Goal: Task Accomplishment & Management: Manage account settings

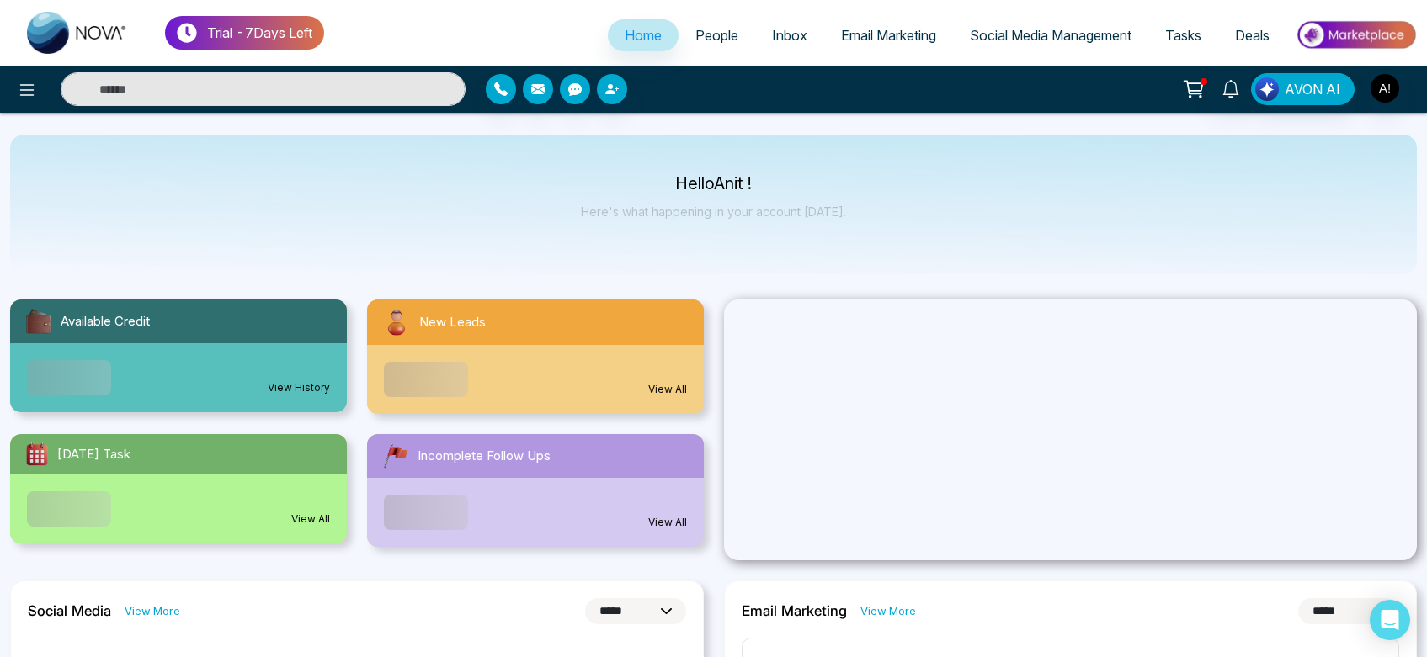
select select "*"
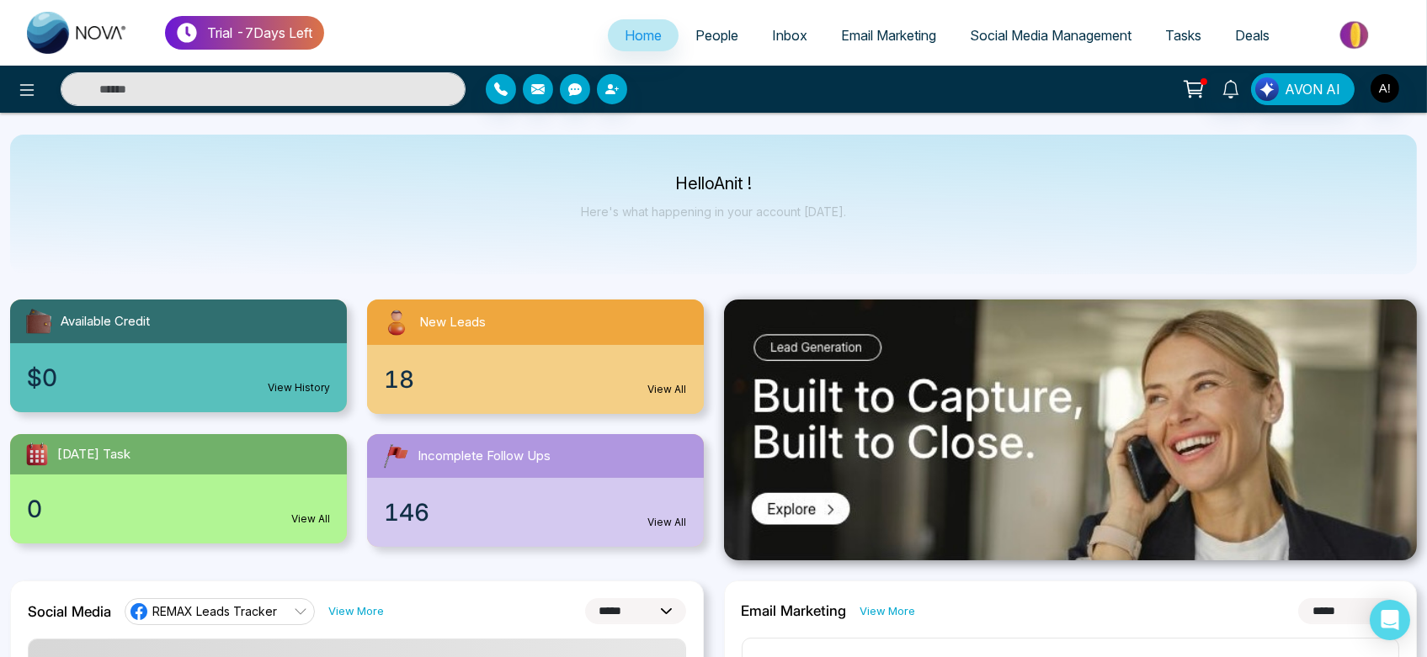
click at [1037, 29] on span "Social Media Management" at bounding box center [1051, 35] width 162 height 17
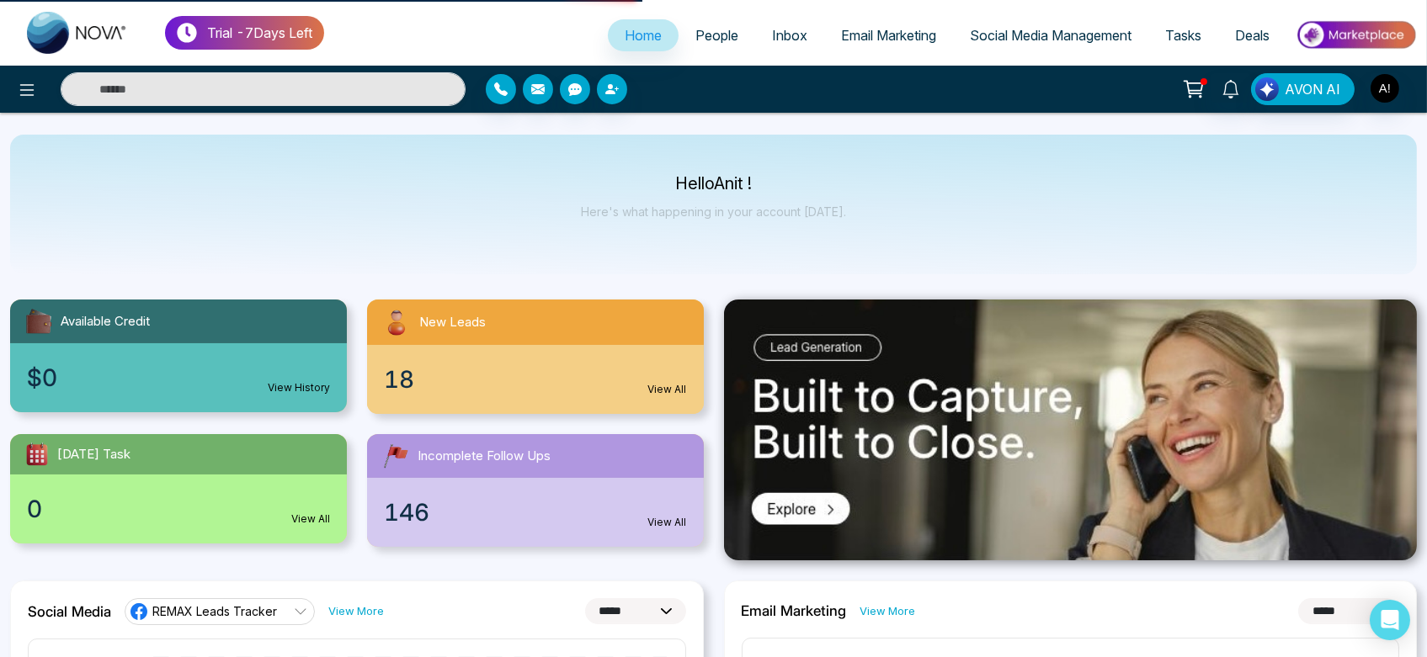
click at [983, 34] on span "Social Media Management" at bounding box center [1051, 35] width 162 height 17
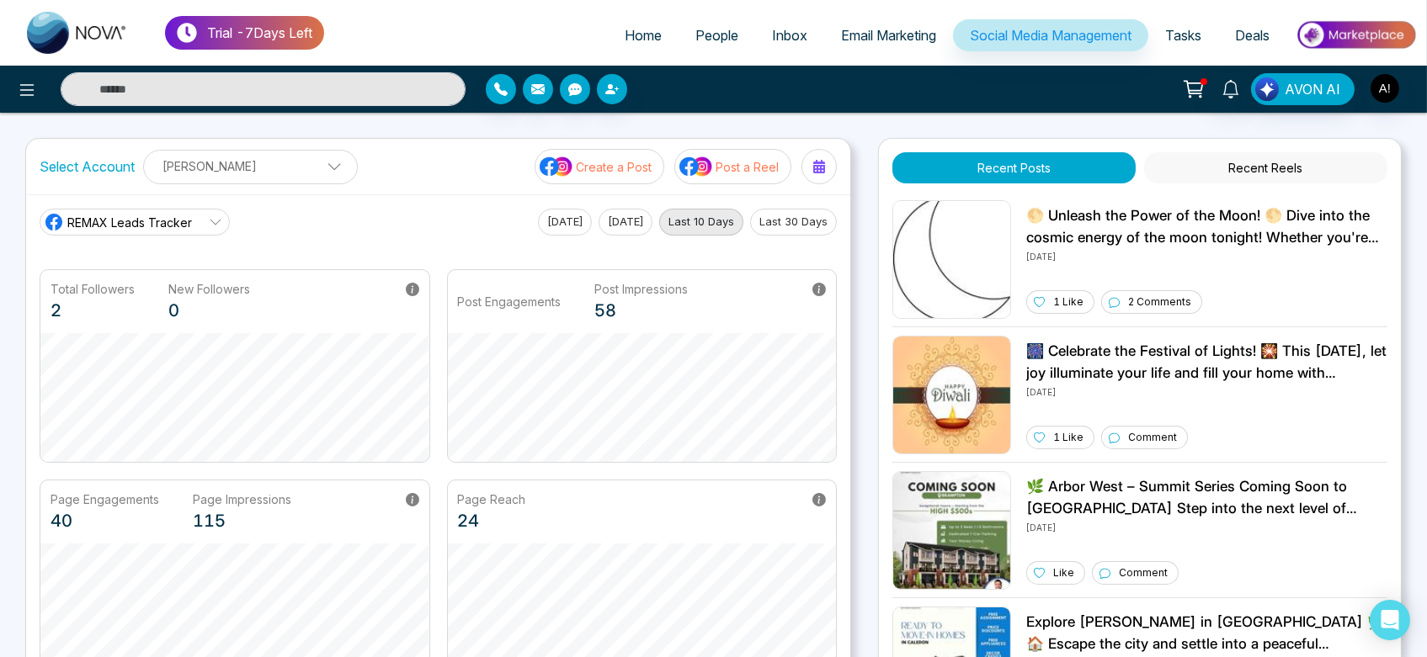
click at [133, 222] on span "REMAX Leads Tracker" at bounding box center [129, 223] width 125 height 18
click at [338, 221] on div "REMAX Leads Tracker REMAX Leads Tracker Robotics [DATE] [DATE] Last 10 Days Las…" at bounding box center [438, 222] width 797 height 27
click at [148, 226] on span "REMAX Leads Tracker" at bounding box center [129, 223] width 125 height 18
click at [257, 182] on div "[PERSON_NAME] [PERSON_NAME] Add Social Accounts" at bounding box center [250, 167] width 215 height 35
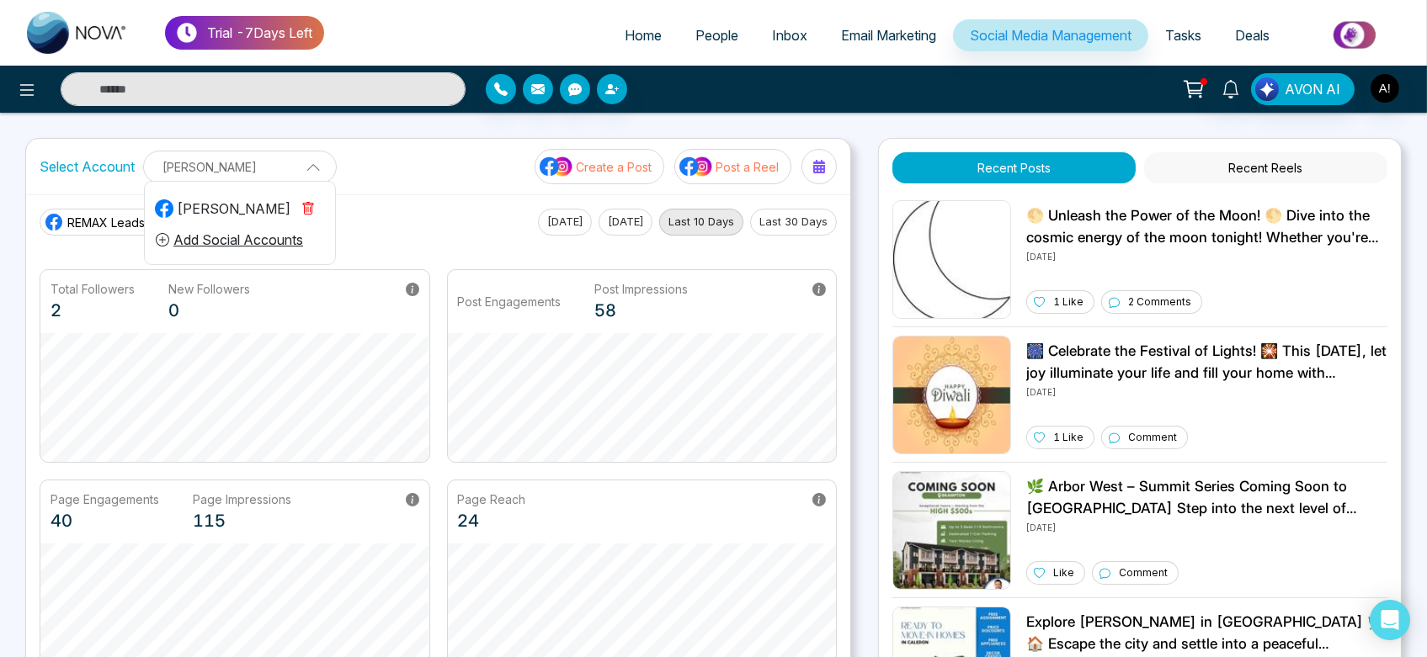
click at [286, 171] on p "[PERSON_NAME]" at bounding box center [240, 167] width 172 height 28
click at [286, 171] on p "[PERSON_NAME]" at bounding box center [250, 166] width 193 height 28
click at [309, 205] on icon "button" at bounding box center [307, 208] width 13 height 13
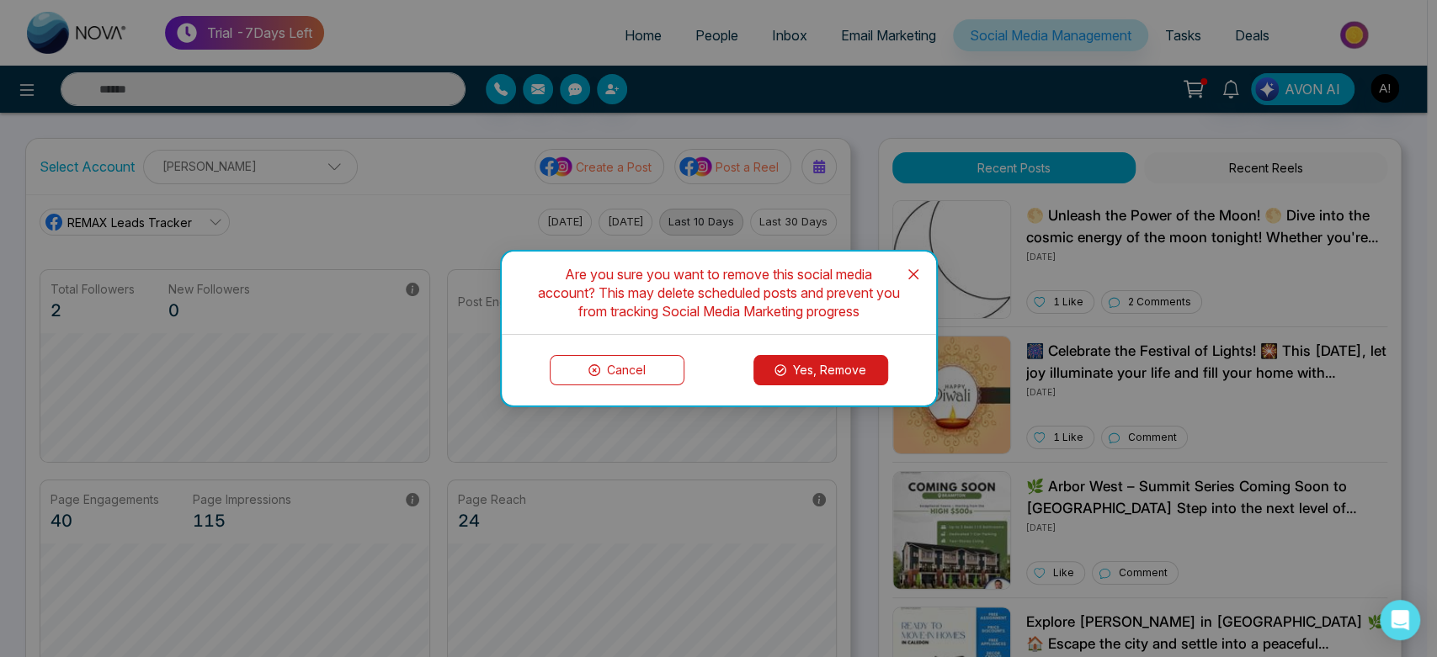
click at [827, 376] on button "Yes, Remove" at bounding box center [820, 370] width 135 height 30
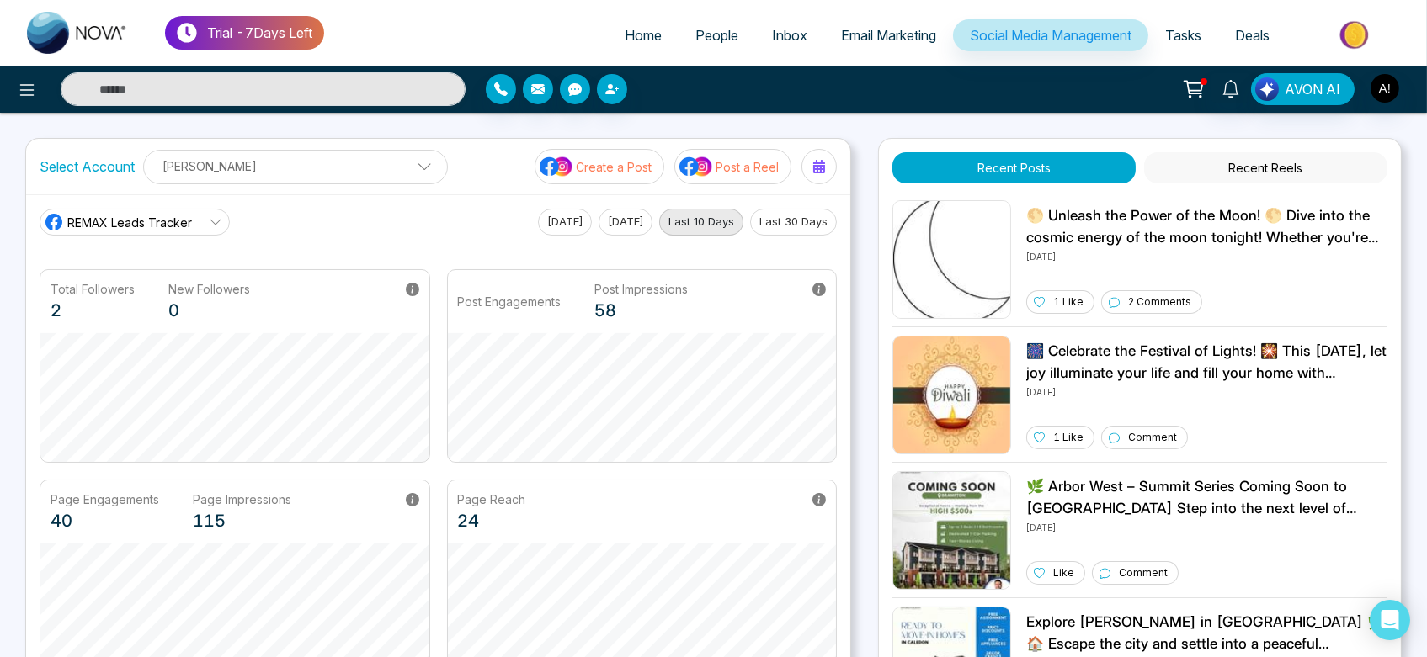
click at [366, 173] on p "[PERSON_NAME]" at bounding box center [295, 166] width 283 height 28
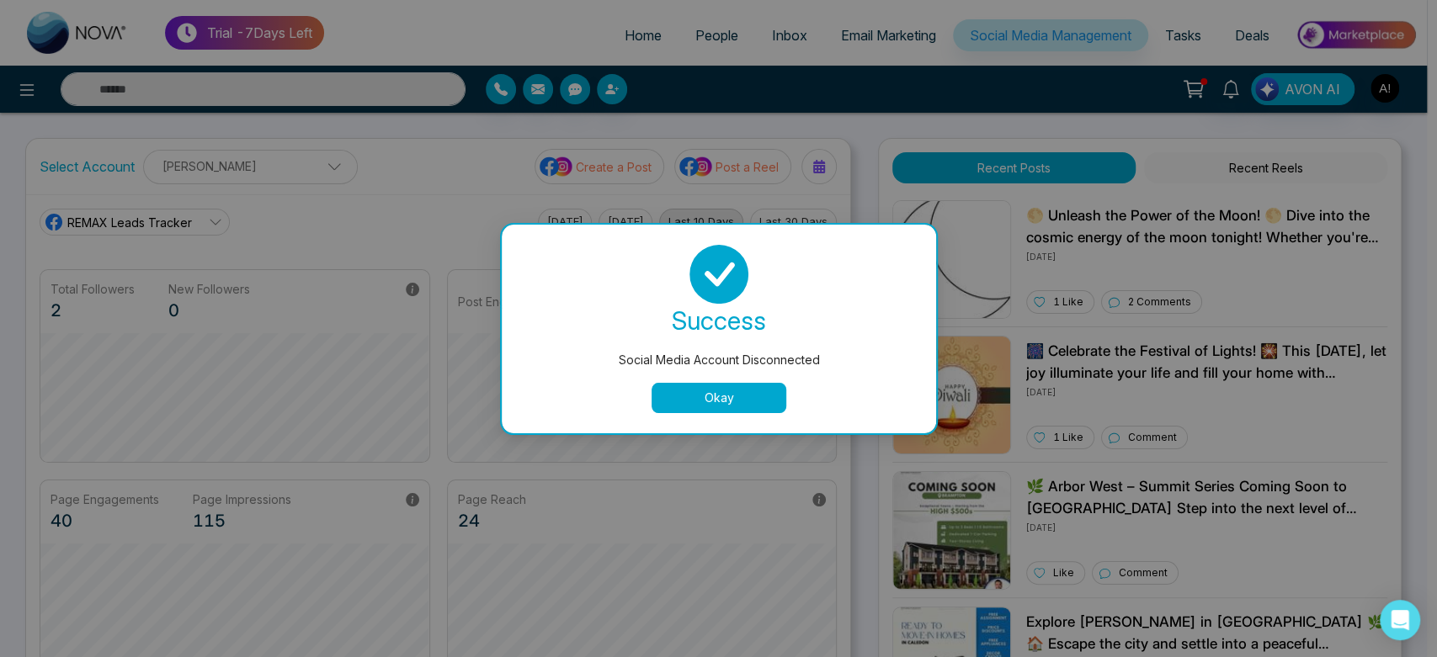
click at [380, 162] on div "Social Media Account Disconnected success Social Media Account Disconnected Okay" at bounding box center [718, 328] width 1437 height 657
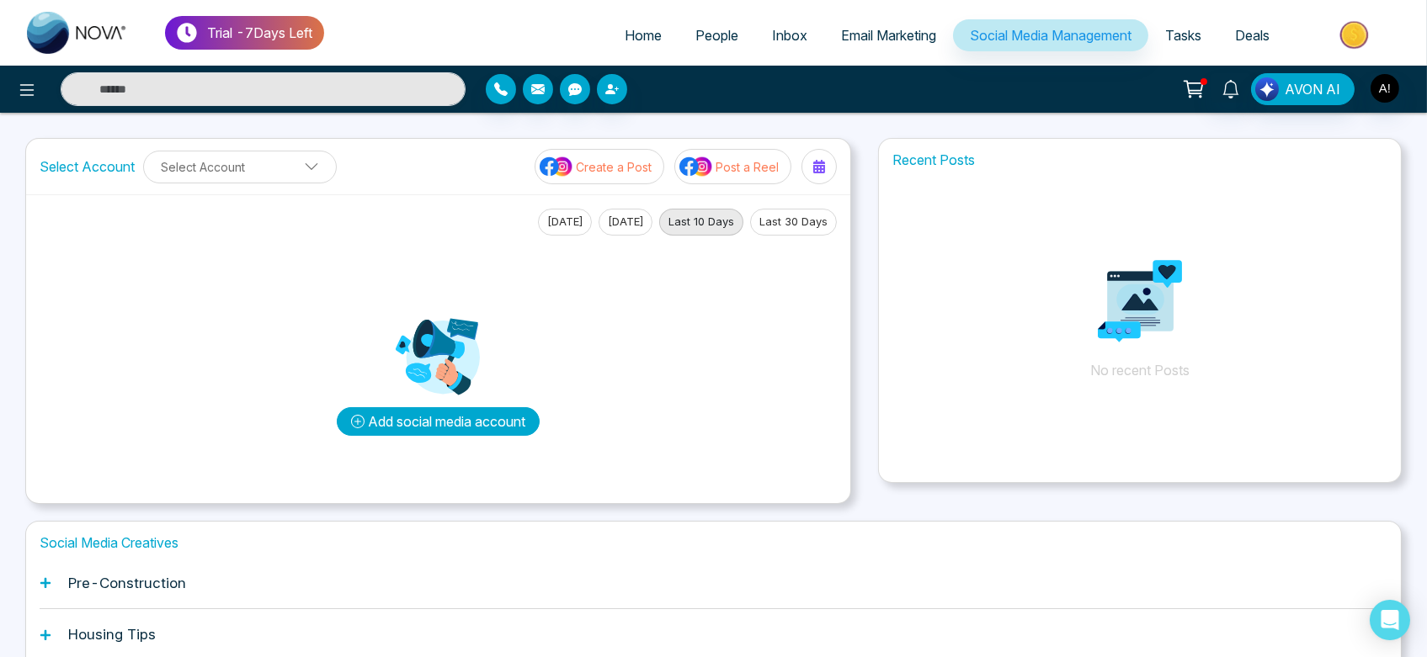
click at [483, 413] on button "Add social media account" at bounding box center [438, 421] width 203 height 29
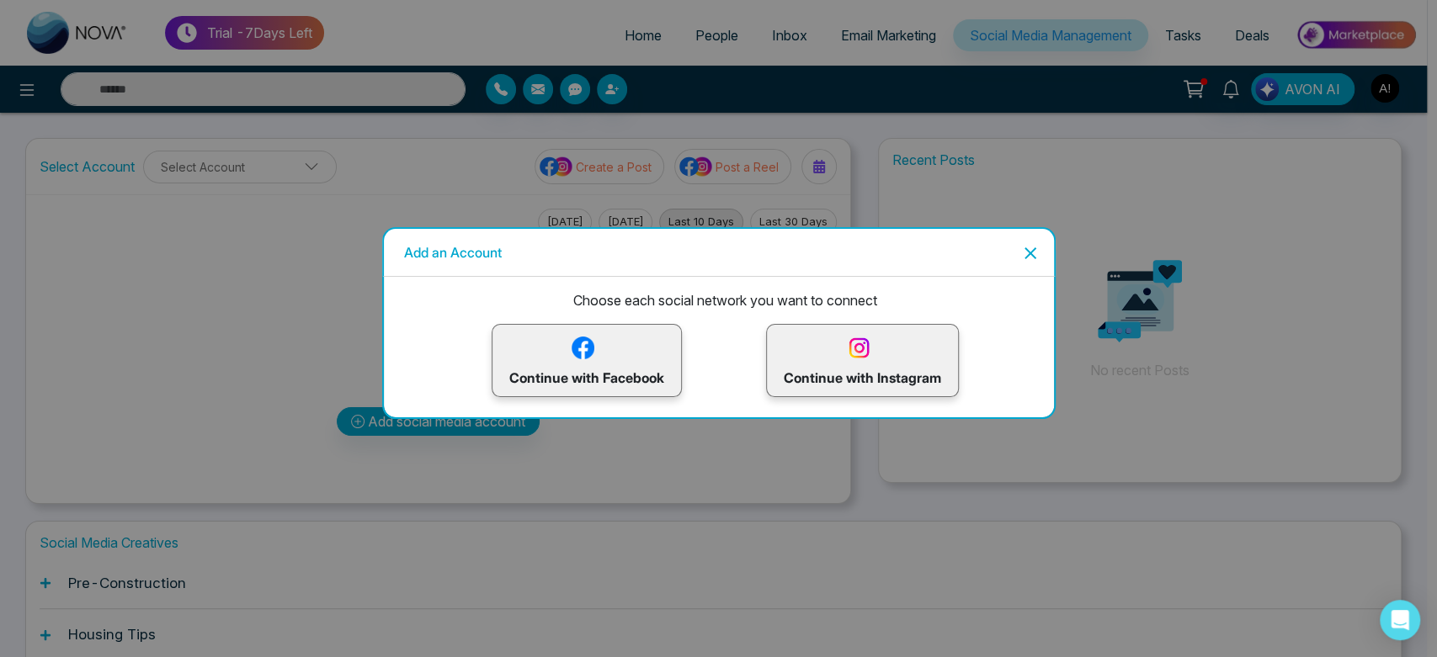
click at [862, 370] on div "Continue with Instagram" at bounding box center [862, 360] width 193 height 73
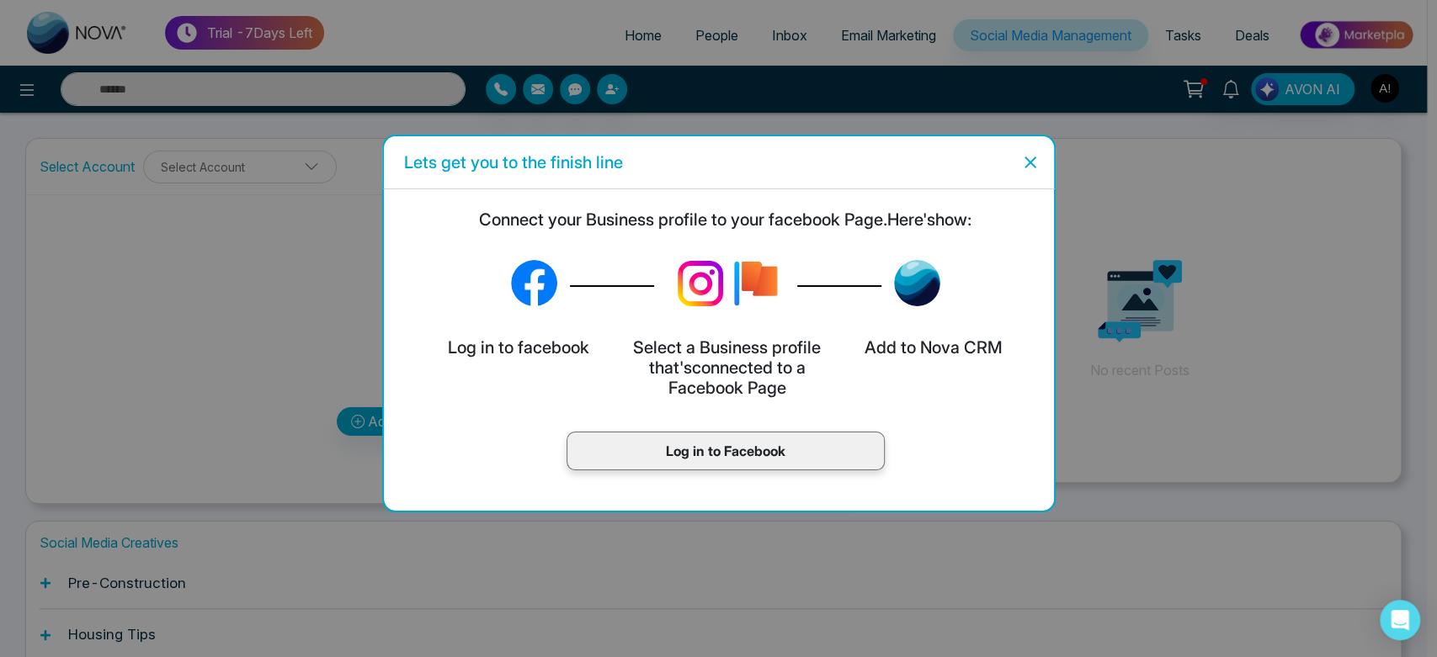
click at [1030, 171] on icon "Close" at bounding box center [1030, 162] width 20 height 20
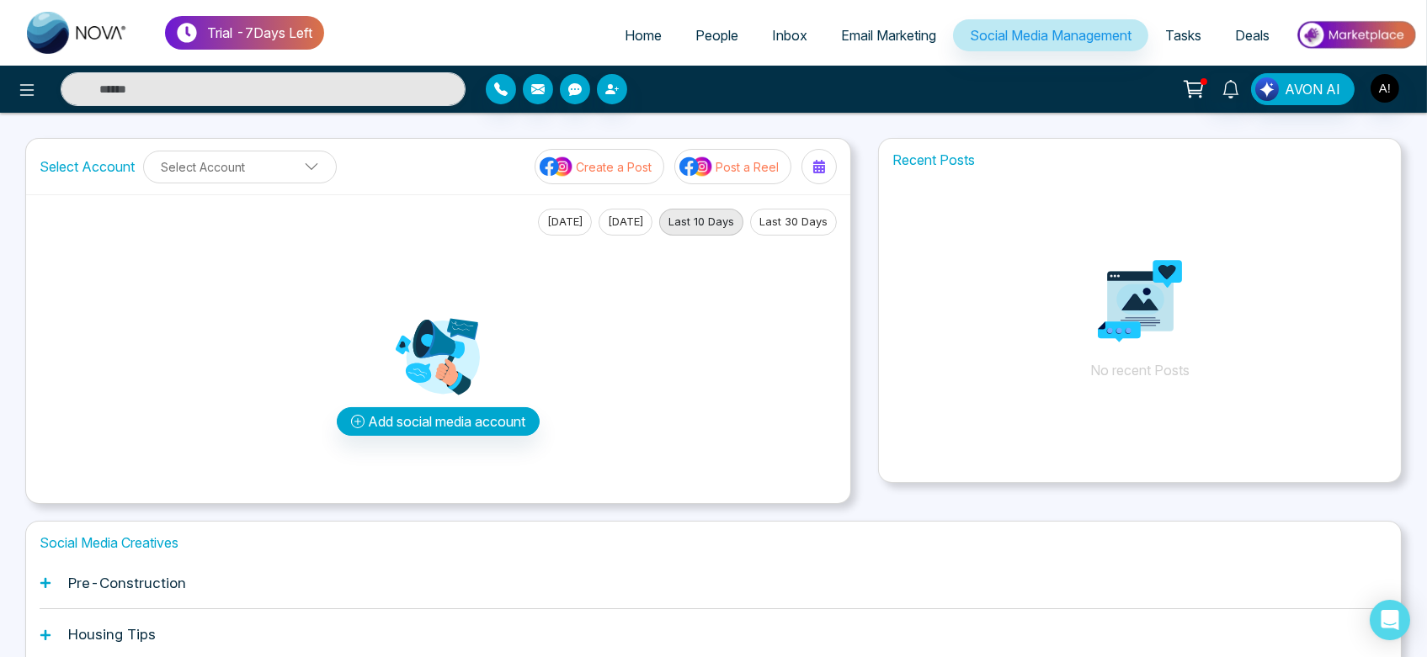
click at [483, 402] on div "Add social media account" at bounding box center [438, 375] width 319 height 229
click at [483, 425] on button "Add social media account" at bounding box center [438, 421] width 203 height 29
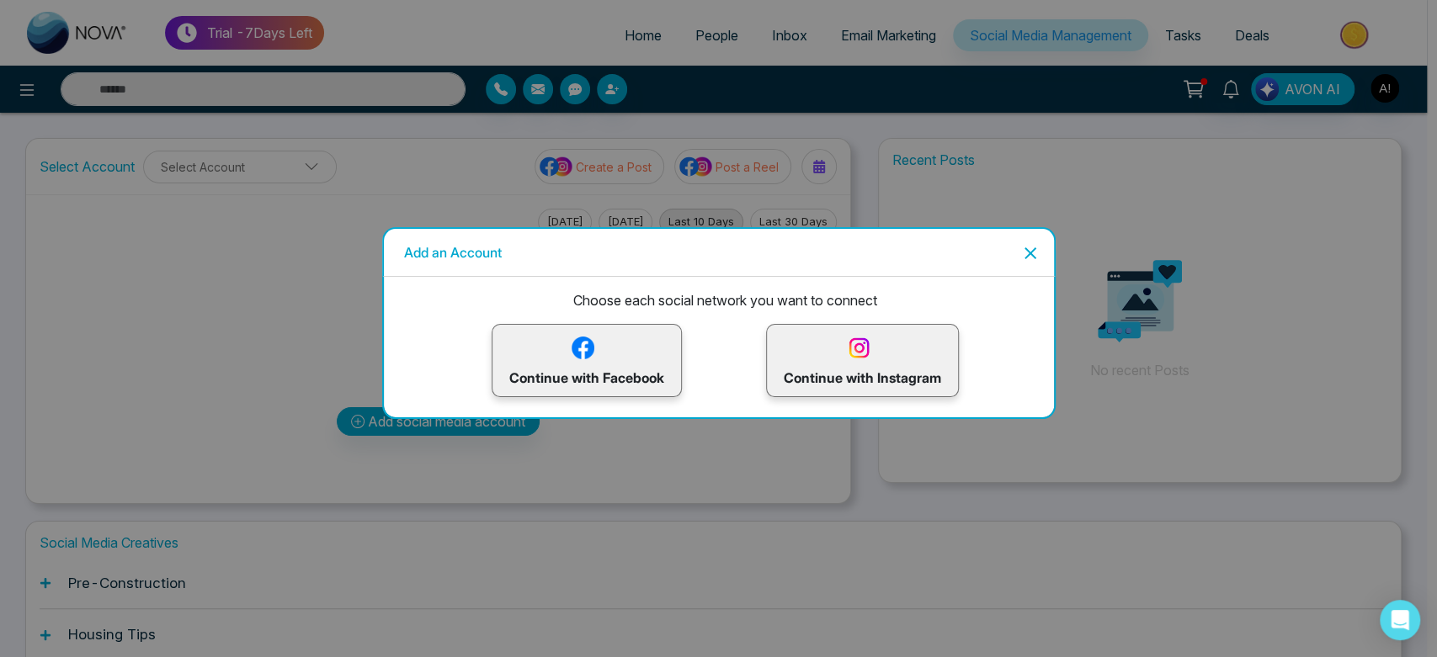
click at [541, 354] on p "Continue with Facebook" at bounding box center [586, 360] width 155 height 55
click at [625, 369] on p "Continue with Facebook" at bounding box center [586, 360] width 155 height 55
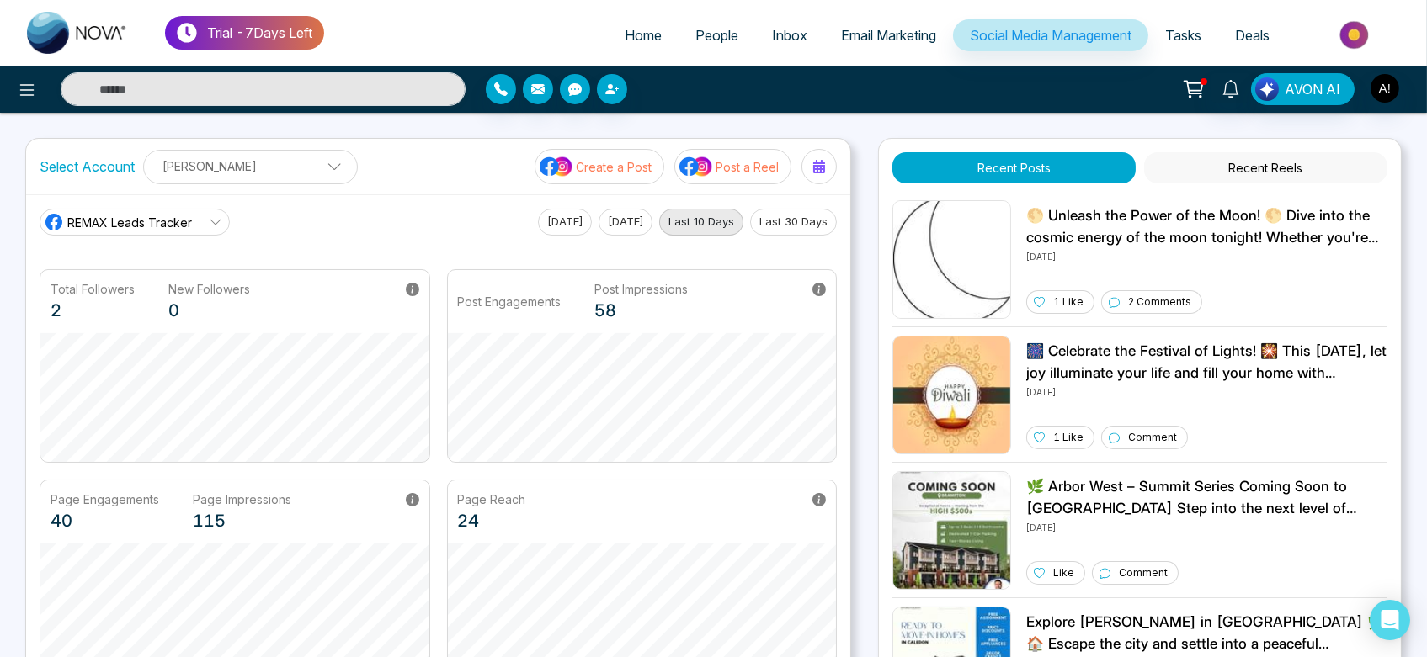
click at [171, 224] on span "REMAX Leads Tracker" at bounding box center [129, 223] width 125 height 18
click at [296, 168] on p "[PERSON_NAME]" at bounding box center [250, 166] width 193 height 28
click at [306, 205] on icon "button" at bounding box center [307, 208] width 13 height 13
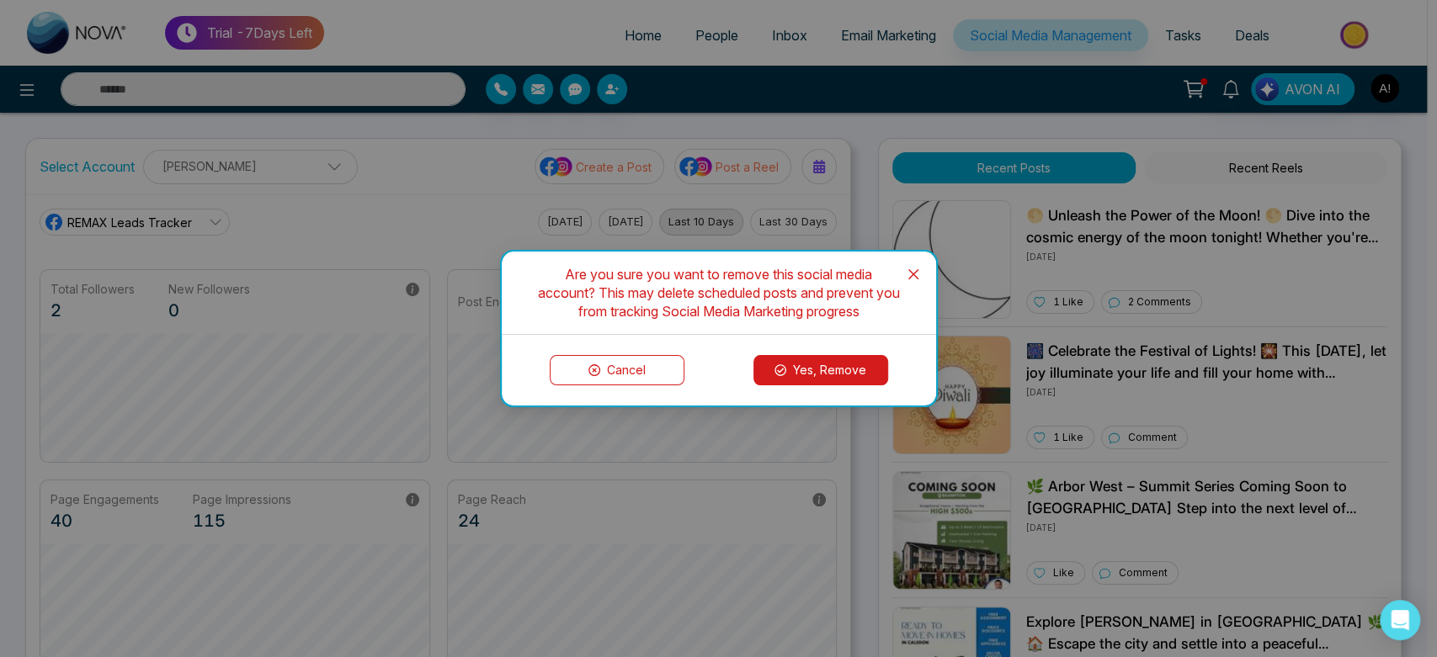
click at [793, 369] on button "Yes, Remove" at bounding box center [820, 370] width 135 height 30
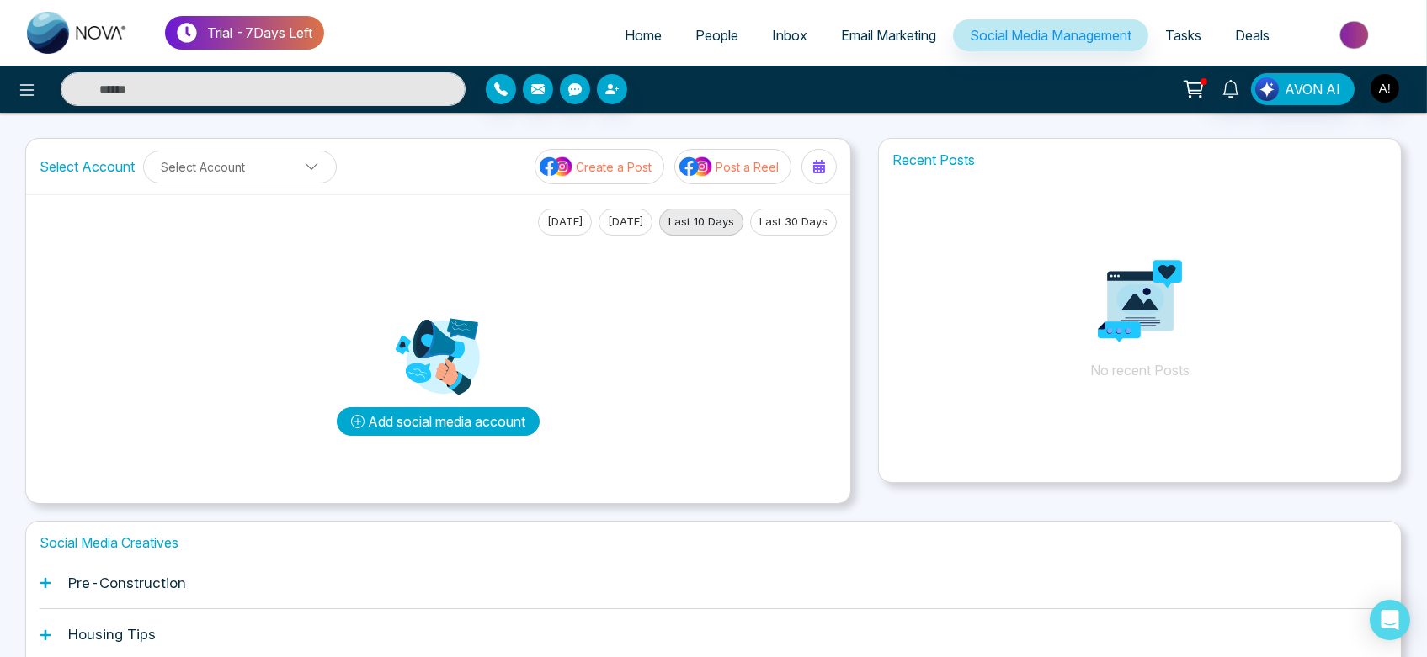
click at [478, 426] on button "Add social media account" at bounding box center [438, 421] width 203 height 29
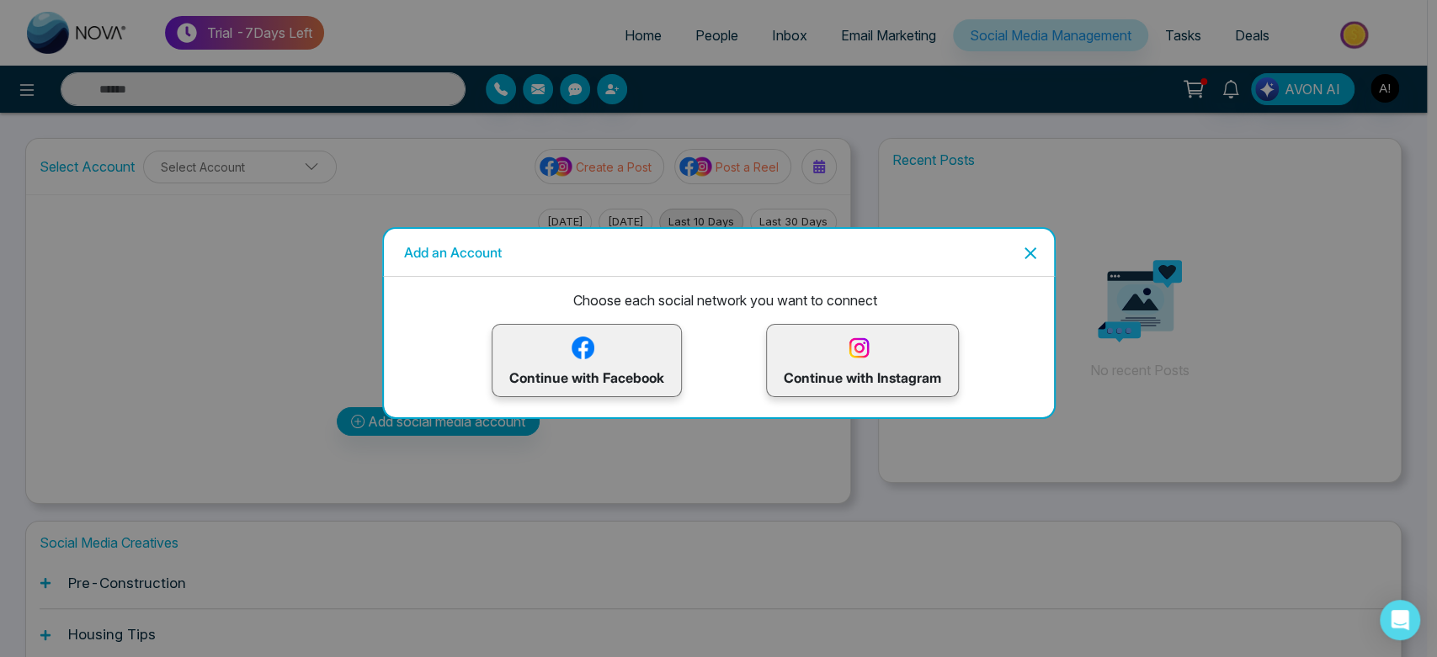
click at [875, 359] on p "Continue with Instagram" at bounding box center [862, 360] width 157 height 55
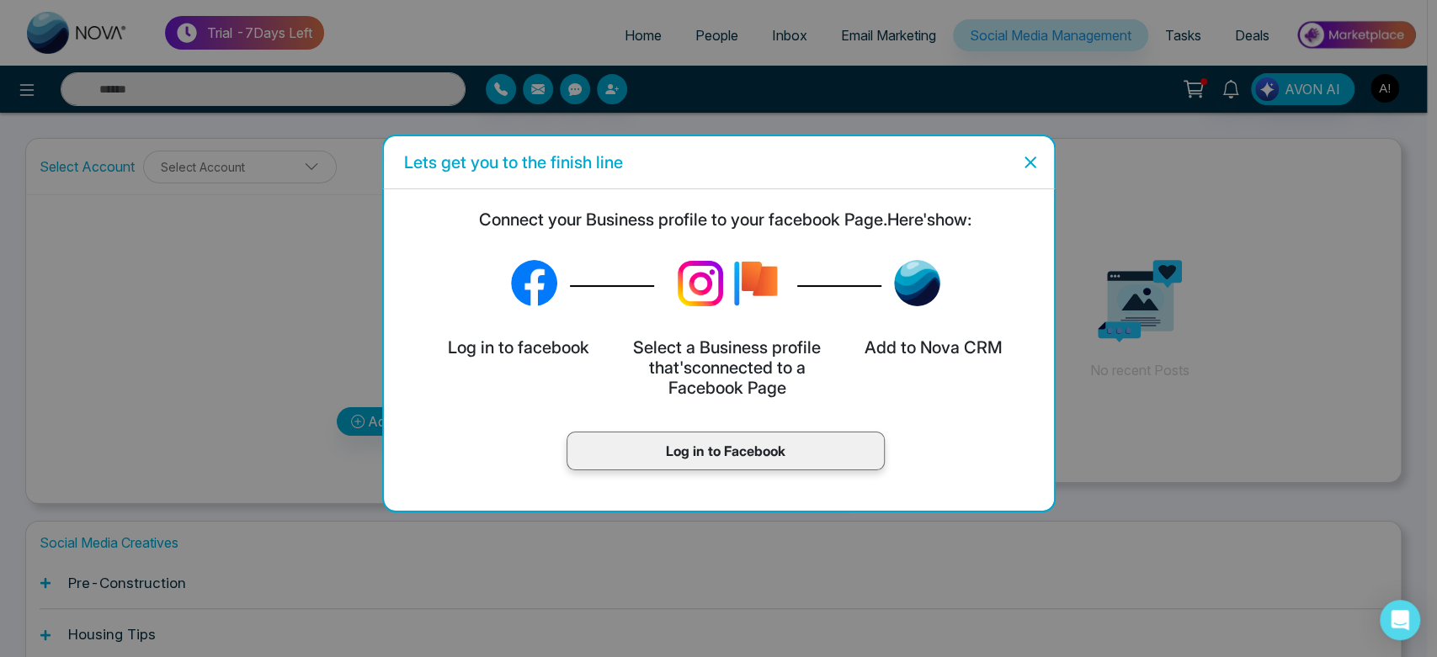
click at [767, 456] on p "Log in to Facebook" at bounding box center [725, 451] width 283 height 20
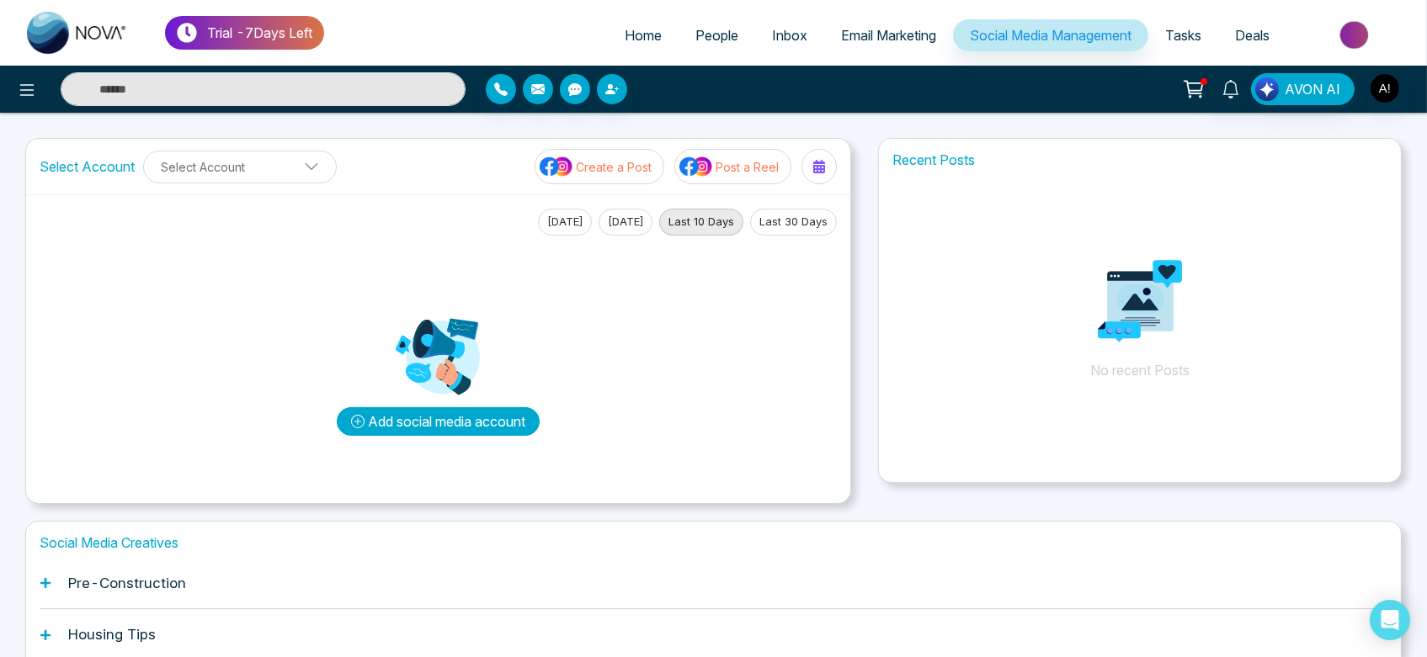
click at [440, 415] on button "Add social media account" at bounding box center [438, 421] width 203 height 29
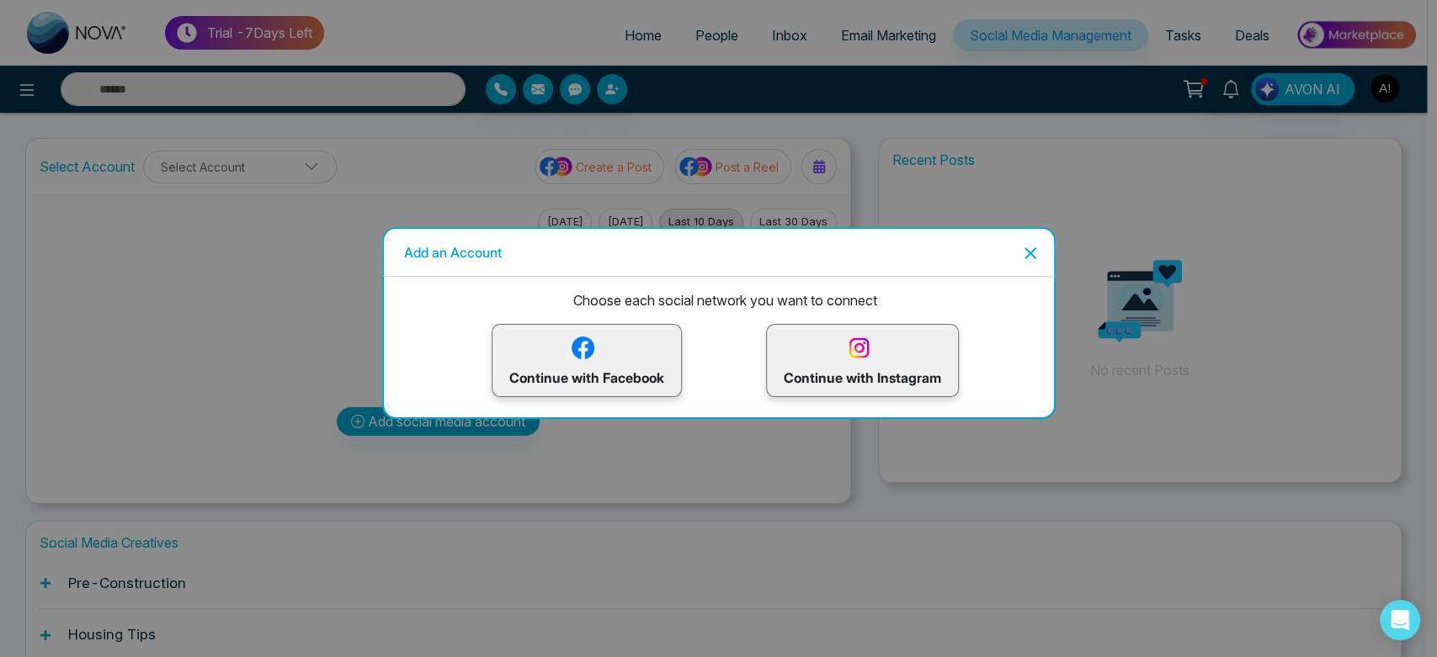
click at [837, 355] on p "Continue with Instagram" at bounding box center [862, 360] width 157 height 55
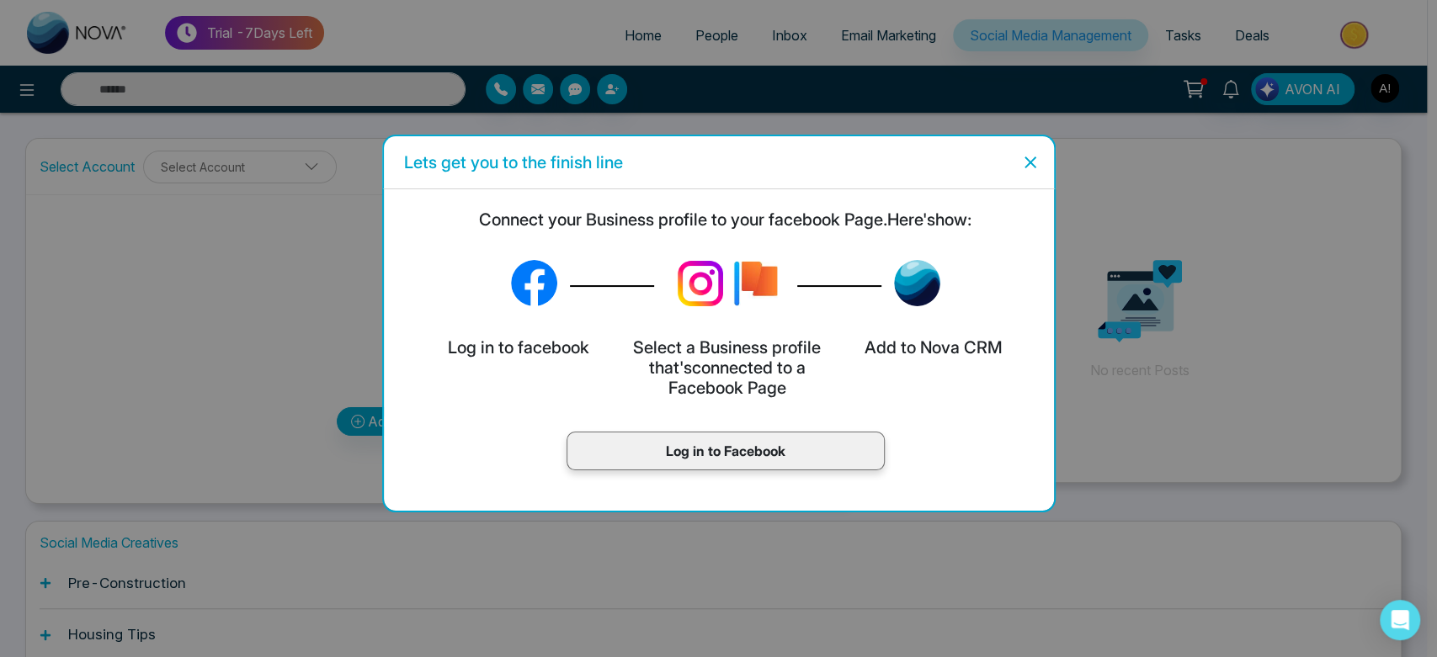
click at [703, 450] on p "Log in to Facebook" at bounding box center [725, 451] width 283 height 20
click at [733, 436] on div "Log in to Facebook" at bounding box center [726, 451] width 318 height 39
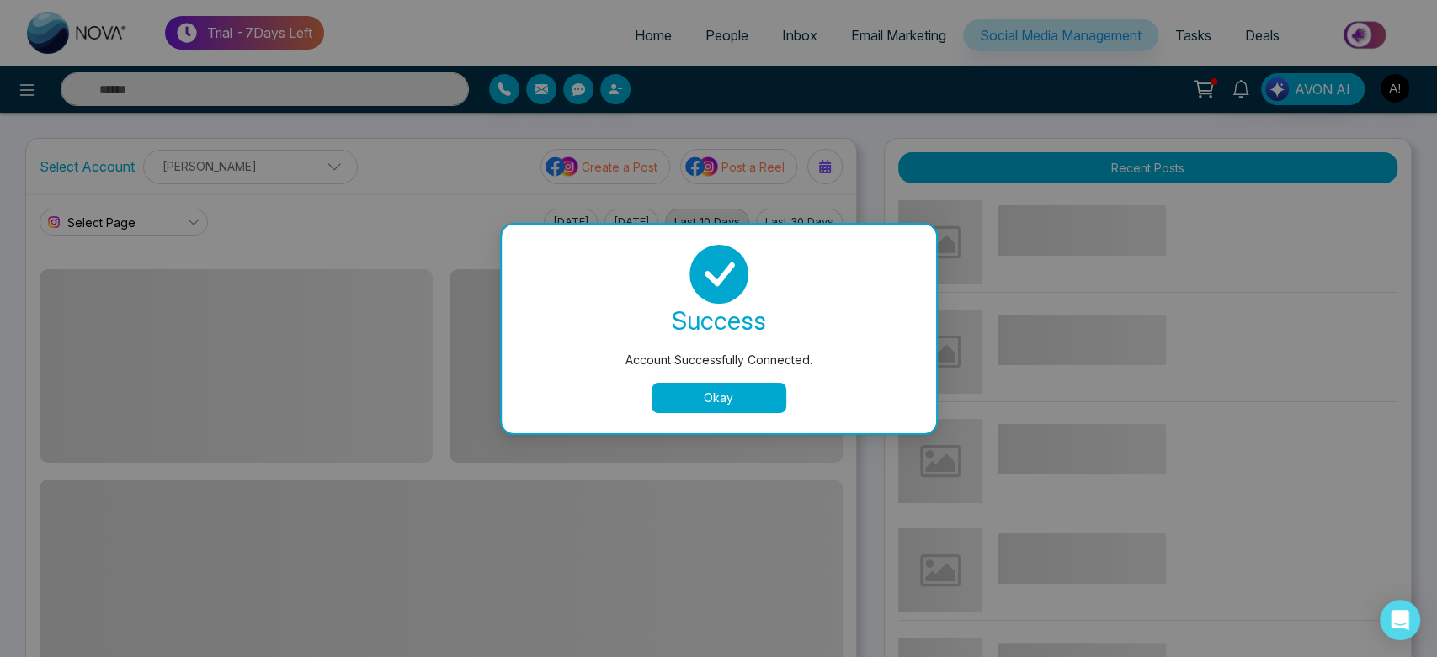
click at [734, 406] on button "Okay" at bounding box center [719, 398] width 135 height 30
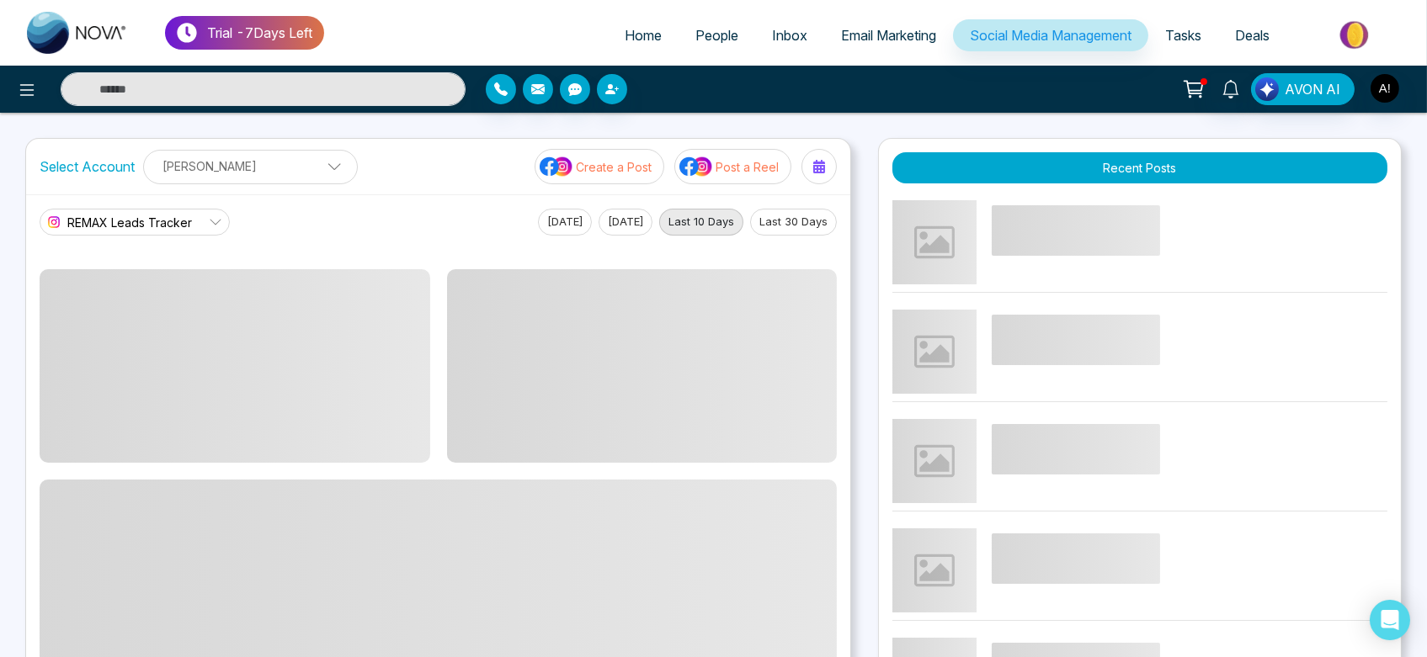
click at [158, 221] on span "REMAX Leads Tracker" at bounding box center [129, 223] width 125 height 18
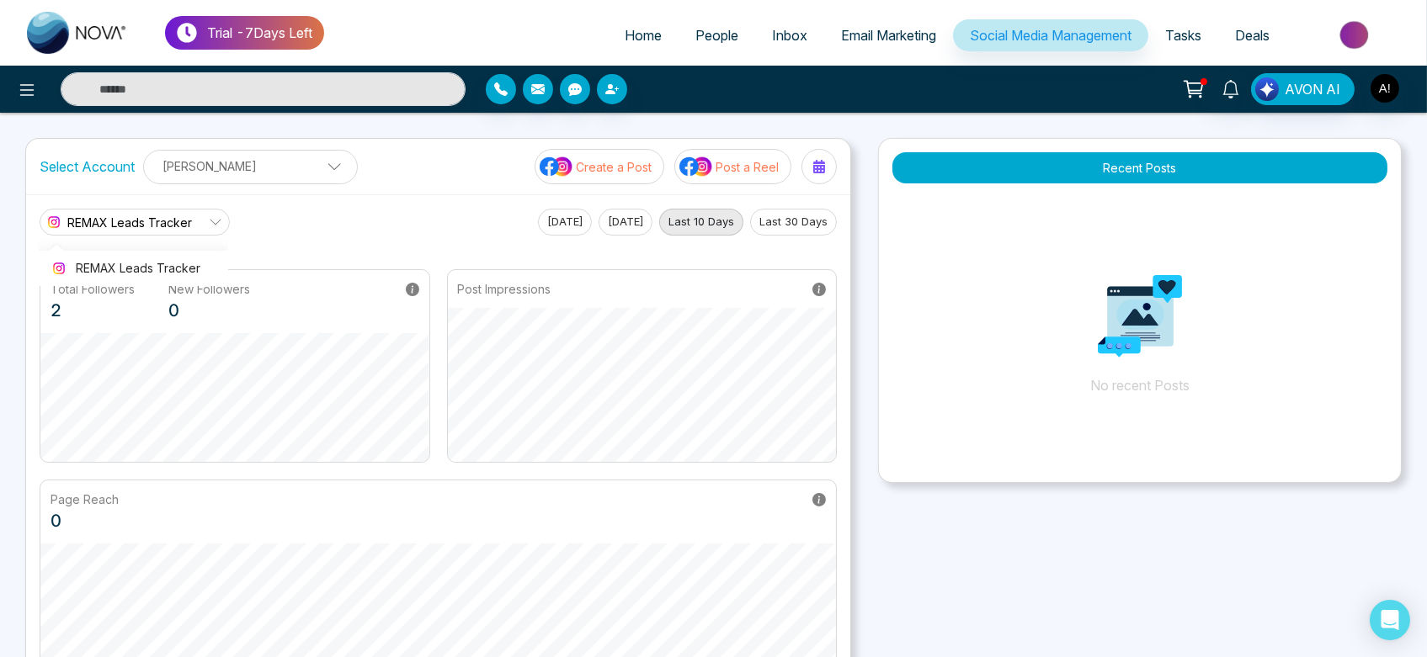
click at [211, 224] on icon at bounding box center [215, 222] width 13 height 13
click at [164, 228] on span "REMAX Leads Tracker" at bounding box center [129, 223] width 125 height 18
click at [195, 258] on li "REMAX Leads Tracker" at bounding box center [133, 268] width 189 height 29
click at [126, 210] on link "REMAX Leads Tracker" at bounding box center [135, 222] width 190 height 27
click at [14, 86] on button at bounding box center [27, 89] width 34 height 34
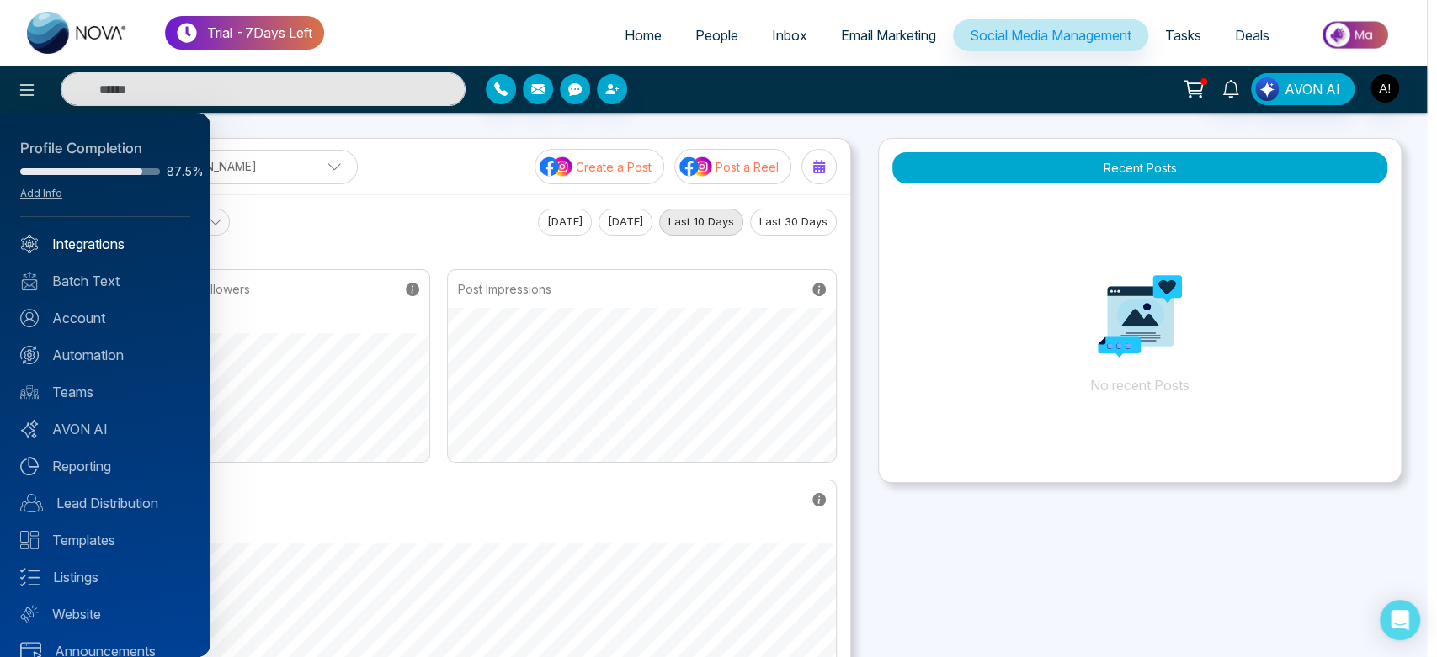
click at [90, 242] on link "Integrations" at bounding box center [105, 244] width 170 height 20
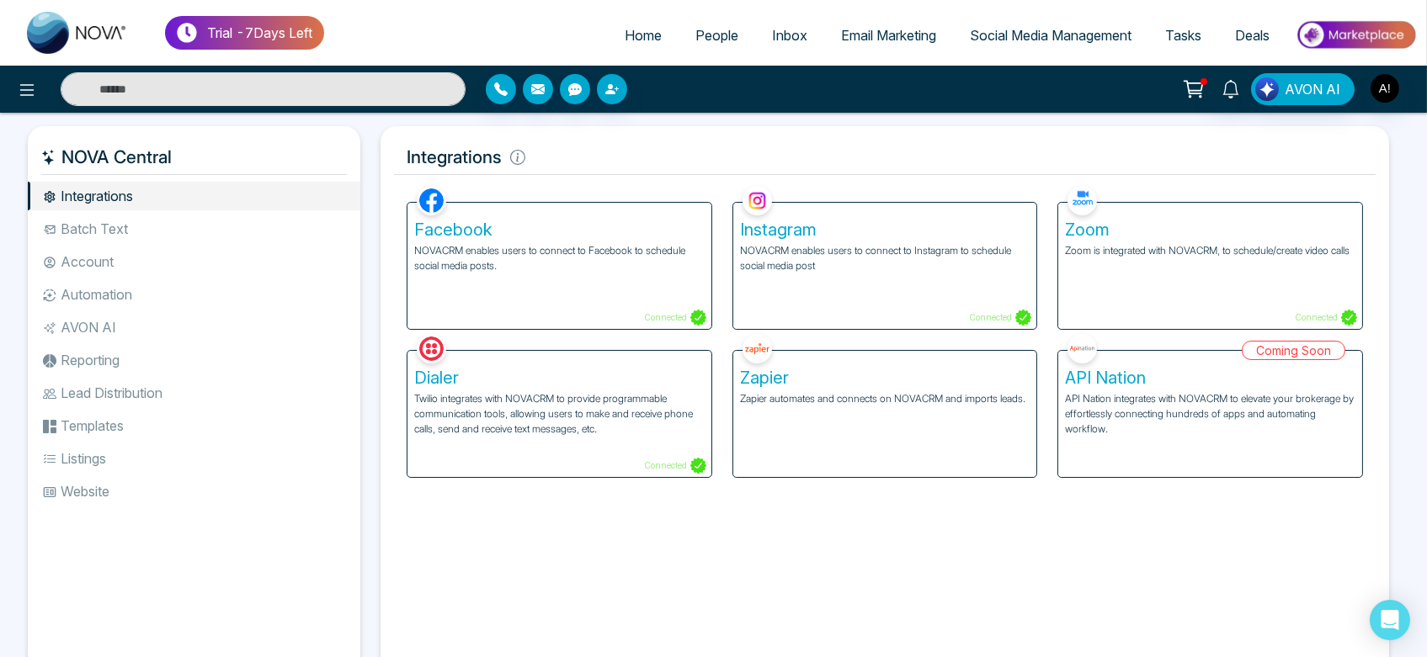
click at [619, 302] on div "Facebook NOVACRM enables users to connect to Facebook to schedule social media …" at bounding box center [559, 266] width 304 height 126
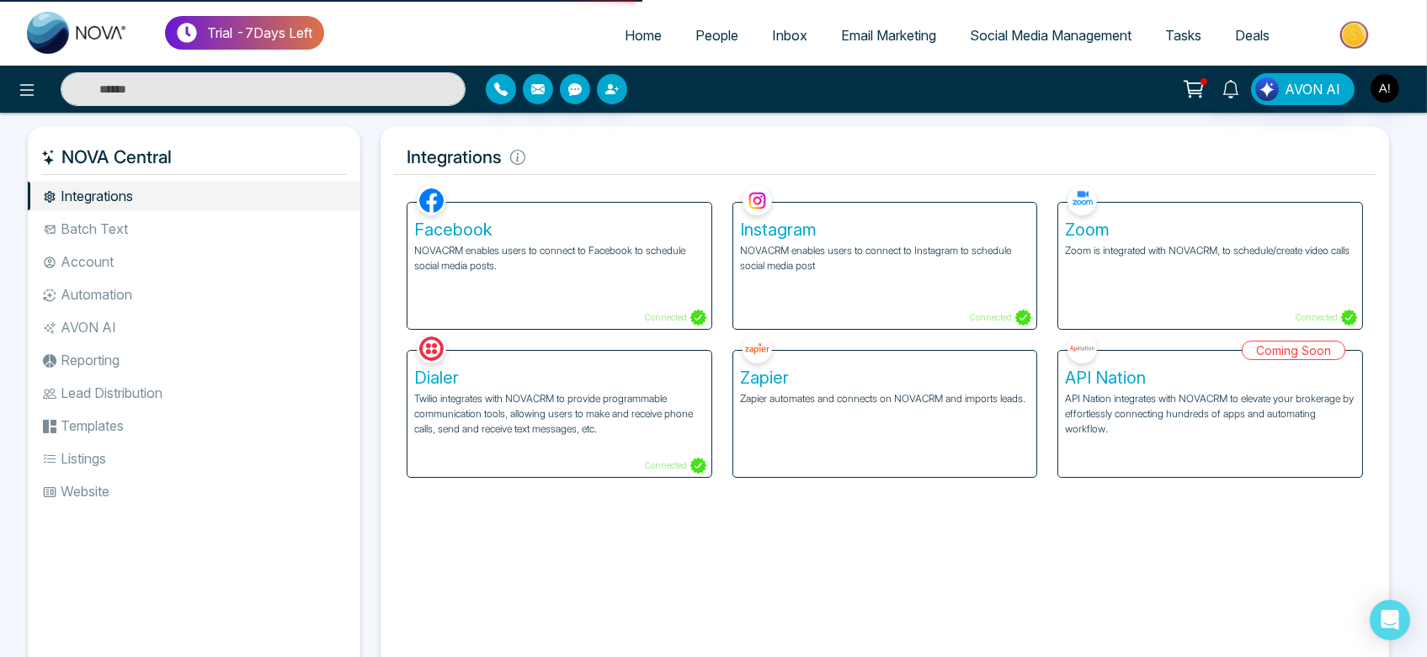
click at [636, 301] on div "Facebook NOVACRM enables users to connect to Facebook to schedule social media …" at bounding box center [559, 266] width 304 height 126
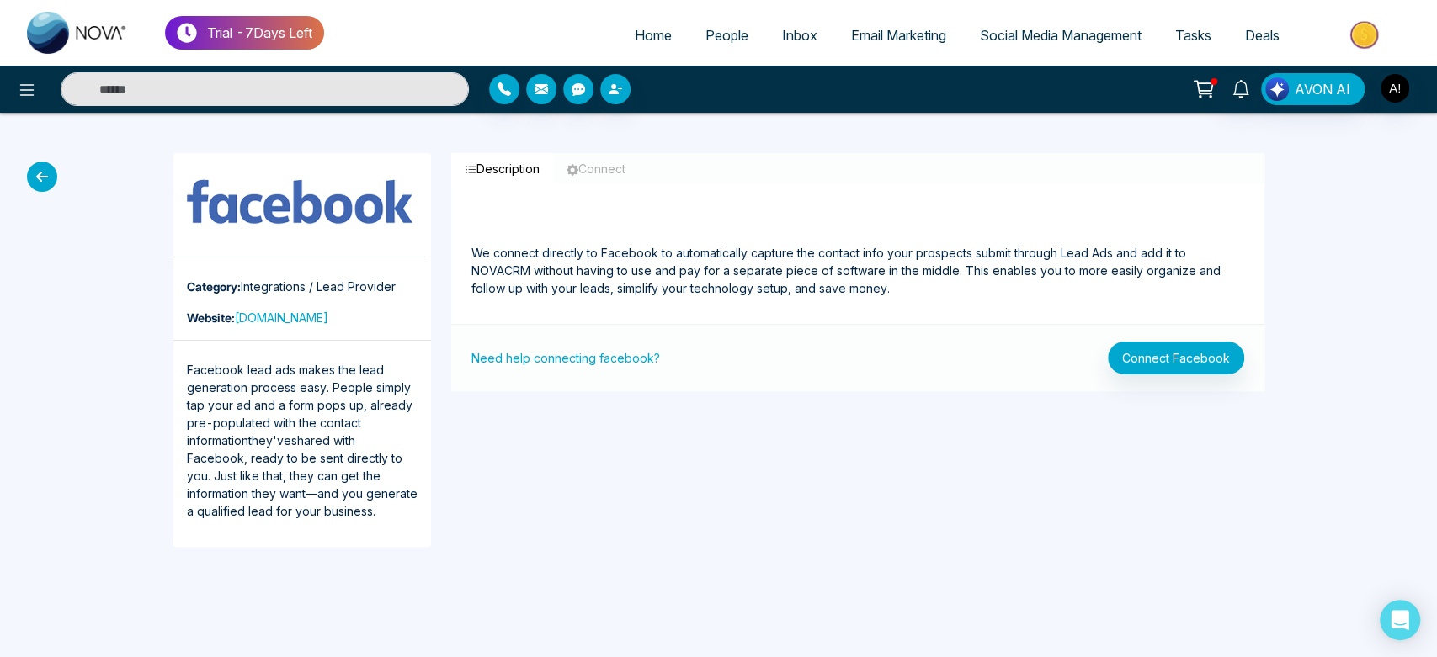
click at [44, 173] on icon at bounding box center [42, 177] width 30 height 30
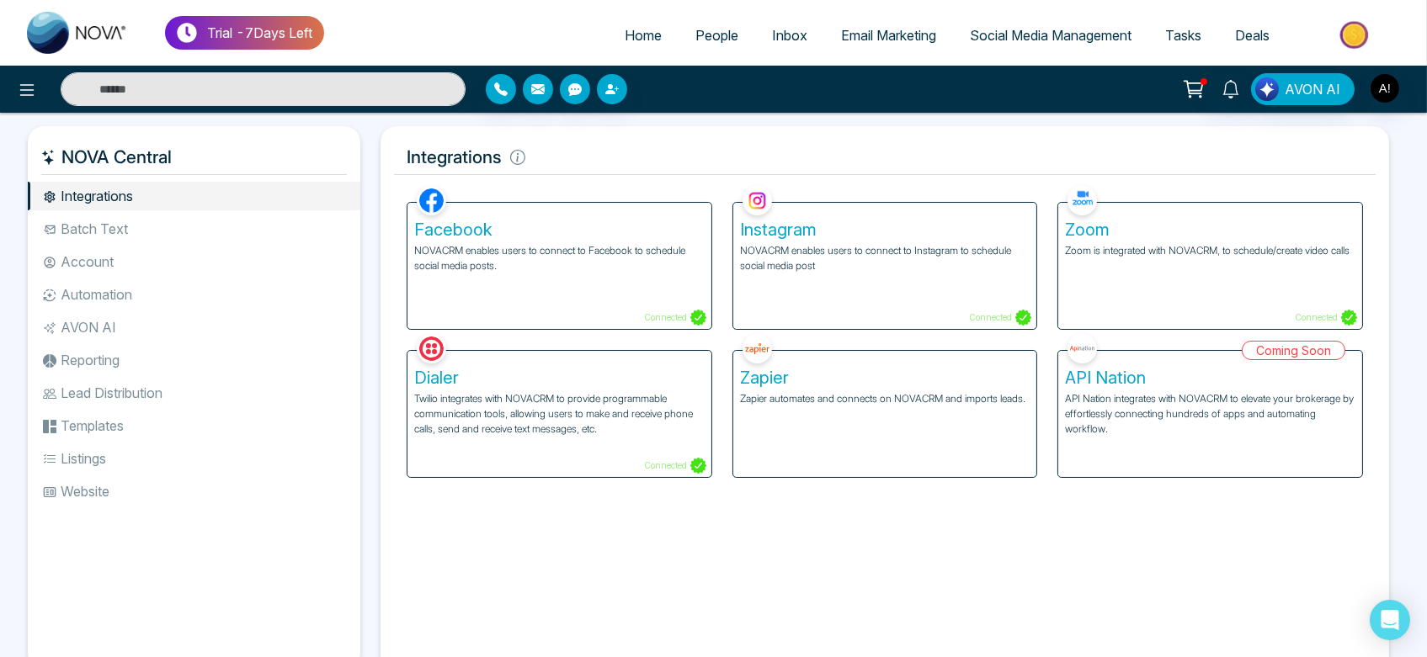
click at [887, 301] on div "Instagram NOVACRM enables users to connect to Instagram to schedule social medi…" at bounding box center [885, 266] width 304 height 126
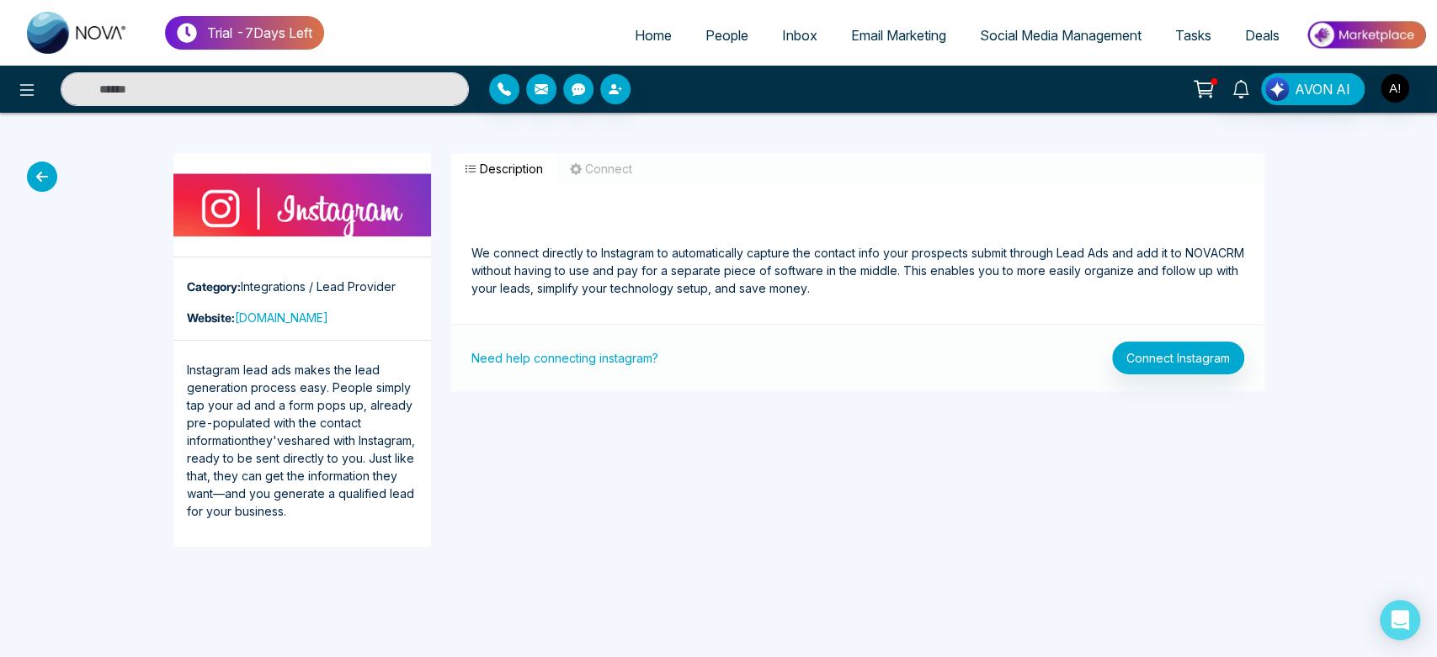
click at [1051, 55] on ul "Home People Inbox Email Marketing Social Media Management Tasks Deals" at bounding box center [875, 36] width 1103 height 46
click at [1058, 31] on span "Social Media Management" at bounding box center [1061, 35] width 162 height 17
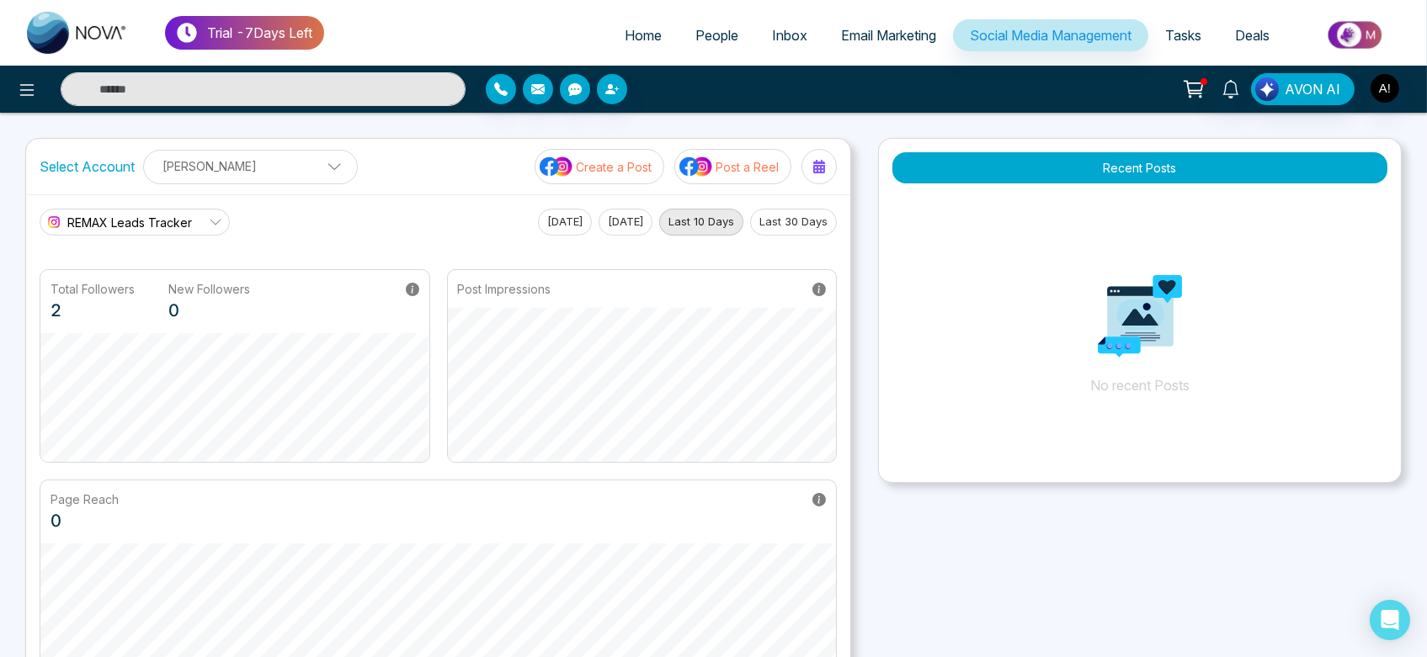
click at [269, 159] on p "[PERSON_NAME]" at bounding box center [250, 166] width 193 height 28
click at [302, 206] on icon "button" at bounding box center [307, 208] width 13 height 13
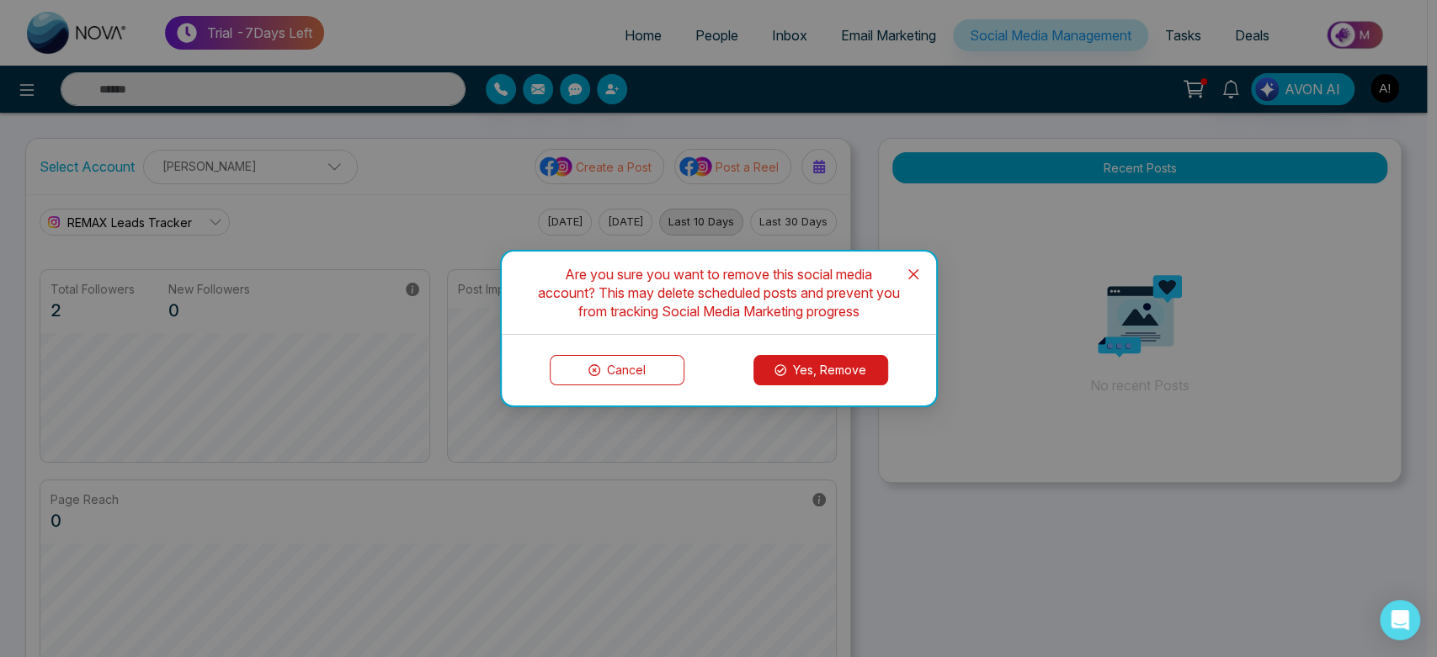
click at [849, 363] on button "Yes, Remove" at bounding box center [820, 370] width 135 height 30
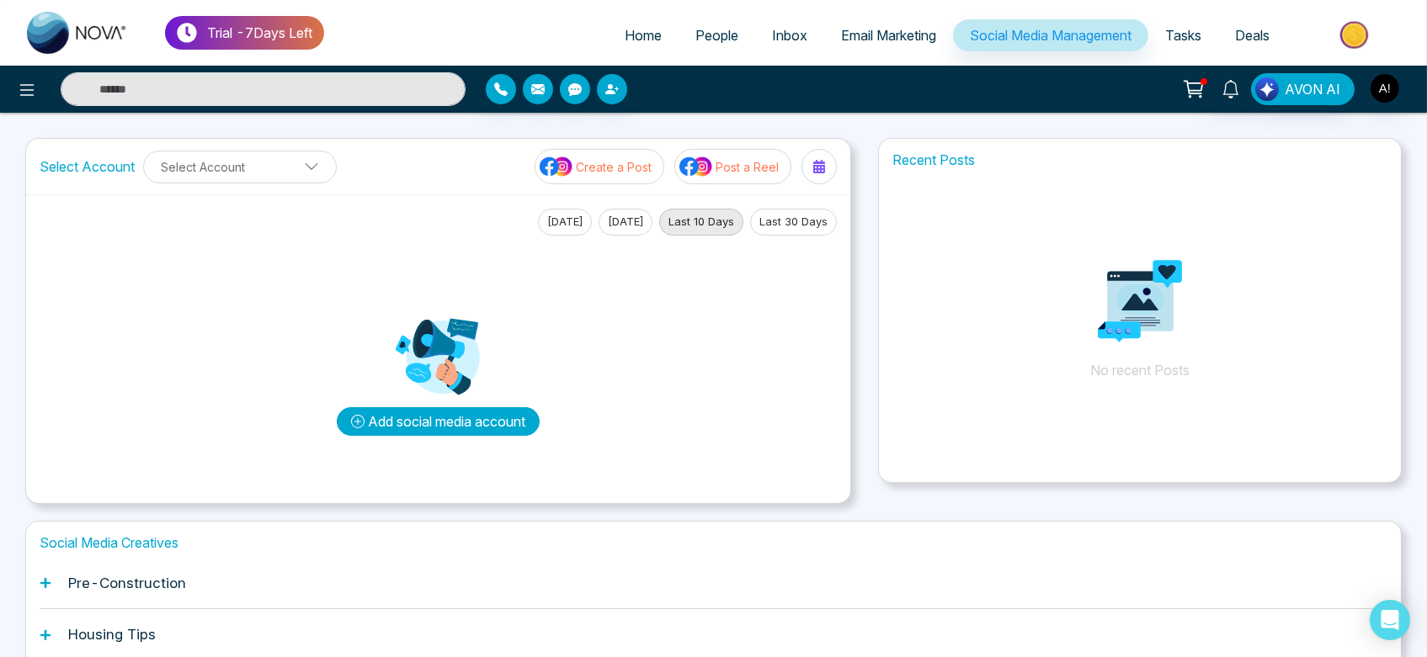
click at [456, 419] on button "Add social media account" at bounding box center [438, 421] width 203 height 29
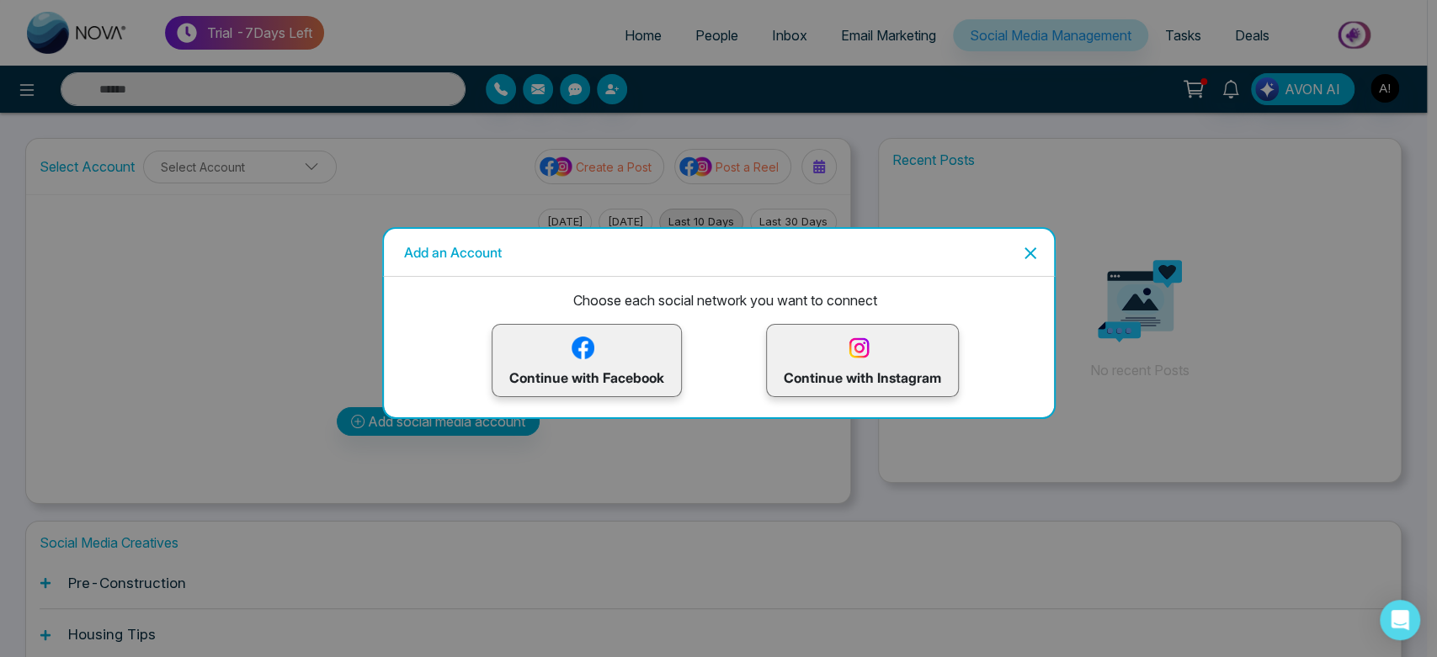
click at [626, 384] on p "Continue with Facebook" at bounding box center [586, 360] width 155 height 55
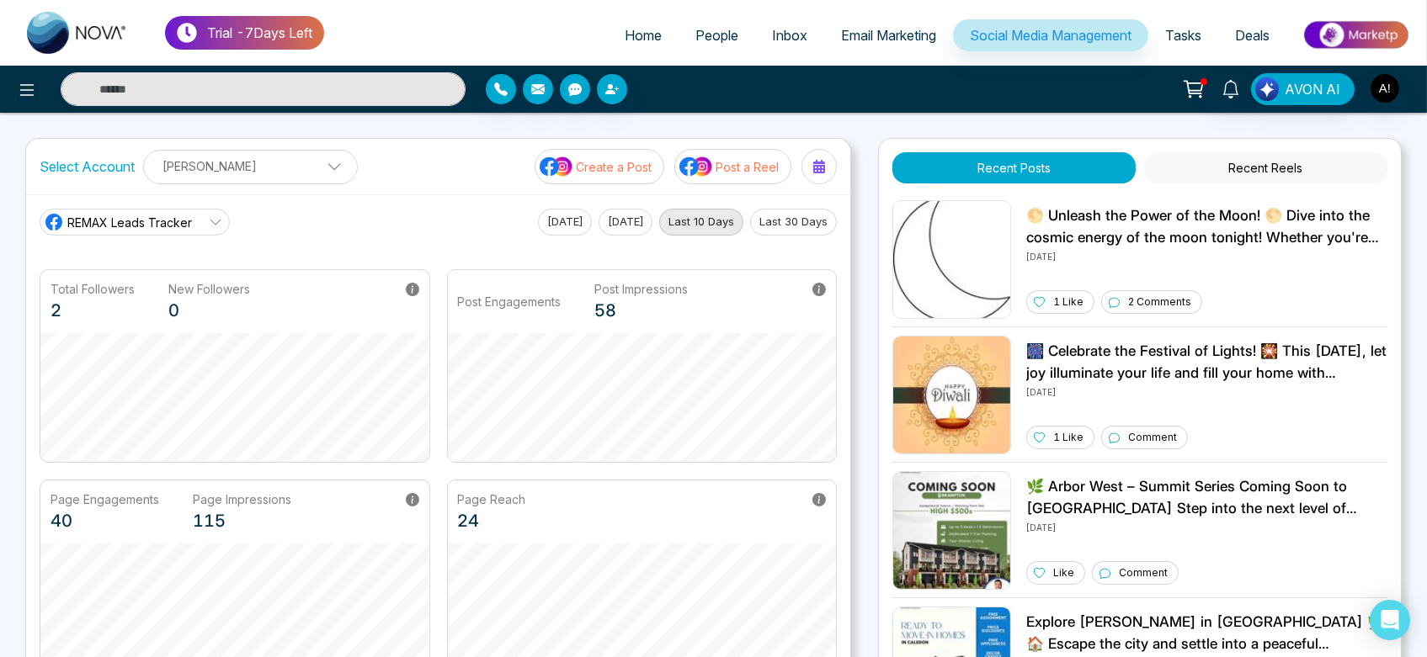
click at [657, 51] on link "Home" at bounding box center [643, 35] width 71 height 32
select select "*"
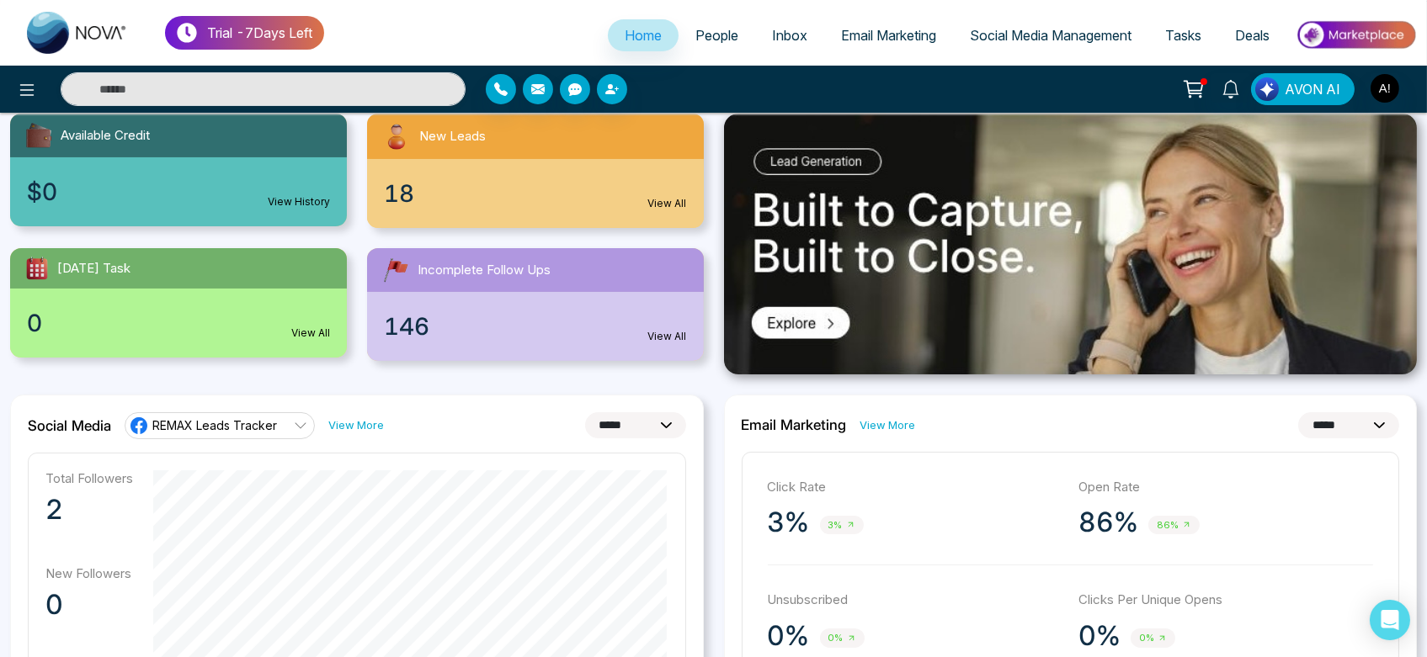
scroll to position [195, 0]
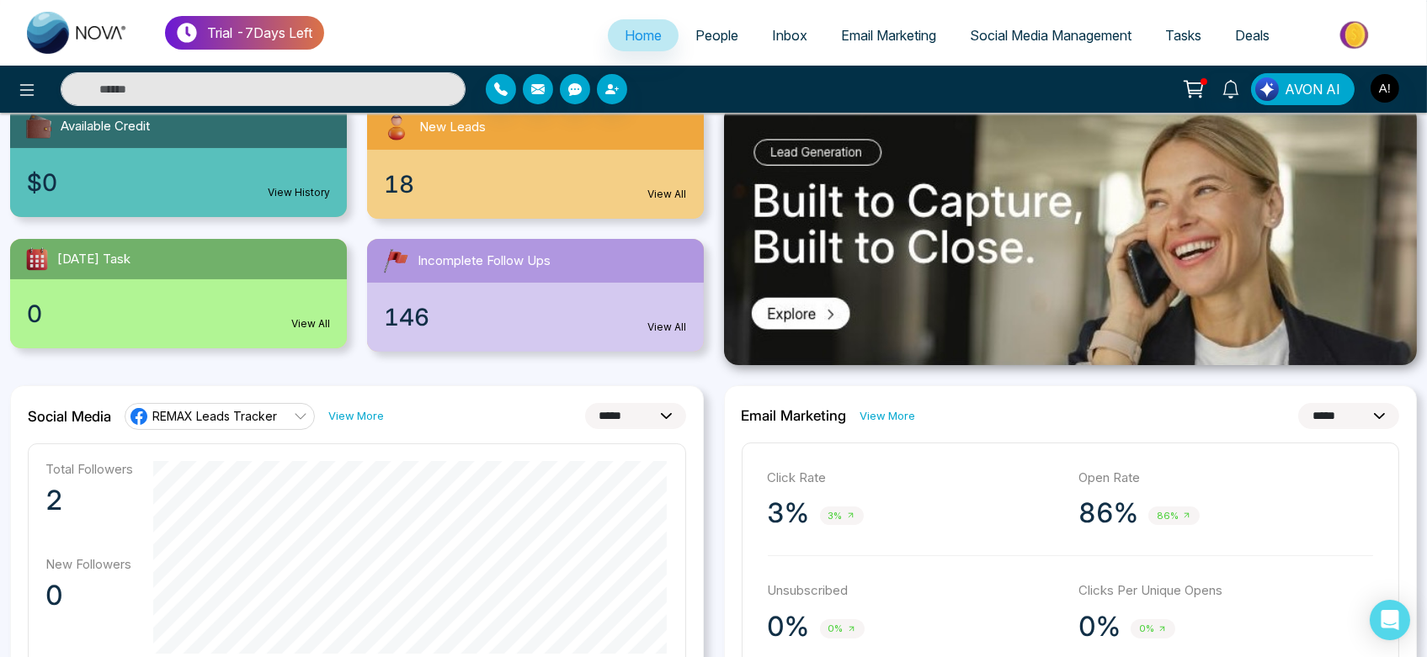
click at [222, 415] on span "REMAX Leads Tracker" at bounding box center [214, 416] width 125 height 16
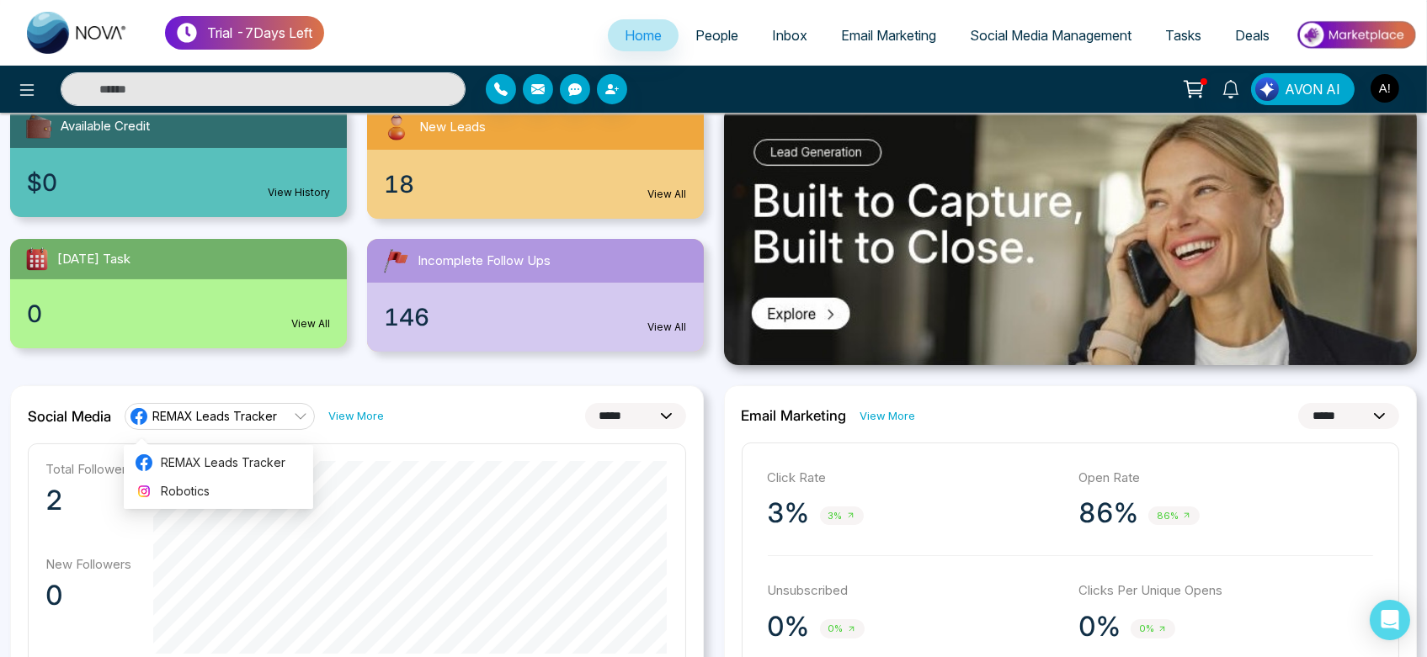
click at [518, 409] on div "**********" at bounding box center [357, 416] width 658 height 27
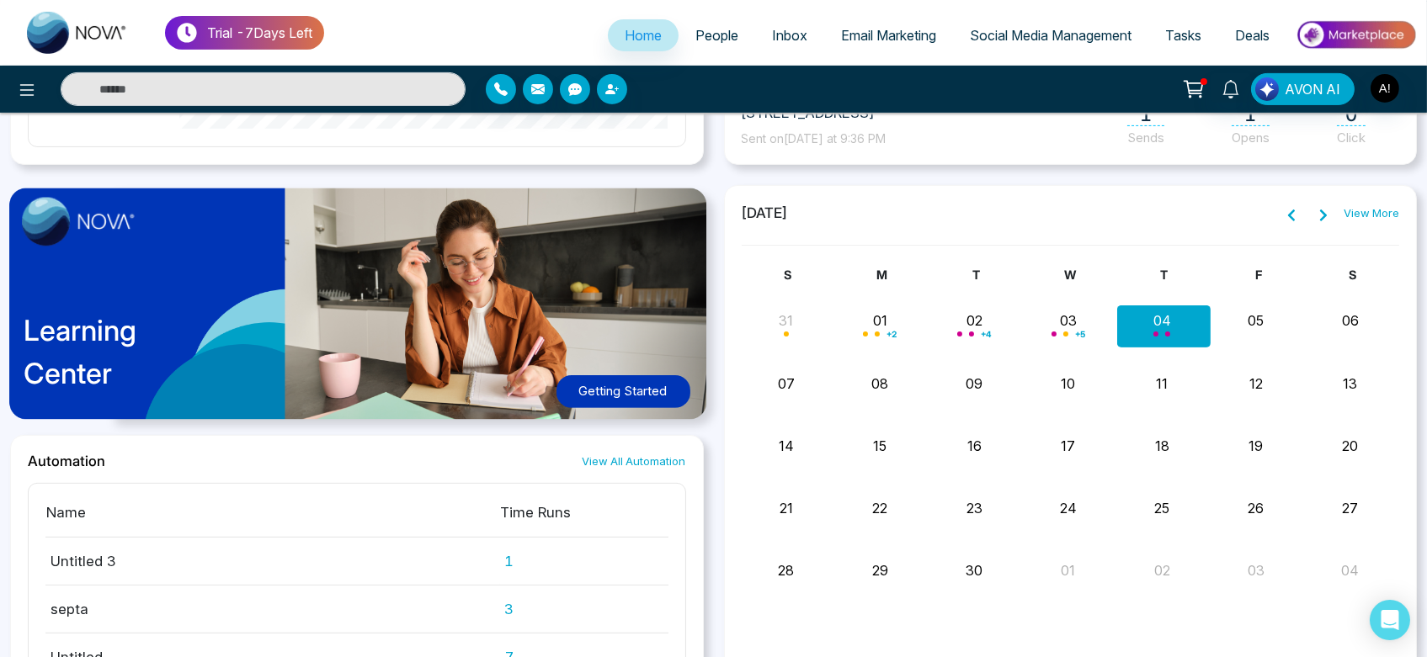
scroll to position [1205, 0]
click at [1324, 214] on icon at bounding box center [1323, 216] width 7 height 12
click at [1301, 215] on button at bounding box center [1292, 214] width 24 height 22
click at [1159, 470] on div "Smart Plant 02:00 AM" at bounding box center [1164, 468] width 303 height 37
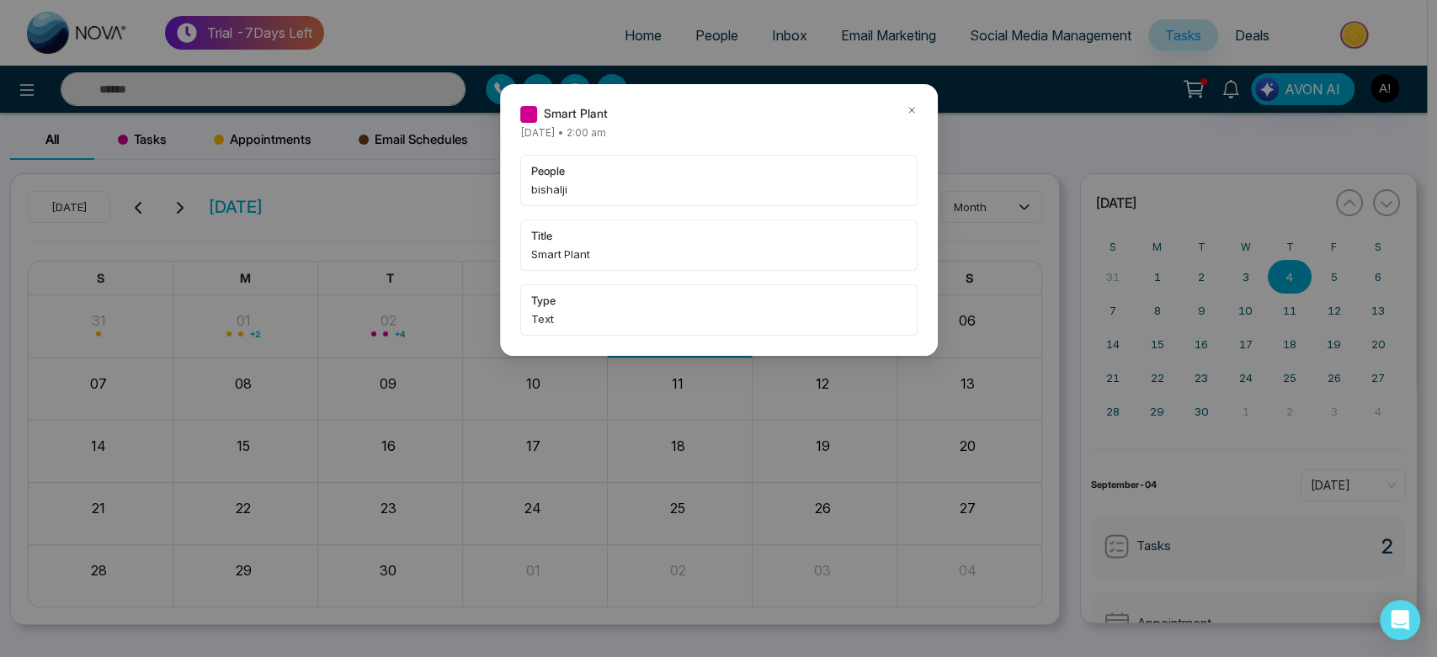
click at [903, 114] on div "Smart Plant" at bounding box center [718, 113] width 397 height 19
drag, startPoint x: 918, startPoint y: 109, endPoint x: 903, endPoint y: 116, distance: 15.8
click at [903, 116] on div "Smart Plant Thursday September-04-2025 • 2:00 am people bishalji title Smart Pl…" at bounding box center [719, 220] width 438 height 272
click at [903, 116] on div "Smart Plant" at bounding box center [718, 113] width 397 height 19
click at [912, 109] on icon at bounding box center [910, 110] width 5 height 5
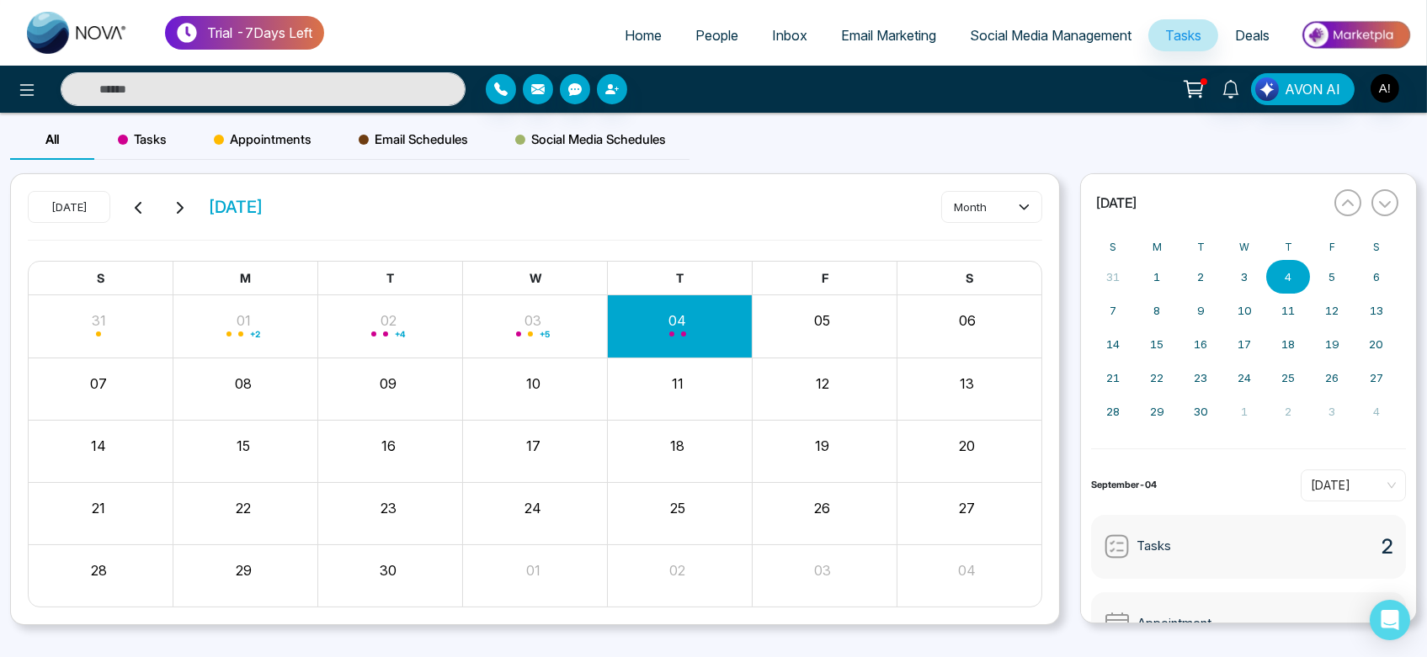
click at [625, 35] on span "Home" at bounding box center [643, 35] width 37 height 17
select select "*"
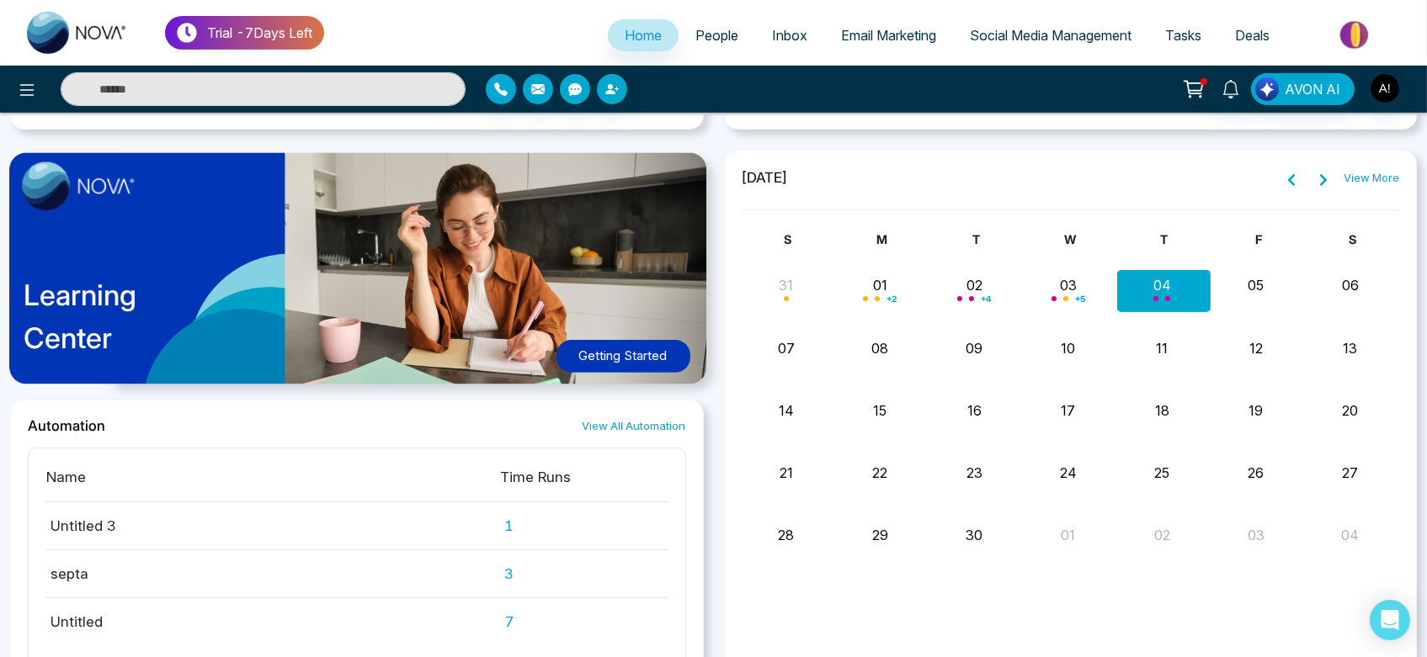
scroll to position [1248, 0]
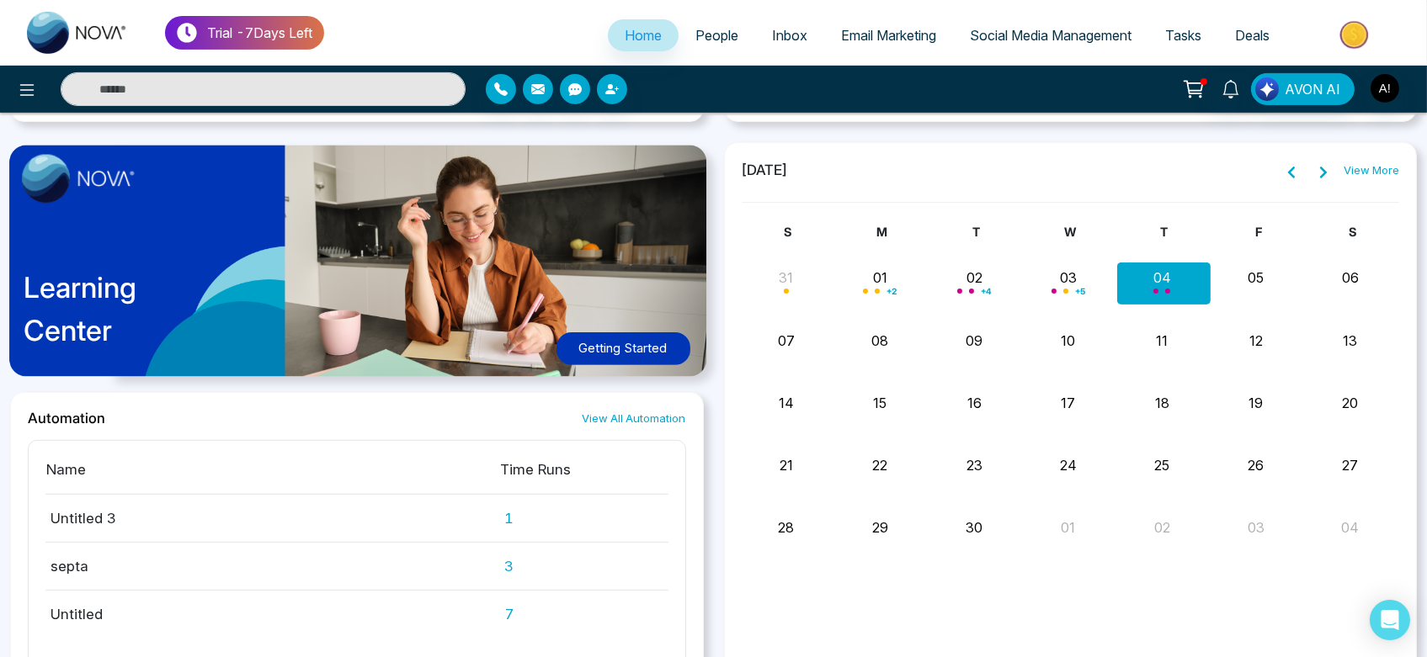
click at [634, 342] on button "Getting Started" at bounding box center [623, 349] width 134 height 33
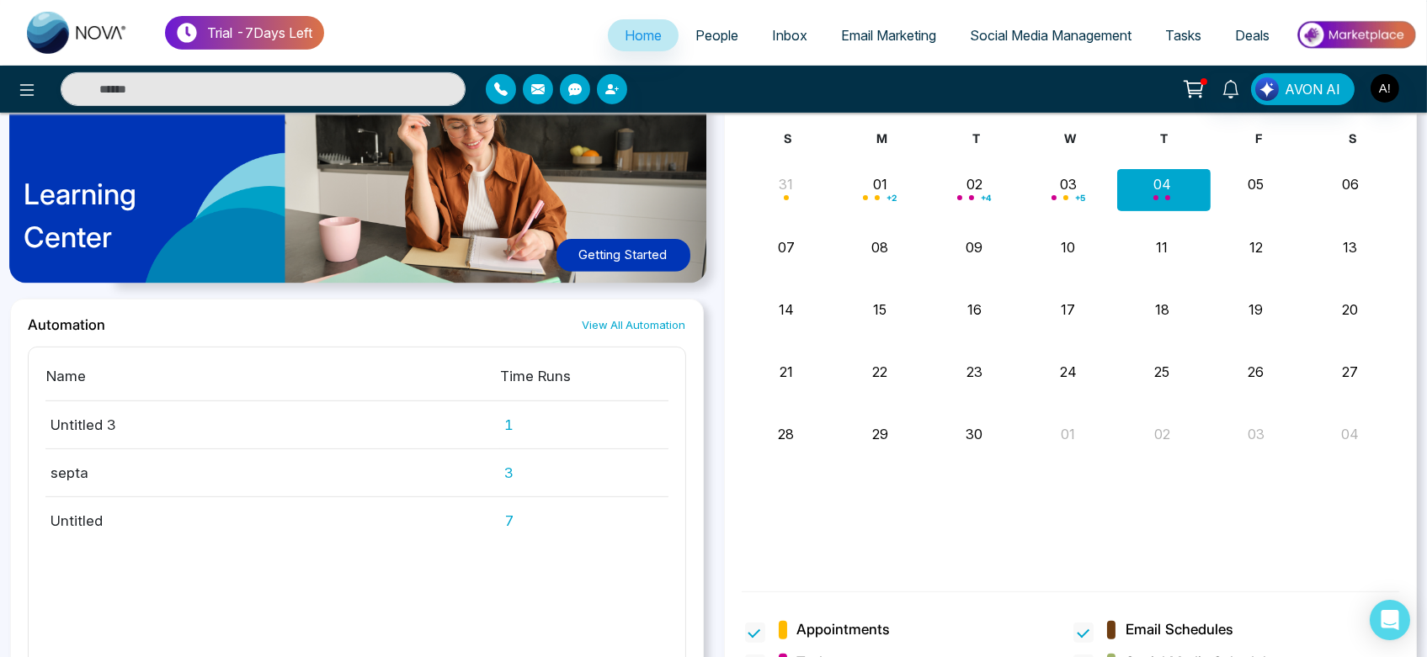
scroll to position [1379, 0]
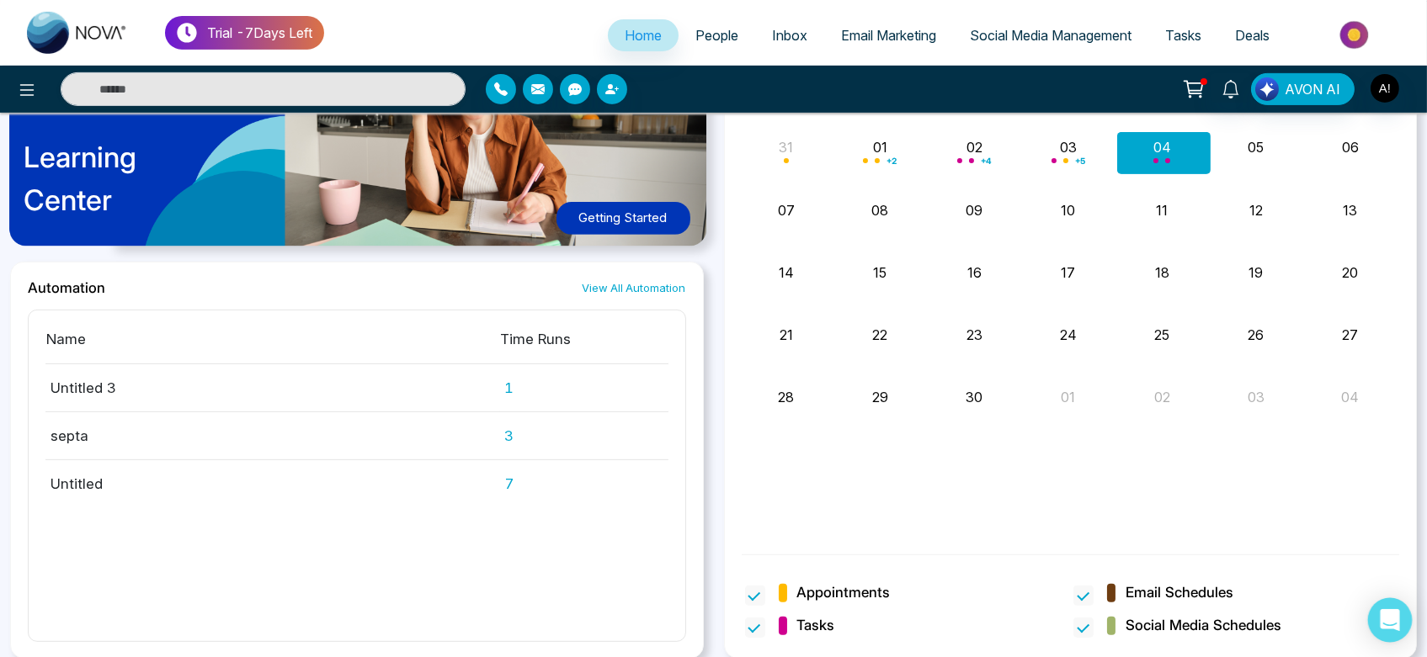
click at [1374, 633] on div "Open Intercom Messenger" at bounding box center [1390, 621] width 45 height 45
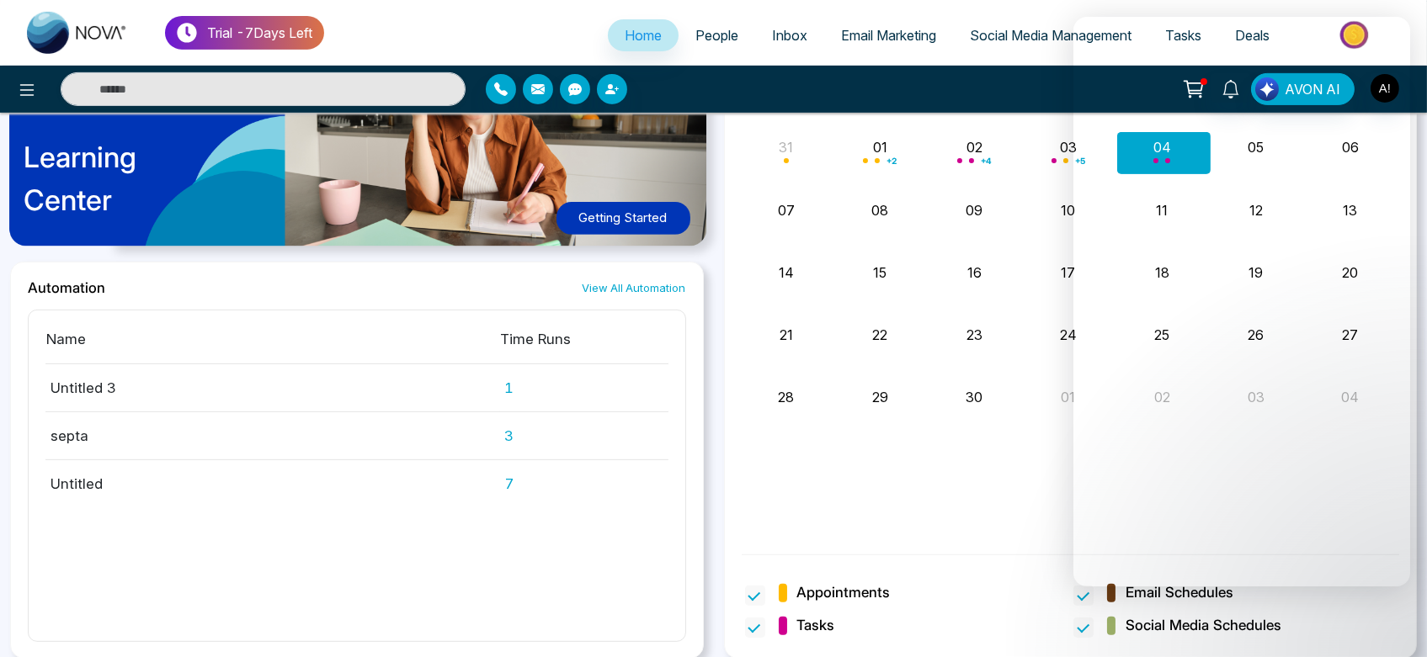
click at [1059, 390] on div "01" at bounding box center [1068, 394] width 90 height 25
click at [889, 284] on div "15" at bounding box center [882, 278] width 94 height 40
click at [34, 85] on icon at bounding box center [27, 90] width 14 height 12
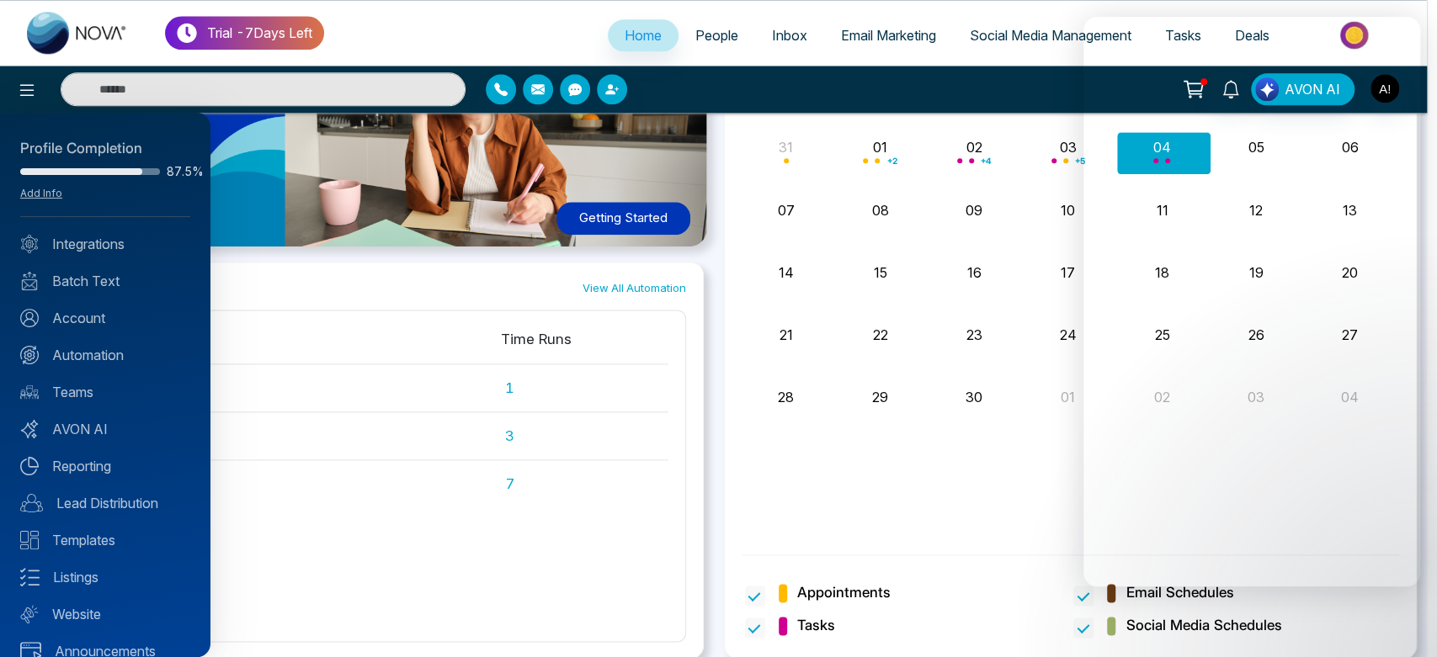
click at [270, 63] on div at bounding box center [718, 328] width 1437 height 657
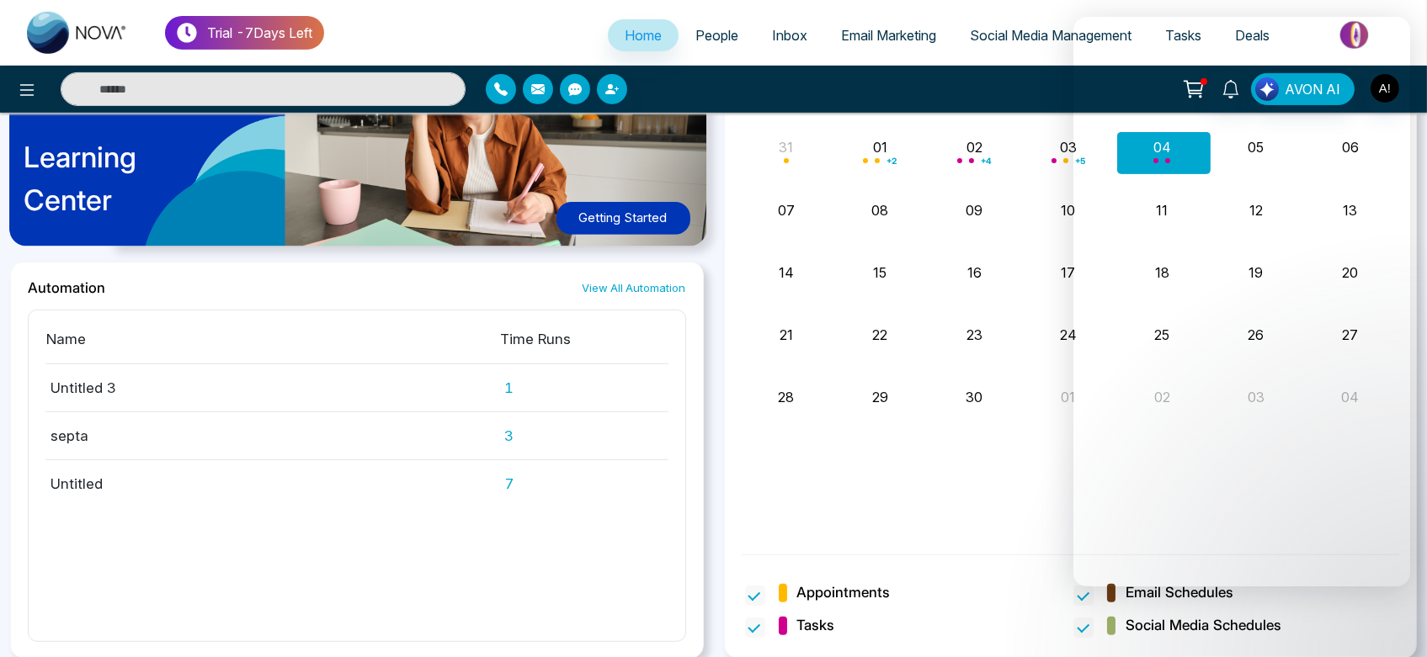
click at [277, 42] on p "Trial - 7 Days Left" at bounding box center [259, 33] width 105 height 20
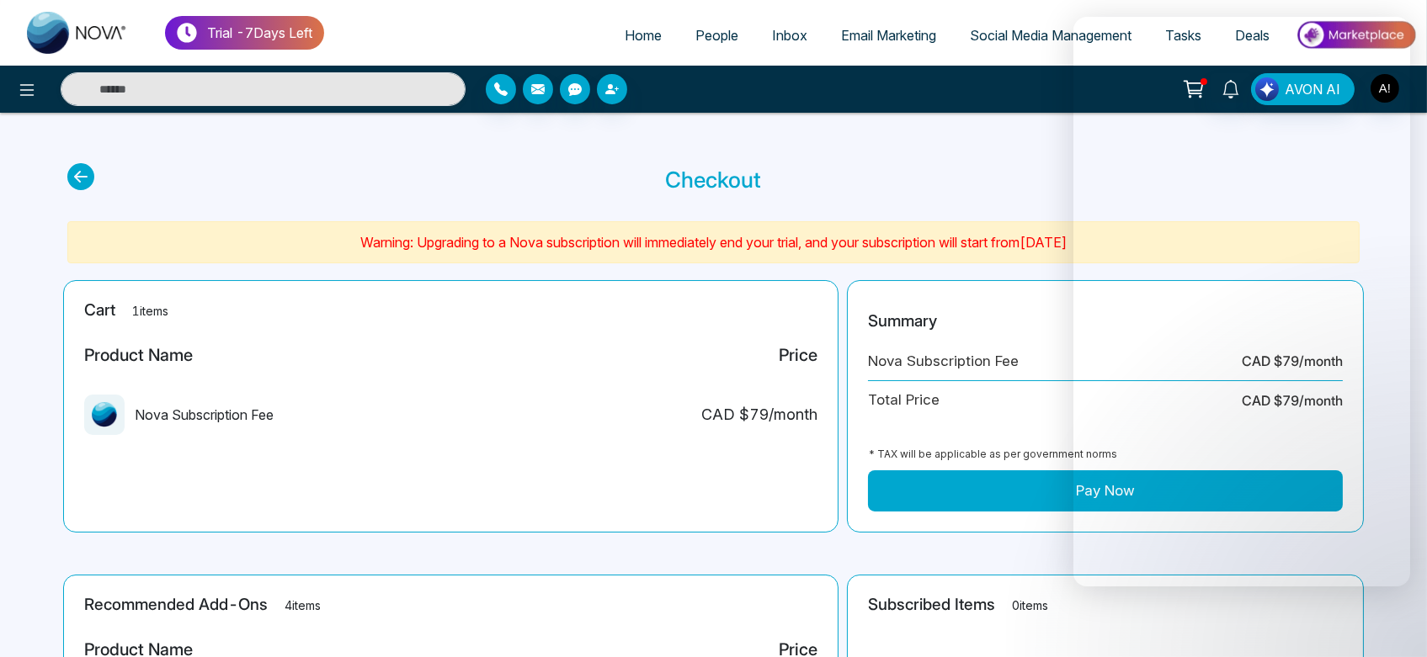
click at [449, 281] on div "Cart 1 items Product Name Price Nova Subscription Fee CAD $ 79 /month" at bounding box center [450, 406] width 775 height 253
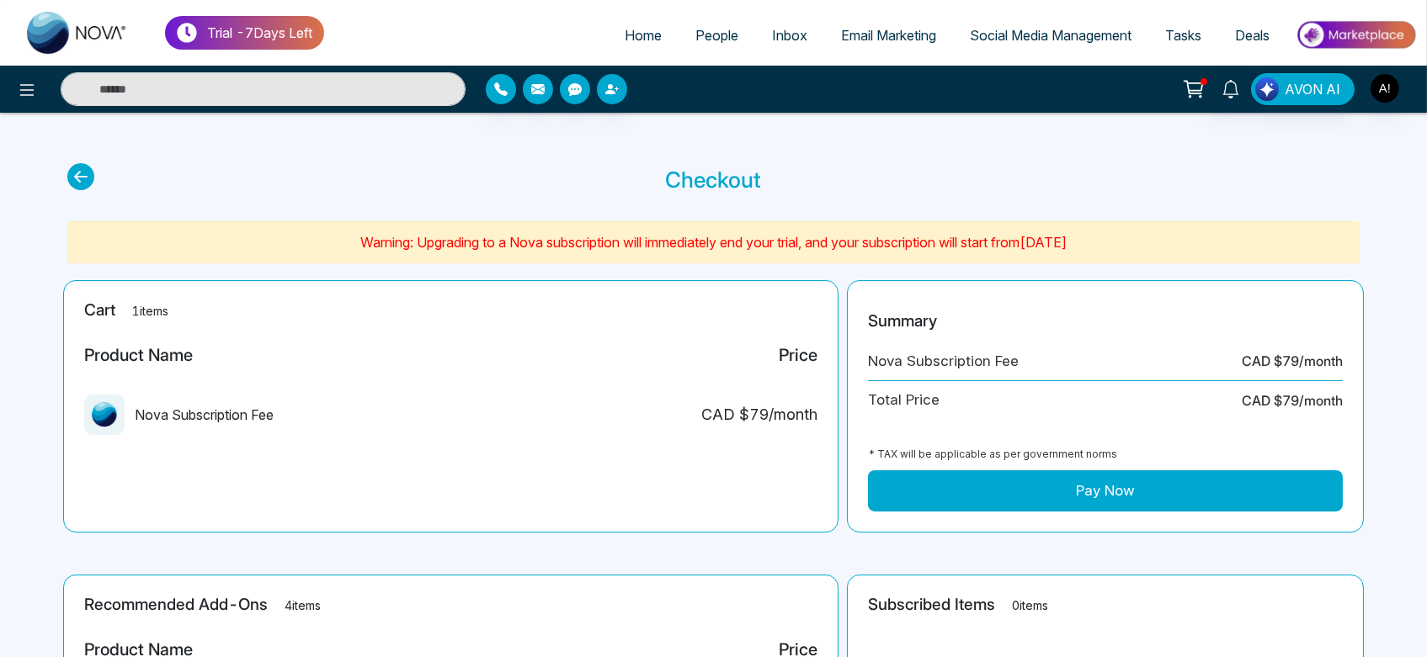
click at [76, 178] on icon at bounding box center [80, 176] width 27 height 27
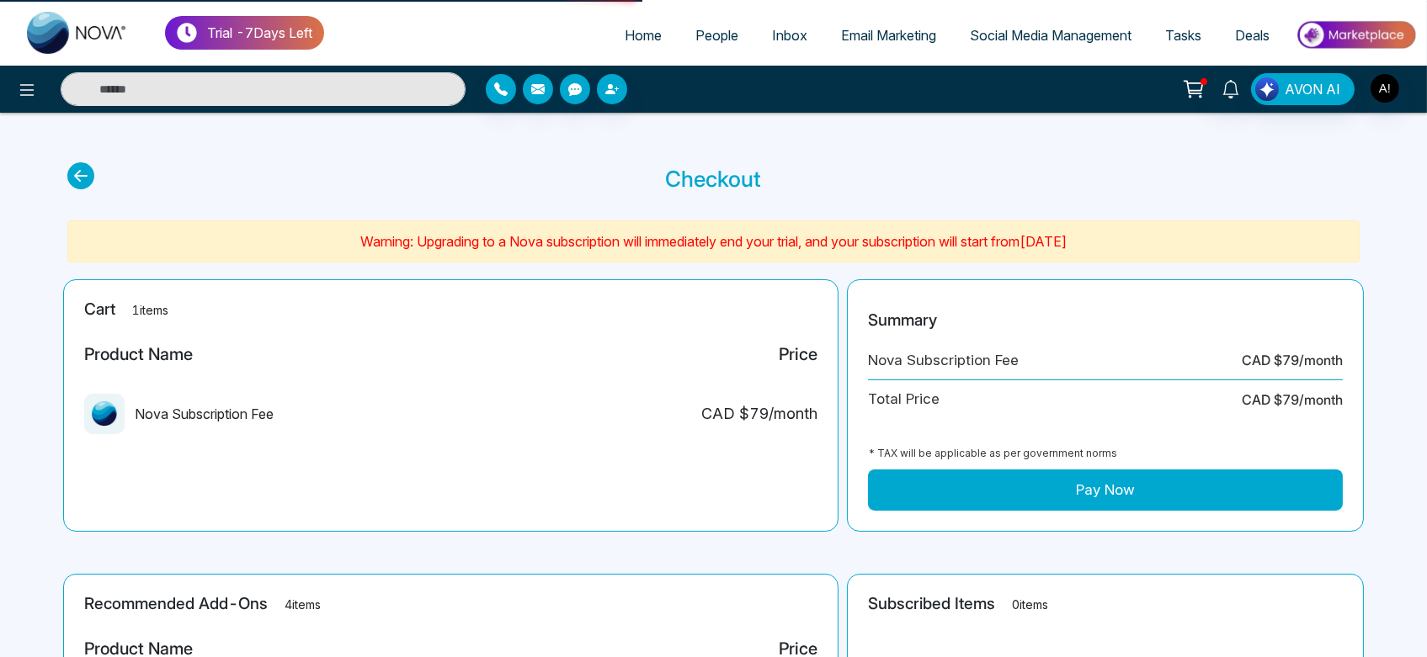
select select "*"
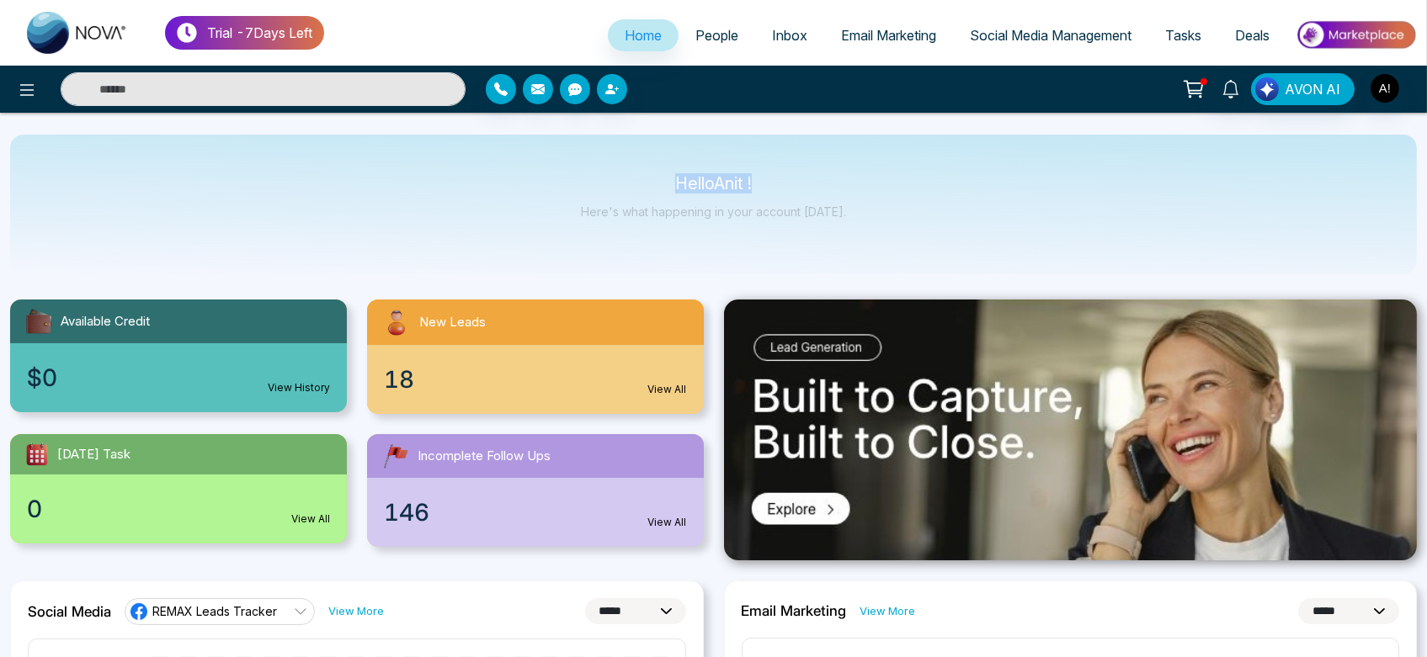
drag, startPoint x: 670, startPoint y: 173, endPoint x: 917, endPoint y: 176, distance: 246.7
click at [917, 176] on div "Hello Anit ! Here's what happening in your account today." at bounding box center [713, 205] width 1407 height 140
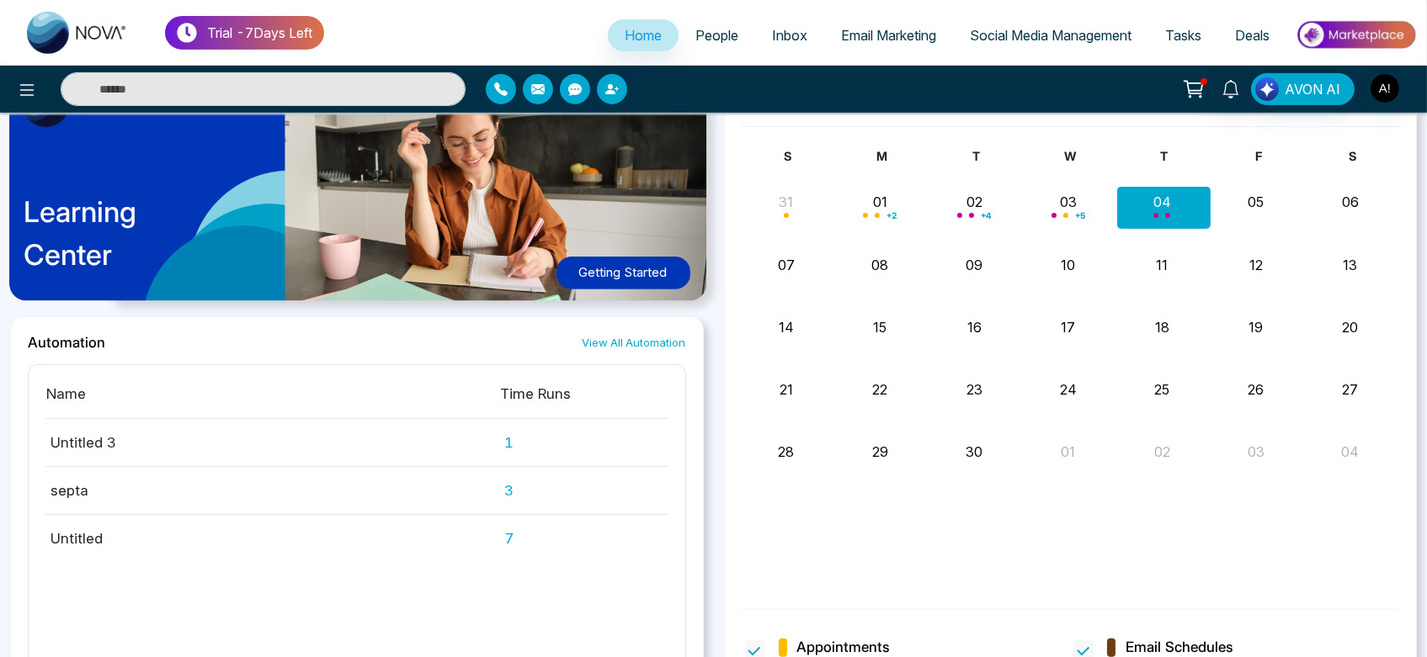
scroll to position [1345, 0]
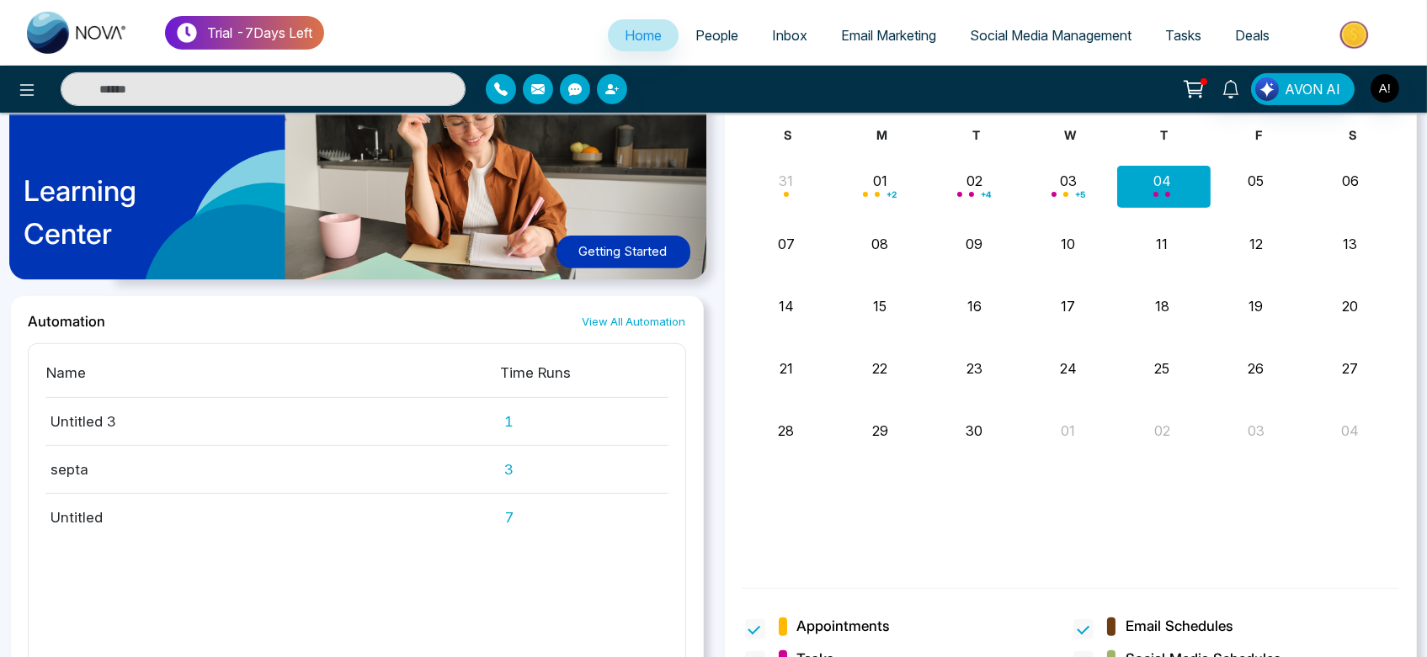
click at [639, 328] on link "View All Automation" at bounding box center [635, 322] width 104 height 16
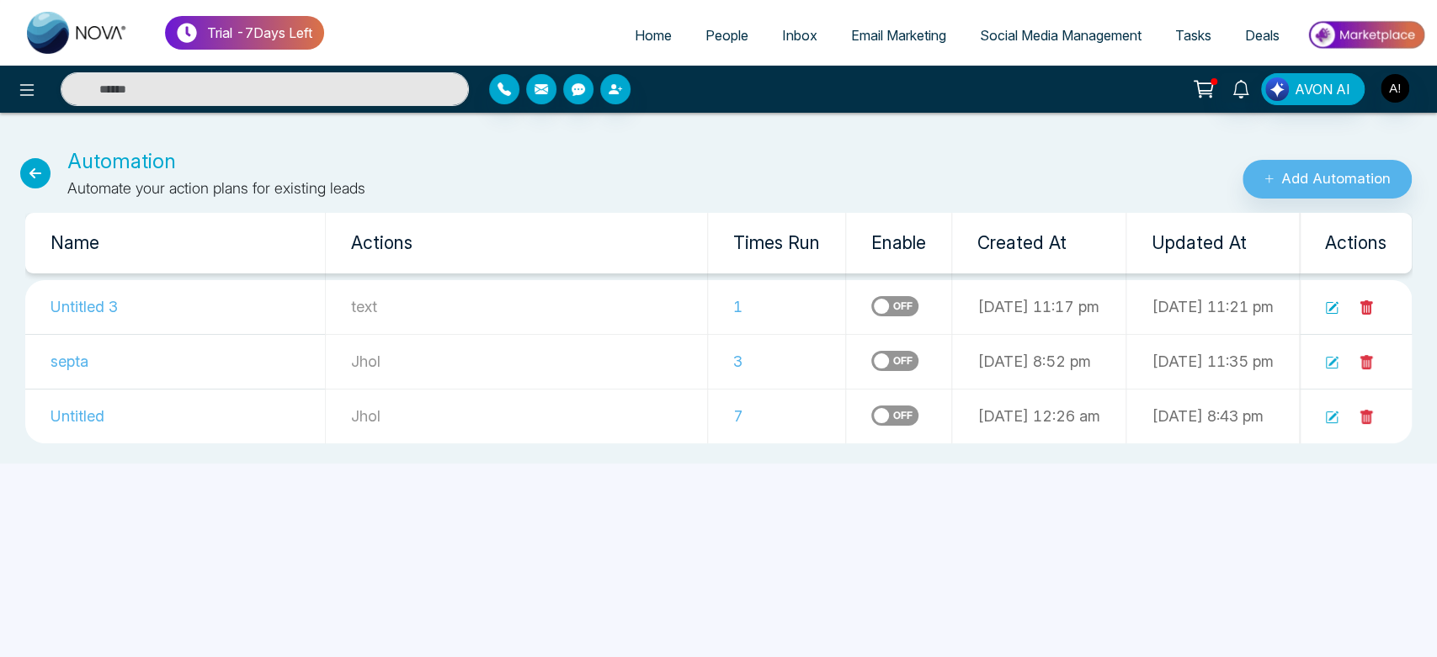
click at [644, 45] on link "Home" at bounding box center [653, 35] width 71 height 32
select select "*"
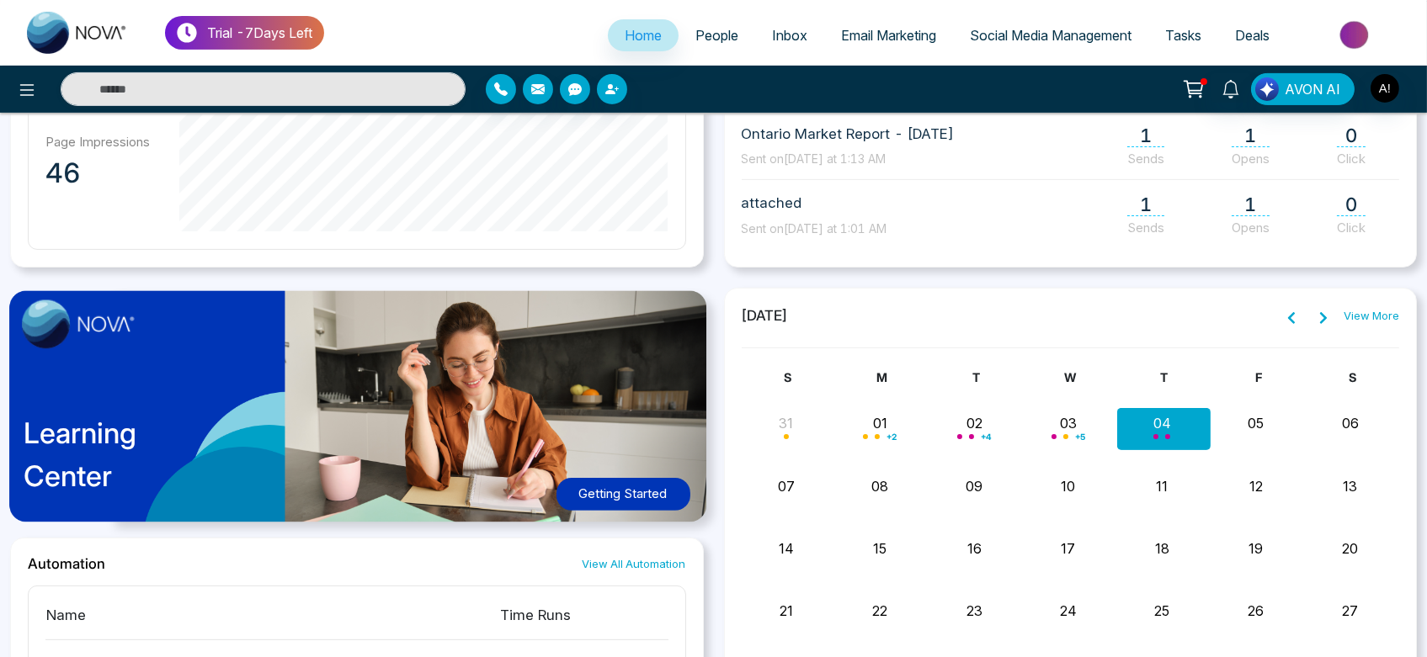
scroll to position [1129, 0]
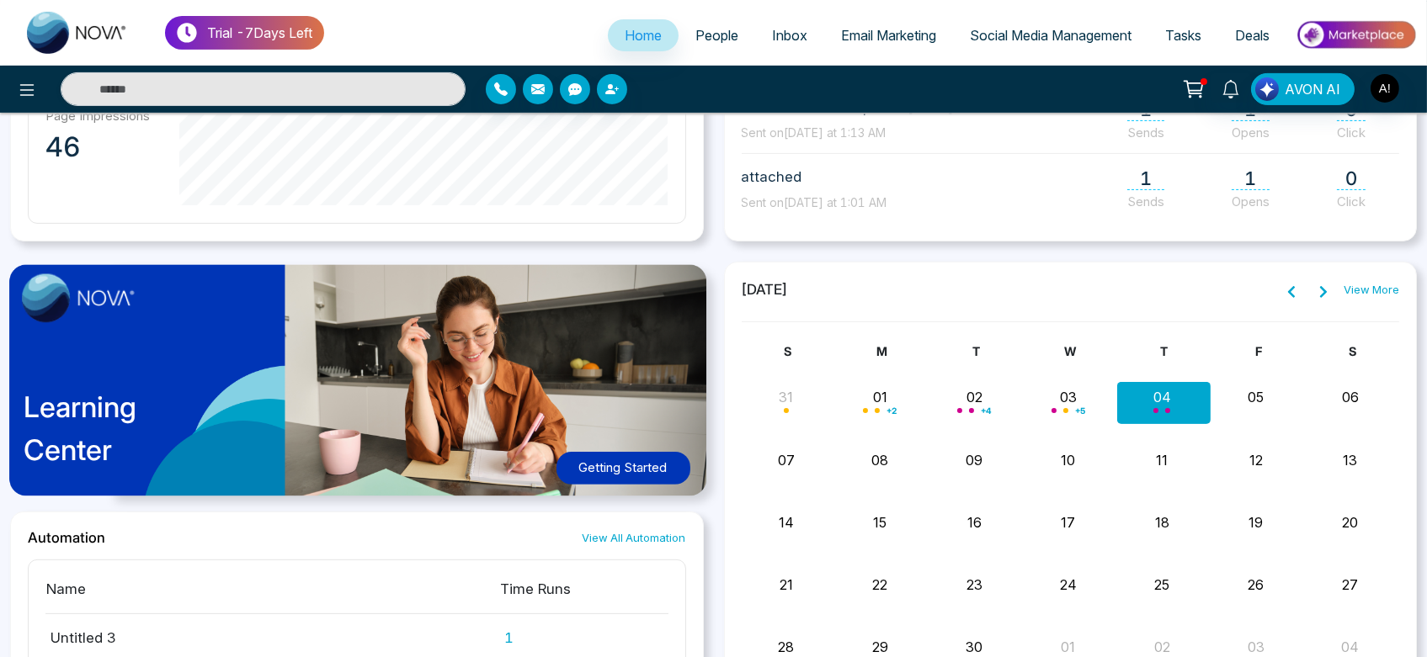
drag, startPoint x: 739, startPoint y: 288, endPoint x: 886, endPoint y: 289, distance: 147.3
click at [886, 289] on div "September 2025 View More S M T W T F S 31 01 + 2 02 + 4 03 + 5 04 05 06 jdjdj m…" at bounding box center [1071, 585] width 694 height 647
click at [886, 289] on div "September 2025 View More" at bounding box center [1071, 290] width 658 height 22
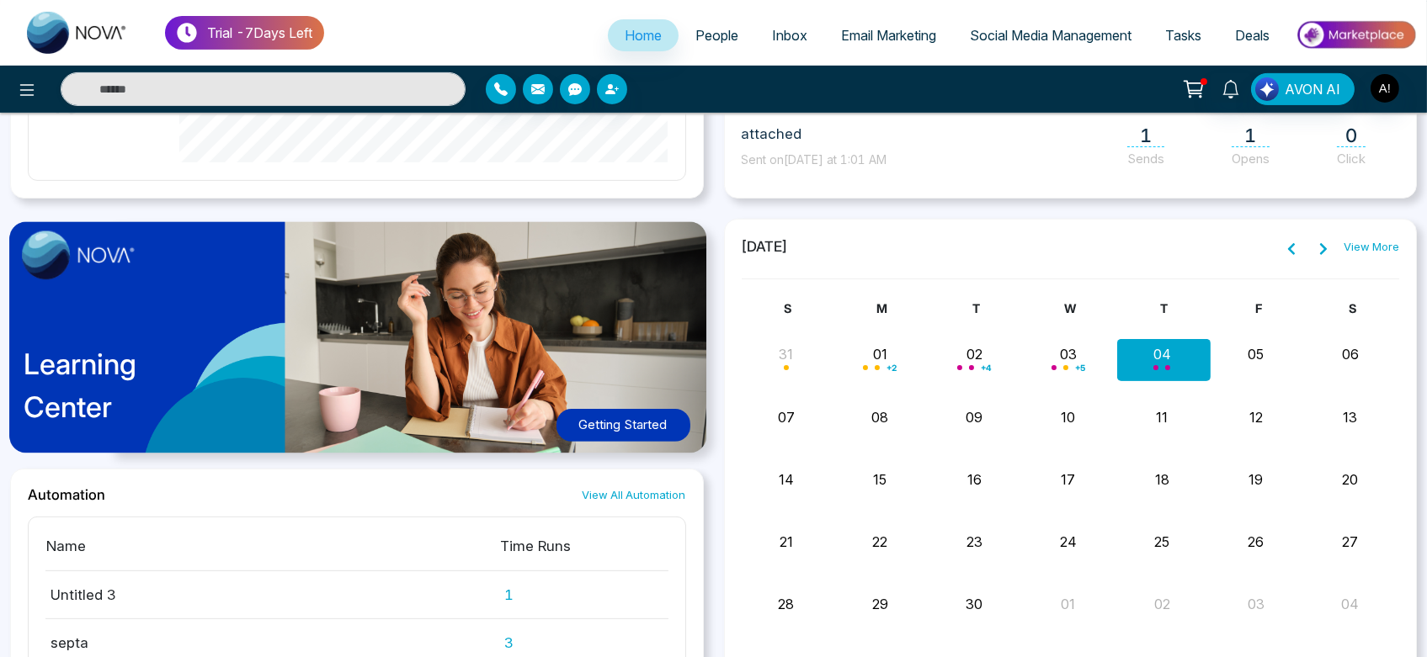
scroll to position [1174, 0]
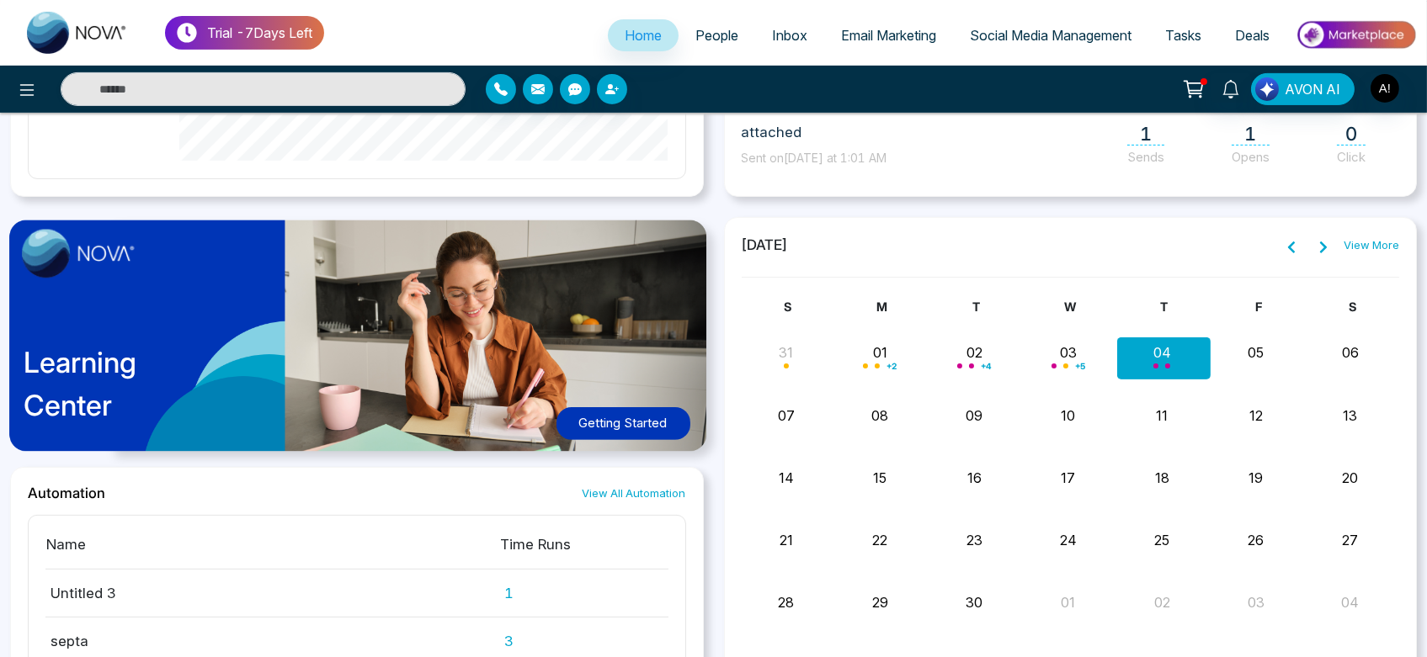
drag, startPoint x: 731, startPoint y: 252, endPoint x: 920, endPoint y: 254, distance: 189.4
click at [920, 254] on div "September 2025 View More S M T W T F S 31 01 + 2 02 + 4 03 + 5 04 05 06 jdjdj m…" at bounding box center [1071, 540] width 694 height 647
click at [920, 254] on div "September 2025 View More" at bounding box center [1071, 246] width 658 height 22
drag, startPoint x: 837, startPoint y: 239, endPoint x: 718, endPoint y: 253, distance: 119.6
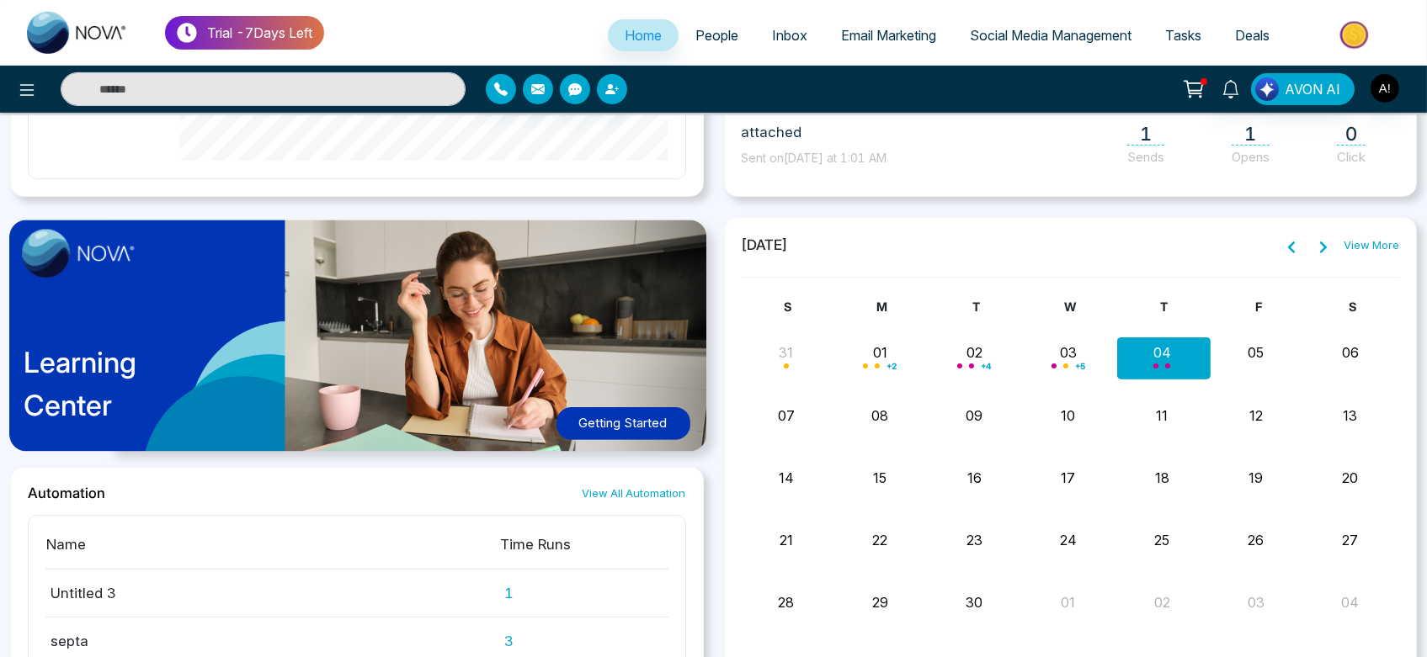
click at [718, 253] on img at bounding box center [364, 342] width 728 height 263
click at [998, 285] on div "September 2025 View More S M T W T F S 31 01 + 2 02 + 4 03 + 5 04 05 06 jdjdj m…" at bounding box center [1071, 487] width 658 height 505
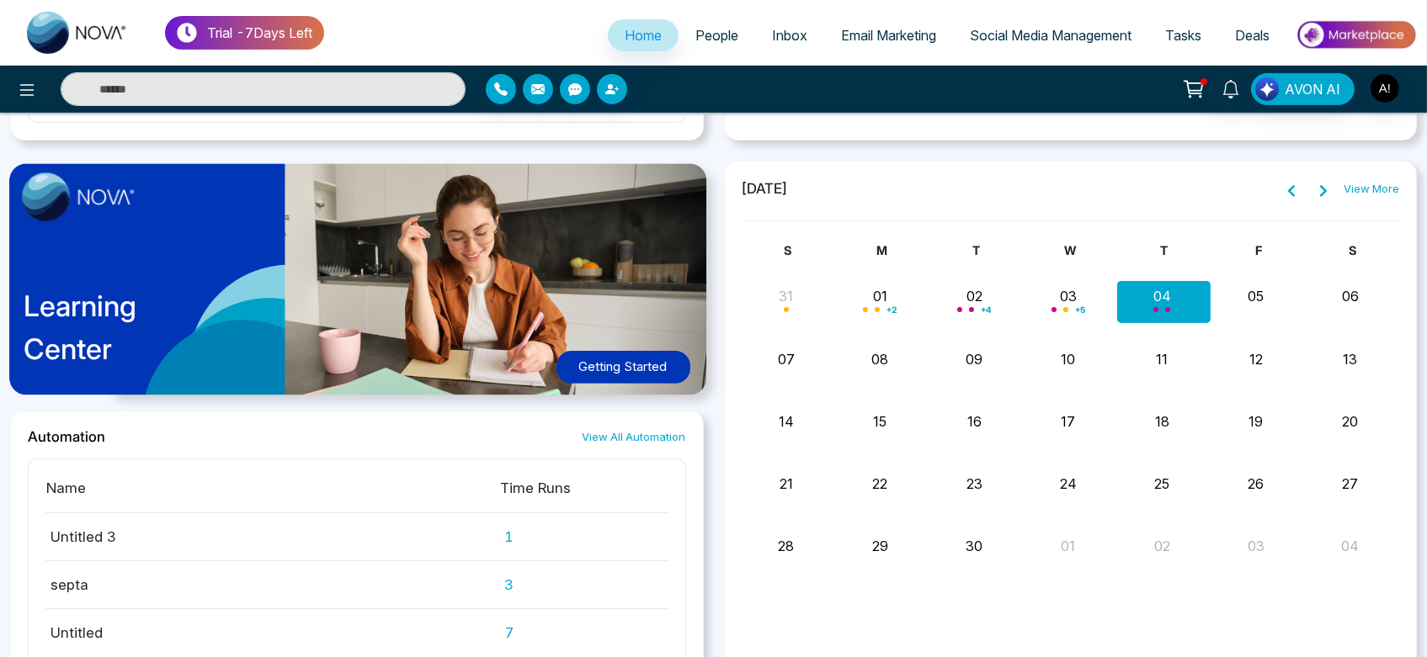
scroll to position [1379, 0]
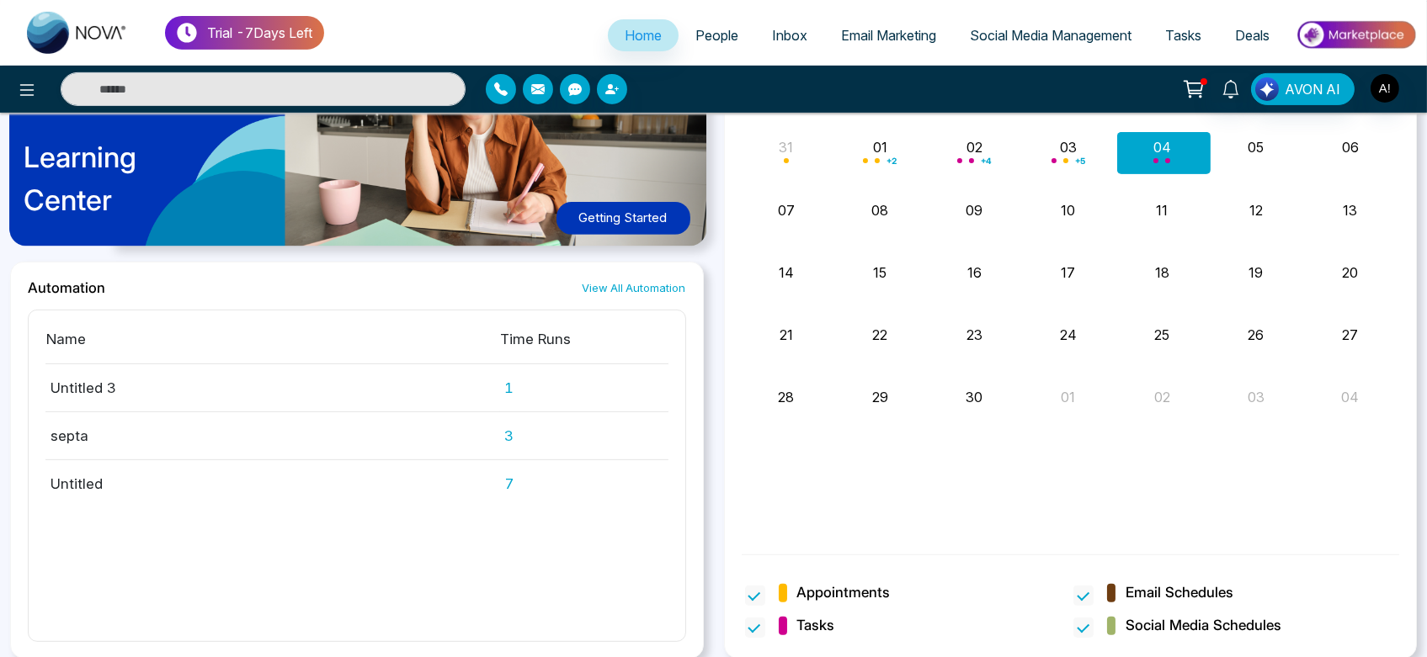
click at [641, 285] on link "View All Automation" at bounding box center [635, 288] width 104 height 16
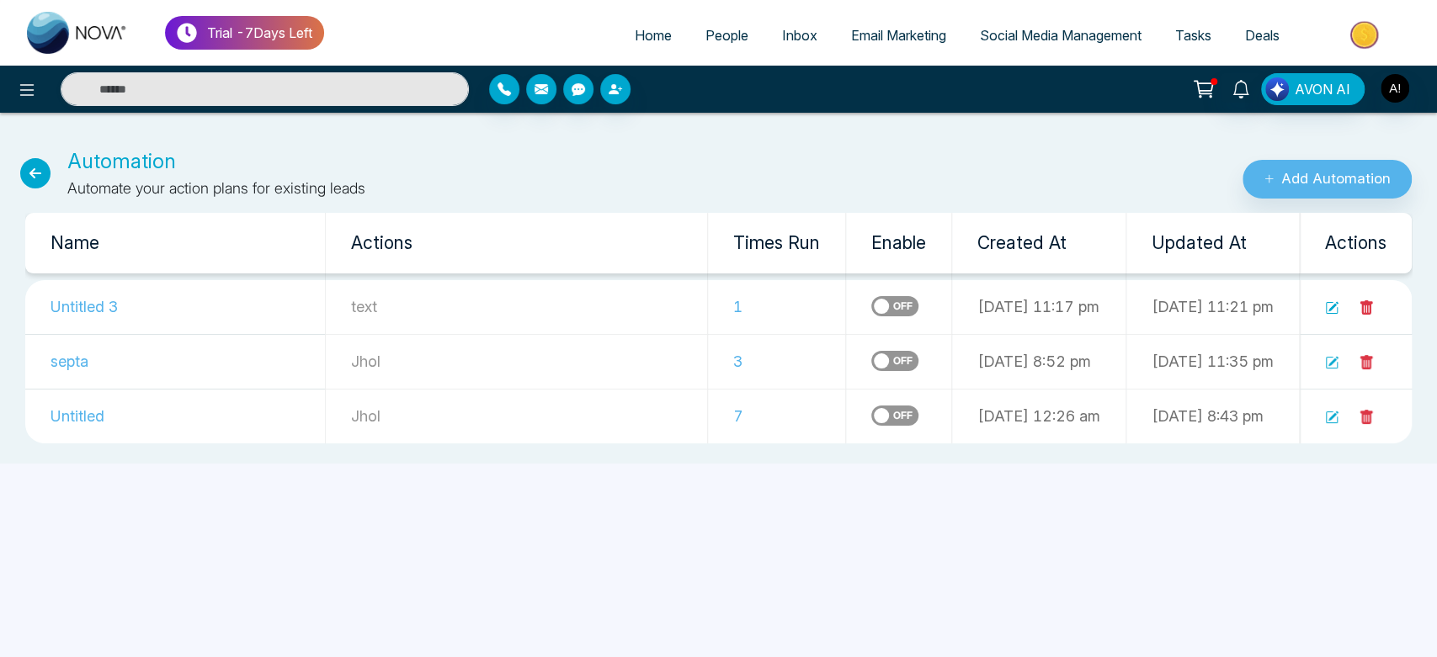
click at [643, 30] on span "Home" at bounding box center [653, 35] width 37 height 17
select select "*"
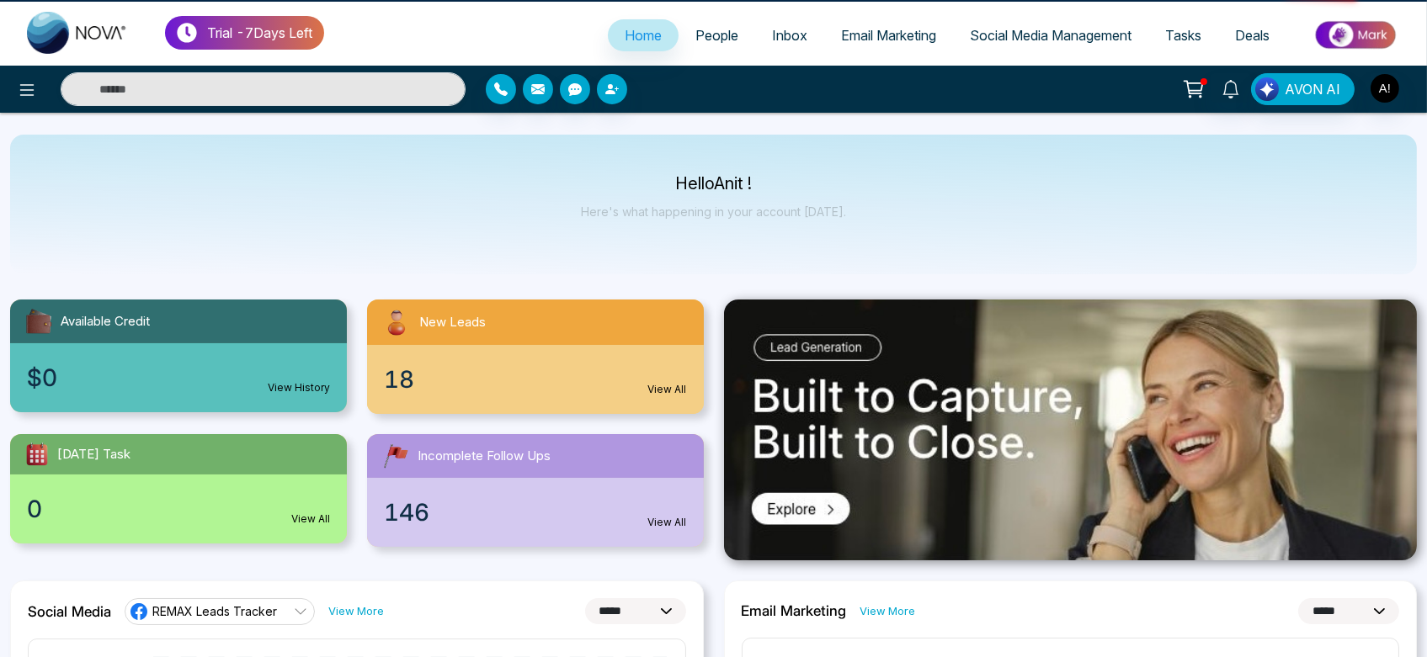
click at [643, 30] on span "Home" at bounding box center [643, 35] width 37 height 17
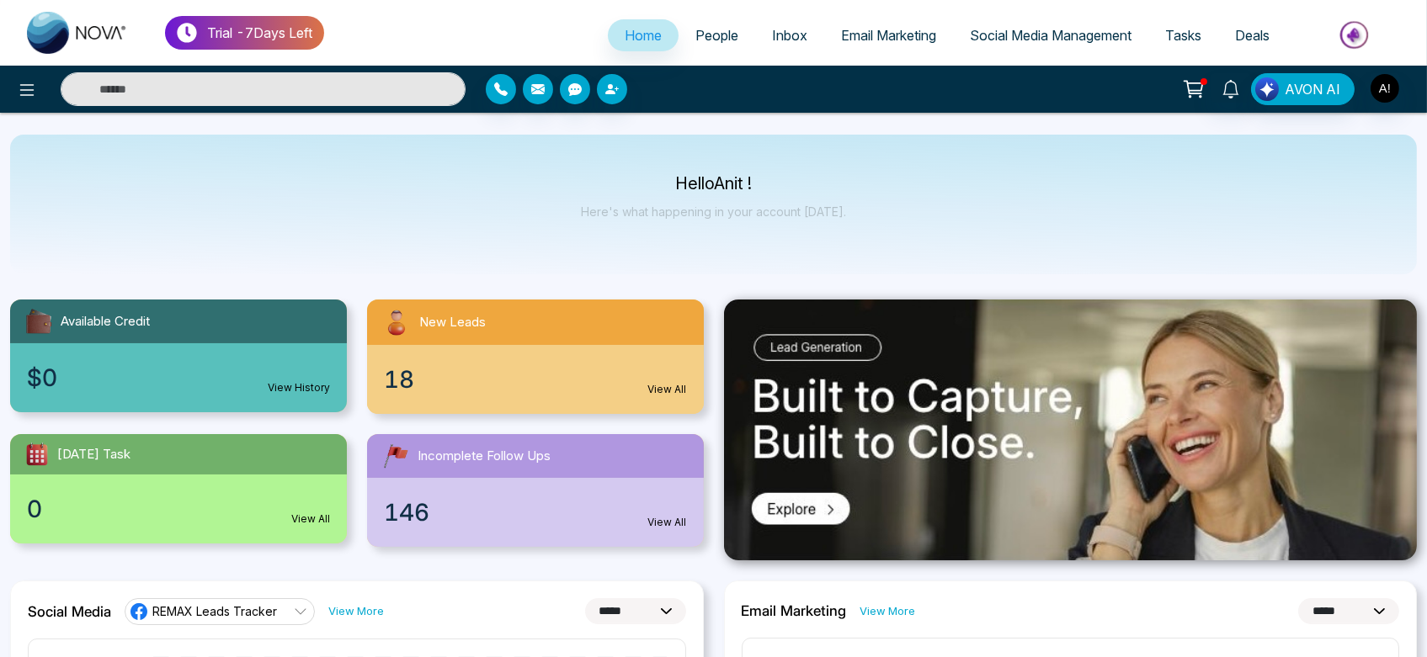
click at [237, 79] on input "text" at bounding box center [263, 89] width 405 height 34
click at [236, 87] on input "text" at bounding box center [263, 89] width 405 height 34
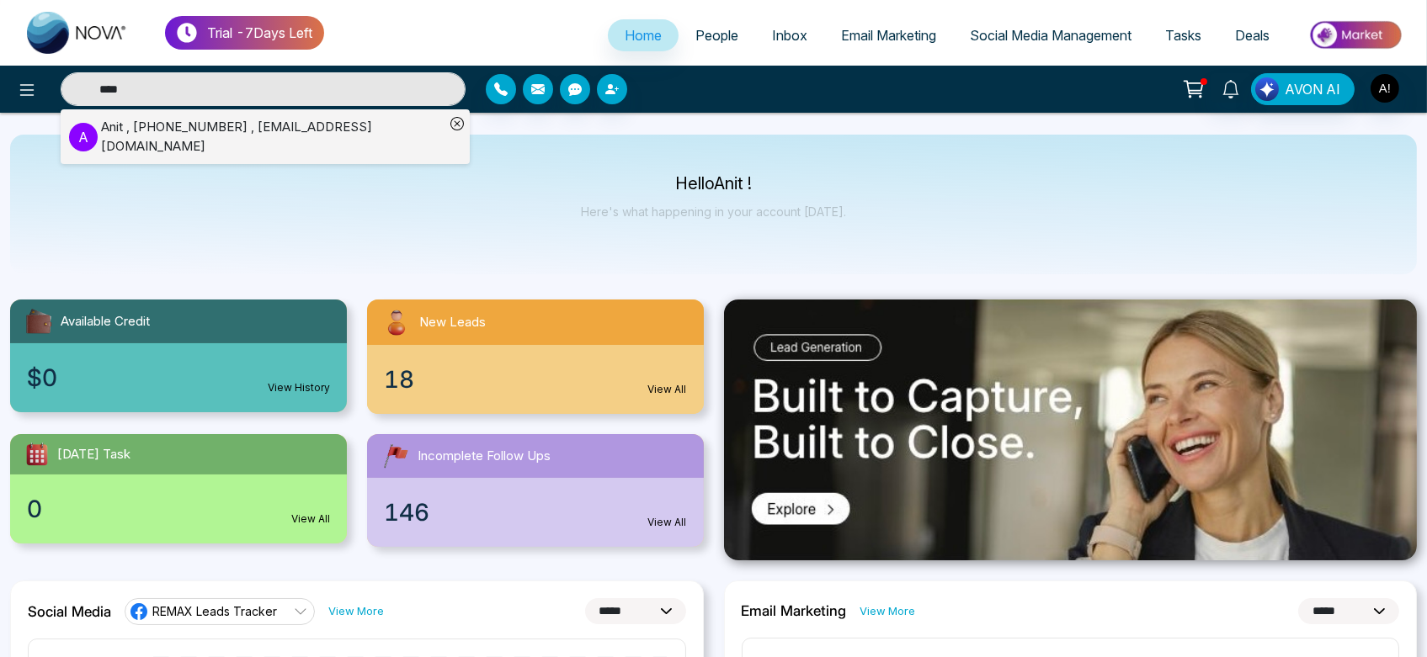
type input "****"
click at [194, 132] on div "Anit , +919930053035 , anit@mmnovatech.com" at bounding box center [272, 137] width 343 height 38
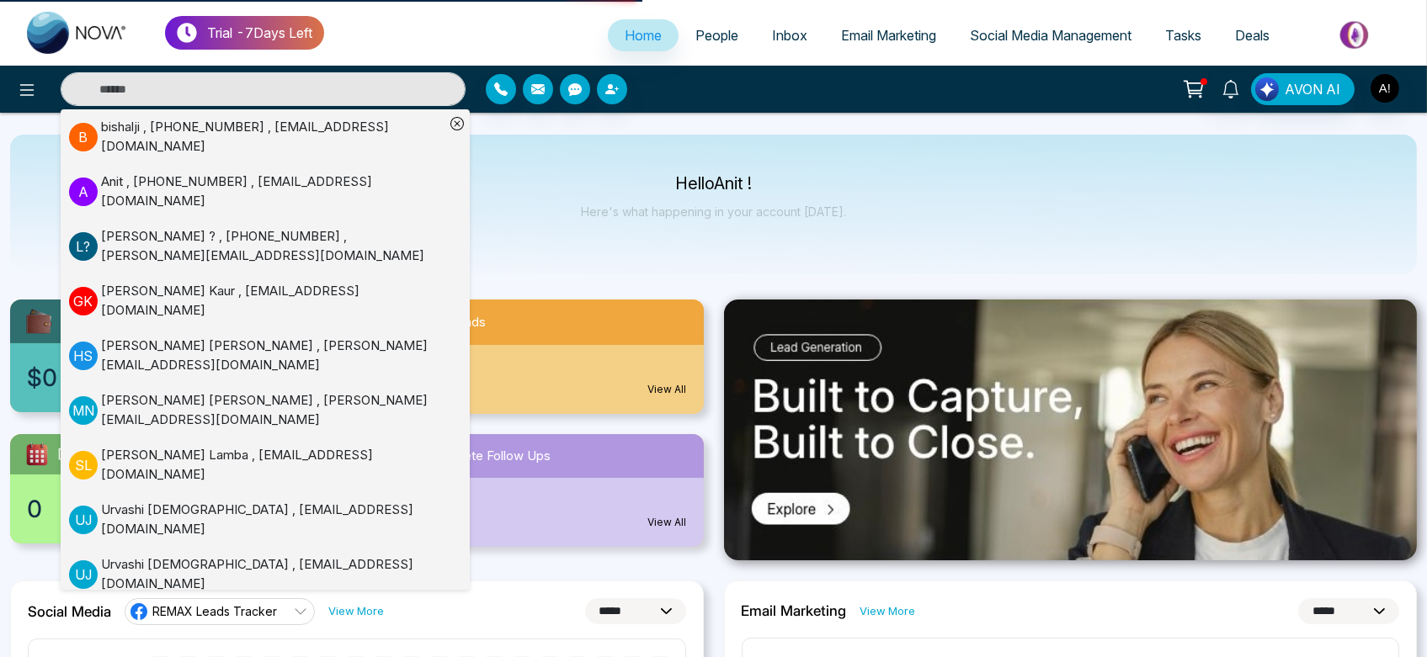
click at [646, 221] on div "Hello Anit ! Here's what happening in your account today." at bounding box center [713, 205] width 265 height 56
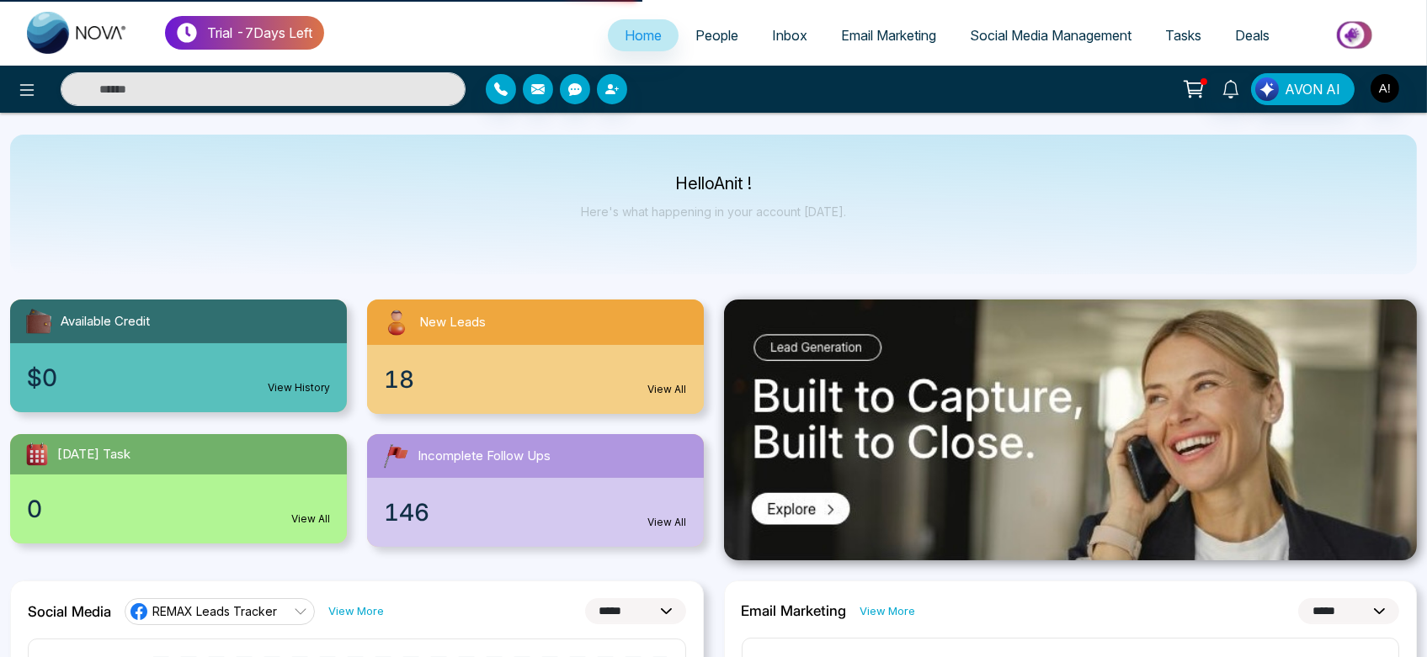
click at [705, 37] on span "People" at bounding box center [716, 35] width 43 height 17
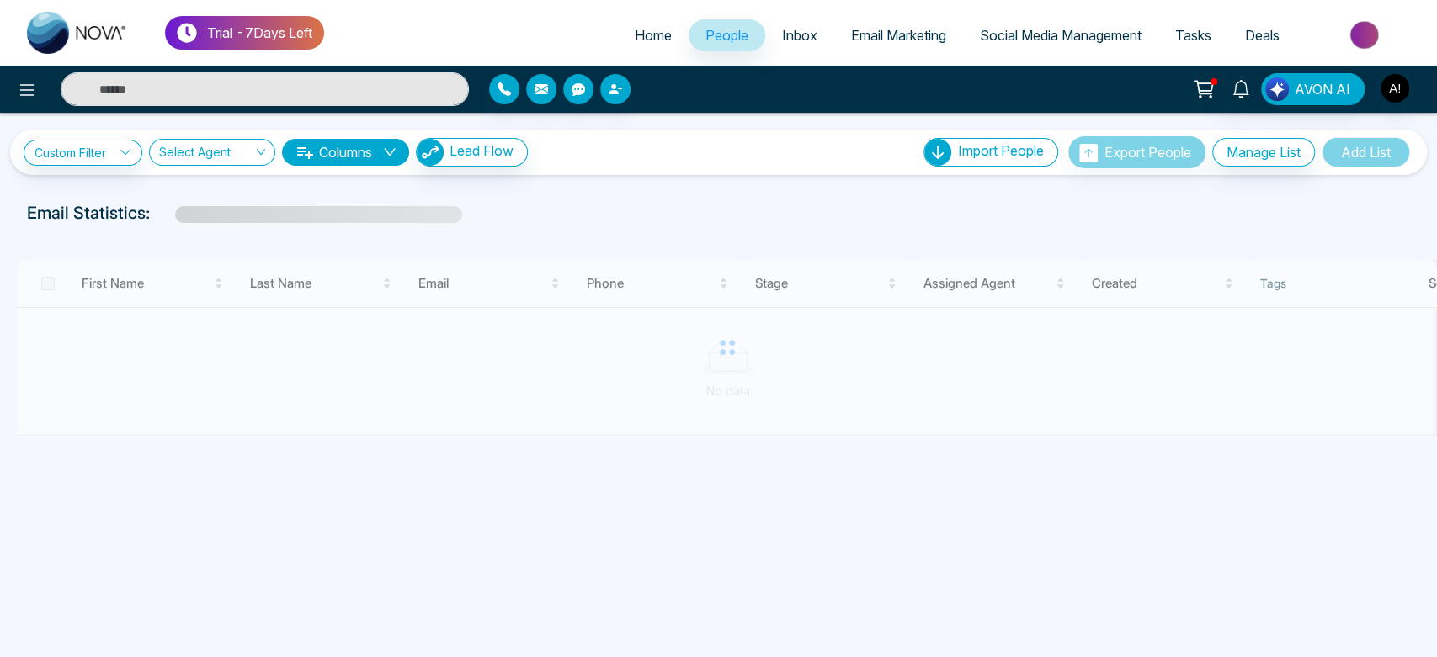
click at [644, 35] on span "Home" at bounding box center [653, 35] width 37 height 17
select select "*"
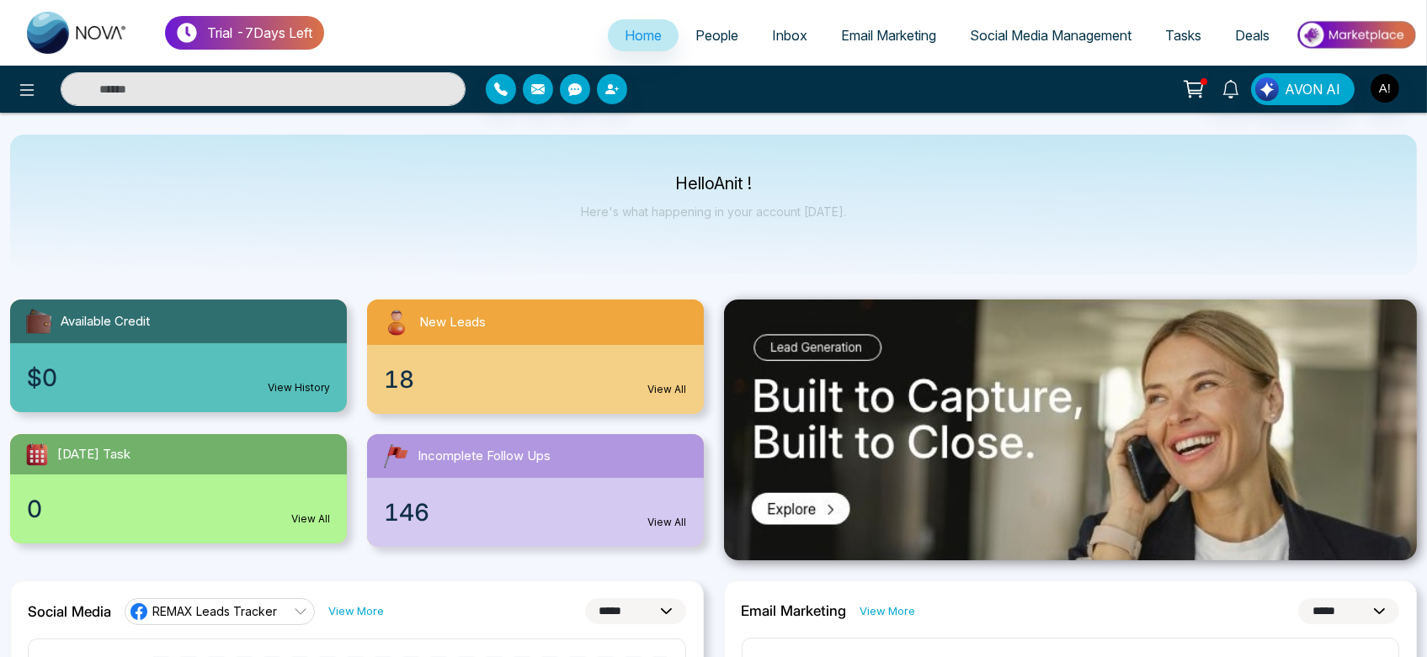
click at [301, 90] on input "text" at bounding box center [263, 89] width 405 height 34
type input "****"
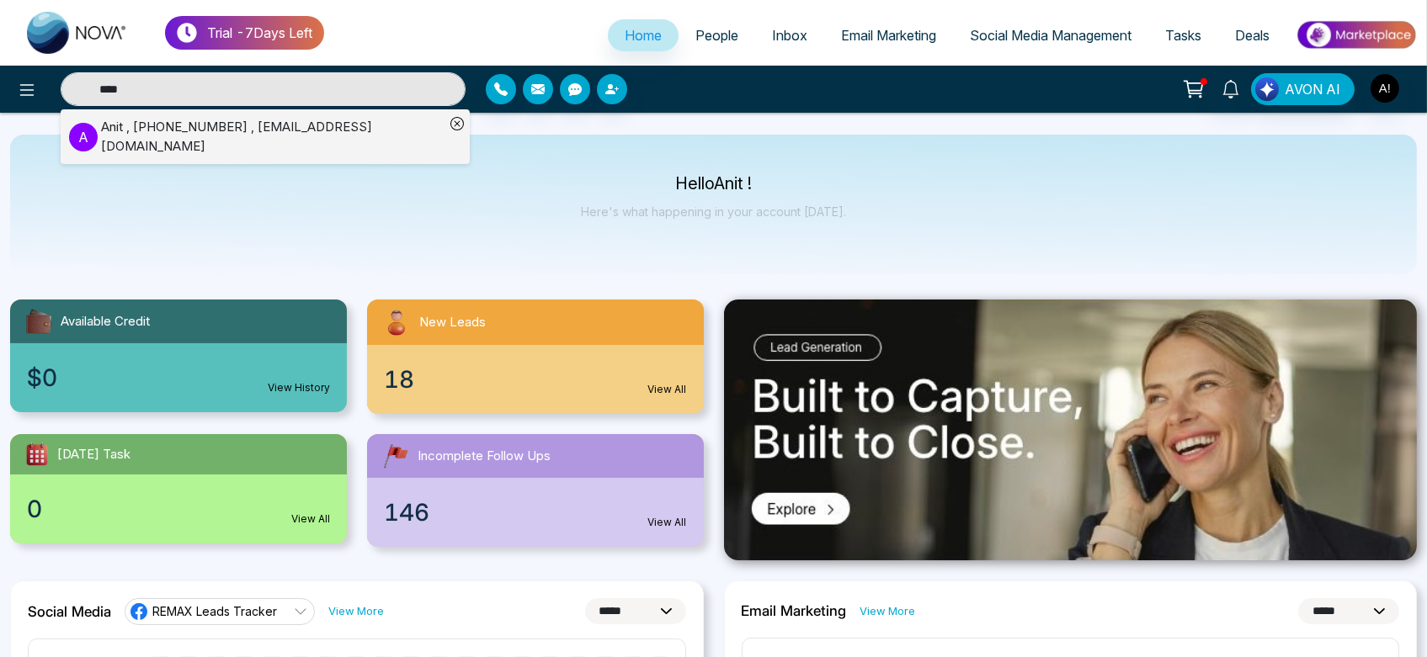
click at [229, 89] on input "****" at bounding box center [263, 89] width 405 height 34
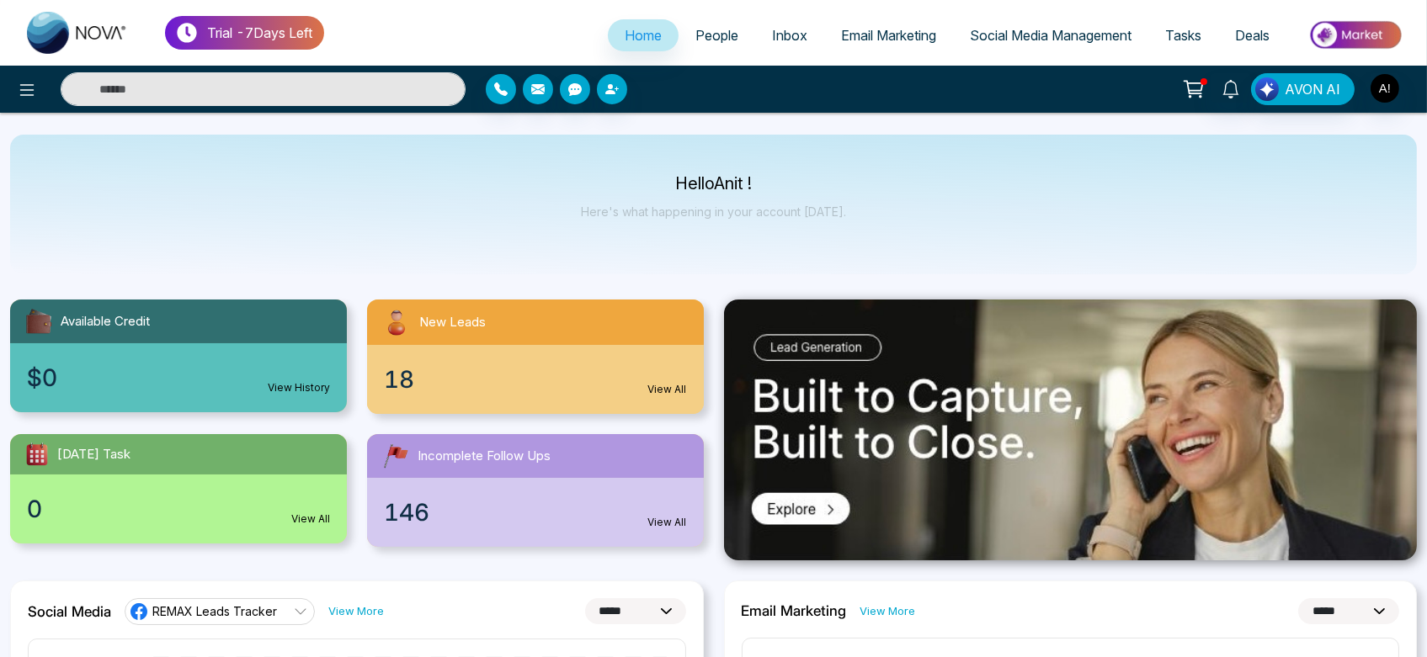
click at [236, 86] on input "text" at bounding box center [263, 89] width 405 height 34
type input "****"
click at [284, 93] on input "****" at bounding box center [263, 89] width 405 height 34
click at [284, 93] on input "text" at bounding box center [263, 89] width 405 height 34
type input "****"
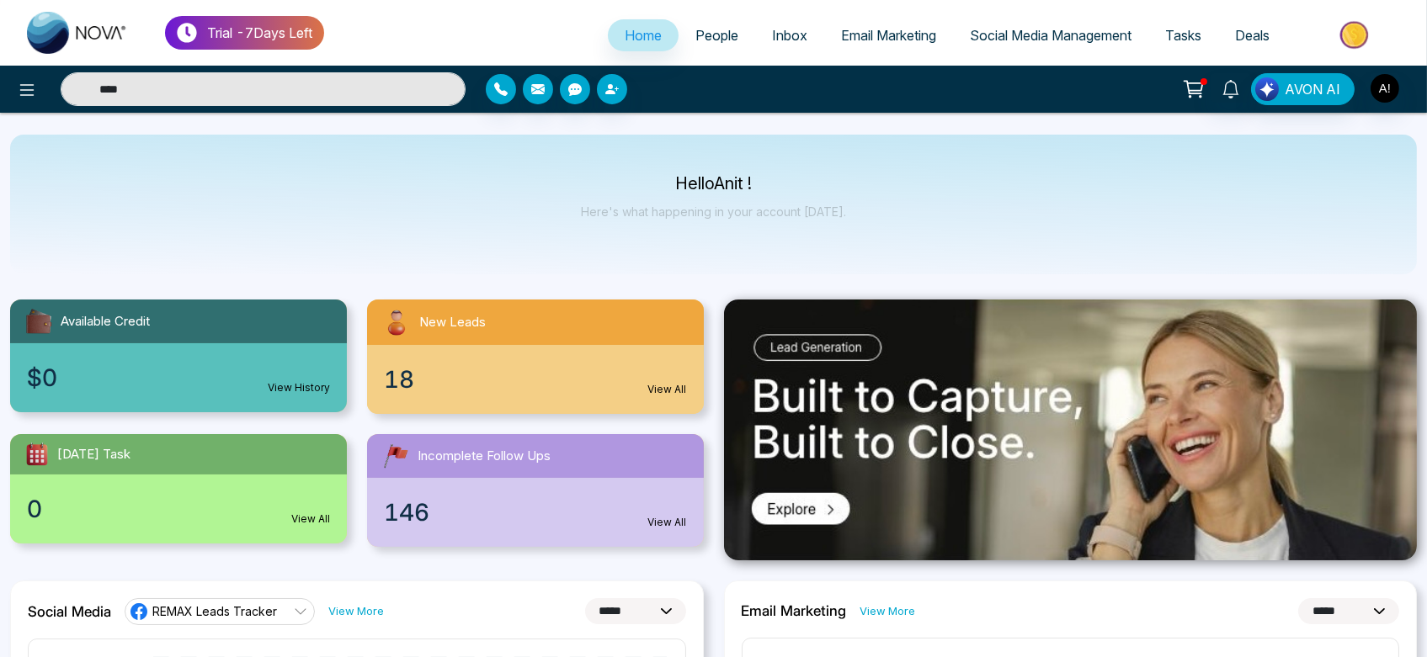
click at [195, 80] on input "****" at bounding box center [263, 89] width 405 height 34
click at [182, 85] on input "text" at bounding box center [263, 89] width 405 height 34
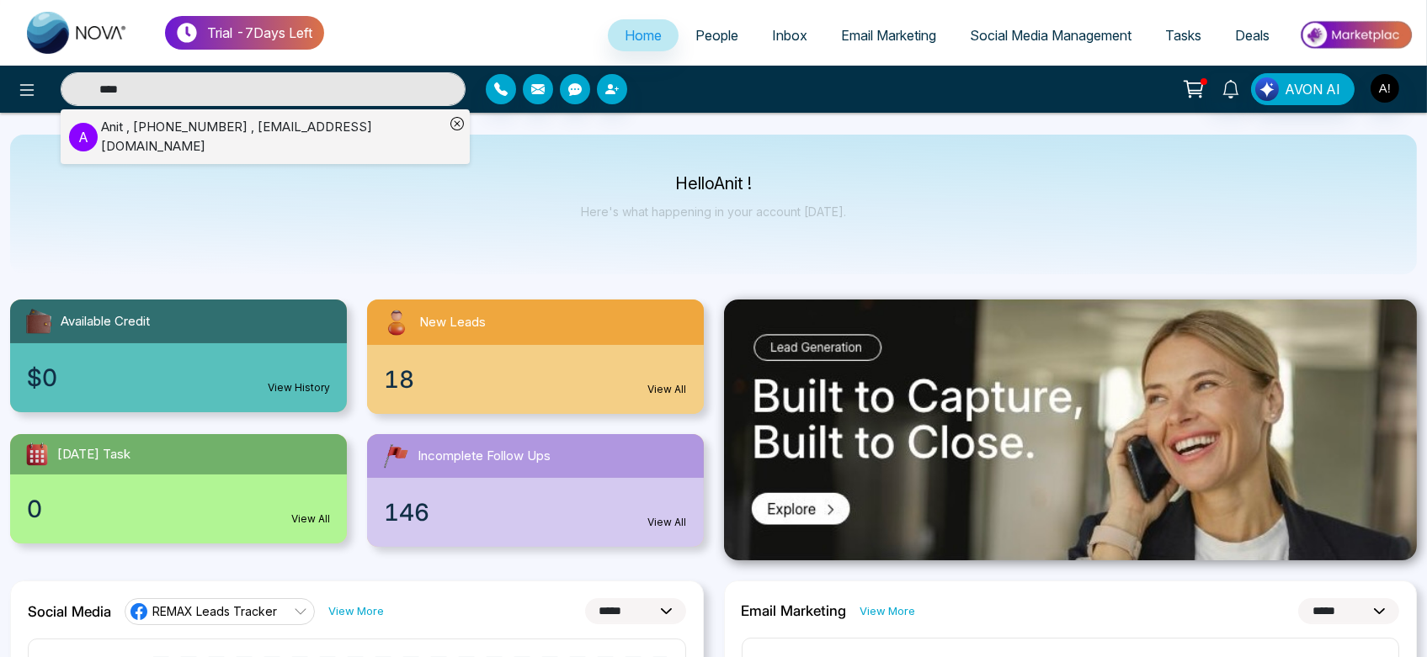
type input "****"
click at [256, 130] on div "Anit , +919930053035 , anit@mmnovatech.com" at bounding box center [272, 137] width 343 height 38
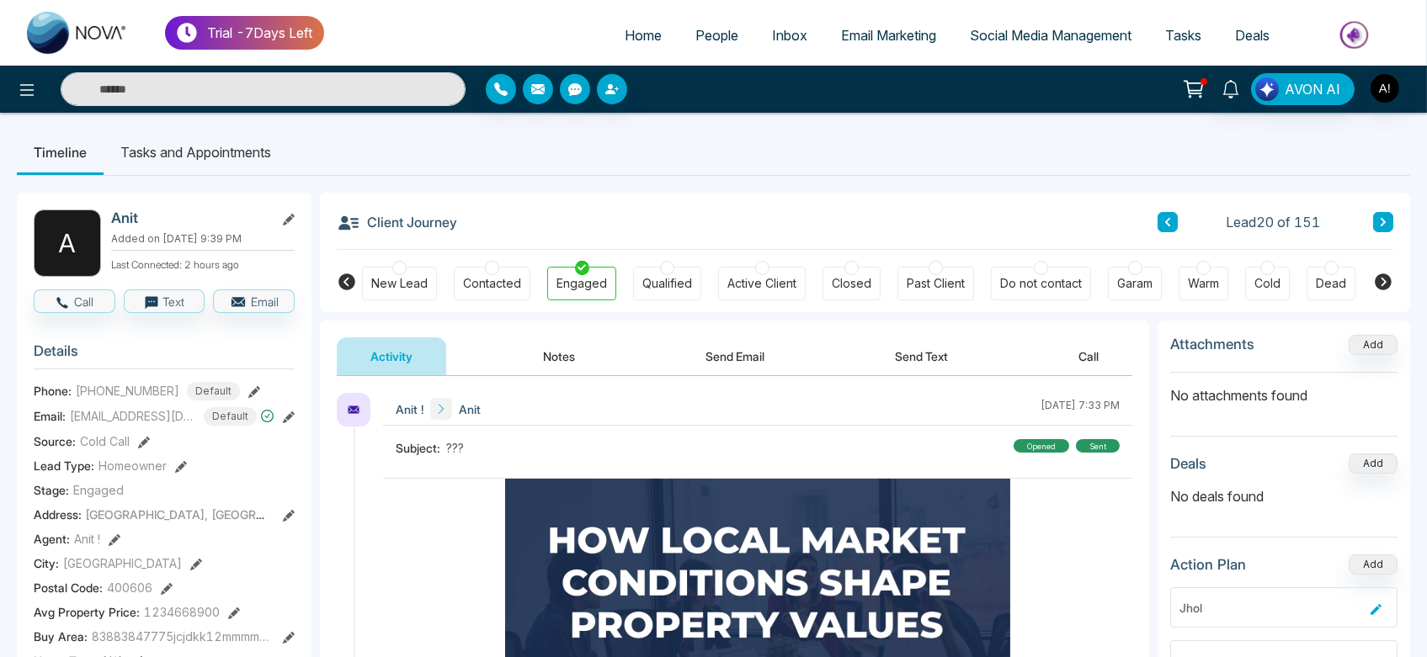
click at [638, 34] on span "Home" at bounding box center [643, 35] width 37 height 17
select select "*"
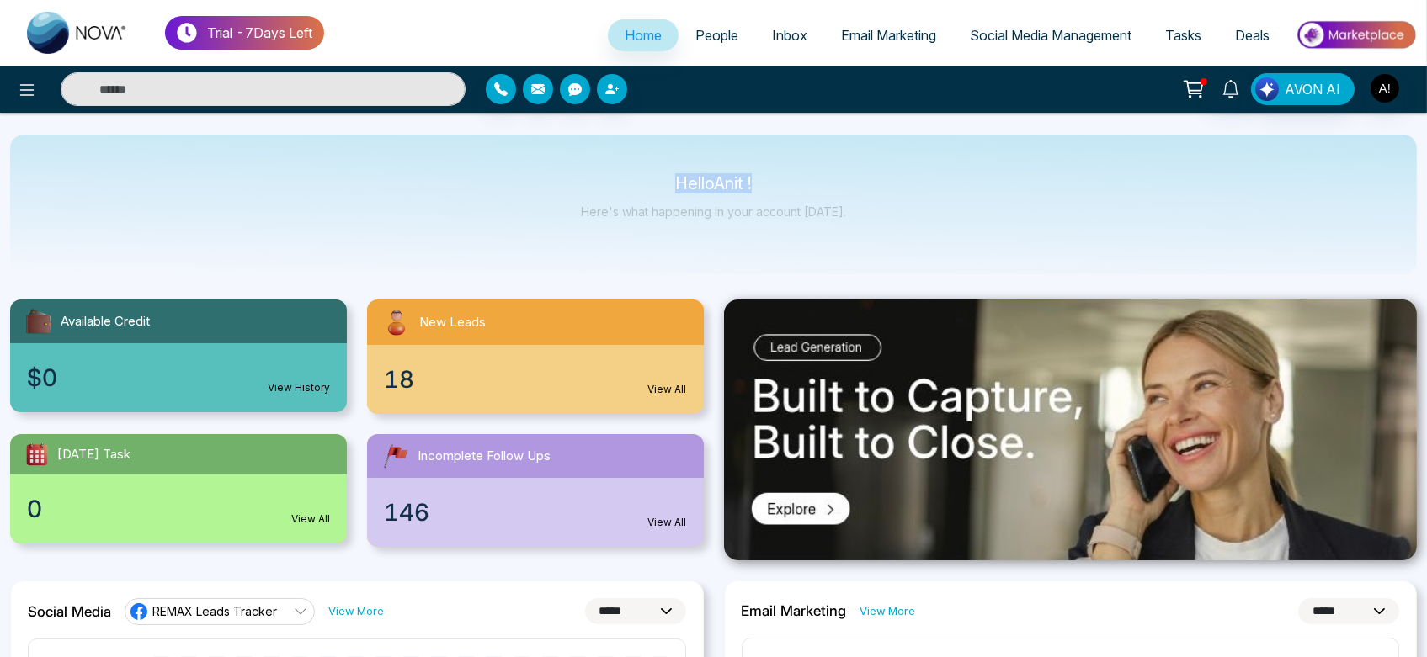
drag, startPoint x: 646, startPoint y: 171, endPoint x: 907, endPoint y: 189, distance: 262.5
click at [907, 189] on div "Hello Anit ! Here's what happening in your account today." at bounding box center [713, 205] width 1407 height 140
click at [182, 84] on input "text" at bounding box center [263, 89] width 405 height 34
click at [502, 99] on button "button" at bounding box center [501, 89] width 30 height 30
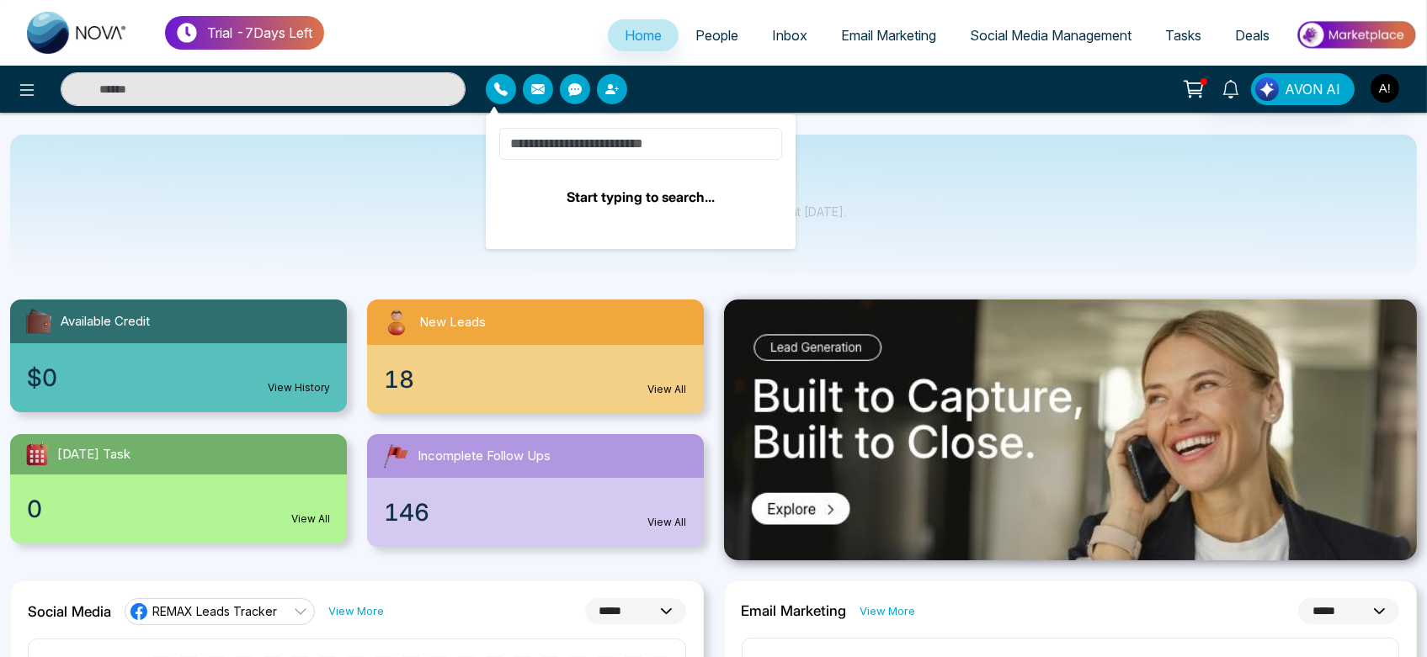
click at [630, 130] on input at bounding box center [640, 144] width 283 height 32
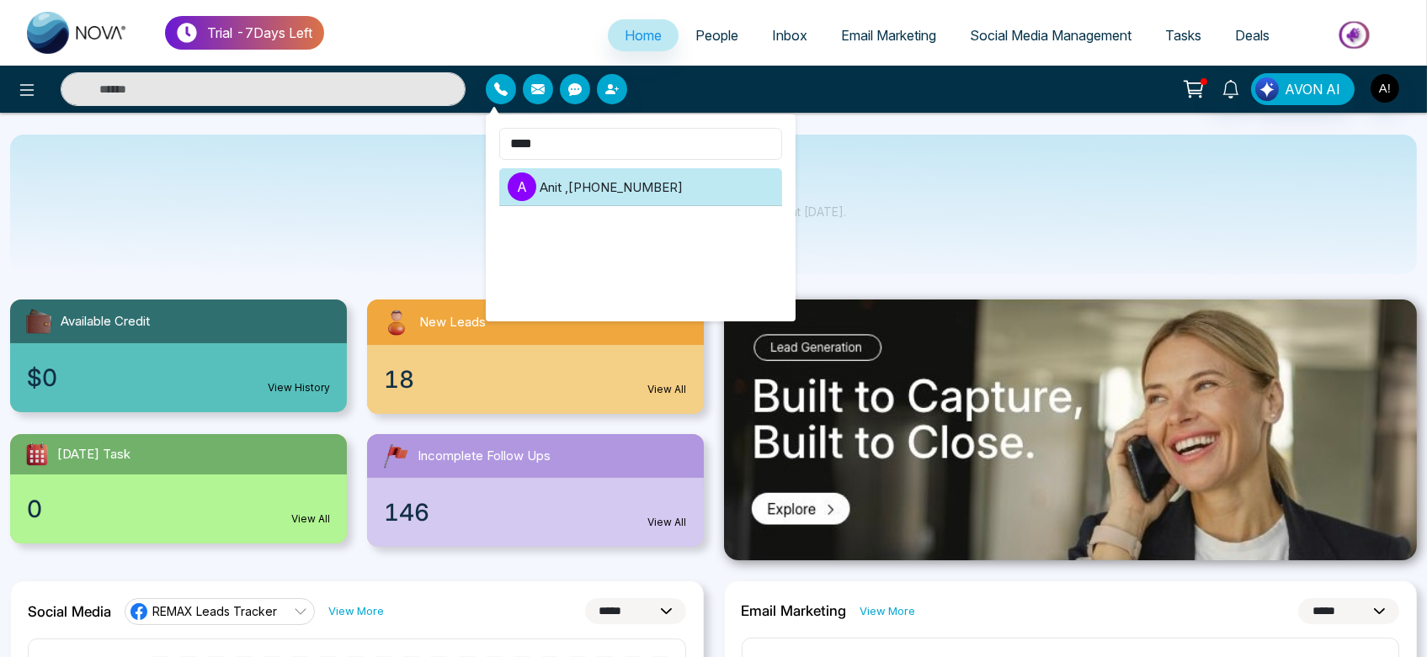
type input "****"
click at [654, 182] on li "A Anit , +919930053035" at bounding box center [640, 187] width 283 height 38
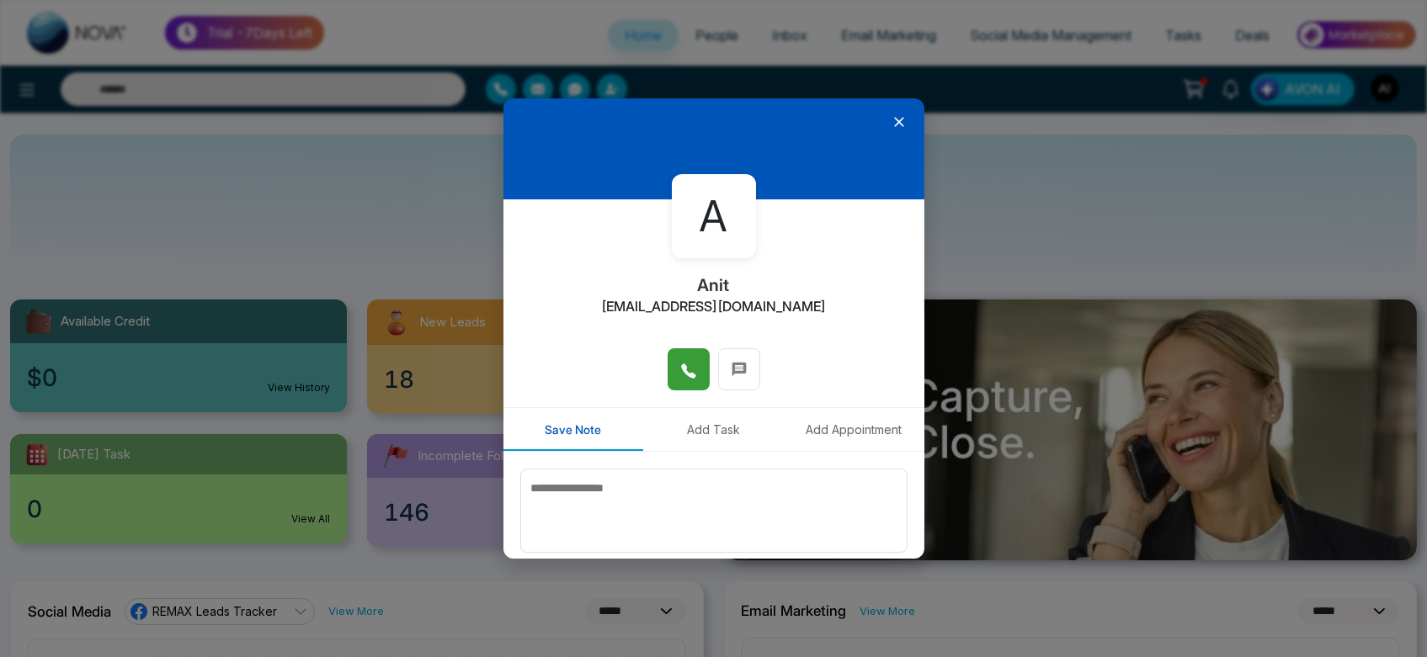
click at [682, 351] on button at bounding box center [689, 370] width 42 height 42
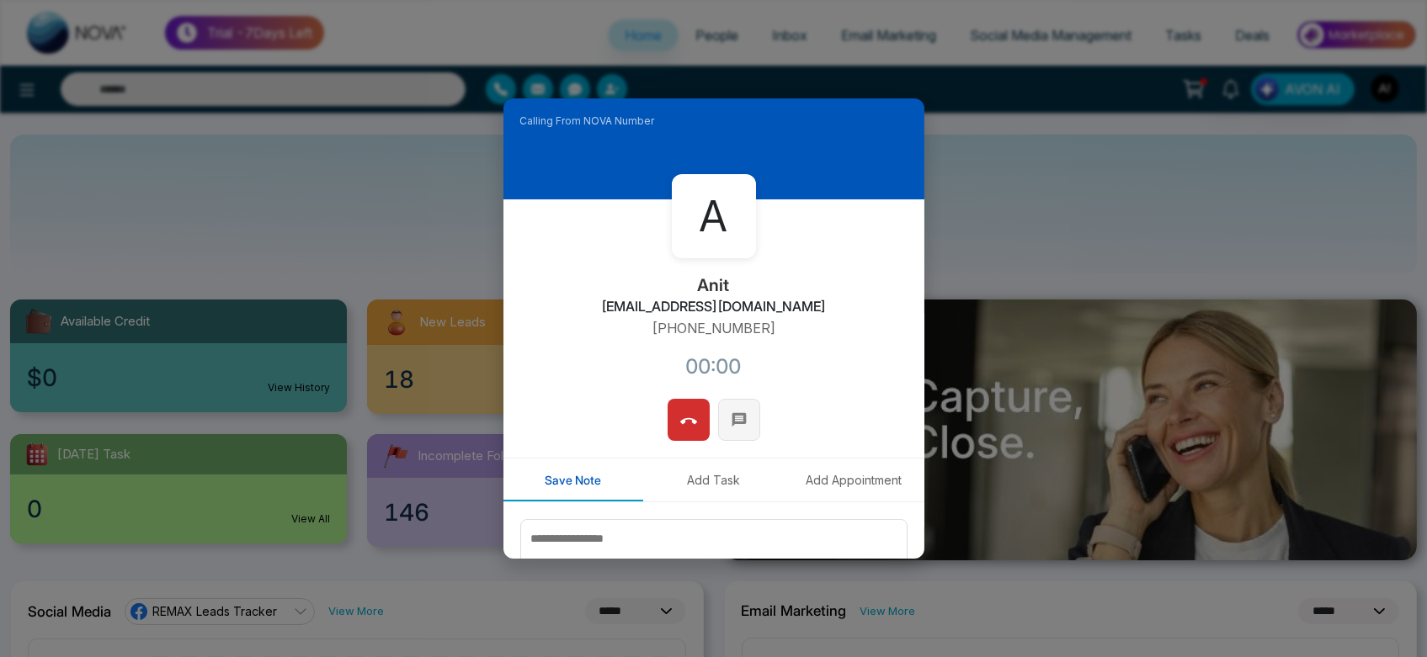
click at [732, 423] on icon at bounding box center [739, 420] width 14 height 14
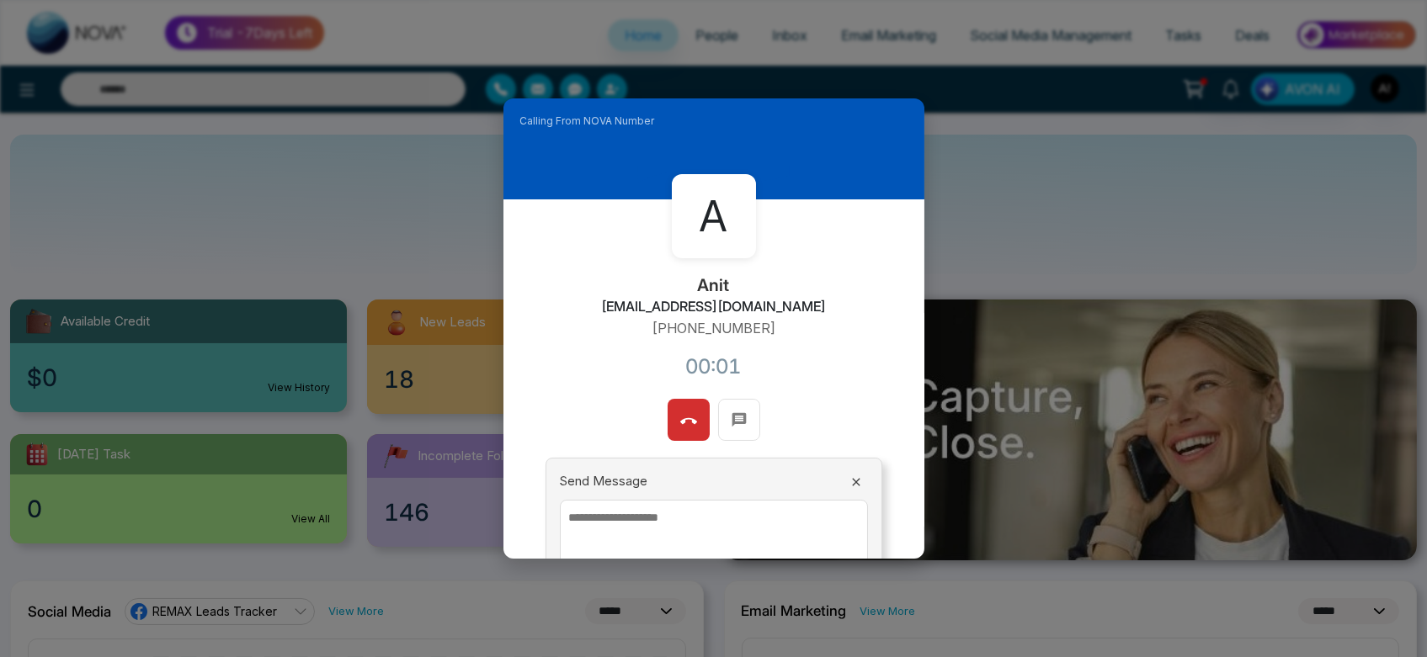
click at [700, 528] on textarea at bounding box center [714, 550] width 308 height 101
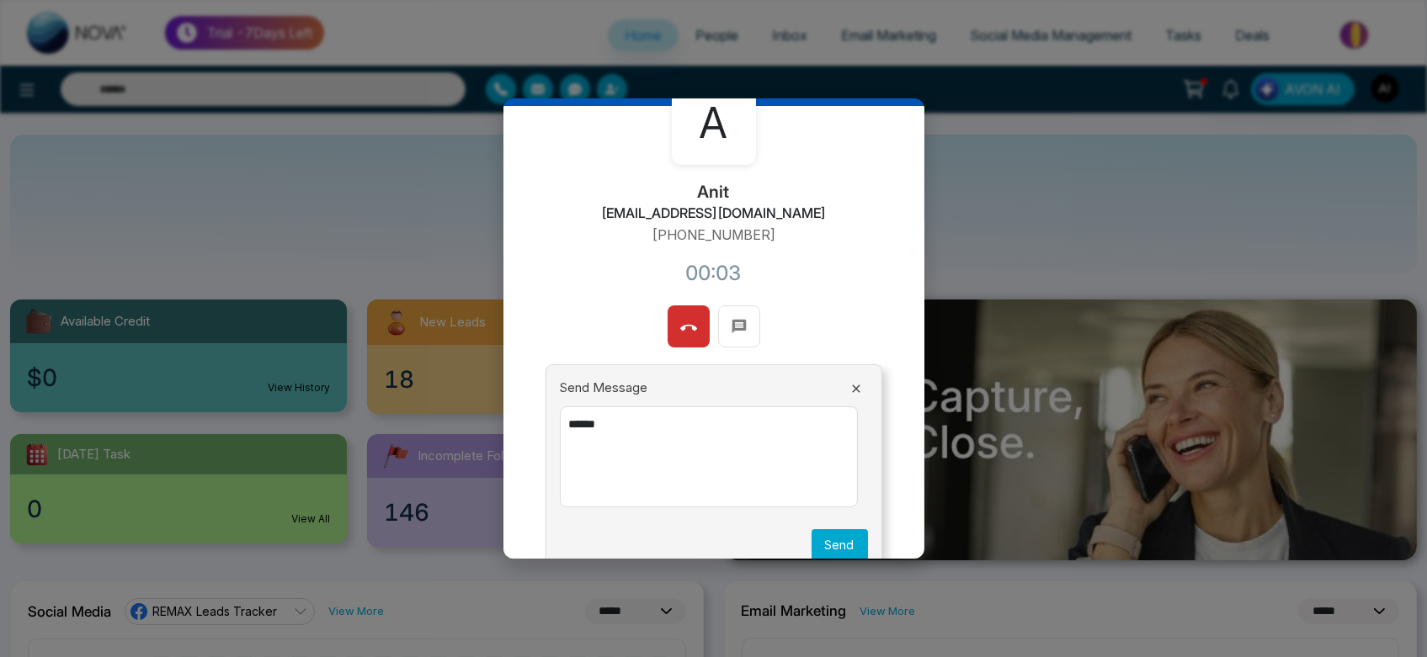
scroll to position [126, 0]
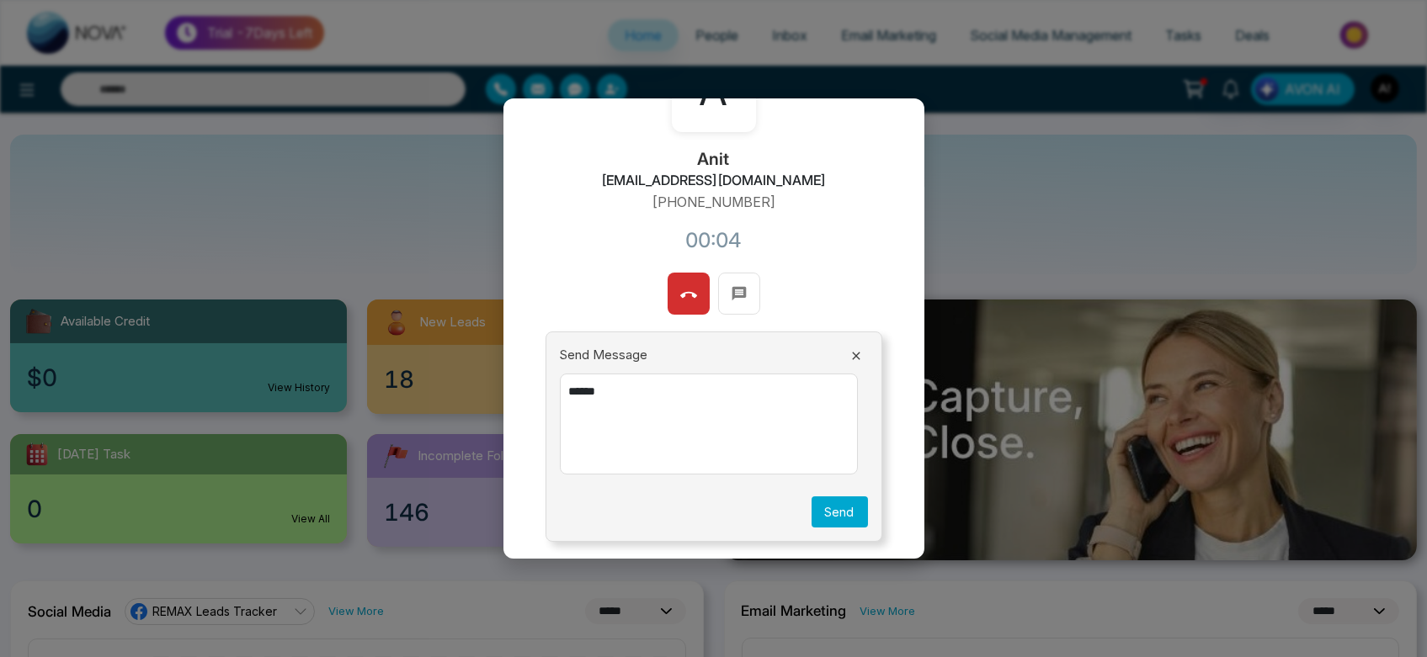
type textarea "******"
drag, startPoint x: 842, startPoint y: 532, endPoint x: 844, endPoint y: 515, distance: 16.9
click at [844, 515] on div "Send Message ****** Send" at bounding box center [714, 437] width 337 height 210
click at [844, 515] on button "Send" at bounding box center [840, 512] width 56 height 31
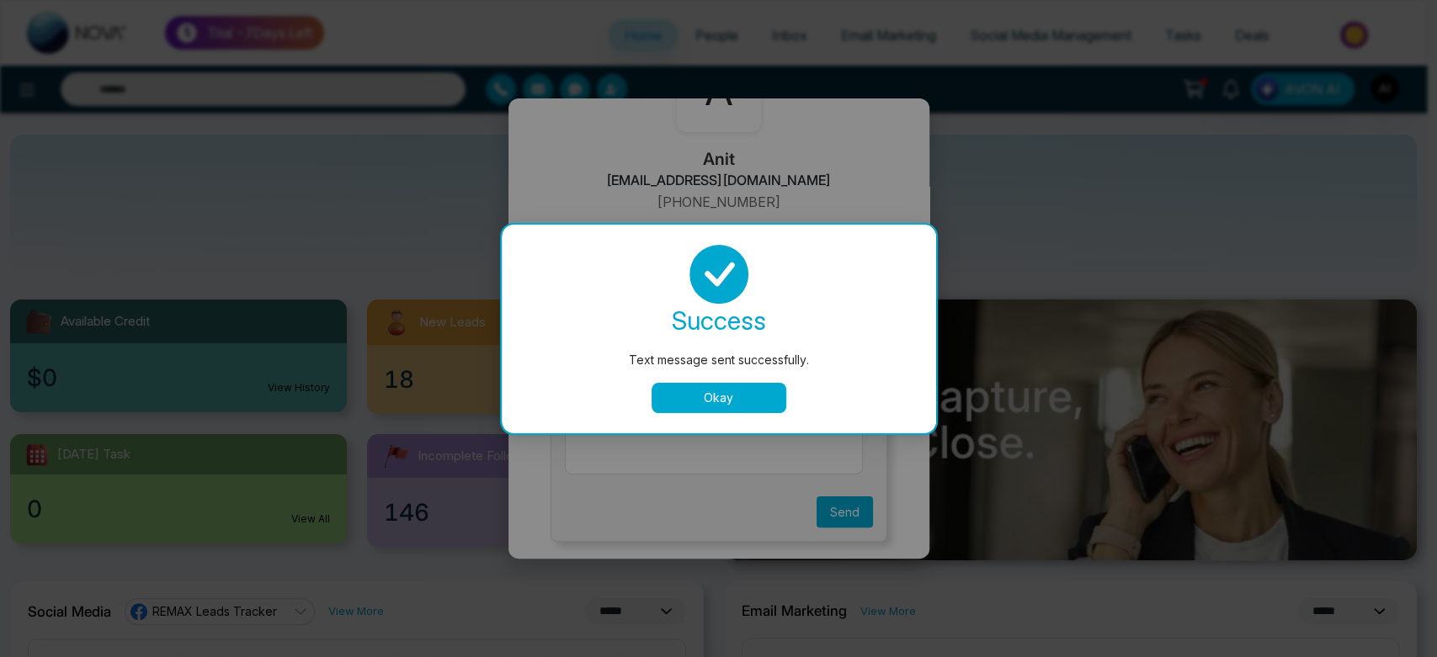
click at [744, 391] on button "Okay" at bounding box center [719, 398] width 135 height 30
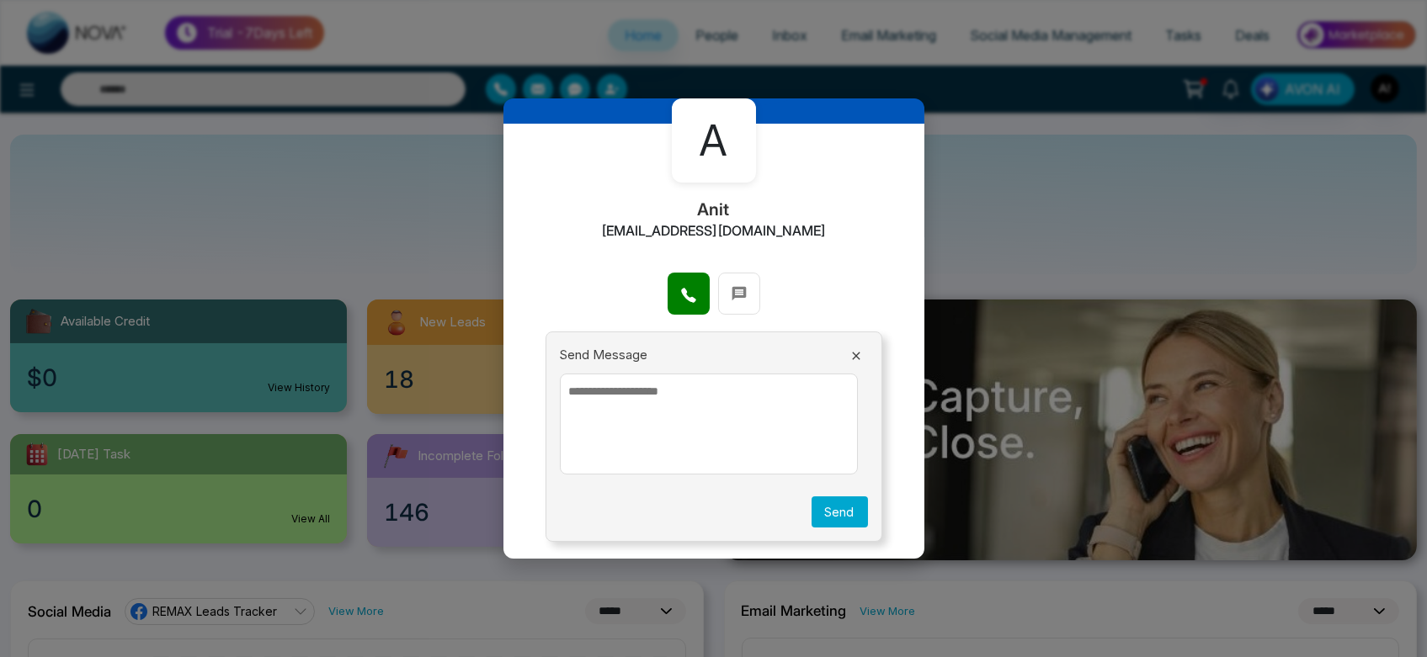
scroll to position [75, 0]
click at [849, 355] on icon at bounding box center [855, 356] width 13 height 13
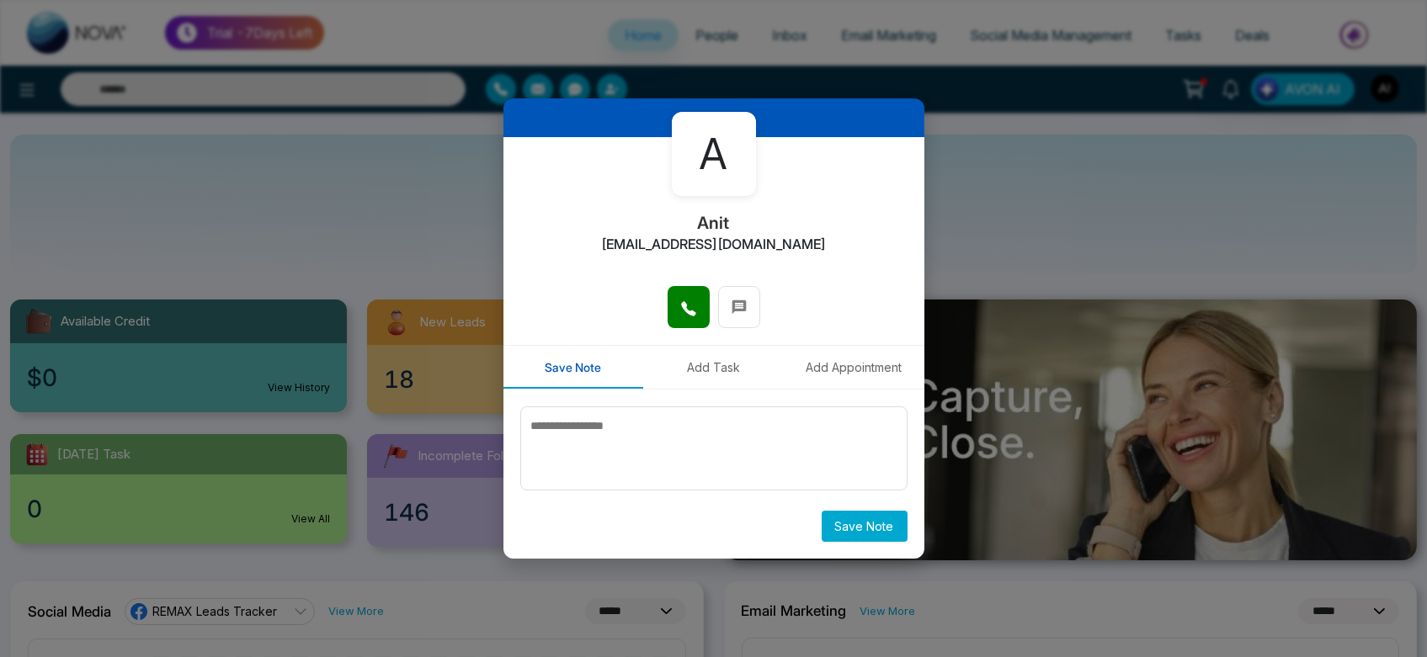
scroll to position [61, 0]
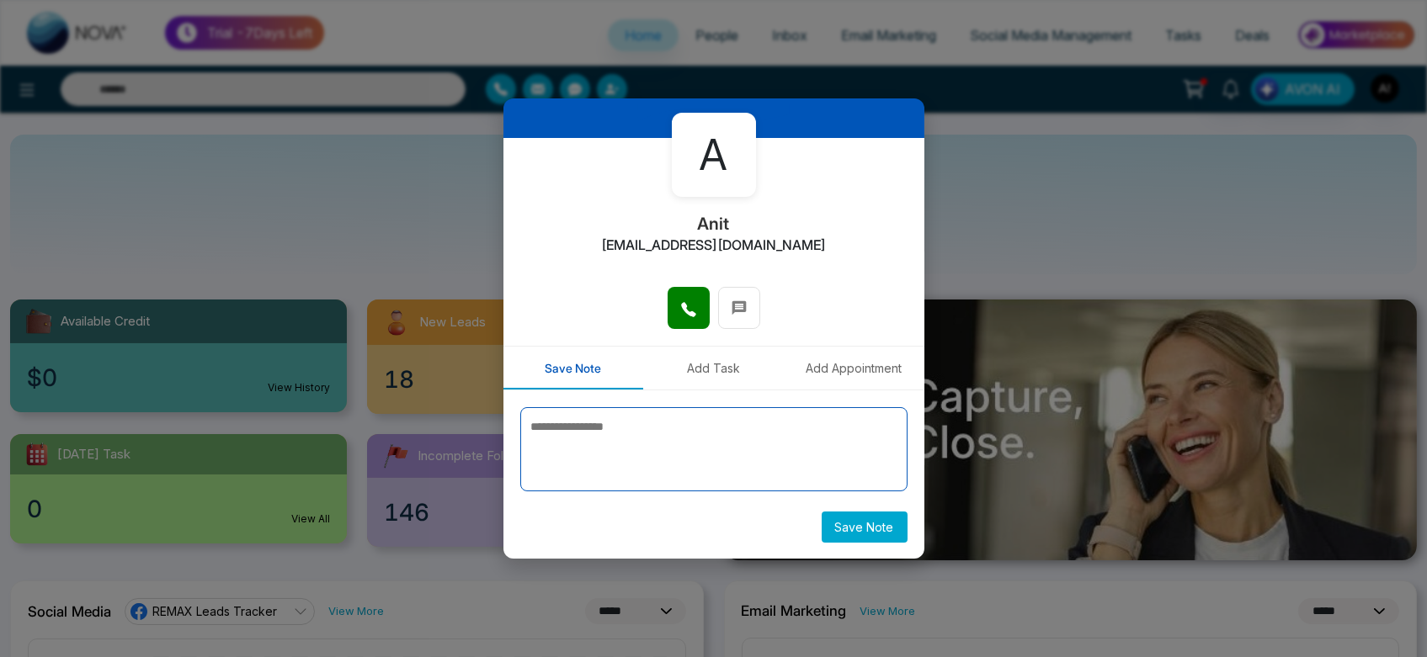
click at [631, 429] on textarea at bounding box center [713, 449] width 387 height 84
type textarea "*"
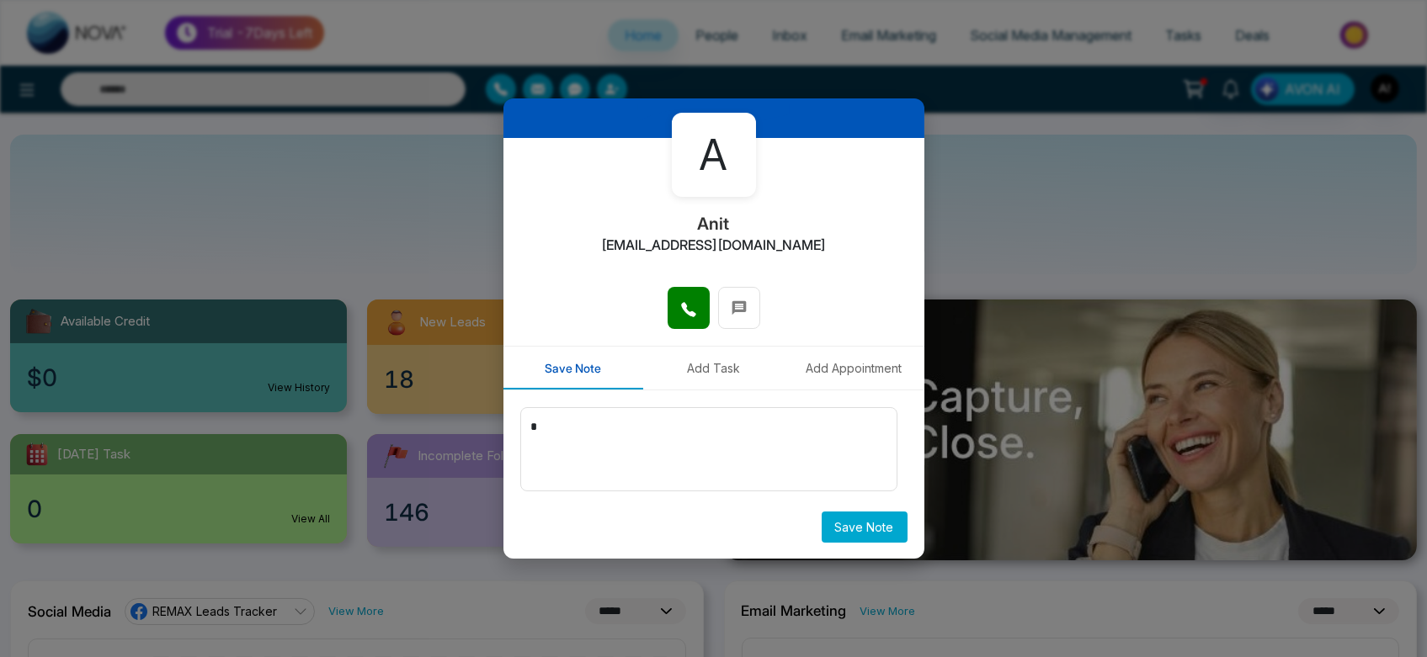
click at [862, 529] on button "Save Note" at bounding box center [865, 527] width 86 height 31
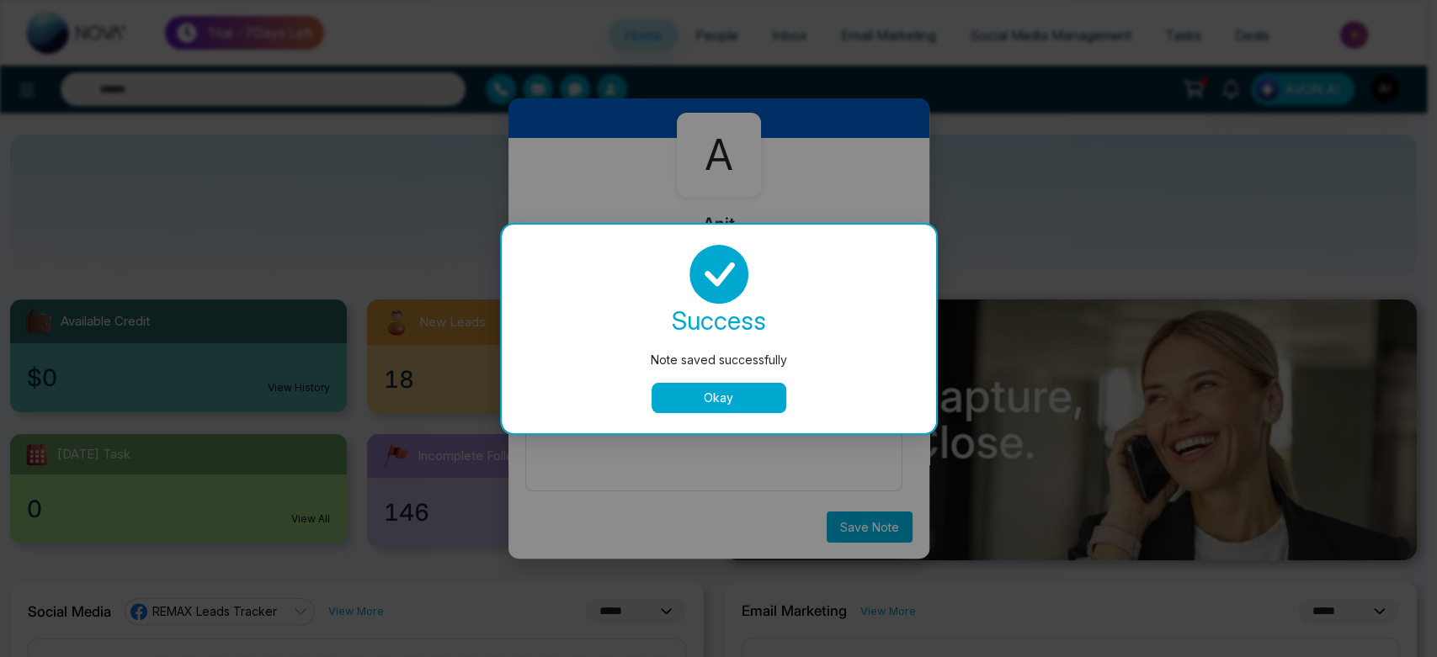
click at [694, 409] on button "Okay" at bounding box center [719, 398] width 135 height 30
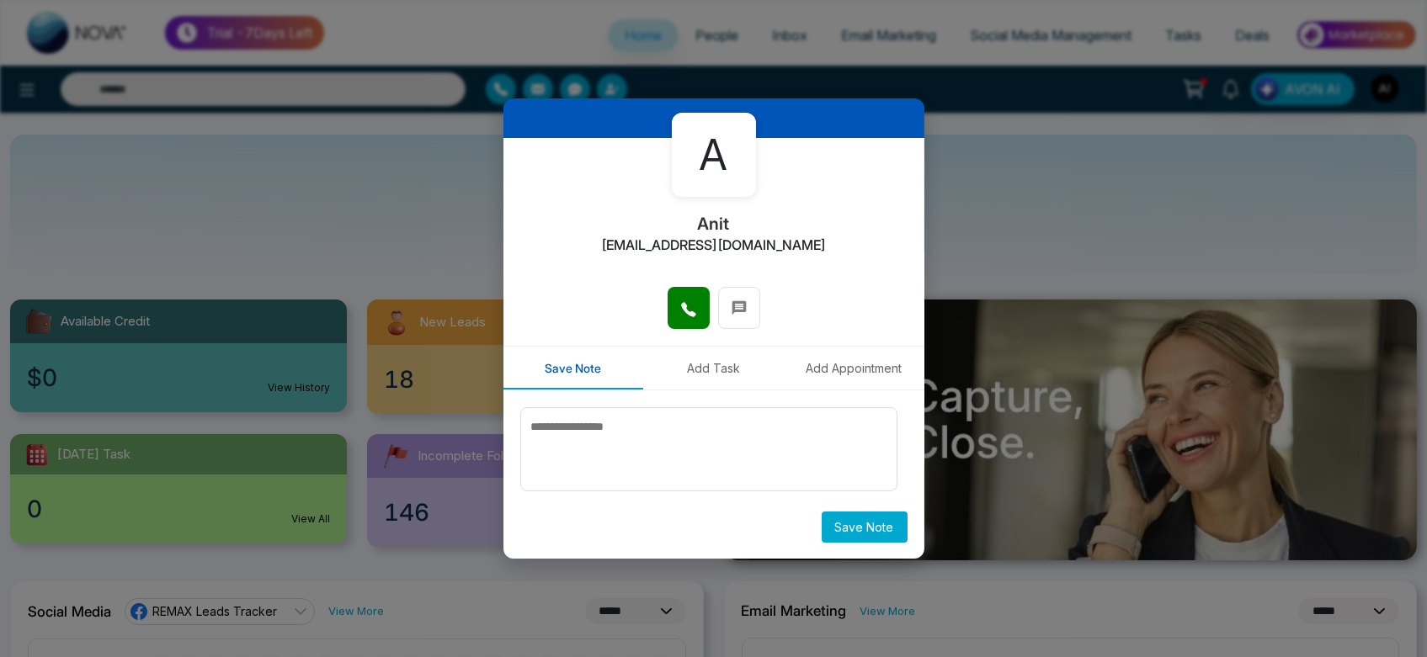
click at [679, 358] on button "Add Task" at bounding box center [713, 368] width 141 height 43
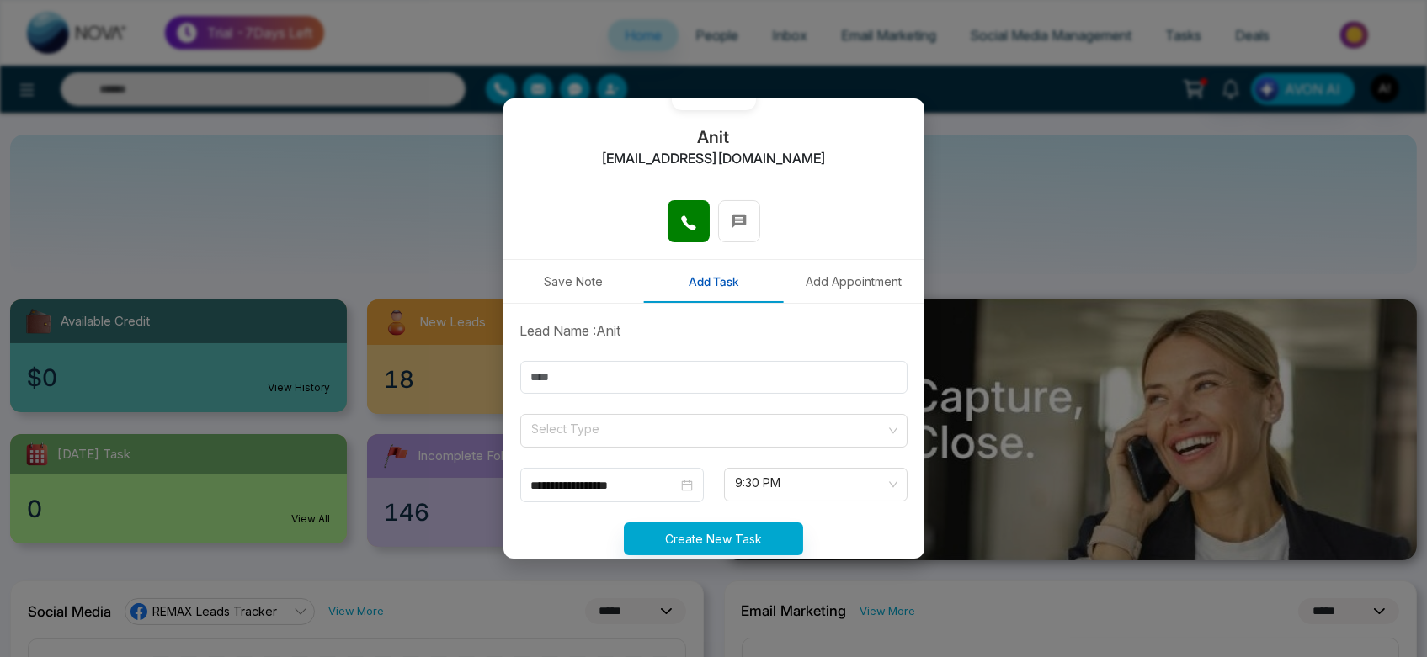
scroll to position [181, 0]
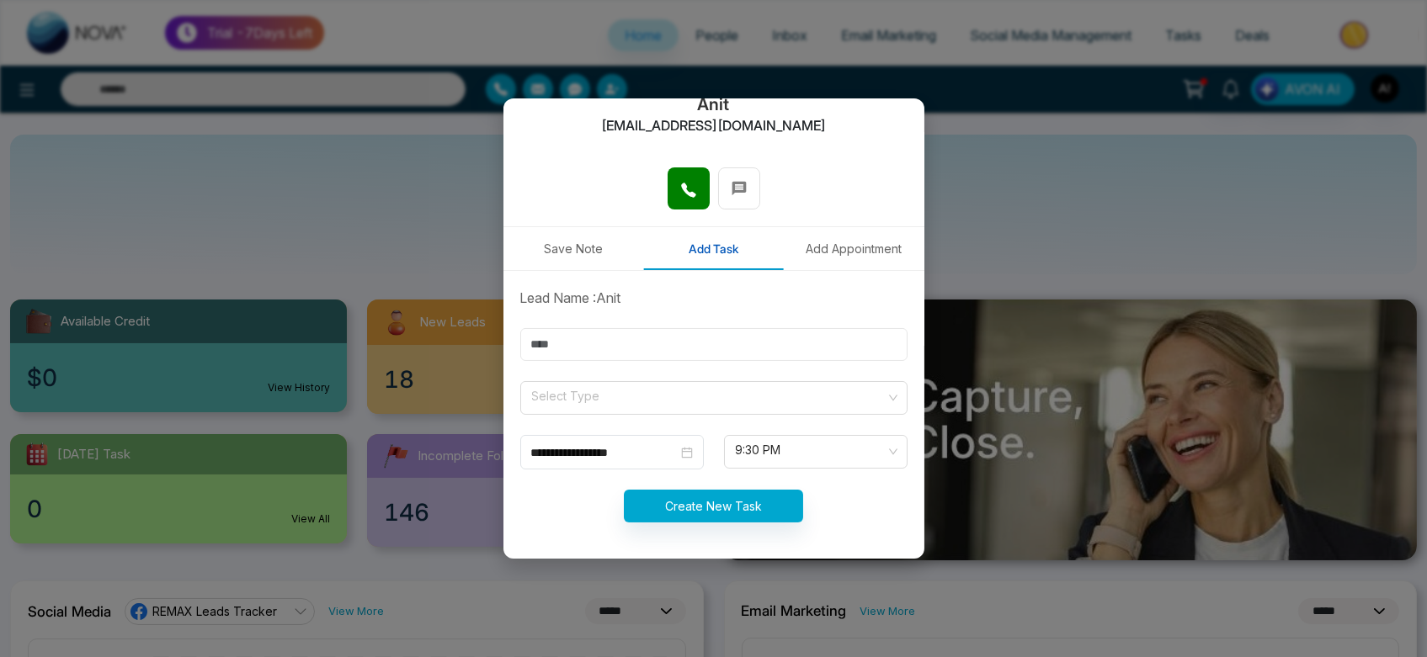
click at [680, 347] on input "text" at bounding box center [713, 344] width 387 height 33
click at [593, 322] on form "**********" at bounding box center [713, 415] width 407 height 255
click at [585, 338] on input "text" at bounding box center [713, 344] width 387 height 33
type input "****"
click at [607, 401] on input "search" at bounding box center [707, 394] width 355 height 25
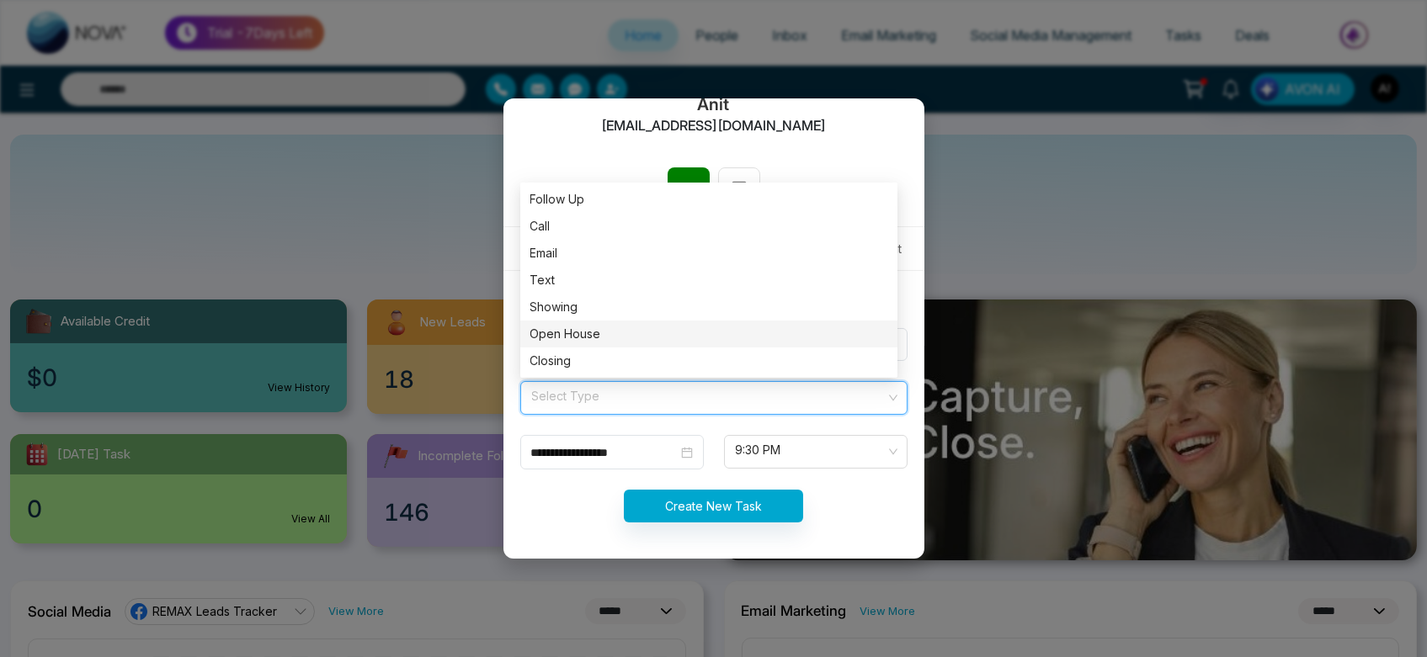
click at [580, 322] on div "Open House" at bounding box center [708, 334] width 377 height 27
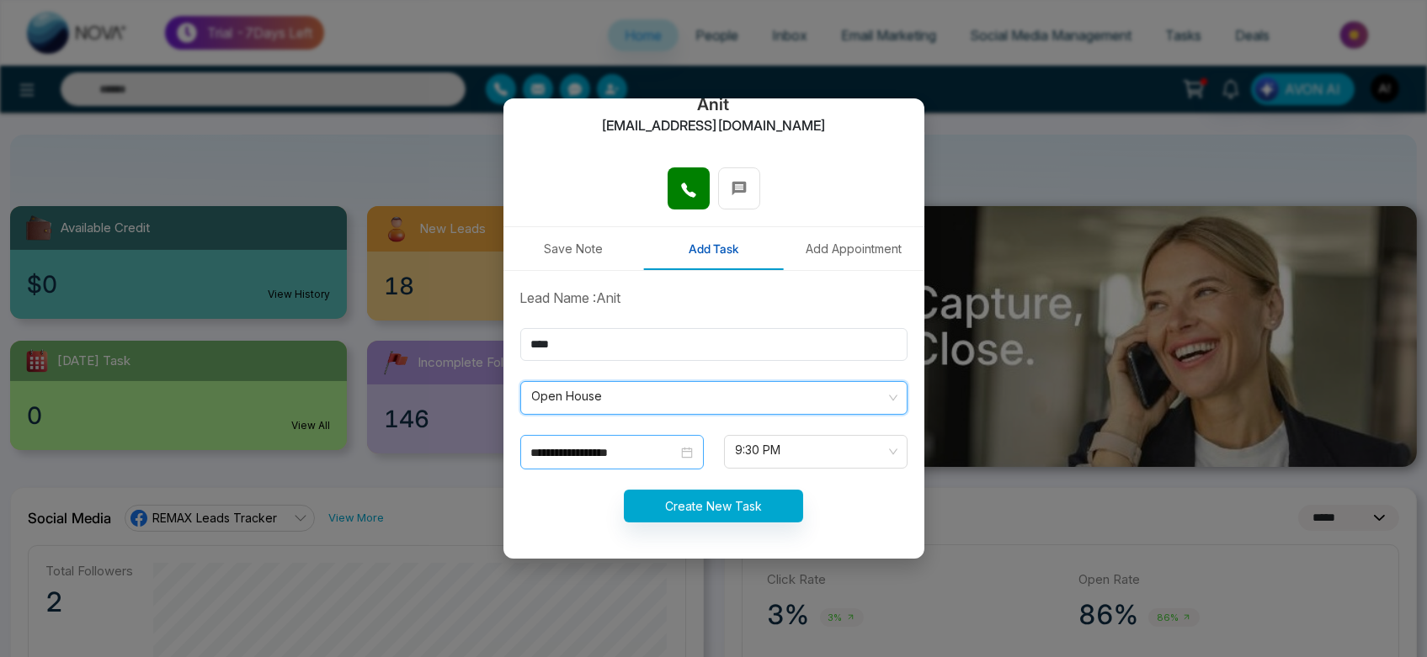
scroll to position [97, 0]
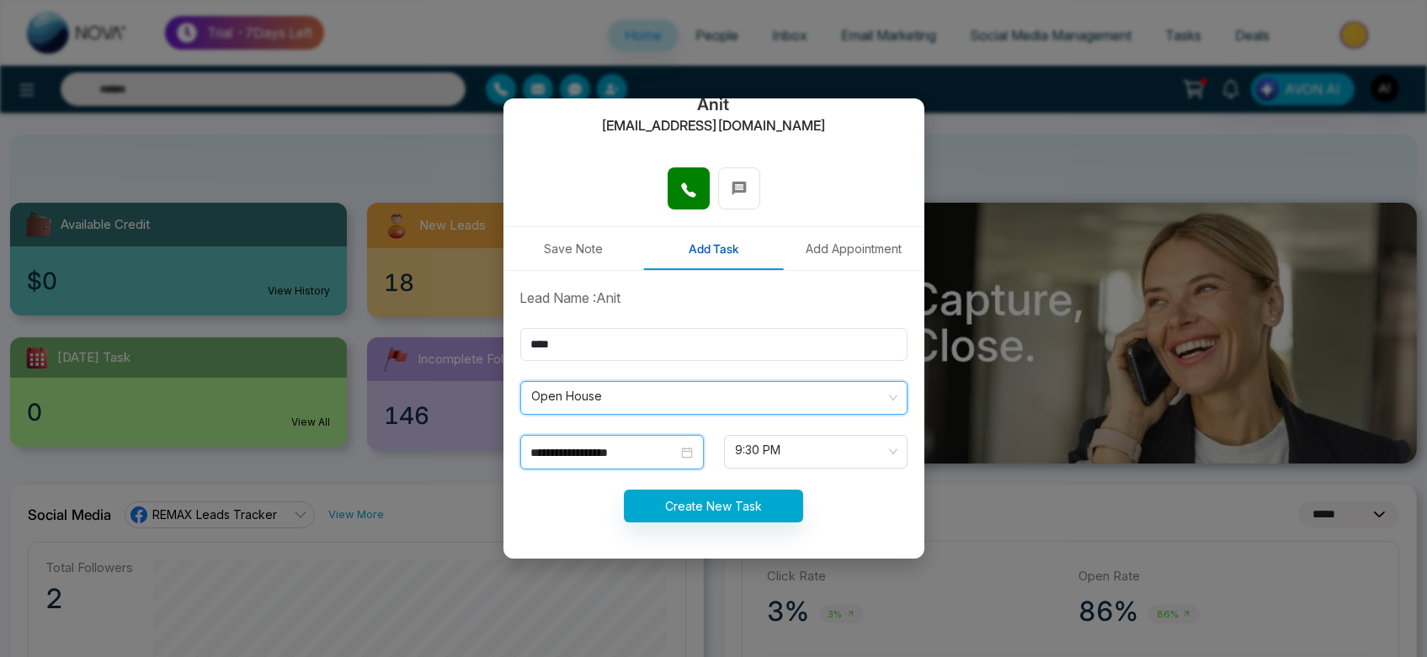
click at [654, 449] on input "**********" at bounding box center [604, 453] width 146 height 19
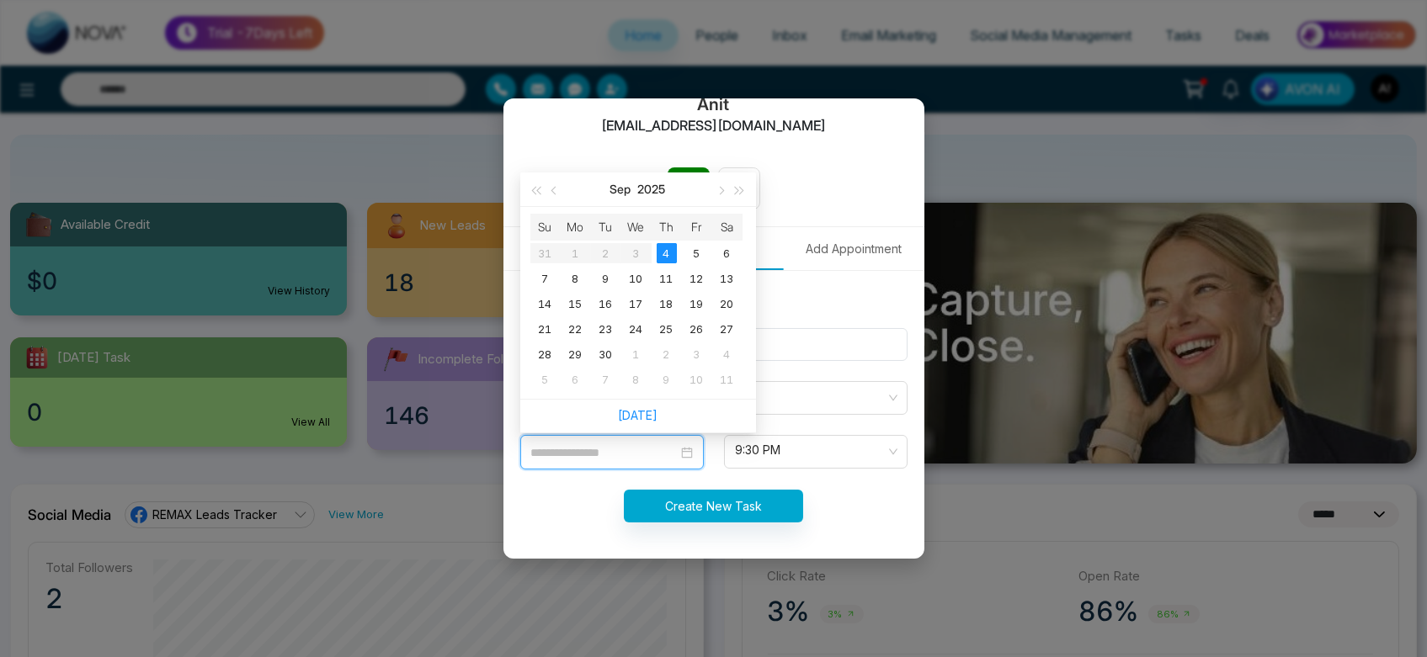
type input "**********"
click at [821, 475] on form "**********" at bounding box center [713, 415] width 407 height 255
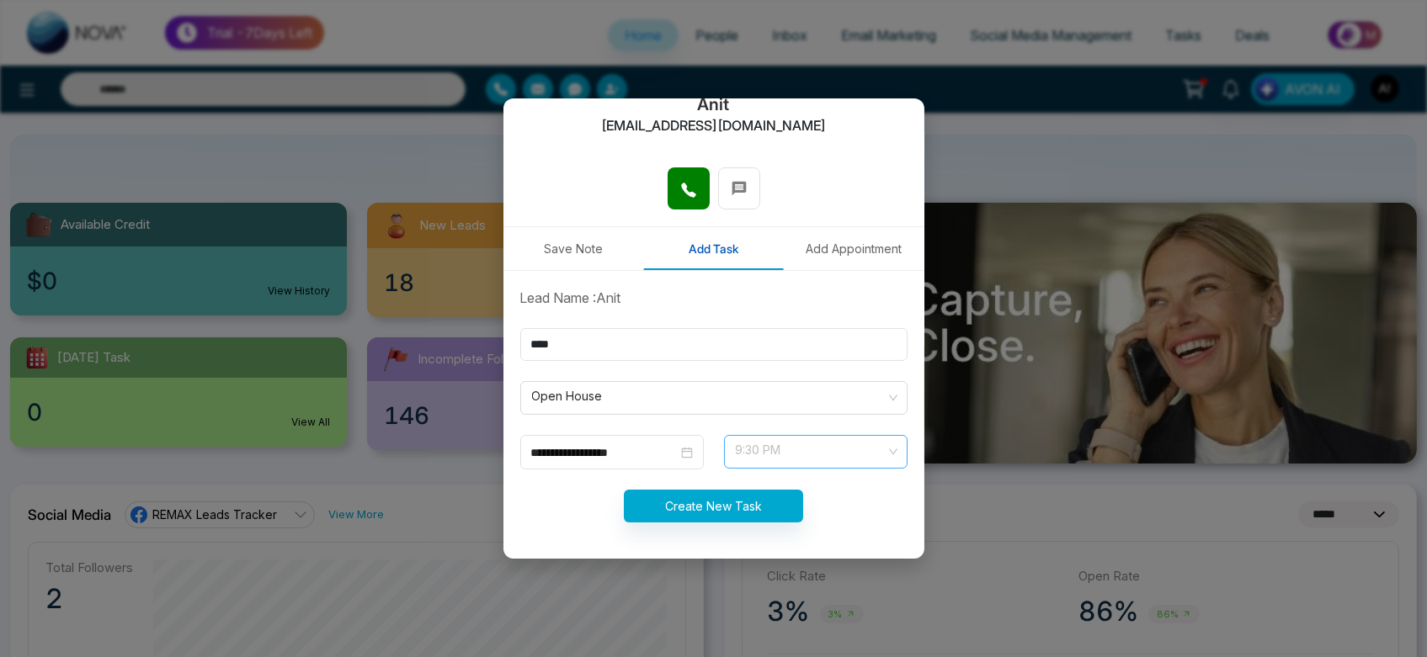
click at [822, 451] on span "9:30 PM" at bounding box center [816, 452] width 160 height 29
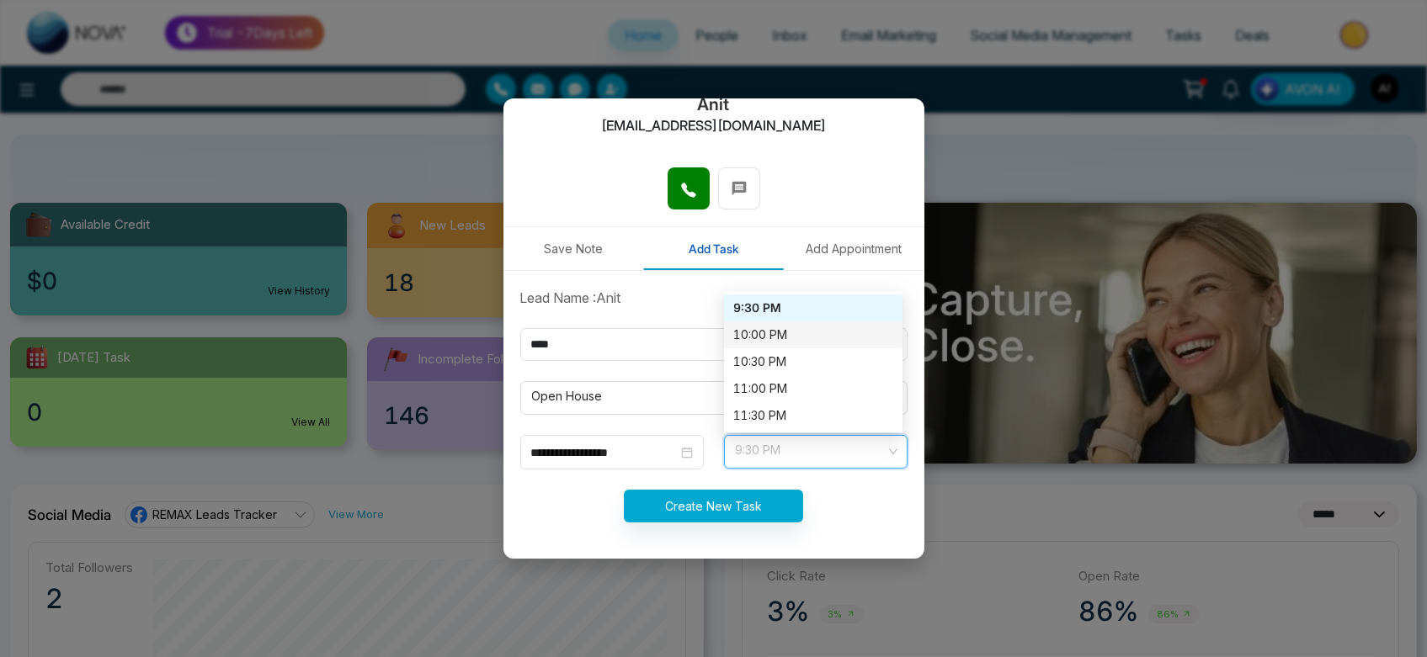
click at [788, 326] on div "10:00 PM" at bounding box center [813, 335] width 158 height 19
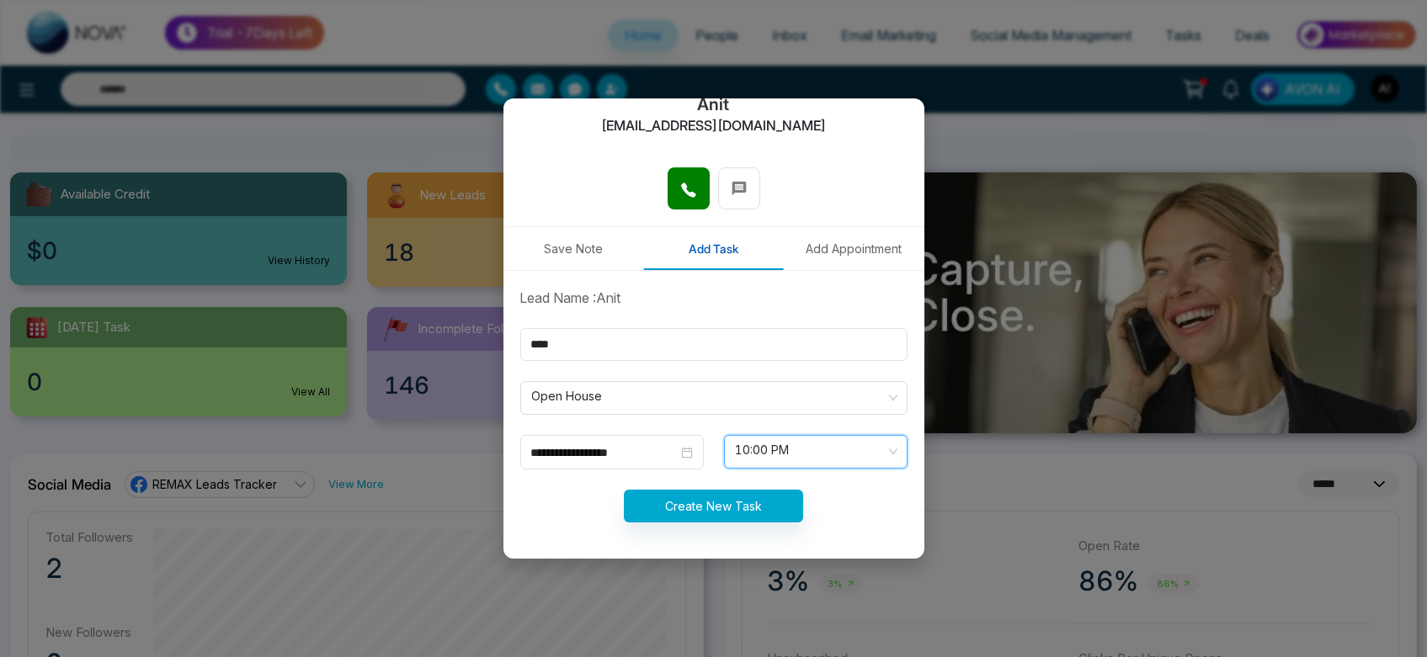
scroll to position [130, 0]
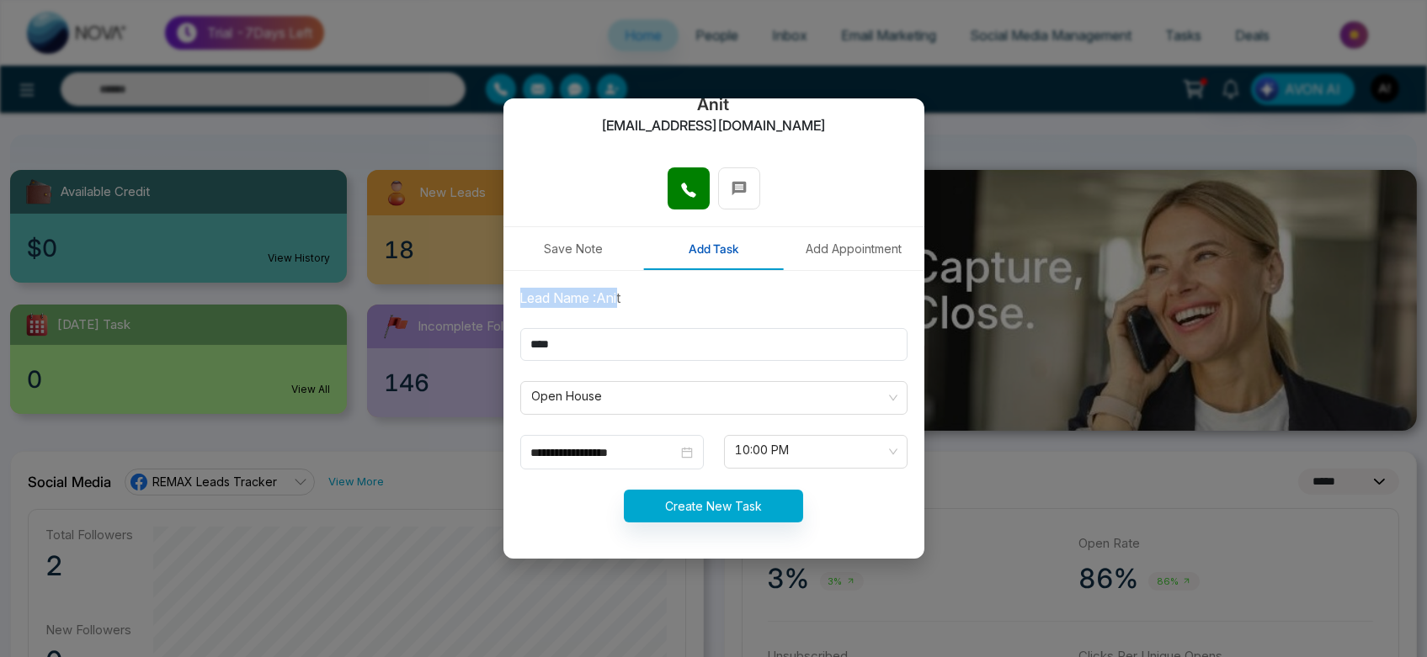
drag, startPoint x: 507, startPoint y: 301, endPoint x: 642, endPoint y: 290, distance: 136.0
click at [642, 290] on div "**********" at bounding box center [713, 415] width 421 height 289
click at [673, 289] on div "Lead Name : Anit" at bounding box center [713, 298] width 407 height 20
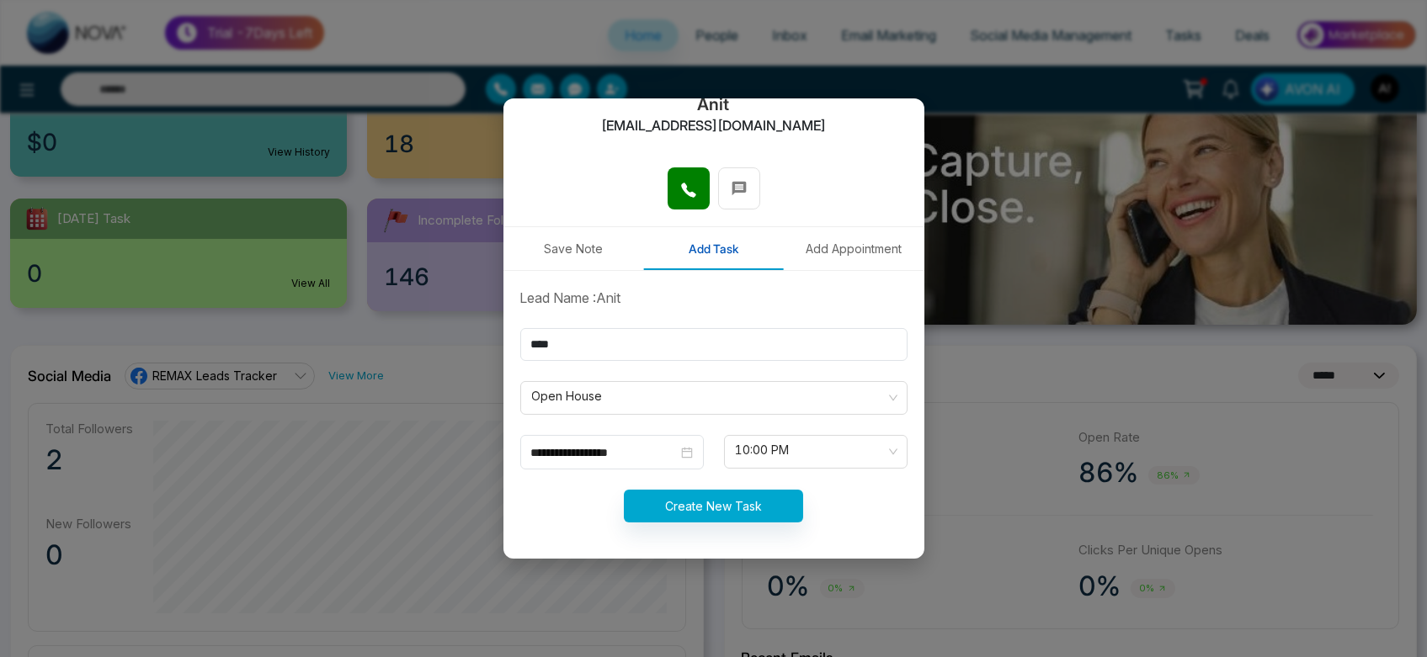
scroll to position [240, 0]
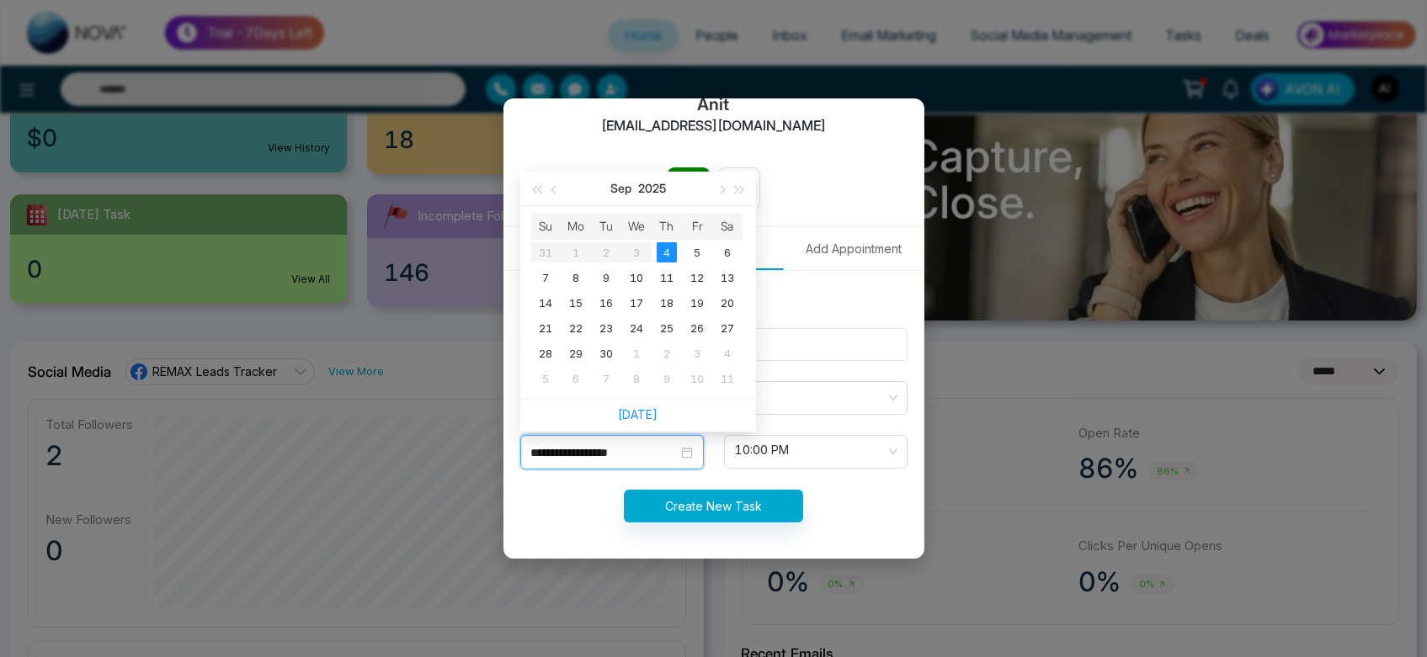
click at [636, 449] on input "**********" at bounding box center [604, 453] width 146 height 19
type input "**********"
click at [693, 248] on div "5" at bounding box center [697, 252] width 20 height 20
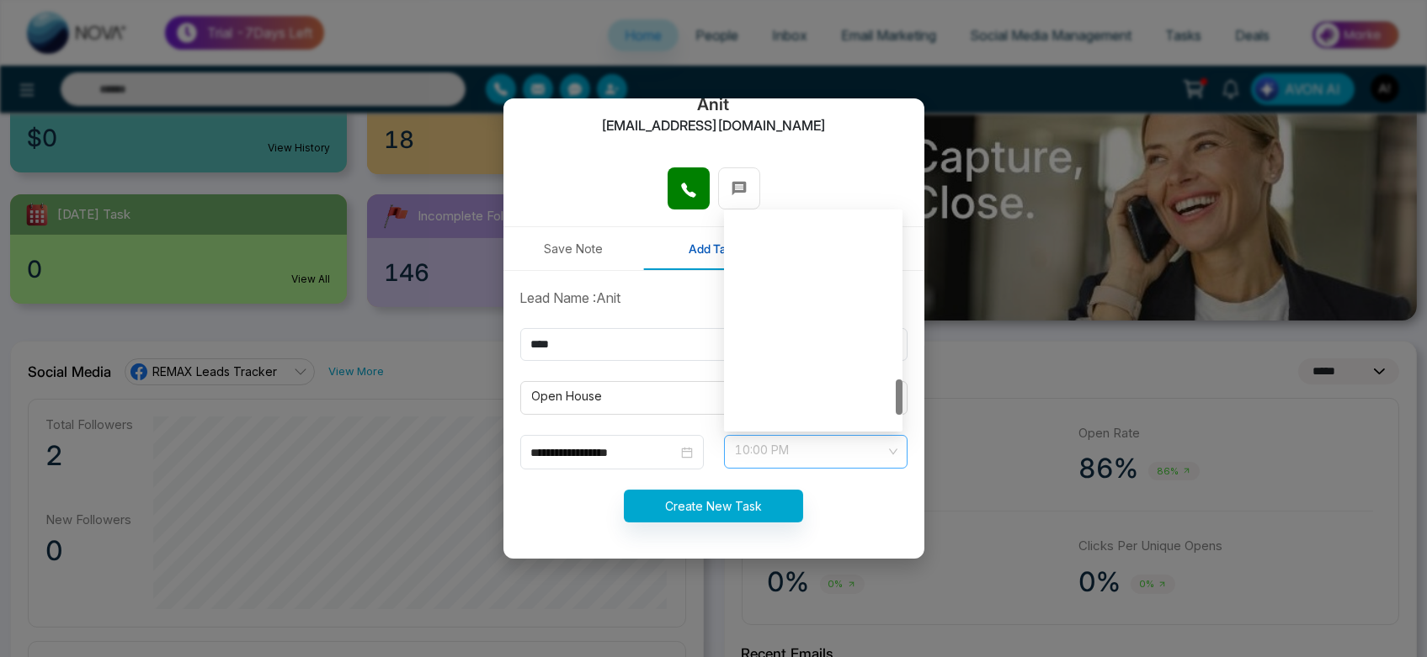
scroll to position [997, 0]
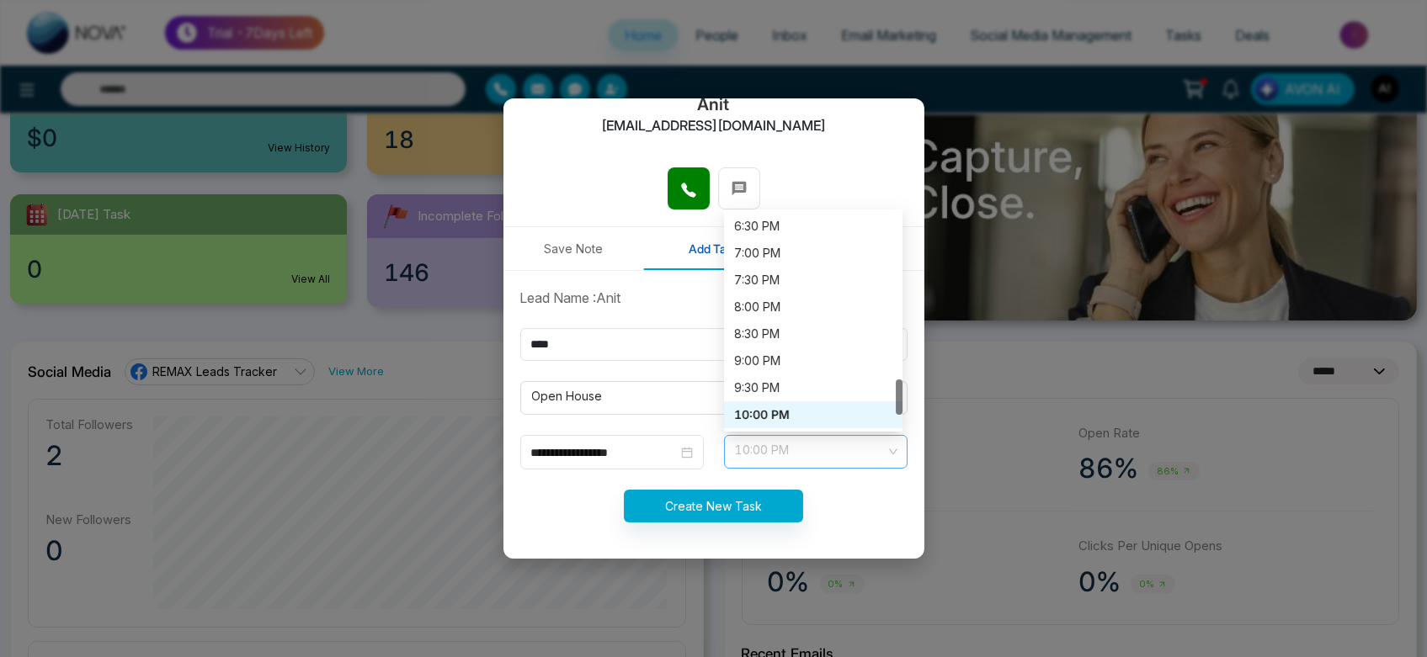
click at [774, 453] on span "10:00 PM" at bounding box center [816, 452] width 160 height 29
click at [748, 245] on div "7:00 PM" at bounding box center [813, 253] width 158 height 19
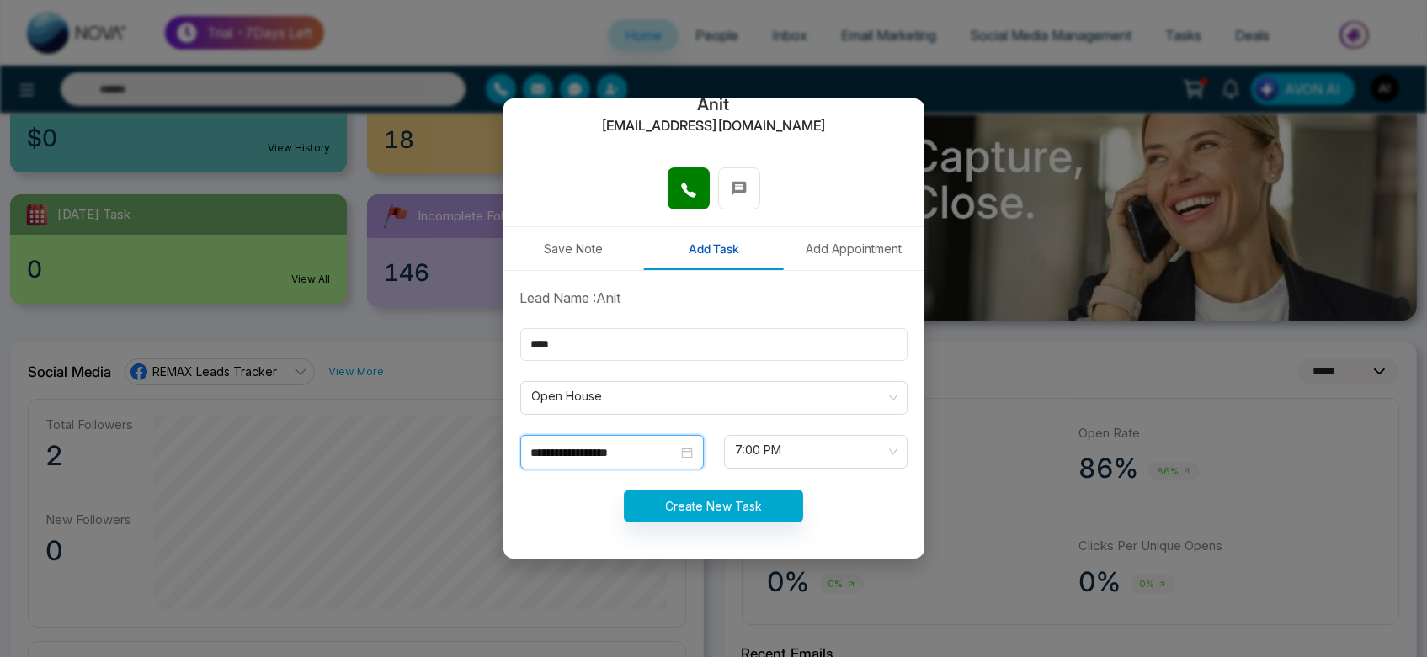
click at [638, 453] on input "**********" at bounding box center [604, 453] width 146 height 19
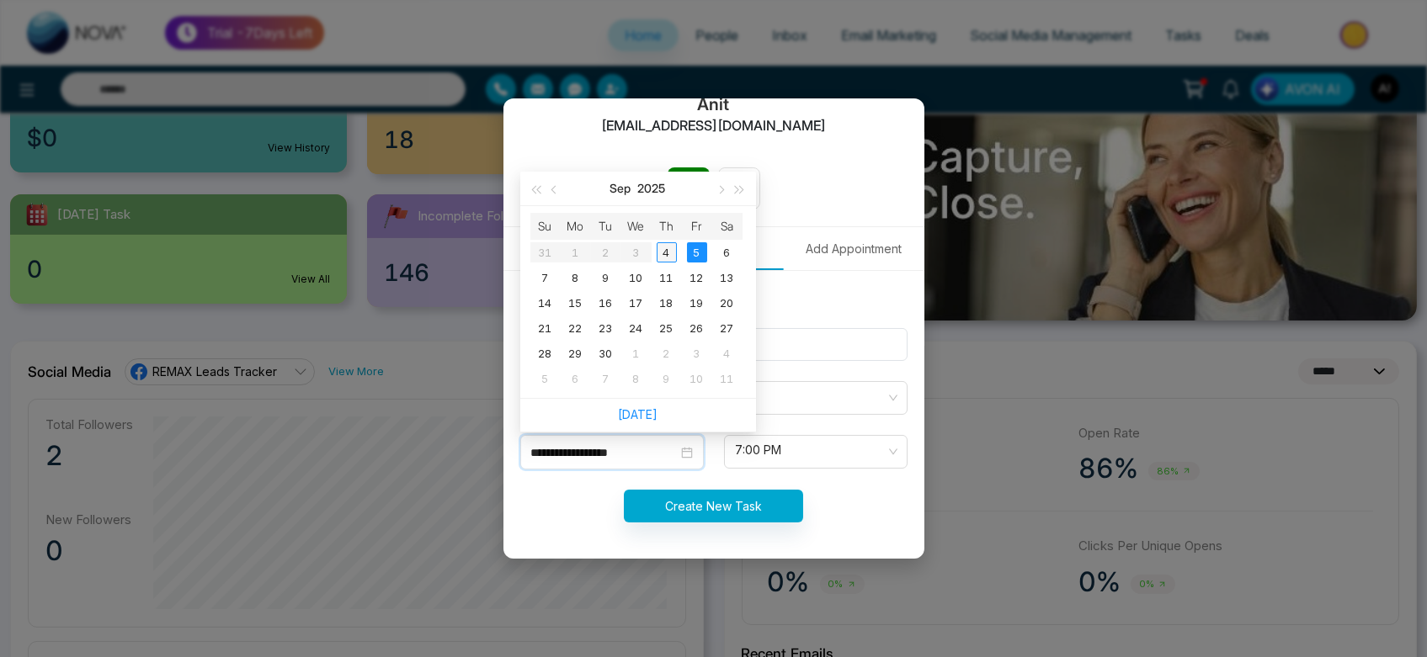
type input "**********"
click at [673, 249] on div "4" at bounding box center [667, 252] width 20 height 20
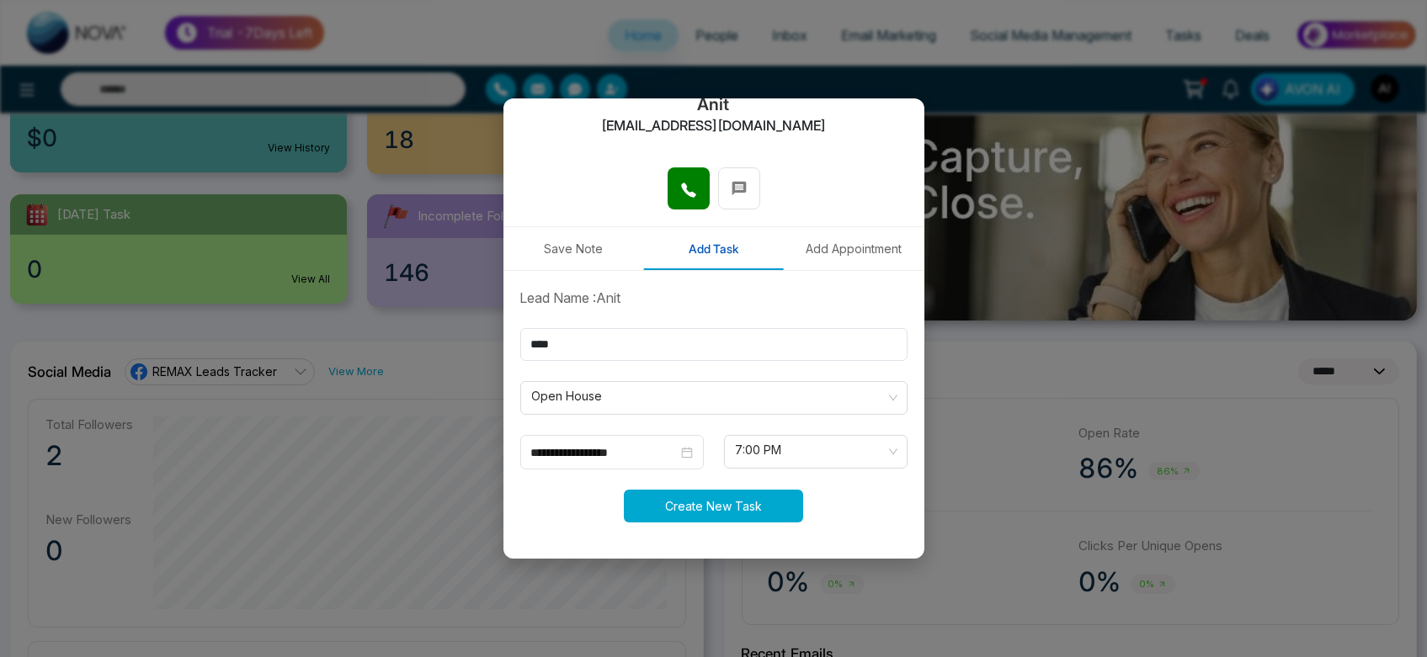
click at [759, 510] on button "Create New Task" at bounding box center [713, 506] width 179 height 33
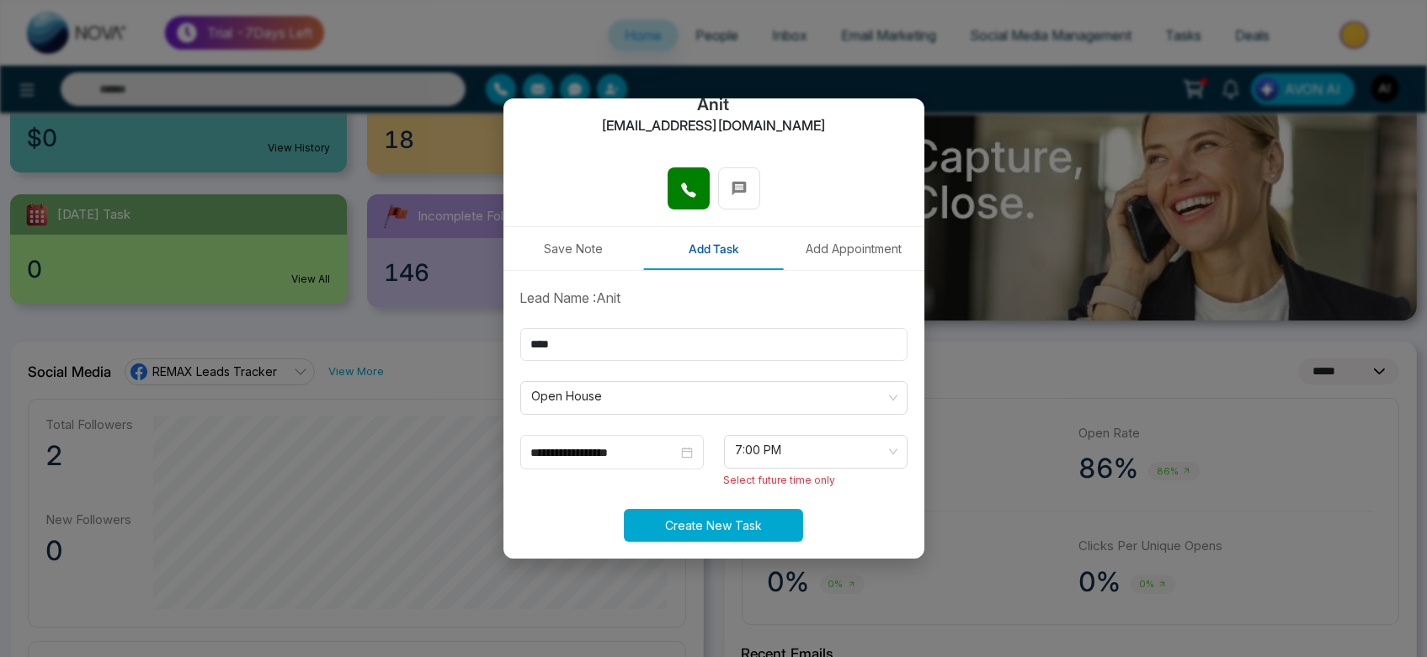
click at [737, 510] on button "Create New Task" at bounding box center [713, 525] width 179 height 33
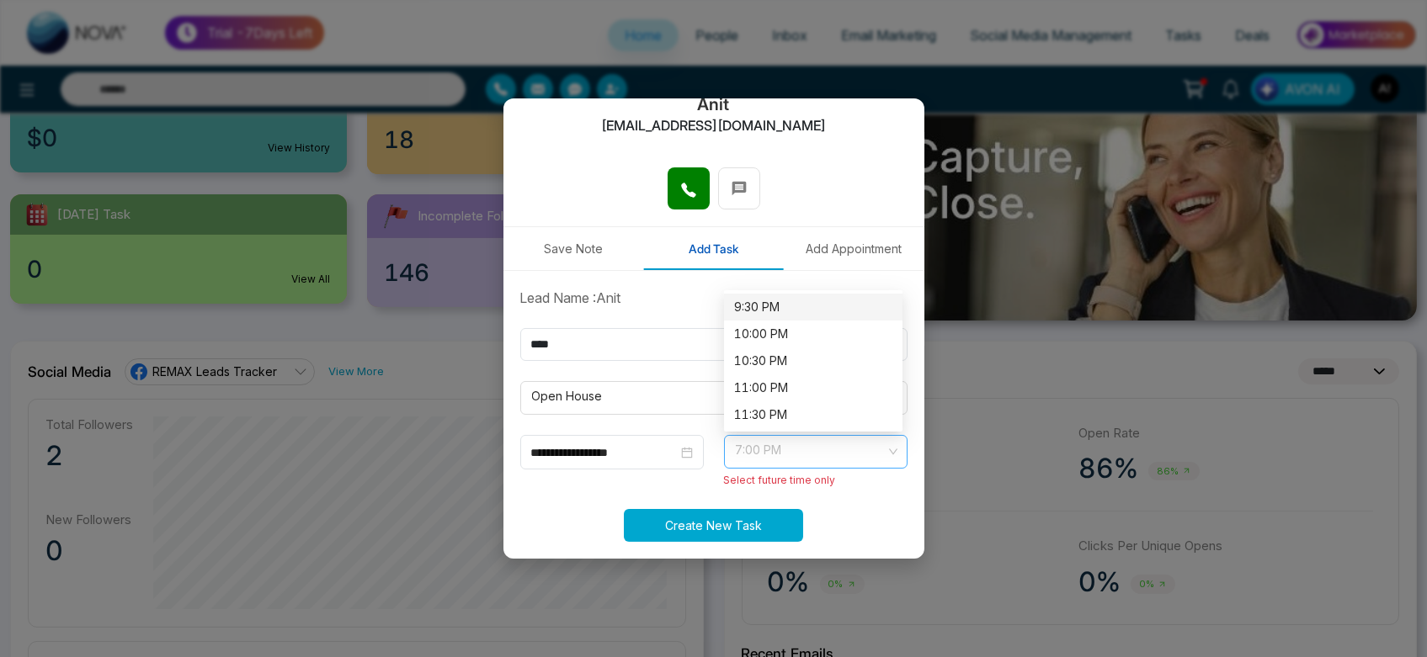
click at [807, 440] on span "7:00 PM" at bounding box center [816, 452] width 160 height 29
click at [763, 309] on div "9:30 PM" at bounding box center [813, 307] width 158 height 19
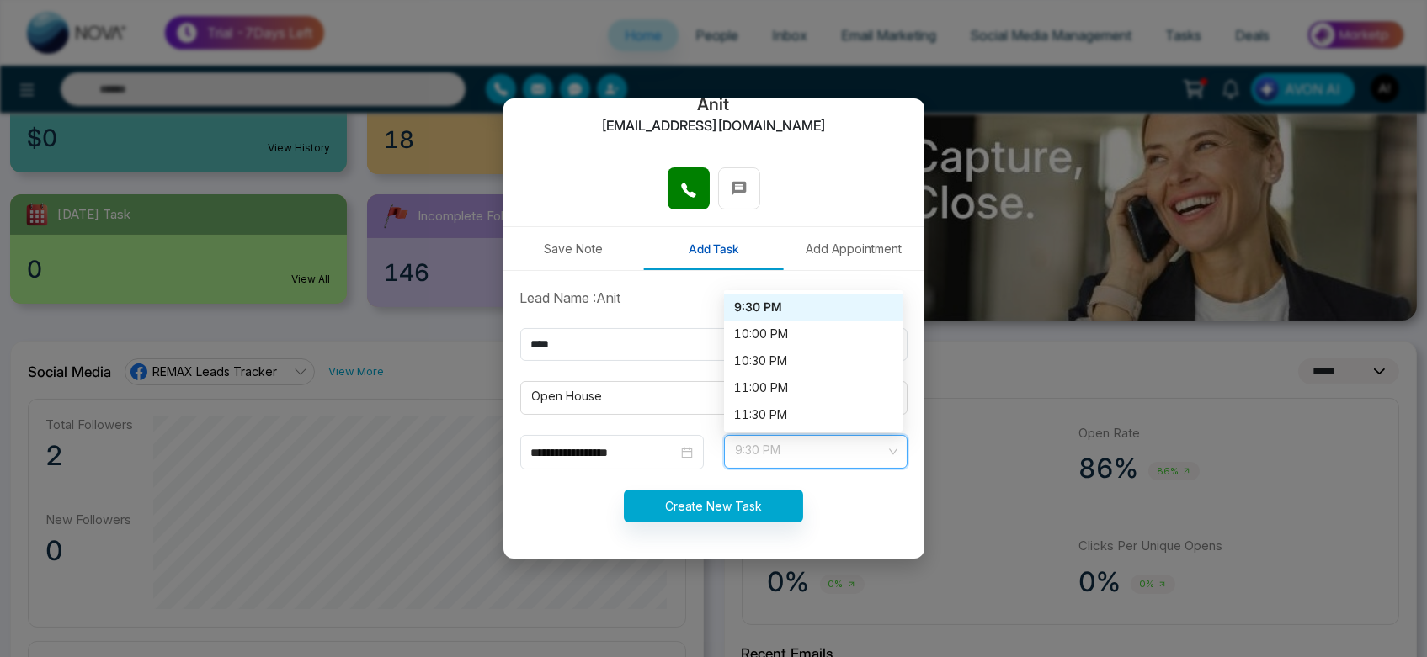
click at [780, 445] on span "9:30 PM" at bounding box center [816, 452] width 160 height 29
click at [758, 331] on div "10:00 PM" at bounding box center [813, 334] width 158 height 19
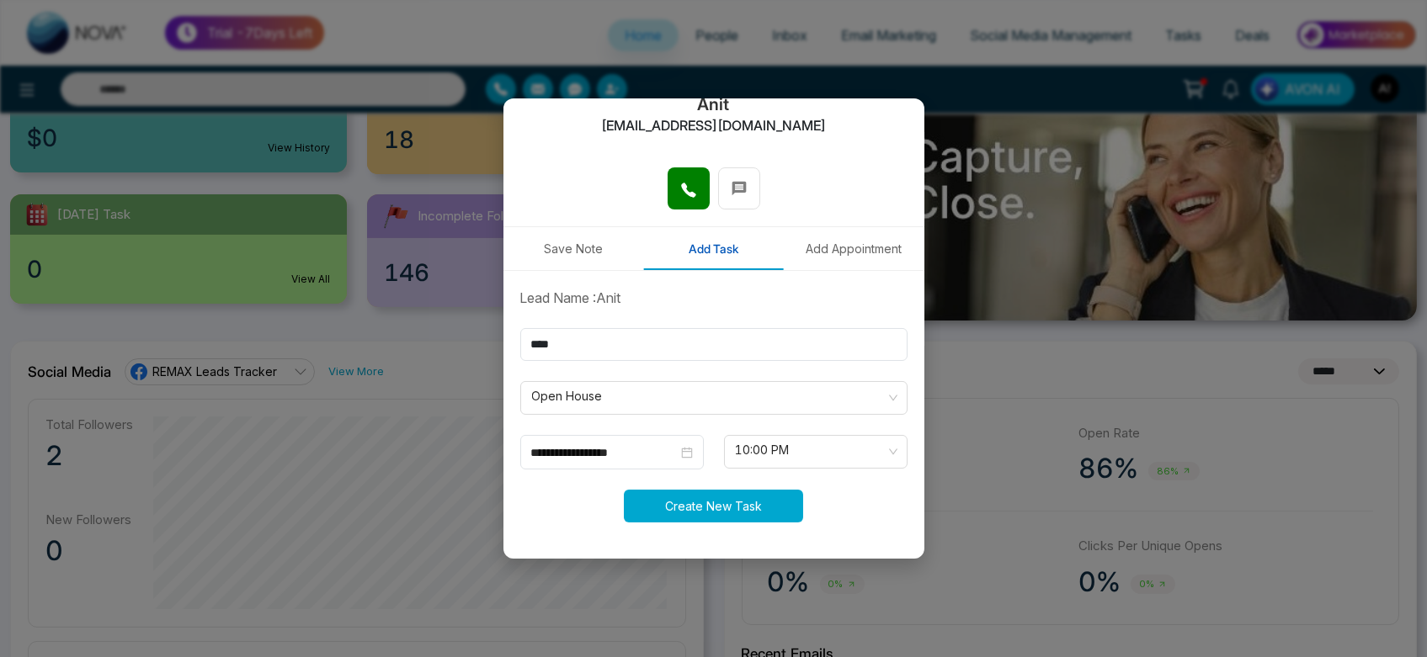
click at [754, 505] on button "Create New Task" at bounding box center [713, 506] width 179 height 33
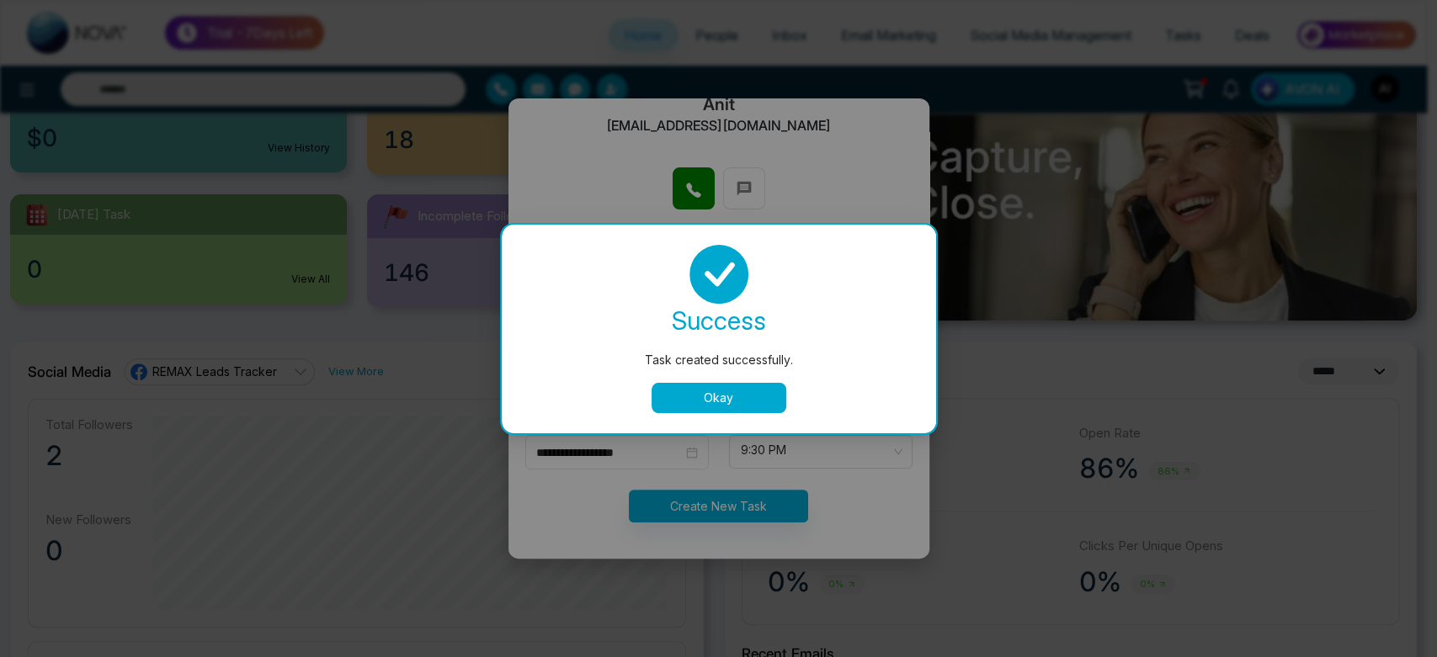
click at [727, 408] on button "Okay" at bounding box center [719, 398] width 135 height 30
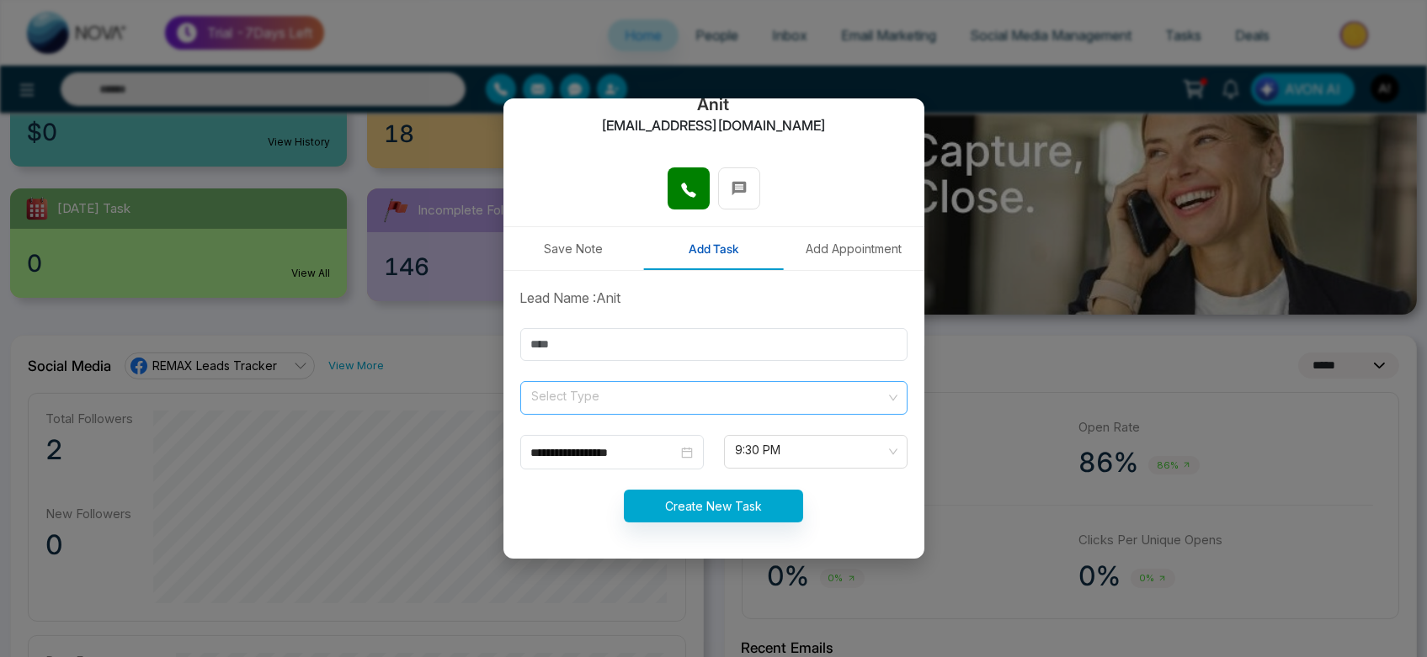
scroll to position [240, 0]
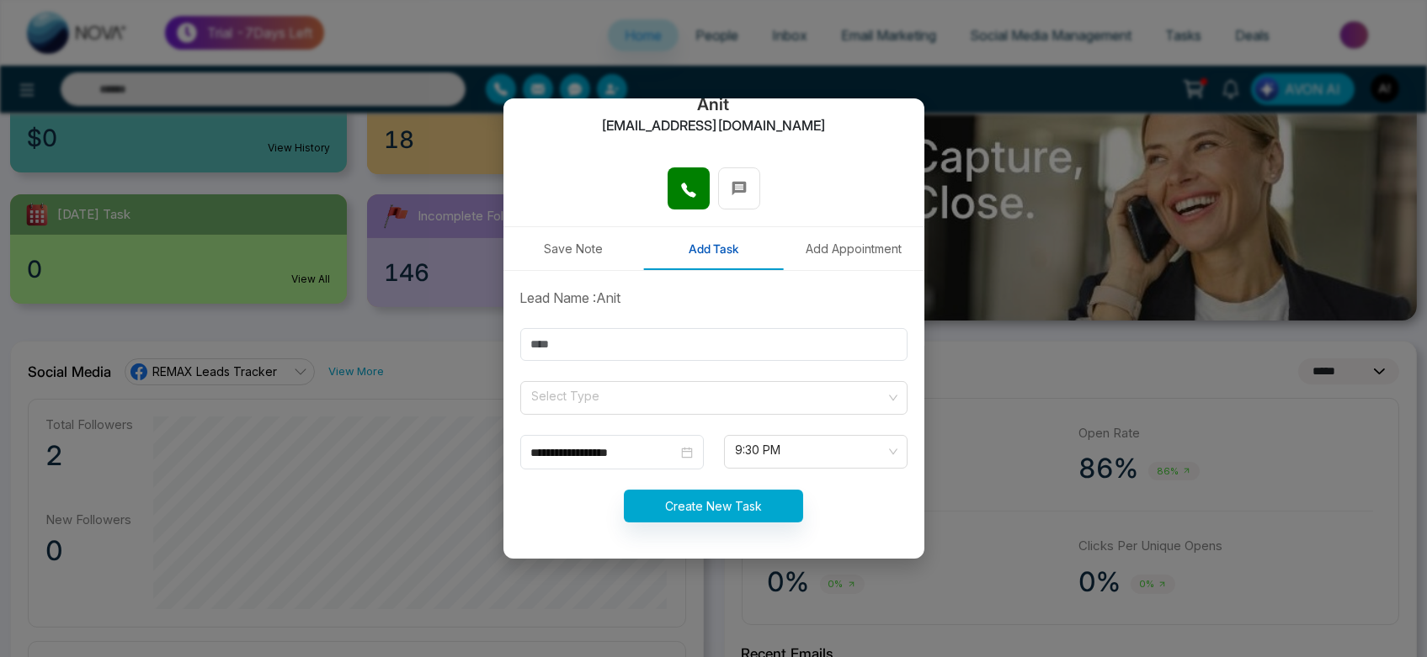
click at [819, 244] on button "Add Appointment" at bounding box center [854, 248] width 141 height 43
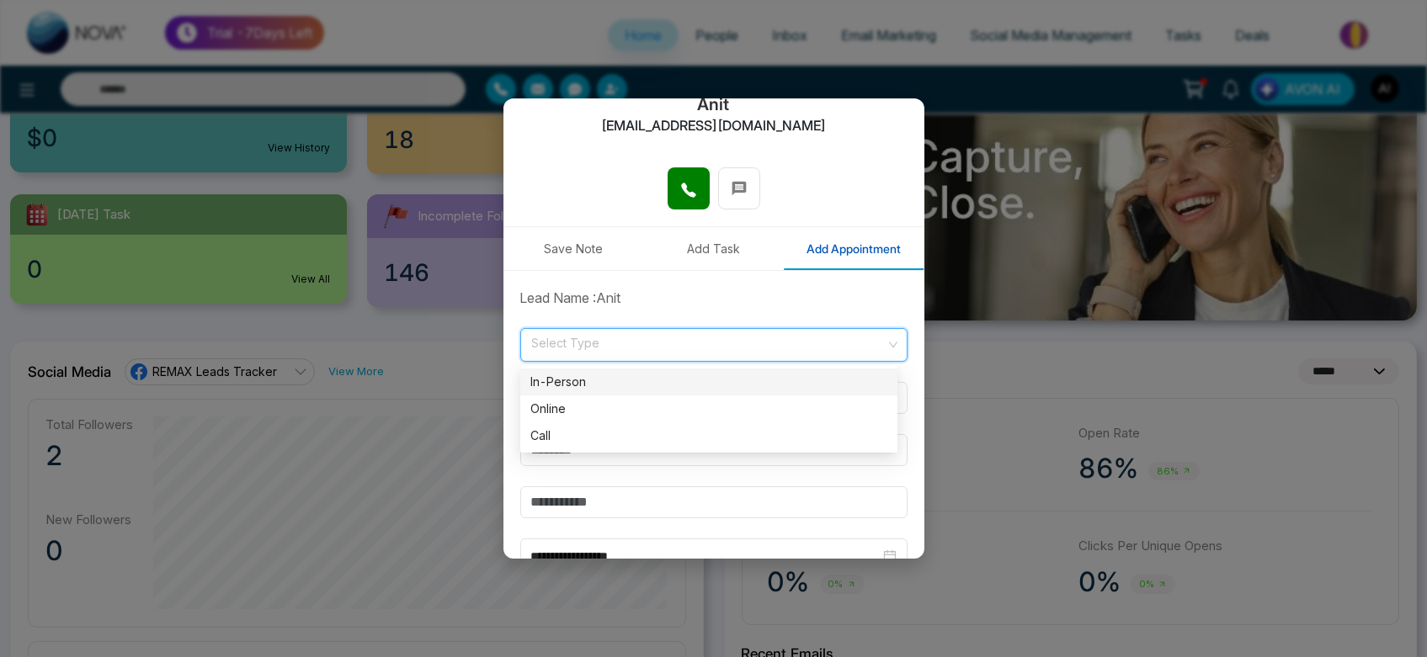
click at [615, 340] on input "search" at bounding box center [707, 341] width 355 height 25
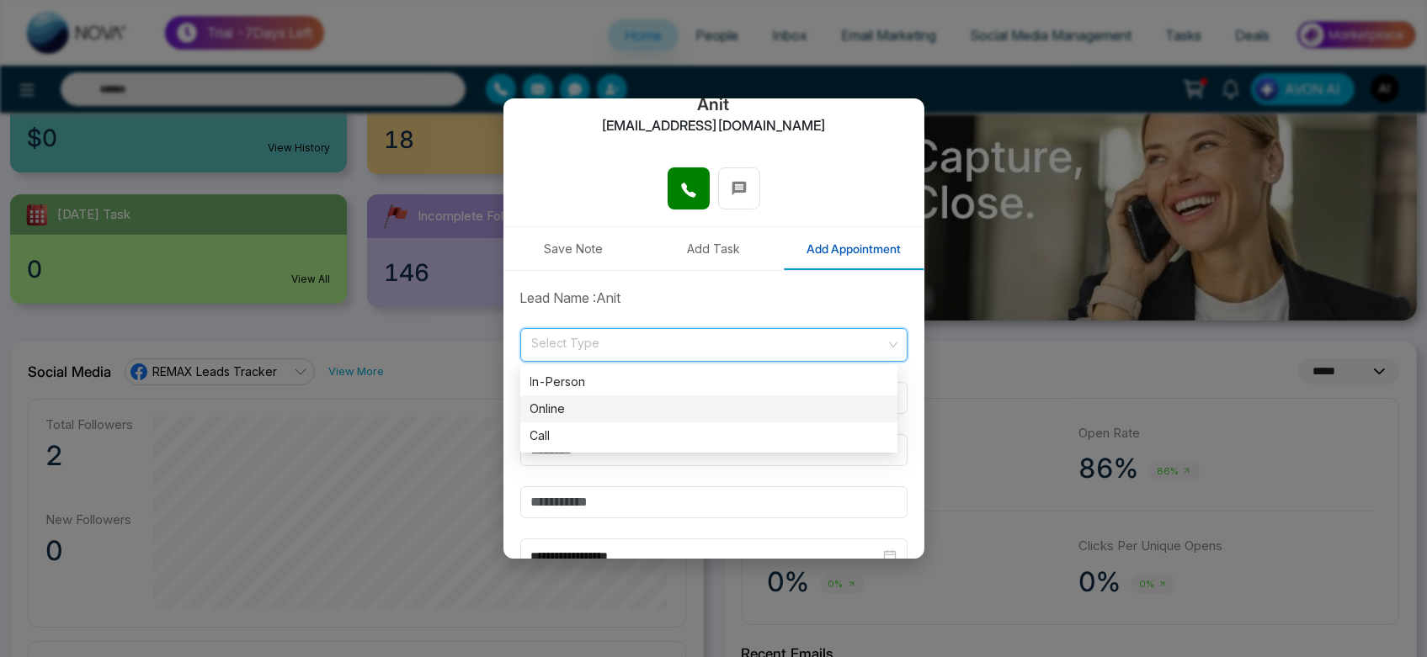
click at [616, 404] on div "Online" at bounding box center [708, 409] width 357 height 19
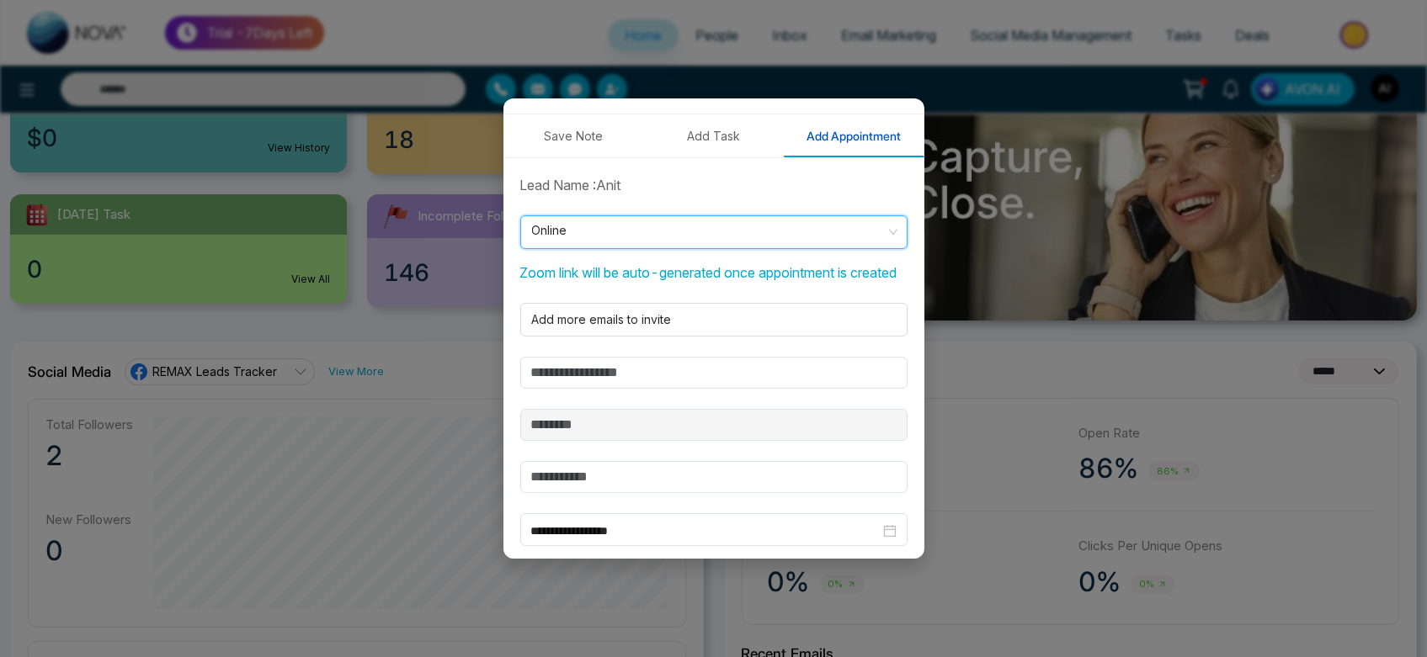
scroll to position [299, 0]
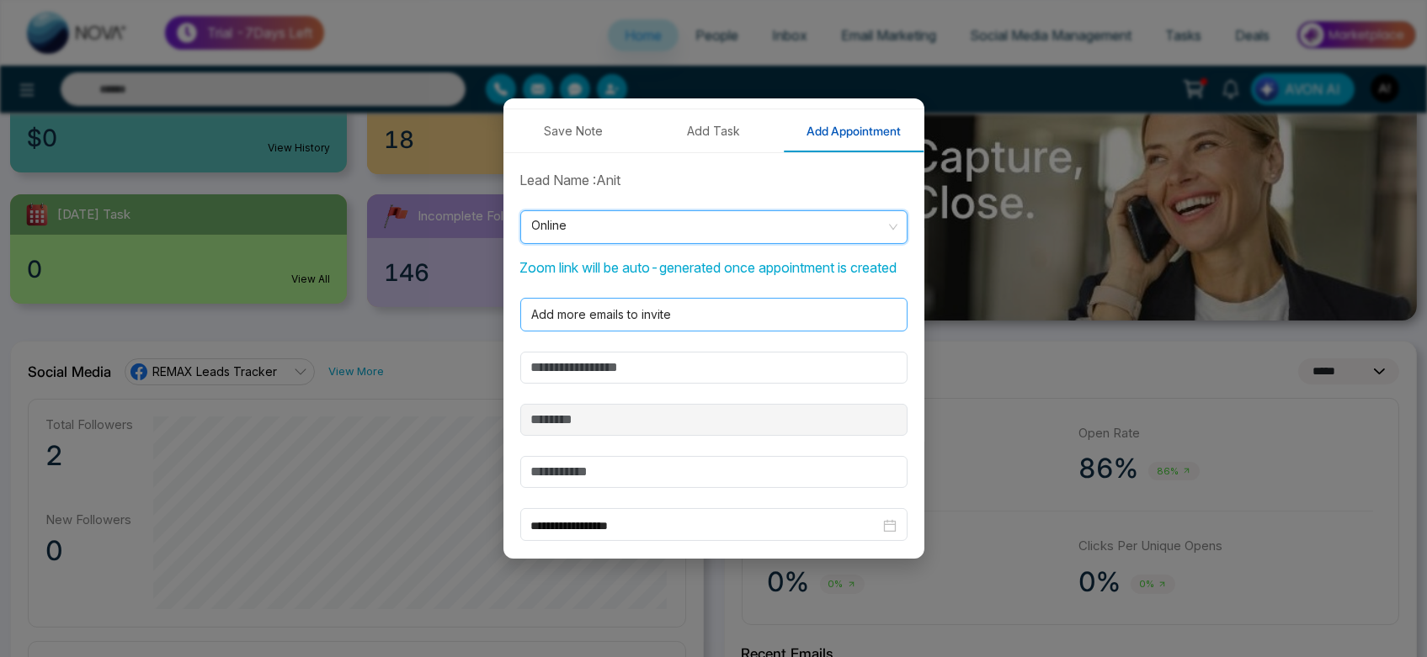
click at [676, 325] on div at bounding box center [711, 315] width 370 height 20
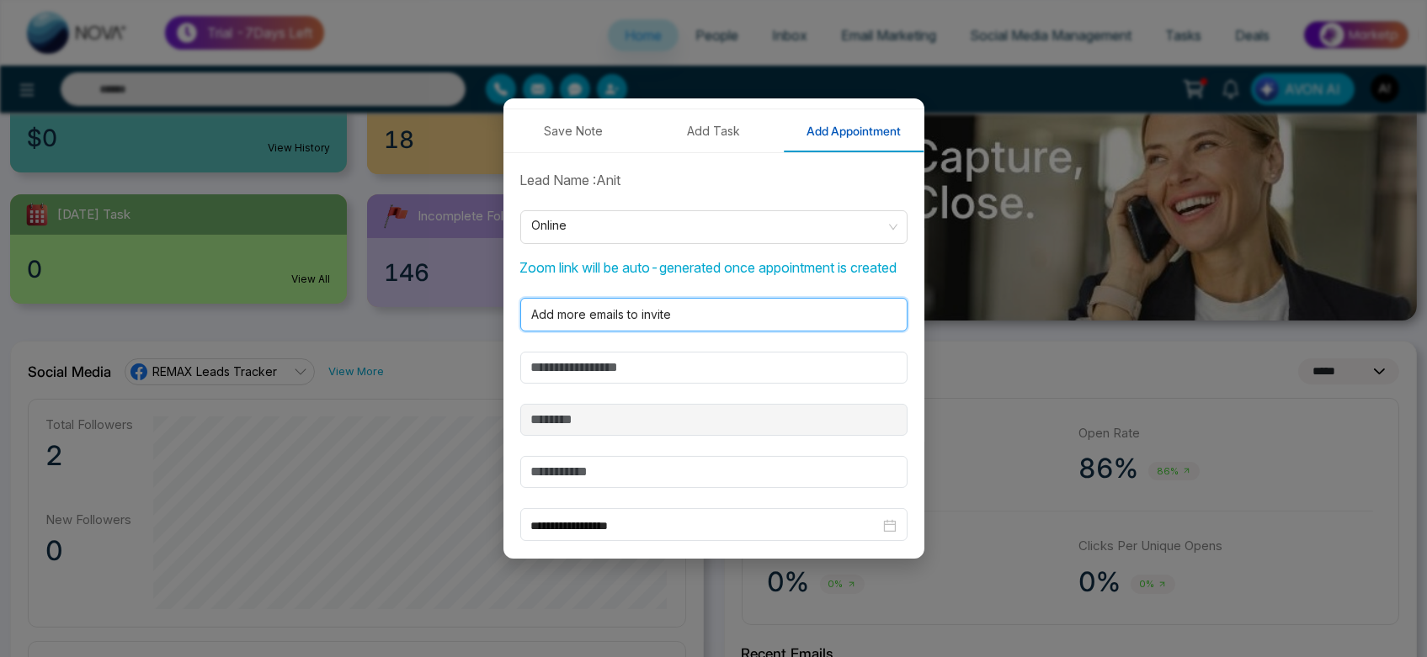
click at [676, 325] on div at bounding box center [711, 315] width 370 height 20
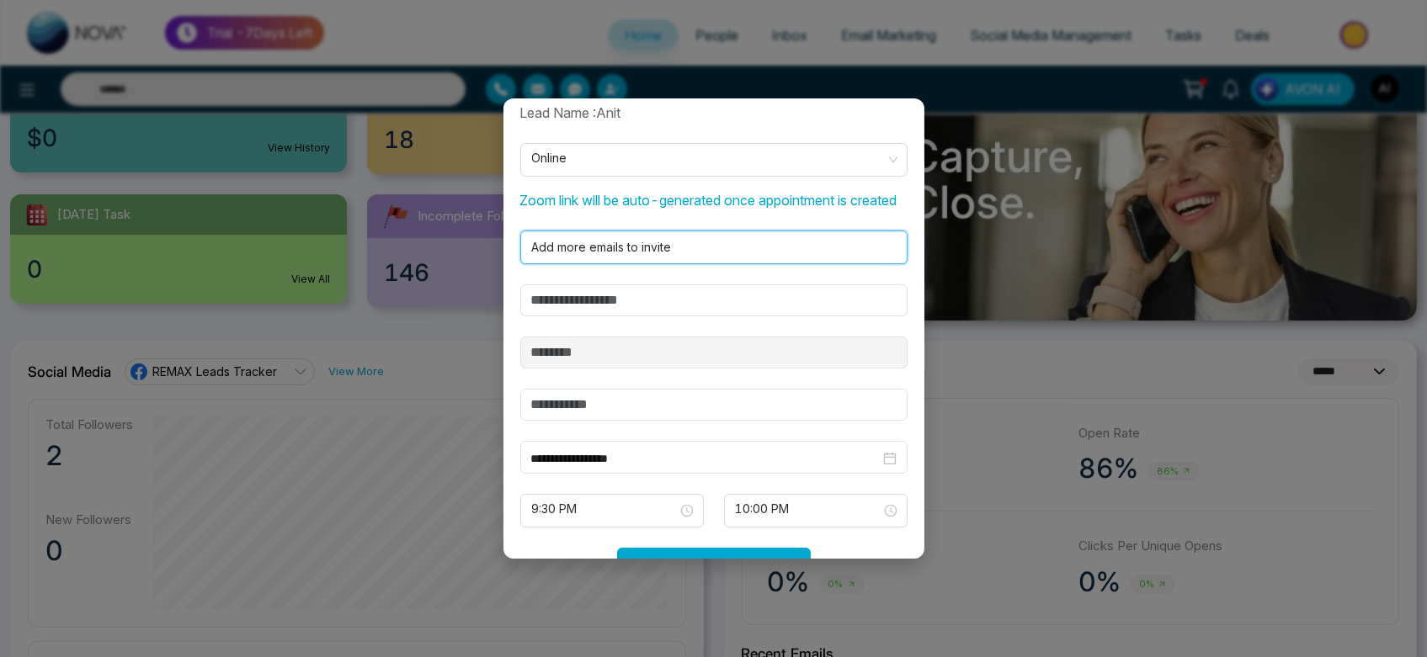
scroll to position [370, 0]
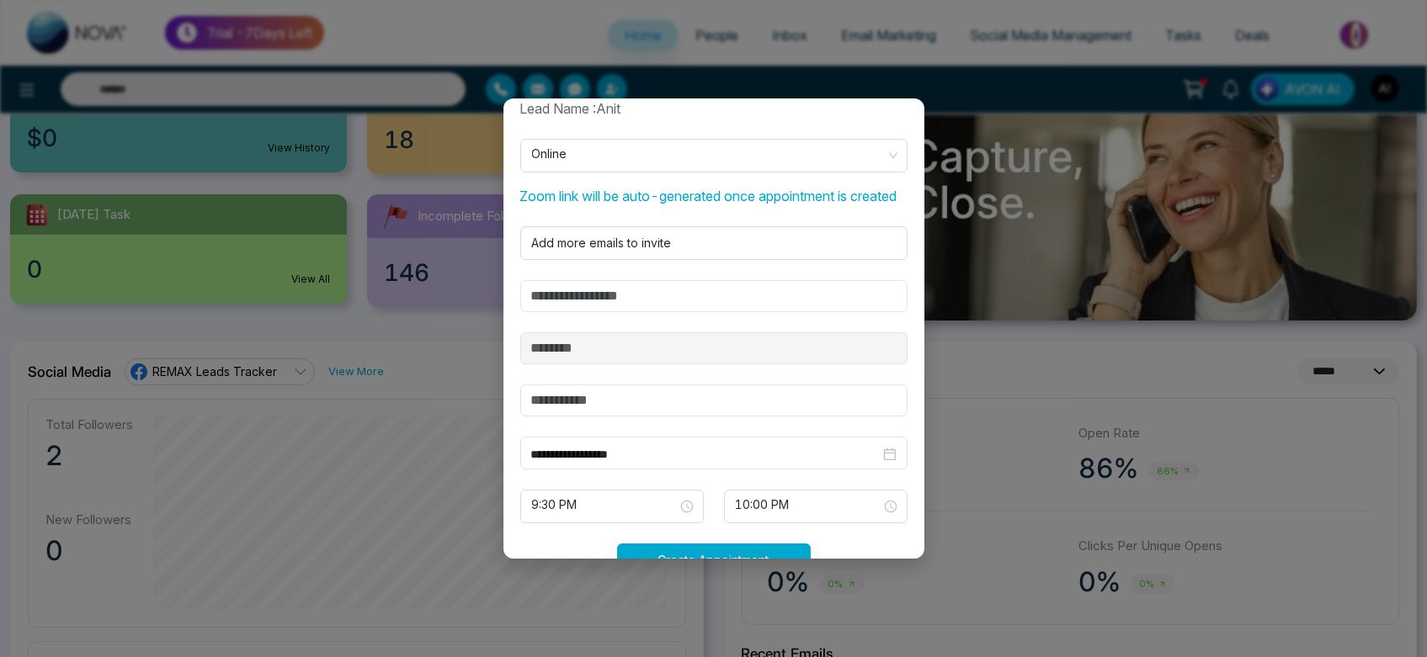
click at [657, 308] on input "text" at bounding box center [713, 296] width 387 height 32
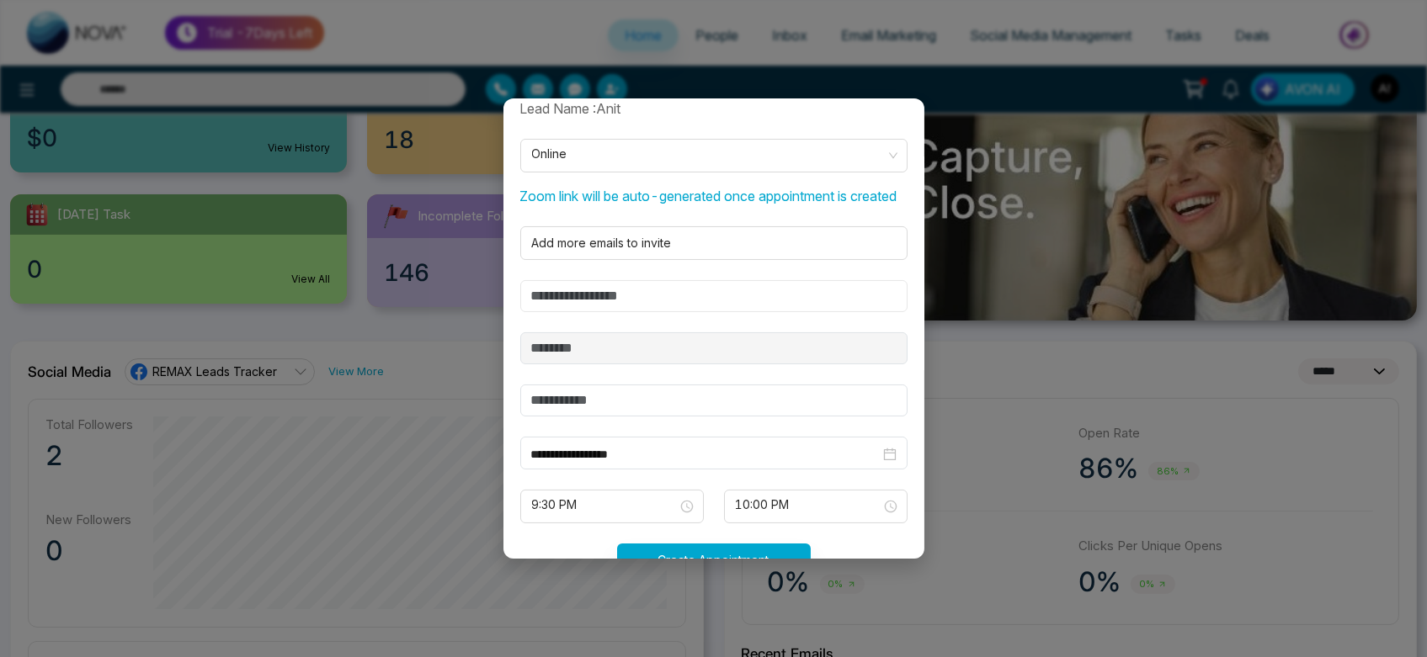
click at [657, 308] on input "text" at bounding box center [713, 296] width 387 height 32
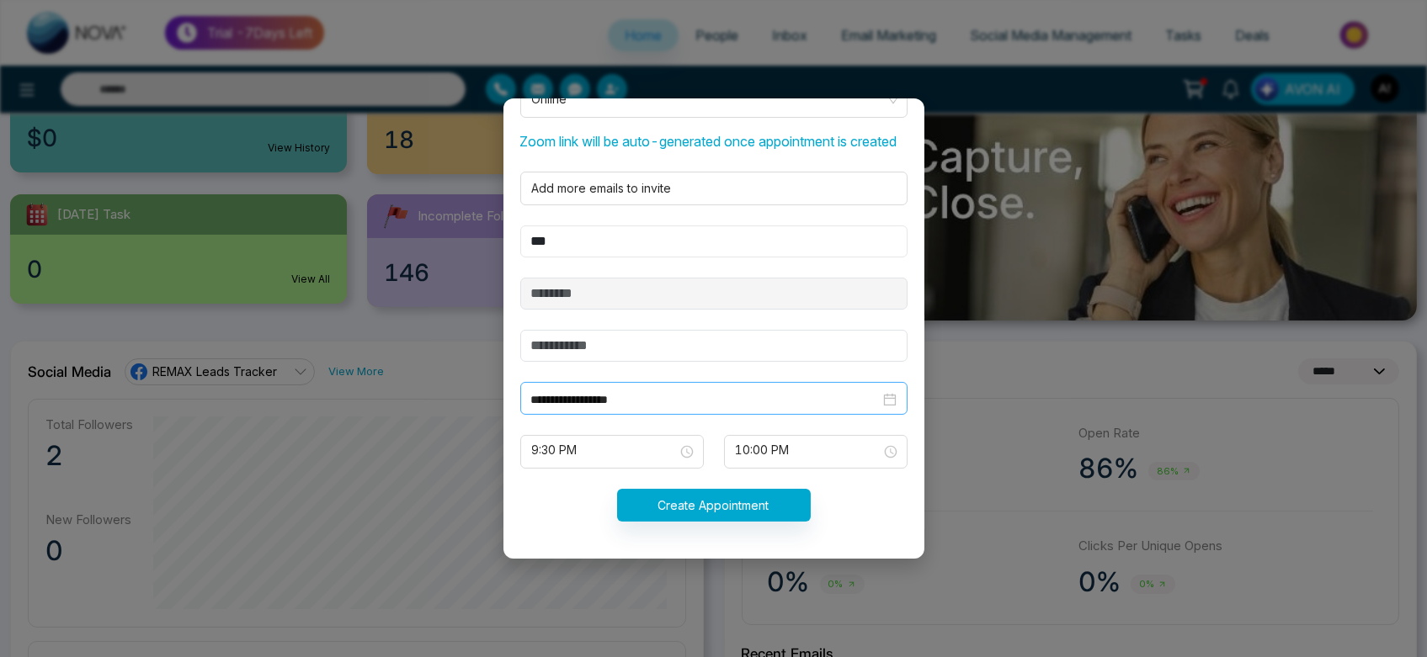
scroll to position [444, 0]
type input "***"
click at [590, 349] on input "text" at bounding box center [713, 346] width 387 height 32
type input "***"
click at [670, 397] on input "**********" at bounding box center [705, 400] width 349 height 19
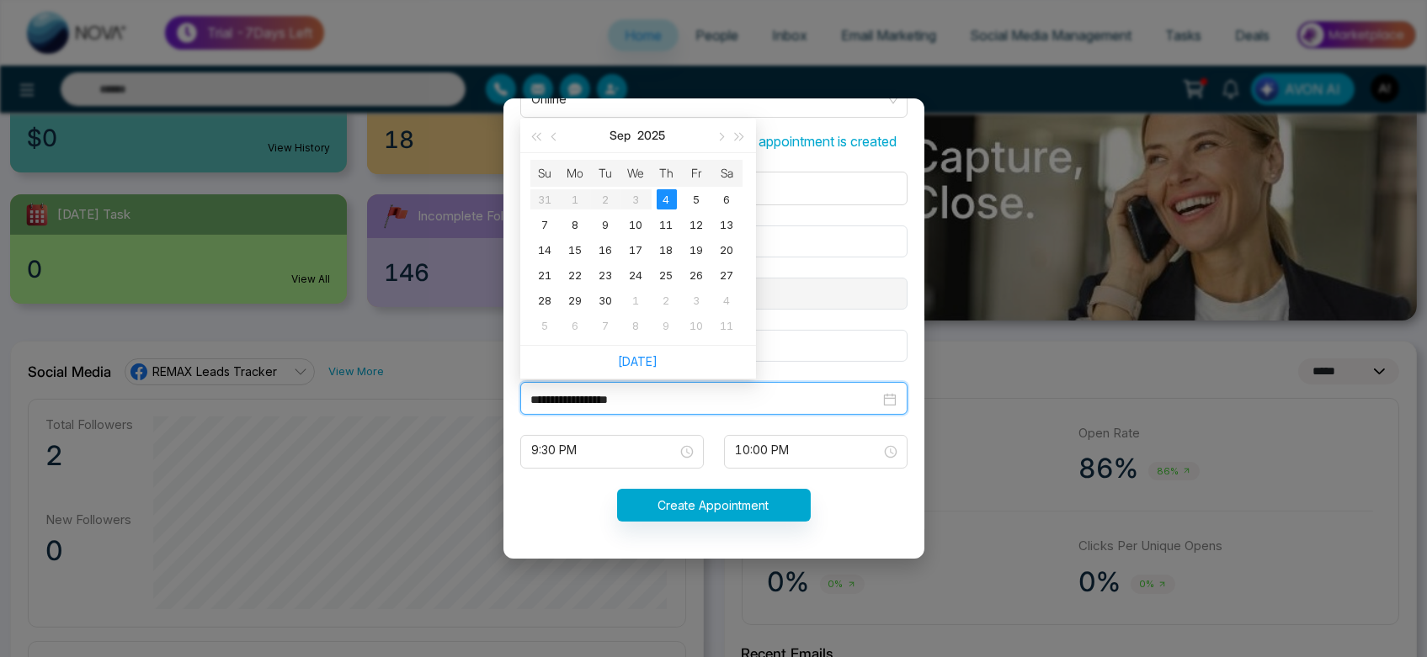
click at [680, 395] on input "**********" at bounding box center [705, 400] width 349 height 19
type input "**********"
click at [700, 201] on div "5" at bounding box center [697, 199] width 20 height 20
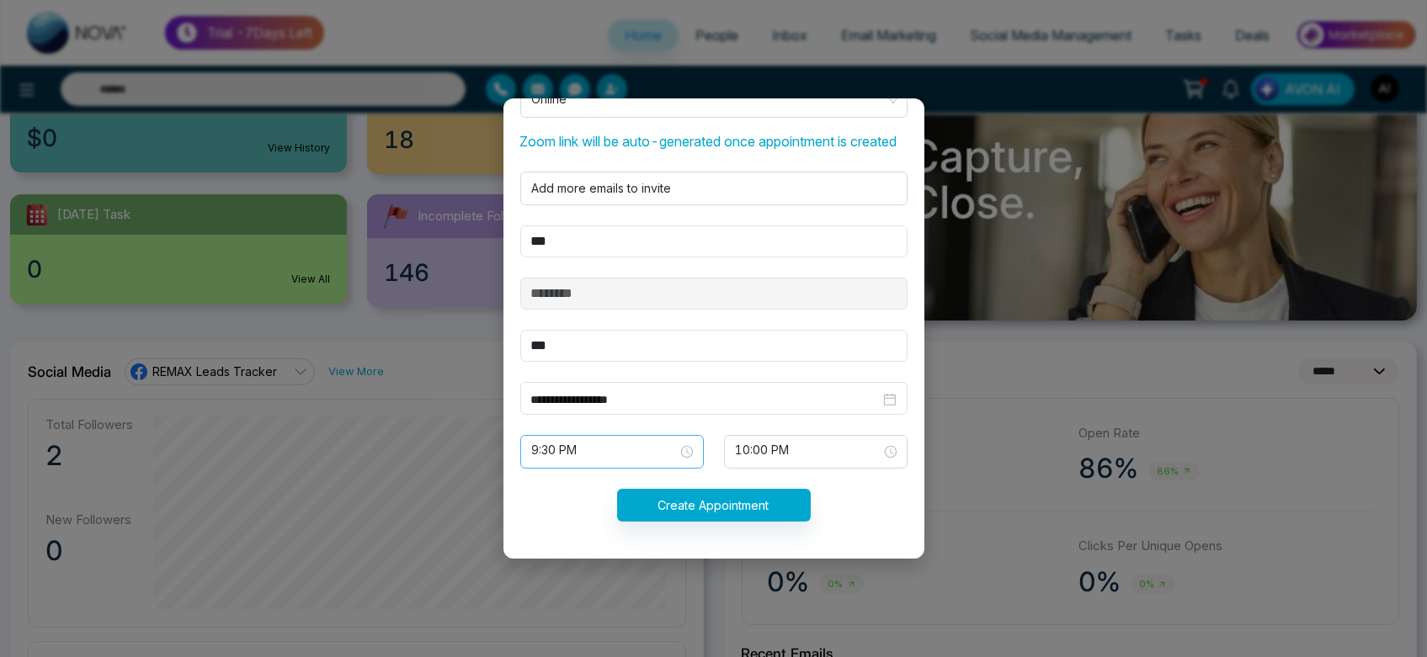
click at [626, 462] on span "9:30 PM" at bounding box center [612, 452] width 160 height 29
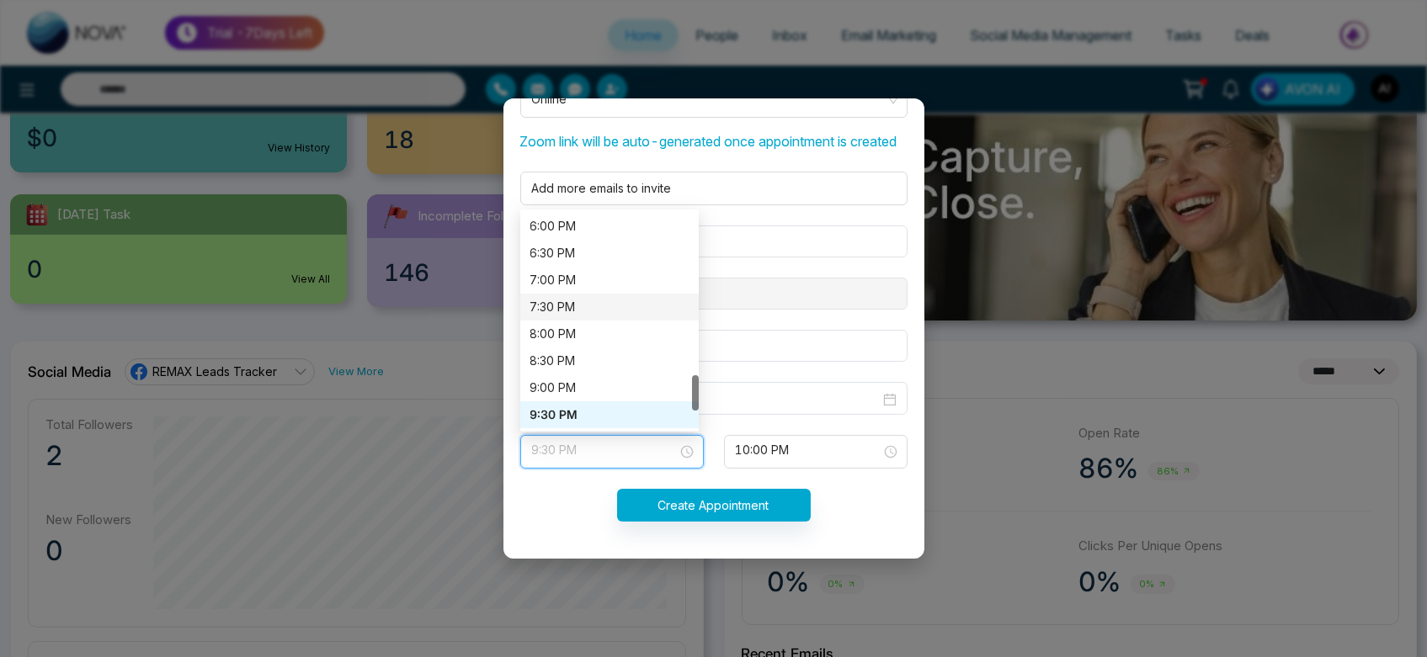
click at [598, 298] on div "7:30 PM" at bounding box center [609, 307] width 158 height 19
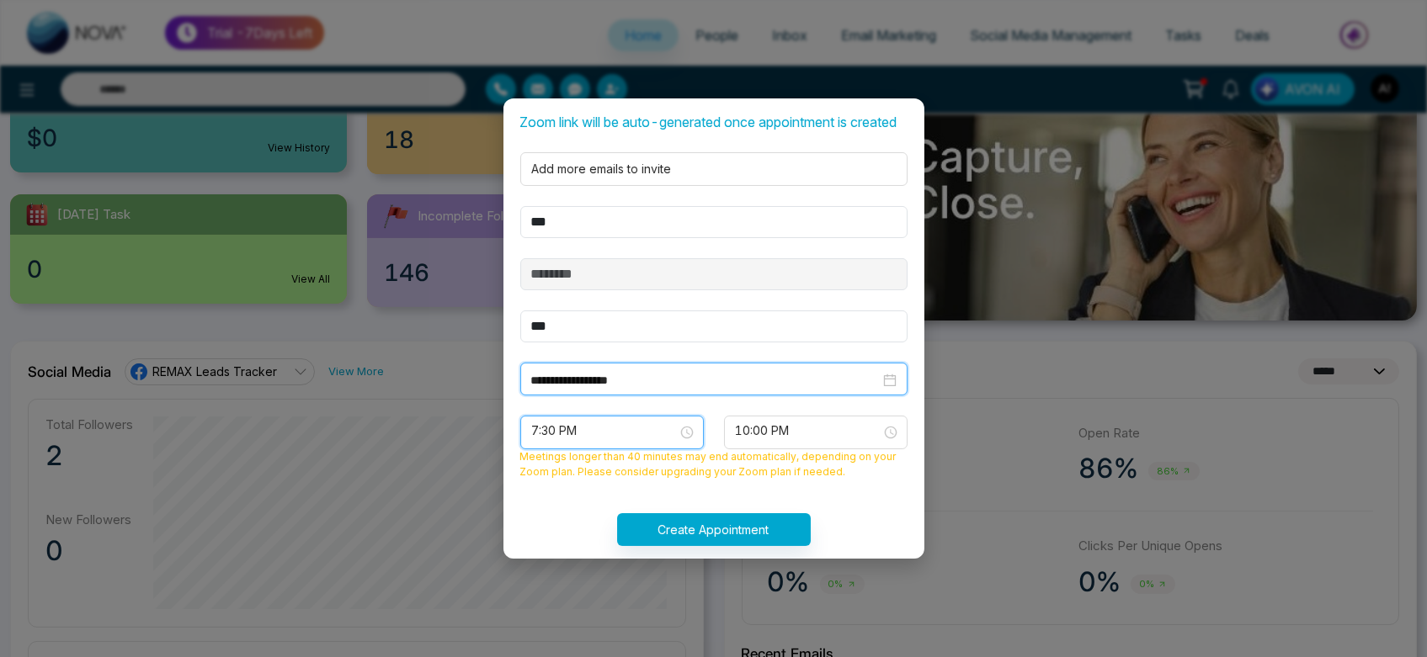
click at [652, 390] on input "**********" at bounding box center [705, 380] width 349 height 19
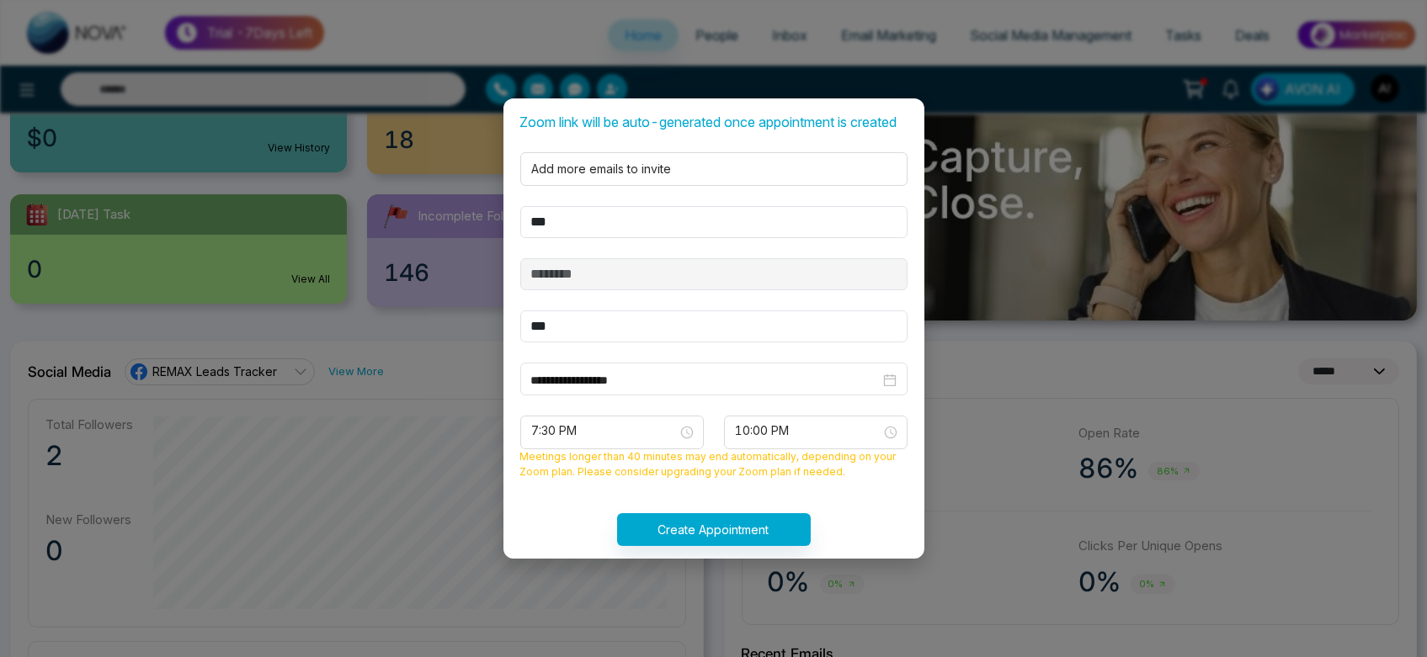
click at [771, 509] on form "**********" at bounding box center [713, 295] width 407 height 542
click at [788, 471] on span "Meetings longer than 40 minutes may end automatically, depending on your Zoom p…" at bounding box center [713, 465] width 407 height 30
click at [794, 429] on form "**********" at bounding box center [713, 295] width 407 height 542
click at [794, 443] on span "10:00 PM" at bounding box center [816, 432] width 160 height 29
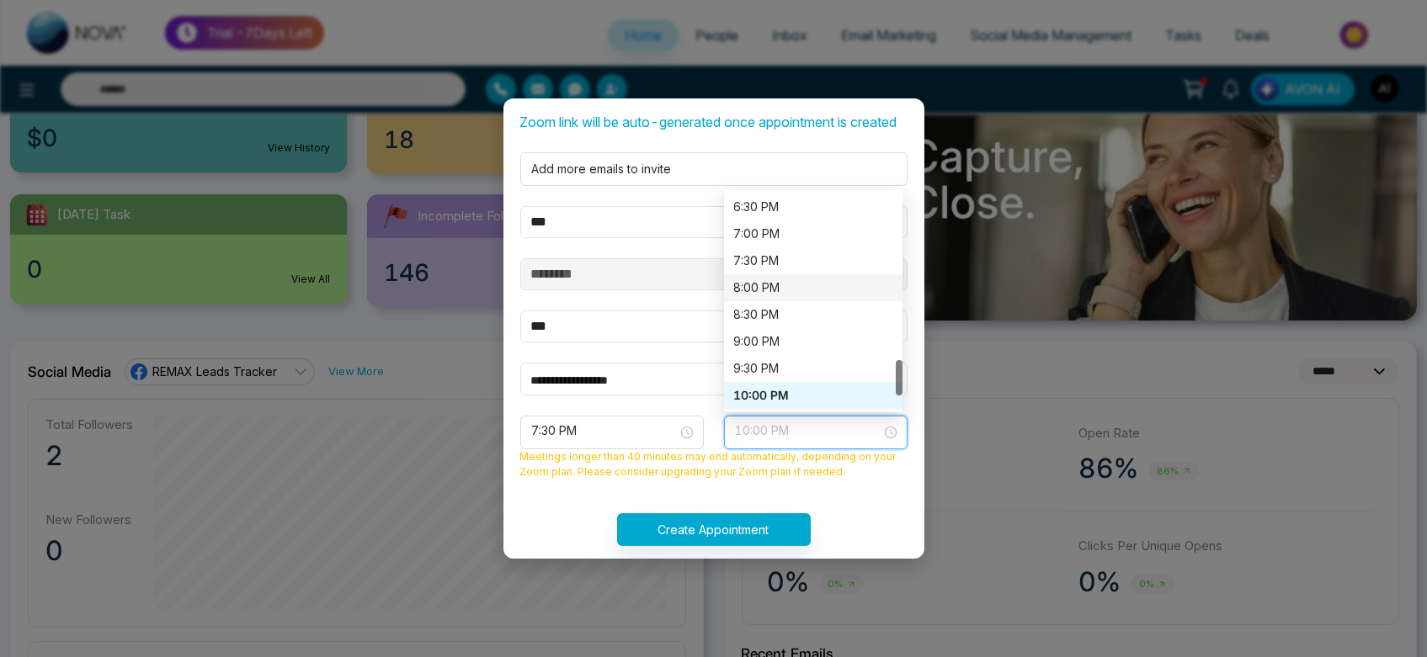
click at [788, 297] on div "8:00 PM" at bounding box center [813, 288] width 158 height 19
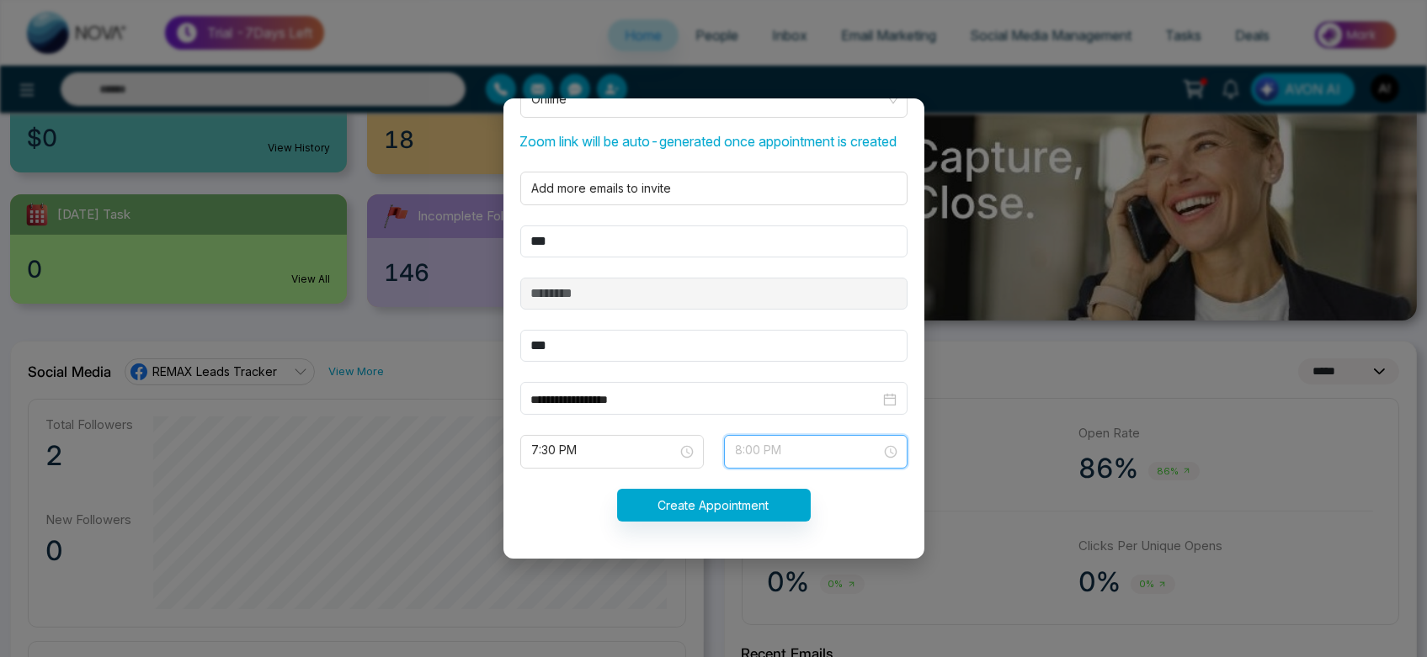
click at [736, 457] on span "8:00 PM" at bounding box center [816, 452] width 160 height 29
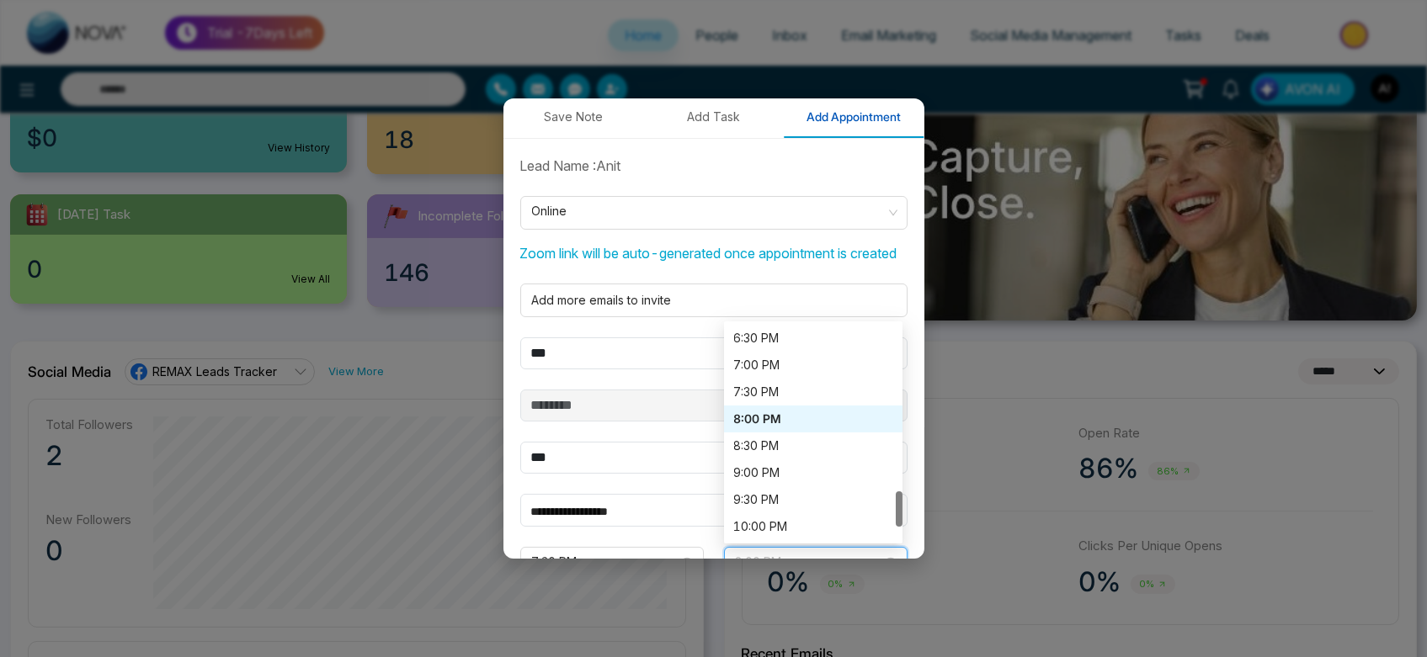
scroll to position [444, 0]
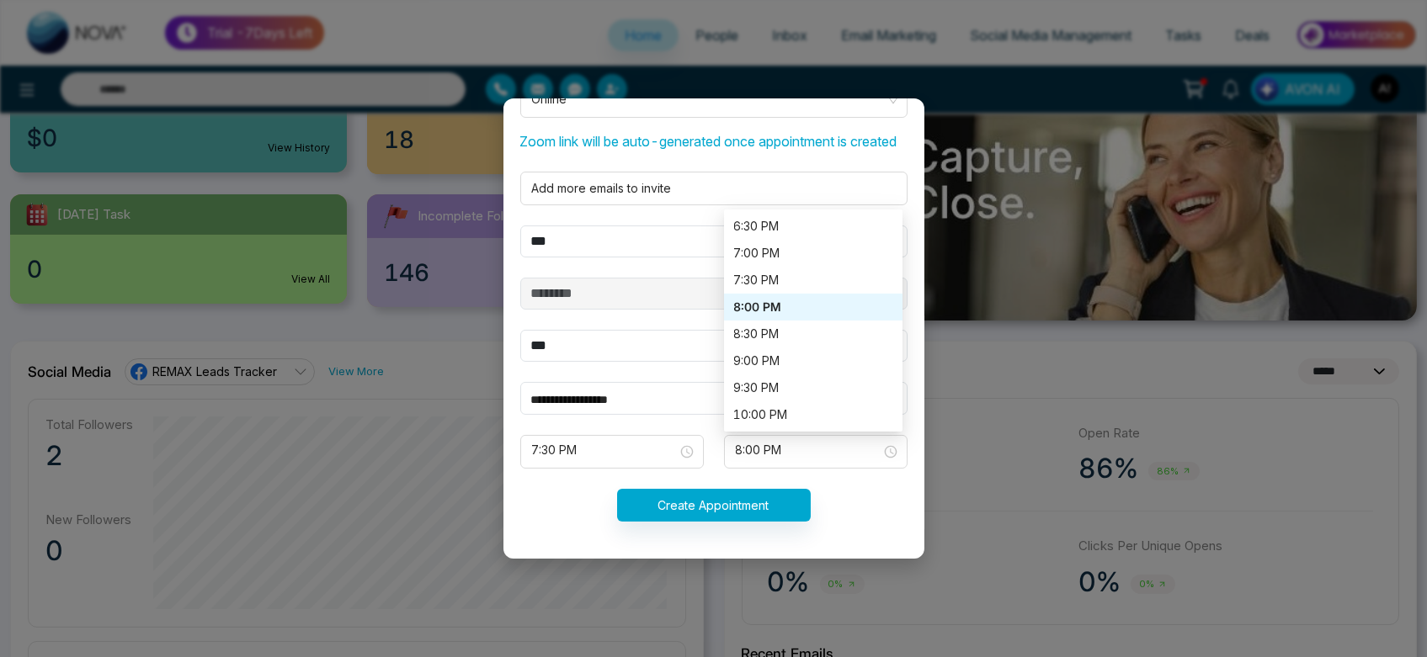
click at [802, 481] on form "**********" at bounding box center [713, 293] width 407 height 498
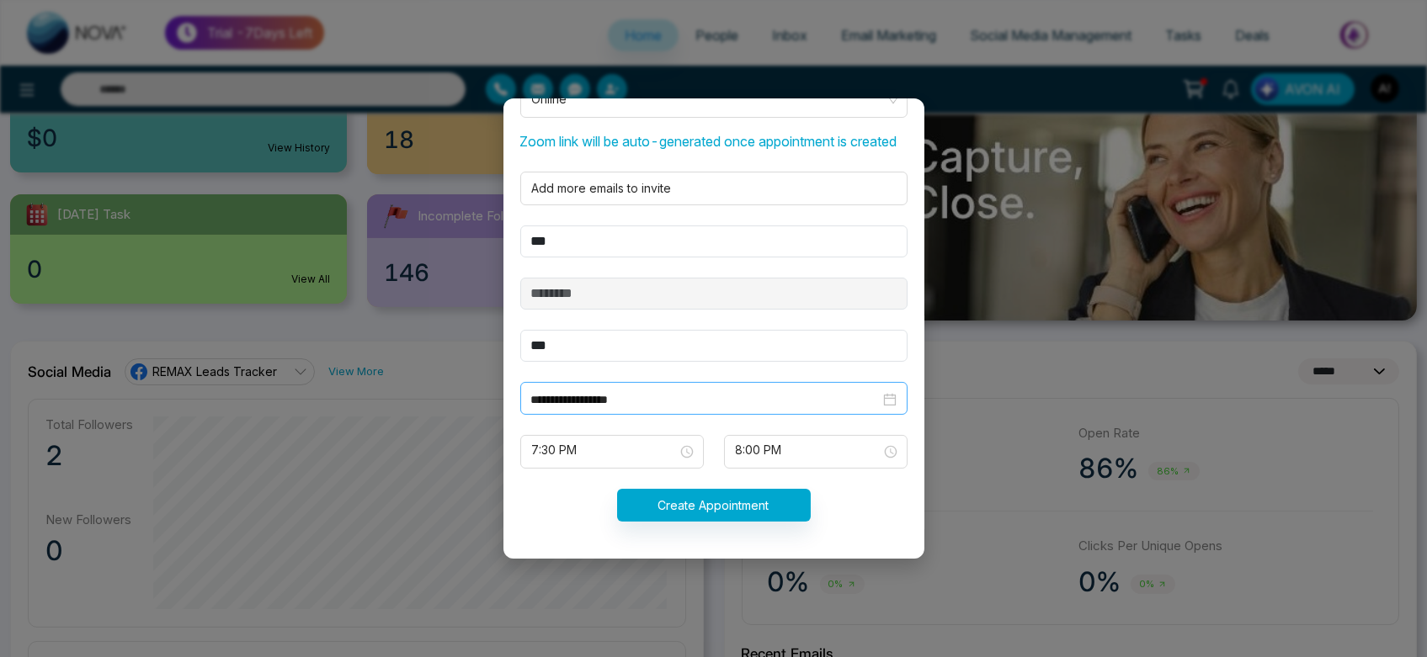
click at [598, 395] on input "**********" at bounding box center [705, 400] width 349 height 19
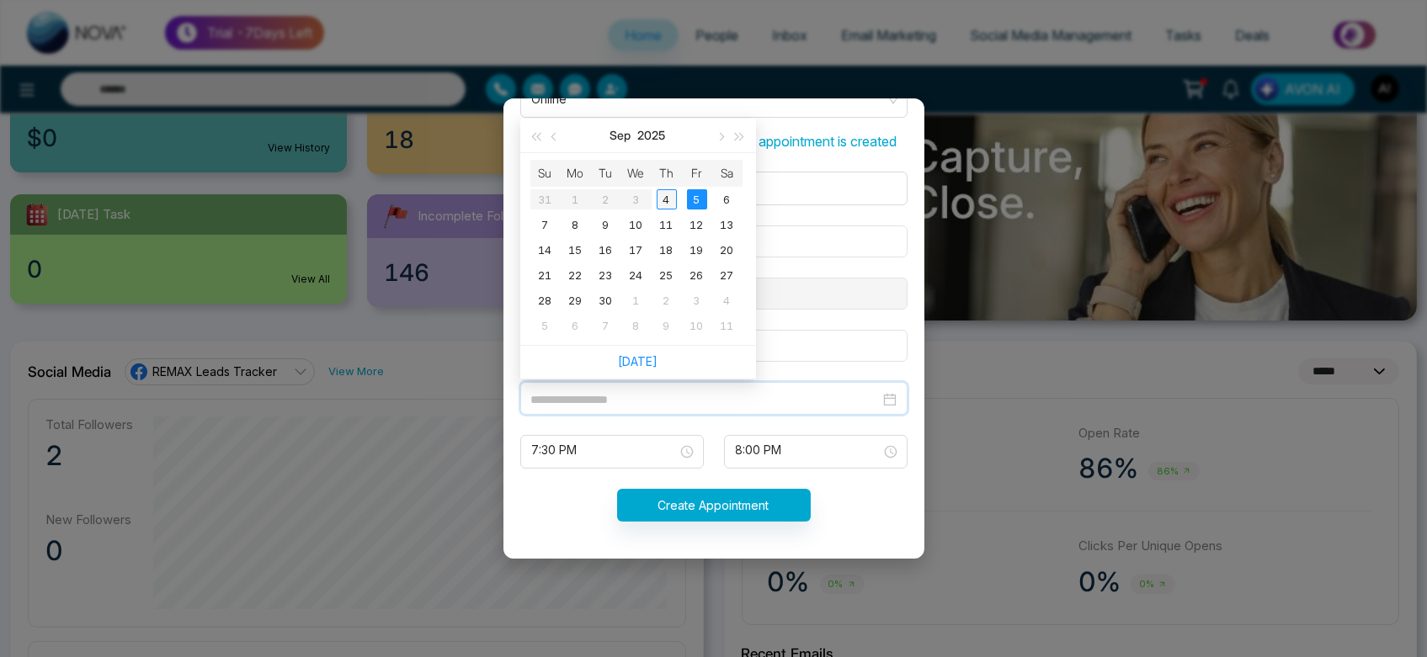
type input "**********"
click at [661, 200] on div "4" at bounding box center [667, 199] width 20 height 20
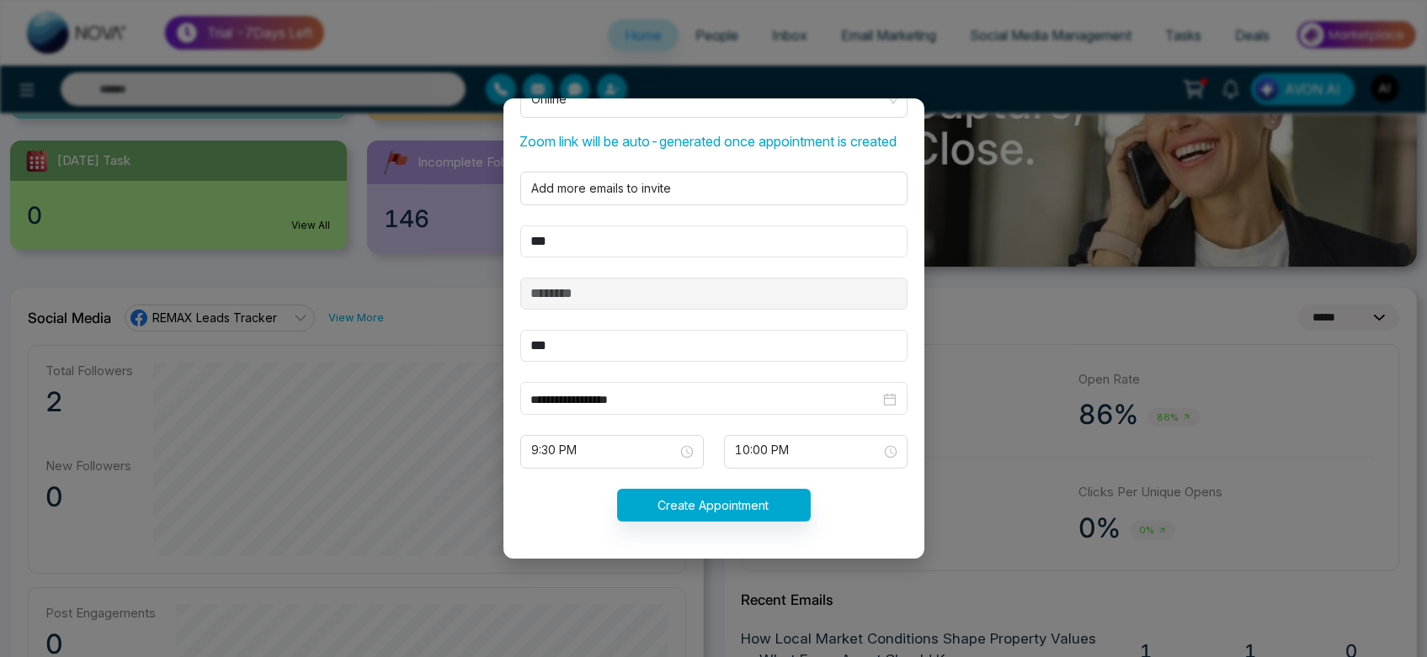
scroll to position [295, 0]
click at [655, 454] on span "9:30 PM" at bounding box center [612, 452] width 160 height 29
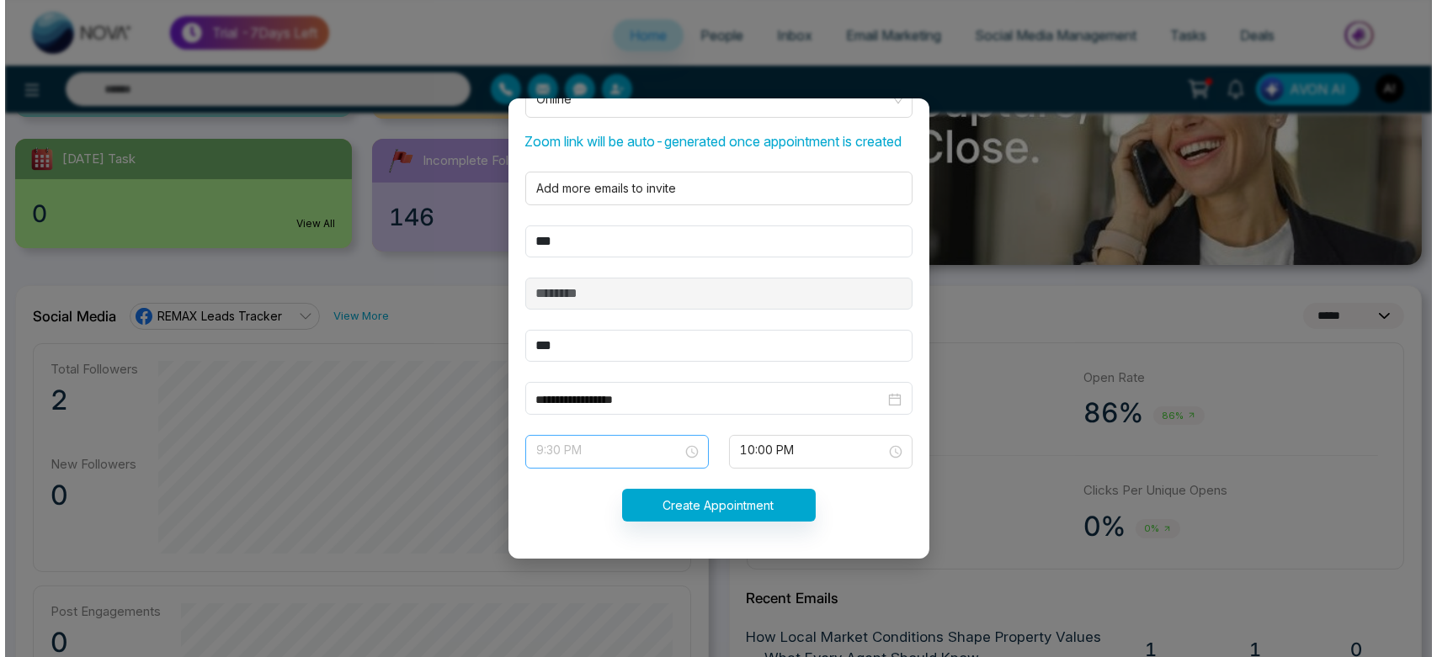
scroll to position [0, 0]
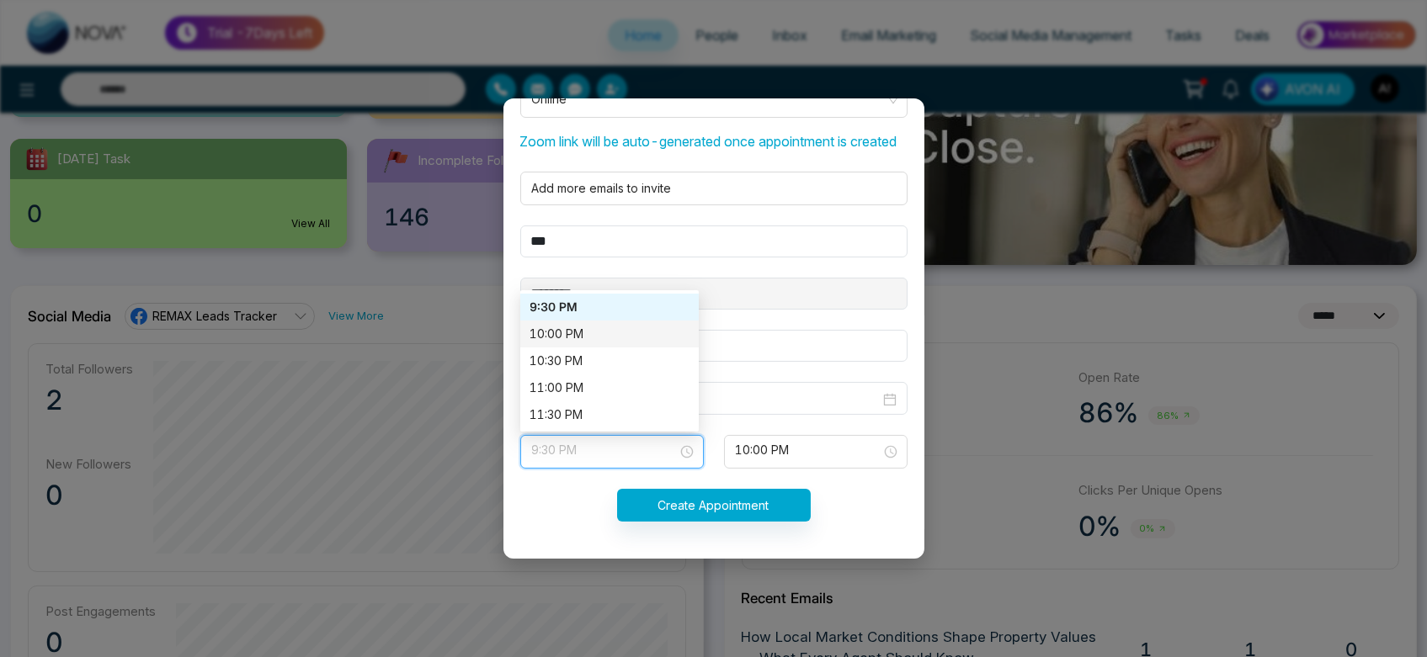
click at [588, 327] on div "10:00 PM" at bounding box center [609, 334] width 158 height 19
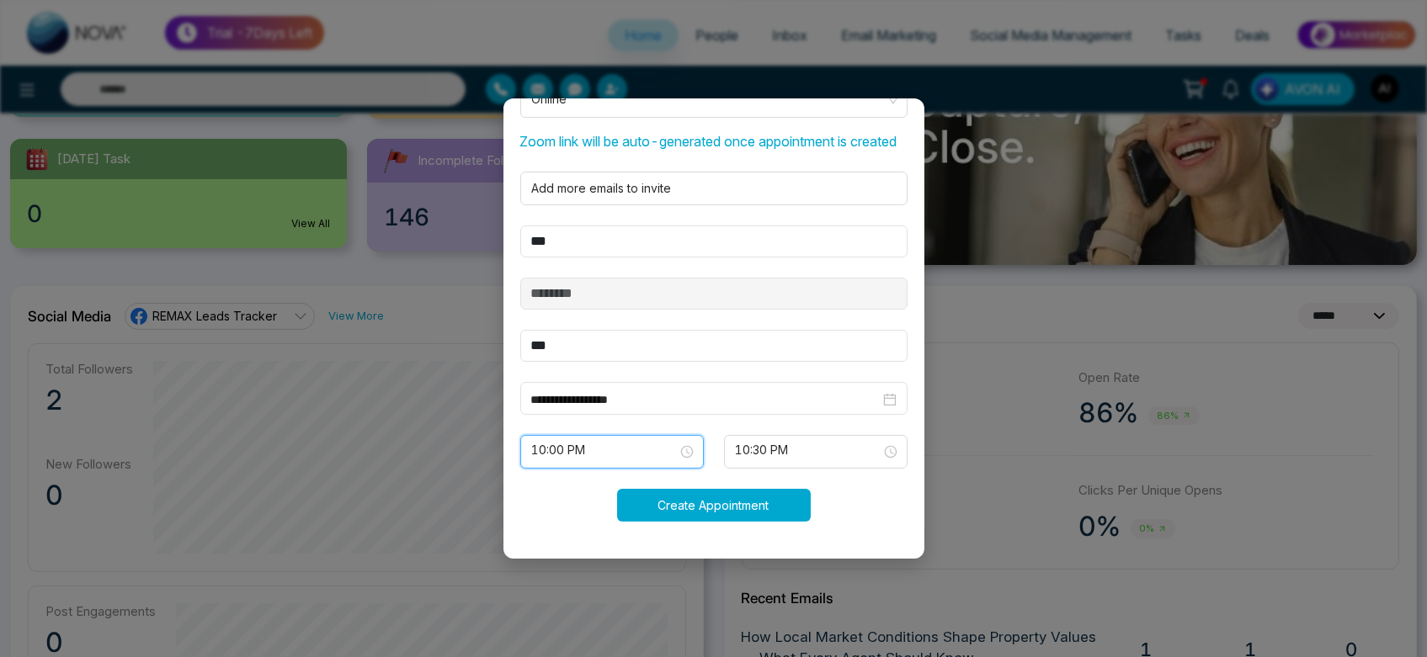
click at [720, 504] on button "Create Appointment" at bounding box center [714, 505] width 194 height 33
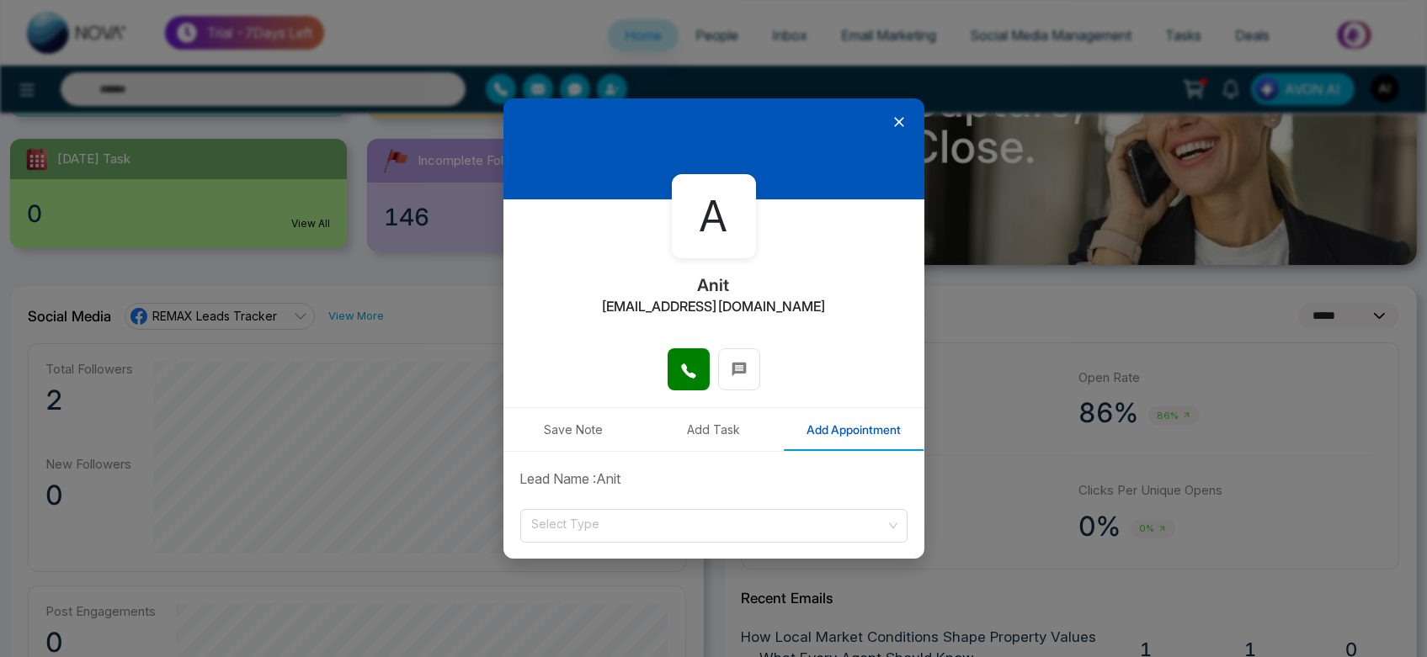
click at [891, 124] on icon at bounding box center [899, 122] width 17 height 17
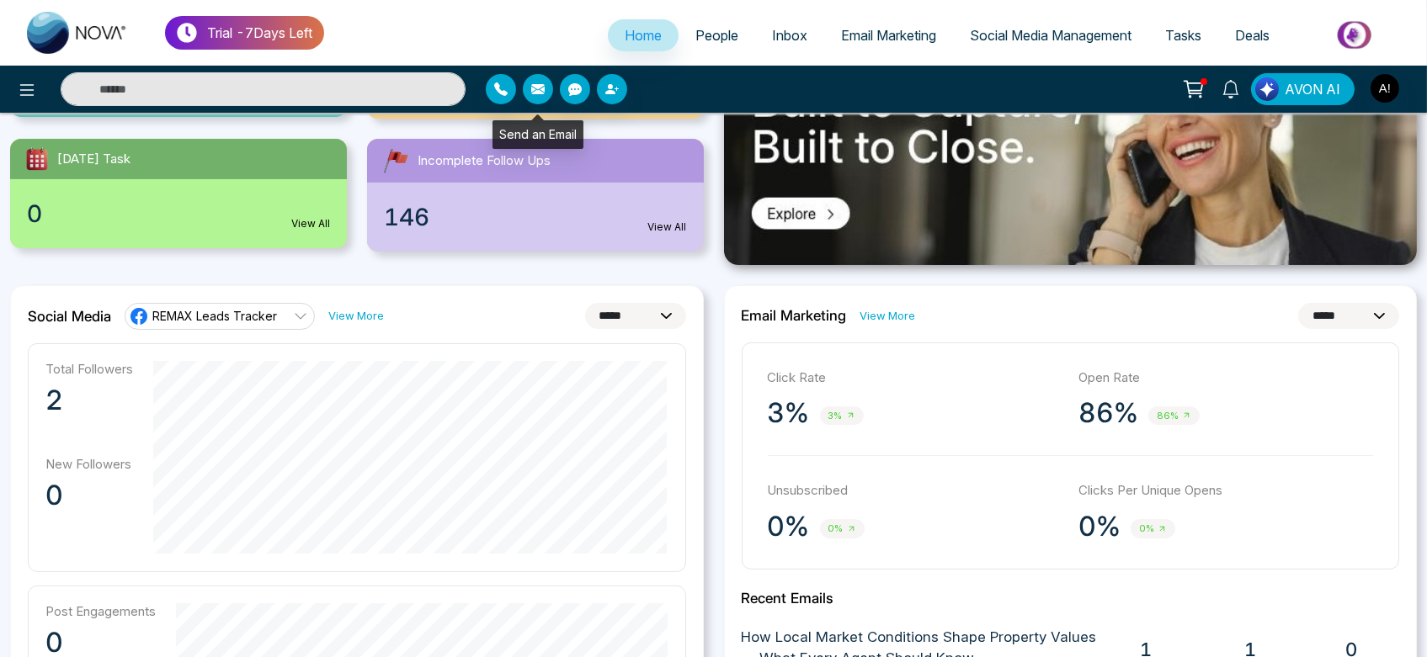
click at [541, 87] on icon "button" at bounding box center [537, 88] width 13 height 13
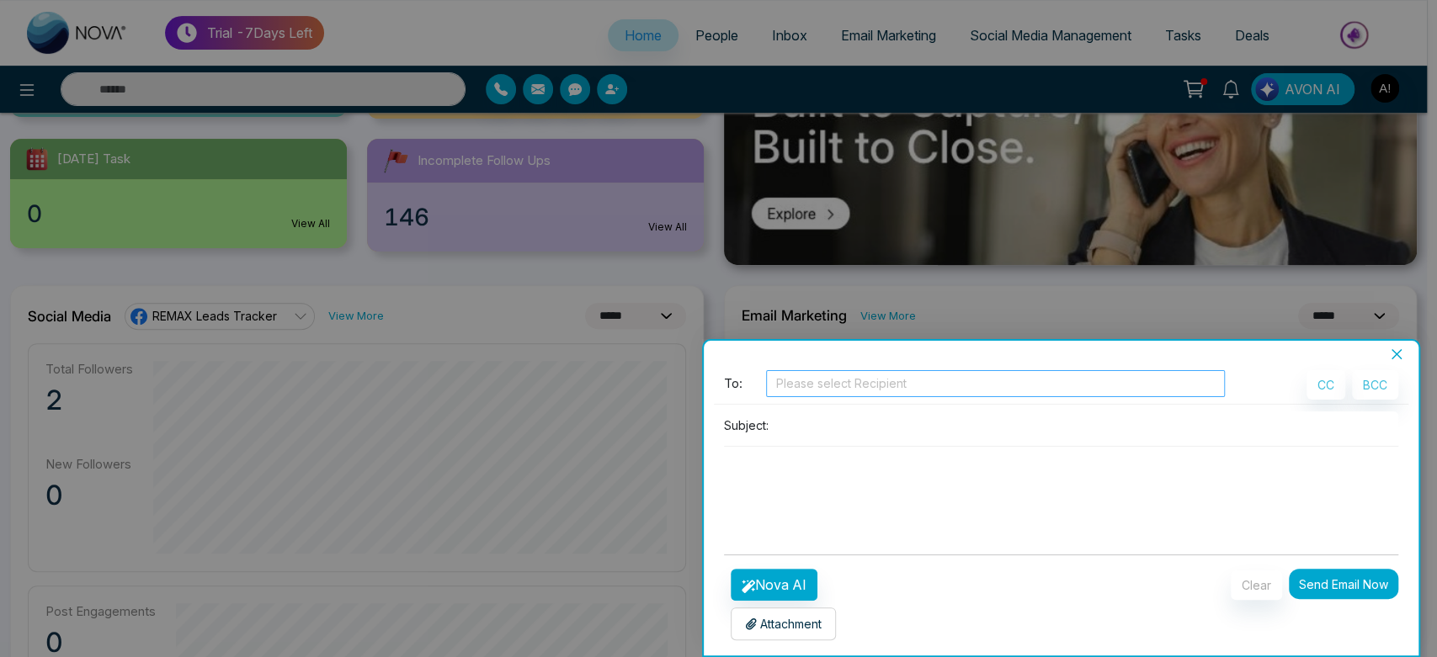
click at [829, 391] on div at bounding box center [995, 384] width 450 height 20
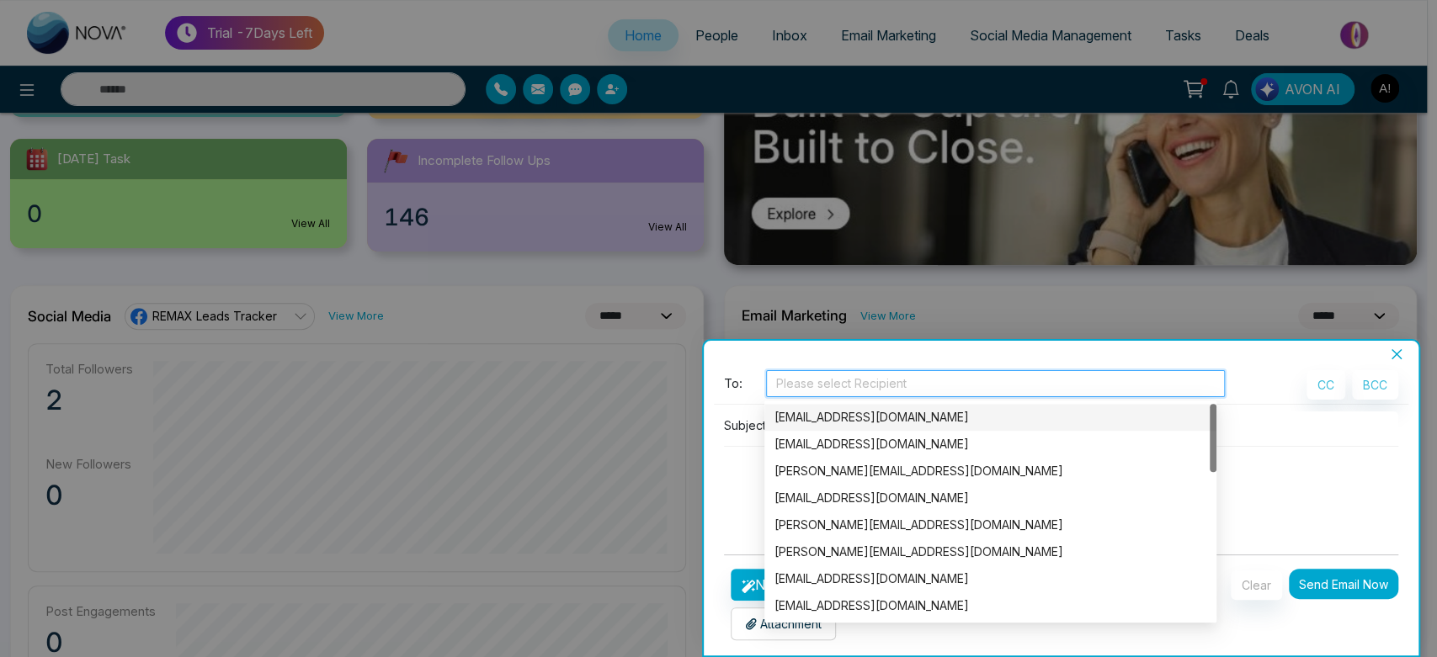
click at [838, 418] on div "[EMAIL_ADDRESS][DOMAIN_NAME]" at bounding box center [990, 417] width 432 height 19
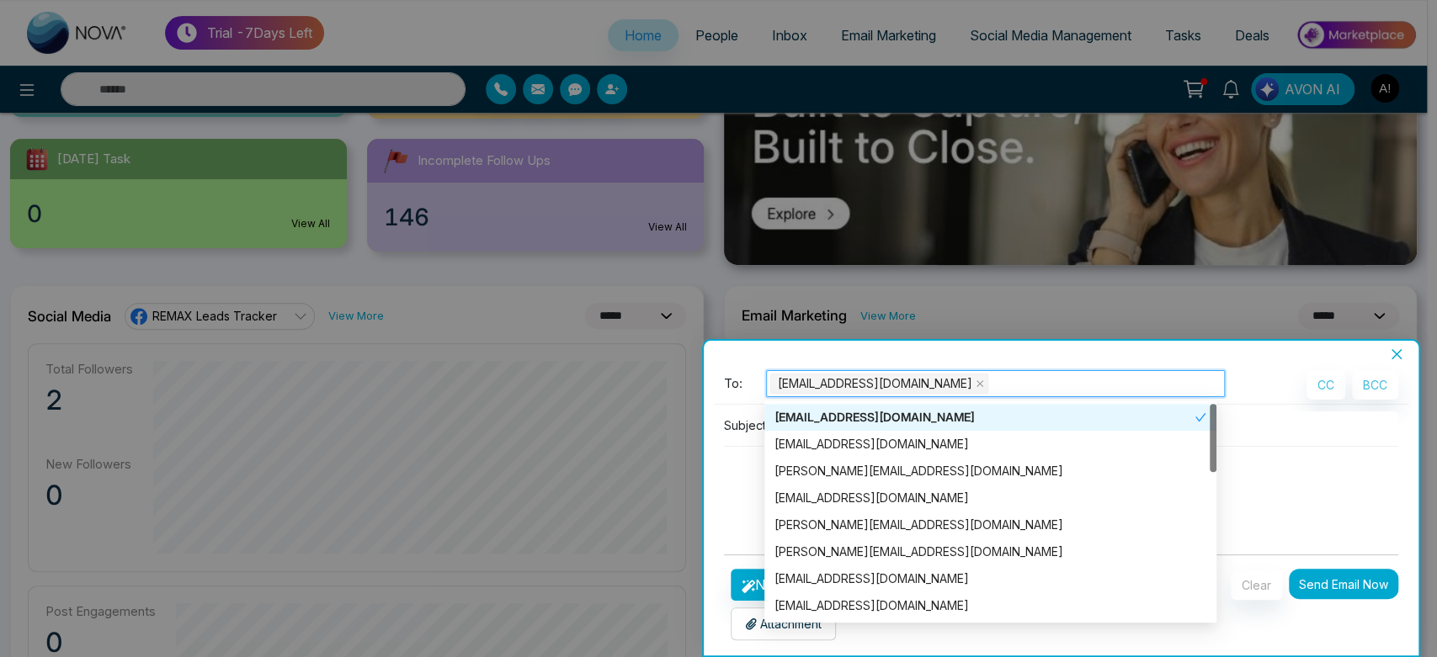
click at [842, 429] on div "[EMAIL_ADDRESS][DOMAIN_NAME]" at bounding box center [990, 417] width 452 height 27
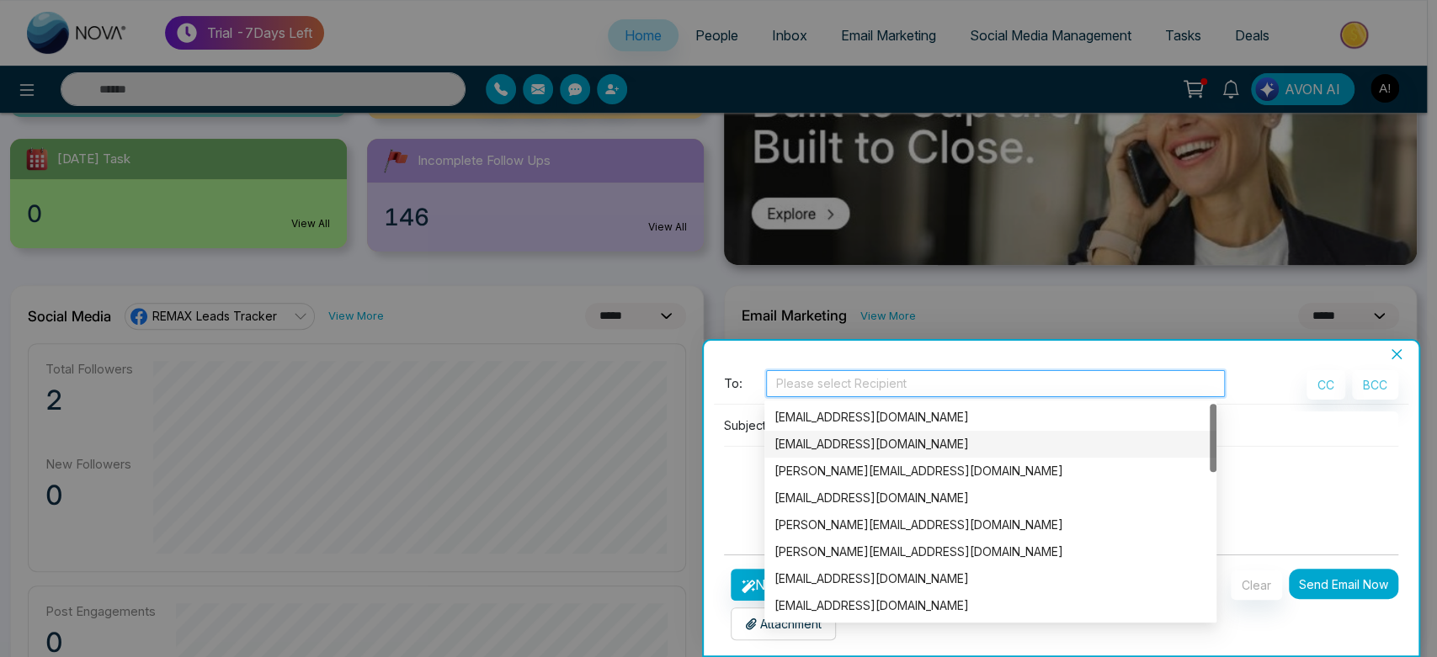
click at [847, 442] on div "[EMAIL_ADDRESS][DOMAIN_NAME]" at bounding box center [990, 444] width 432 height 19
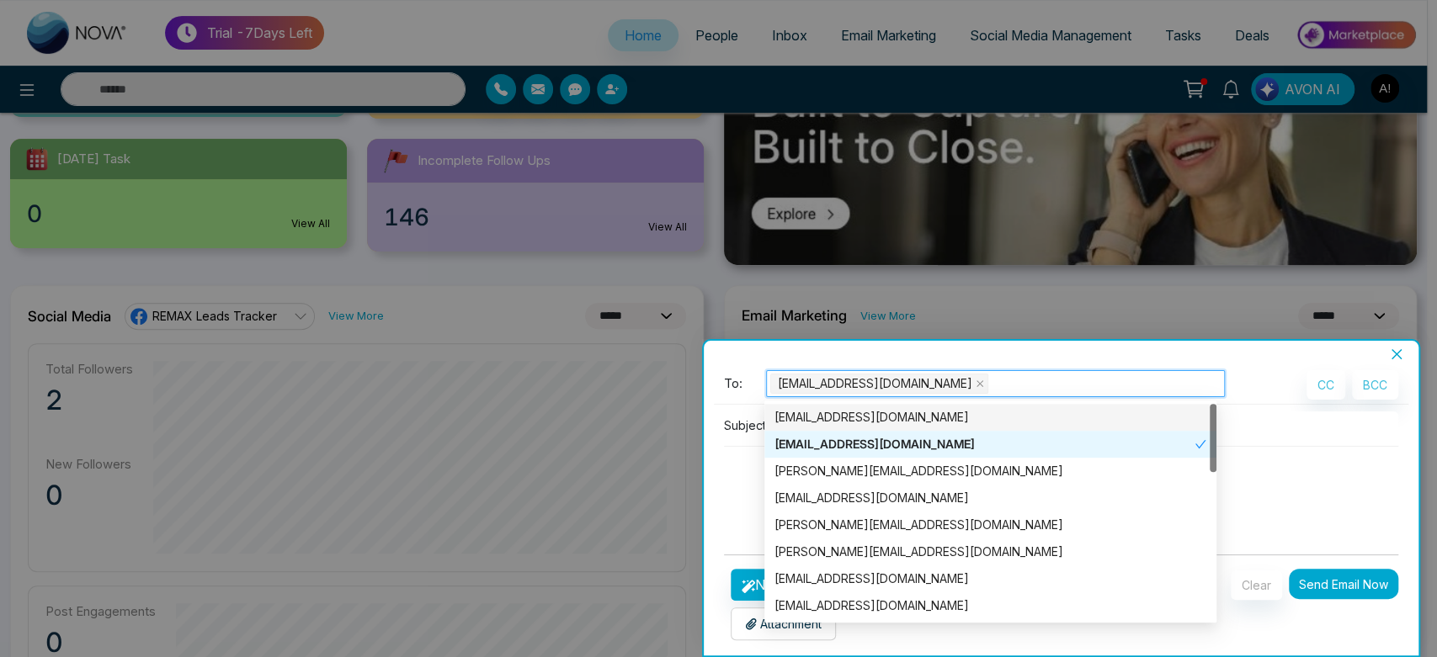
click at [843, 362] on body "**********" at bounding box center [713, 33] width 1427 height 657
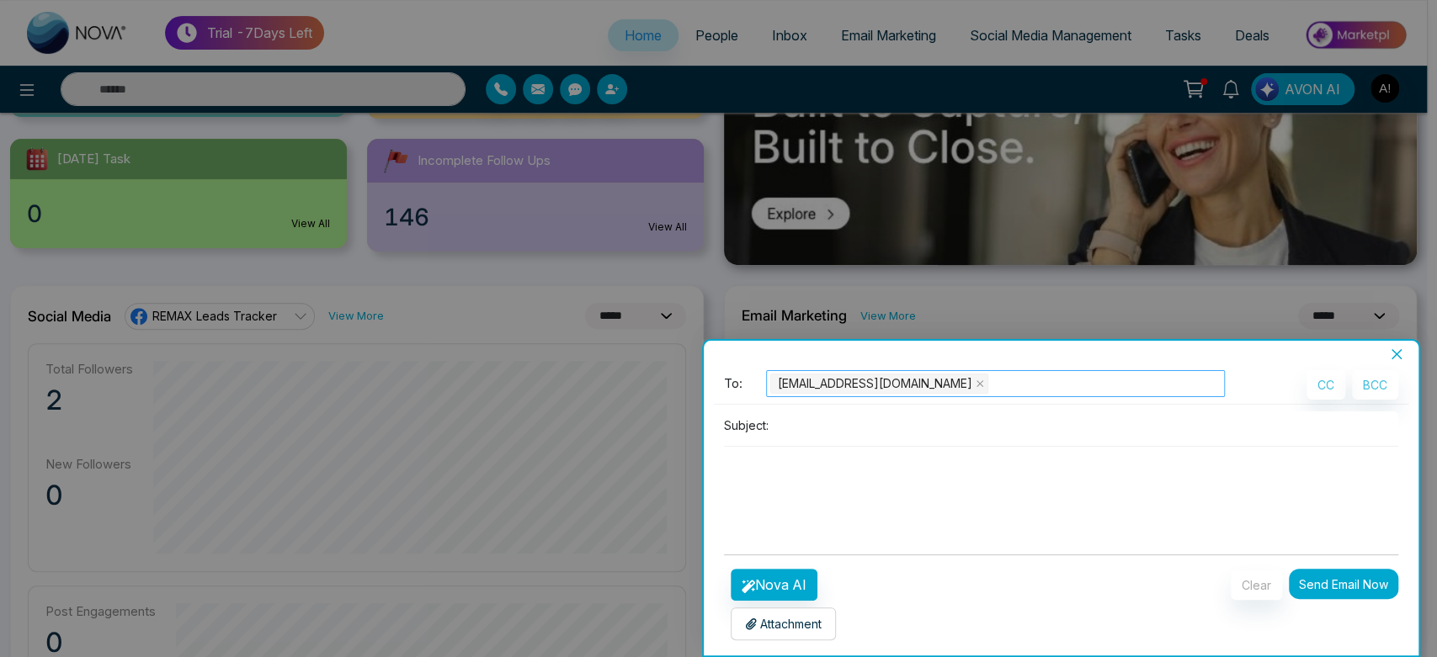
click at [949, 375] on div "[EMAIL_ADDRESS][DOMAIN_NAME]" at bounding box center [995, 384] width 450 height 24
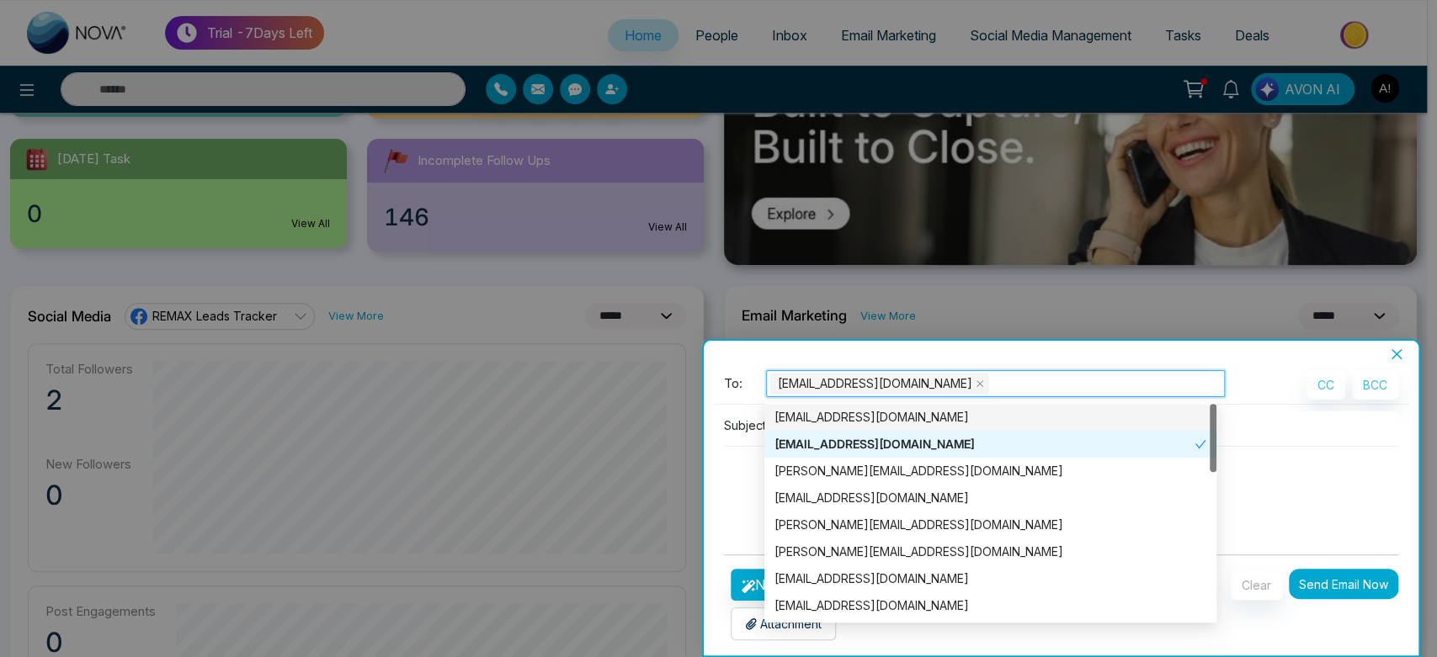
click at [949, 424] on div "[EMAIL_ADDRESS][DOMAIN_NAME]" at bounding box center [990, 417] width 432 height 19
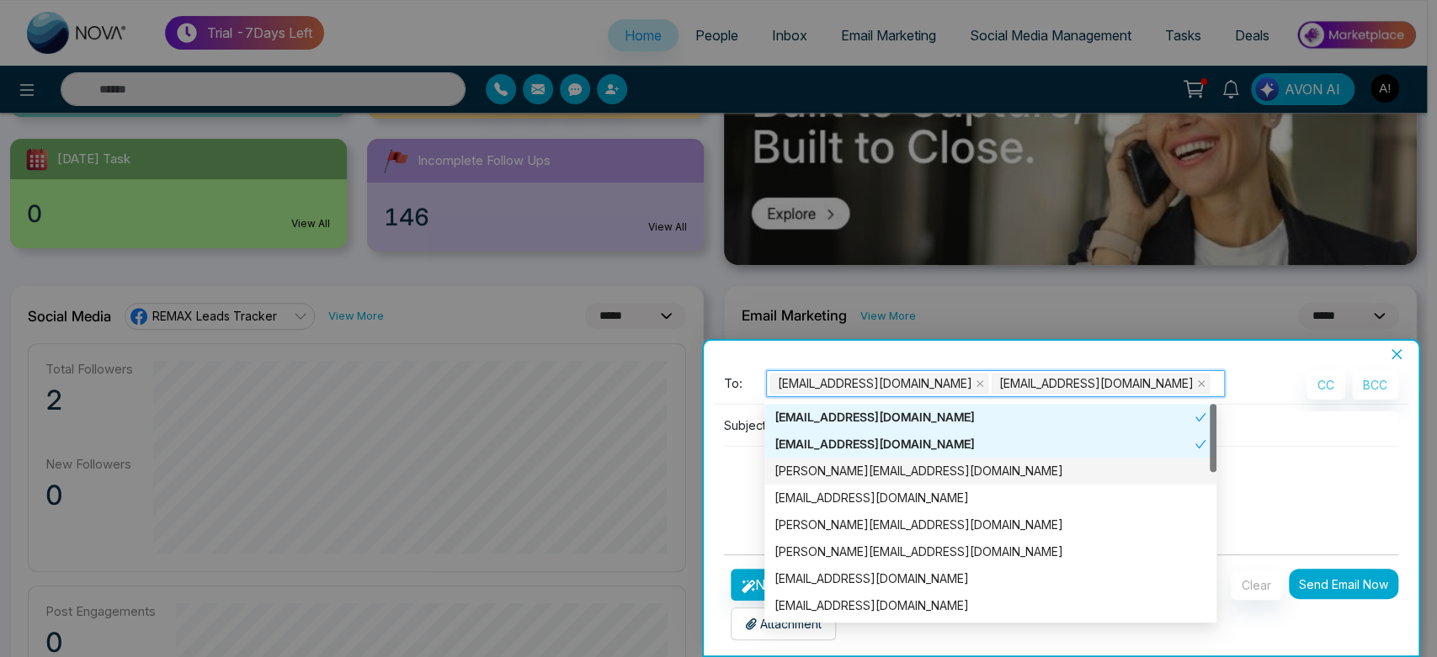
click at [936, 482] on div "[PERSON_NAME][EMAIL_ADDRESS][DOMAIN_NAME]" at bounding box center [990, 471] width 452 height 27
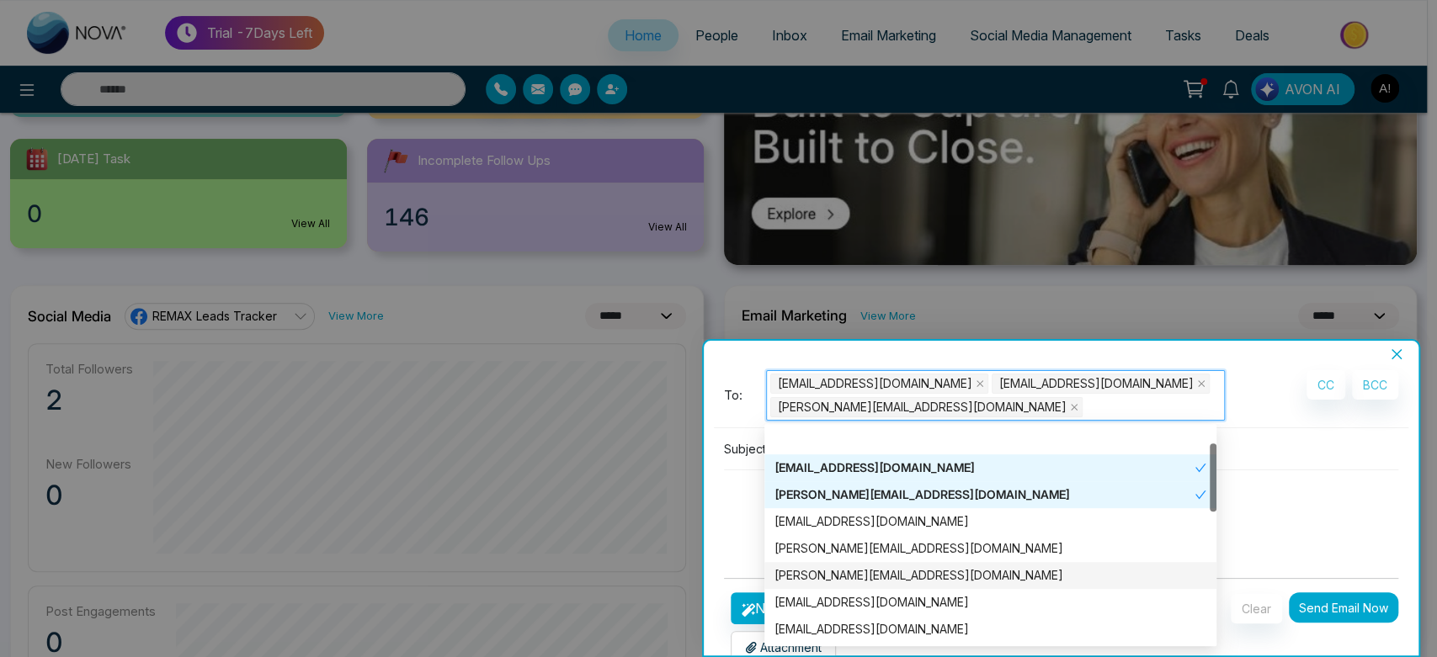
scroll to position [104, 0]
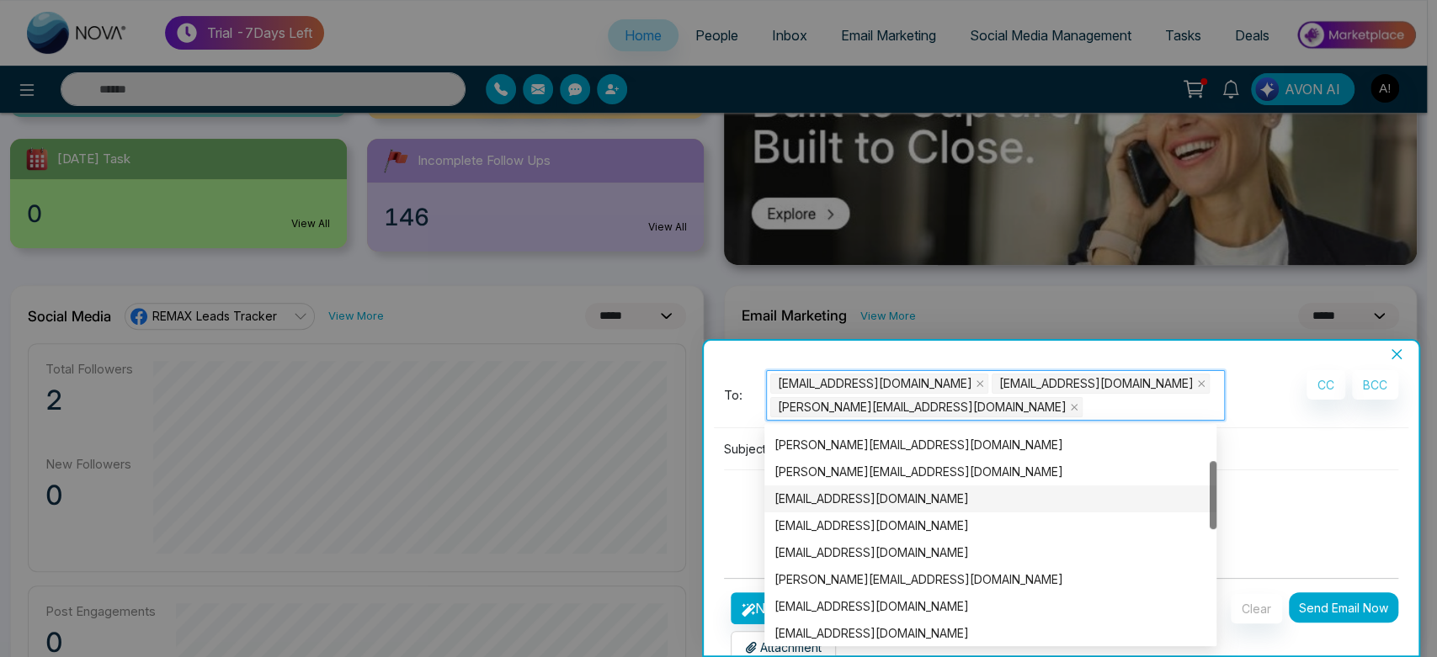
click at [1339, 500] on textarea at bounding box center [1061, 511] width 675 height 81
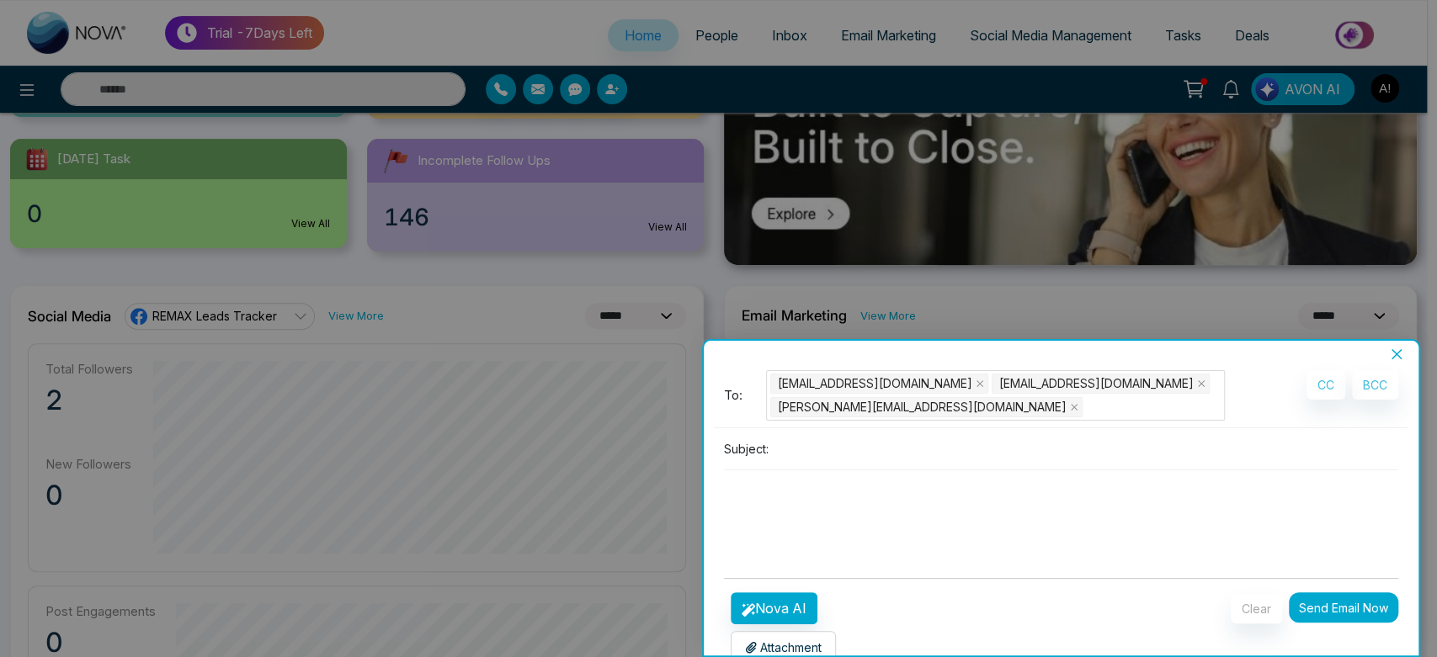
click at [838, 436] on input at bounding box center [1087, 449] width 624 height 28
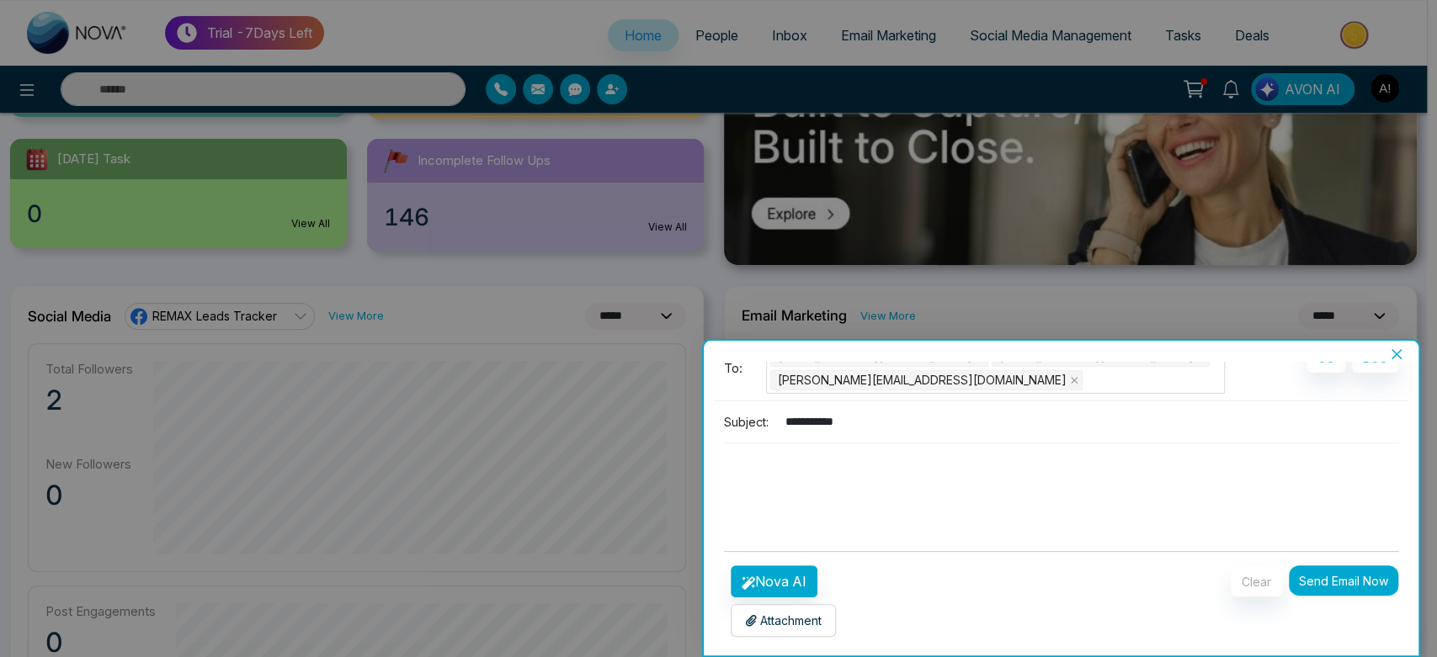
drag, startPoint x: 881, startPoint y: 419, endPoint x: 760, endPoint y: 419, distance: 121.2
click at [760, 419] on div "**********" at bounding box center [1061, 422] width 675 height 28
type input "**********"
click at [787, 573] on button "Nova AI" at bounding box center [774, 582] width 87 height 32
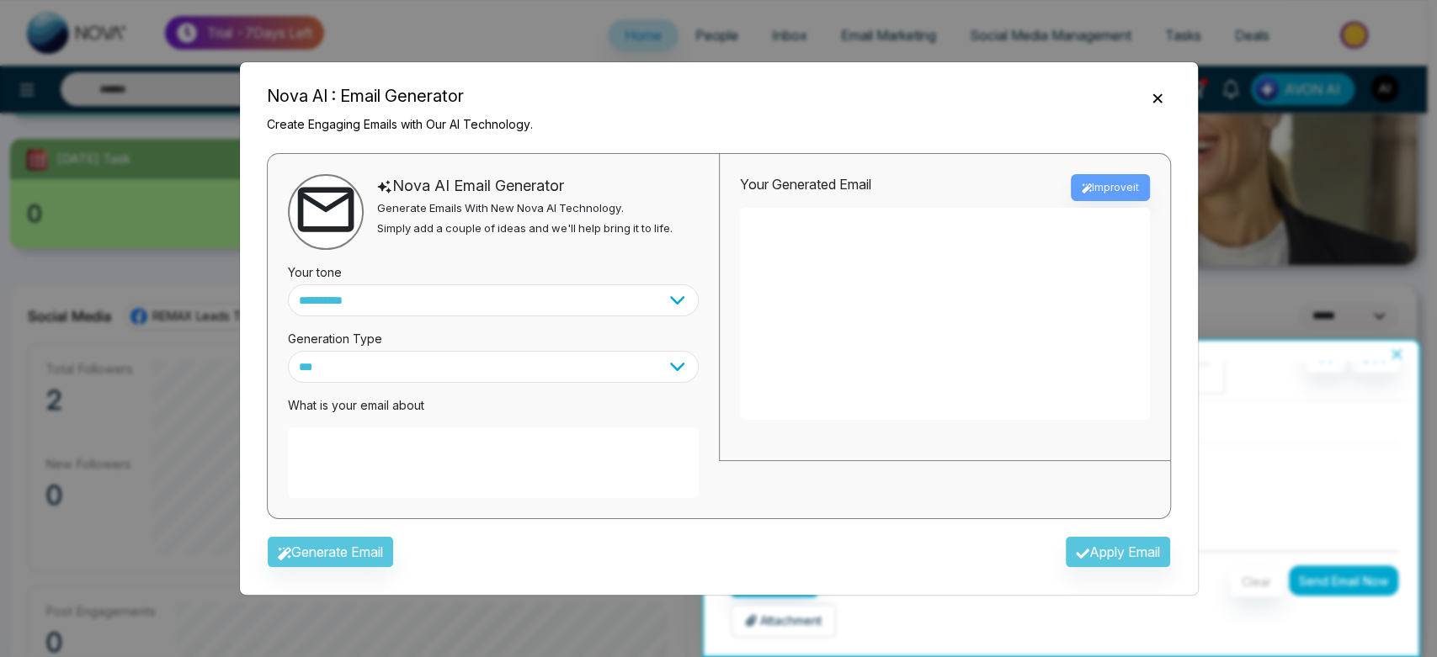
click at [510, 466] on textarea at bounding box center [493, 463] width 411 height 71
paste textarea "**********"
type textarea "**********"
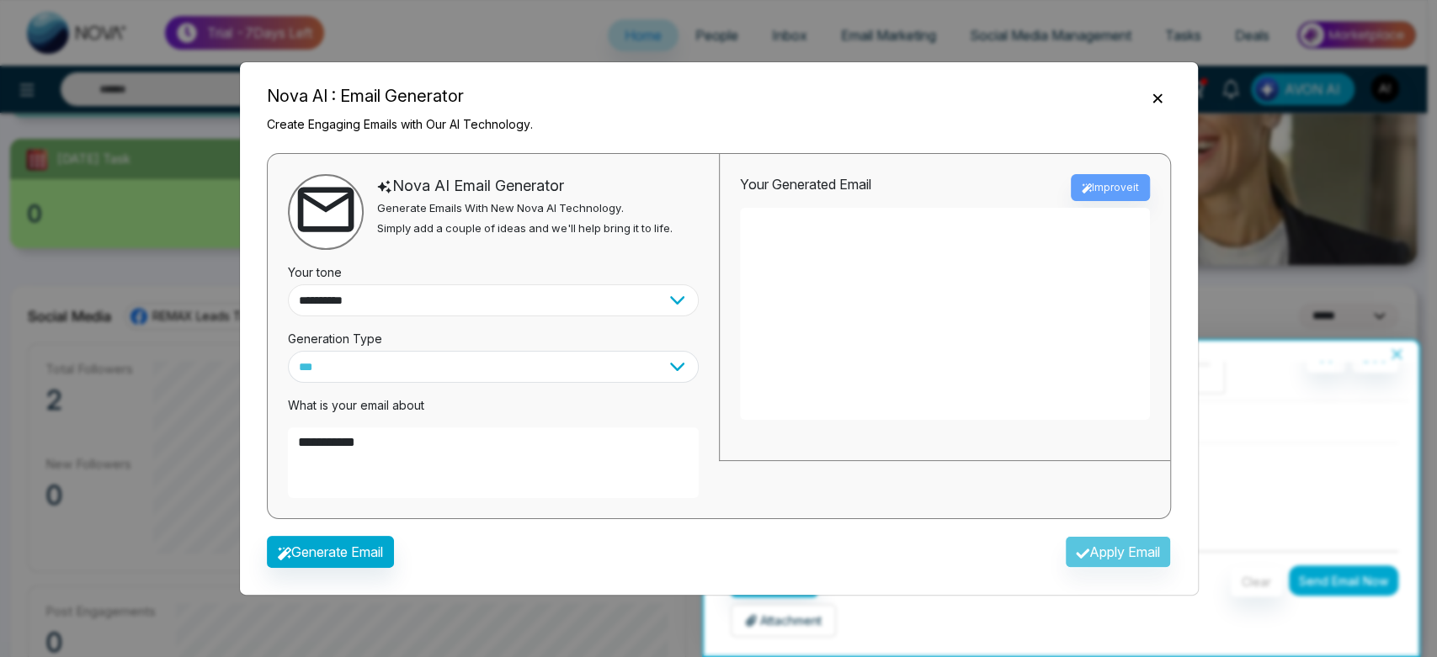
drag, startPoint x: 446, startPoint y: 295, endPoint x: 445, endPoint y: 306, distance: 10.1
click at [446, 295] on select "**********" at bounding box center [493, 301] width 411 height 32
select select "**********"
click at [288, 285] on select "**********" at bounding box center [493, 301] width 411 height 32
click at [363, 559] on button "Generate Email" at bounding box center [330, 552] width 127 height 32
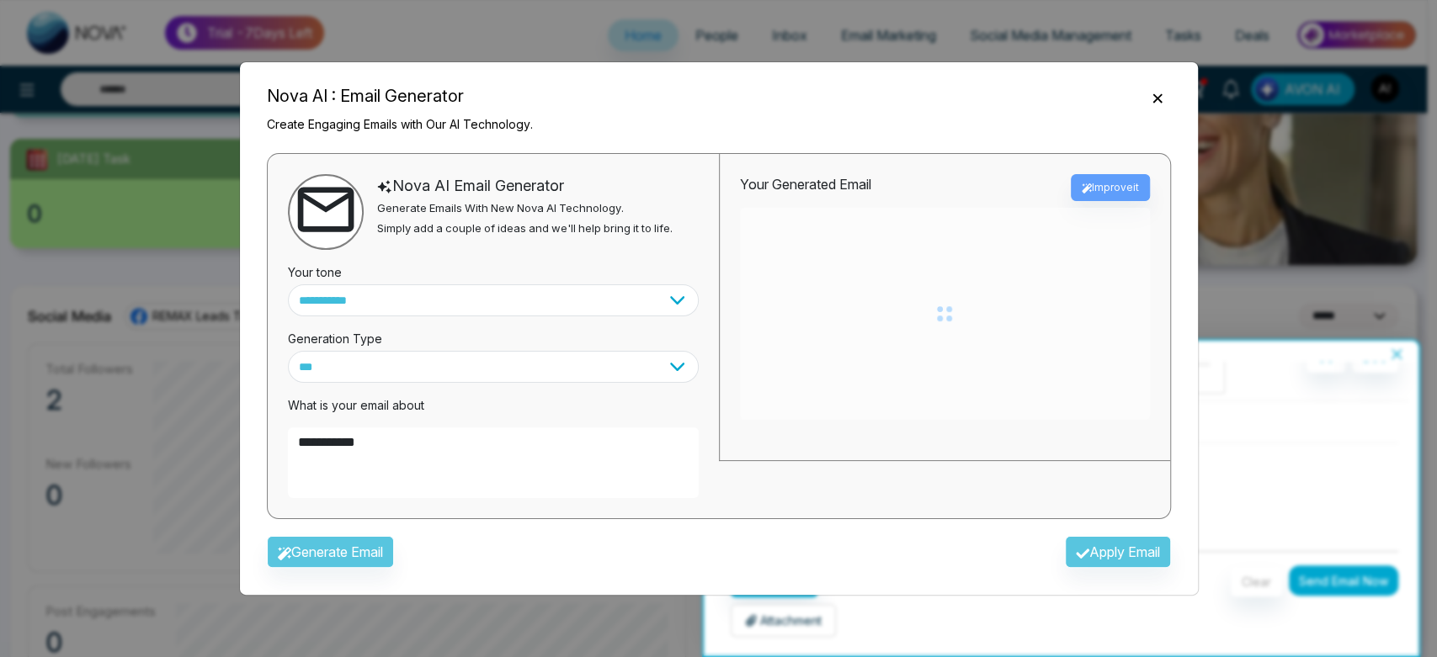
type textarea "**********"
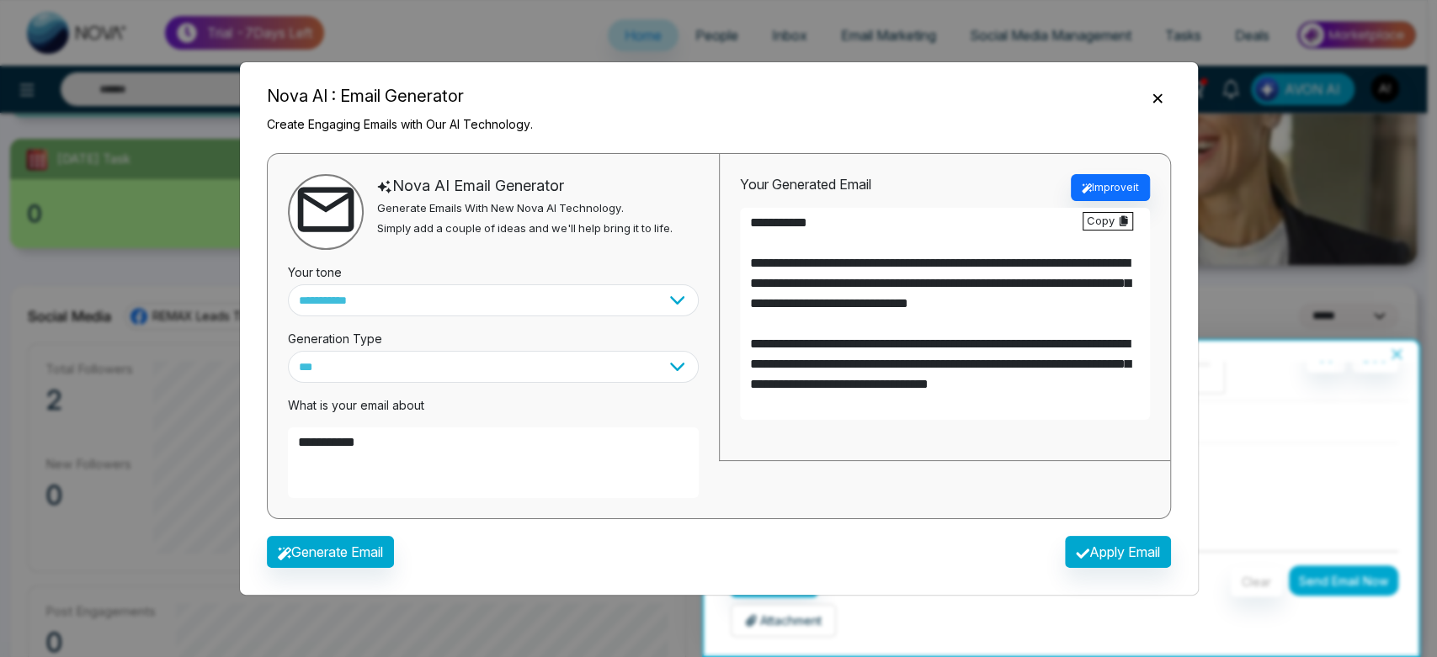
scroll to position [219, 0]
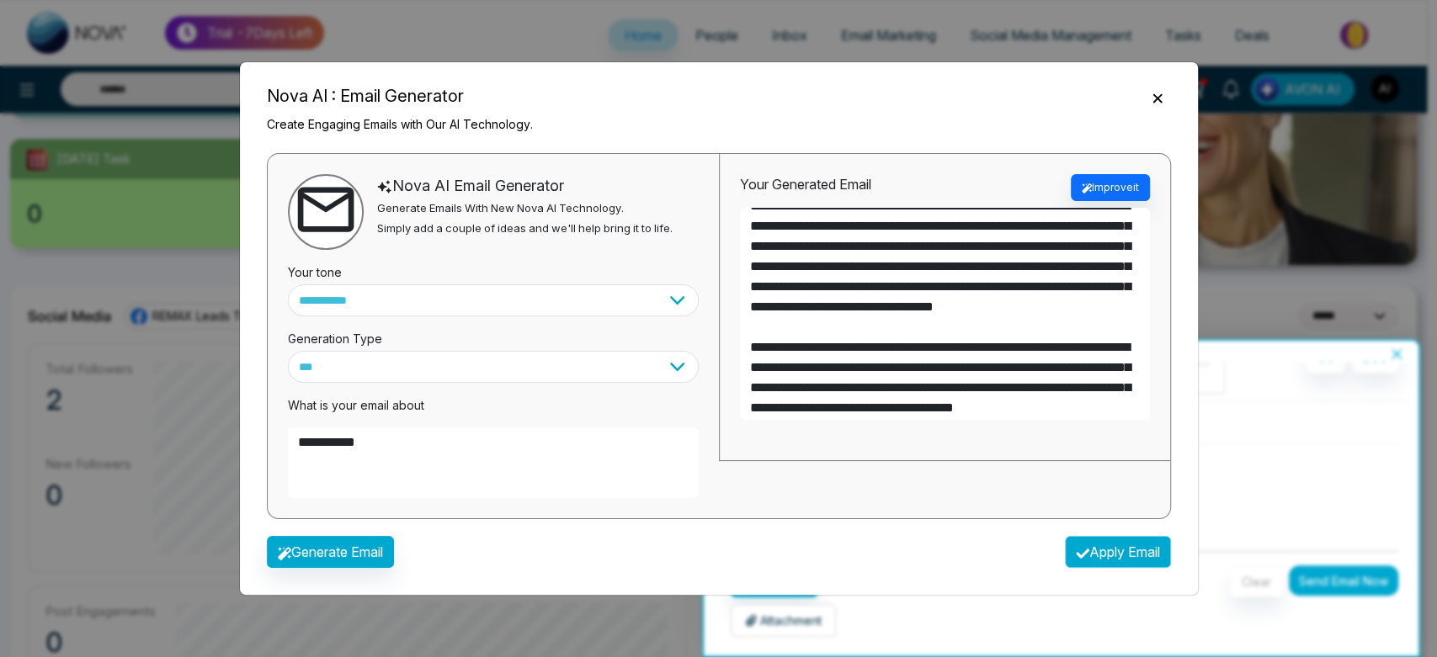
click at [1099, 544] on button "Apply Email" at bounding box center [1118, 552] width 106 height 32
type textarea "**********"
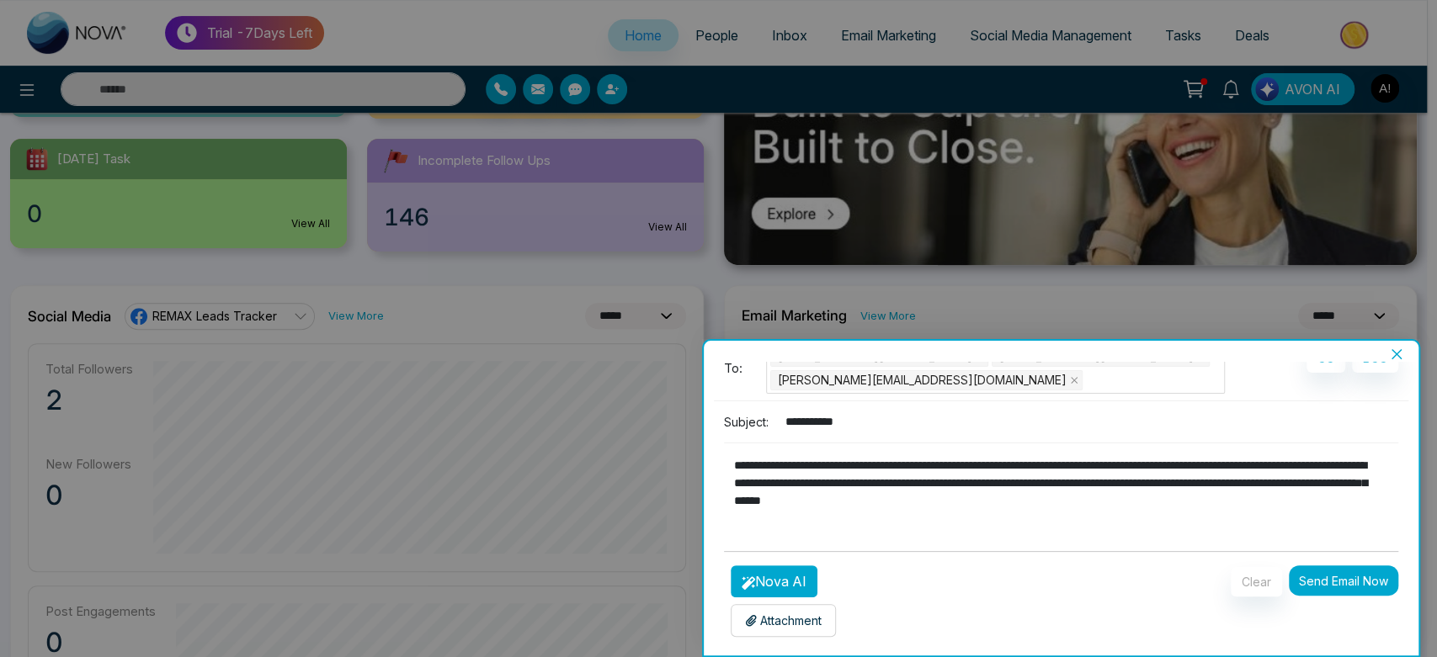
scroll to position [477, 0]
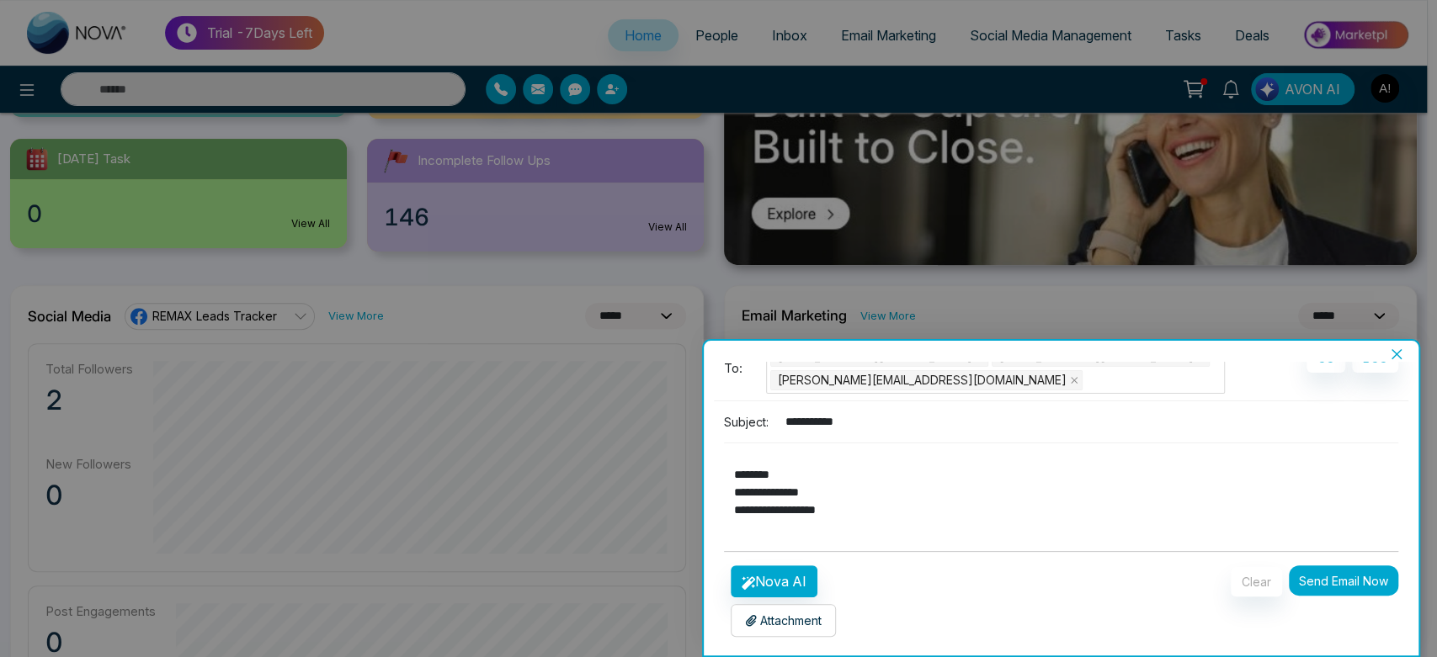
click at [777, 636] on div "**********" at bounding box center [1062, 509] width 716 height 294
click at [790, 626] on p "Attachment" at bounding box center [783, 621] width 77 height 18
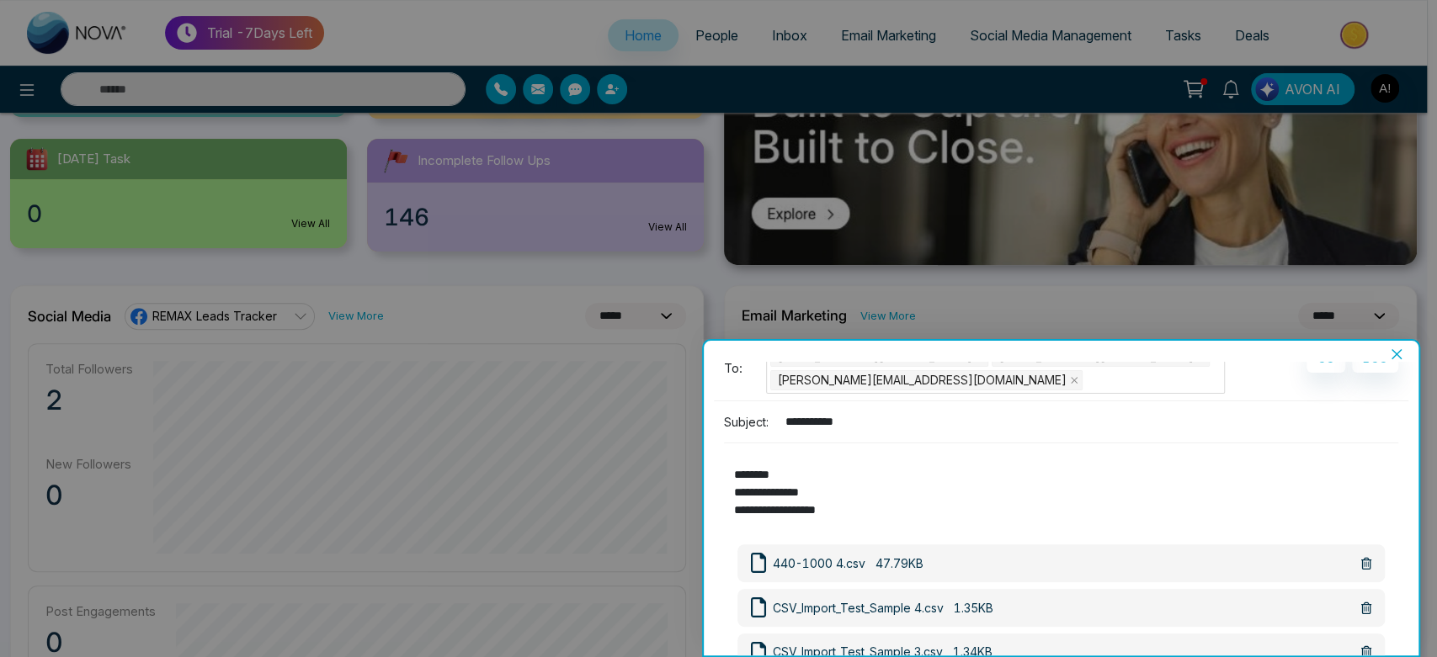
scroll to position [162, 0]
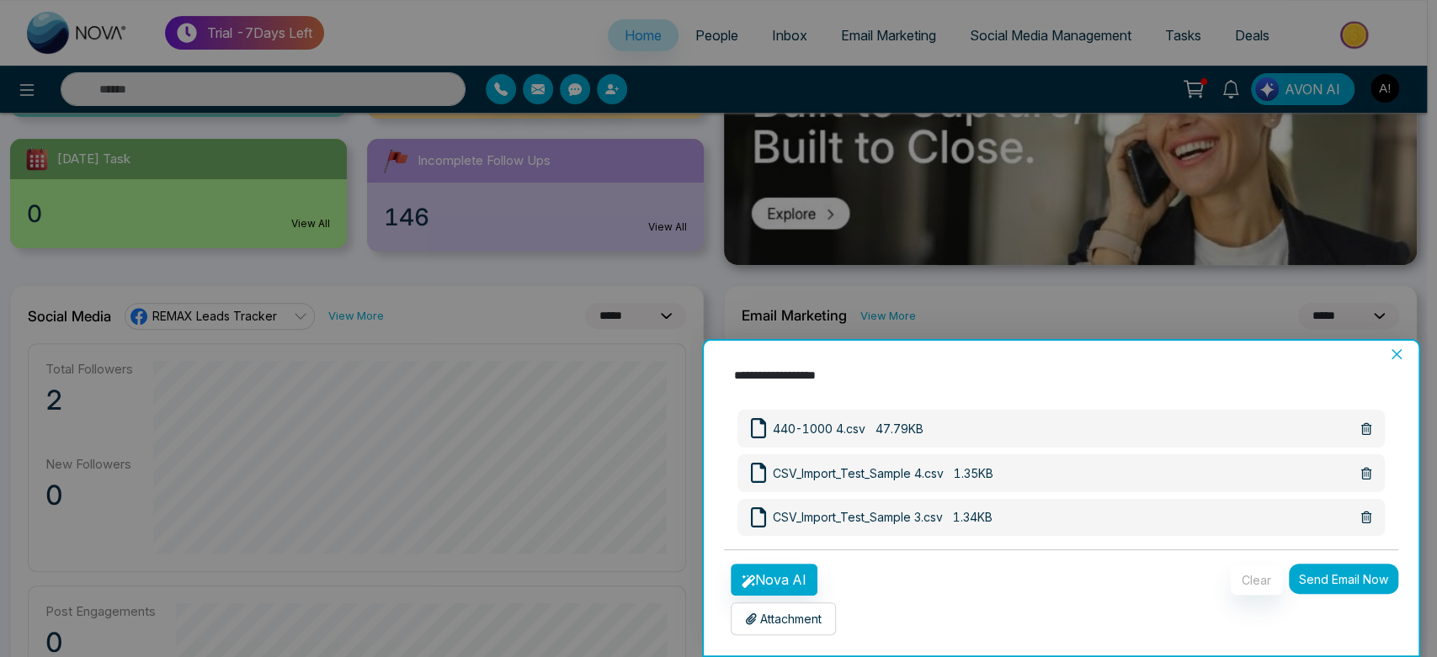
click at [1331, 582] on button "Send Email Now" at bounding box center [1343, 579] width 109 height 30
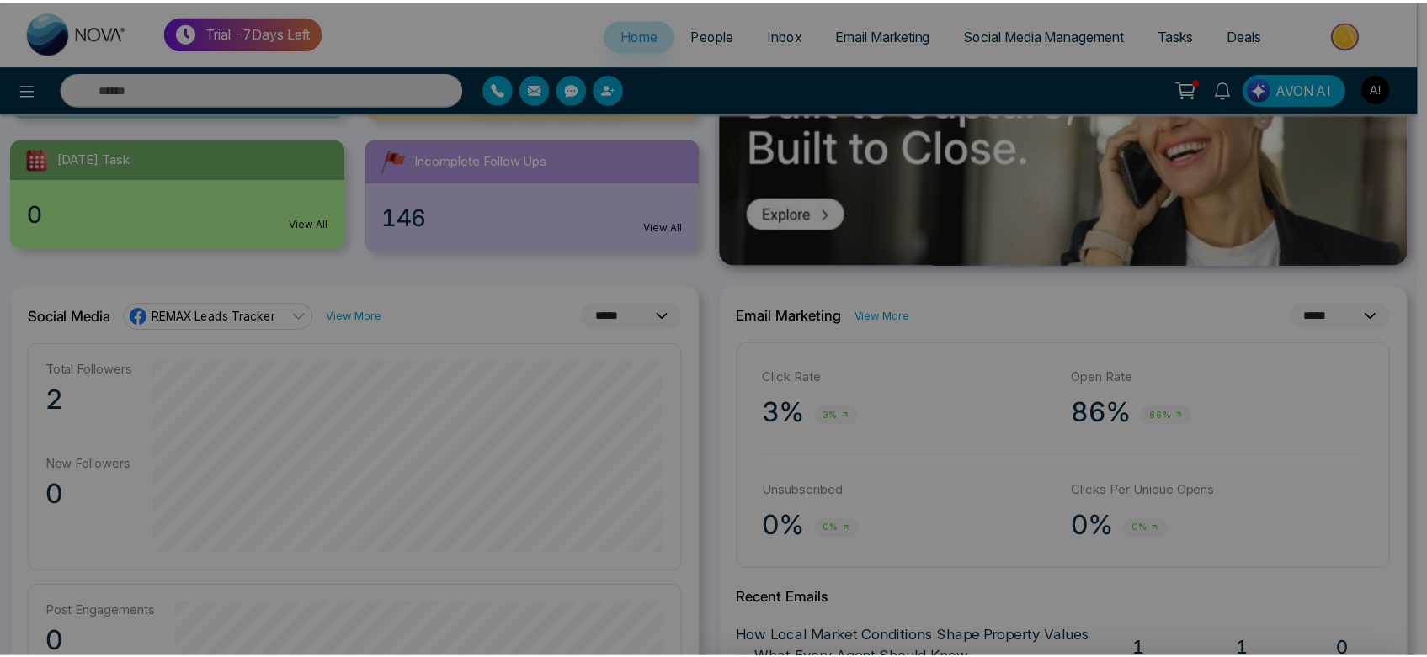
scroll to position [4, 0]
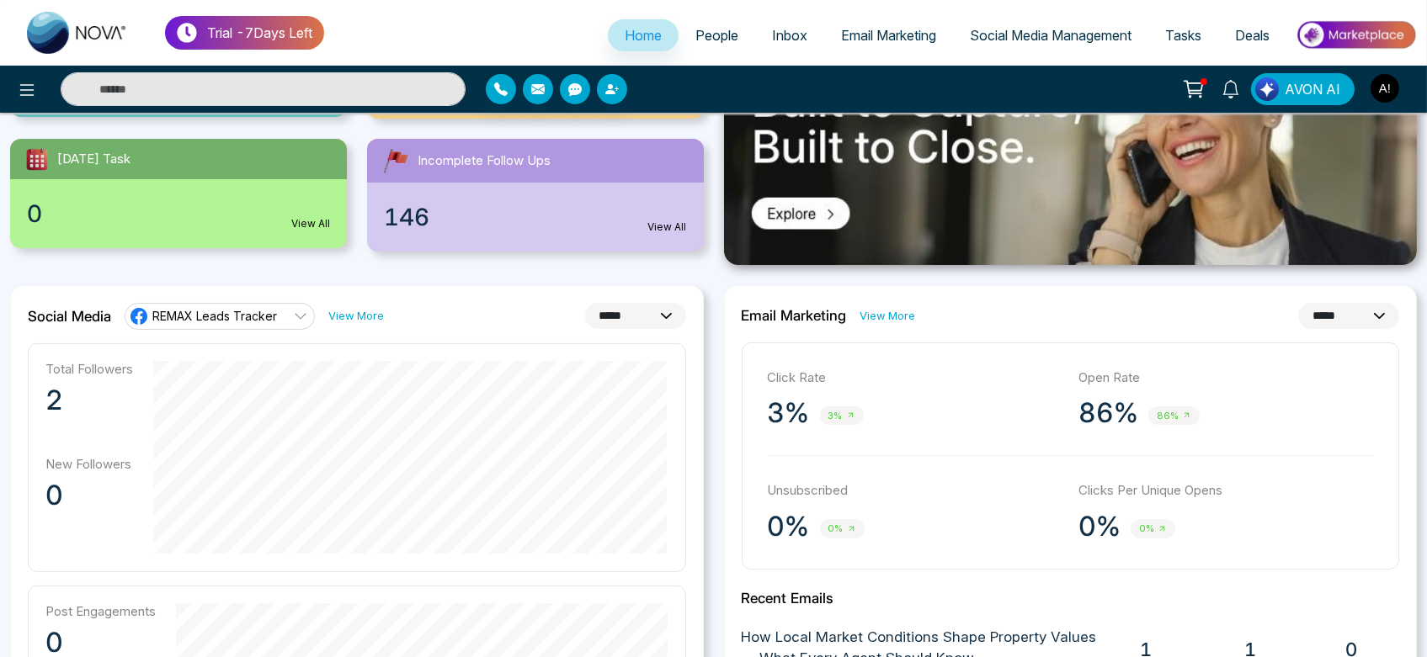
click at [1191, 93] on icon at bounding box center [1192, 87] width 17 height 13
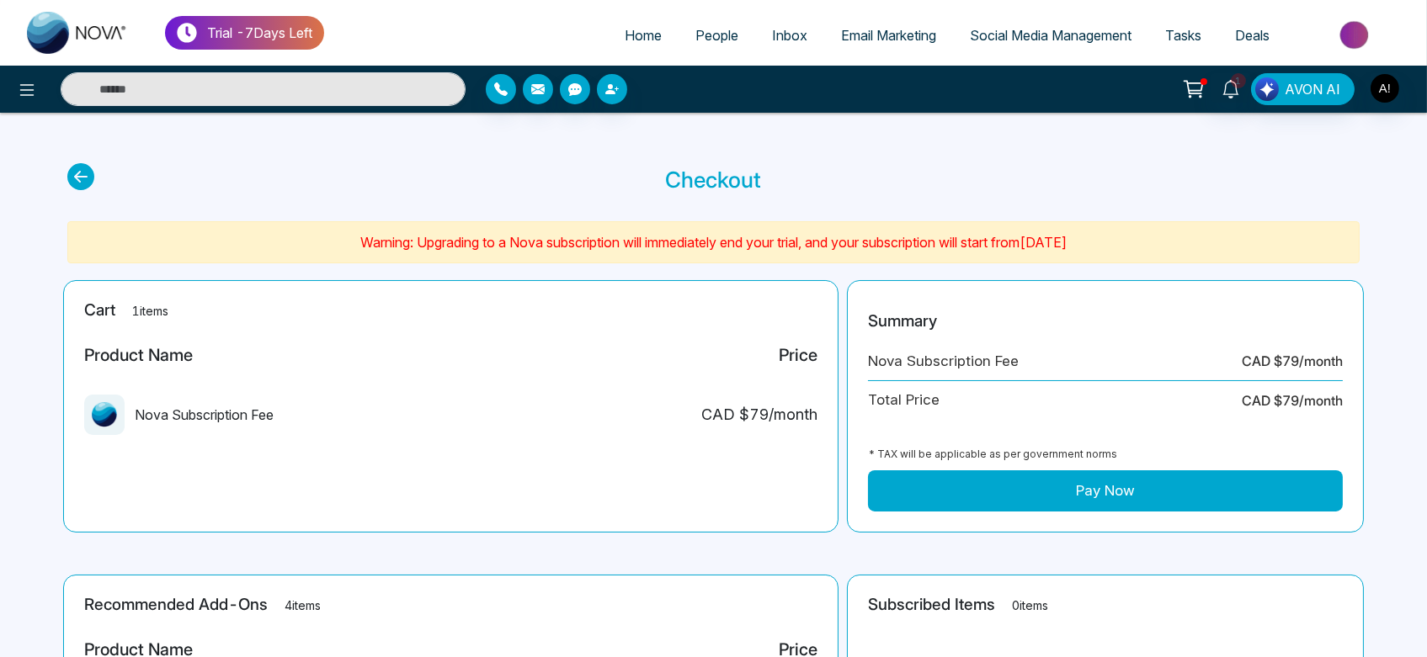
click at [625, 31] on span "Home" at bounding box center [643, 35] width 37 height 17
select select "*"
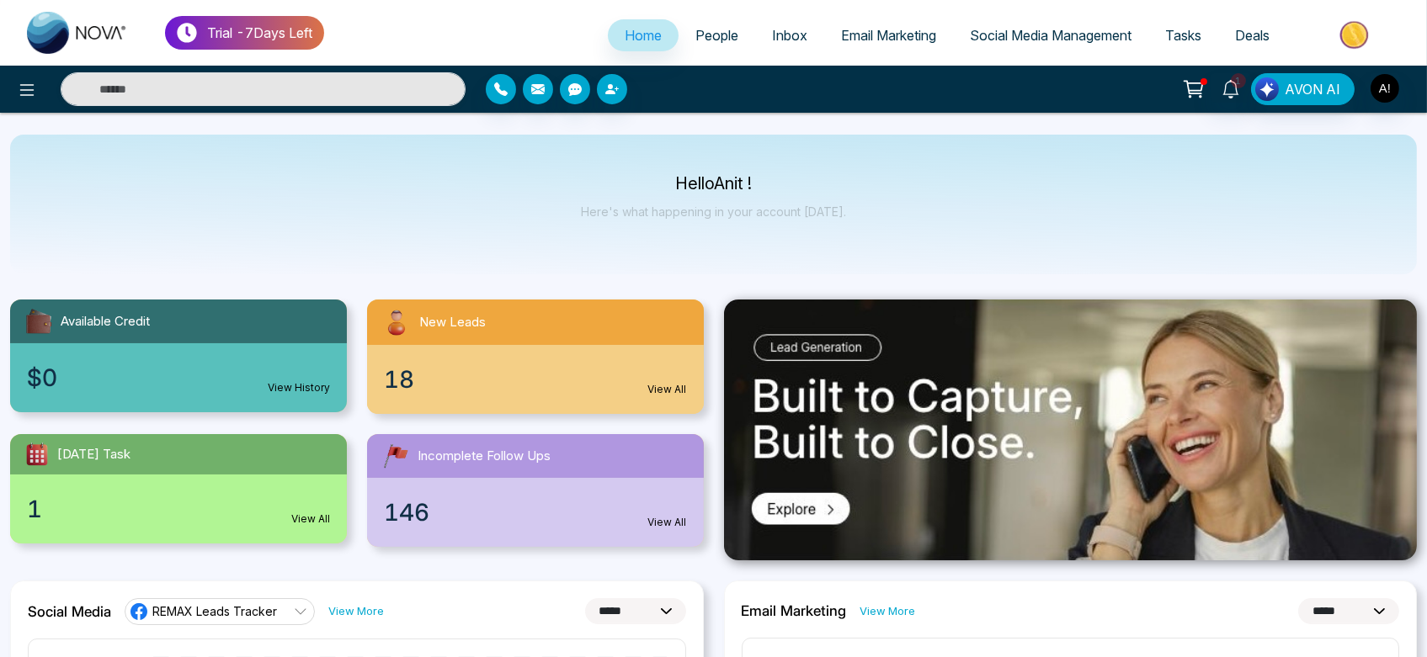
drag, startPoint x: 646, startPoint y: 186, endPoint x: 883, endPoint y: 237, distance: 242.7
click at [883, 237] on div "Hello Anit ! Here's what happening in your account today." at bounding box center [713, 205] width 1407 height 140
click at [721, 19] on link "People" at bounding box center [717, 35] width 77 height 32
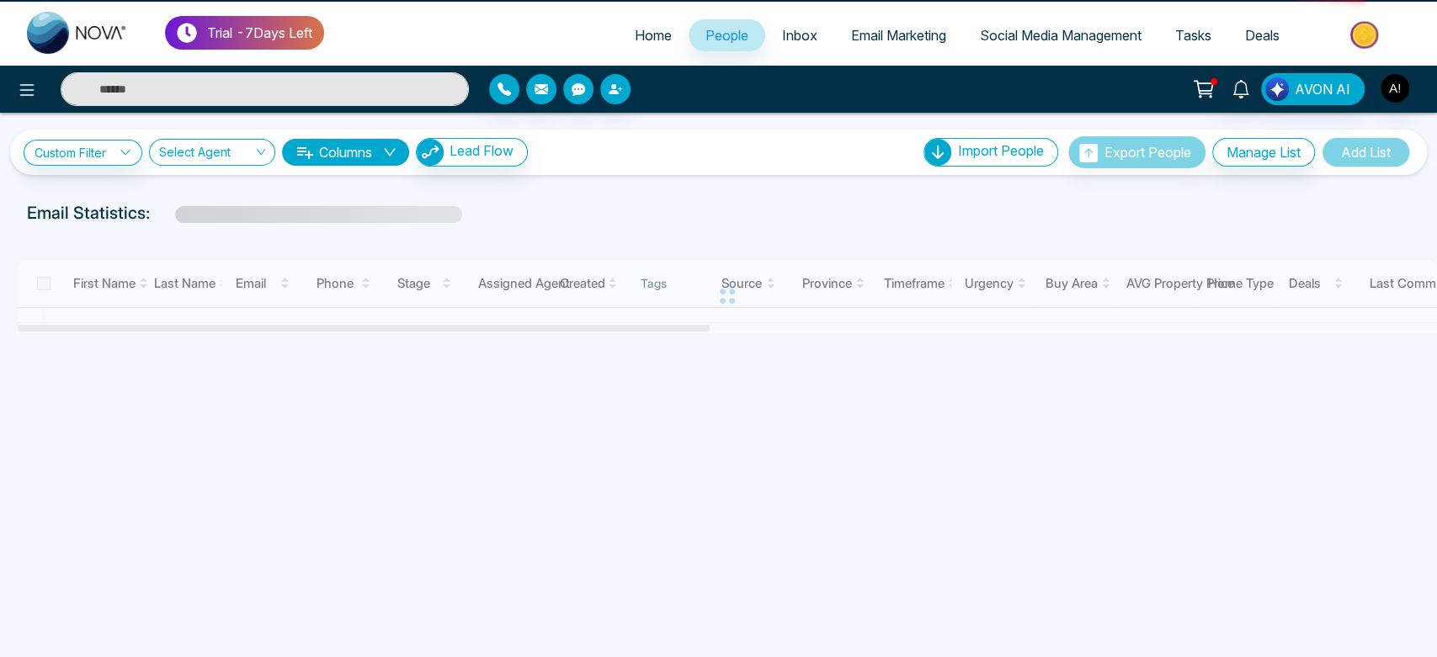
click at [652, 35] on span "Home" at bounding box center [653, 35] width 37 height 17
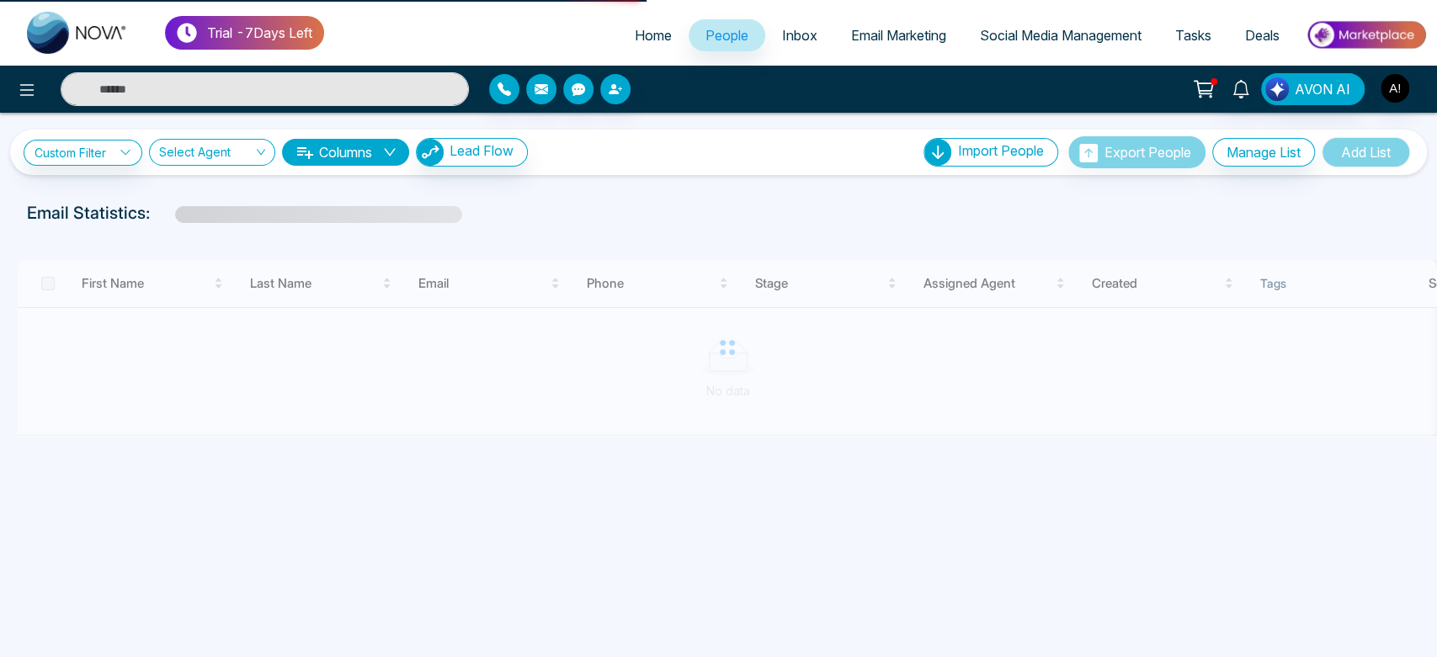
select select "*"
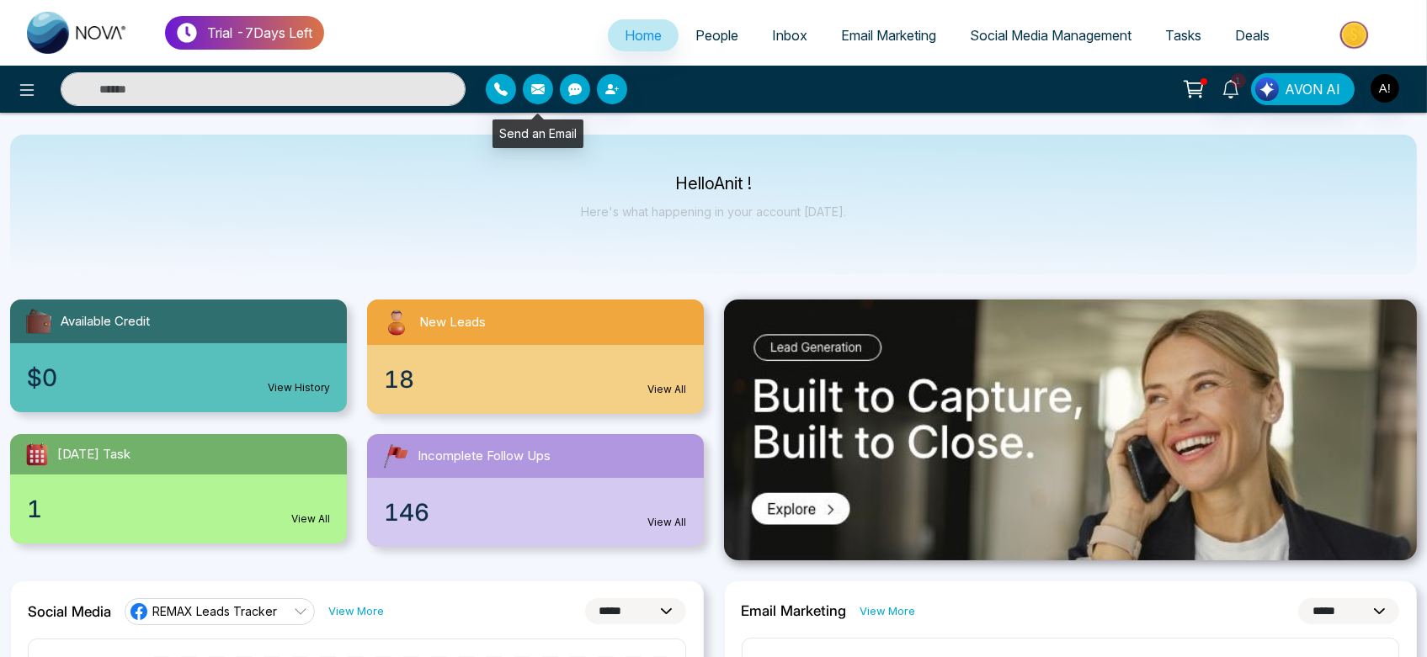
click at [544, 89] on icon "button" at bounding box center [537, 89] width 13 height 10
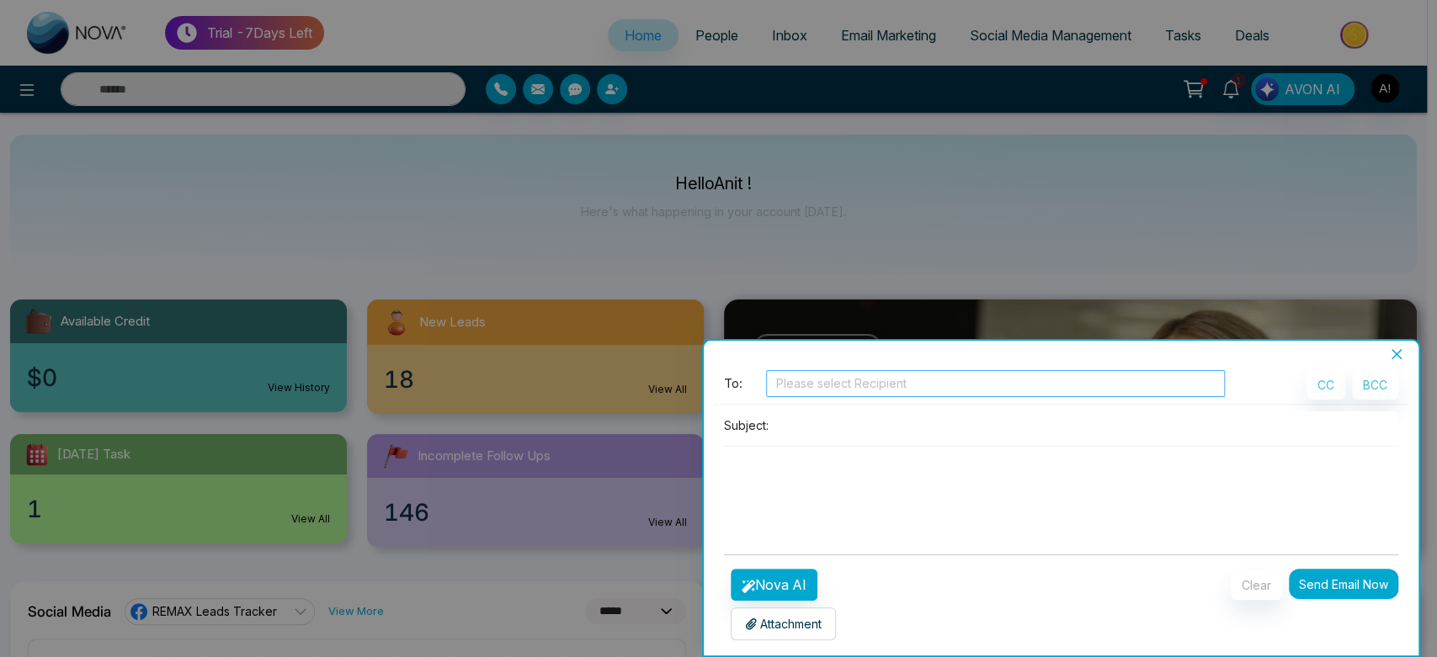
click at [823, 375] on div at bounding box center [995, 384] width 450 height 20
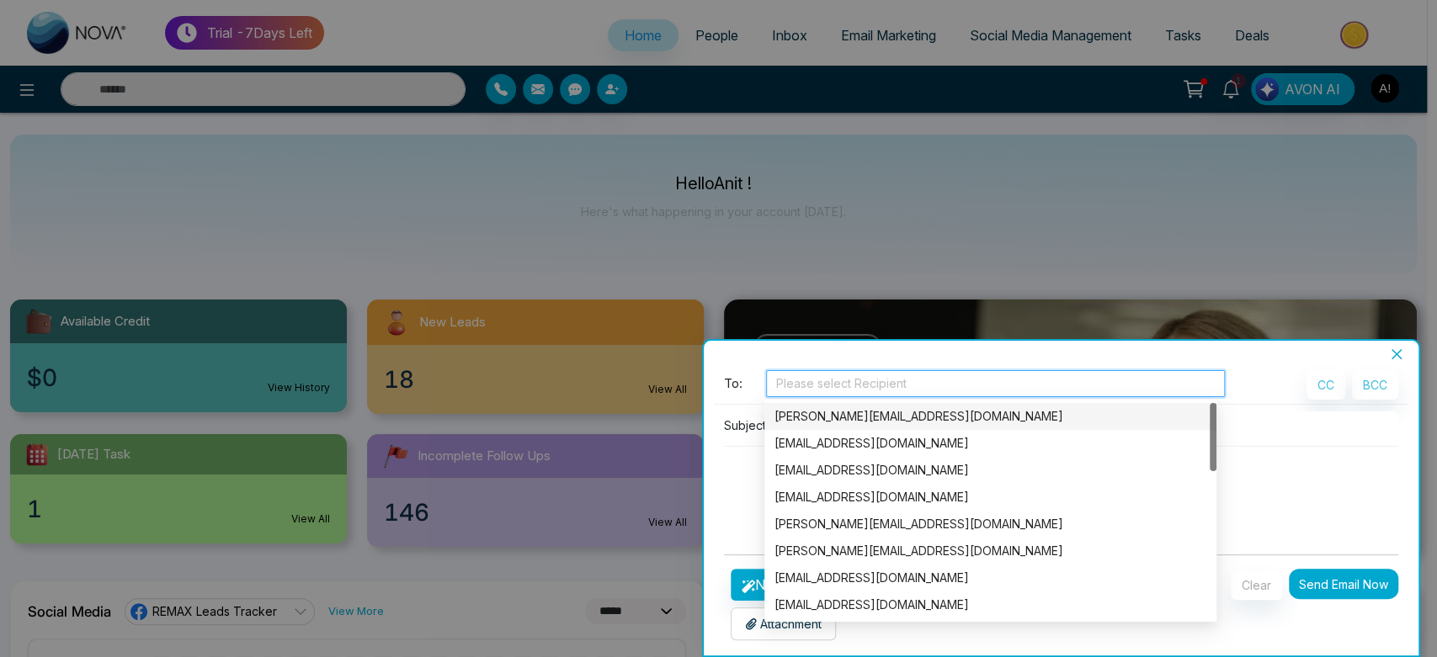
click at [851, 419] on div "[PERSON_NAME][EMAIL_ADDRESS][DOMAIN_NAME]" at bounding box center [990, 416] width 432 height 19
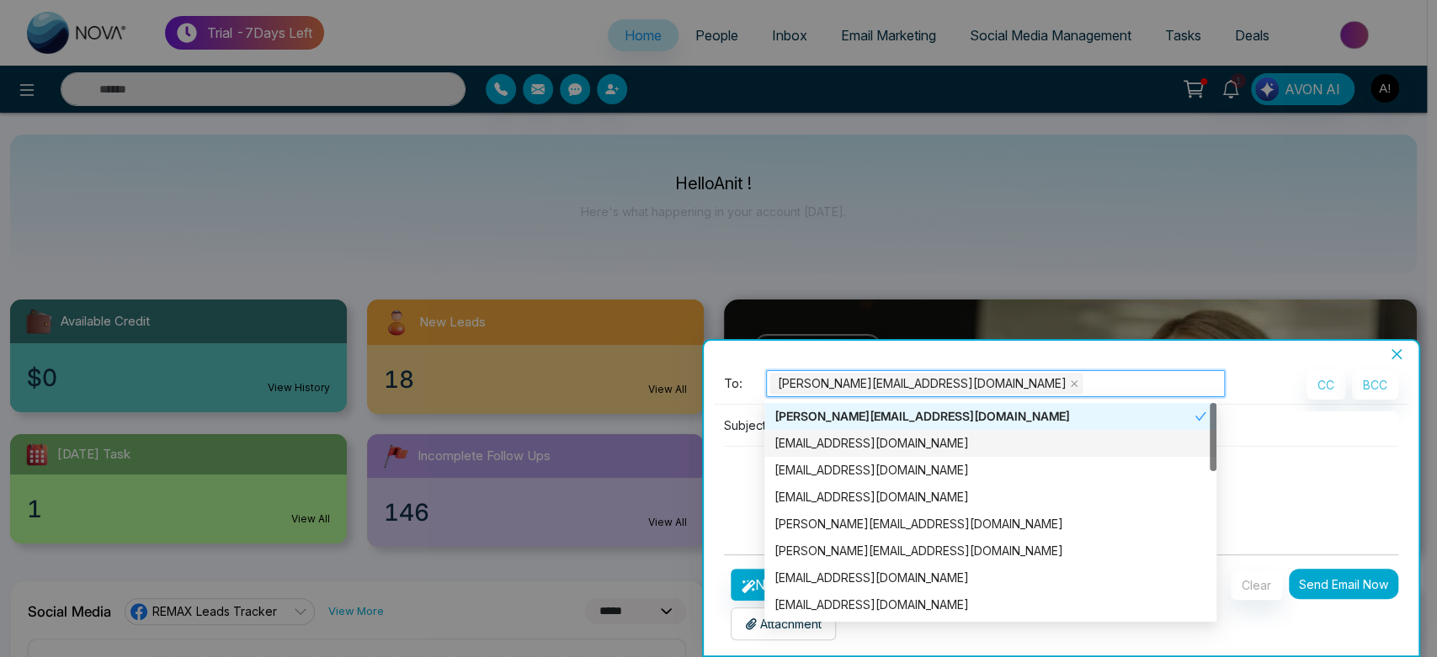
click at [860, 434] on div "[EMAIL_ADDRESS][DOMAIN_NAME]" at bounding box center [990, 443] width 432 height 19
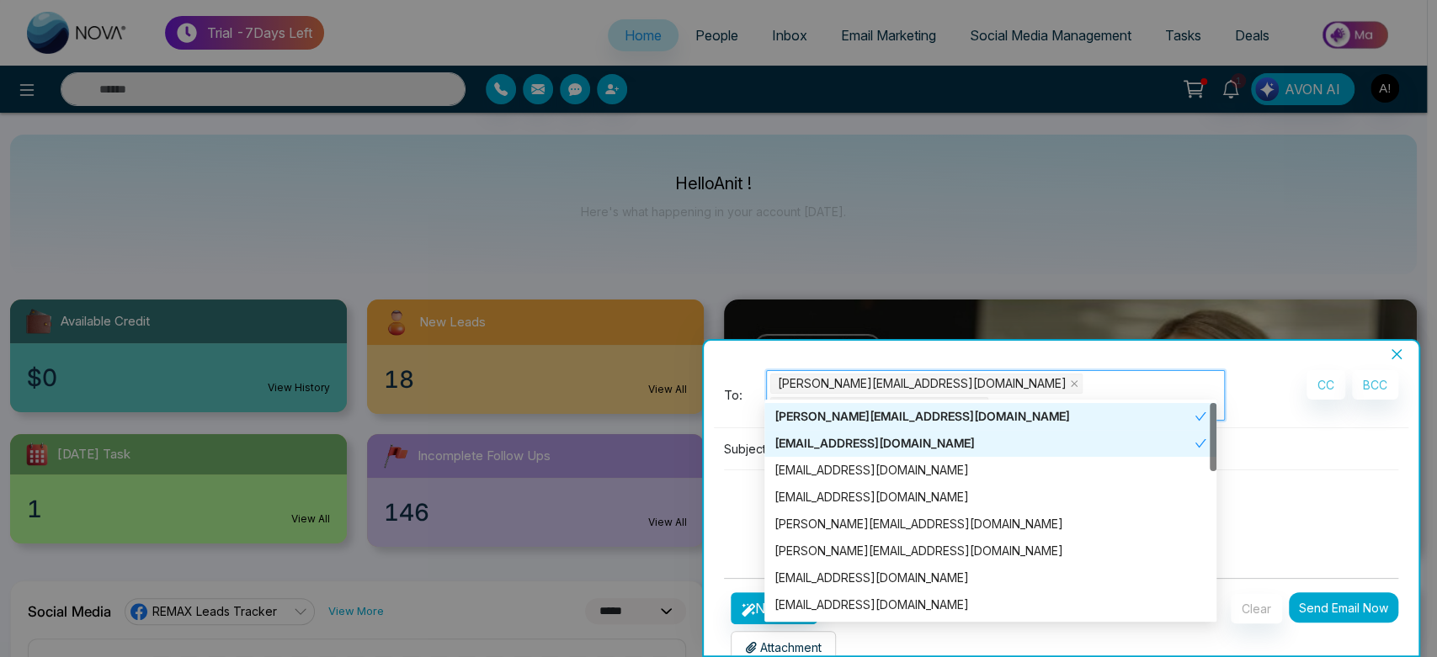
click at [867, 469] on div "[EMAIL_ADDRESS][DOMAIN_NAME]" at bounding box center [990, 470] width 432 height 19
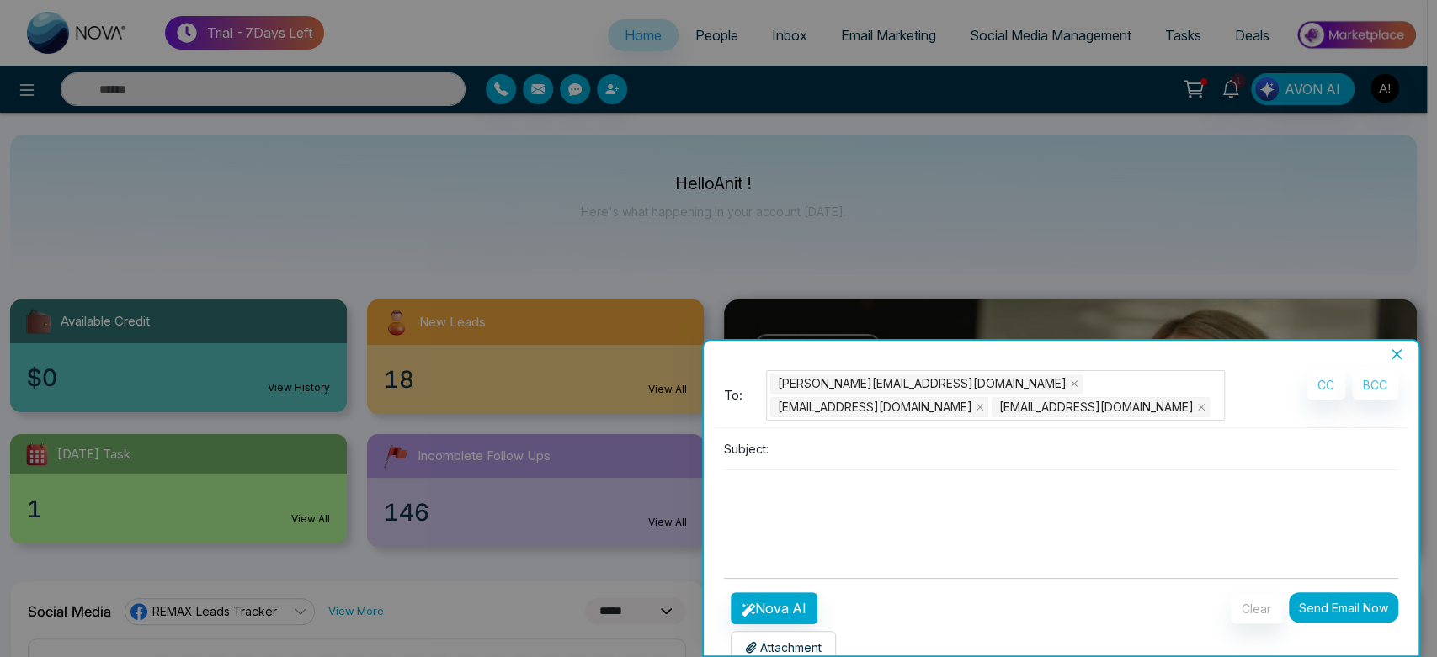
click at [710, 451] on div "**********" at bounding box center [1062, 509] width 716 height 294
click at [854, 446] on input at bounding box center [1087, 449] width 624 height 28
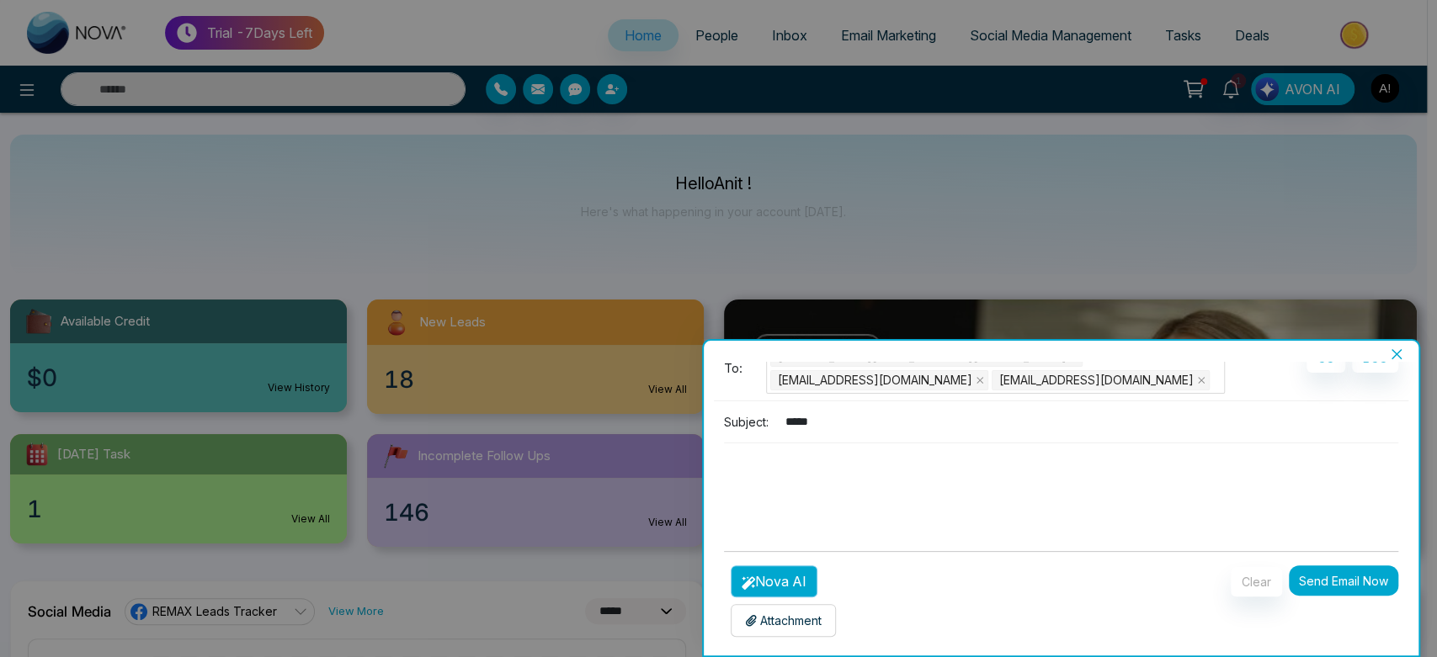
click at [783, 574] on button "Nova AI" at bounding box center [774, 582] width 87 height 32
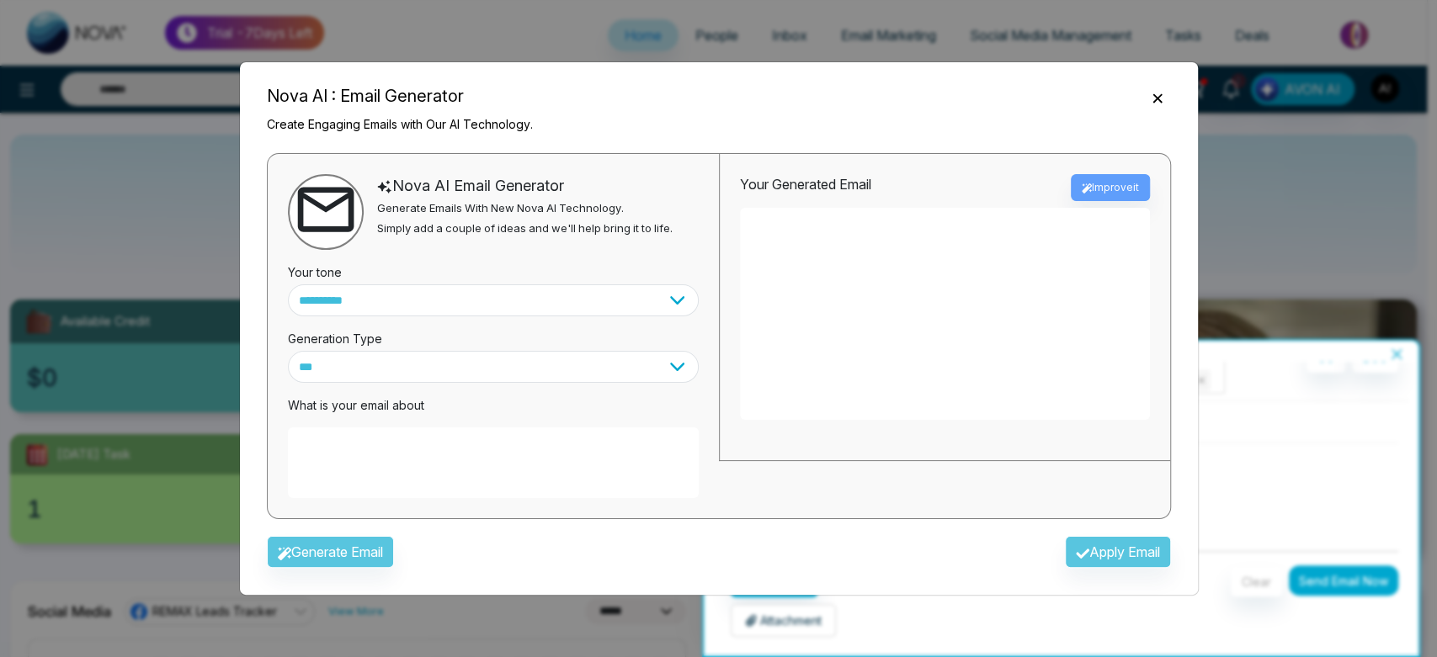
click at [1160, 93] on icon "Close" at bounding box center [1157, 98] width 17 height 17
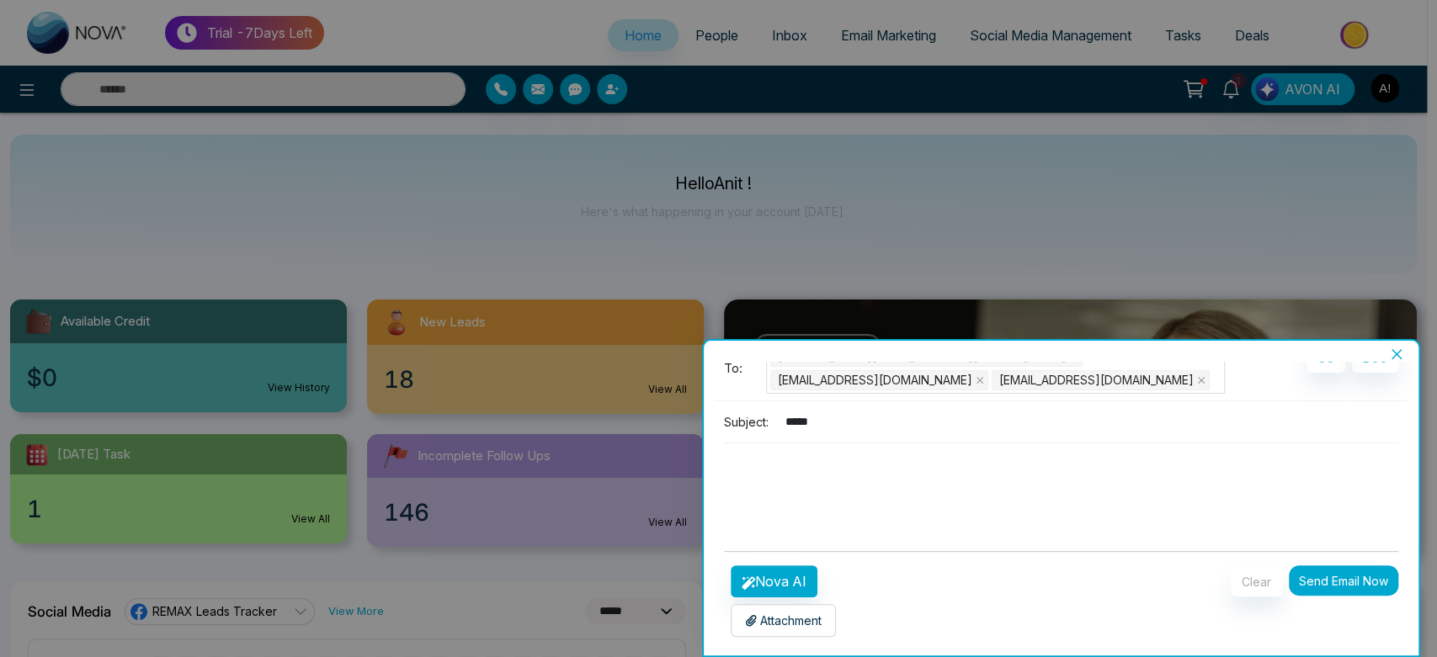
drag, startPoint x: 852, startPoint y: 421, endPoint x: 697, endPoint y: 422, distance: 154.9
click at [697, 422] on div "**********" at bounding box center [718, 328] width 1437 height 657
type input "******"
click at [790, 577] on button "Nova AI" at bounding box center [774, 582] width 87 height 32
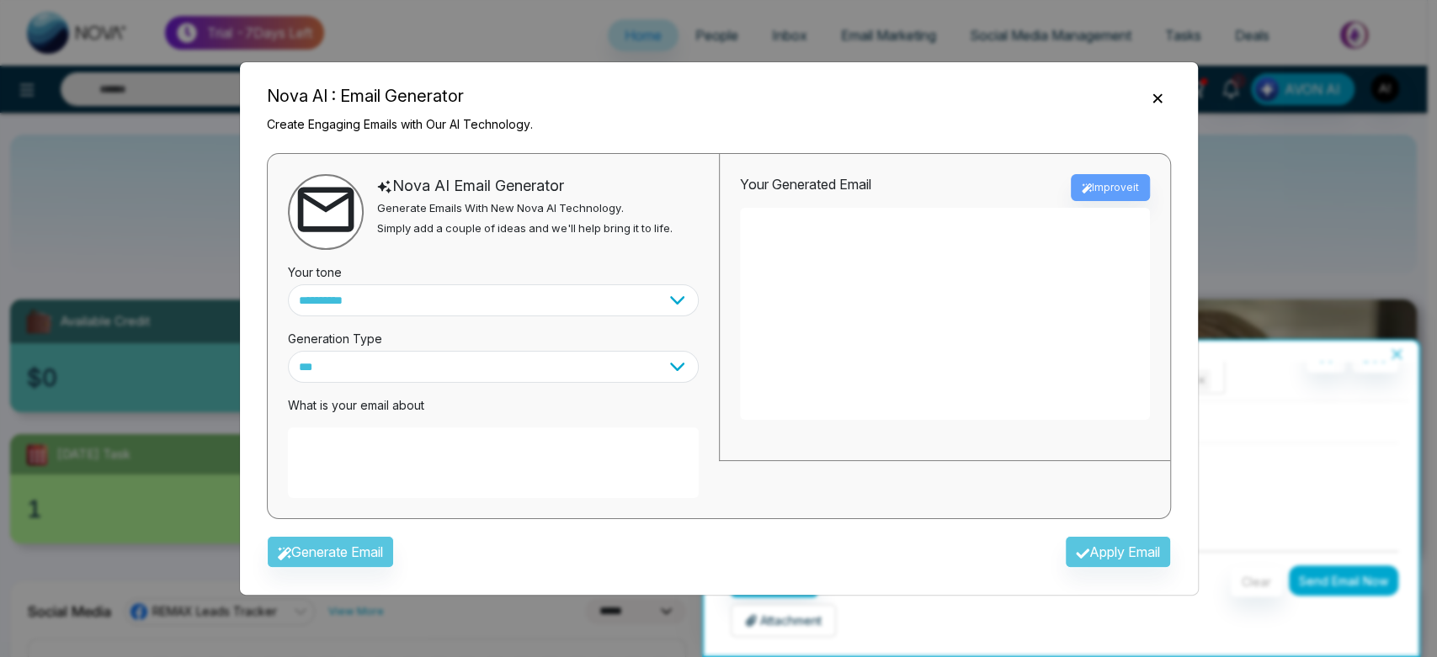
click at [449, 471] on textarea at bounding box center [493, 463] width 411 height 71
click at [370, 443] on textarea at bounding box center [493, 463] width 411 height 71
click at [306, 437] on textarea at bounding box center [493, 463] width 411 height 71
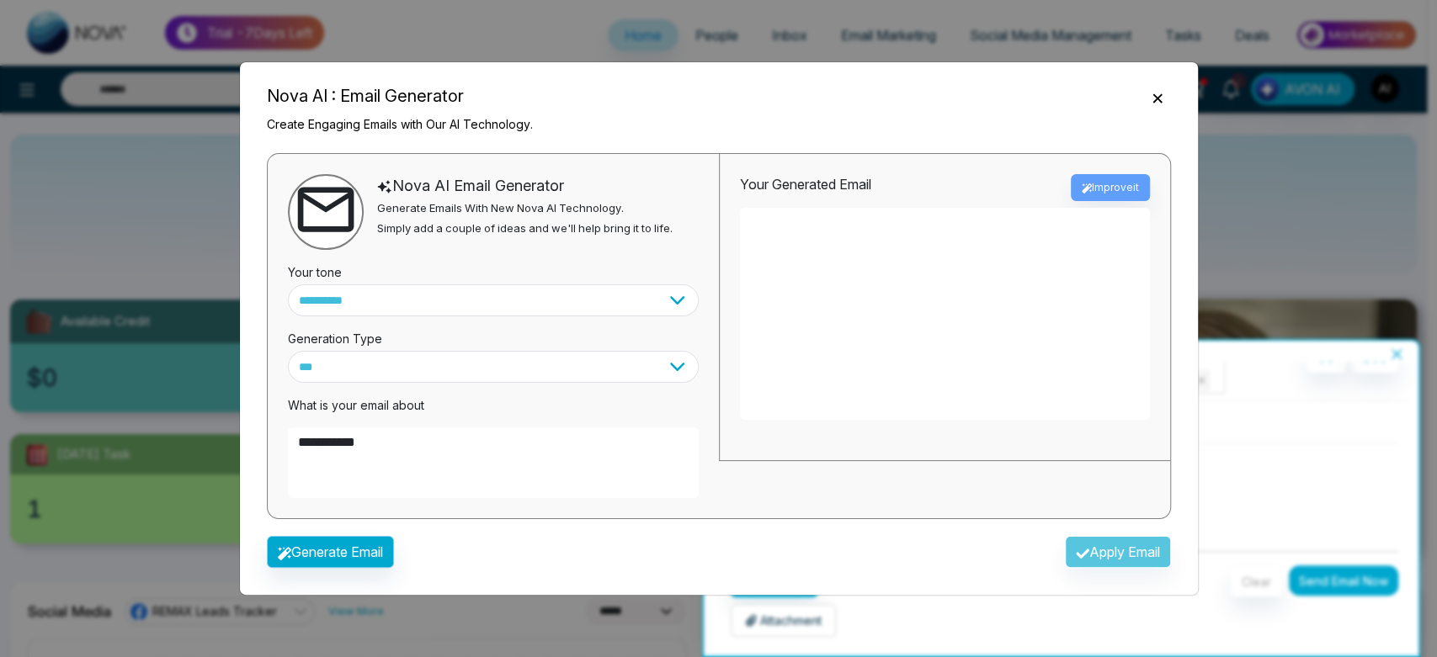
type textarea "**********"
click at [366, 553] on button "Generate Email" at bounding box center [330, 552] width 127 height 32
type textarea "**********"
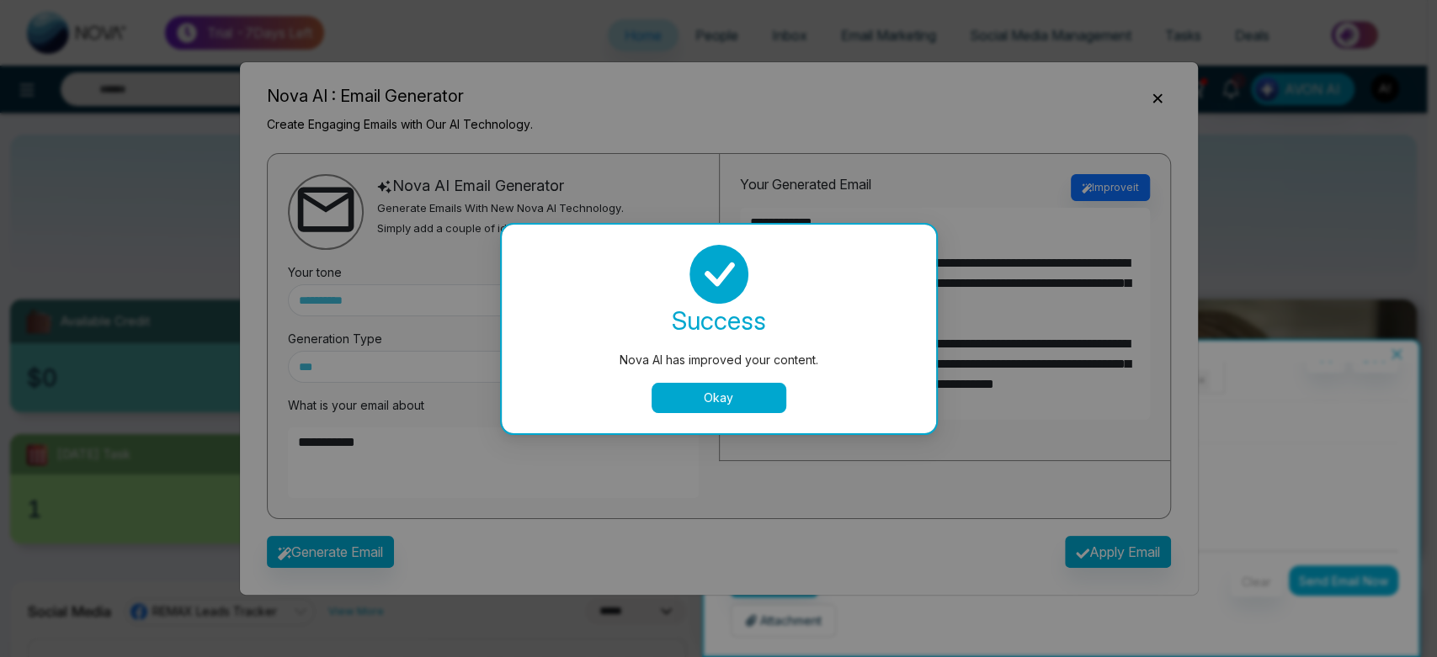
click at [740, 400] on button "Okay" at bounding box center [719, 398] width 135 height 30
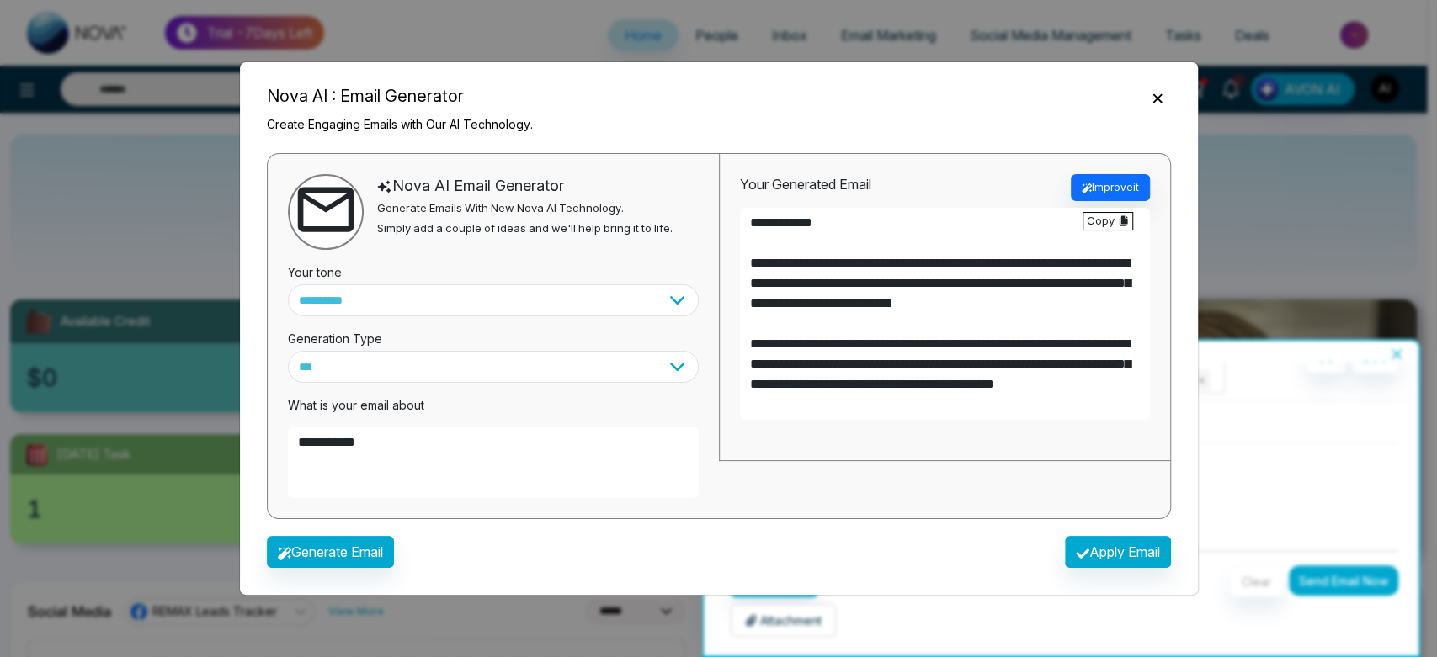
scroll to position [202, 0]
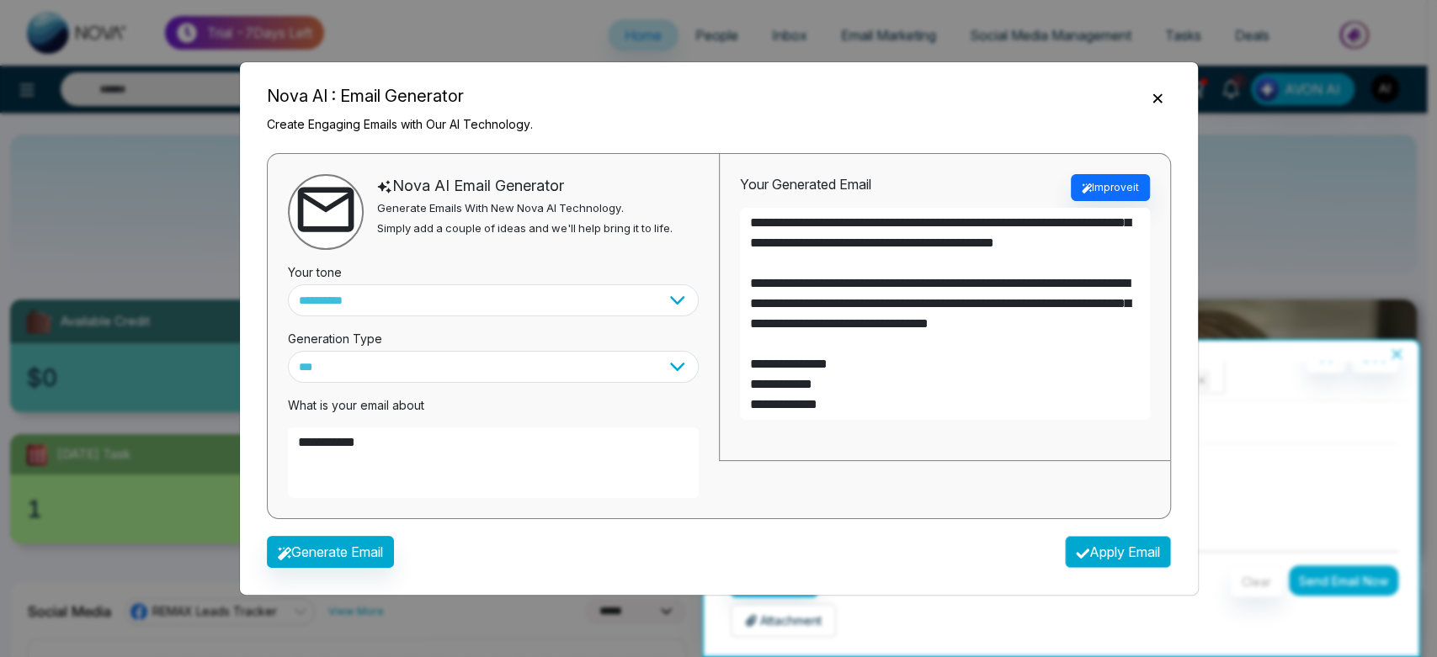
click at [1118, 559] on button "Apply Email" at bounding box center [1118, 552] width 106 height 32
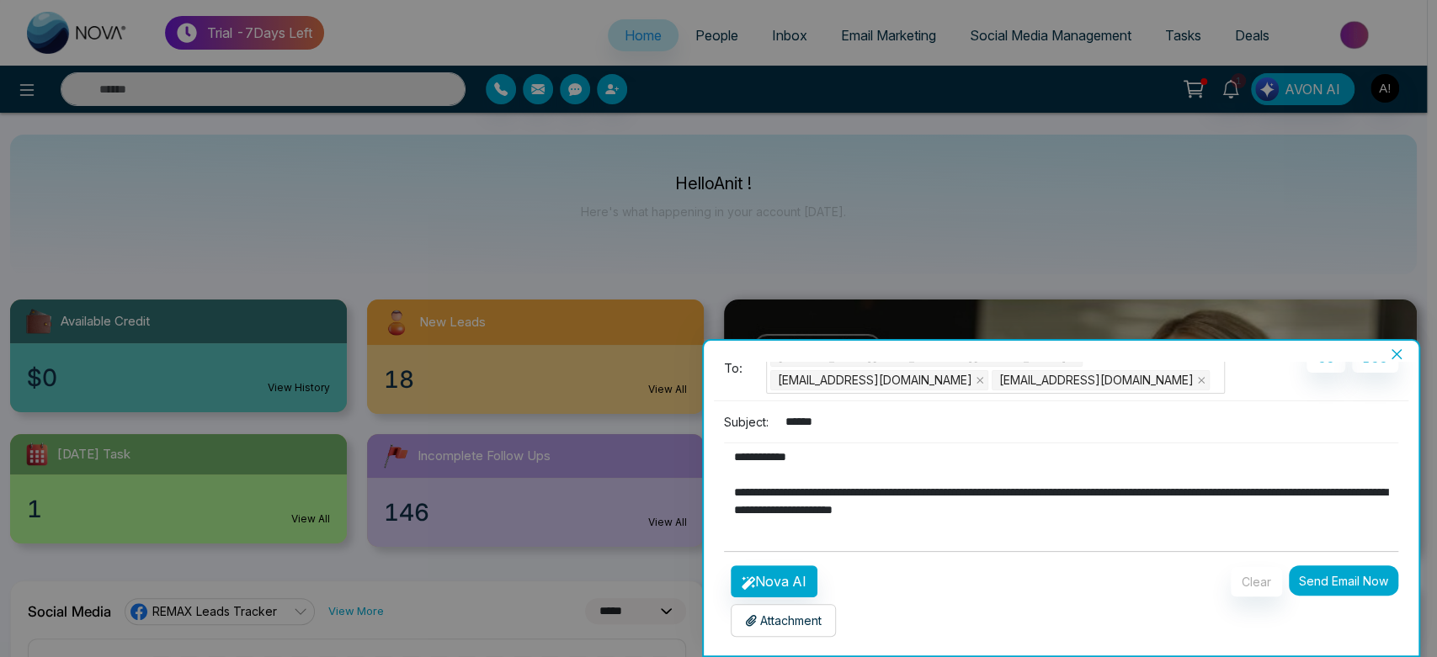
type textarea "**********"
click at [1103, 544] on form "**********" at bounding box center [1061, 490] width 675 height 294
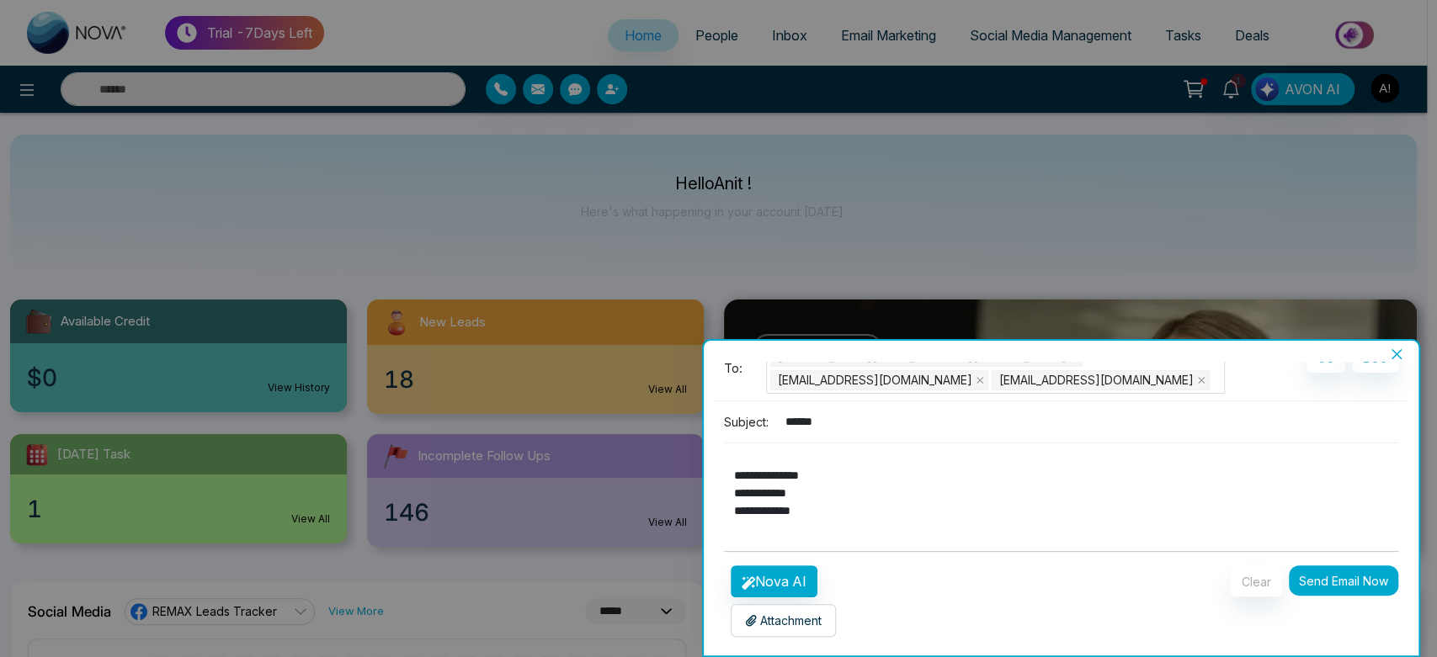
click at [781, 625] on p "Attachment" at bounding box center [783, 621] width 77 height 18
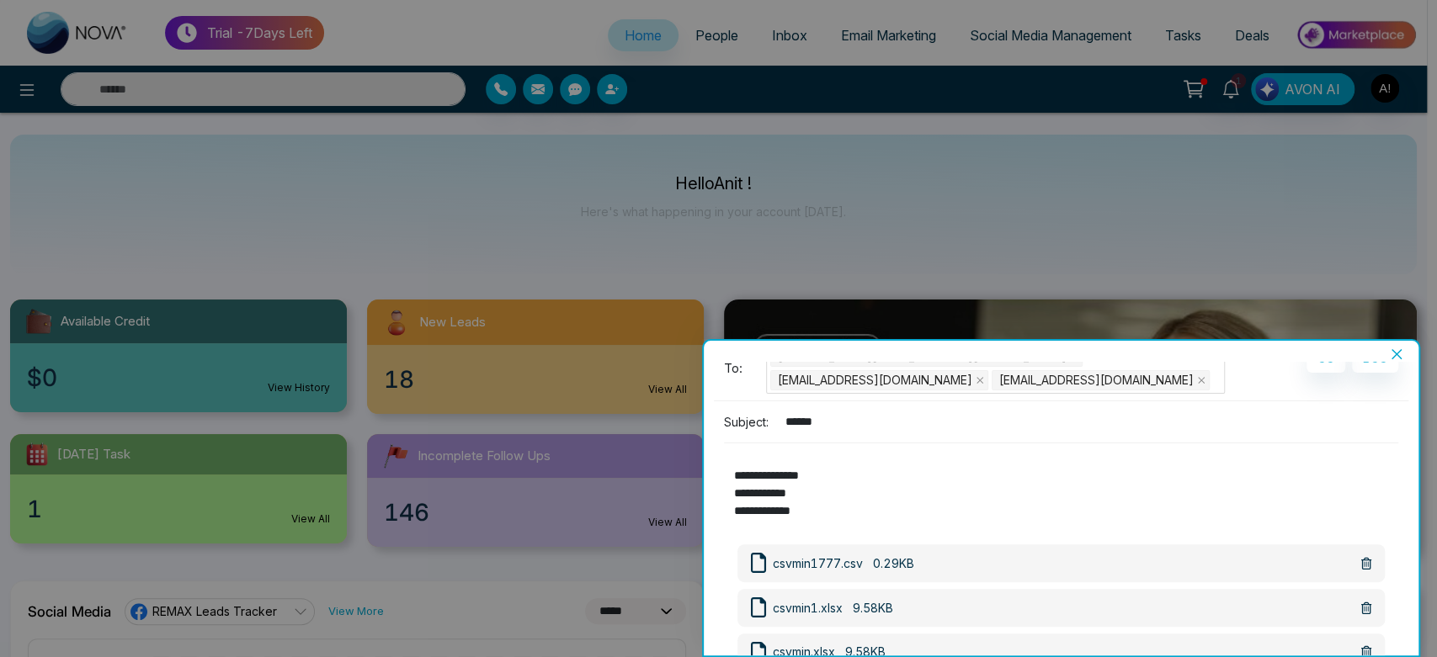
scroll to position [162, 0]
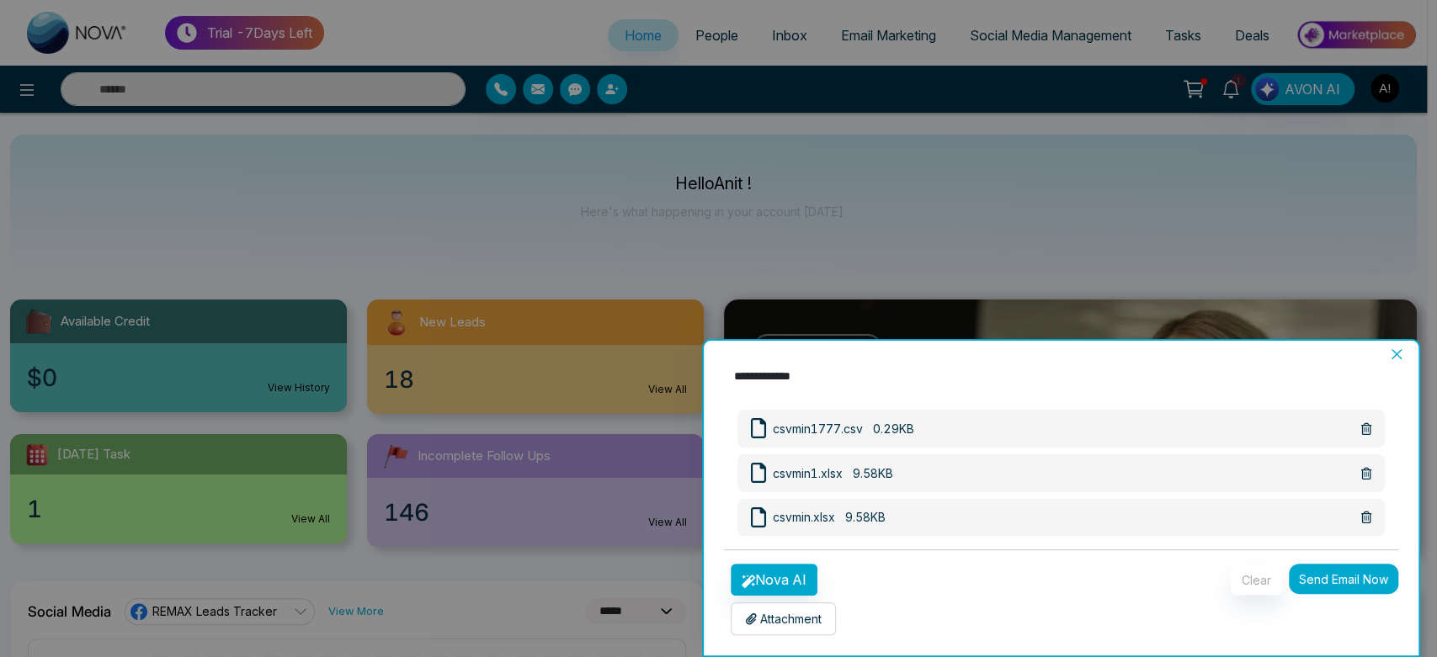
click at [1307, 574] on button "Send Email Now" at bounding box center [1343, 579] width 109 height 30
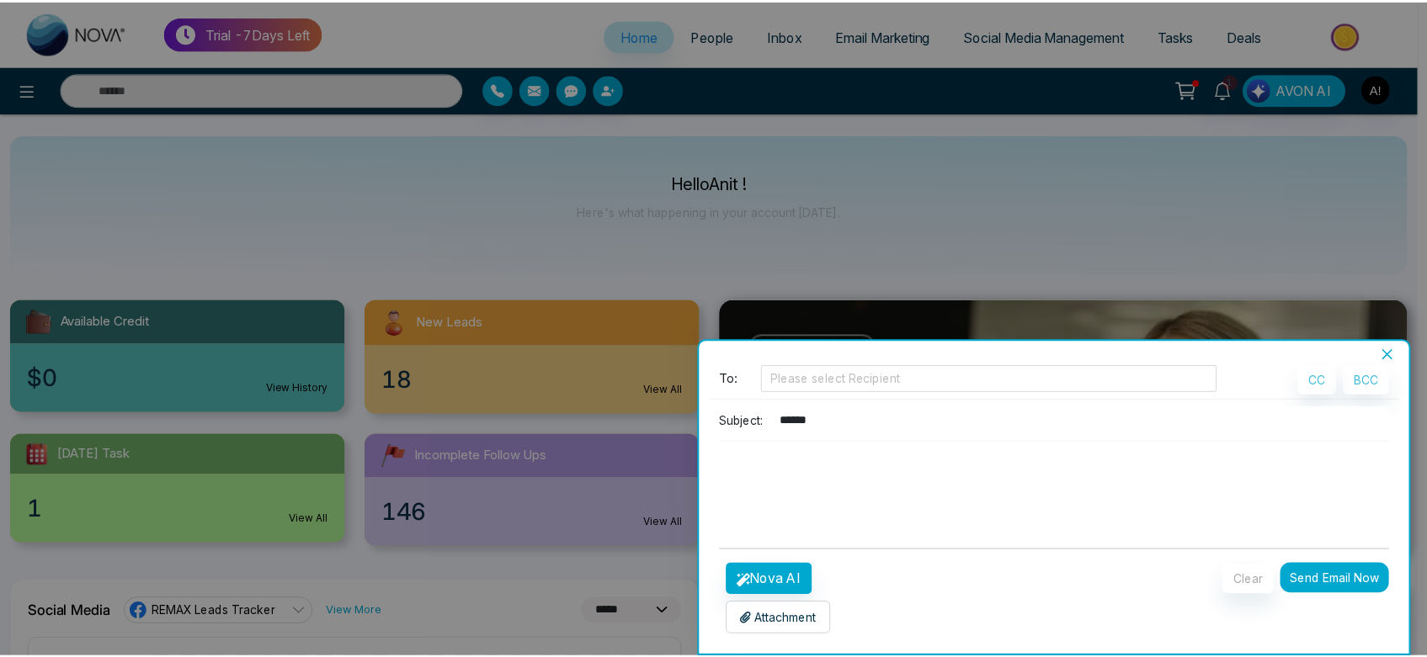
scroll to position [4, 0]
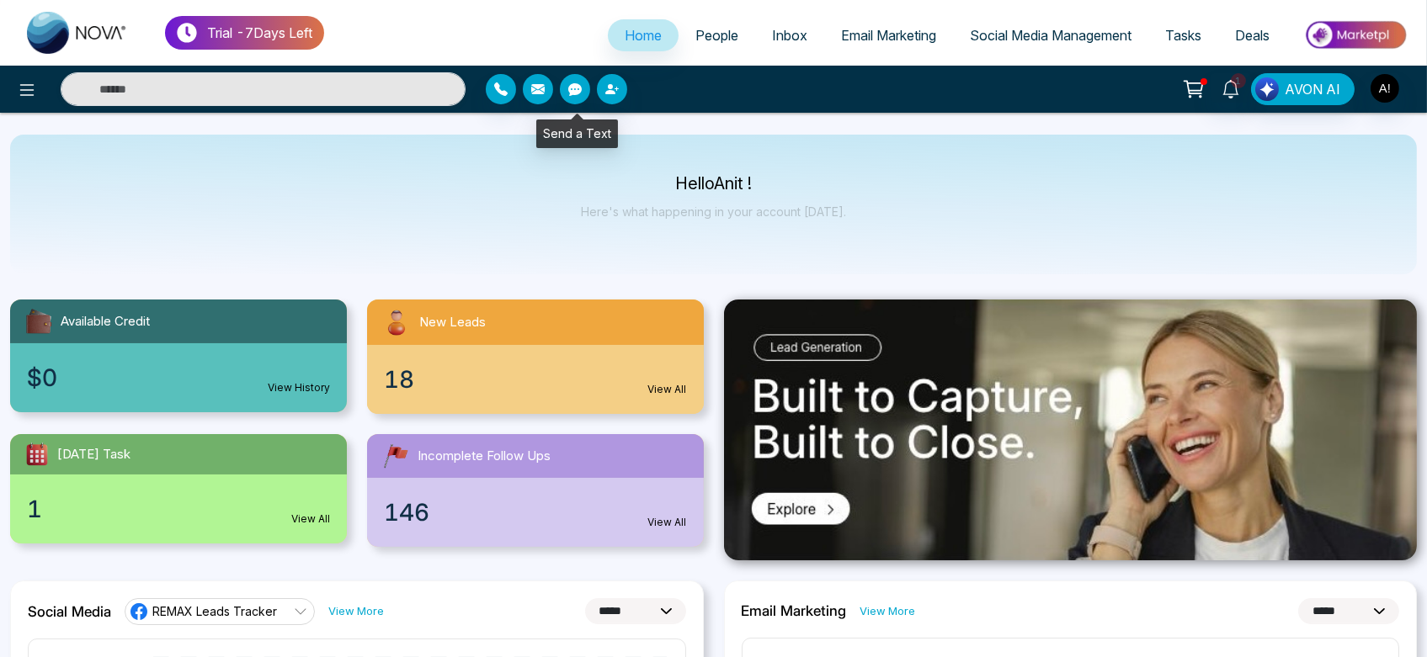
click at [578, 99] on button "button" at bounding box center [575, 89] width 30 height 30
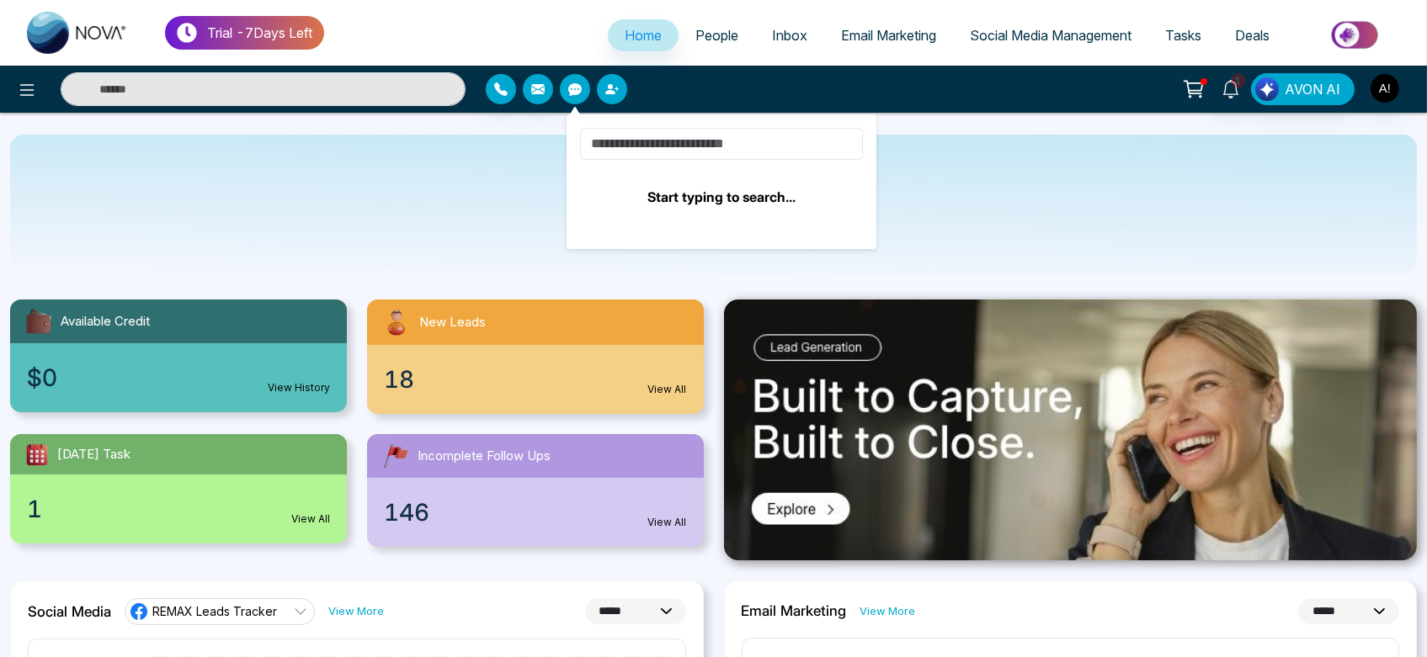
click at [647, 140] on input at bounding box center [721, 144] width 283 height 32
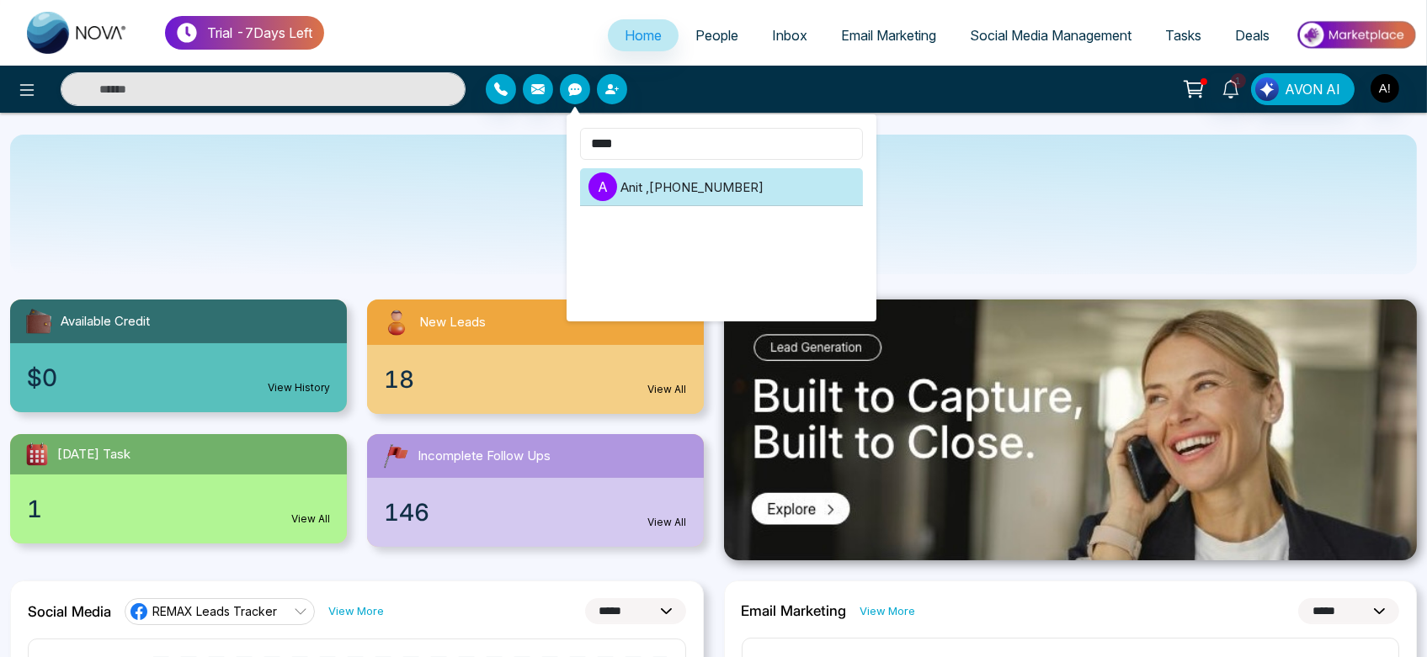
type input "****"
click at [679, 176] on li "A Anit , +919930053035" at bounding box center [721, 187] width 283 height 38
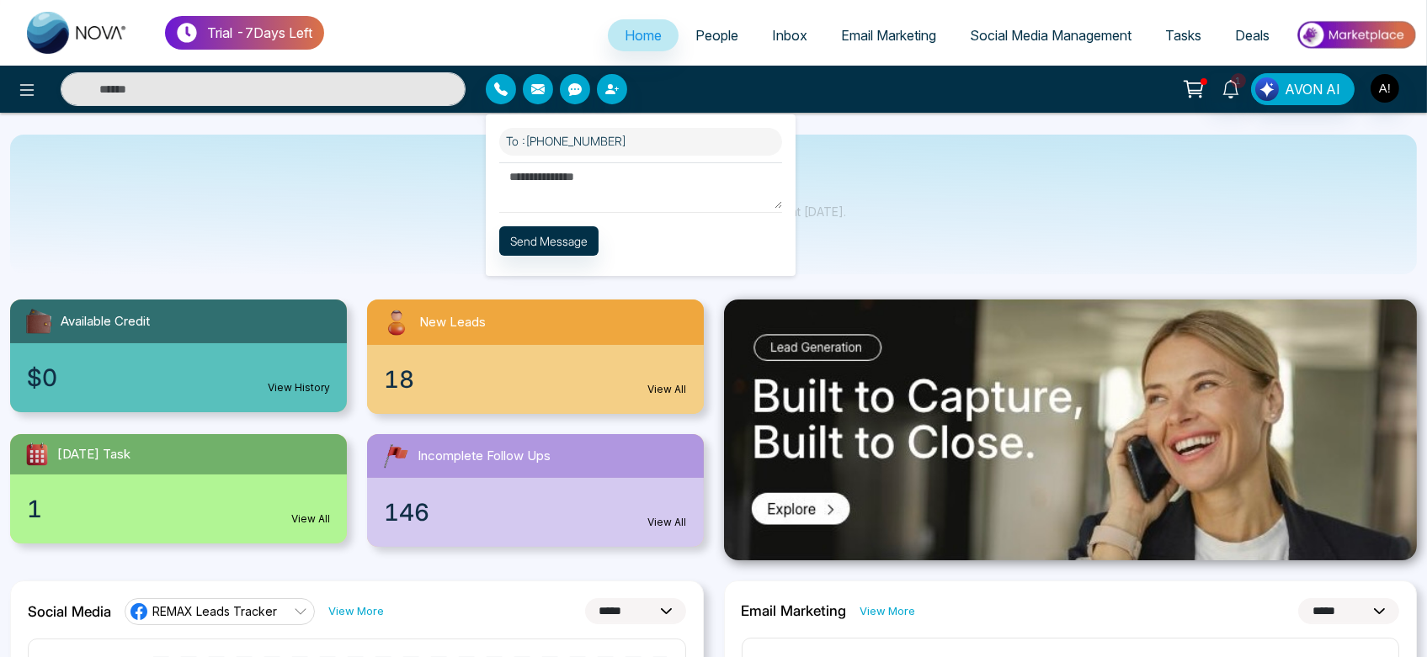
click at [598, 200] on textarea at bounding box center [640, 185] width 283 height 46
type textarea "********"
click at [572, 217] on div "To : +919930053035 ******** Templates Send Message" at bounding box center [641, 195] width 310 height 162
click at [575, 249] on button "Send Message" at bounding box center [548, 240] width 99 height 29
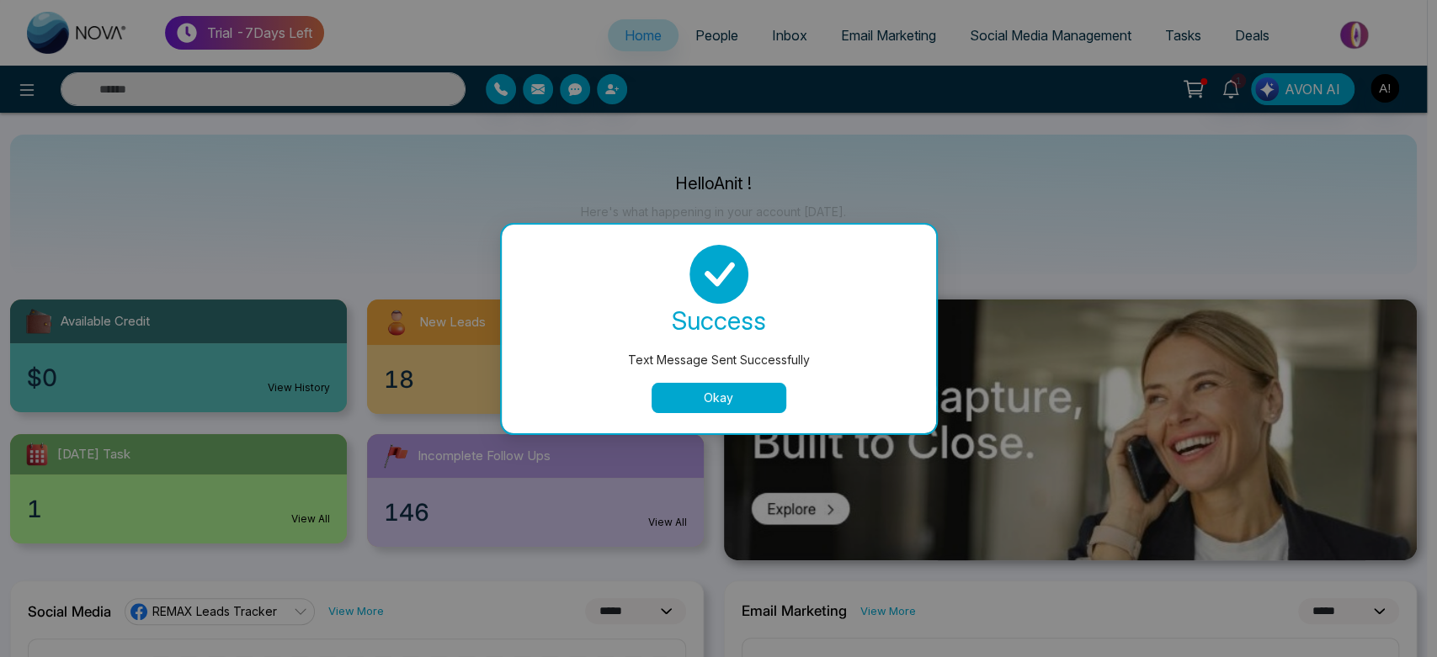
click at [730, 419] on img at bounding box center [1070, 430] width 693 height 261
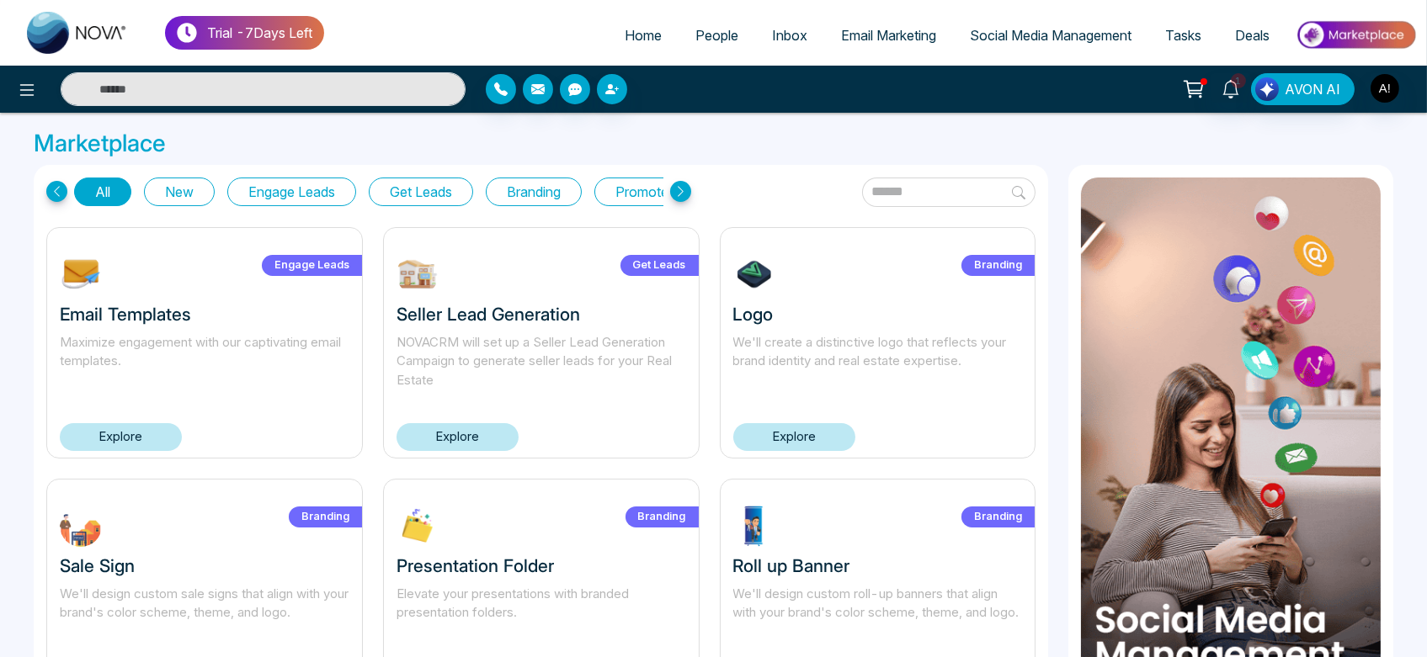
click at [640, 34] on span "Home" at bounding box center [643, 35] width 37 height 17
select select "*"
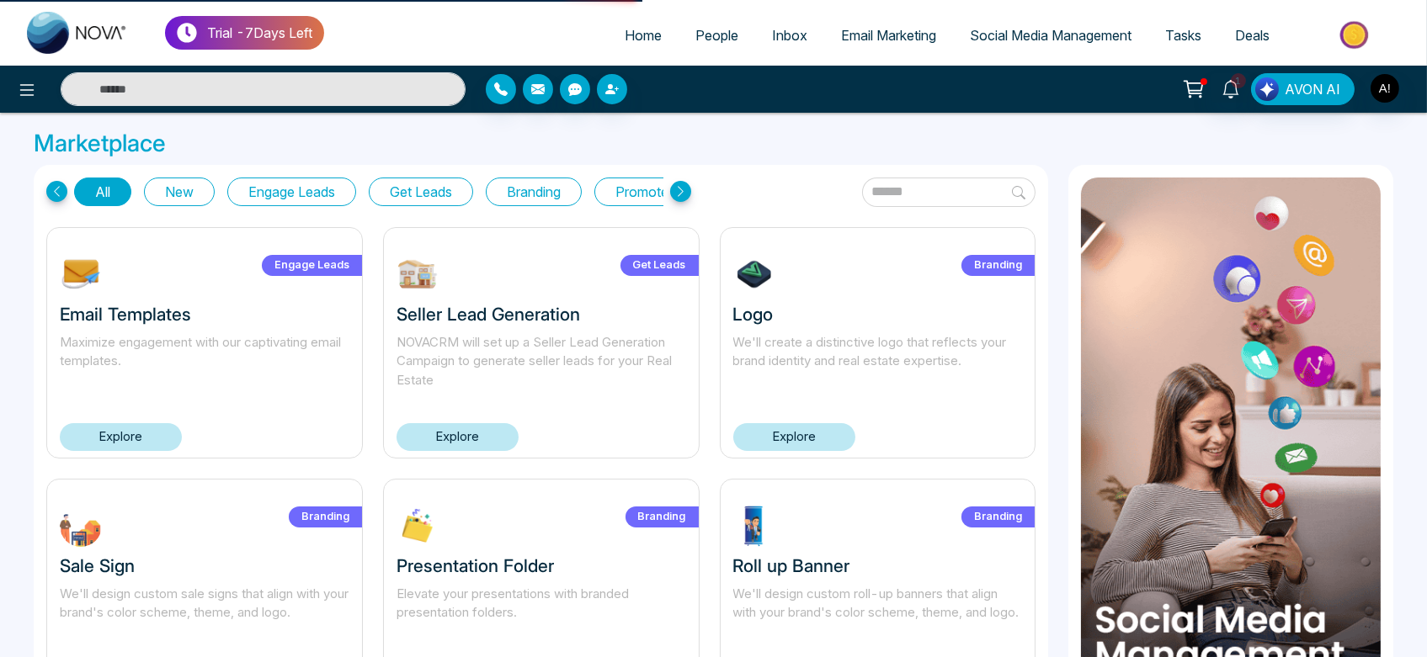
select select "*"
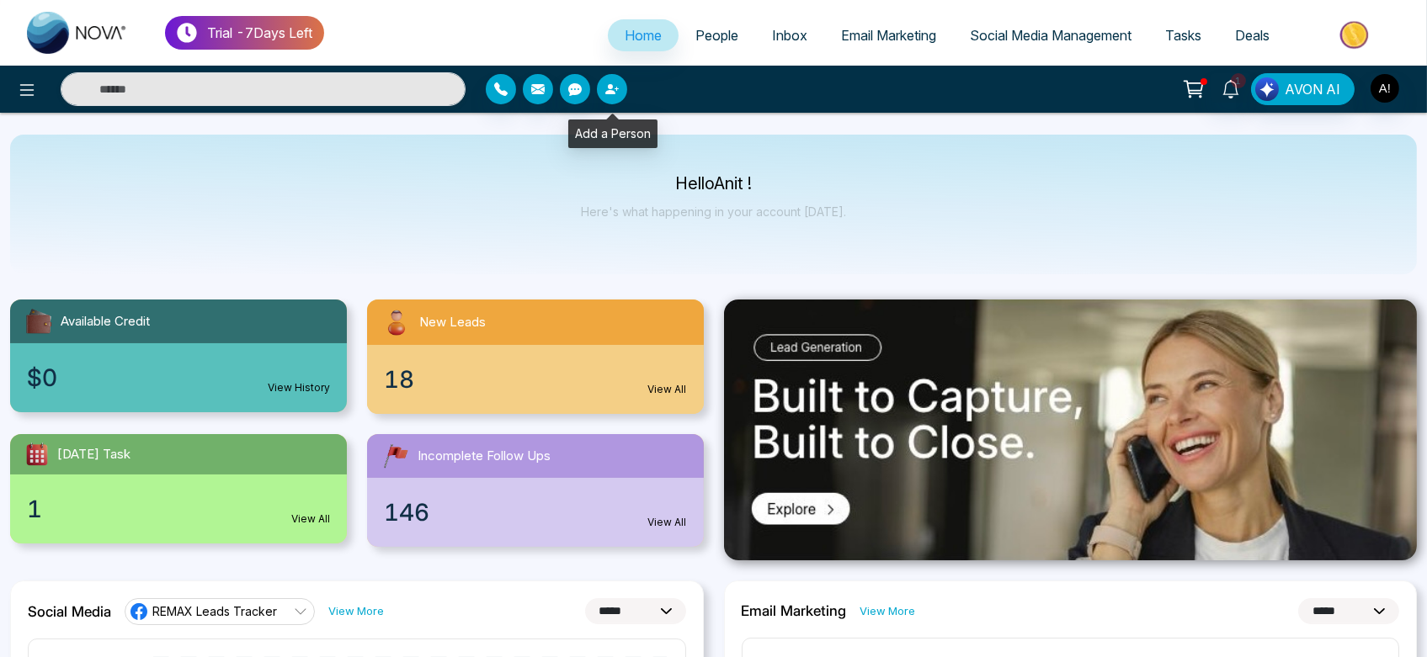
click at [600, 94] on button "button" at bounding box center [612, 89] width 30 height 30
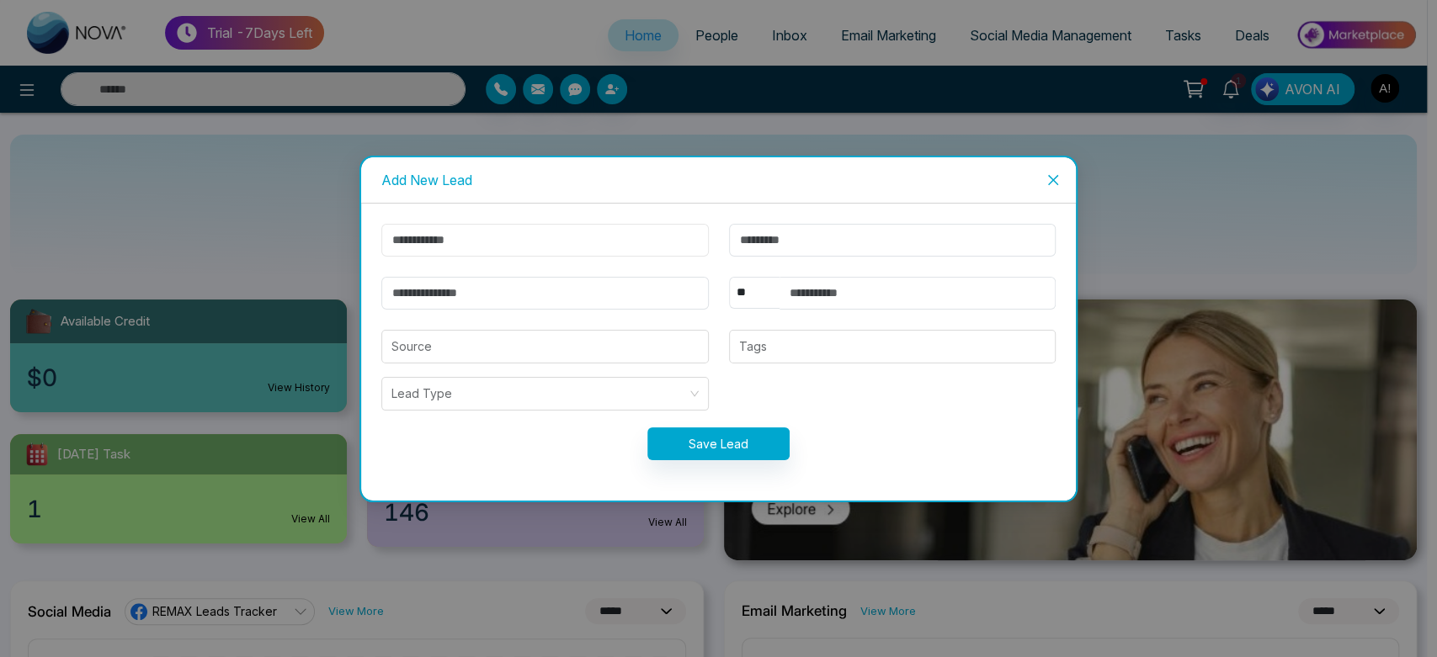
click at [580, 227] on input "text" at bounding box center [544, 240] width 327 height 33
click at [579, 229] on input "text" at bounding box center [544, 240] width 327 height 33
click at [520, 232] on input "text" at bounding box center [544, 240] width 327 height 33
click at [444, 253] on input "text" at bounding box center [544, 240] width 327 height 33
click at [1051, 188] on span "Close" at bounding box center [1052, 179] width 45 height 45
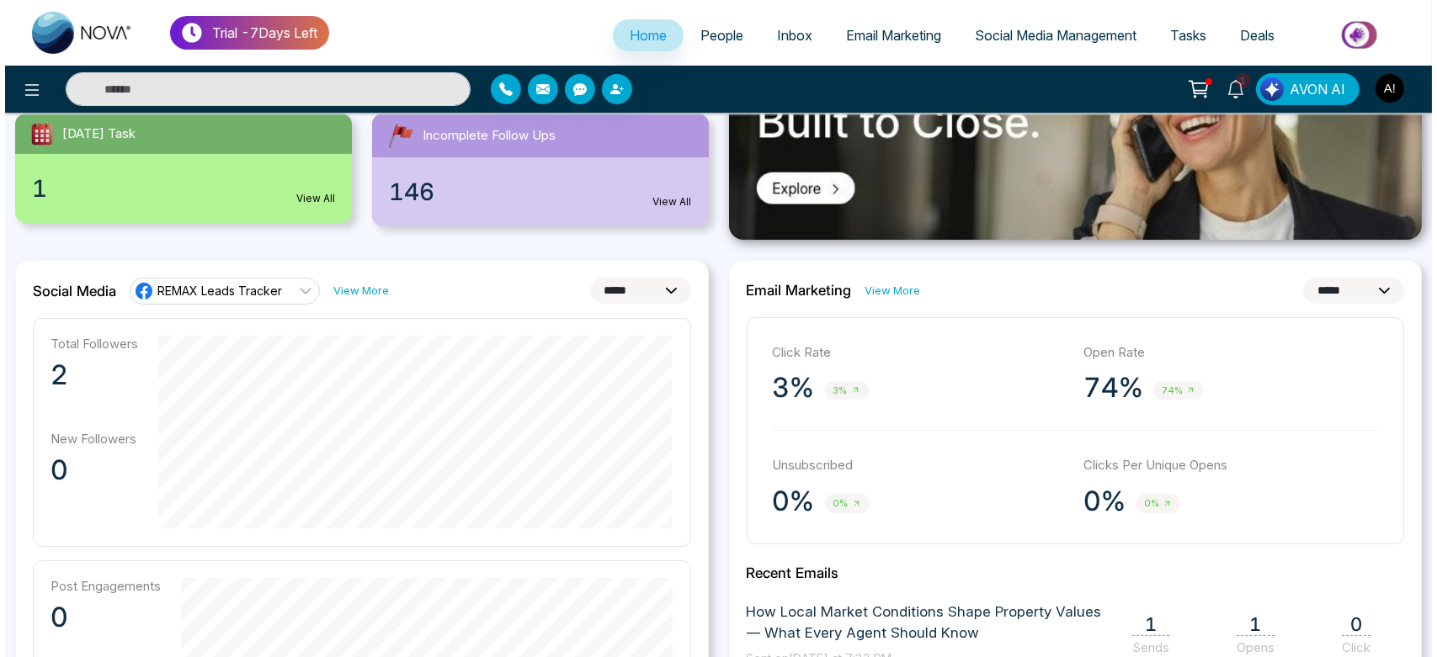
scroll to position [303, 0]
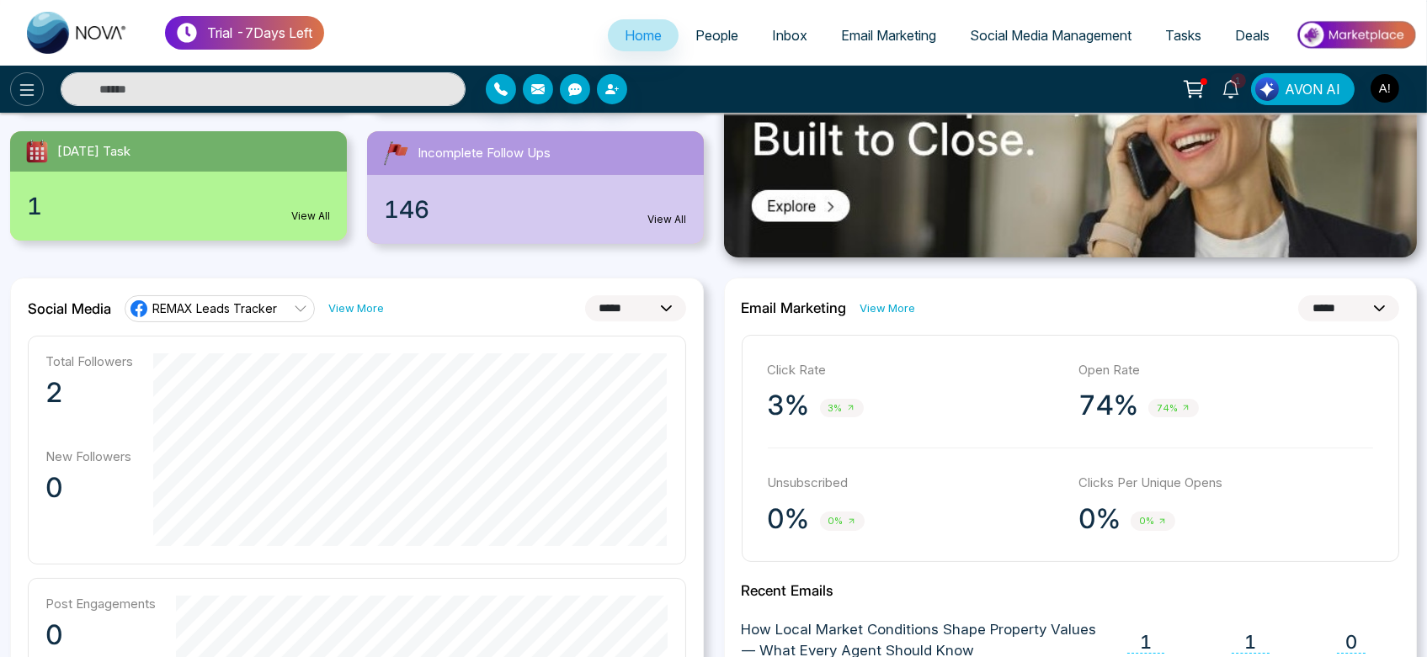
click at [22, 88] on icon at bounding box center [27, 90] width 20 height 20
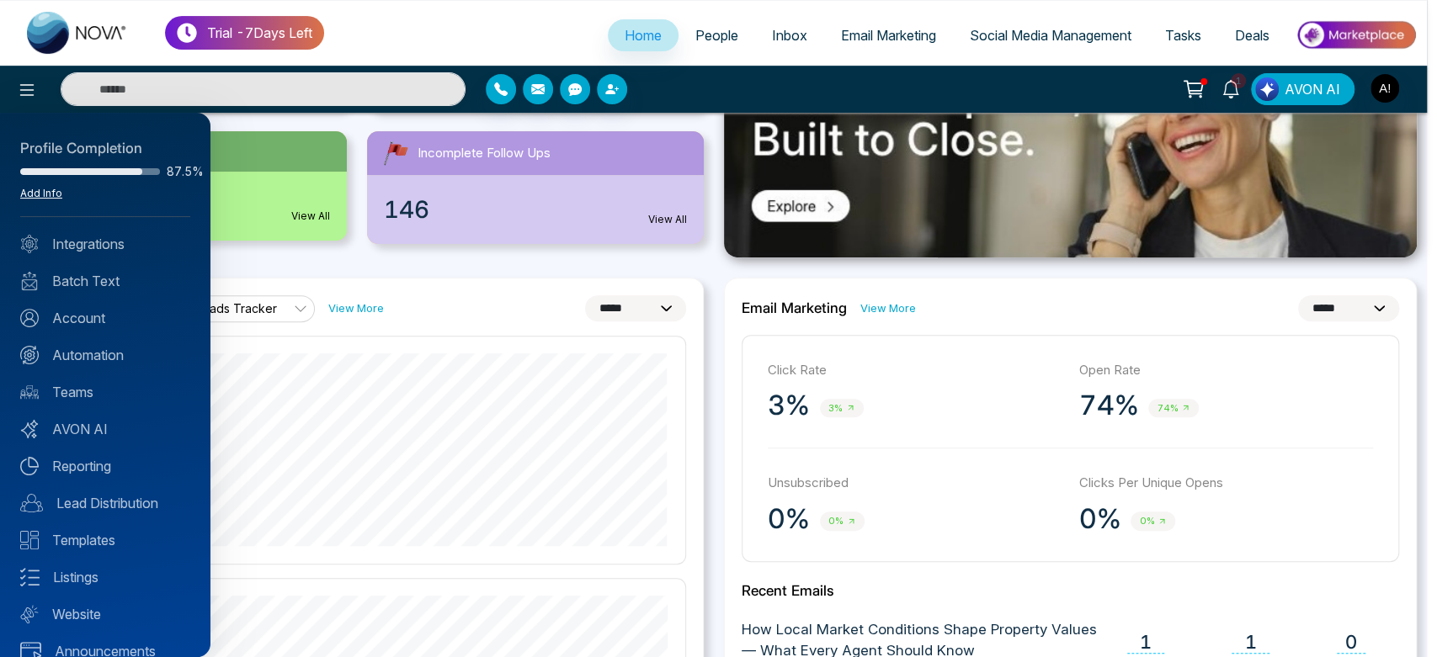
click at [35, 199] on link "Add Info" at bounding box center [41, 193] width 42 height 13
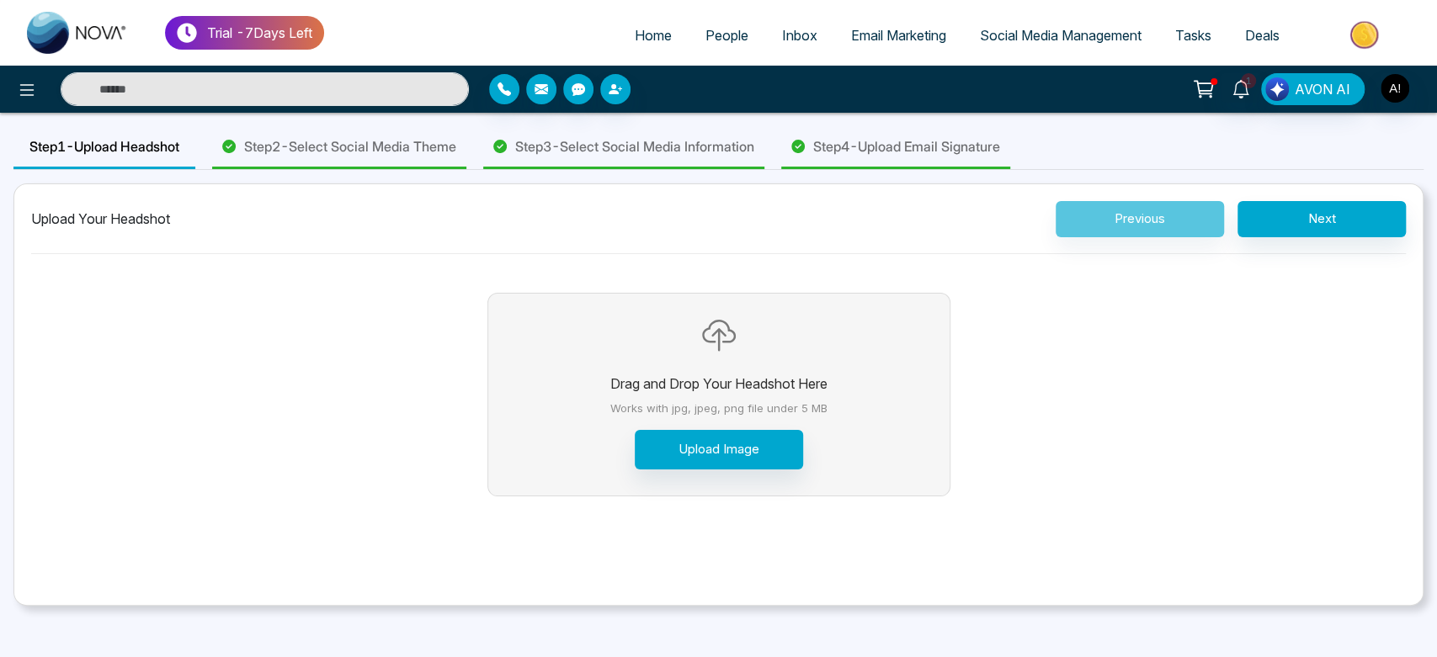
click at [626, 157] on div "Step 3 - Select Social Media Information" at bounding box center [623, 147] width 281 height 43
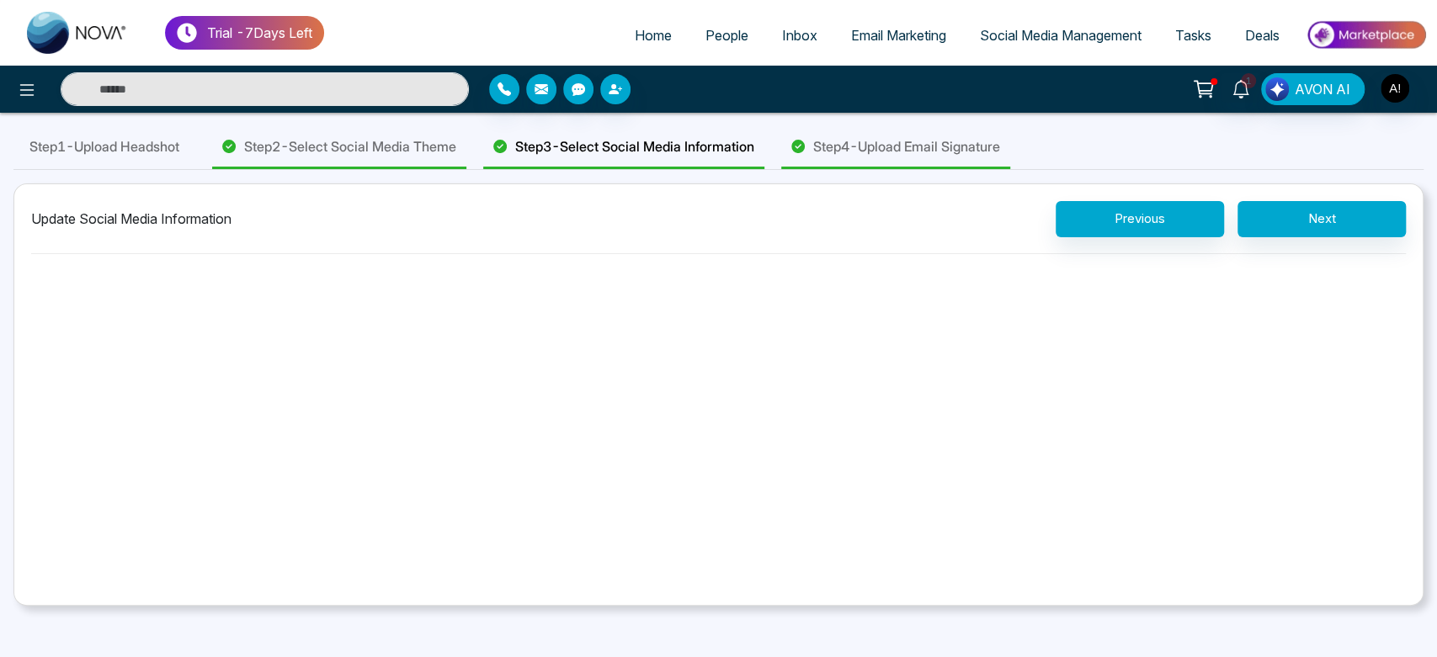
click at [440, 154] on span "Step 2 - Select Social Media Theme" at bounding box center [350, 146] width 212 height 20
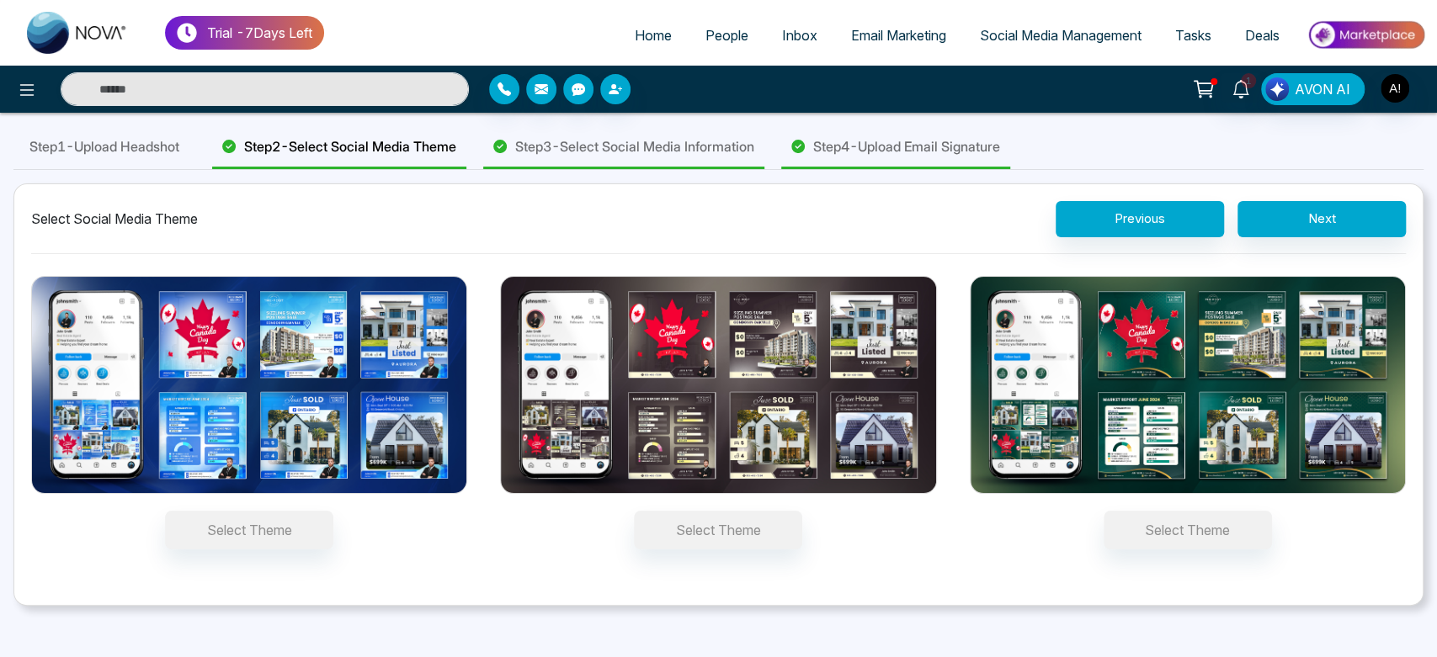
click at [122, 160] on div "Step 1 - Upload Headshot" at bounding box center [104, 147] width 182 height 43
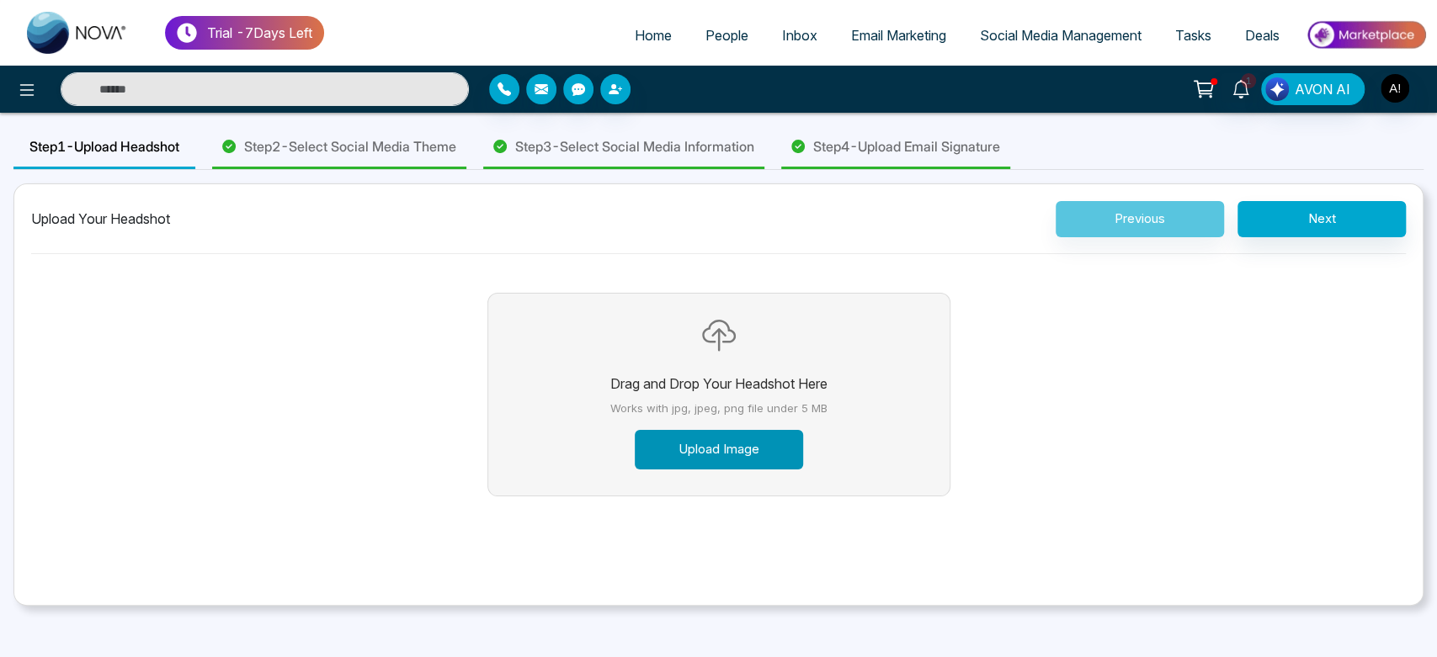
click at [702, 442] on button "Upload Image" at bounding box center [719, 450] width 168 height 40
click at [277, 146] on span "Step 2 - Select Social Media Theme" at bounding box center [350, 146] width 212 height 20
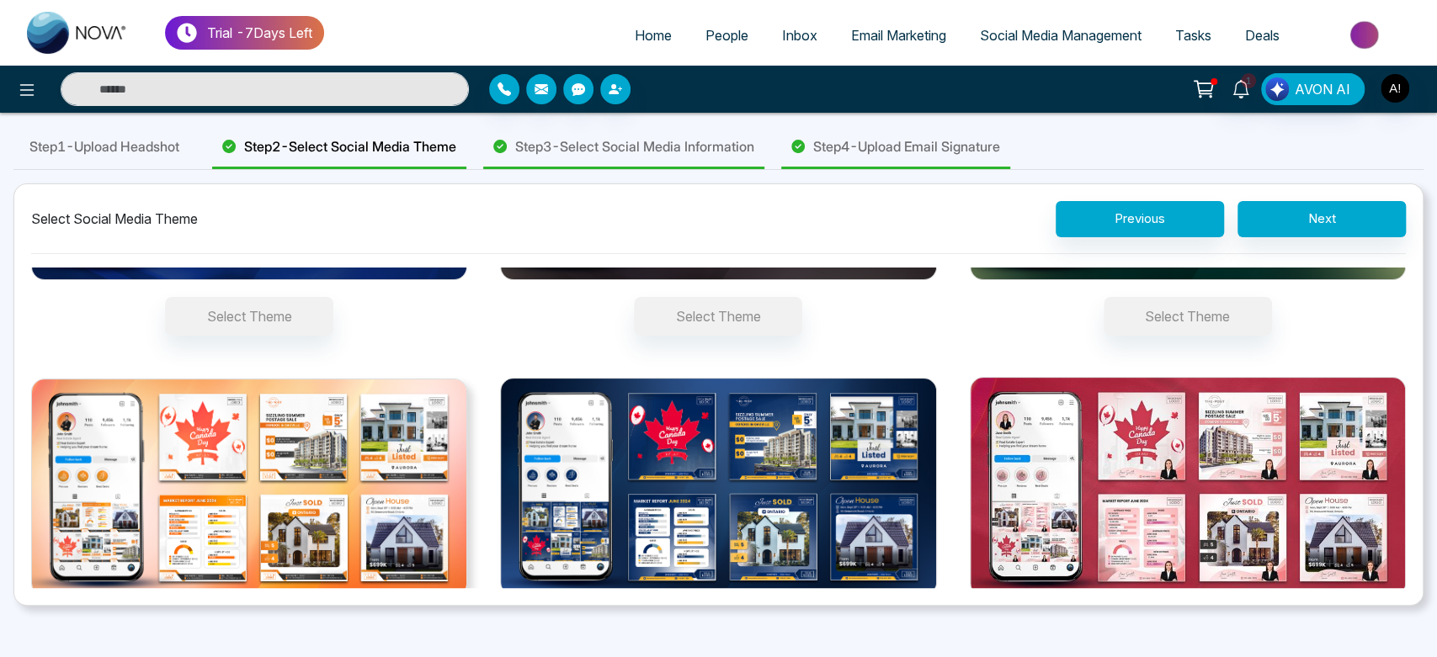
scroll to position [274, 0]
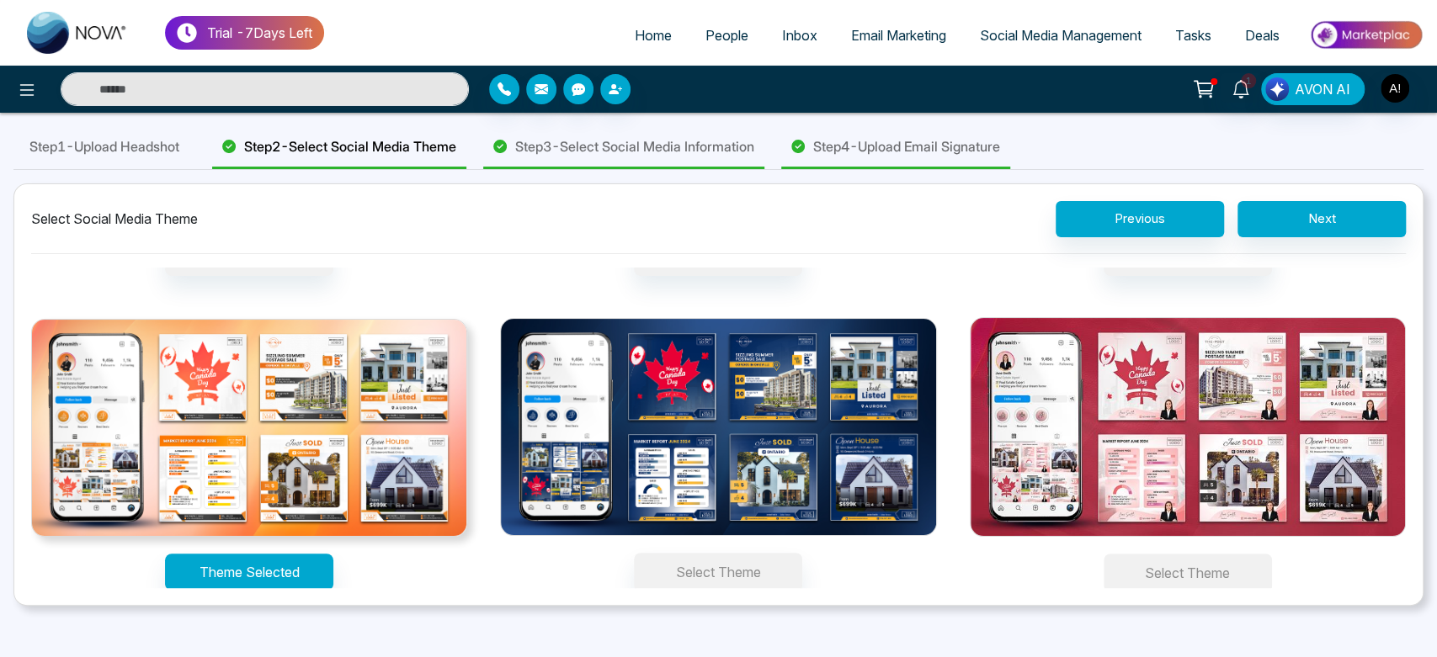
click at [1163, 575] on button "Select Theme" at bounding box center [1188, 573] width 168 height 39
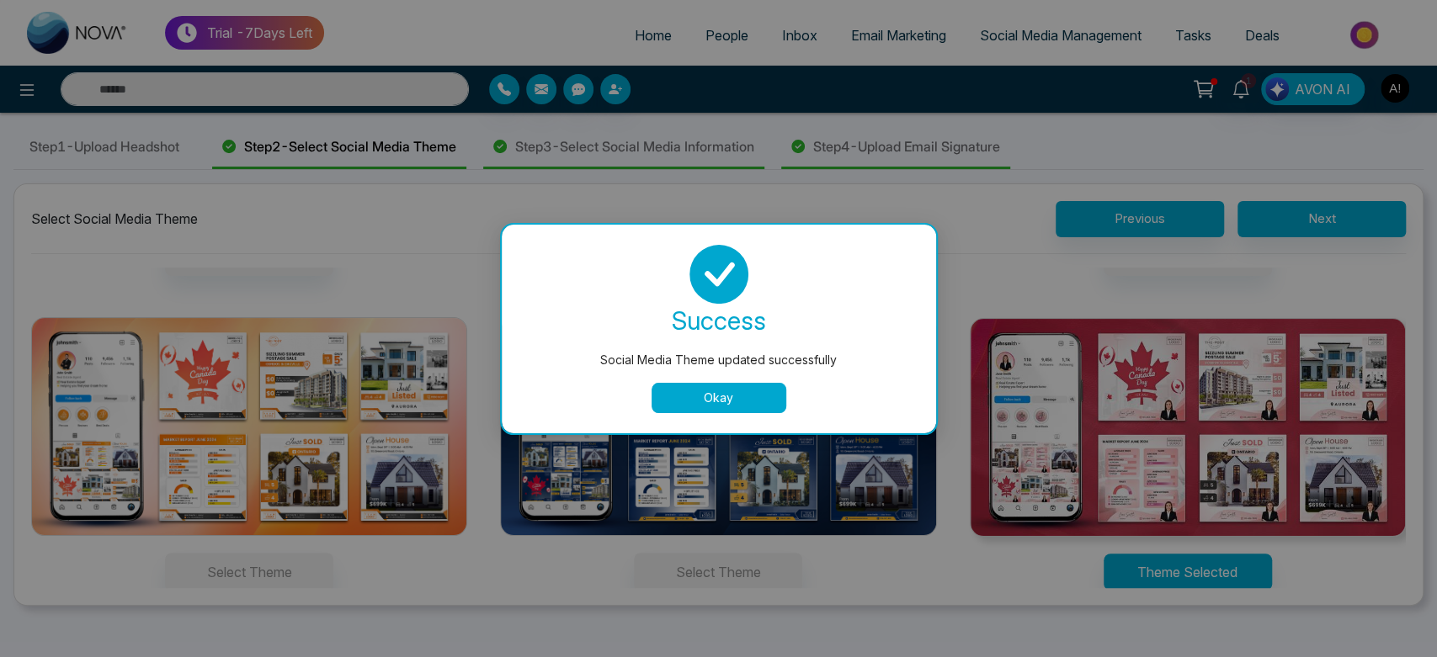
click at [736, 409] on button "Okay" at bounding box center [719, 398] width 135 height 30
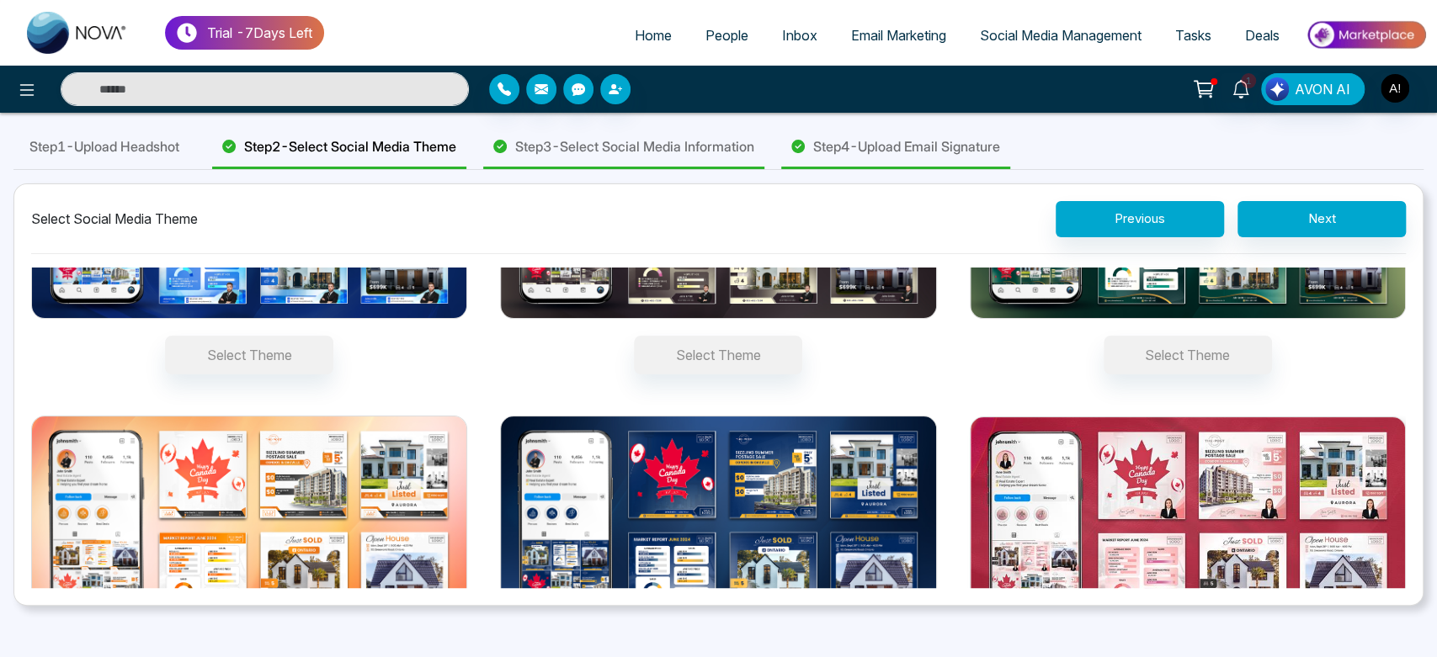
scroll to position [168, 0]
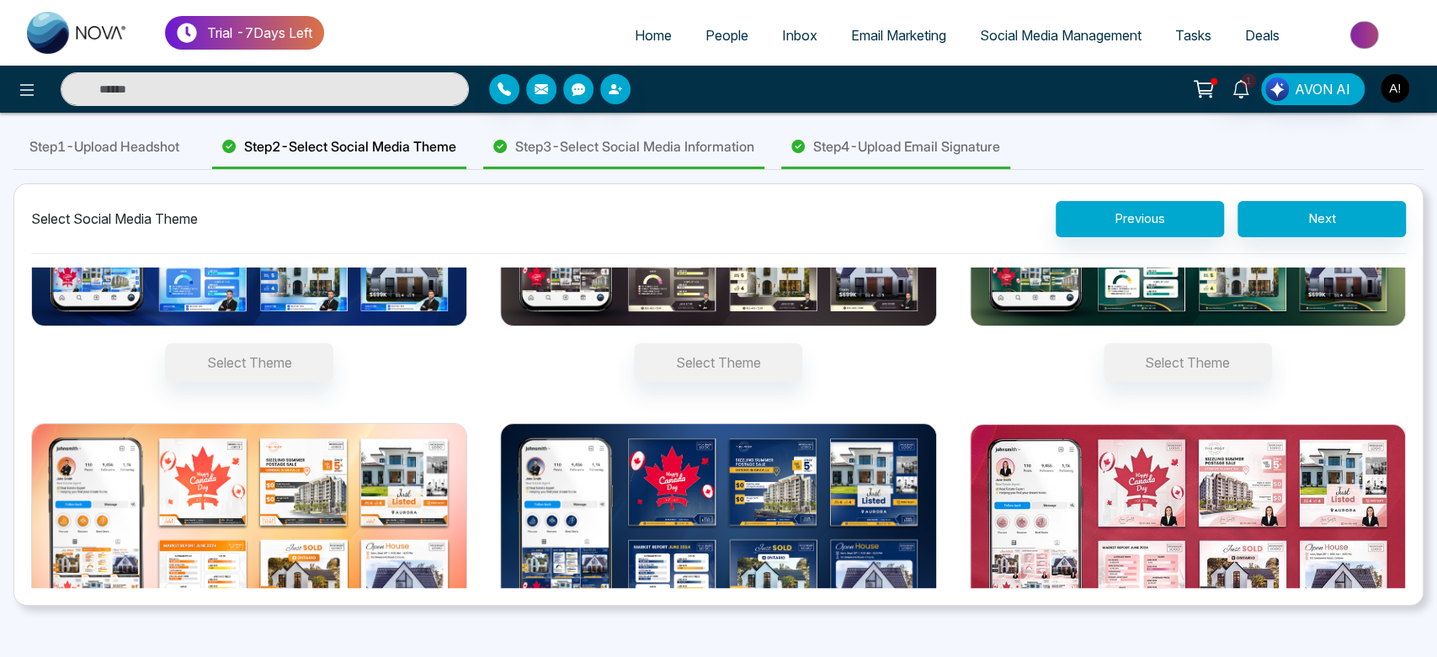
click at [619, 141] on span "Step 3 - Select Social Media Information" at bounding box center [634, 146] width 239 height 20
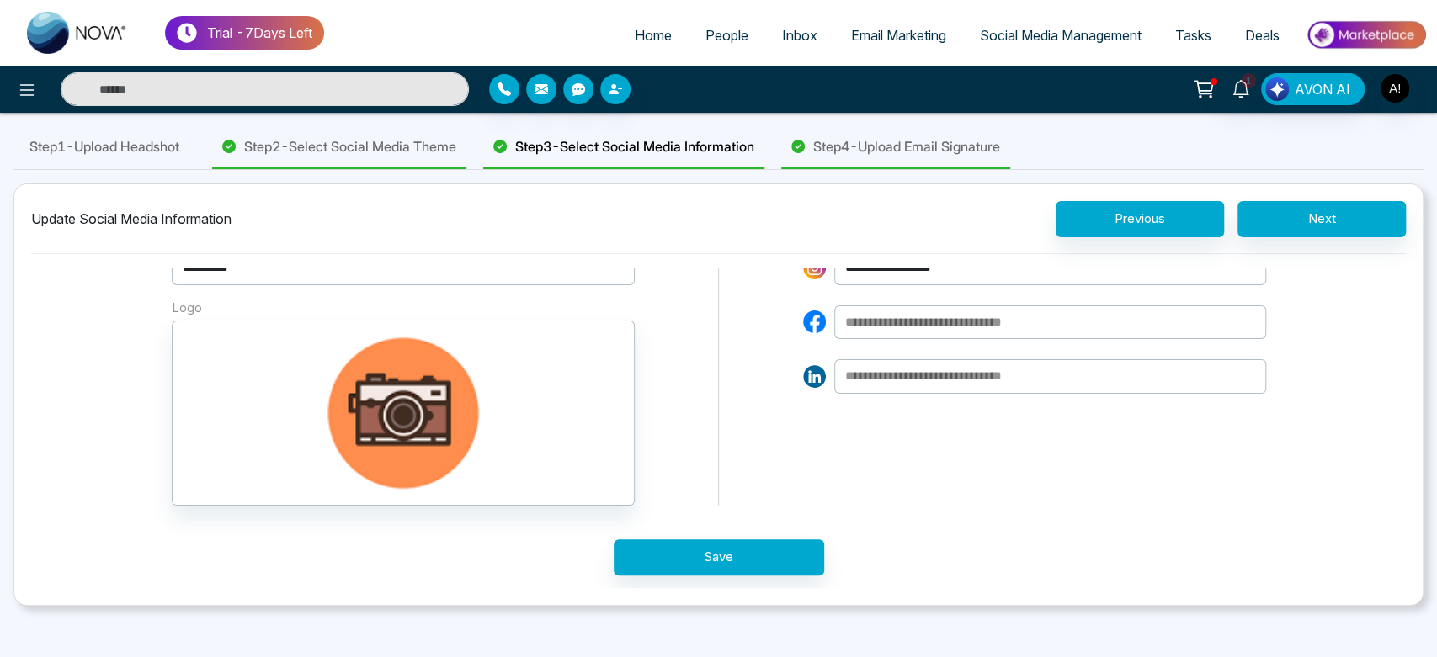
scroll to position [0, 0]
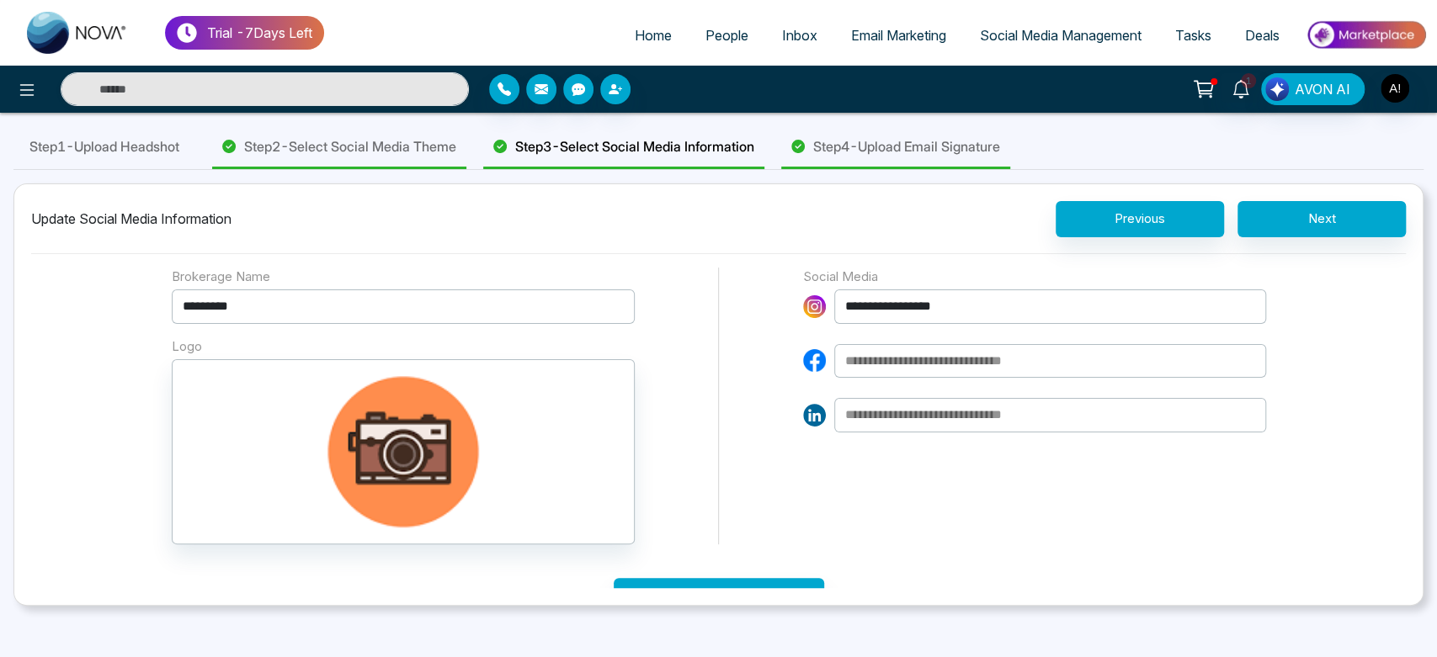
click at [977, 288] on div "**********" at bounding box center [1034, 407] width 463 height 278
click at [980, 300] on input "**********" at bounding box center [1050, 307] width 432 height 35
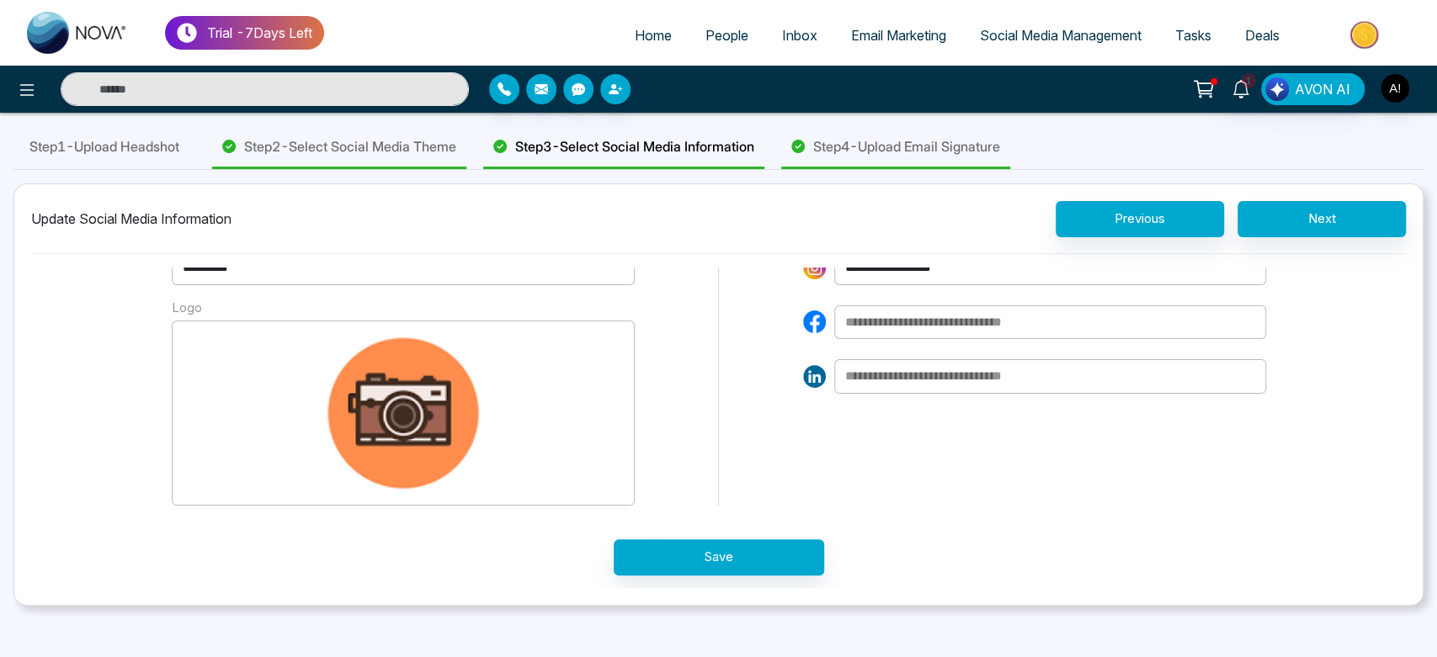
click at [398, 421] on button "Drag and Drop Your Logo Here Works with jpg, jpeg, png file under 5 MB Upload I…" at bounding box center [403, 413] width 463 height 185
click at [446, 428] on button "Drag and Drop Your Logo Here Works with jpg, jpeg, png file under 5 MB Upload I…" at bounding box center [403, 413] width 463 height 185
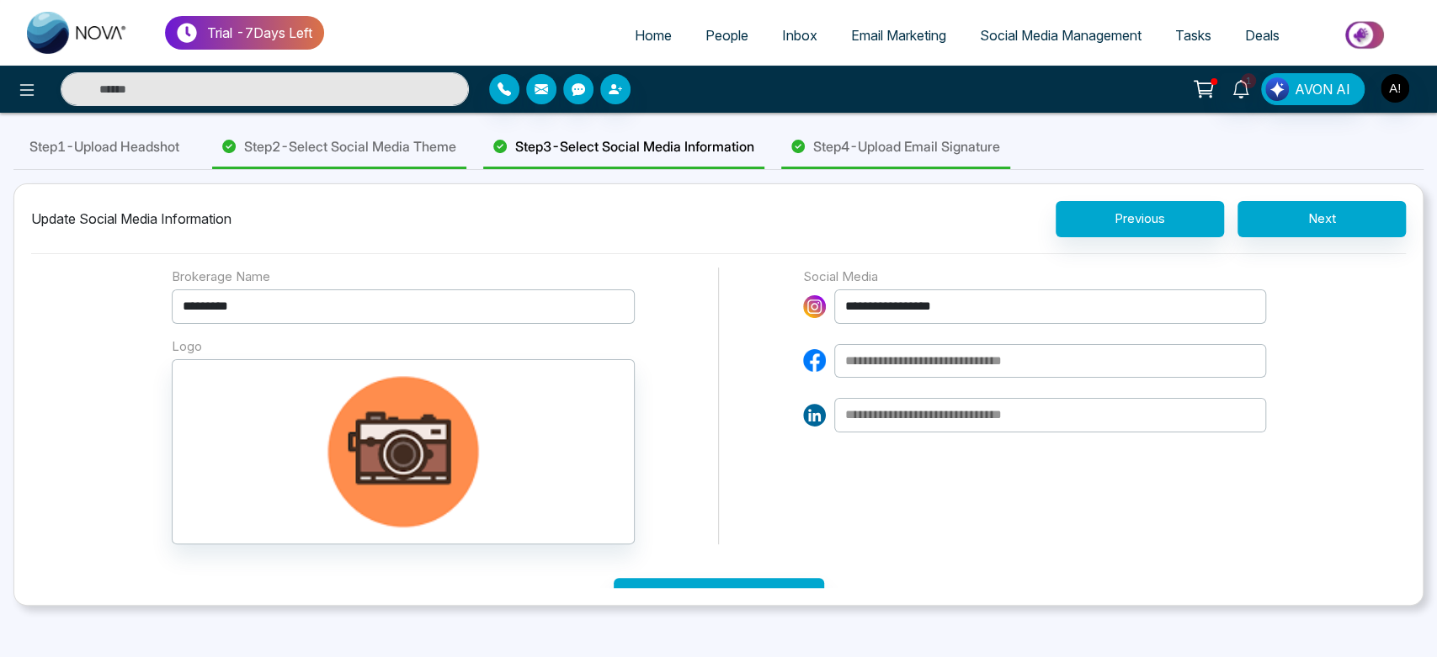
click at [639, 131] on div "Step 3 - Select Social Media Information" at bounding box center [623, 147] width 281 height 43
click at [466, 135] on div "Step 2 - Select Social Media Theme" at bounding box center [339, 147] width 254 height 43
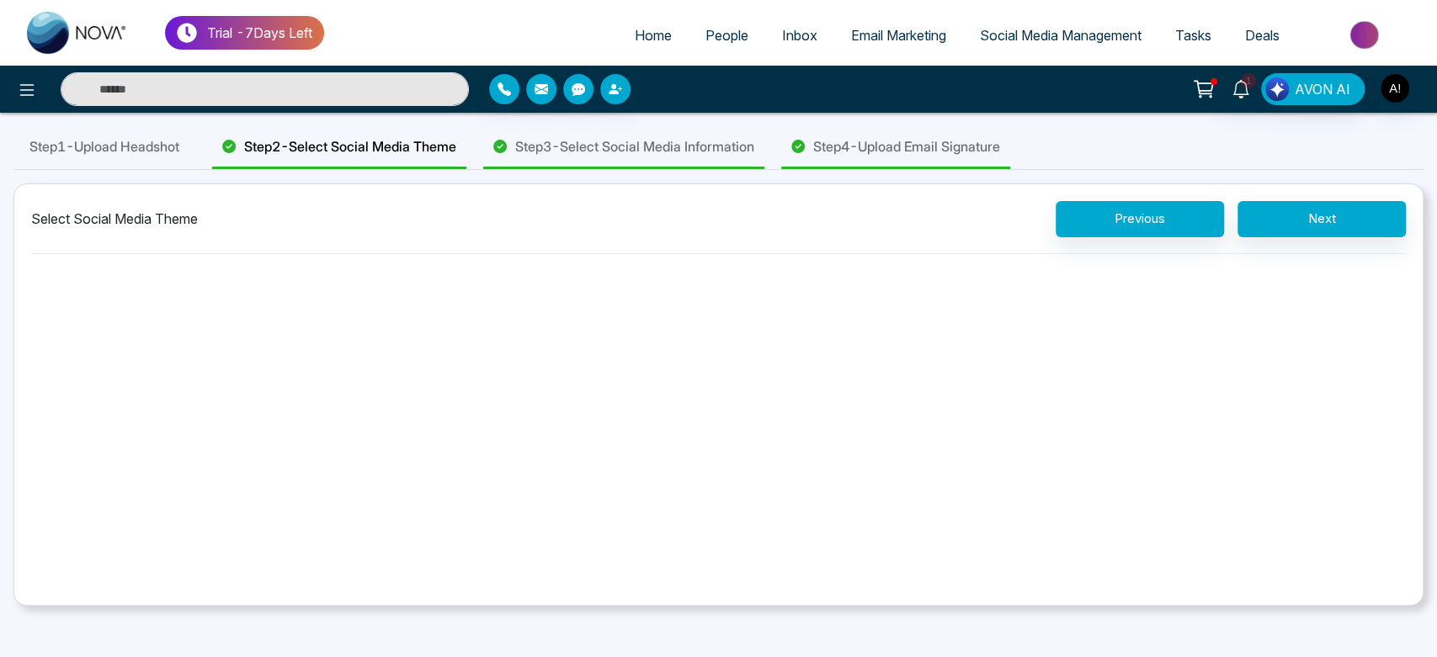
click at [588, 146] on span "Step 3 - Select Social Media Information" at bounding box center [634, 146] width 239 height 20
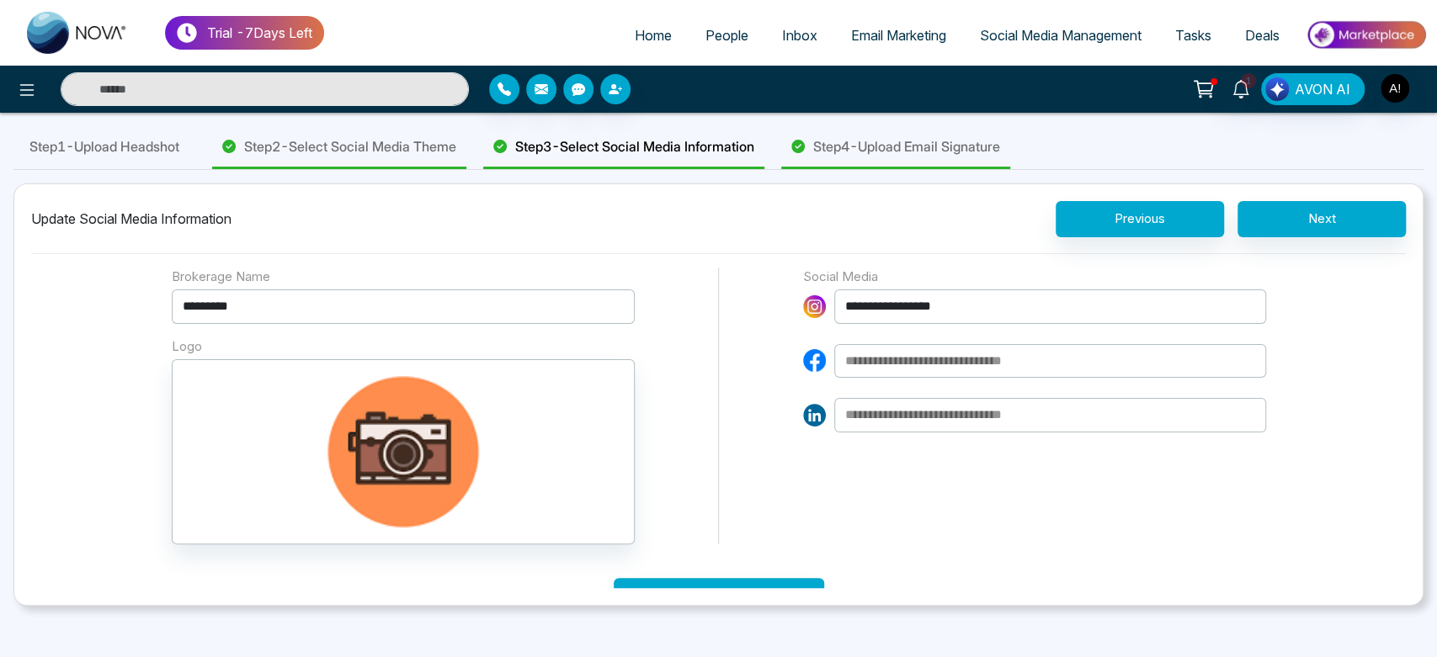
scroll to position [39, 0]
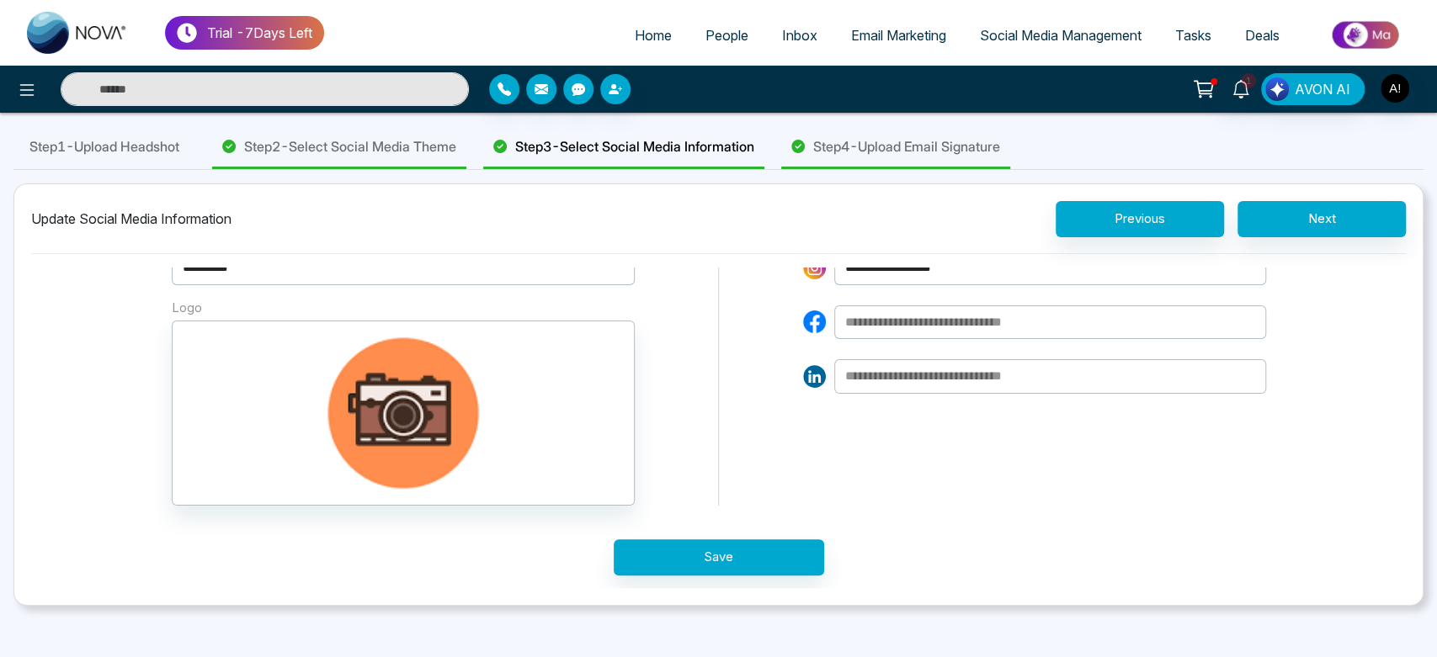
drag, startPoint x: 461, startPoint y: 449, endPoint x: 891, endPoint y: 476, distance: 431.1
click at [891, 476] on div "**********" at bounding box center [1034, 368] width 463 height 278
click at [431, 493] on button "Drag and Drop Your Logo Here Works with jpg, jpeg, png file under 5 MB Upload I…" at bounding box center [403, 413] width 463 height 185
click at [438, 463] on button "Drag and Drop Your Logo Here Works with jpg, jpeg, png file under 5 MB Upload I…" at bounding box center [403, 413] width 463 height 185
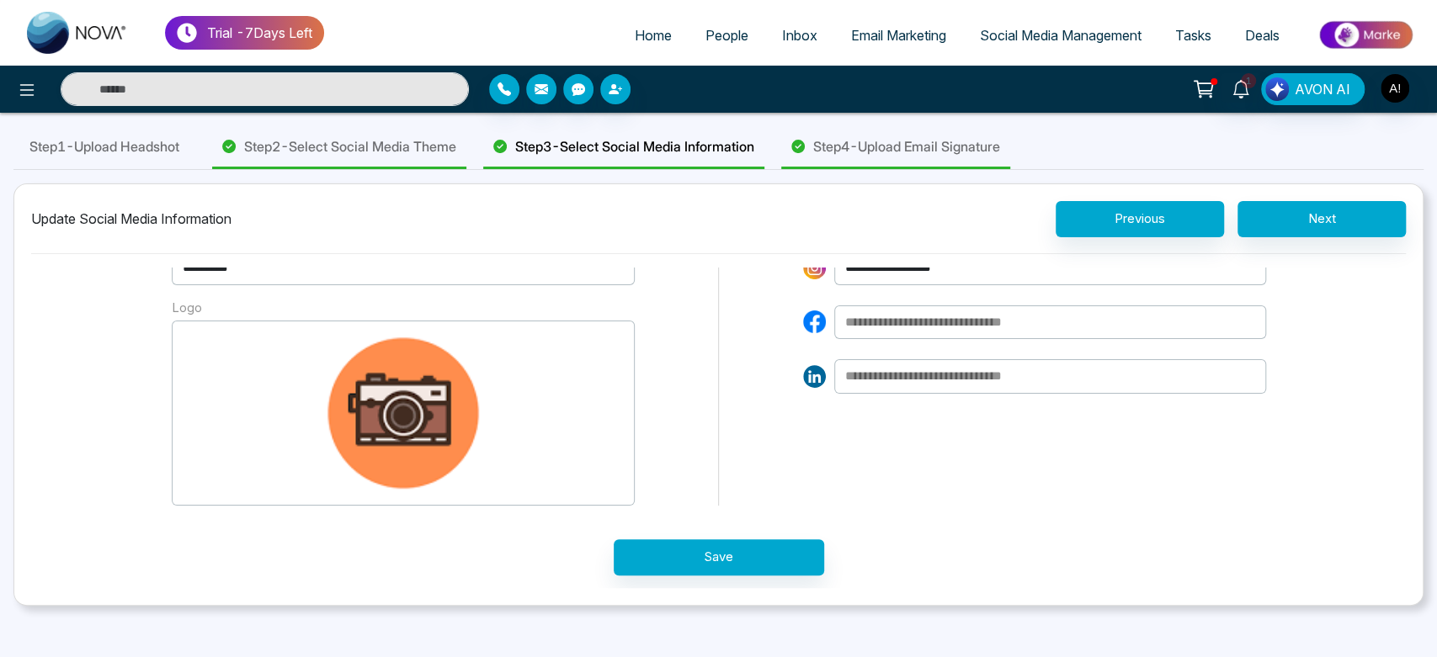
click at [438, 463] on button "Drag and Drop Your Logo Here Works with jpg, jpeg, png file under 5 MB Upload I…" at bounding box center [403, 413] width 463 height 185
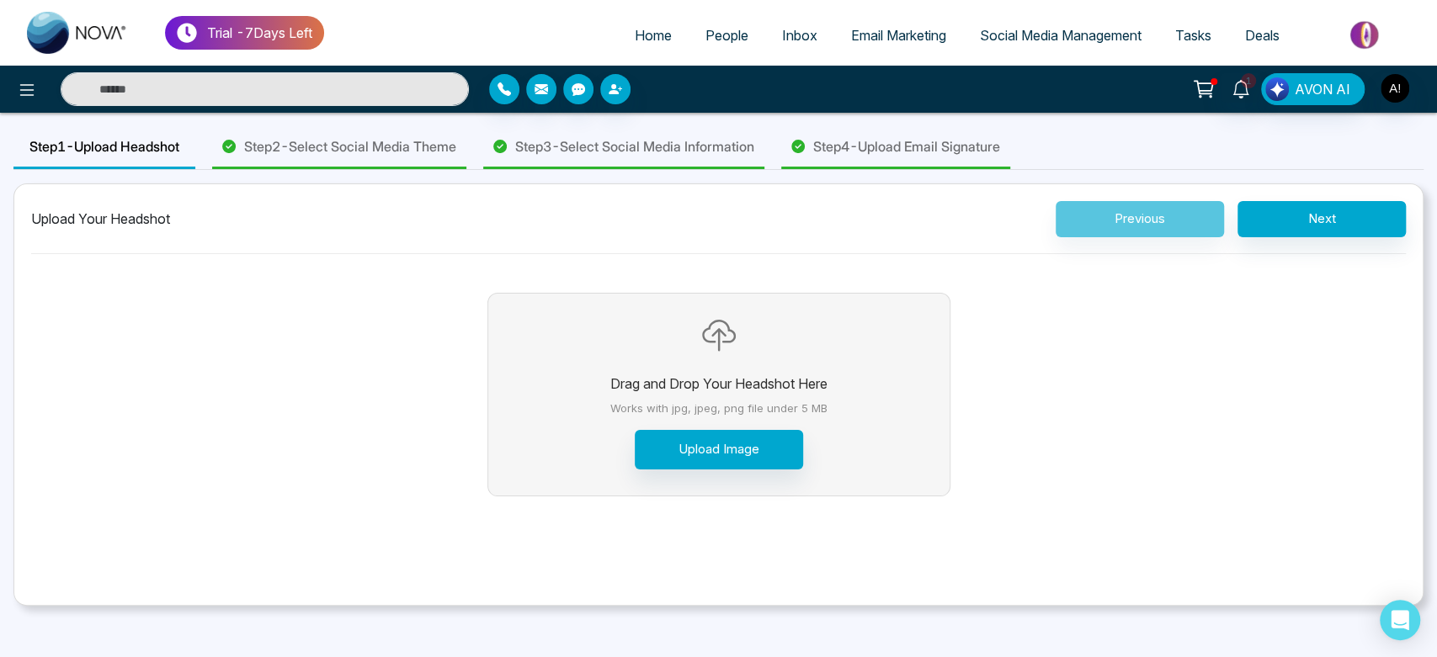
click at [437, 140] on span "Step 2 - Select Social Media Theme" at bounding box center [350, 146] width 212 height 20
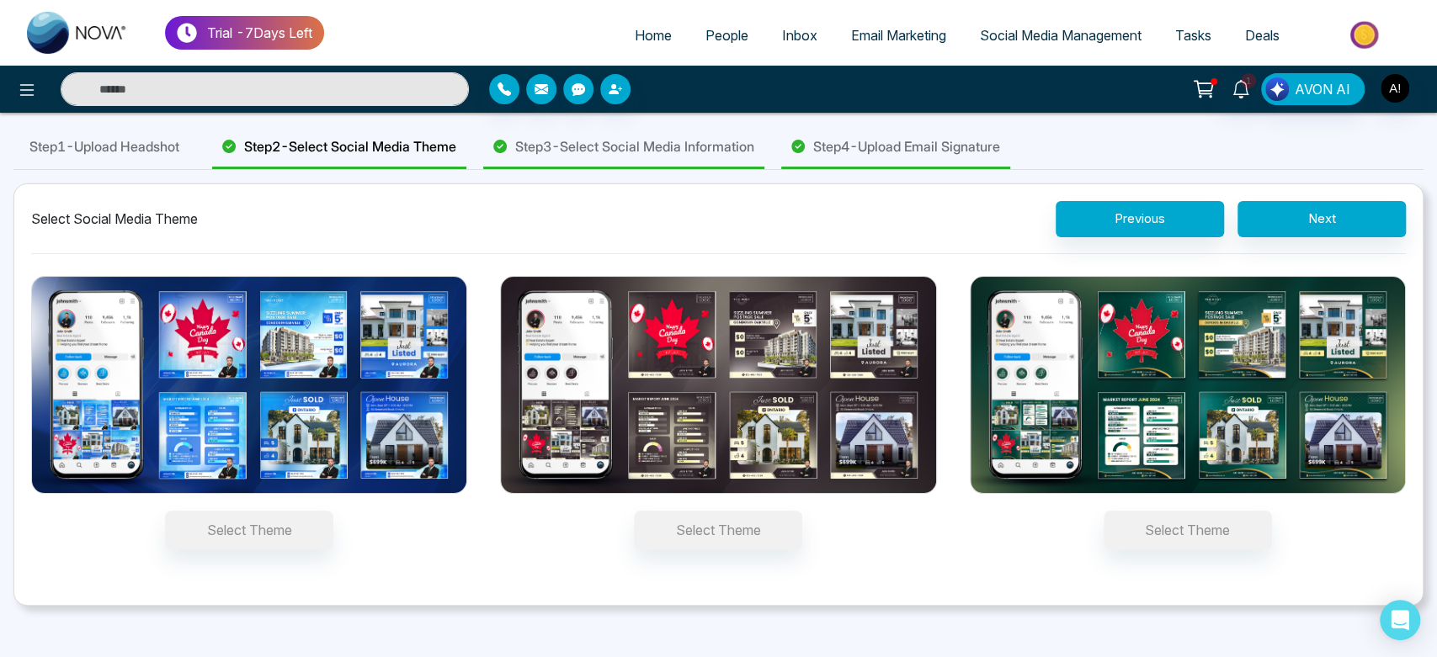
click at [641, 152] on span "Step 3 - Select Social Media Information" at bounding box center [634, 146] width 239 height 20
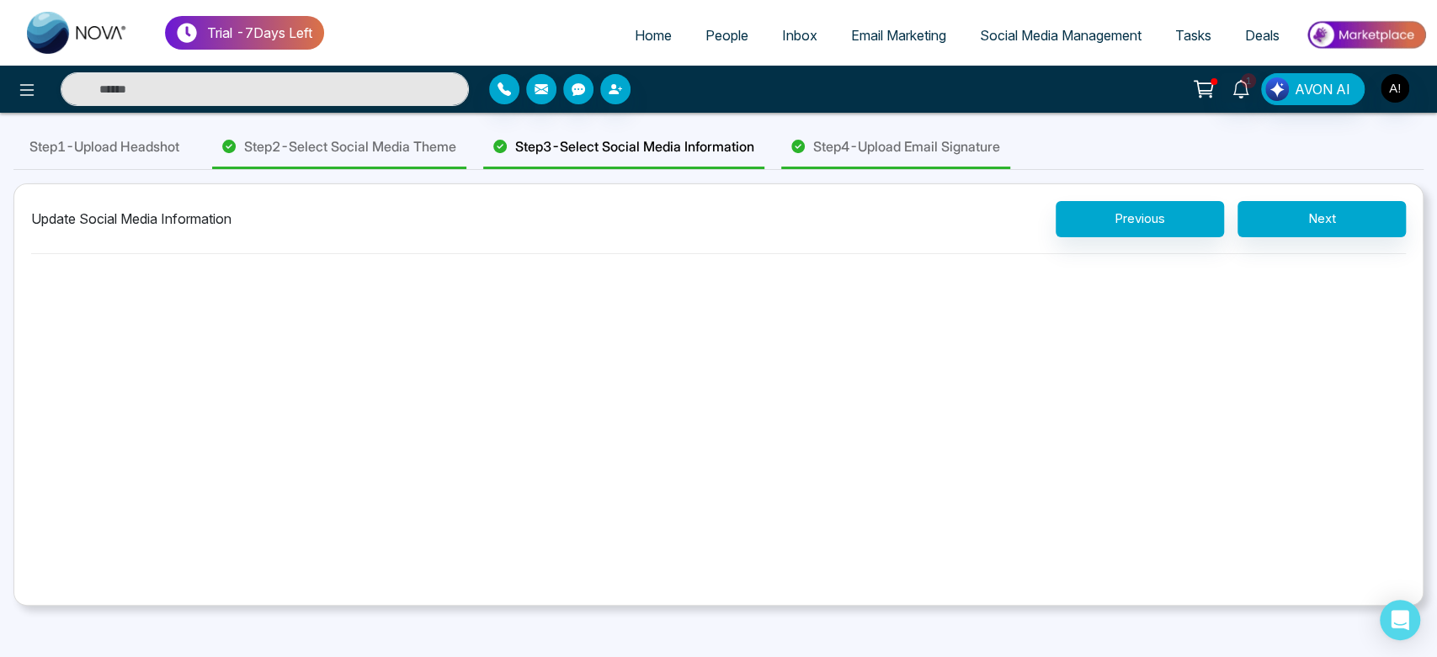
scroll to position [39, 0]
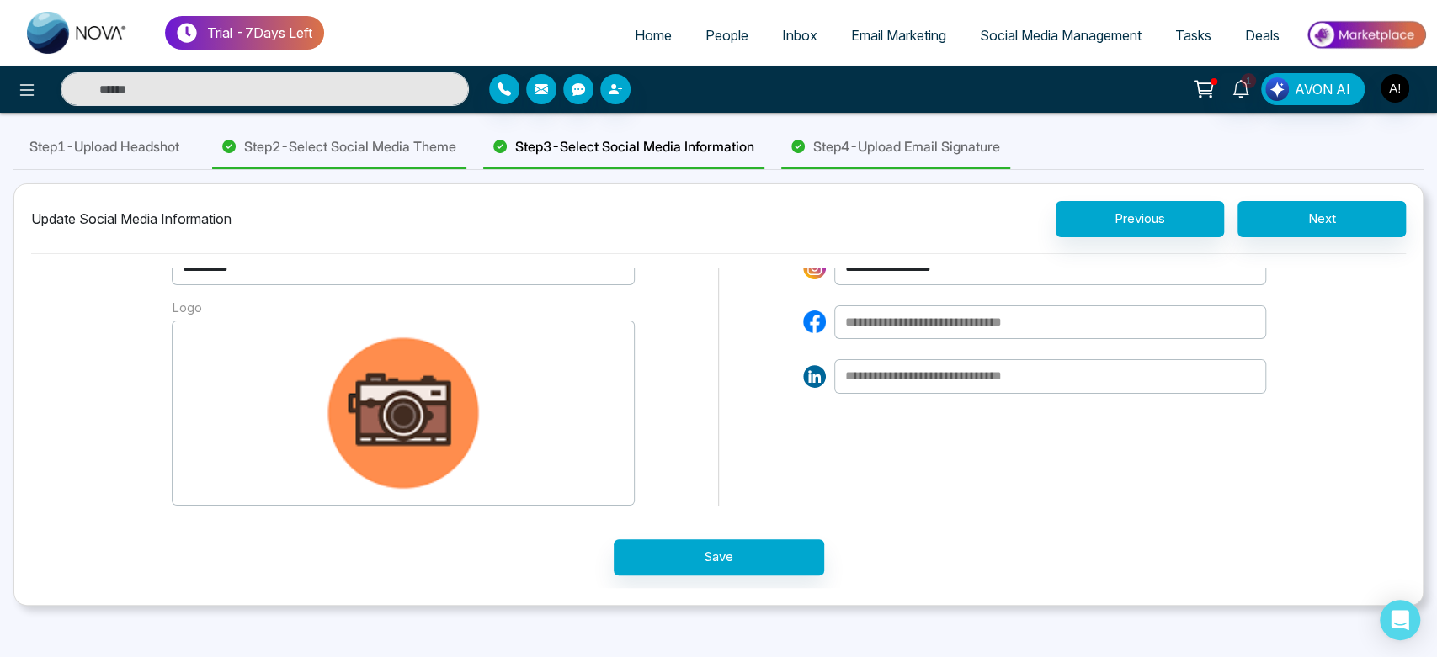
click at [515, 414] on button "Drag and Drop Your Logo Here Works with jpg, jpeg, png file under 5 MB Upload I…" at bounding box center [403, 413] width 463 height 185
drag, startPoint x: 437, startPoint y: 419, endPoint x: 668, endPoint y: 439, distance: 232.4
click at [668, 439] on div "**********" at bounding box center [719, 368] width 1094 height 278
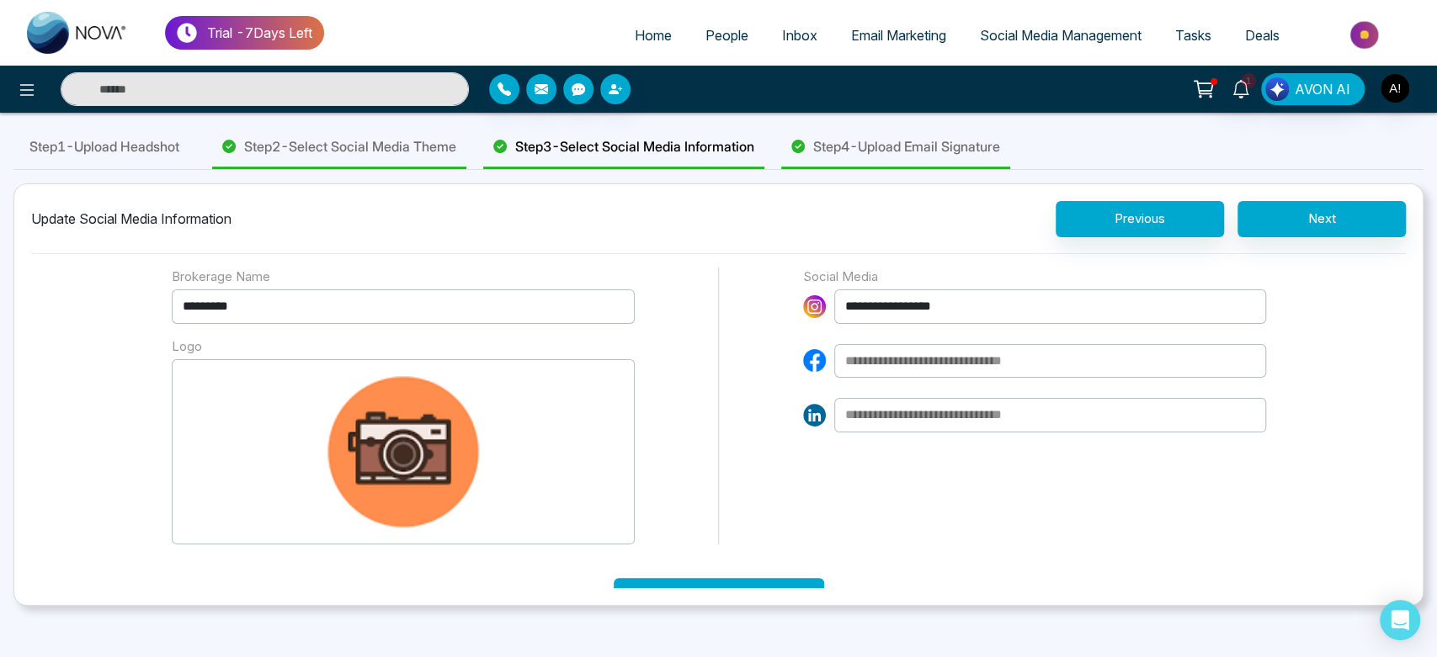
click at [469, 436] on button "Drag and Drop Your Logo Here Works with jpg, jpeg, png file under 5 MB Upload I…" at bounding box center [403, 451] width 463 height 185
drag, startPoint x: 498, startPoint y: 519, endPoint x: 666, endPoint y: 530, distance: 168.8
click at [666, 530] on div "**********" at bounding box center [719, 407] width 1094 height 278
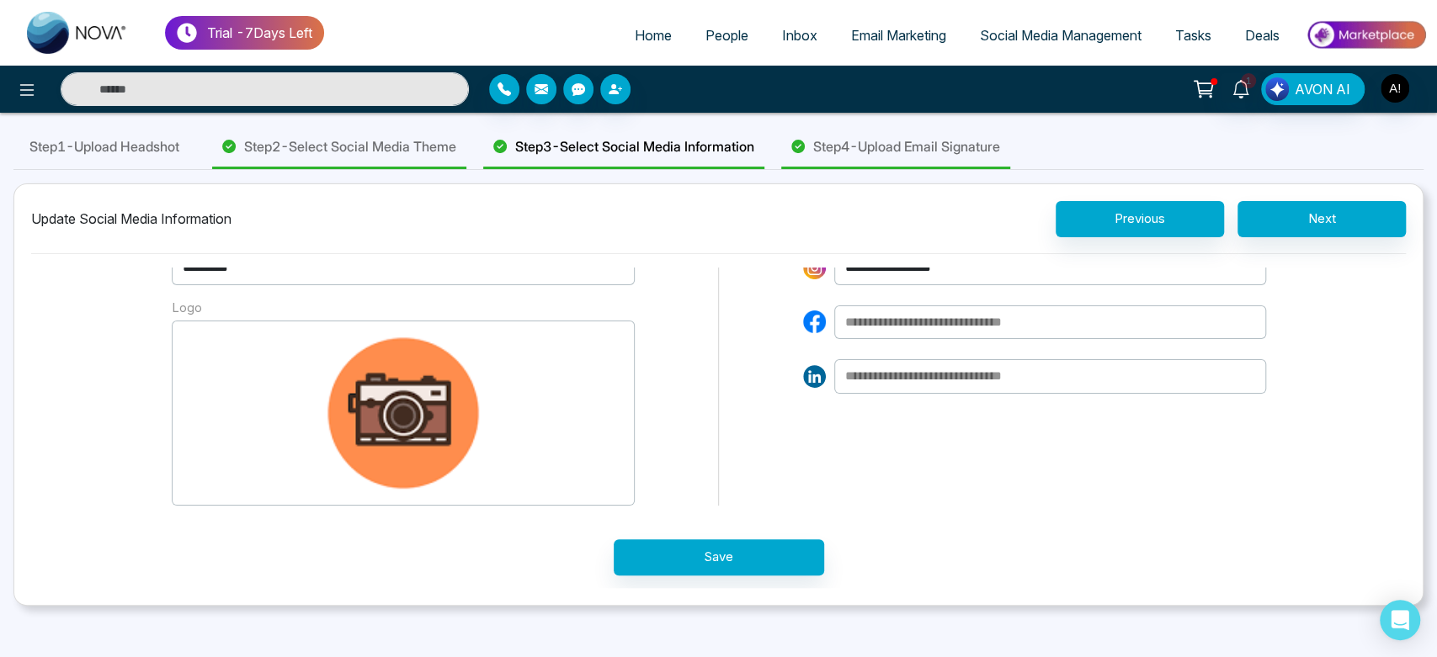
scroll to position [38, 0]
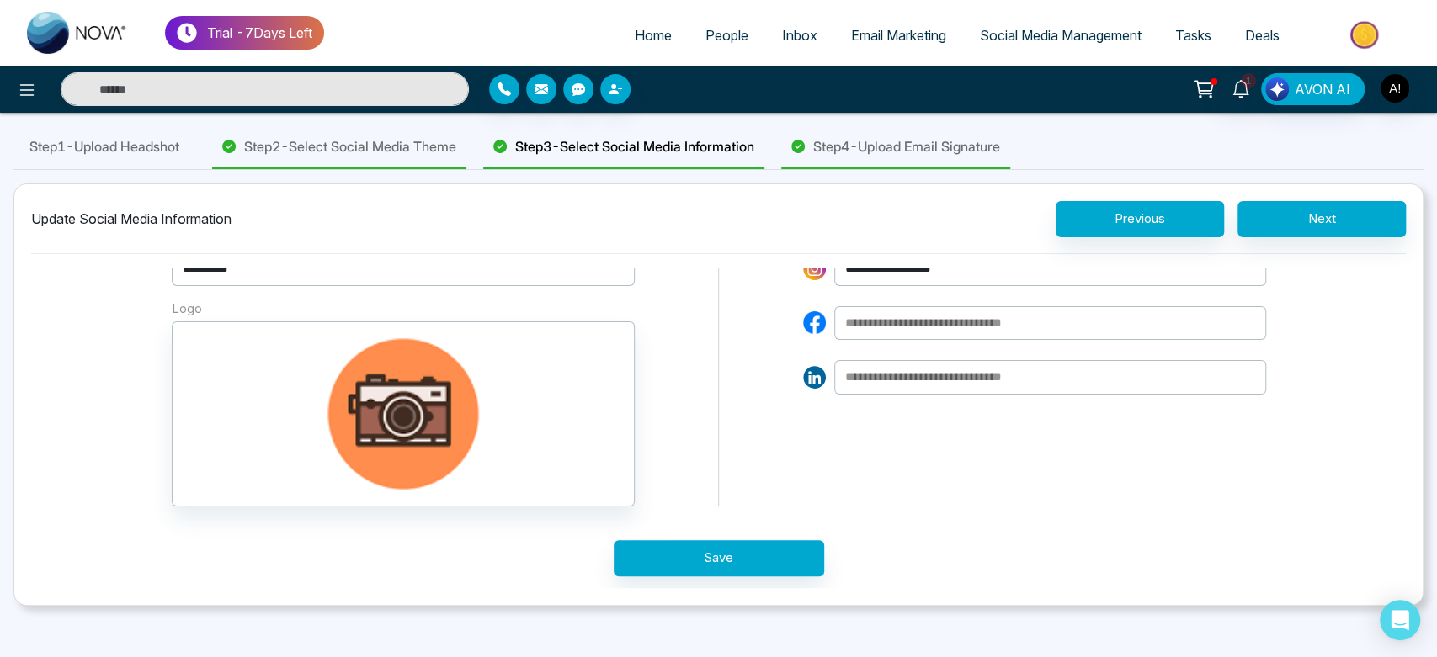
click at [702, 577] on div "Save" at bounding box center [719, 548] width 1094 height 83
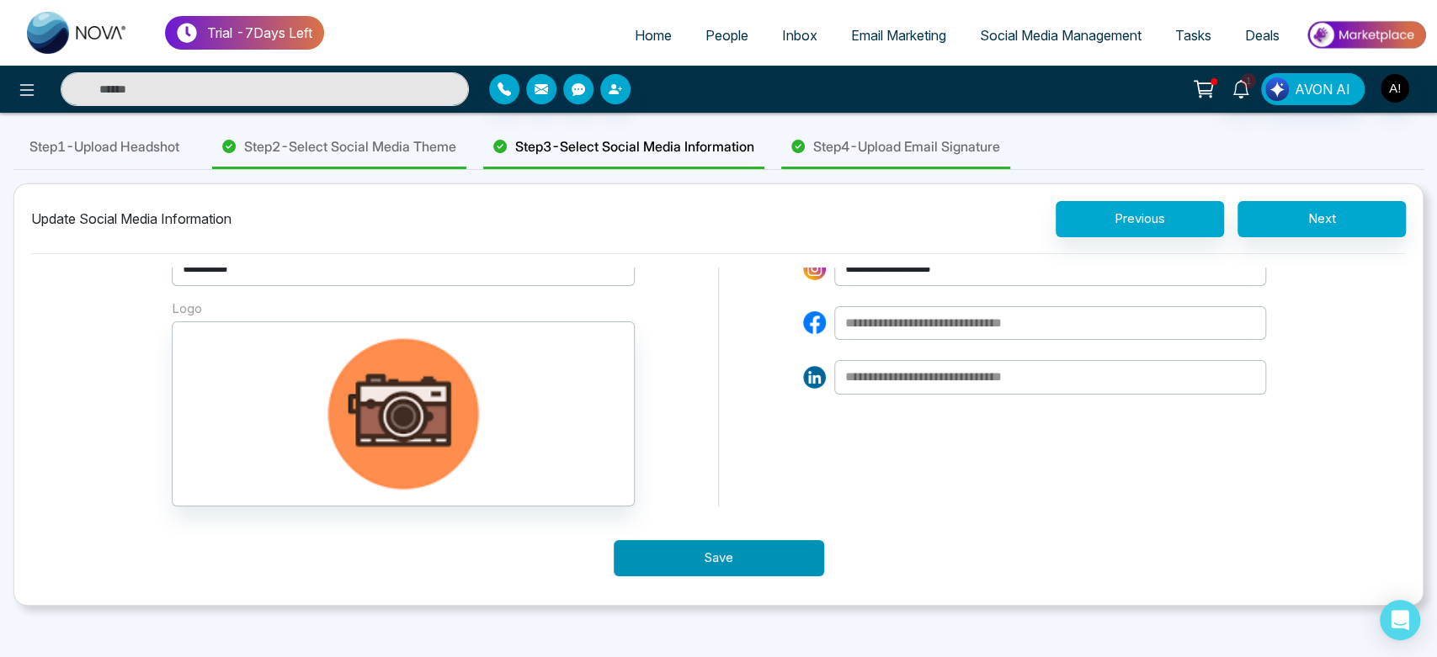
click at [749, 551] on button "Save" at bounding box center [719, 558] width 210 height 36
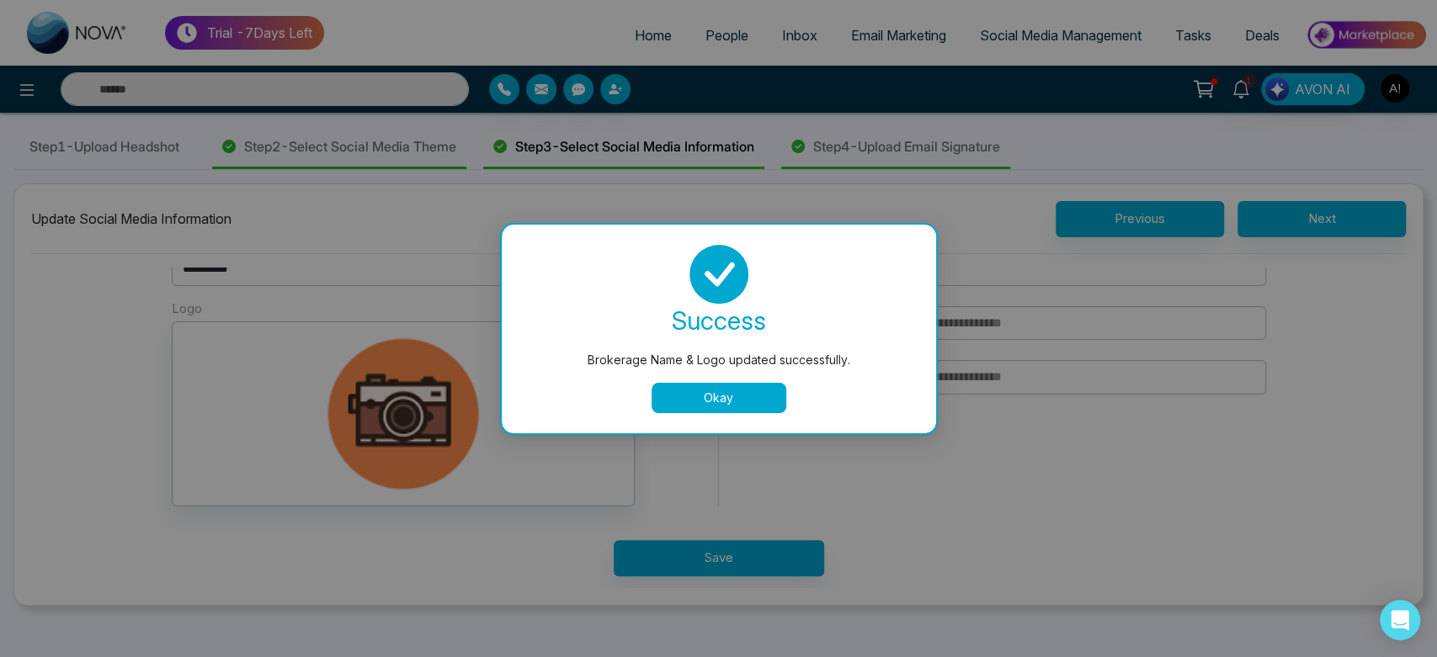
click at [724, 384] on button "Okay" at bounding box center [719, 398] width 135 height 30
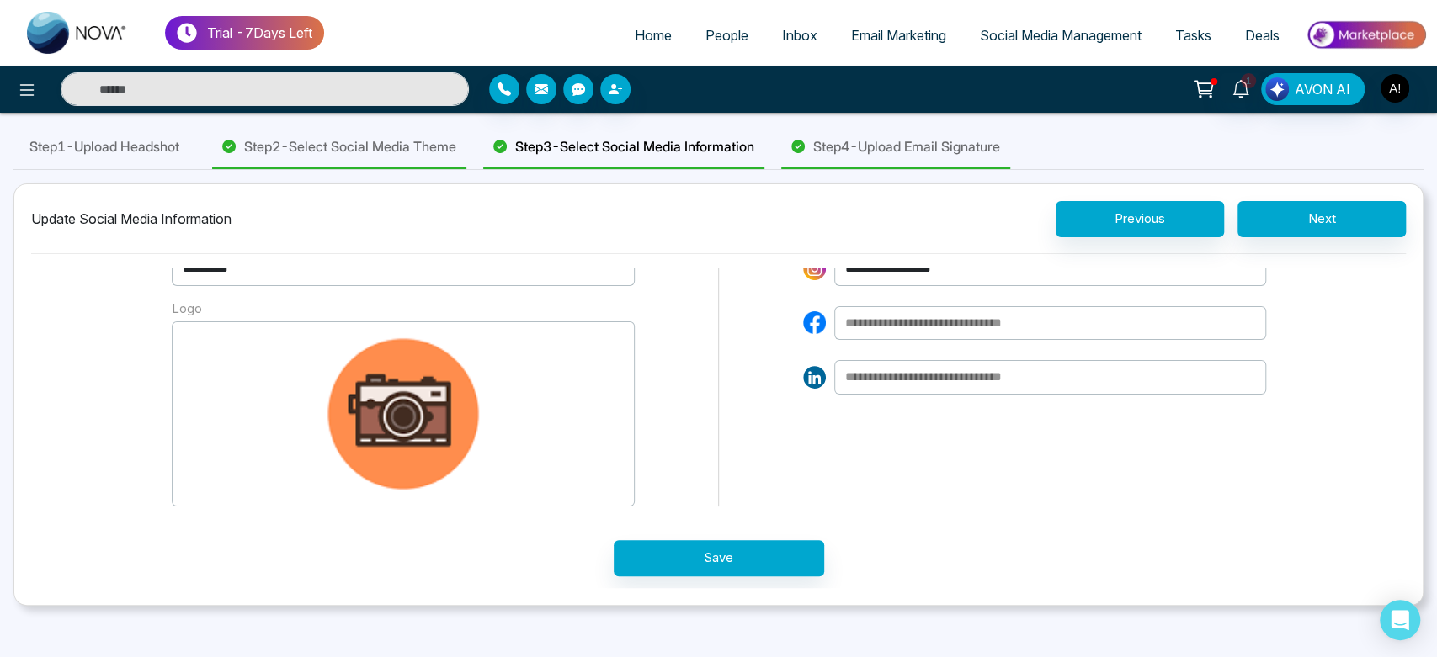
click at [460, 407] on button "Drag and Drop Your Logo Here Works with jpg, jpeg, png file under 5 MB Upload I…" at bounding box center [403, 414] width 463 height 185
drag, startPoint x: 468, startPoint y: 421, endPoint x: 801, endPoint y: 439, distance: 333.8
click at [801, 439] on div "**********" at bounding box center [719, 369] width 1094 height 278
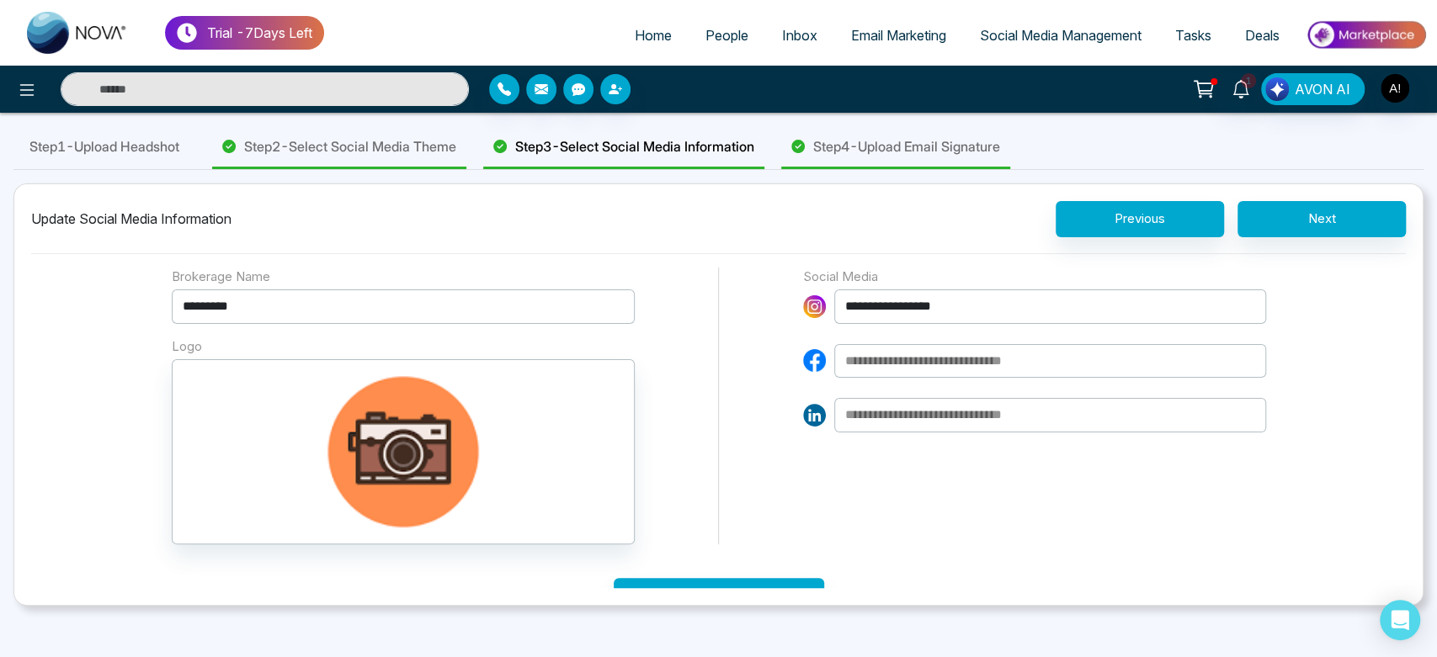
click at [993, 120] on div "**********" at bounding box center [718, 328] width 1437 height 657
click at [902, 151] on span "Step 4 - Upload Email Signature" at bounding box center [906, 146] width 187 height 20
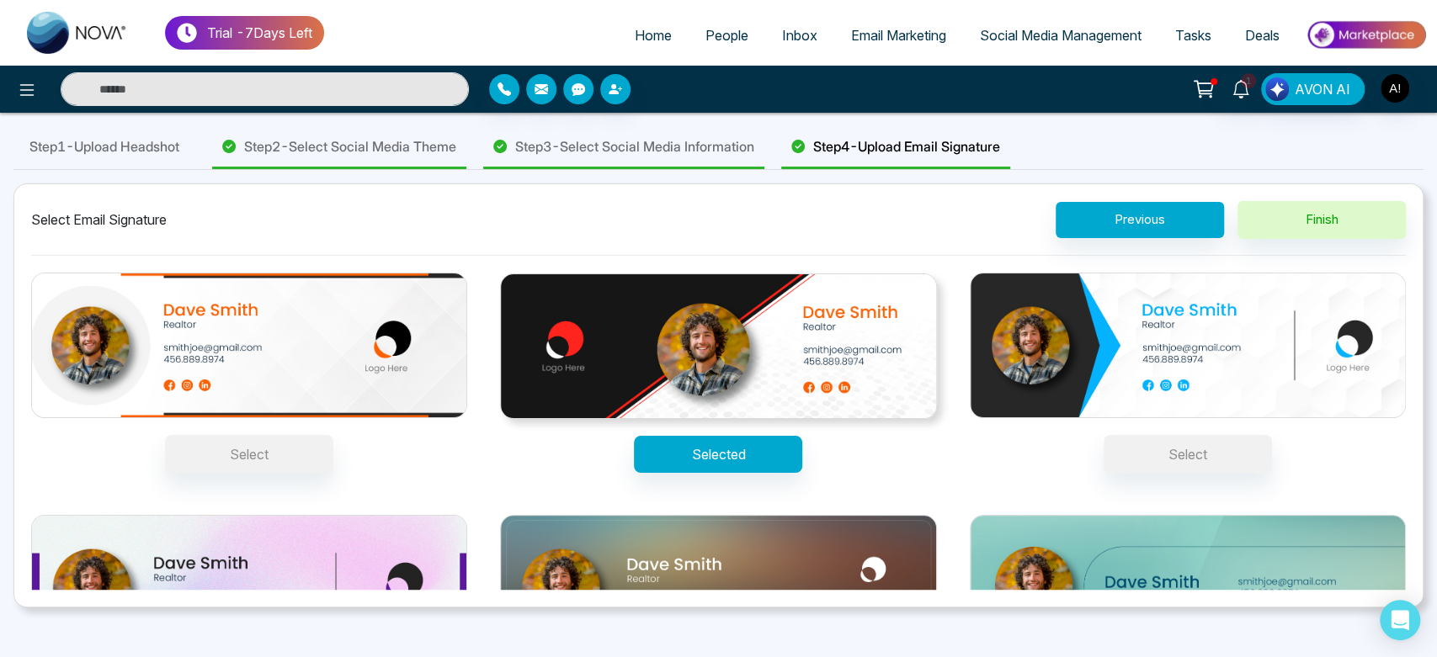
scroll to position [128, 0]
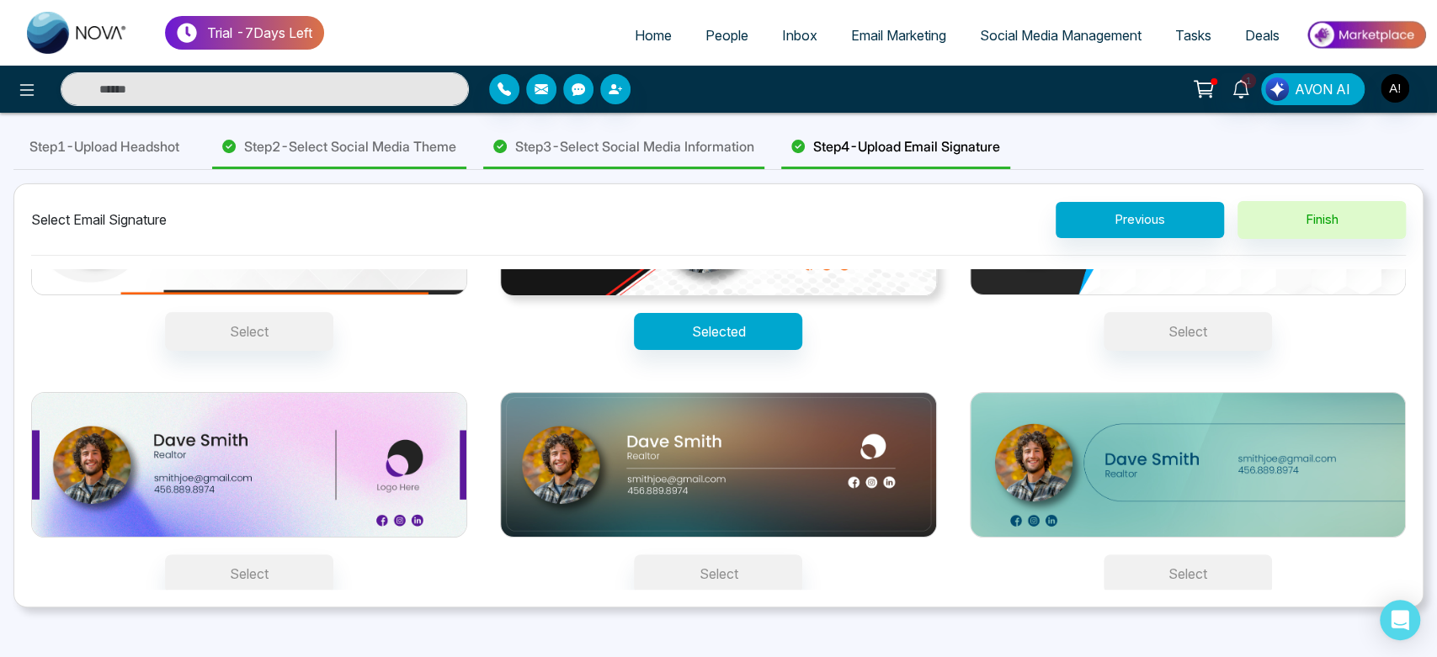
click at [1159, 573] on button "Select" at bounding box center [1188, 574] width 168 height 39
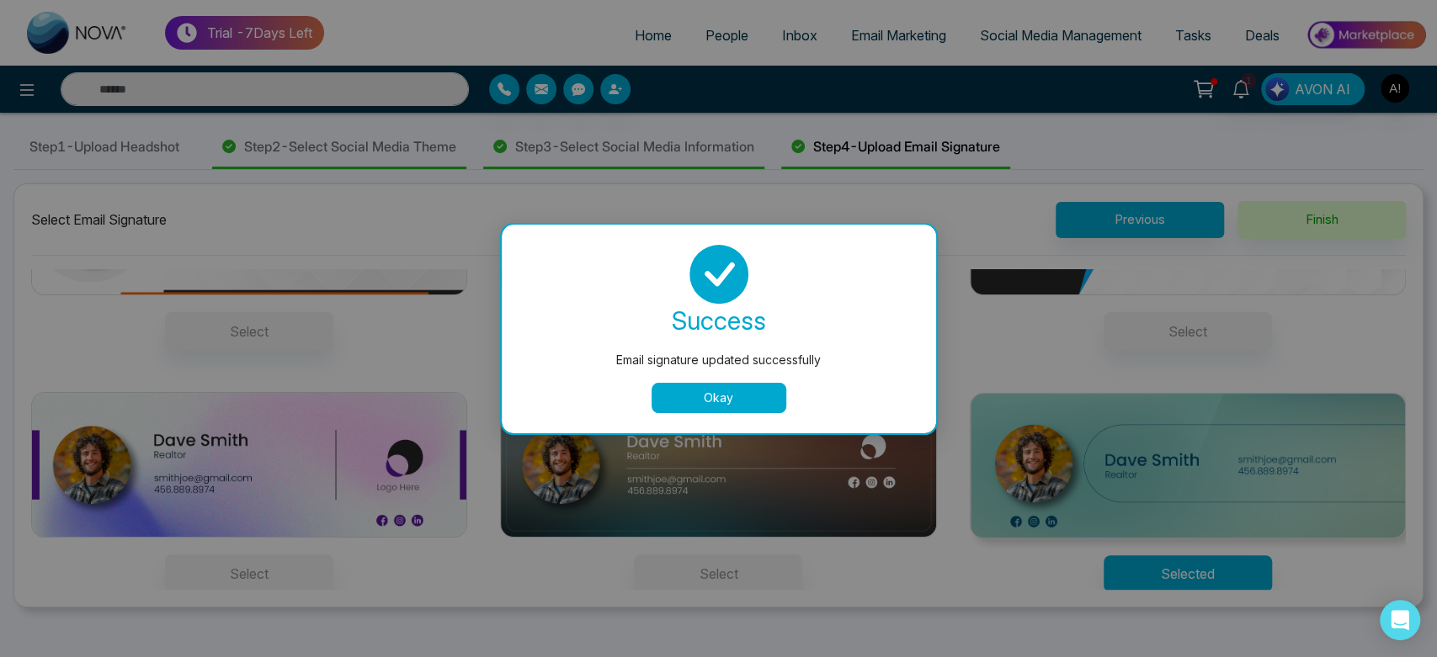
click at [713, 402] on button "Okay" at bounding box center [719, 398] width 135 height 30
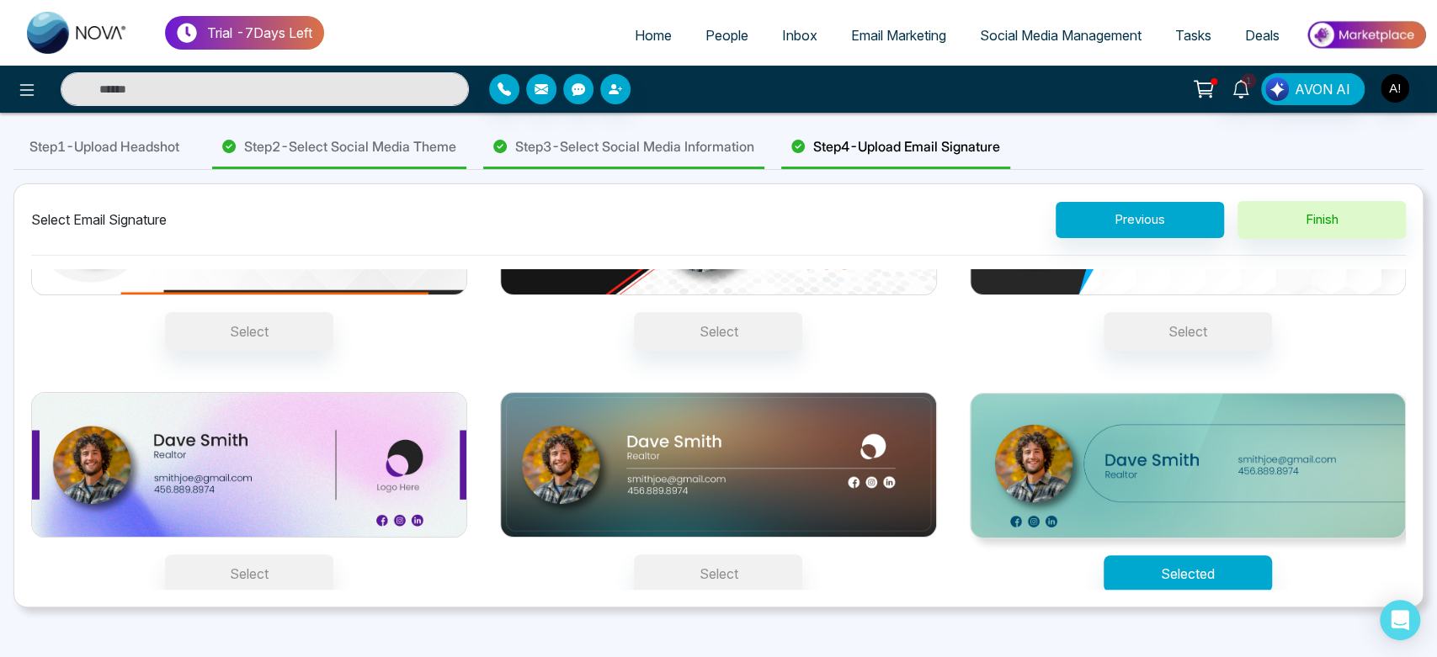
click at [10, 98] on div at bounding box center [239, 89] width 479 height 34
click at [17, 93] on icon at bounding box center [27, 90] width 20 height 20
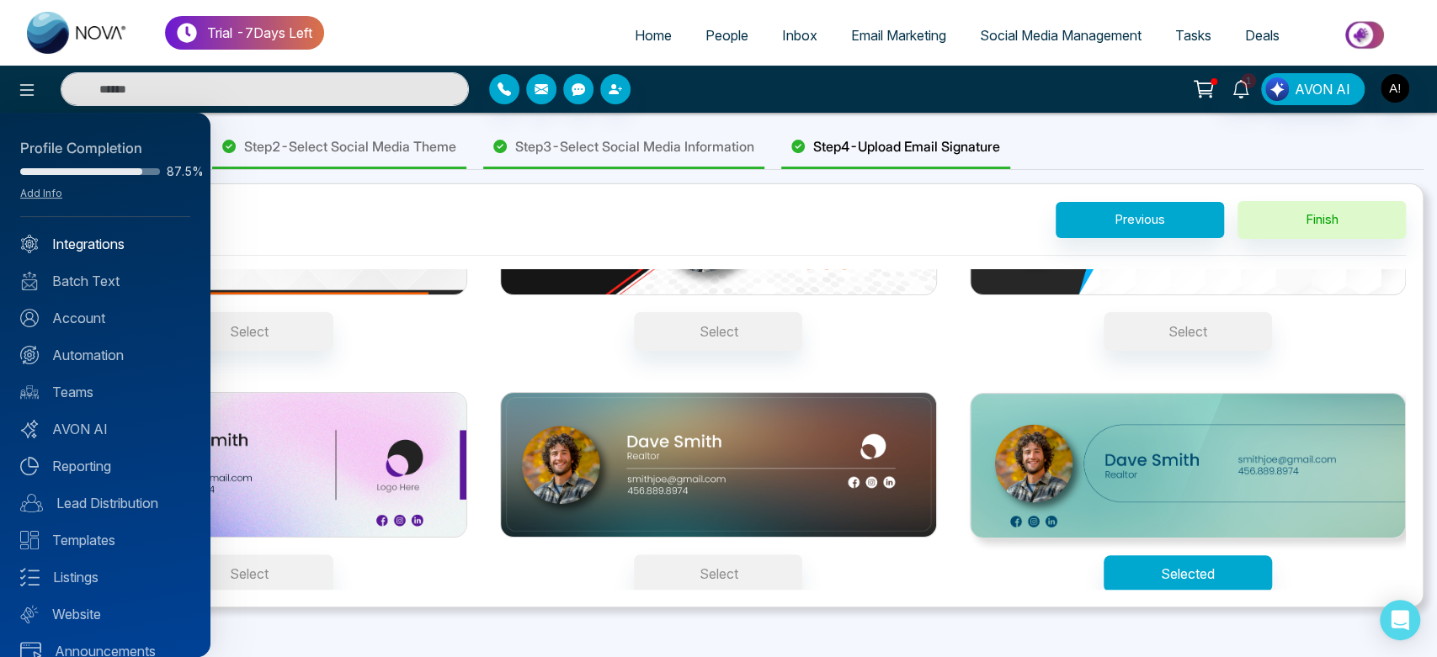
click at [69, 246] on link "Integrations" at bounding box center [105, 244] width 170 height 20
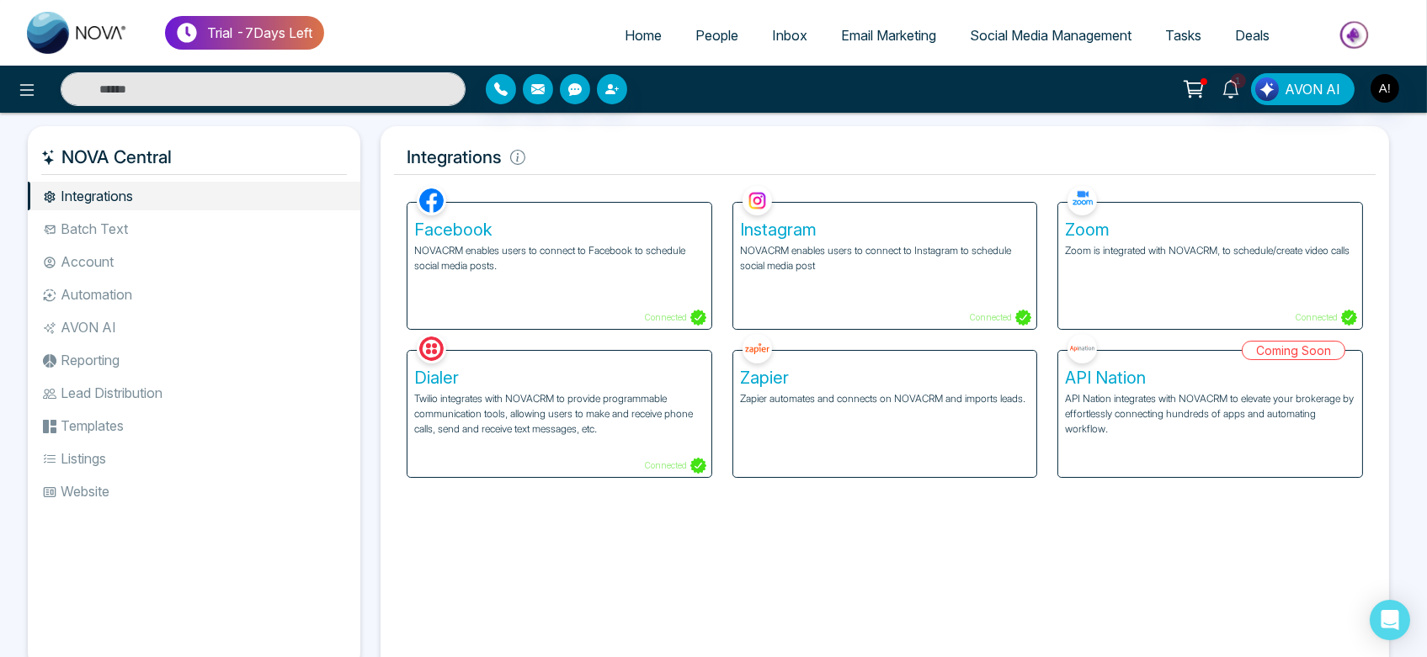
drag, startPoint x: 56, startPoint y: 147, endPoint x: 247, endPoint y: 151, distance: 191.1
click at [247, 151] on h5 "NOVA Central" at bounding box center [194, 157] width 306 height 35
click at [1112, 319] on div "Zoom Zoom is integrated with NOVACRM, to schedule/create video calls Connected" at bounding box center [1210, 266] width 304 height 126
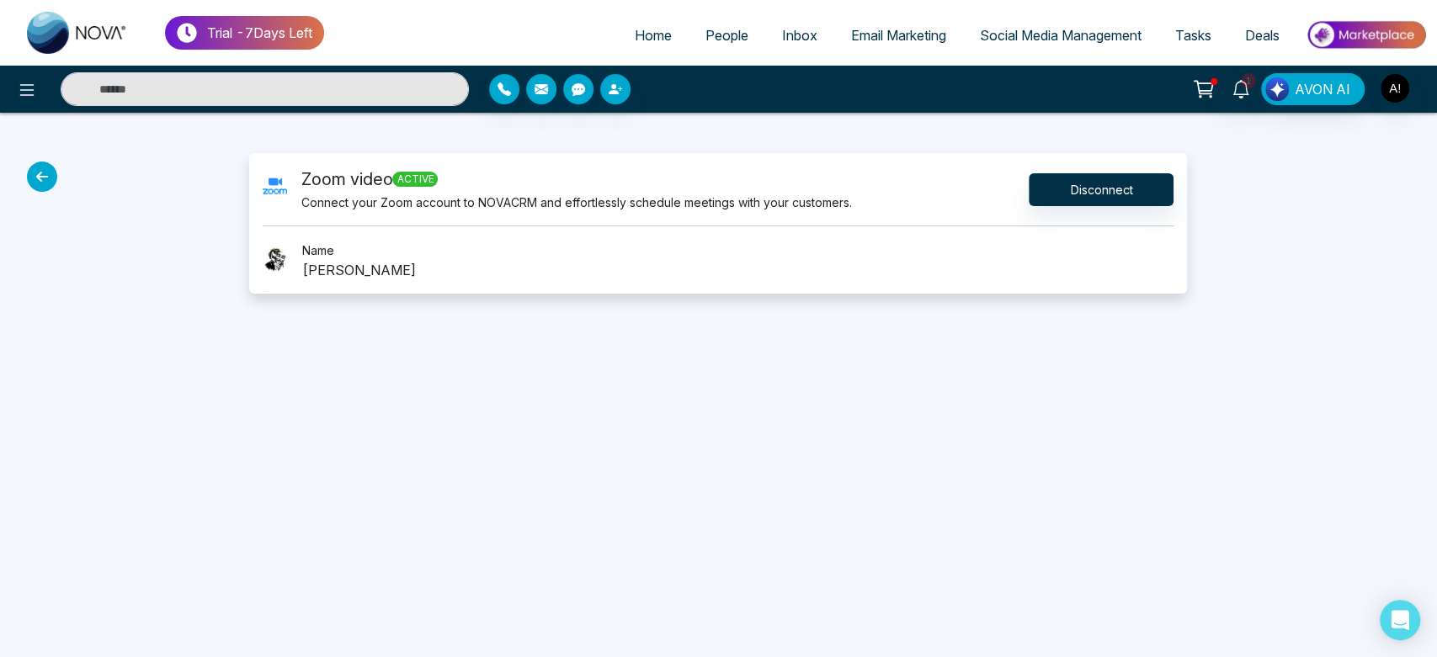
click at [42, 179] on icon at bounding box center [42, 177] width 30 height 30
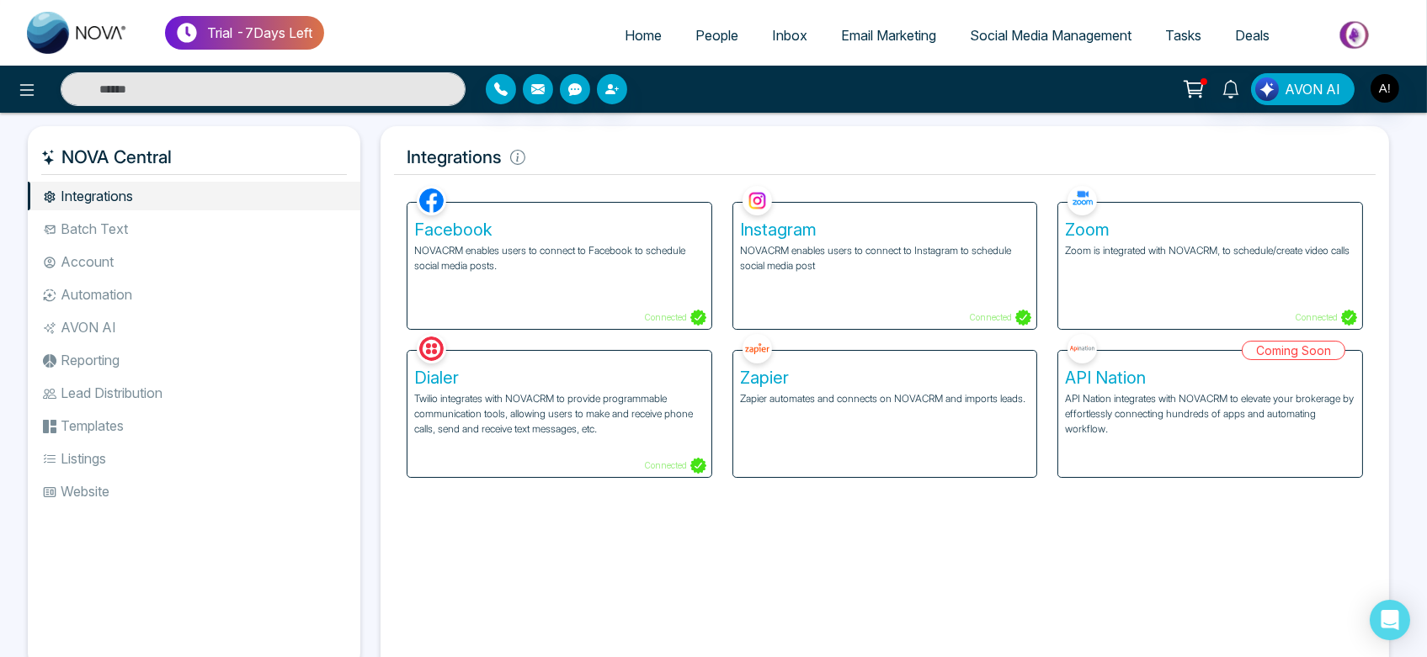
click at [554, 445] on div "Dialer Twilio integrates with NOVACRM to provide programmable communication too…" at bounding box center [559, 414] width 304 height 126
click at [603, 396] on p "Twilio integrates with NOVACRM to provide programmable communication tools, all…" at bounding box center [559, 413] width 290 height 45
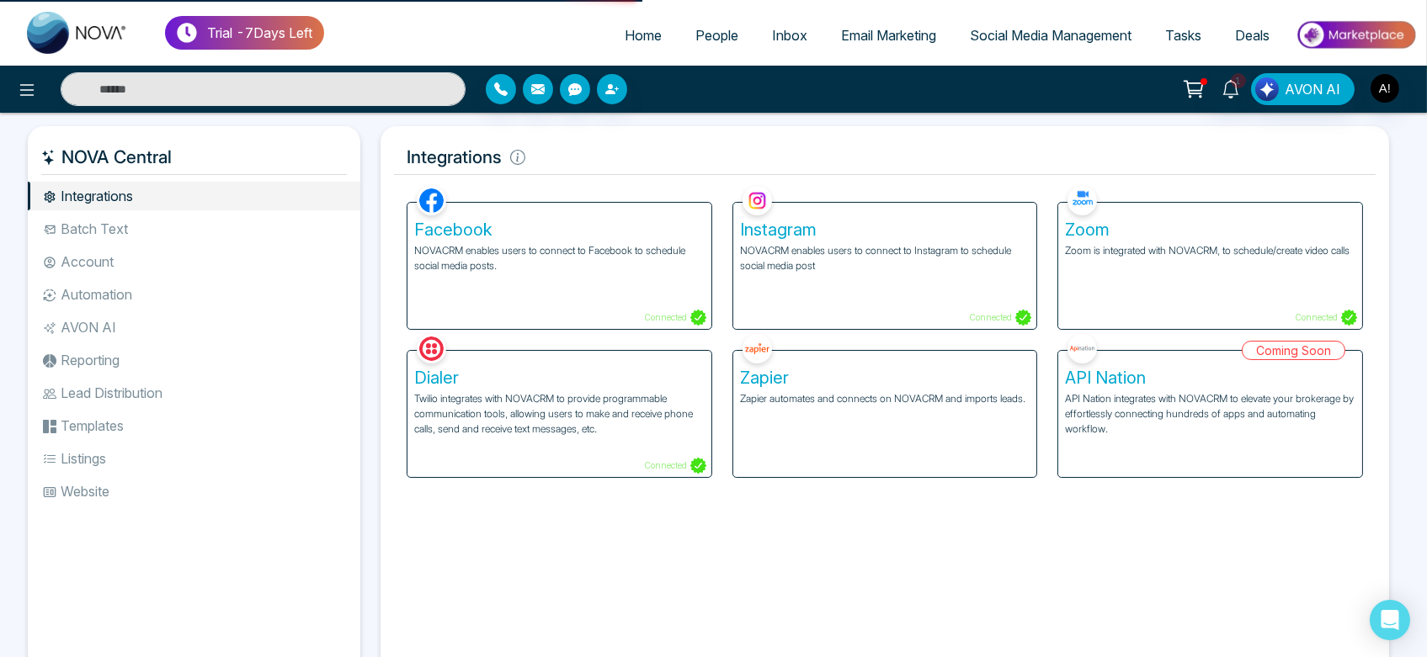
click at [603, 396] on p "Twilio integrates with NOVACRM to provide programmable communication tools, all…" at bounding box center [559, 413] width 290 height 45
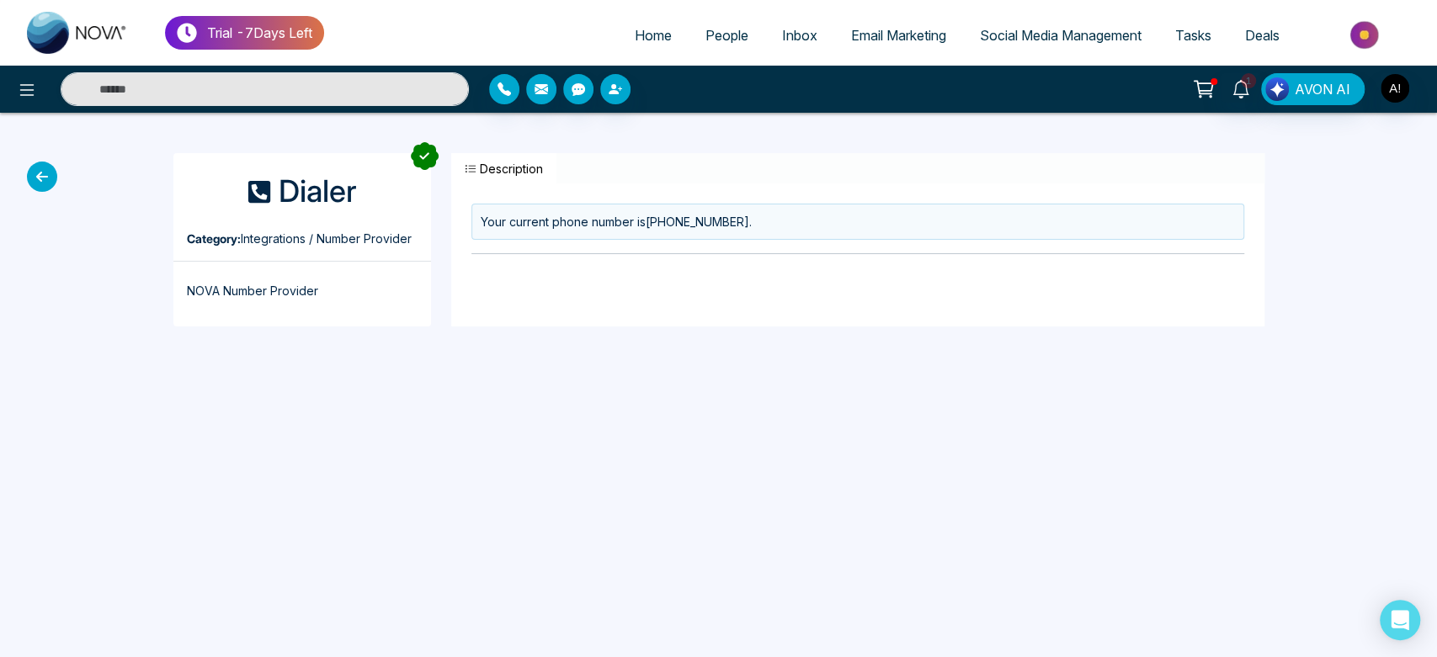
click at [32, 165] on icon at bounding box center [42, 177] width 30 height 30
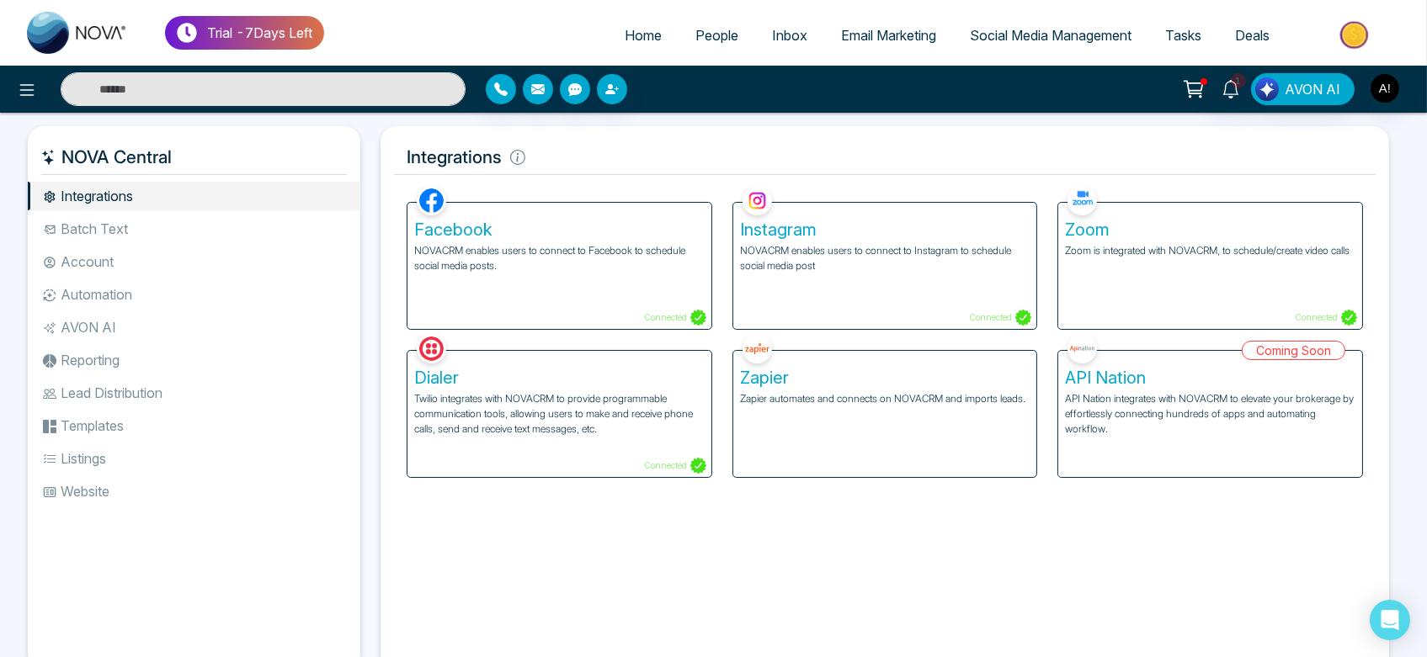
click at [99, 226] on li "Batch Text" at bounding box center [194, 229] width 333 height 29
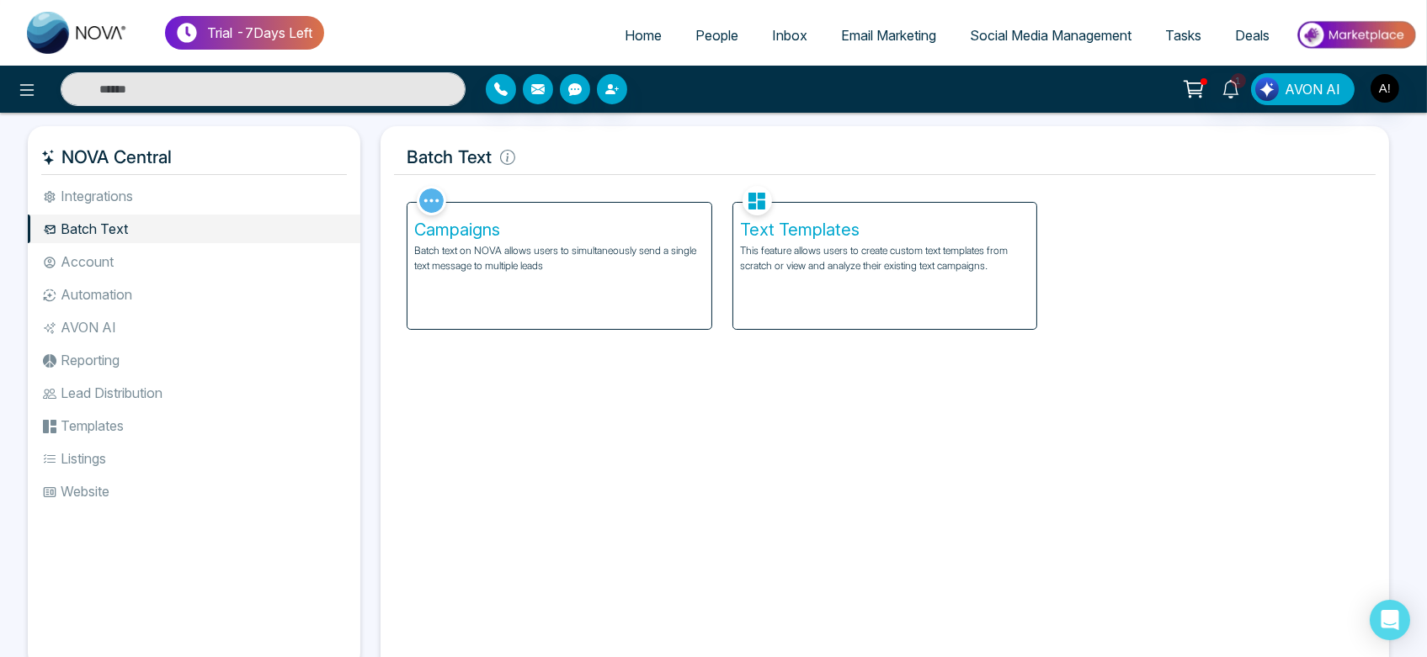
click at [125, 271] on li "Account" at bounding box center [194, 261] width 333 height 29
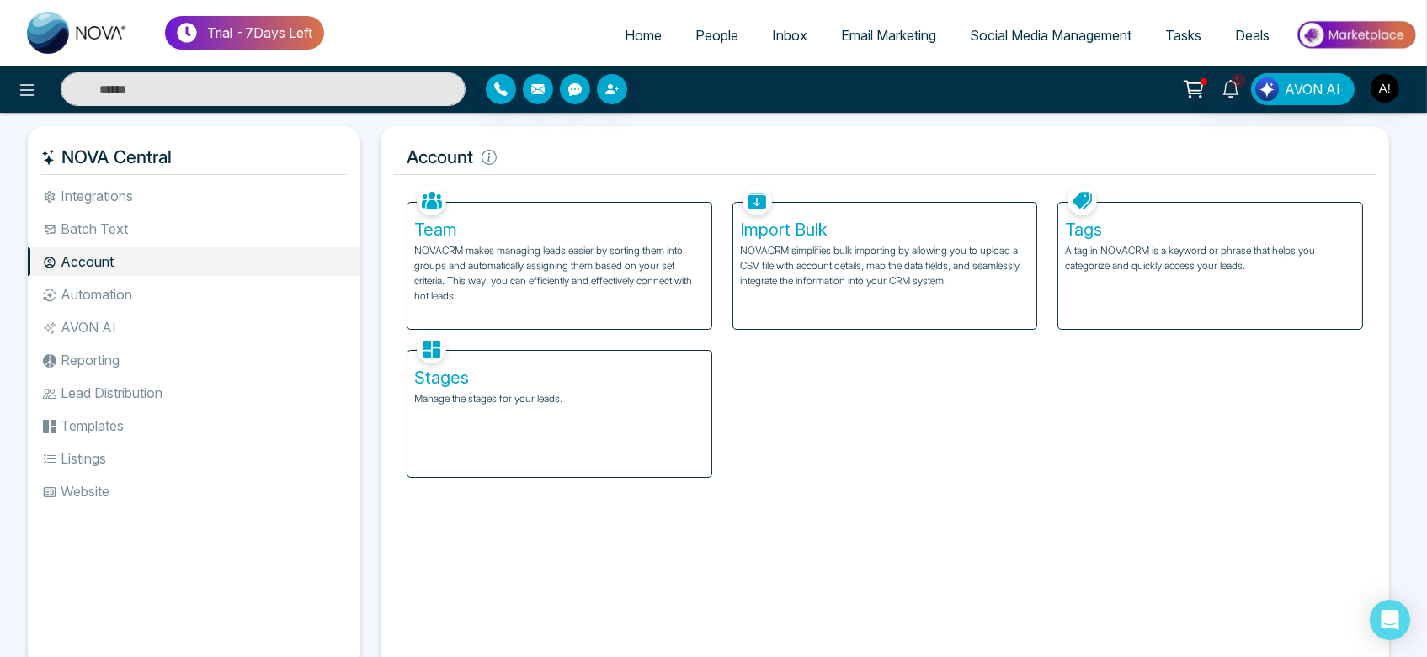
click at [576, 271] on p "NOVACRM makes managing leads easier by sorting them into groups and automatical…" at bounding box center [559, 273] width 290 height 61
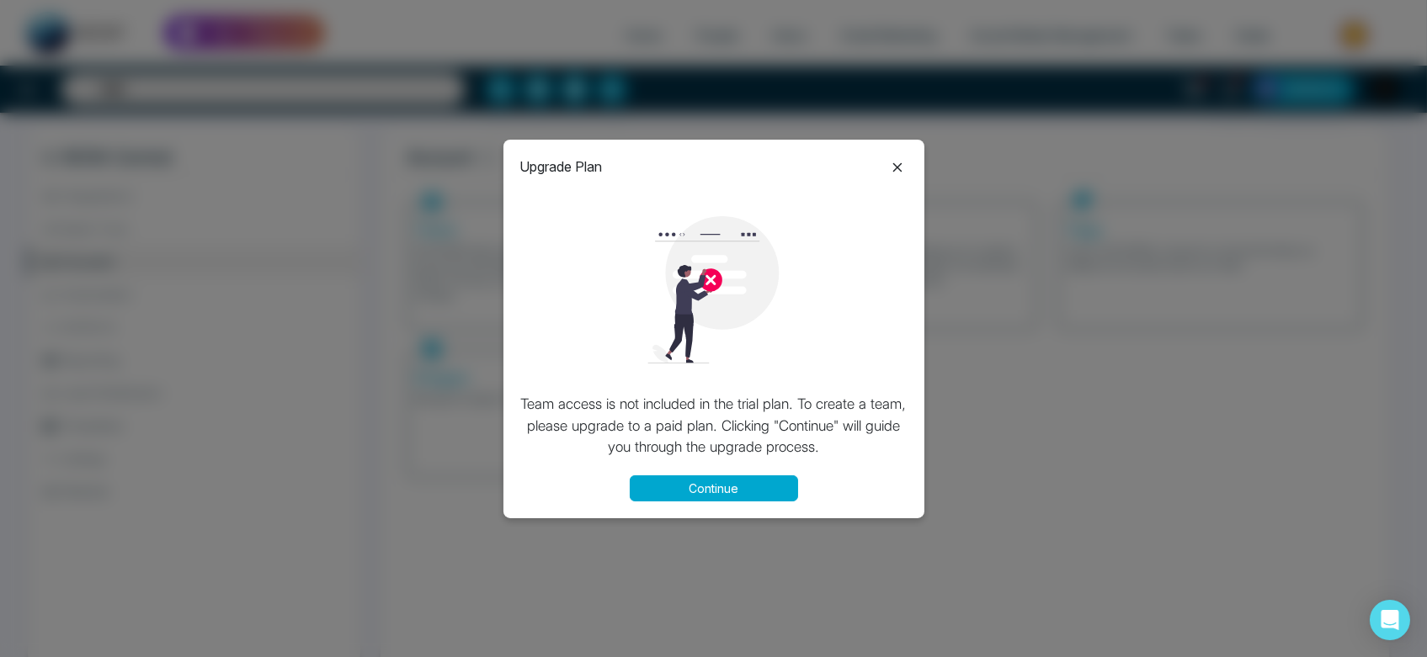
click at [897, 169] on icon at bounding box center [897, 167] width 20 height 20
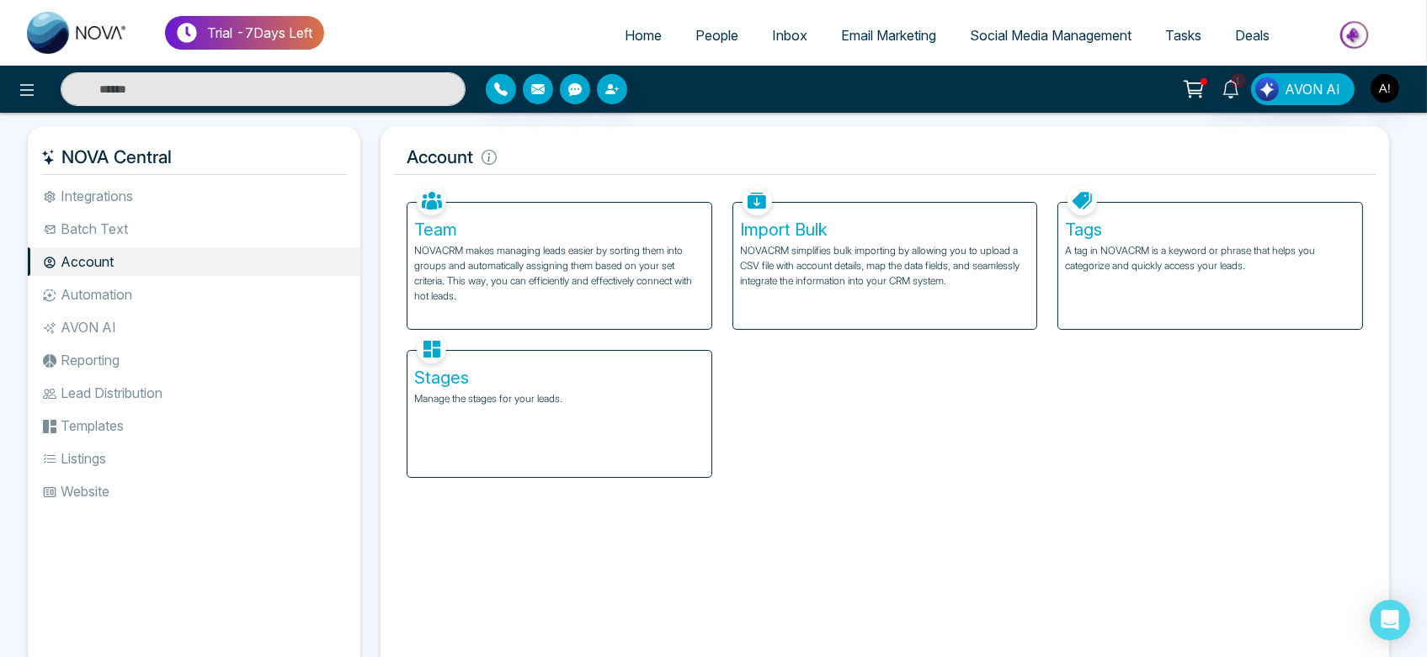
click at [888, 274] on p "NOVACRM simplifies bulk importing by allowing you to upload a CSV file with acc…" at bounding box center [885, 265] width 290 height 45
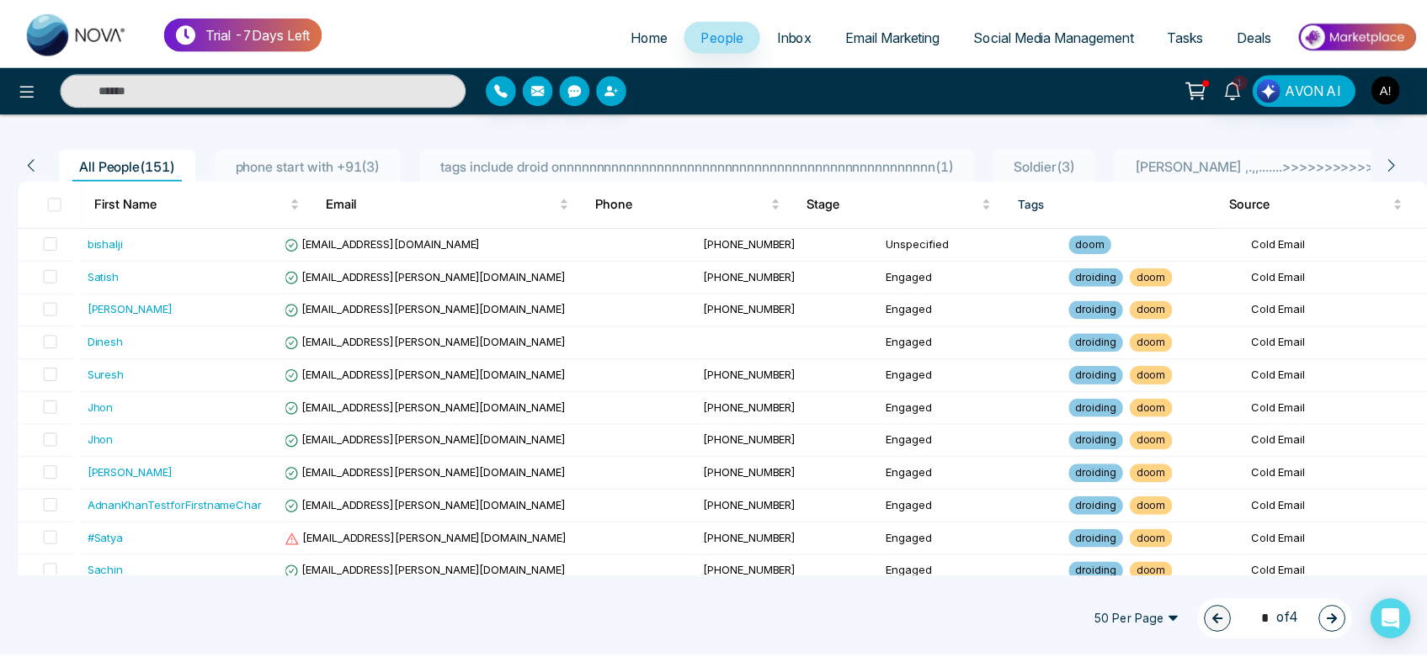
scroll to position [97, 0]
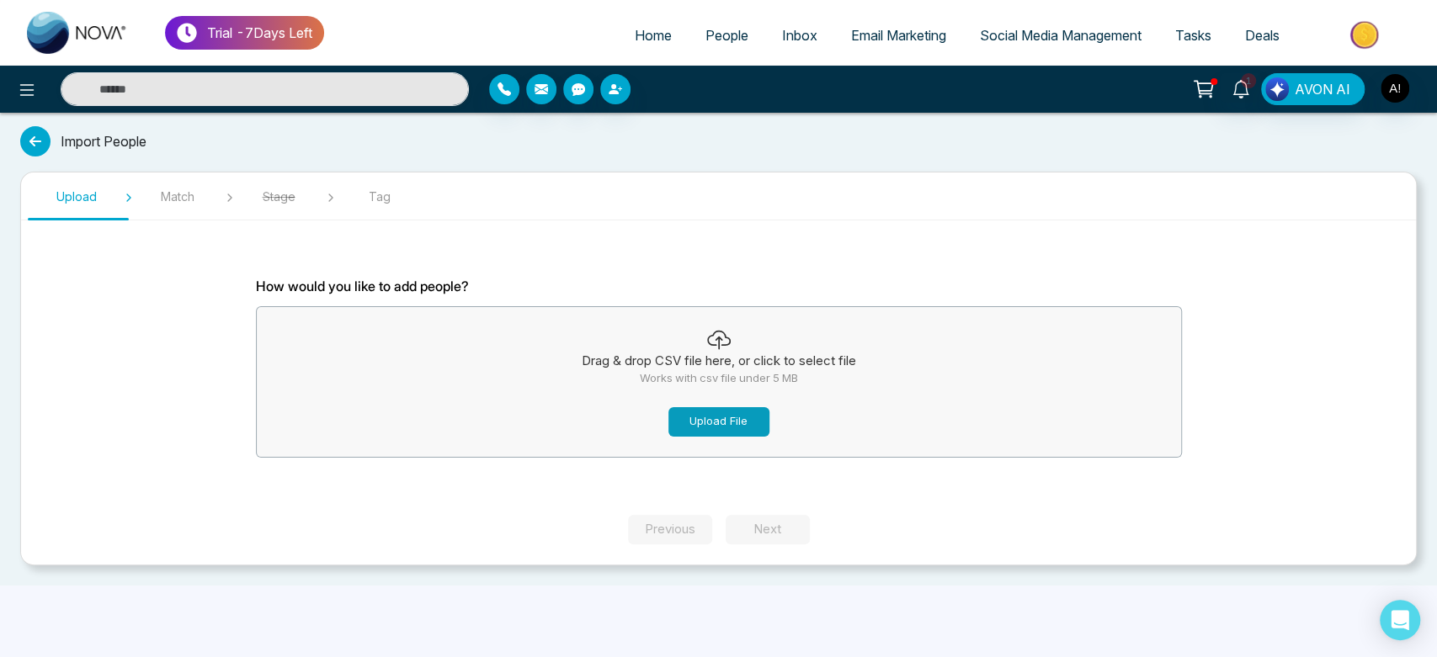
click at [714, 420] on button "Upload File" at bounding box center [718, 421] width 101 height 29
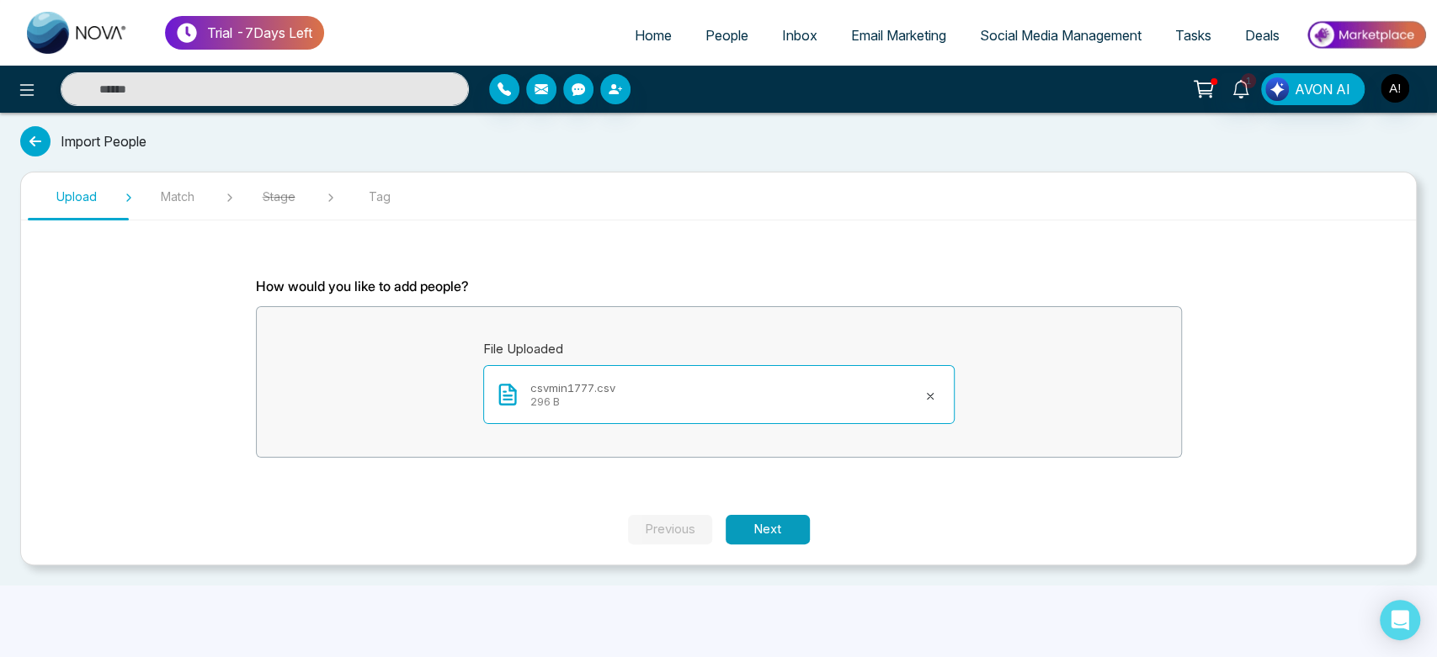
click at [749, 517] on button "Next" at bounding box center [768, 529] width 84 height 29
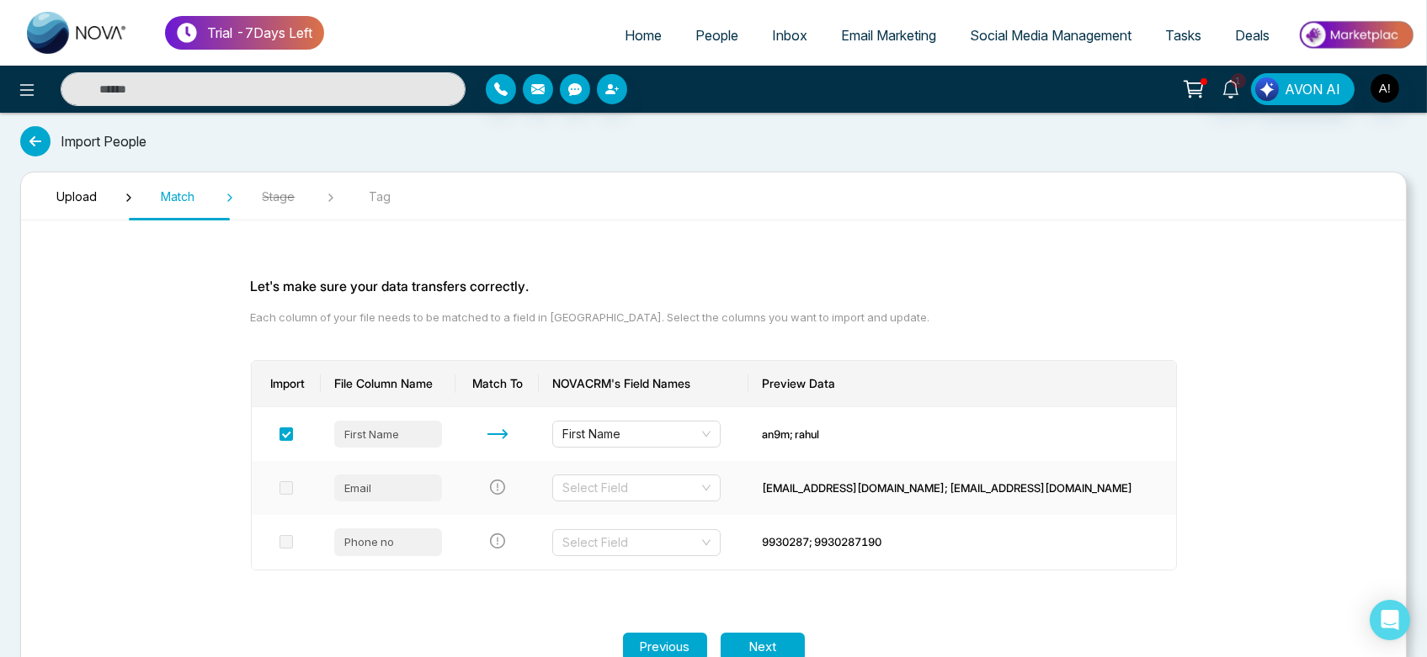
click at [718, 466] on td "Select Field" at bounding box center [644, 488] width 210 height 54
click at [699, 487] on input "search" at bounding box center [630, 488] width 136 height 25
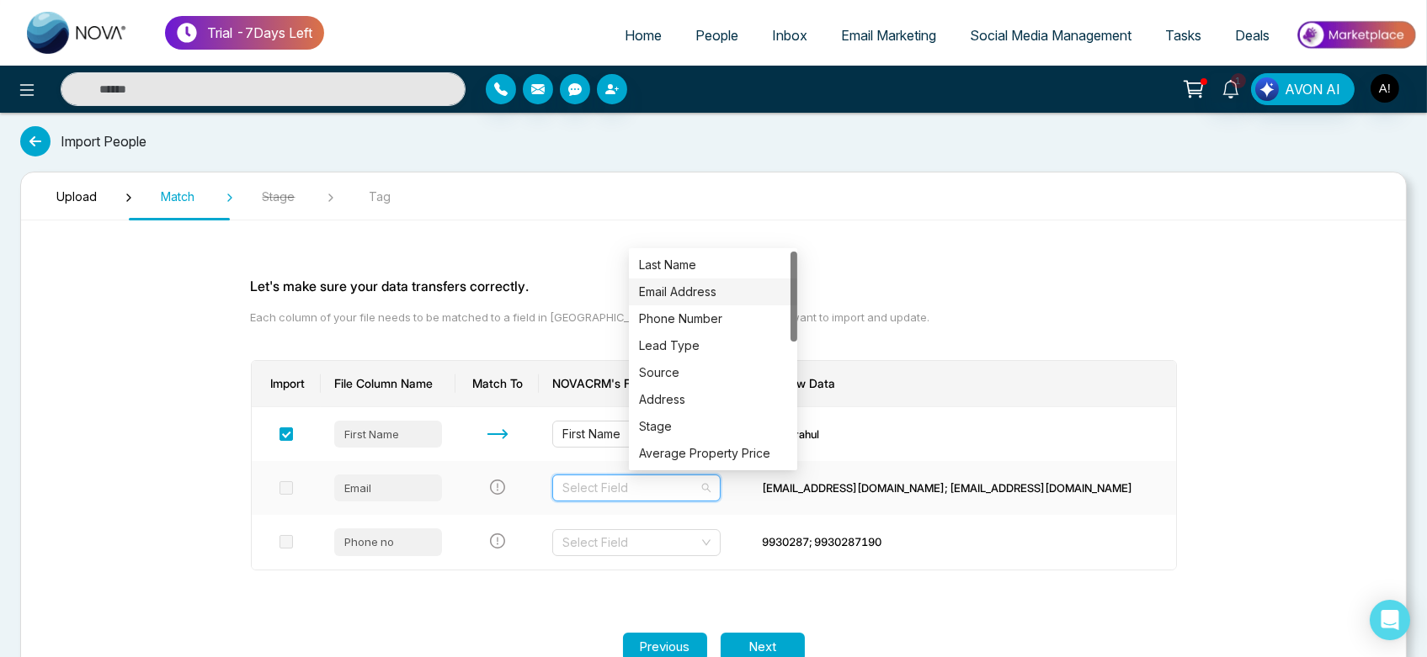
click at [691, 293] on div "Email Address" at bounding box center [713, 292] width 148 height 19
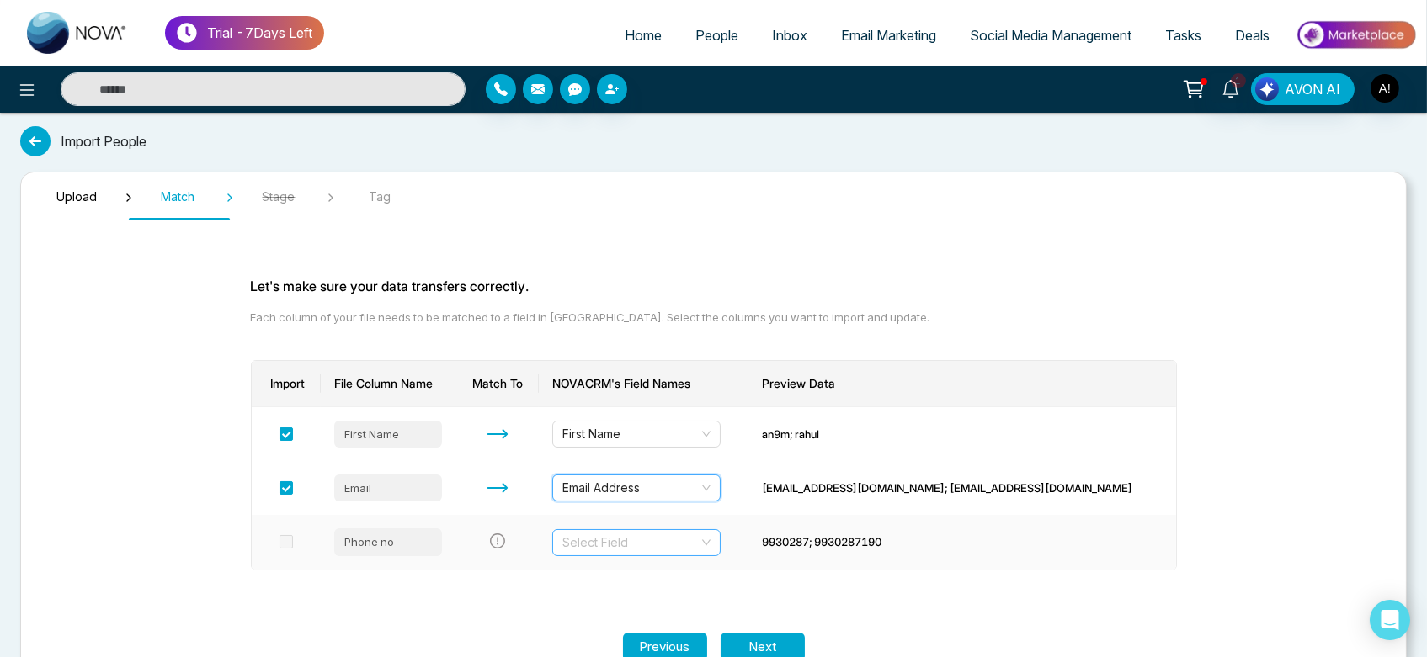
click at [699, 551] on input "search" at bounding box center [630, 542] width 136 height 25
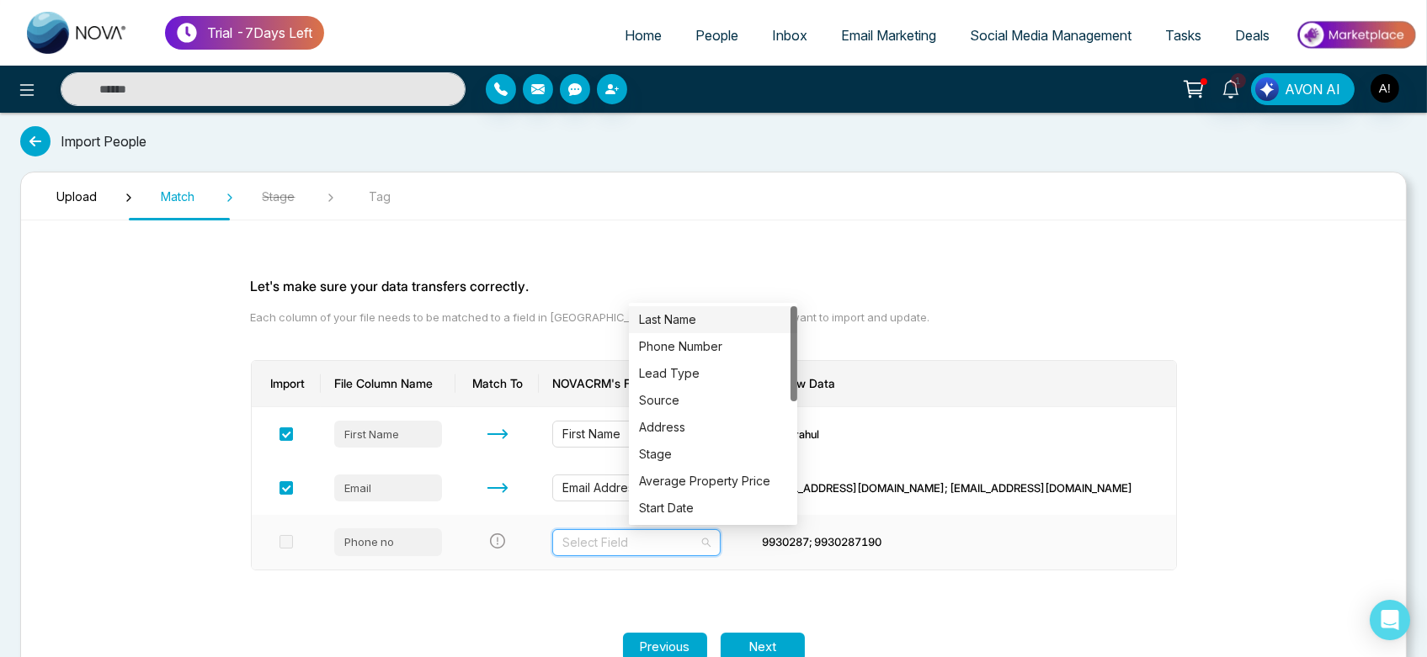
click at [690, 316] on div "Last Name" at bounding box center [713, 320] width 148 height 19
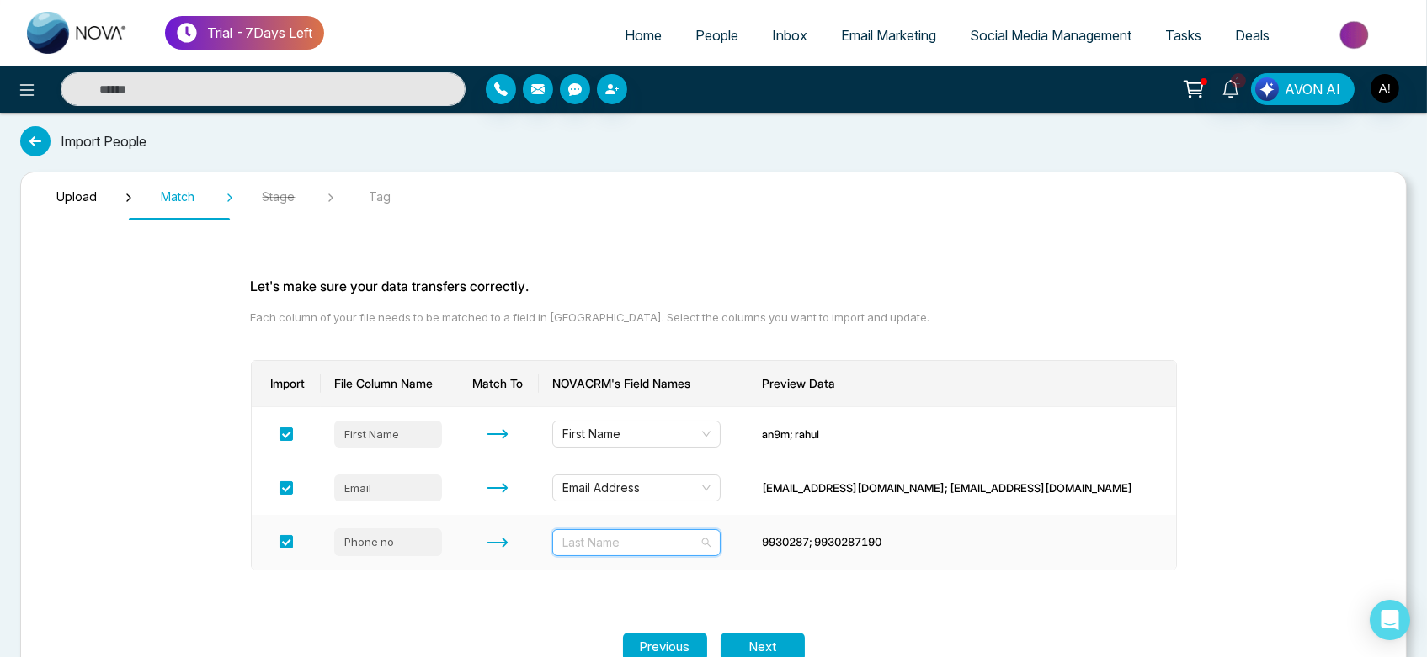
click at [710, 534] on span "Last Name" at bounding box center [636, 542] width 148 height 25
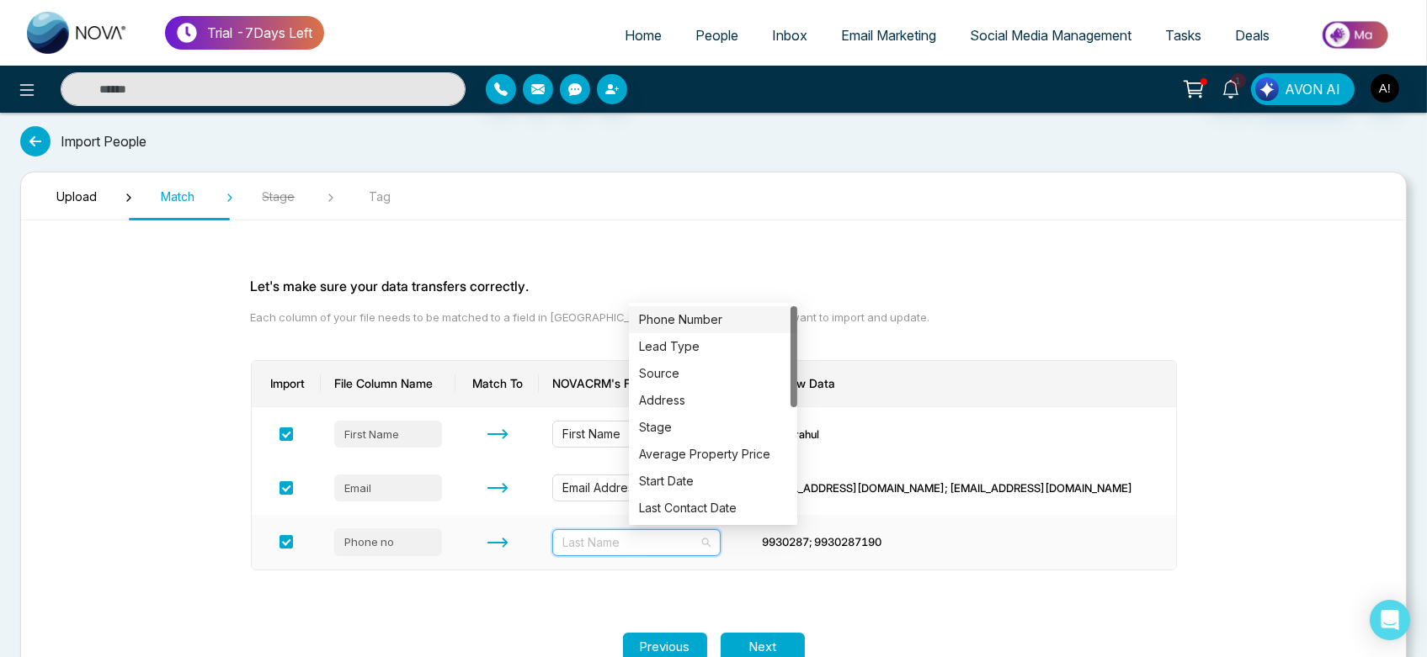
click at [705, 308] on div "Phone Number" at bounding box center [713, 319] width 168 height 27
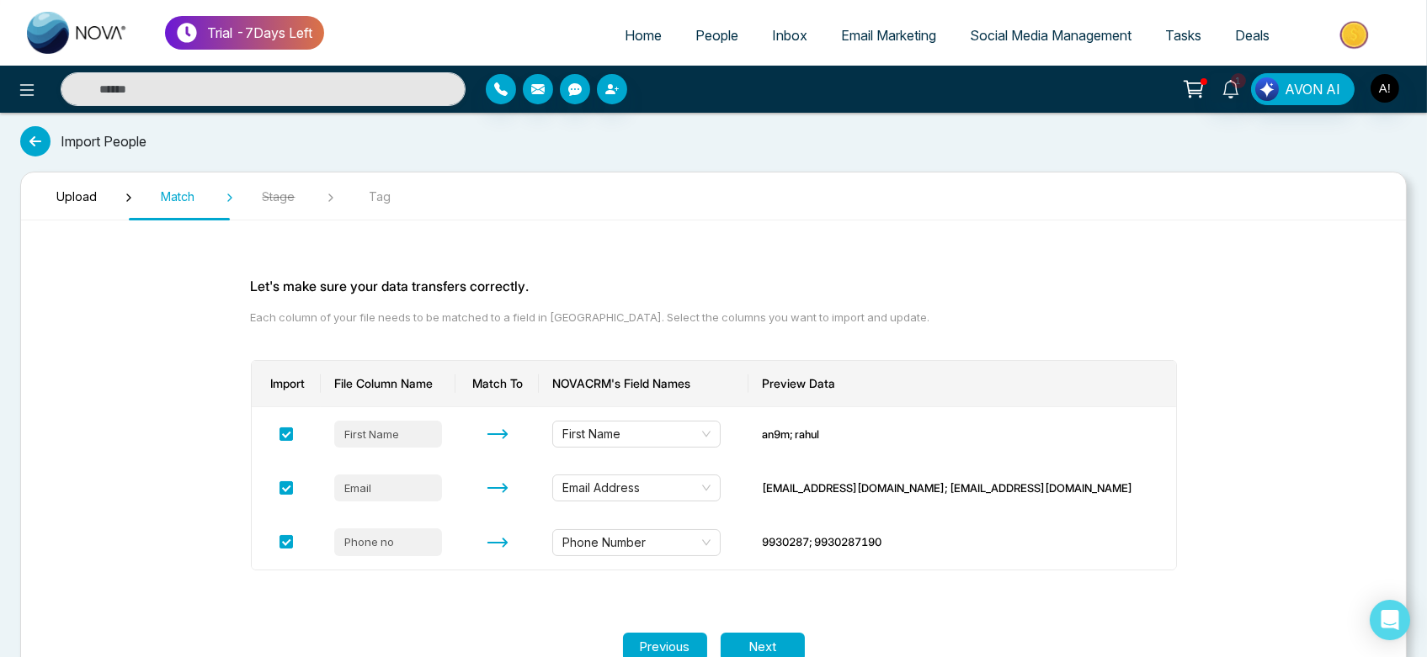
drag, startPoint x: 756, startPoint y: 604, endPoint x: 765, endPoint y: 652, distance: 48.0
click at [765, 652] on section "Upload Match Stage Tag Let's make sure your data transfers correctly. Each colu…" at bounding box center [713, 427] width 1386 height 511
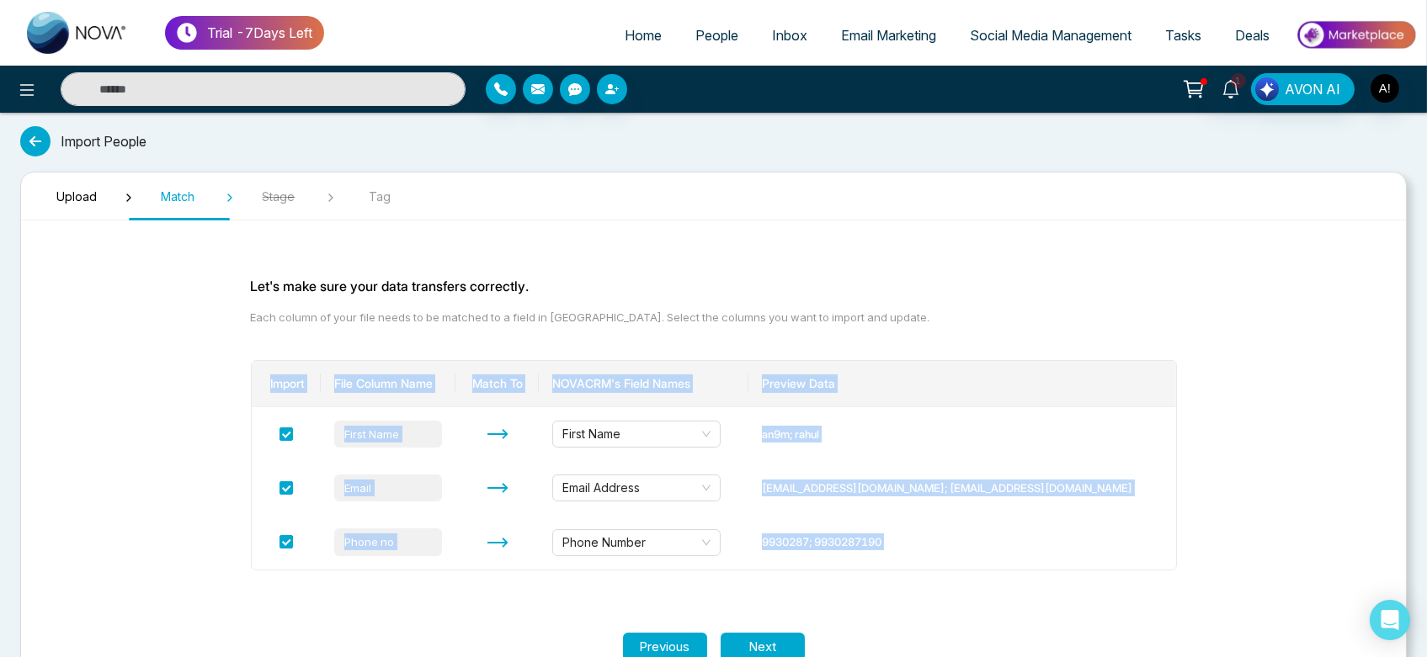
scroll to position [10, 0]
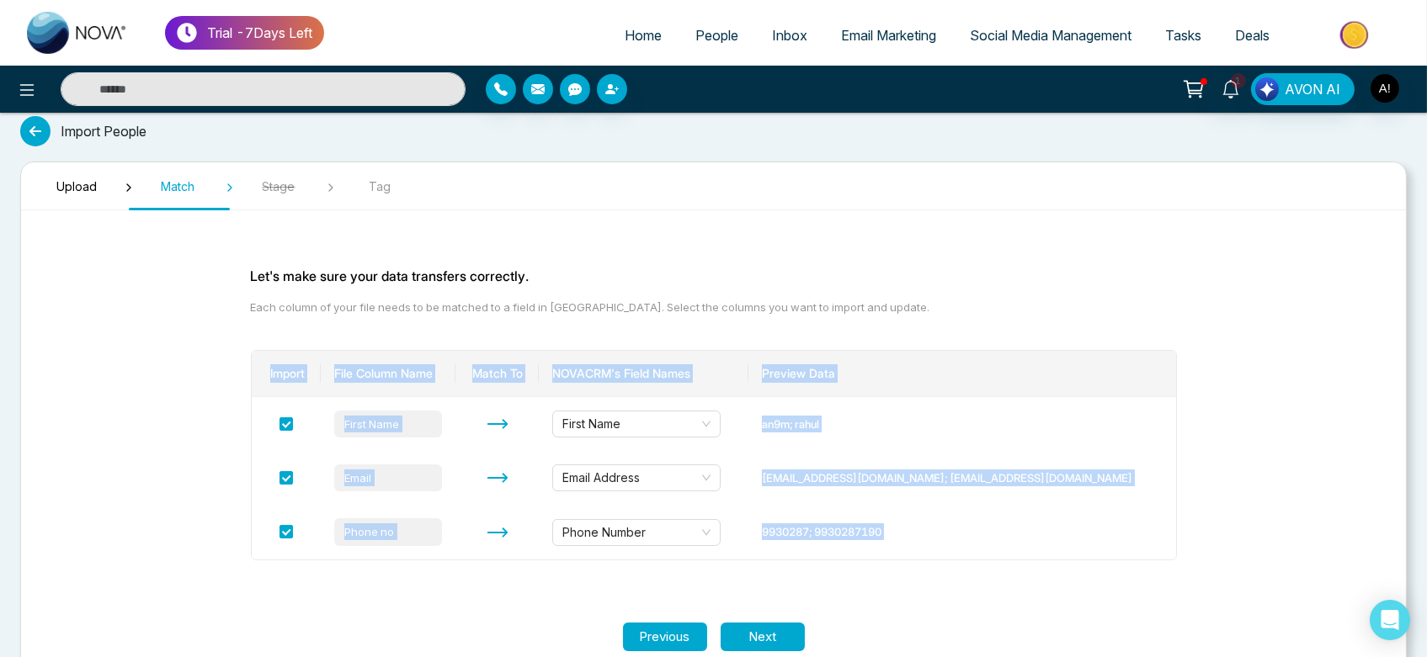
click at [765, 652] on section "Upload Match Stage Tag Let's make sure your data transfers correctly. Each colu…" at bounding box center [713, 417] width 1386 height 511
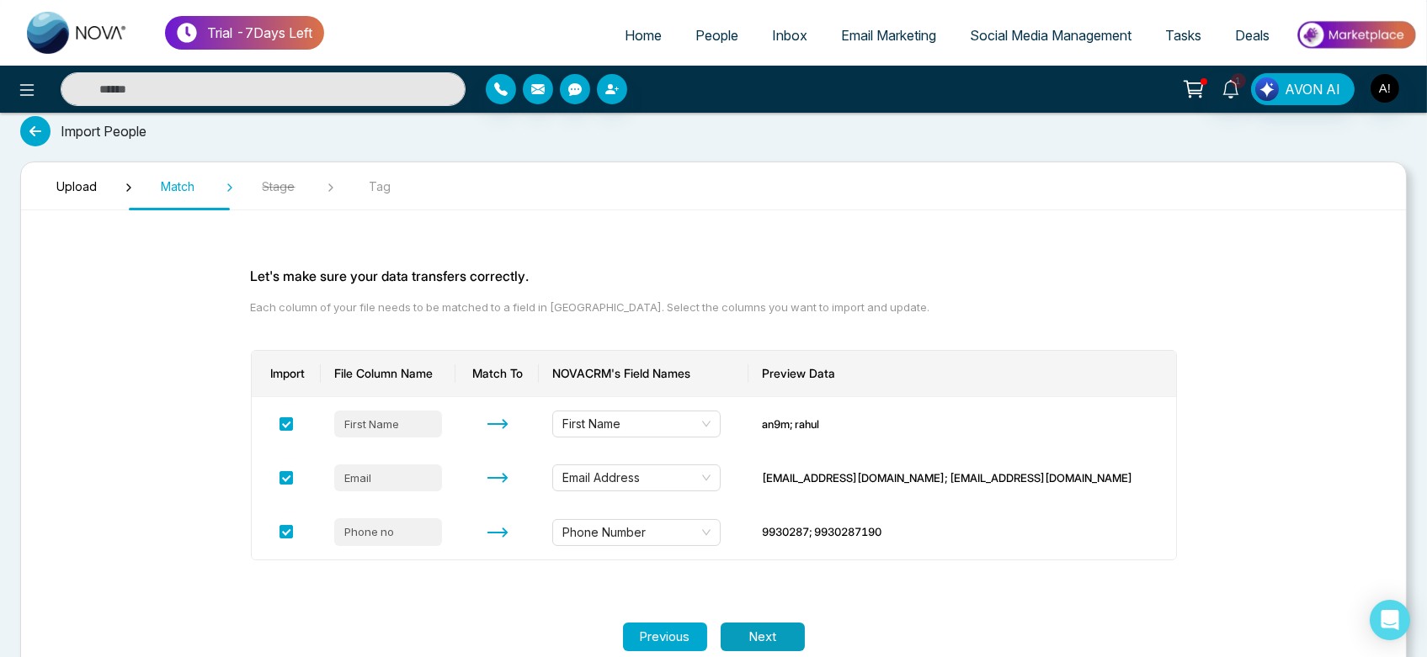
click at [773, 634] on button "Next" at bounding box center [763, 637] width 84 height 29
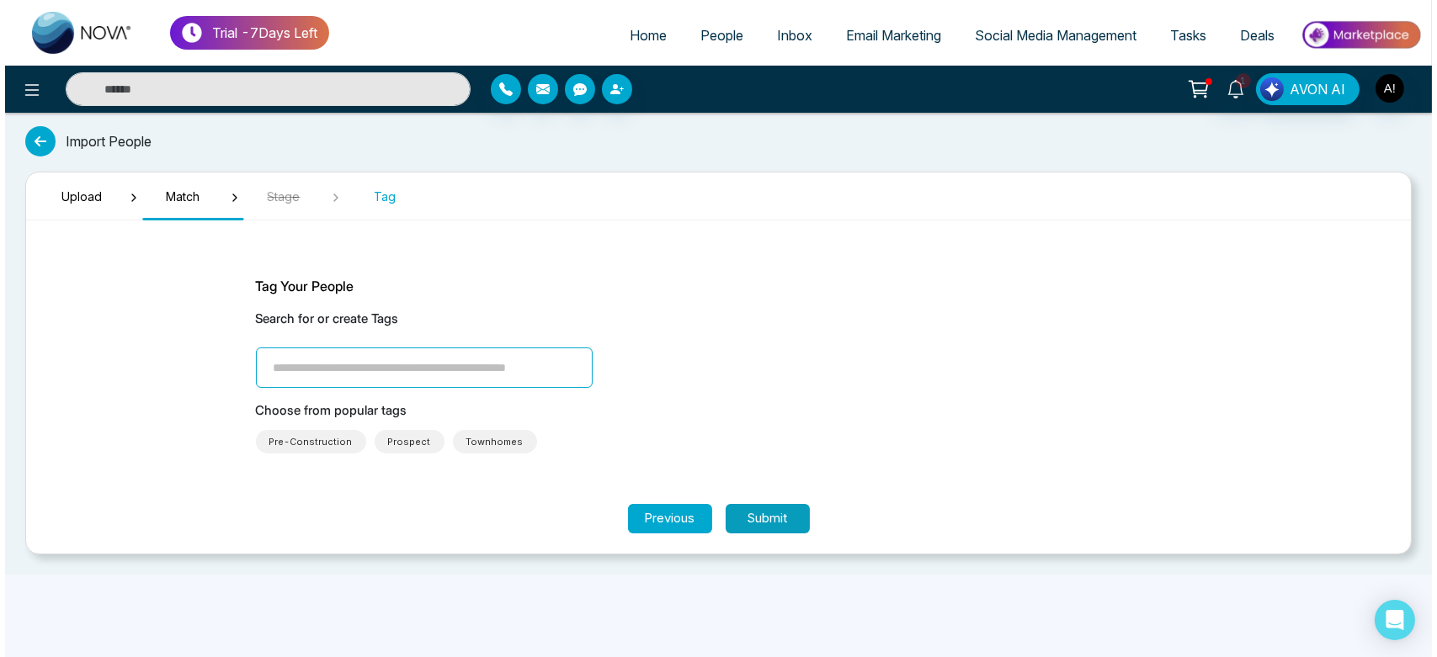
scroll to position [0, 0]
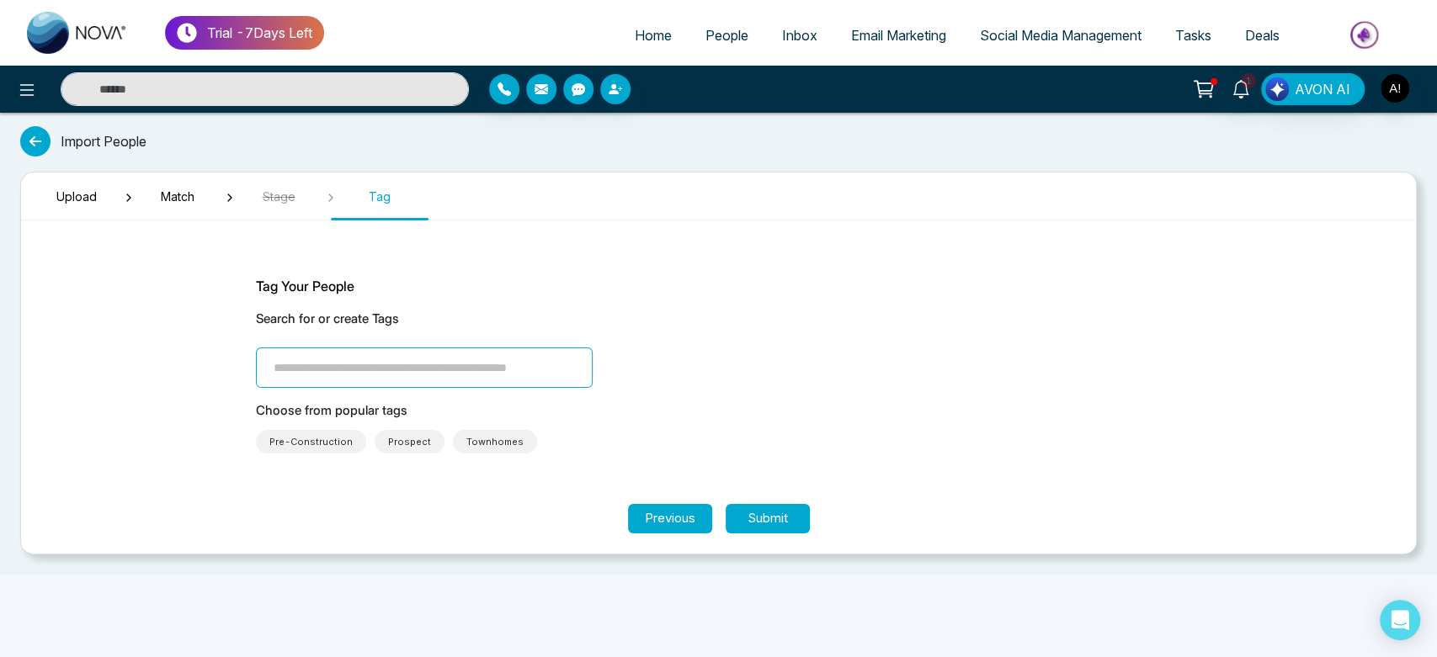
click at [471, 442] on span "Townhomes" at bounding box center [494, 442] width 57 height 17
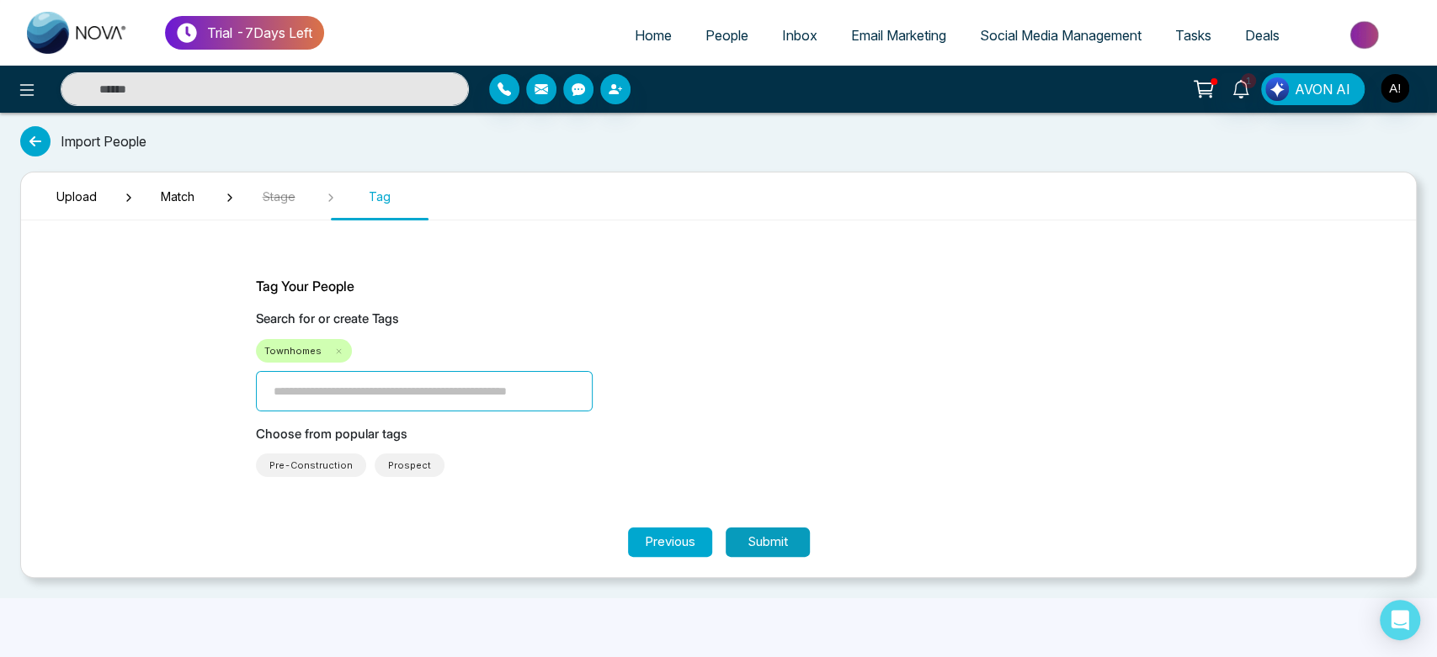
click at [788, 530] on button "Submit" at bounding box center [768, 542] width 84 height 29
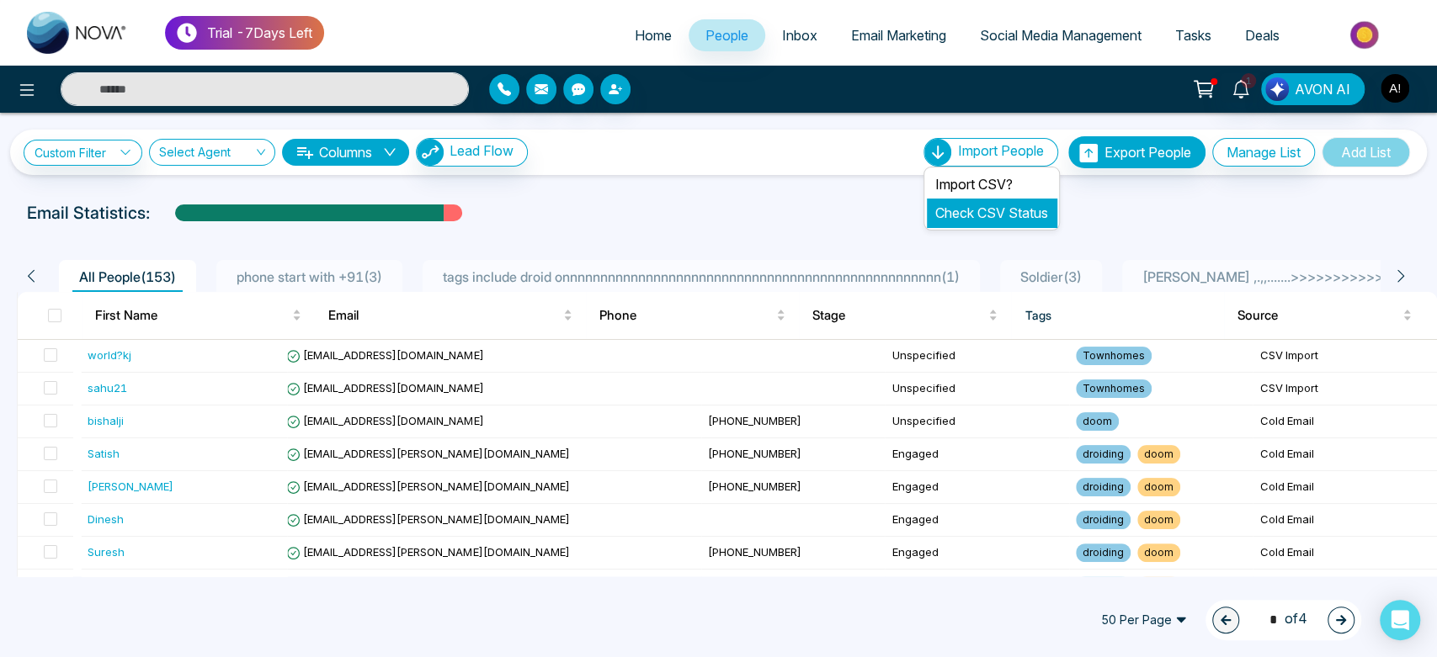
click at [978, 219] on link "Check CSV Status" at bounding box center [991, 213] width 113 height 17
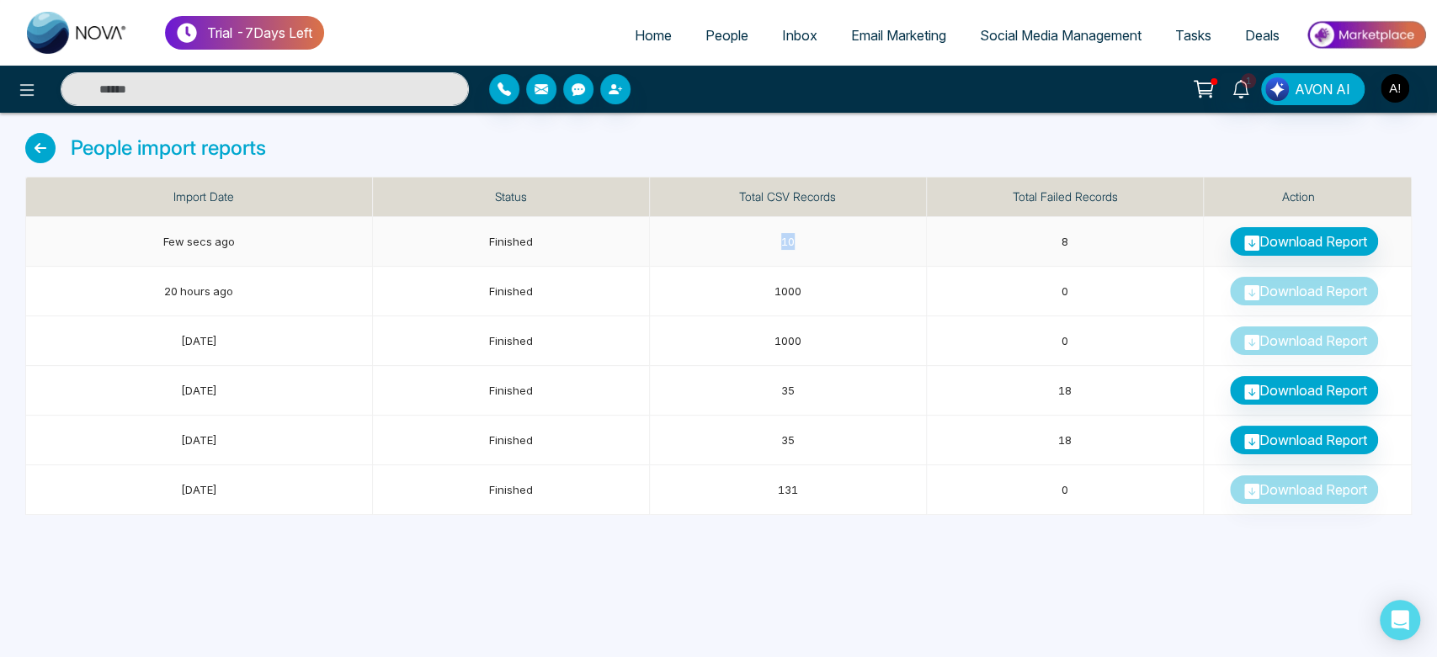
drag, startPoint x: 740, startPoint y: 242, endPoint x: 847, endPoint y: 238, distance: 107.0
click at [847, 238] on td "10" at bounding box center [788, 242] width 277 height 50
drag, startPoint x: 128, startPoint y: 234, endPoint x: 897, endPoint y: 231, distance: 769.4
click at [897, 231] on tr "Few secs ago Finished 10 8 Download Report" at bounding box center [719, 242] width 1386 height 50
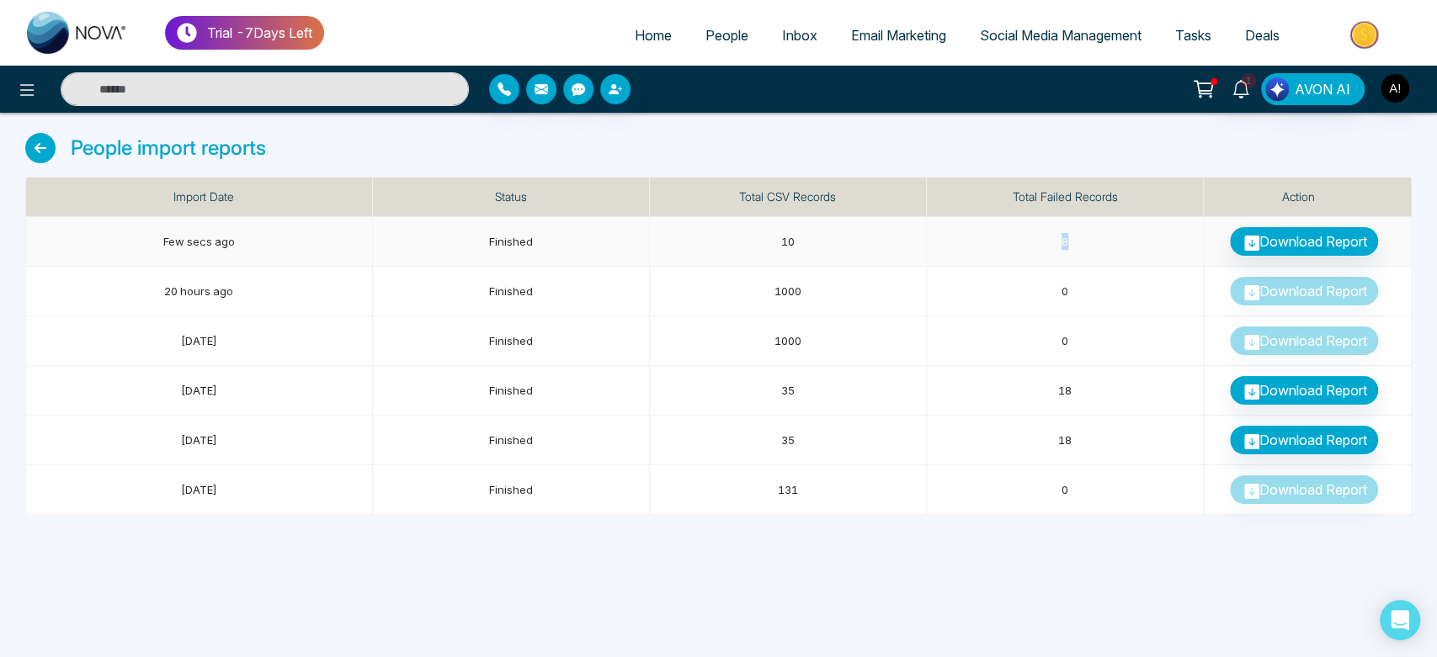
drag, startPoint x: 1064, startPoint y: 227, endPoint x: 1100, endPoint y: 242, distance: 38.9
click at [1100, 242] on td "8" at bounding box center [1065, 242] width 277 height 50
drag, startPoint x: 1075, startPoint y: 238, endPoint x: 478, endPoint y: 237, distance: 596.9
click at [478, 237] on tr "Few secs ago Finished 10 8 Download Report" at bounding box center [719, 242] width 1386 height 50
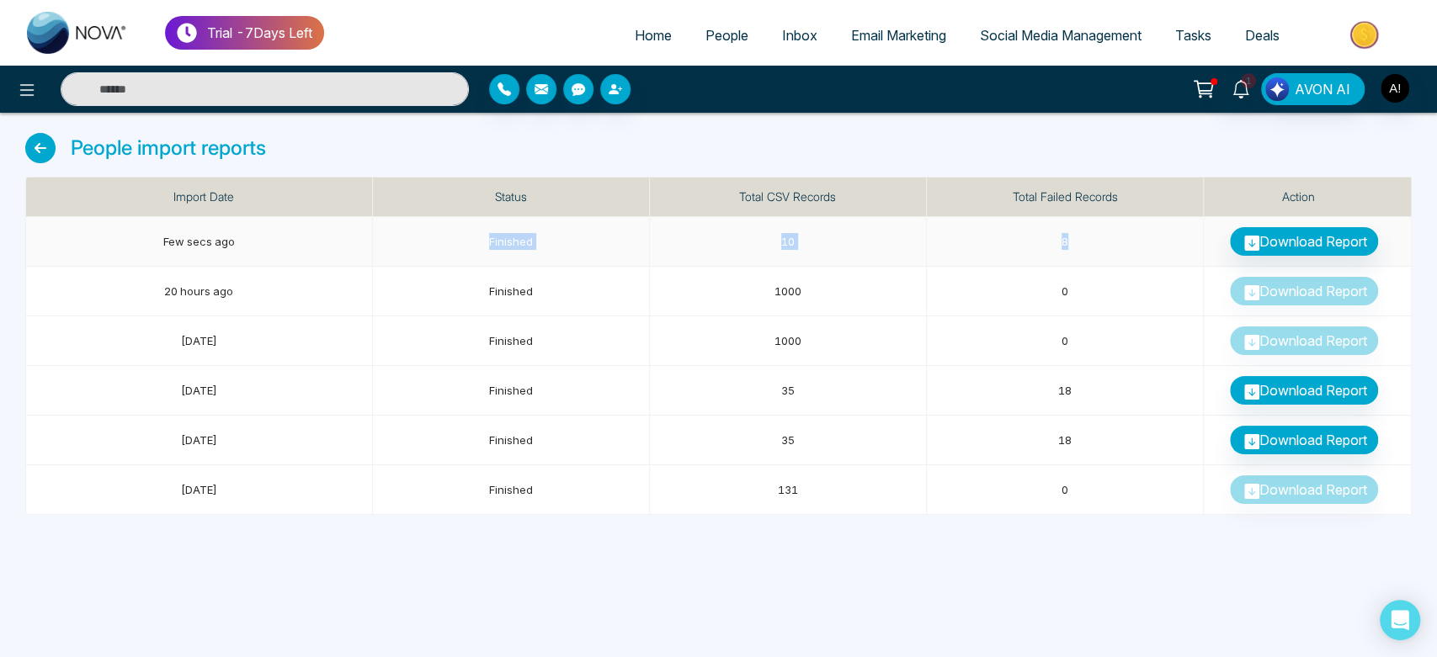
click at [478, 237] on td "Finished" at bounding box center [511, 242] width 277 height 50
drag, startPoint x: 147, startPoint y: 233, endPoint x: 1107, endPoint y: 234, distance: 959.7
click at [1107, 234] on tr "Few secs ago Finished 10 8 Download Report" at bounding box center [719, 242] width 1386 height 50
click at [813, 173] on div "People import reports" at bounding box center [718, 155] width 1386 height 44
drag, startPoint x: 178, startPoint y: 200, endPoint x: 151, endPoint y: 192, distance: 29.0
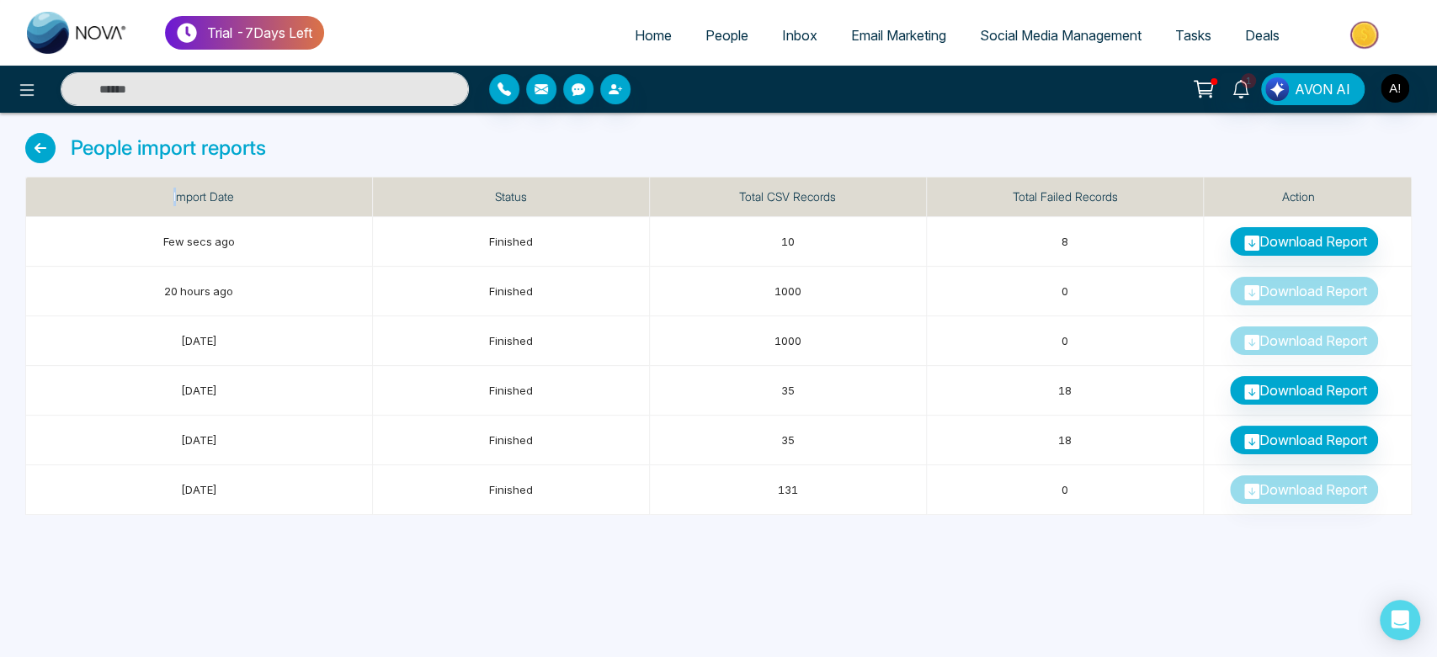
click at [151, 192] on th "Import Date" at bounding box center [199, 198] width 347 height 40
drag, startPoint x: 151, startPoint y: 192, endPoint x: 1319, endPoint y: 182, distance: 1168.5
click at [1319, 182] on tr "Import Date Status Total CSV Records Total Failed Records Action" at bounding box center [719, 198] width 1386 height 40
click at [668, 157] on div "People import reports" at bounding box center [718, 155] width 1386 height 44
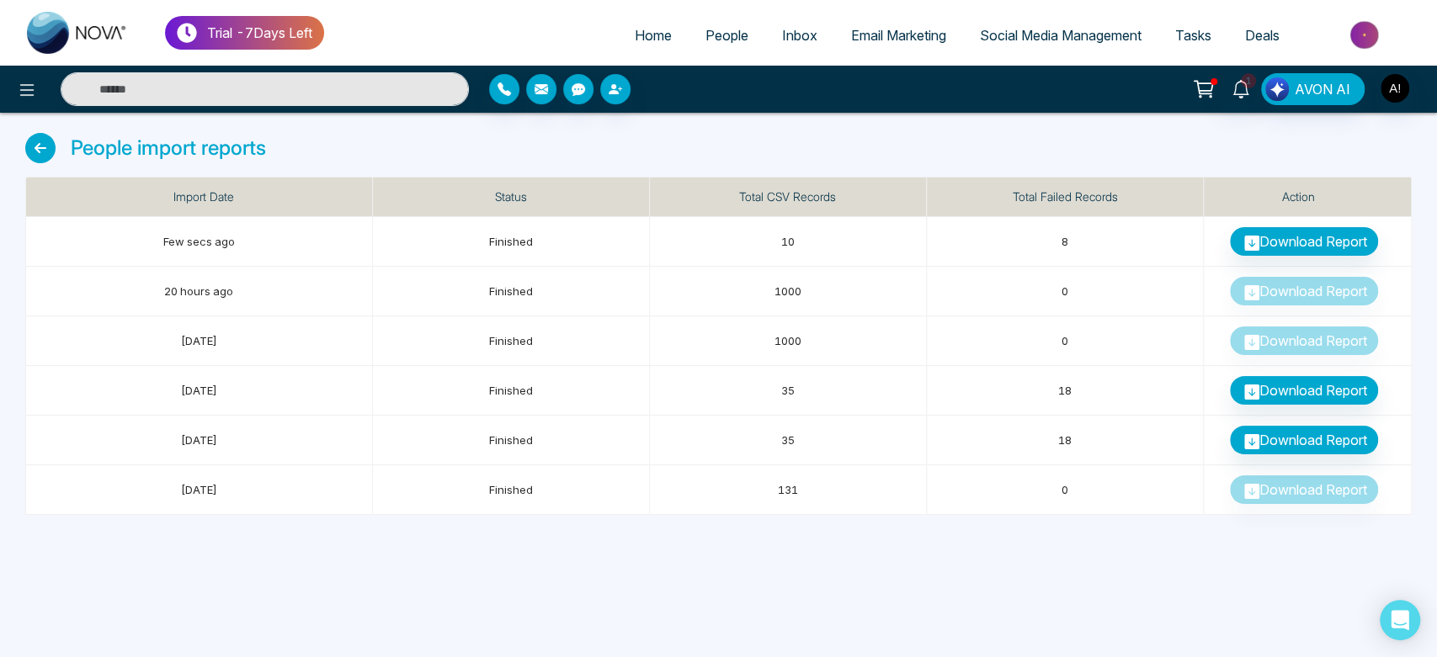
click at [41, 141] on icon at bounding box center [40, 148] width 30 height 30
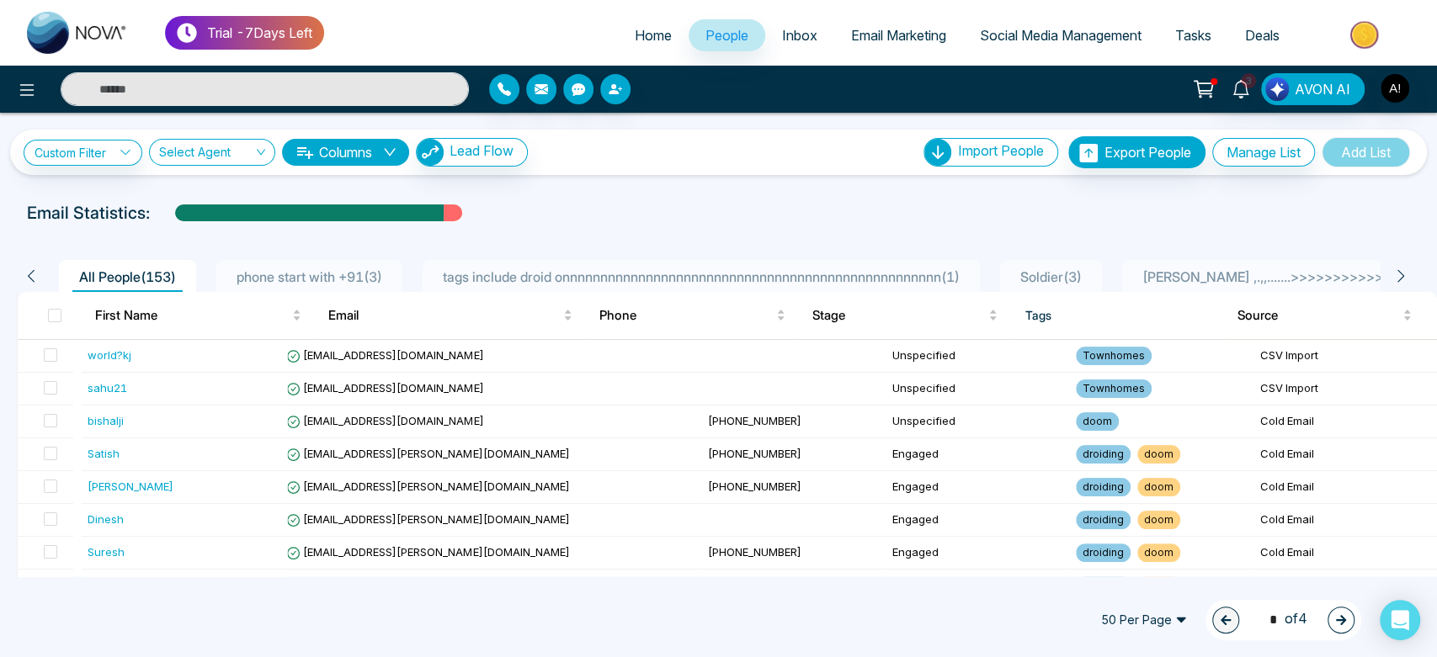
click at [380, 163] on button "Columns" at bounding box center [345, 152] width 127 height 27
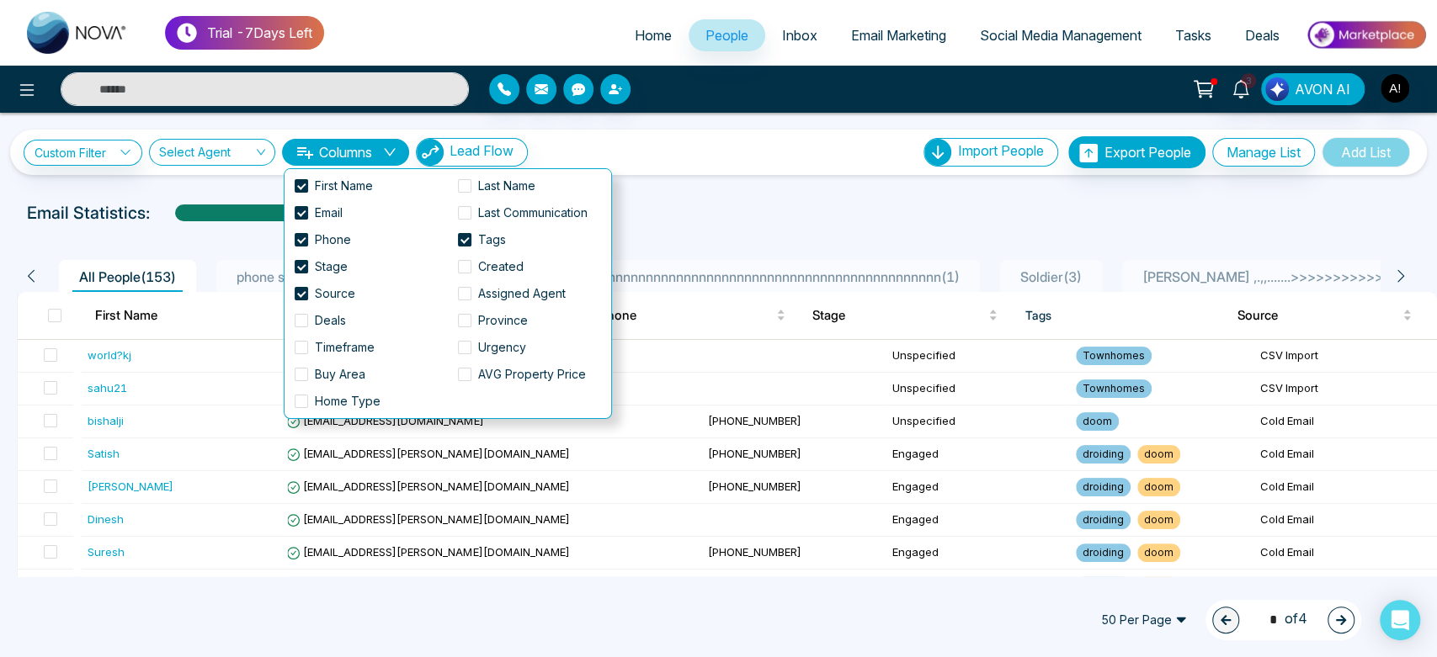
click at [738, 188] on div "Custom Filter Choose a filter Cancel Apply Select Agent Columns Lead Flow Impor…" at bounding box center [718, 345] width 1437 height 464
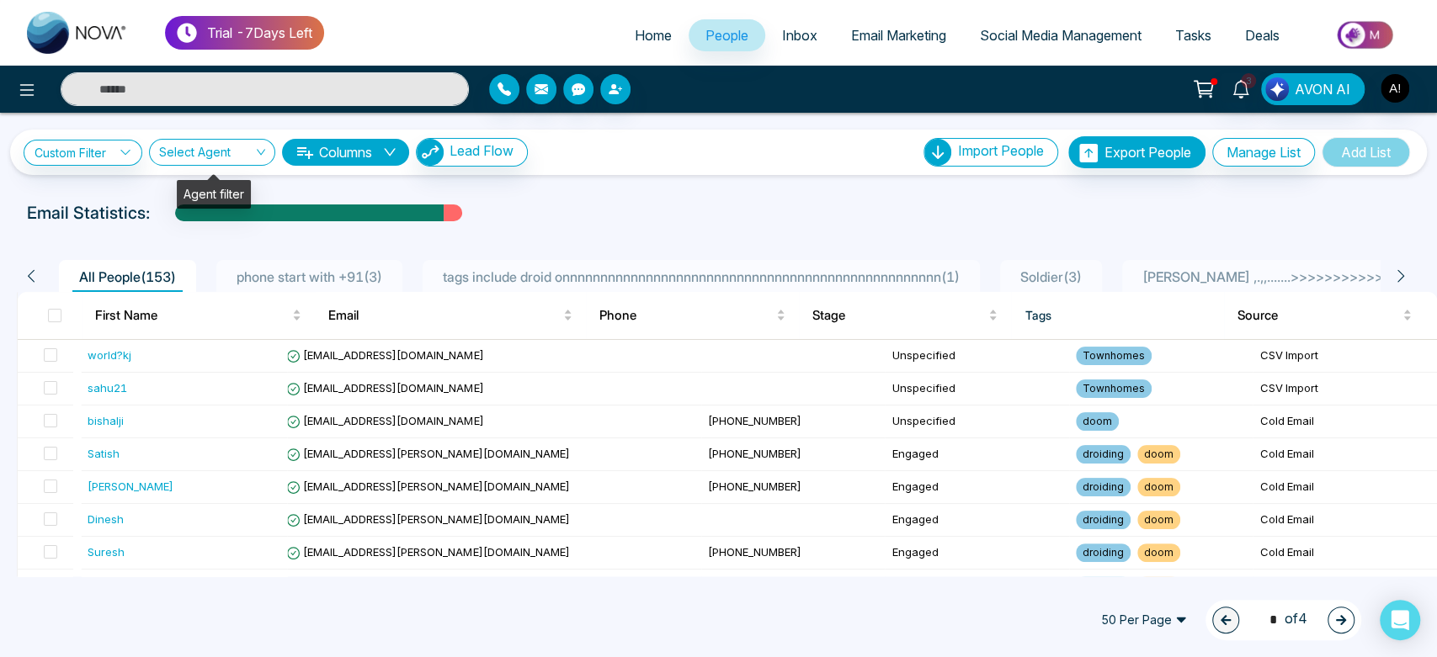
click at [263, 158] on div "Select Agent" at bounding box center [212, 152] width 126 height 27
click at [226, 206] on div "Anit ! (me)" at bounding box center [214, 212] width 106 height 19
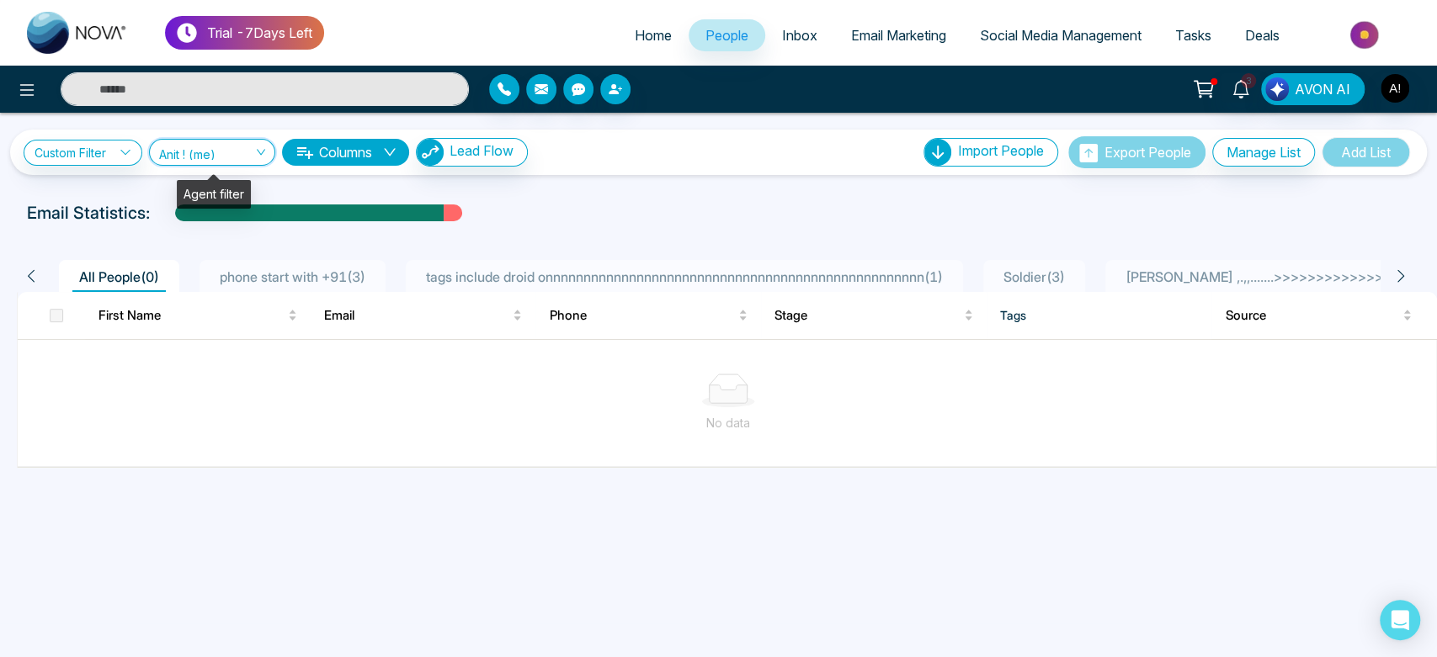
click at [237, 149] on span "Anit ! (me)" at bounding box center [212, 152] width 106 height 16
click at [236, 185] on div "Show All" at bounding box center [214, 185] width 106 height 19
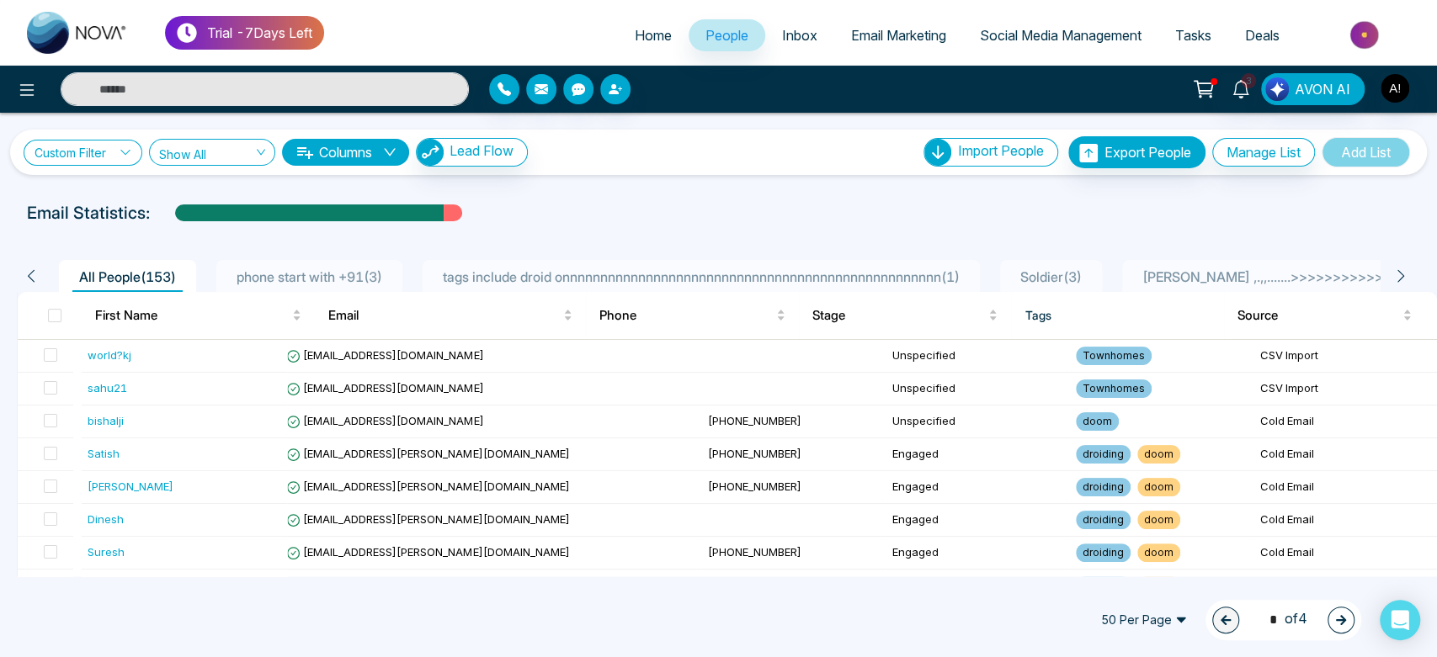
click at [87, 152] on link "Custom Filter" at bounding box center [83, 153] width 119 height 26
click at [96, 185] on input "search" at bounding box center [117, 190] width 136 height 25
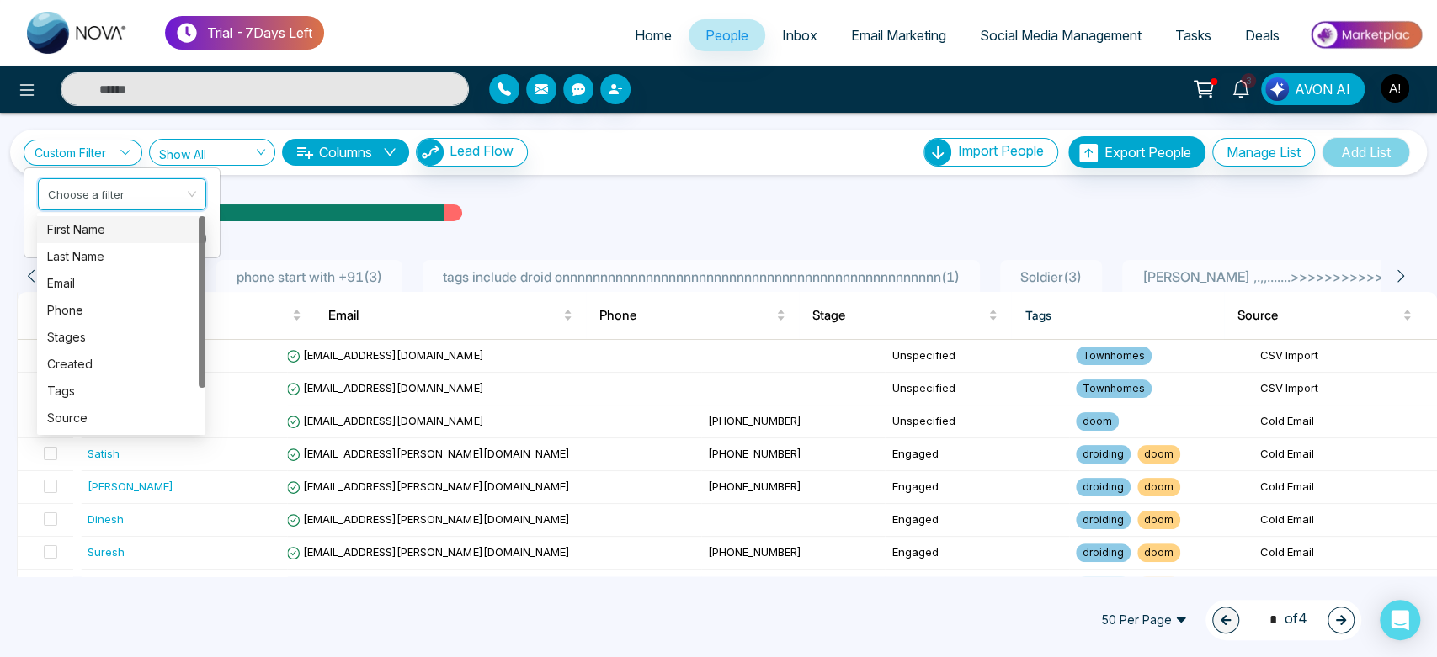
click at [757, 148] on div "Custom Filter Choose a filter Cancel Apply Show All Columns Lead Flow Import Pe…" at bounding box center [719, 152] width 1390 height 32
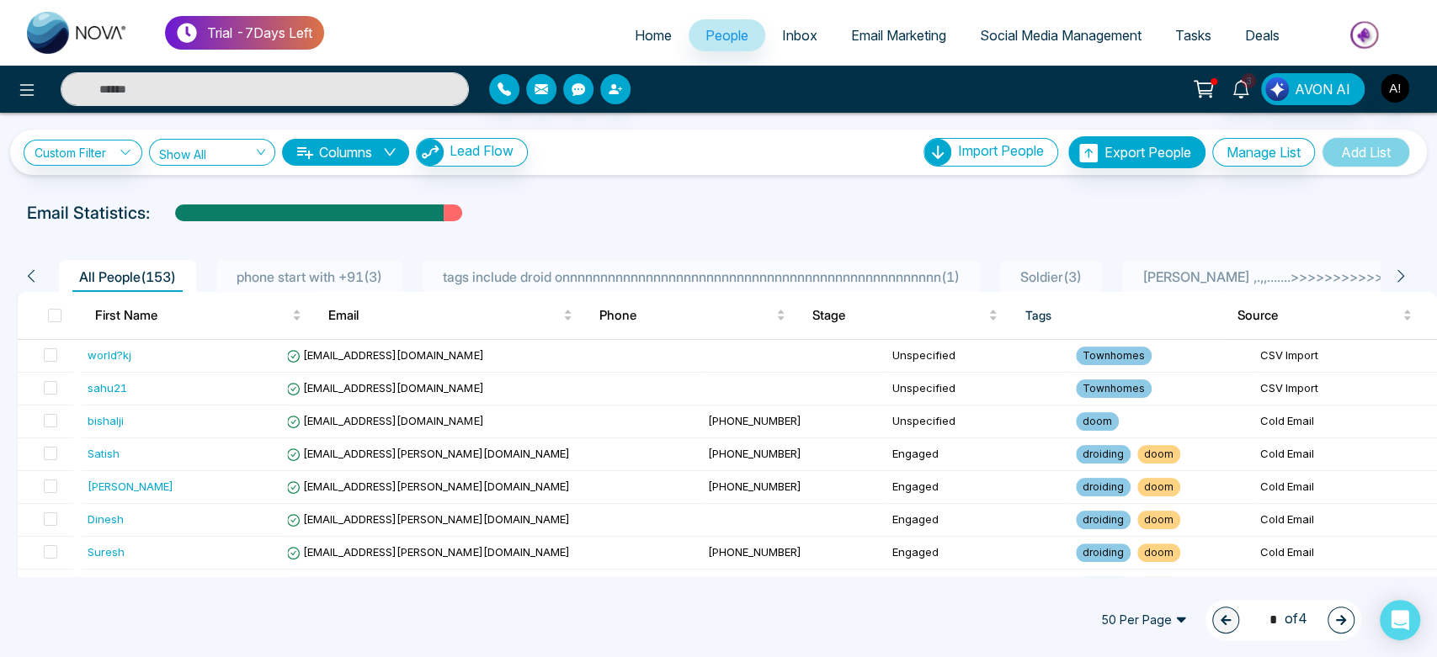
click at [606, 227] on div at bounding box center [718, 229] width 1417 height 7
click at [1264, 151] on button "Manage List" at bounding box center [1263, 152] width 103 height 29
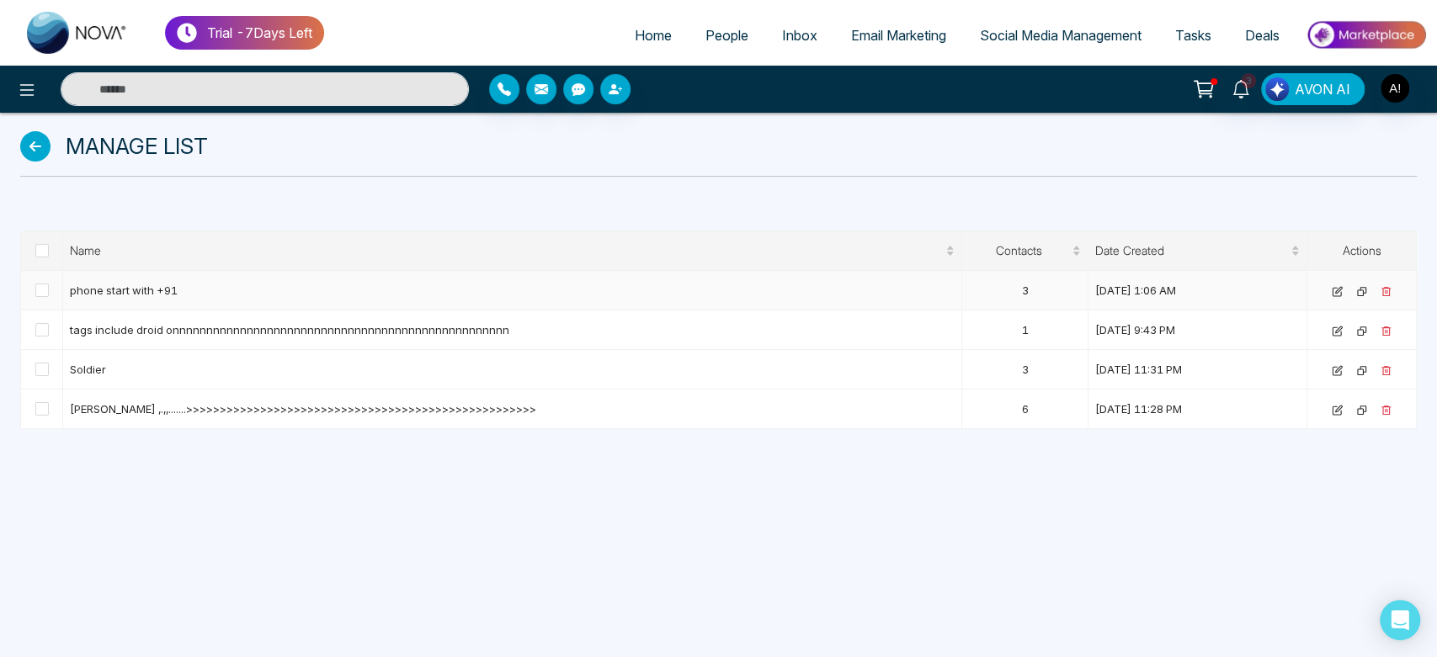
drag, startPoint x: 1088, startPoint y: 289, endPoint x: 1299, endPoint y: 306, distance: 212.0
click at [1299, 306] on td "September 4, 2025 1:06 AM" at bounding box center [1197, 291] width 219 height 40
click at [46, 252] on span at bounding box center [41, 250] width 13 height 13
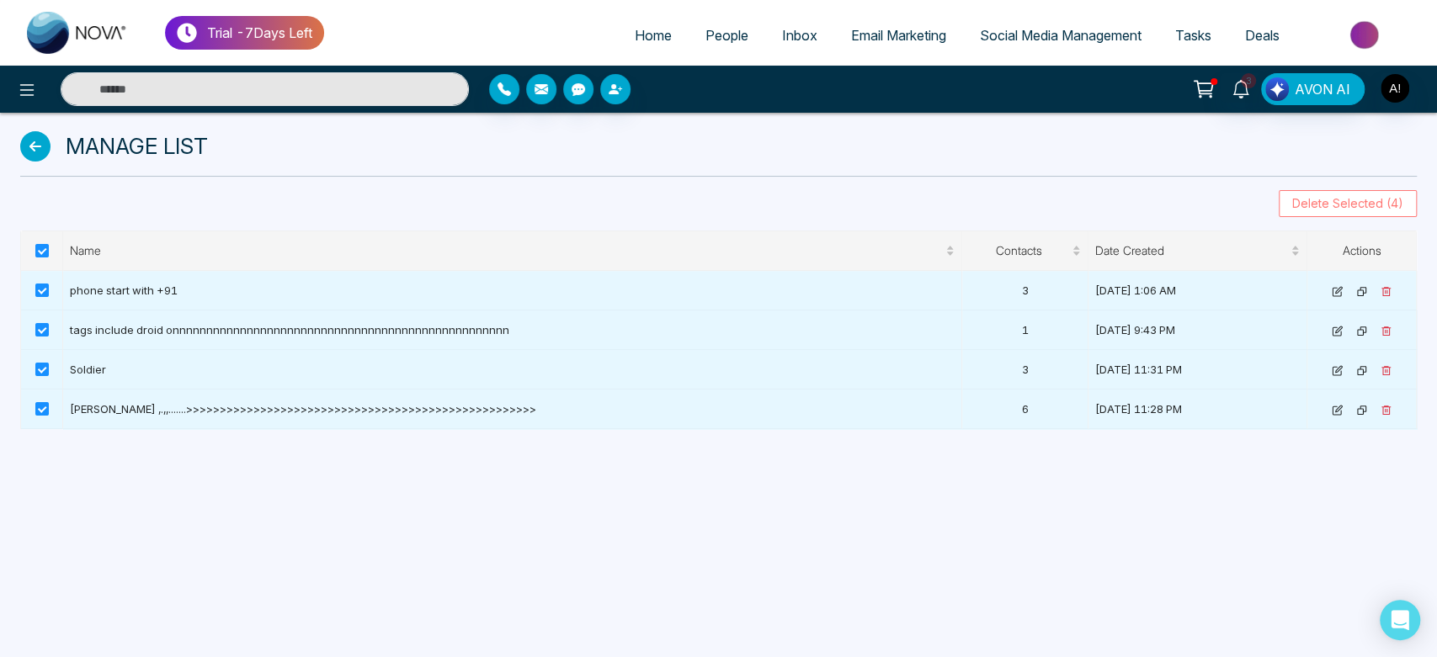
click at [1381, 195] on span "Delete Selected (4)" at bounding box center [1347, 203] width 111 height 19
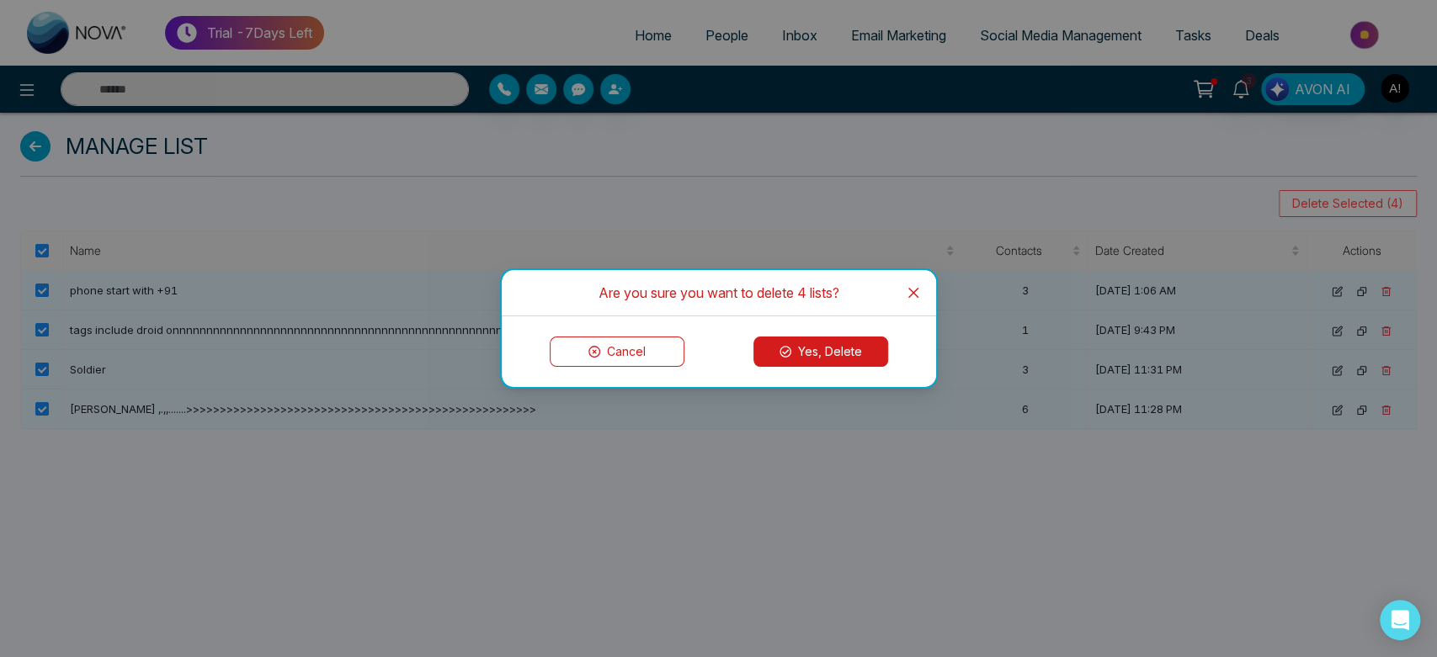
click at [916, 297] on icon "close" at bounding box center [913, 292] width 13 height 13
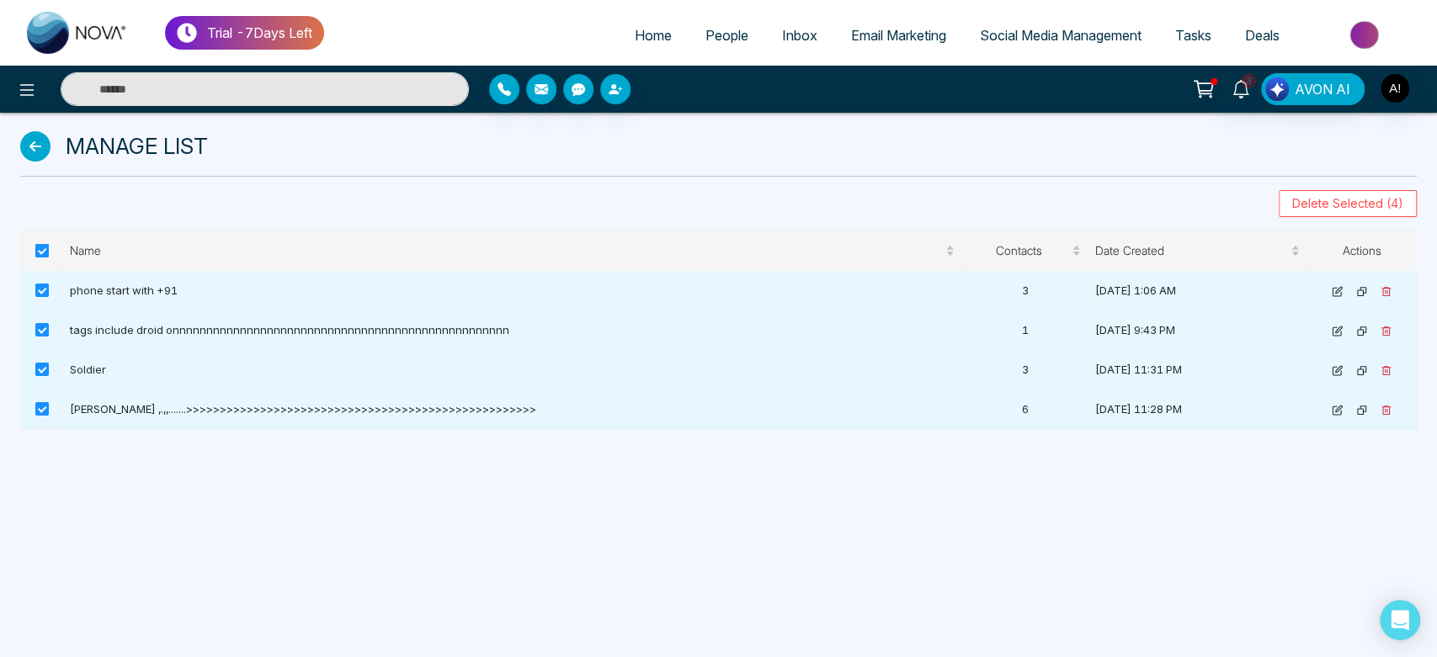
click at [40, 247] on span at bounding box center [41, 250] width 13 height 13
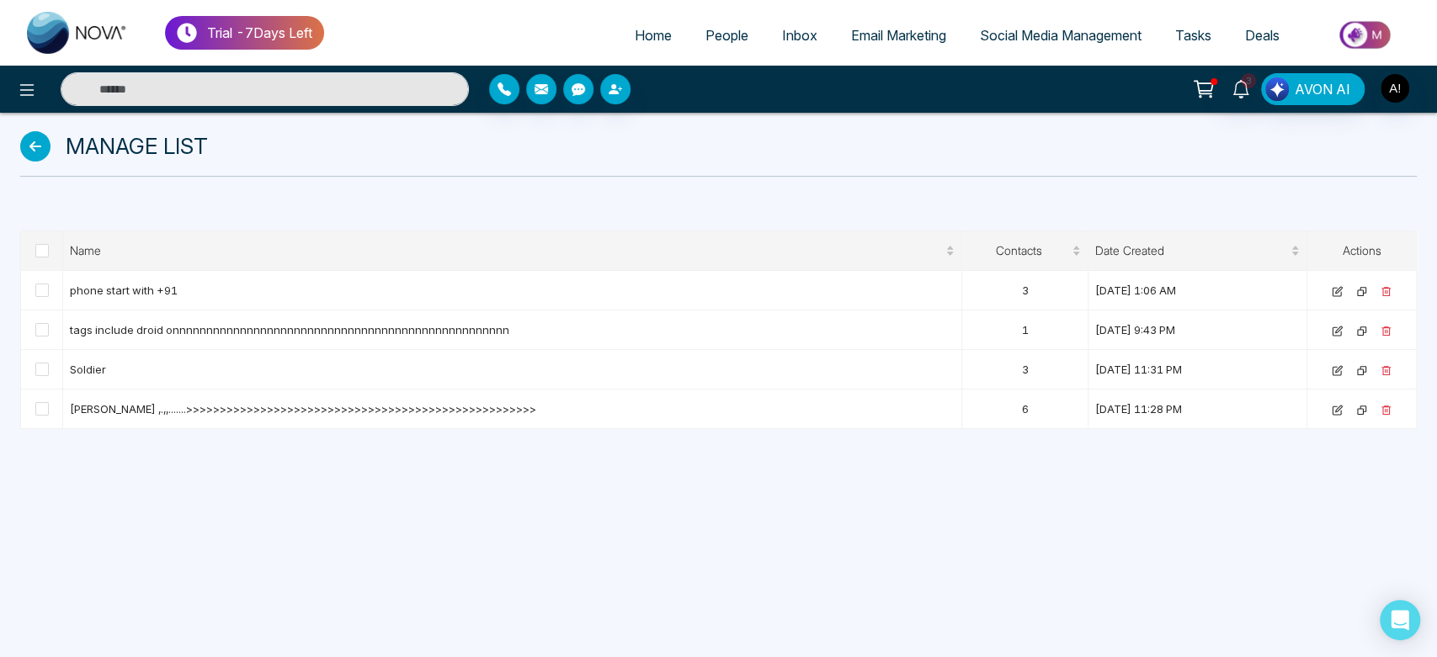
click at [25, 141] on icon at bounding box center [35, 146] width 30 height 30
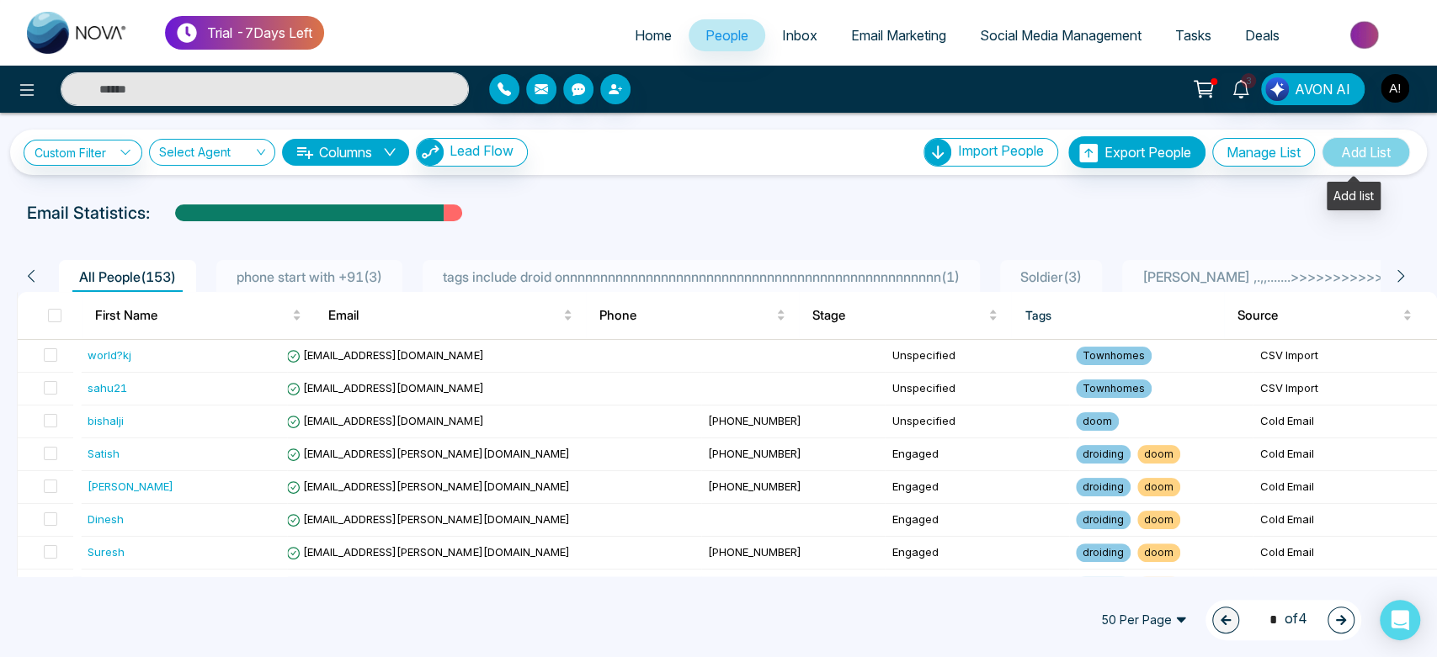
click at [1375, 157] on span "Add List" at bounding box center [1366, 152] width 88 height 30
drag, startPoint x: 1375, startPoint y: 157, endPoint x: 1130, endPoint y: 134, distance: 246.0
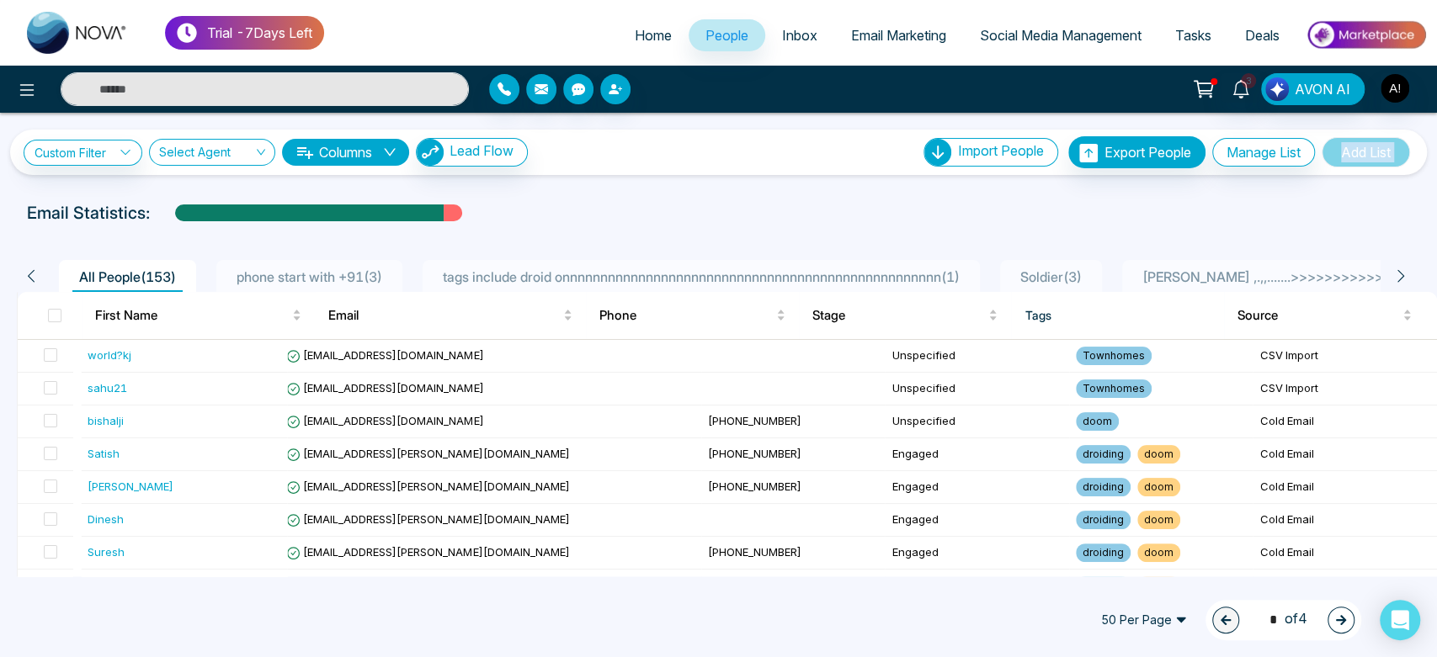
click at [1130, 134] on div "Custom Filter Choose a filter Cancel Apply Select Agent Columns Lead Flow Impor…" at bounding box center [718, 152] width 1417 height 45
click at [1136, 215] on link "Check Export Status" at bounding box center [1142, 214] width 125 height 17
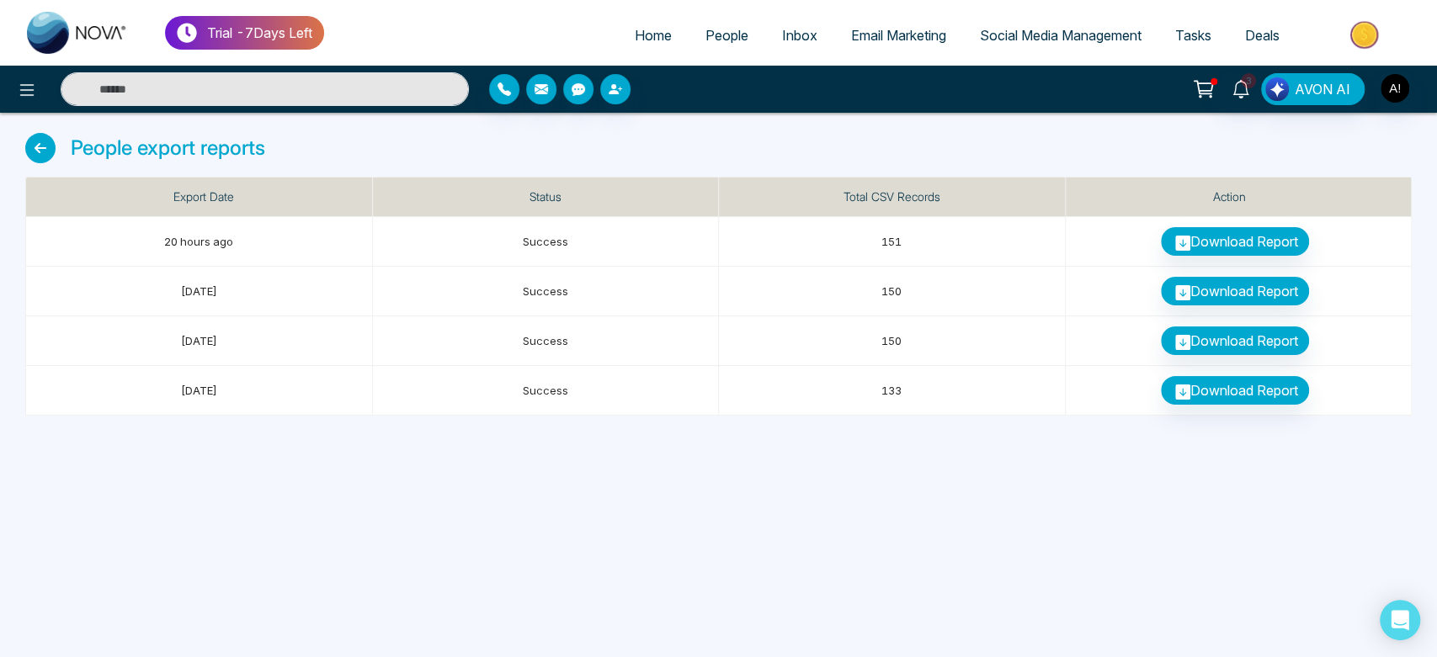
click at [705, 37] on span "People" at bounding box center [726, 35] width 43 height 17
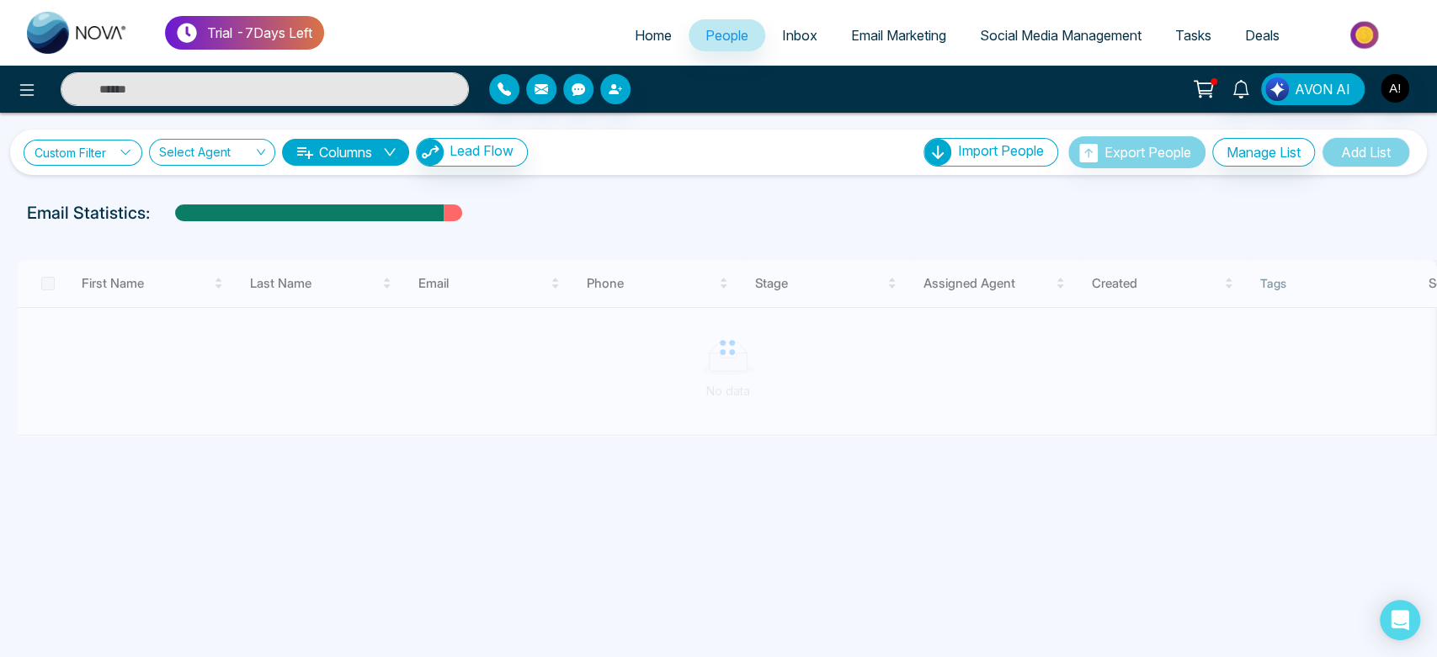
click at [71, 155] on link "Custom Filter" at bounding box center [83, 153] width 119 height 26
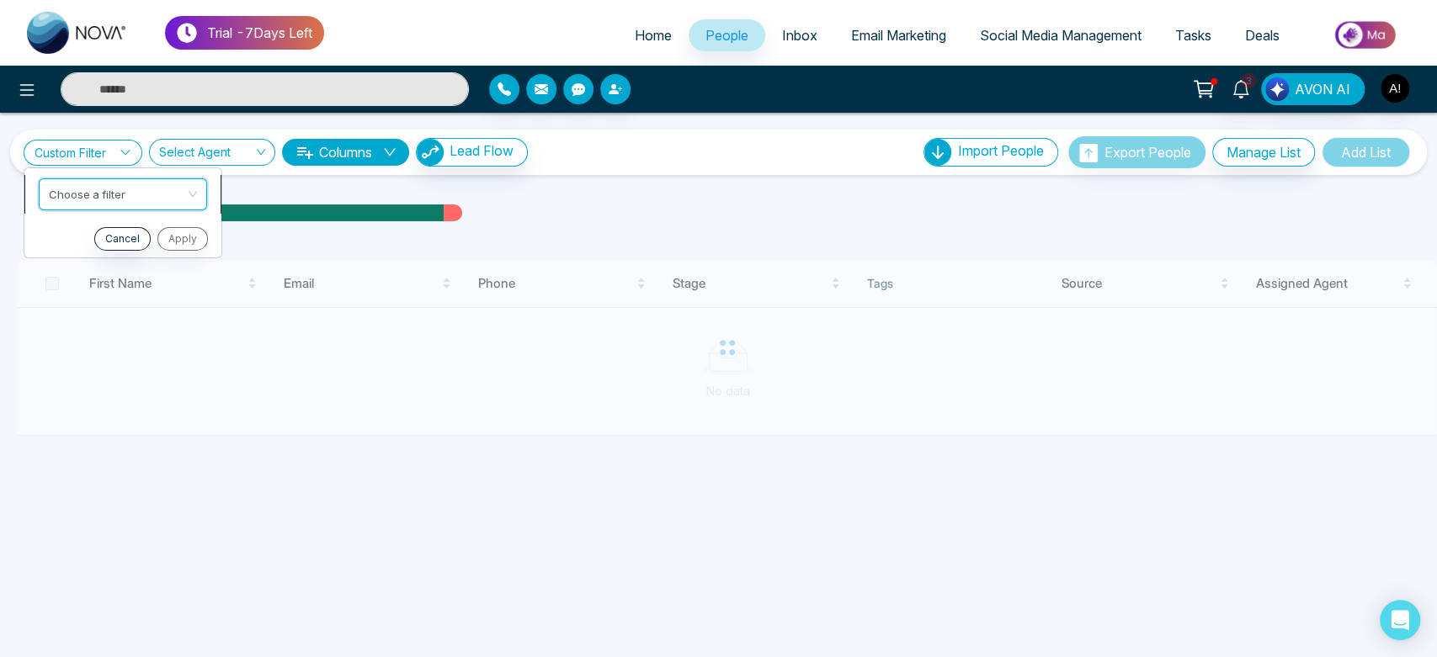
click at [79, 187] on input "search" at bounding box center [117, 190] width 136 height 25
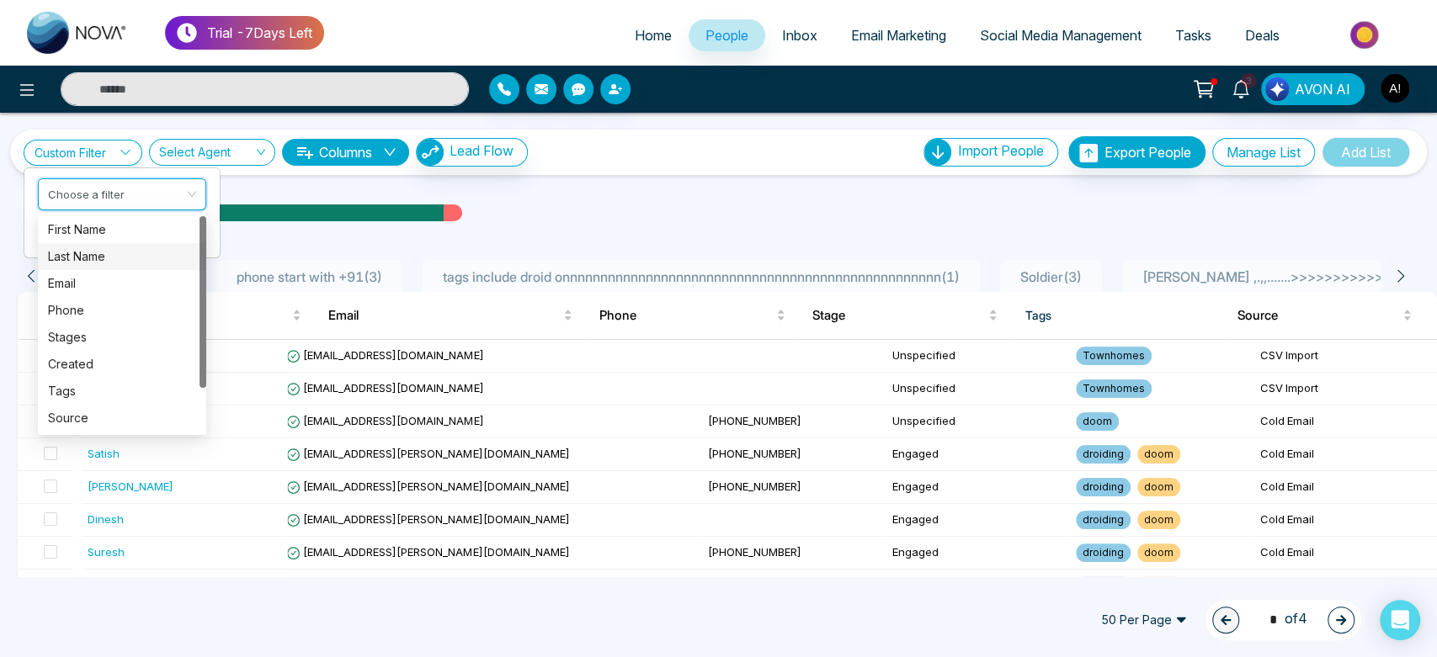
click at [102, 258] on div "Last Name" at bounding box center [122, 256] width 148 height 19
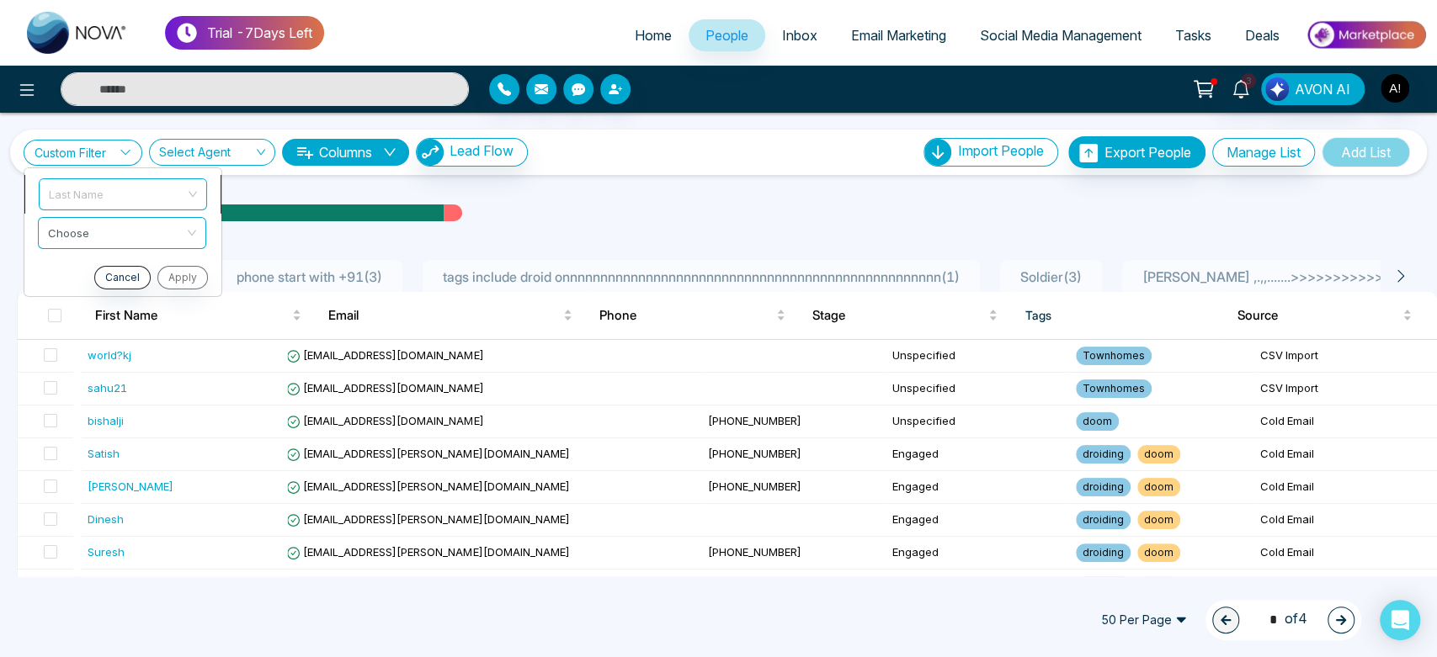
click at [151, 189] on span "Last Name" at bounding box center [123, 193] width 148 height 30
click at [141, 239] on input "search" at bounding box center [117, 229] width 136 height 25
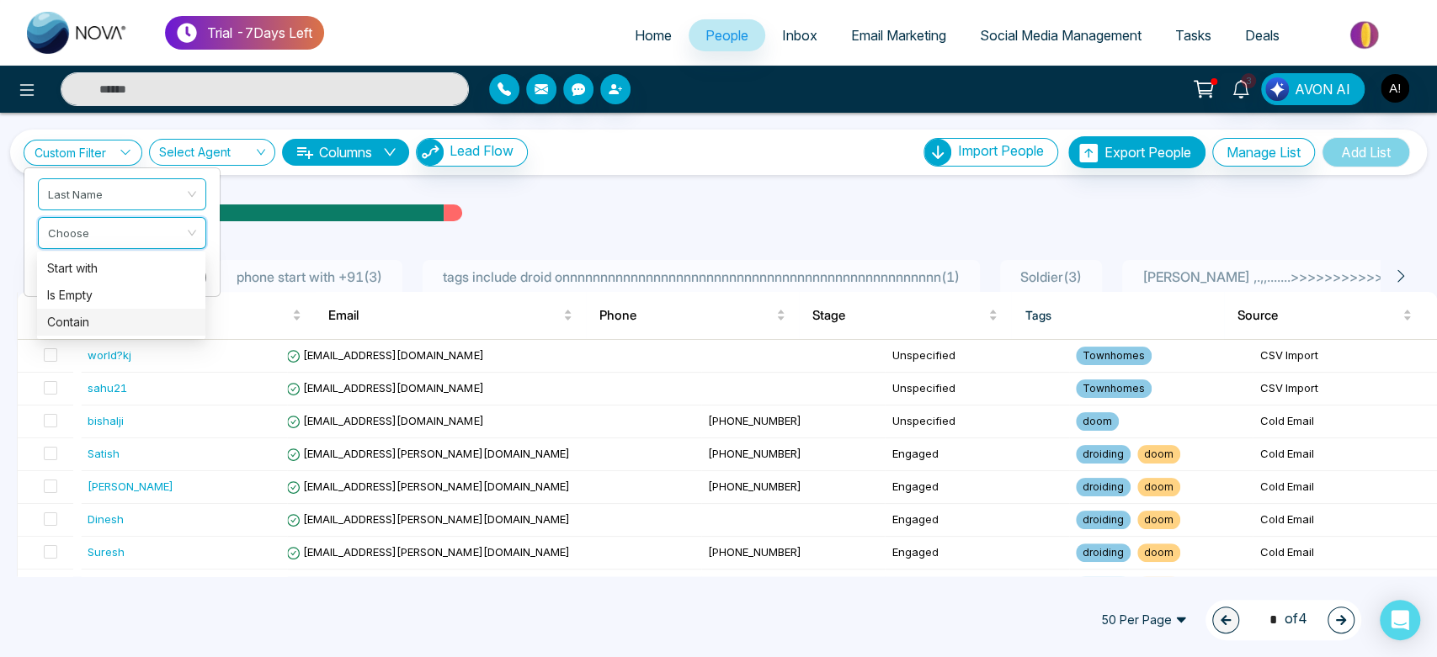
click at [128, 314] on div "Contain" at bounding box center [121, 322] width 148 height 19
click at [127, 271] on input "text" at bounding box center [122, 274] width 168 height 32
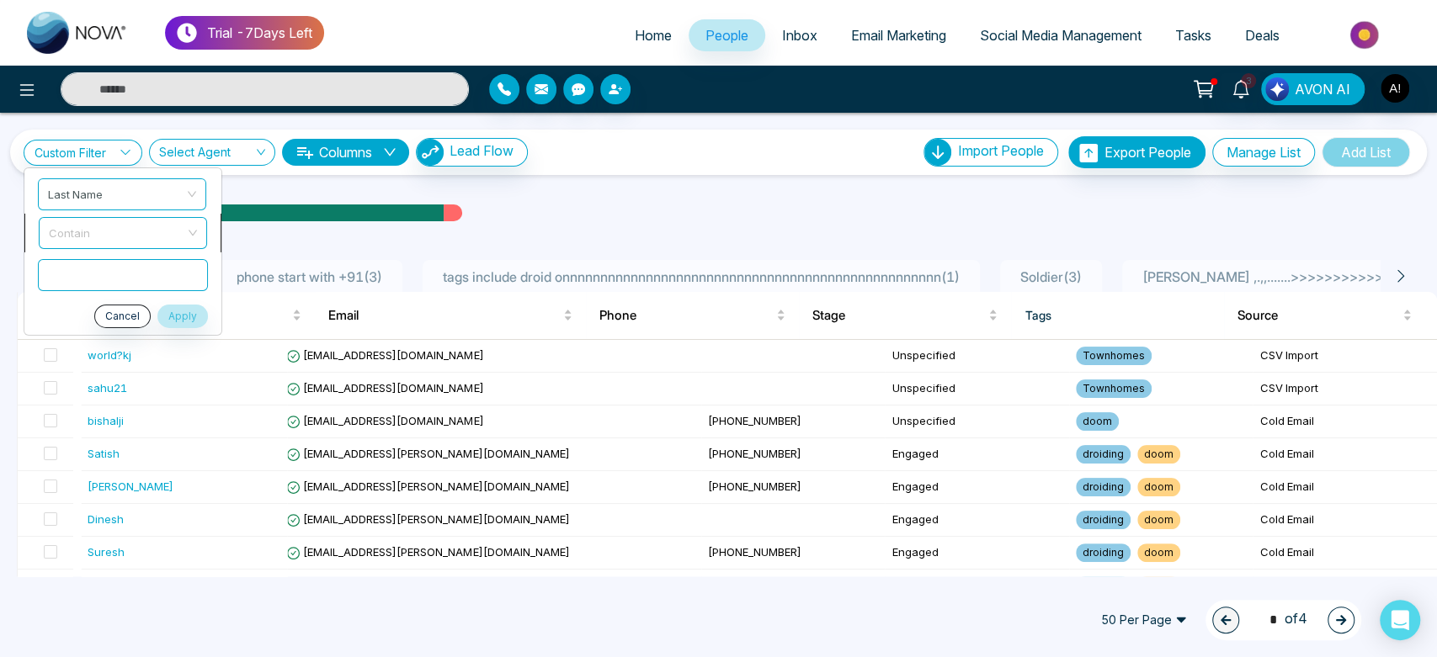
click at [140, 231] on span "Contain" at bounding box center [123, 232] width 148 height 30
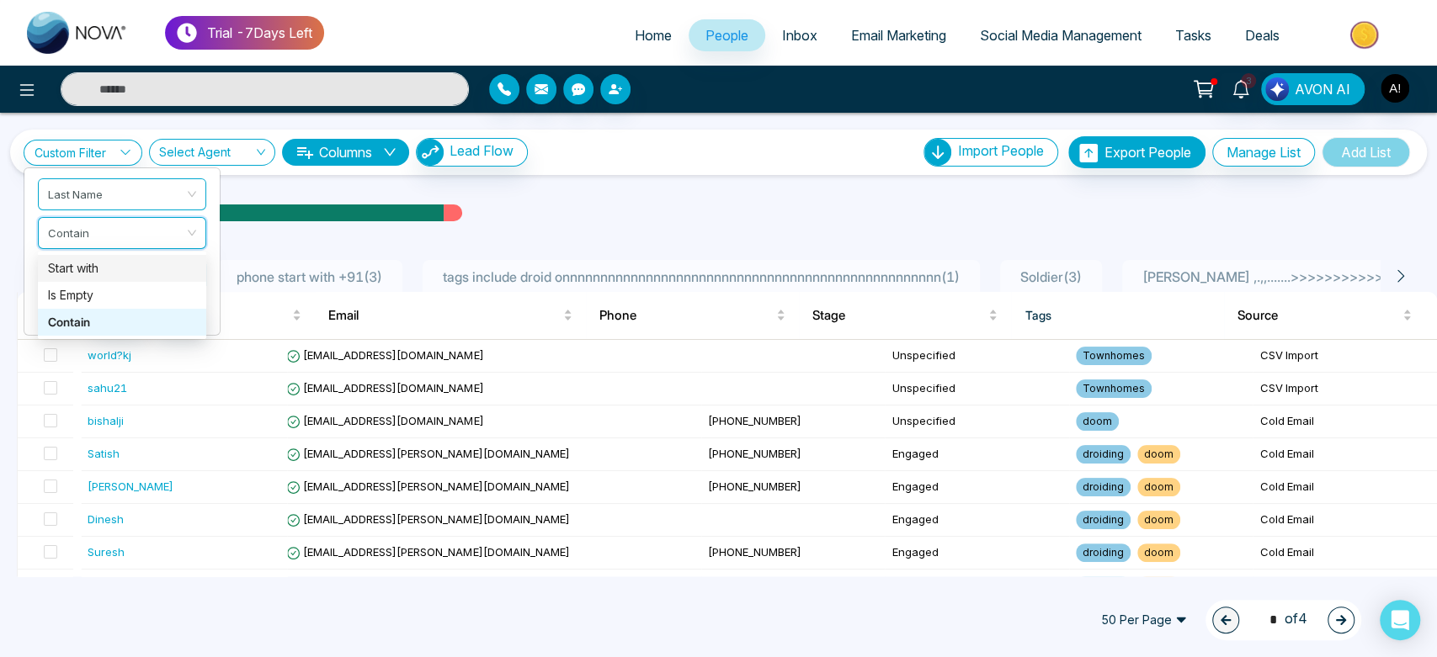
click at [208, 268] on li at bounding box center [121, 274] width 195 height 32
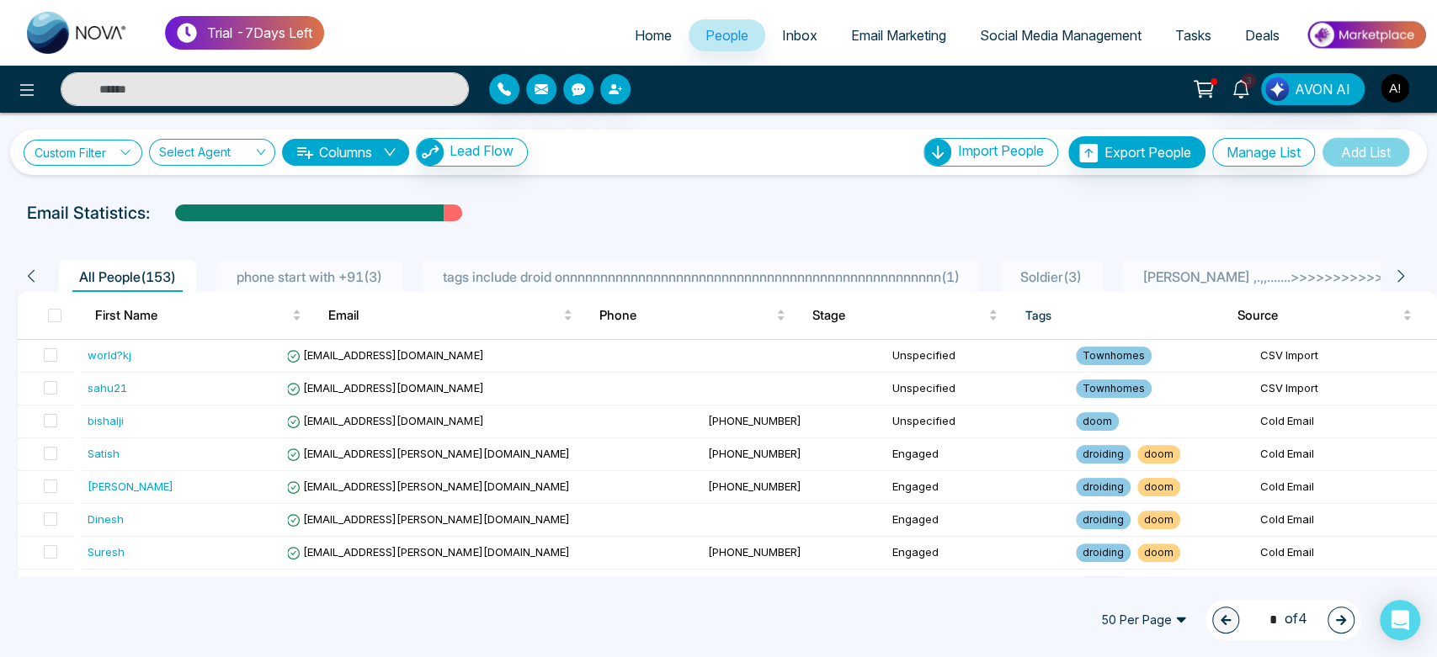
click at [117, 153] on link "Custom Filter" at bounding box center [83, 153] width 119 height 26
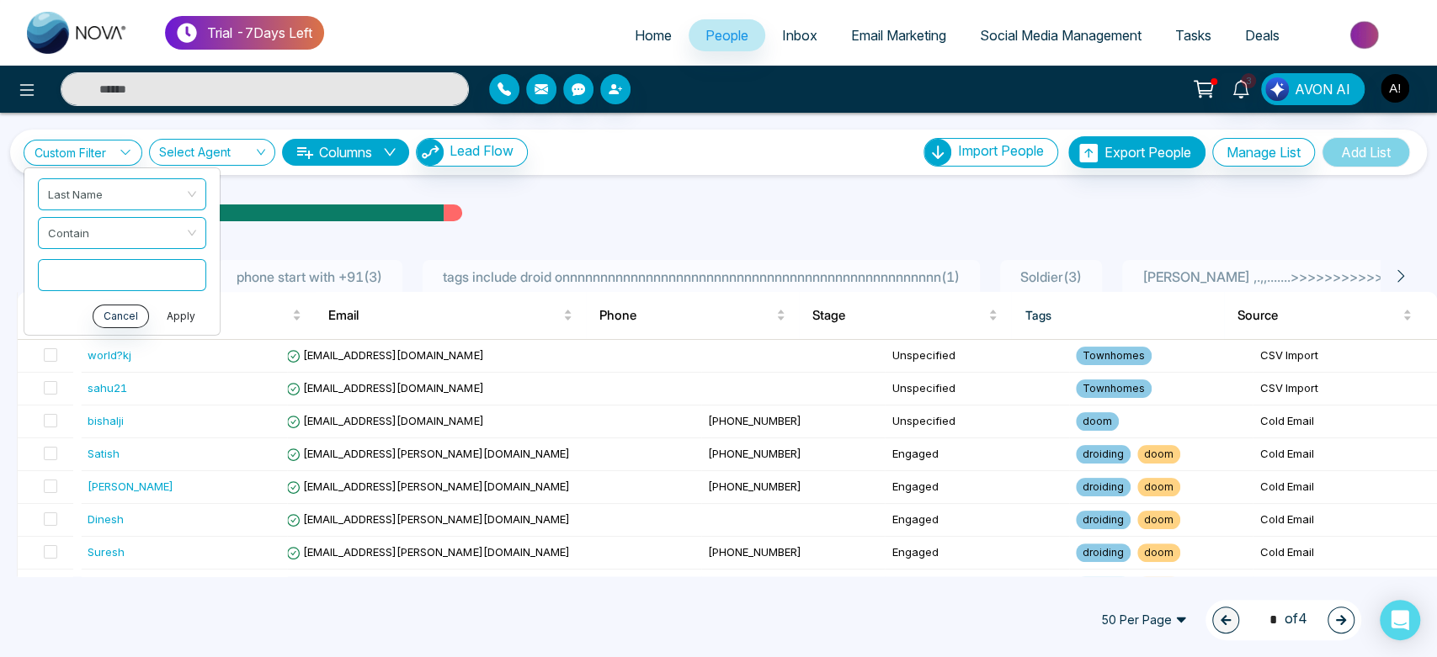
click at [166, 308] on button "Apply" at bounding box center [181, 316] width 51 height 24
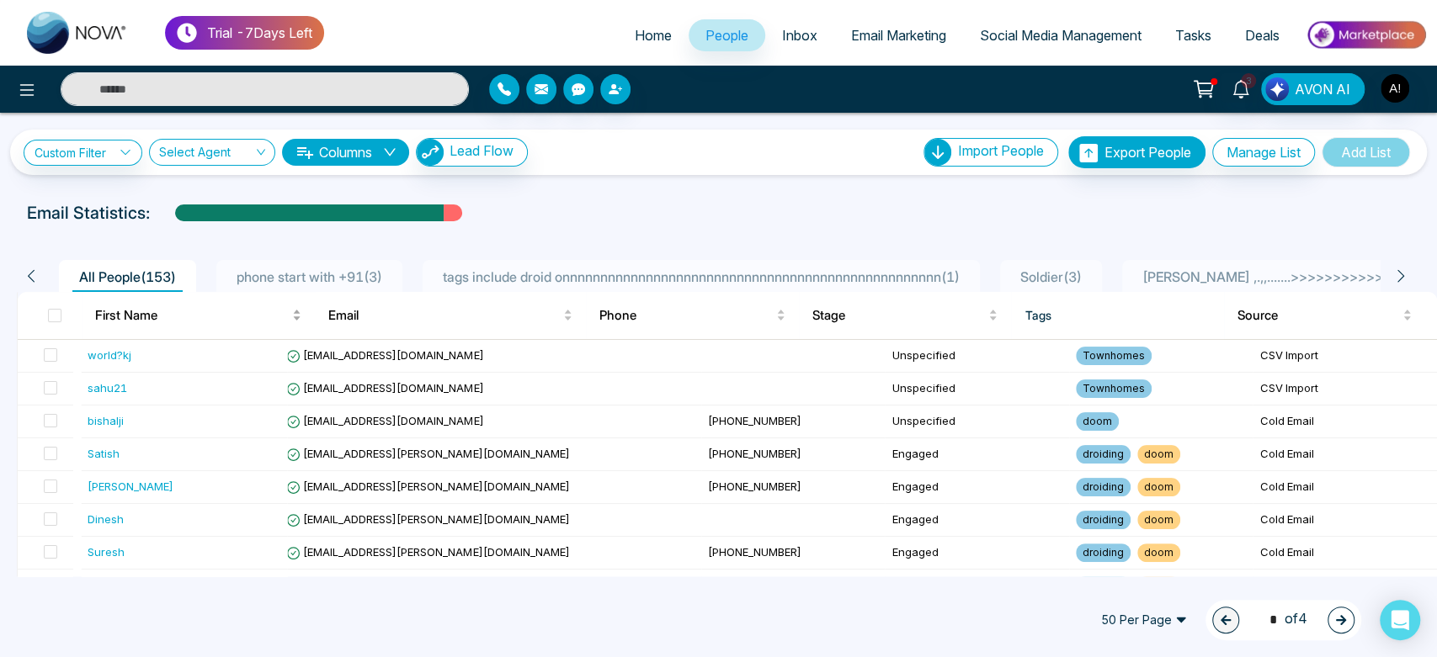
click at [166, 308] on span "First Name" at bounding box center [192, 316] width 194 height 20
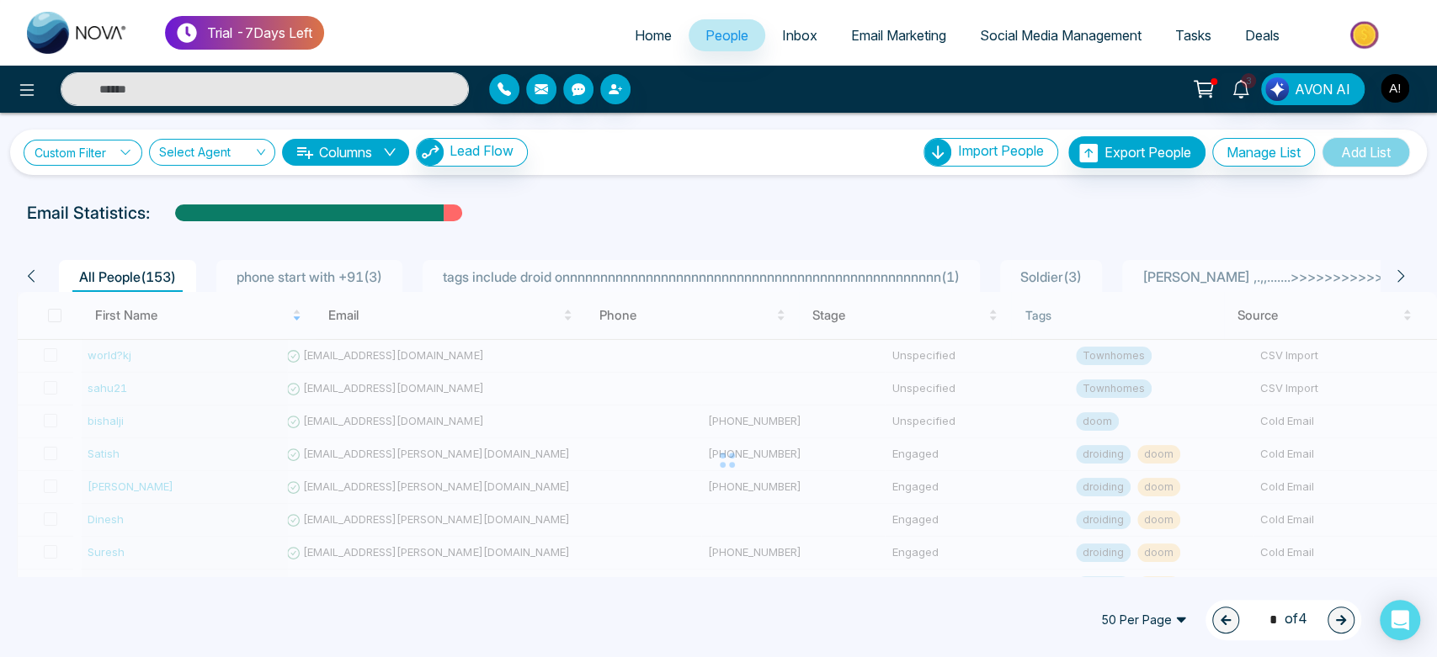
click at [108, 152] on link "Custom Filter" at bounding box center [83, 153] width 119 height 26
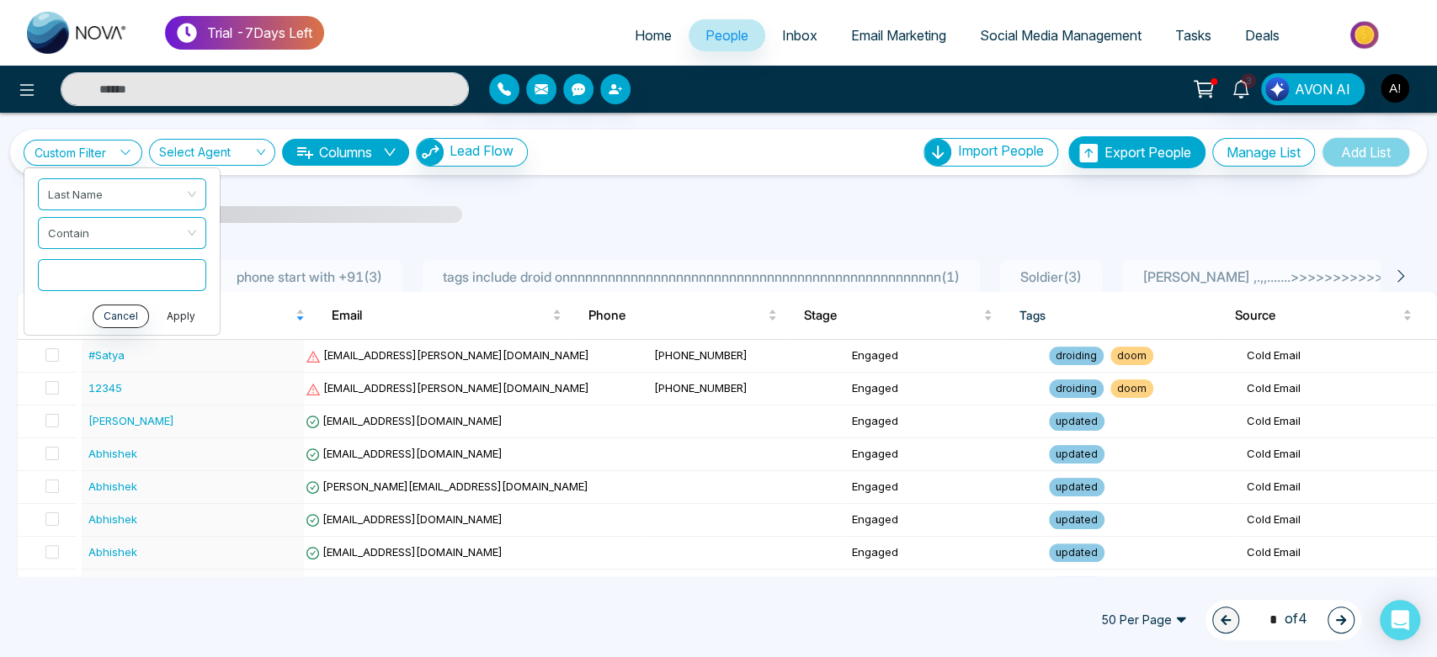
click at [183, 315] on button "Apply" at bounding box center [181, 316] width 51 height 24
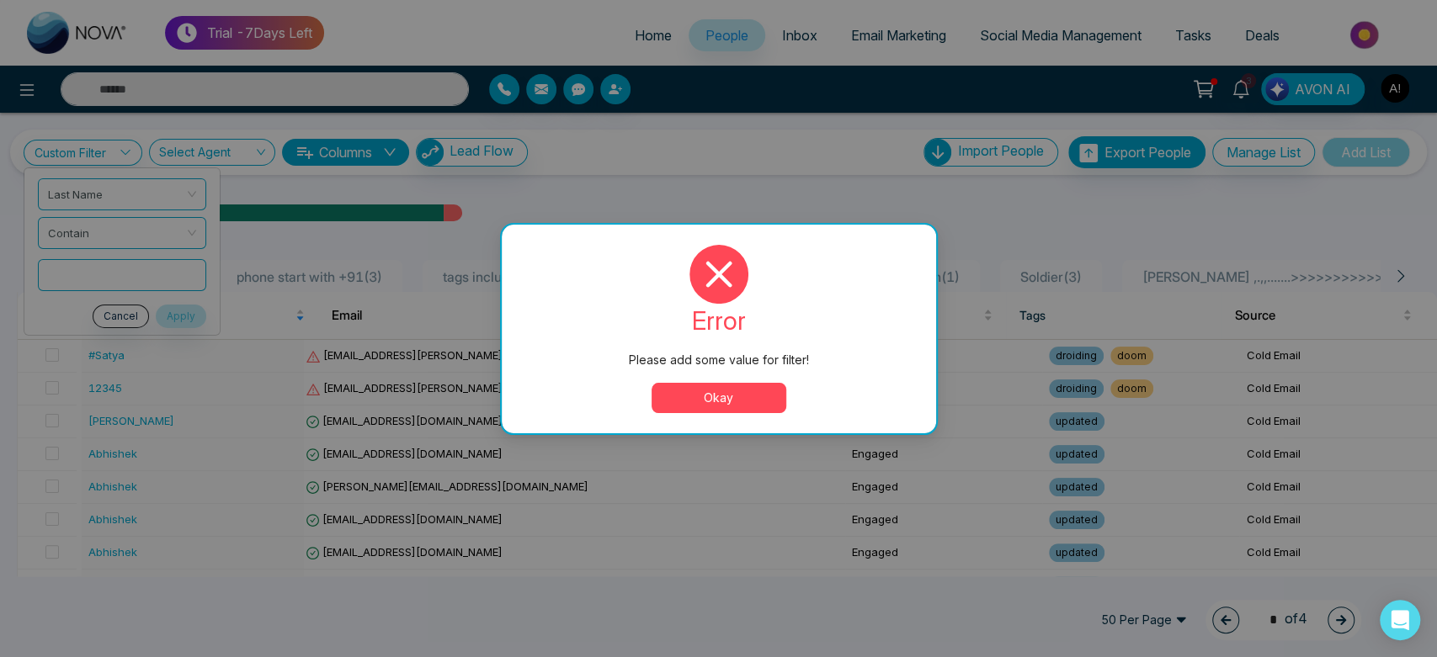
click at [689, 399] on button "Okay" at bounding box center [719, 398] width 135 height 30
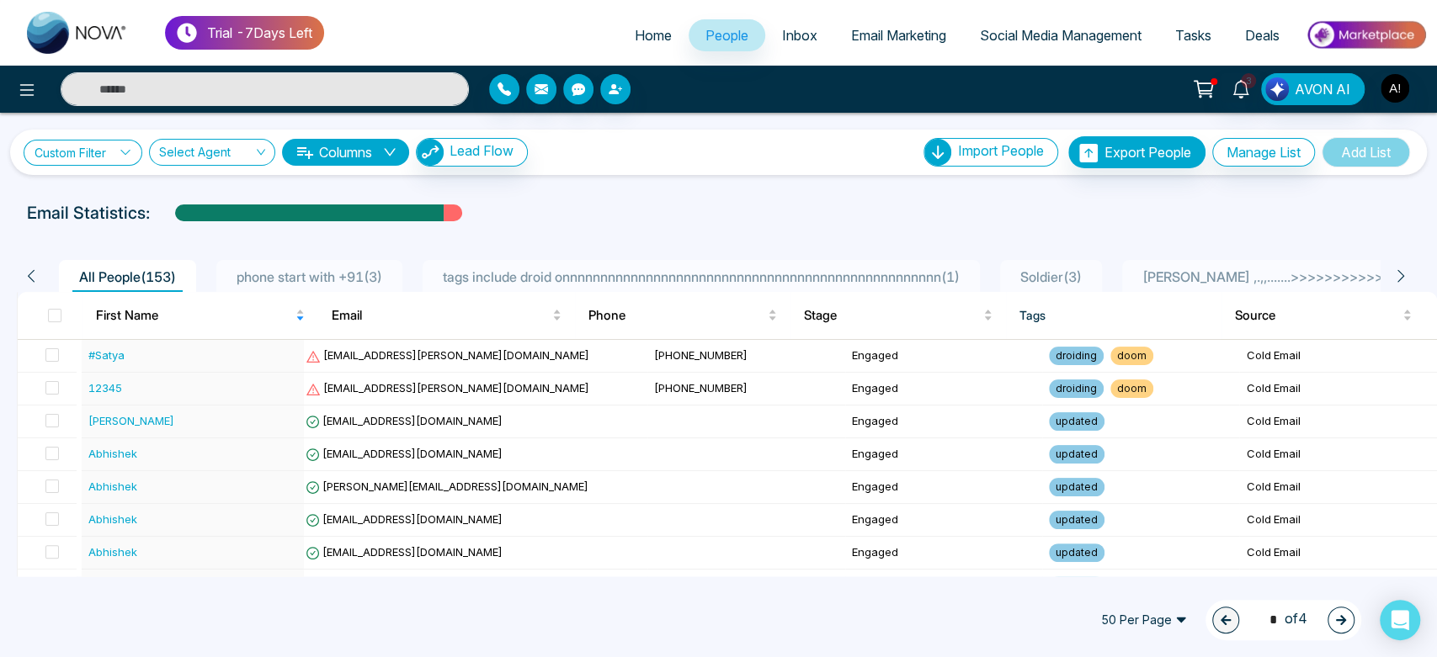
click at [125, 153] on icon at bounding box center [126, 152] width 12 height 12
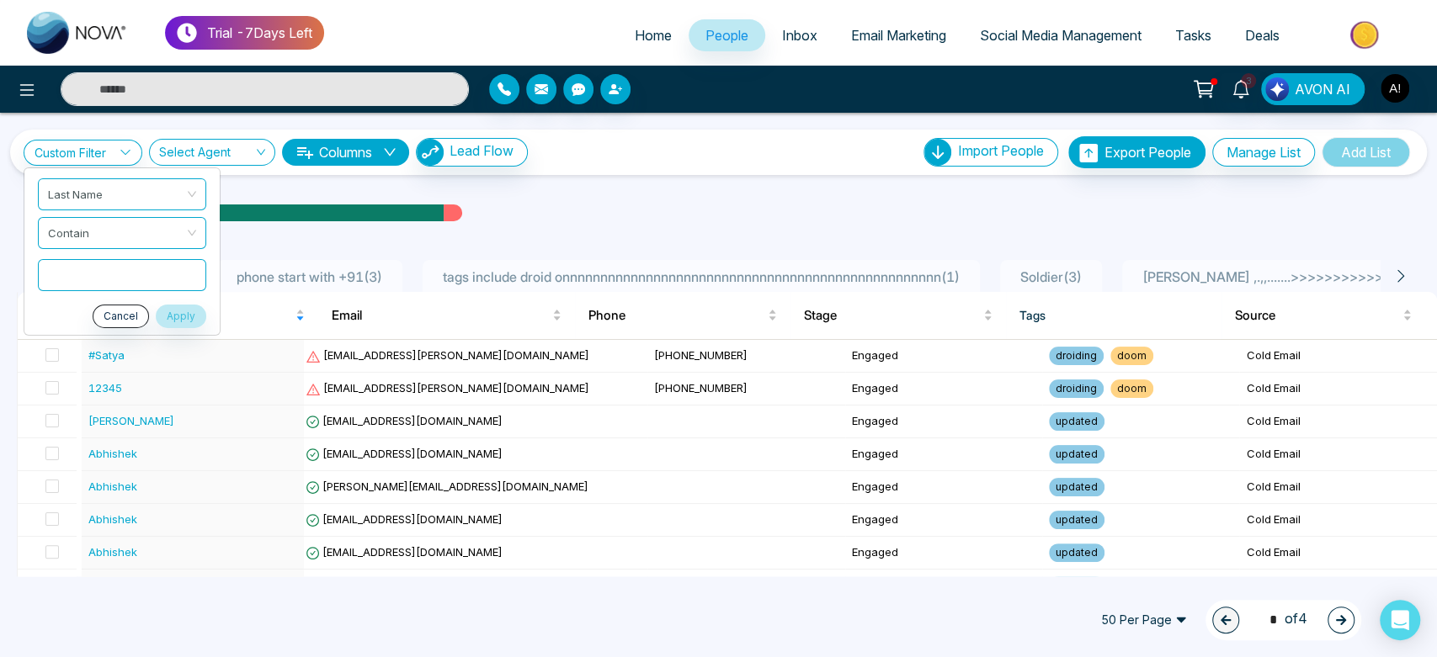
click at [92, 279] on input "text" at bounding box center [122, 274] width 168 height 32
type input "*"
click at [184, 308] on button "Apply" at bounding box center [181, 316] width 51 height 24
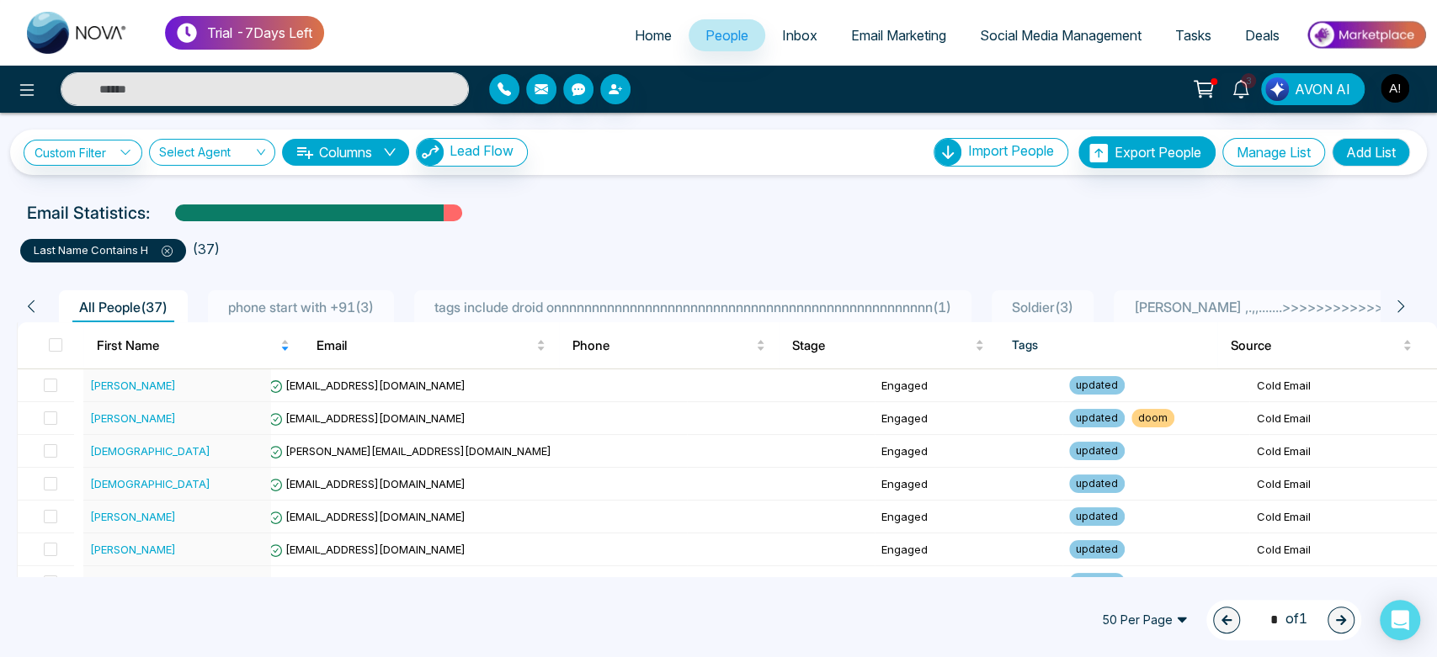
click at [168, 253] on icon at bounding box center [167, 251] width 5 height 5
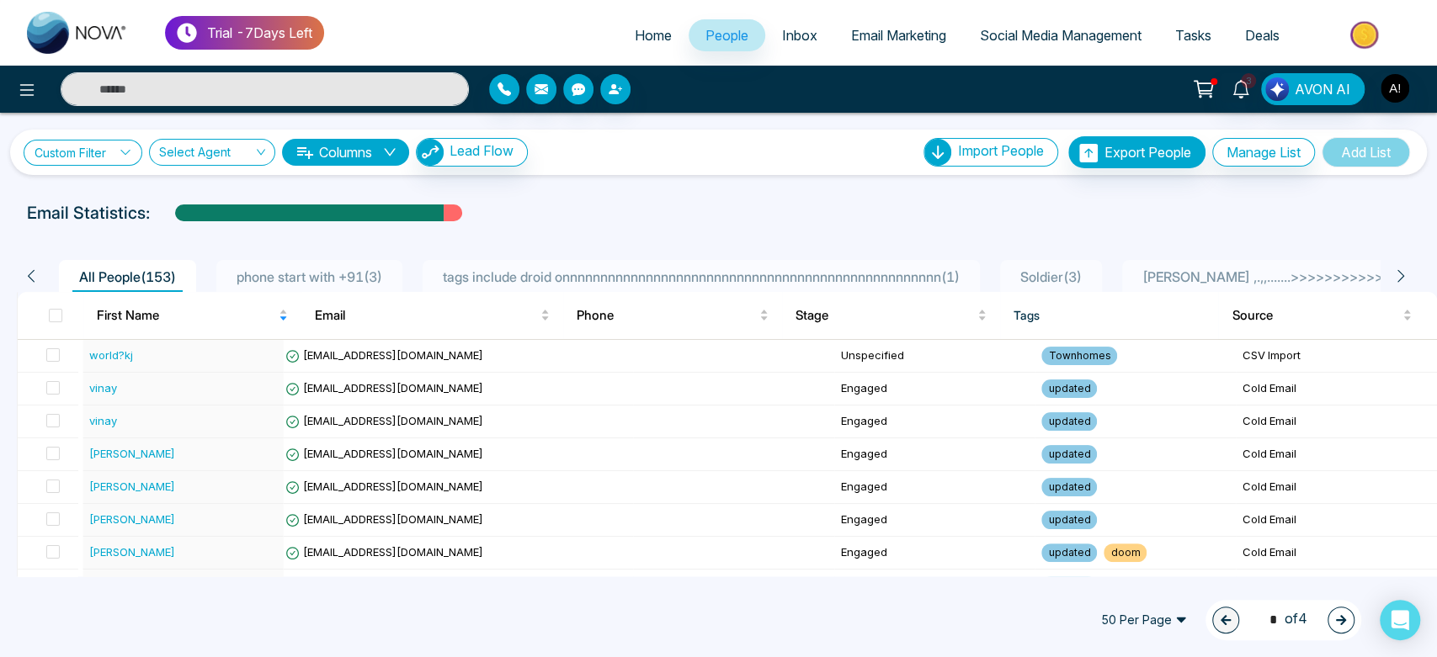
click at [94, 146] on link "Custom Filter" at bounding box center [83, 153] width 119 height 26
click at [165, 190] on input "search" at bounding box center [117, 190] width 136 height 25
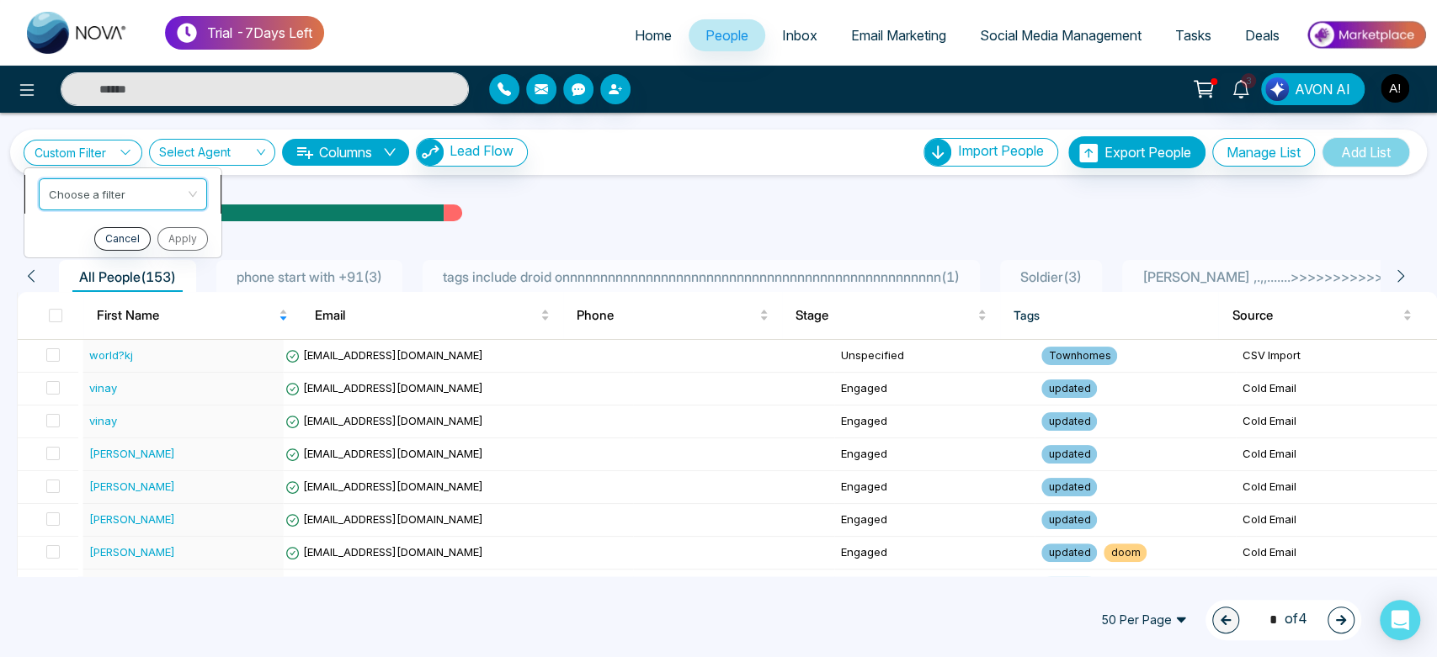
click at [165, 190] on input "search" at bounding box center [117, 190] width 136 height 25
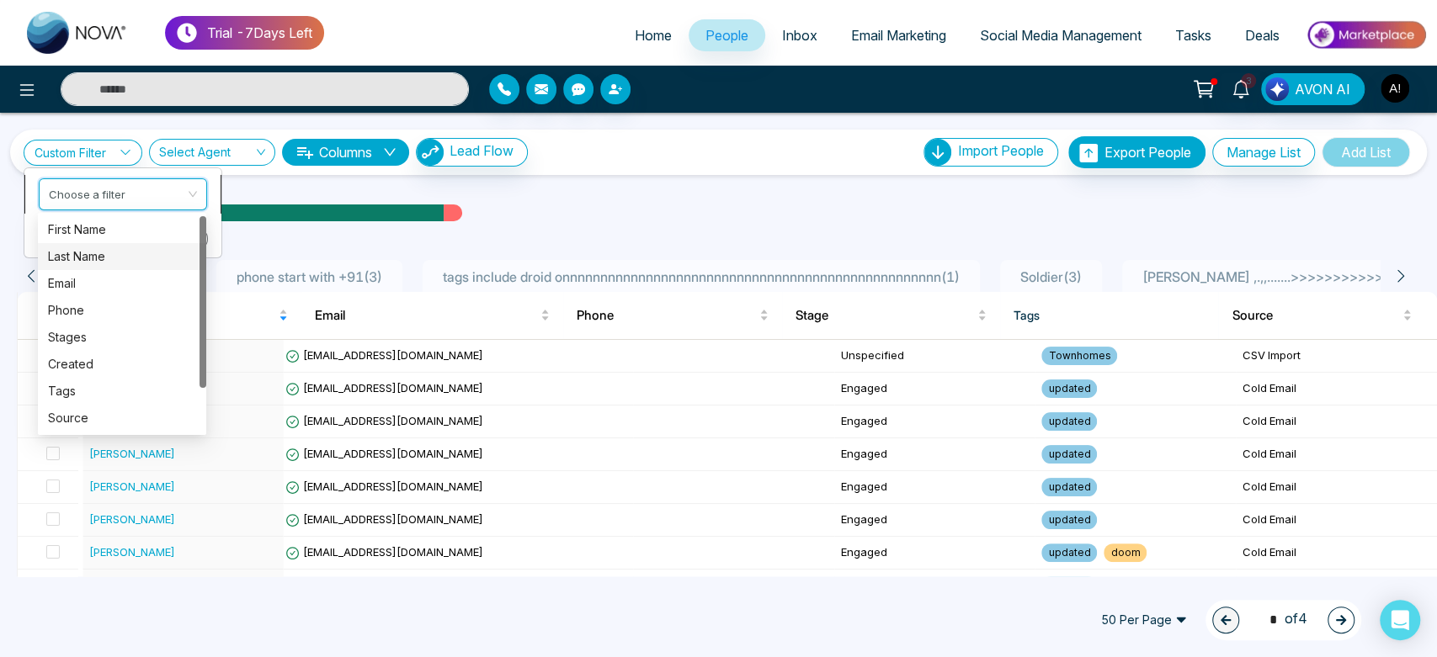
click at [184, 191] on input "search" at bounding box center [117, 190] width 136 height 25
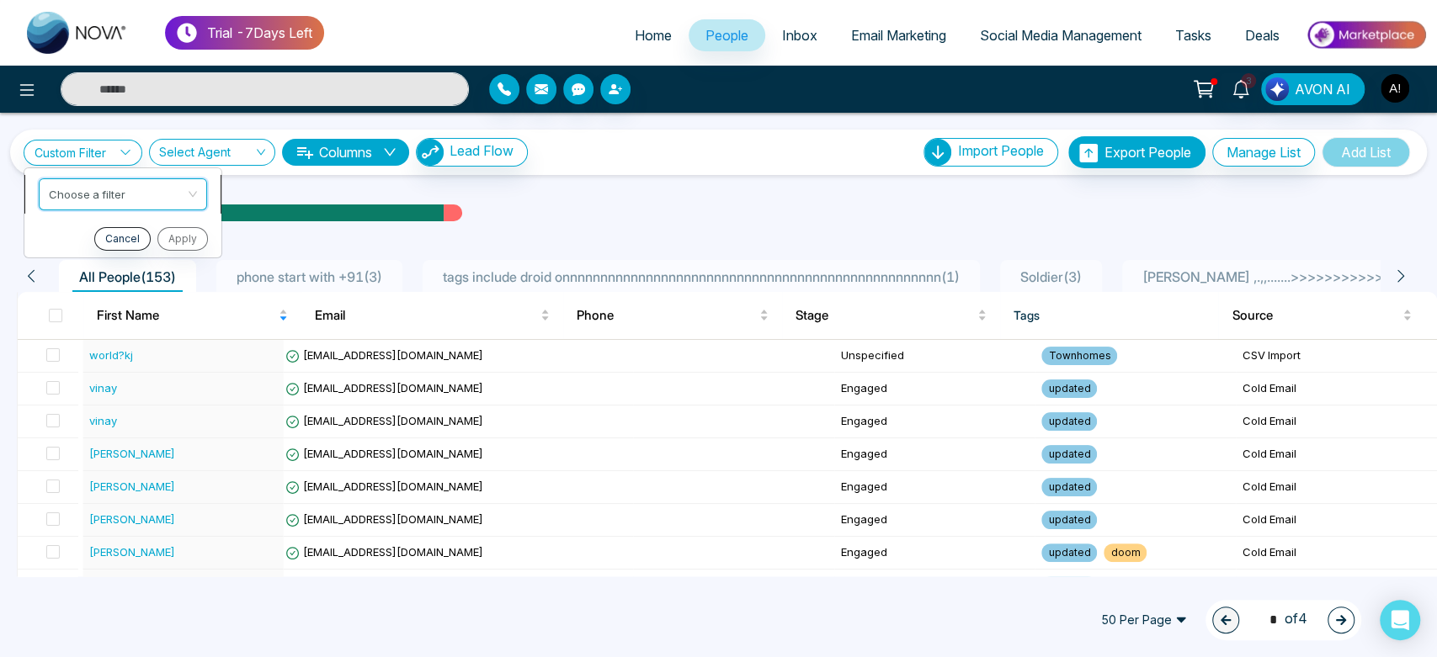
click at [178, 185] on input "search" at bounding box center [117, 190] width 136 height 25
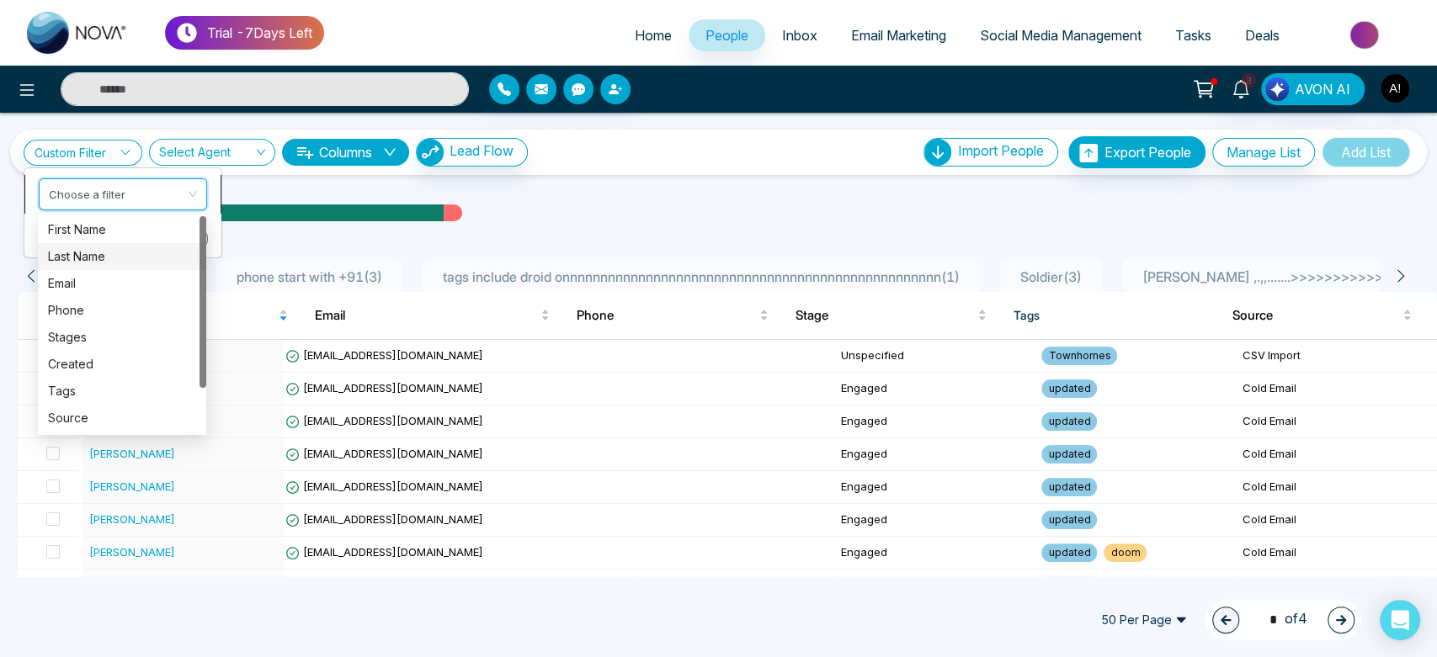
click at [178, 185] on input "search" at bounding box center [117, 190] width 136 height 25
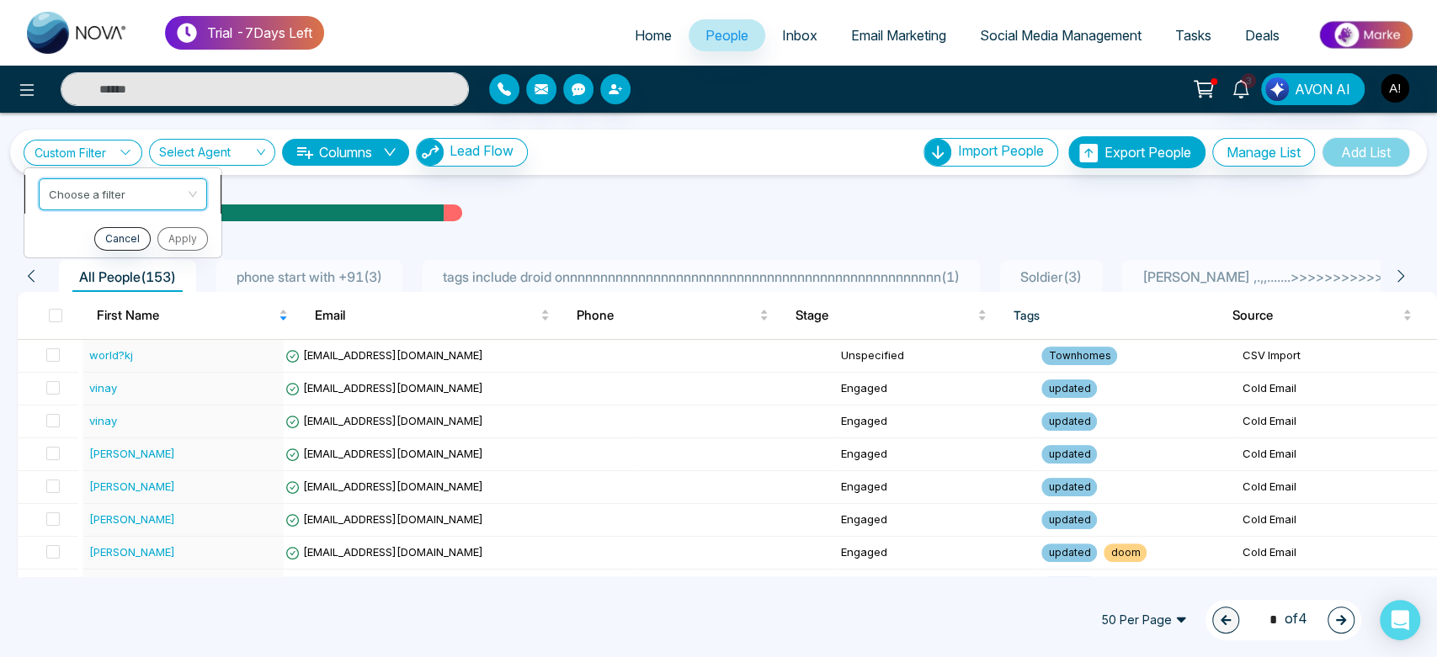
click at [178, 185] on input "search" at bounding box center [117, 190] width 136 height 25
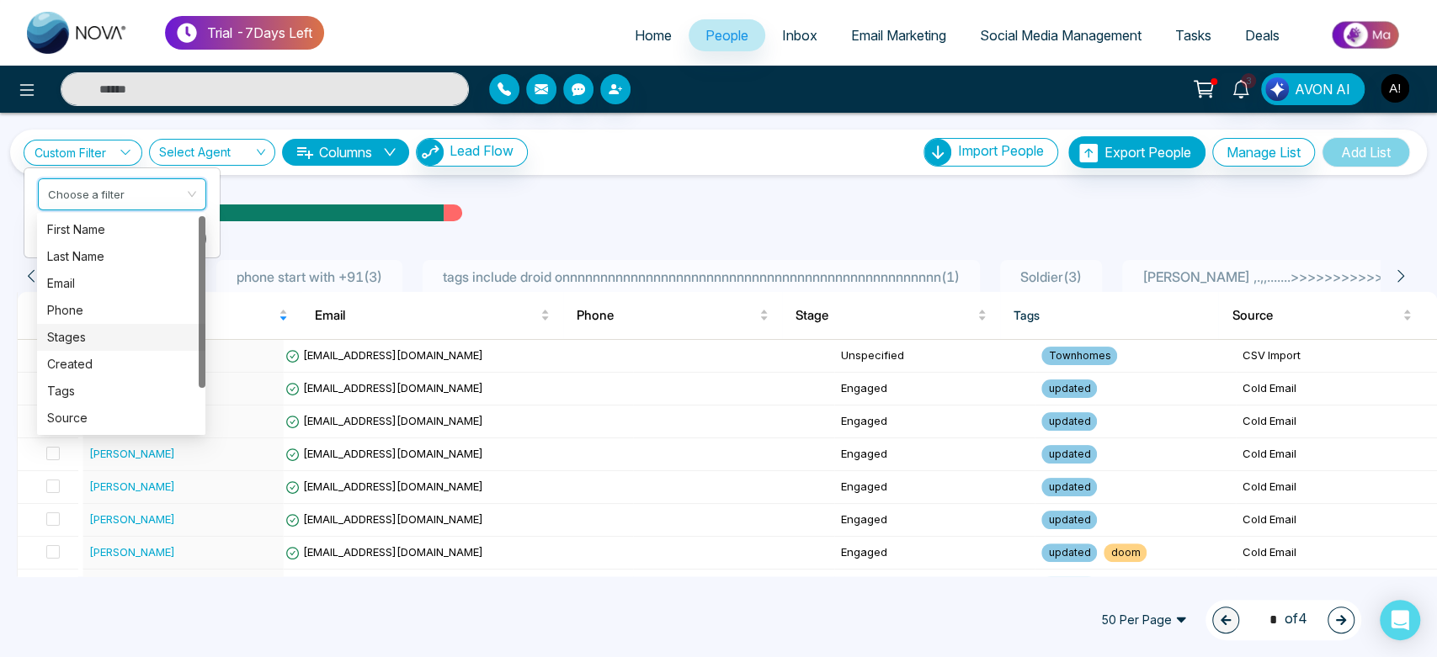
click at [134, 339] on div "Stages" at bounding box center [121, 337] width 148 height 19
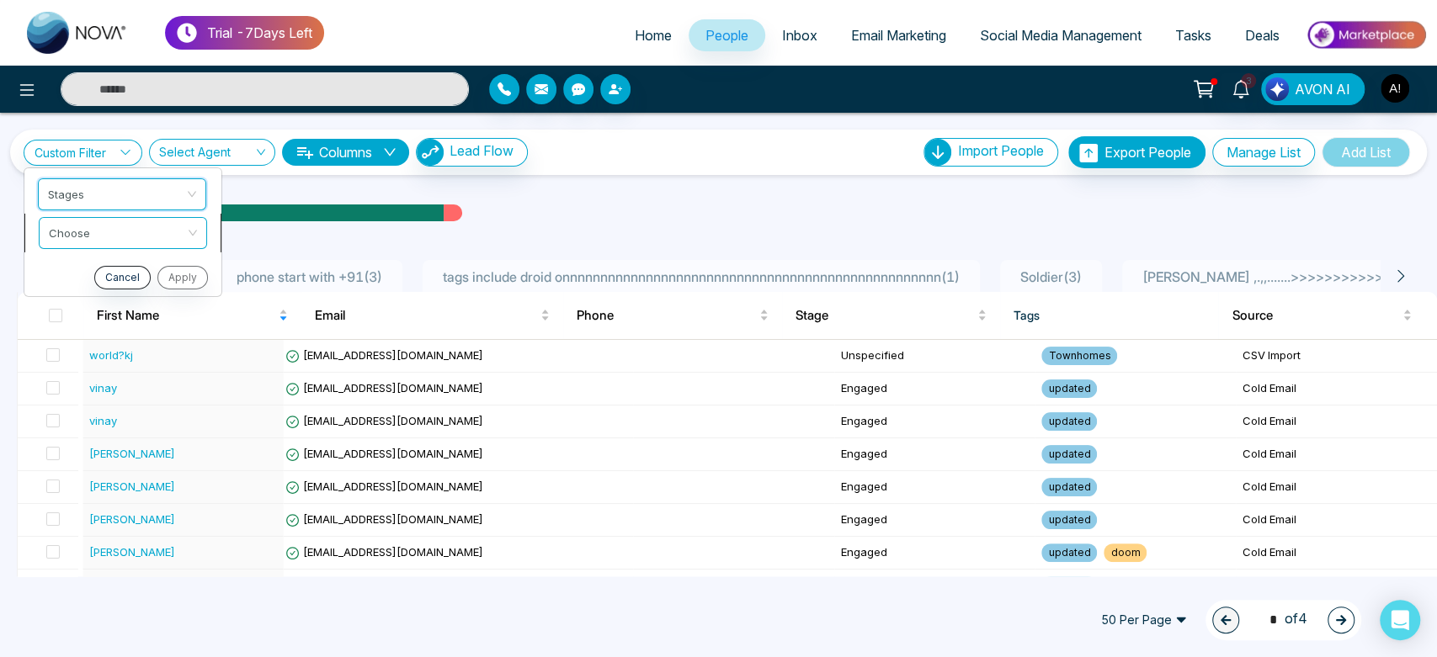
click at [142, 227] on input "search" at bounding box center [117, 229] width 136 height 25
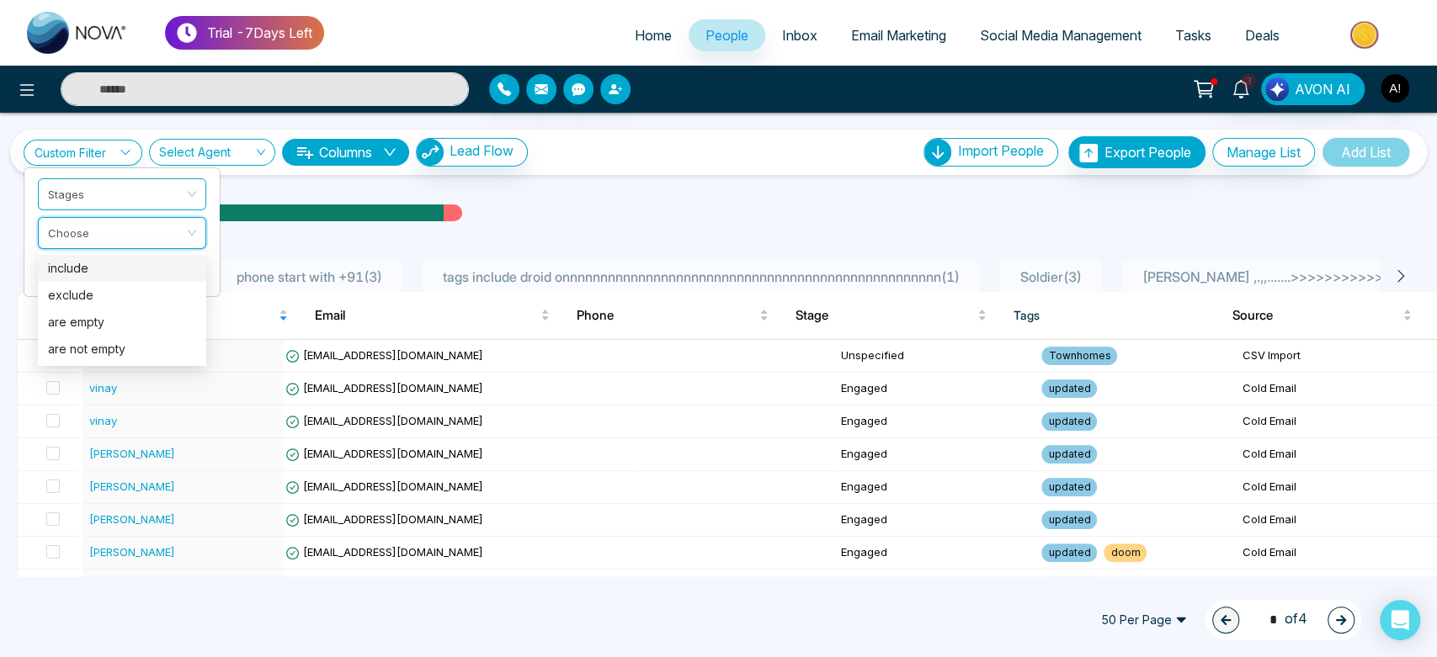
click at [136, 275] on div "include" at bounding box center [122, 268] width 148 height 19
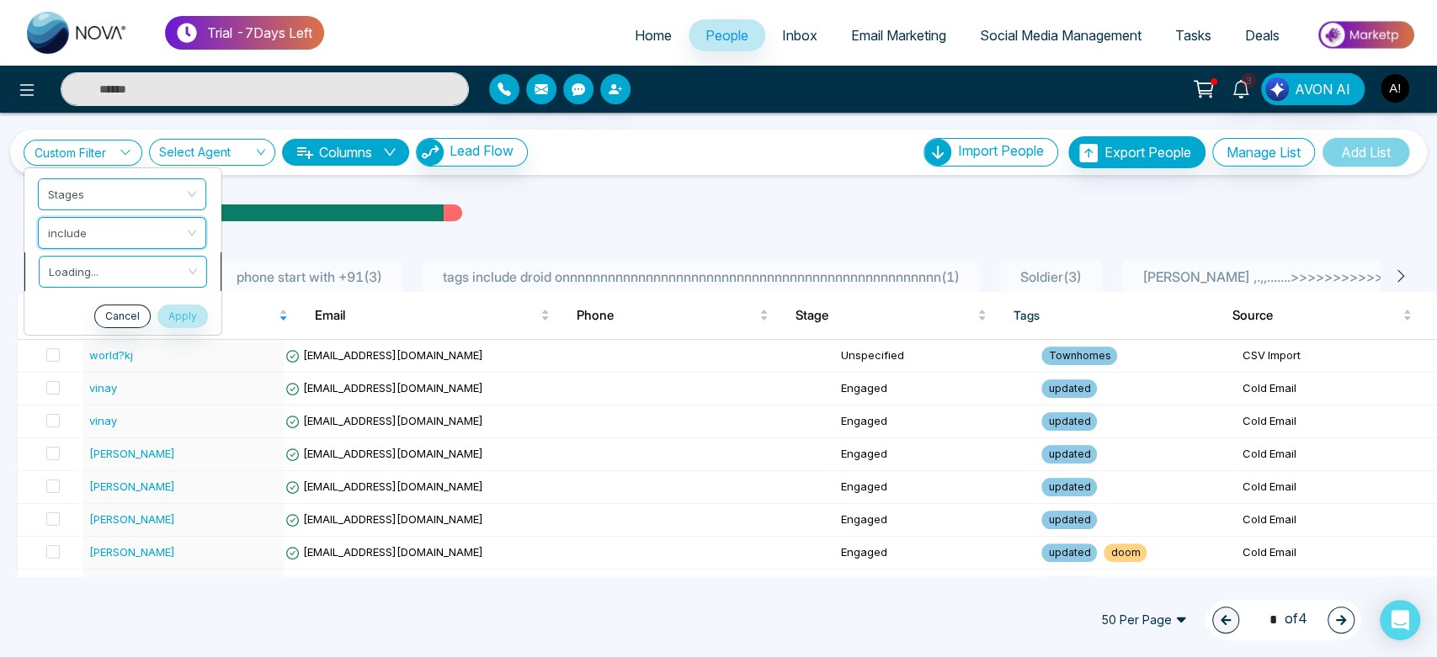
click at [136, 266] on input "search" at bounding box center [117, 268] width 136 height 25
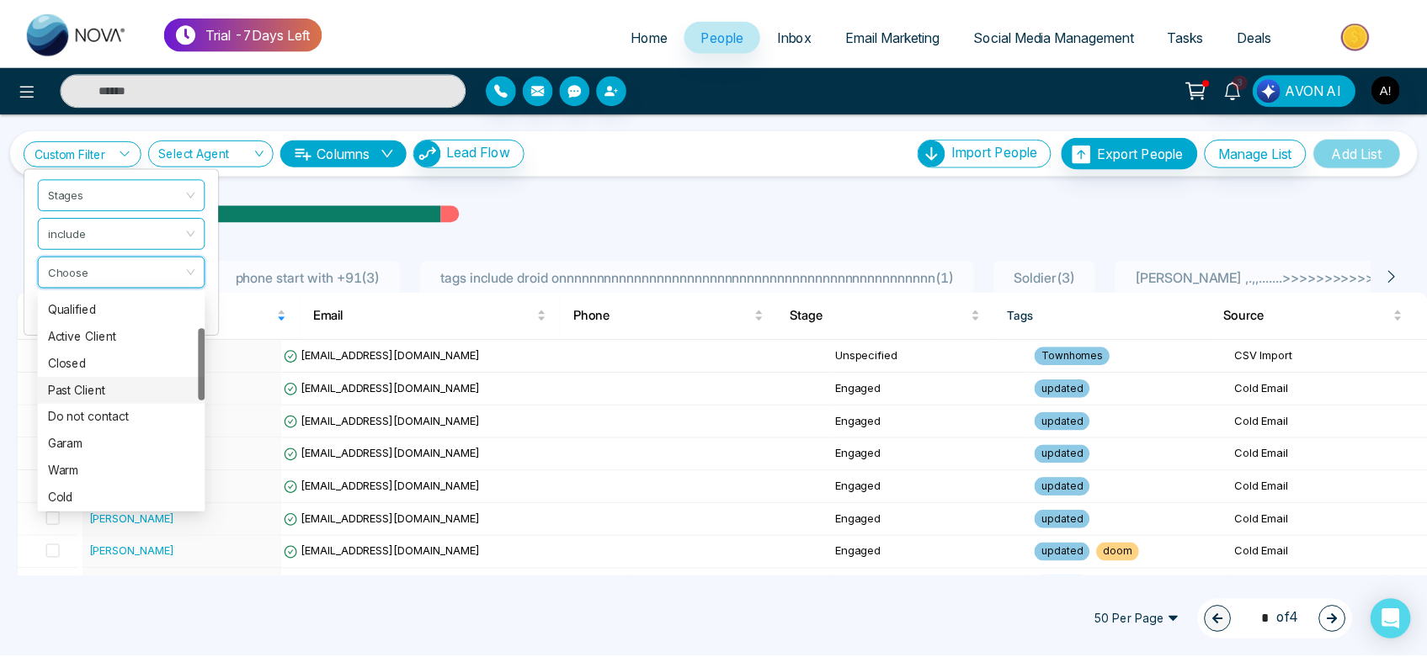
scroll to position [82, 0]
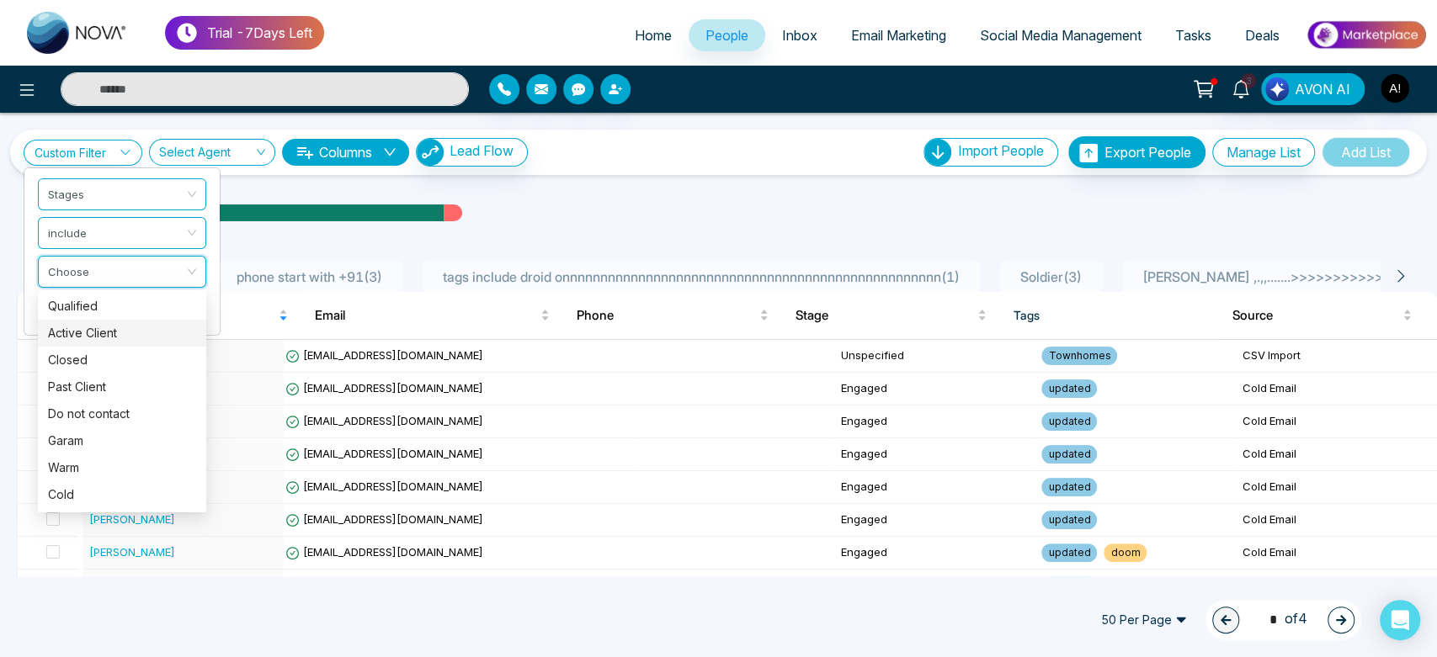
click at [111, 331] on div "Active Client" at bounding box center [122, 333] width 148 height 19
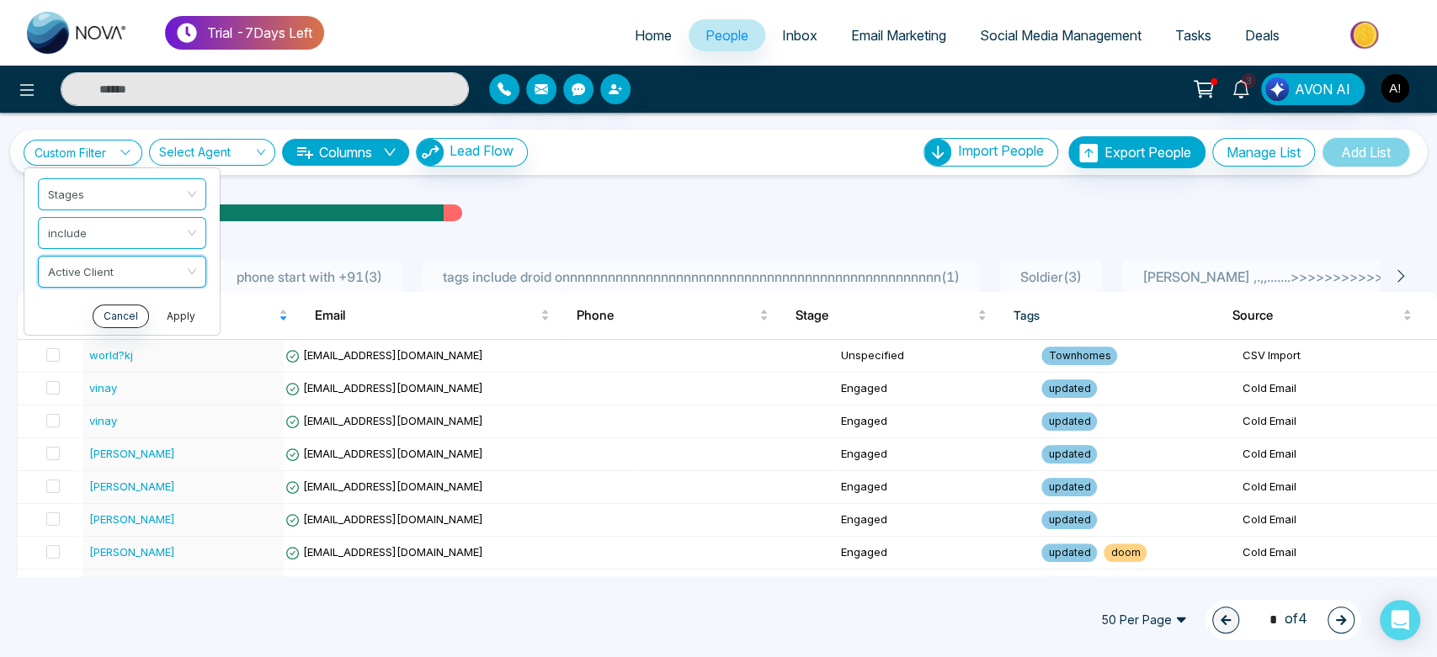
click at [181, 315] on button "Apply" at bounding box center [181, 316] width 51 height 24
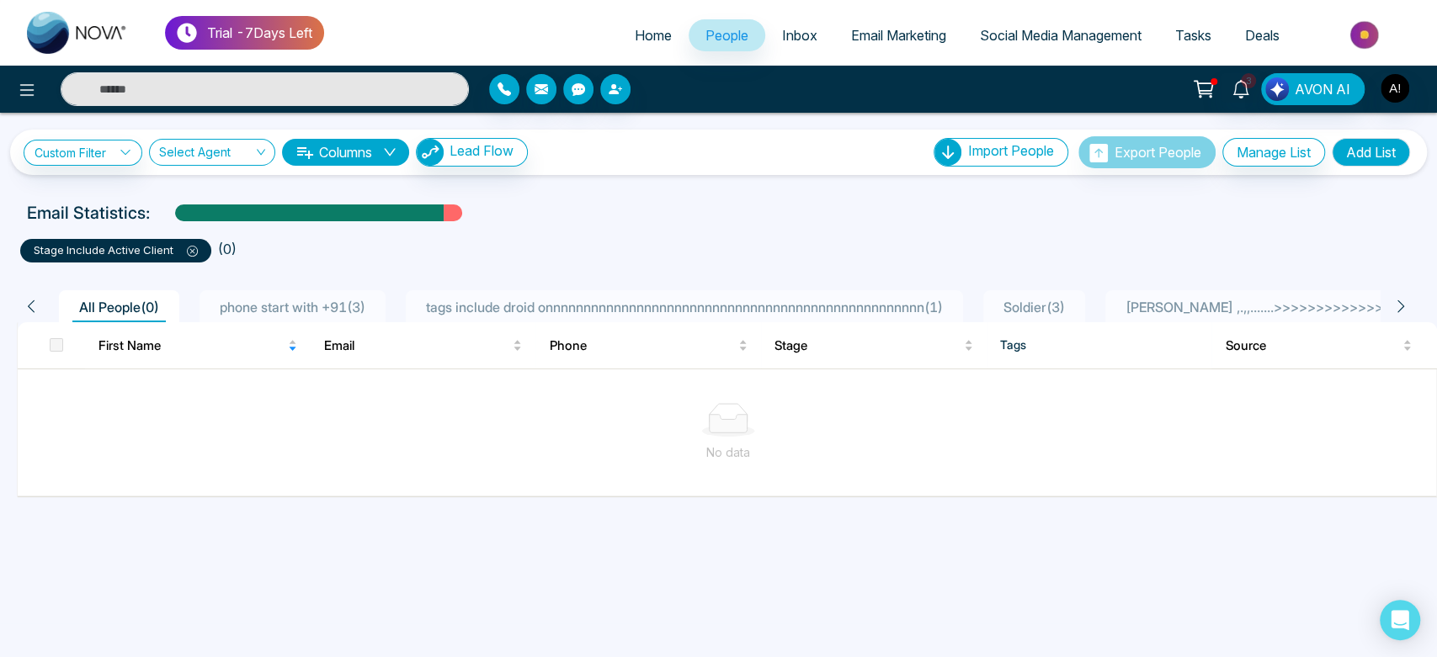
click at [192, 249] on icon at bounding box center [192, 251] width 5 height 5
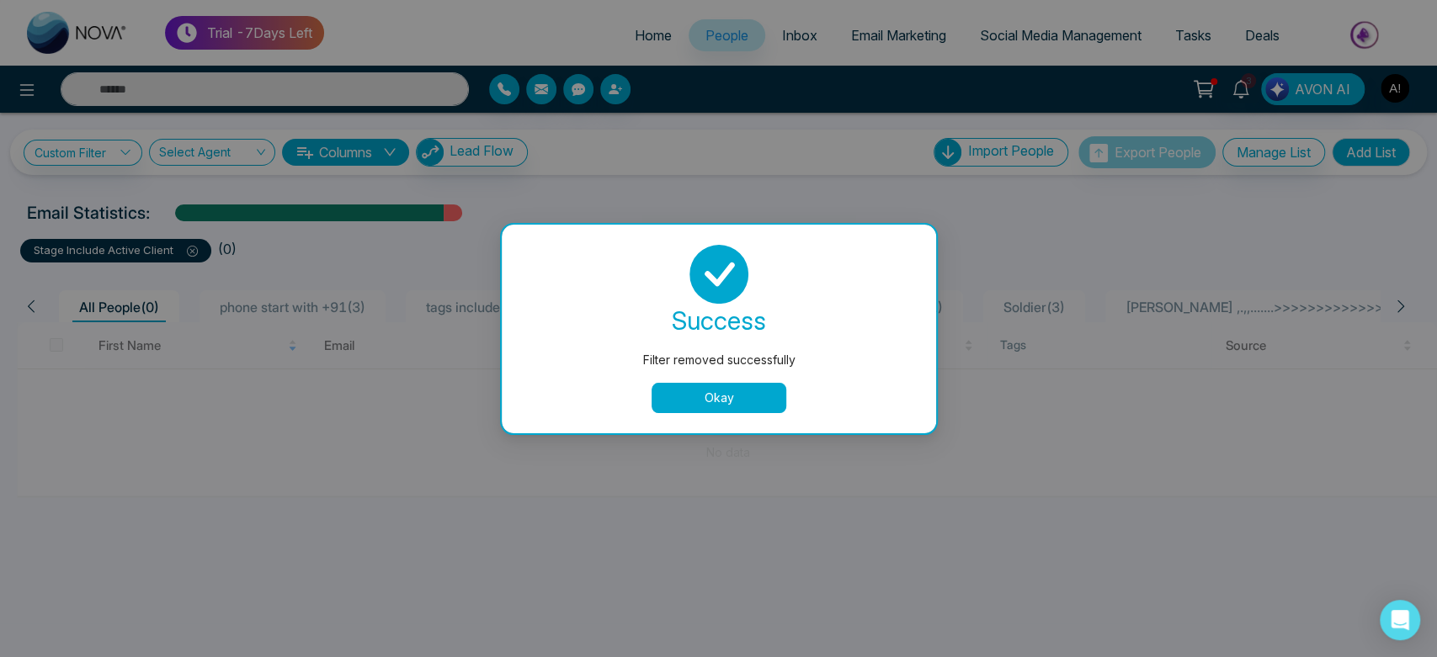
click at [184, 247] on div "Filter removed successfully success Filter removed successfully Okay" at bounding box center [718, 328] width 1437 height 657
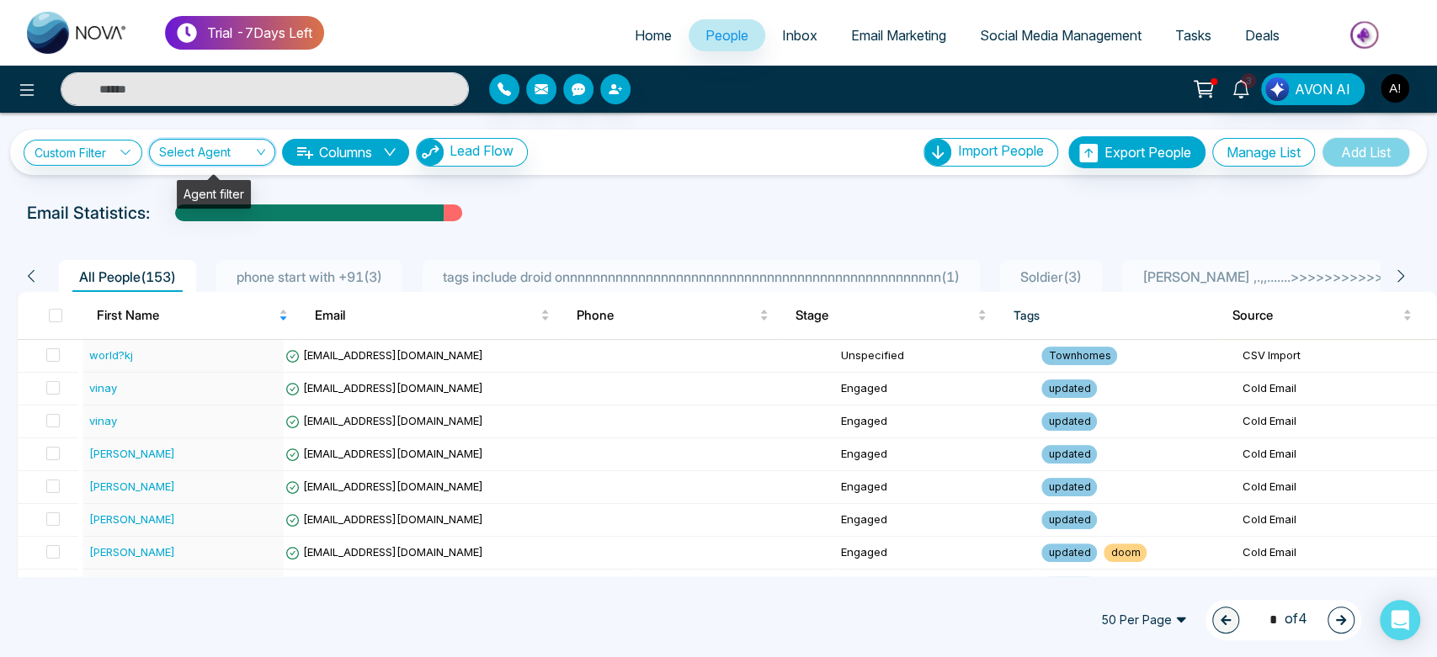
click at [232, 147] on input "search" at bounding box center [206, 156] width 94 height 32
click at [240, 214] on div "Anit ! (me)" at bounding box center [214, 212] width 106 height 19
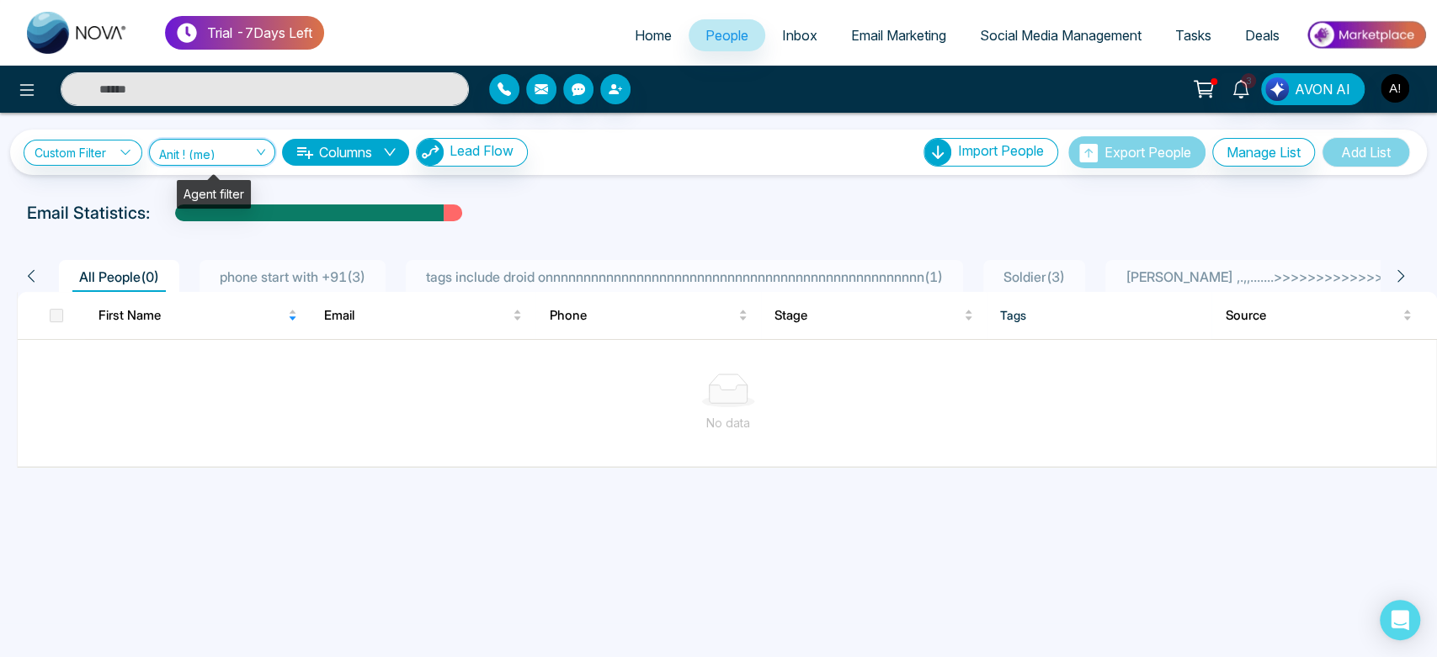
click at [231, 162] on input "search" at bounding box center [206, 156] width 94 height 32
click at [231, 184] on div "Show All" at bounding box center [214, 185] width 106 height 19
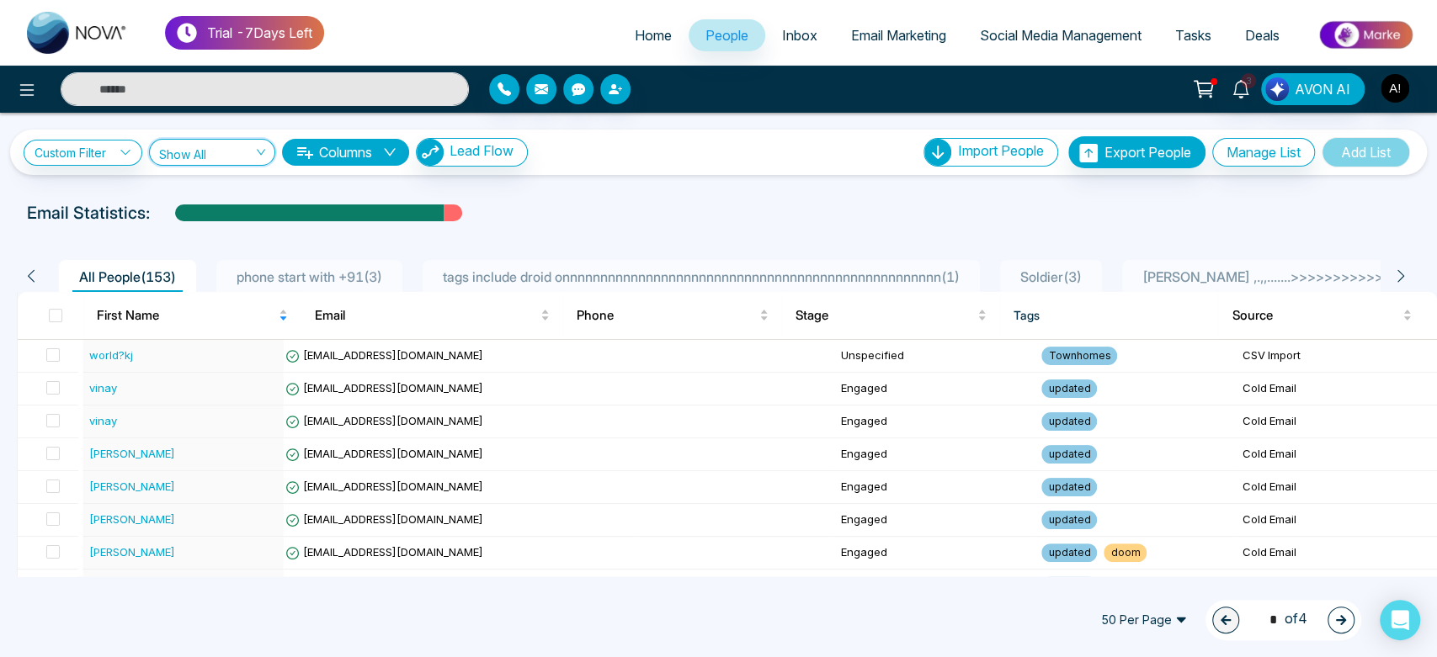
click at [362, 147] on button "Columns" at bounding box center [345, 152] width 127 height 27
click at [673, 211] on div "Email Statistics:" at bounding box center [718, 212] width 1383 height 25
click at [483, 155] on span "Lead Flow" at bounding box center [482, 150] width 64 height 17
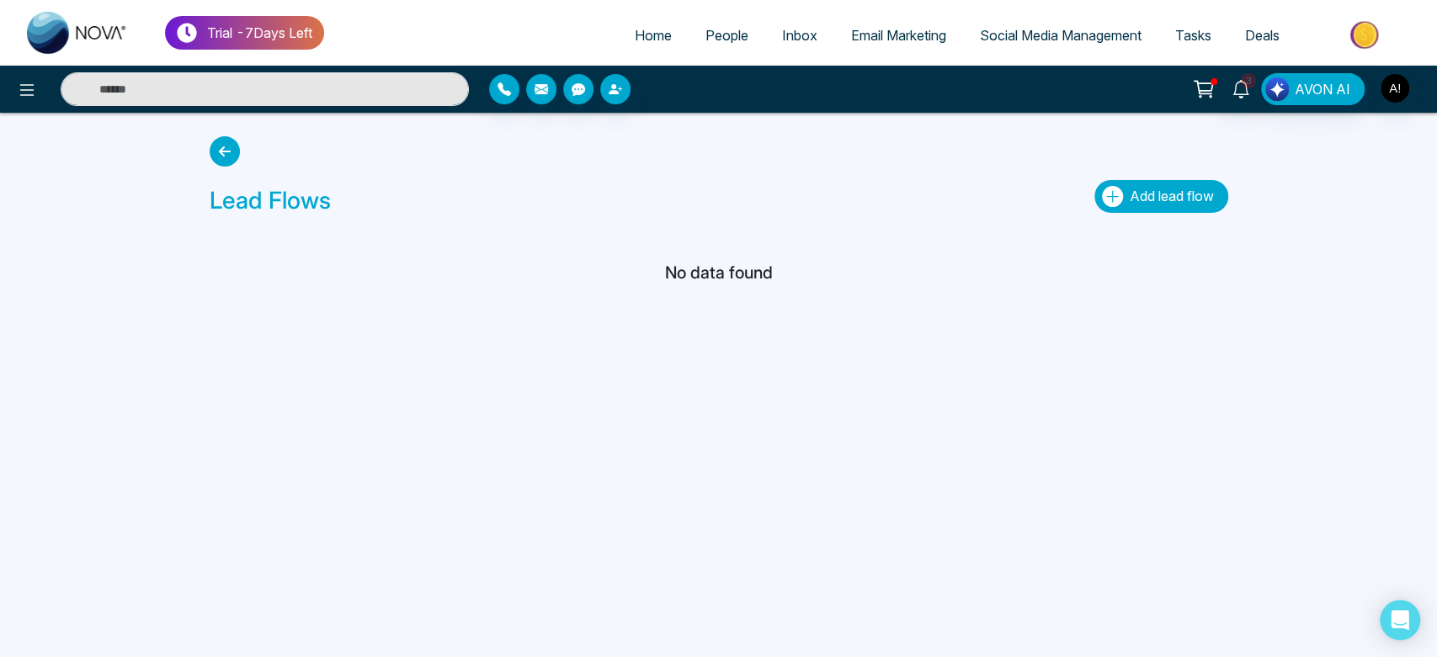
click at [1140, 201] on span "Add lead flow" at bounding box center [1172, 196] width 84 height 17
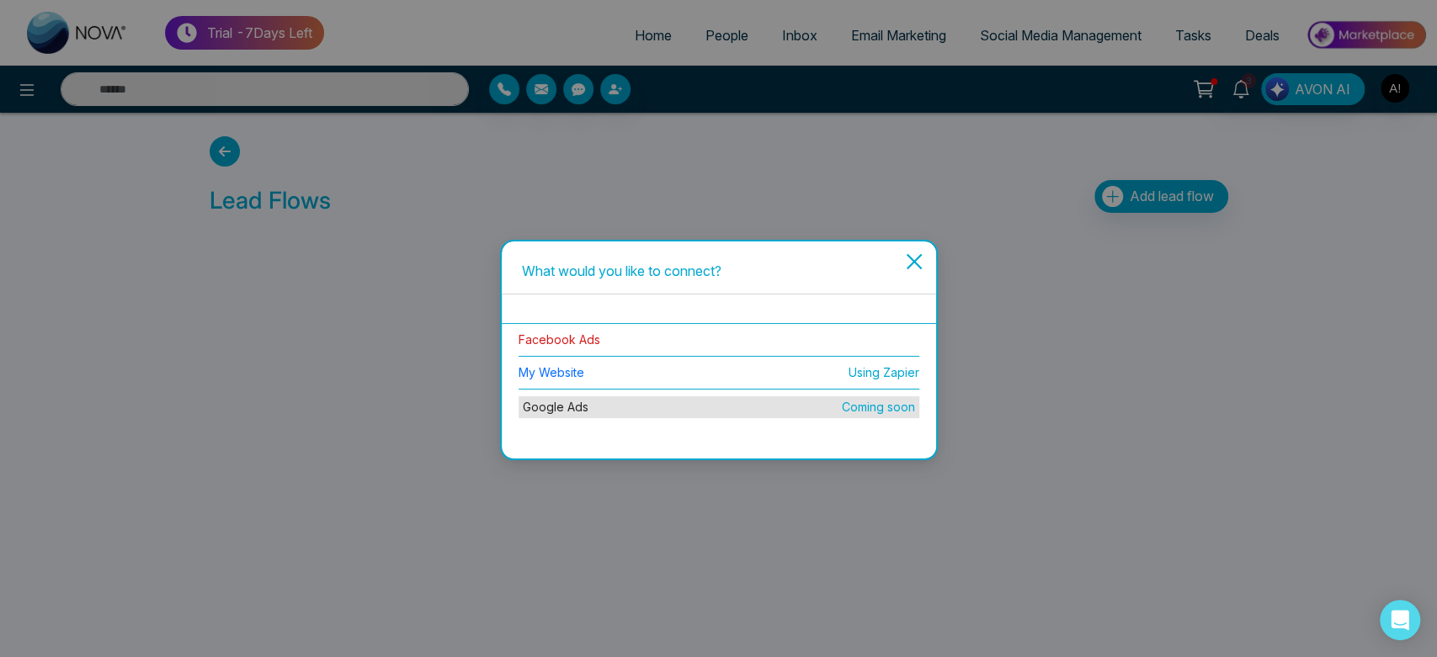
click at [573, 346] on link "Facebook Ads" at bounding box center [560, 340] width 82 height 14
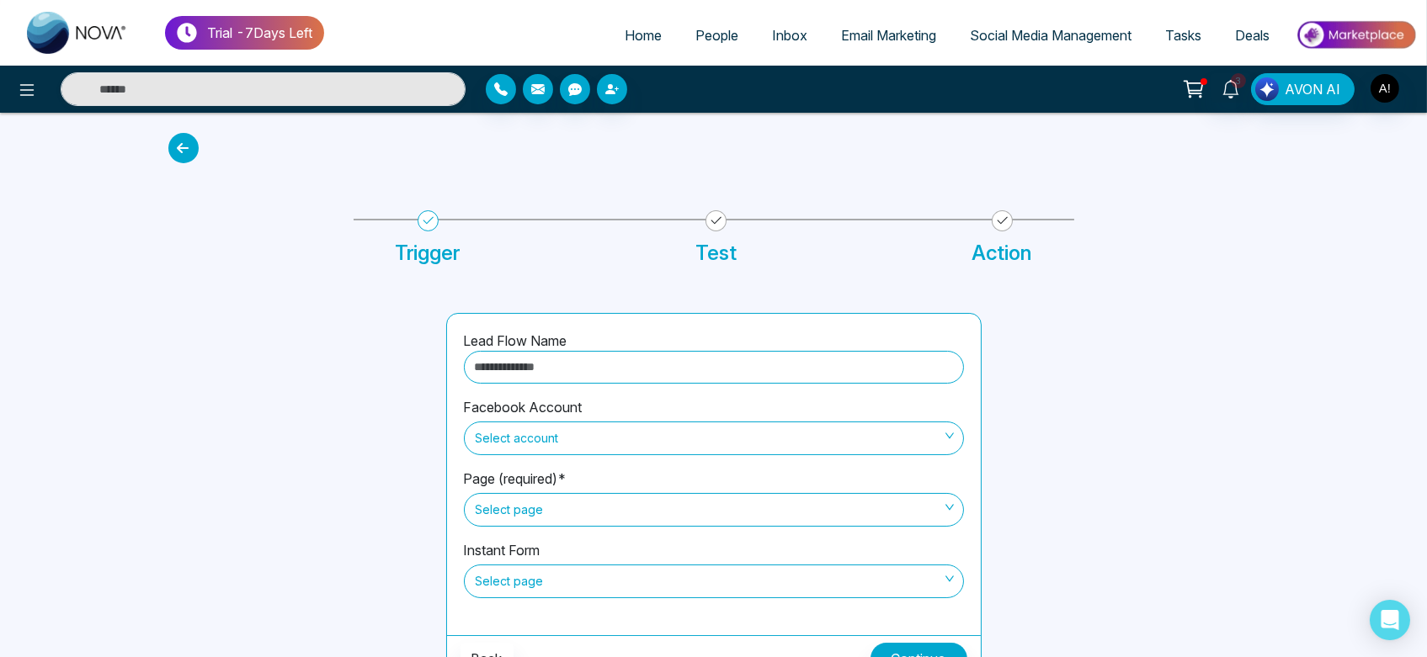
click at [181, 132] on div at bounding box center [713, 145] width 1111 height 64
click at [189, 149] on icon at bounding box center [183, 148] width 30 height 30
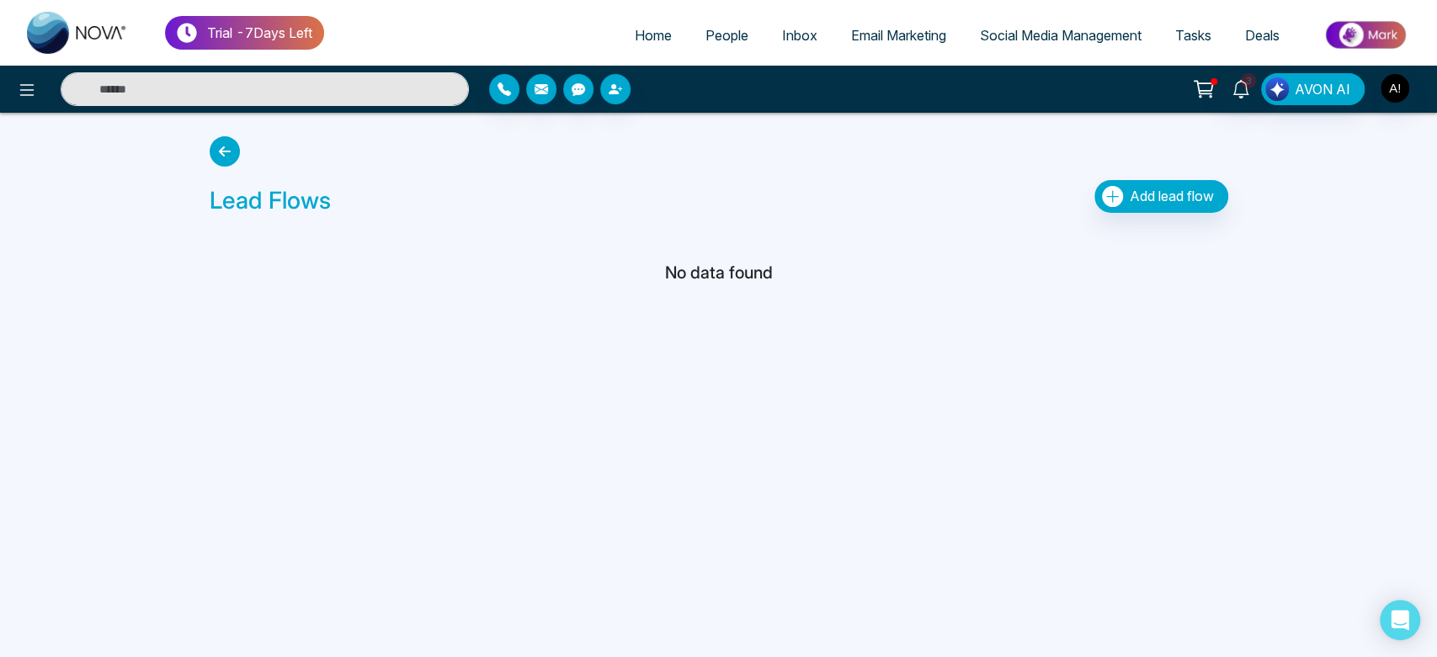
click at [216, 150] on icon at bounding box center [225, 151] width 30 height 30
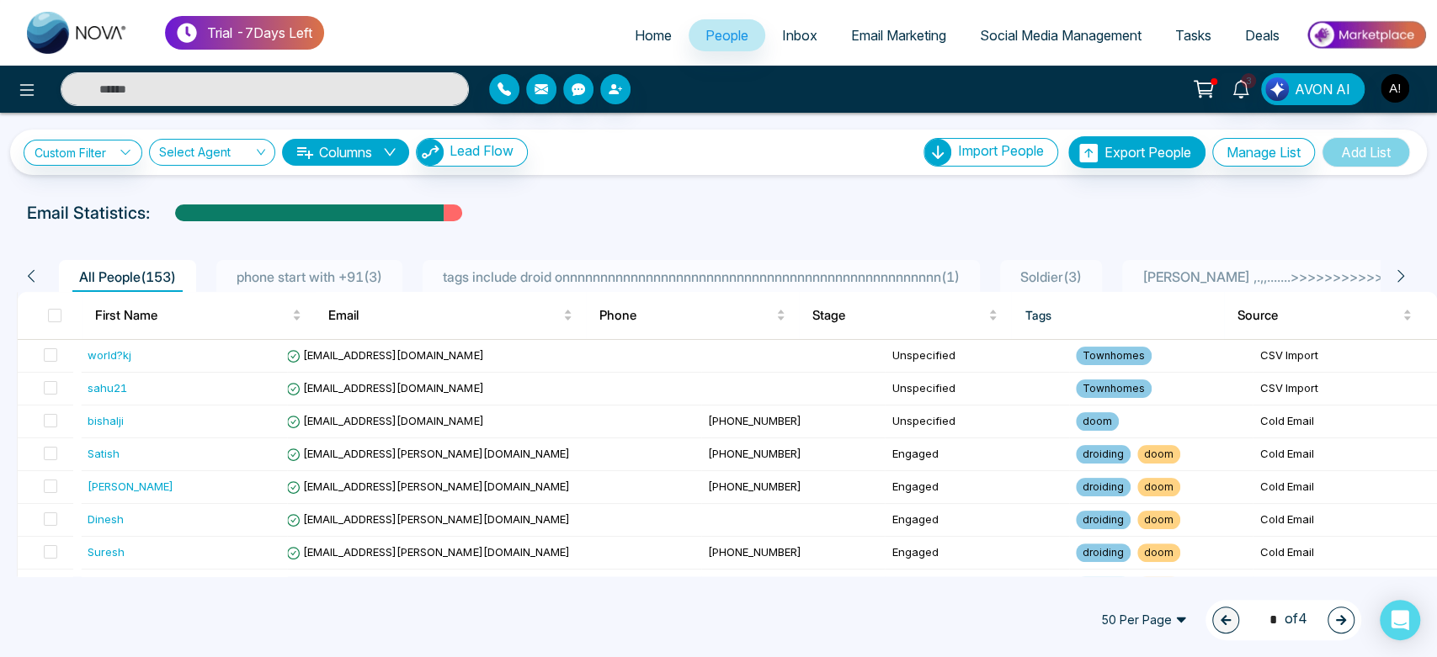
click at [618, 43] on link "Home" at bounding box center [653, 35] width 71 height 32
select select "*"
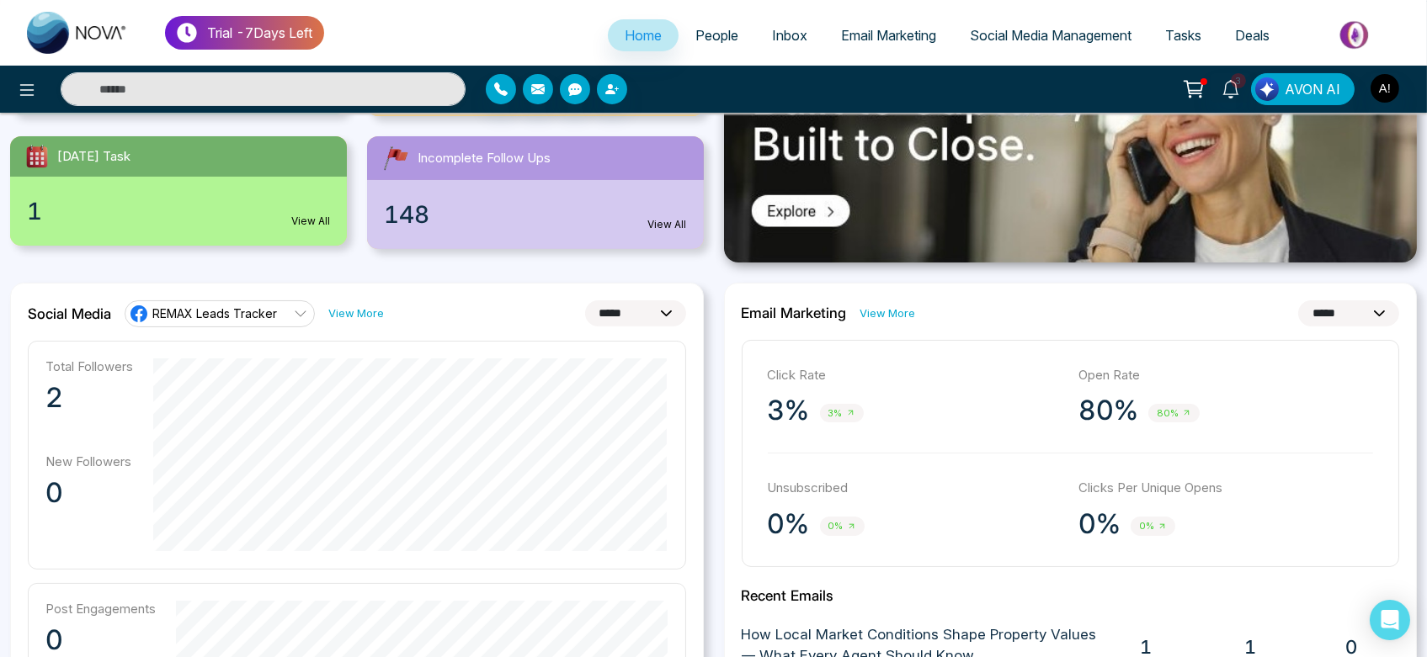
scroll to position [300, 0]
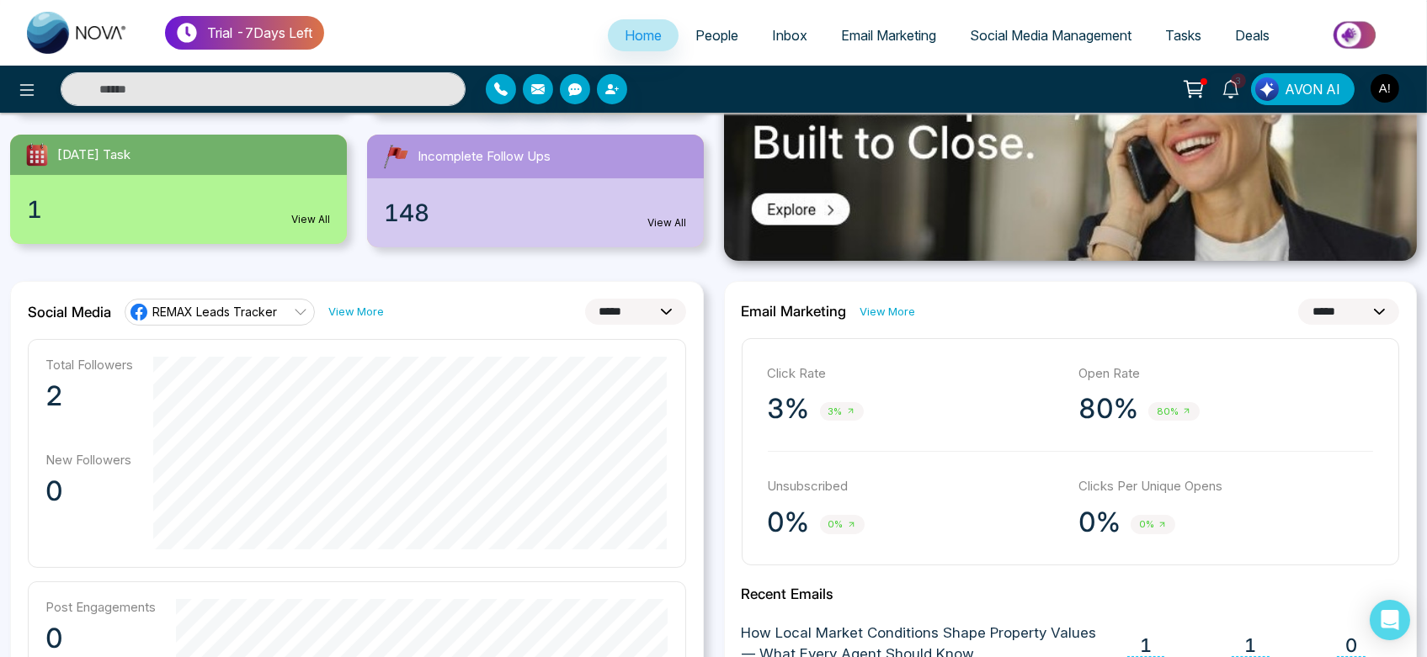
click at [355, 311] on link "View More" at bounding box center [356, 312] width 56 height 16
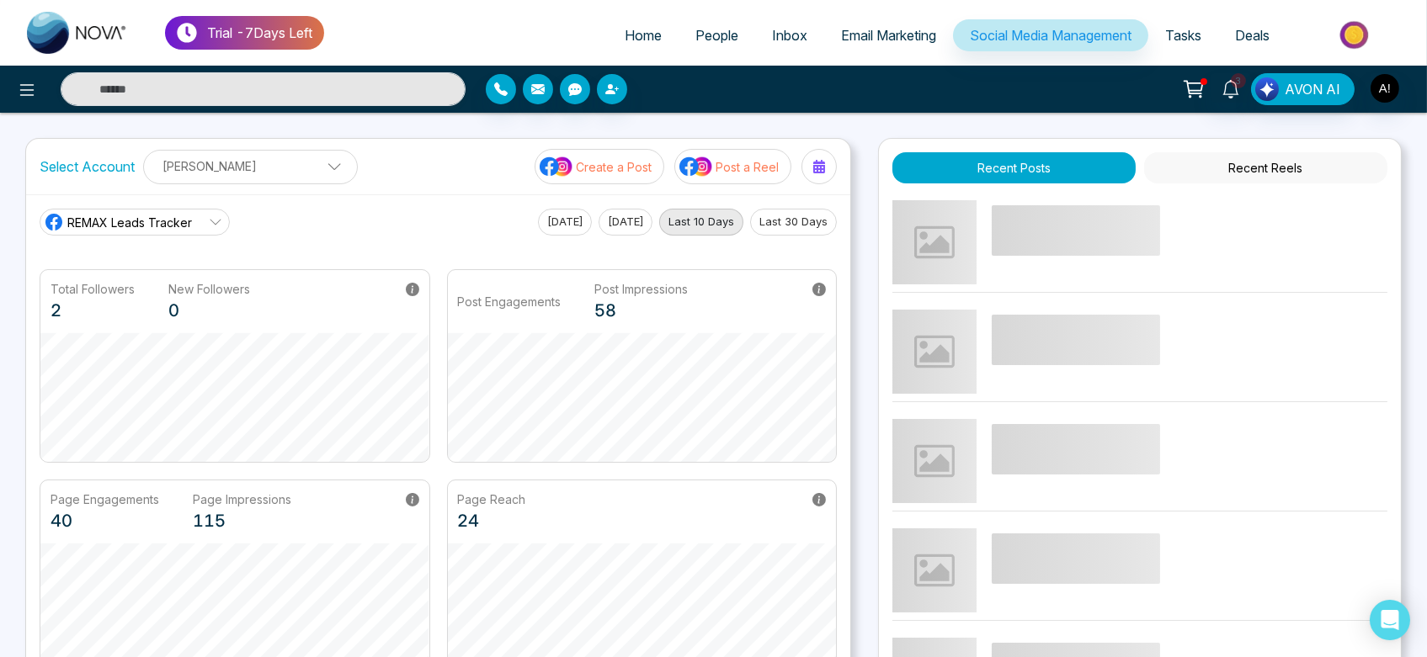
click at [649, 29] on span "Home" at bounding box center [643, 35] width 37 height 17
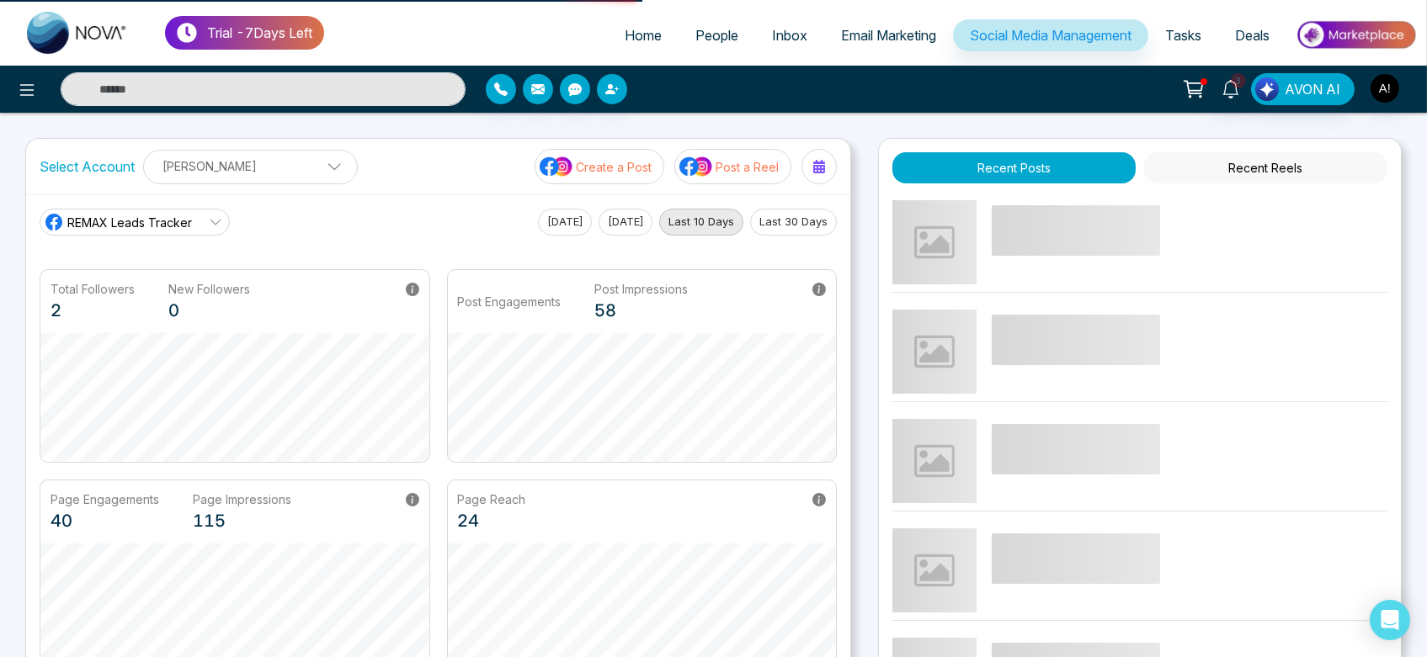
select select "*"
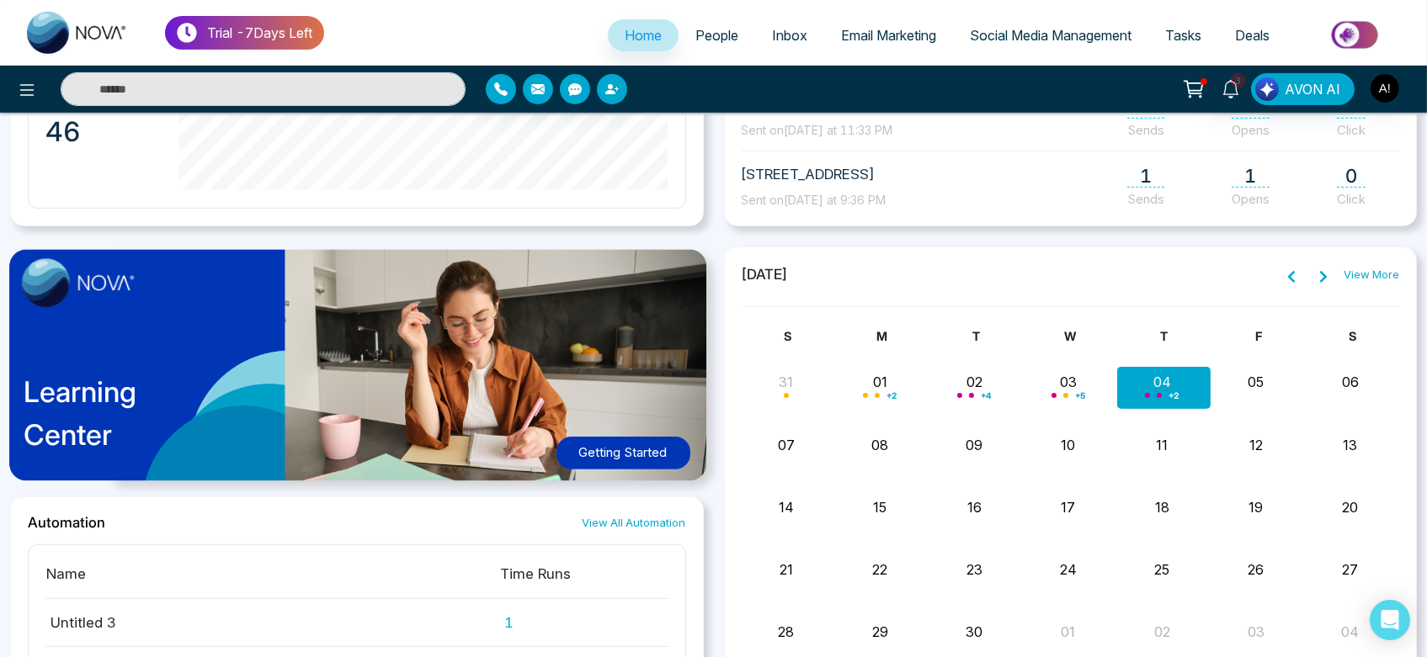
scroll to position [1145, 0]
click at [602, 436] on button "Getting Started" at bounding box center [623, 452] width 134 height 33
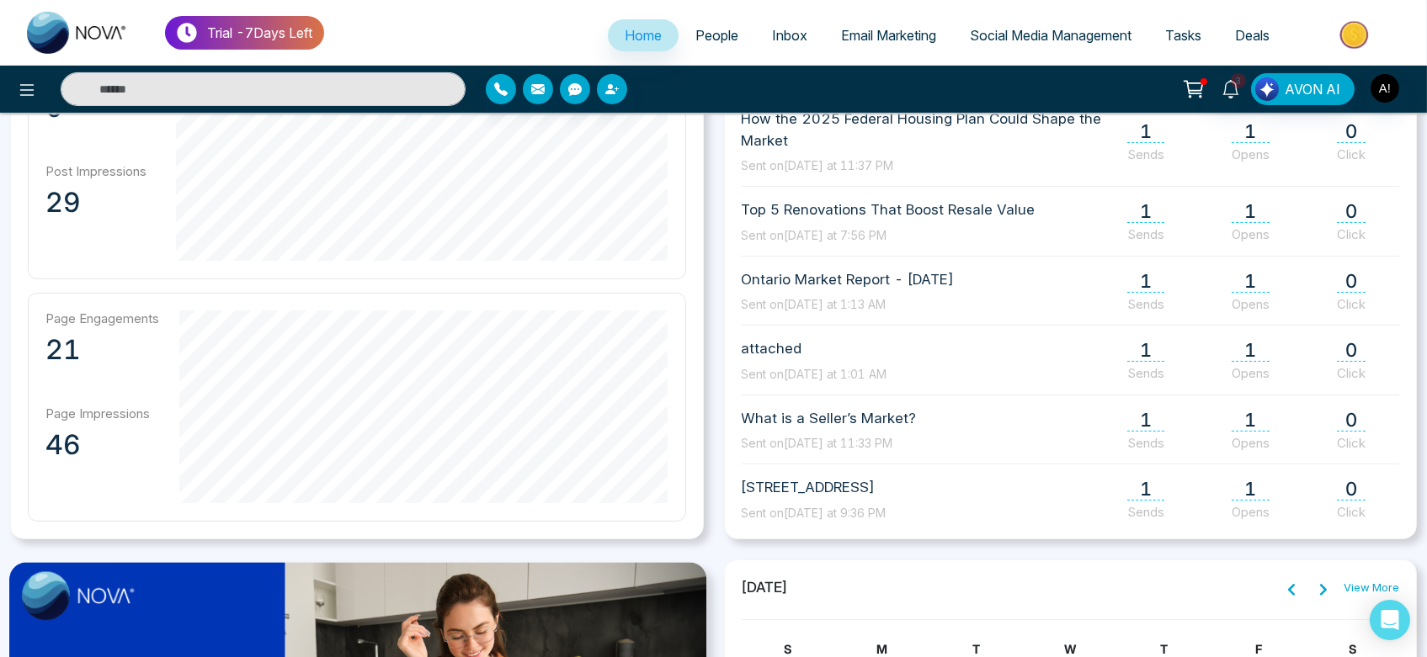
scroll to position [819, 0]
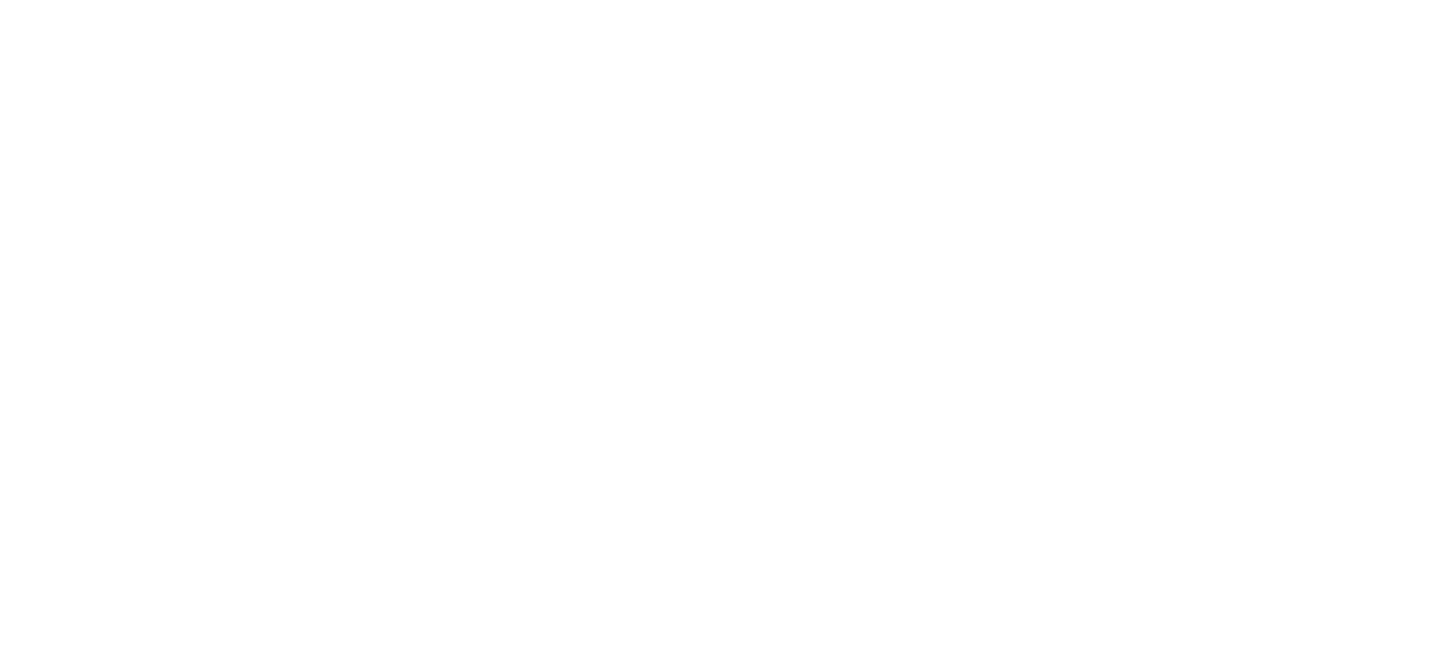
select select "*"
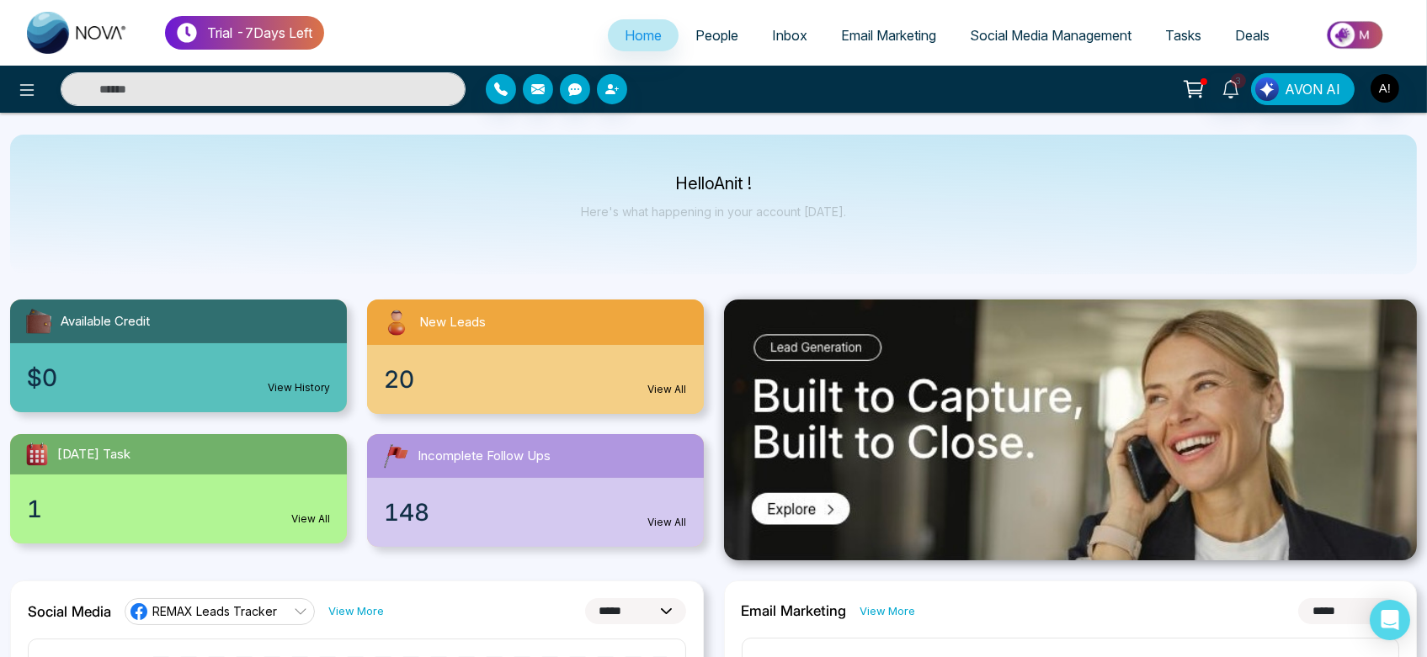
drag, startPoint x: 667, startPoint y: 185, endPoint x: 828, endPoint y: 226, distance: 165.8
click at [828, 226] on div "Hello Anit ! Here's what happening in your account [DATE]." at bounding box center [713, 205] width 265 height 56
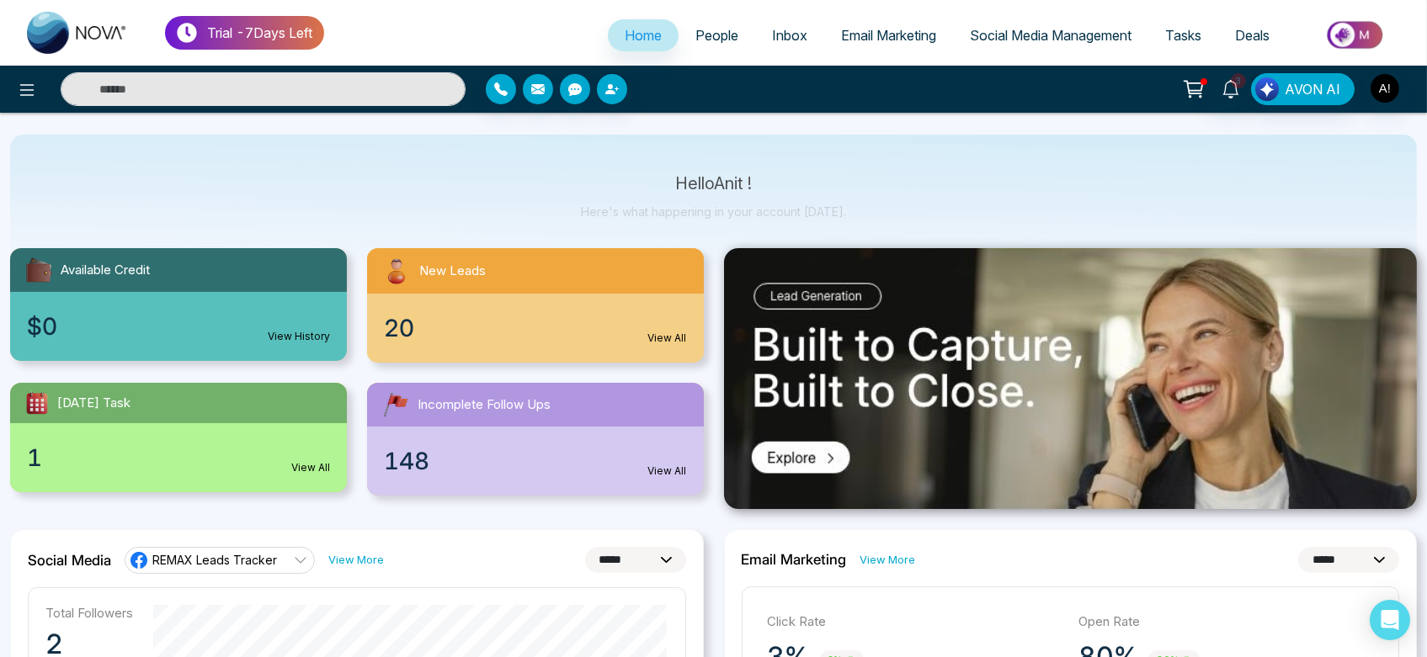
scroll to position [51, 0]
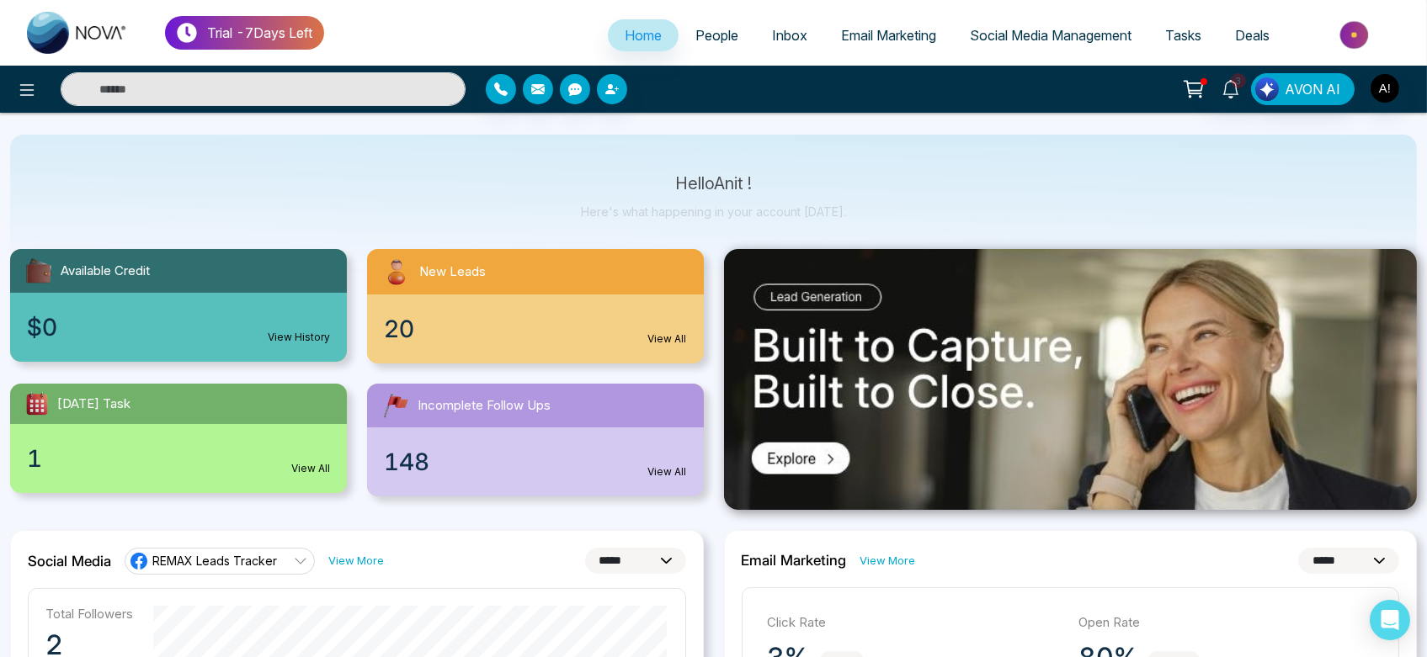
click at [700, 55] on ul "Home People Inbox Email Marketing Social Media Management Tasks Deals" at bounding box center [870, 36] width 1093 height 46
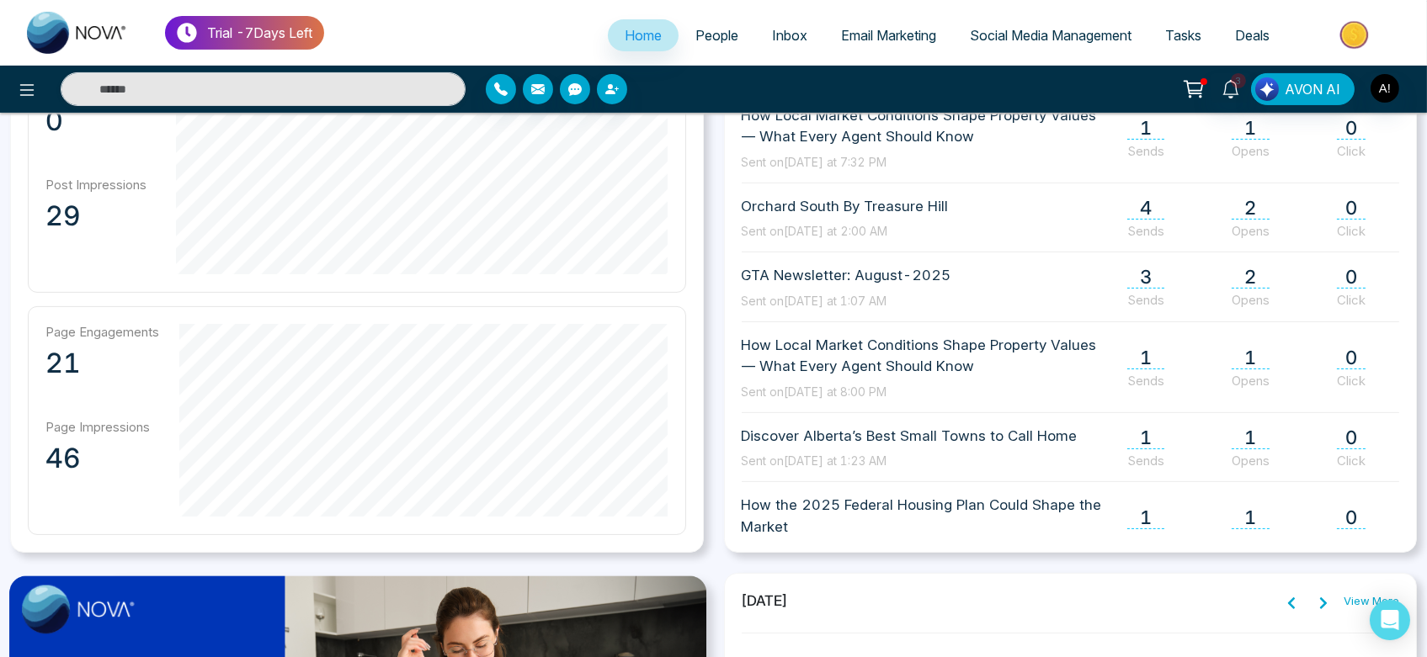
scroll to position [418, 0]
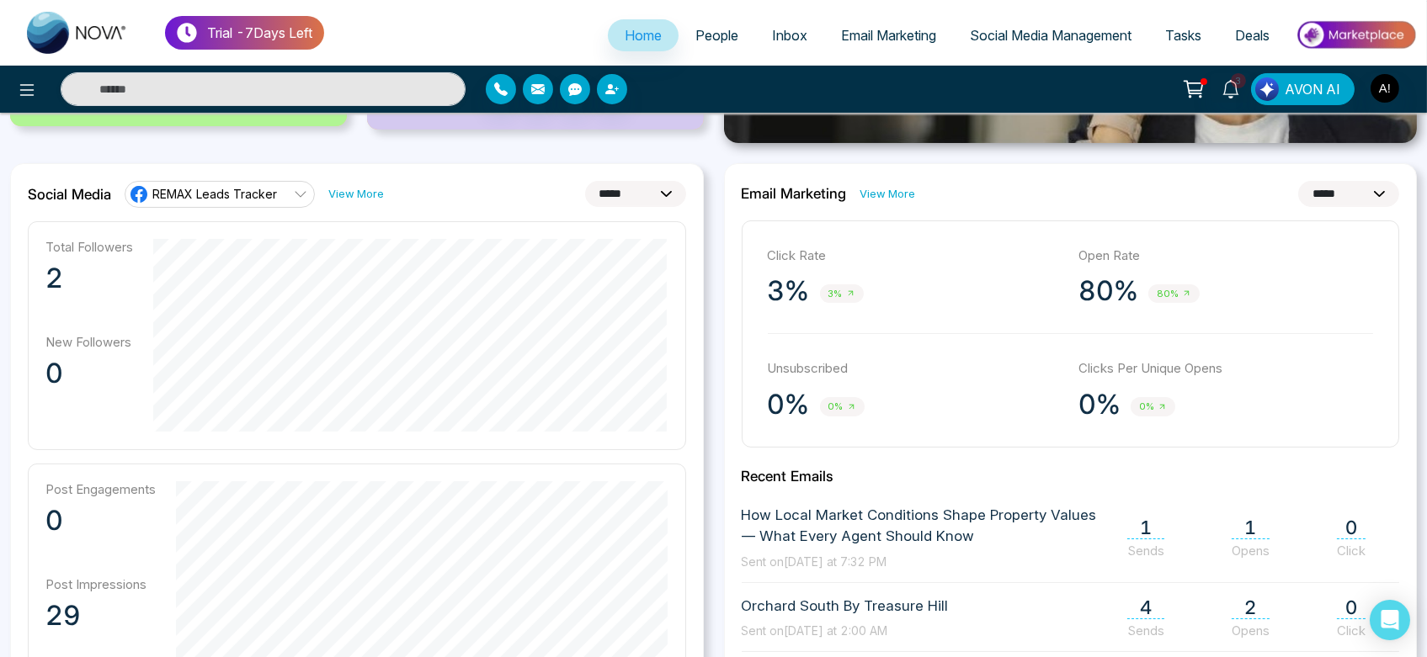
click at [707, 39] on span "People" at bounding box center [716, 35] width 43 height 17
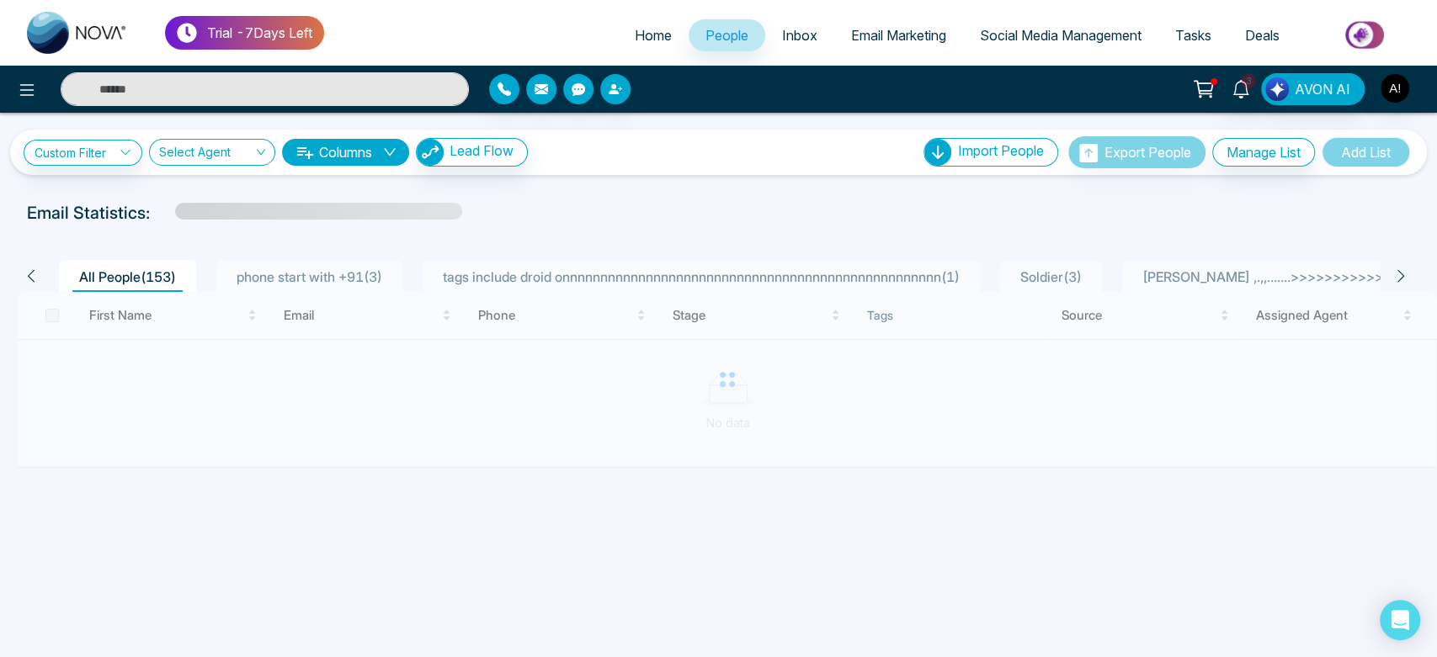
click at [655, 36] on span "Home" at bounding box center [653, 35] width 37 height 17
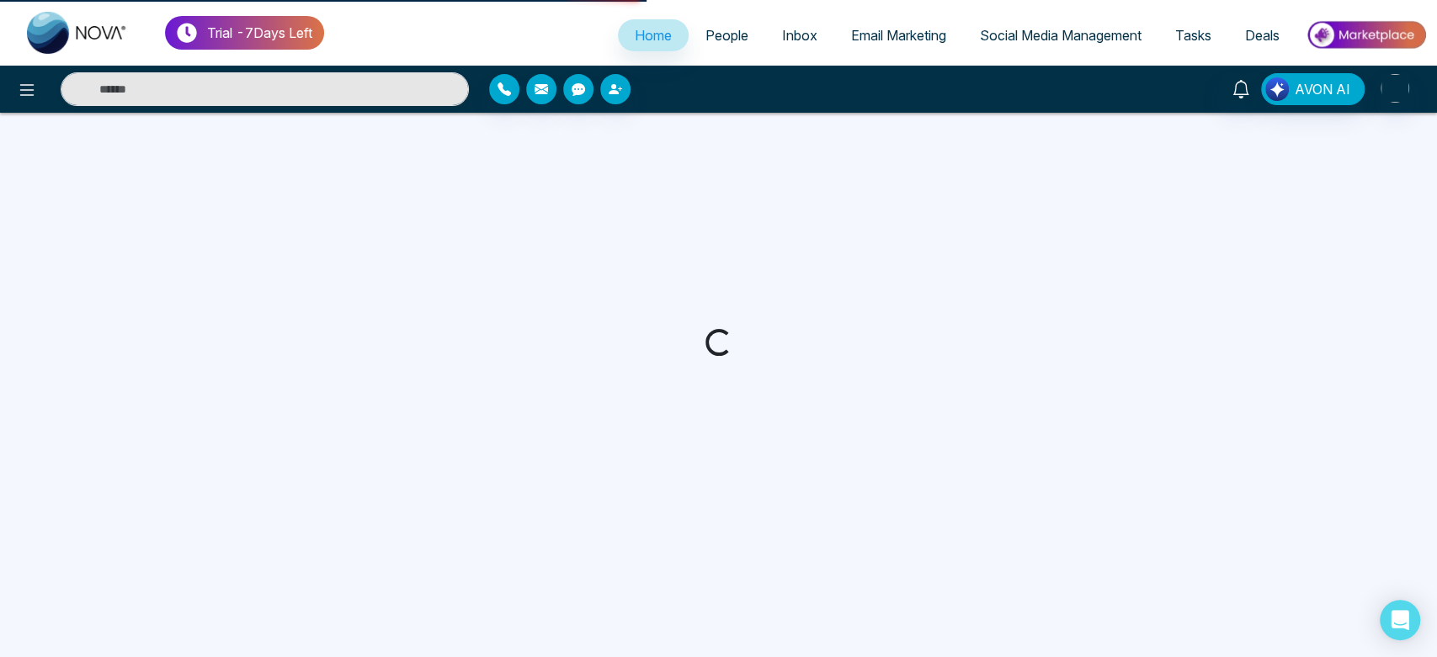
select select "*"
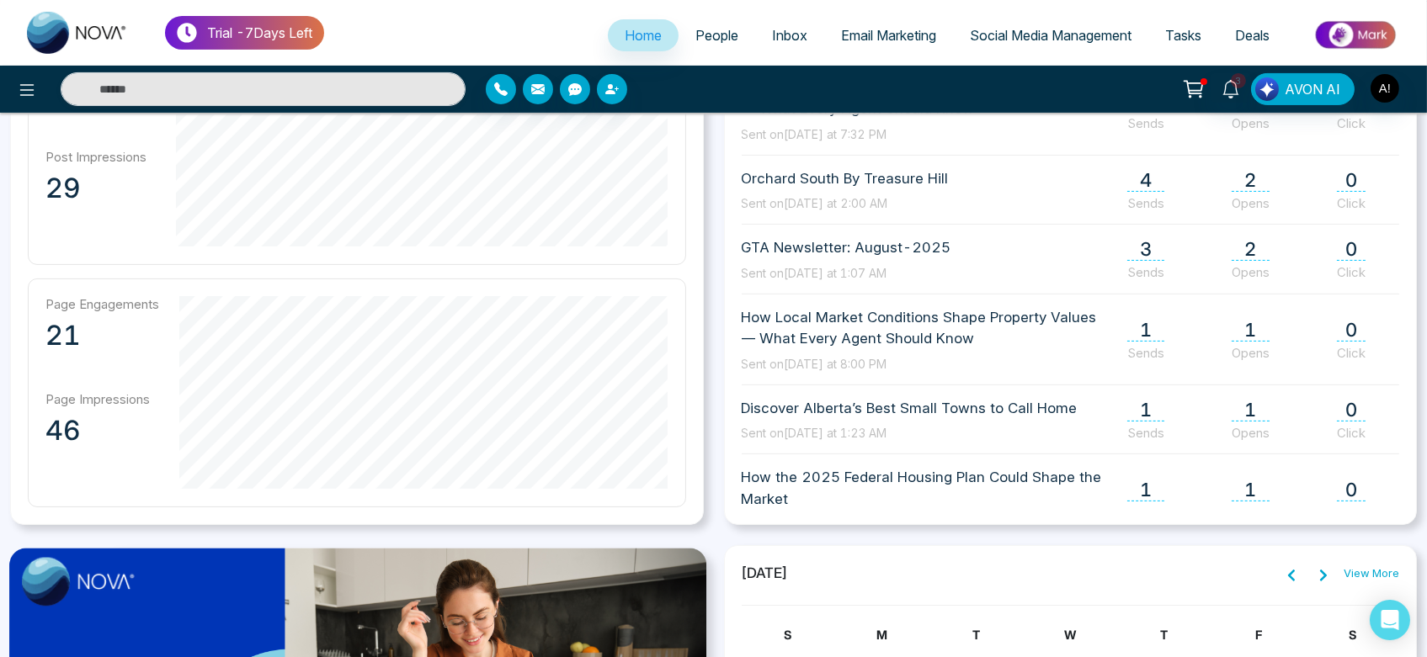
scroll to position [988, 0]
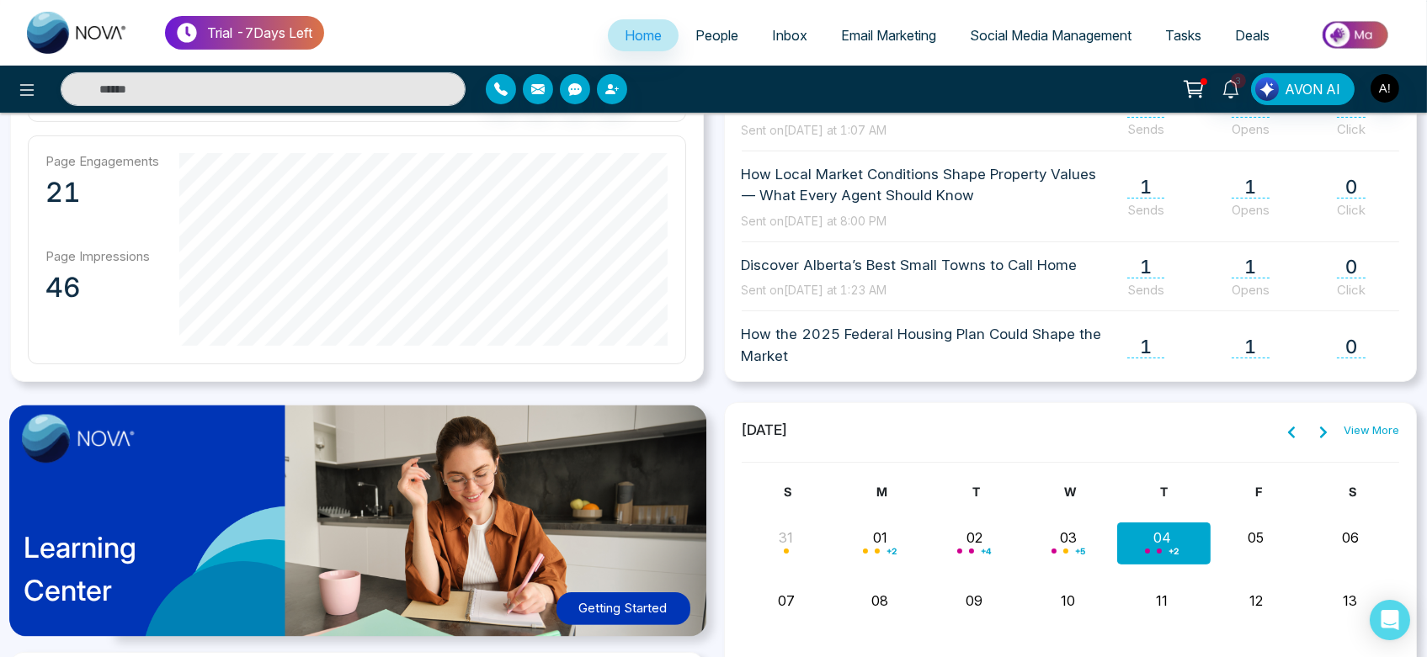
click at [696, 35] on span "People" at bounding box center [716, 35] width 43 height 17
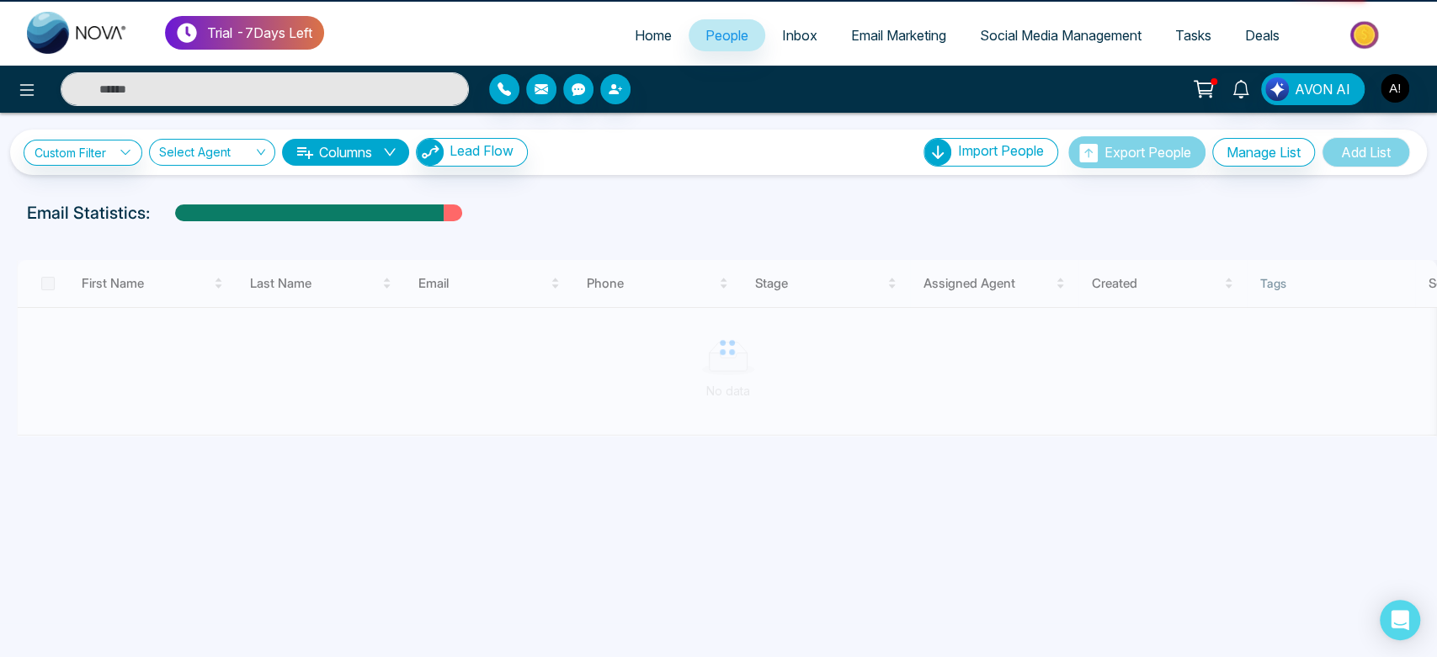
click at [635, 39] on span "Home" at bounding box center [653, 35] width 37 height 17
select select "*"
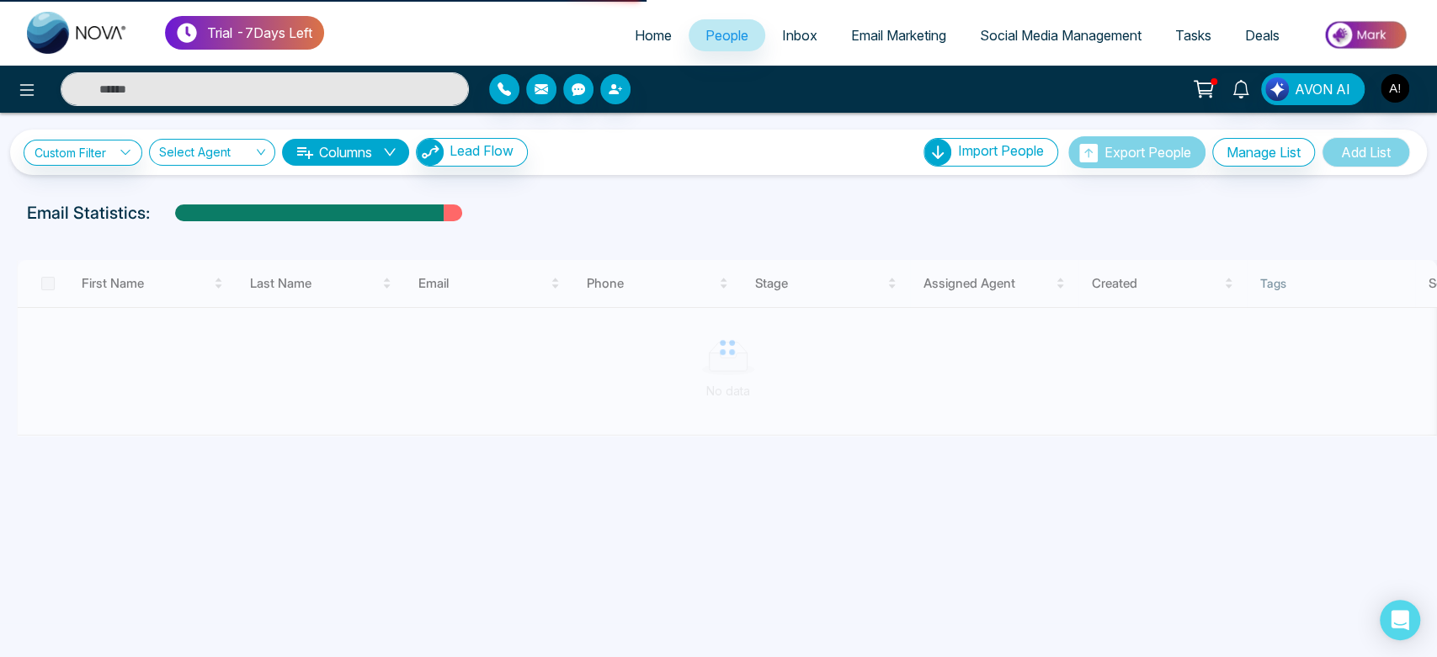
select select "*"
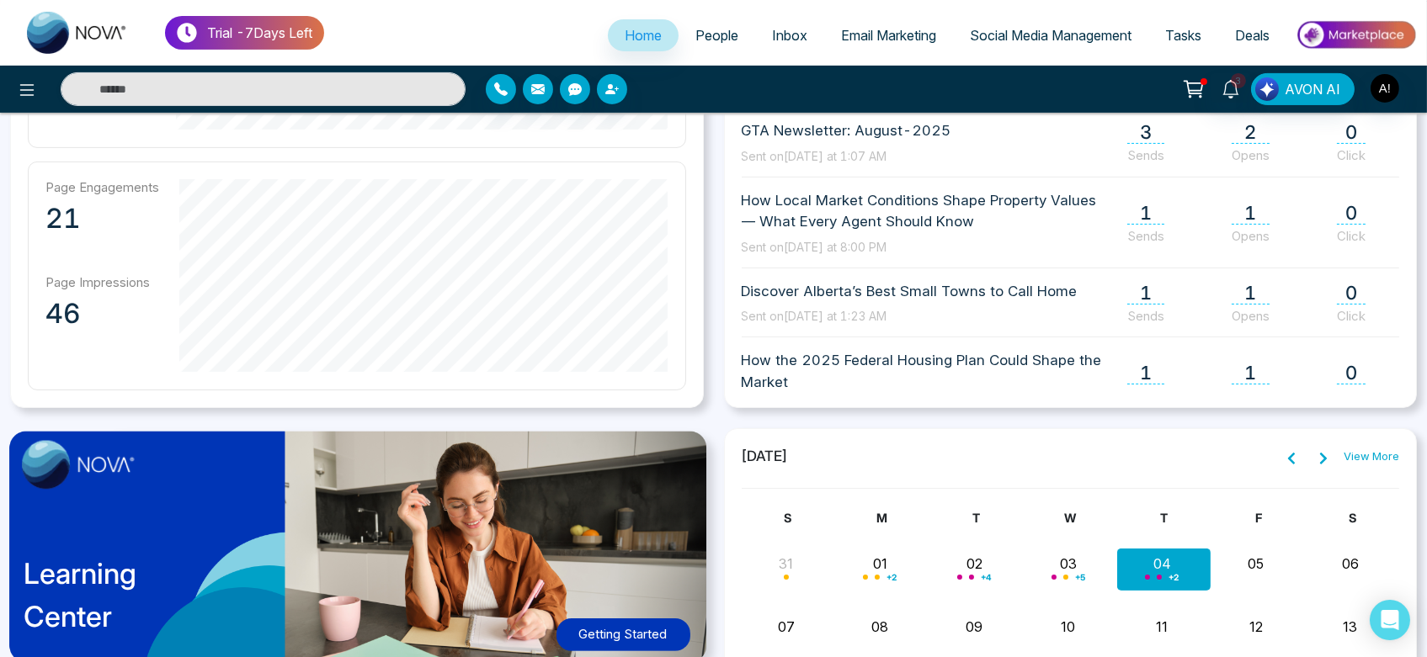
scroll to position [1030, 0]
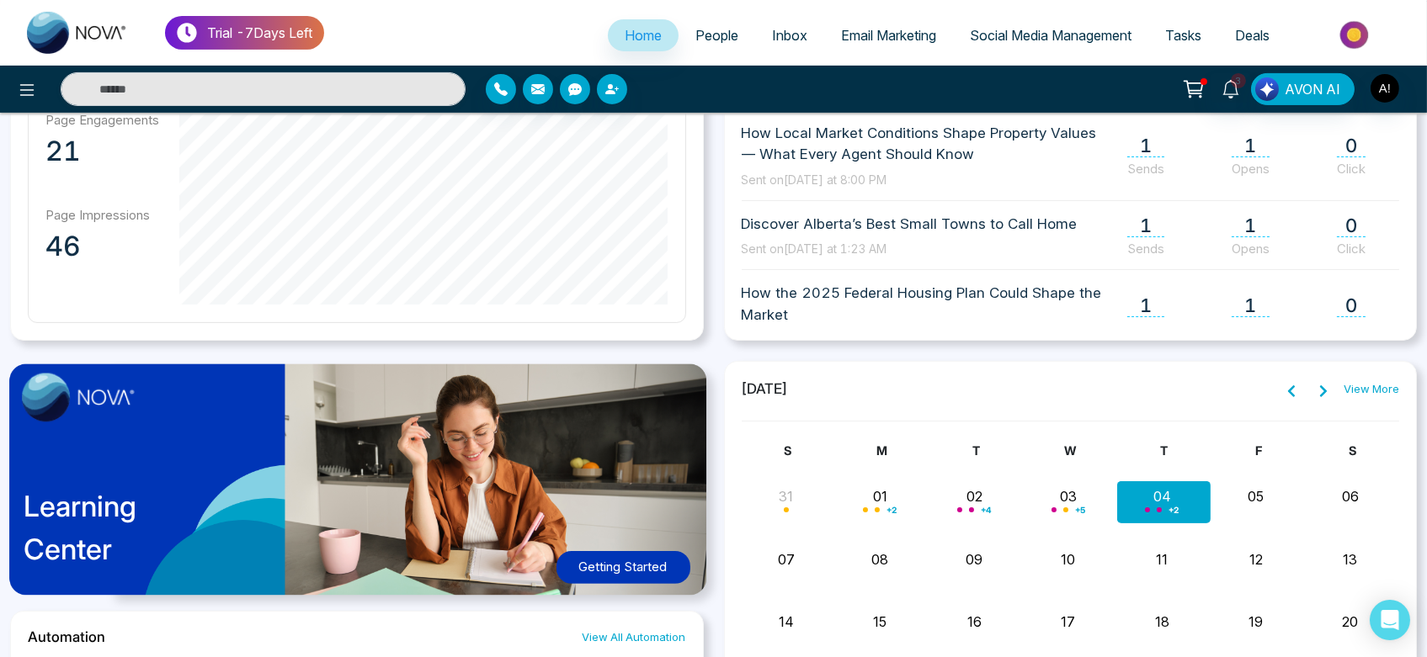
click at [432, 347] on div "**********" at bounding box center [713, 129] width 1427 height 1759
click at [432, 368] on div "Learning Center Getting Started" at bounding box center [357, 486] width 694 height 250
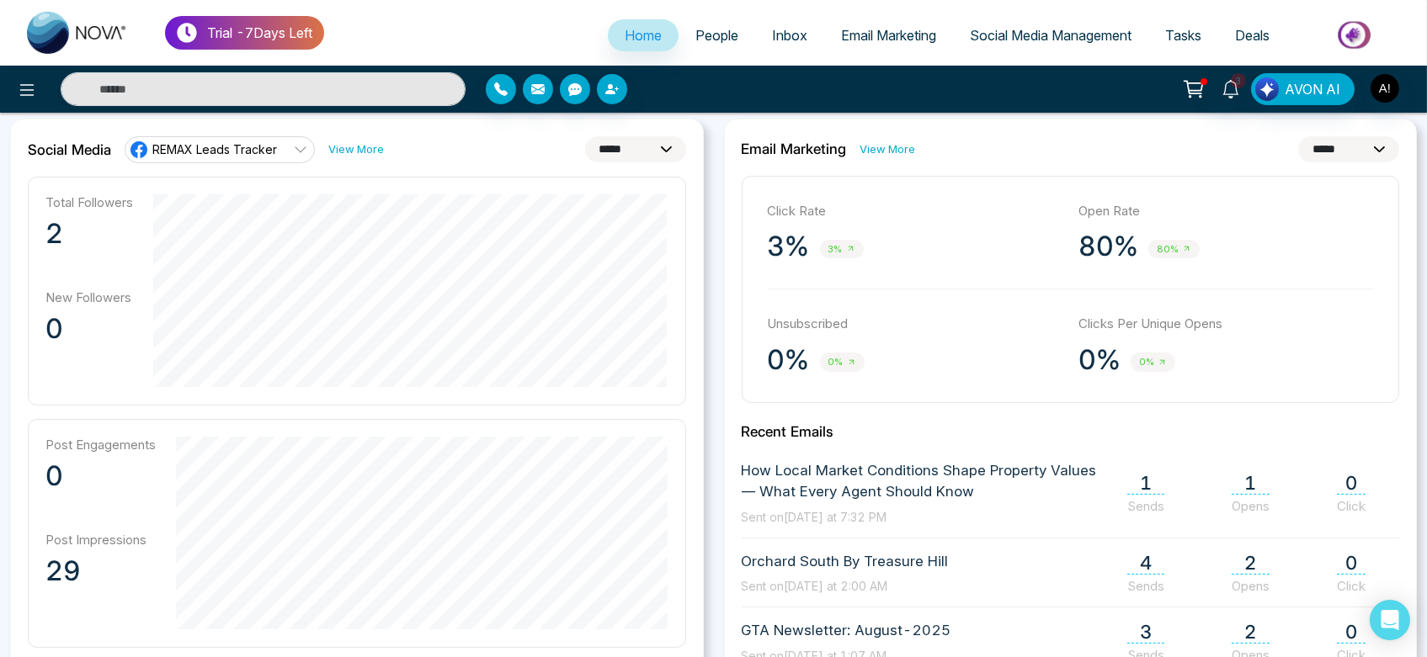
scroll to position [460, 0]
click at [695, 25] on link "People" at bounding box center [717, 35] width 77 height 32
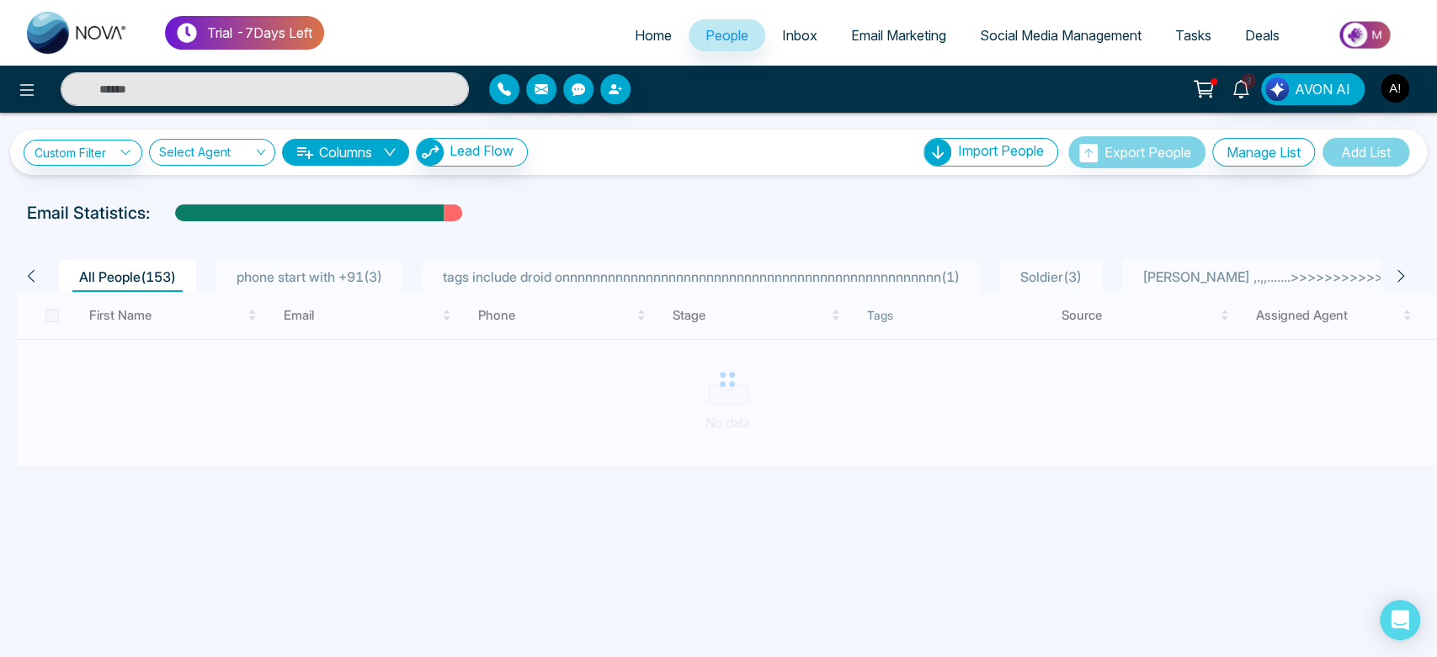
click at [17, 74] on div at bounding box center [239, 89] width 479 height 34
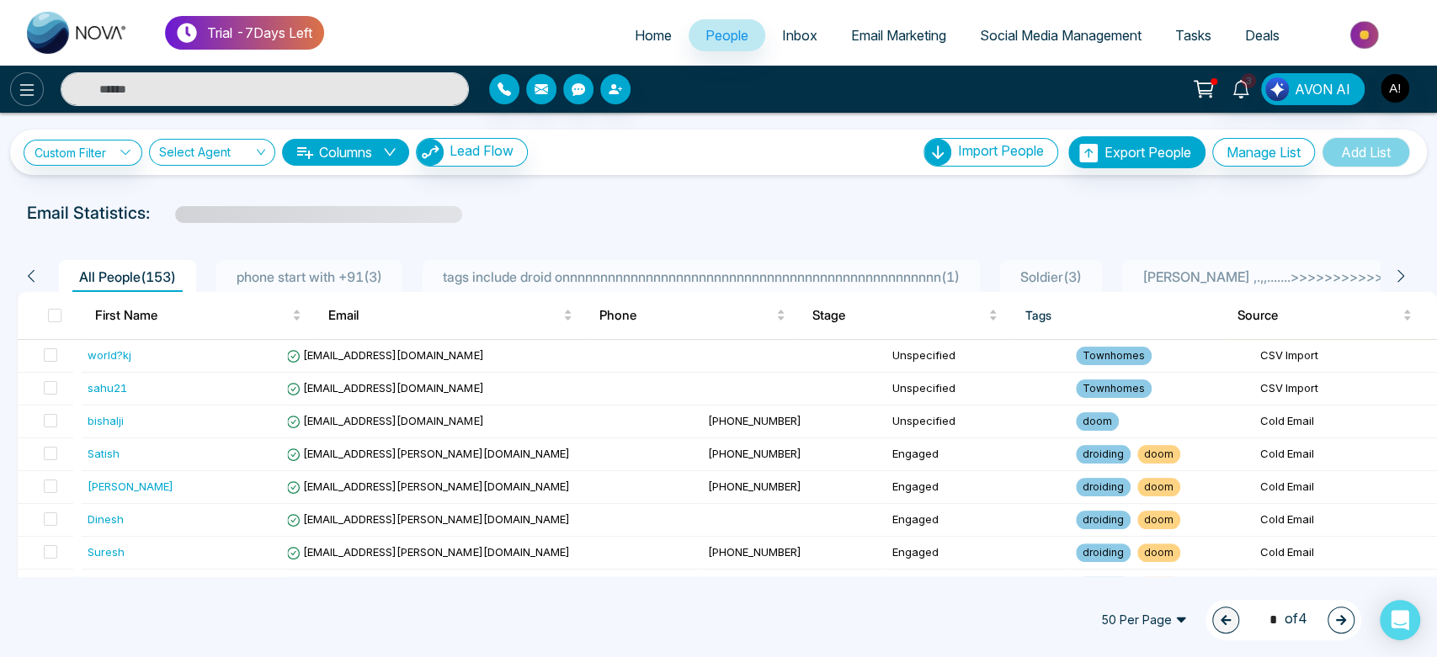
click at [24, 91] on icon at bounding box center [27, 90] width 20 height 20
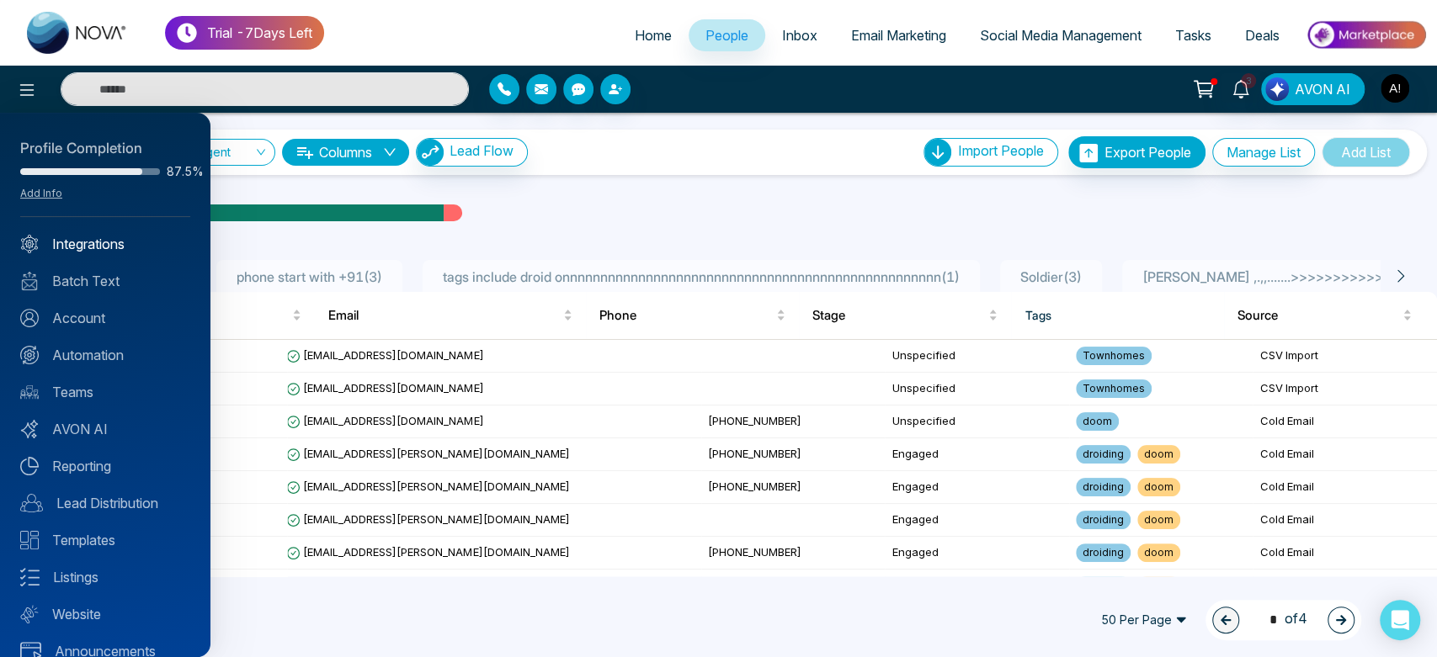
click at [114, 239] on link "Integrations" at bounding box center [105, 244] width 170 height 20
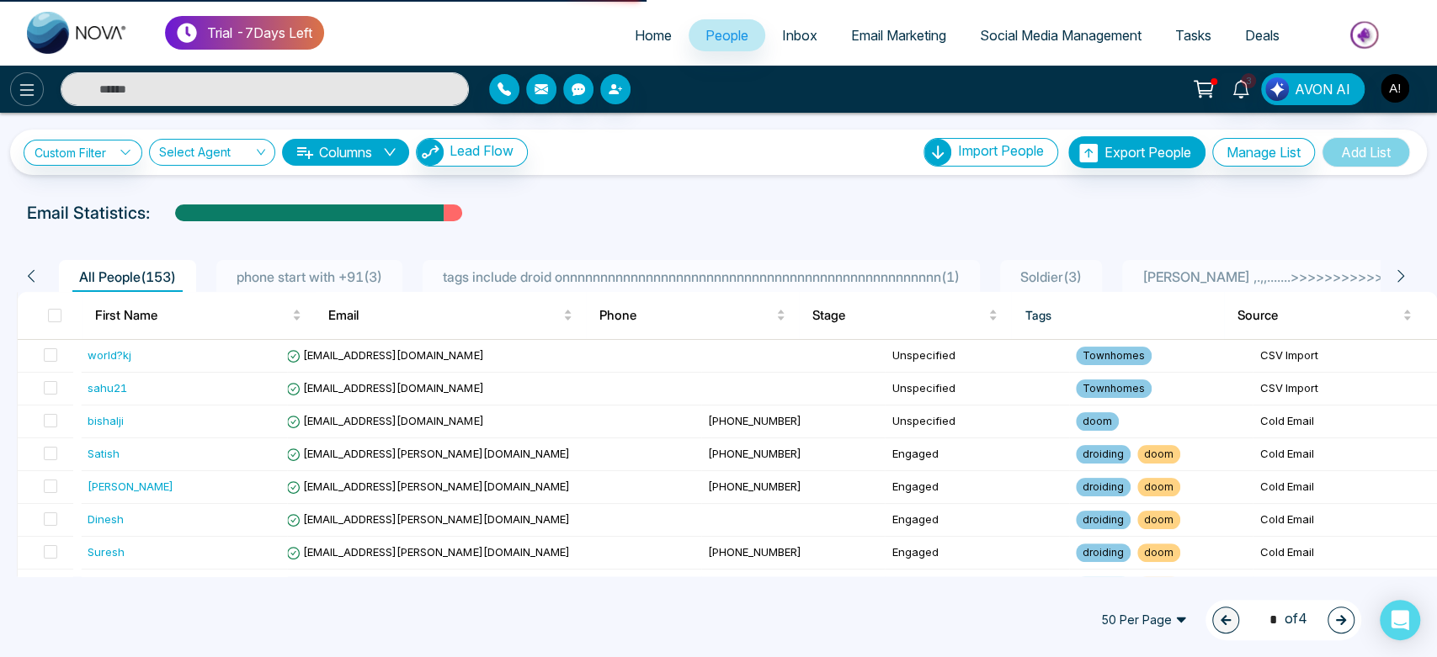
click at [23, 91] on icon at bounding box center [27, 90] width 20 height 20
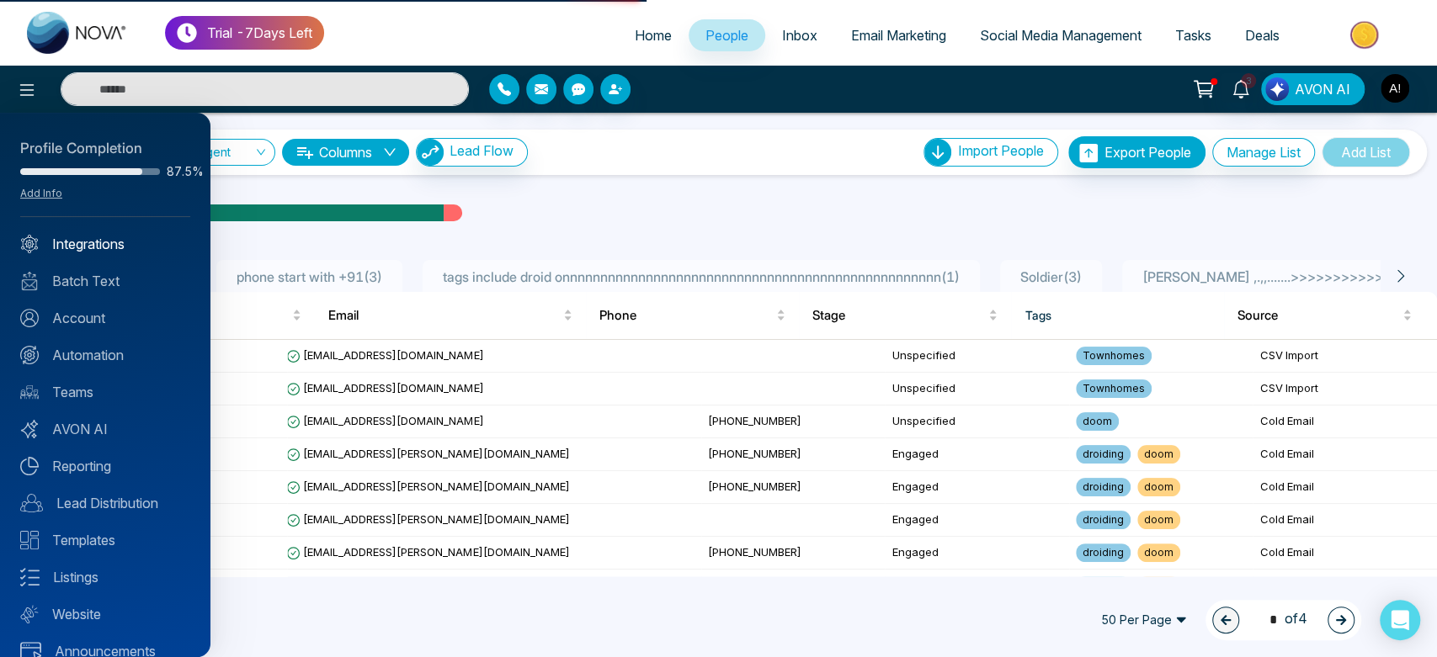
click at [89, 247] on link "Integrations" at bounding box center [105, 244] width 170 height 20
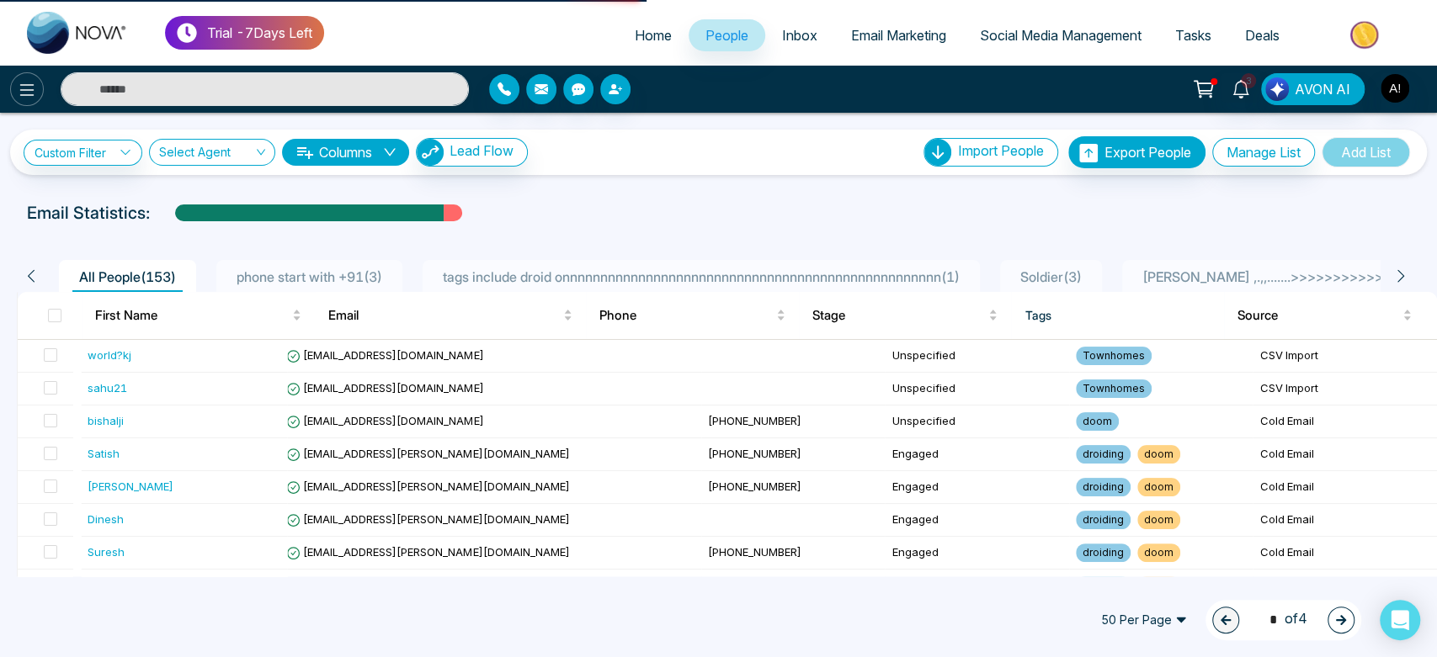
click at [24, 99] on icon at bounding box center [27, 90] width 20 height 20
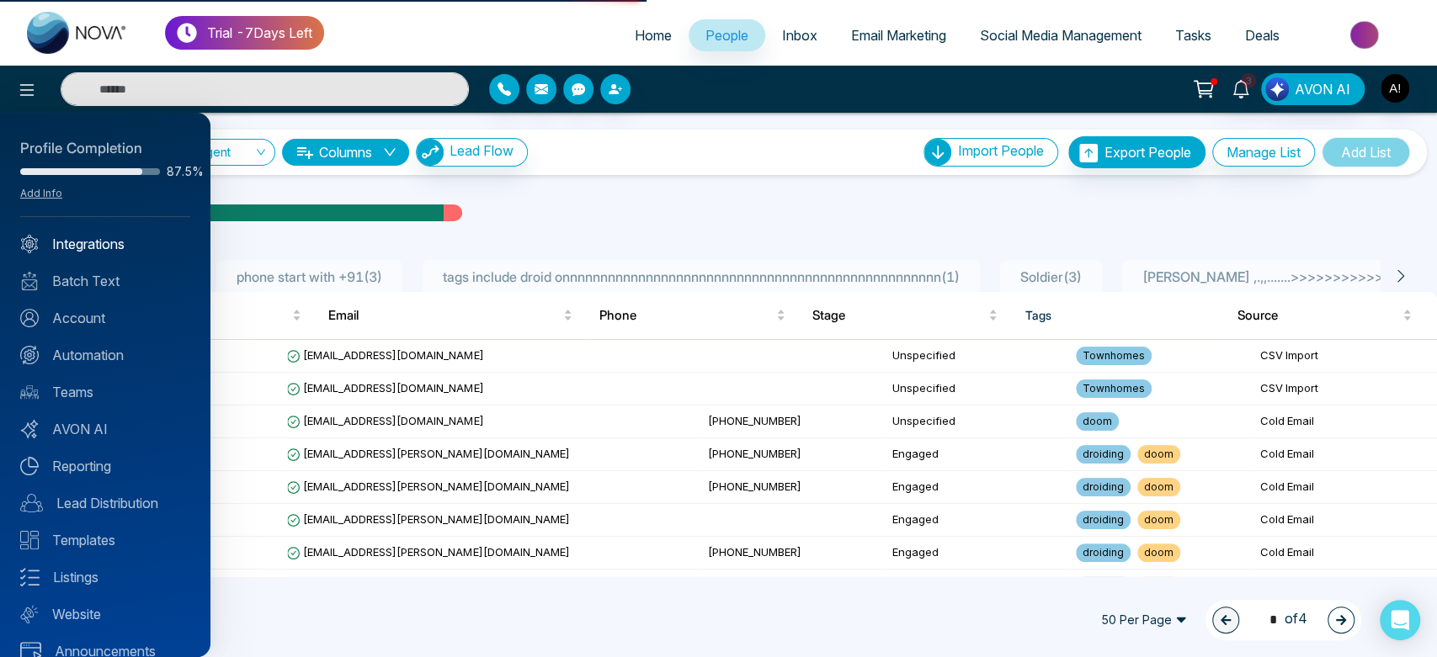
click at [58, 245] on link "Integrations" at bounding box center [105, 244] width 170 height 20
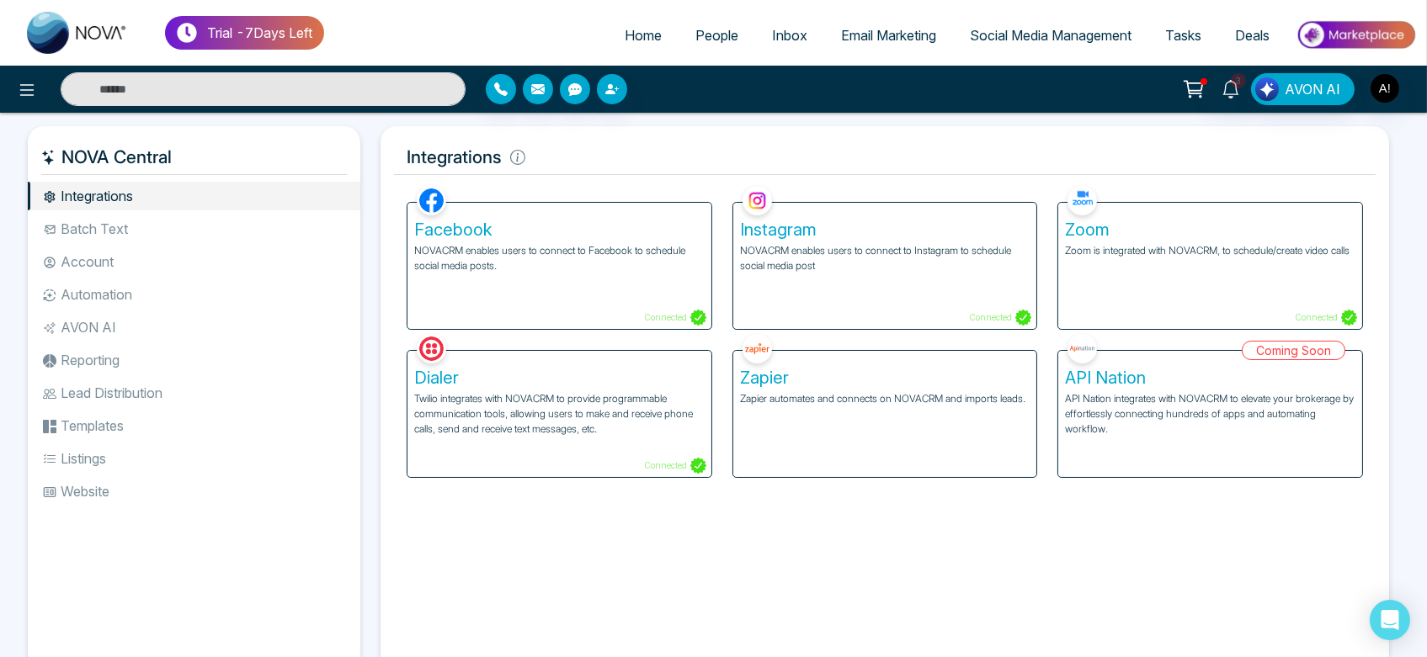
click at [625, 27] on span "Home" at bounding box center [643, 35] width 37 height 17
select select "*"
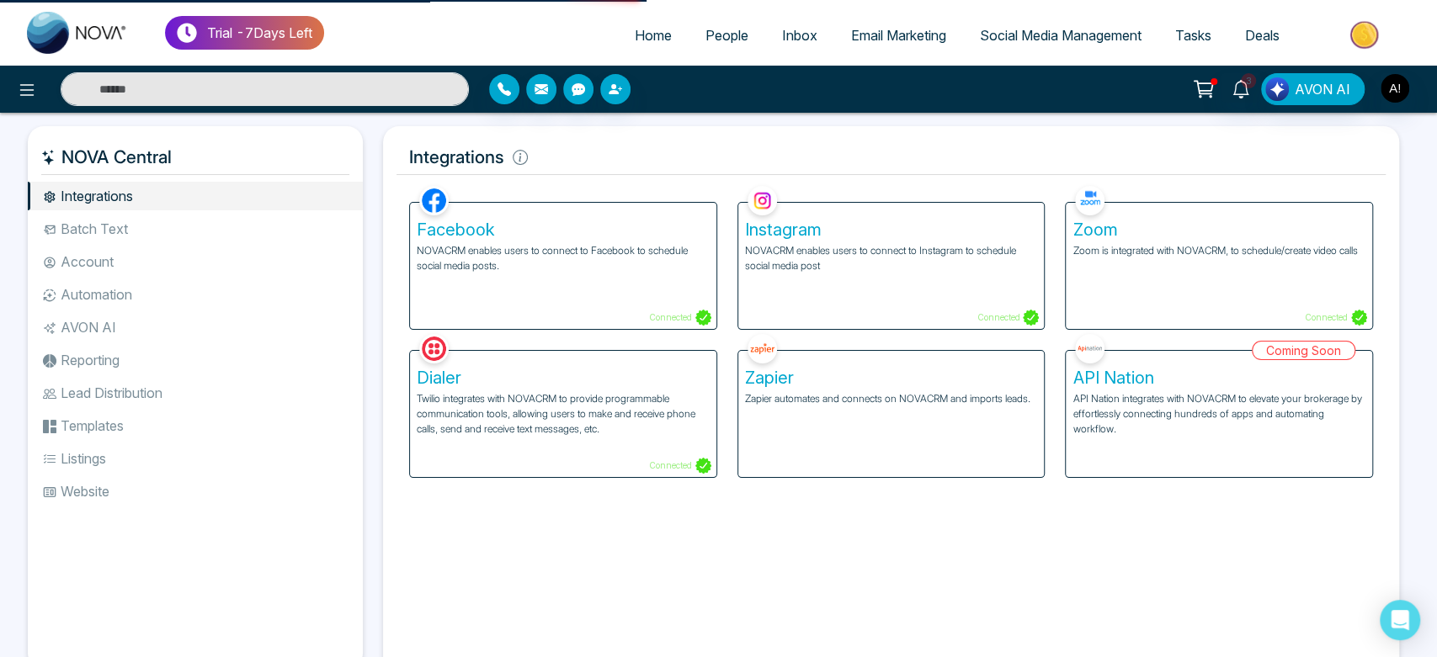
select select "*"
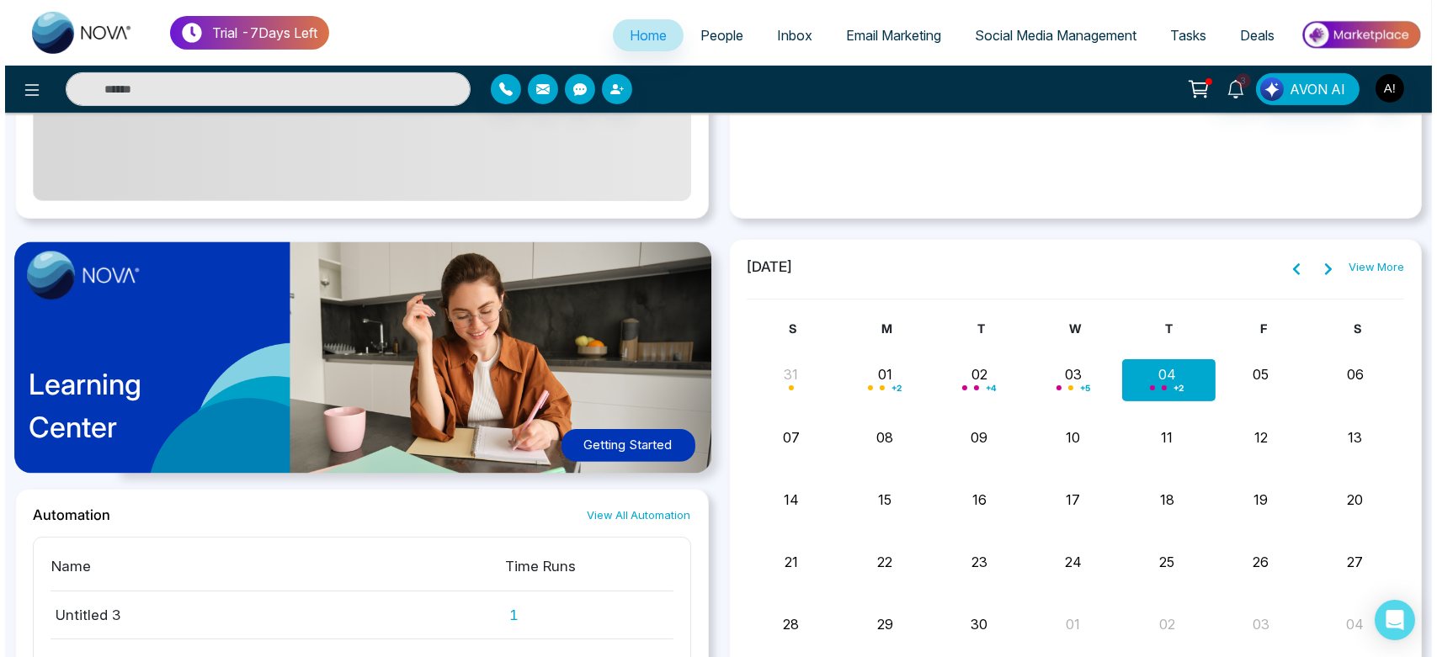
scroll to position [1152, 0]
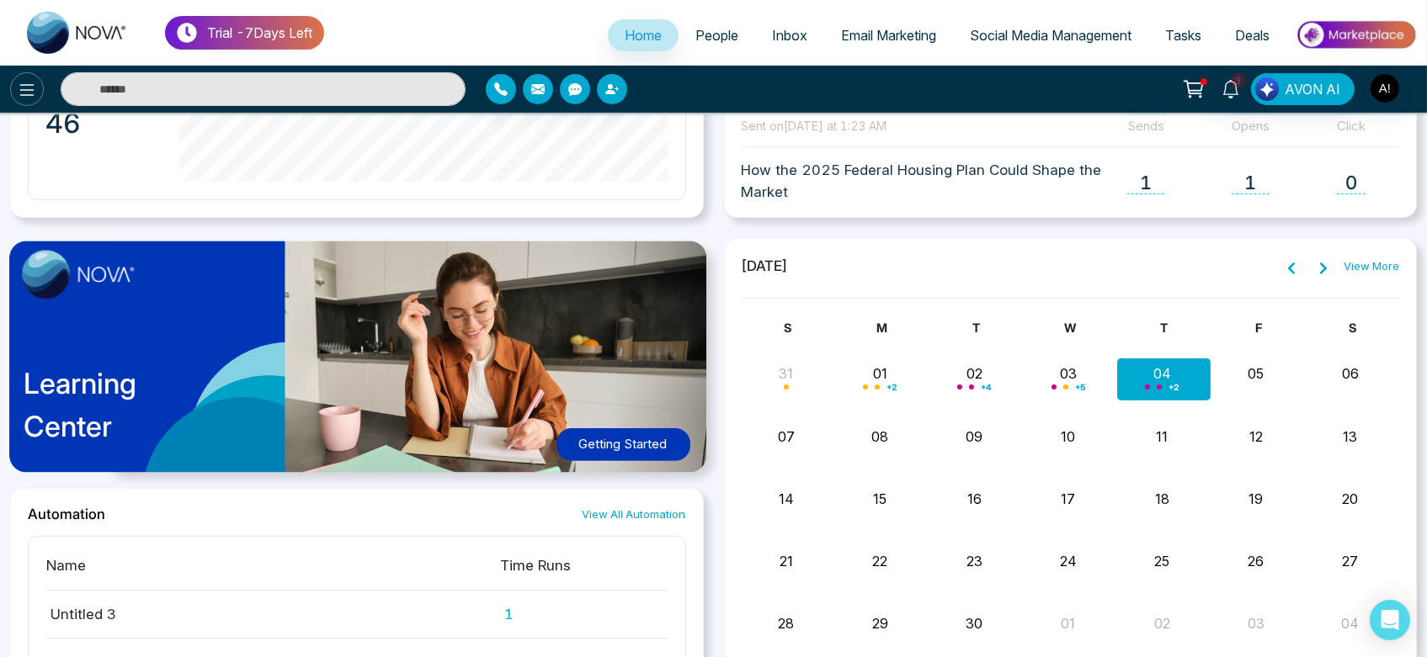
click at [22, 84] on icon at bounding box center [27, 90] width 14 height 12
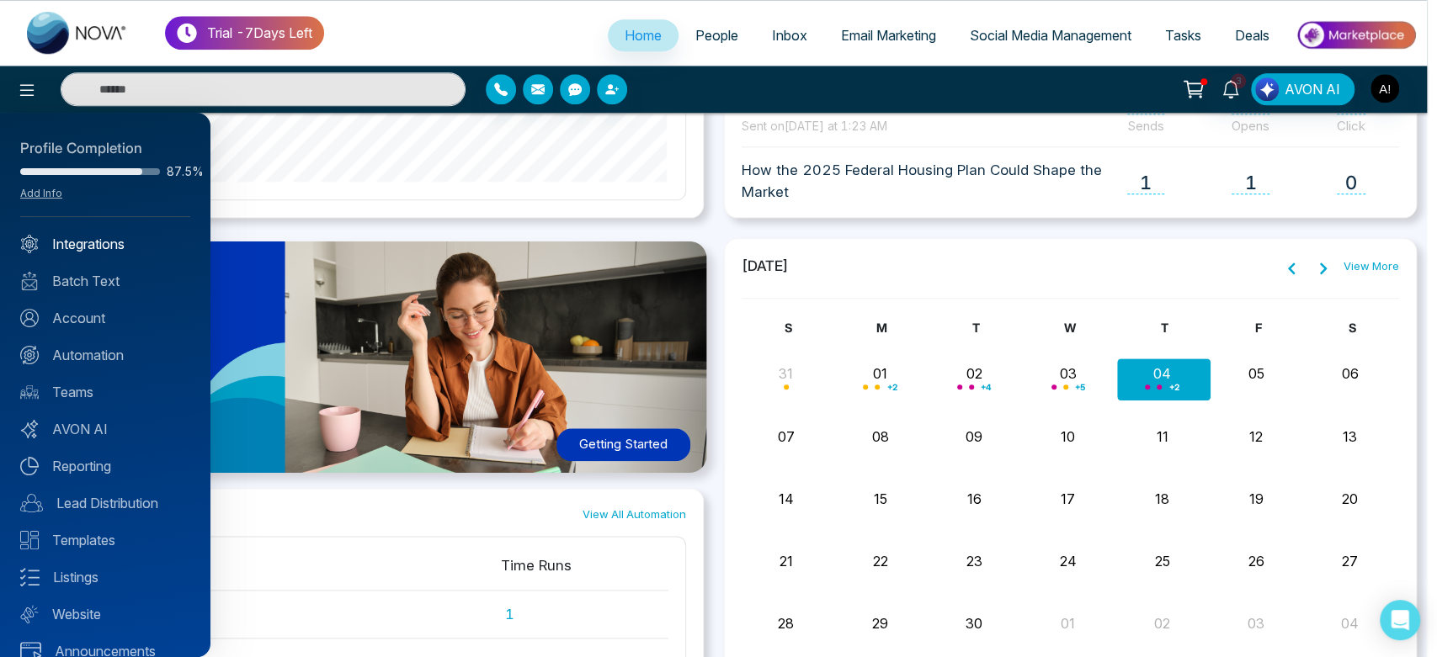
click at [104, 237] on link "Integrations" at bounding box center [105, 244] width 170 height 20
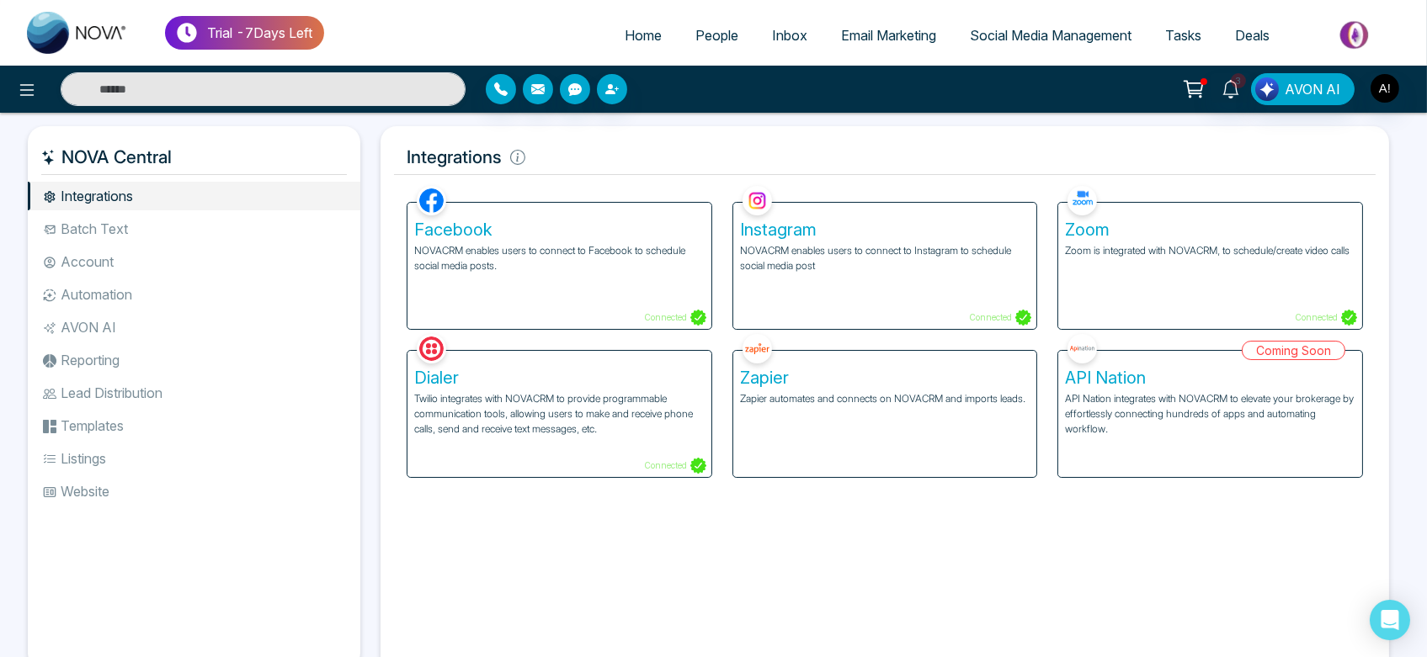
click at [152, 262] on li "Account" at bounding box center [194, 261] width 333 height 29
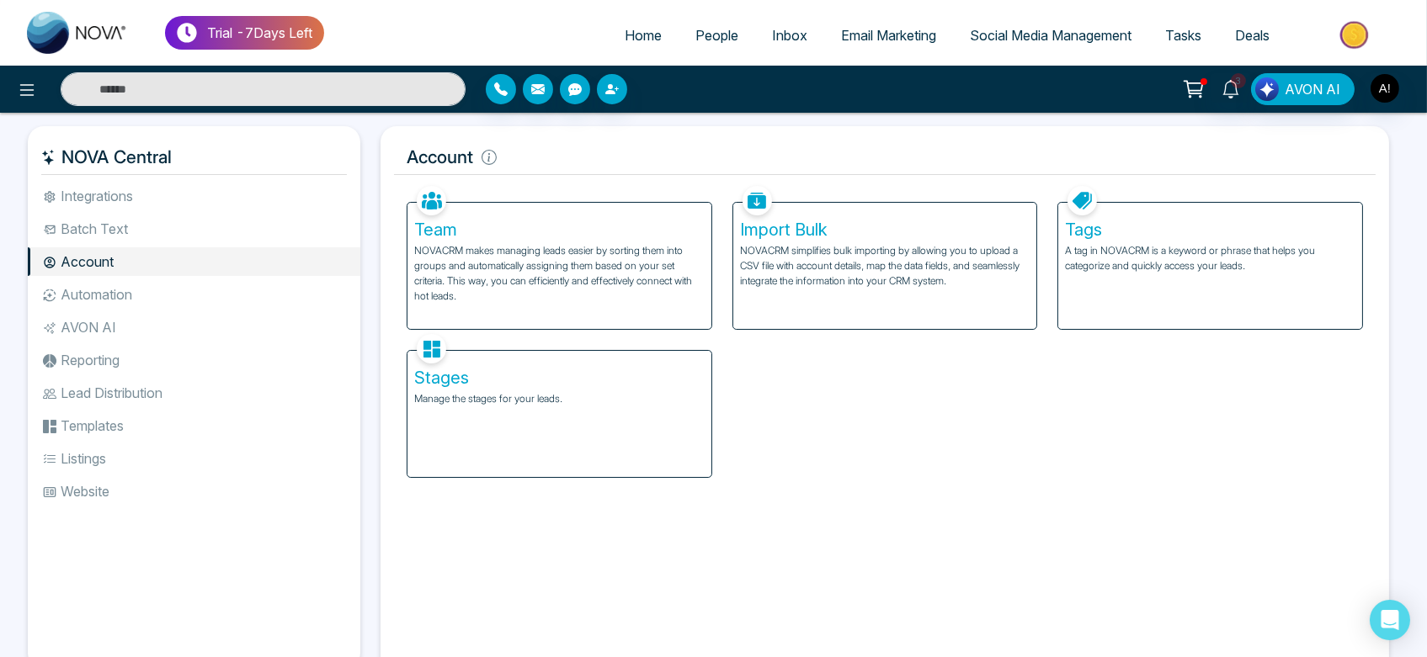
click at [1227, 263] on p "A tag in NOVACRM is a keyword or phrase that helps you categorize and quickly a…" at bounding box center [1210, 258] width 290 height 30
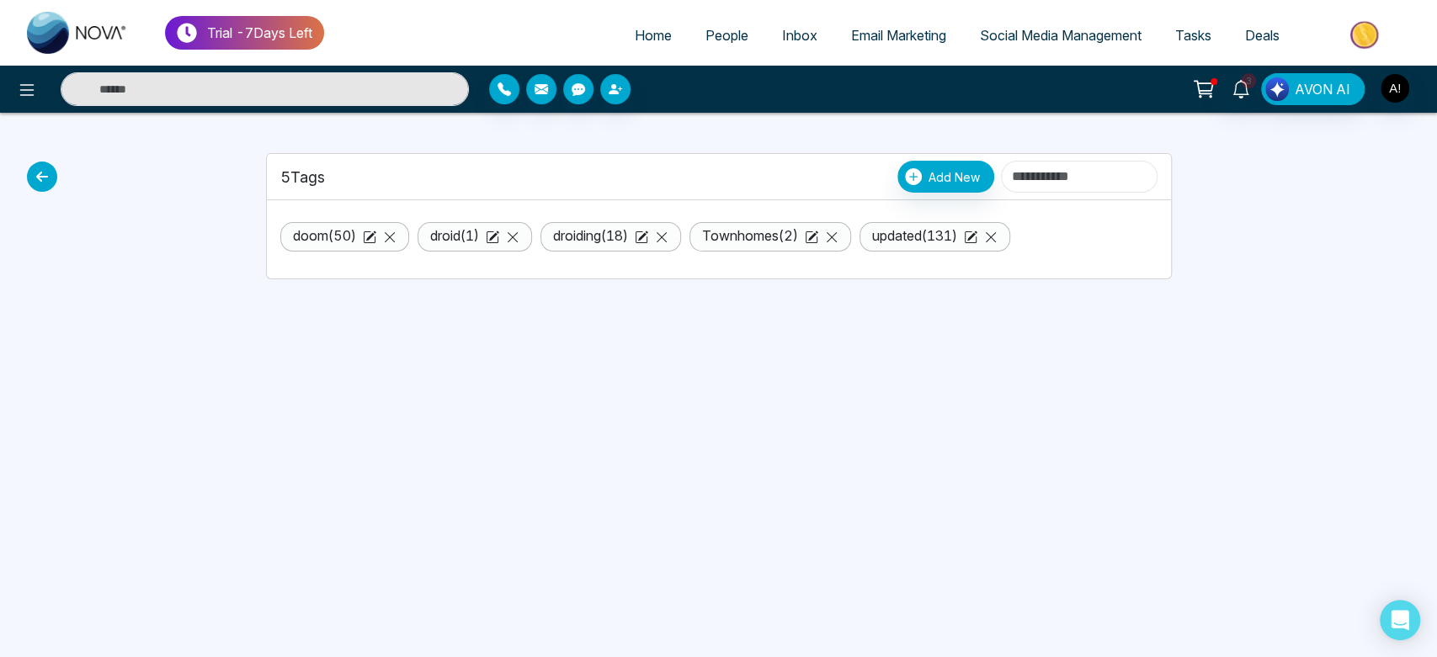
click at [1071, 170] on input at bounding box center [1079, 177] width 157 height 32
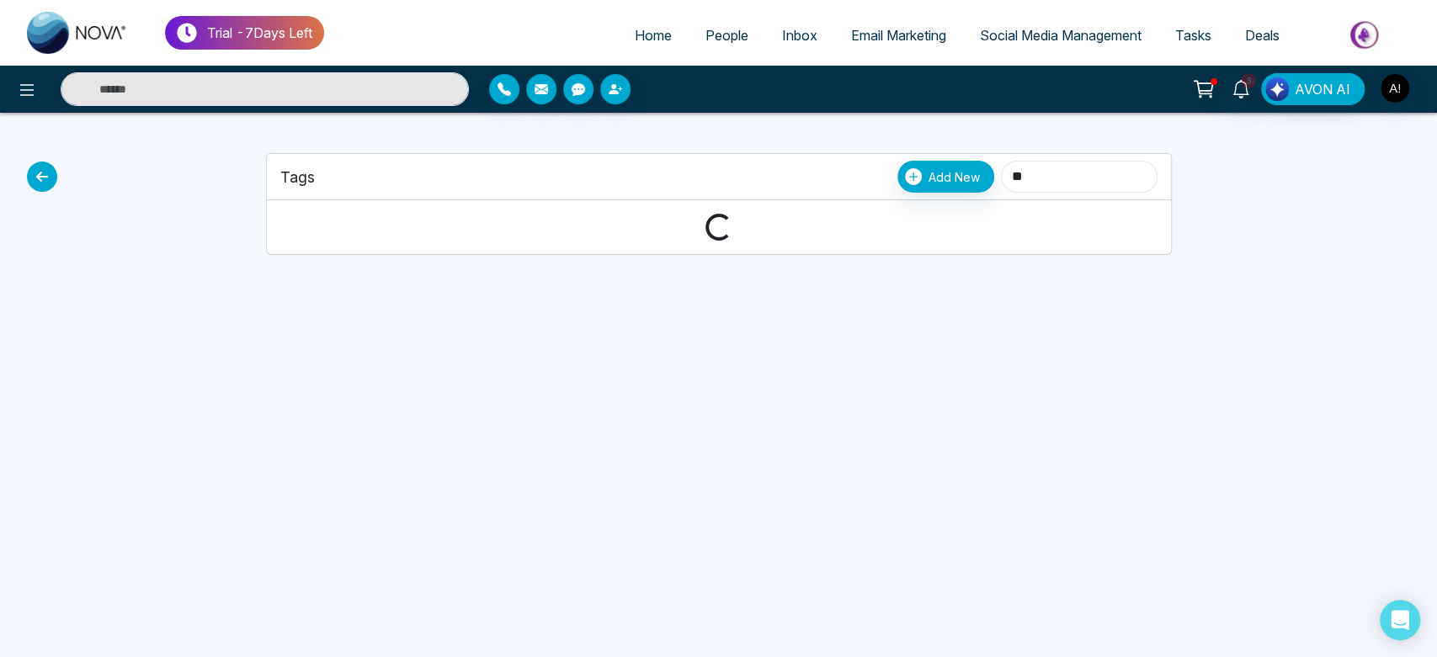
type input "*"
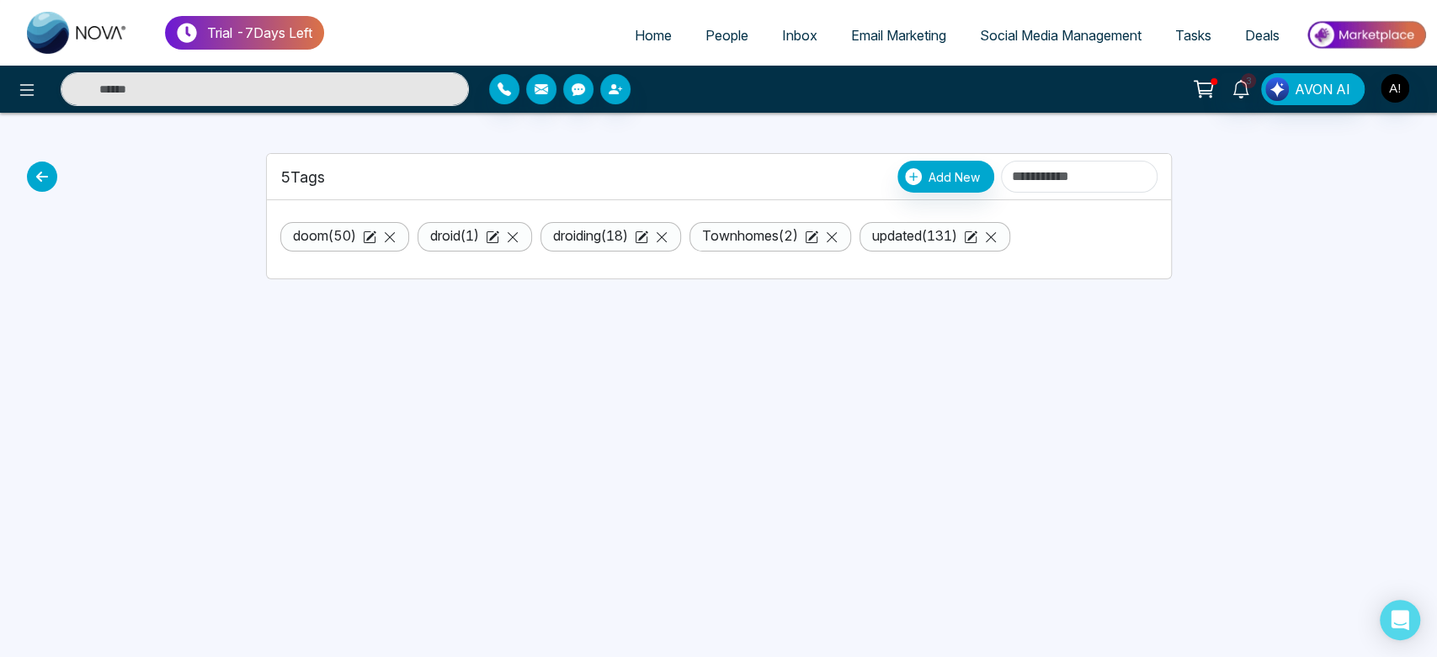
drag, startPoint x: 290, startPoint y: 166, endPoint x: 370, endPoint y: 182, distance: 81.6
click at [370, 182] on div "5 Tags Add New" at bounding box center [718, 177] width 877 height 32
drag, startPoint x: 290, startPoint y: 172, endPoint x: 398, endPoint y: 164, distance: 108.0
click at [398, 164] on div "5 Tags Add New" at bounding box center [718, 177] width 877 height 32
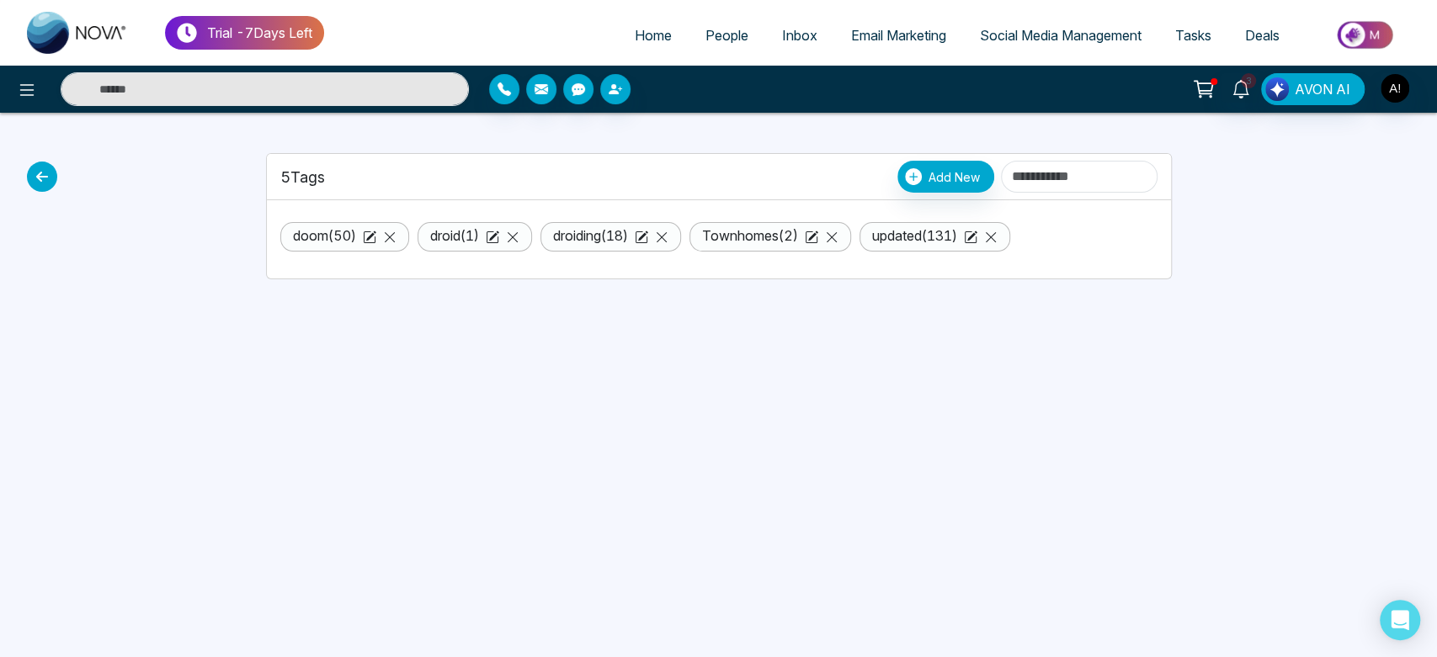
click at [398, 164] on div "5 Tags Add New" at bounding box center [718, 177] width 877 height 32
drag, startPoint x: 269, startPoint y: 172, endPoint x: 377, endPoint y: 173, distance: 107.8
click at [377, 173] on div "5 Tags Add New" at bounding box center [719, 177] width 904 height 46
click at [377, 173] on div "5 Tags Add New" at bounding box center [718, 177] width 877 height 32
click at [668, 233] on icon at bounding box center [661, 237] width 13 height 13
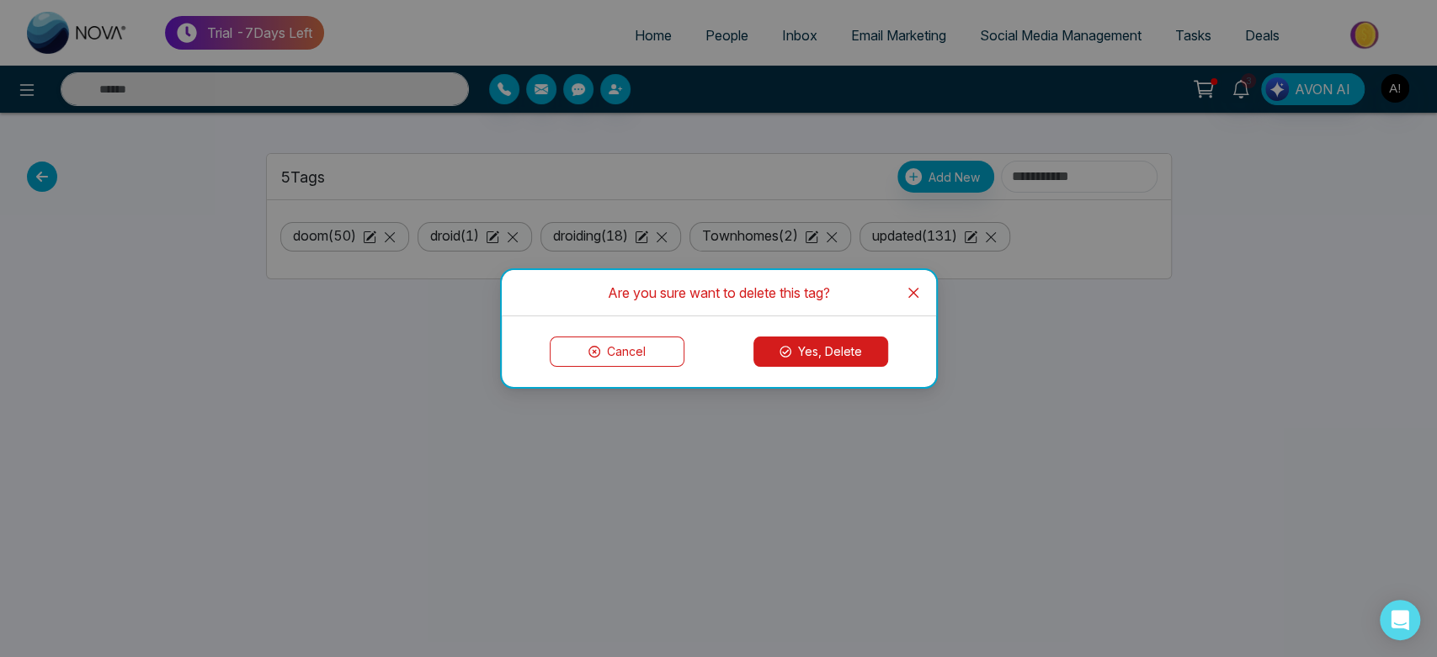
click at [809, 359] on button "Yes, Delete" at bounding box center [820, 352] width 135 height 30
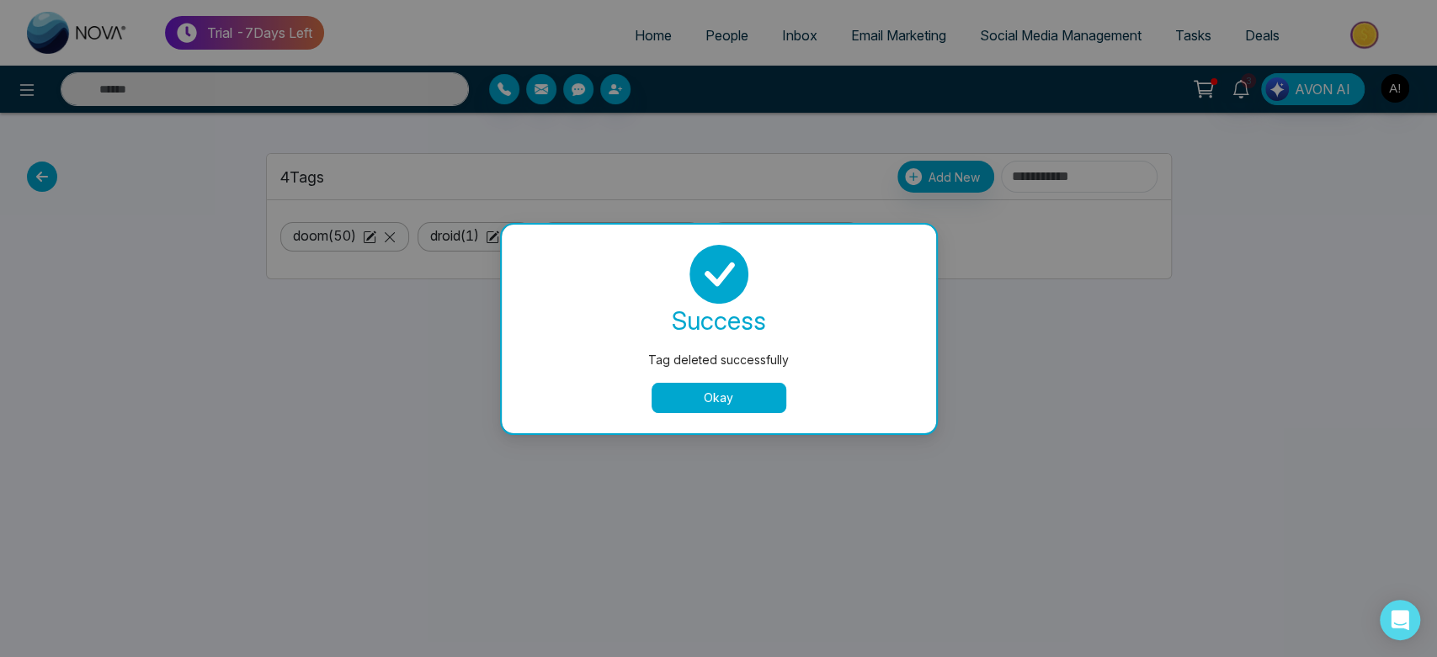
click at [727, 401] on button "Okay" at bounding box center [719, 398] width 135 height 30
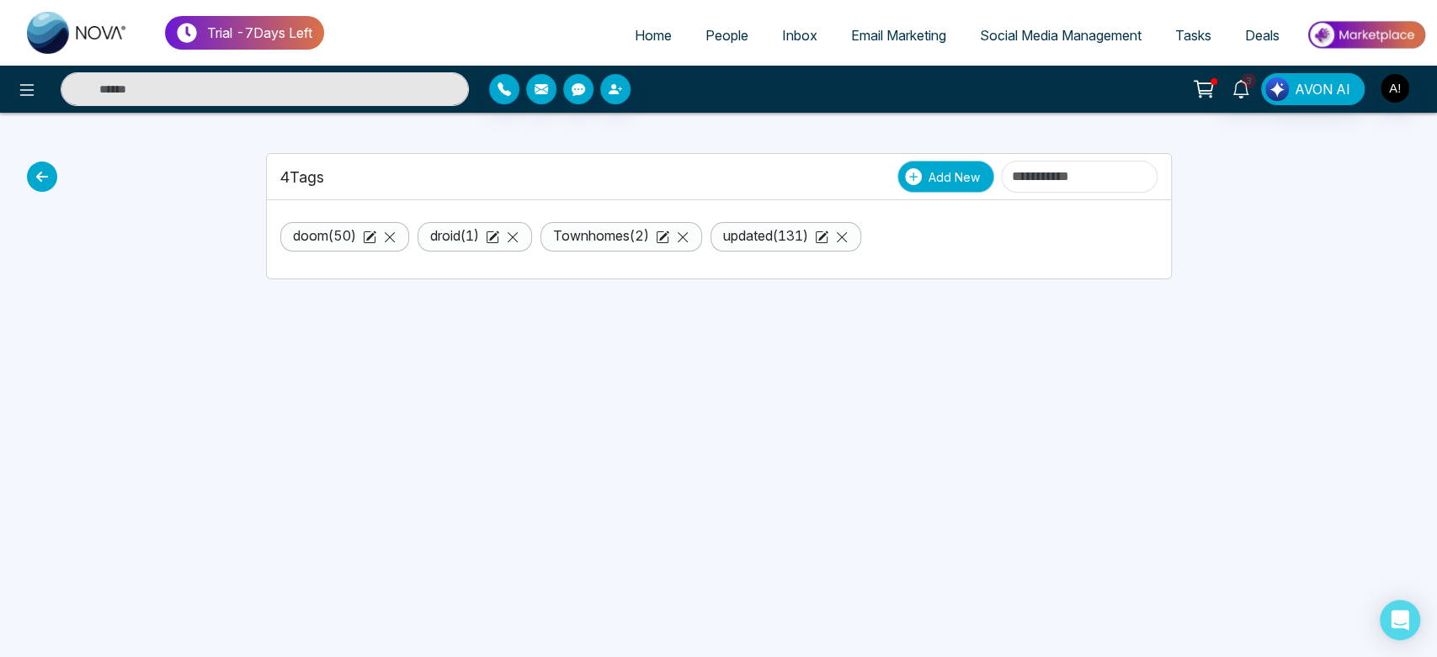
click at [929, 184] on span "Add New" at bounding box center [954, 177] width 51 height 18
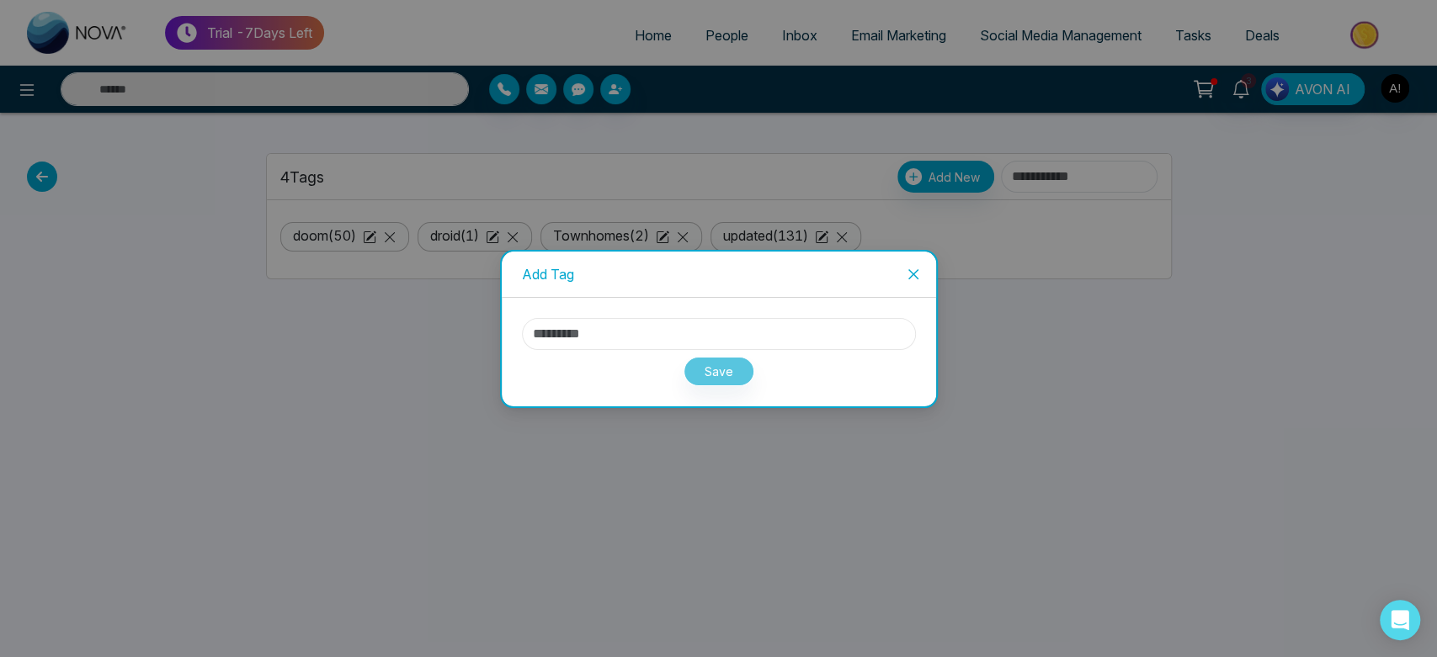
click at [596, 329] on input "text" at bounding box center [719, 334] width 394 height 32
type input "*"
click at [751, 367] on button "Save" at bounding box center [719, 371] width 71 height 29
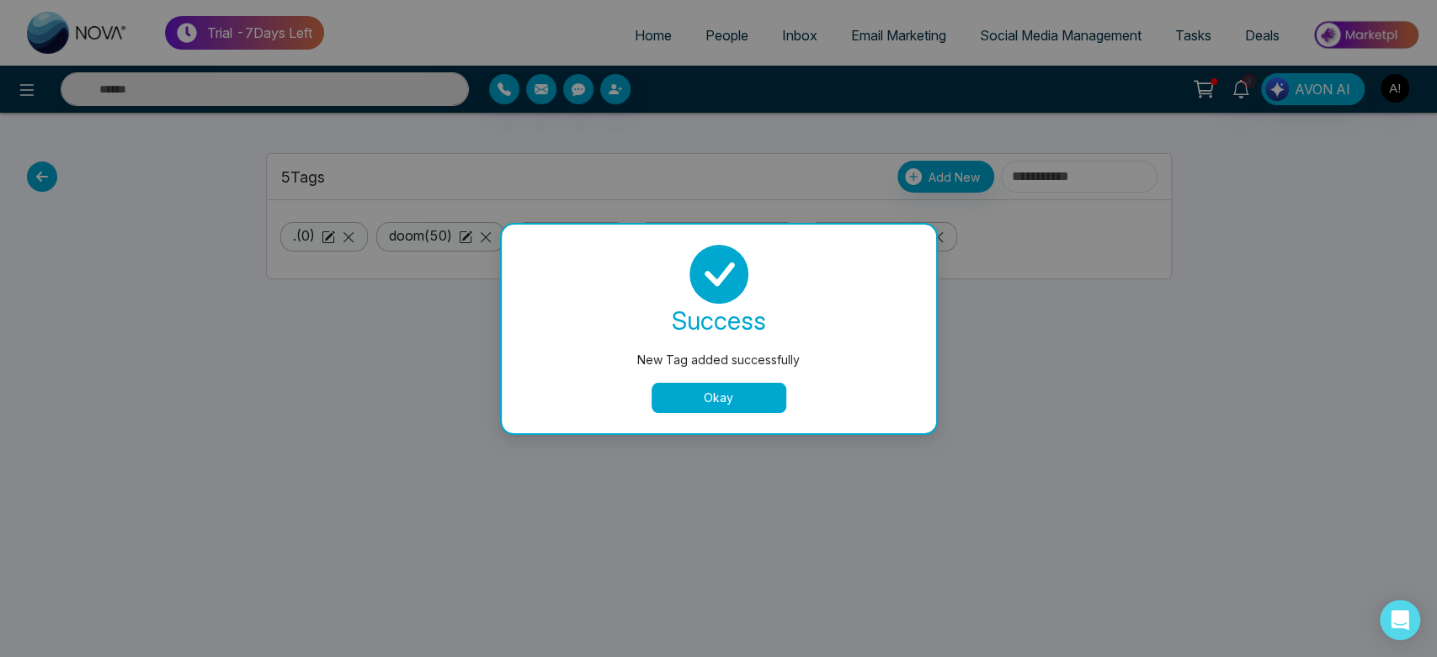
click at [707, 390] on button "Okay" at bounding box center [719, 398] width 135 height 30
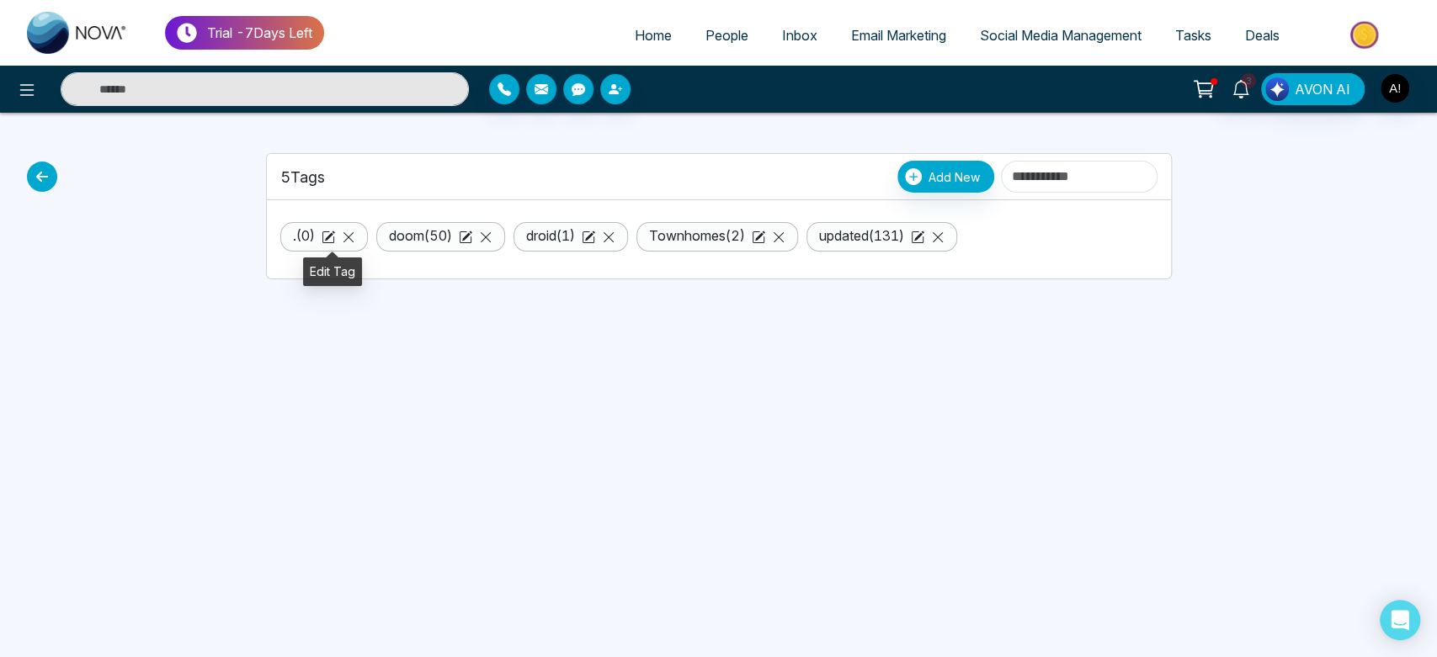
click at [333, 234] on icon at bounding box center [330, 236] width 10 height 10
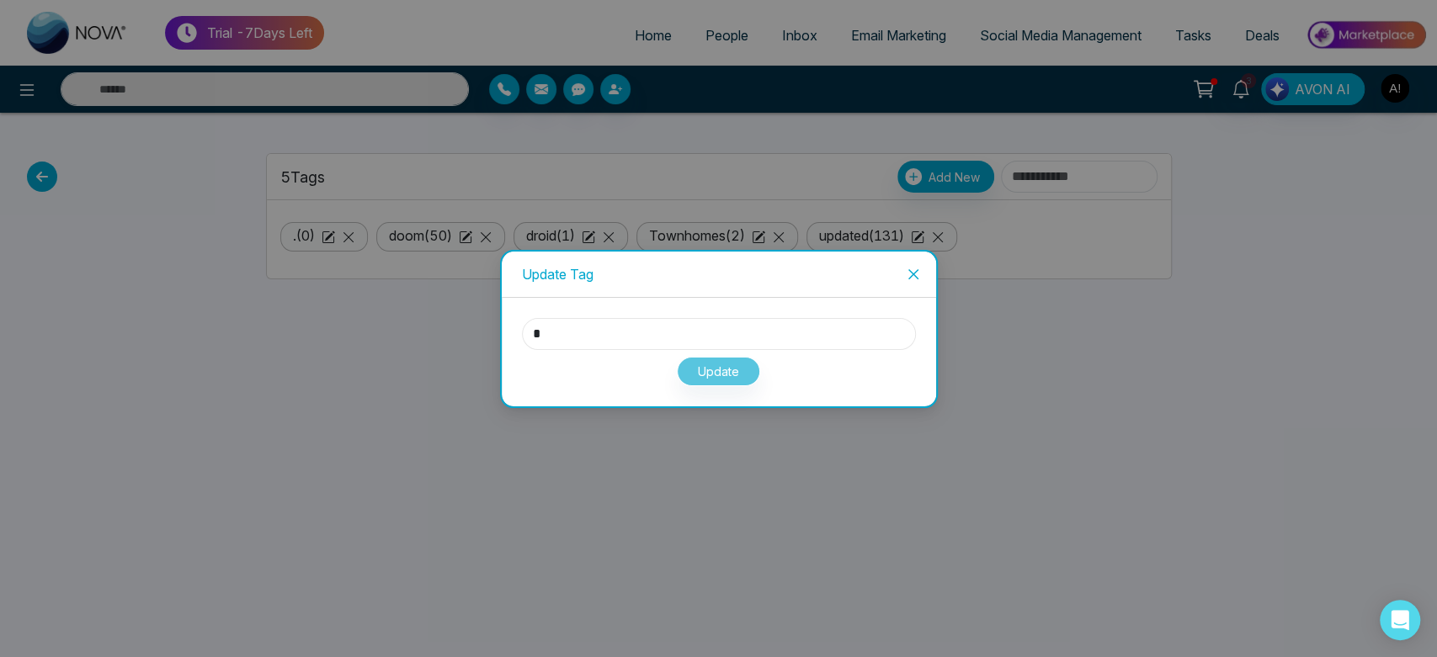
click at [590, 324] on input "*" at bounding box center [719, 334] width 394 height 32
type input "**"
click at [706, 373] on button "Update" at bounding box center [718, 371] width 83 height 29
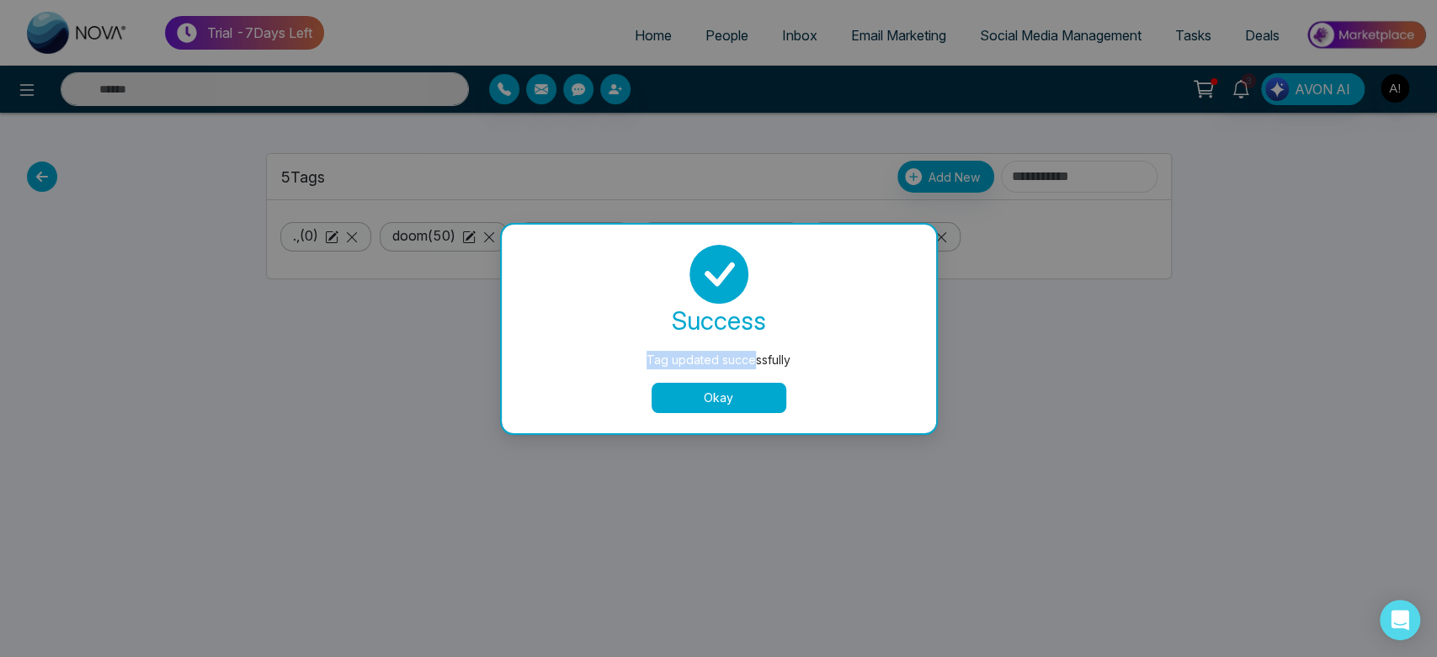
drag, startPoint x: 640, startPoint y: 364, endPoint x: 768, endPoint y: 365, distance: 128.0
click at [768, 365] on div "Tag updated successfully" at bounding box center [718, 360] width 367 height 19
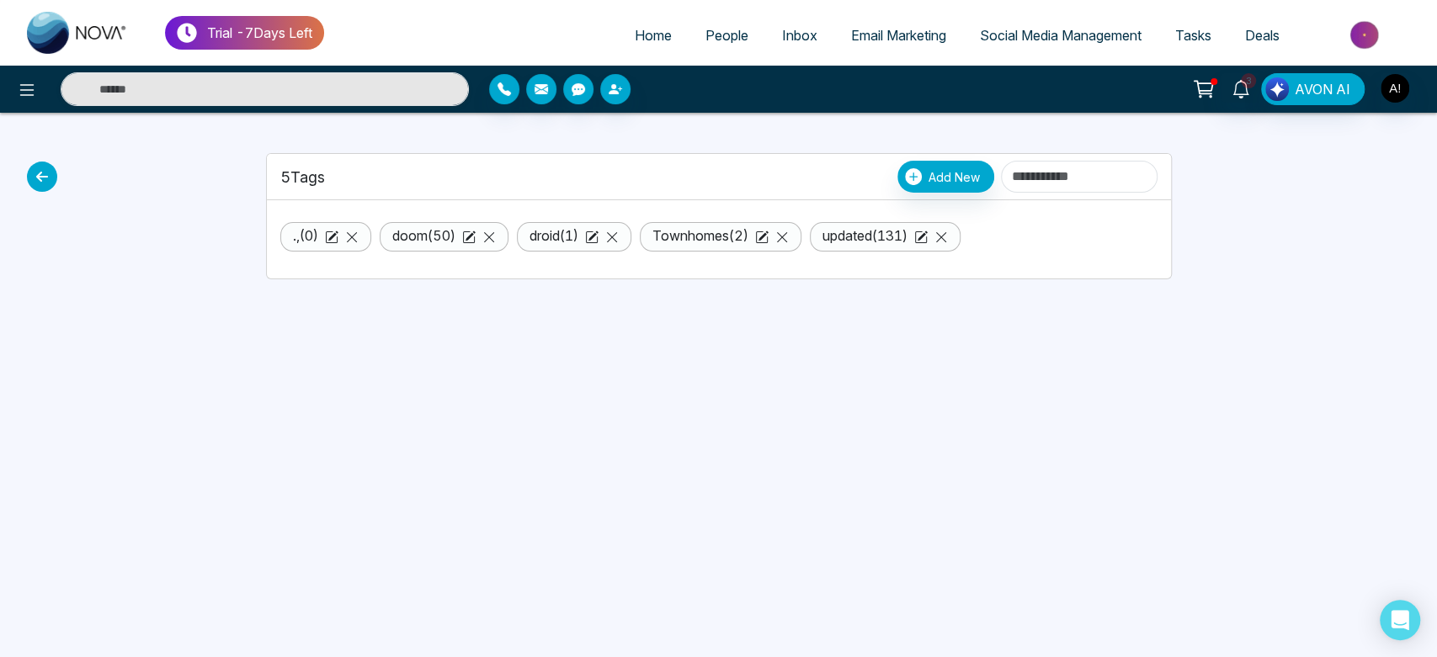
click at [770, 389] on div "Trial - 7 Days Left Home People Inbox Email Marketing Social Media Management T…" at bounding box center [718, 328] width 1437 height 657
click at [337, 238] on icon at bounding box center [331, 237] width 13 height 13
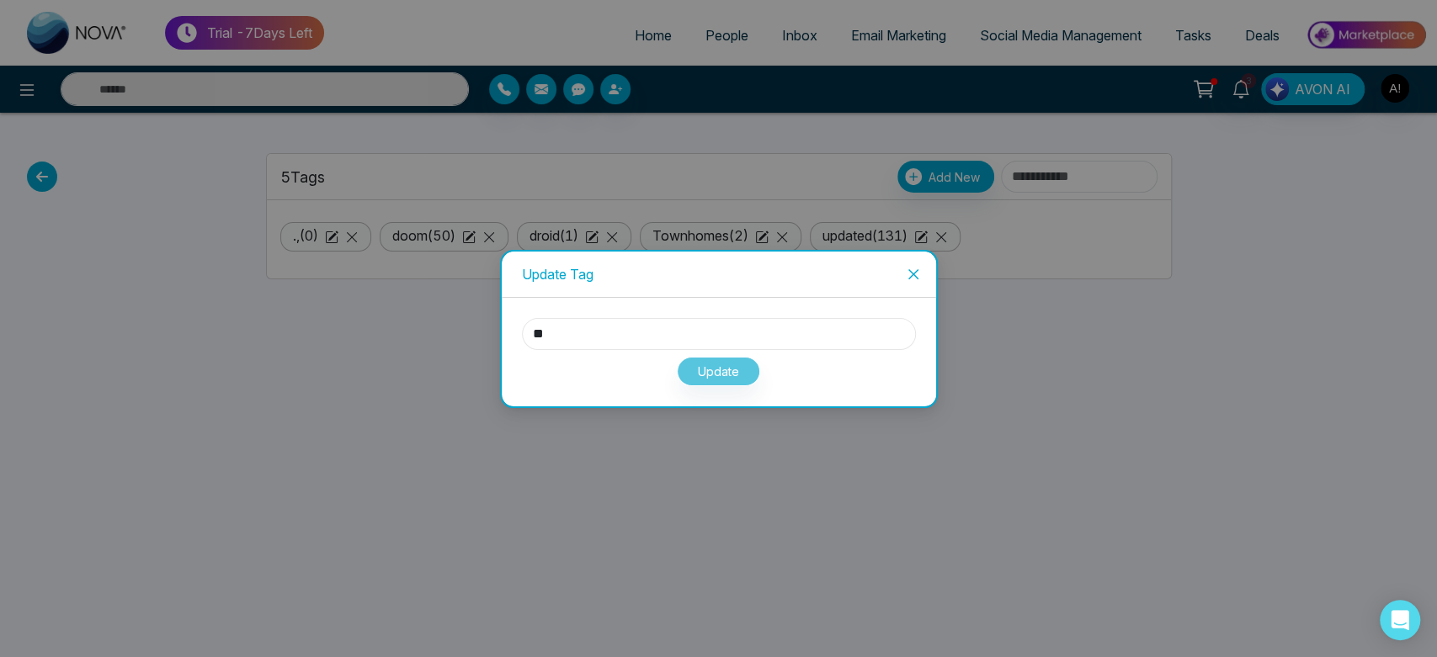
click at [687, 340] on input "**" at bounding box center [719, 334] width 394 height 32
type input "*"
drag, startPoint x: 780, startPoint y: 367, endPoint x: 738, endPoint y: 367, distance: 41.2
click at [738, 367] on div "Update" at bounding box center [719, 368] width 394 height 36
click at [738, 367] on button "Update" at bounding box center [718, 371] width 83 height 29
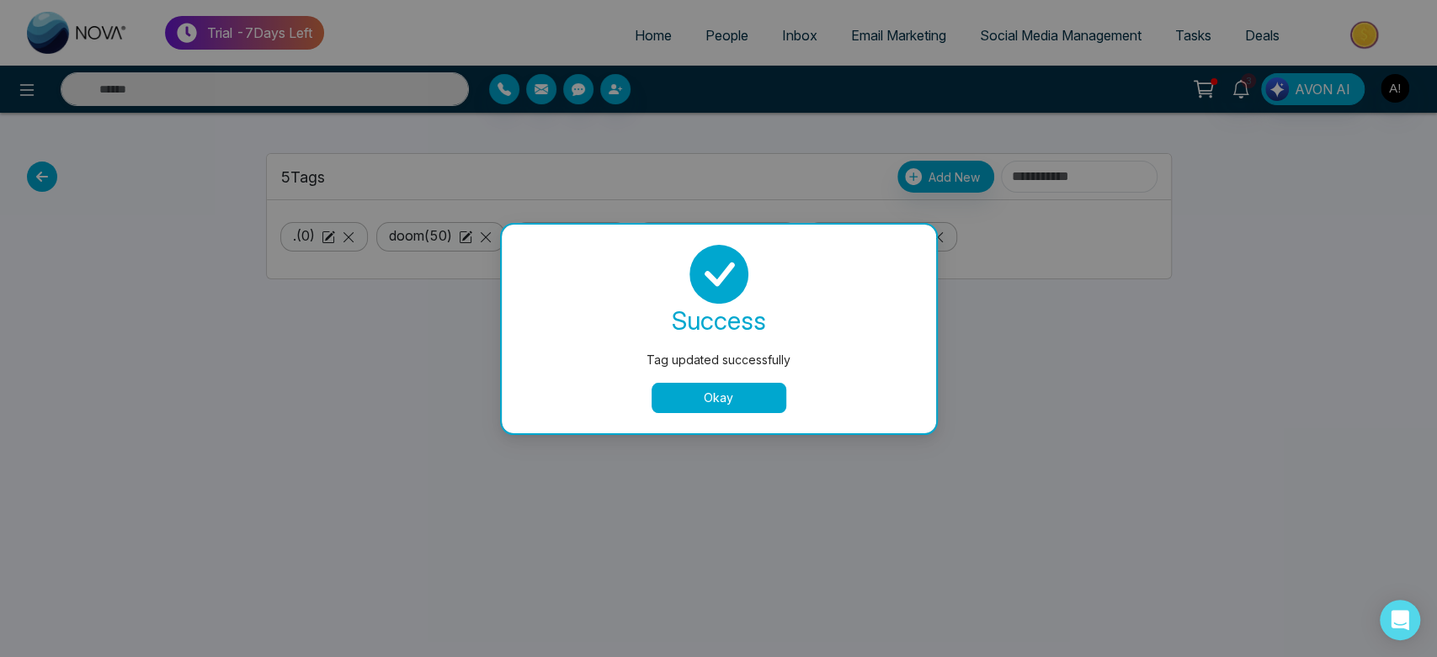
click at [766, 405] on button "Okay" at bounding box center [719, 398] width 135 height 30
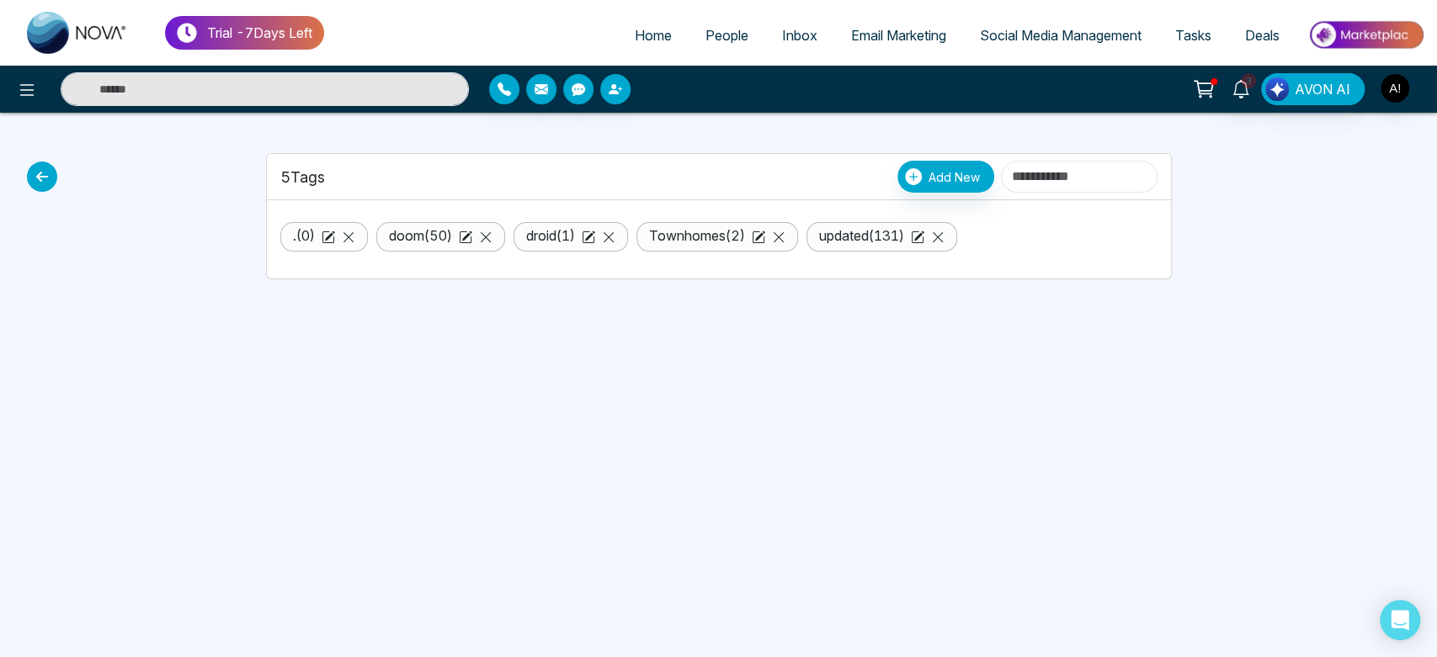
click at [1001, 177] on input at bounding box center [1079, 177] width 157 height 32
type input "*"
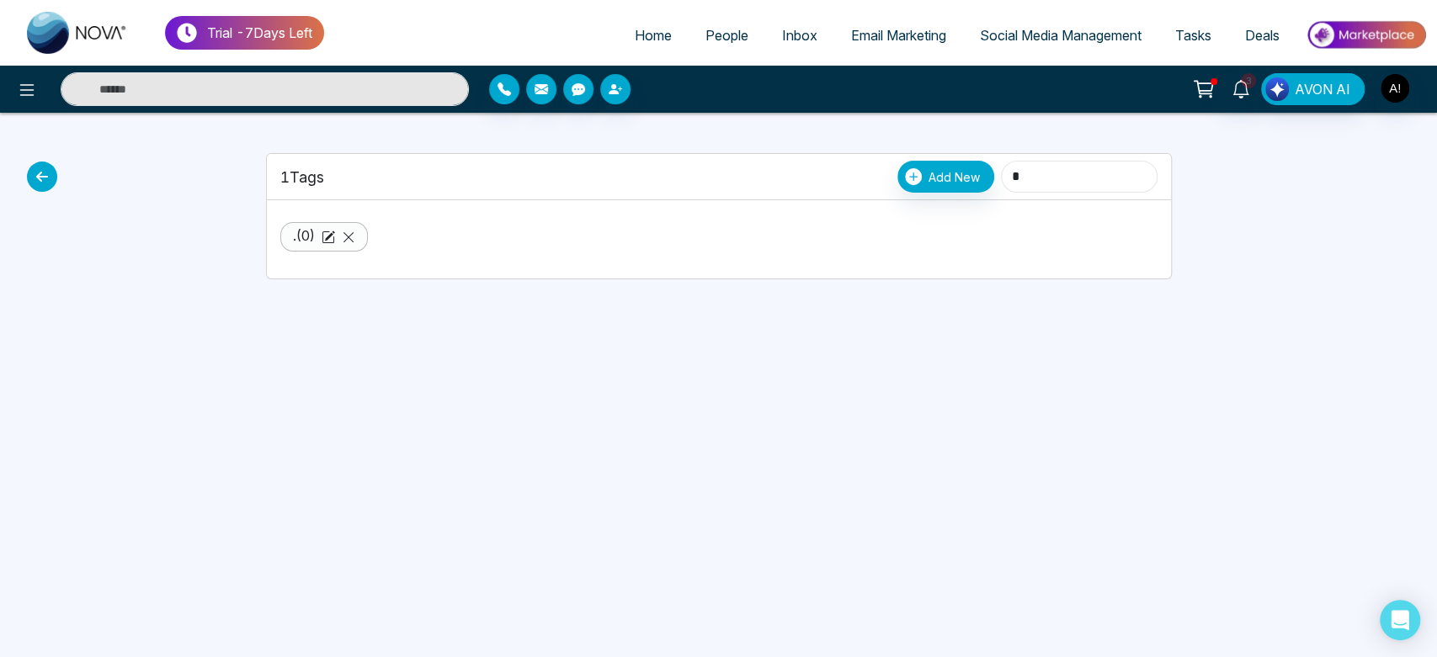
click at [1001, 177] on input "*" at bounding box center [1079, 177] width 157 height 32
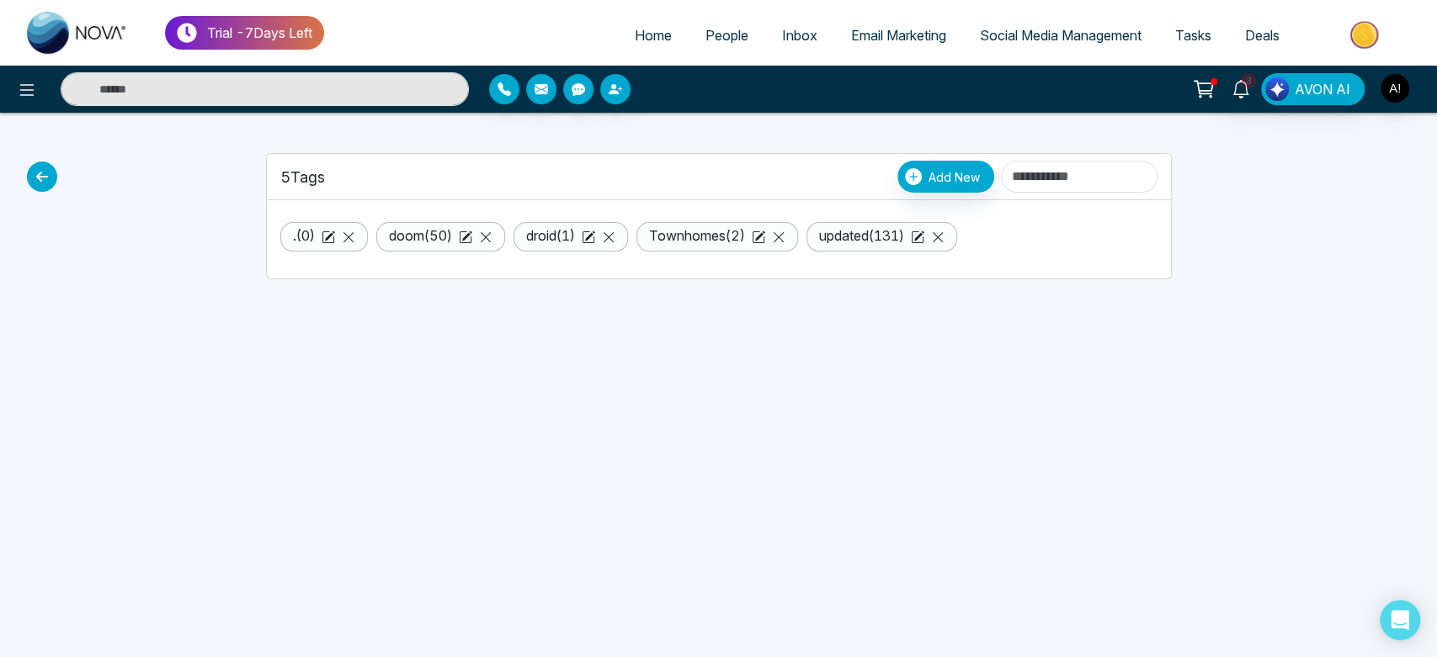
click at [49, 168] on icon at bounding box center [42, 177] width 30 height 30
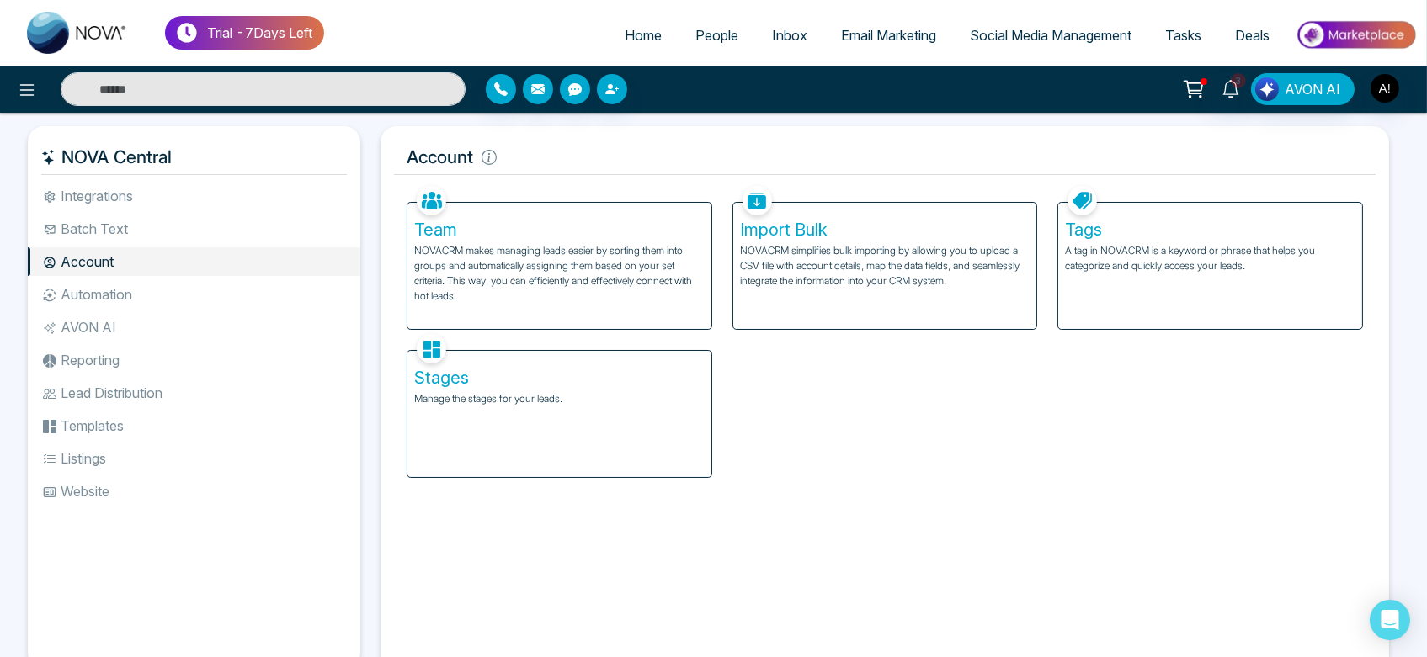
click at [395, 410] on div "Facebook NOVACRM enables users to connect to Facebook to schedule social media …" at bounding box center [885, 422] width 982 height 480
click at [491, 418] on div "Stages Manage the stages for your leads." at bounding box center [559, 414] width 304 height 126
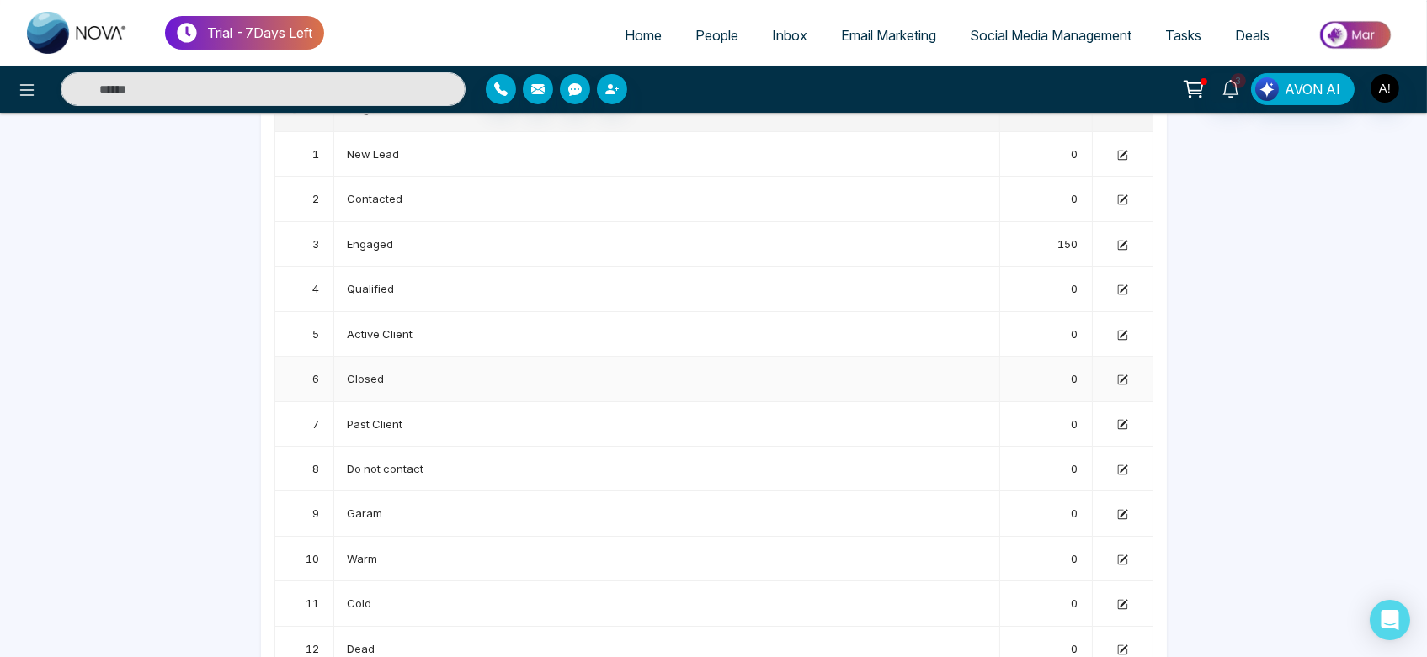
scroll to position [128, 0]
drag, startPoint x: 340, startPoint y: 247, endPoint x: 418, endPoint y: 236, distance: 78.3
click at [418, 236] on td "Engaged" at bounding box center [667, 244] width 666 height 45
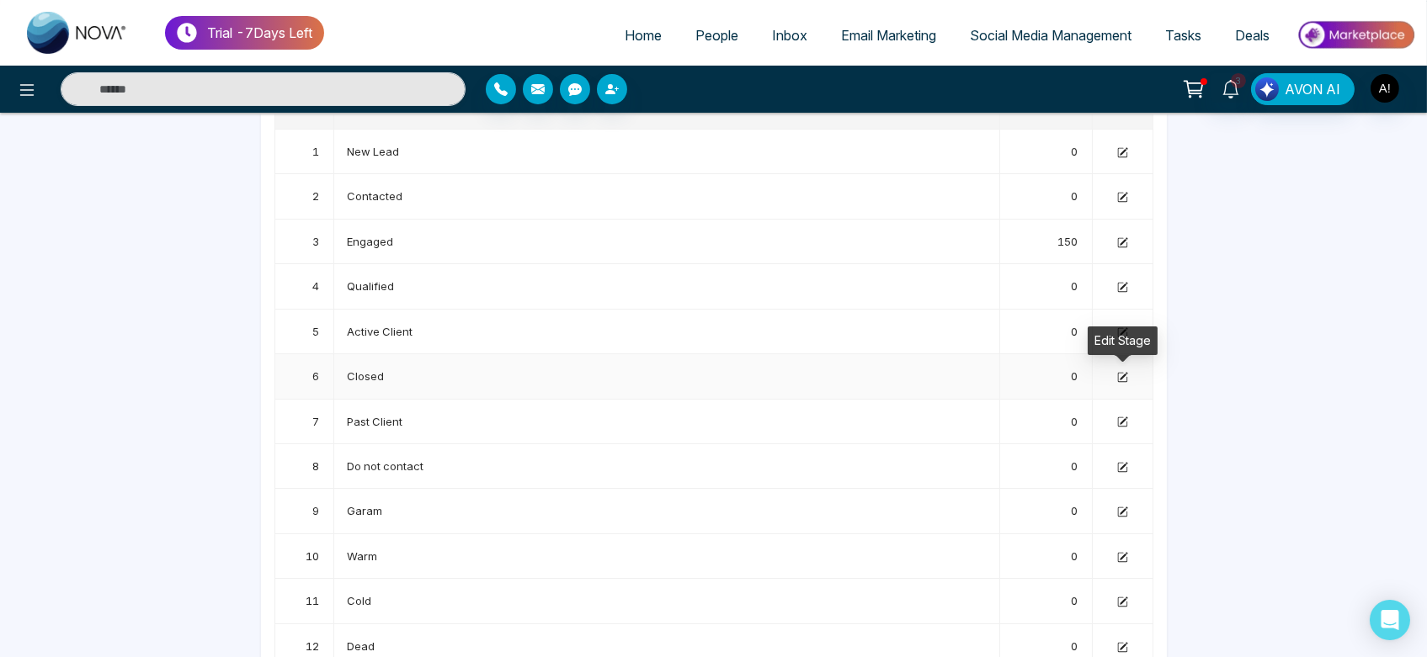
click at [1125, 381] on icon at bounding box center [1122, 377] width 11 height 11
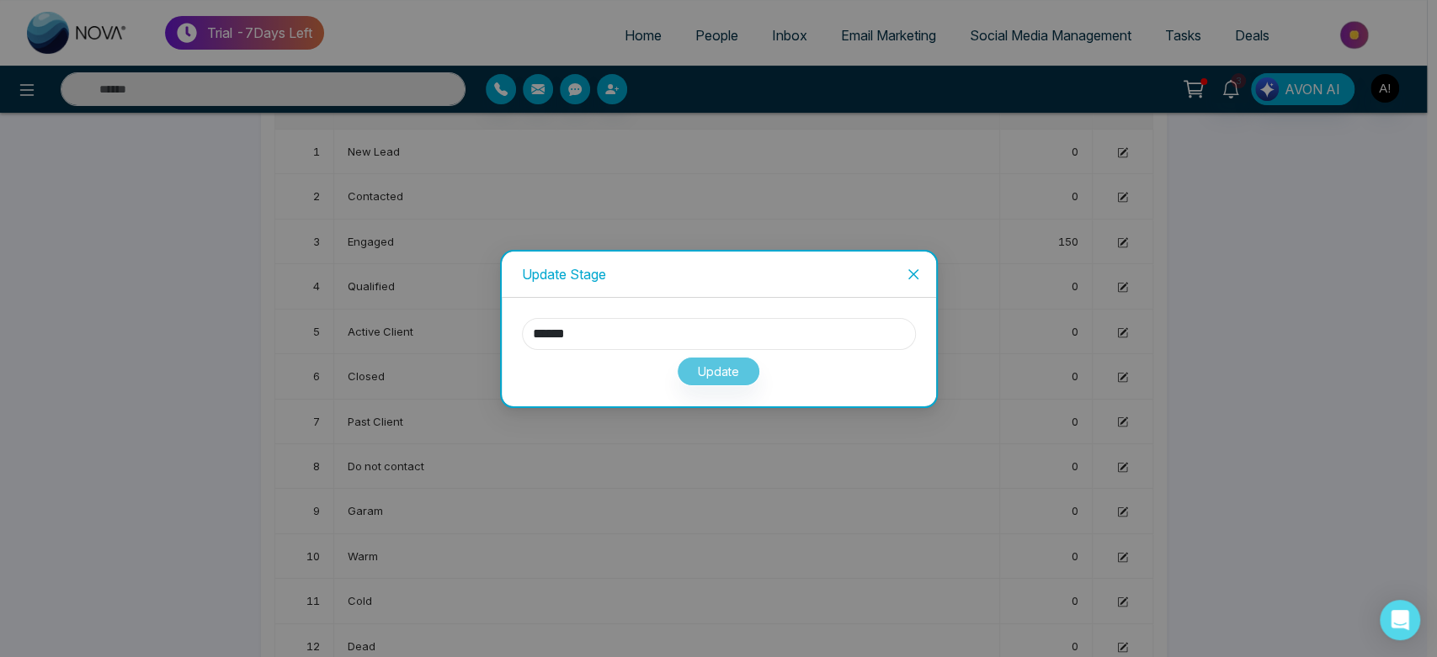
click at [644, 340] on input "******" at bounding box center [719, 334] width 394 height 32
drag, startPoint x: 584, startPoint y: 338, endPoint x: 480, endPoint y: 333, distance: 104.6
click at [480, 333] on div "Update Stage ****** Update" at bounding box center [718, 328] width 1437 height 657
type input "****"
click at [737, 374] on button "Update" at bounding box center [718, 371] width 83 height 29
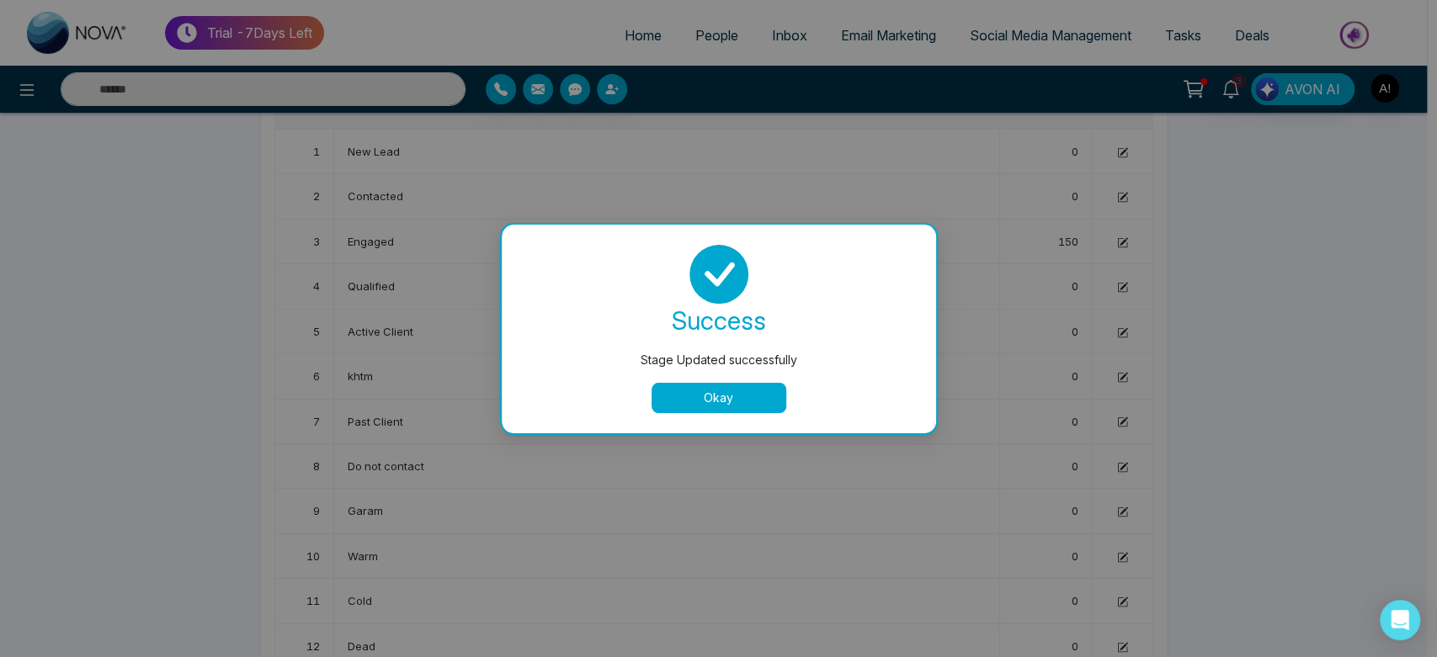
click at [747, 400] on button "Okay" at bounding box center [719, 398] width 135 height 30
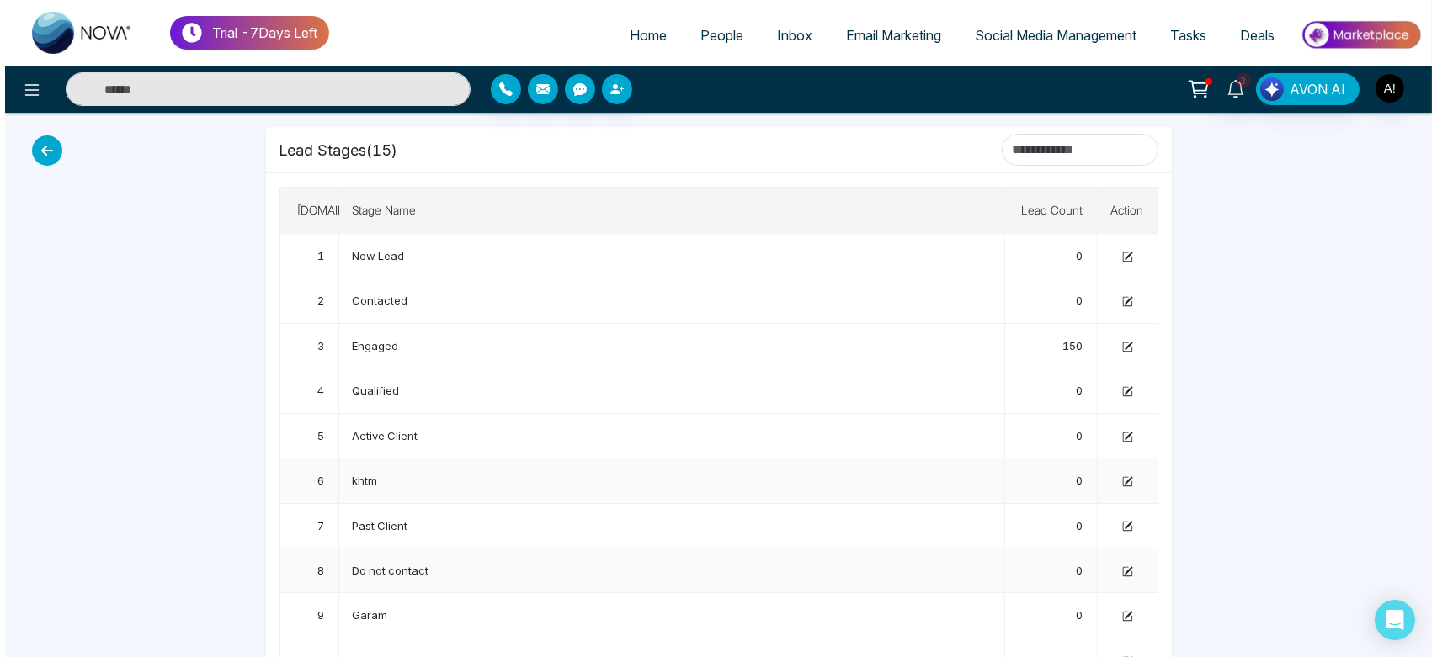
scroll to position [0, 0]
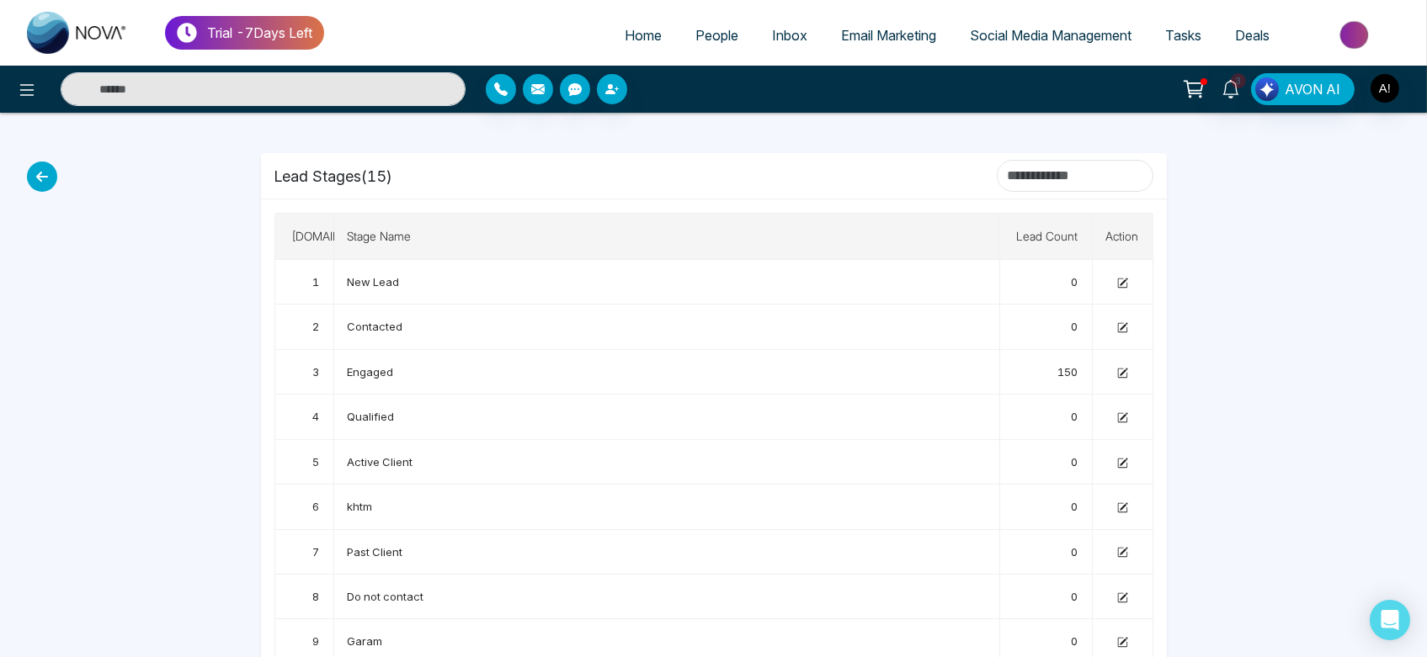
click at [39, 173] on icon at bounding box center [42, 177] width 30 height 30
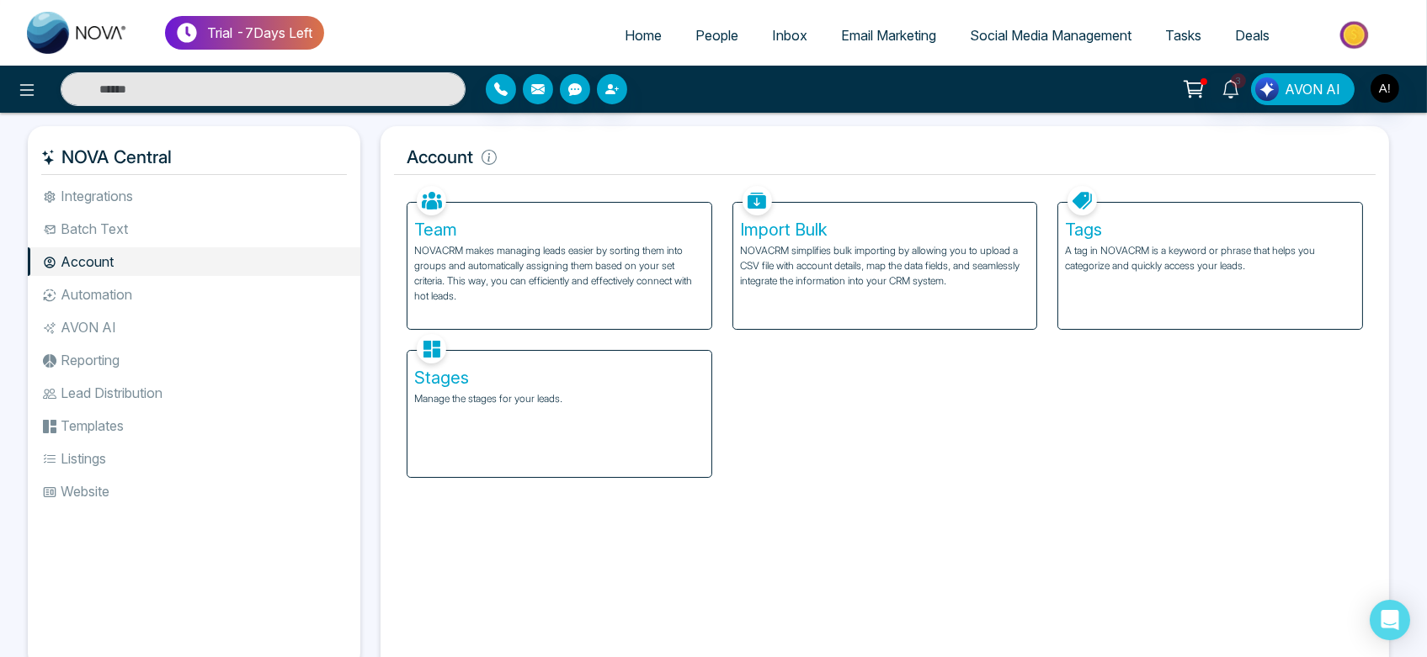
click at [165, 298] on li "Automation" at bounding box center [194, 294] width 333 height 29
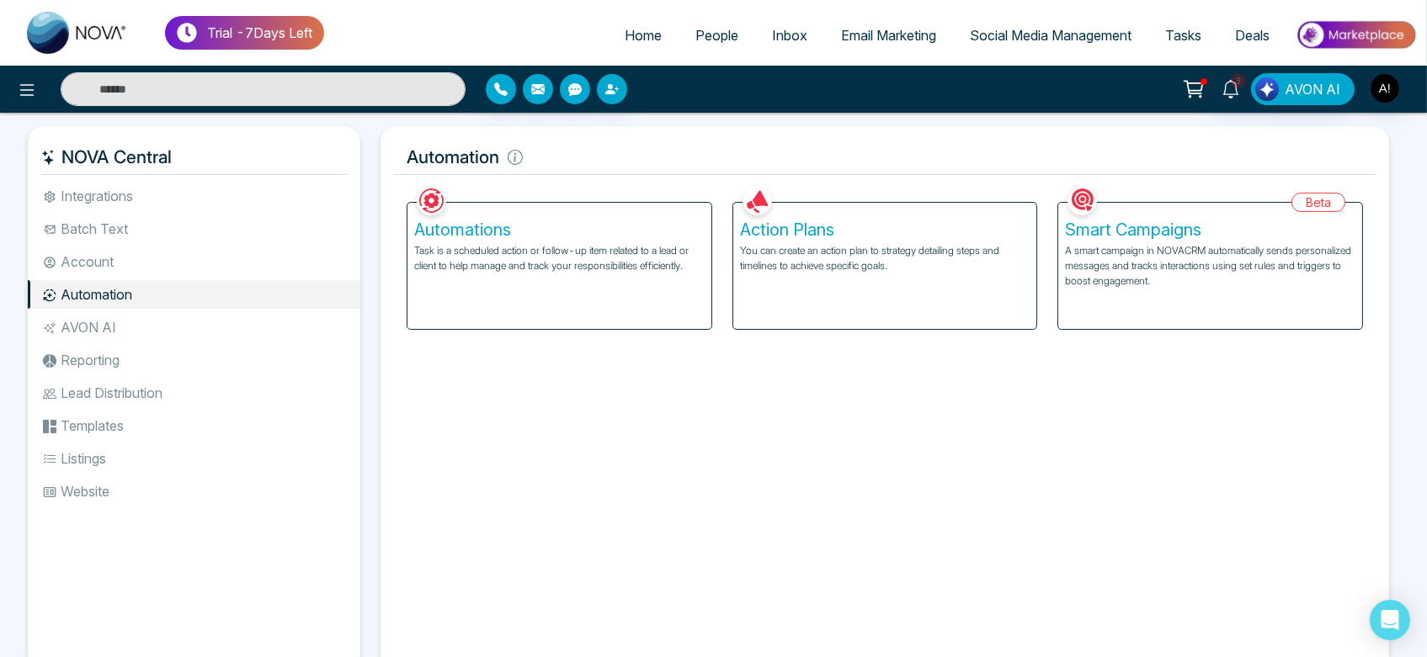
click at [1178, 204] on div "Smart Campaigns A smart campaign in NOVACRM automatically sends personalized me…" at bounding box center [1210, 266] width 304 height 126
click at [1195, 254] on p "A smart campaign in NOVACRM automatically sends personalized messages and track…" at bounding box center [1210, 265] width 290 height 45
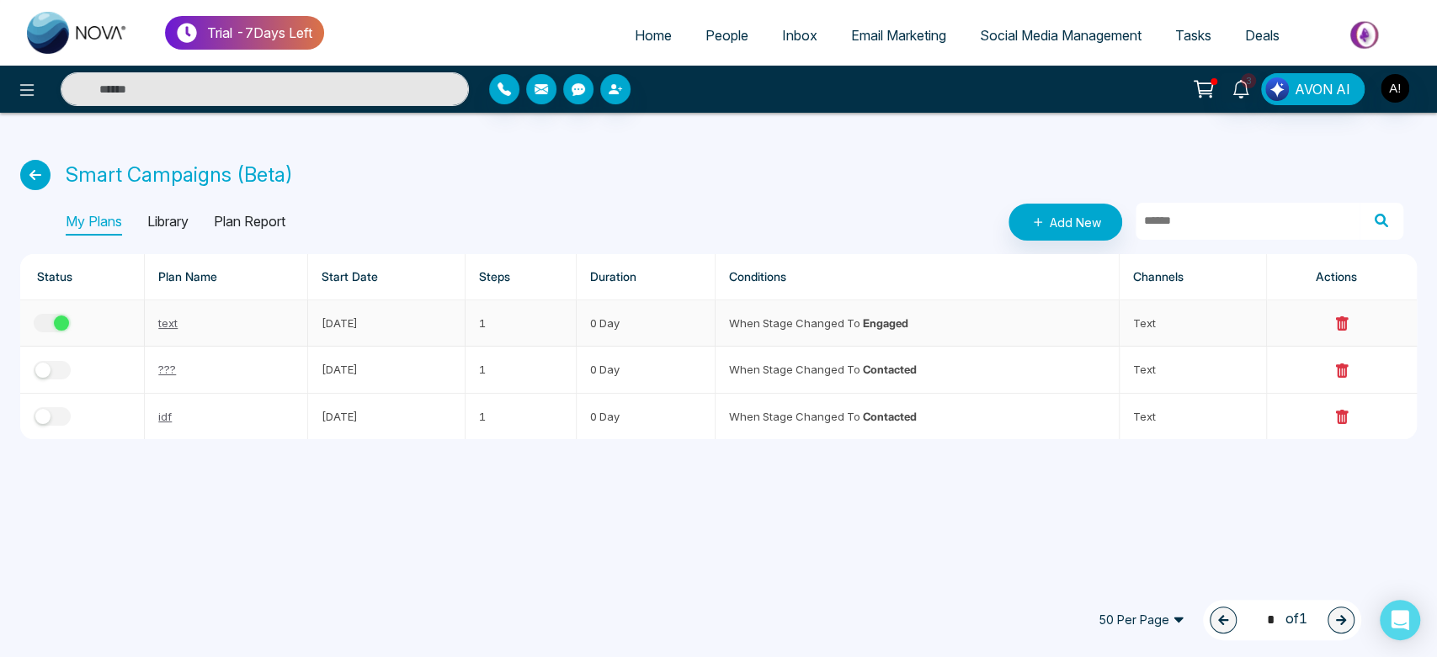
click at [54, 324] on div "button" at bounding box center [61, 323] width 15 height 15
click at [700, 411] on td "0 Day" at bounding box center [646, 416] width 139 height 45
click at [51, 317] on button "button" at bounding box center [52, 323] width 37 height 19
click at [746, 396] on td "When stage changed to Contacted" at bounding box center [918, 416] width 404 height 45
click at [714, 34] on span "People" at bounding box center [726, 35] width 43 height 17
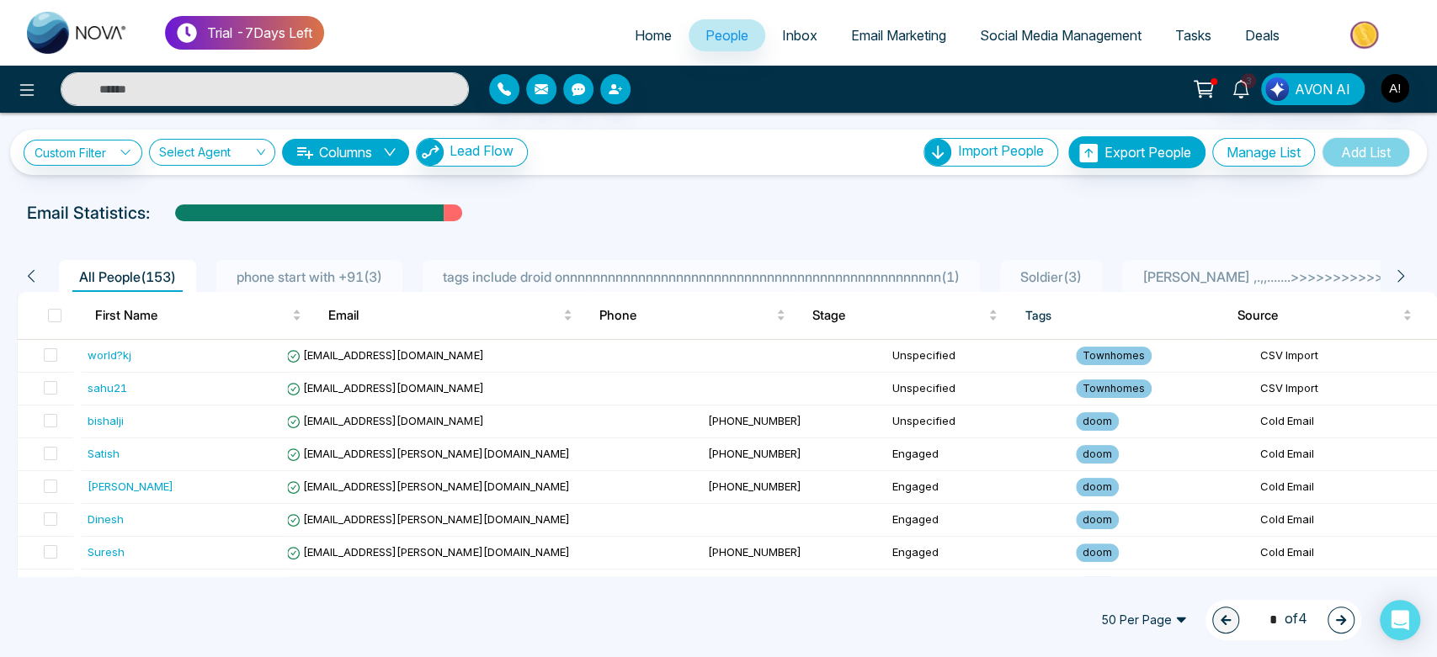
click at [787, 273] on span "tags include droid onnnnnnnnnnnnnnnnnnnnnnnnnnnnnnnnnnnnnnnnnnnnnnnnnn ( 1 )" at bounding box center [701, 277] width 530 height 17
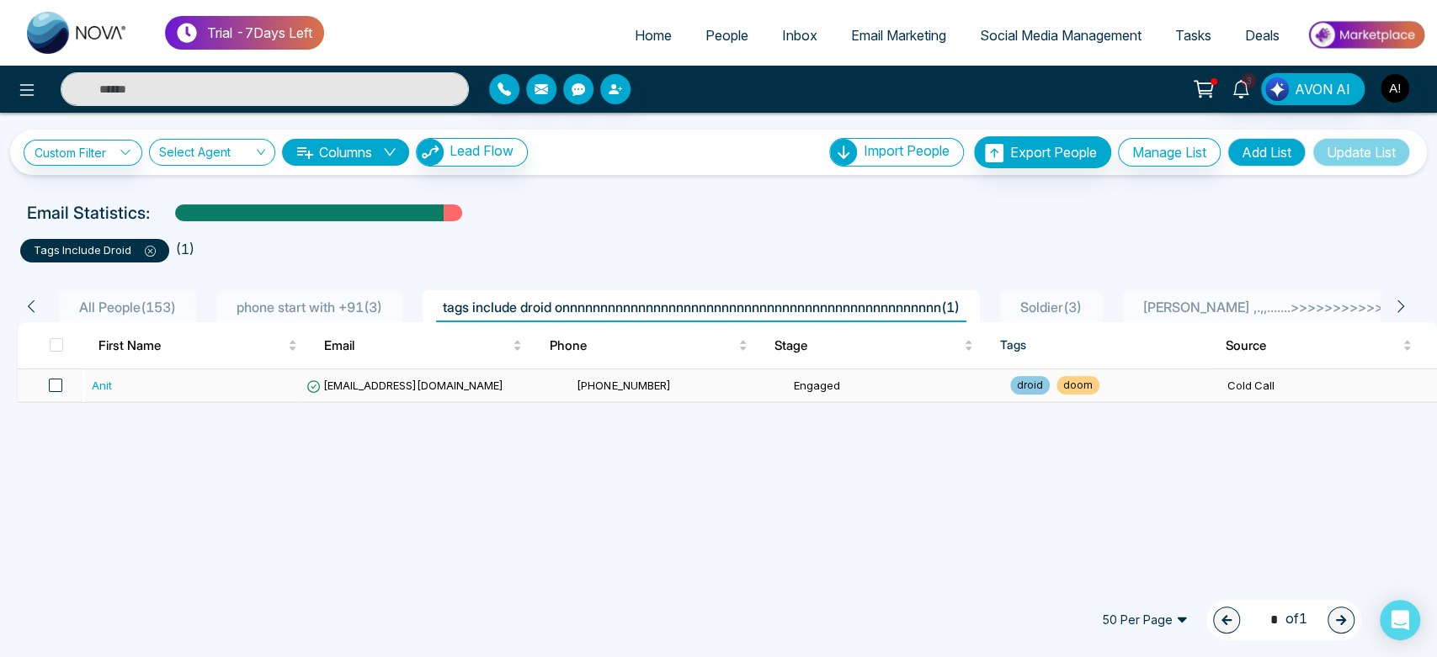
click at [51, 386] on span at bounding box center [55, 385] width 13 height 13
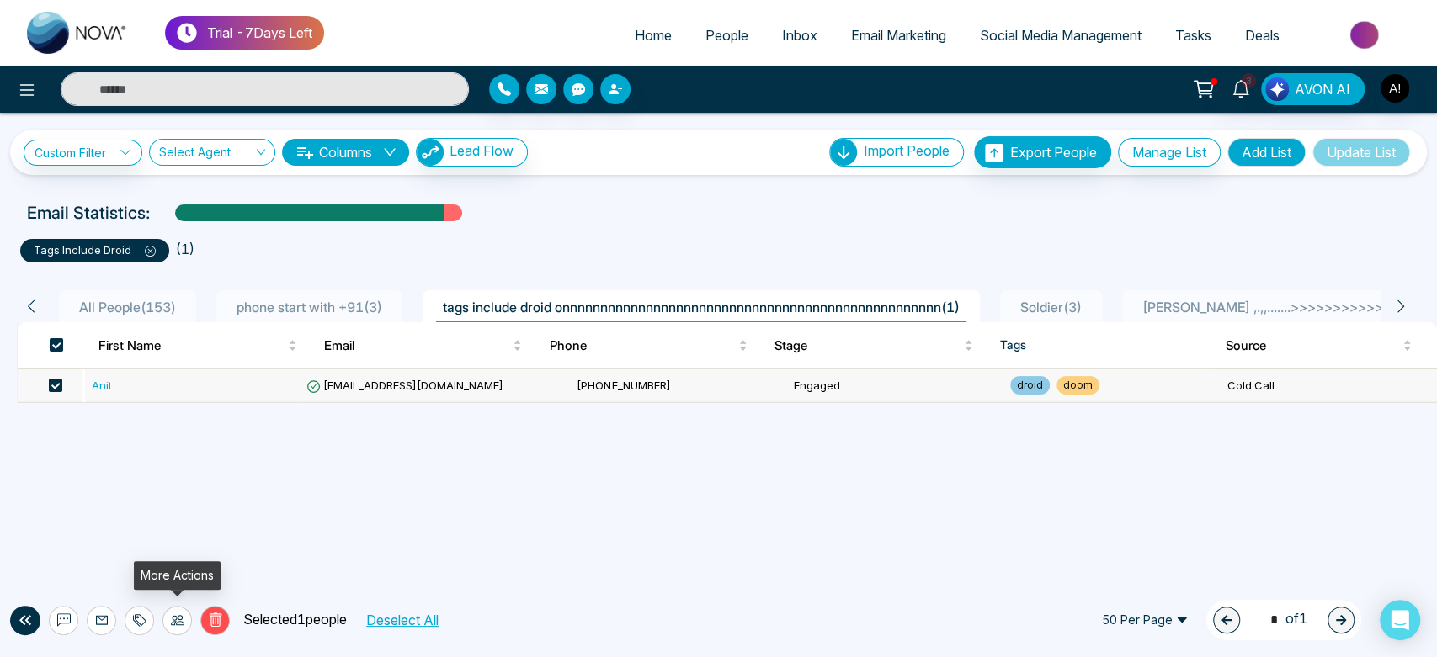
click at [175, 627] on div at bounding box center [176, 620] width 29 height 29
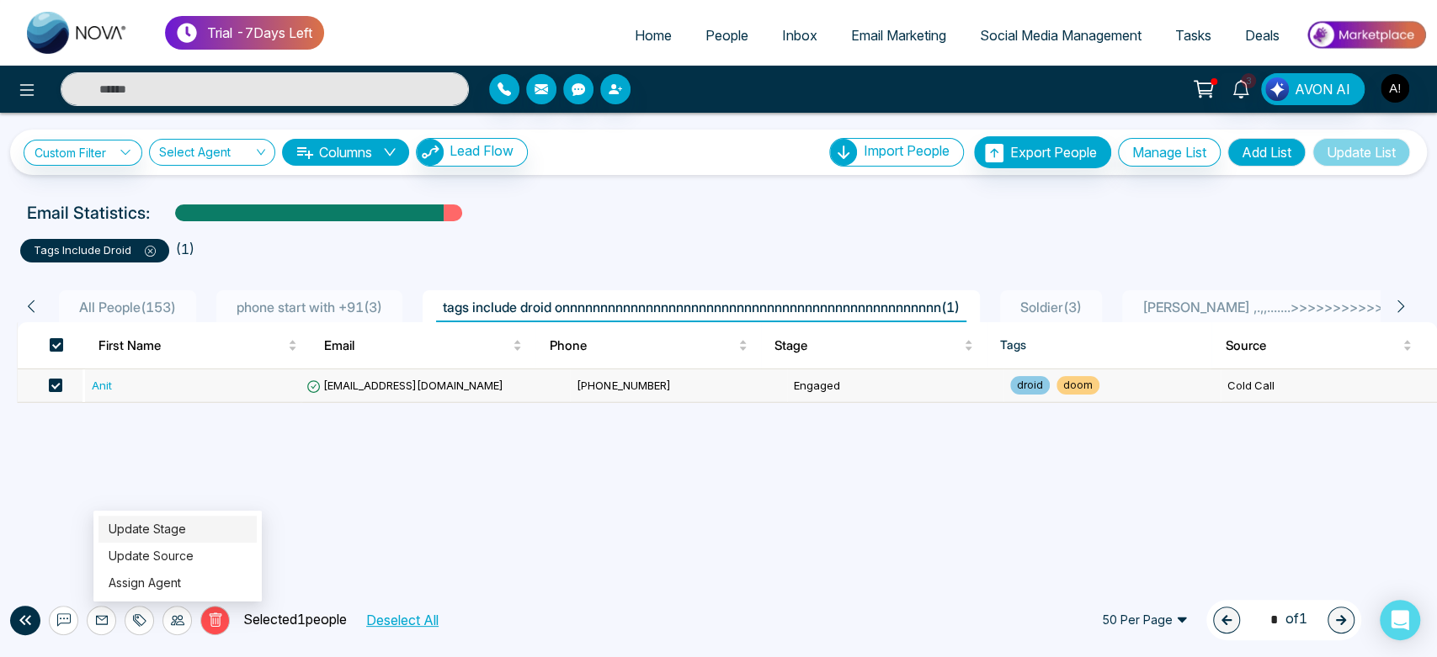
click at [186, 524] on link "Update Stage" at bounding box center [147, 529] width 77 height 14
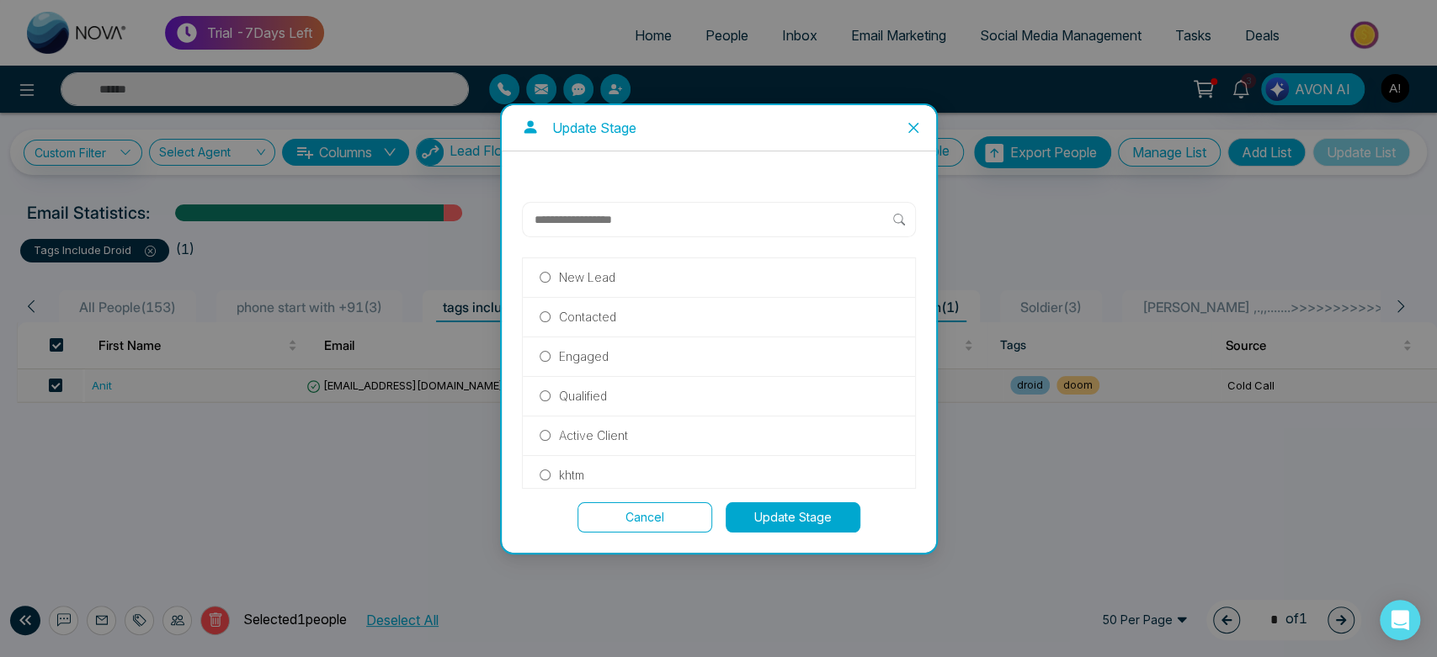
click at [561, 291] on div "New Lead" at bounding box center [719, 278] width 392 height 40
click at [781, 523] on button "Update Stage" at bounding box center [793, 518] width 135 height 30
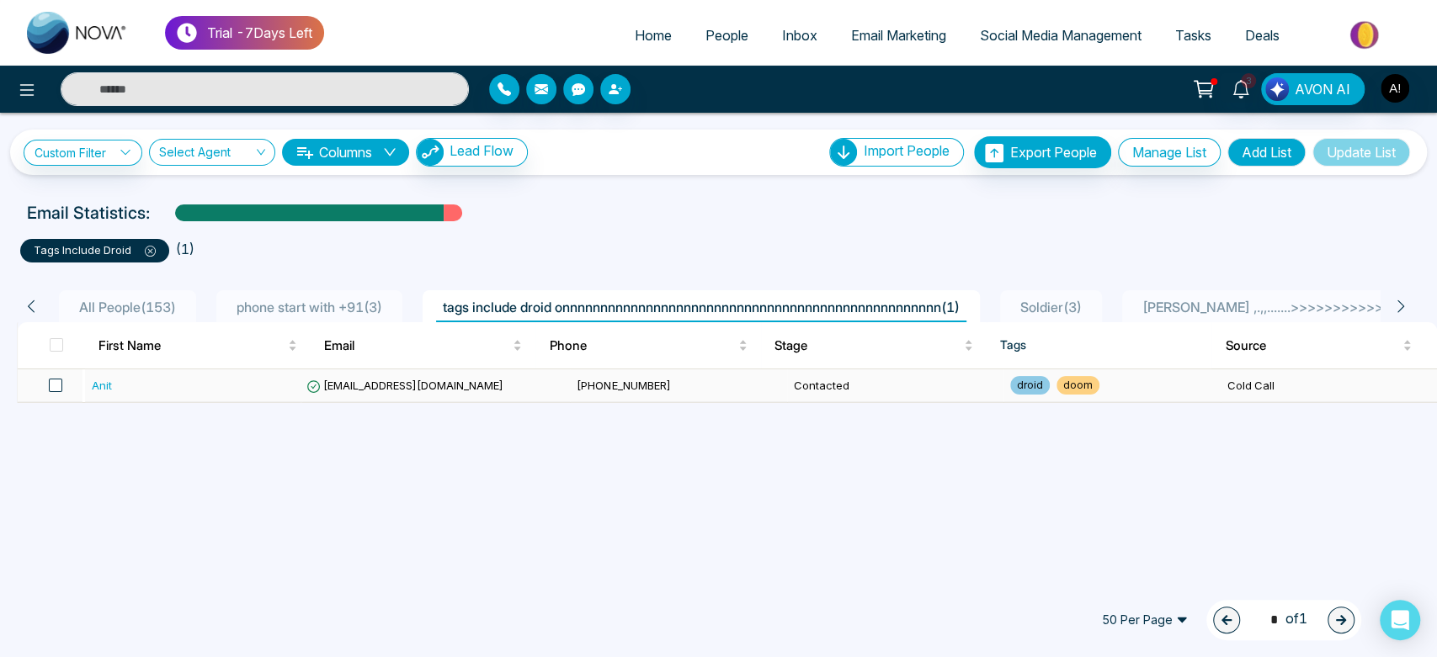
click at [54, 379] on span at bounding box center [55, 385] width 13 height 13
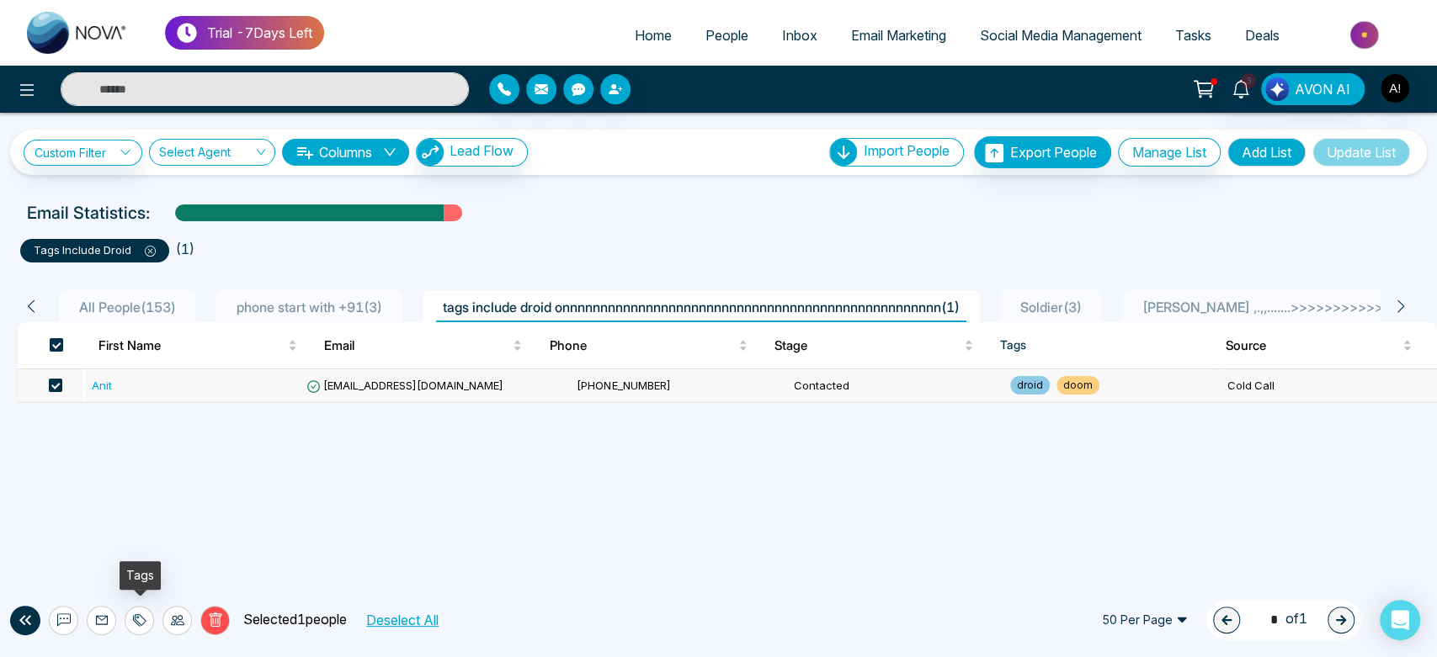
click at [146, 626] on icon at bounding box center [139, 620] width 13 height 13
click at [125, 555] on link "Add Tags" at bounding box center [98, 556] width 54 height 14
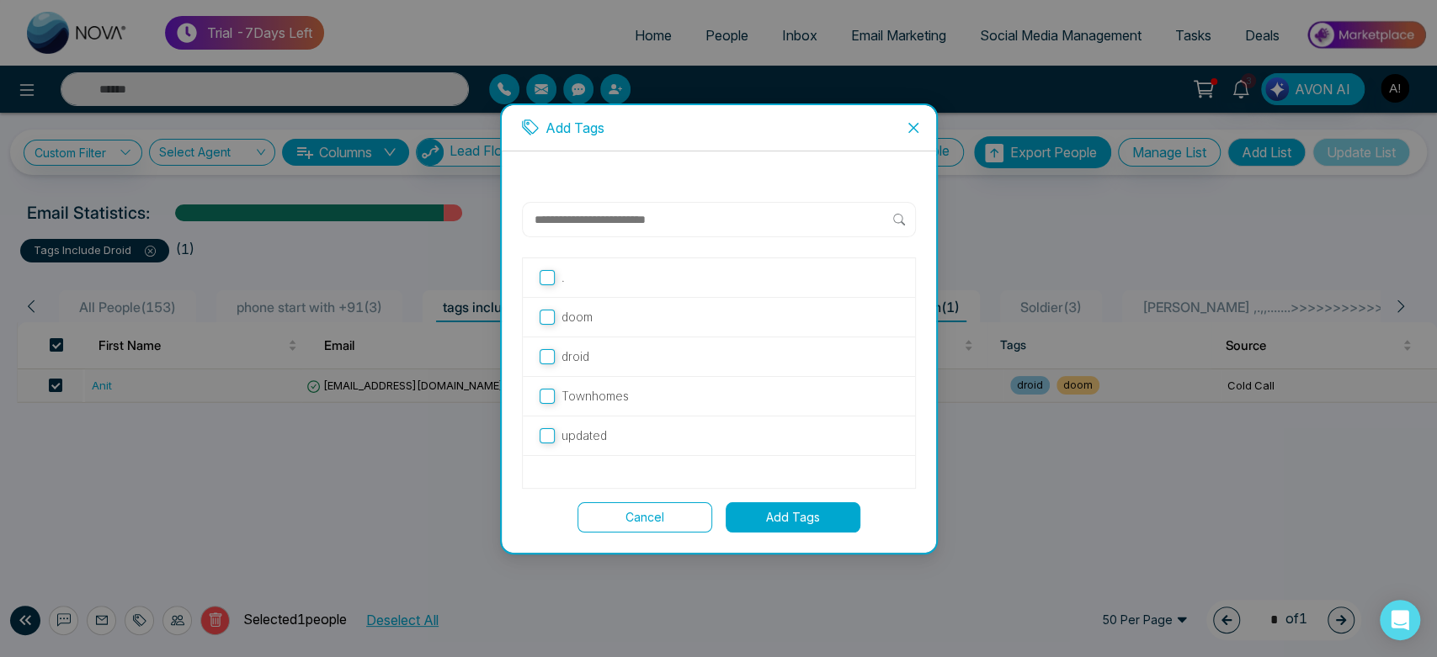
click at [654, 514] on button "Cancel" at bounding box center [644, 518] width 135 height 30
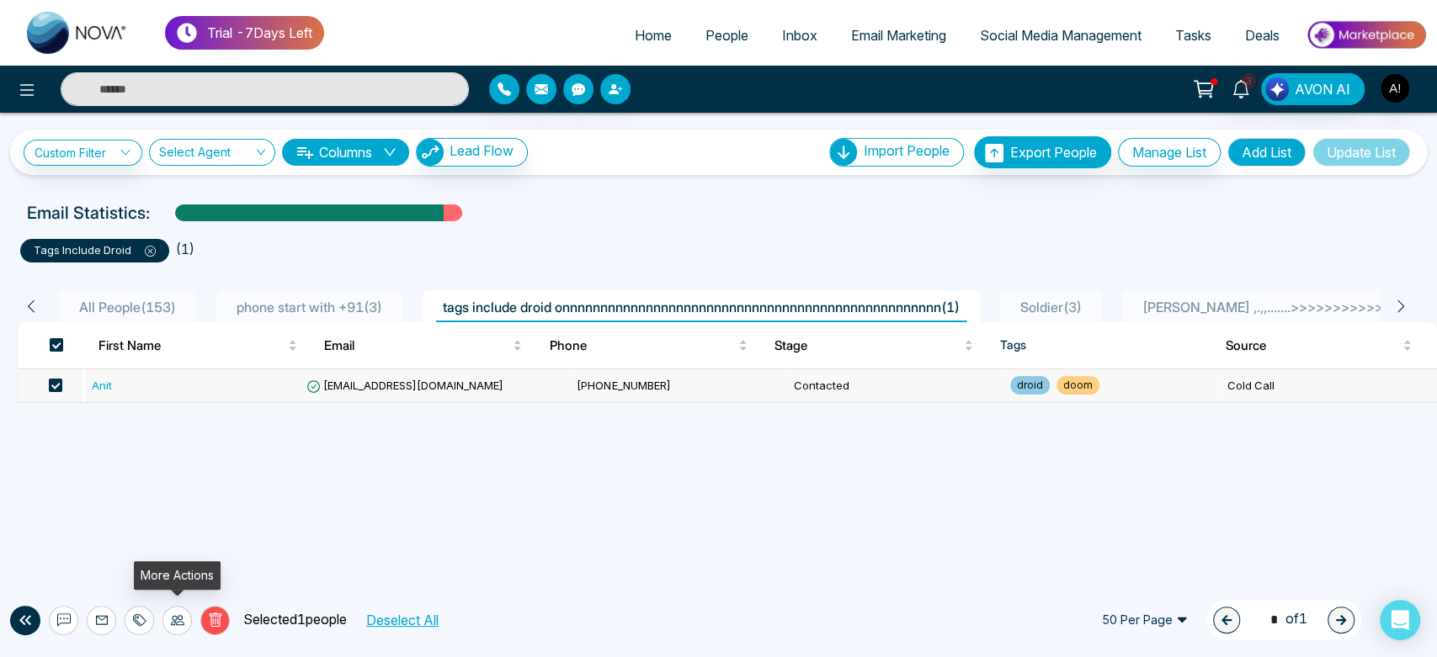
click at [182, 623] on icon at bounding box center [177, 620] width 13 height 10
click at [186, 522] on link "Update Stage" at bounding box center [147, 529] width 77 height 14
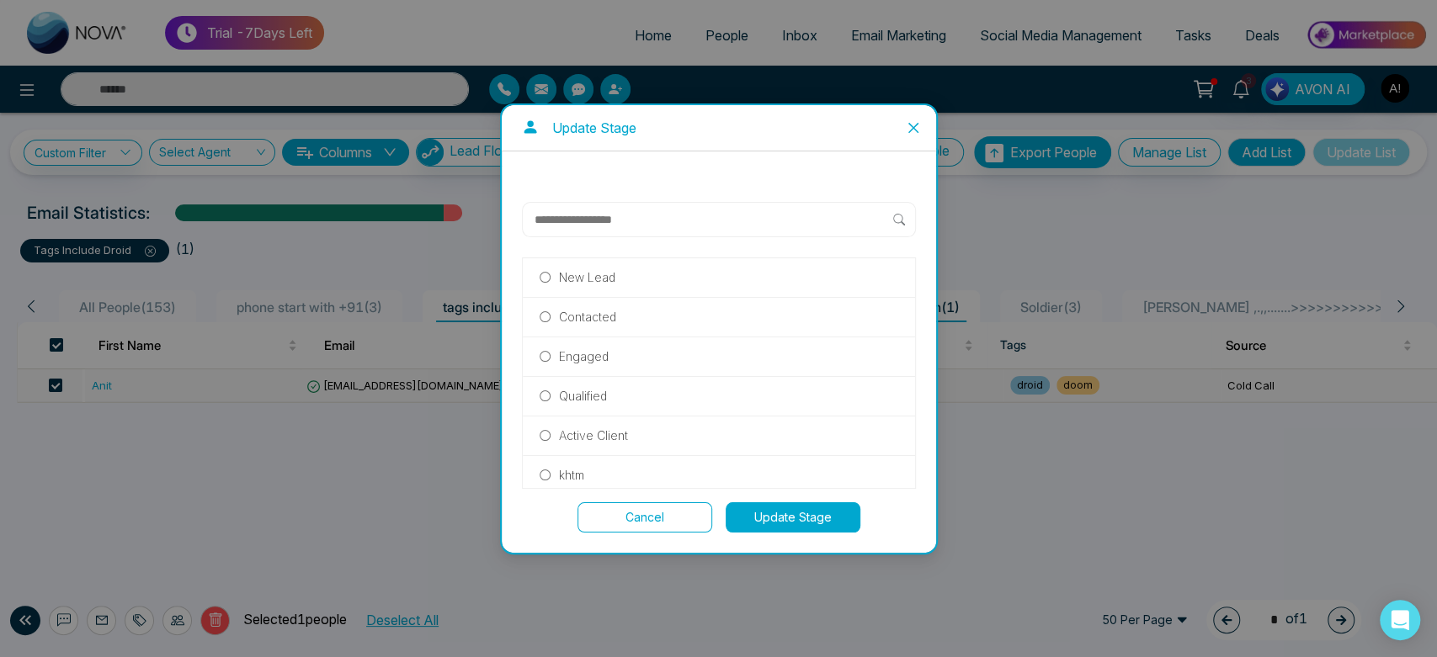
click at [573, 360] on p "Engaged" at bounding box center [584, 357] width 50 height 19
click at [801, 501] on div "New Lead Contacted Engaged Qualified Active Client khtm Past Client Do not cont…" at bounding box center [719, 367] width 394 height 331
click at [806, 514] on button "Update Stage" at bounding box center [793, 518] width 135 height 30
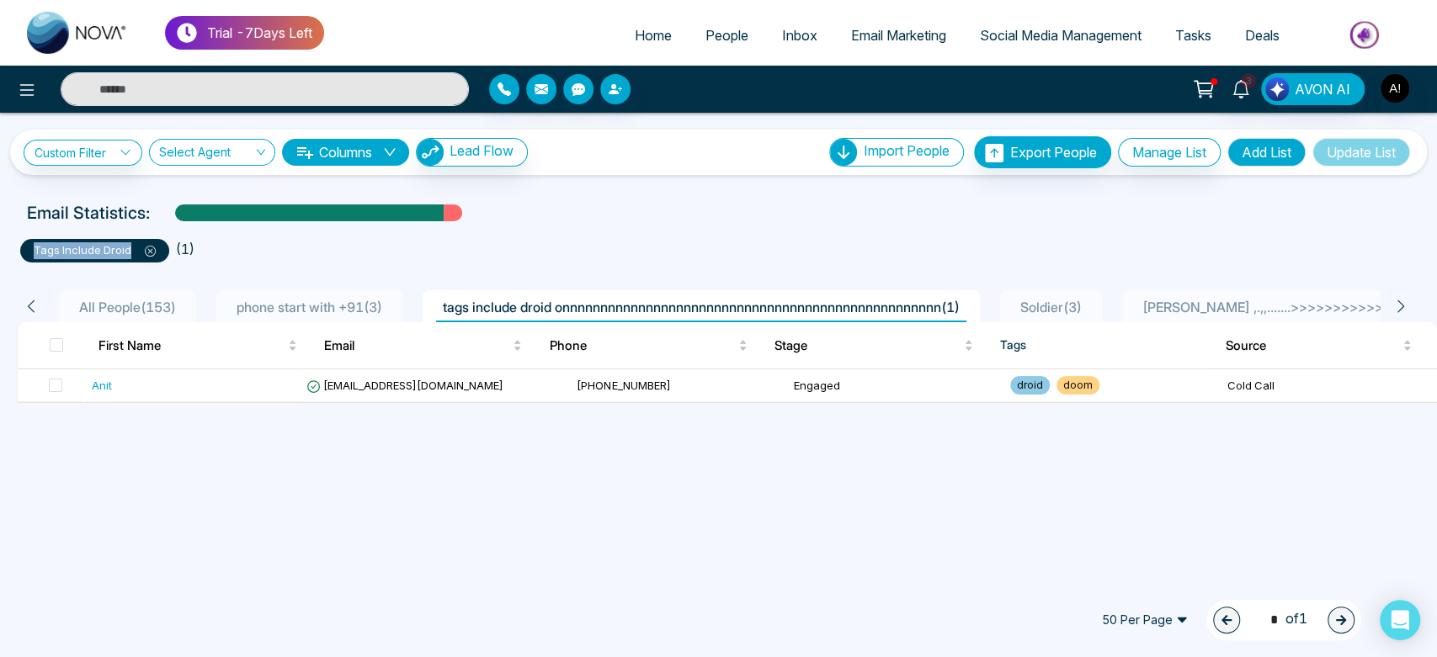
drag, startPoint x: 130, startPoint y: 248, endPoint x: 29, endPoint y: 248, distance: 101.0
click at [29, 248] on div "tags include droid" at bounding box center [94, 251] width 149 height 24
drag, startPoint x: 29, startPoint y: 248, endPoint x: 165, endPoint y: 250, distance: 136.4
click at [165, 250] on div "tags include droid" at bounding box center [94, 251] width 149 height 24
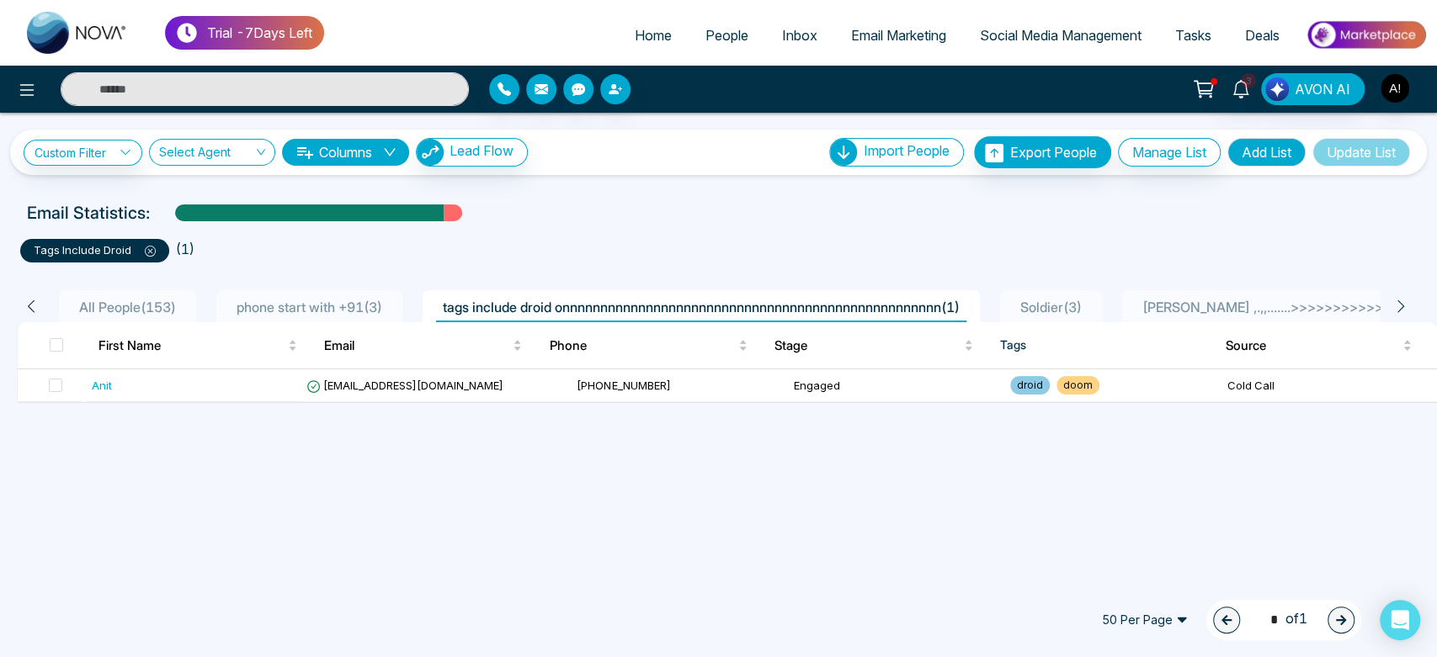
click at [263, 246] on ul "tags include droid ( 1 )" at bounding box center [718, 247] width 1397 height 30
drag, startPoint x: 20, startPoint y: 205, endPoint x: 613, endPoint y: 207, distance: 592.6
click at [613, 207] on div "Email Statistics:" at bounding box center [718, 212] width 1403 height 25
click at [613, 207] on div "Email Statistics:" at bounding box center [718, 212] width 1383 height 25
click at [1145, 612] on span "50 Per Page" at bounding box center [1144, 620] width 109 height 27
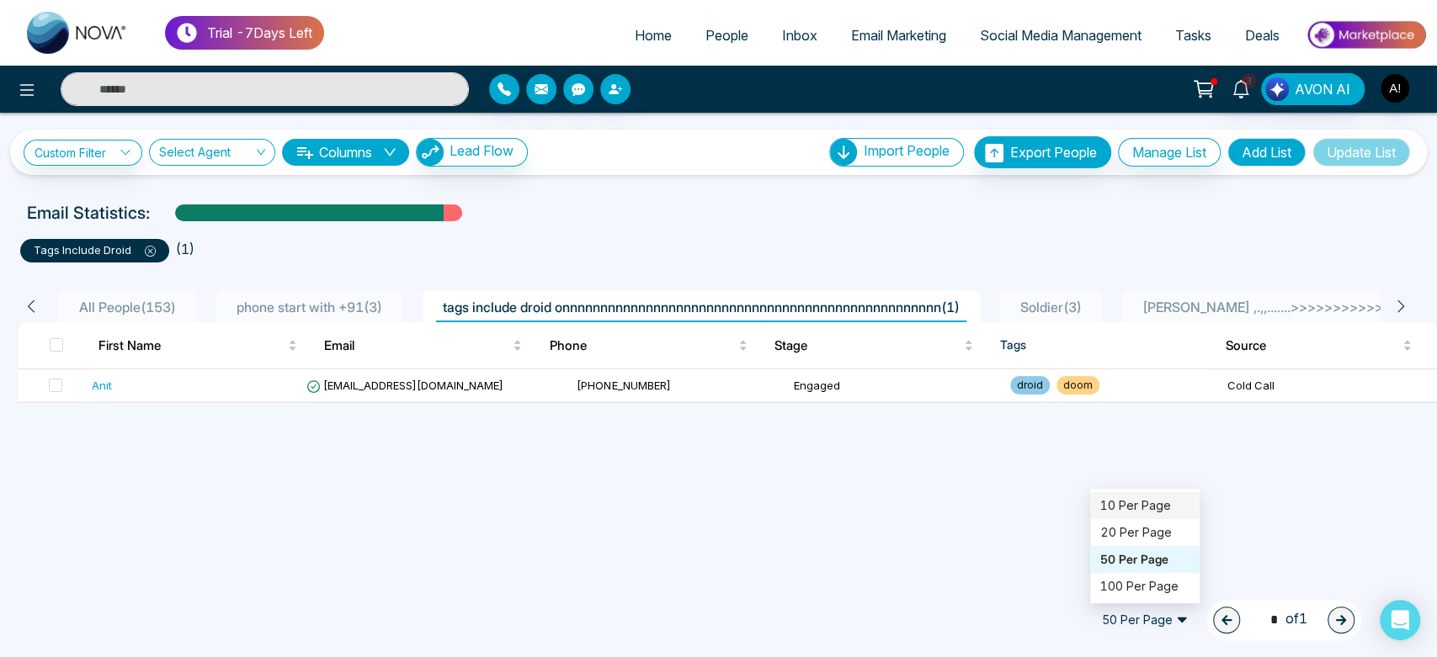
click at [1136, 515] on div "10 Per Page" at bounding box center [1144, 506] width 89 height 19
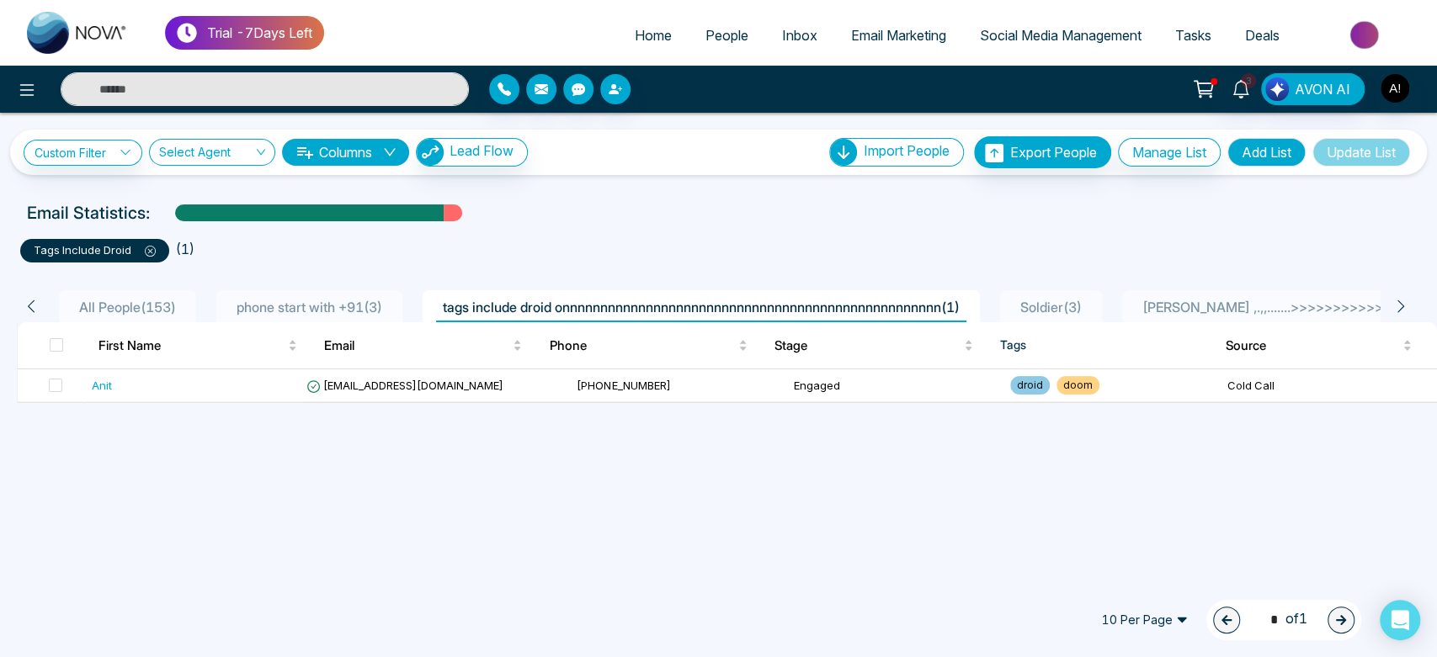
click at [1163, 619] on span "10 Per Page" at bounding box center [1144, 620] width 109 height 27
click at [1136, 538] on div "20 Per Page" at bounding box center [1144, 533] width 89 height 19
click at [1145, 620] on span "20 Per Page" at bounding box center [1144, 620] width 109 height 27
click at [1127, 553] on div "50 Per Page" at bounding box center [1144, 560] width 89 height 19
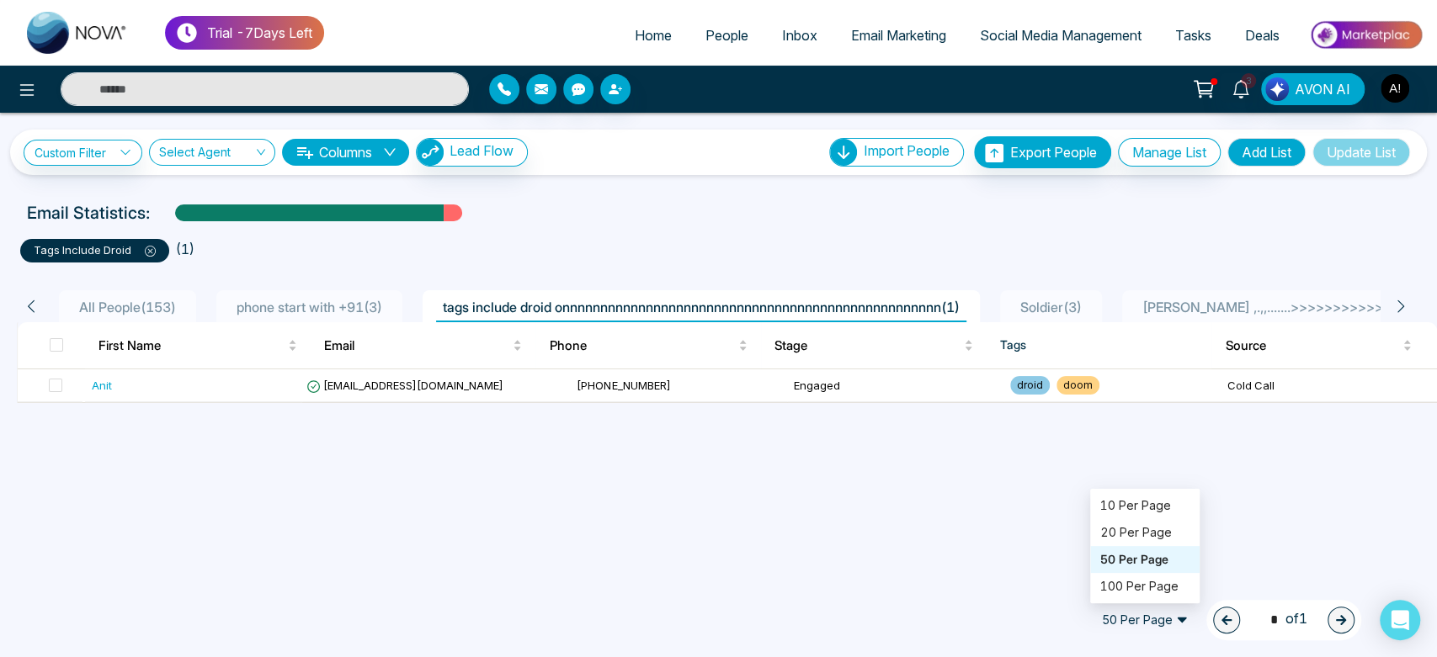
click at [1141, 630] on span "50 Per Page" at bounding box center [1144, 620] width 109 height 27
click at [1131, 573] on div "100 Per Page" at bounding box center [1144, 586] width 109 height 27
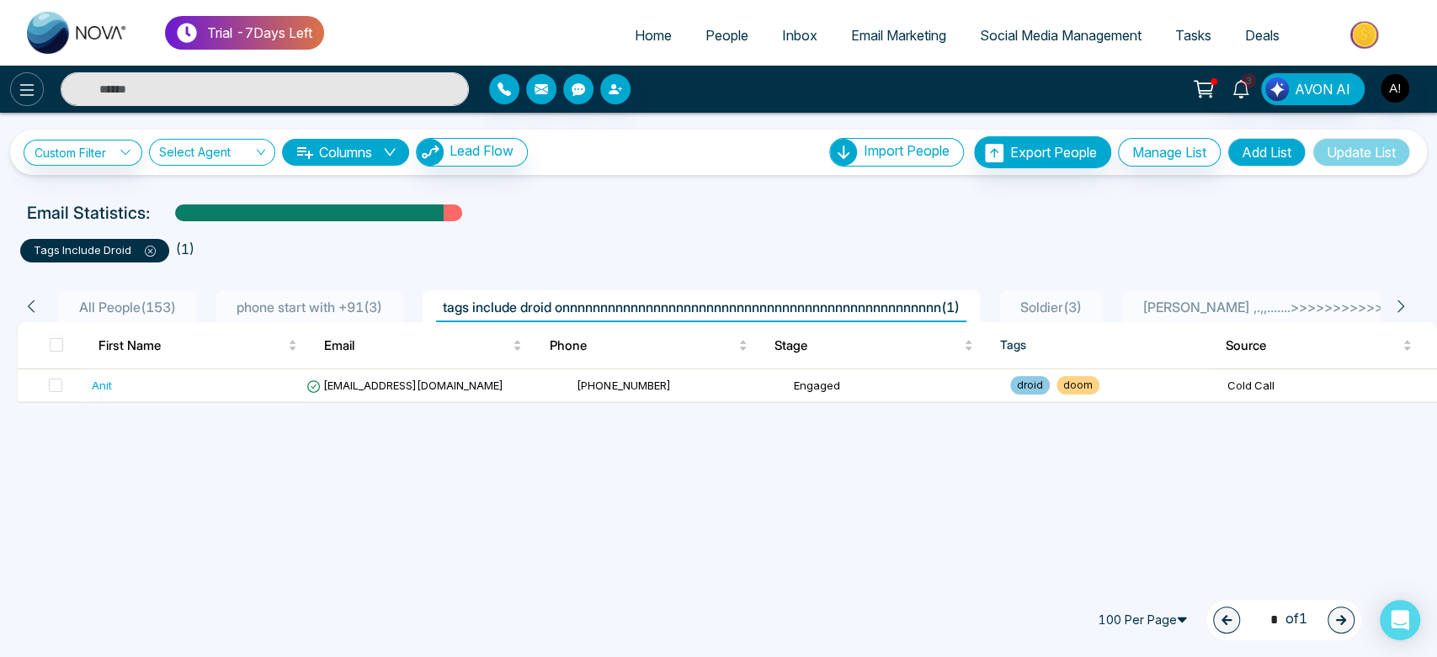
click at [27, 87] on icon at bounding box center [27, 90] width 20 height 20
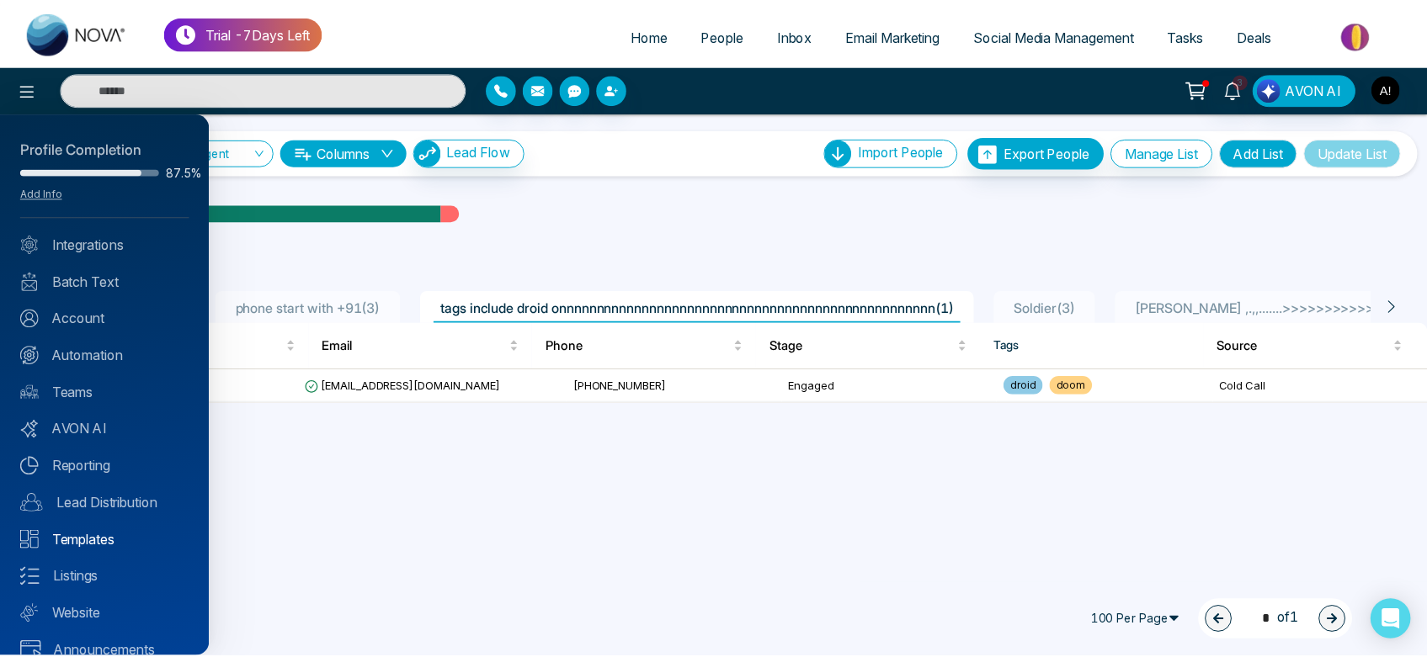
scroll to position [24, 0]
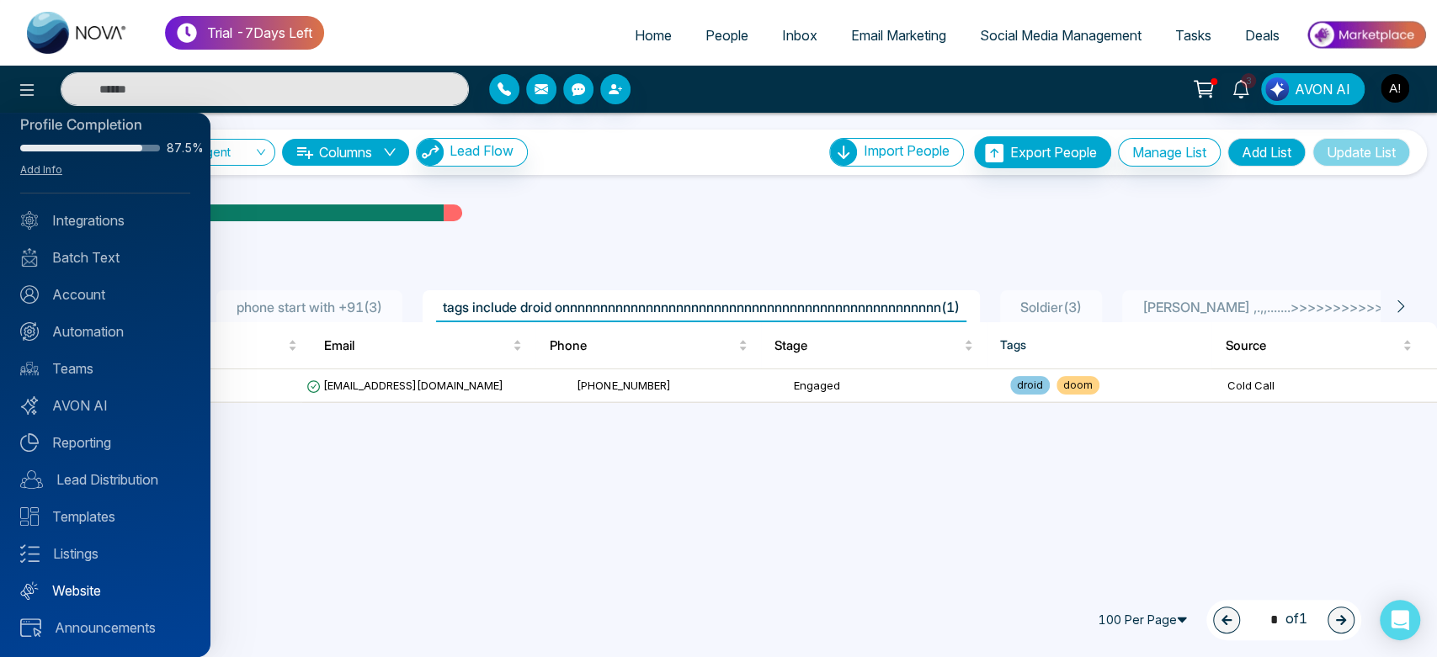
click at [98, 589] on link "Website" at bounding box center [105, 591] width 170 height 20
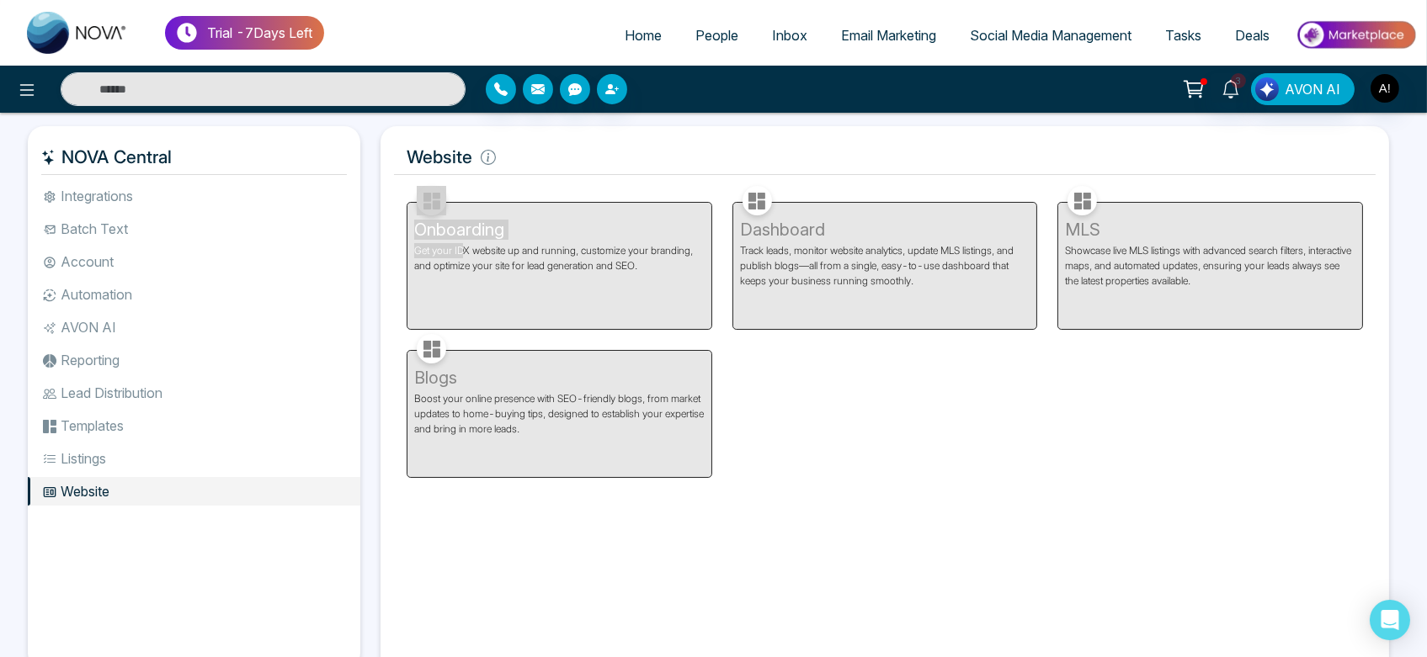
drag, startPoint x: 463, startPoint y: 249, endPoint x: 566, endPoint y: 221, distance: 106.6
click at [566, 221] on div "Onboarding Get your IDX website up and running, customize your branding, and op…" at bounding box center [559, 256] width 326 height 148
click at [567, 106] on div "3 AVON AI" at bounding box center [713, 89] width 1427 height 47
drag, startPoint x: 396, startPoint y: 149, endPoint x: 551, endPoint y: 165, distance: 155.7
click at [551, 165] on h5 "Website" at bounding box center [885, 157] width 982 height 35
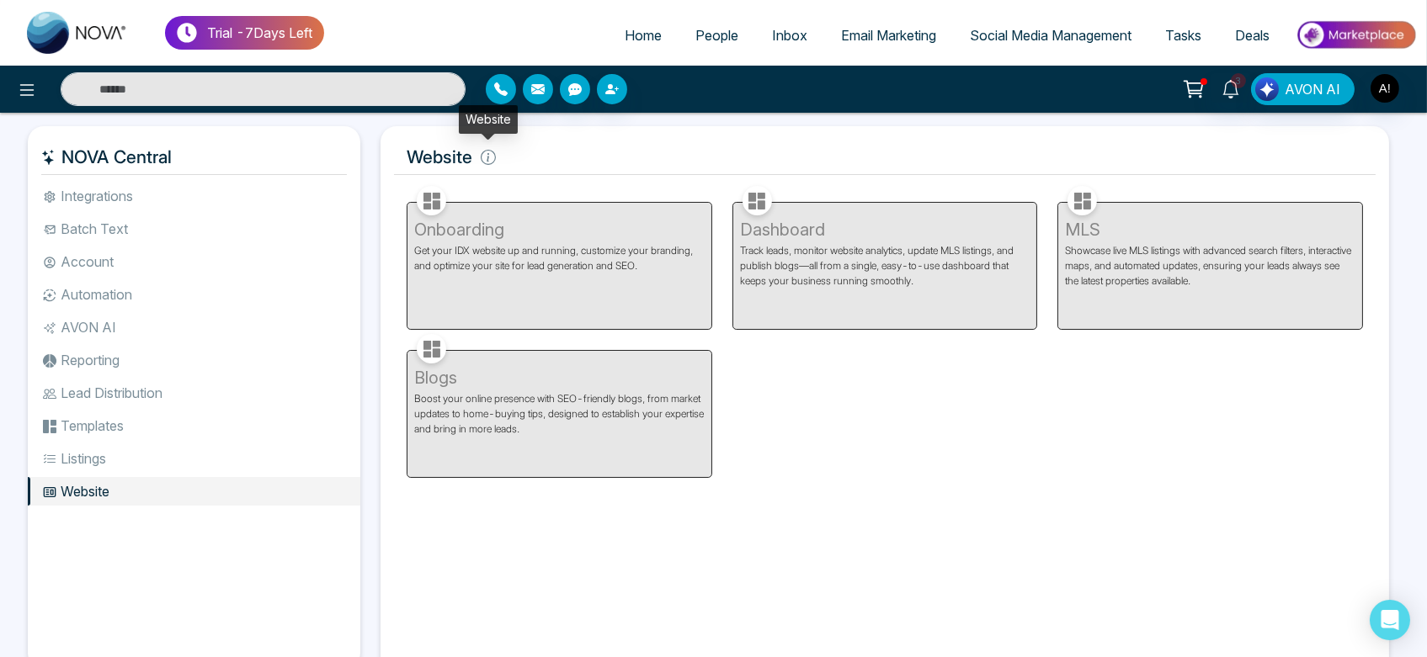
click at [490, 156] on icon at bounding box center [488, 157] width 15 height 15
drag, startPoint x: 404, startPoint y: 160, endPoint x: 509, endPoint y: 160, distance: 105.2
click at [509, 160] on h5 "Website" at bounding box center [885, 157] width 982 height 35
click at [478, 155] on h5 "Website" at bounding box center [885, 157] width 982 height 35
click at [493, 157] on icon at bounding box center [488, 157] width 15 height 15
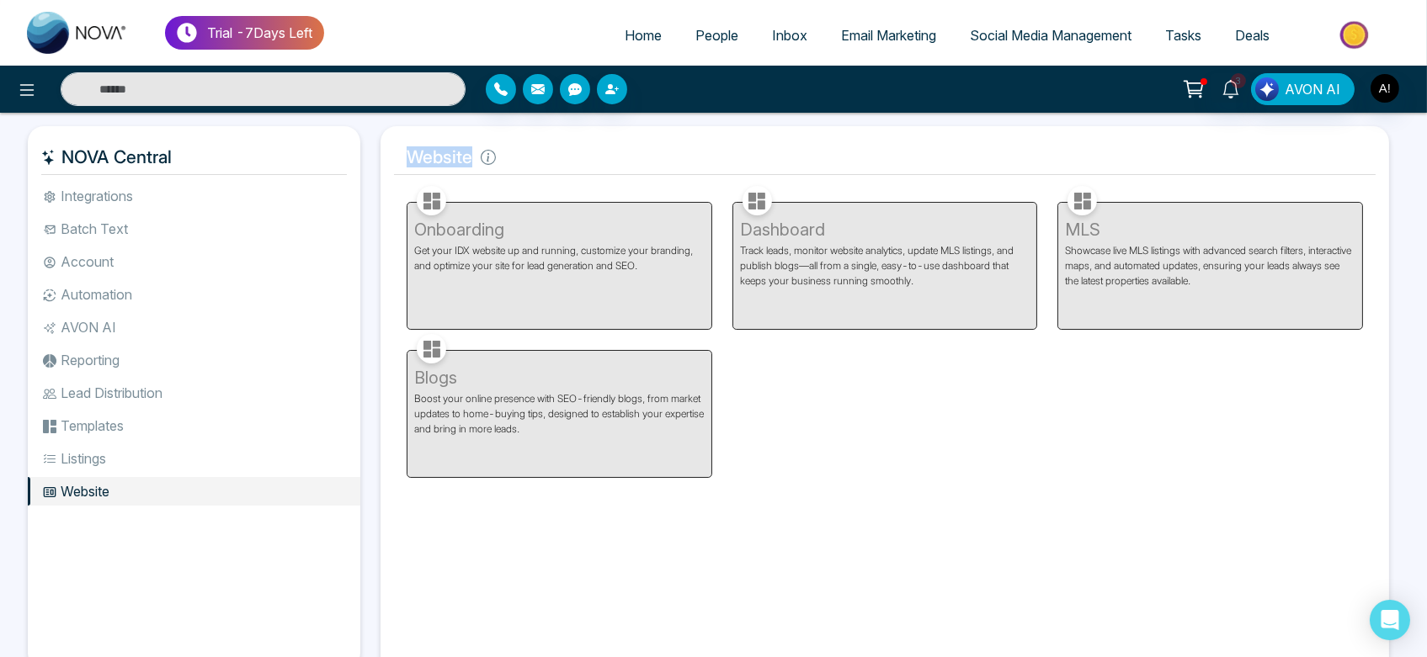
drag, startPoint x: 402, startPoint y: 162, endPoint x: 546, endPoint y: 152, distance: 144.2
click at [546, 152] on h5 "Website" at bounding box center [885, 157] width 982 height 35
click at [484, 157] on icon at bounding box center [488, 157] width 15 height 15
drag, startPoint x: 412, startPoint y: 167, endPoint x: 533, endPoint y: 158, distance: 120.7
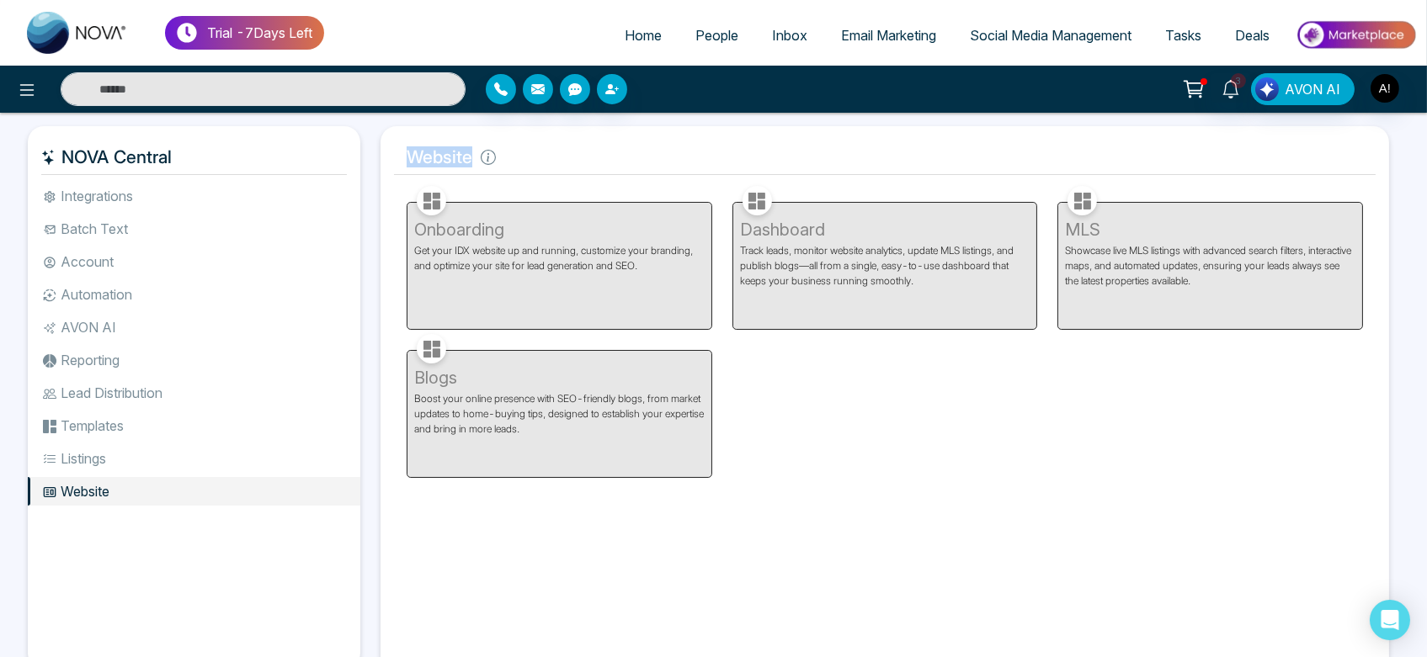
click at [533, 158] on h5 "Website" at bounding box center [885, 157] width 982 height 35
click at [488, 157] on icon at bounding box center [488, 157] width 15 height 15
drag, startPoint x: 387, startPoint y: 159, endPoint x: 529, endPoint y: 162, distance: 141.4
click at [529, 162] on div "Website Facebook NOVACRM enables users to connect to Facebook to schedule socia…" at bounding box center [885, 400] width 1009 height 549
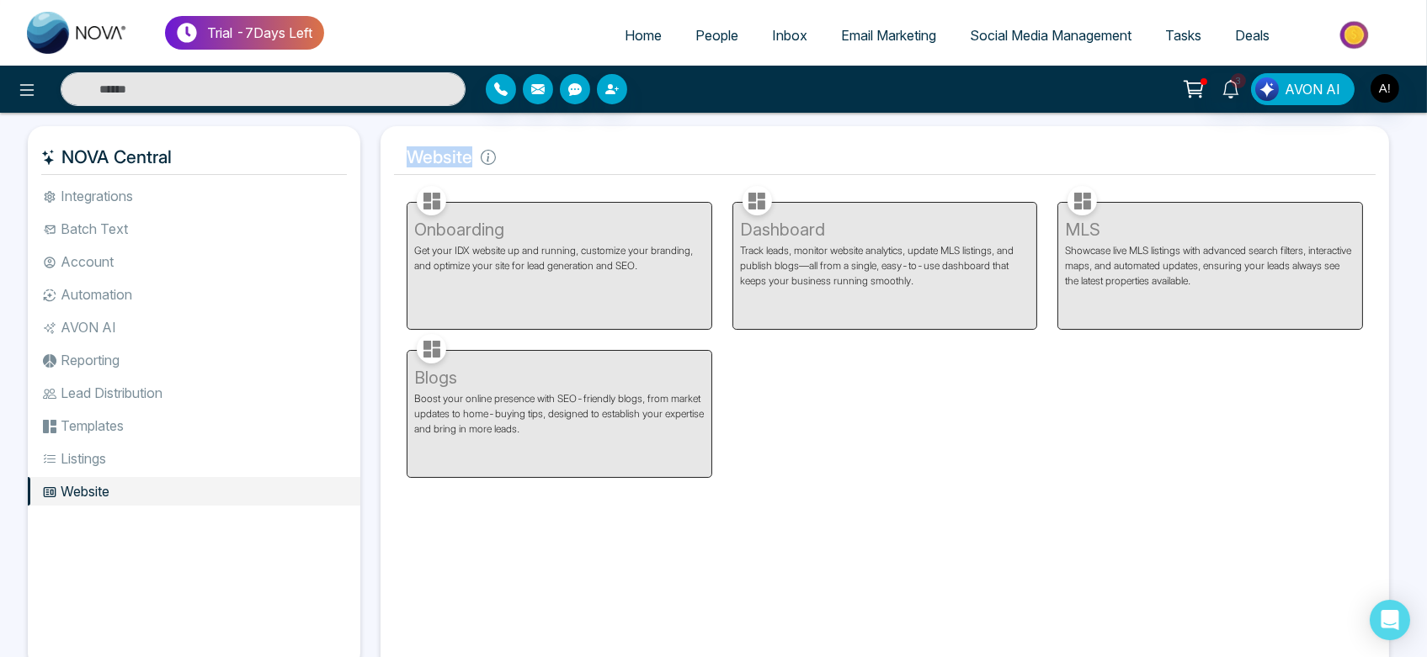
click at [529, 162] on h5 "Website" at bounding box center [885, 157] width 982 height 35
drag, startPoint x: 405, startPoint y: 155, endPoint x: 524, endPoint y: 159, distance: 118.8
click at [524, 159] on h5 "Website" at bounding box center [885, 157] width 982 height 35
click at [466, 157] on h5 "Website" at bounding box center [885, 157] width 982 height 35
drag, startPoint x: 407, startPoint y: 147, endPoint x: 484, endPoint y: 154, distance: 77.7
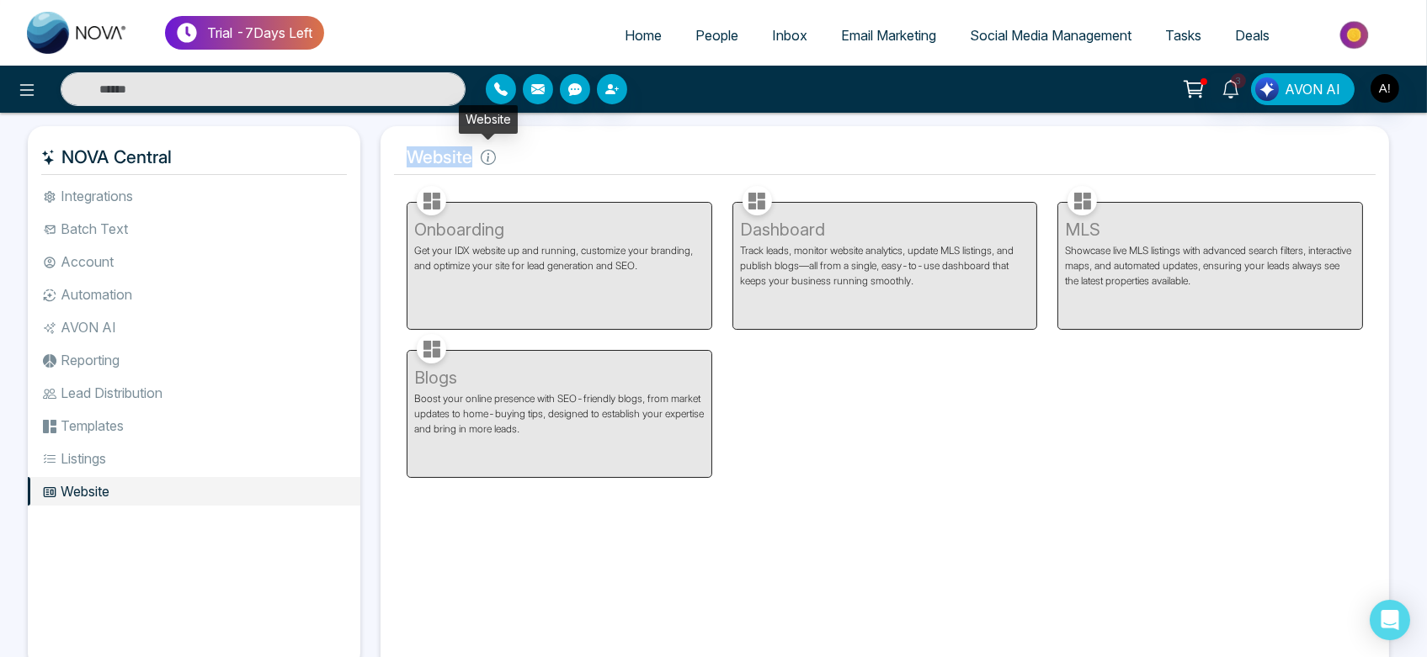
click at [484, 154] on h5 "Website" at bounding box center [885, 157] width 982 height 35
click at [414, 153] on h5 "Website" at bounding box center [885, 157] width 982 height 35
click at [166, 246] on ul "Integrations Batch Text Account Automation AVON AI Reporting Lead Distribution …" at bounding box center [194, 412] width 333 height 460
click at [72, 295] on li "Automation" at bounding box center [194, 294] width 333 height 29
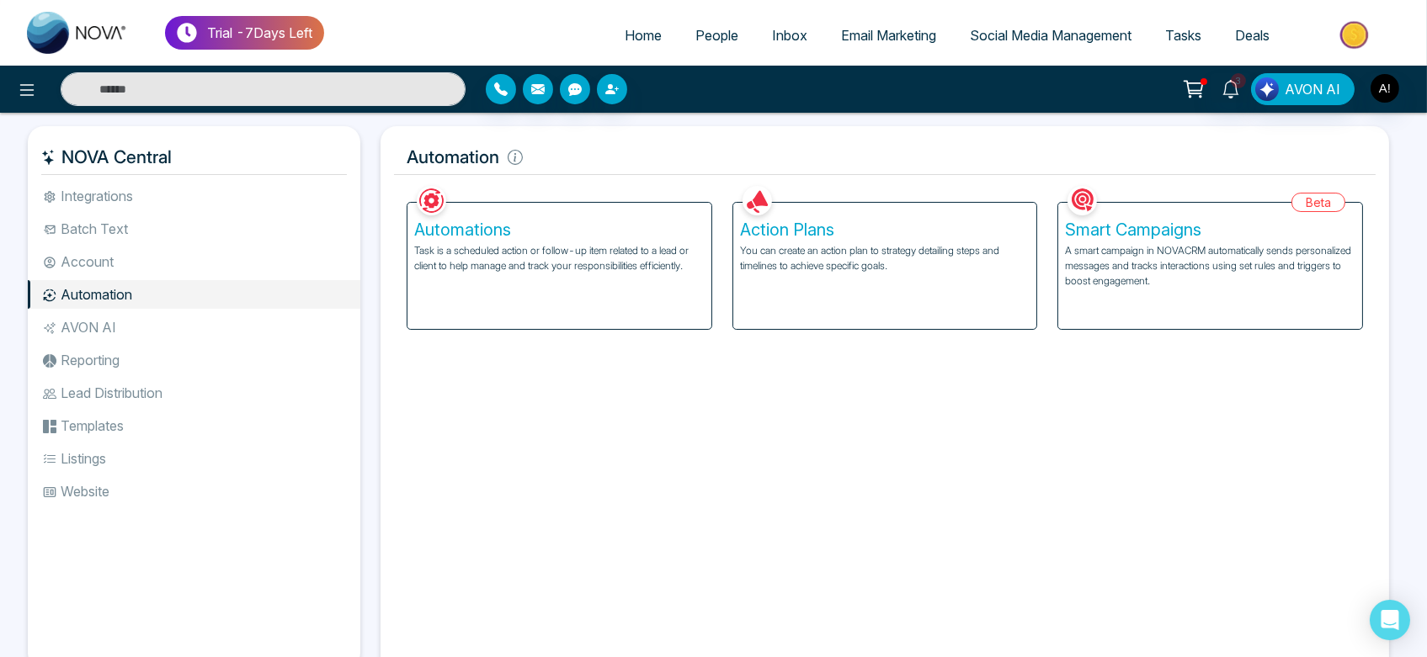
click at [1154, 274] on p "A smart campaign in NOVACRM automatically sends personalized messages and track…" at bounding box center [1210, 265] width 290 height 45
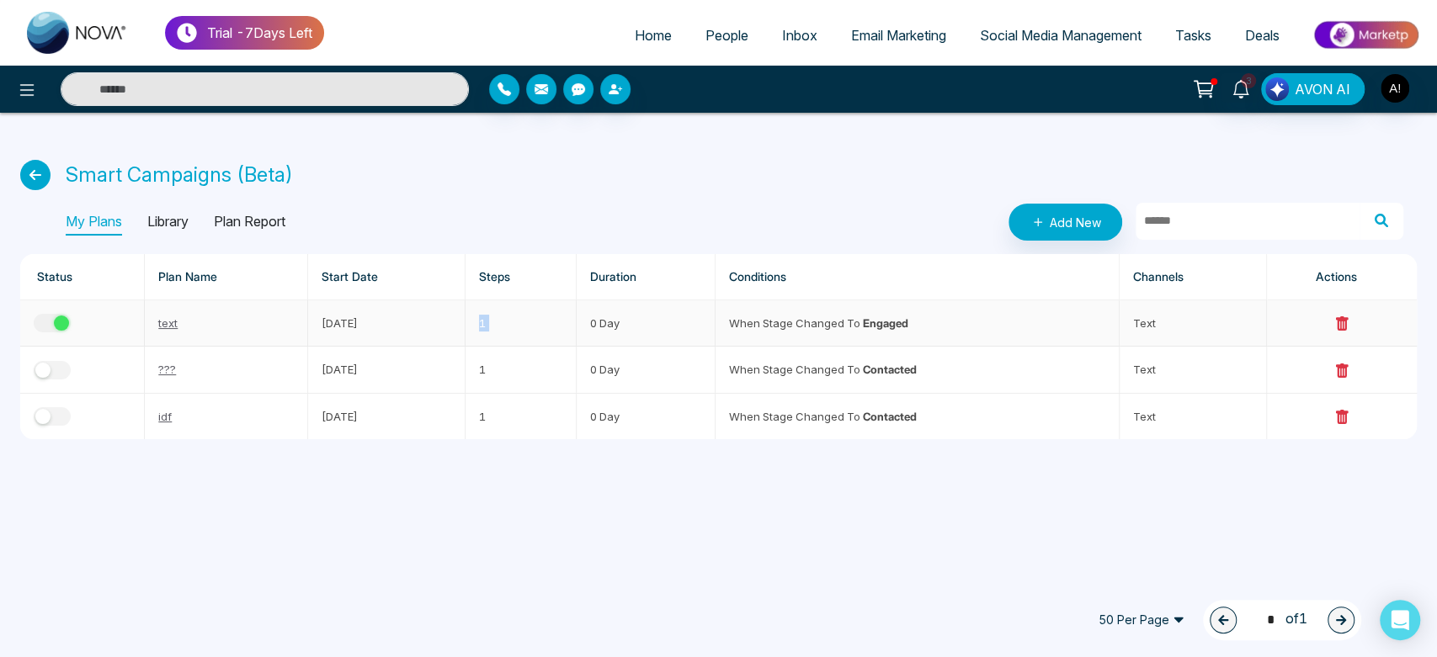
drag, startPoint x: 488, startPoint y: 315, endPoint x: 673, endPoint y: 322, distance: 184.5
click at [673, 322] on tr "text [DATE] 1 0 Day When stage changed to Engaged text" at bounding box center [718, 324] width 1397 height 46
click at [229, 219] on p "Plan Report" at bounding box center [250, 222] width 72 height 27
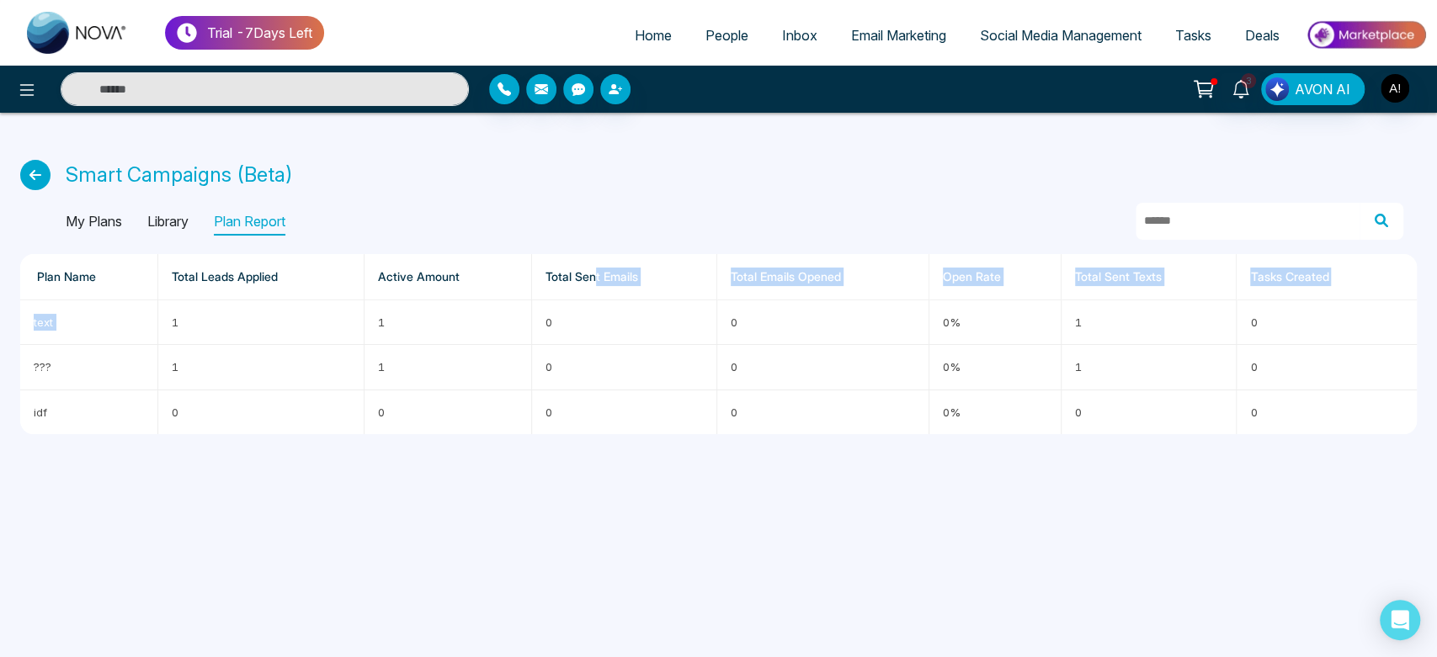
drag, startPoint x: 157, startPoint y: 316, endPoint x: 592, endPoint y: 300, distance: 435.5
click at [592, 300] on table "Plan Name Total Leads Applied Active Amount Total Sent Emails Total Emails Open…" at bounding box center [718, 344] width 1397 height 180
click at [907, 348] on td "0" at bounding box center [823, 367] width 212 height 45
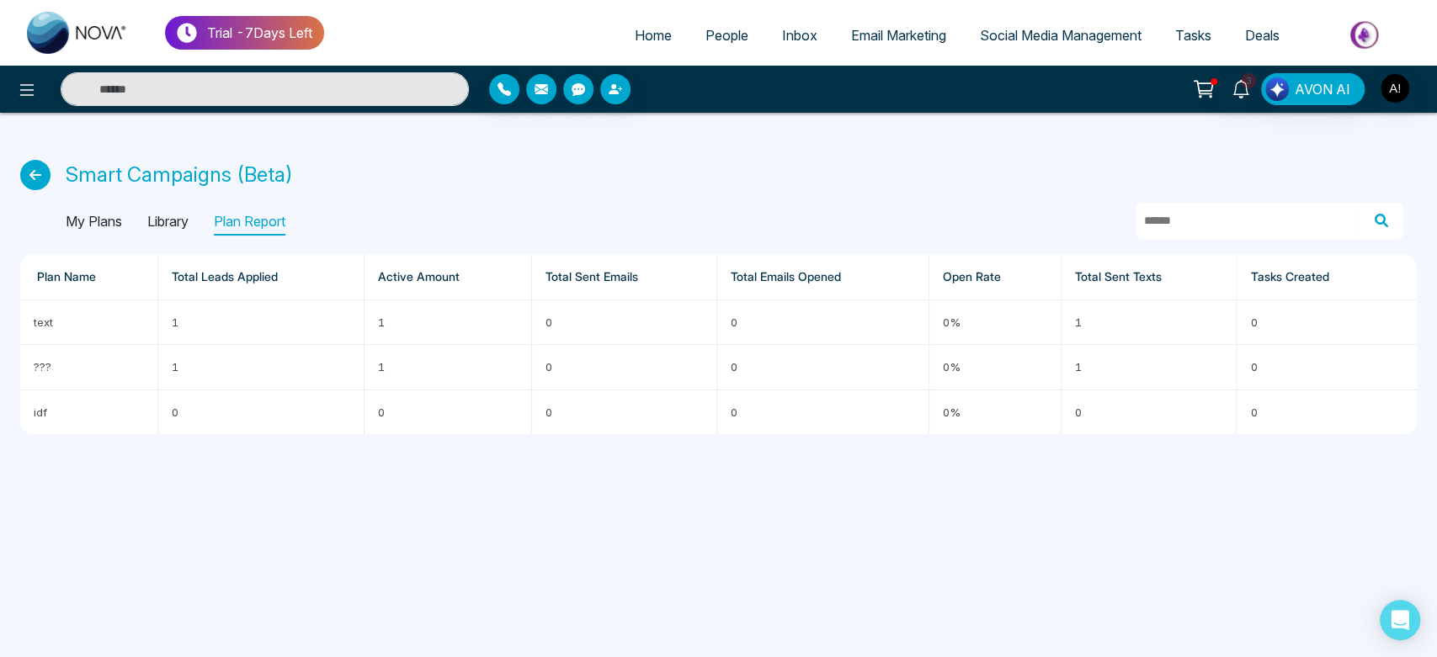
click at [708, 40] on span "People" at bounding box center [726, 35] width 43 height 17
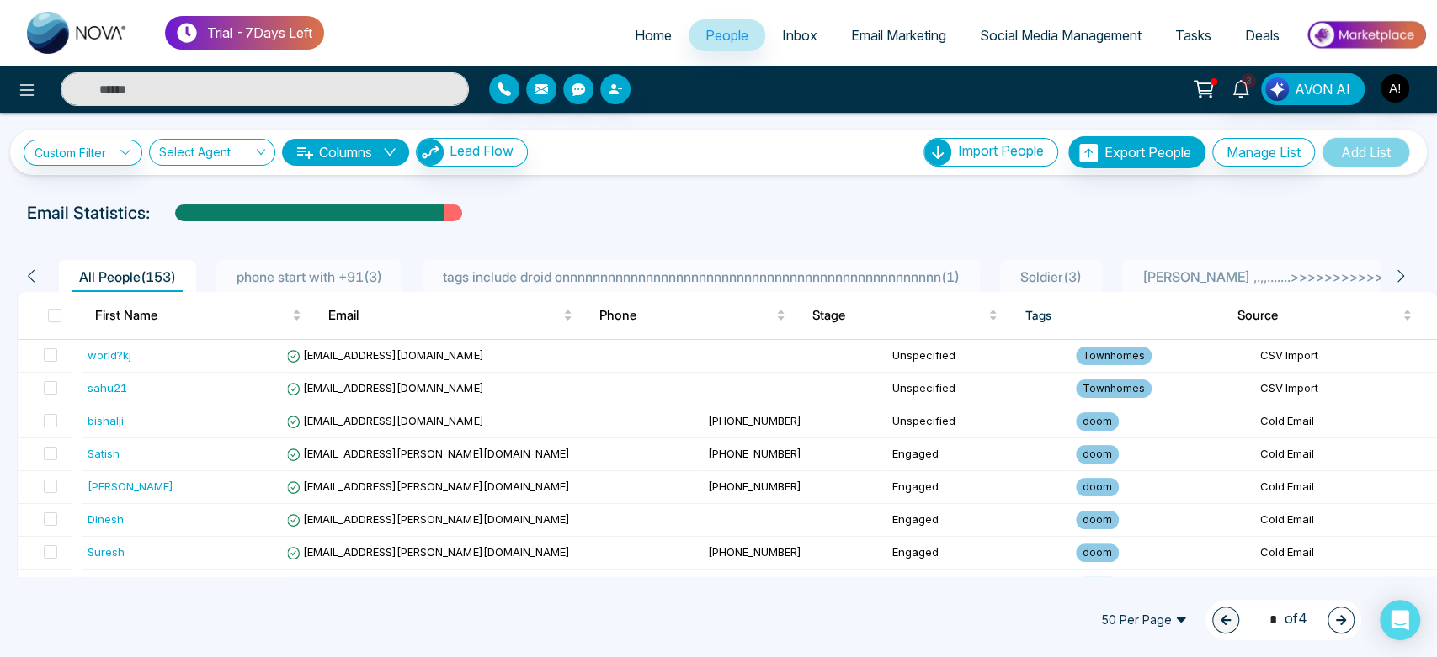
click at [701, 261] on li "tags include droid onnnnnnnnnnnnnnnnnnnnnnnnnnnnnnnnnnnnnnnnnnnnnnnnnn ( 1 )" at bounding box center [701, 276] width 557 height 32
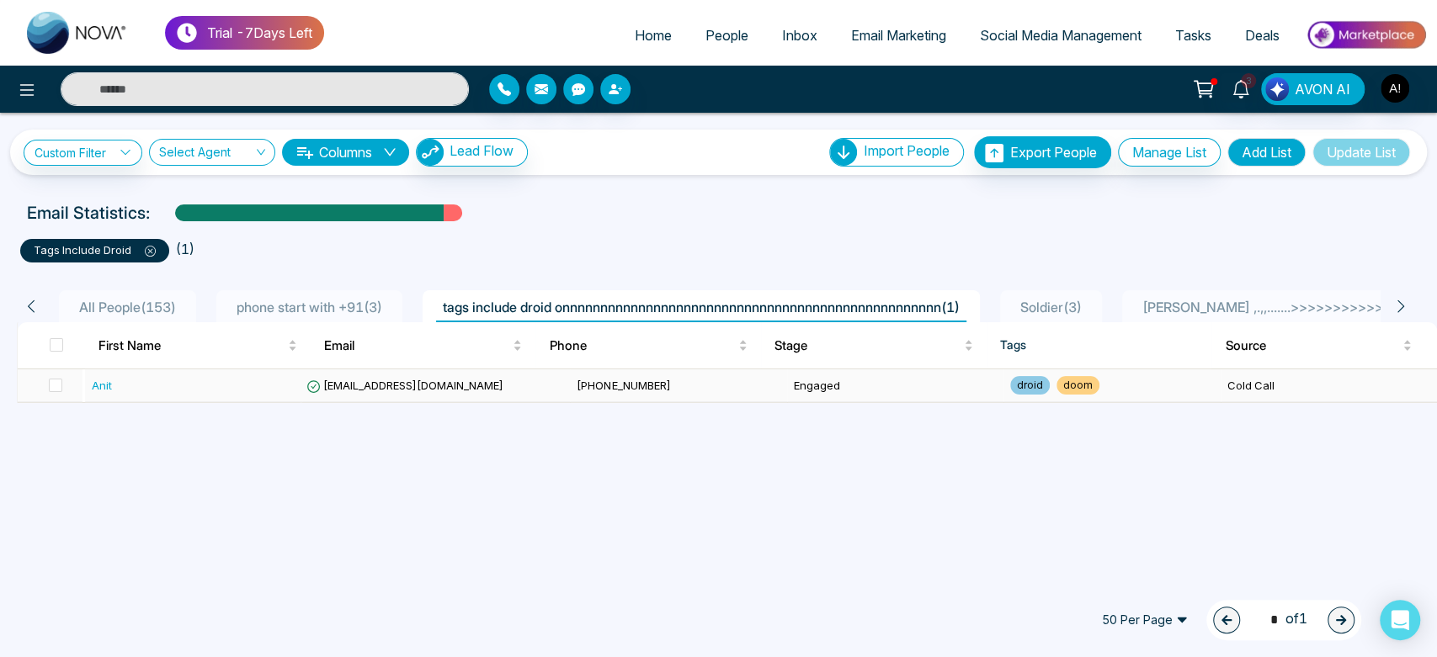
click at [232, 395] on td "Anit" at bounding box center [193, 386] width 216 height 33
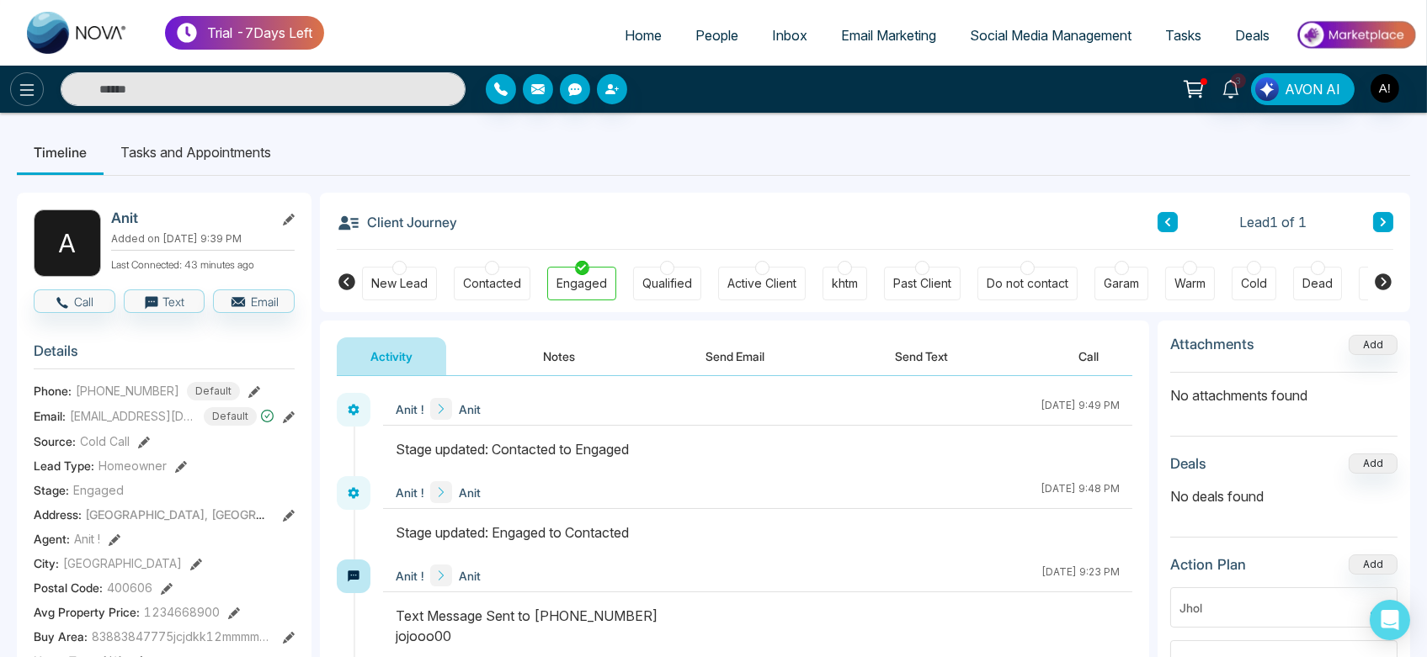
click at [34, 90] on icon at bounding box center [27, 90] width 20 height 20
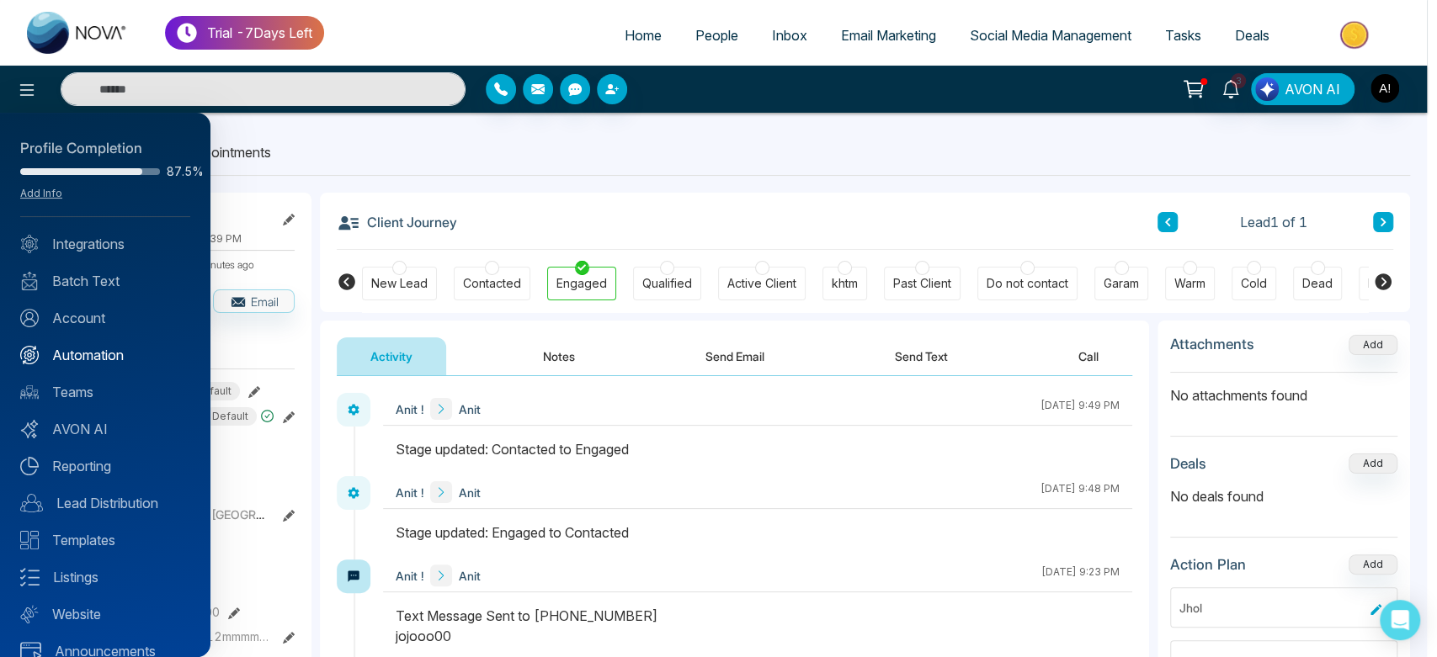
click at [106, 354] on link "Automation" at bounding box center [105, 355] width 170 height 20
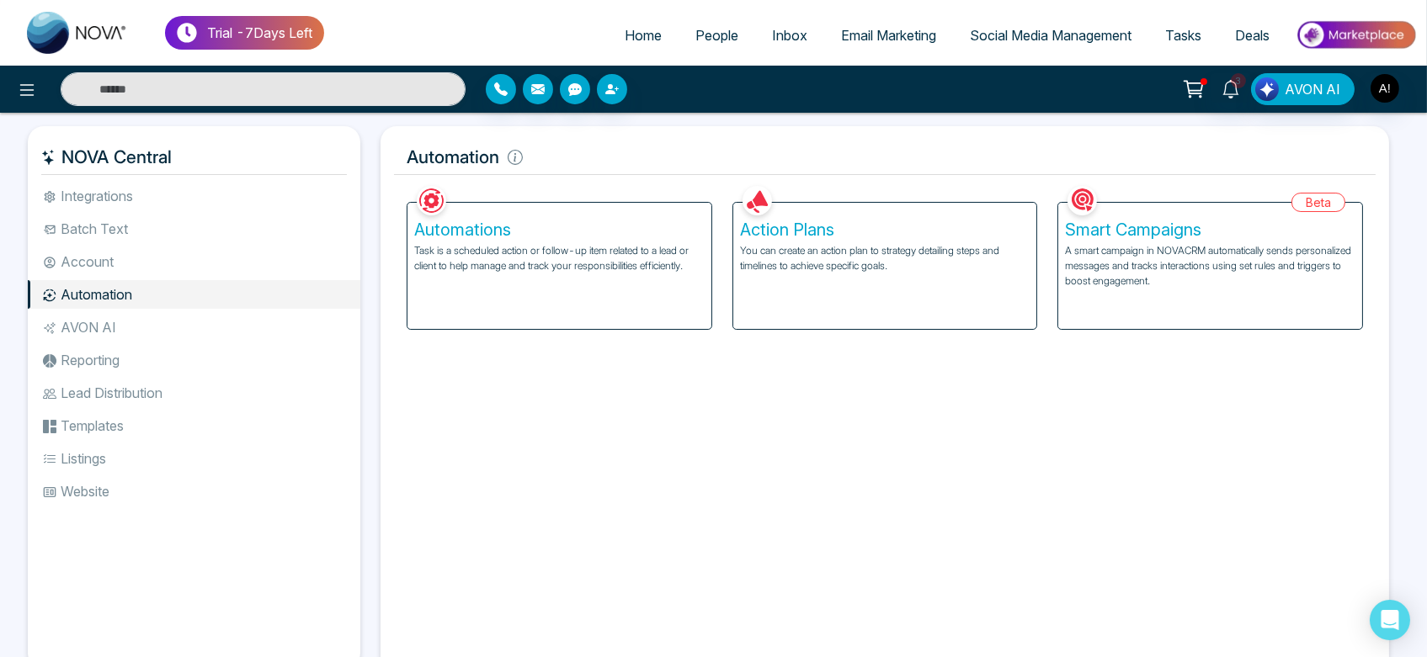
click at [1220, 237] on h5 "Smart Campaigns" at bounding box center [1210, 230] width 290 height 20
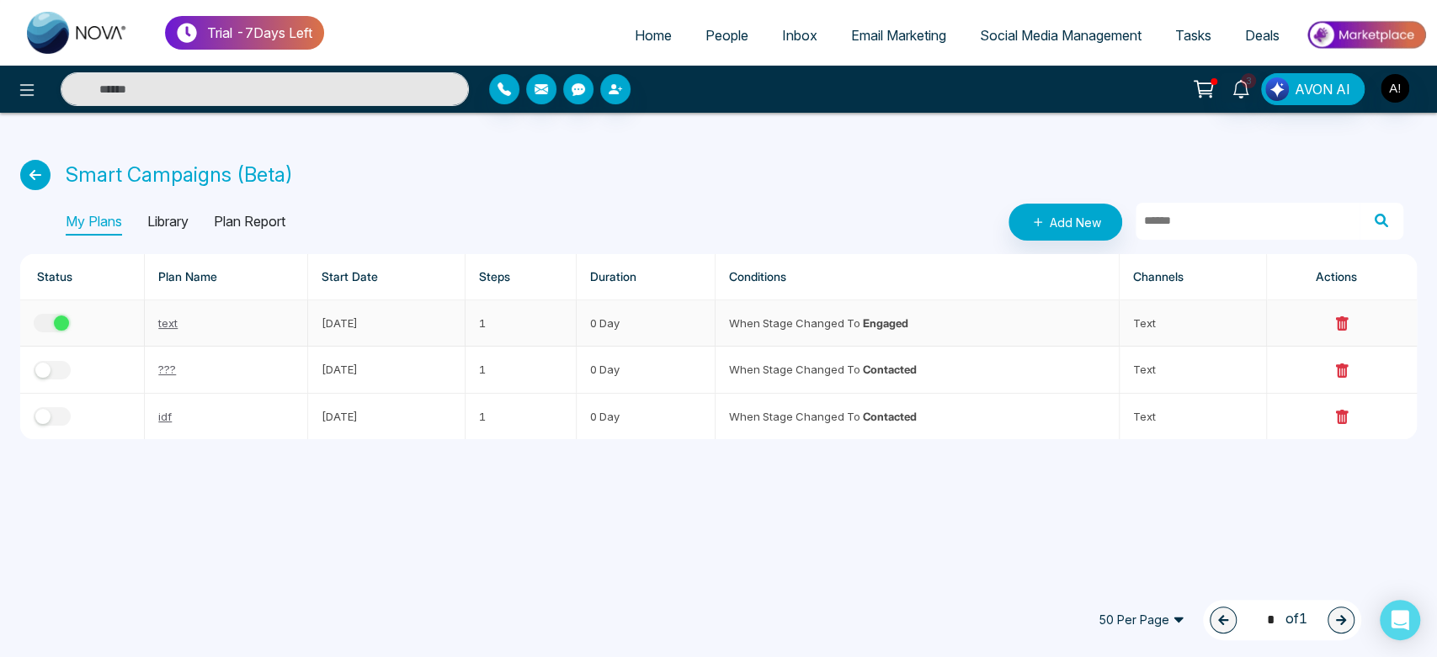
click at [43, 324] on button "button" at bounding box center [52, 323] width 37 height 19
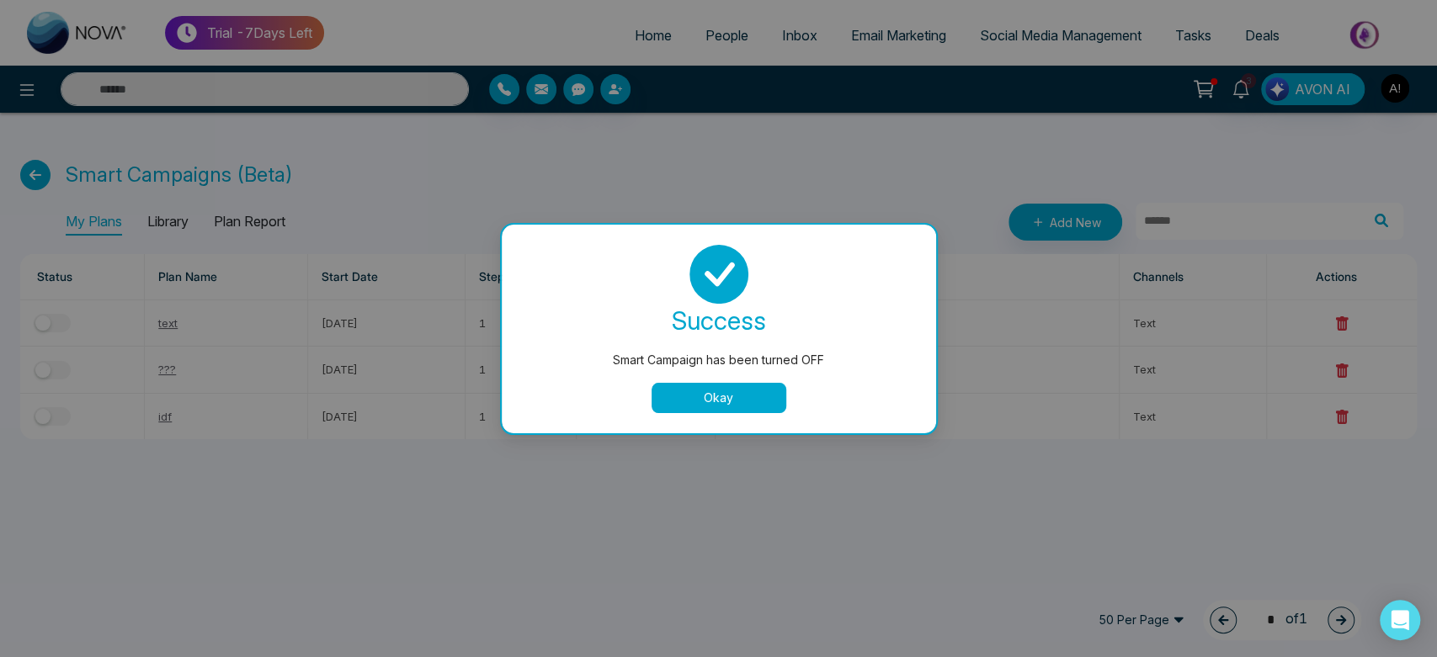
click at [738, 402] on button "Okay" at bounding box center [719, 398] width 135 height 30
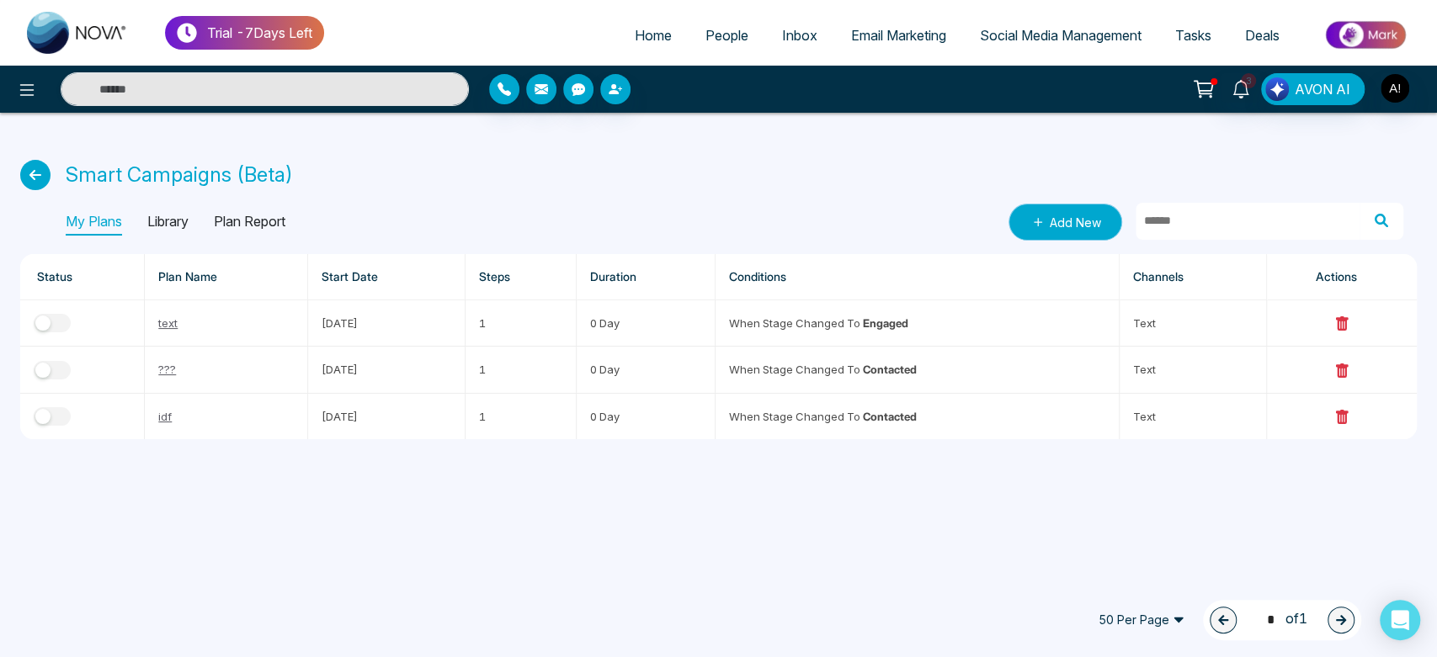
click at [1067, 225] on link "Add New" at bounding box center [1066, 222] width 114 height 37
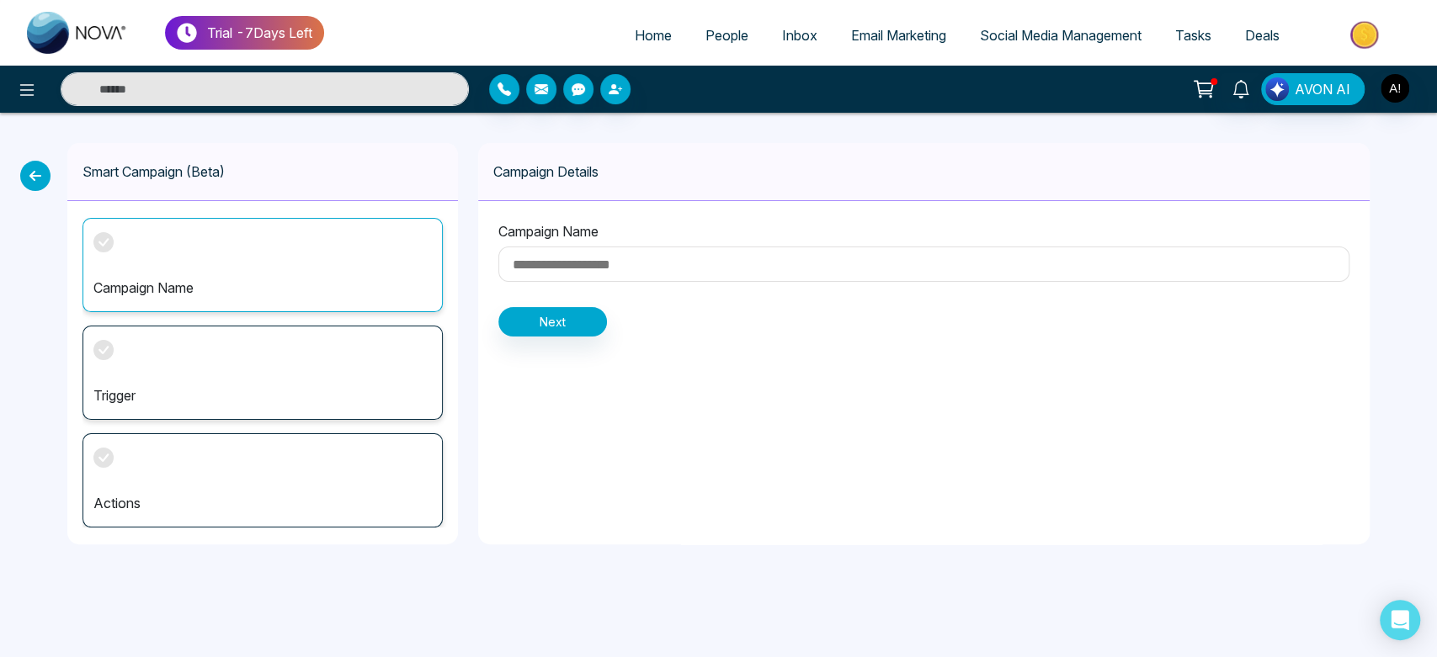
click at [604, 254] on input at bounding box center [923, 264] width 851 height 35
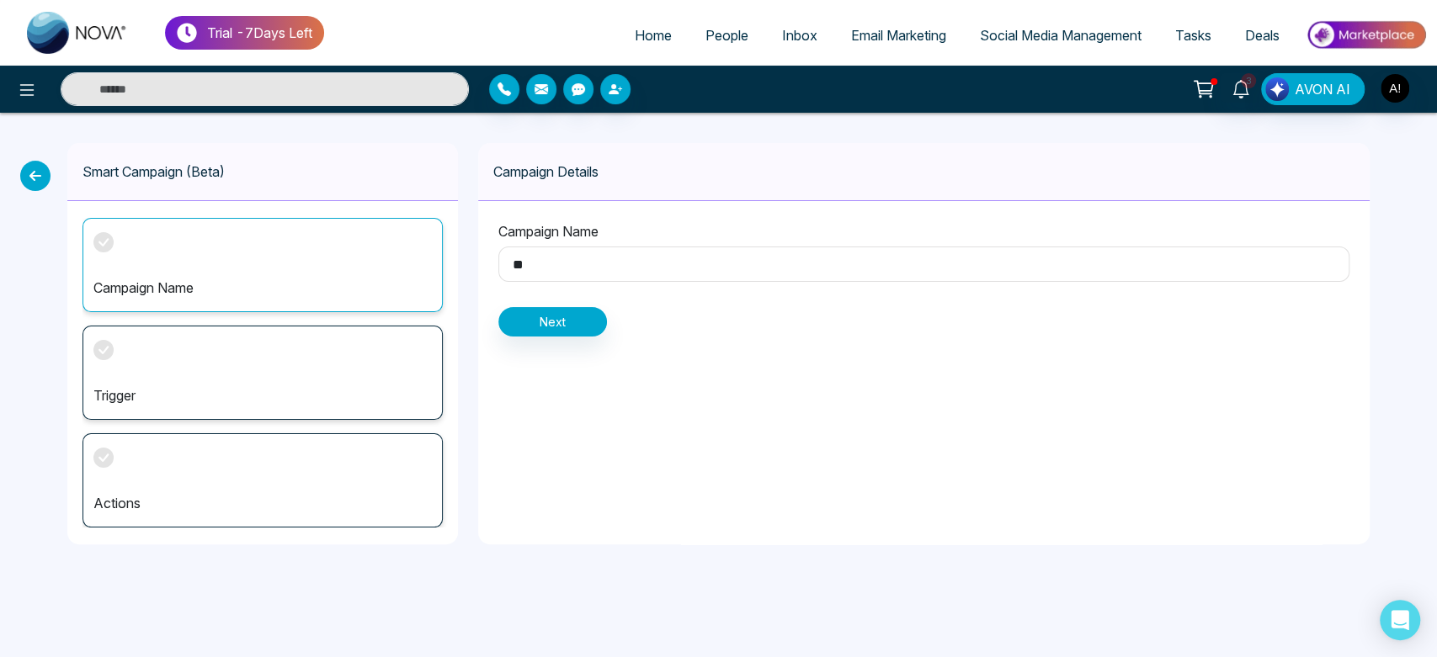
type input "**"
click at [525, 335] on button "Next" at bounding box center [552, 321] width 109 height 29
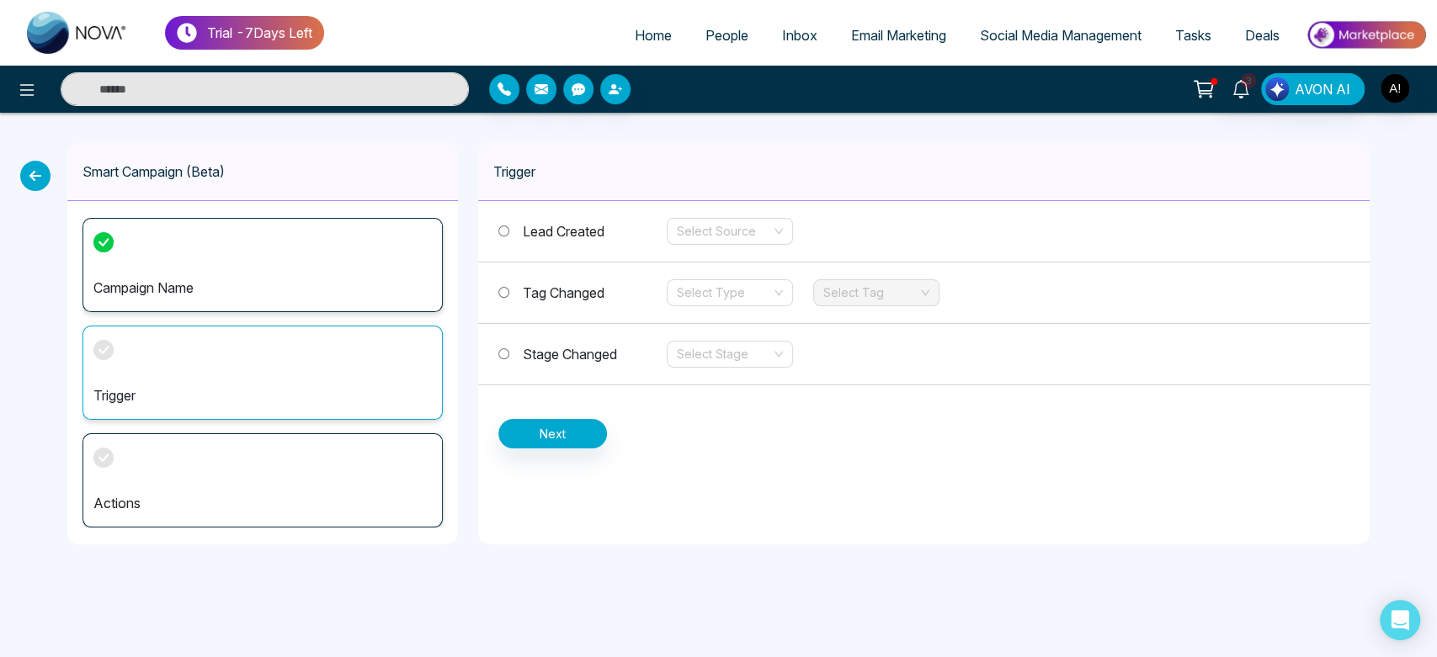
click at [524, 343] on div "Stage Changed Select Stage" at bounding box center [923, 354] width 891 height 61
click at [527, 362] on span "Stage Changed" at bounding box center [570, 354] width 94 height 17
click at [679, 349] on input "search" at bounding box center [724, 354] width 94 height 25
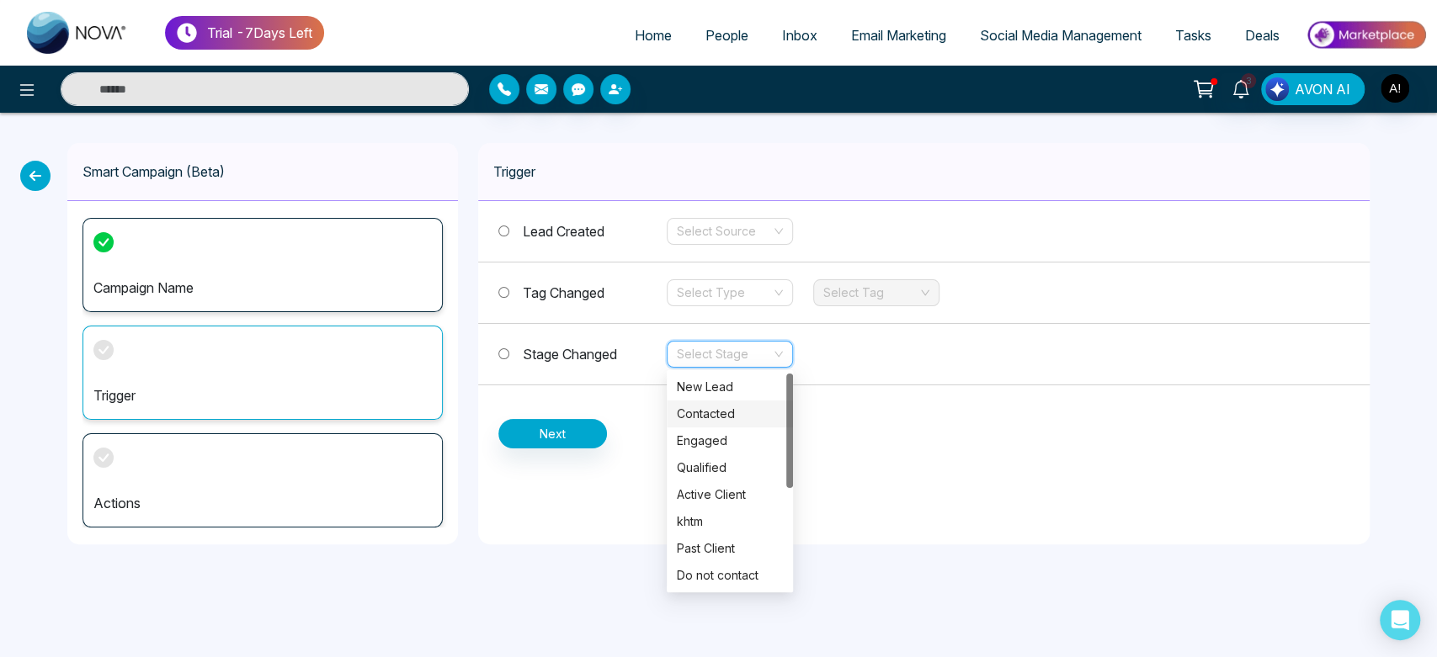
click at [701, 423] on div "Contacted" at bounding box center [730, 414] width 106 height 19
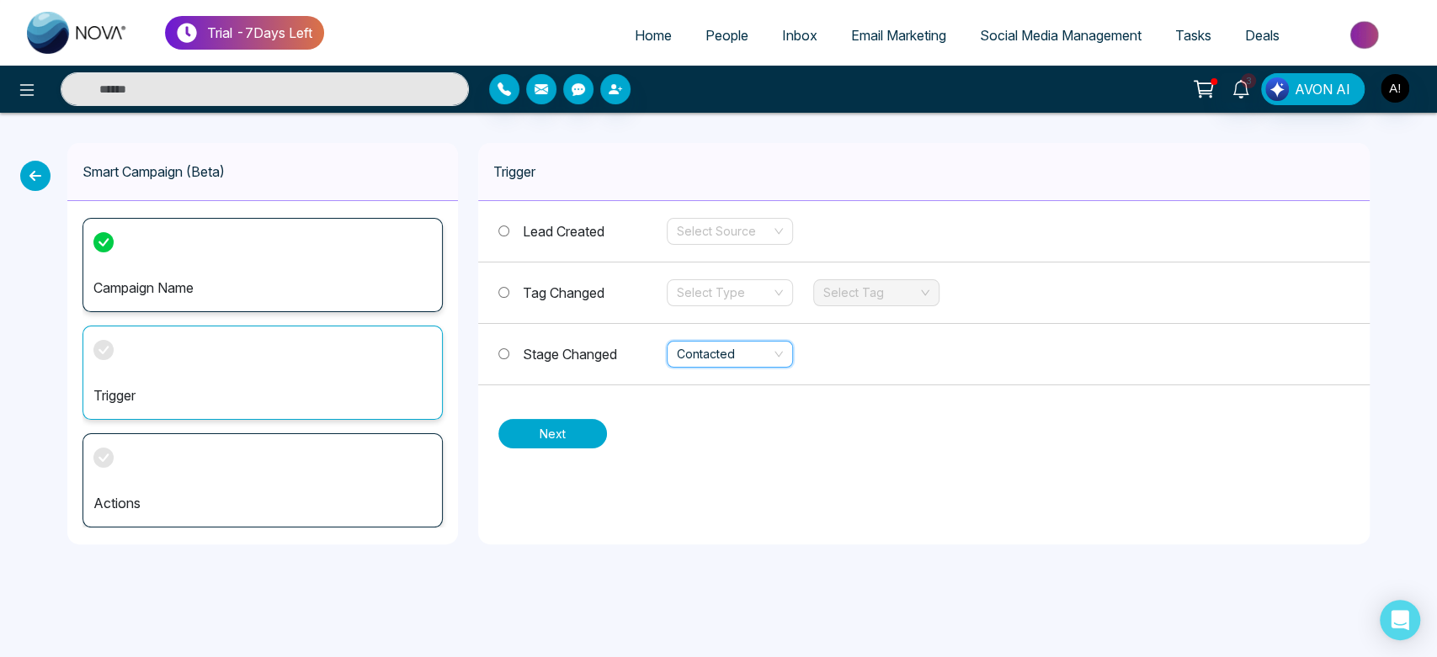
click at [564, 445] on button "Next" at bounding box center [552, 433] width 109 height 29
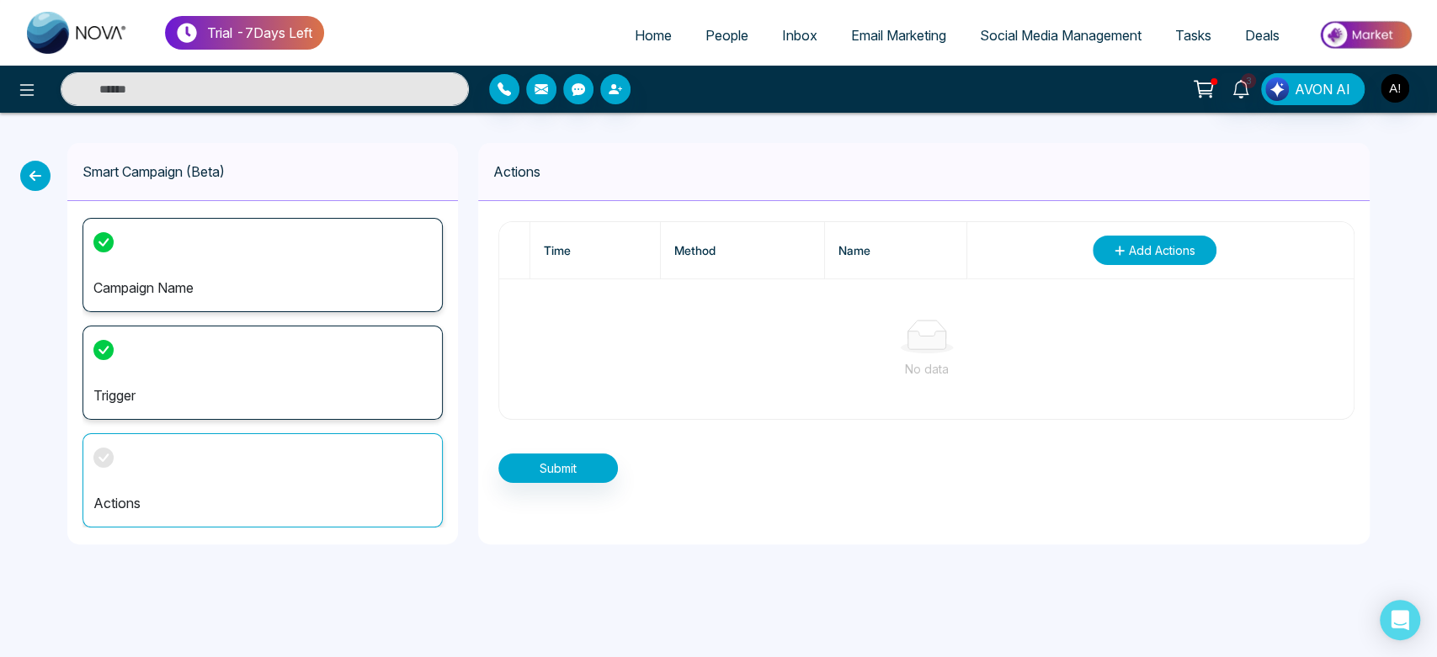
click at [1138, 243] on span "Add Actions" at bounding box center [1162, 251] width 67 height 18
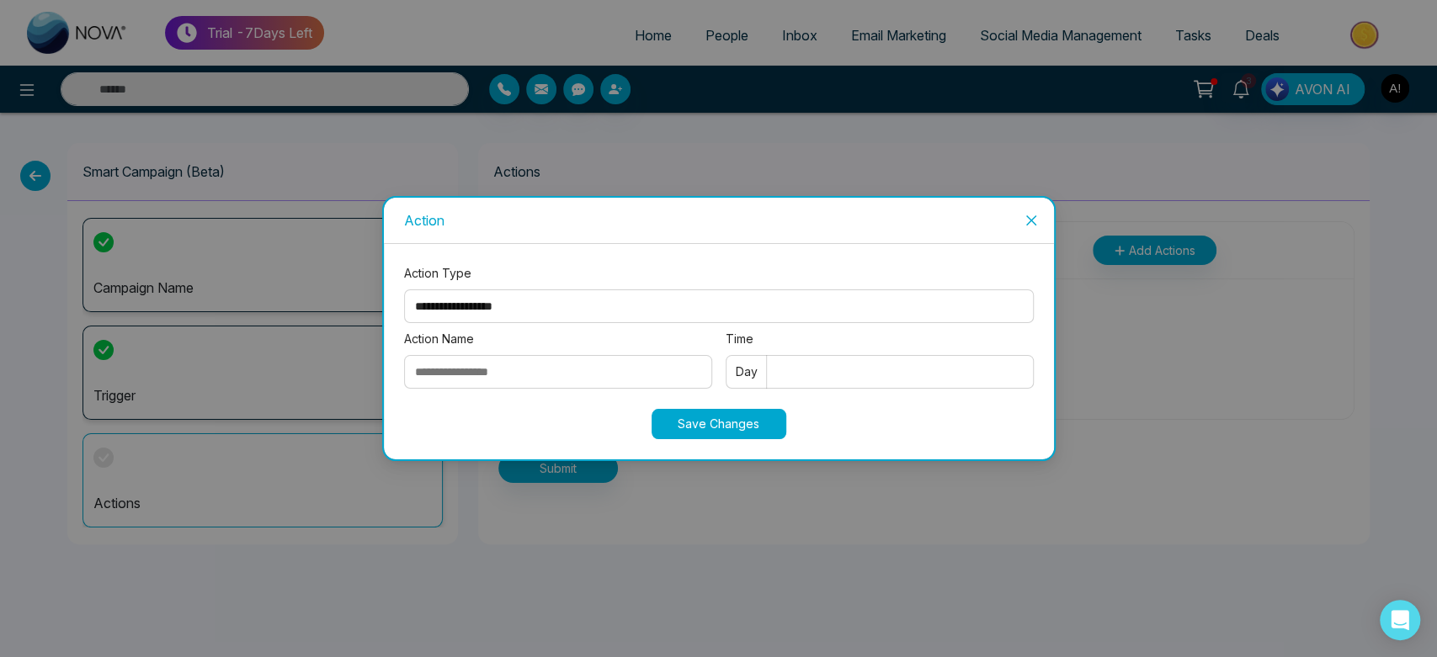
drag, startPoint x: 620, startPoint y: 320, endPoint x: 598, endPoint y: 312, distance: 24.0
click at [598, 312] on select "**********" at bounding box center [719, 307] width 630 height 34
select select "****"
click at [404, 290] on select "**********" at bounding box center [719, 307] width 630 height 34
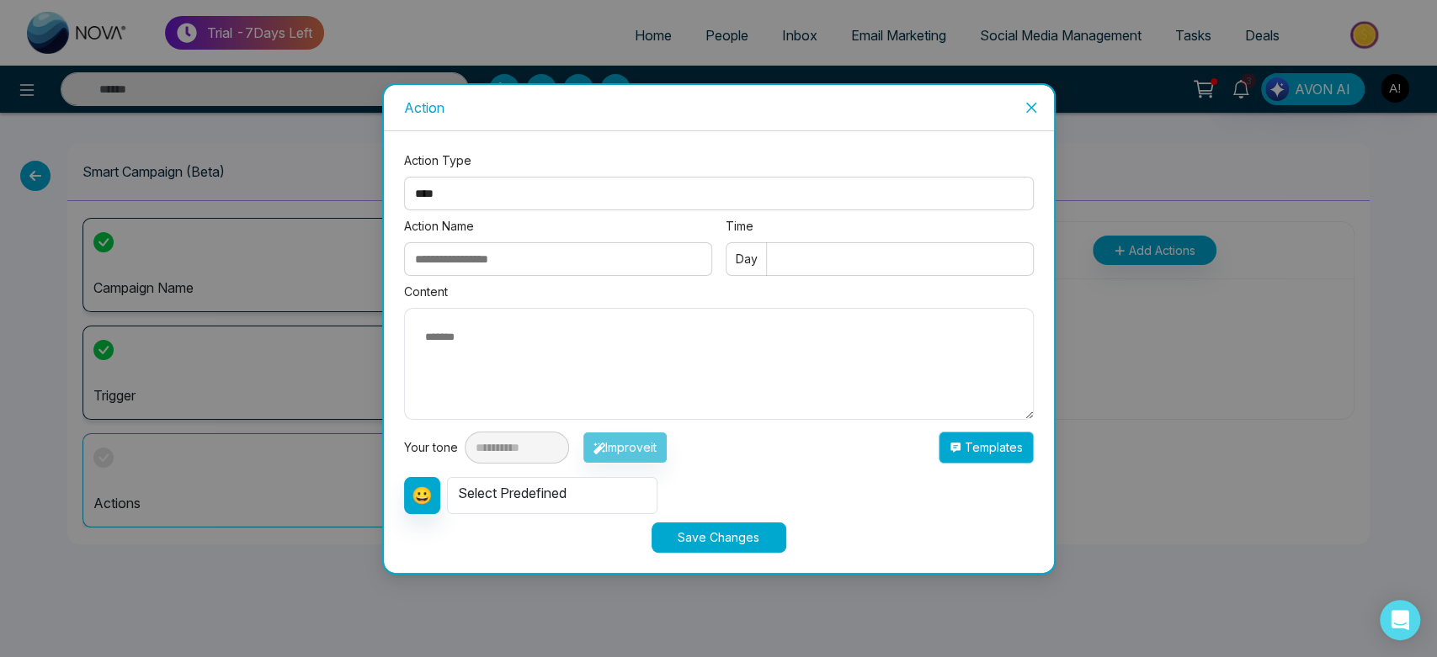
click at [977, 455] on button "Templates" at bounding box center [986, 448] width 95 height 32
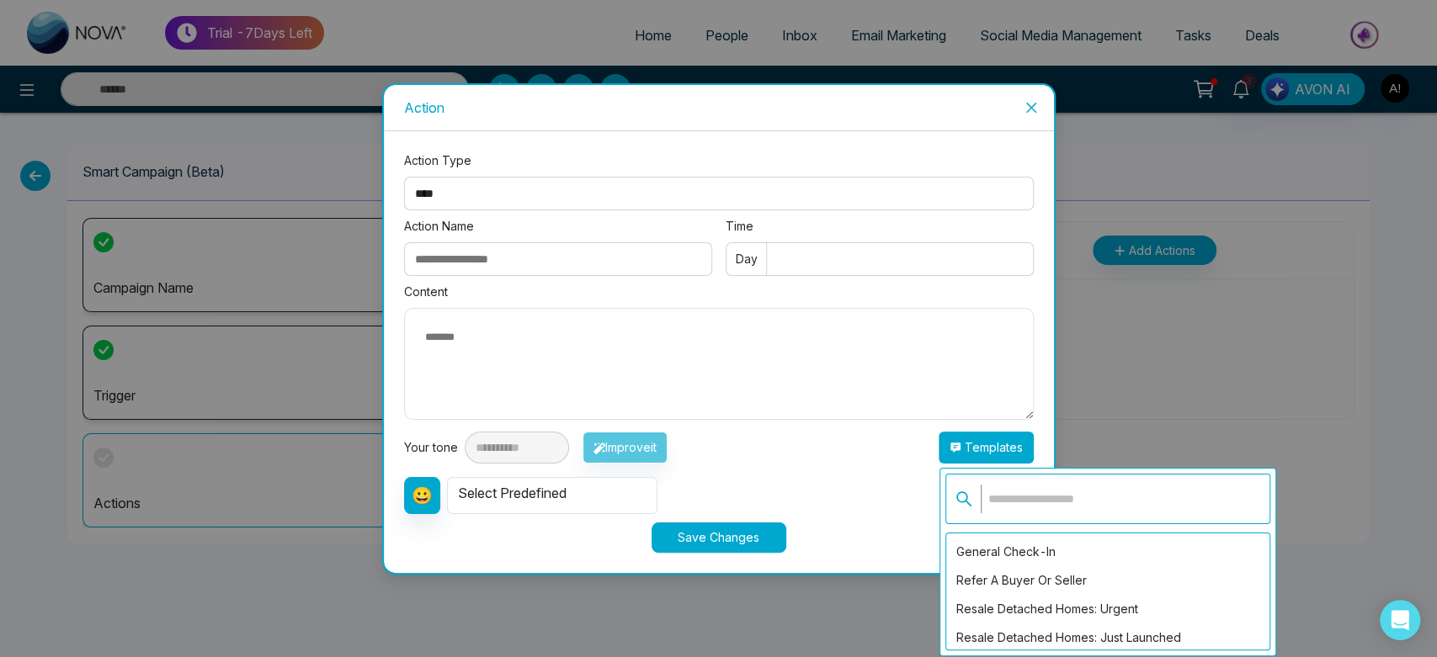
scroll to position [389, 0]
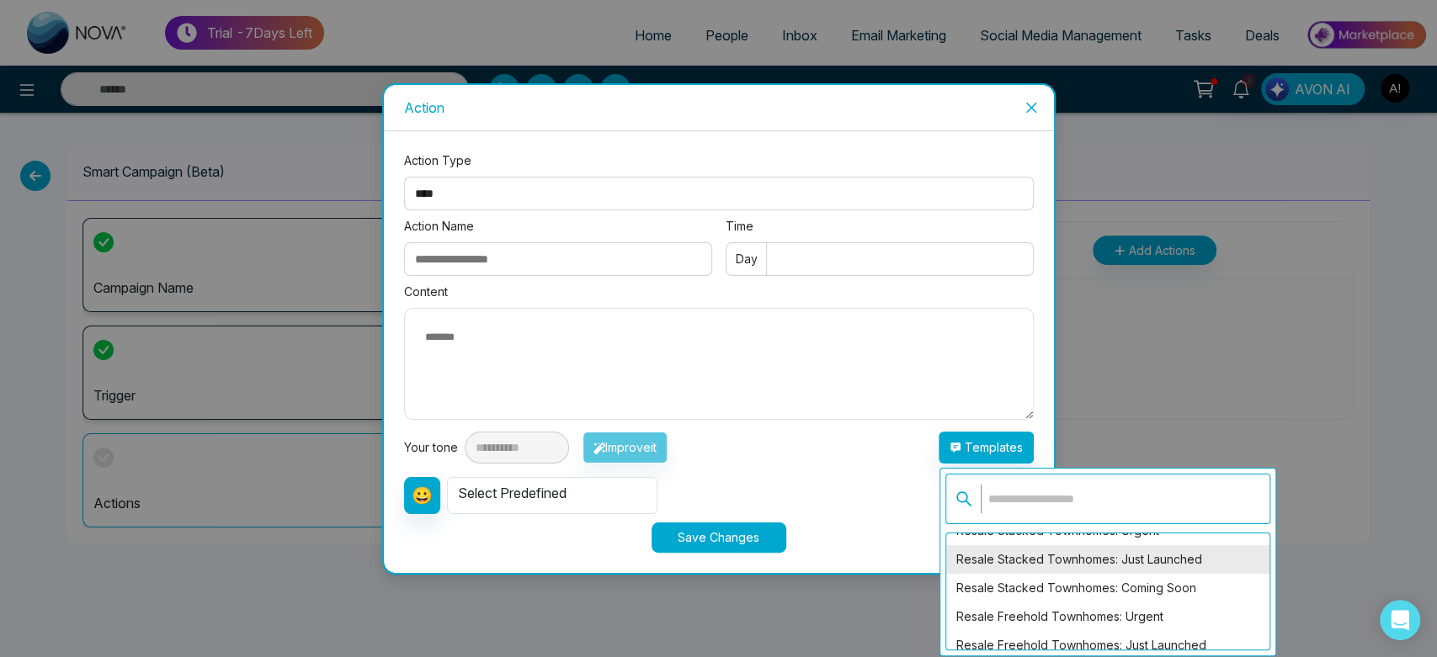
click at [1017, 553] on div "Resale Stacked Townhomes: Just Launched" at bounding box center [1107, 560] width 323 height 29
type textarea "**********"
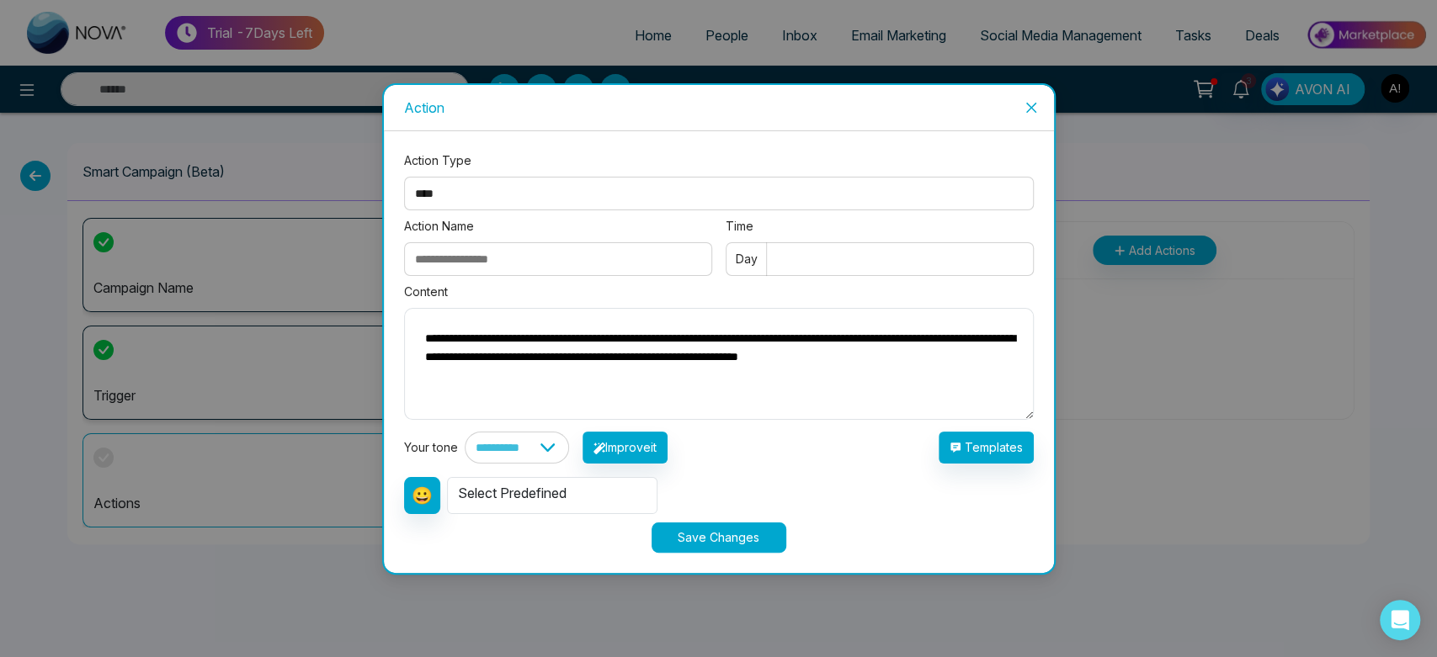
click at [514, 268] on input "Action Name" at bounding box center [558, 259] width 308 height 34
type input "*"
click at [848, 254] on input "Time" at bounding box center [880, 259] width 308 height 34
type input "*"
click at [726, 535] on button "Save Changes" at bounding box center [719, 538] width 135 height 30
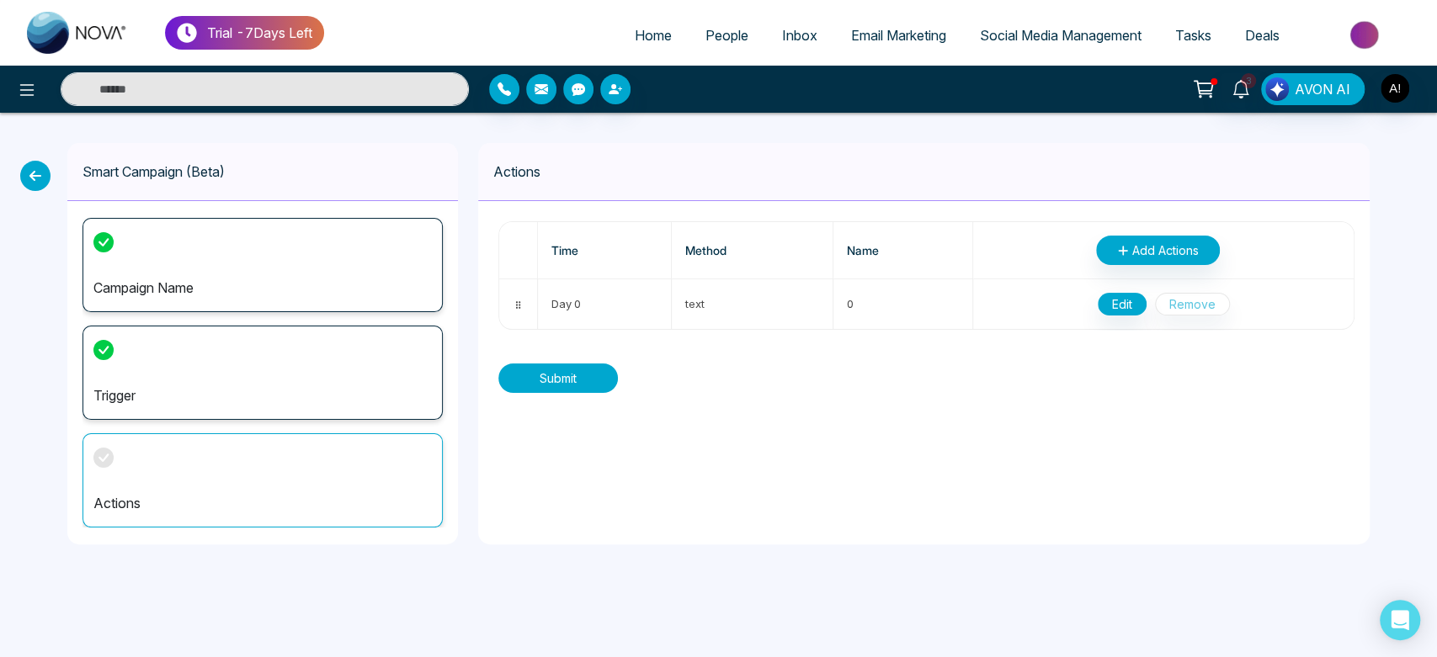
click at [533, 389] on button "Submit" at bounding box center [558, 378] width 120 height 29
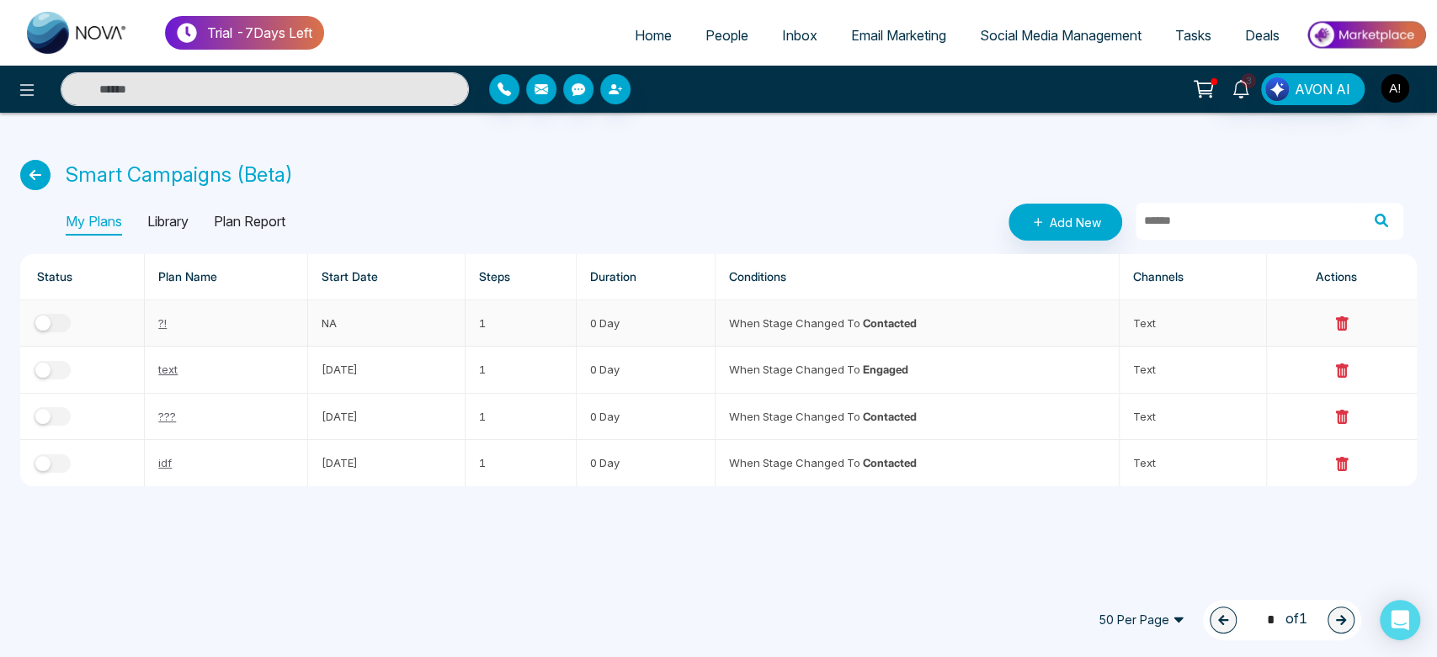
click at [68, 315] on td at bounding box center [82, 324] width 125 height 46
click at [48, 321] on div "button" at bounding box center [42, 323] width 15 height 15
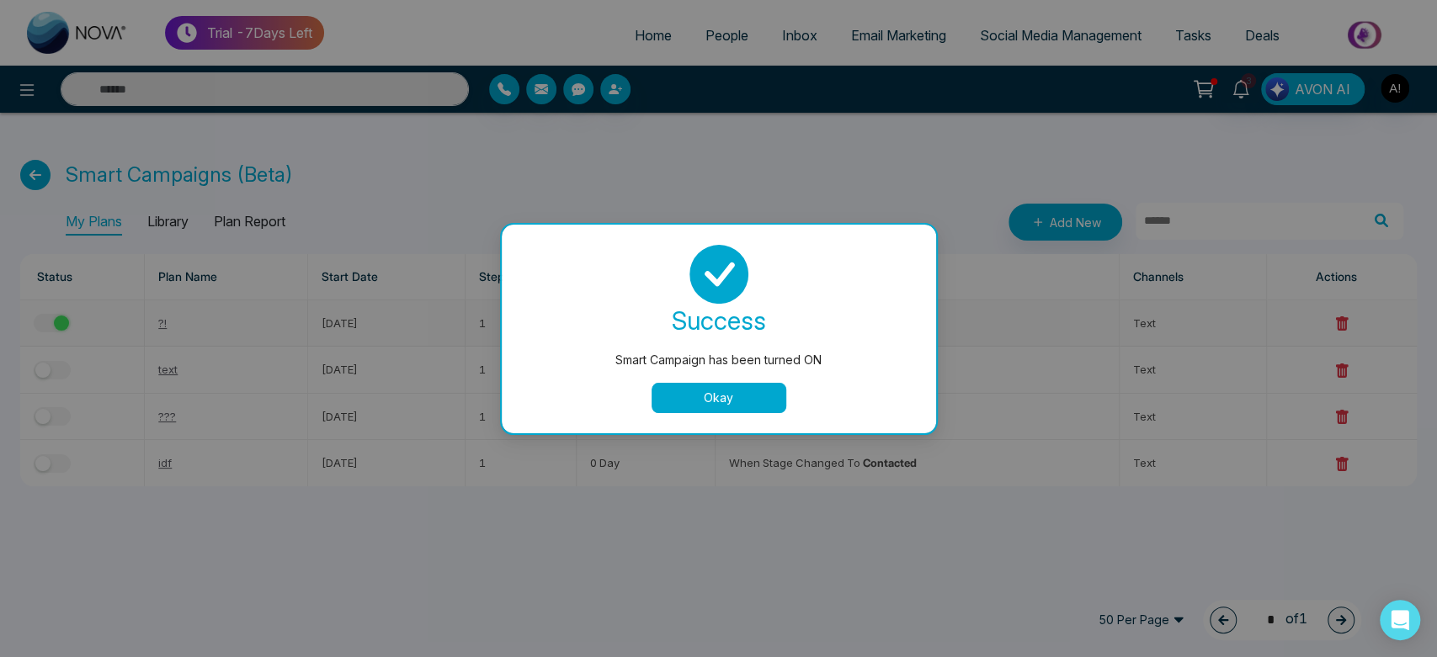
click at [734, 400] on button "Okay" at bounding box center [719, 398] width 135 height 30
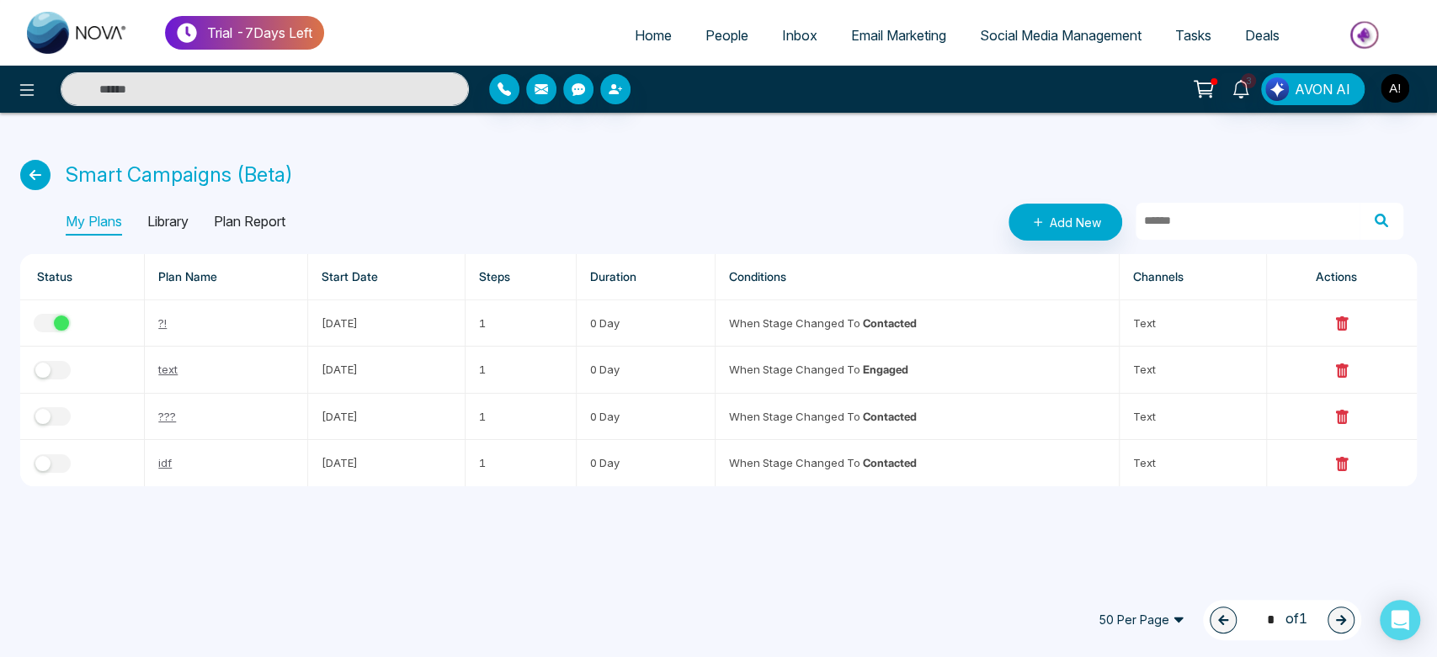
click at [733, 35] on span "People" at bounding box center [726, 35] width 43 height 17
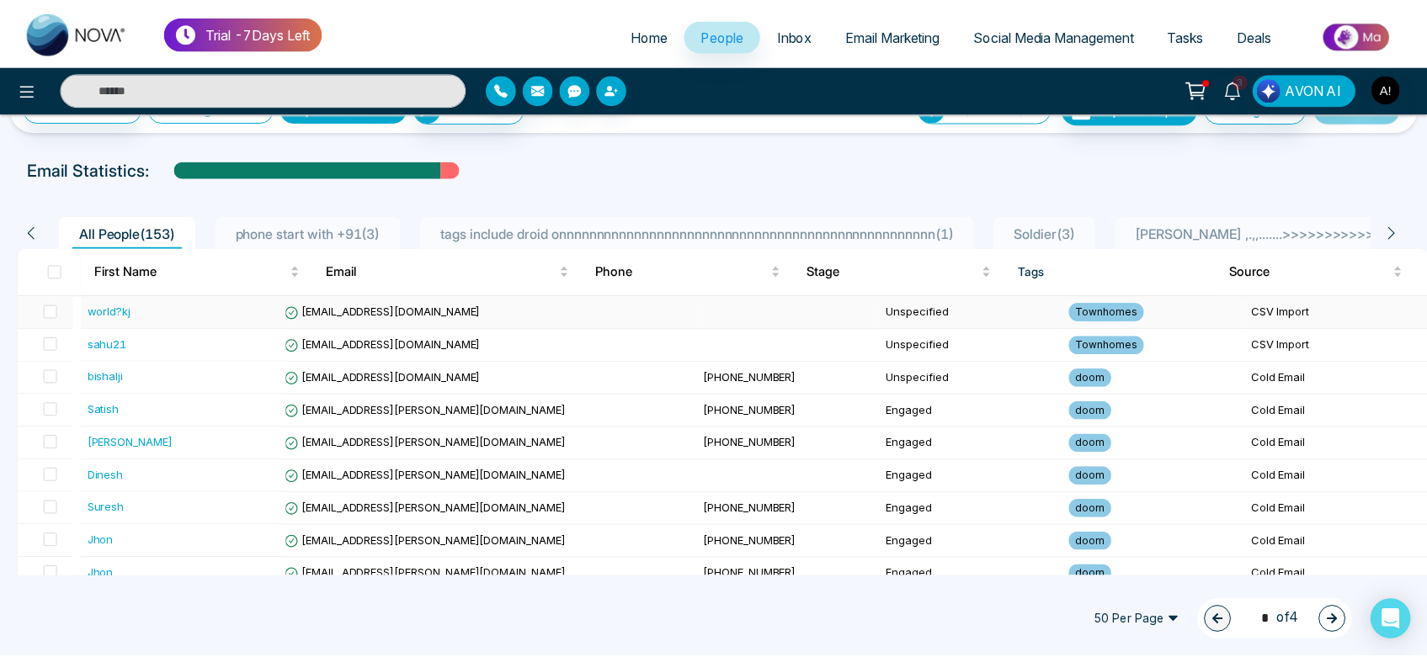
scroll to position [45, 0]
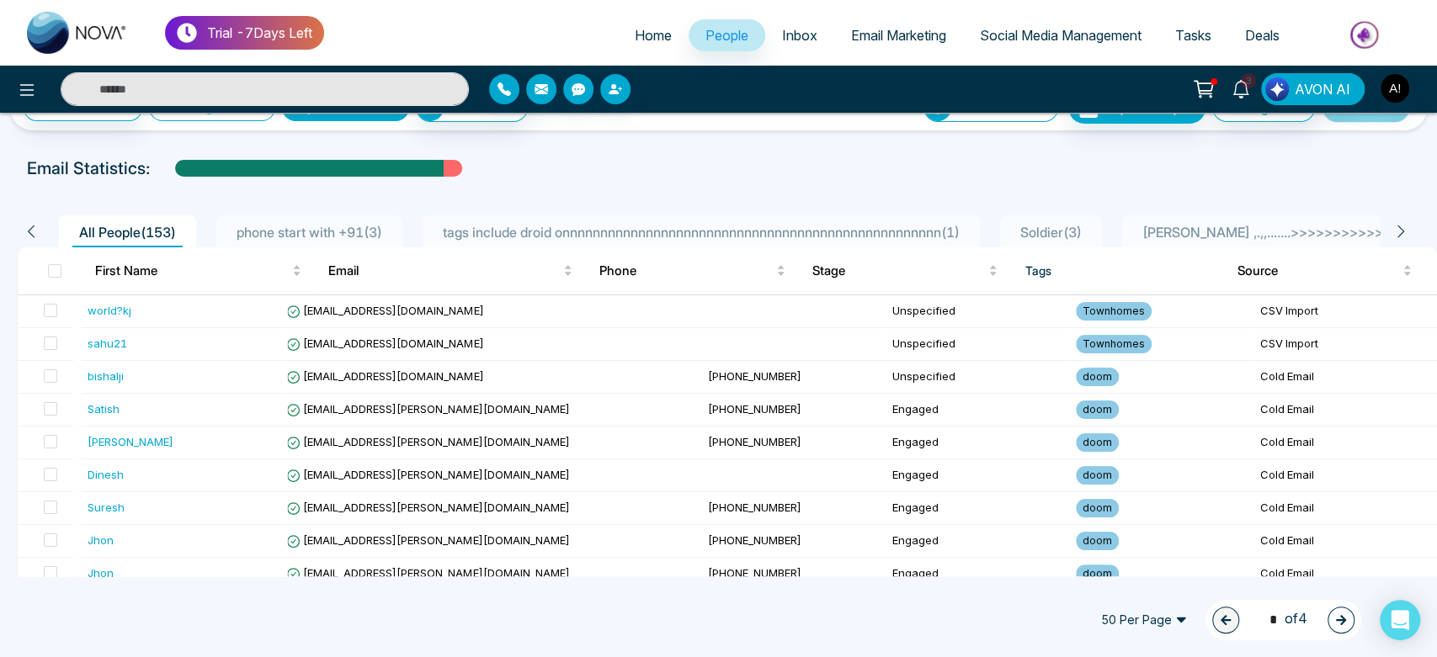
click at [621, 230] on span "tags include droid onnnnnnnnnnnnnnnnnnnnnnnnnnnnnnnnnnnnnnnnnnnnnnnnnn ( 1 )" at bounding box center [701, 232] width 530 height 17
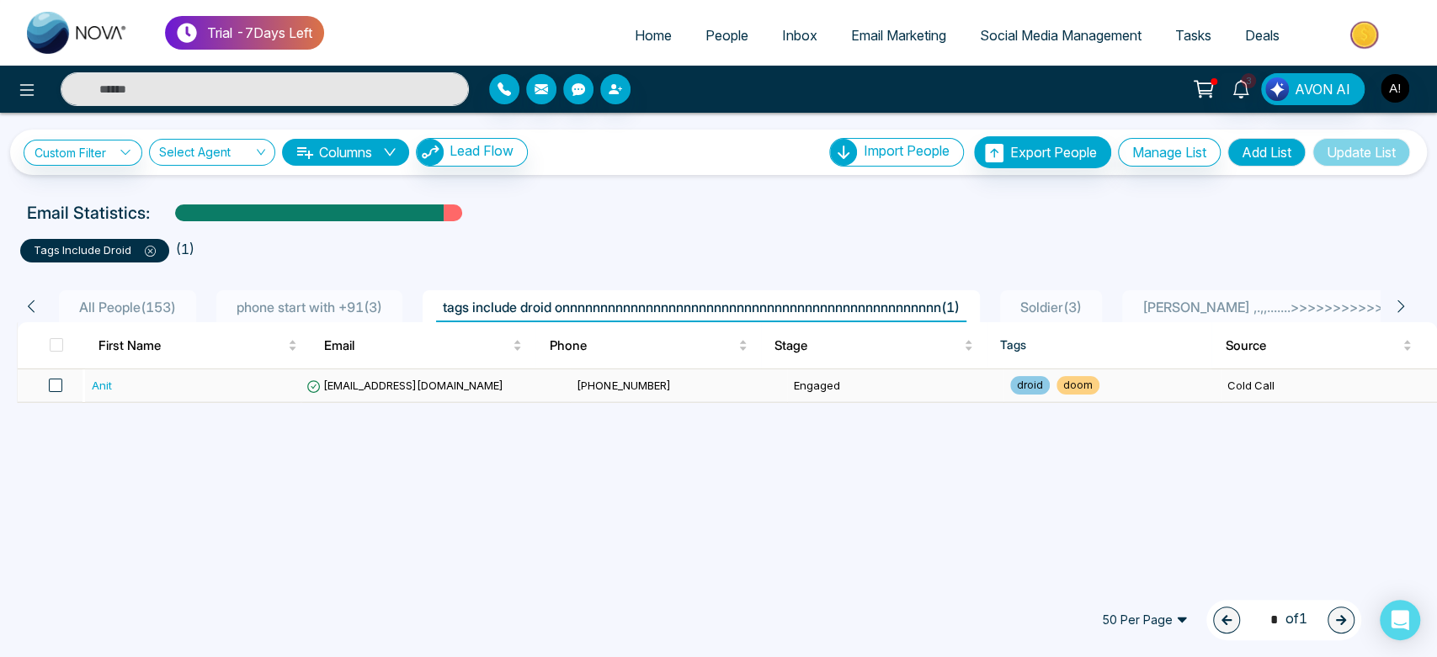
click at [55, 380] on span at bounding box center [55, 385] width 13 height 13
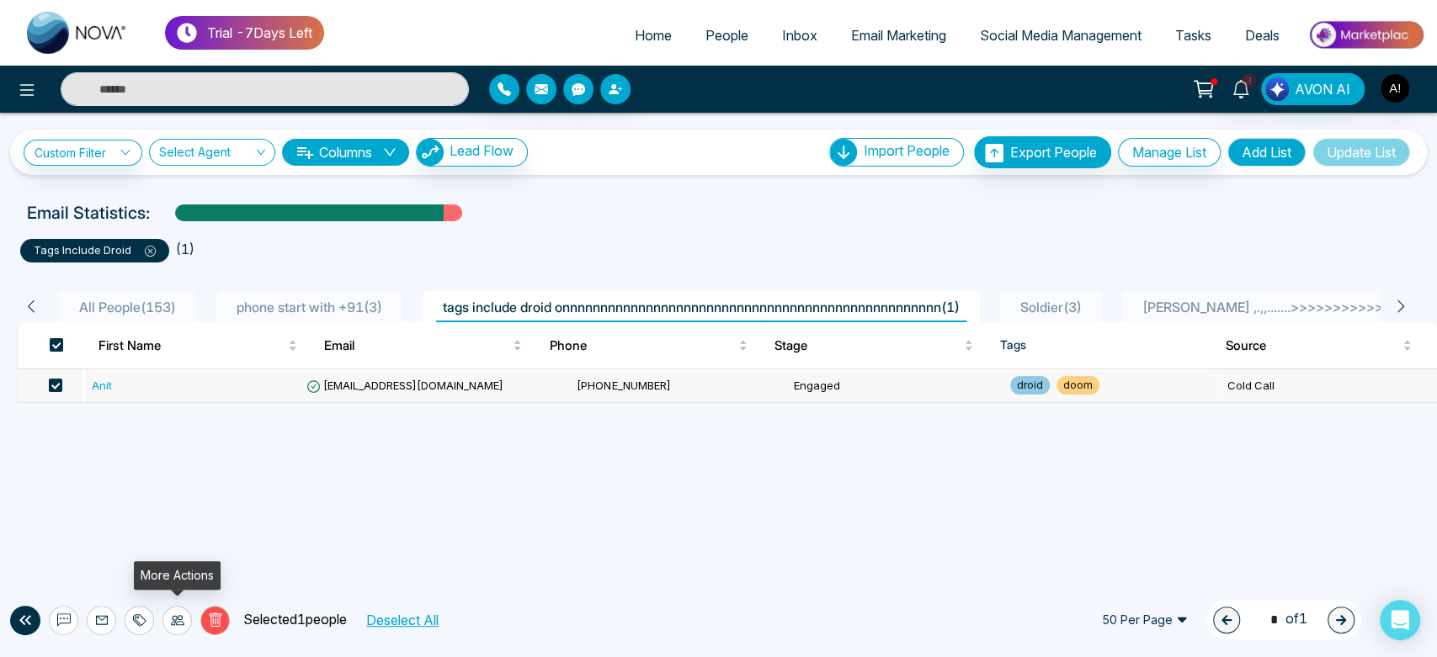
click at [165, 620] on div at bounding box center [176, 620] width 29 height 29
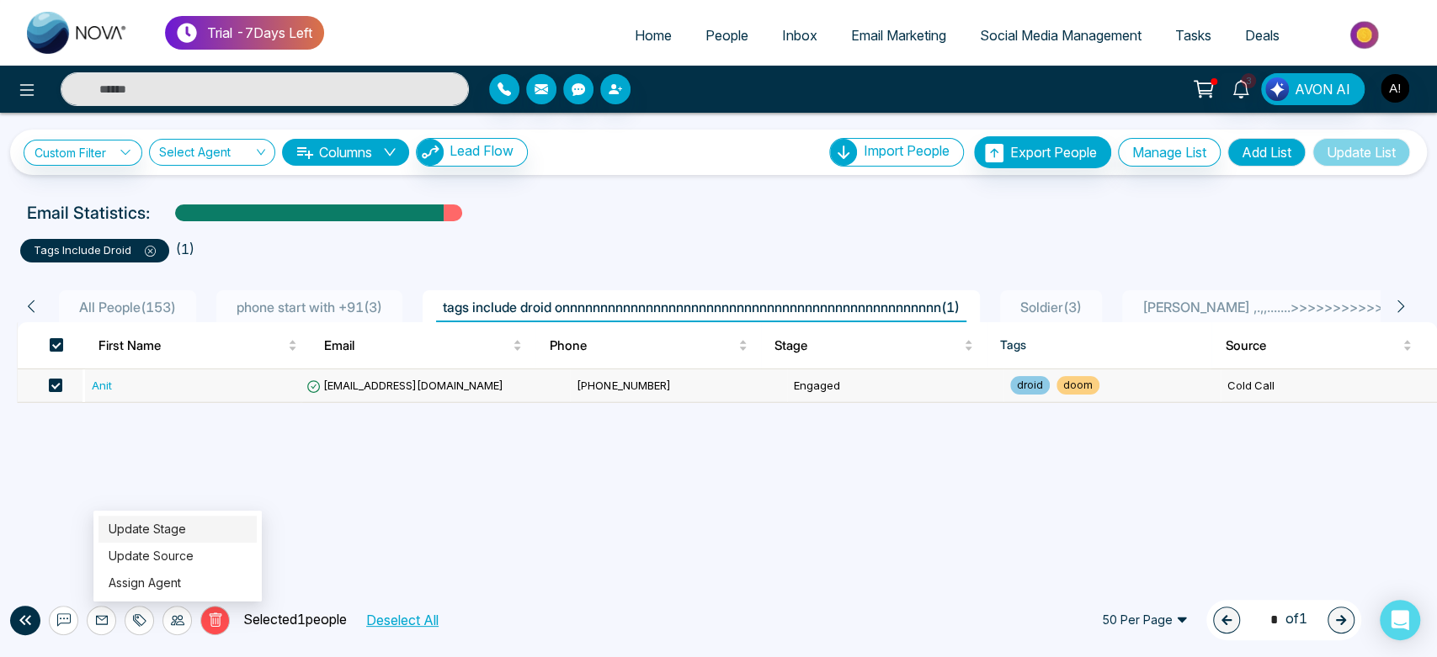
click at [167, 522] on link "Update Stage" at bounding box center [147, 529] width 77 height 14
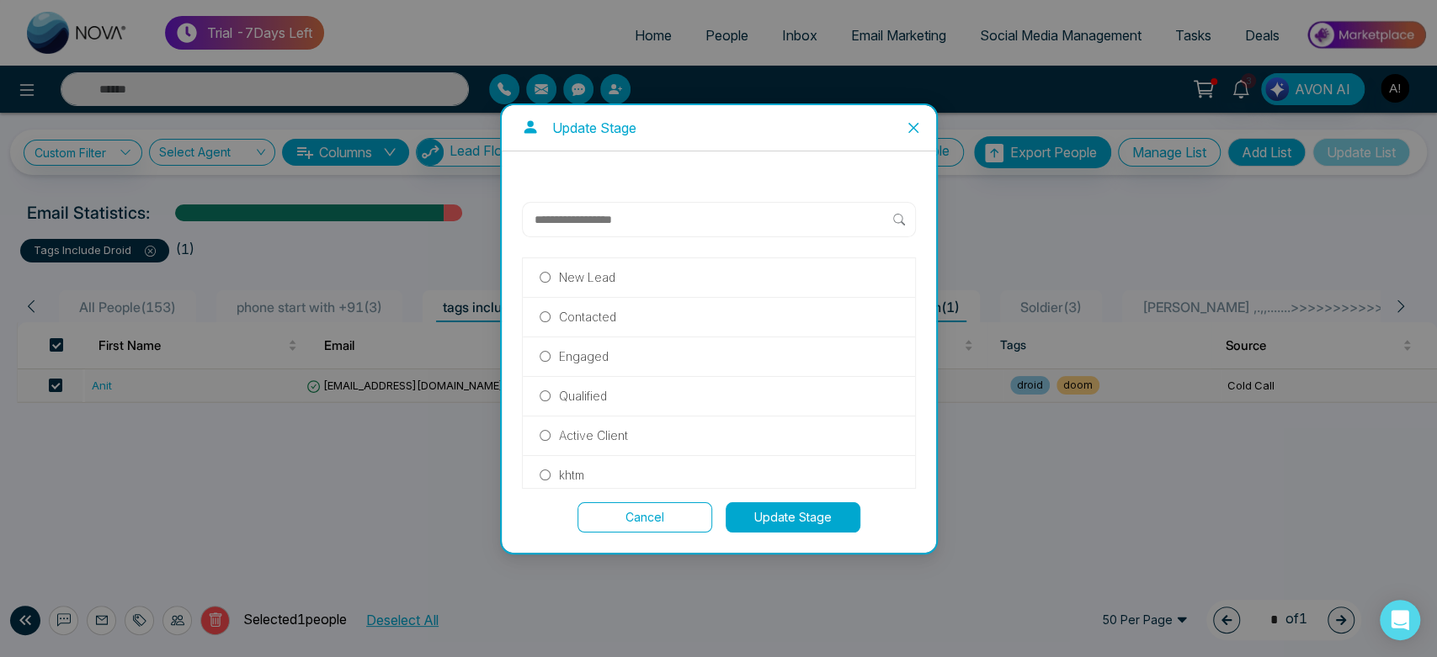
click at [595, 322] on p "Contacted" at bounding box center [587, 317] width 57 height 19
click at [811, 514] on button "Update Stage" at bounding box center [793, 518] width 135 height 30
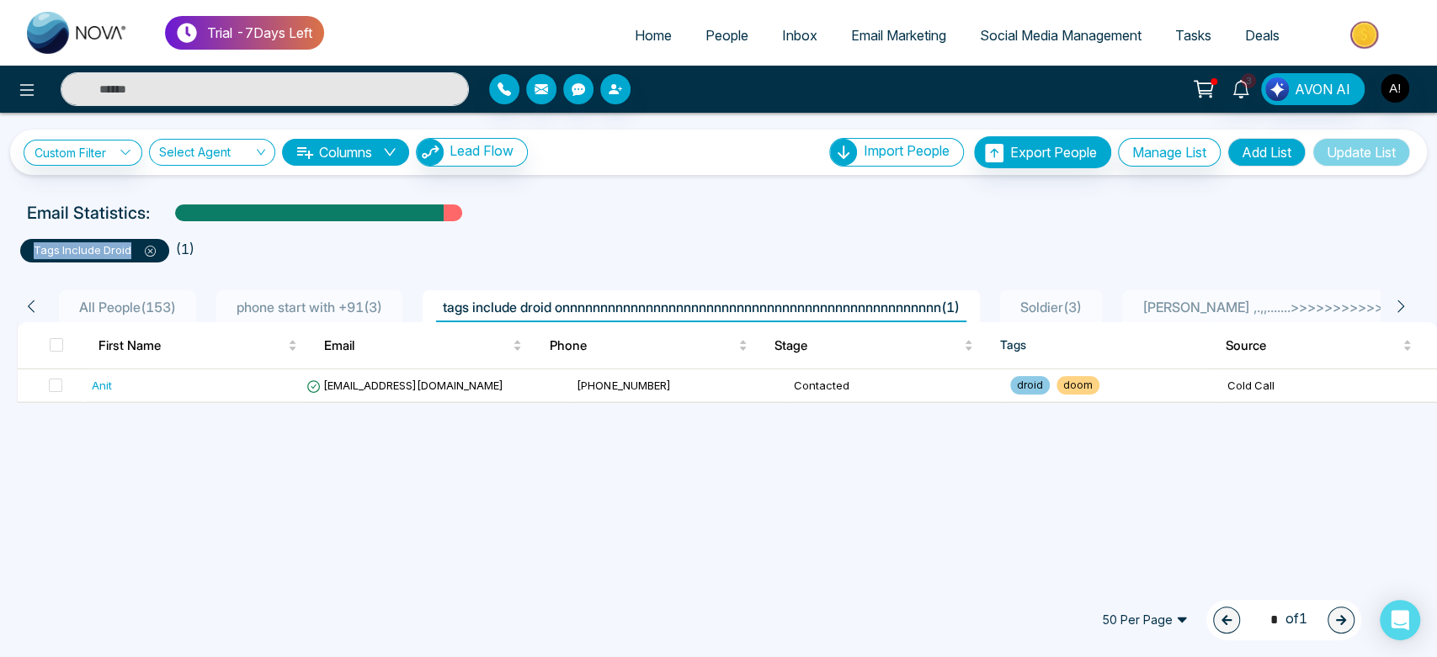
drag, startPoint x: 131, startPoint y: 252, endPoint x: 7, endPoint y: 250, distance: 124.6
click at [7, 250] on div "Custom Filter Choose a filter Cancel Apply Select Agent Columns Lead Flow Impor…" at bounding box center [718, 345] width 1437 height 464
click at [337, 253] on ul "tags include droid ( 1 )" at bounding box center [718, 247] width 1397 height 30
click at [52, 386] on span at bounding box center [55, 385] width 13 height 13
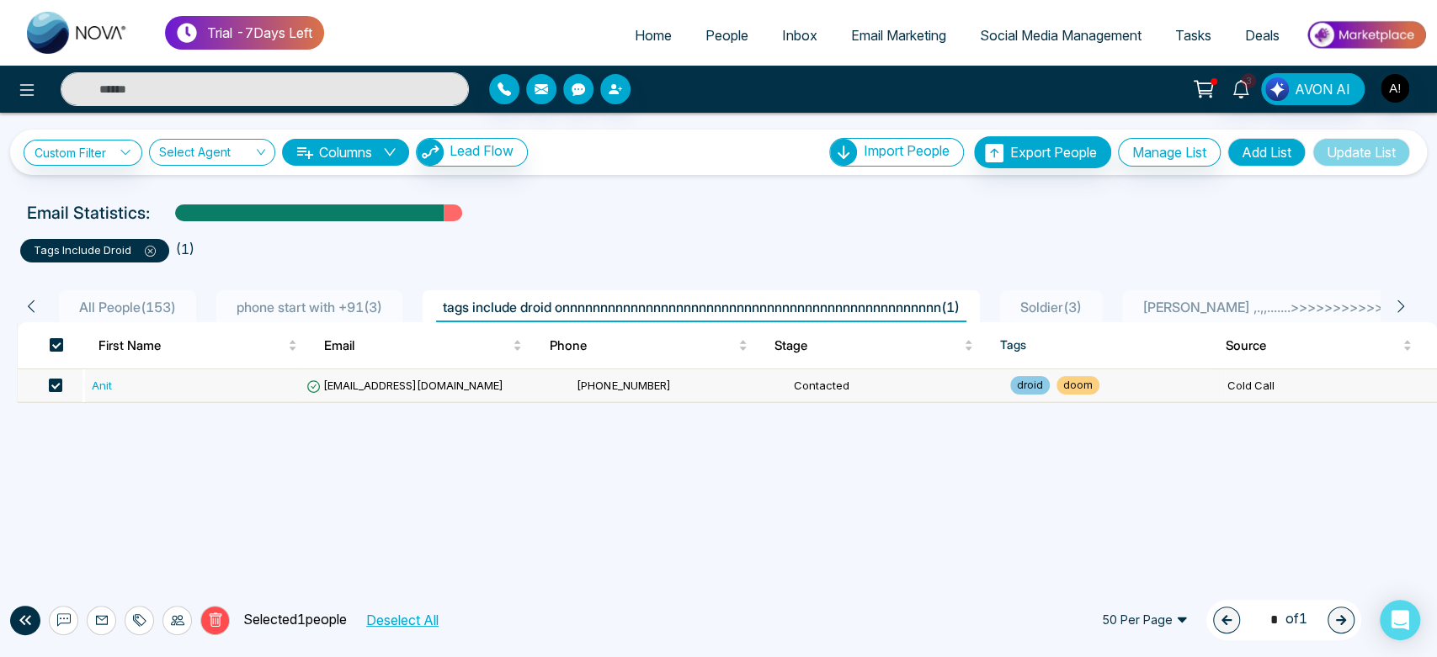
click at [609, 482] on div "Custom Filter Choose a filter Cancel Apply Select Agent Columns Lead Flow Impor…" at bounding box center [718, 345] width 1437 height 464
click at [57, 379] on span at bounding box center [55, 385] width 13 height 13
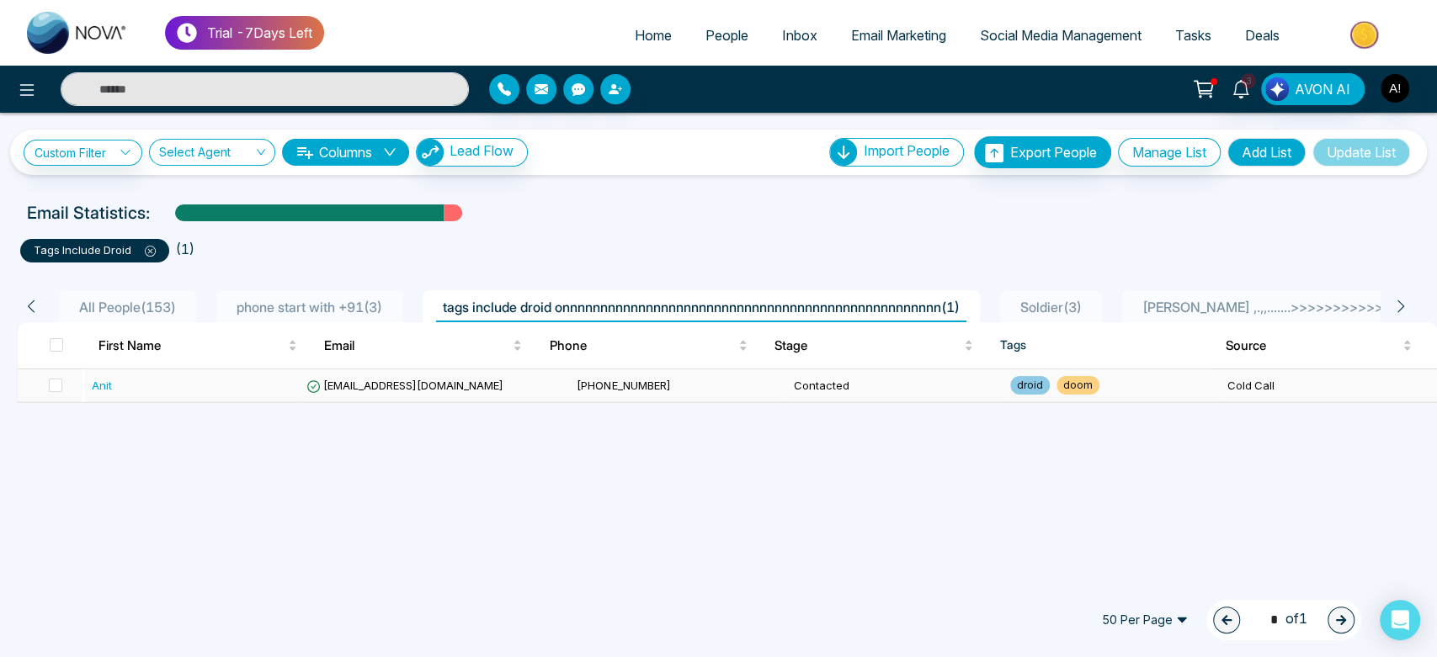
click at [243, 382] on div "Anit" at bounding box center [193, 385] width 203 height 17
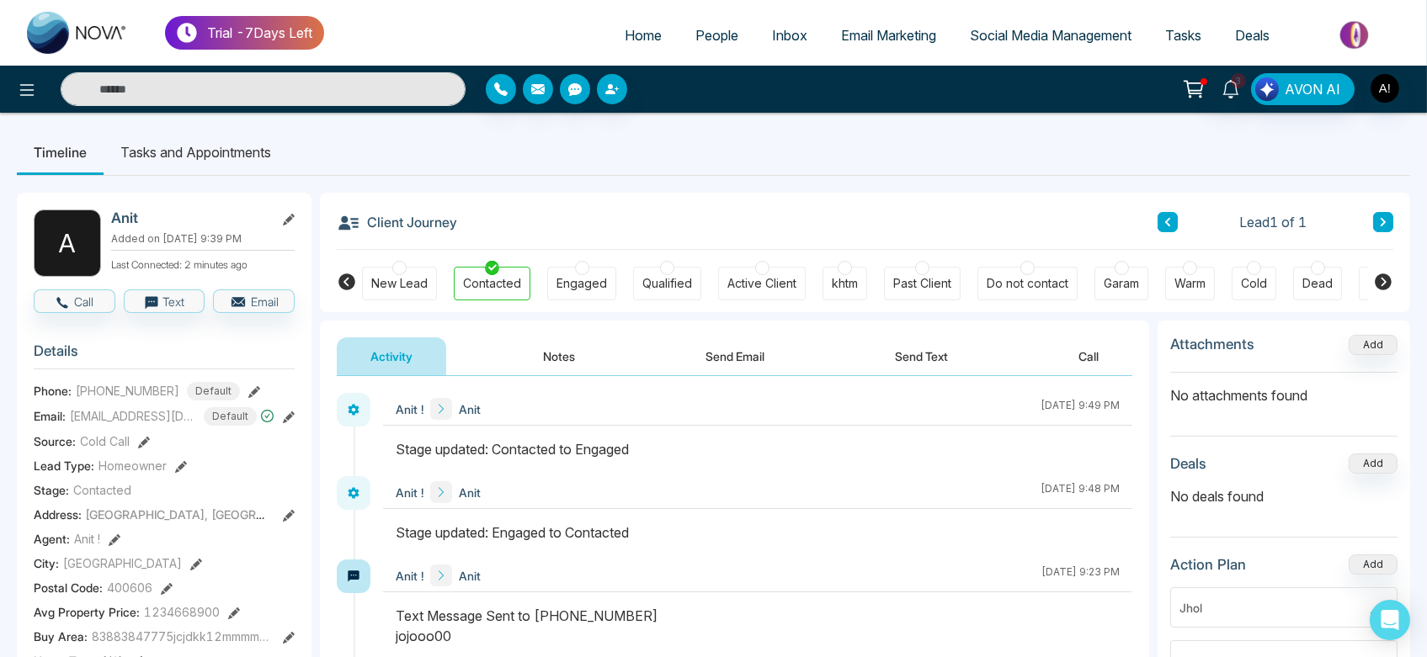
click at [566, 361] on button "Notes" at bounding box center [558, 357] width 99 height 38
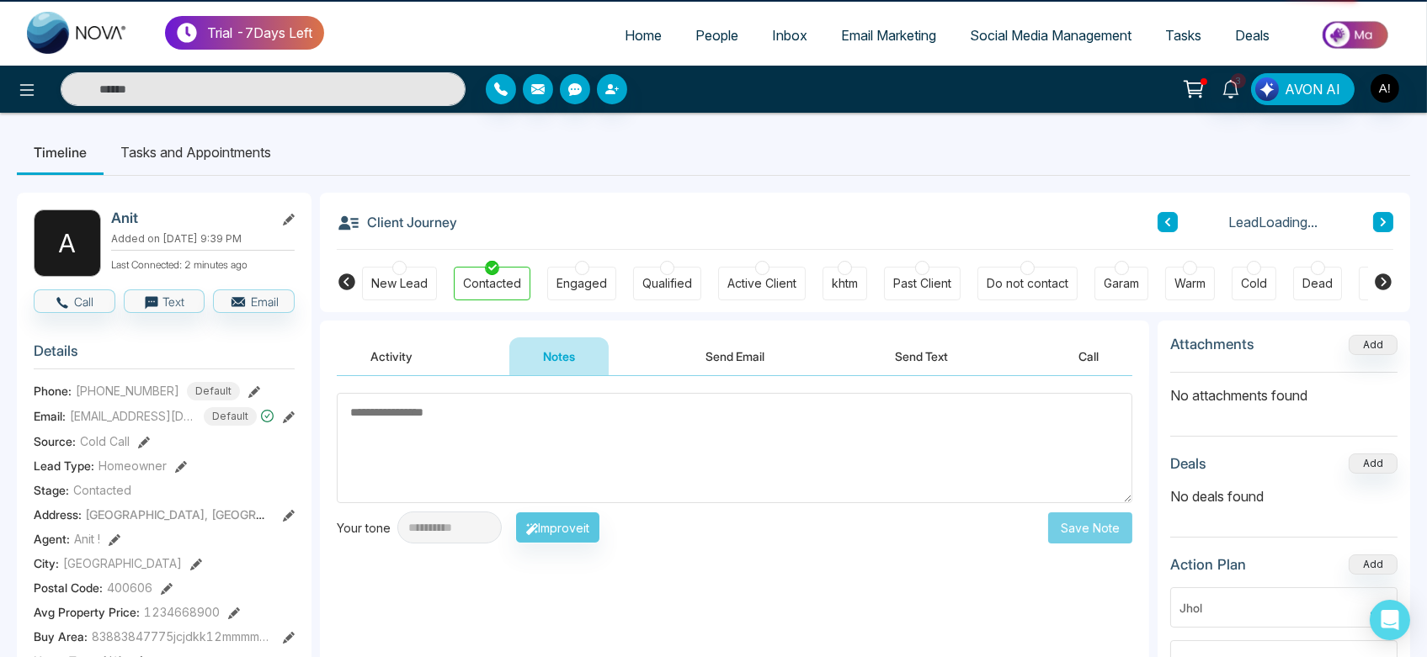
click at [384, 357] on button "Activity" at bounding box center [391, 357] width 109 height 38
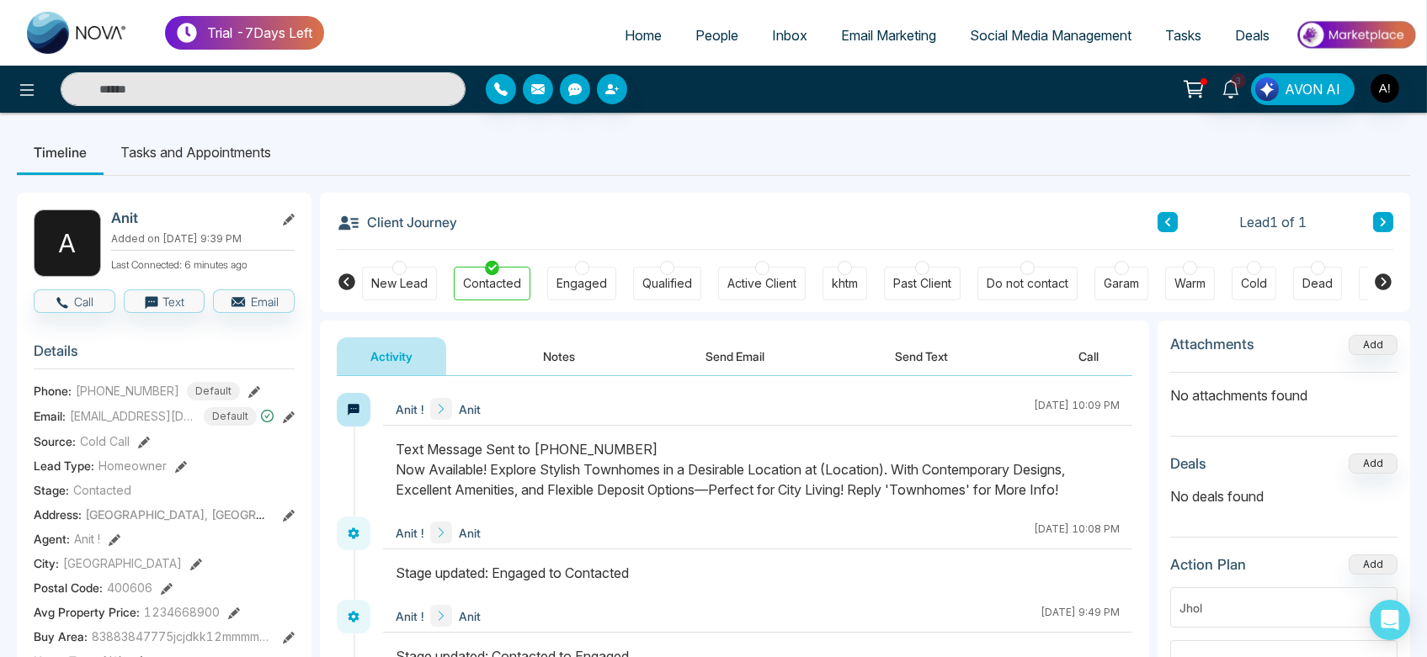
click at [191, 152] on li "Tasks and Appointments" at bounding box center [196, 152] width 184 height 45
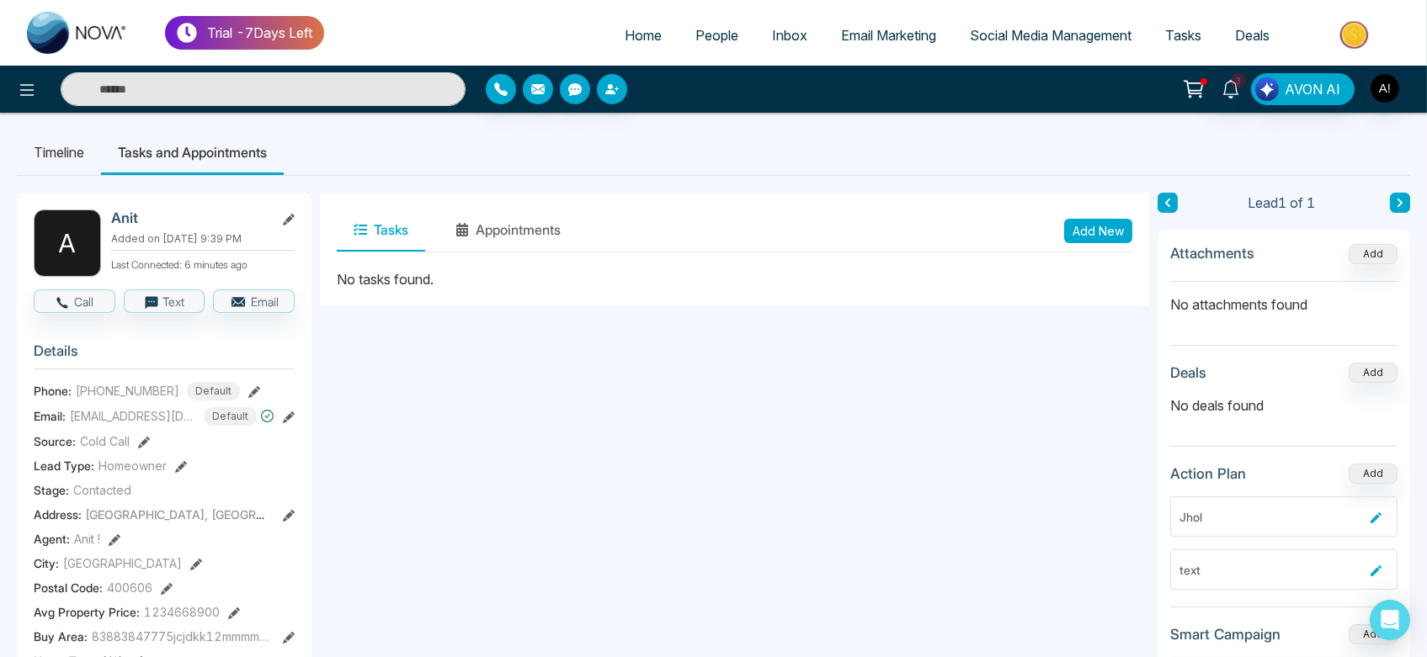
click at [1104, 226] on button "Add New" at bounding box center [1098, 231] width 68 height 24
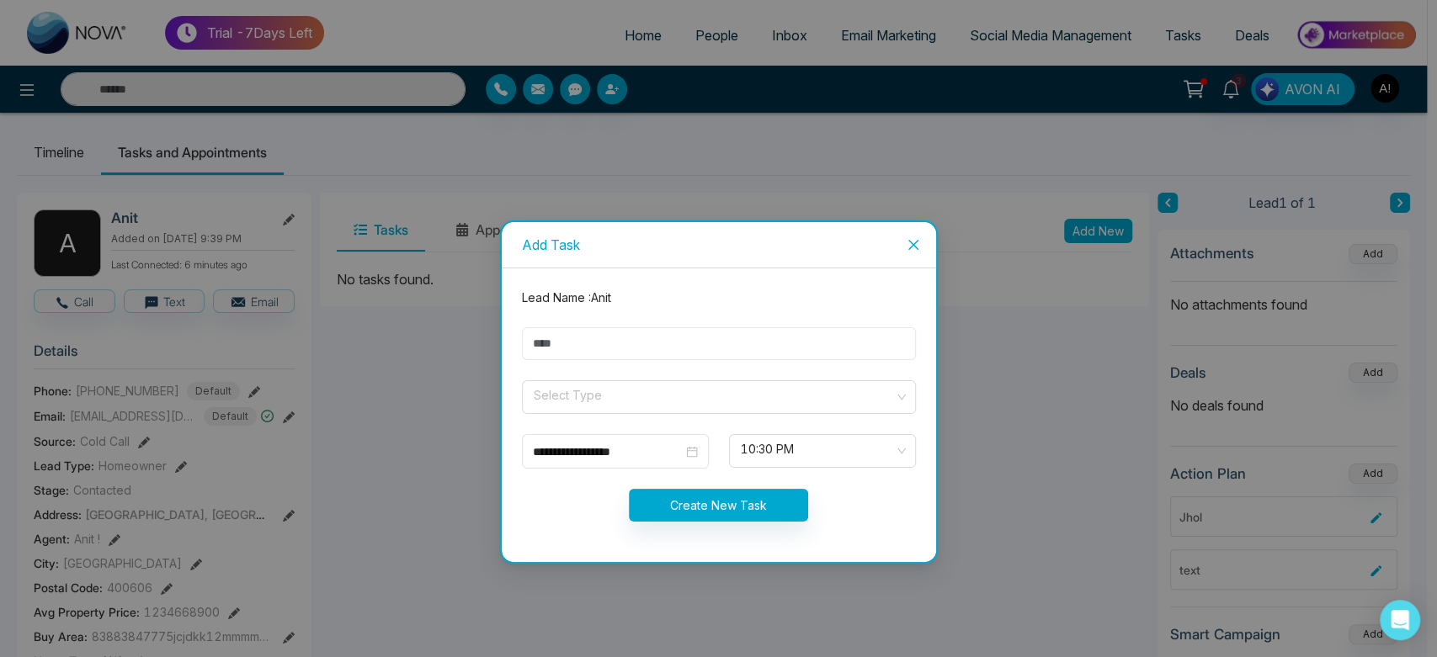
click at [731, 350] on input "text" at bounding box center [719, 343] width 394 height 33
type input "******"
drag, startPoint x: 626, startPoint y: 342, endPoint x: 457, endPoint y: 348, distance: 169.3
click at [457, 348] on div "**********" at bounding box center [718, 328] width 1437 height 657
type input "***"
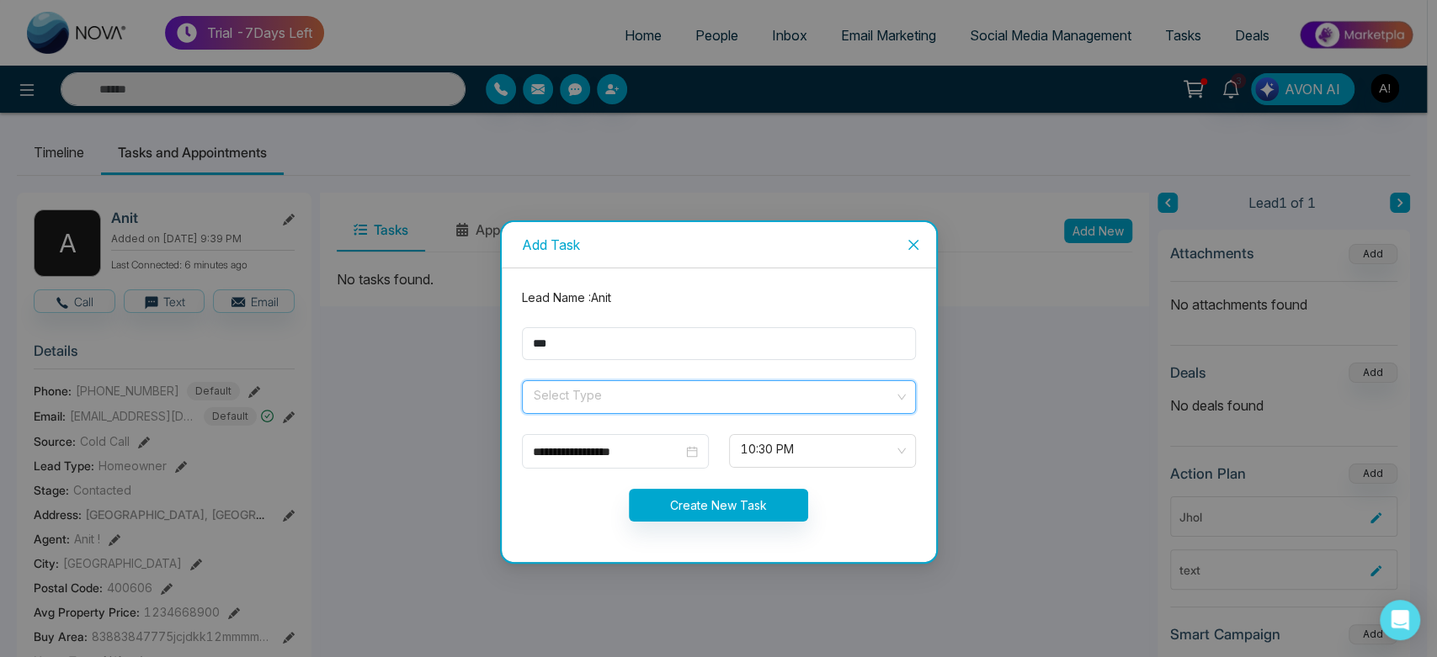
click at [575, 387] on input "search" at bounding box center [713, 393] width 362 height 25
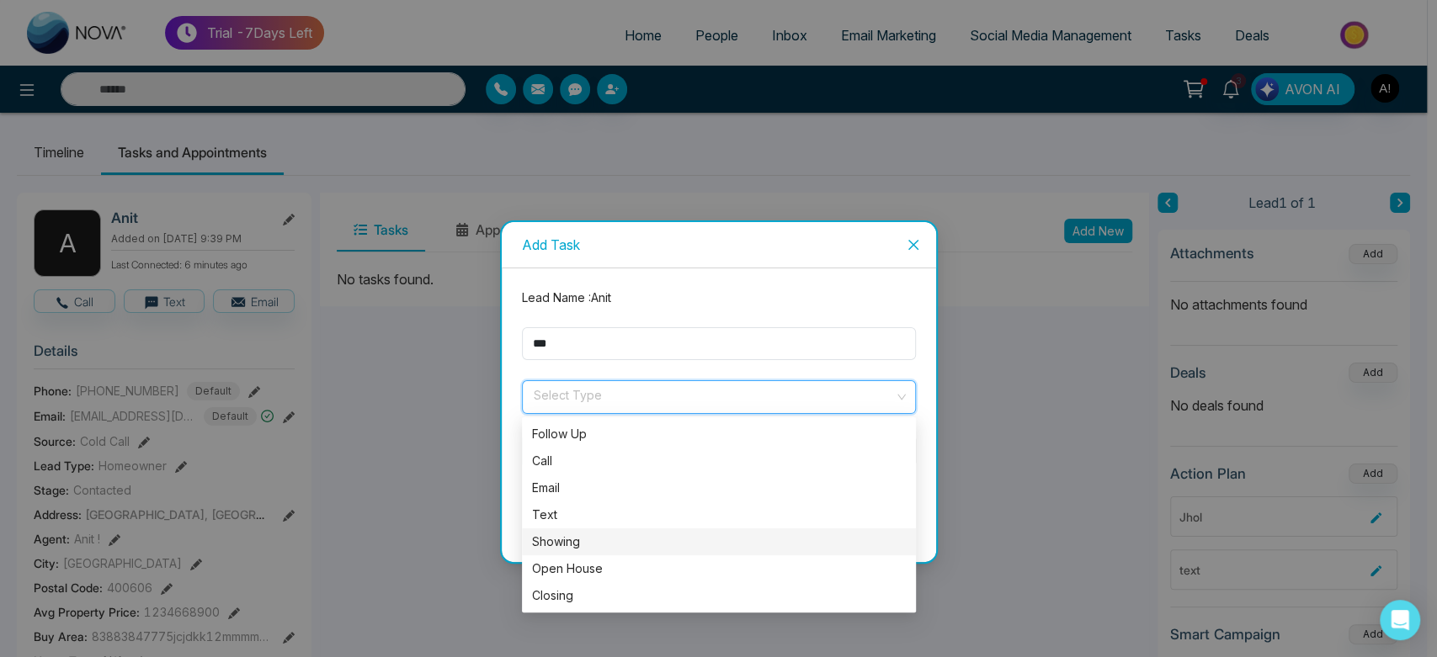
click at [598, 554] on div "Showing" at bounding box center [719, 542] width 394 height 27
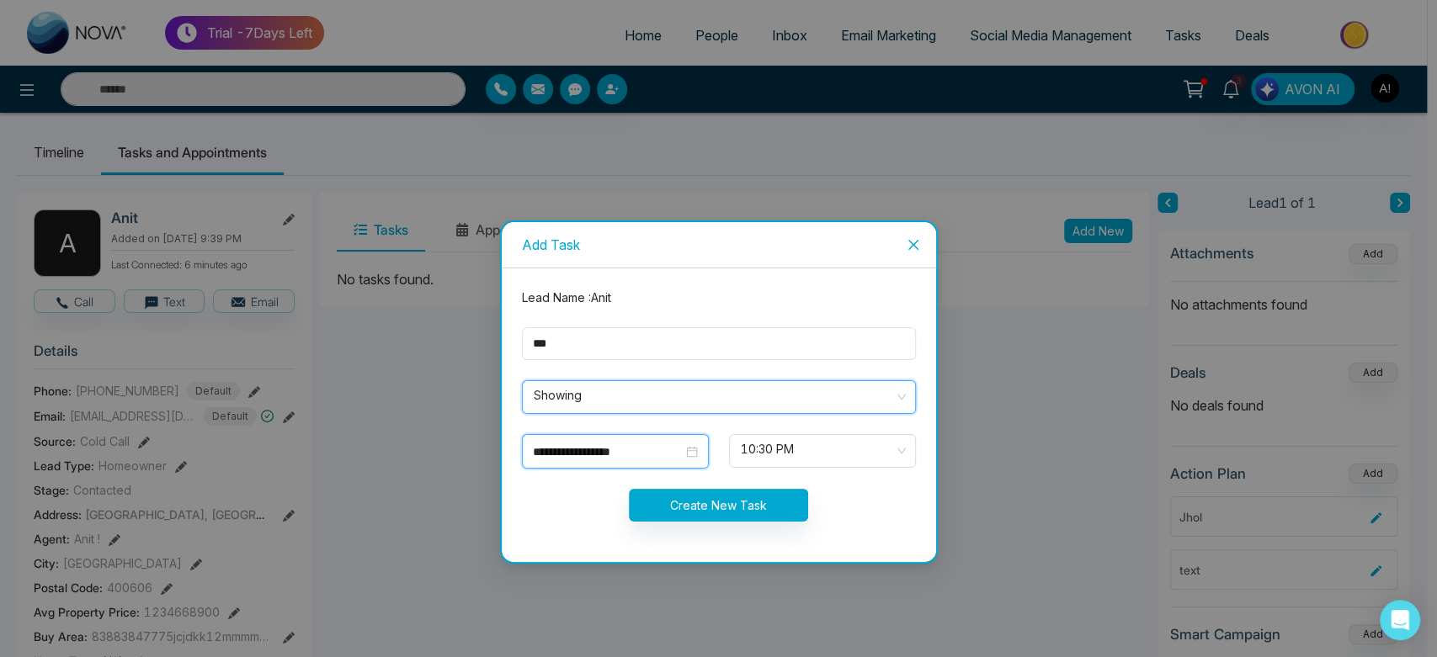
click at [661, 456] on input "**********" at bounding box center [608, 452] width 150 height 19
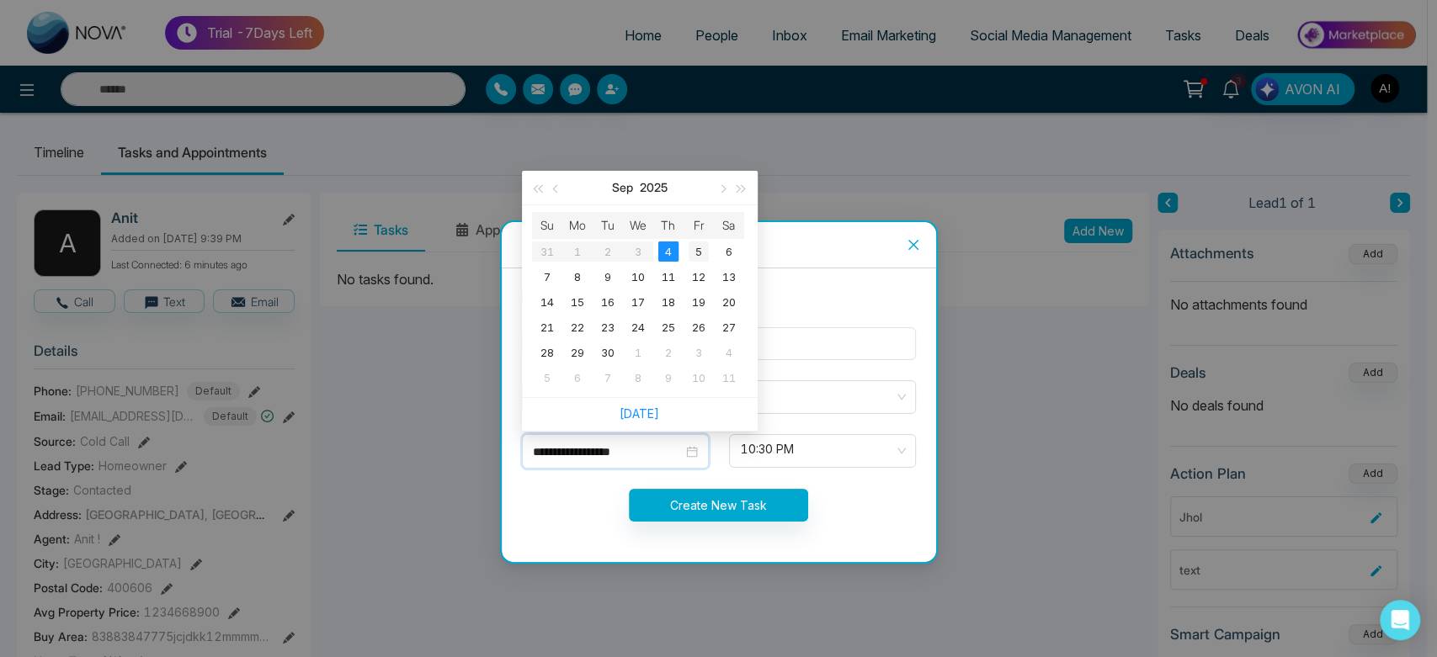
type input "**********"
click at [696, 255] on div "5" at bounding box center [699, 252] width 20 height 20
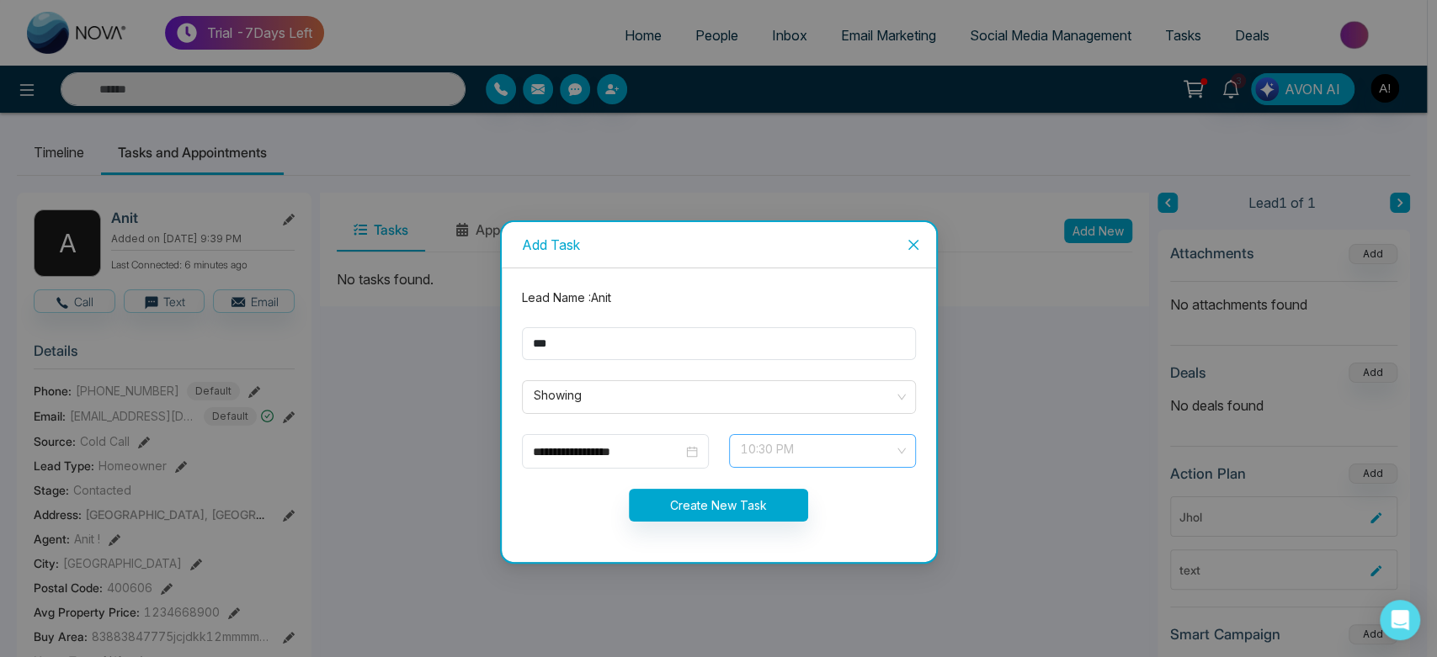
click at [788, 453] on span "10:30 PM" at bounding box center [822, 451] width 163 height 29
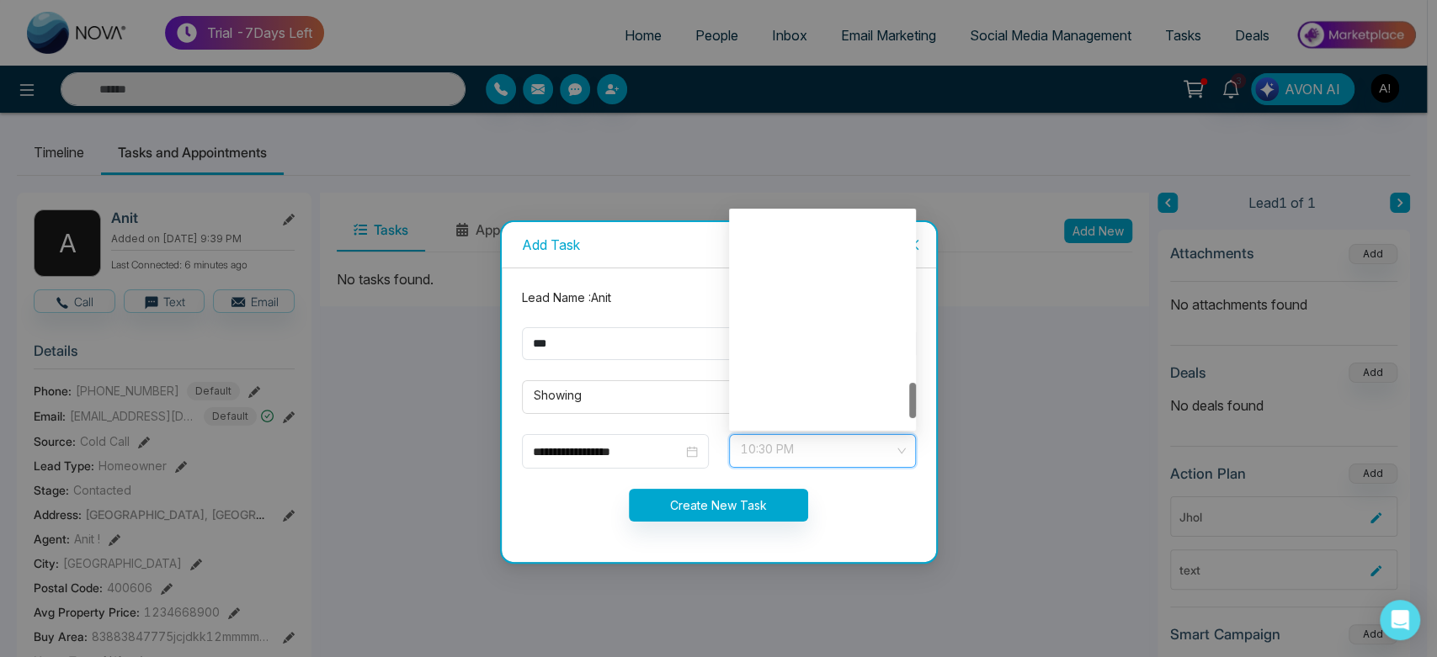
scroll to position [1024, 0]
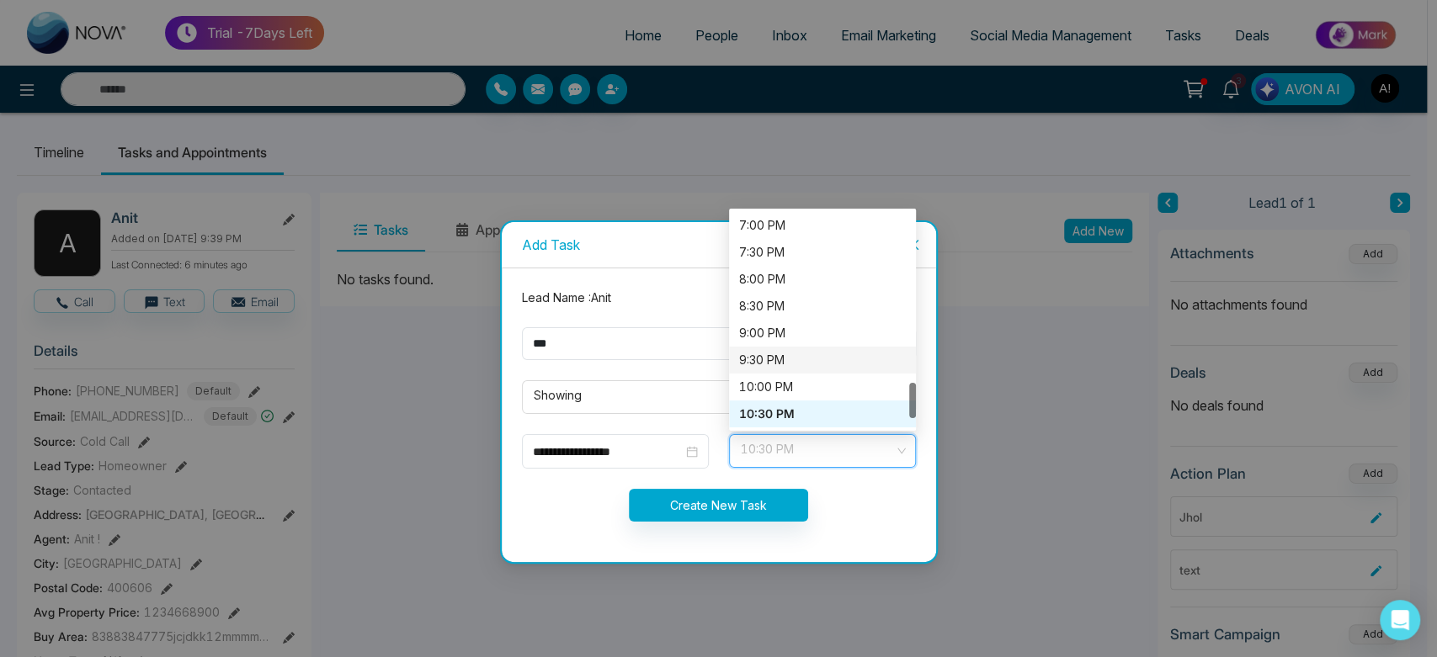
click at [789, 361] on div "9:30 PM" at bounding box center [822, 360] width 167 height 19
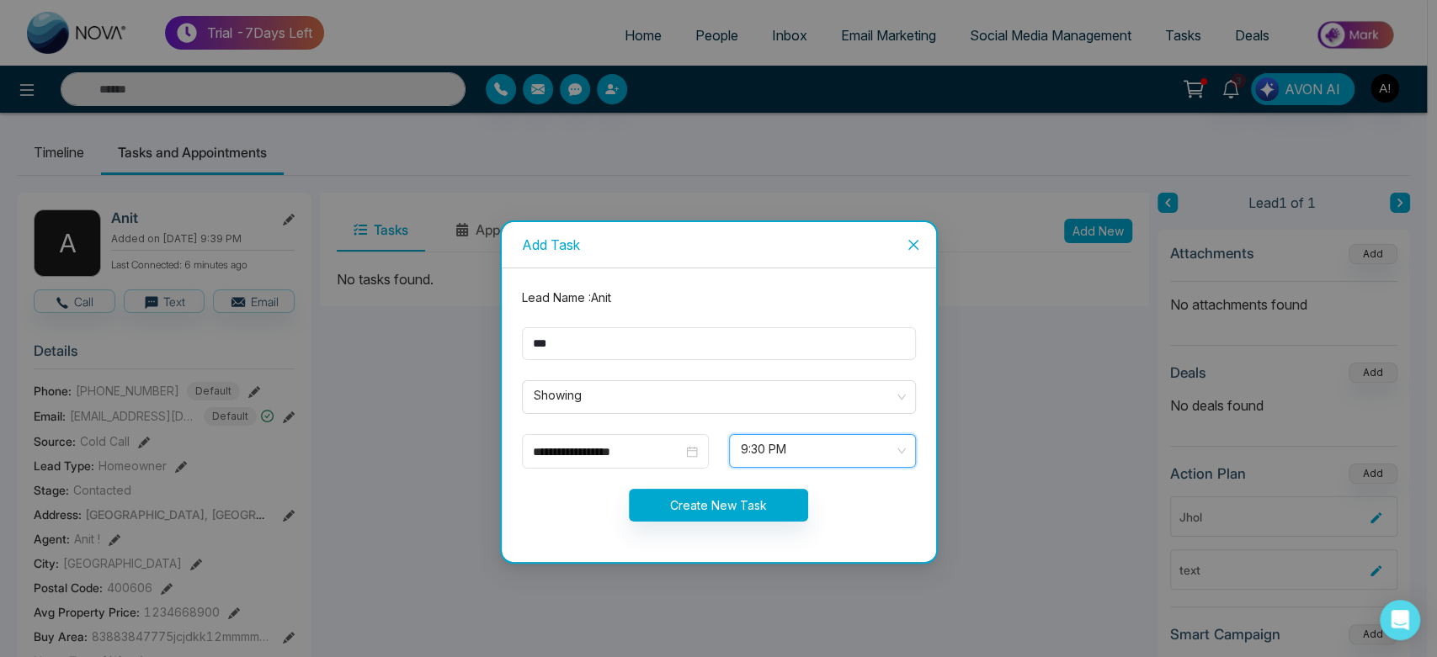
click at [663, 433] on form "**********" at bounding box center [719, 415] width 414 height 253
click at [658, 453] on input "**********" at bounding box center [608, 452] width 150 height 19
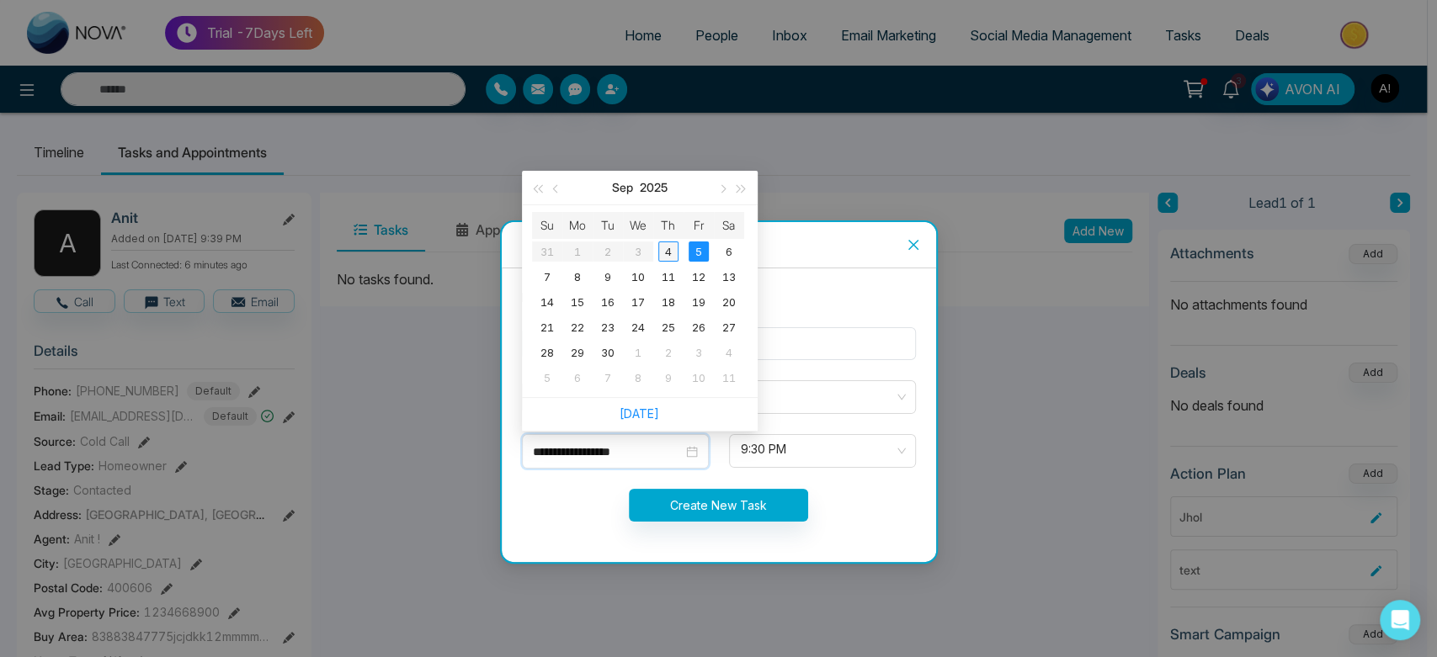
type input "**********"
click at [659, 256] on div "4" at bounding box center [668, 252] width 20 height 20
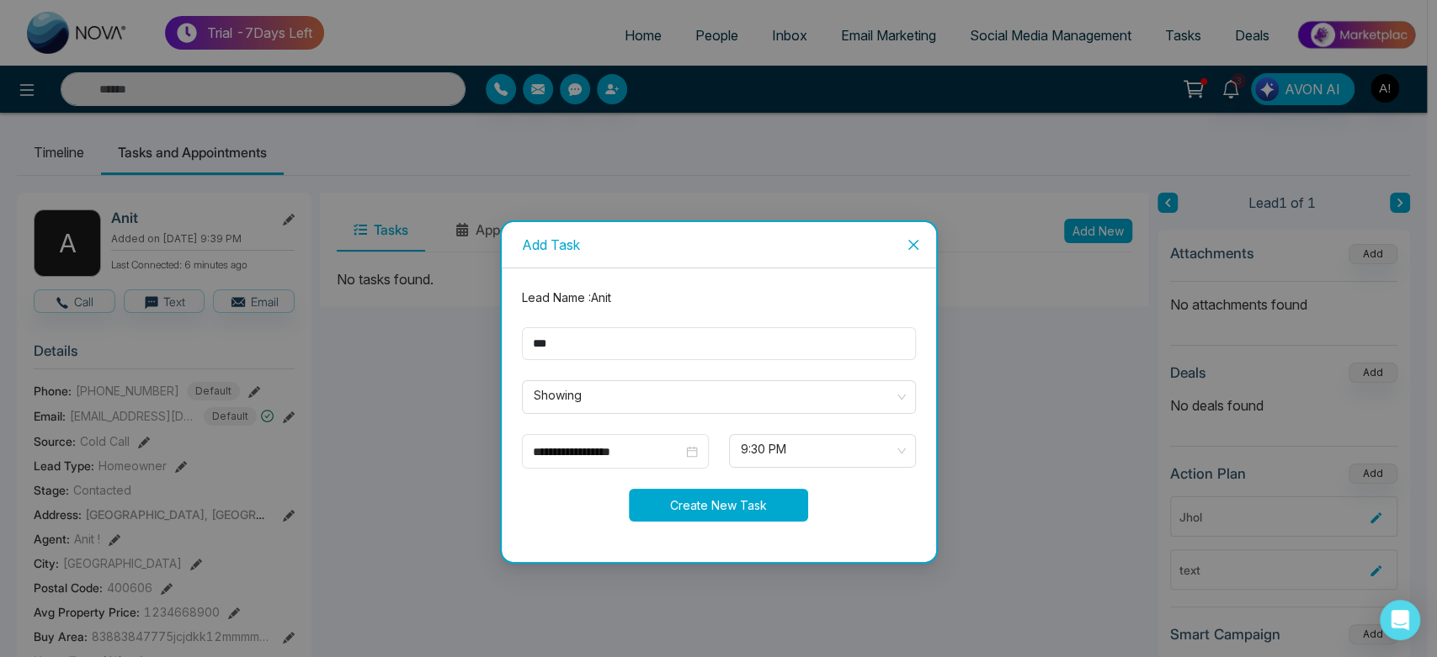
click at [705, 497] on button "Create New Task" at bounding box center [718, 505] width 179 height 33
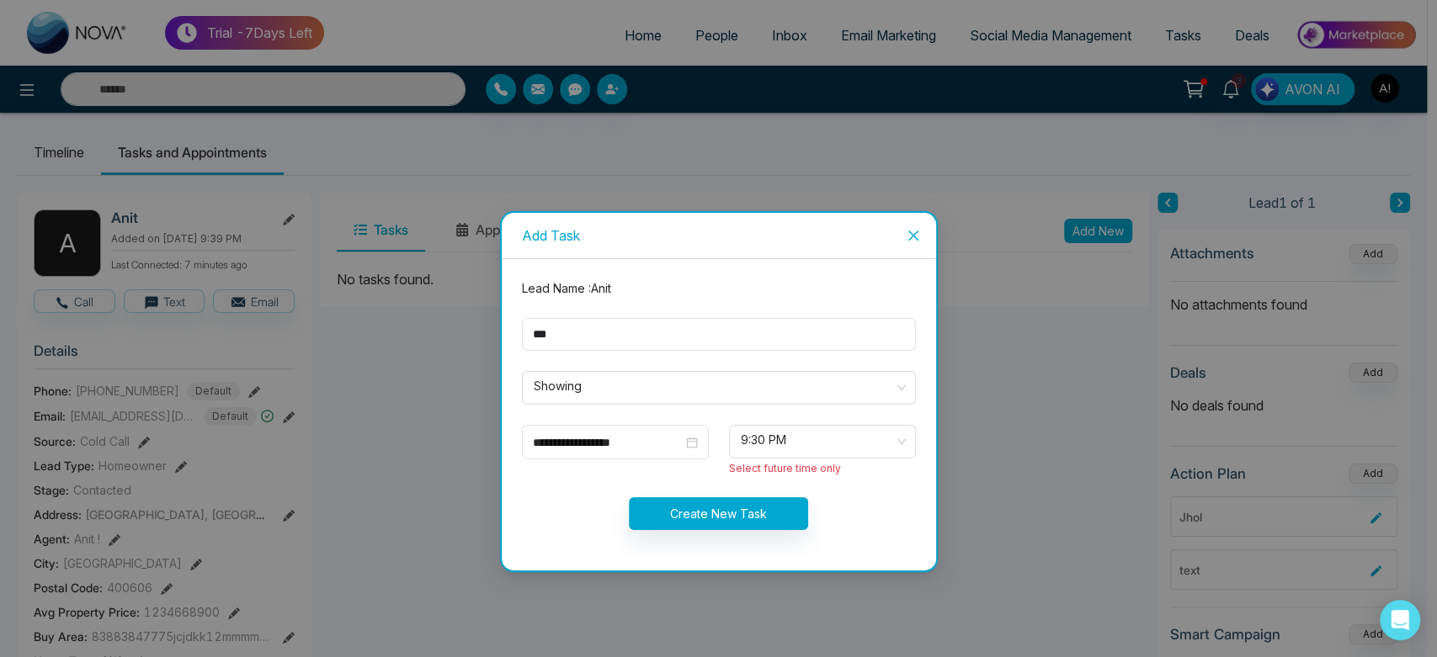
drag, startPoint x: 784, startPoint y: 493, endPoint x: 768, endPoint y: 534, distance: 43.5
click at [768, 534] on form "**********" at bounding box center [719, 414] width 414 height 271
click at [742, 514] on button "Create New Task" at bounding box center [718, 514] width 179 height 33
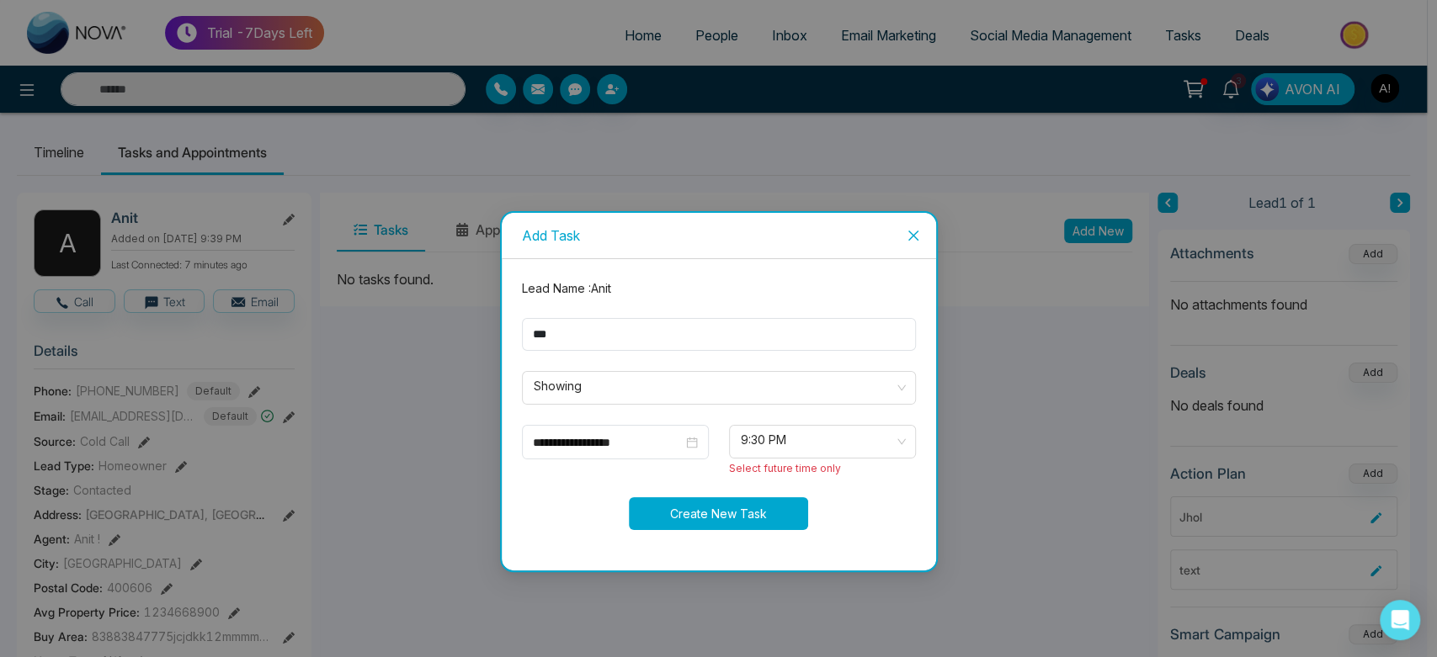
click at [742, 514] on button "Create New Task" at bounding box center [718, 514] width 179 height 33
click at [704, 530] on form "**********" at bounding box center [719, 414] width 414 height 271
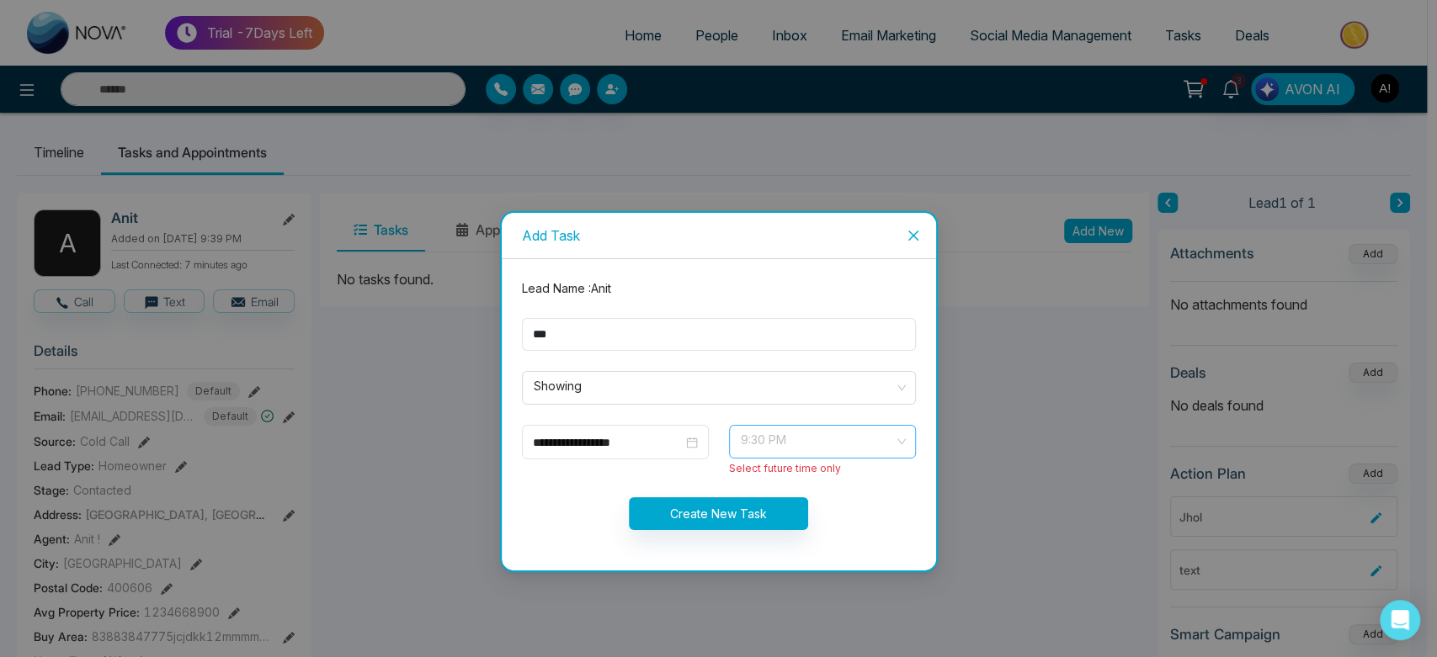
click at [835, 443] on span "9:30 PM" at bounding box center [822, 442] width 163 height 29
click at [800, 491] on div "10:30 PM" at bounding box center [822, 479] width 187 height 27
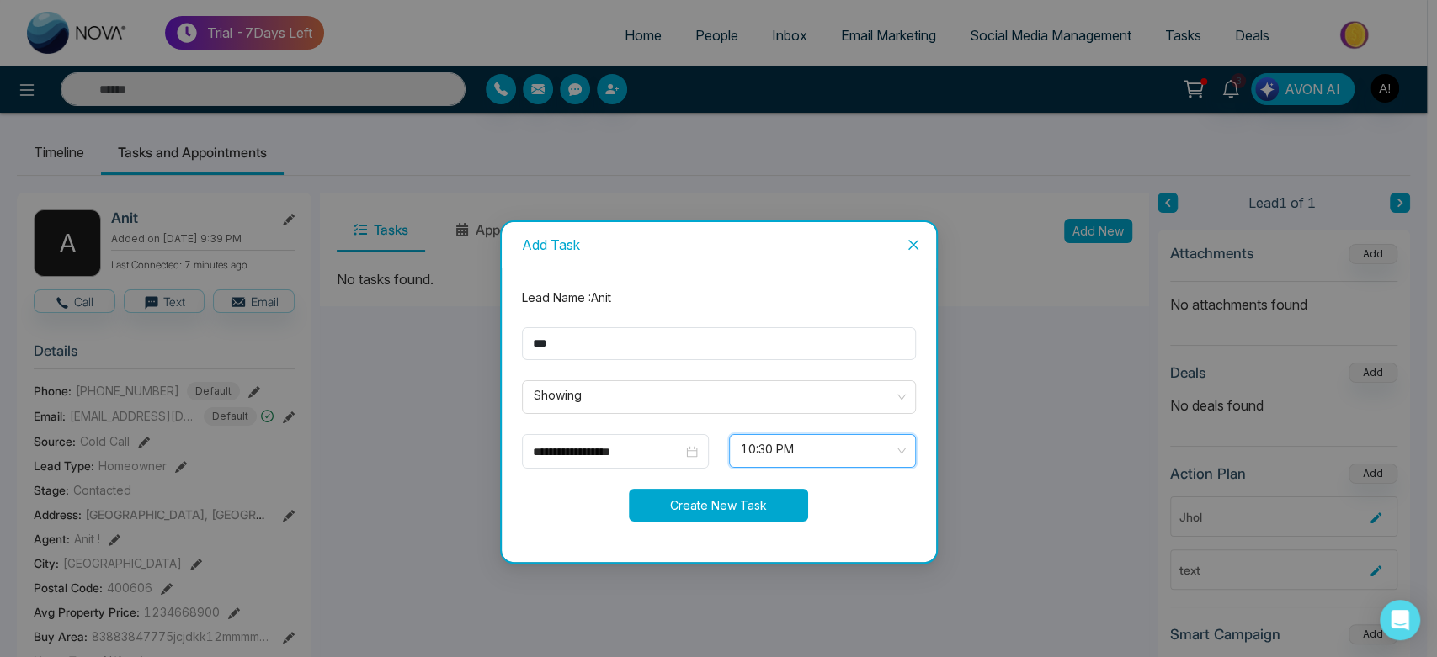
click at [660, 492] on button "Create New Task" at bounding box center [718, 505] width 179 height 33
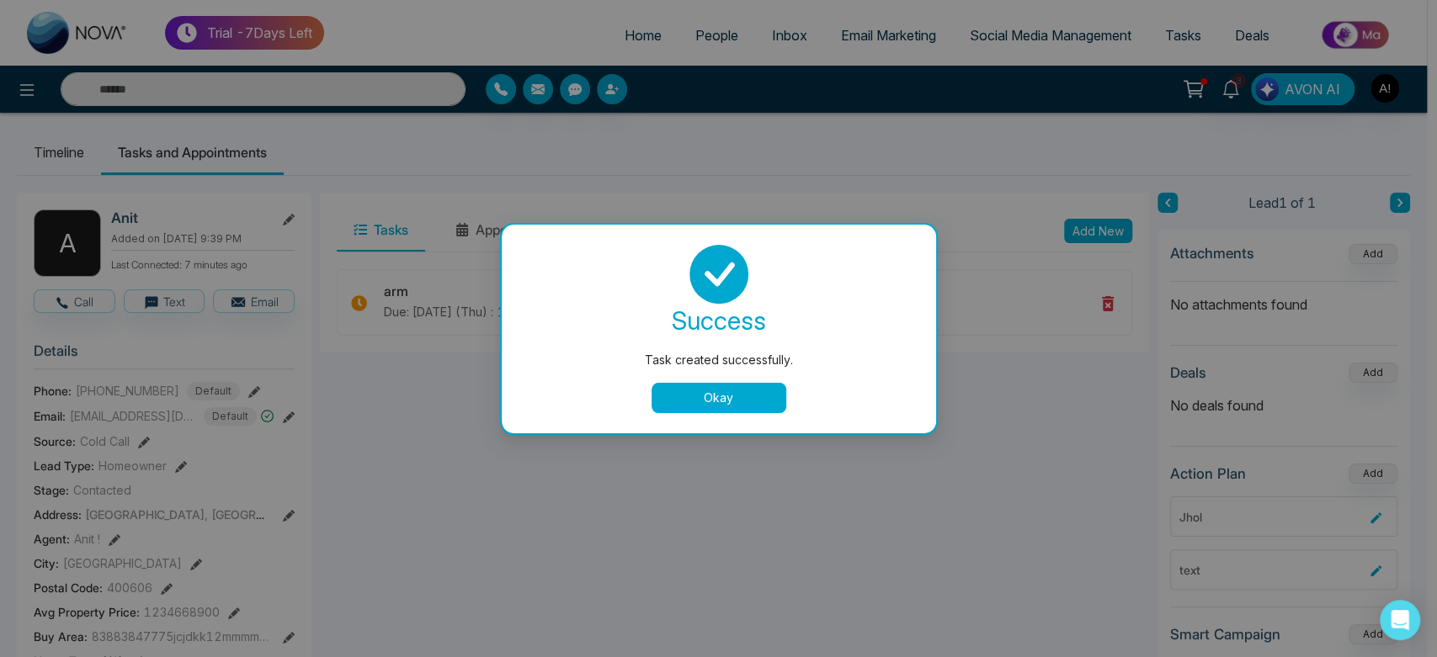
click at [724, 400] on button "Okay" at bounding box center [719, 398] width 135 height 30
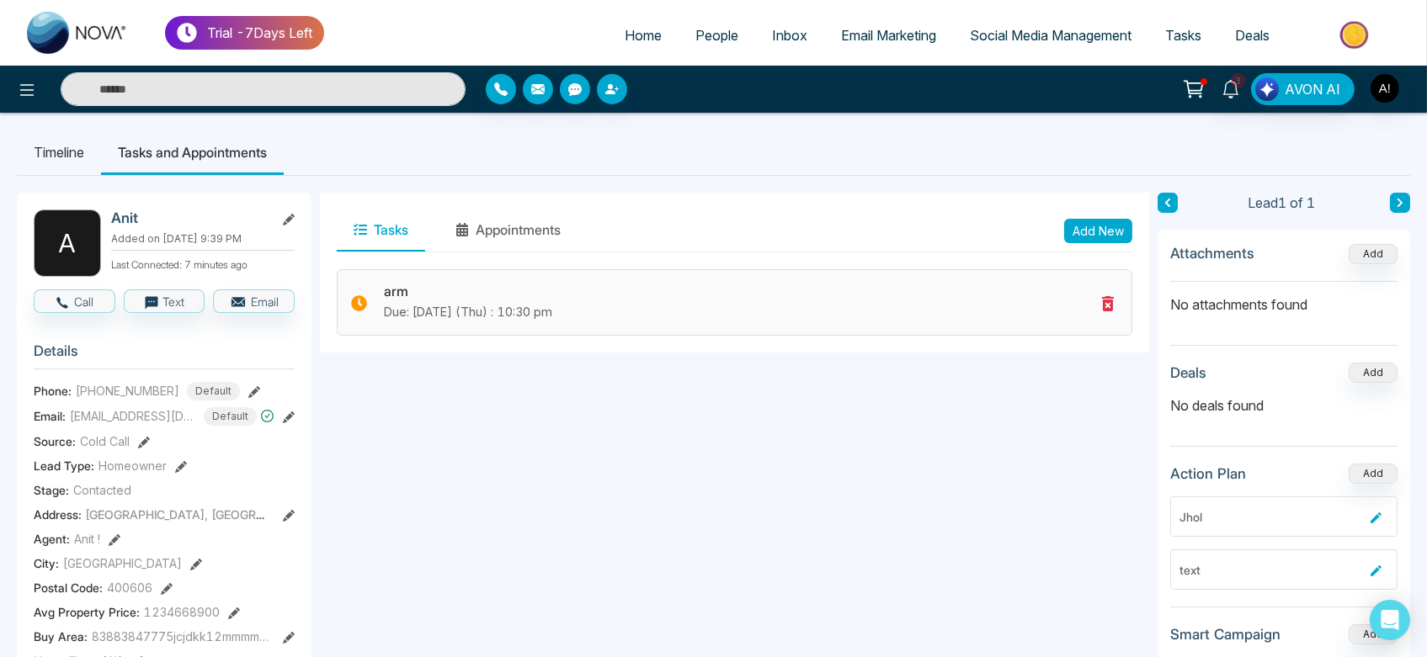
click at [1099, 306] on icon at bounding box center [1108, 304] width 20 height 20
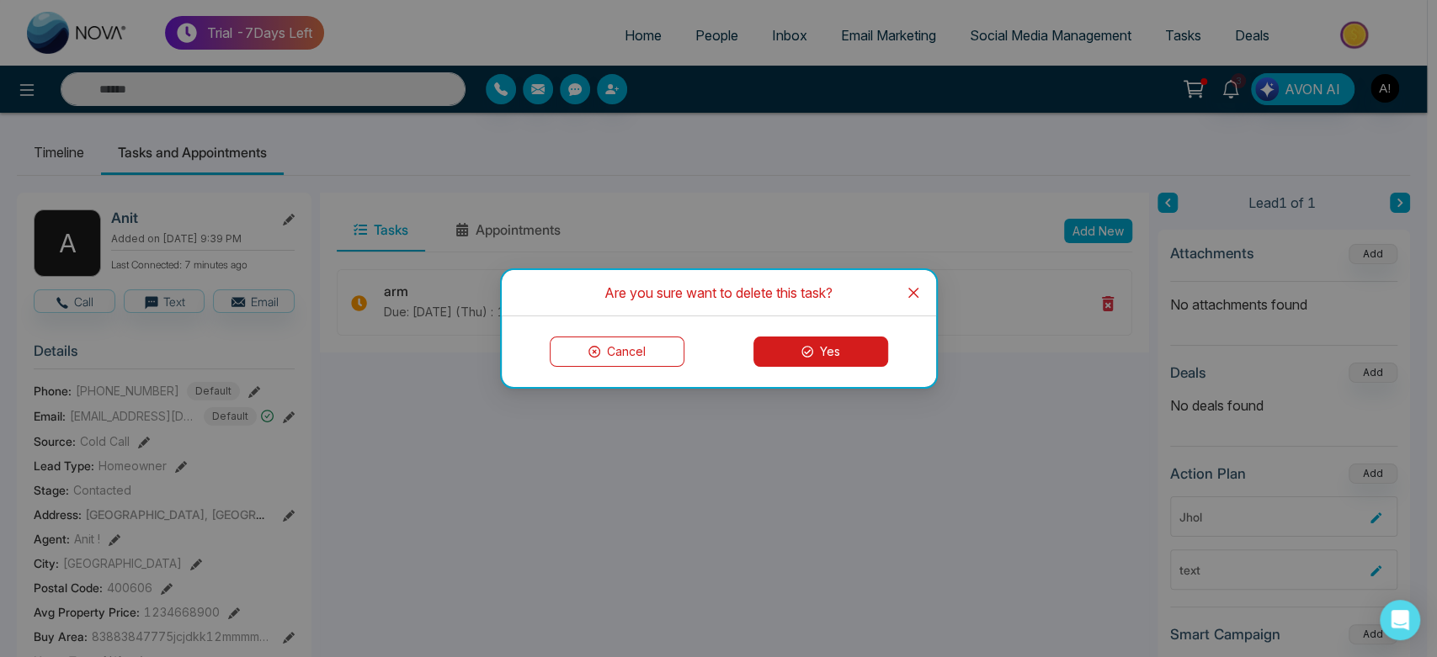
click at [798, 351] on button "Yes" at bounding box center [820, 352] width 135 height 30
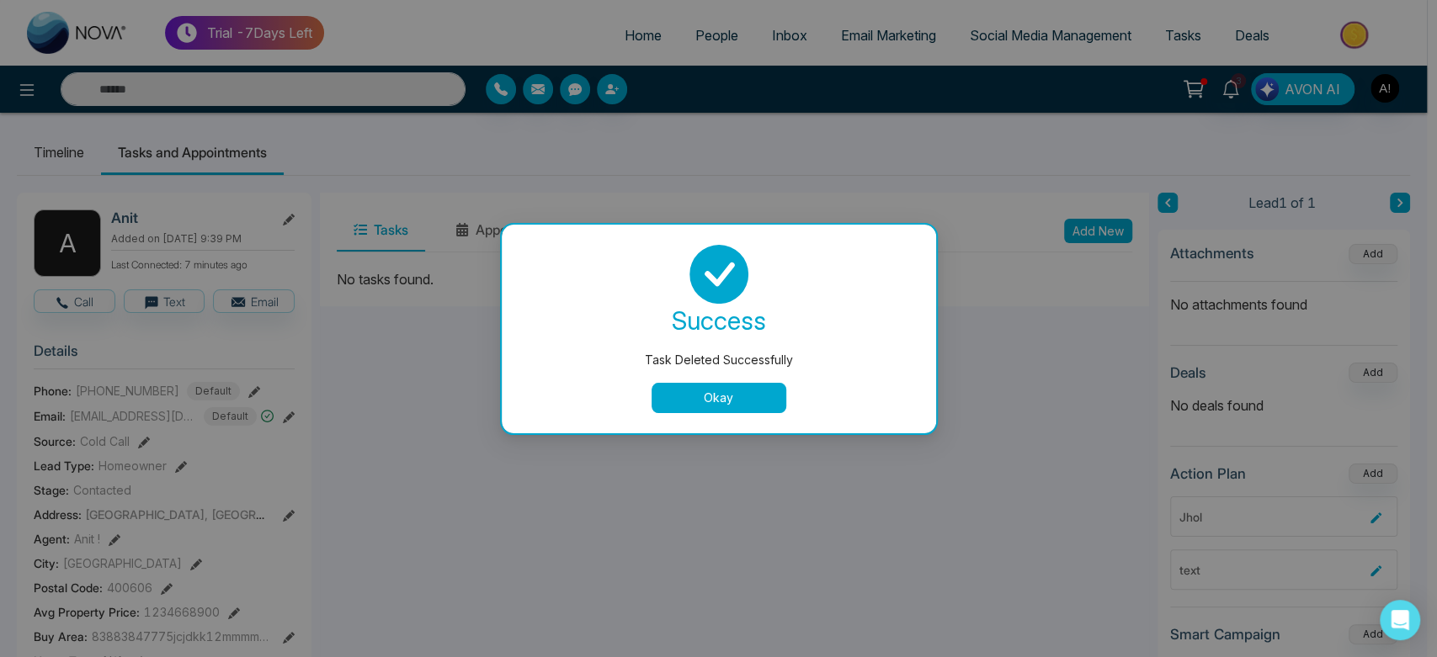
click at [762, 409] on button "Okay" at bounding box center [719, 398] width 135 height 30
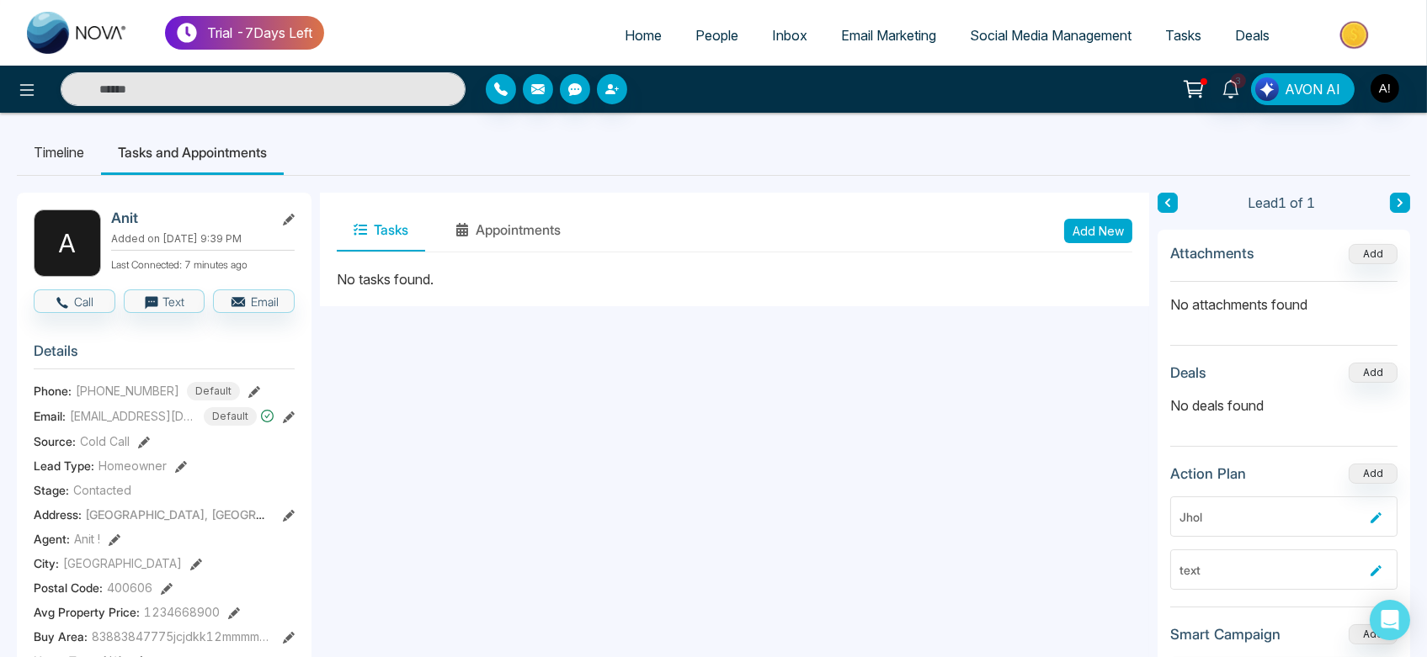
click at [524, 252] on div "Tasks Appointments Add New" at bounding box center [735, 231] width 796 height 43
click at [530, 241] on button "Appointments" at bounding box center [508, 231] width 139 height 42
click at [1104, 229] on button "Add New" at bounding box center [1098, 231] width 68 height 24
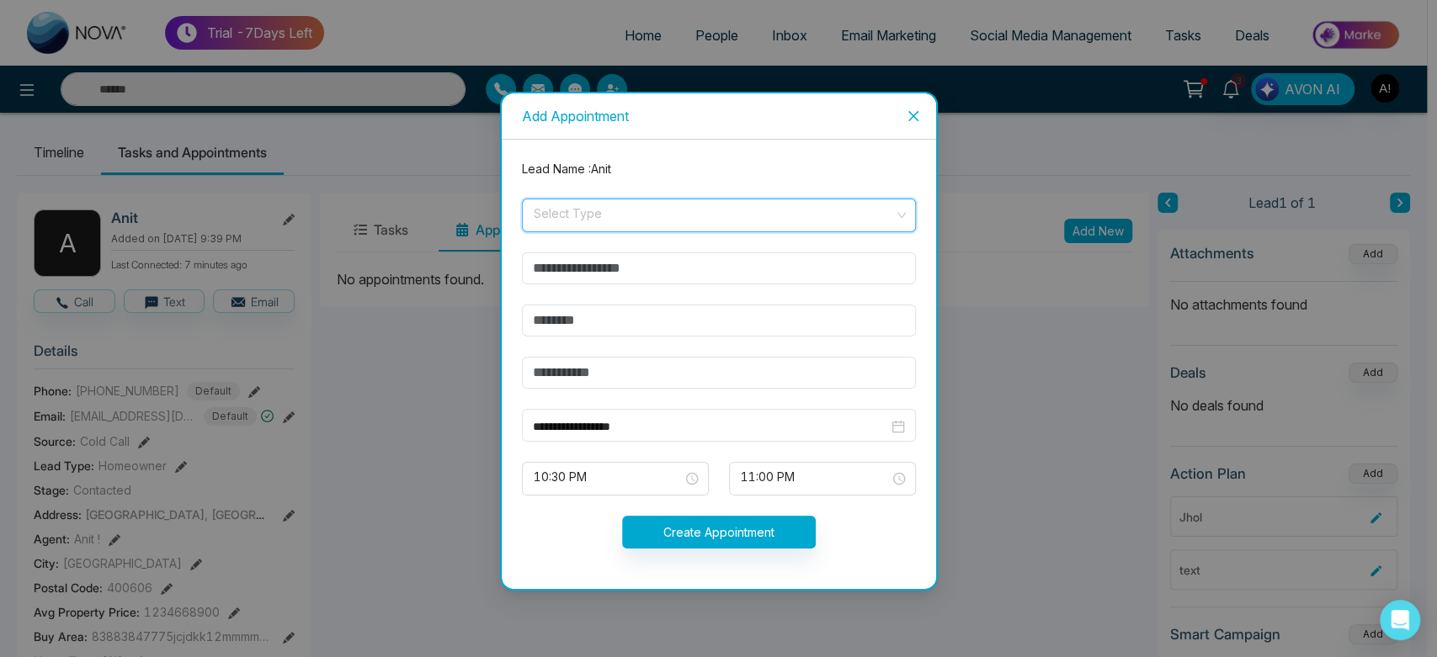
click at [634, 214] on input "search" at bounding box center [713, 212] width 362 height 25
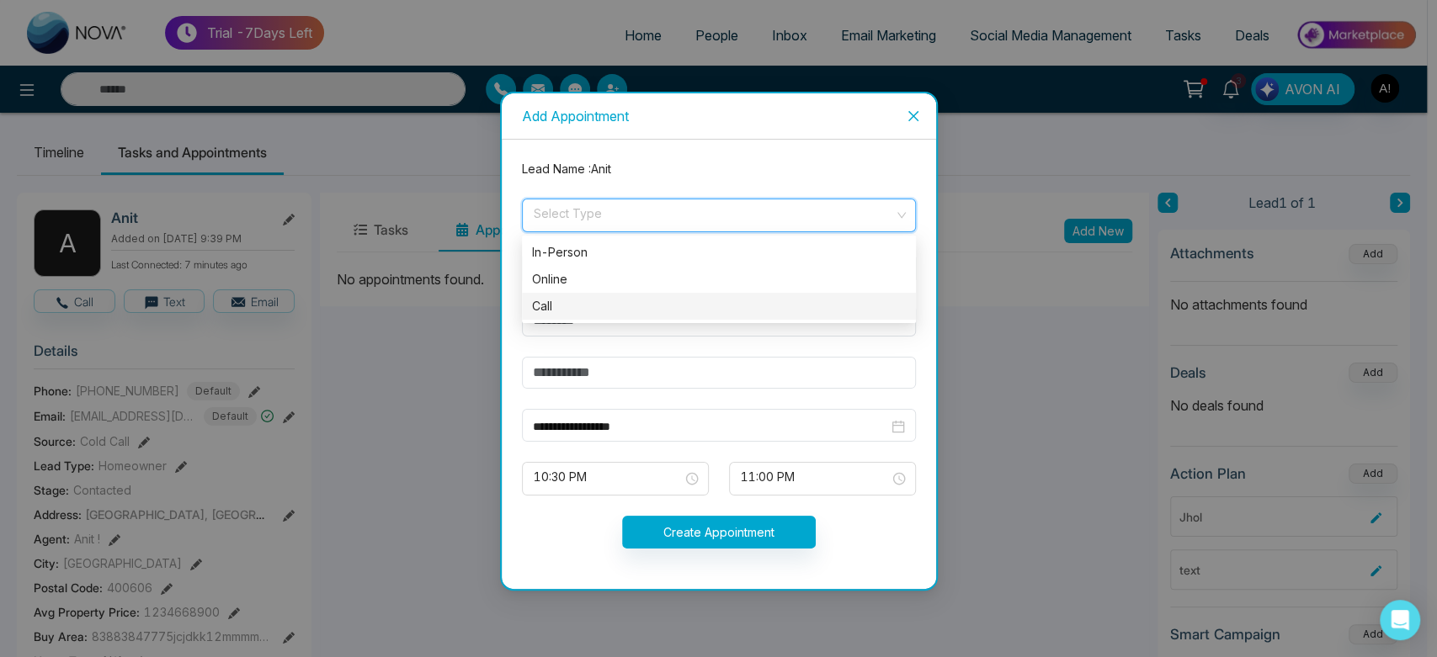
click at [613, 301] on div "Call" at bounding box center [719, 306] width 374 height 19
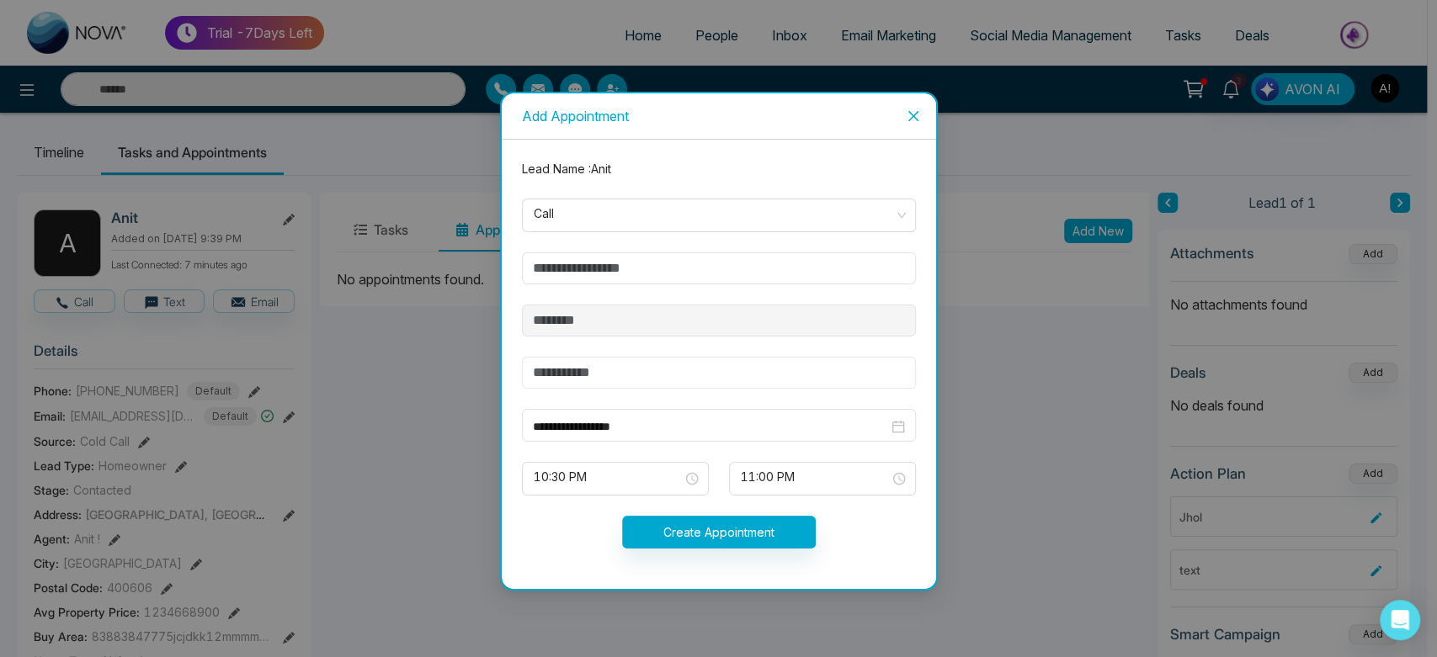
click at [579, 376] on input "text" at bounding box center [719, 373] width 394 height 32
type input "***"
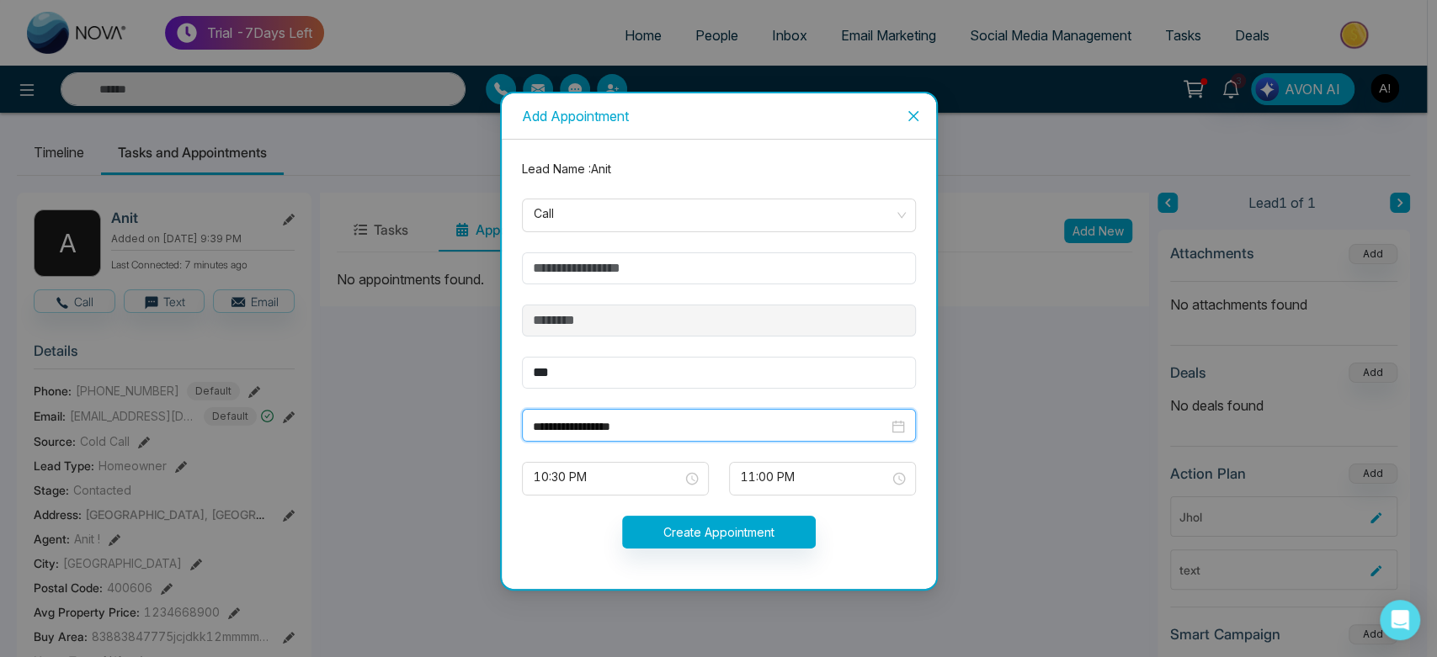
click at [713, 422] on input "**********" at bounding box center [710, 427] width 355 height 19
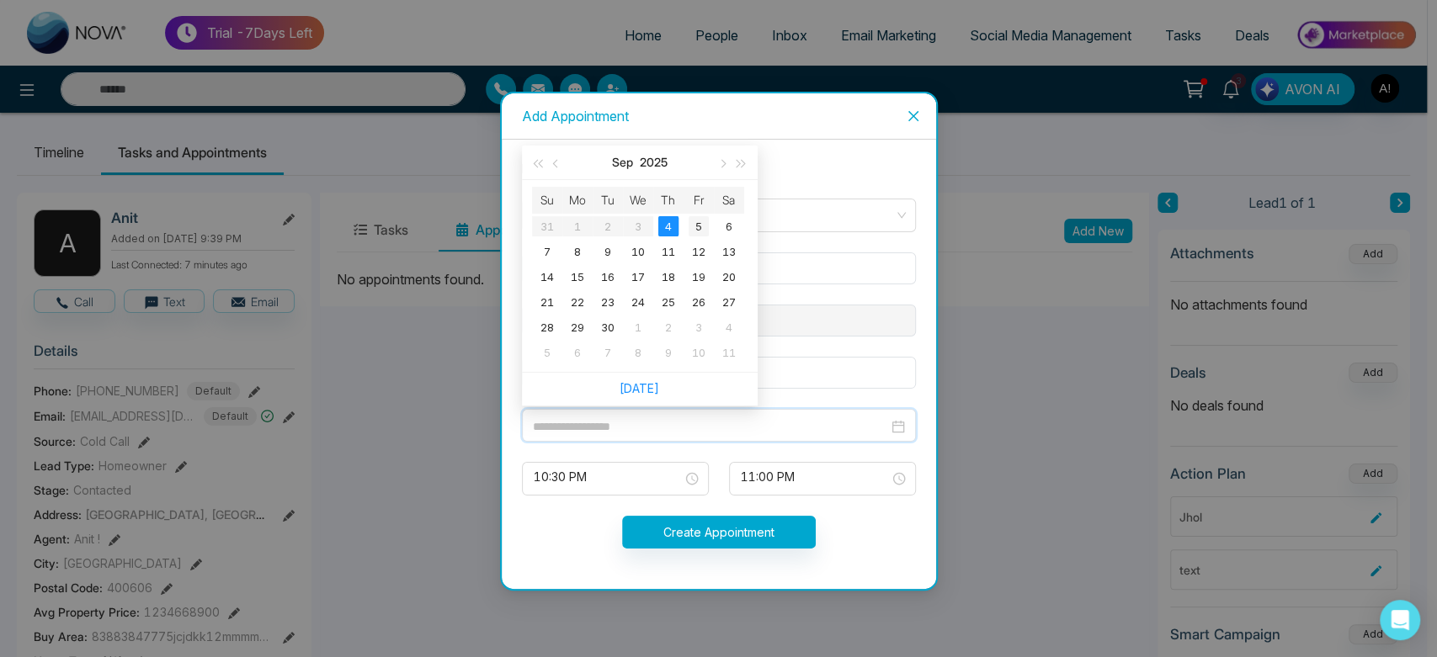
type input "**********"
click at [696, 230] on div "5" at bounding box center [699, 226] width 20 height 20
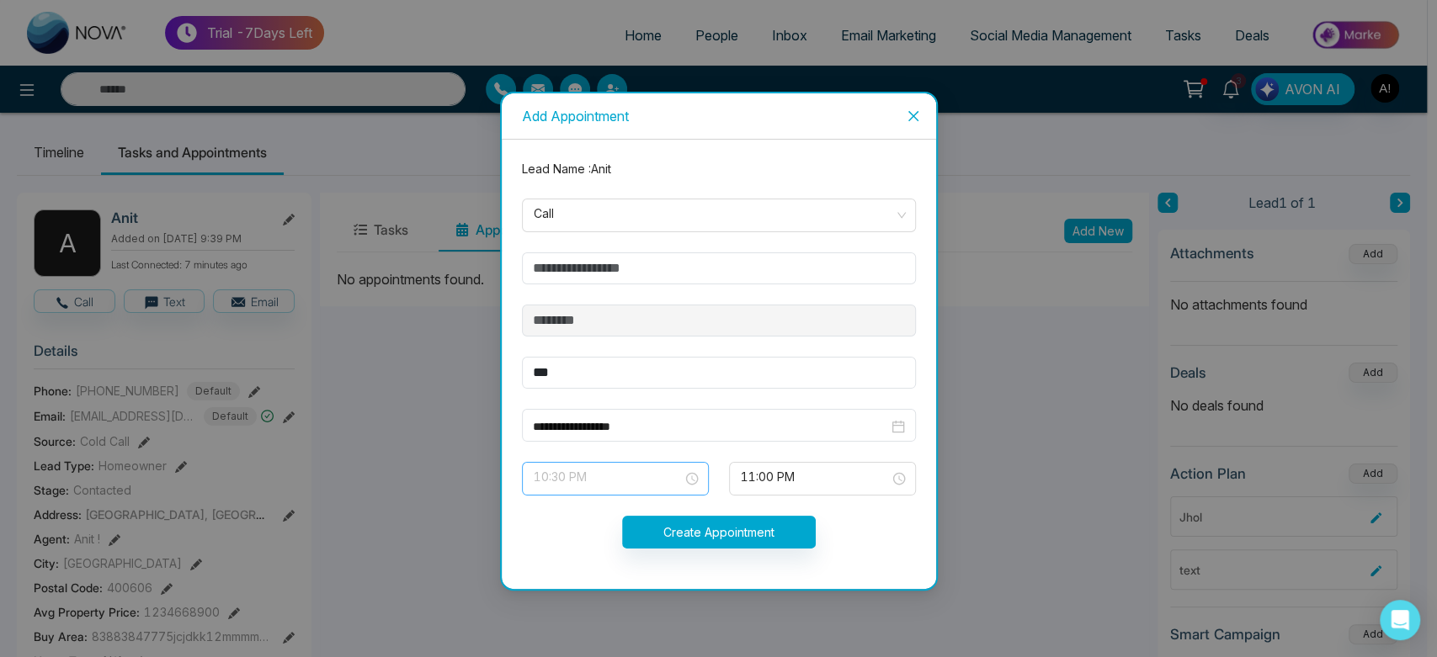
click at [654, 476] on span "10:30 PM" at bounding box center [615, 479] width 163 height 29
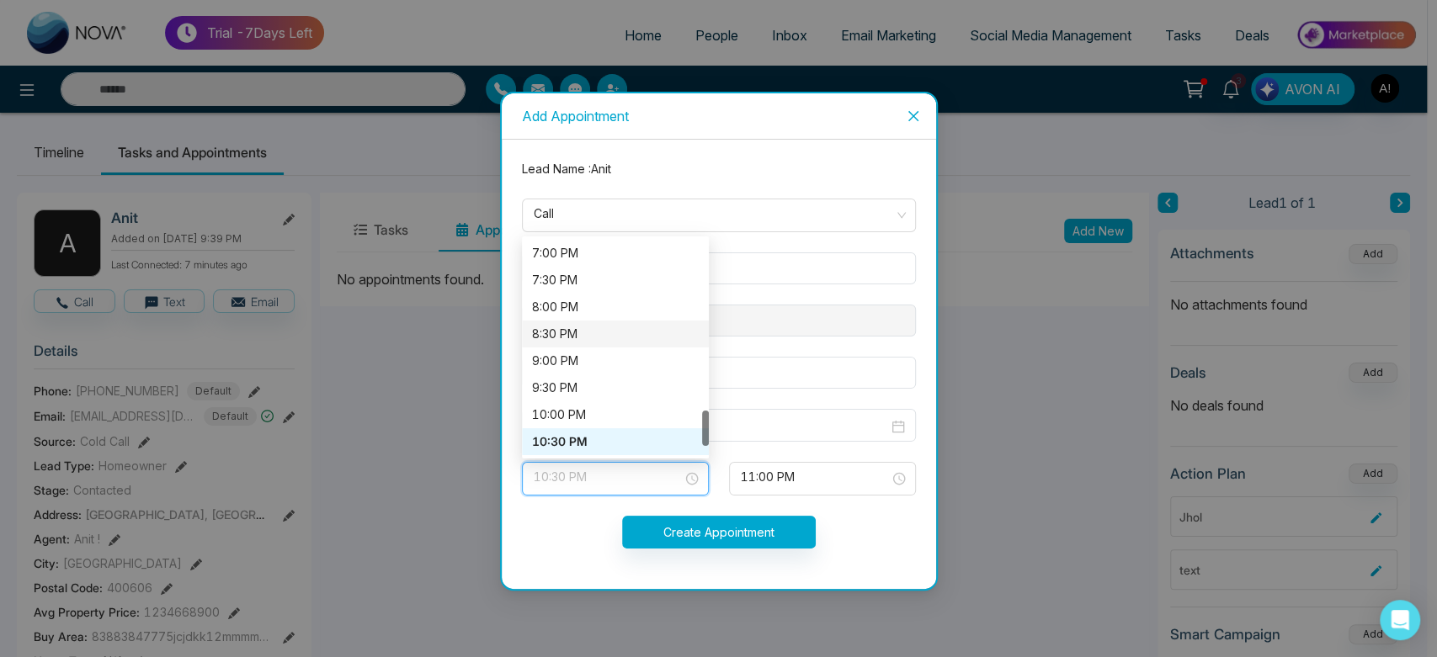
click at [592, 335] on div "8:30 PM" at bounding box center [615, 334] width 167 height 19
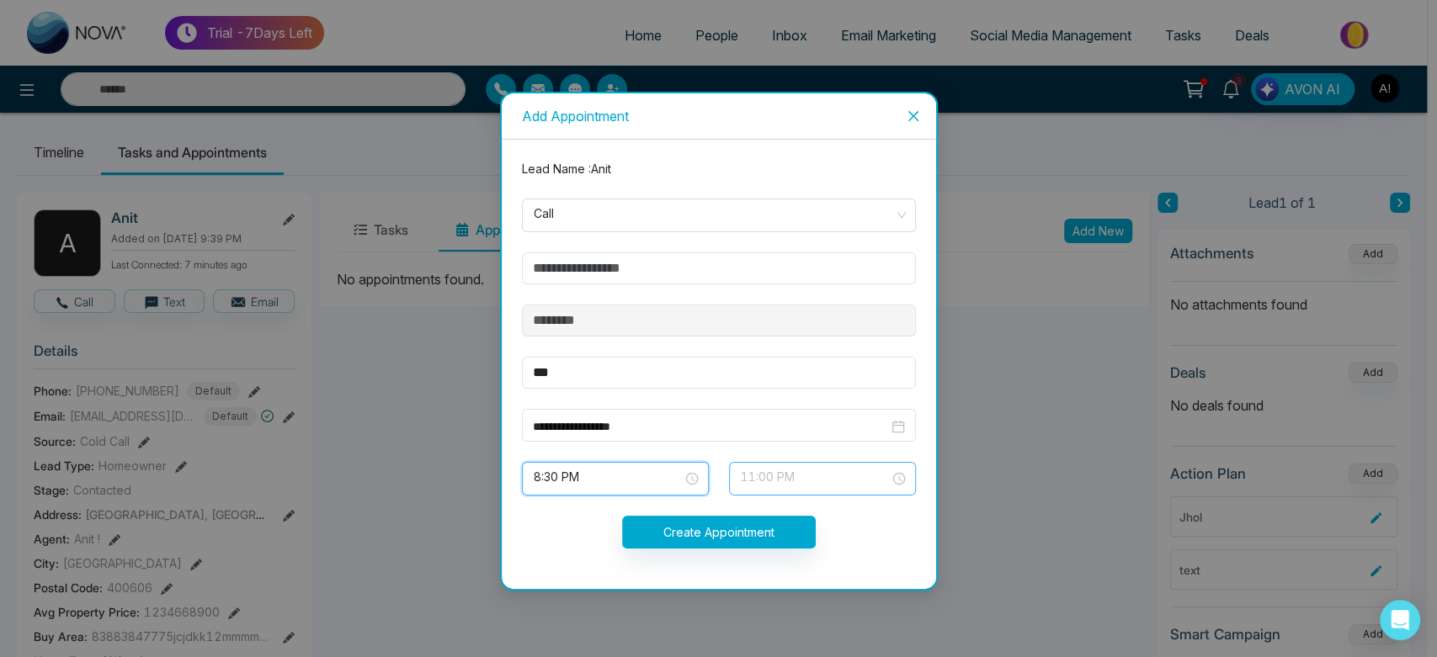
click at [805, 469] on span "11:00 PM" at bounding box center [822, 479] width 163 height 29
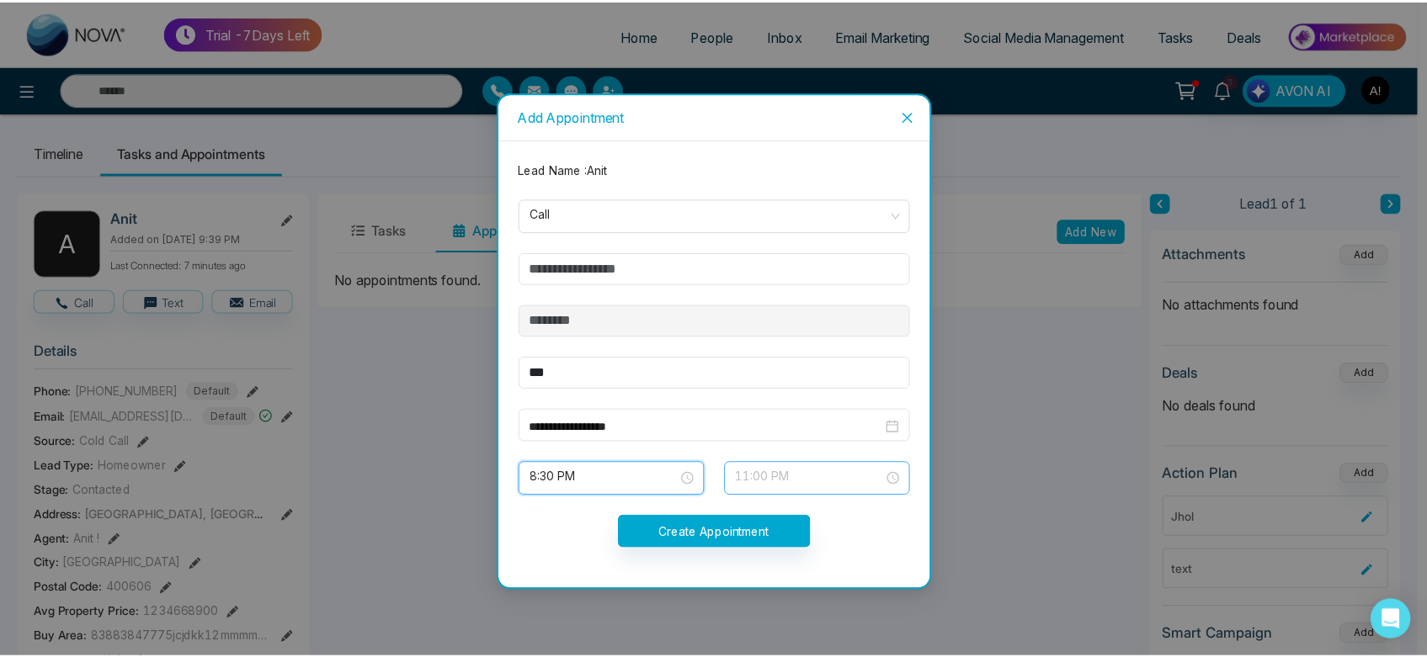
scroll to position [1051, 0]
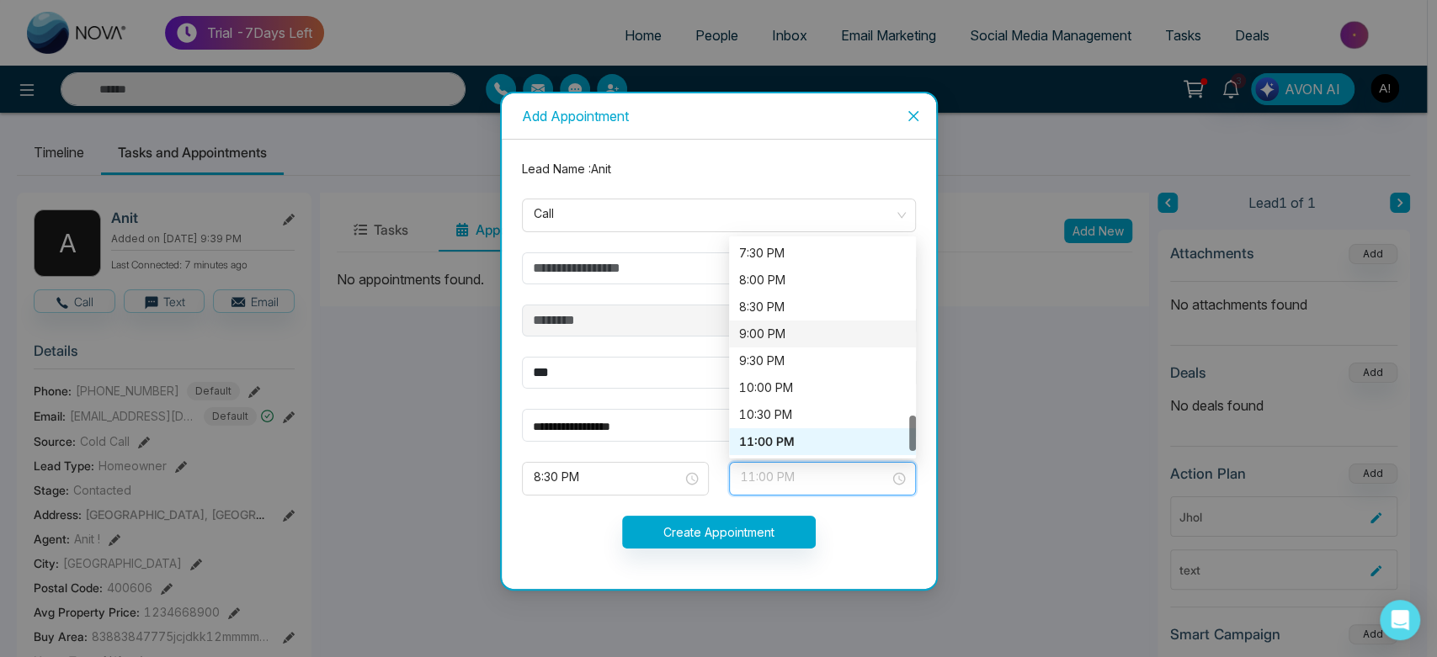
click at [776, 328] on div "9:00 PM" at bounding box center [822, 334] width 167 height 19
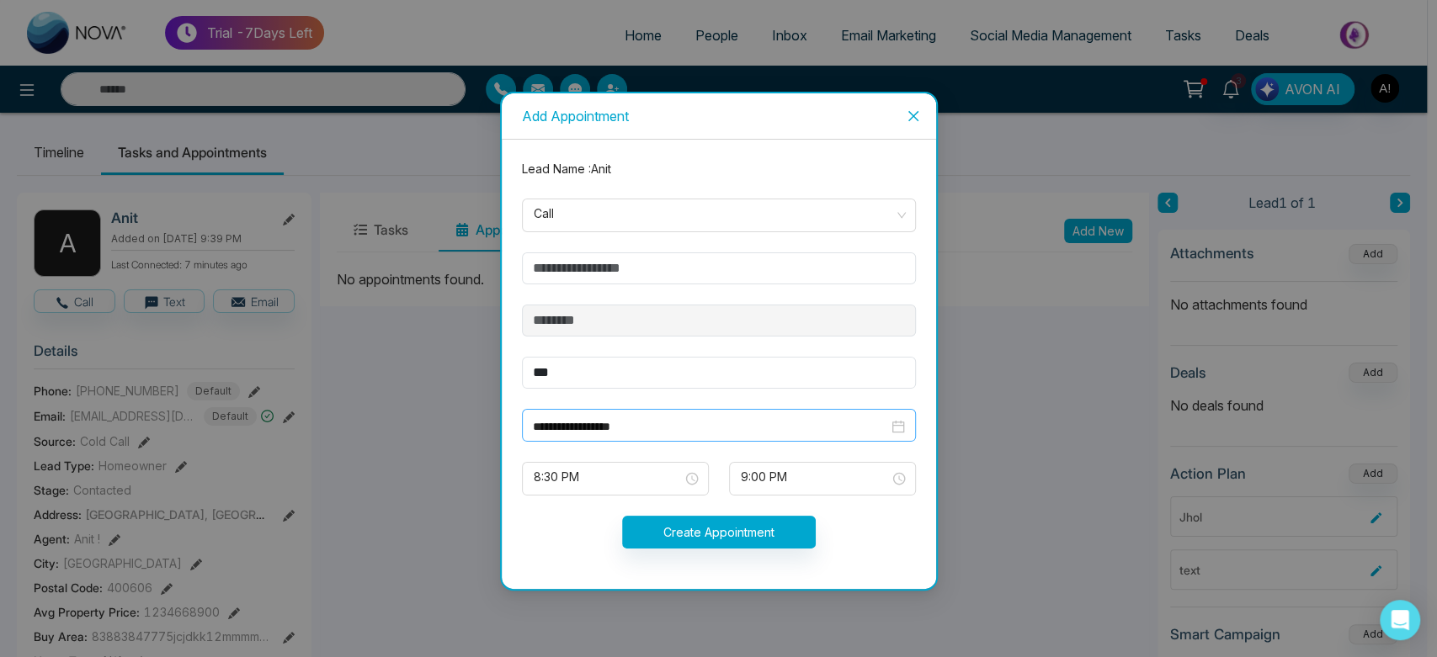
click at [603, 415] on div "**********" at bounding box center [719, 425] width 394 height 33
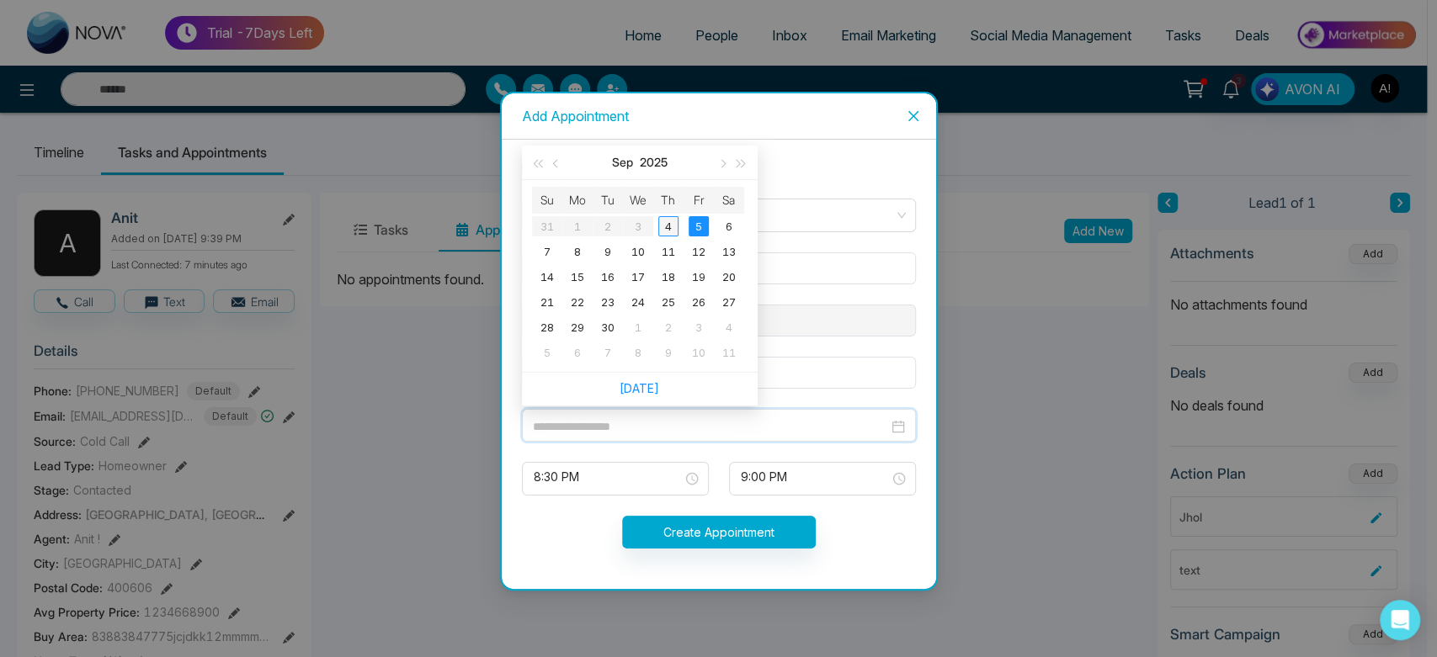
type input "**********"
click at [670, 221] on div "4" at bounding box center [668, 226] width 20 height 20
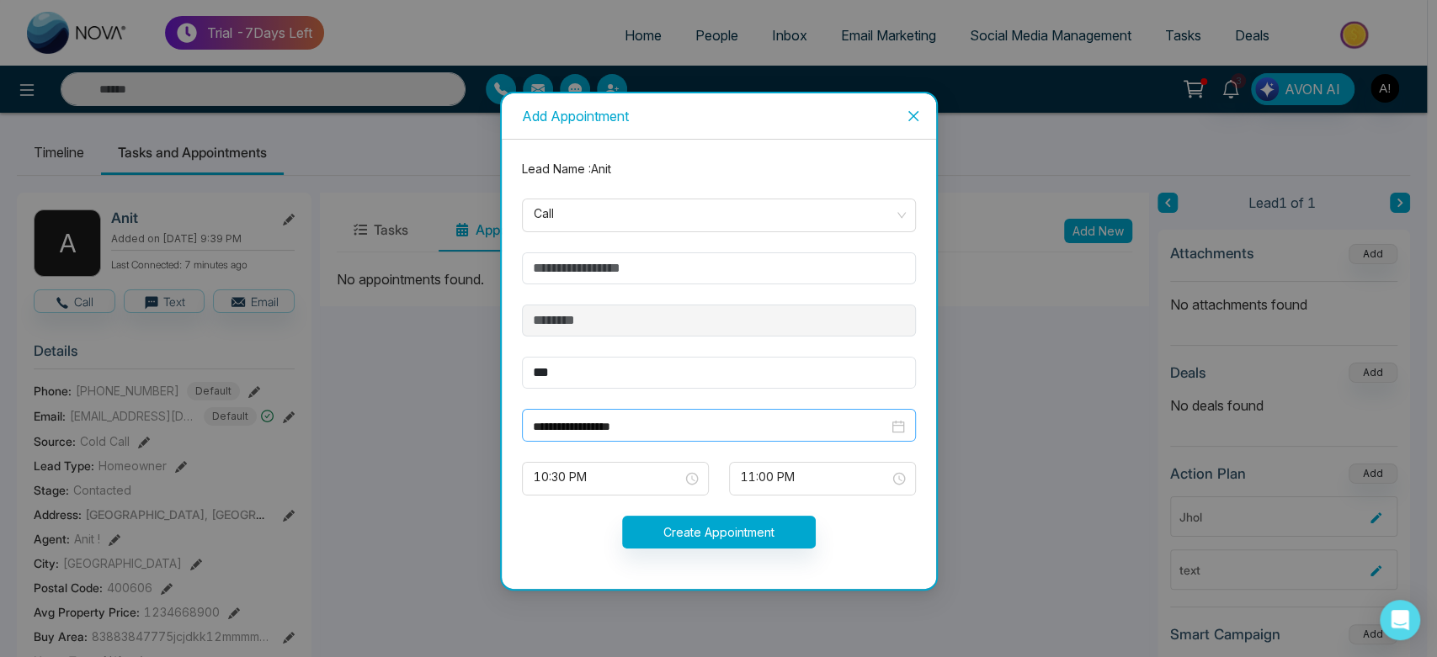
drag, startPoint x: 520, startPoint y: 432, endPoint x: 729, endPoint y: 430, distance: 208.8
click at [729, 430] on div "**********" at bounding box center [719, 425] width 414 height 33
click at [828, 536] on div "Create Appointment" at bounding box center [719, 532] width 414 height 33
click at [689, 521] on button "Create Appointment" at bounding box center [719, 532] width 194 height 33
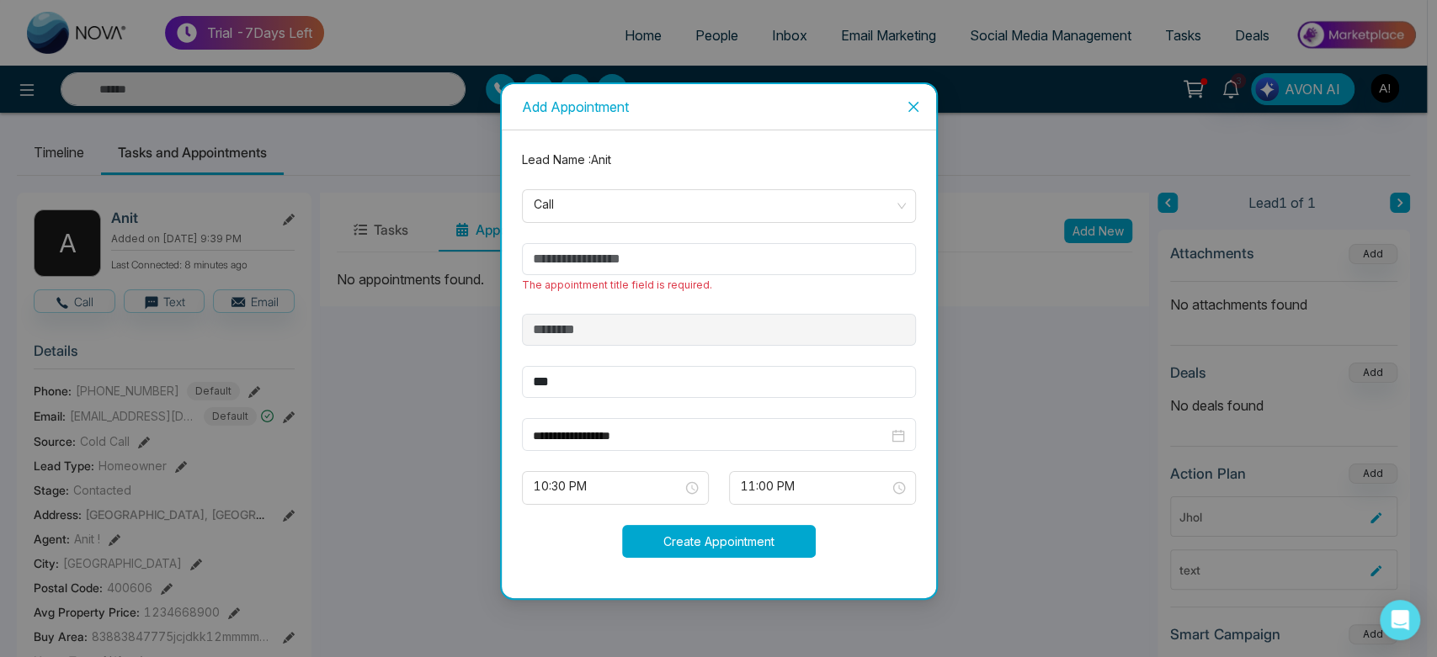
click at [713, 548] on button "Create Appointment" at bounding box center [719, 541] width 194 height 33
click at [633, 271] on input "text" at bounding box center [719, 259] width 394 height 32
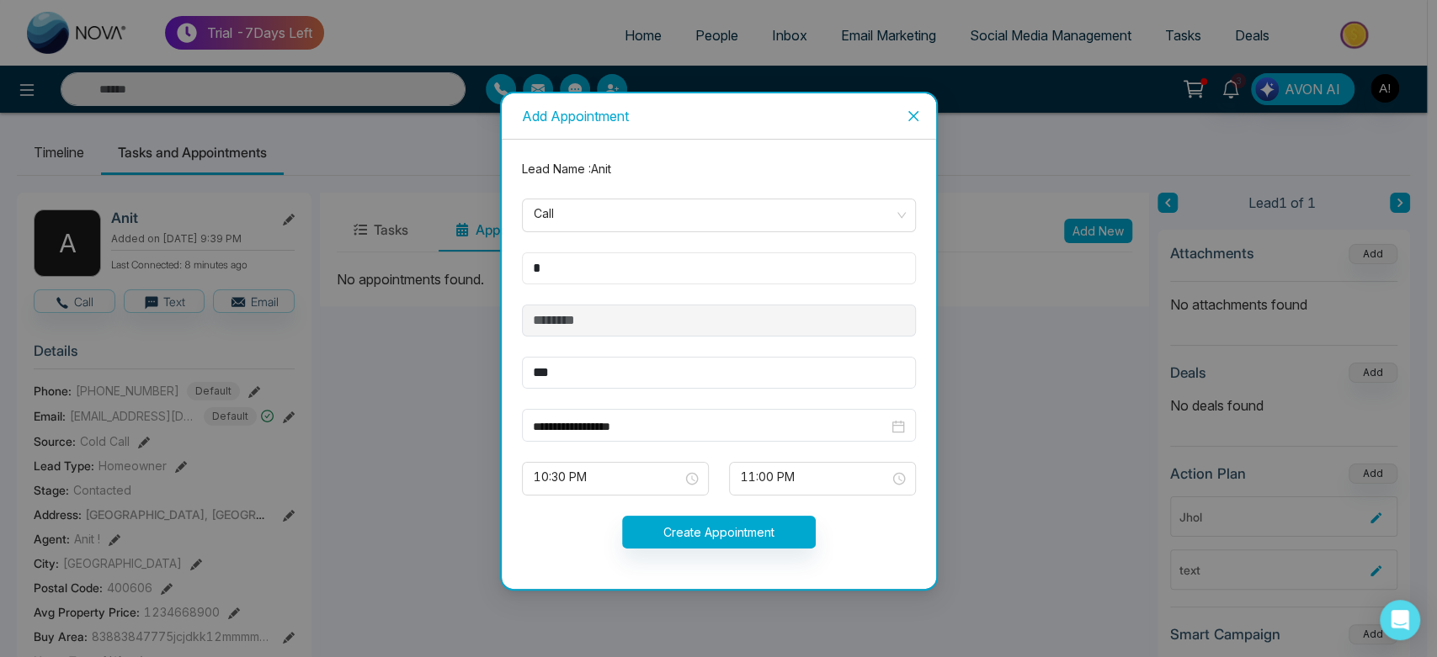
type input "*"
click at [761, 535] on button "Create Appointment" at bounding box center [719, 532] width 194 height 33
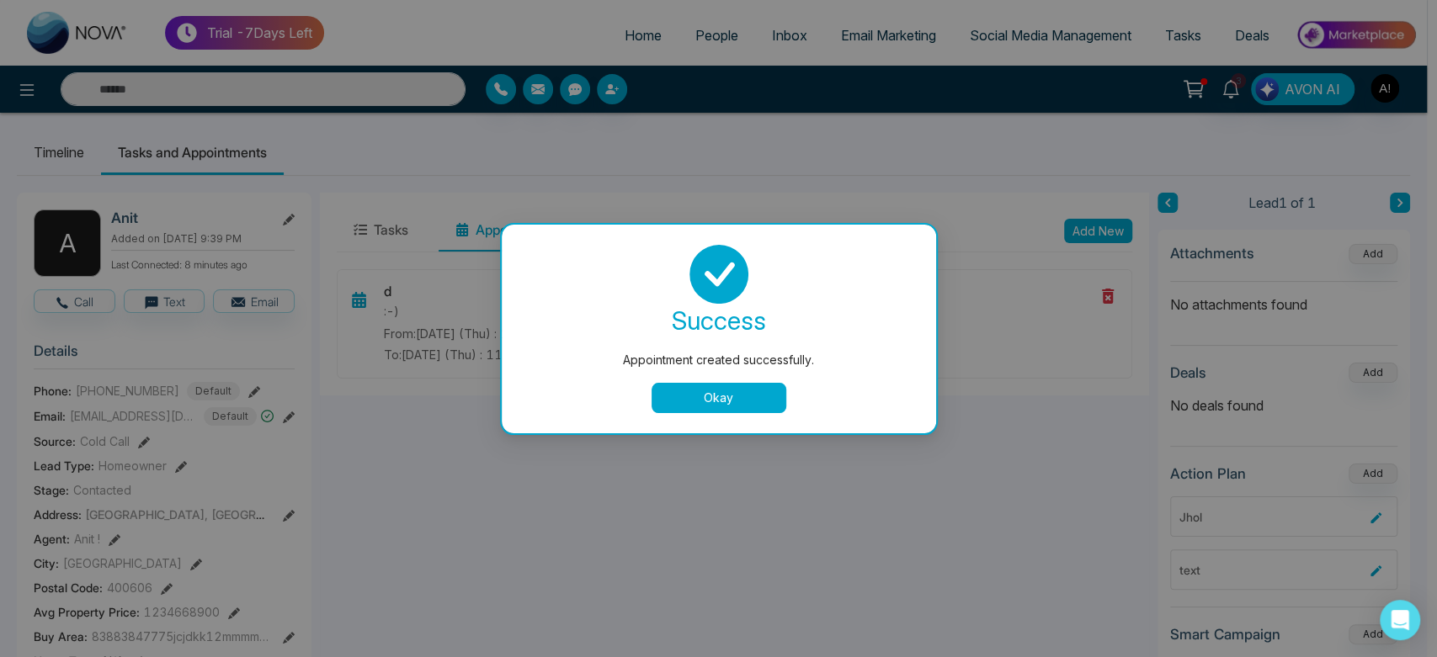
click at [739, 391] on button "Okay" at bounding box center [719, 398] width 135 height 30
click at [739, 391] on div "d :-) From: [DATE] (Thu) : 10:30 pm To: [DATE] (Thu) : 11:00 pm" at bounding box center [734, 332] width 829 height 126
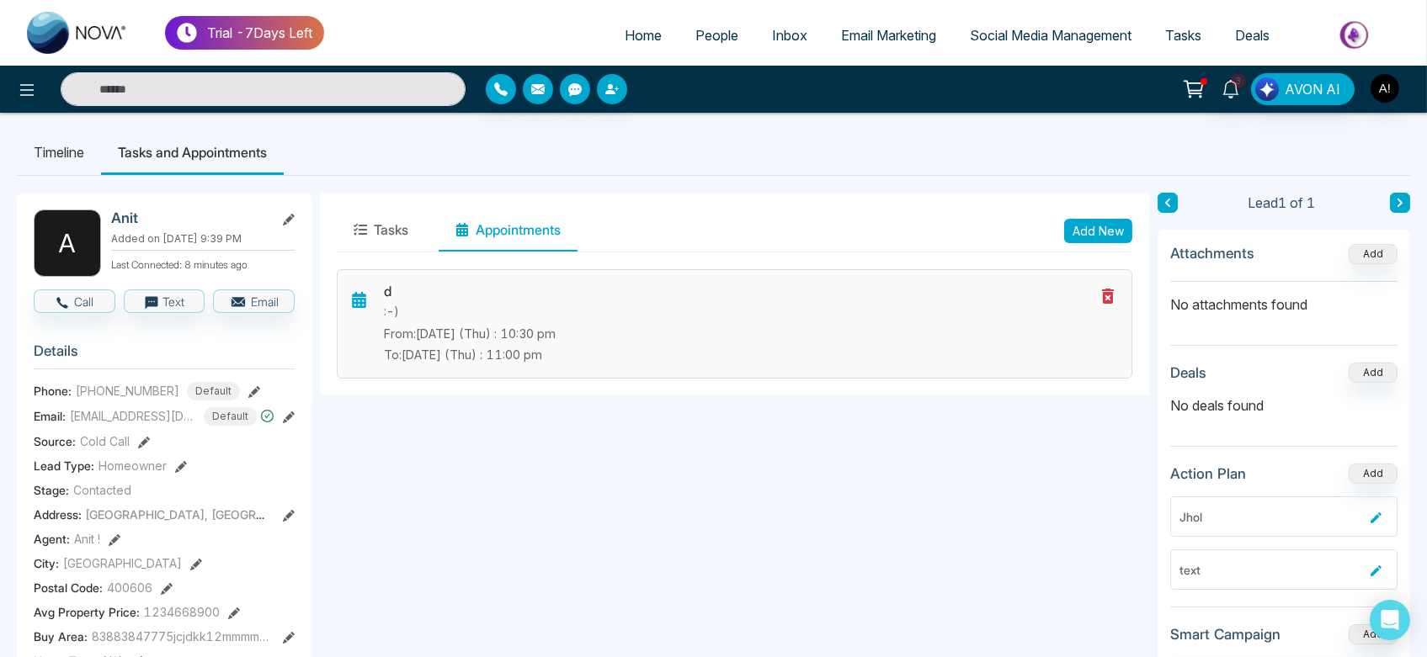
drag, startPoint x: 371, startPoint y: 283, endPoint x: 583, endPoint y: 349, distance: 222.1
click at [583, 349] on div "d :-) From: [DATE] (Thu) : 10:30 pm To: [DATE] (Thu) : 11:00 pm" at bounding box center [735, 323] width 796 height 109
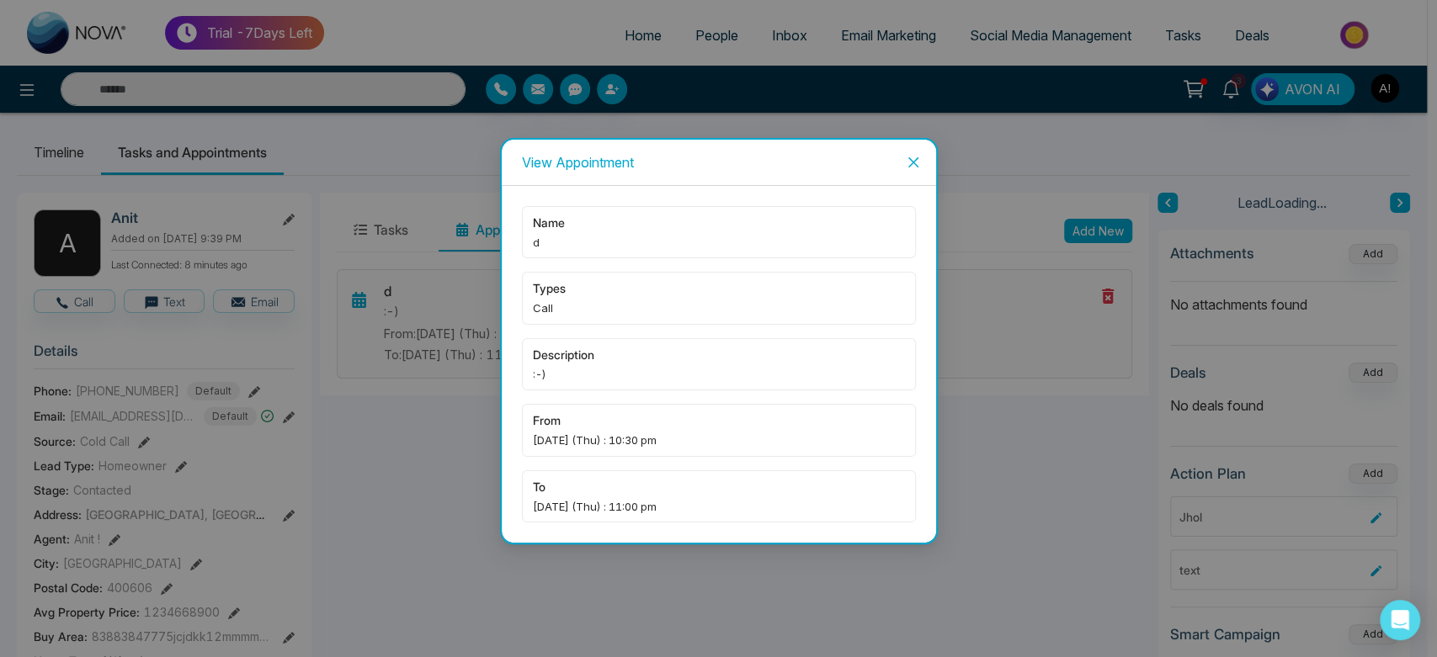
click at [583, 349] on span "description" at bounding box center [719, 355] width 372 height 19
click at [907, 160] on icon "close" at bounding box center [913, 162] width 13 height 13
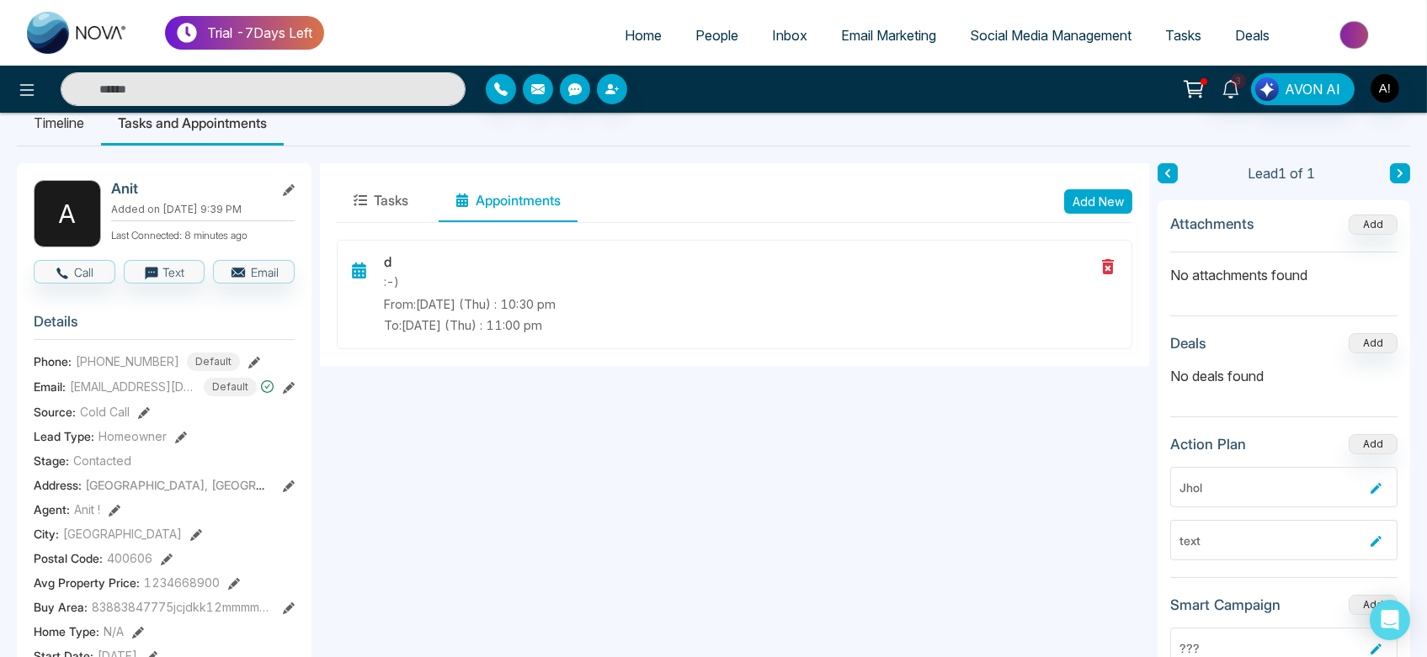
scroll to position [0, 0]
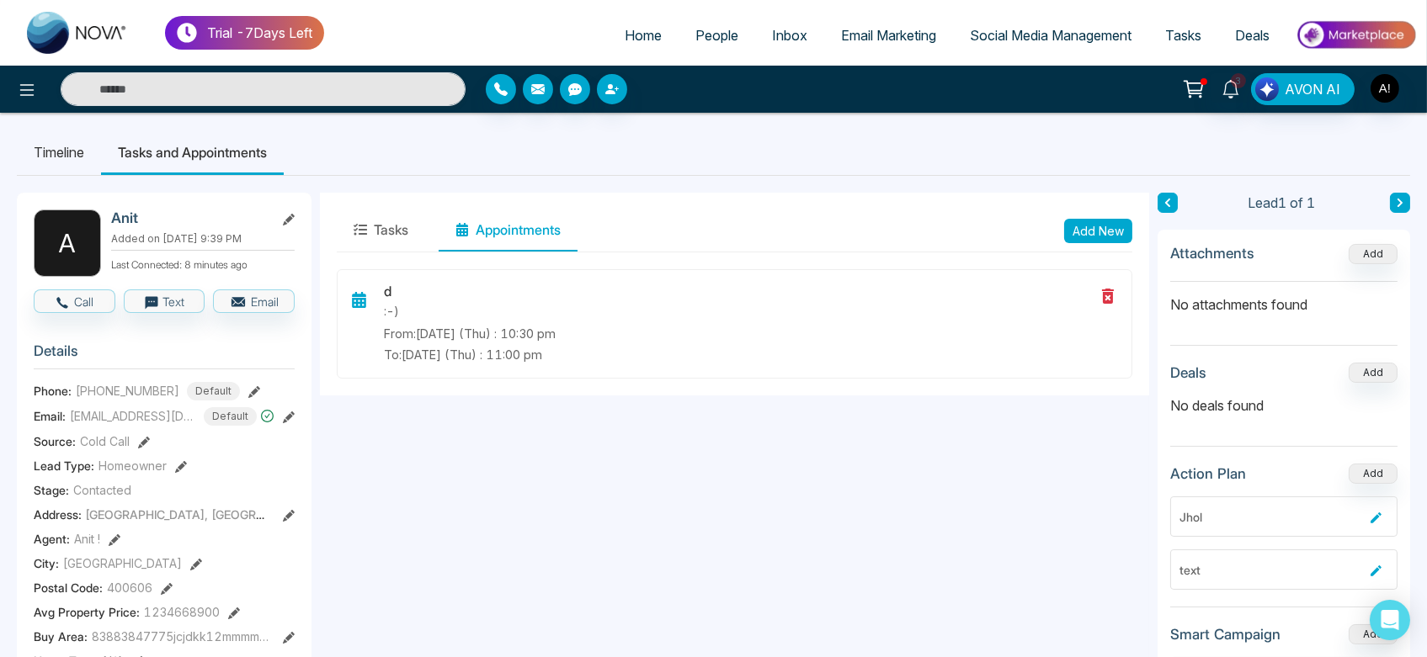
click at [1181, 24] on link "Tasks" at bounding box center [1183, 35] width 70 height 32
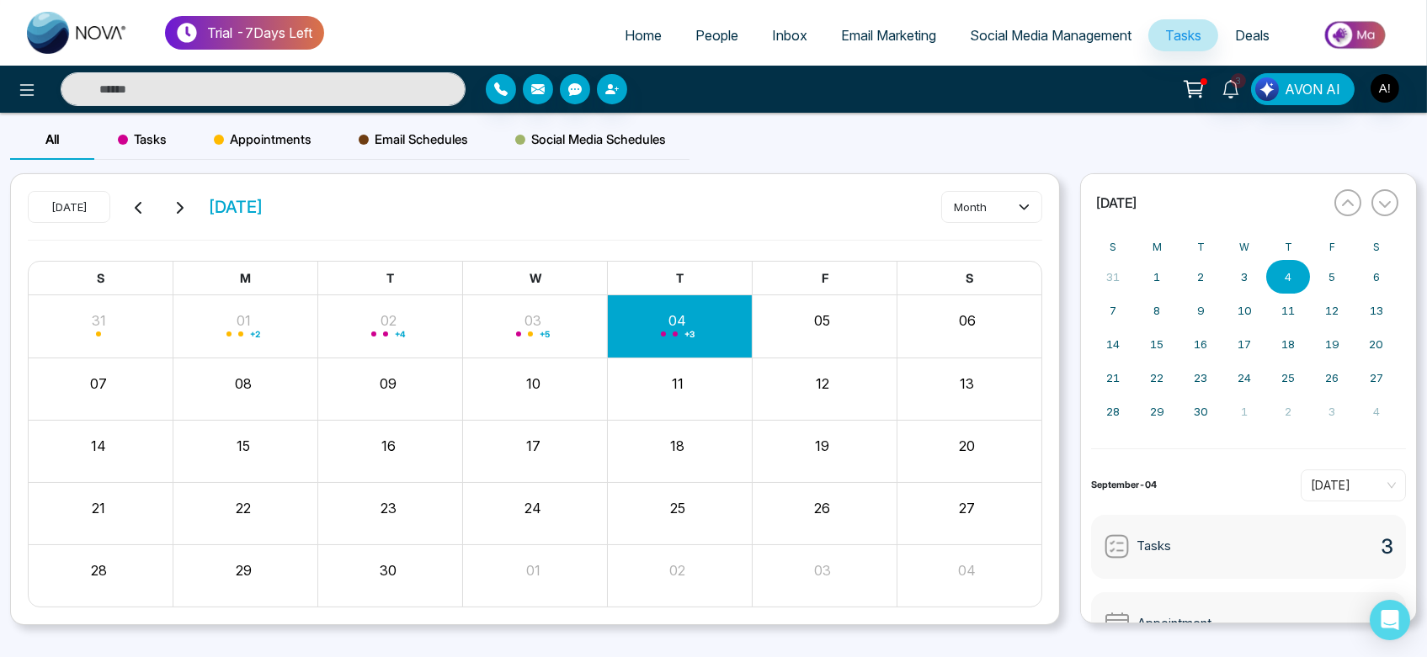
click at [243, 140] on span "Appointments" at bounding box center [263, 140] width 98 height 20
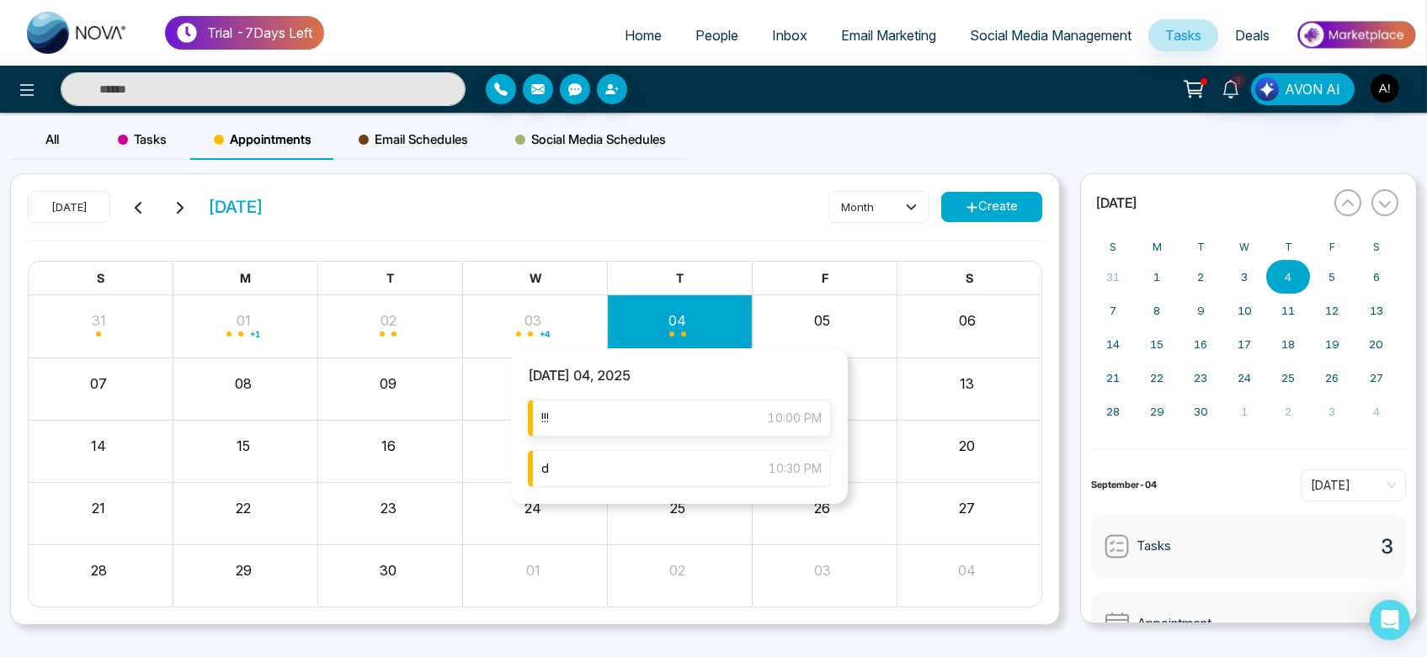
click at [684, 433] on div "!!! 10:00 PM" at bounding box center [679, 418] width 303 height 37
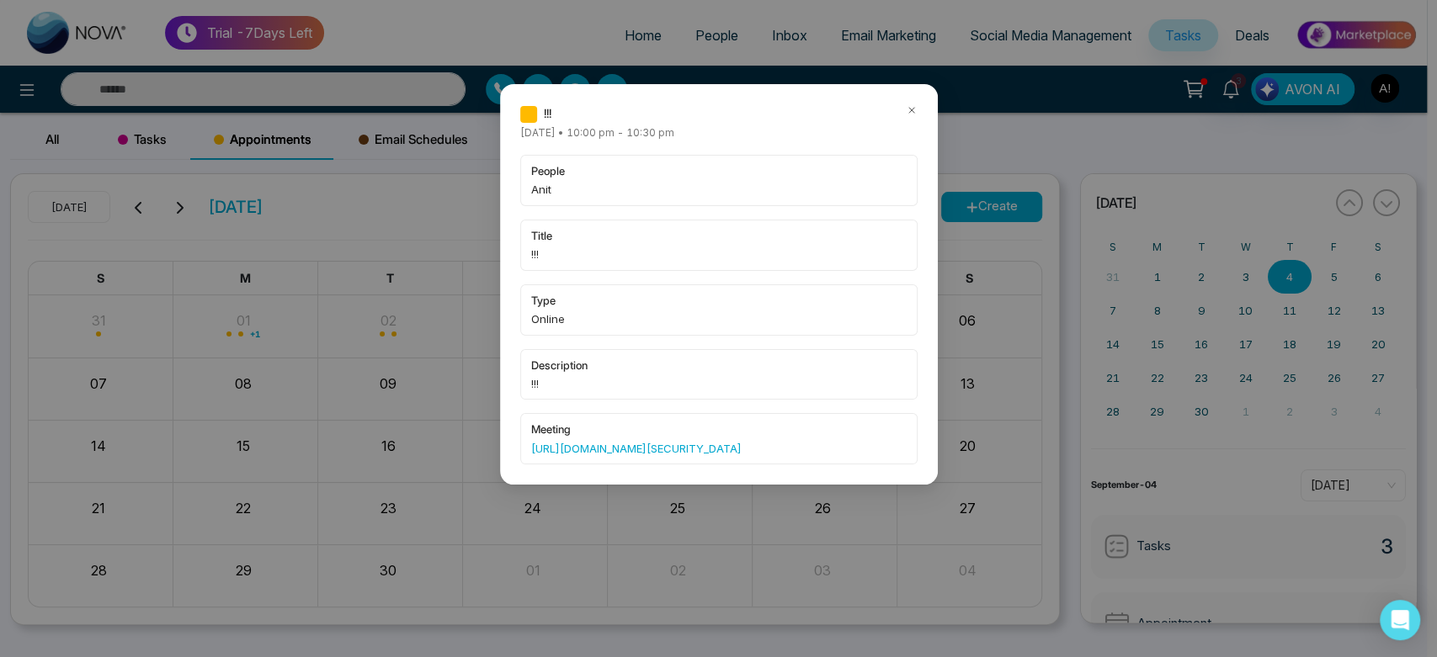
click at [909, 106] on icon at bounding box center [912, 110] width 12 height 12
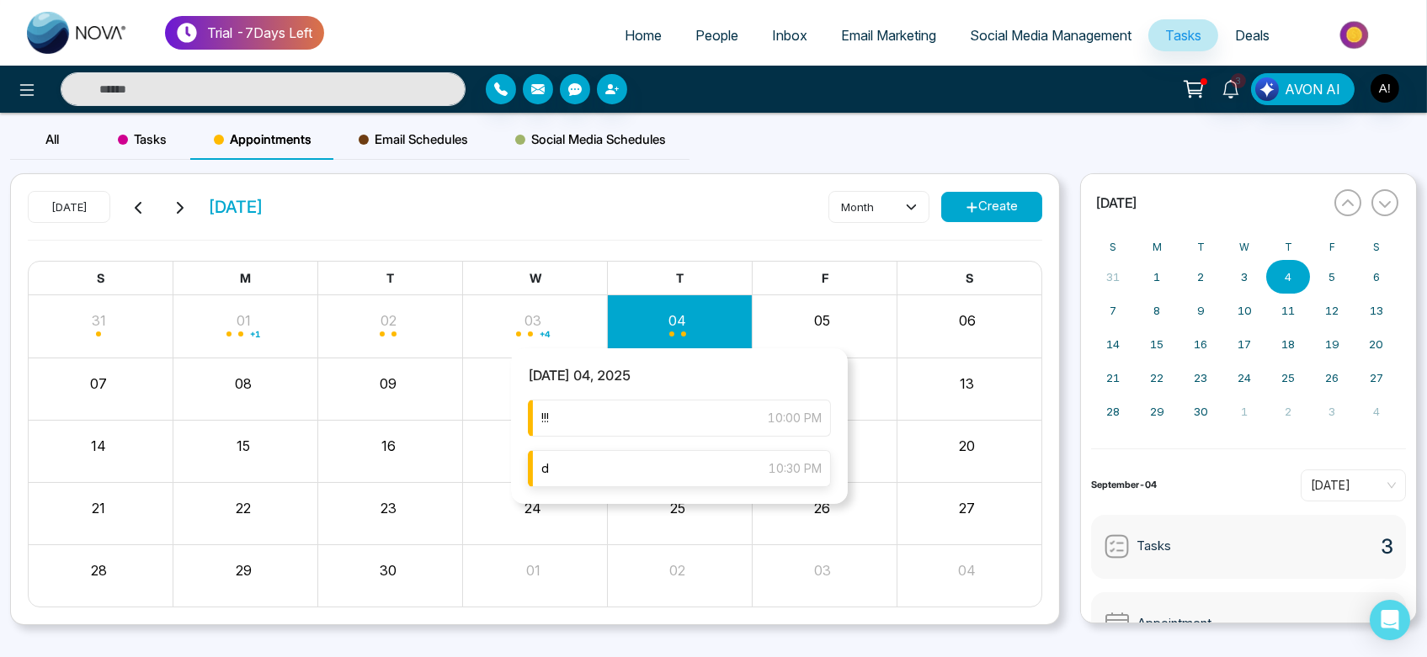
click at [684, 467] on div "d 10:30 PM" at bounding box center [679, 468] width 303 height 37
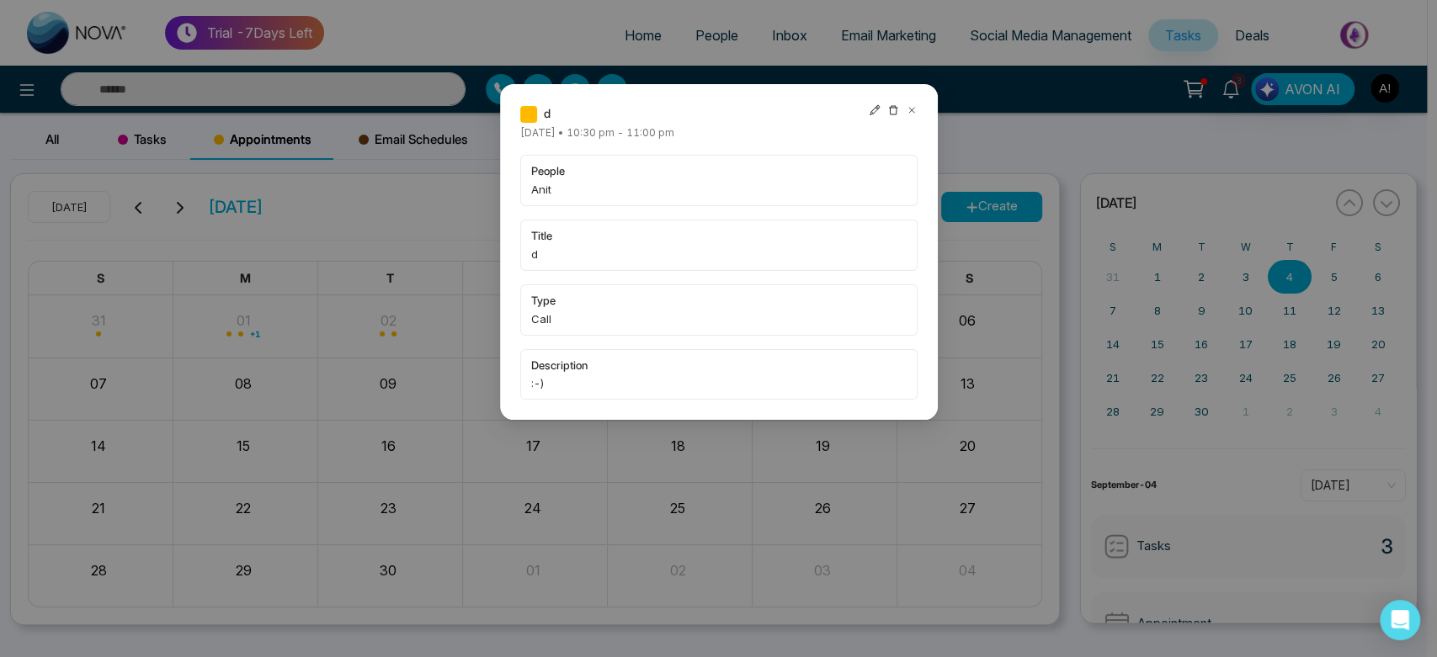
click at [869, 109] on icon at bounding box center [875, 110] width 12 height 12
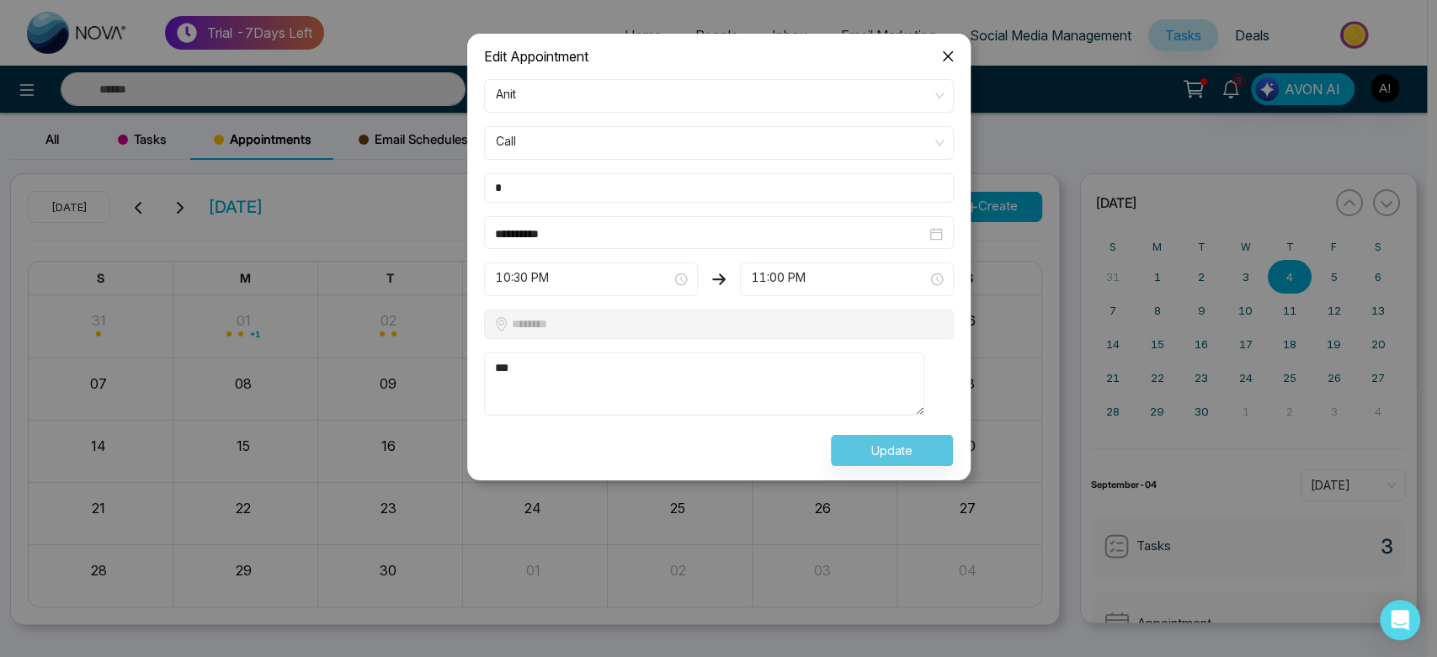
click at [941, 17] on div at bounding box center [718, 328] width 1437 height 657
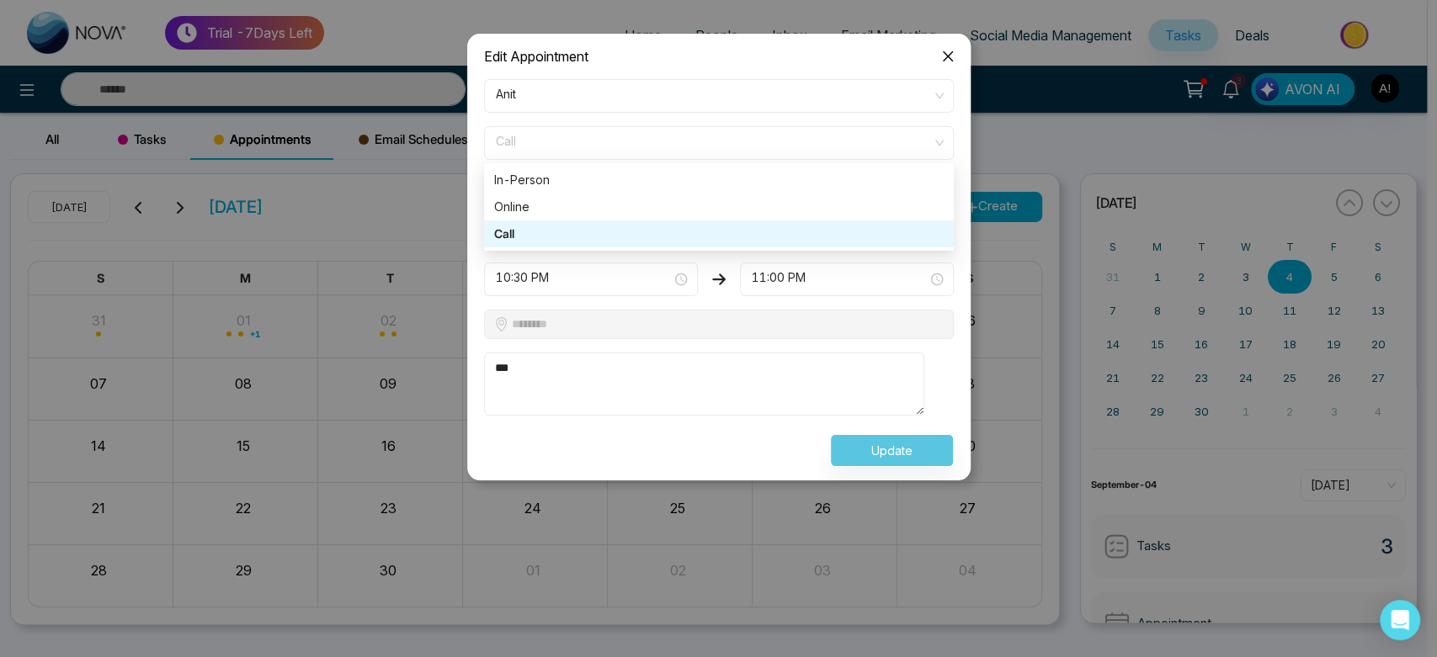
click at [778, 153] on span "Call" at bounding box center [719, 143] width 446 height 29
click at [673, 184] on div "In-Person" at bounding box center [719, 180] width 450 height 19
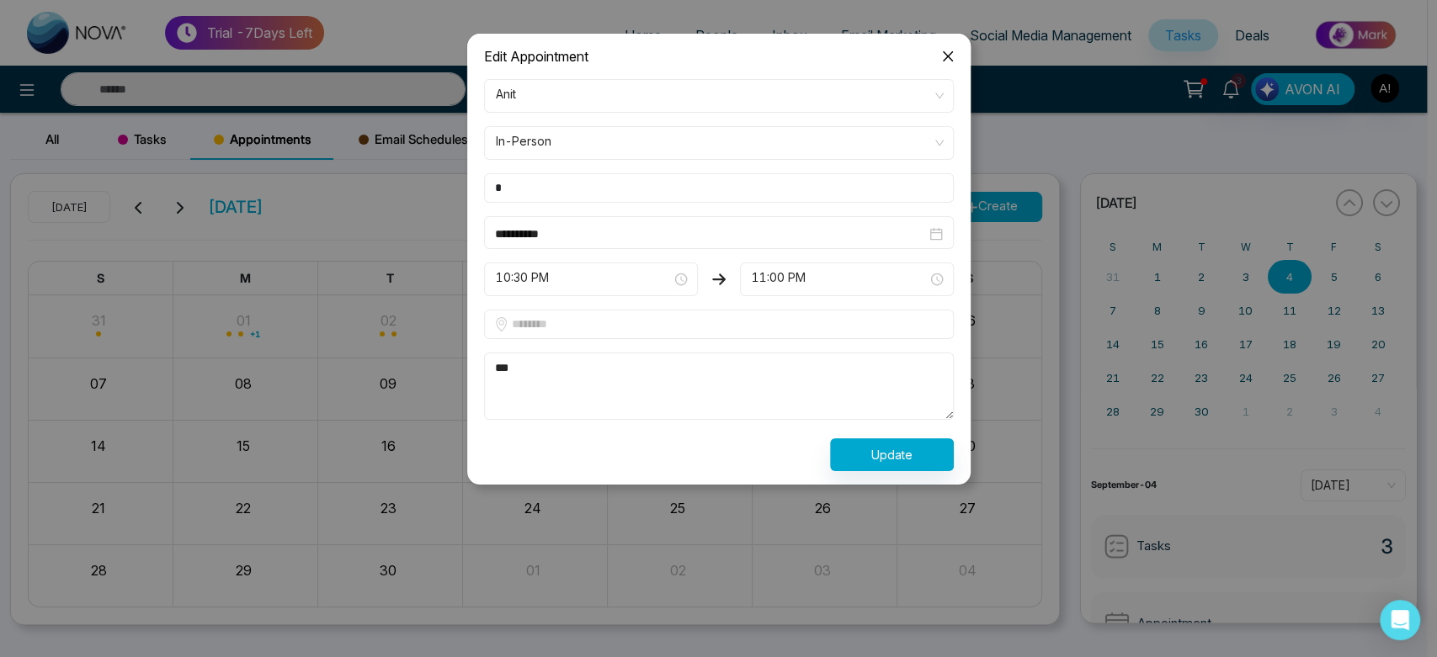
click at [692, 324] on input "text" at bounding box center [719, 324] width 470 height 29
click at [607, 268] on span "10:30 PM" at bounding box center [591, 279] width 190 height 29
type input "*"
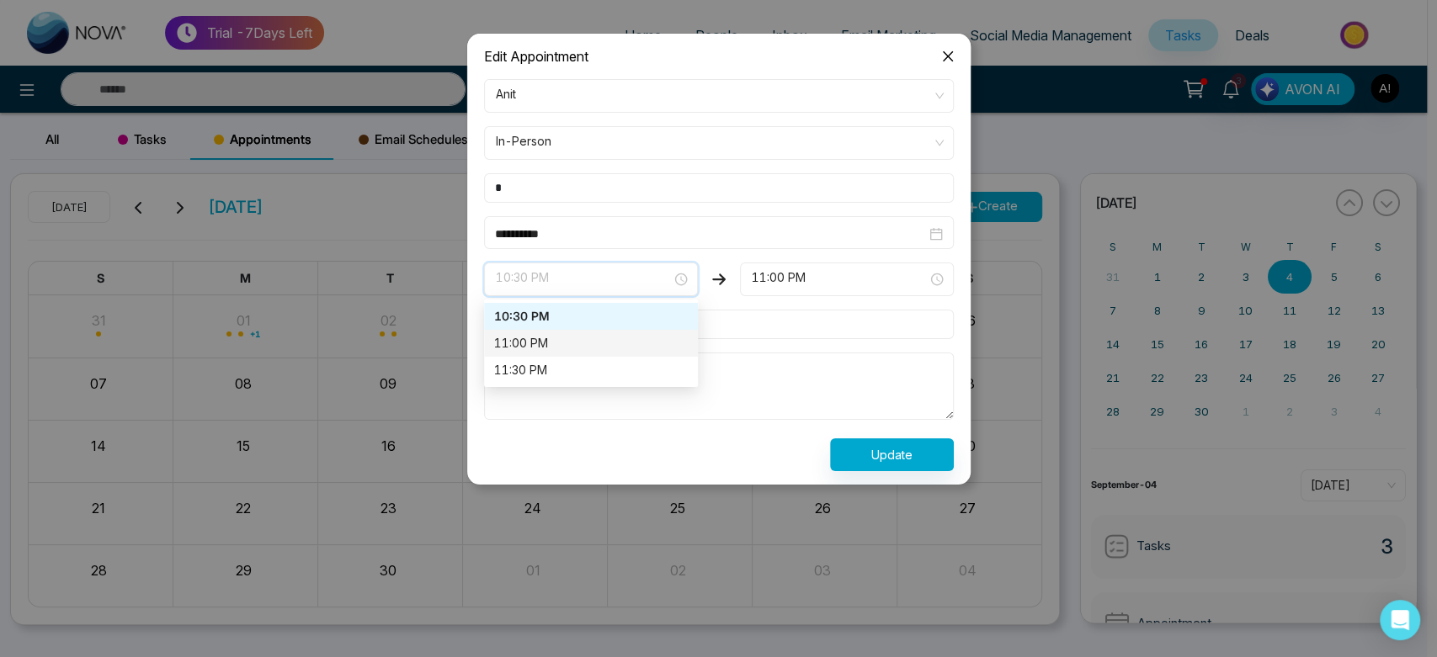
click at [599, 348] on div "11:00 PM" at bounding box center [591, 343] width 194 height 19
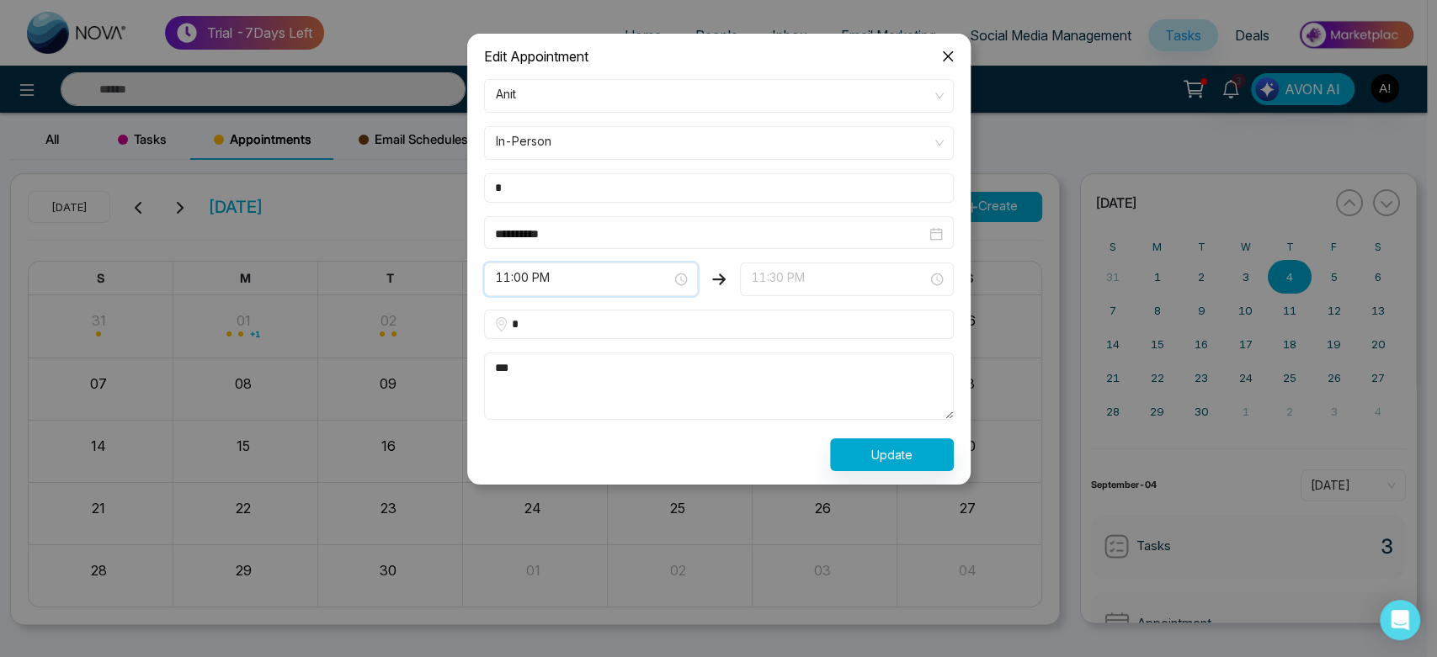
click at [819, 279] on span "11:30 PM" at bounding box center [847, 279] width 190 height 29
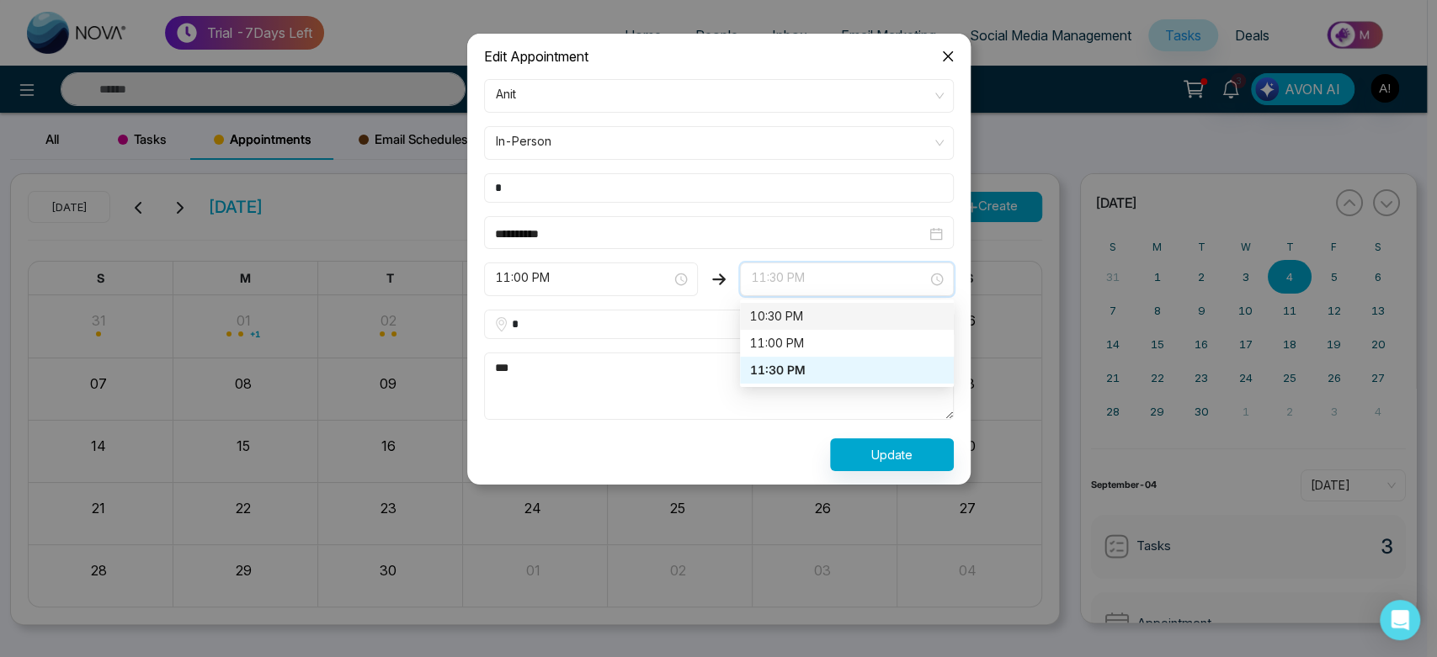
click at [794, 309] on div "10:30 PM" at bounding box center [847, 316] width 194 height 19
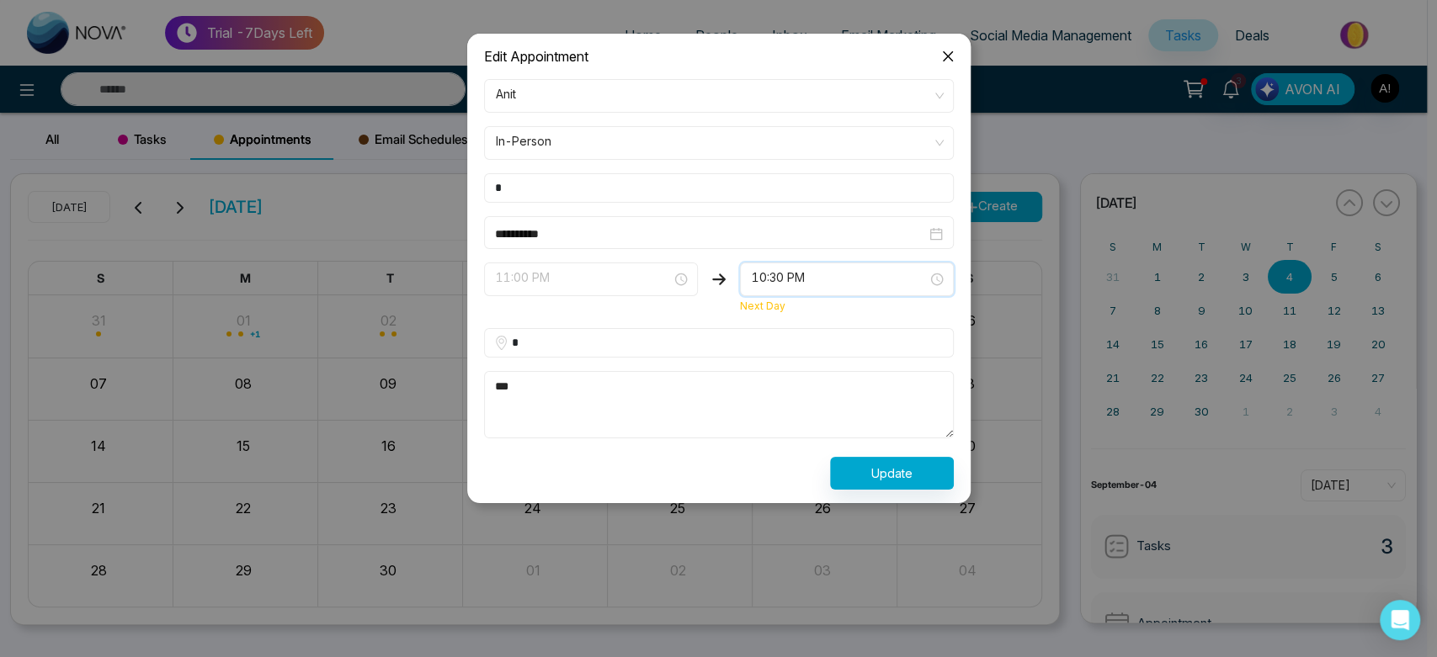
click at [577, 279] on span "11:00 PM" at bounding box center [591, 279] width 190 height 29
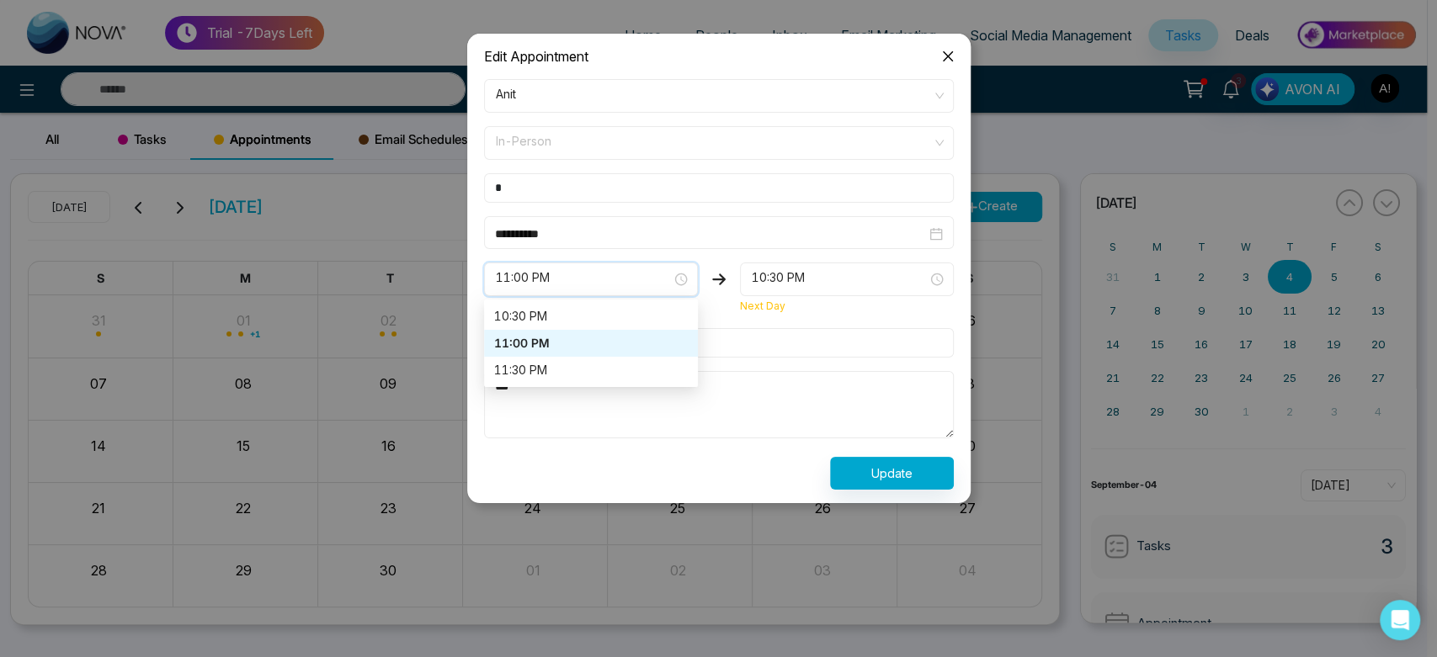
click at [687, 137] on span "In-Person" at bounding box center [719, 143] width 446 height 29
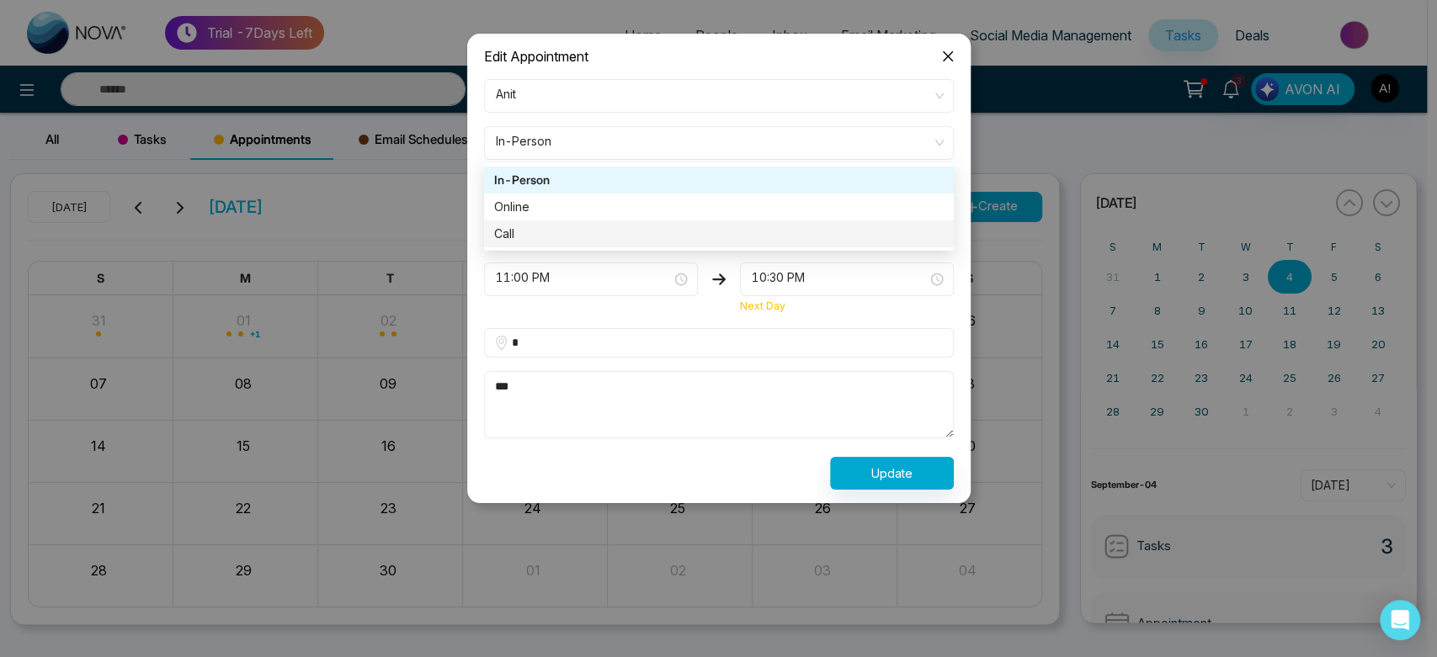
click at [766, 428] on textarea "***" at bounding box center [719, 404] width 470 height 67
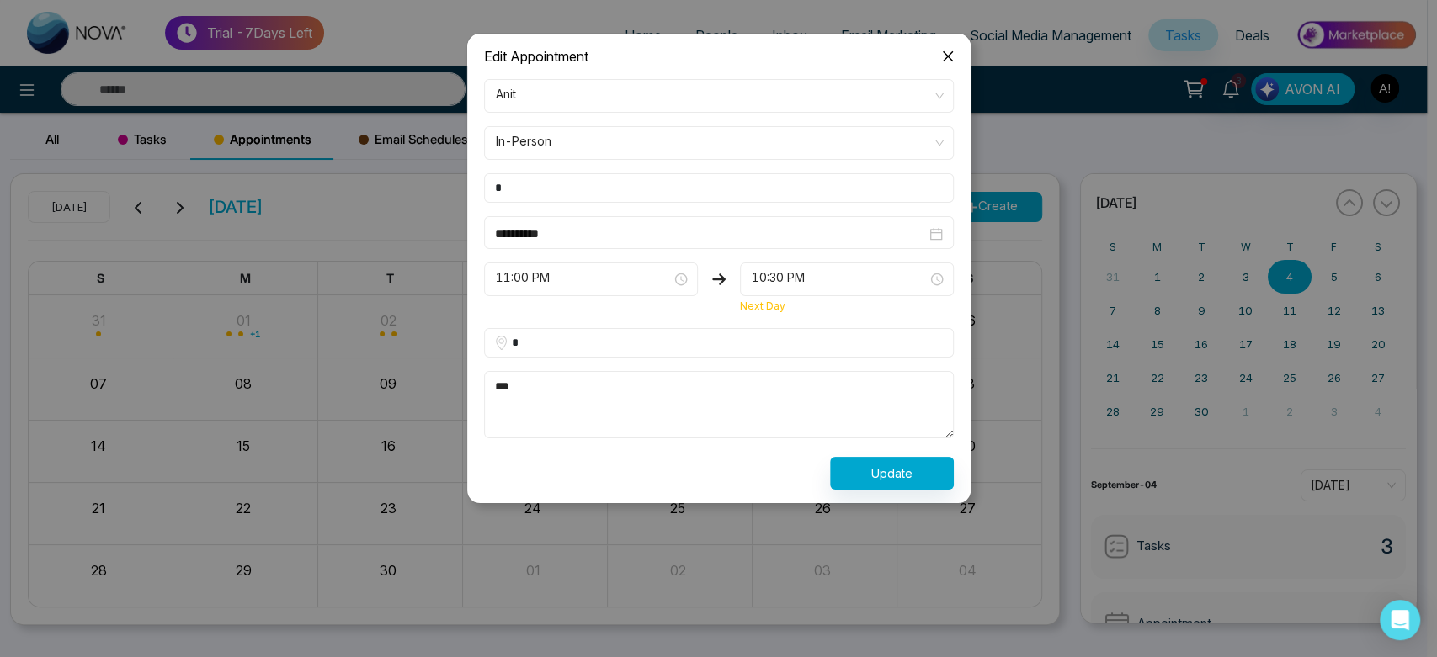
click at [625, 297] on div "11:00 PM 10:30 PM 11:00 PM 11:30 PM 10:30 PM 11:00 PM 11:30 PM" at bounding box center [591, 289] width 214 height 52
click at [622, 274] on span "11:00 PM" at bounding box center [591, 279] width 190 height 29
click at [945, 51] on icon "close" at bounding box center [947, 56] width 13 height 13
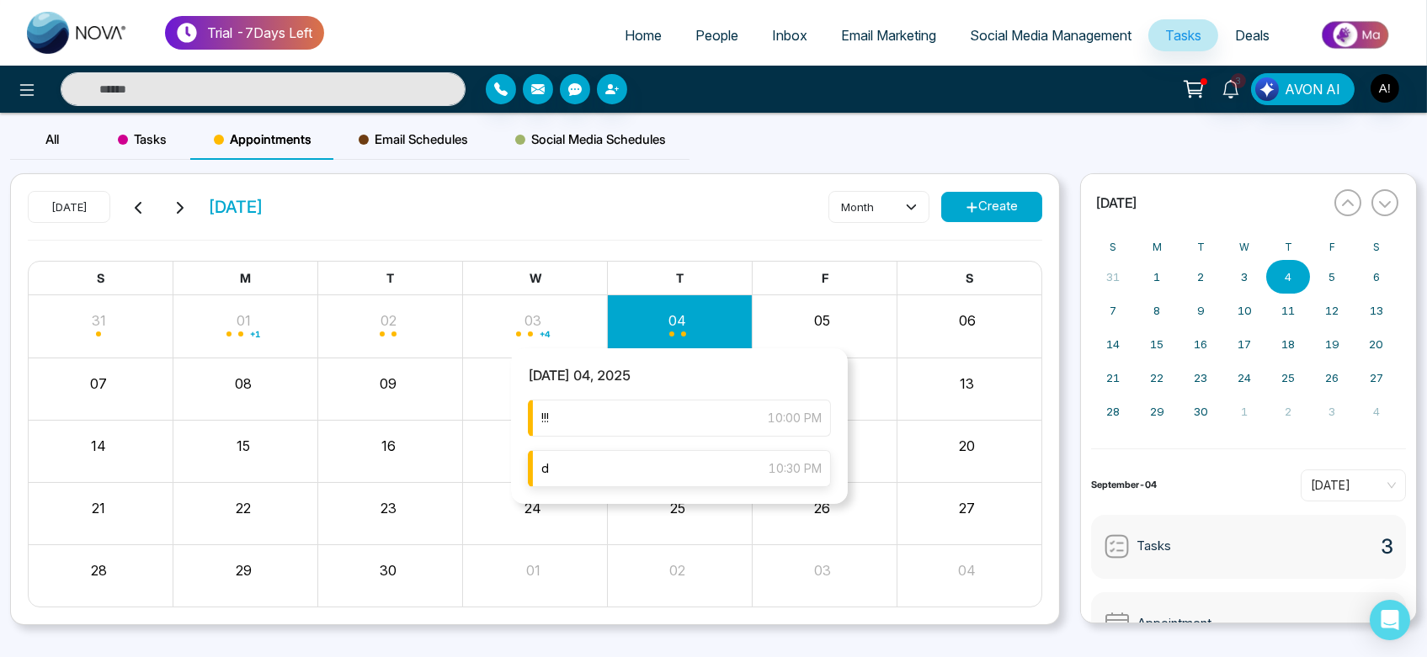
click at [673, 466] on div "d 10:30 PM" at bounding box center [679, 468] width 303 height 37
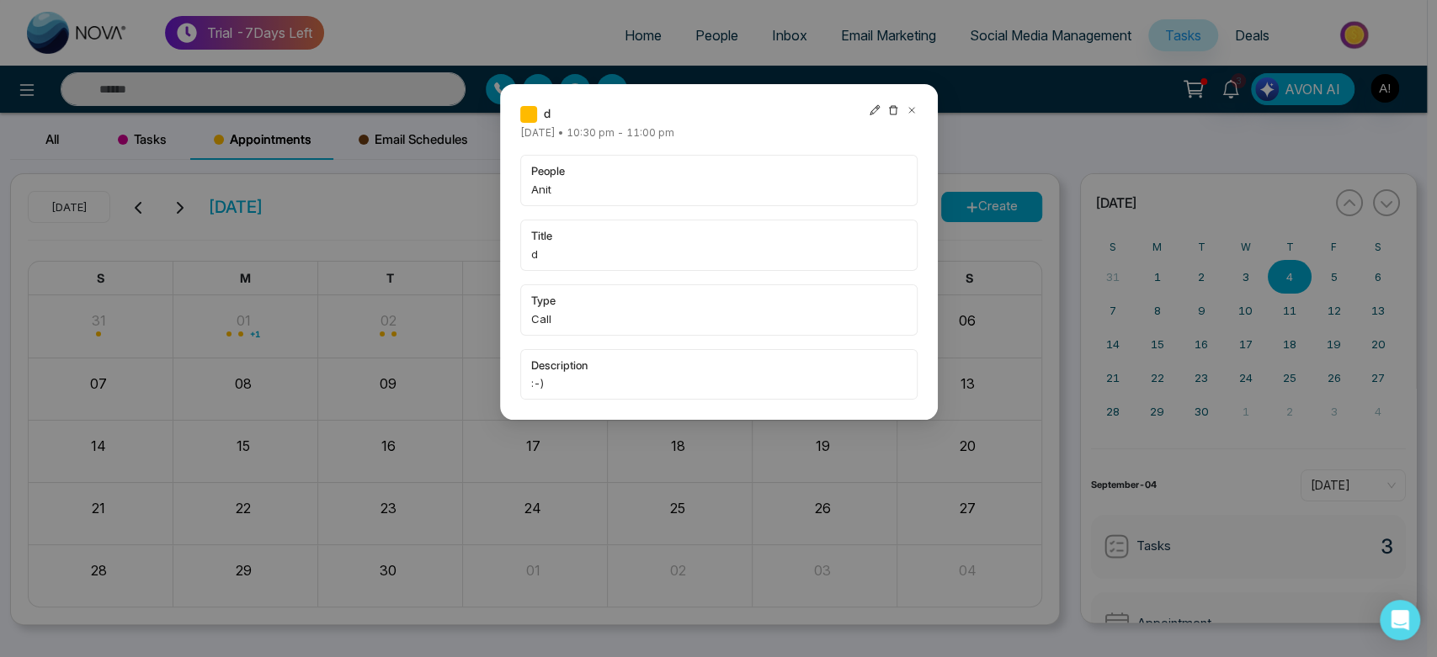
click at [887, 109] on icon at bounding box center [893, 110] width 12 height 12
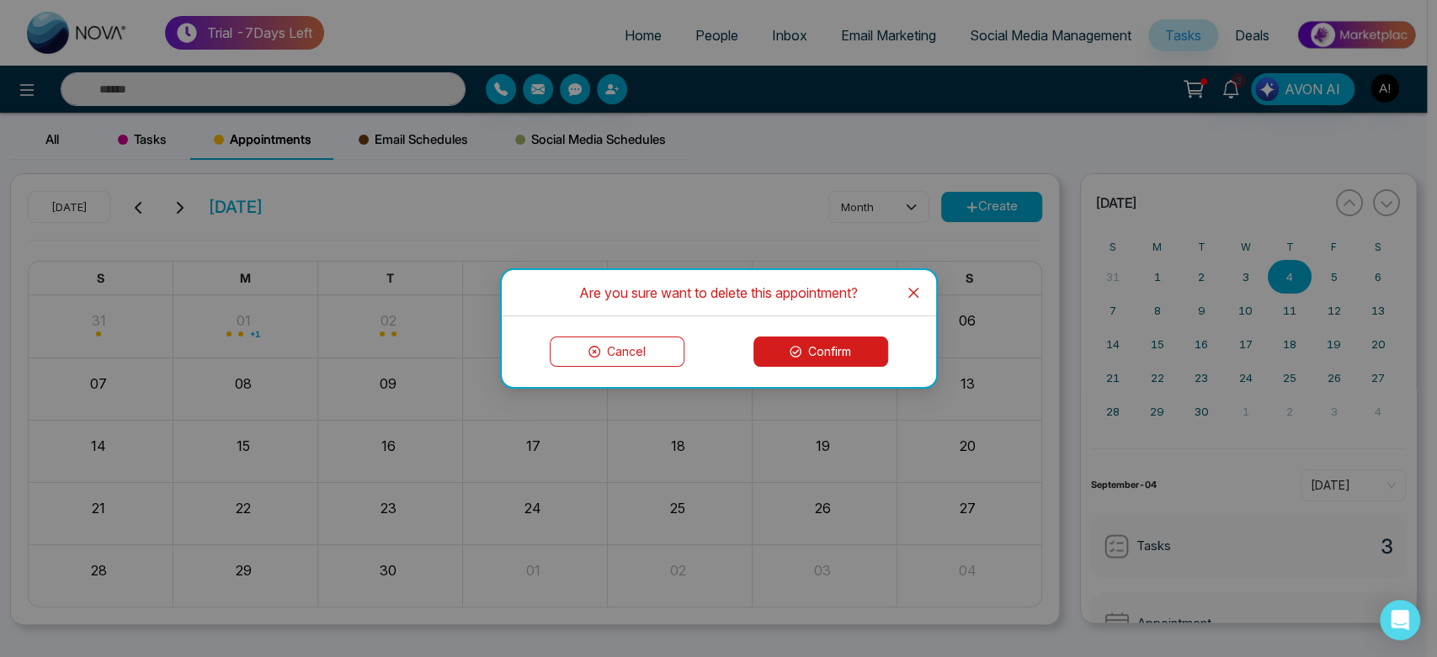
click at [840, 355] on button "Confirm" at bounding box center [820, 352] width 135 height 30
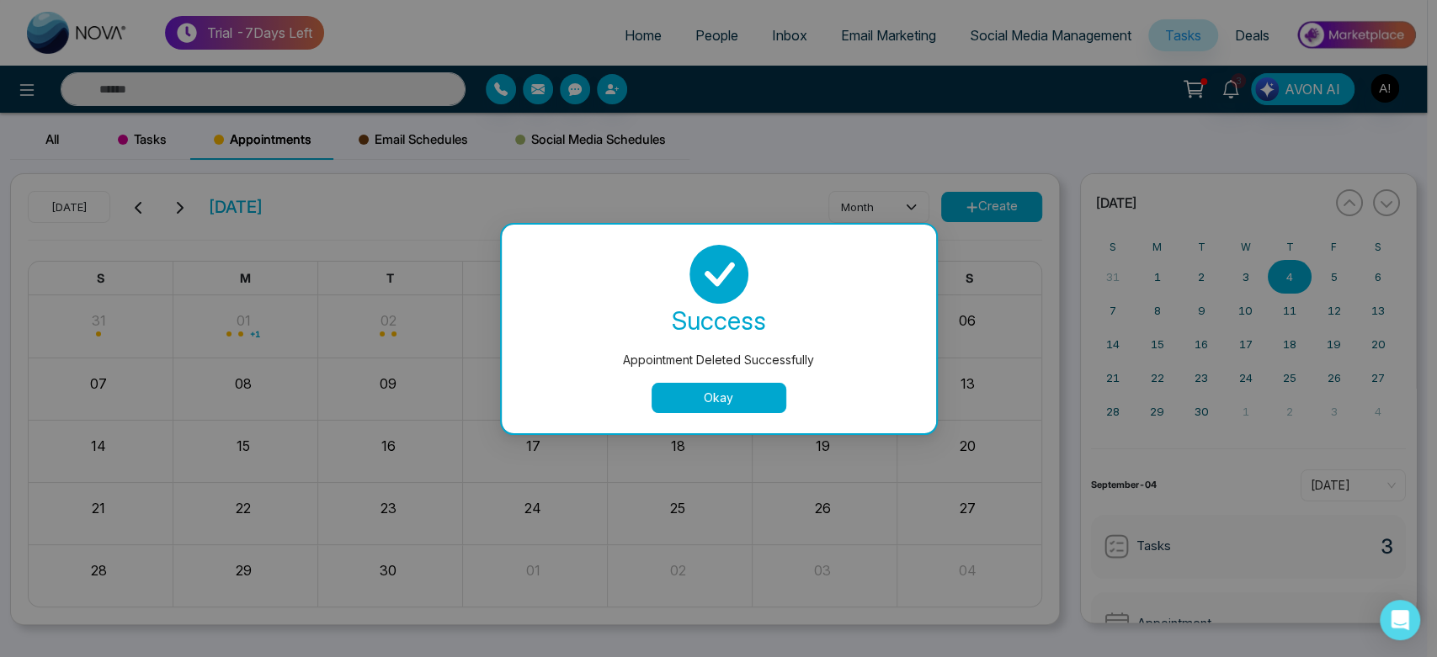
click at [726, 385] on button "Okay" at bounding box center [719, 398] width 135 height 30
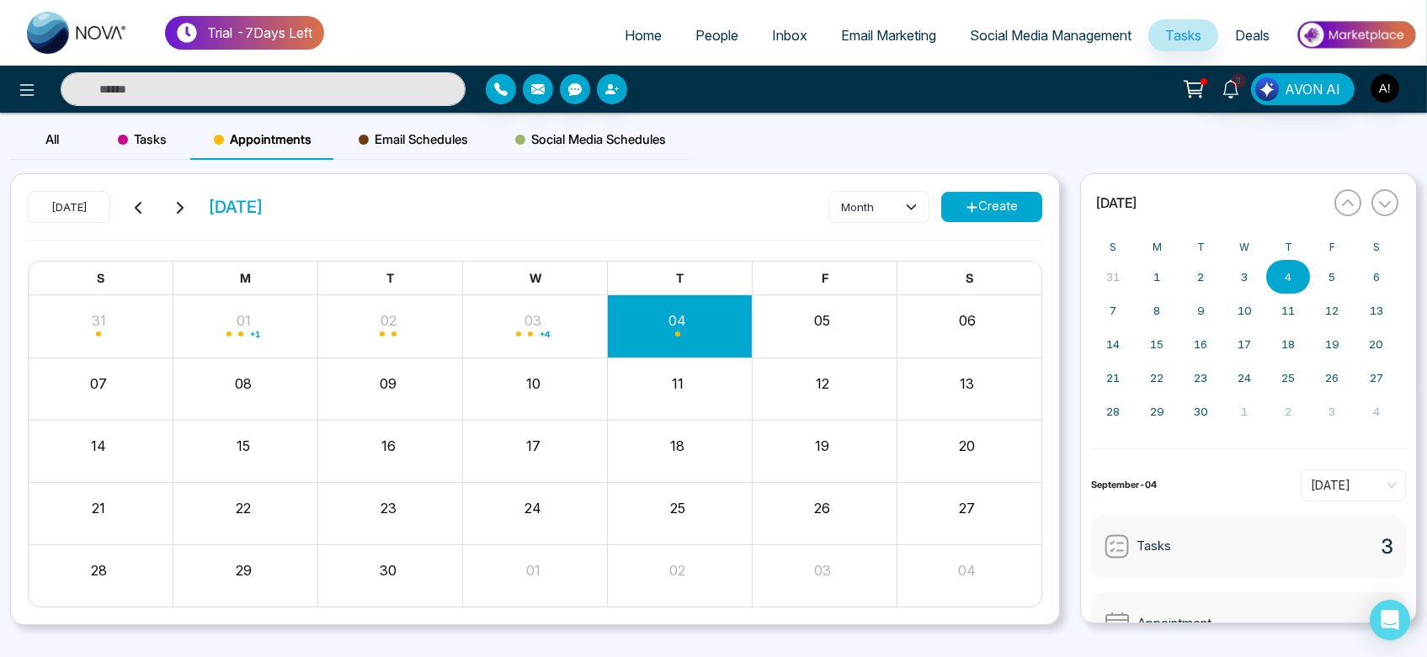
click at [392, 113] on div "All Tasks Appointments Email Schedules Social Media Schedules [DATE] [DATE] mon…" at bounding box center [713, 399] width 1427 height 573
click at [397, 142] on span "Email Schedules" at bounding box center [413, 140] width 109 height 20
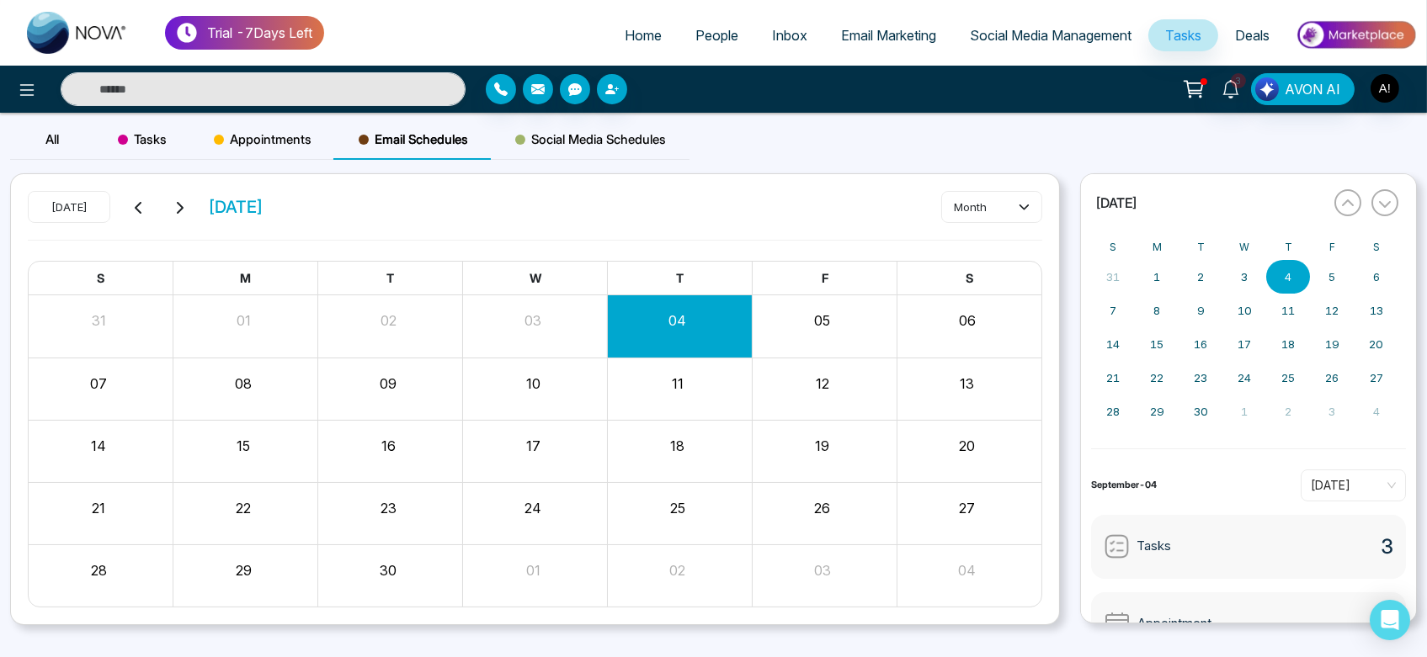
click at [594, 143] on span "Social Media Schedules" at bounding box center [590, 140] width 151 height 20
click at [430, 166] on div "All Tasks Appointments Email Schedules Social Media Schedules" at bounding box center [349, 147] width 679 height 54
click at [1345, 201] on icon "button" at bounding box center [1347, 203] width 13 height 13
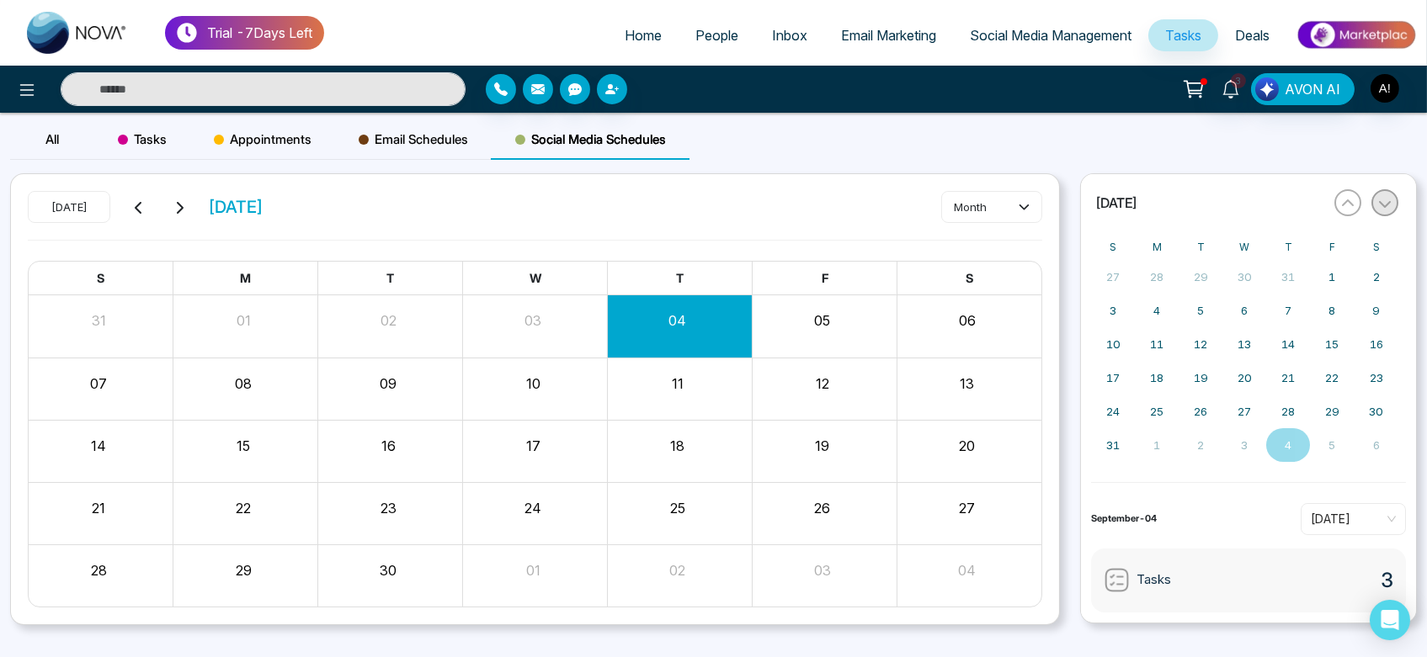
click at [1381, 210] on button "button" at bounding box center [1384, 202] width 27 height 27
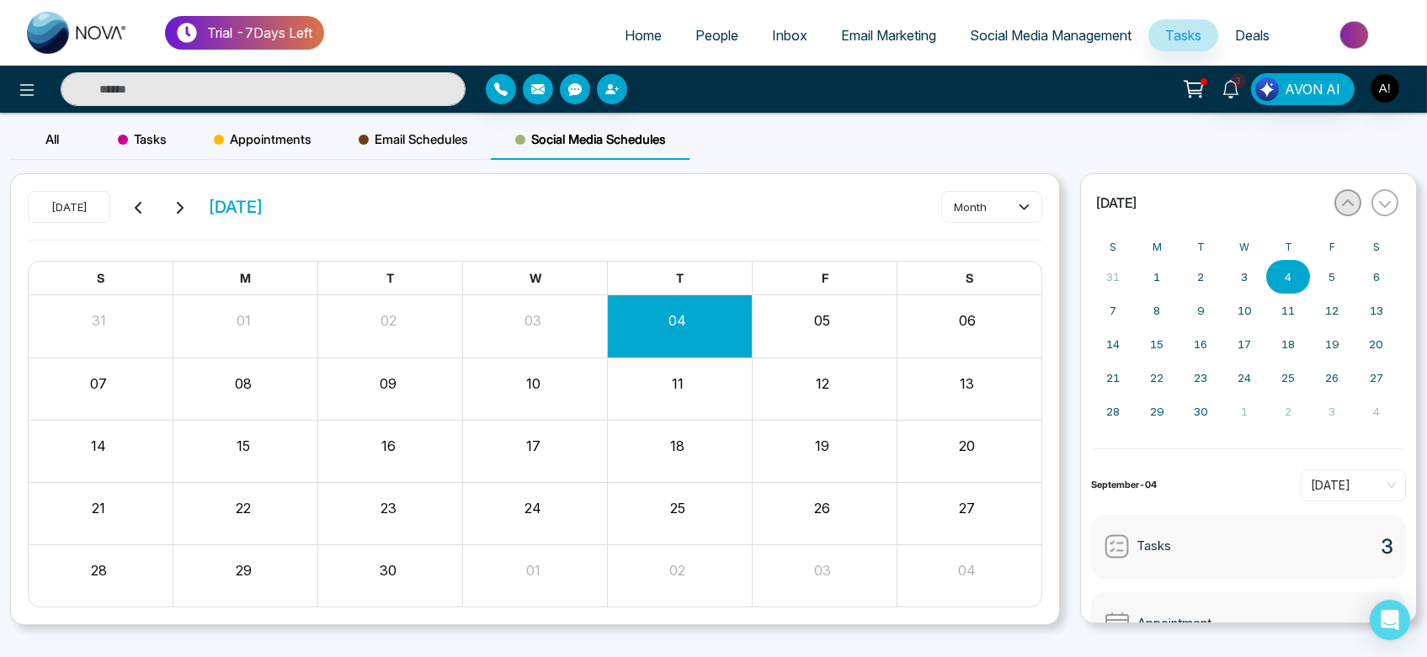
click at [1359, 205] on button "button" at bounding box center [1347, 202] width 27 height 27
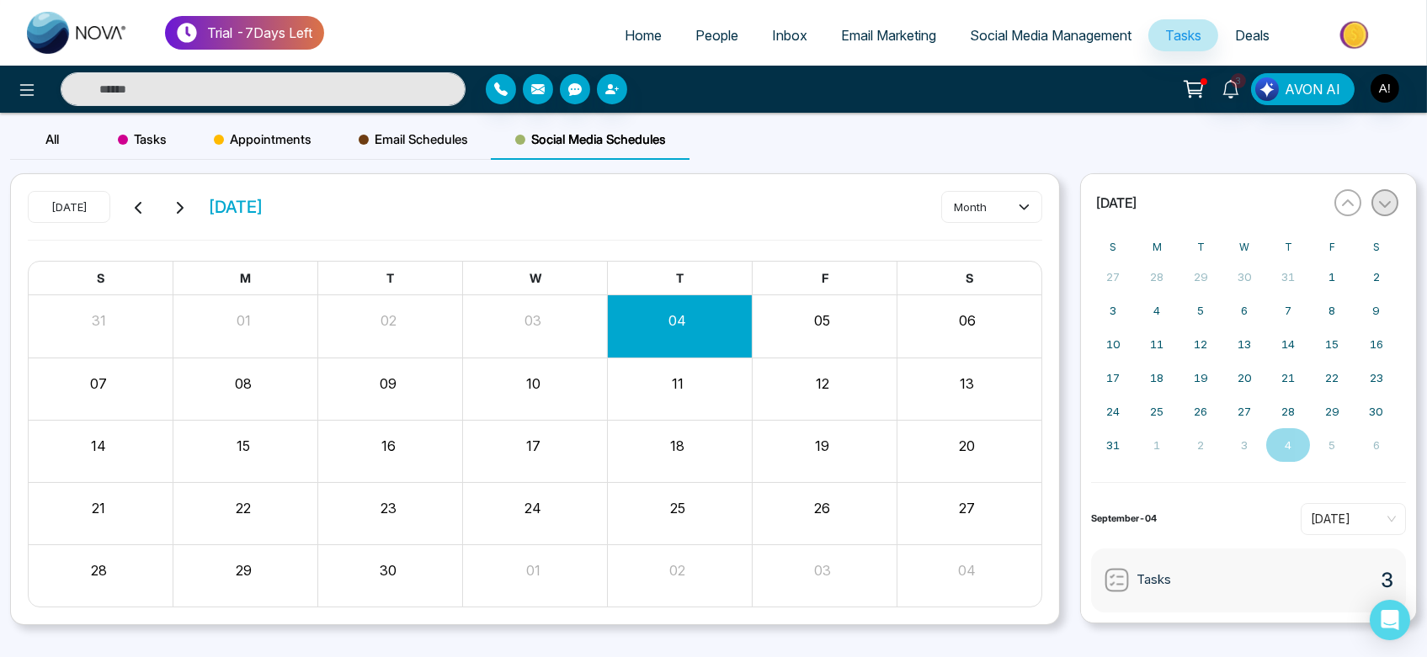
click at [1386, 214] on button "button" at bounding box center [1384, 202] width 27 height 27
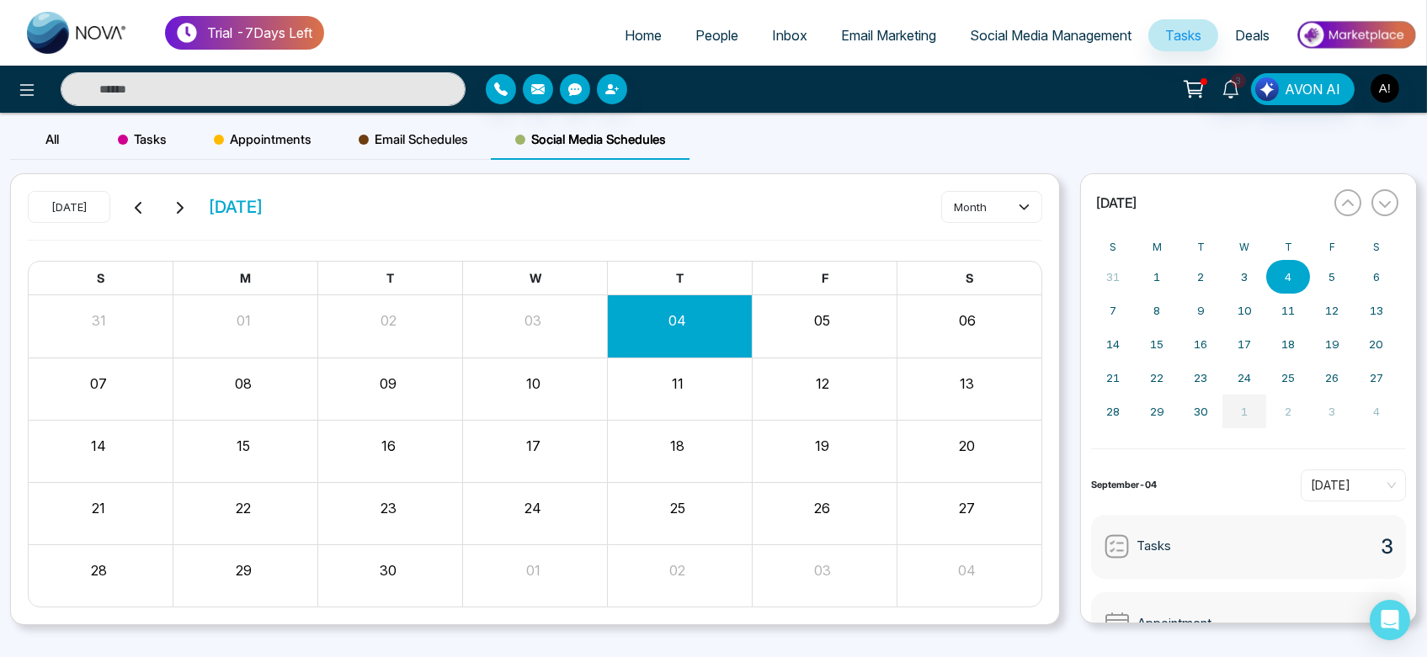
click at [1238, 418] on button "1" at bounding box center [1244, 412] width 44 height 34
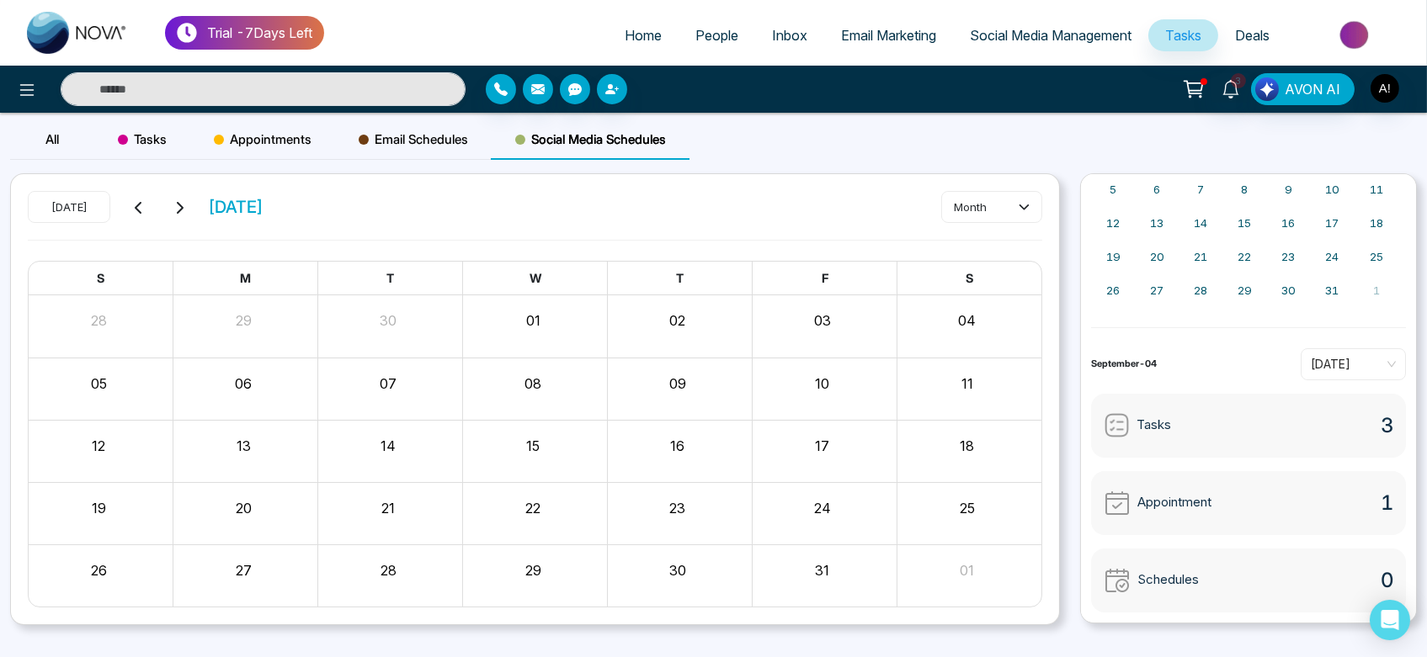
click at [36, 146] on div "All" at bounding box center [52, 140] width 84 height 40
click at [141, 144] on span "Tasks" at bounding box center [142, 140] width 49 height 20
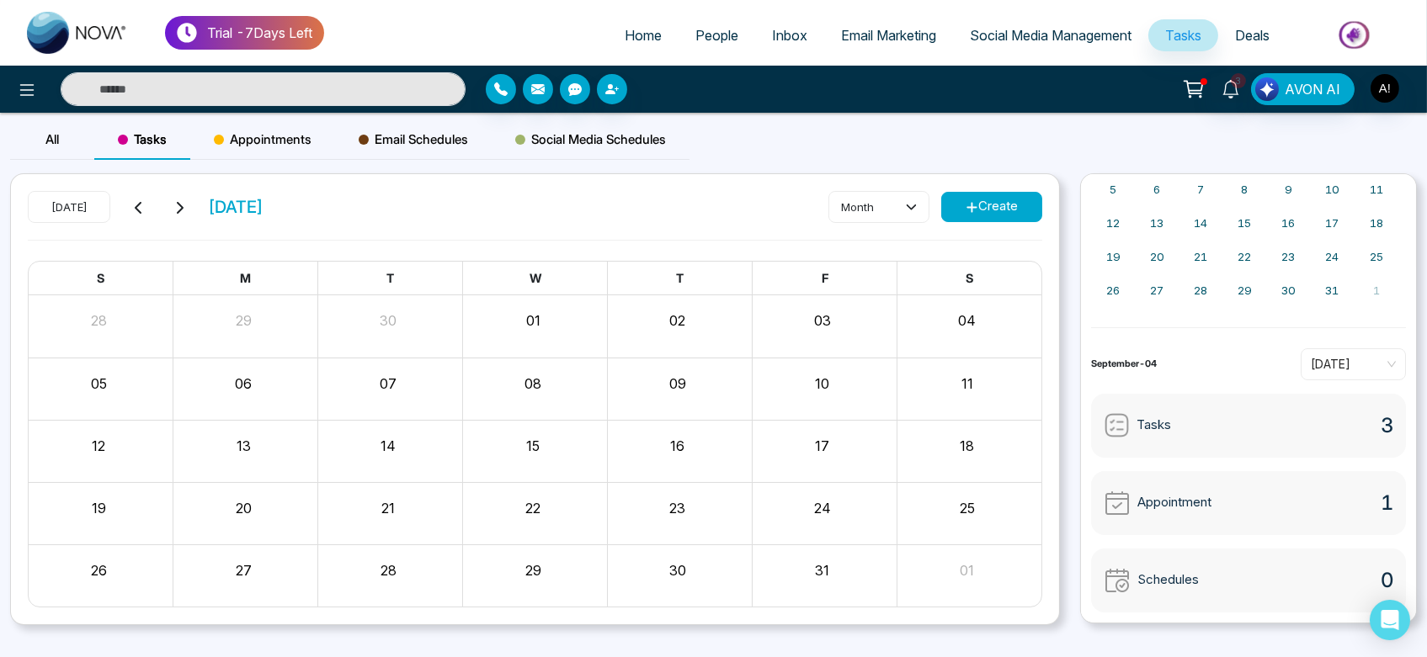
click at [1008, 198] on button "Create" at bounding box center [991, 207] width 101 height 30
type input "**********"
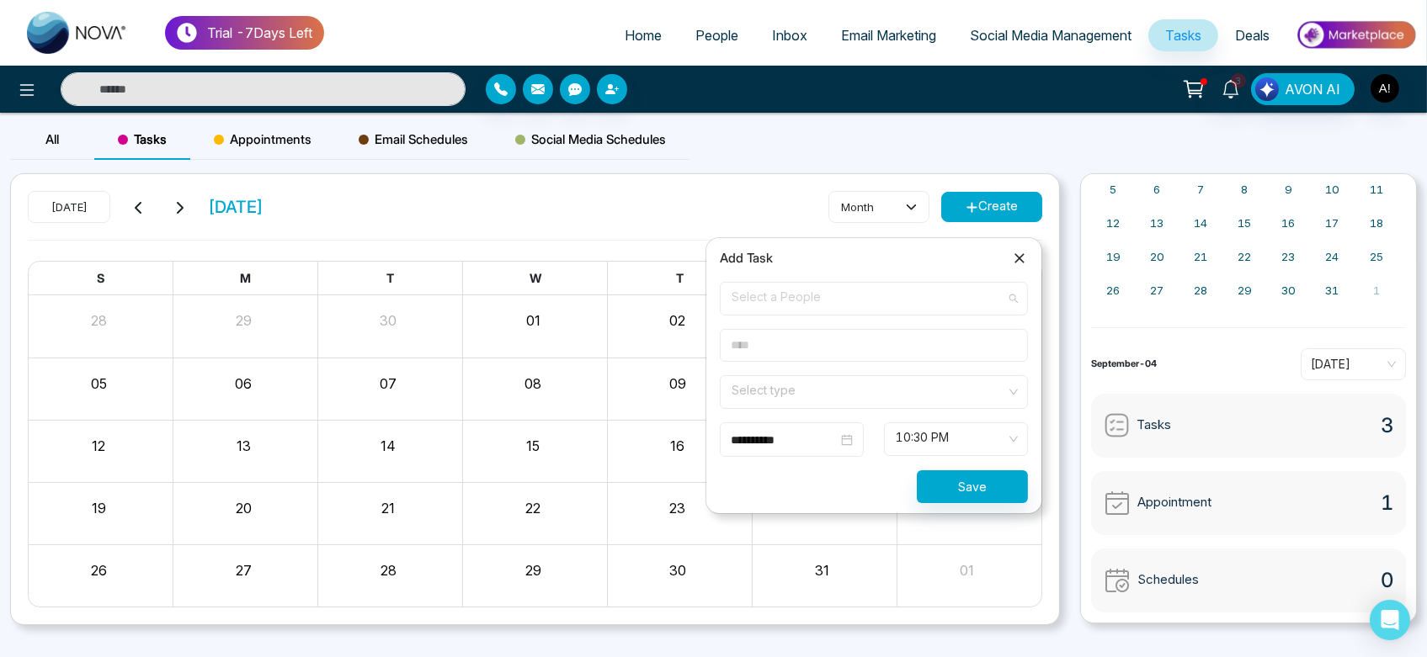
click at [800, 298] on span "Select a People" at bounding box center [874, 299] width 285 height 29
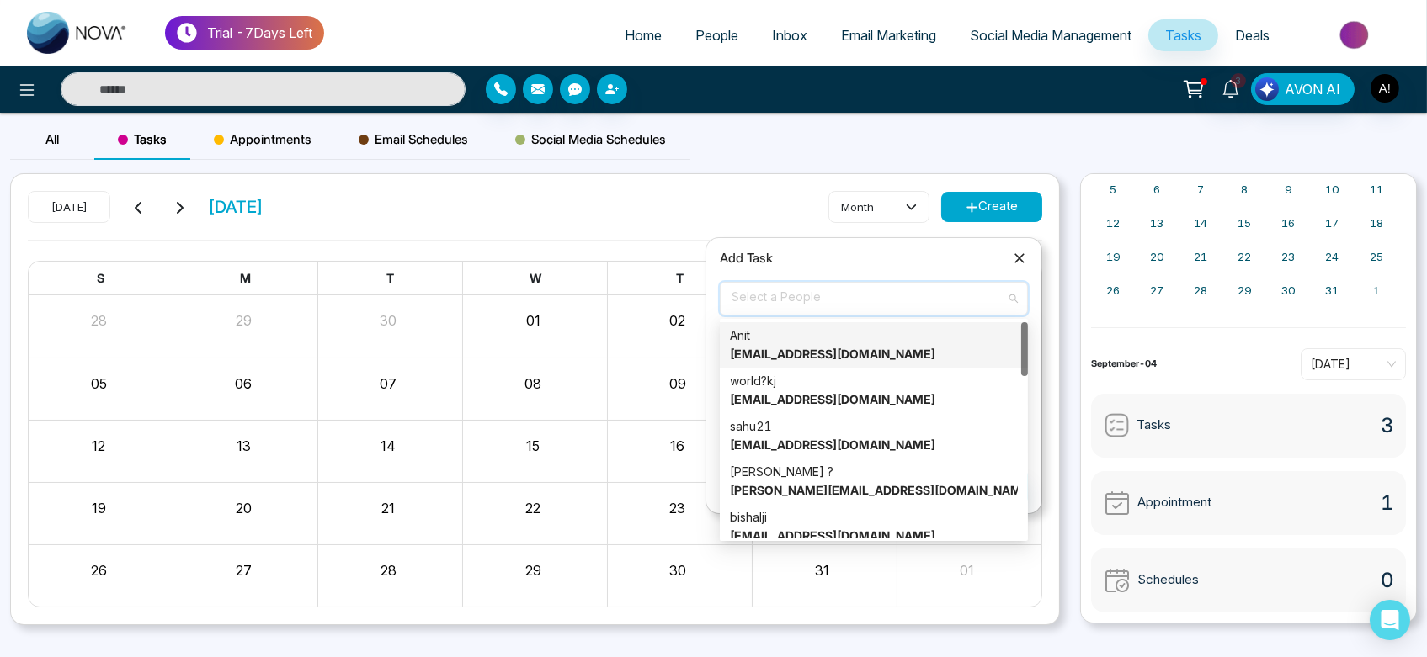
click at [808, 342] on div "Anit [EMAIL_ADDRESS][DOMAIN_NAME]" at bounding box center [874, 345] width 288 height 37
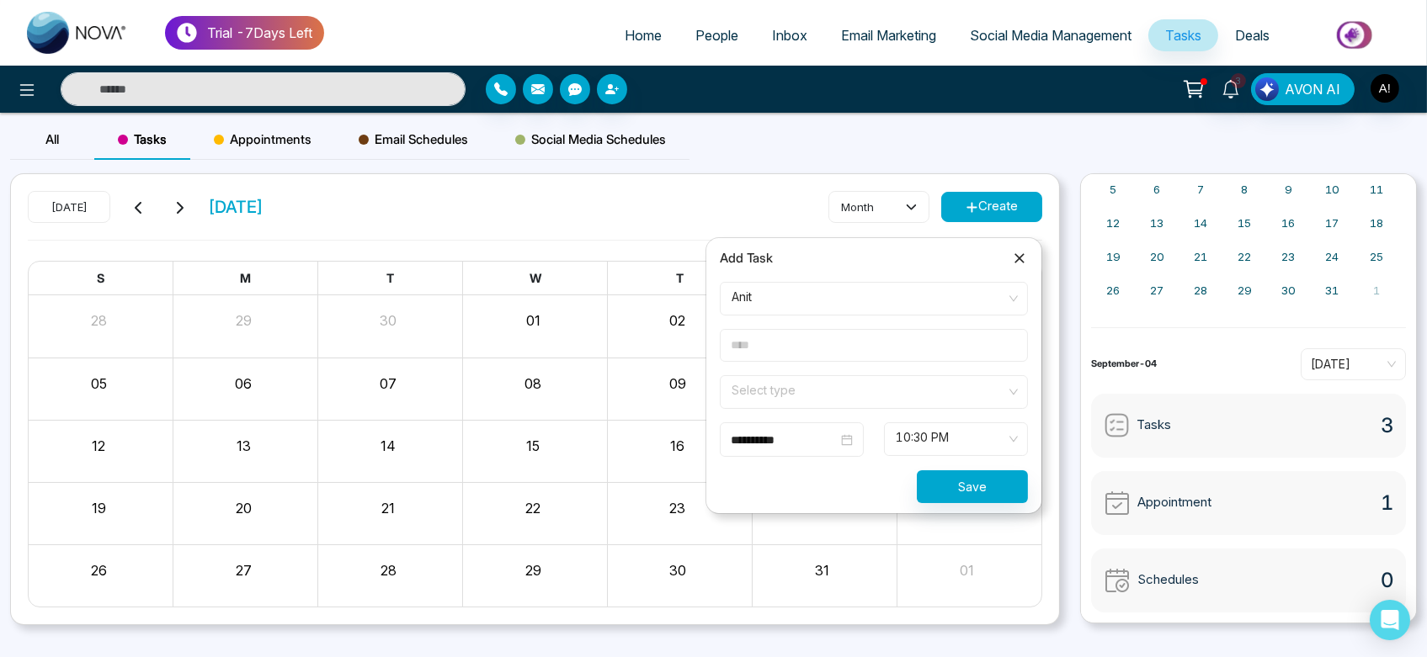
click at [774, 356] on input "text" at bounding box center [874, 345] width 308 height 33
click at [771, 359] on input "text" at bounding box center [874, 345] width 308 height 33
type input "***"
click at [820, 409] on form "**********" at bounding box center [874, 392] width 328 height 221
click at [846, 390] on input "search" at bounding box center [868, 388] width 276 height 25
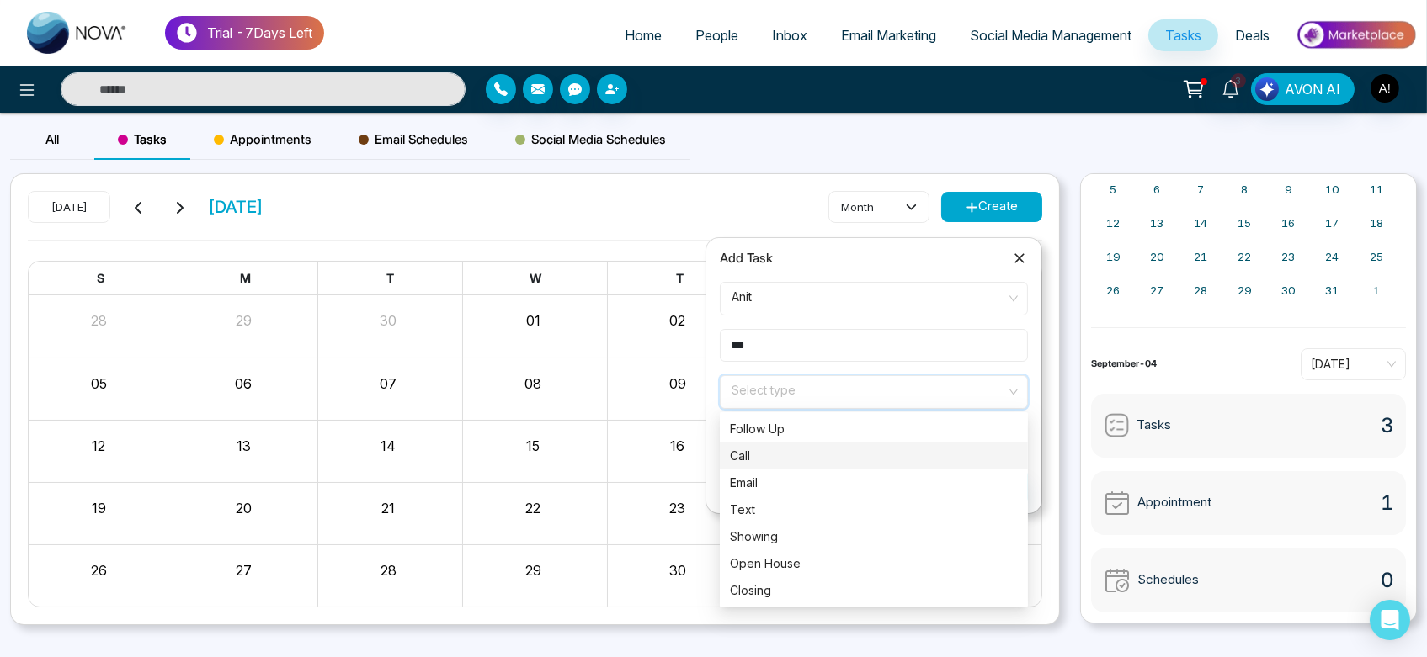
click at [800, 456] on div "Call" at bounding box center [874, 456] width 288 height 19
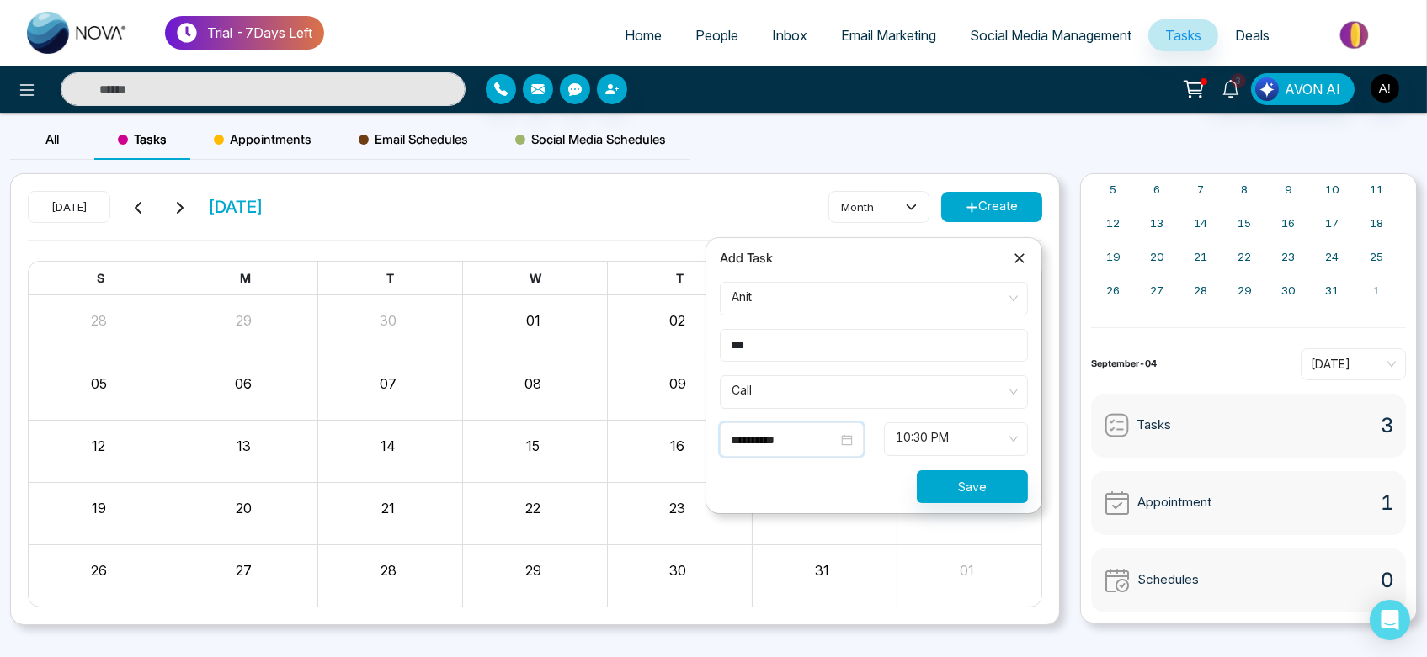
click at [784, 438] on input "**********" at bounding box center [784, 440] width 107 height 19
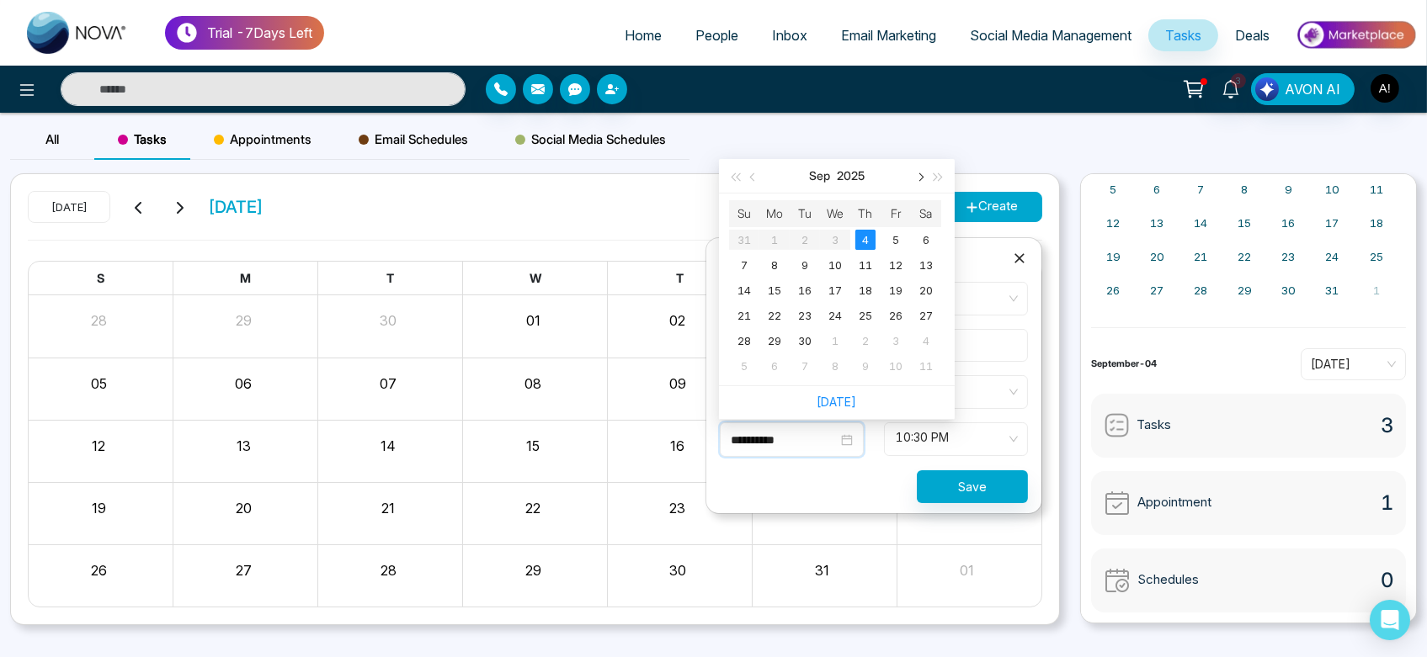
click at [913, 172] on button "button" at bounding box center [919, 176] width 19 height 34
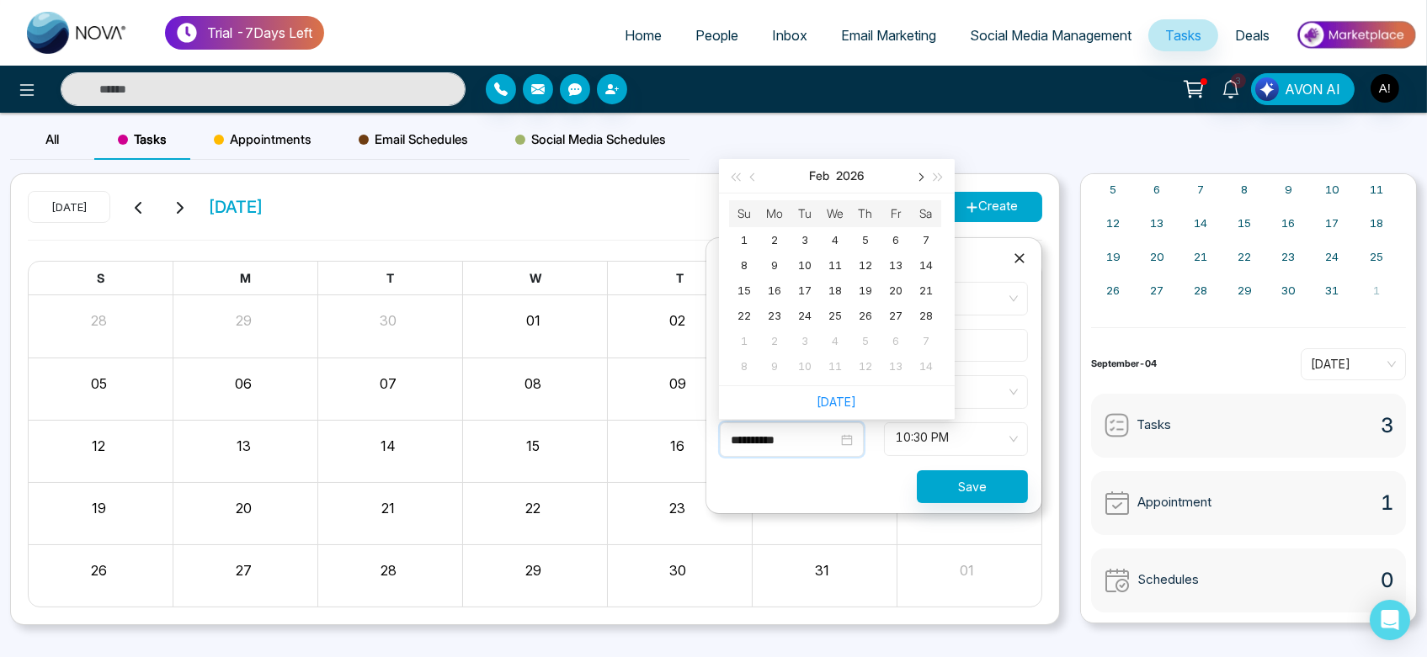
click at [913, 172] on button "button" at bounding box center [919, 176] width 19 height 34
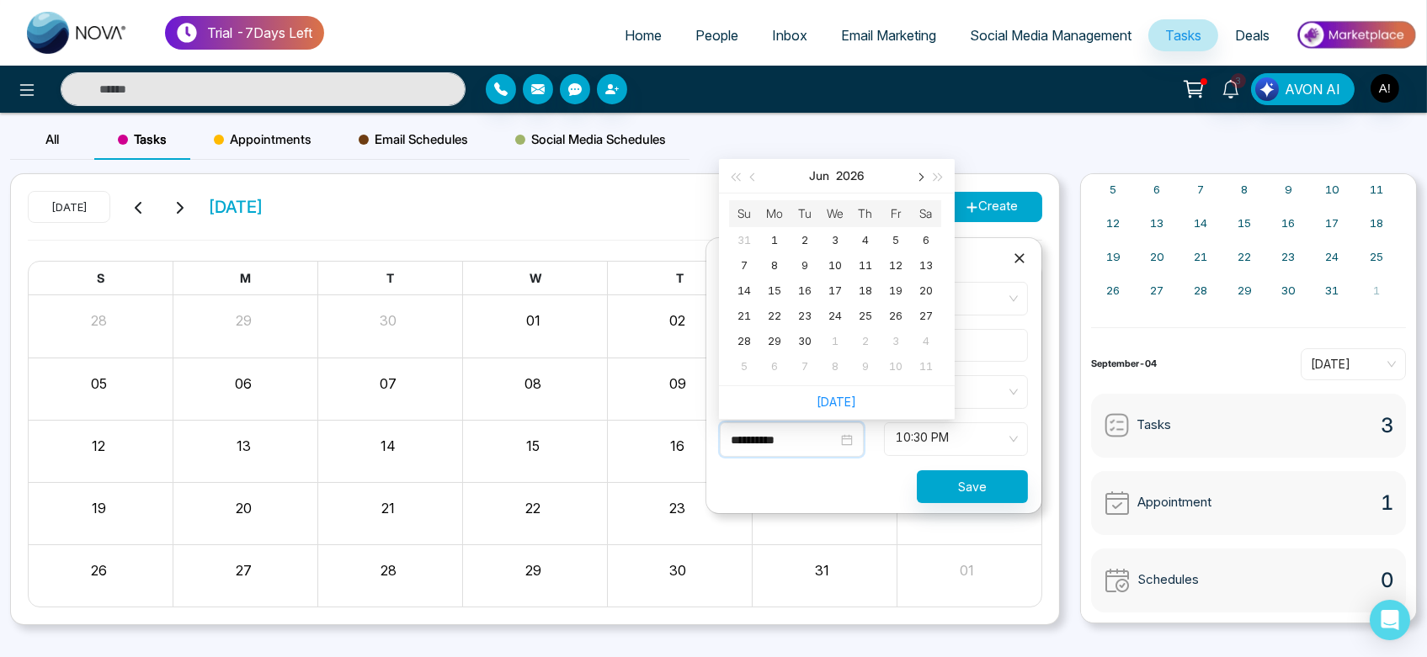
click at [913, 172] on button "button" at bounding box center [919, 176] width 19 height 34
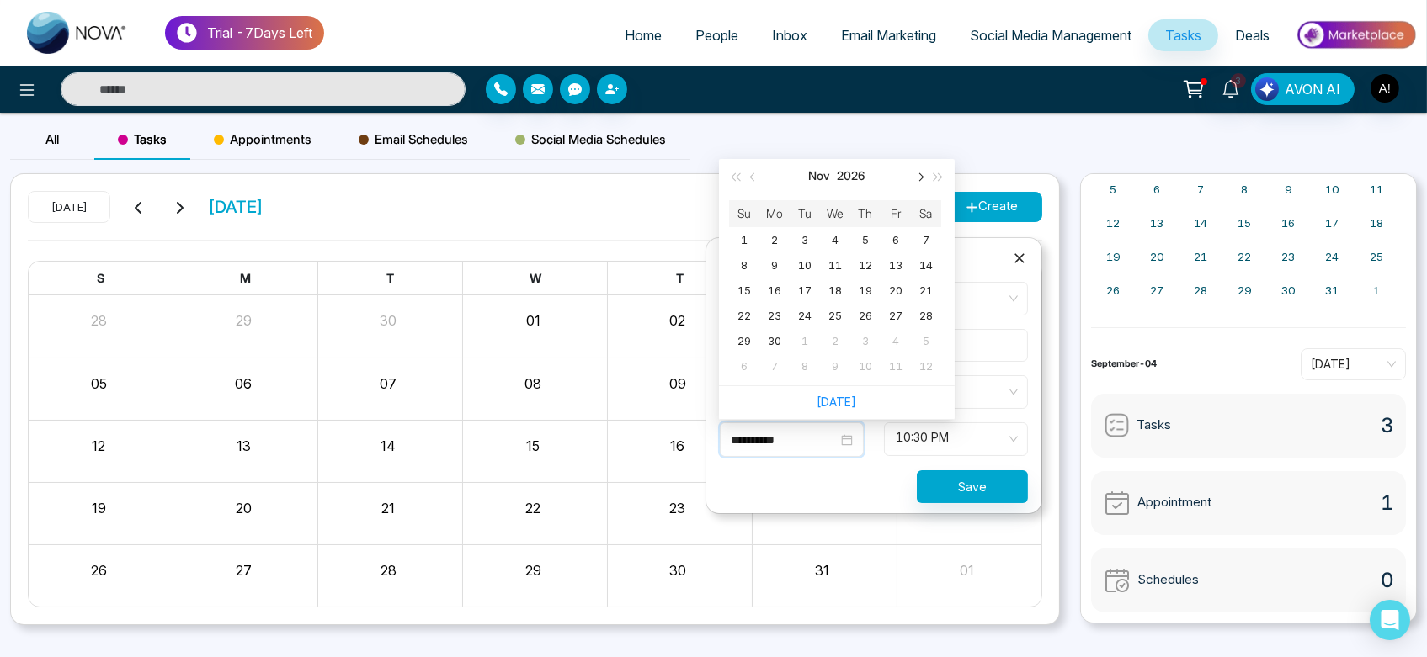
click at [913, 172] on button "button" at bounding box center [919, 176] width 19 height 34
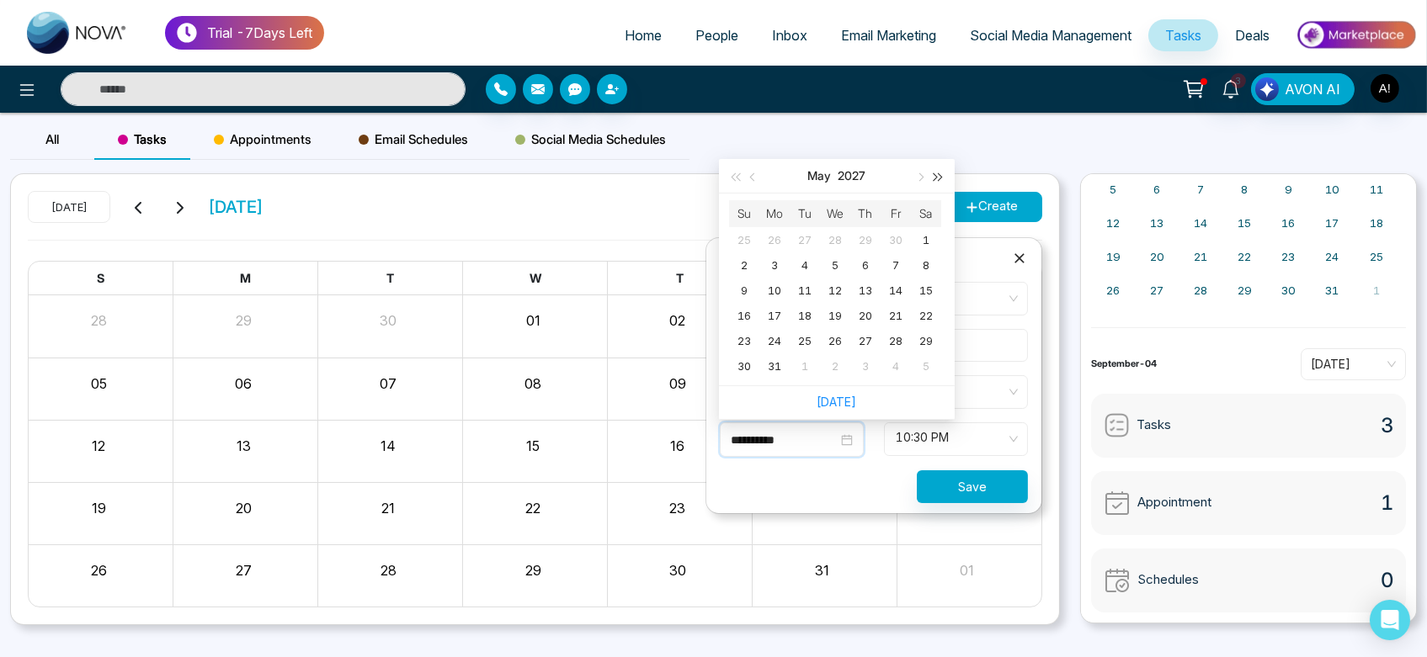
drag, startPoint x: 913, startPoint y: 172, endPoint x: 944, endPoint y: 173, distance: 30.3
click at [944, 173] on div "[DATE]" at bounding box center [837, 176] width 236 height 35
click at [944, 173] on button "button" at bounding box center [938, 176] width 19 height 34
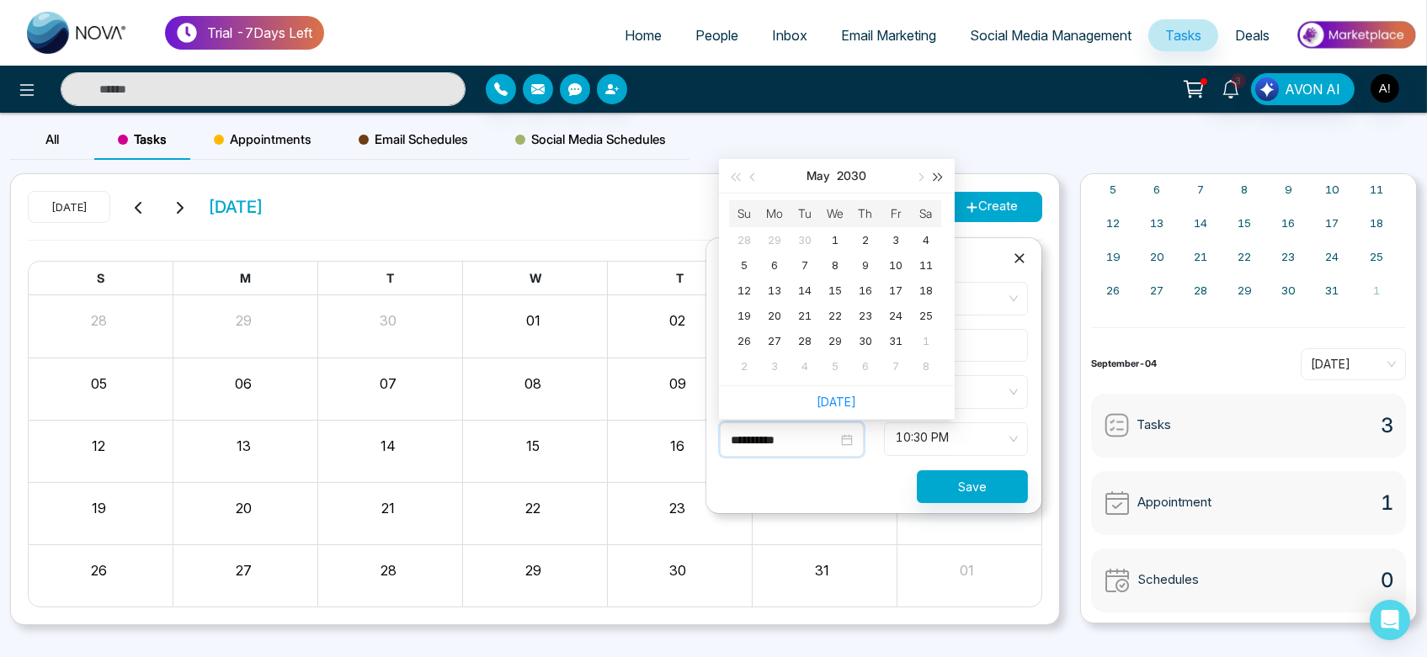
click at [944, 173] on button "button" at bounding box center [938, 176] width 19 height 34
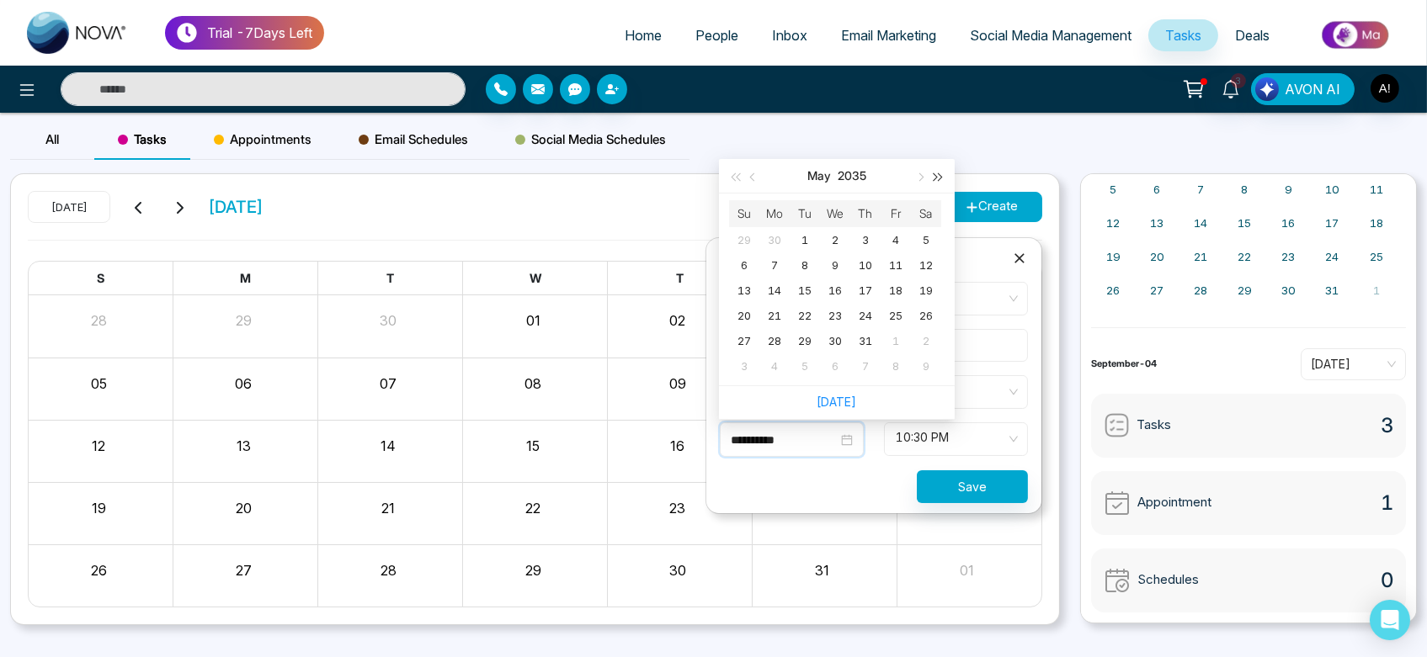
click at [944, 173] on button "button" at bounding box center [938, 176] width 19 height 34
type input "**********"
click at [833, 401] on link "[DATE]" at bounding box center [837, 402] width 40 height 14
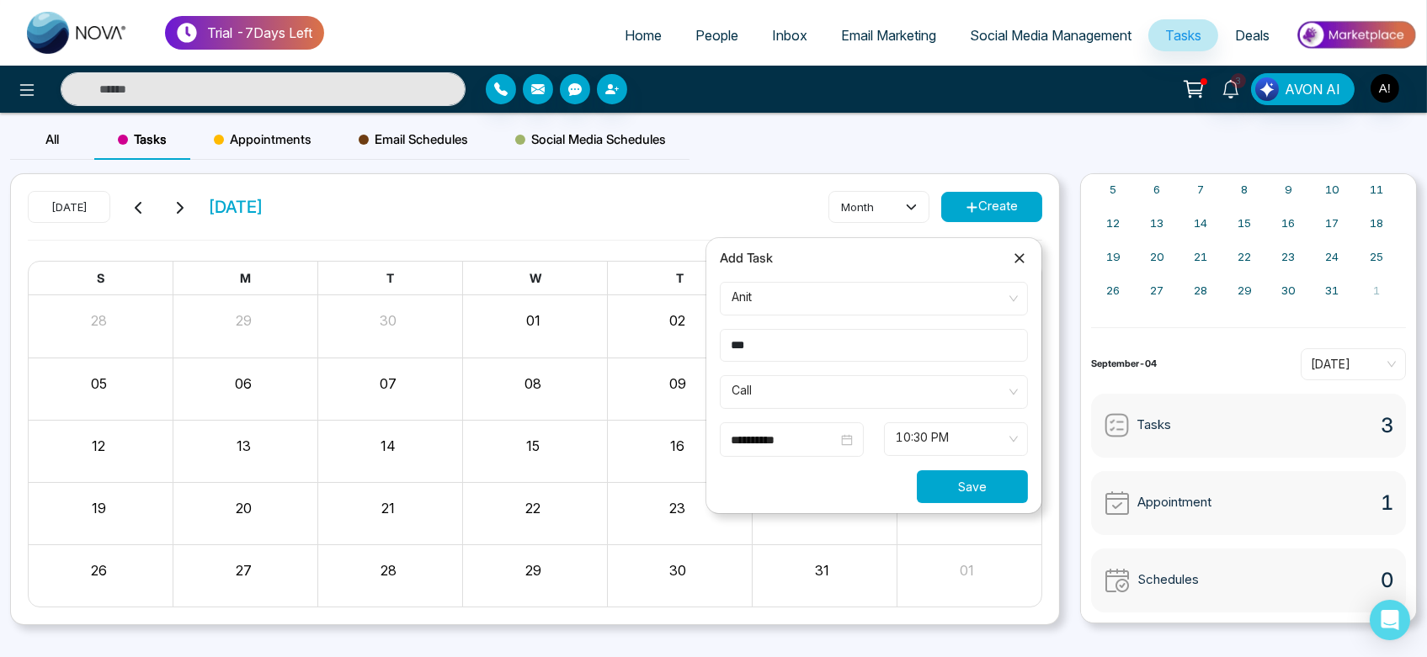
click at [962, 476] on button "Save" at bounding box center [972, 487] width 111 height 33
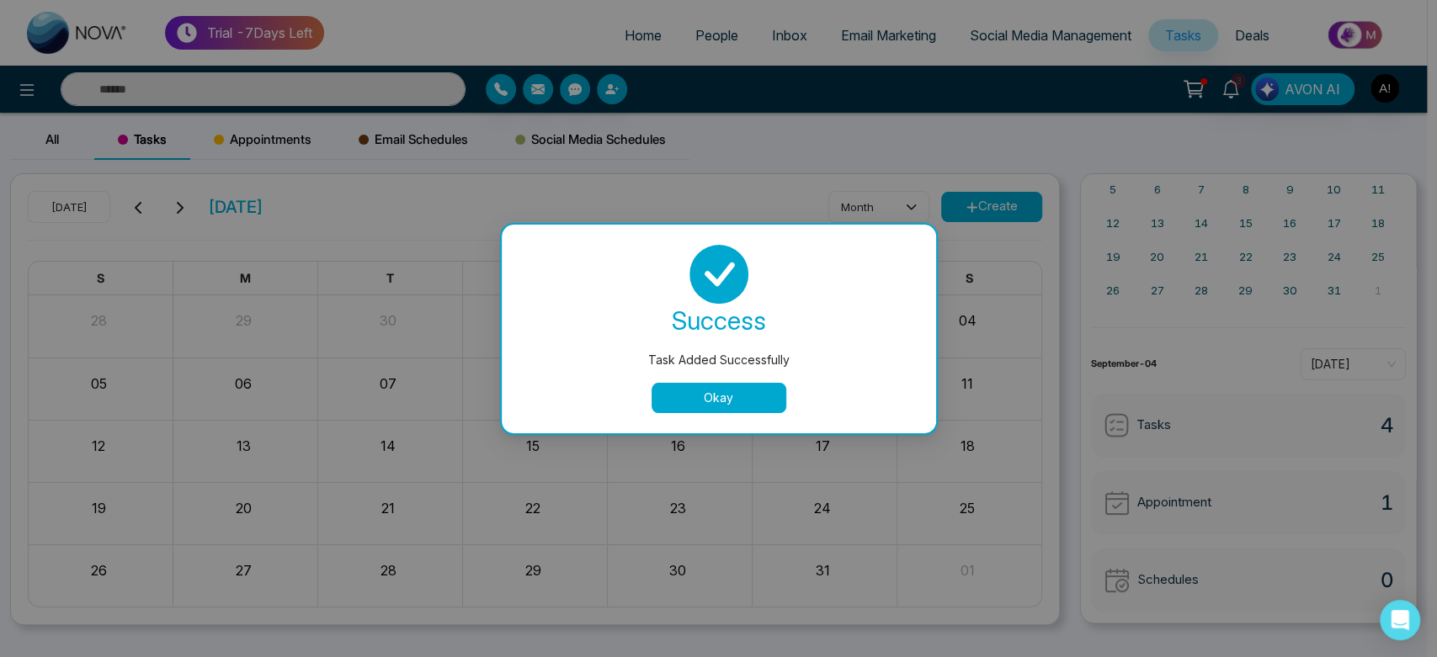
click at [704, 402] on button "Okay" at bounding box center [719, 398] width 135 height 30
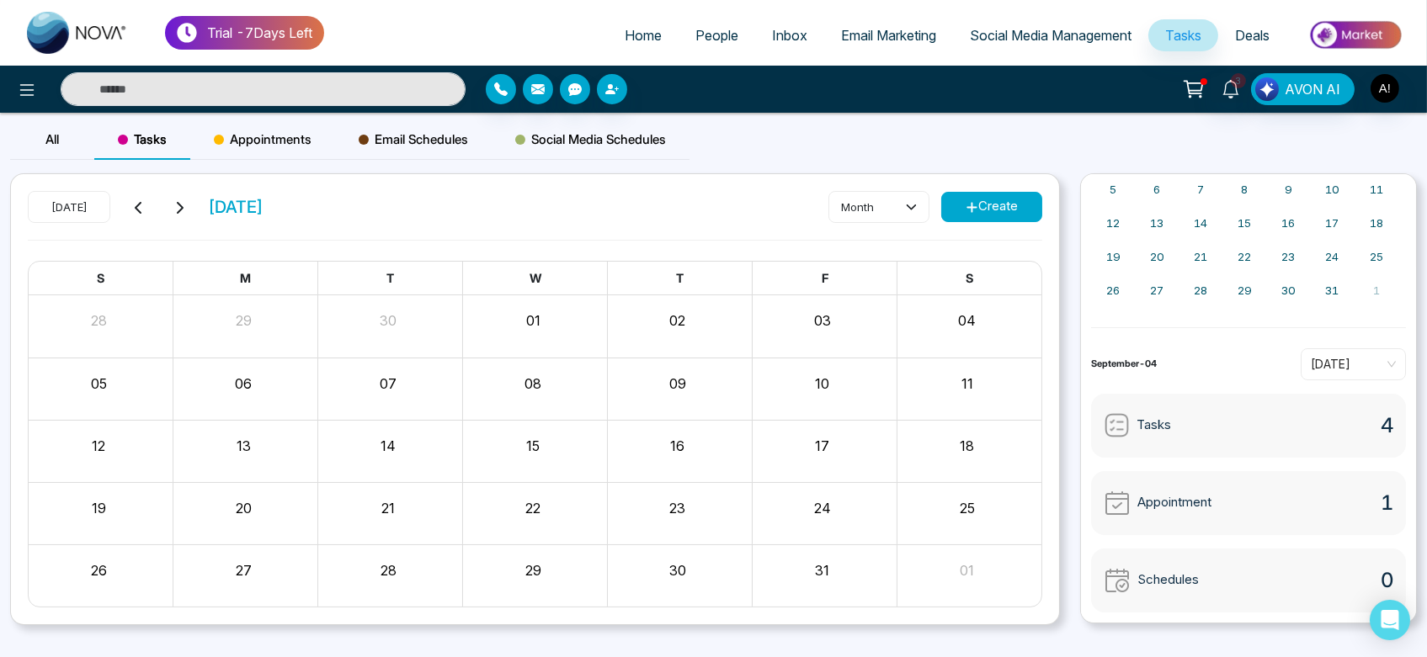
click at [242, 130] on span "Appointments" at bounding box center [263, 140] width 98 height 20
click at [91, 129] on div "All" at bounding box center [52, 140] width 84 height 40
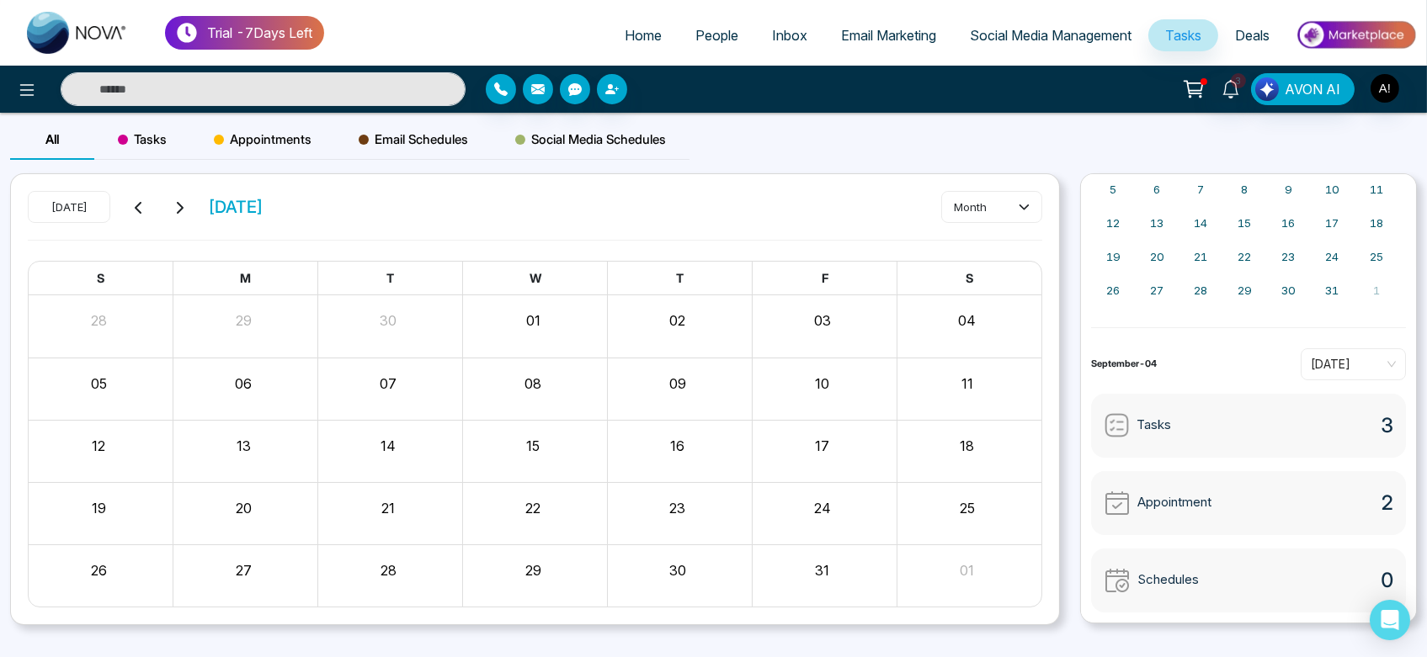
click at [143, 130] on span "Tasks" at bounding box center [142, 140] width 49 height 20
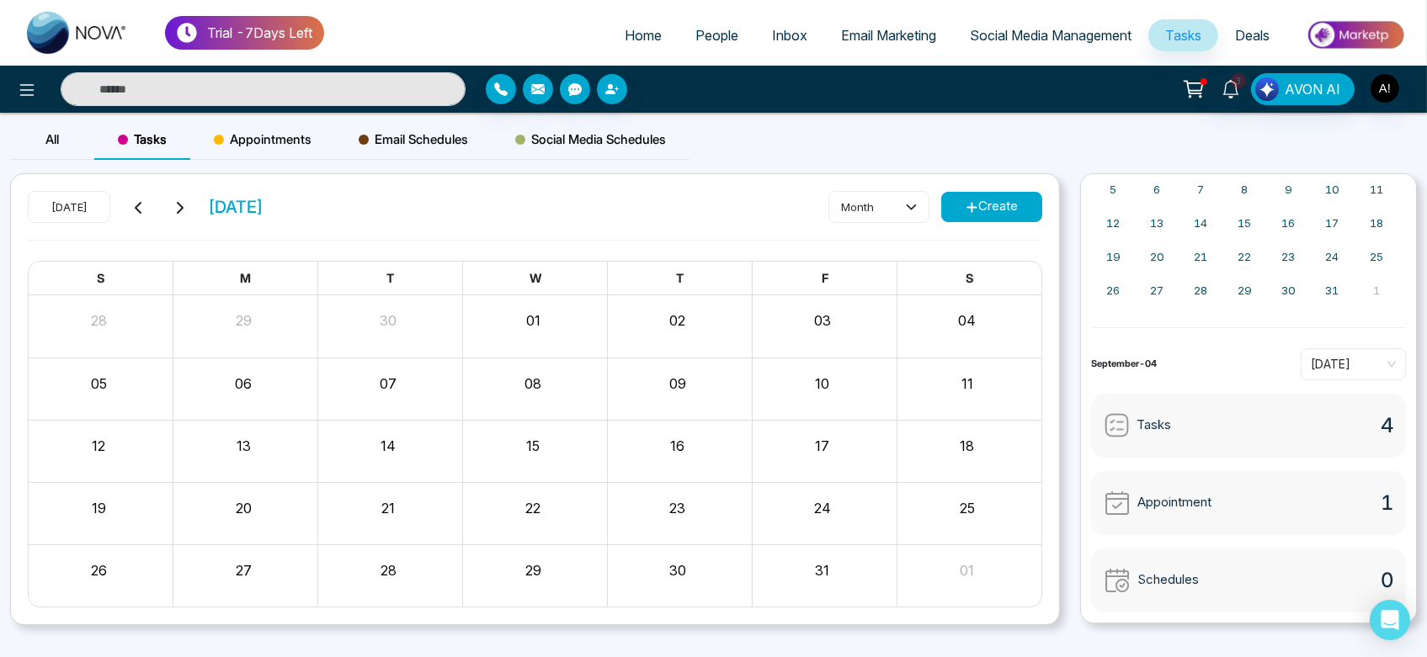
click at [136, 205] on icon at bounding box center [138, 208] width 7 height 12
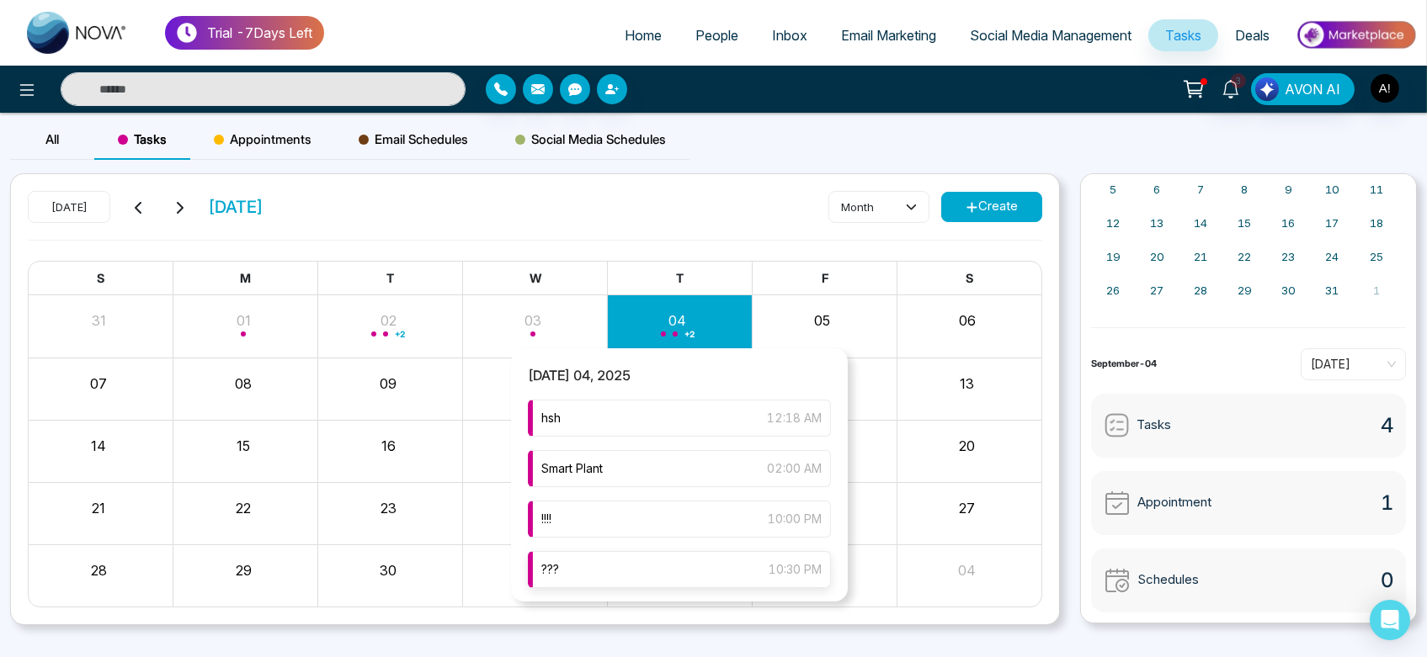
click at [647, 569] on div "??? 10:30 PM" at bounding box center [679, 569] width 303 height 37
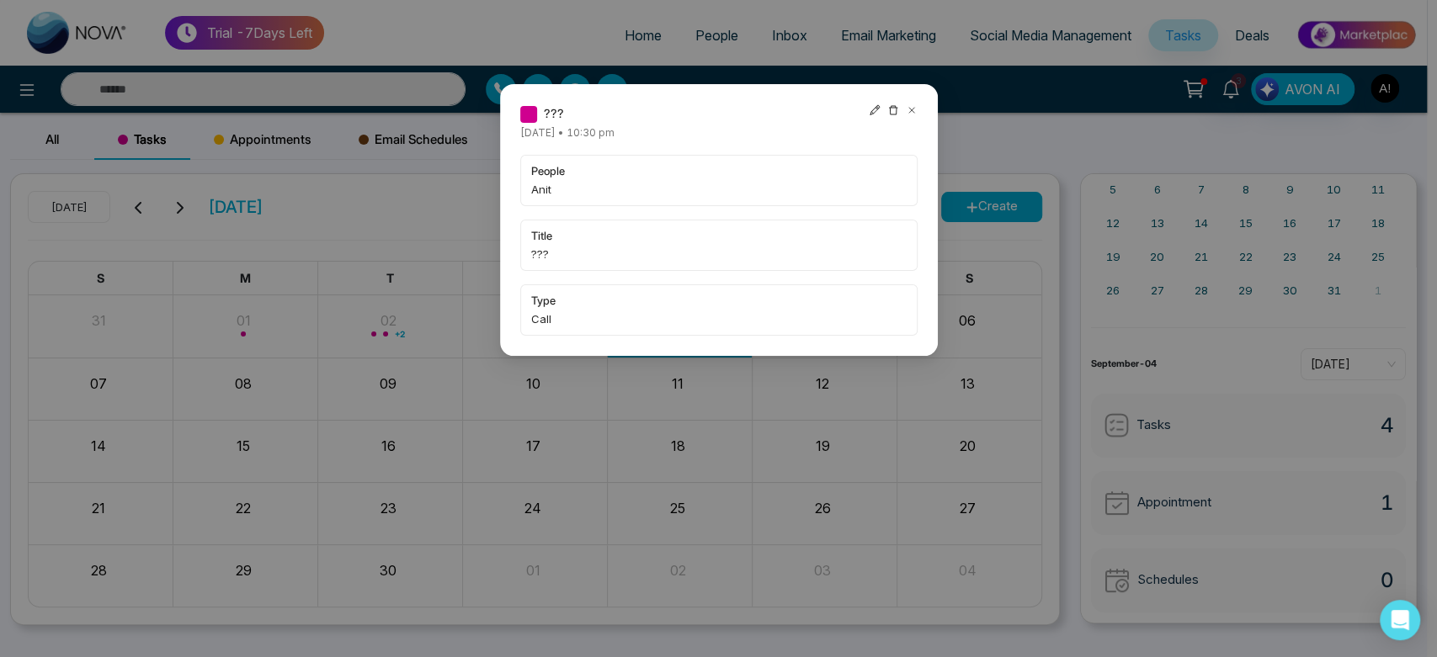
click at [876, 111] on icon at bounding box center [875, 110] width 12 height 12
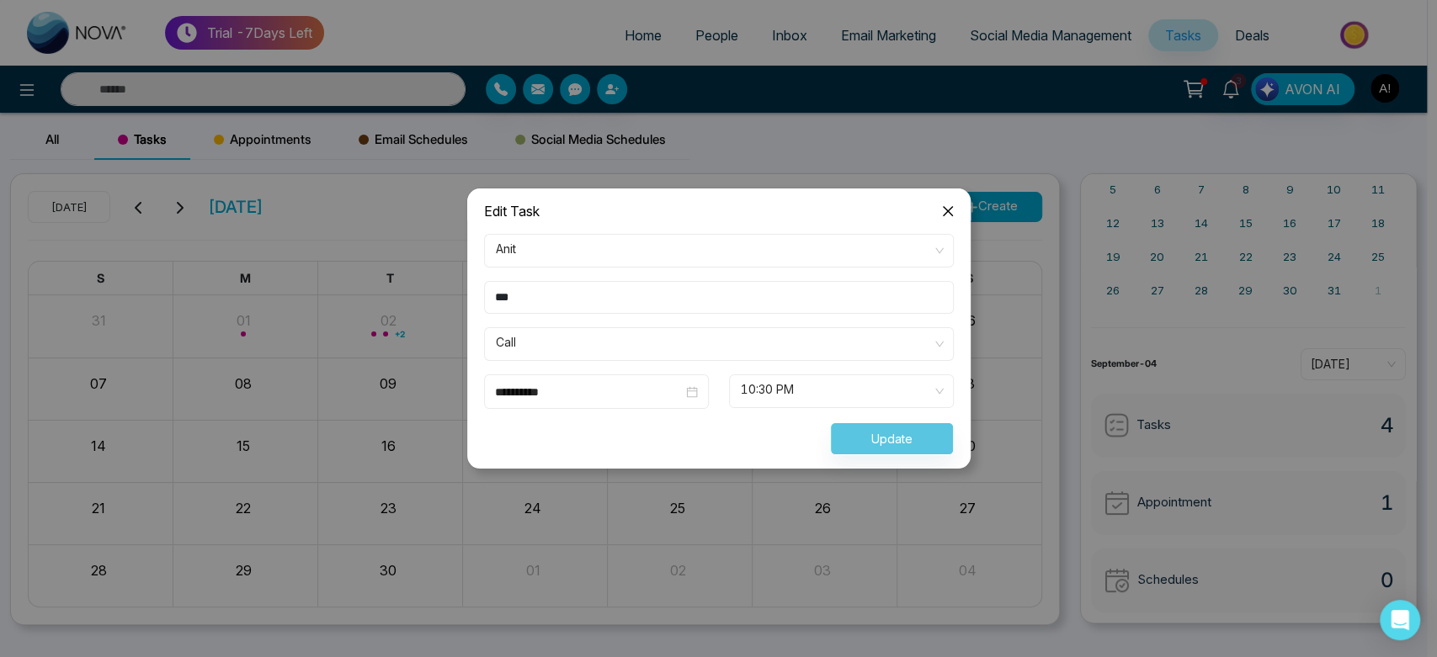
click at [664, 305] on input "***" at bounding box center [719, 297] width 470 height 33
type input "****"
click at [886, 423] on button "Update" at bounding box center [892, 439] width 124 height 33
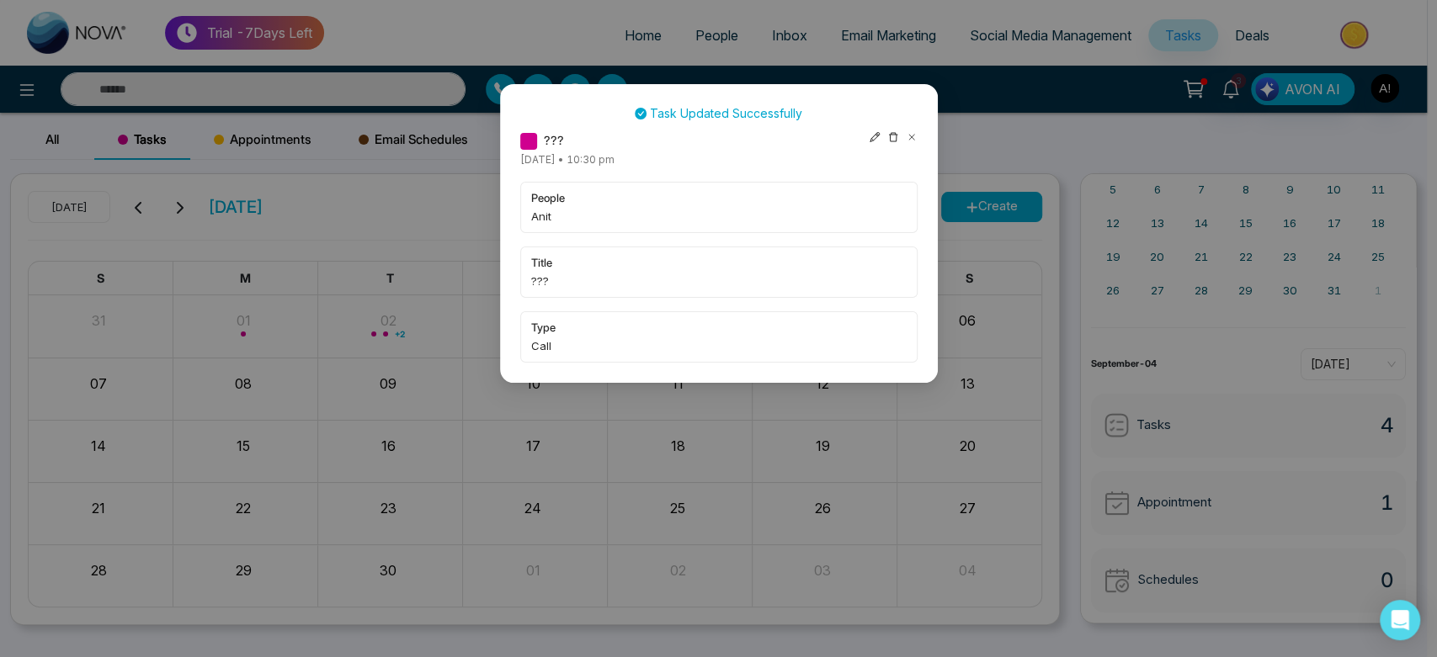
click at [891, 134] on icon at bounding box center [892, 137] width 9 height 9
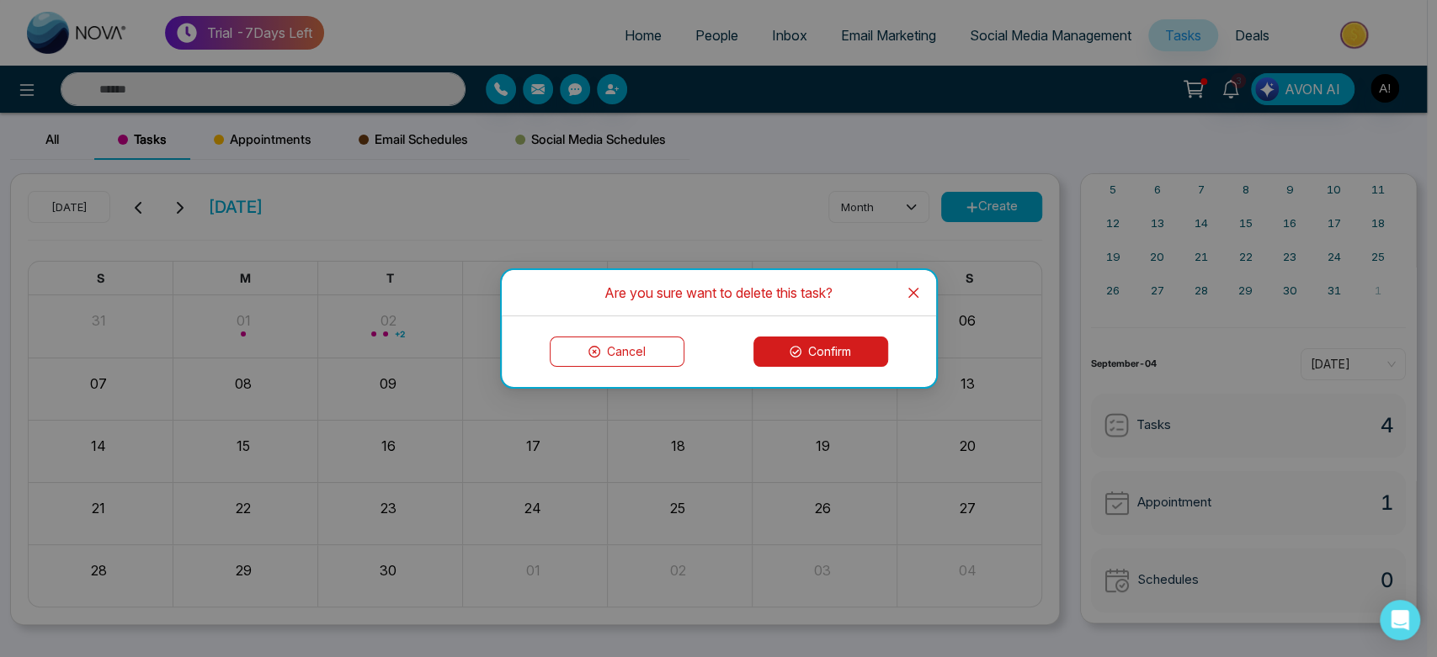
click at [836, 355] on button "Confirm" at bounding box center [820, 352] width 135 height 30
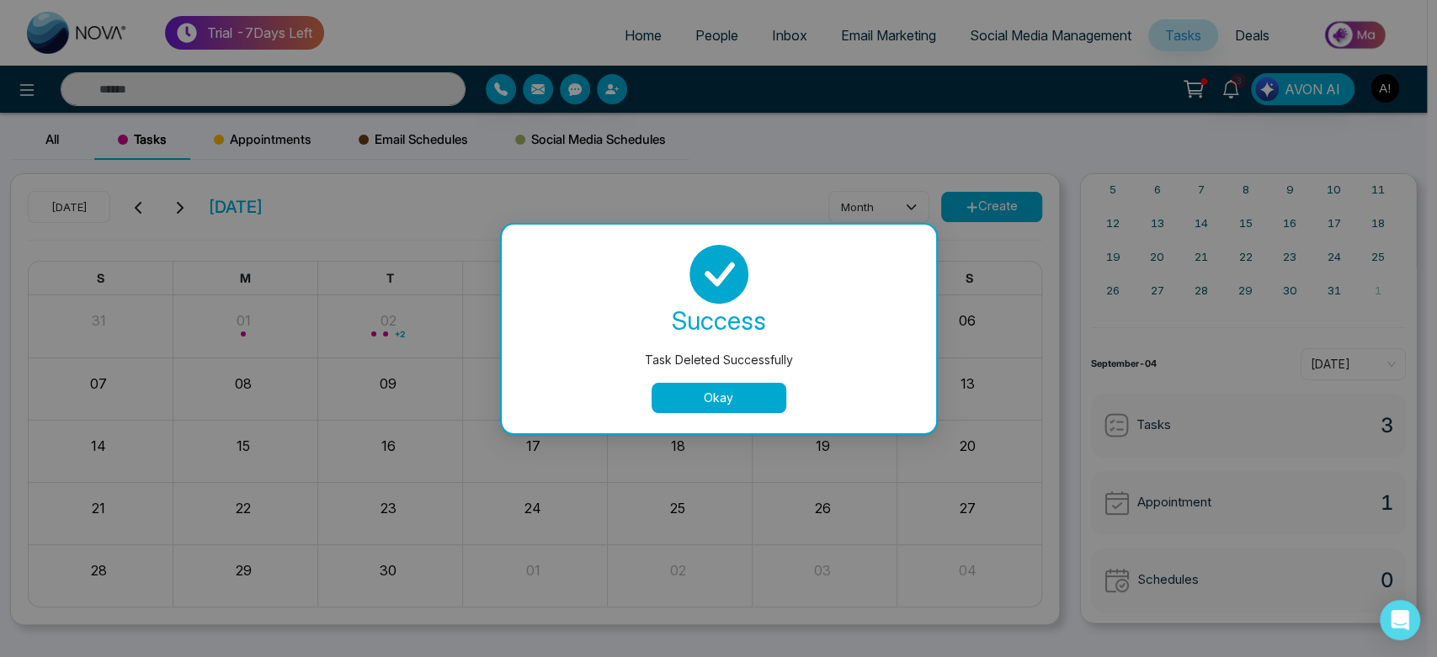
click at [694, 390] on button "Okay" at bounding box center [719, 398] width 135 height 30
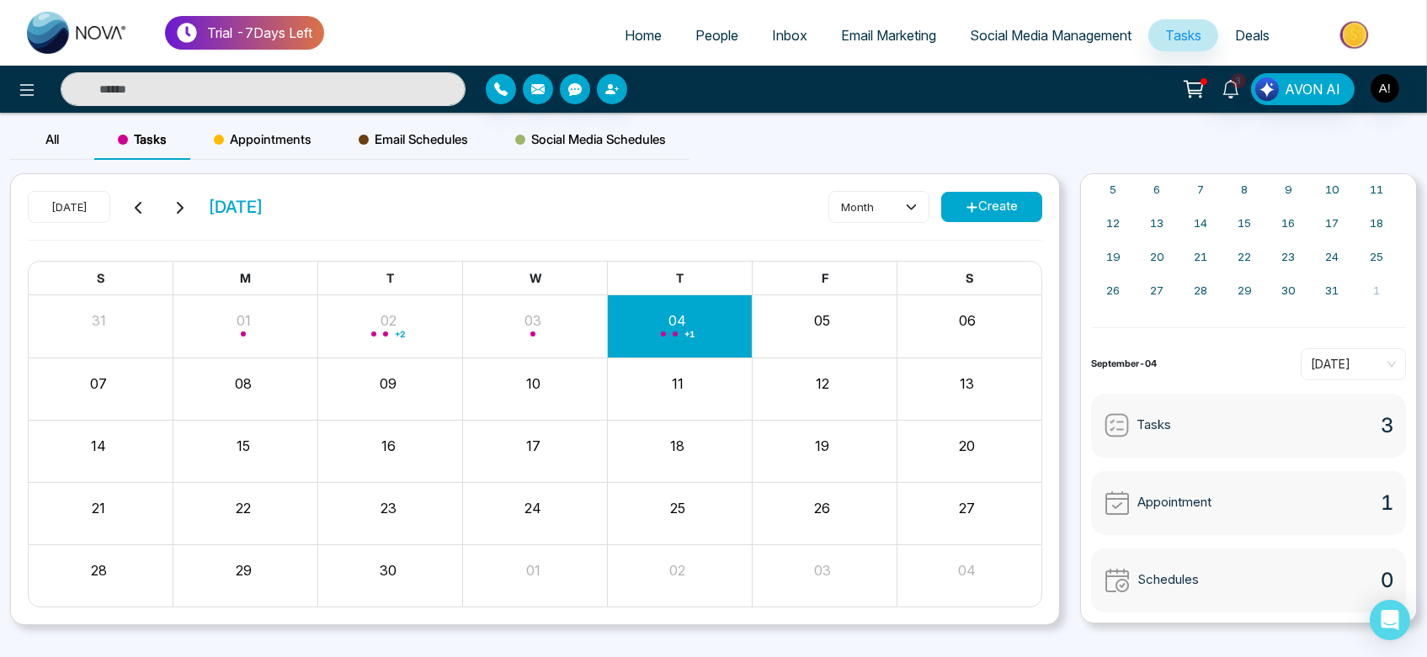
click at [276, 144] on span "Appointments" at bounding box center [263, 140] width 98 height 20
click at [970, 201] on icon at bounding box center [972, 207] width 13 height 13
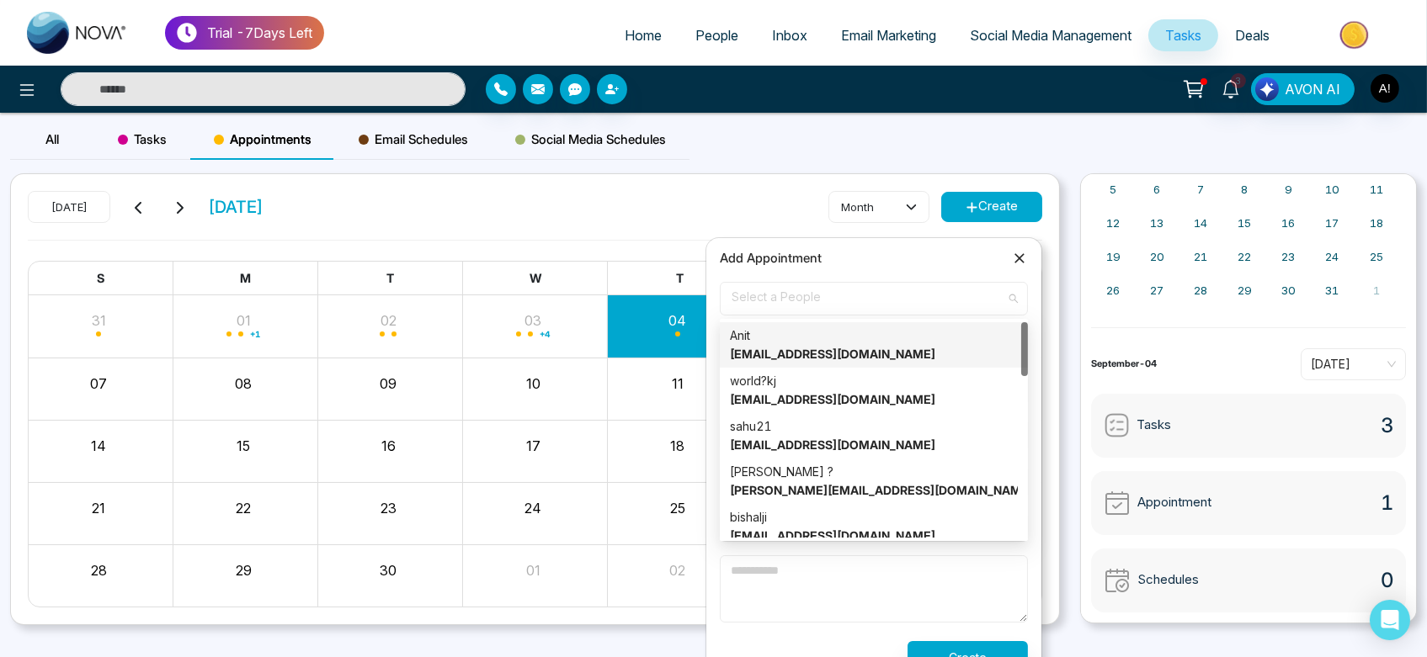
click at [828, 304] on span "Select a People" at bounding box center [874, 299] width 285 height 29
click at [828, 349] on strong "[EMAIL_ADDRESS][DOMAIN_NAME]" at bounding box center [832, 354] width 205 height 14
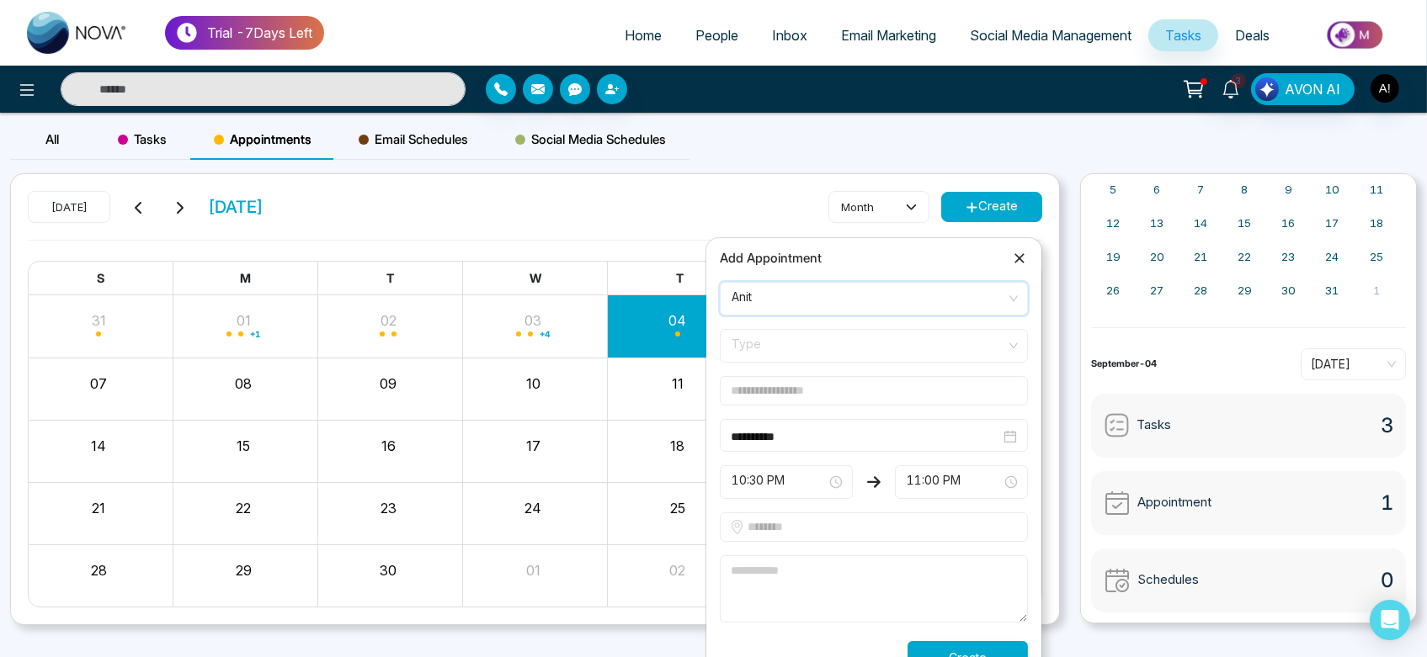
scroll to position [27, 0]
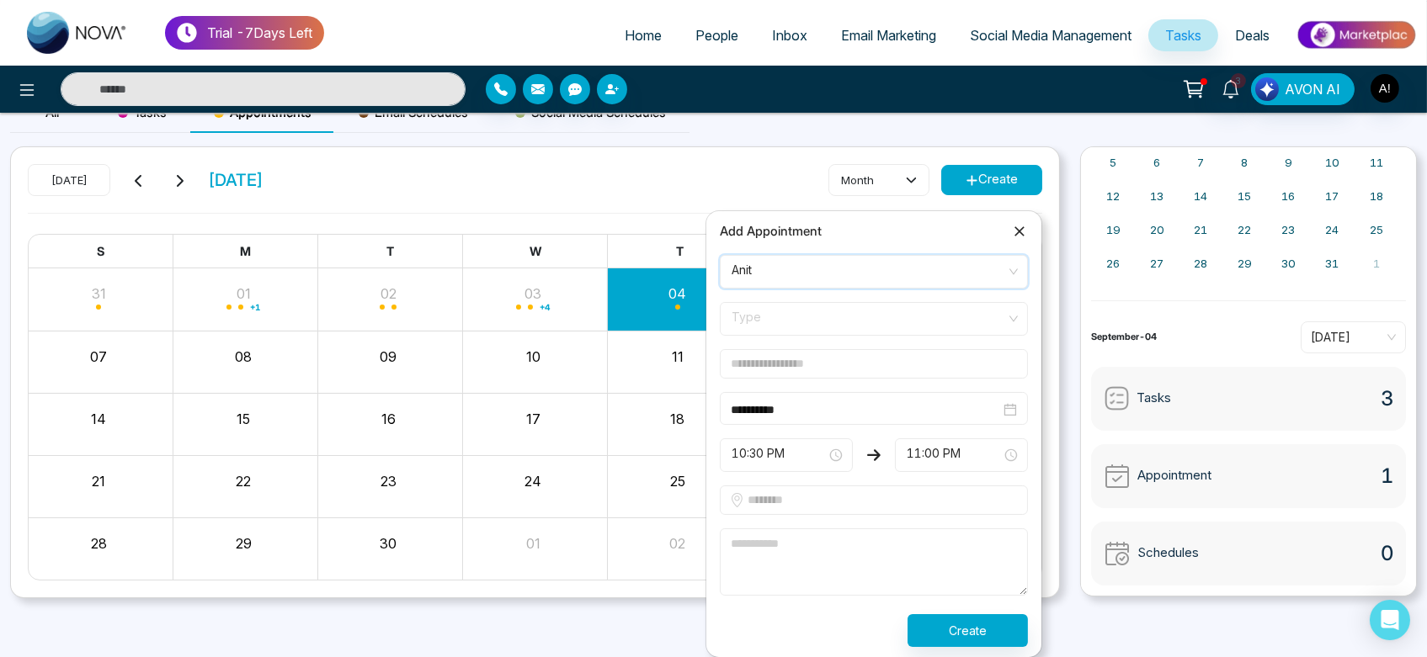
click at [797, 318] on span "Type" at bounding box center [874, 319] width 285 height 29
click at [785, 401] on div "Call" at bounding box center [874, 410] width 288 height 19
click at [815, 370] on input "text" at bounding box center [874, 363] width 308 height 29
click at [747, 374] on input "text" at bounding box center [874, 363] width 308 height 29
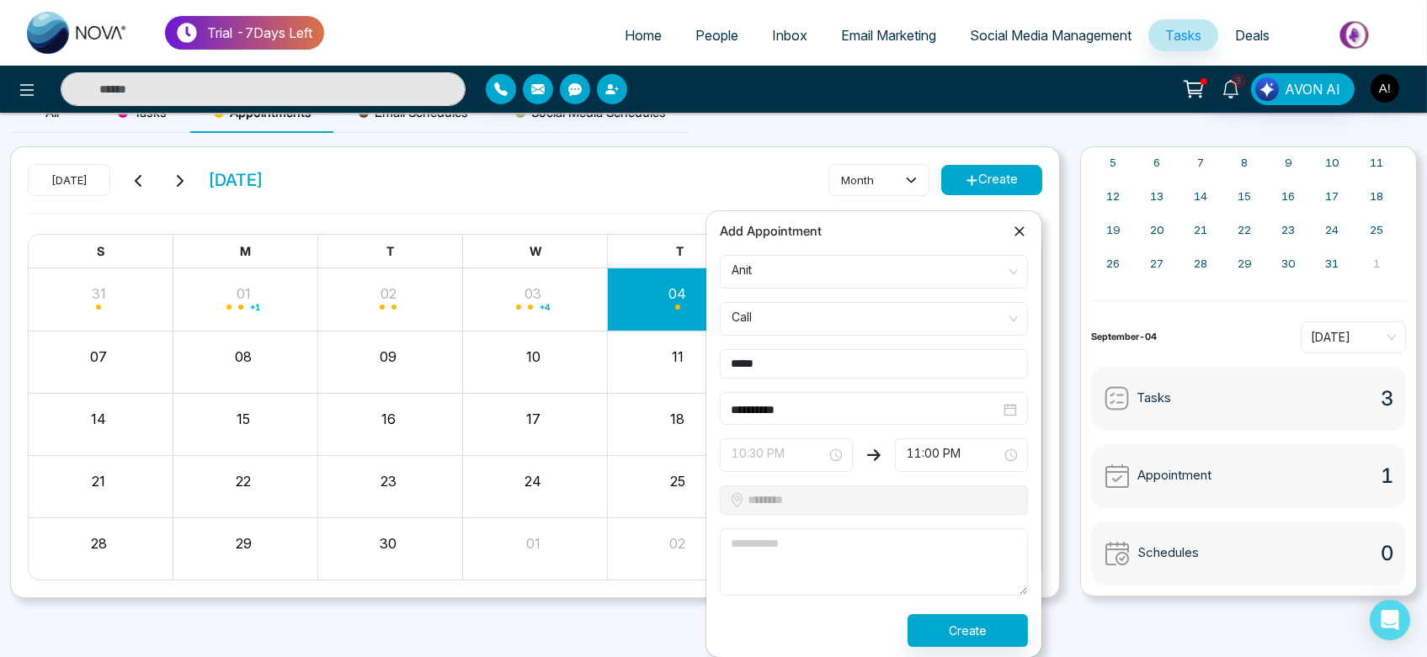
click at [788, 451] on span "10:30 PM" at bounding box center [786, 455] width 109 height 29
type input "*****"
click at [795, 524] on div "11:00 PM" at bounding box center [786, 519] width 113 height 19
click at [787, 567] on textarea at bounding box center [874, 562] width 308 height 67
type textarea "**"
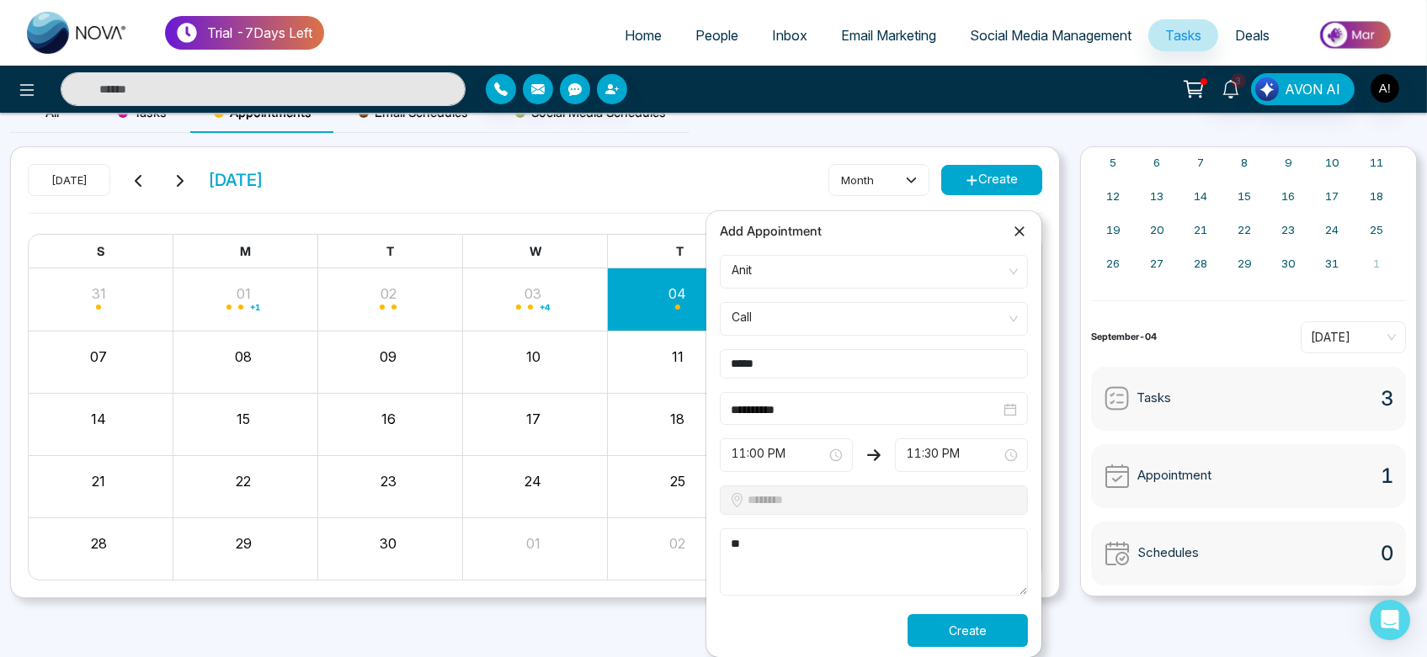
click at [944, 625] on button "Create" at bounding box center [967, 631] width 120 height 33
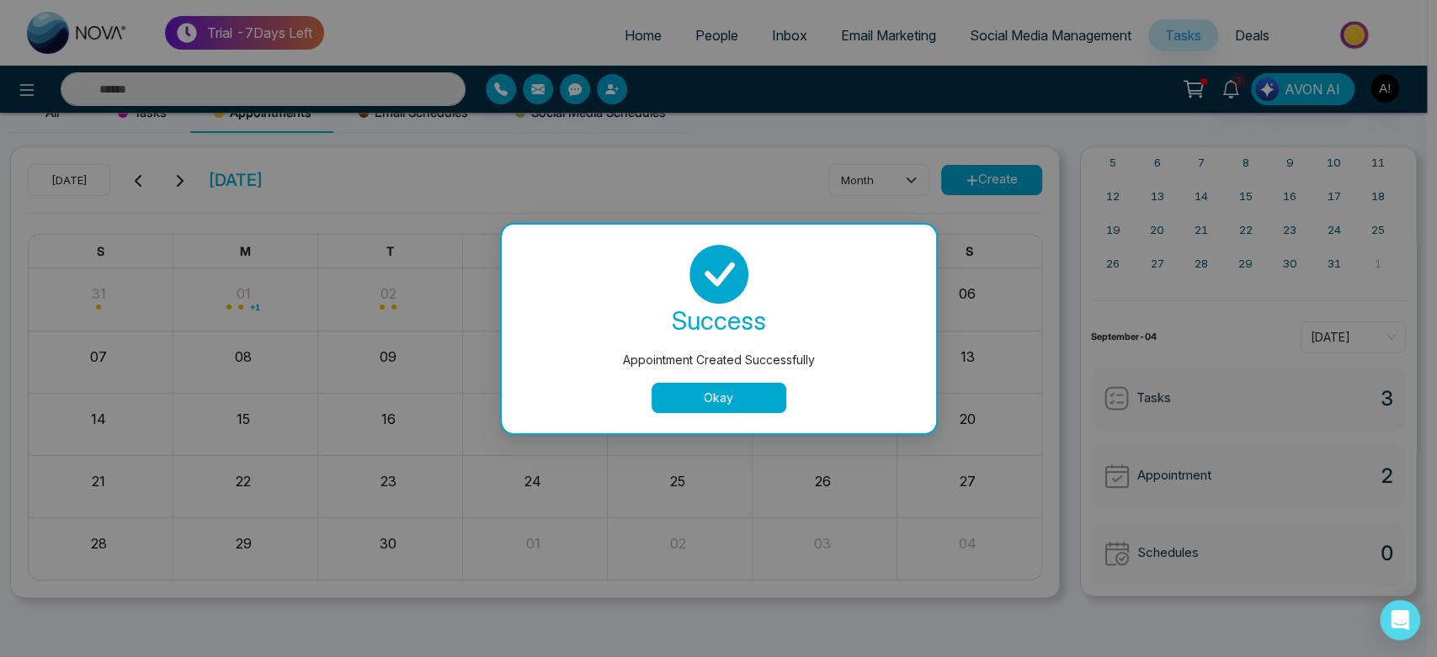
click at [732, 389] on button "Okay" at bounding box center [719, 398] width 135 height 30
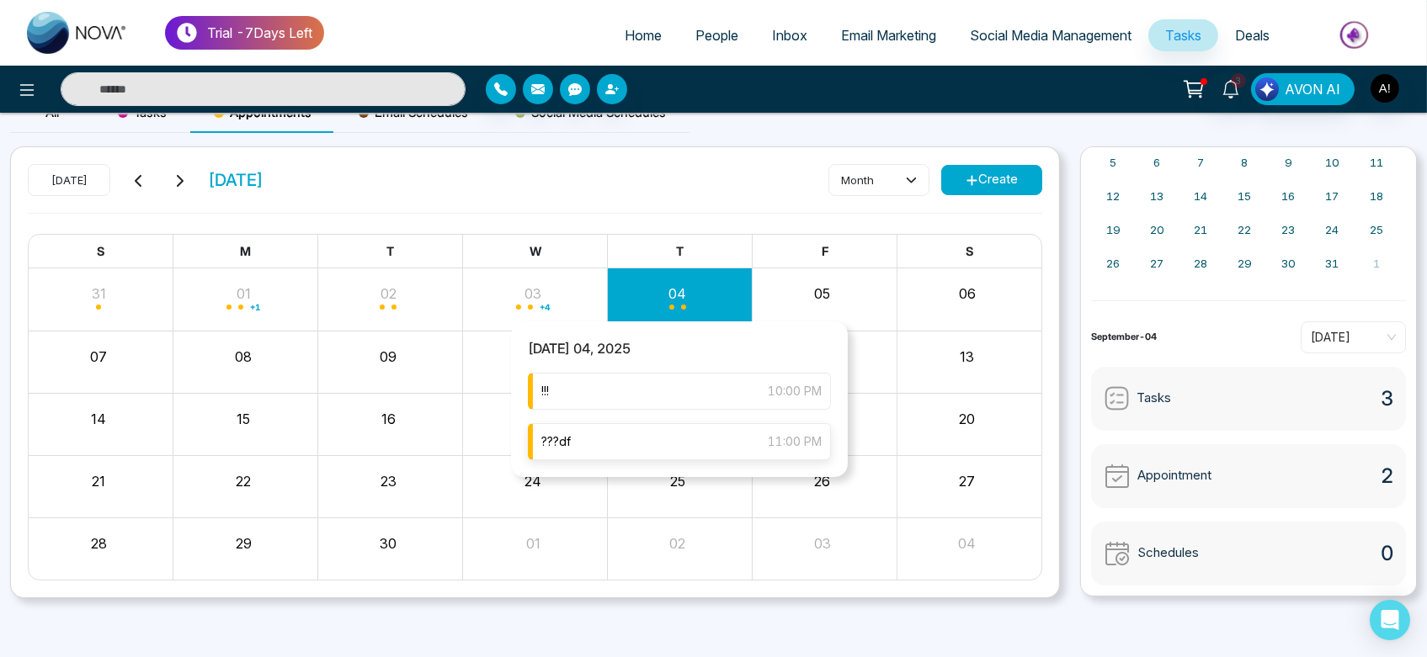
click at [639, 456] on div "???df 11:00 PM" at bounding box center [679, 441] width 303 height 37
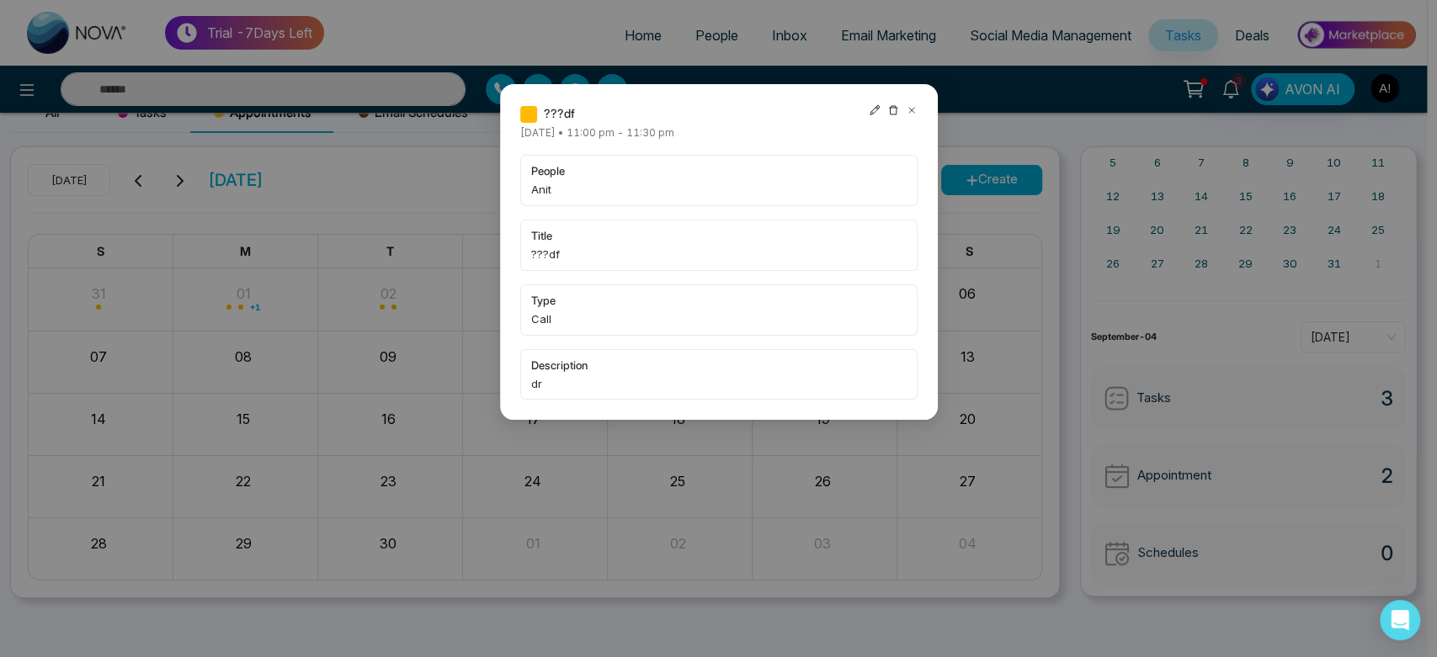
click at [870, 114] on icon at bounding box center [875, 110] width 10 height 10
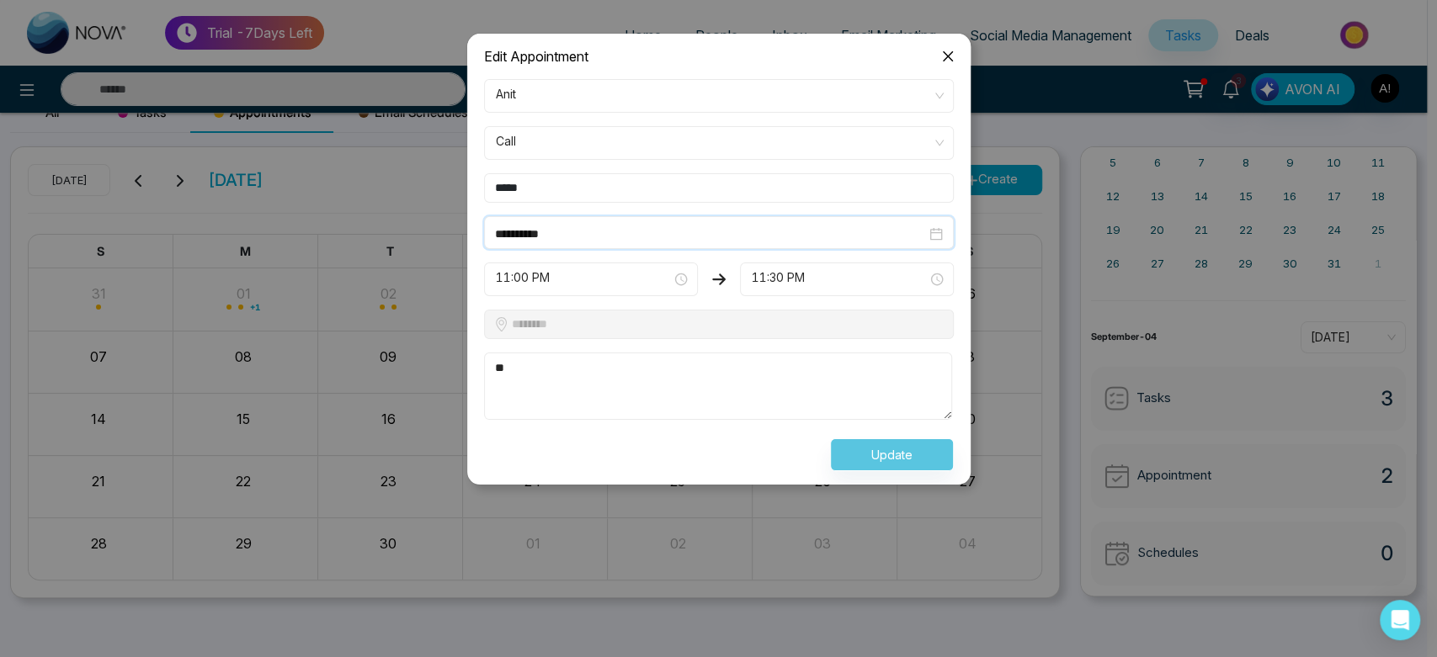
click at [605, 240] on input "**********" at bounding box center [710, 234] width 431 height 19
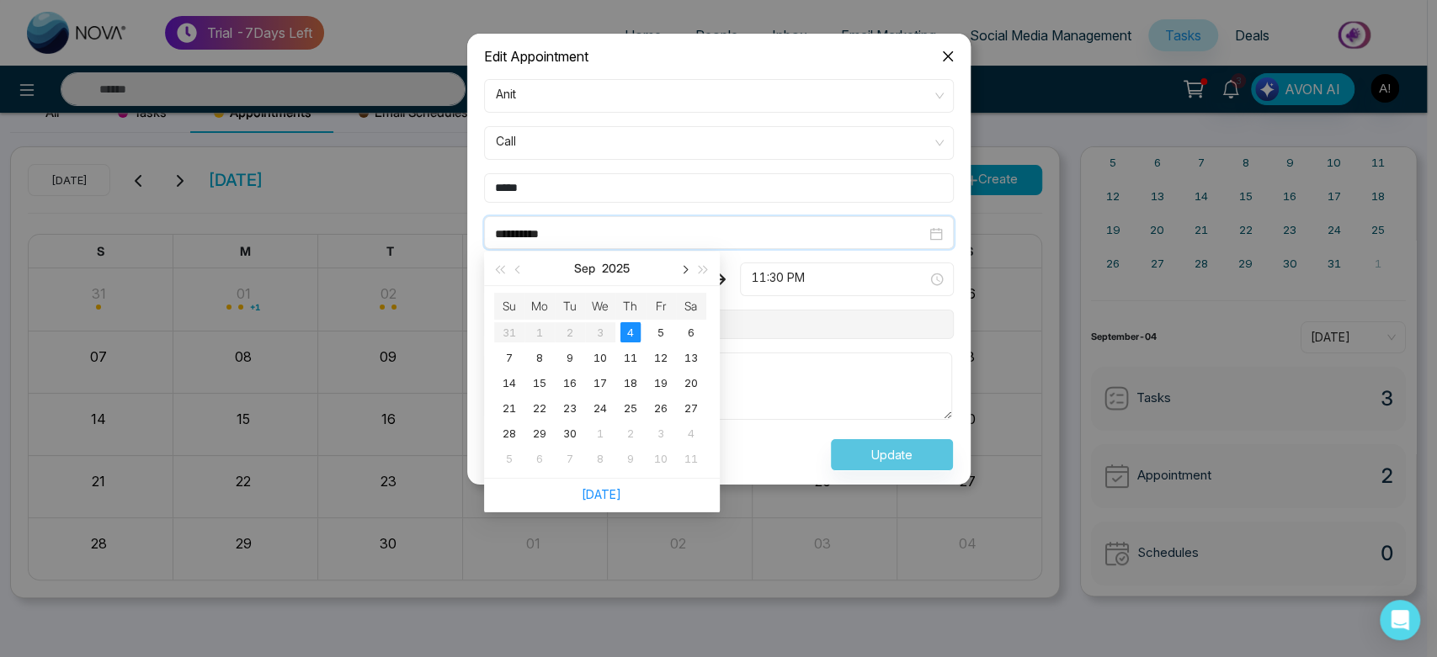
click at [683, 266] on span "button" at bounding box center [684, 270] width 8 height 8
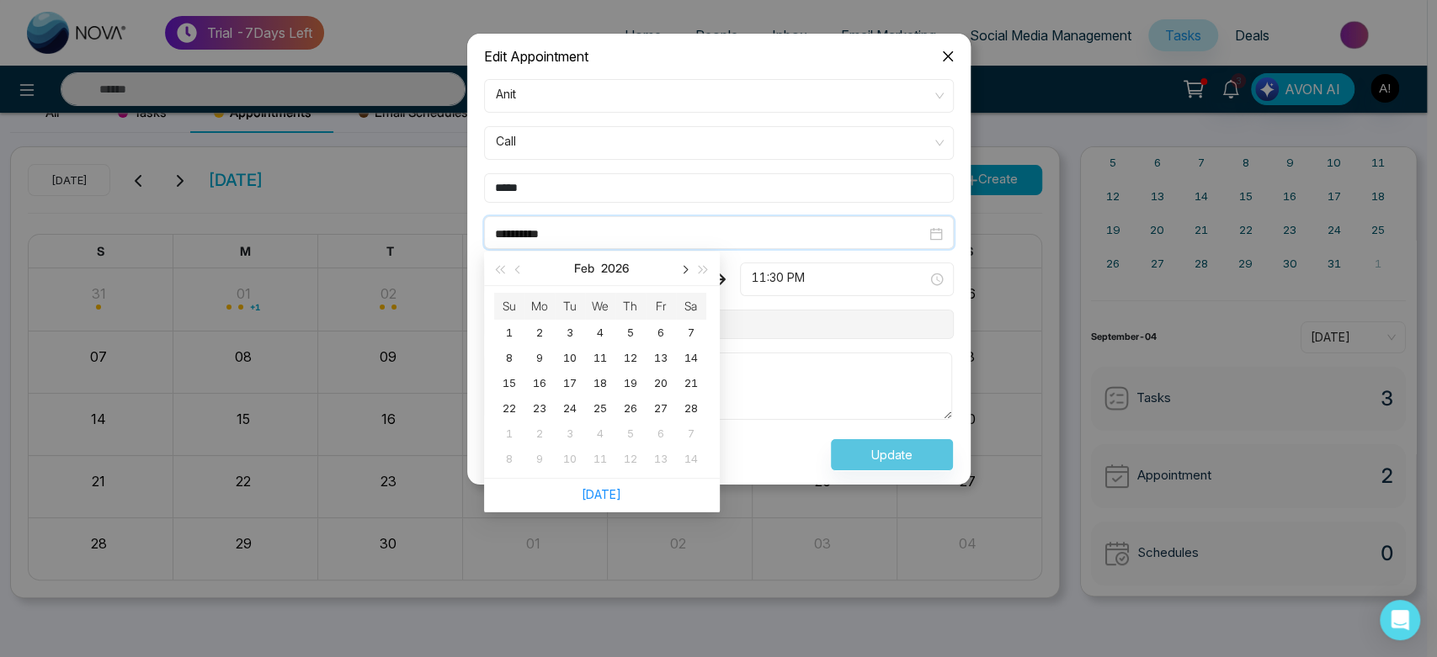
click at [683, 266] on span "button" at bounding box center [684, 270] width 8 height 8
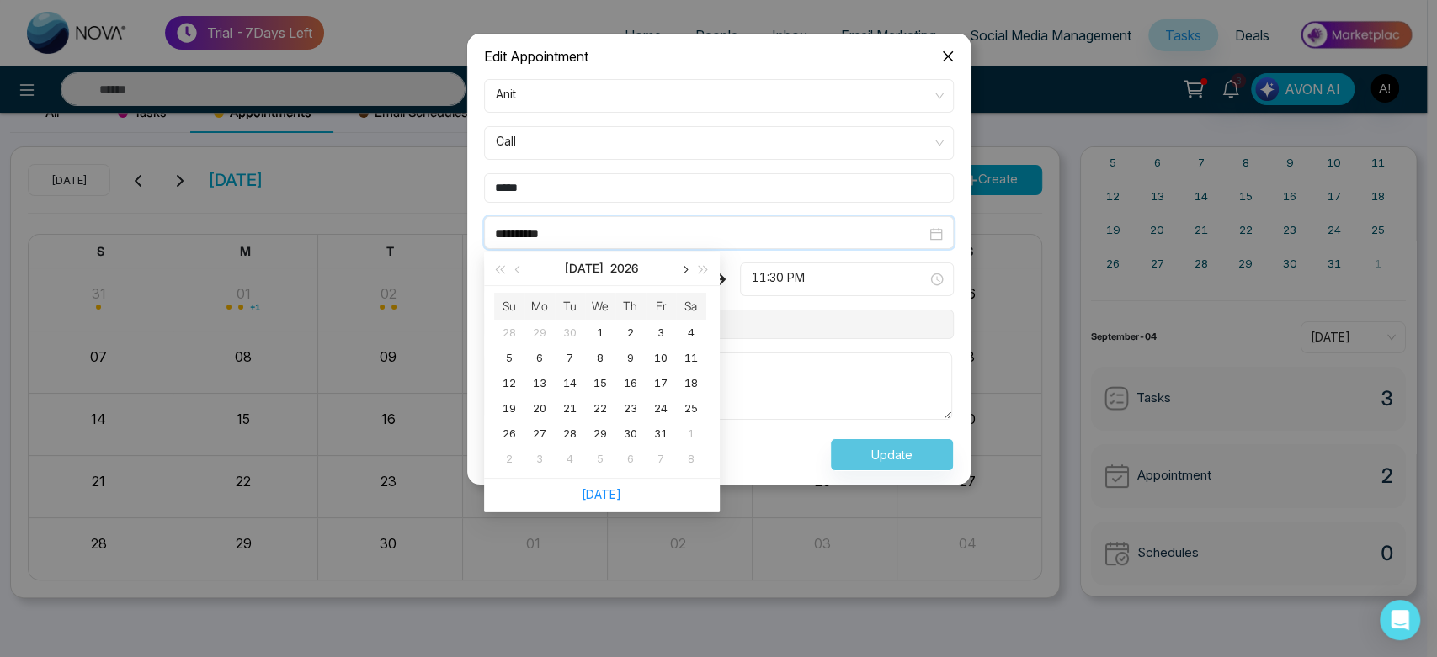
click at [683, 266] on span "button" at bounding box center [684, 270] width 8 height 8
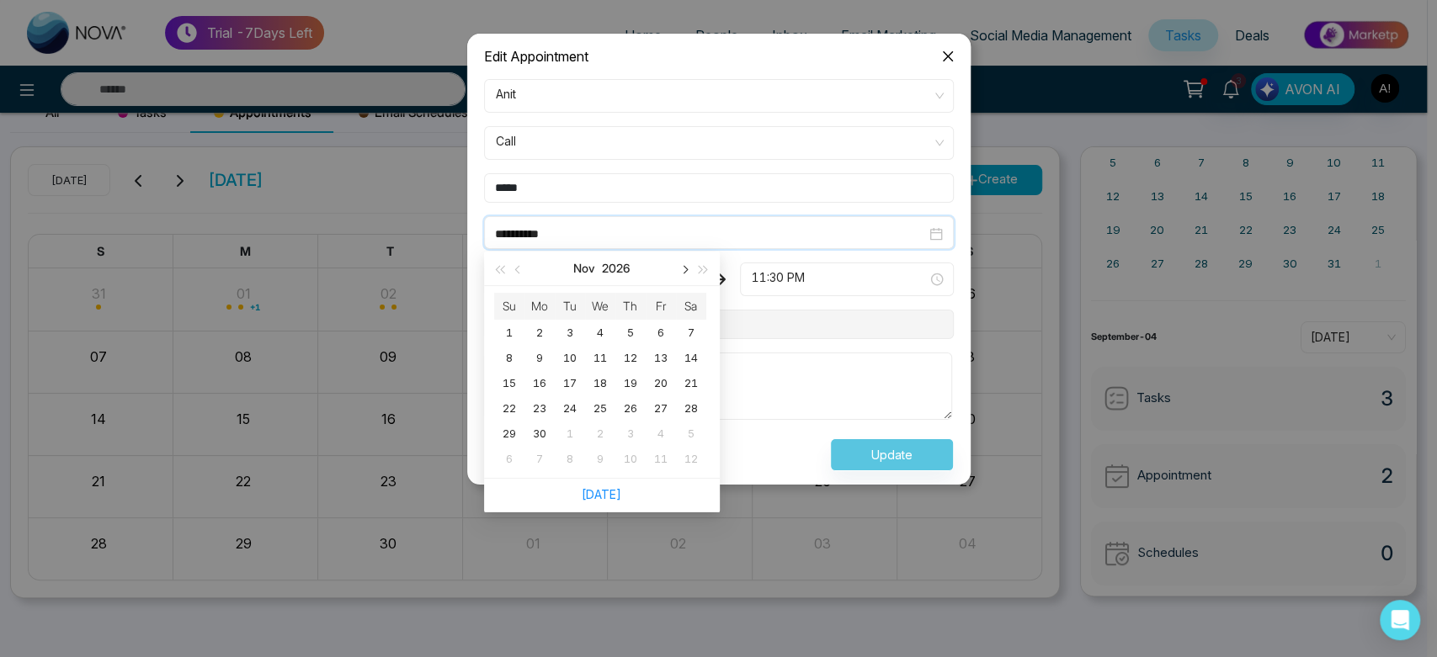
click at [683, 266] on span "button" at bounding box center [684, 270] width 8 height 8
click at [703, 269] on span "button" at bounding box center [703, 270] width 8 height 8
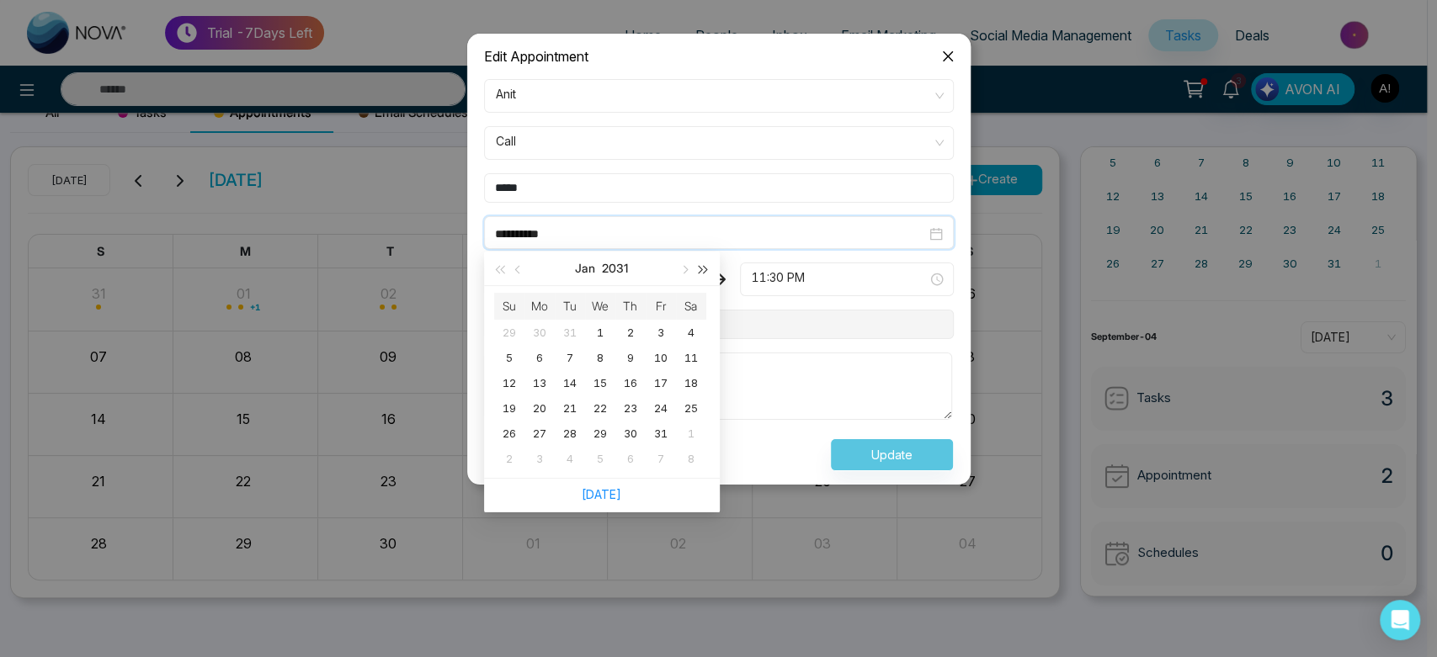
click at [703, 269] on span "button" at bounding box center [703, 270] width 8 height 8
type input "**********"
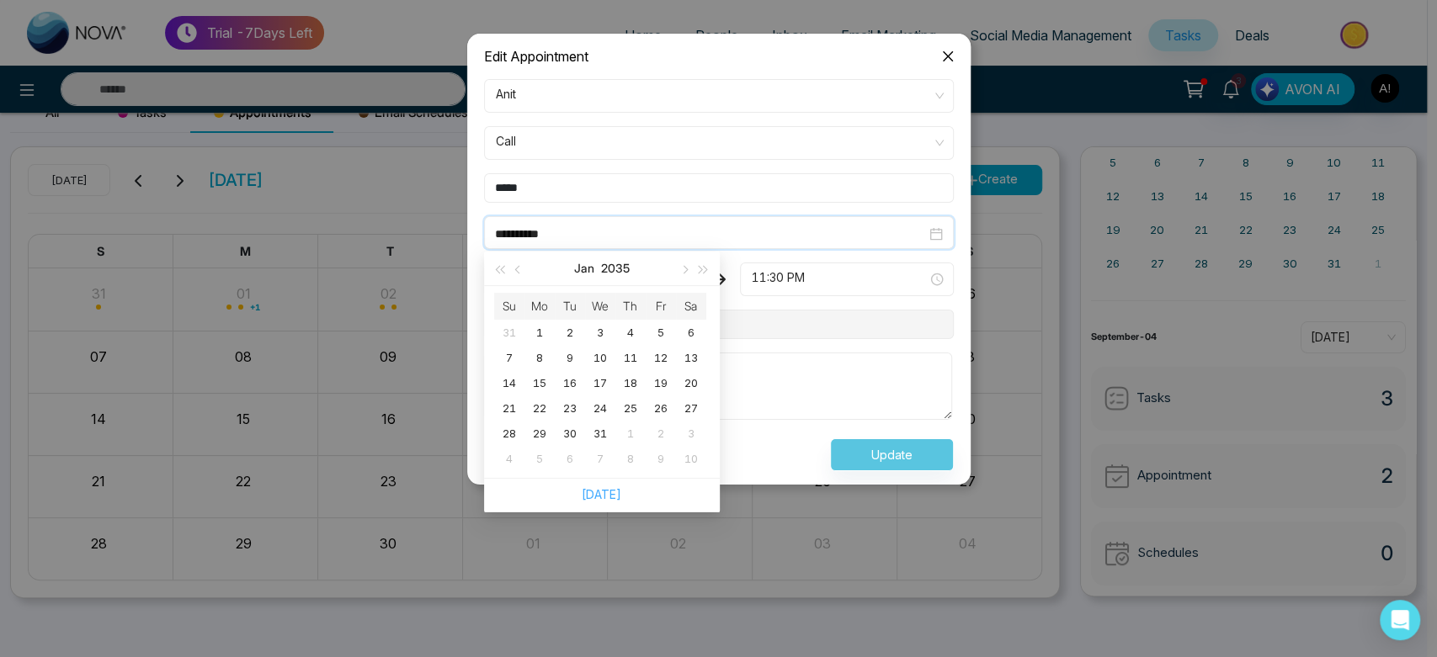
click at [604, 498] on link "[DATE]" at bounding box center [602, 494] width 40 height 14
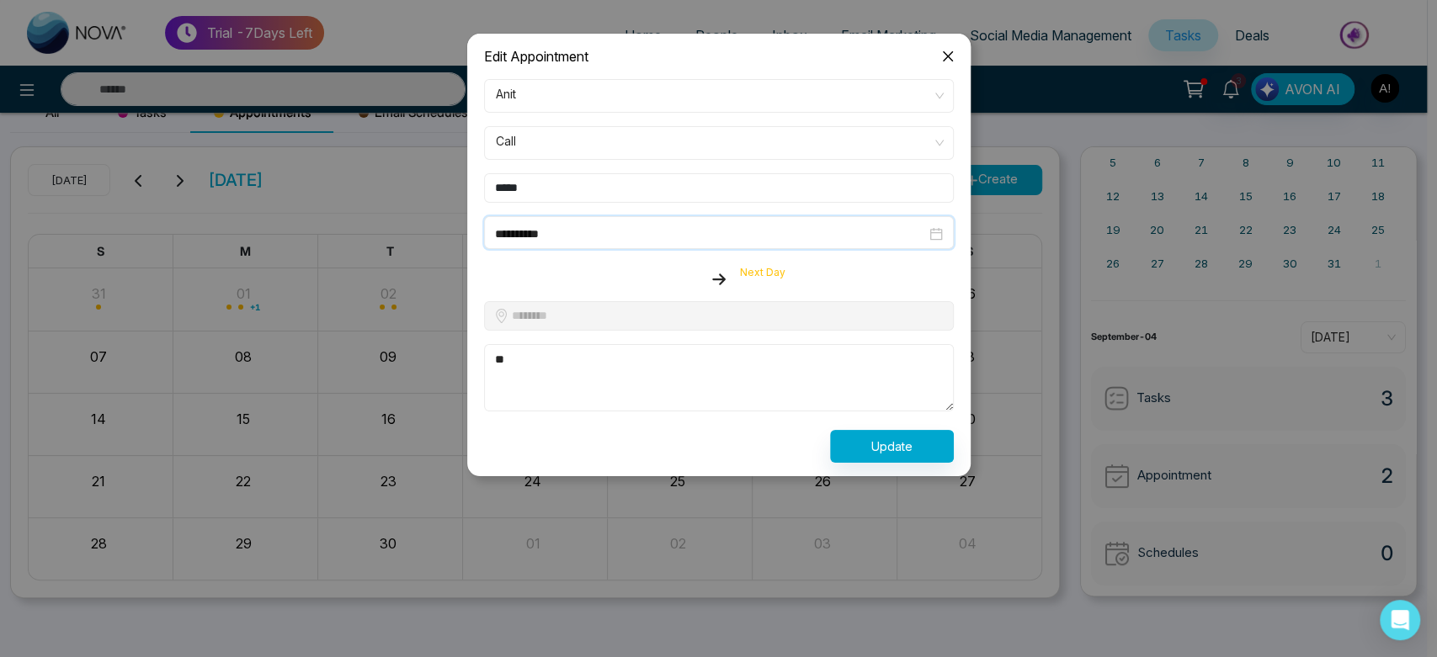
click at [598, 234] on input "**********" at bounding box center [710, 234] width 431 height 19
click at [890, 450] on button "Update" at bounding box center [892, 446] width 124 height 33
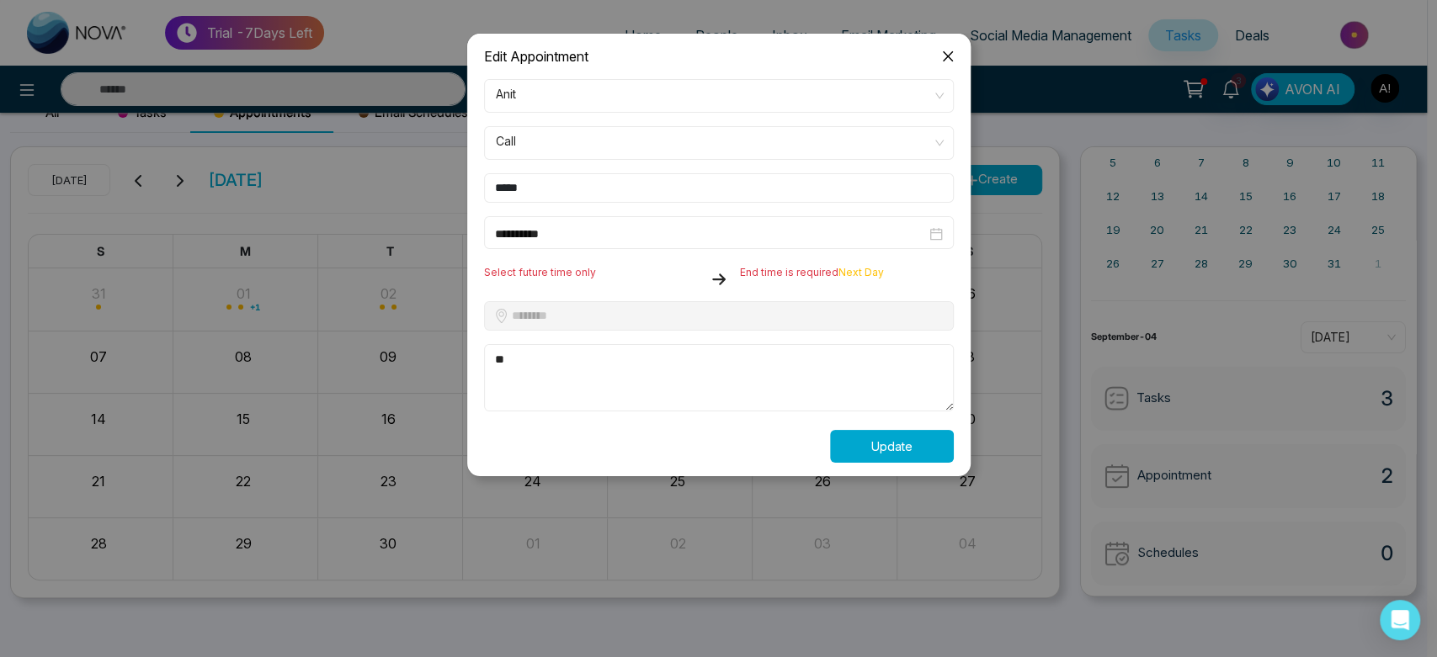
click at [890, 450] on button "Update" at bounding box center [892, 446] width 124 height 33
click at [949, 52] on icon "close" at bounding box center [947, 56] width 13 height 13
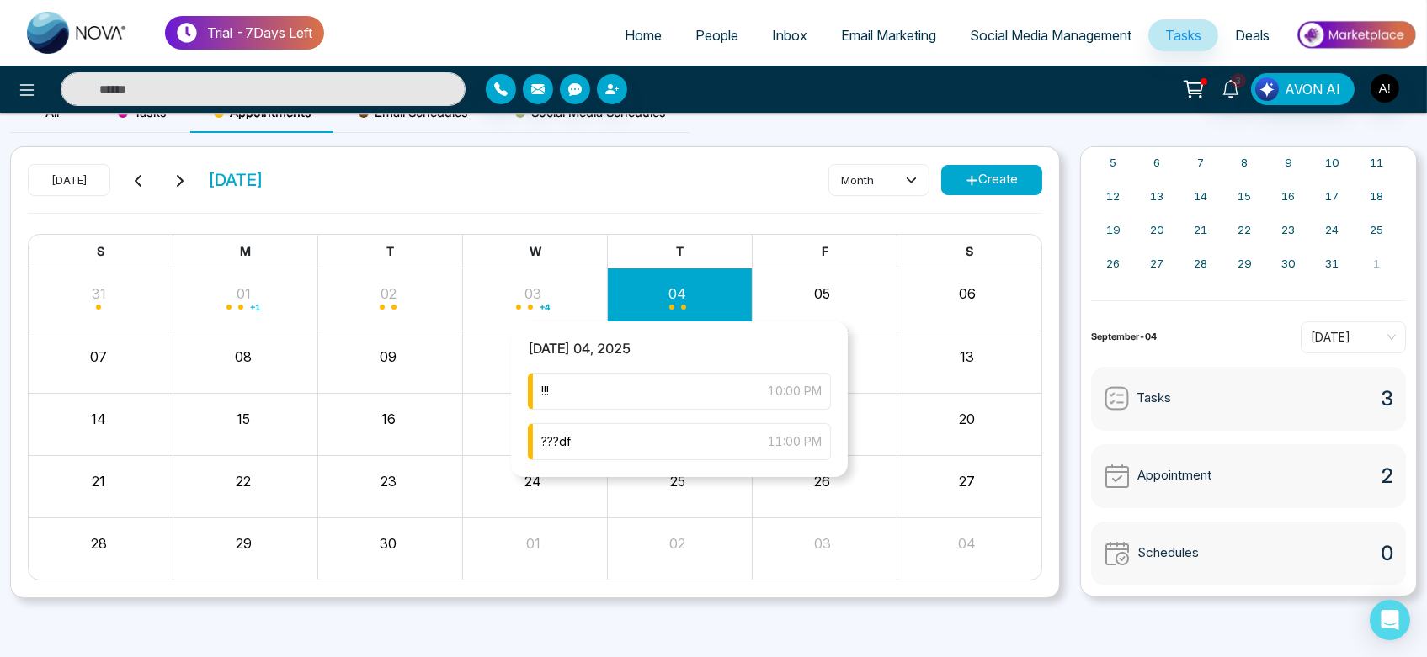
scroll to position [0, 0]
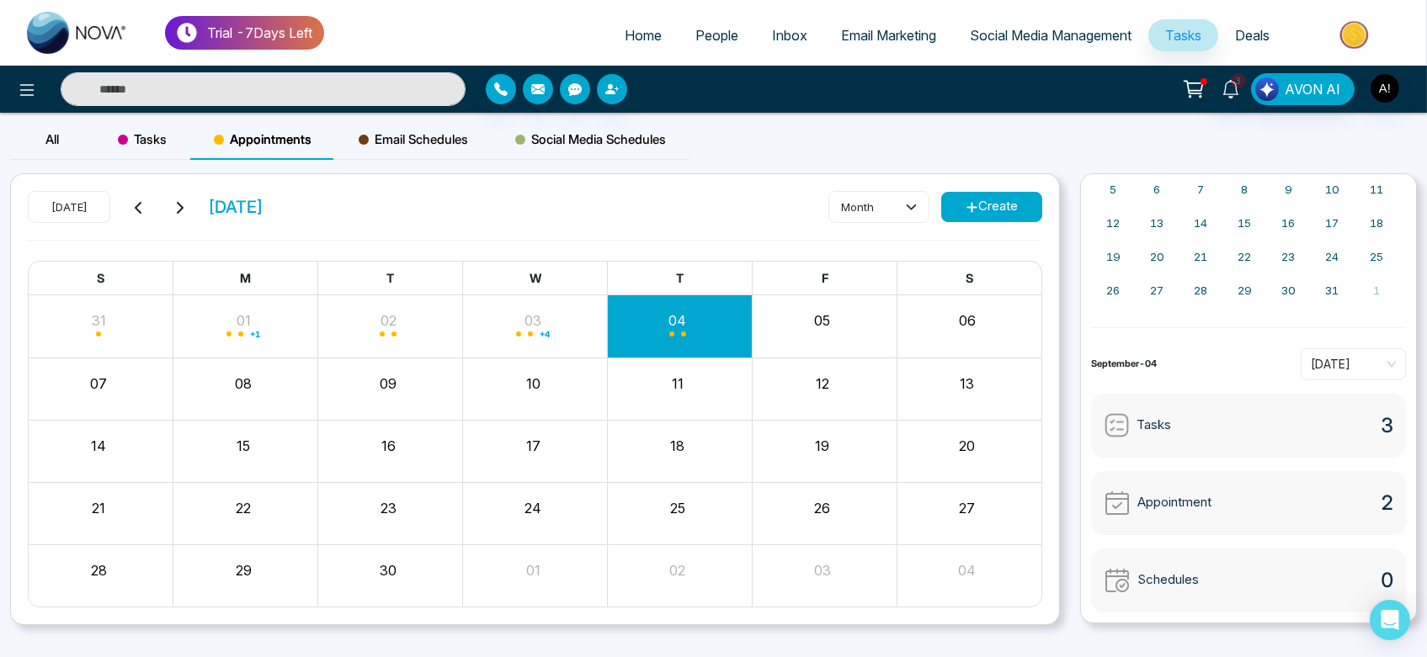
click at [401, 131] on span "Email Schedules" at bounding box center [413, 140] width 109 height 20
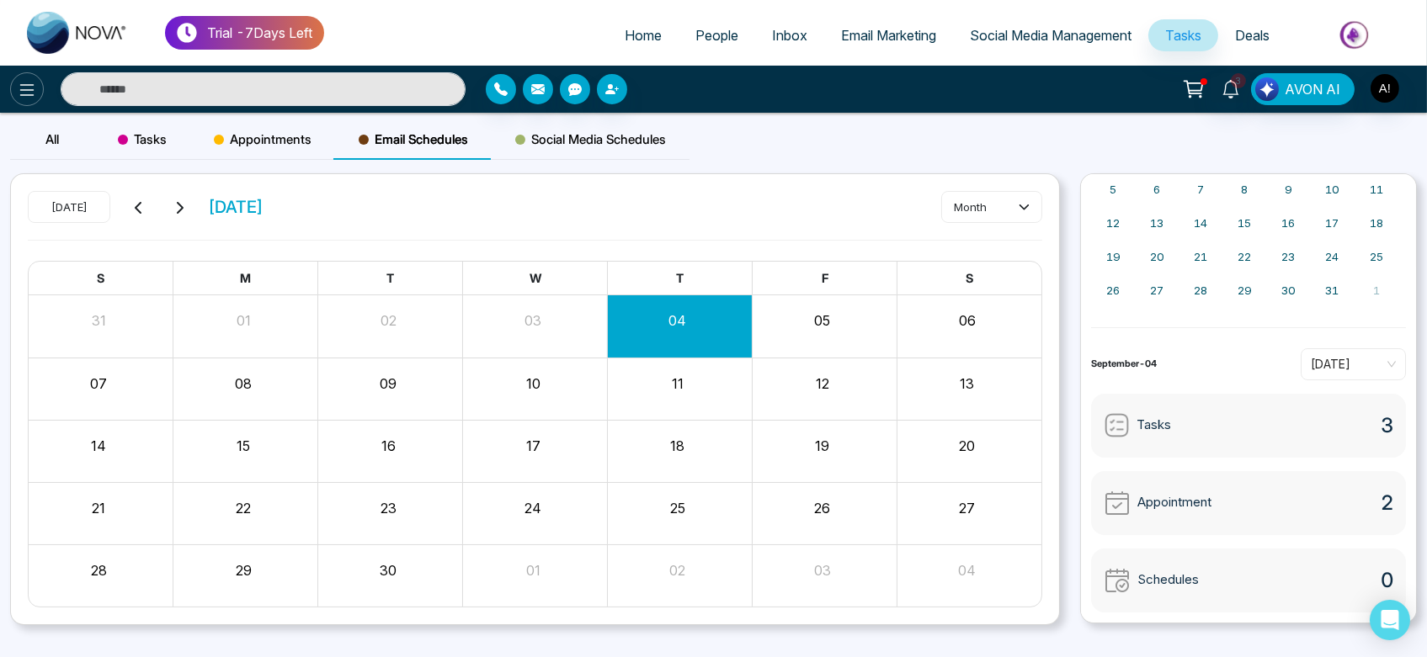
click at [27, 88] on icon at bounding box center [27, 90] width 20 height 20
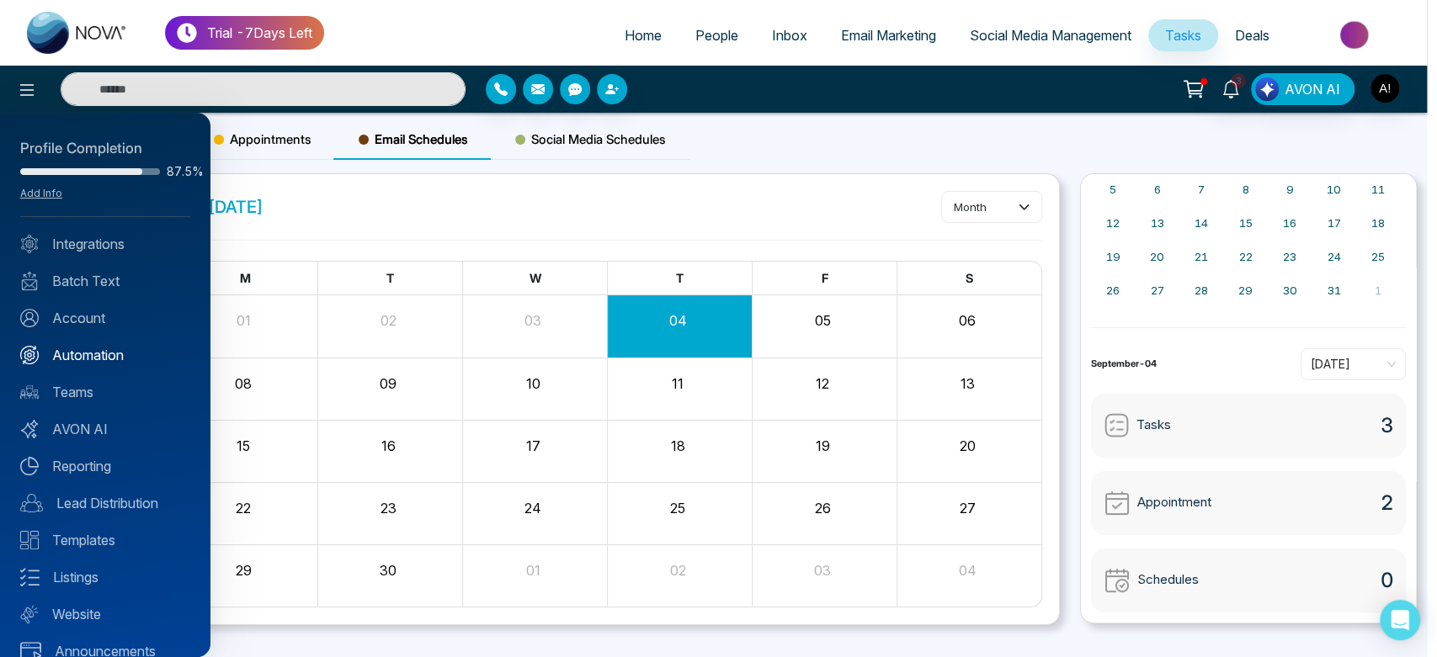
click at [104, 359] on link "Automation" at bounding box center [105, 355] width 170 height 20
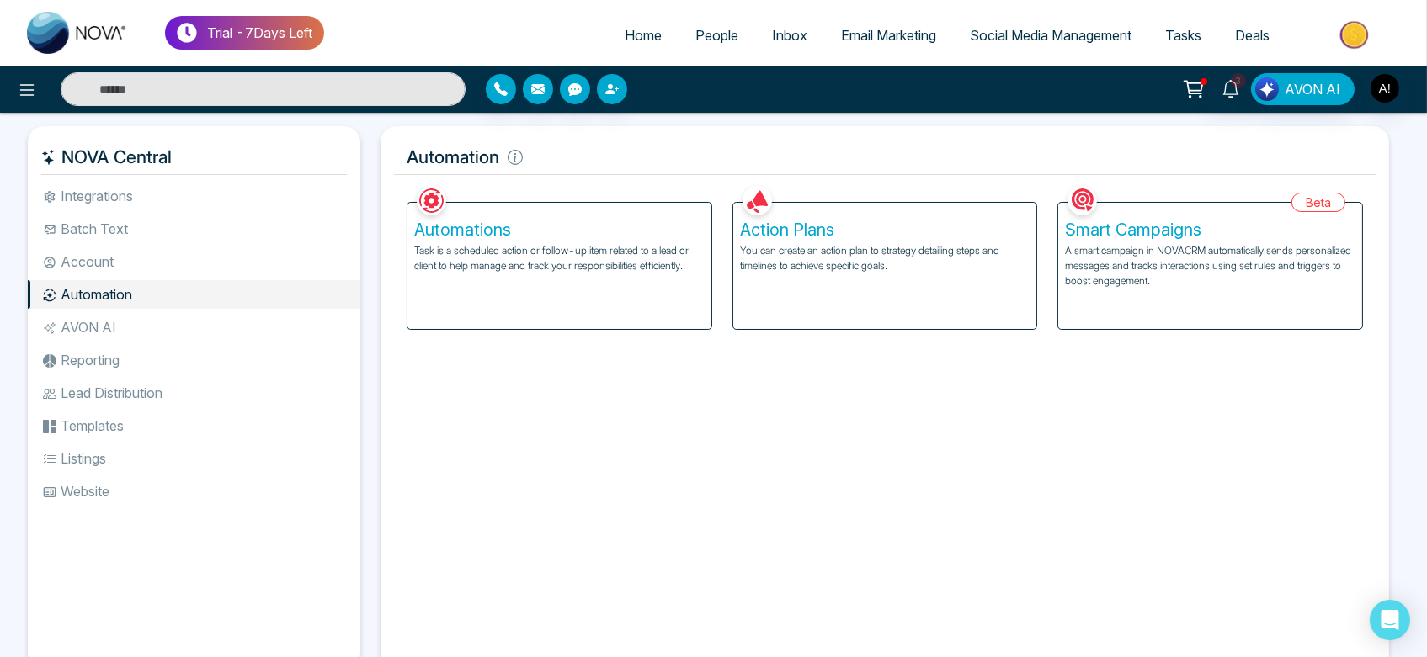
click at [1113, 296] on div "Smart Campaigns A smart campaign in NOVACRM automatically sends personalized me…" at bounding box center [1210, 266] width 304 height 126
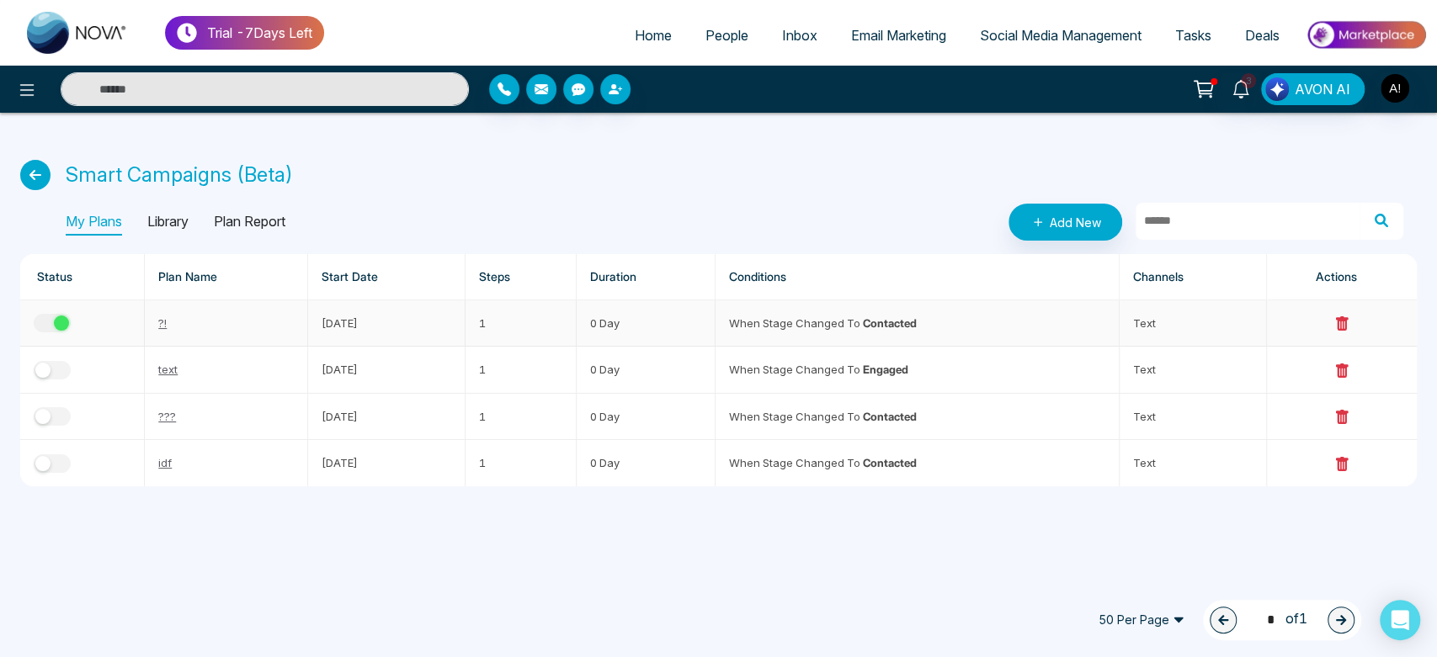
click at [43, 319] on button "button" at bounding box center [52, 323] width 37 height 19
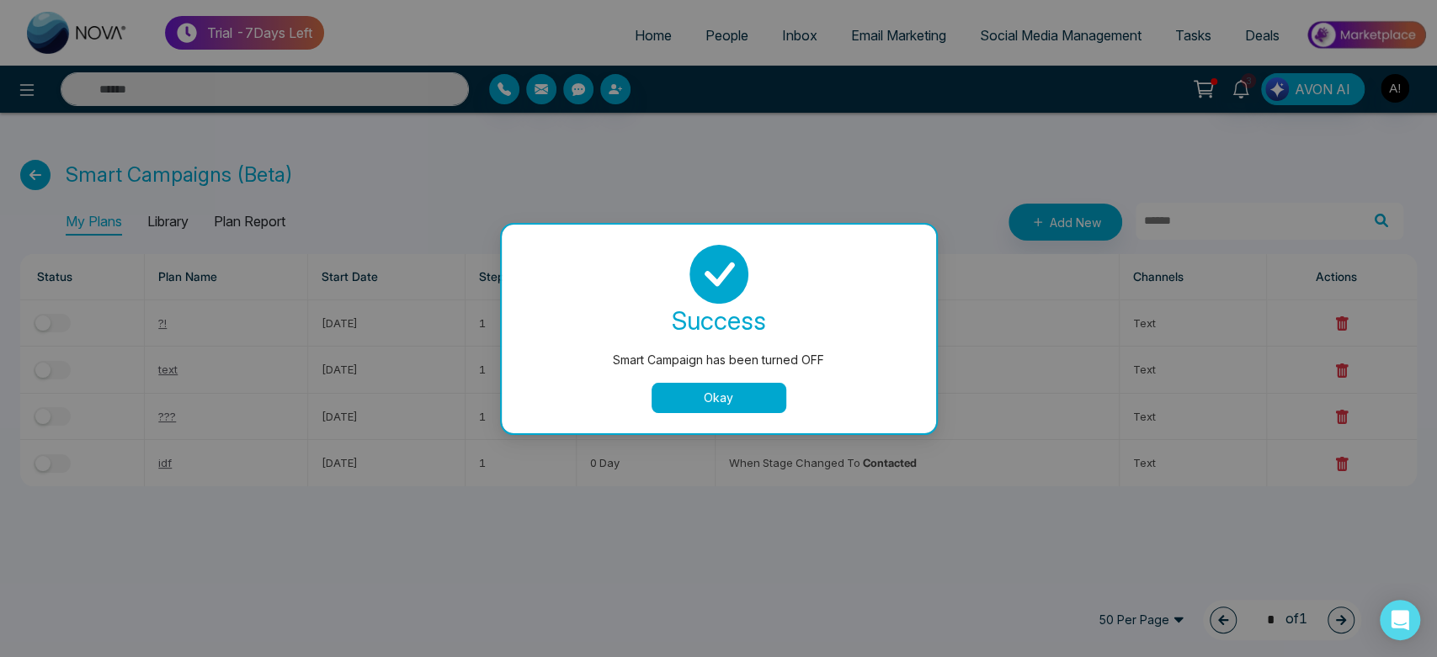
click at [746, 413] on div "success Smart Campaign has been turned OFF Okay" at bounding box center [719, 329] width 434 height 209
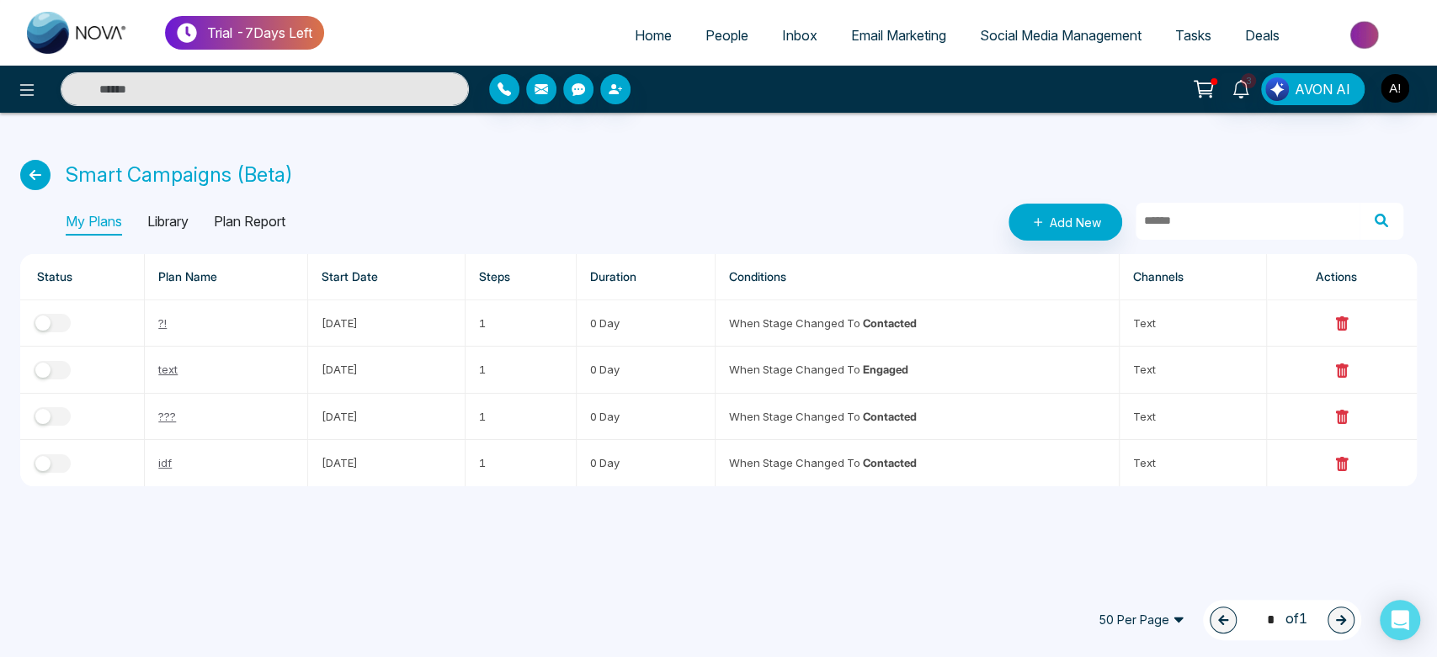
click at [195, 216] on div "My Plans Library Plan Report" at bounding box center [176, 222] width 220 height 27
click at [182, 217] on p "Library" at bounding box center [167, 222] width 41 height 27
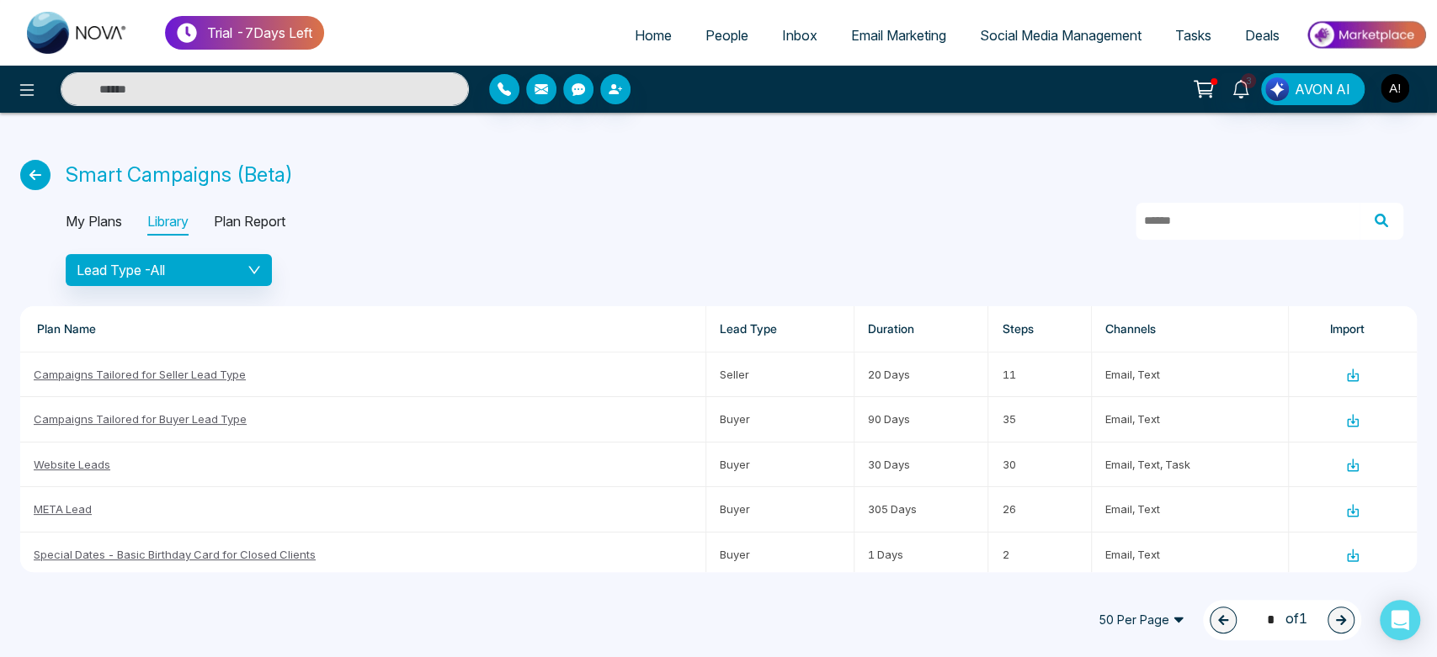
click at [269, 217] on p "Plan Report" at bounding box center [250, 222] width 72 height 27
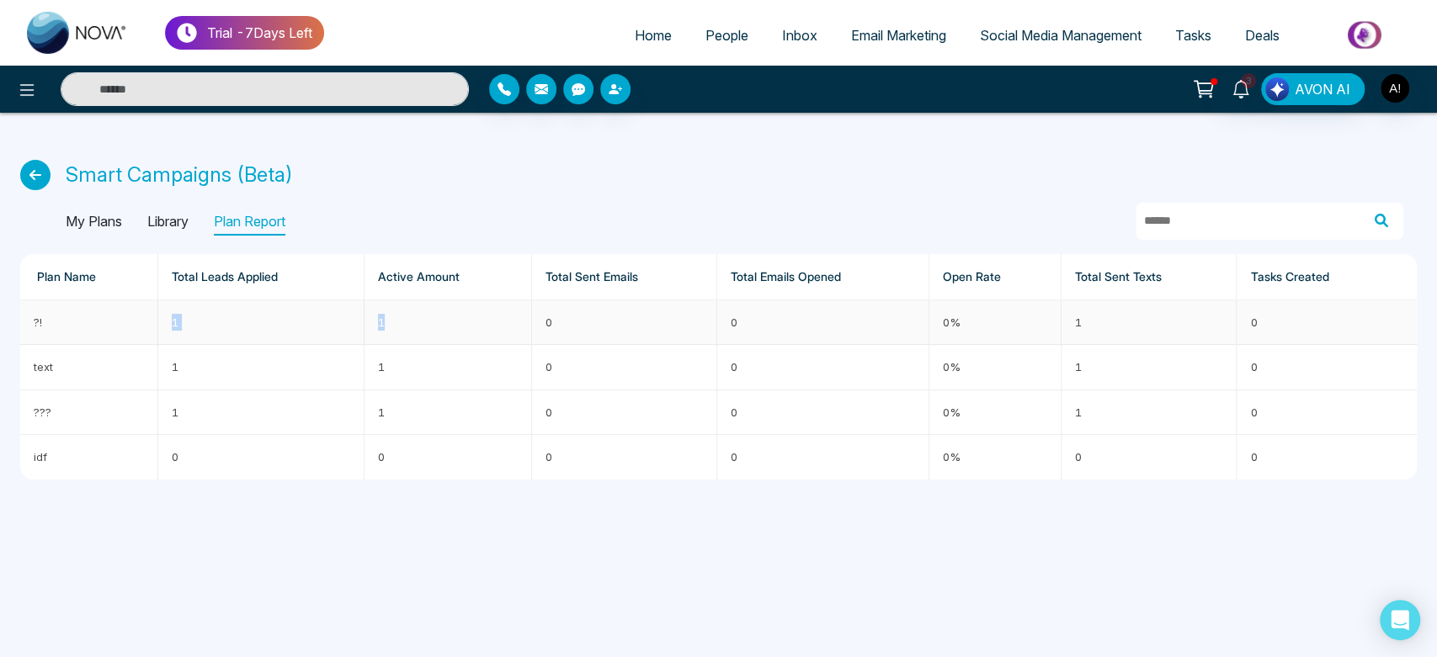
drag, startPoint x: 162, startPoint y: 322, endPoint x: 421, endPoint y: 322, distance: 259.3
click at [421, 322] on tr "?! 1 1 0 0 0% 1 0" at bounding box center [718, 323] width 1397 height 45
click at [421, 322] on td "1" at bounding box center [449, 323] width 168 height 45
drag, startPoint x: 542, startPoint y: 315, endPoint x: 643, endPoint y: 324, distance: 101.4
click at [643, 324] on td "0" at bounding box center [624, 323] width 185 height 45
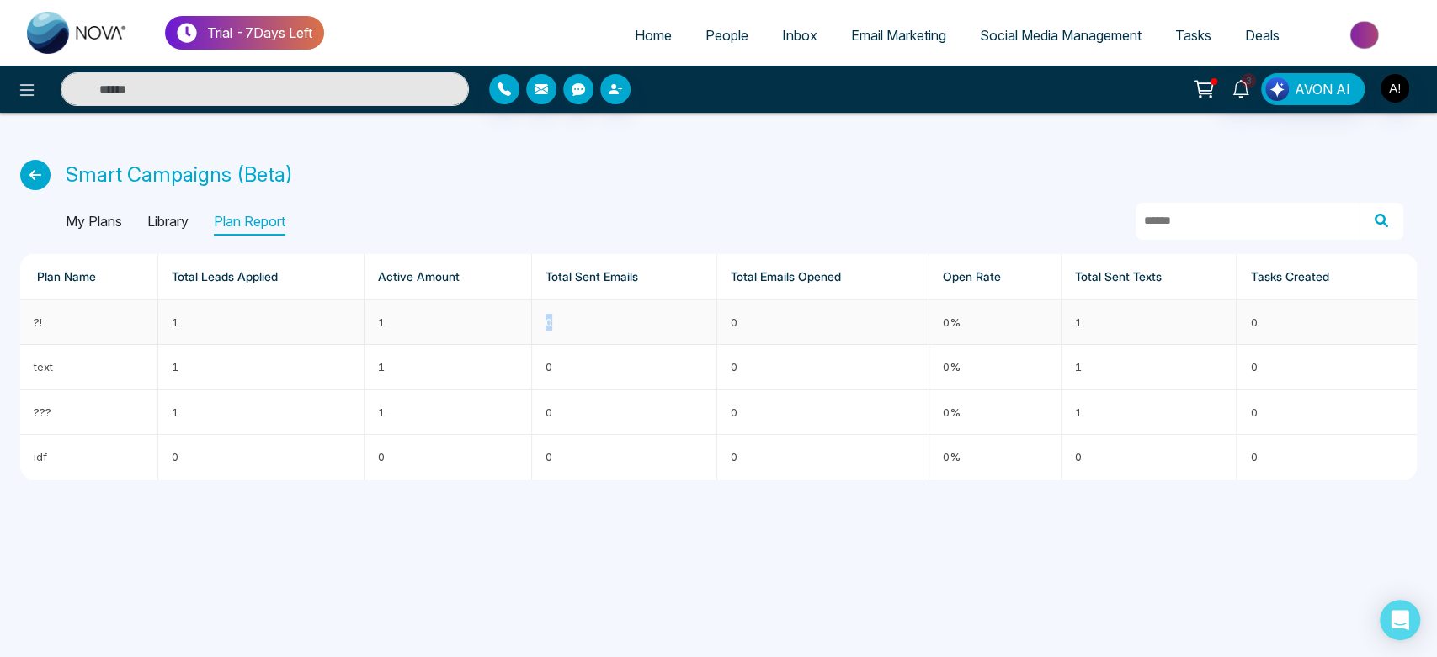
click at [643, 324] on td "0" at bounding box center [624, 323] width 185 height 45
drag, startPoint x: 1246, startPoint y: 318, endPoint x: 1291, endPoint y: 322, distance: 44.7
click at [1291, 322] on td "0" at bounding box center [1327, 323] width 180 height 45
drag, startPoint x: 237, startPoint y: 173, endPoint x: 349, endPoint y: 173, distance: 112.0
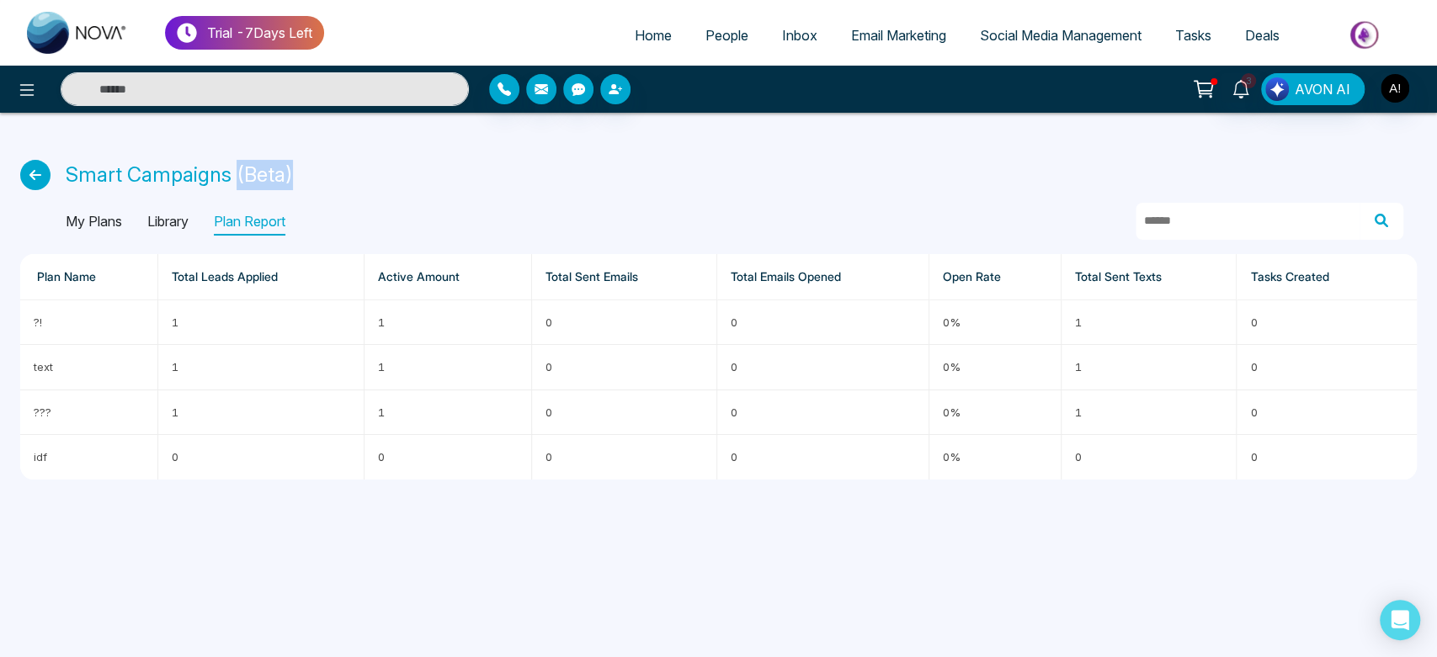
click at [349, 173] on div "Smart Campaigns (Beta)" at bounding box center [718, 175] width 1397 height 30
drag, startPoint x: 238, startPoint y: 173, endPoint x: 308, endPoint y: 176, distance: 69.9
click at [308, 176] on div "Smart Campaigns (Beta)" at bounding box center [718, 175] width 1397 height 30
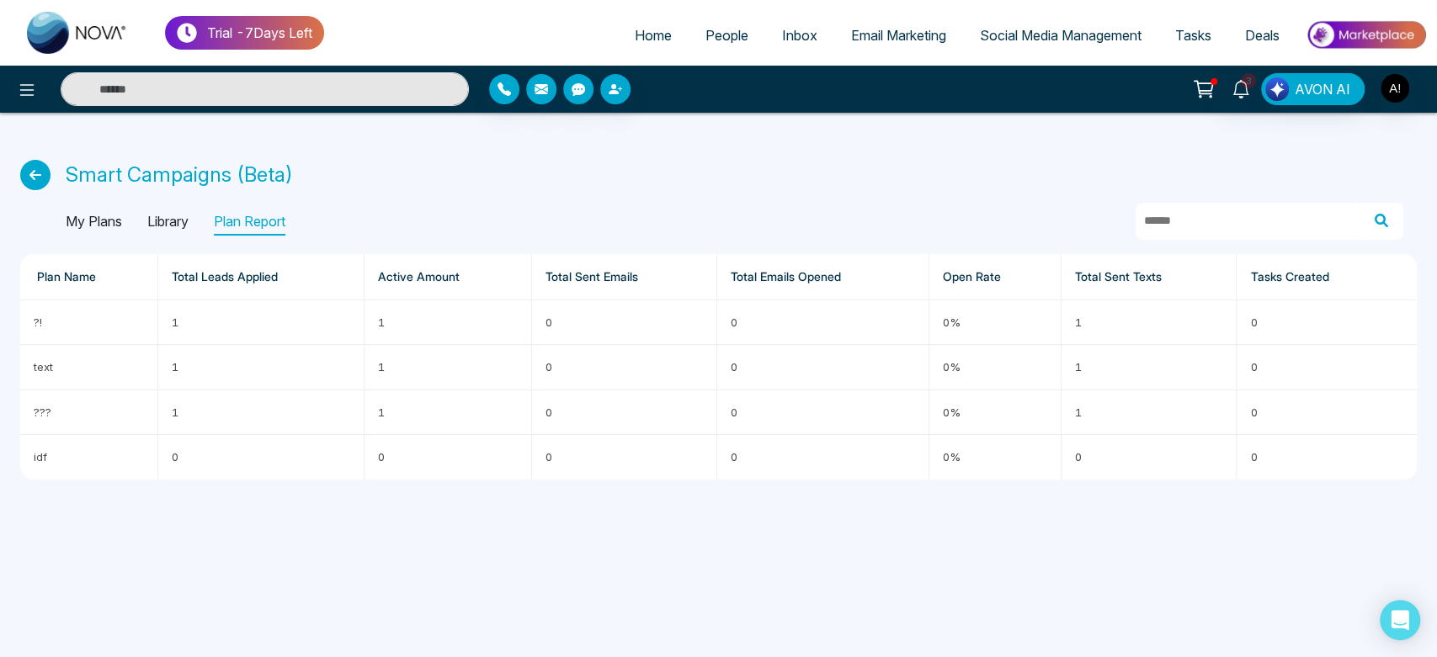
click at [233, 172] on p "Smart Campaigns (Beta)" at bounding box center [179, 175] width 227 height 30
drag, startPoint x: 233, startPoint y: 172, endPoint x: 341, endPoint y: 169, distance: 107.8
click at [341, 169] on div "Smart Campaigns (Beta)" at bounding box center [718, 175] width 1397 height 30
drag, startPoint x: 63, startPoint y: 175, endPoint x: 311, endPoint y: 168, distance: 247.6
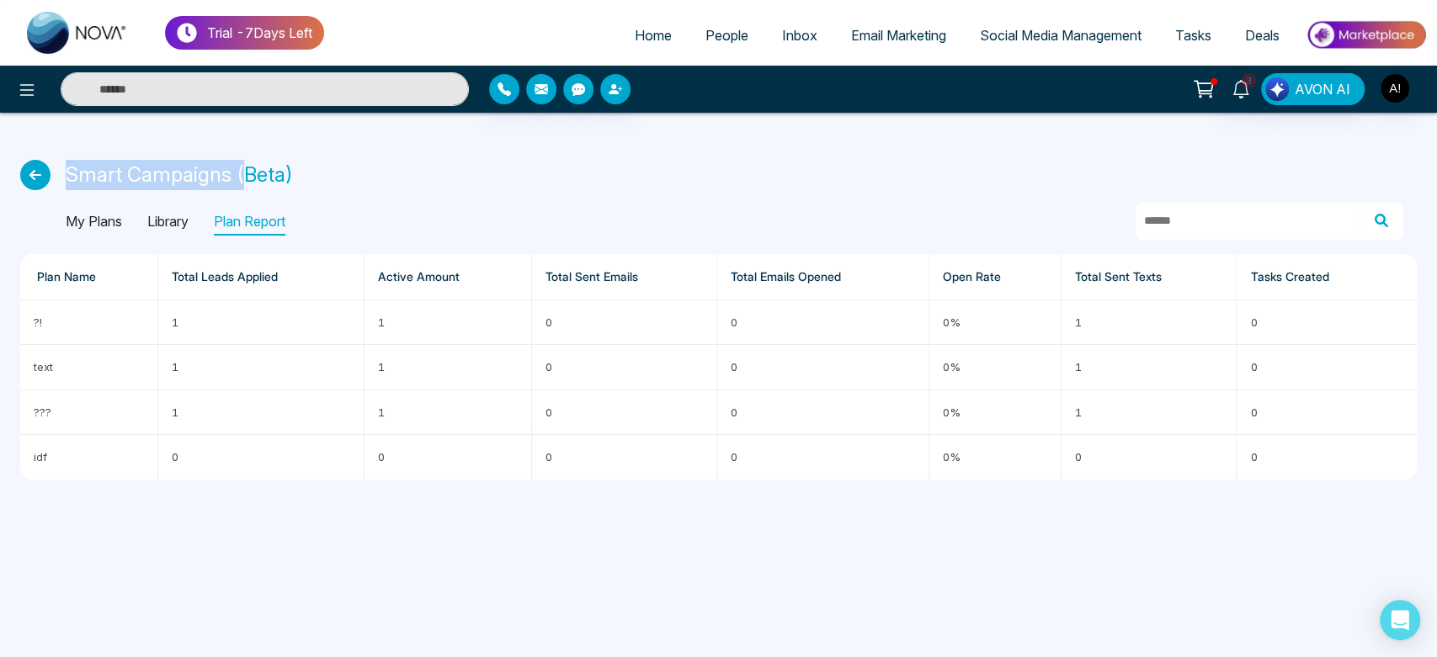
click at [311, 168] on div "Smart Campaigns (Beta)" at bounding box center [718, 175] width 1397 height 30
click at [319, 174] on div "Smart Campaigns (Beta)" at bounding box center [718, 175] width 1397 height 30
click at [1174, 222] on input "text" at bounding box center [1248, 221] width 224 height 37
type input "*"
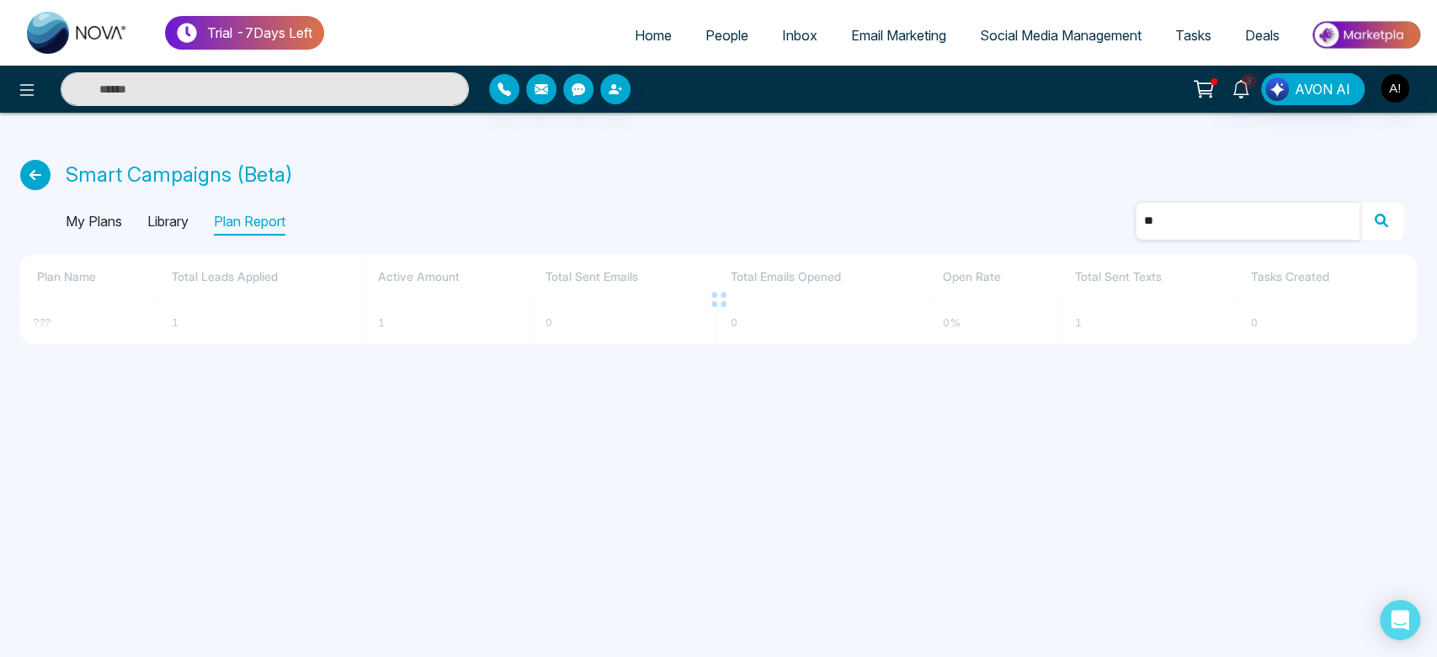
type input "*"
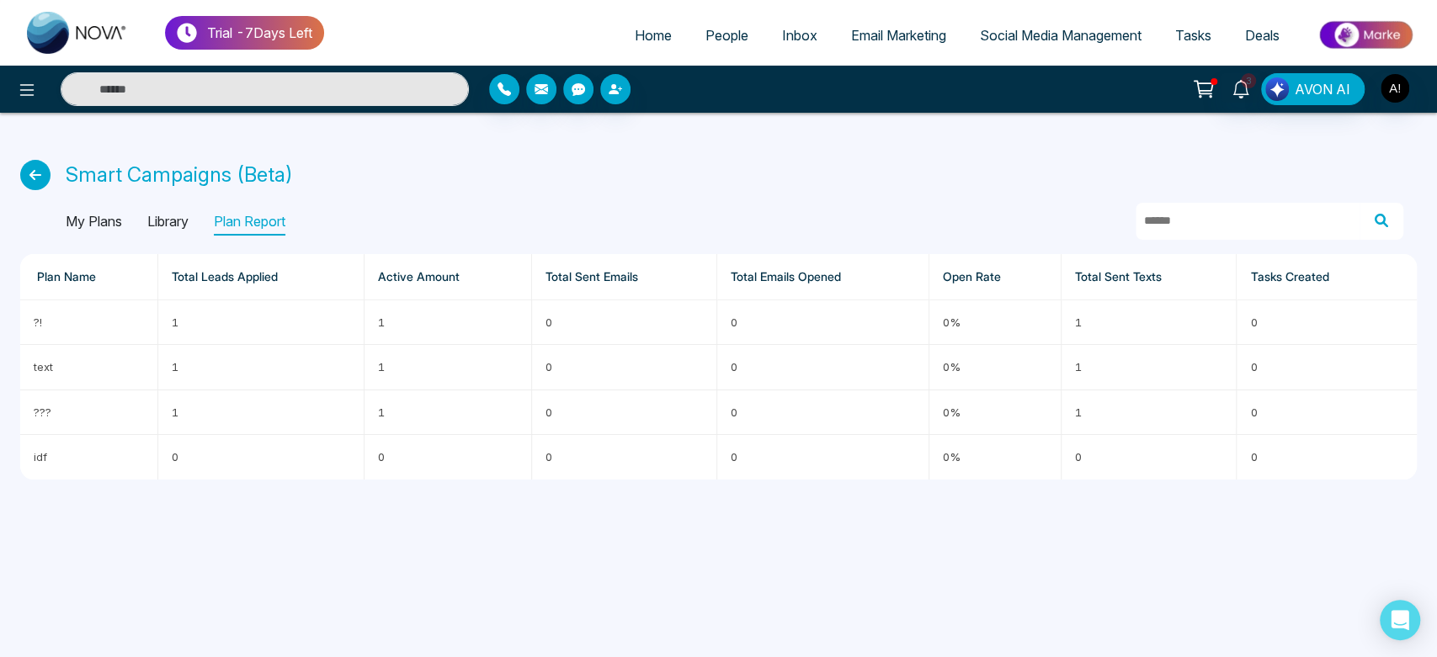
click at [44, 180] on icon at bounding box center [35, 175] width 30 height 30
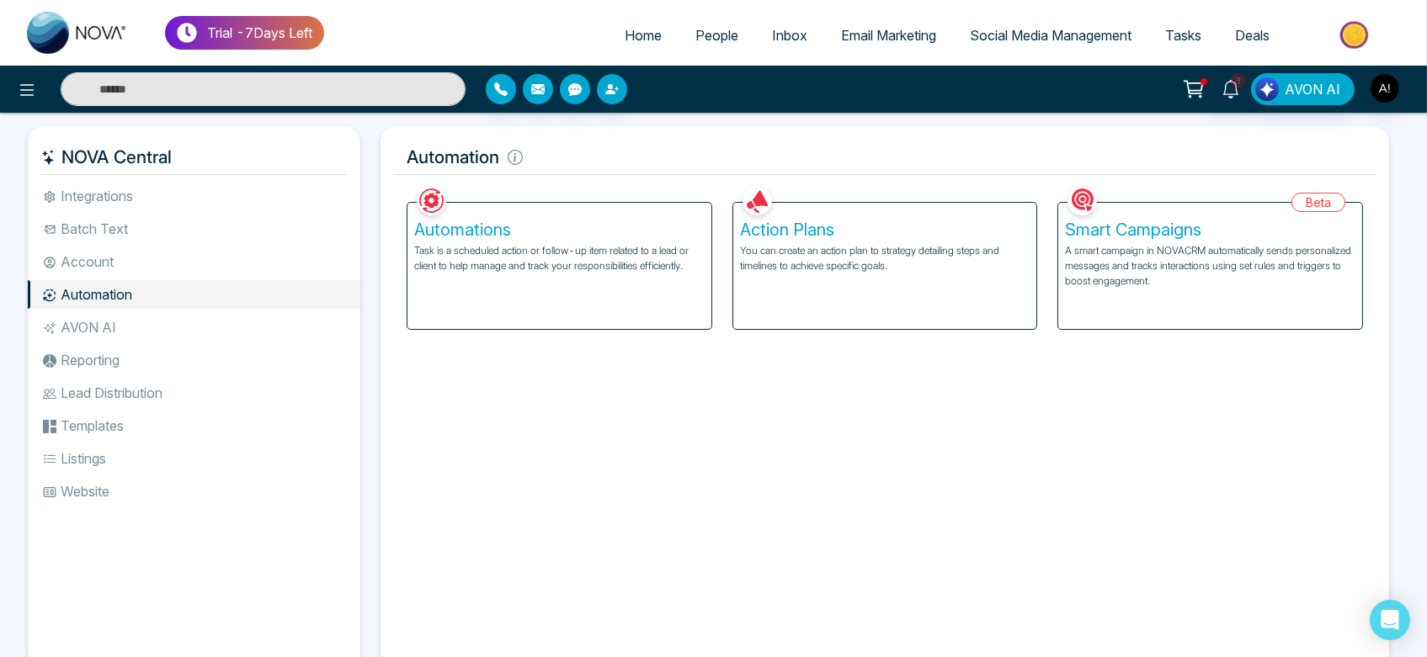
click at [141, 328] on li "AVON AI" at bounding box center [194, 327] width 333 height 29
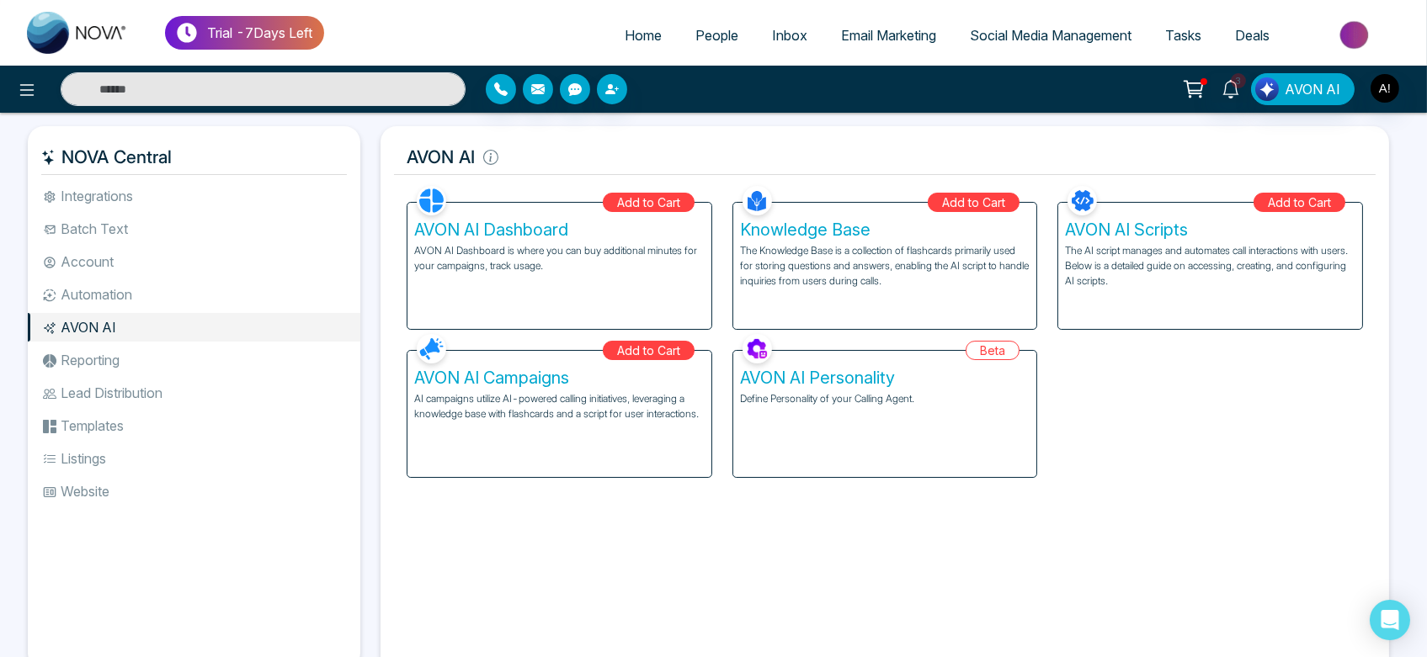
click at [543, 303] on div "AVON AI Dashboard AVON AI Dashboard is where you can buy additional minutes for…" at bounding box center [559, 266] width 304 height 126
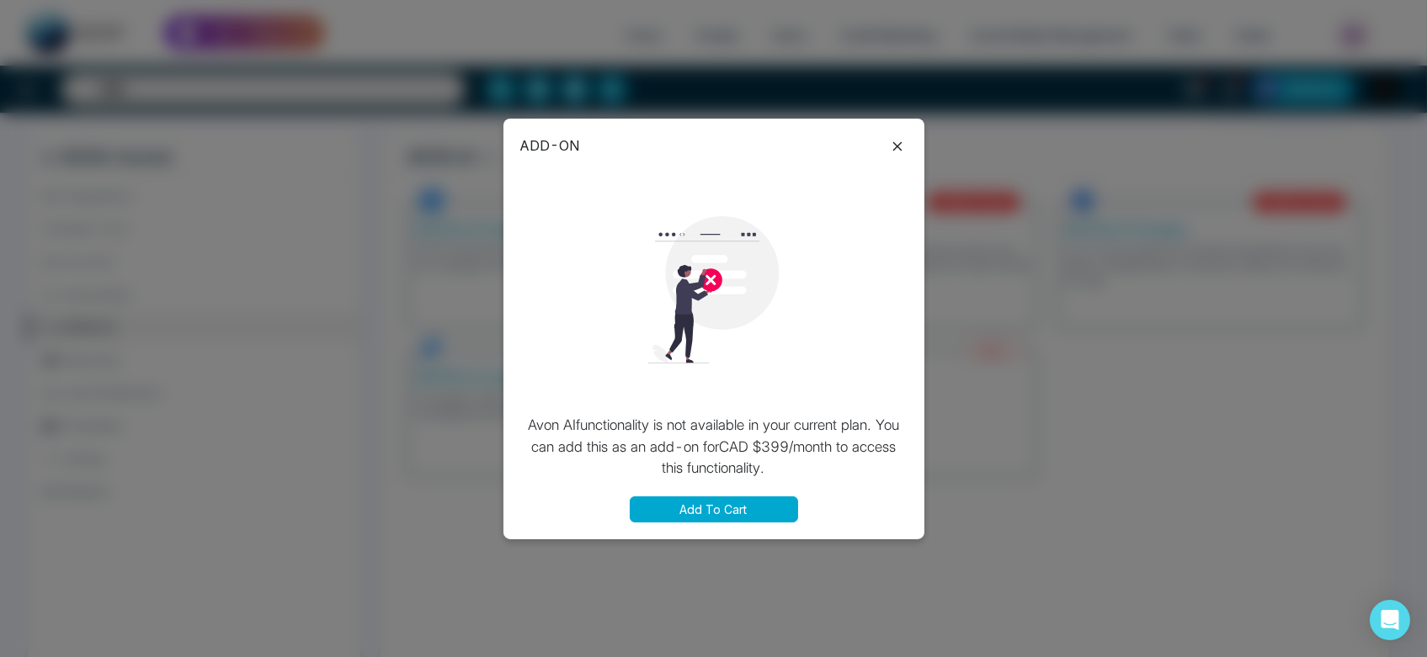
click at [739, 514] on button "Add To Cart" at bounding box center [714, 510] width 168 height 26
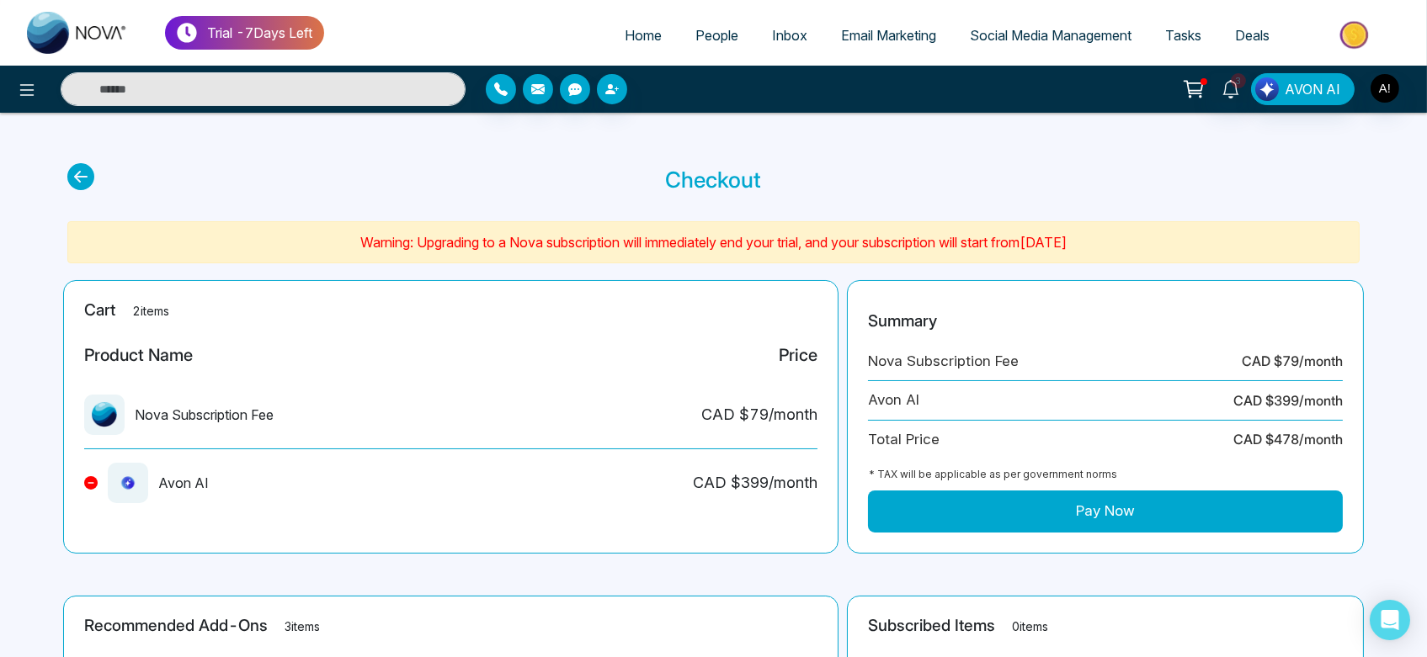
scroll to position [29, 0]
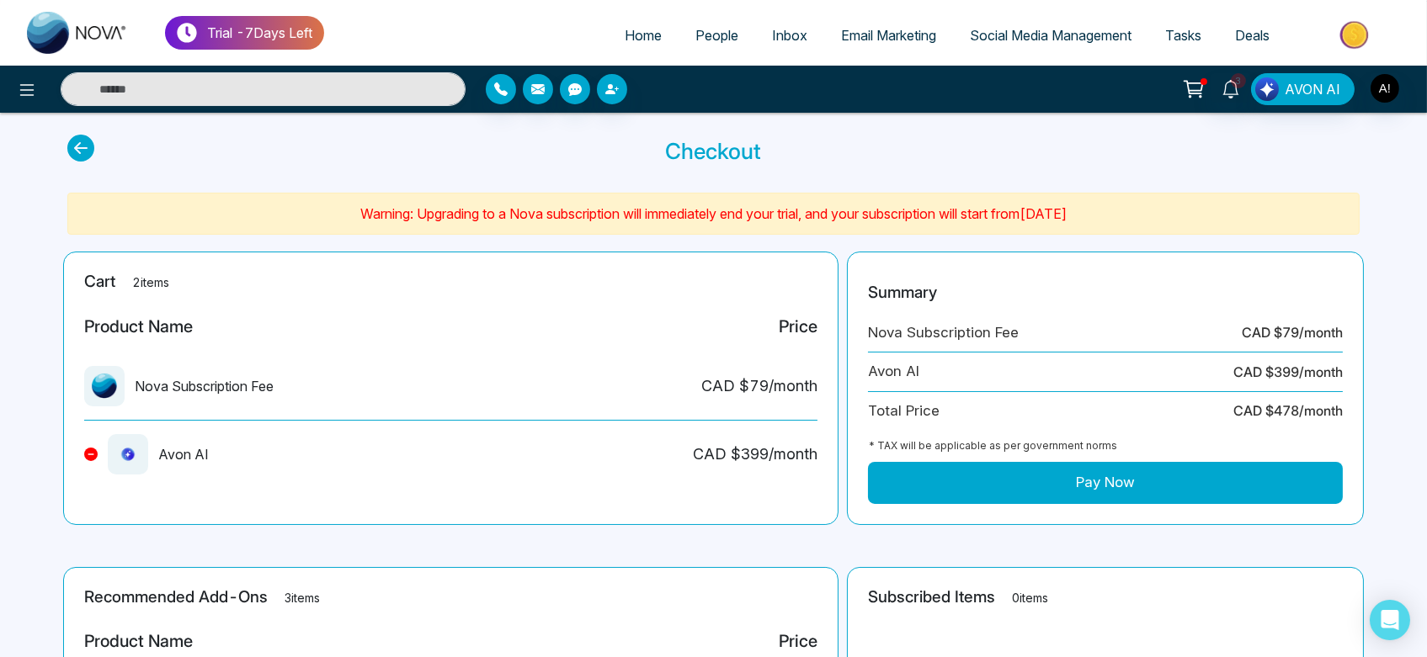
click at [83, 143] on icon at bounding box center [80, 148] width 27 height 27
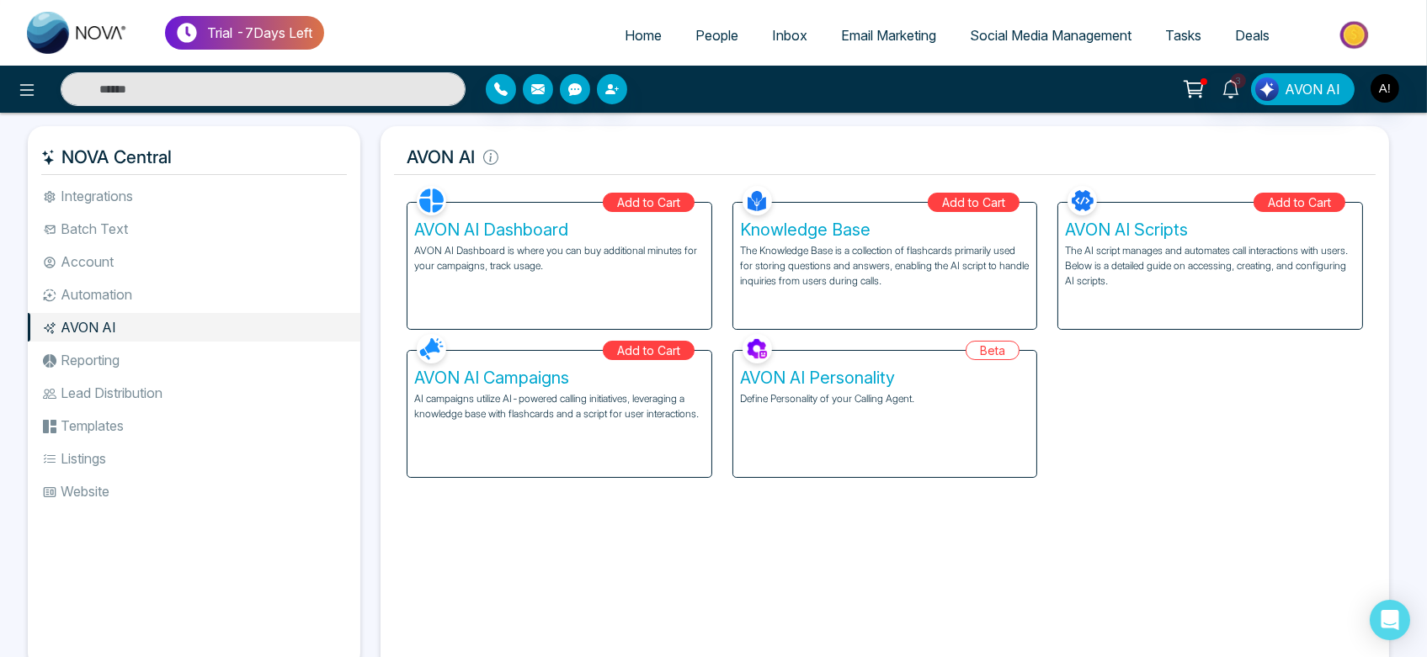
click at [854, 415] on div "AVON AI Personality Define Personality of your Calling Agent." at bounding box center [885, 414] width 304 height 126
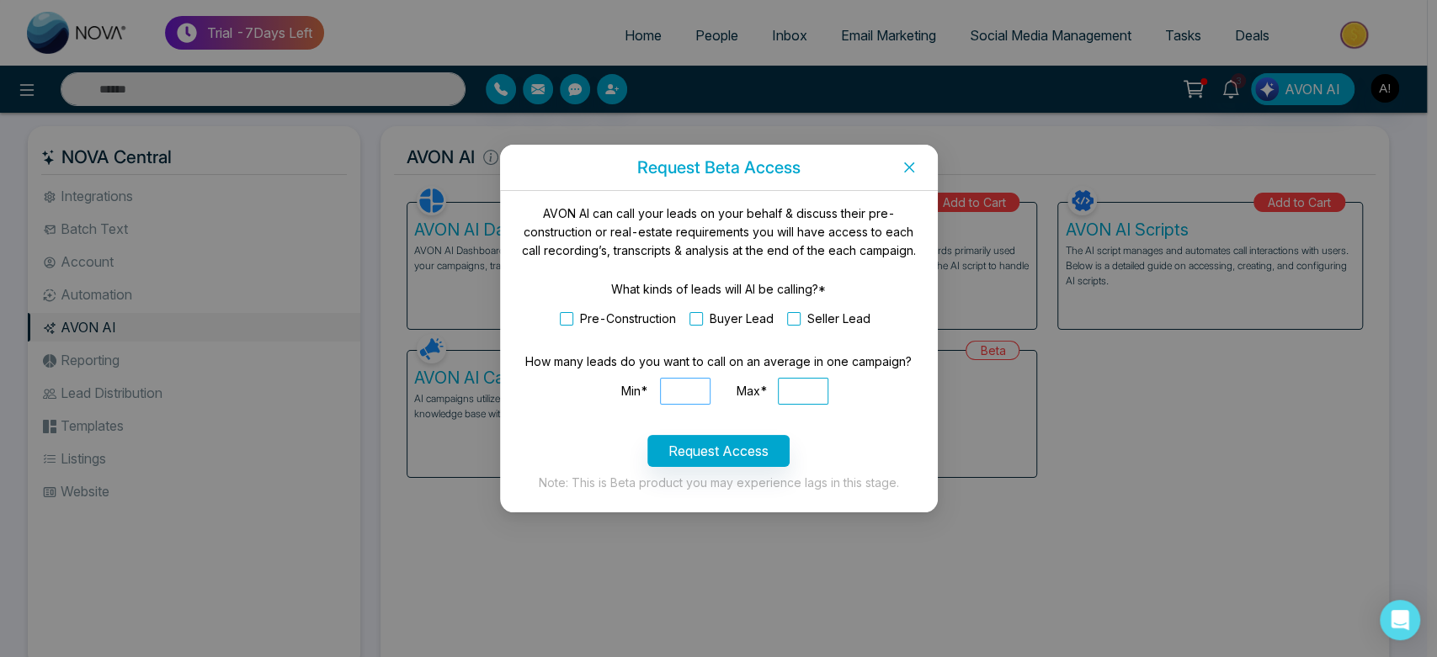
drag, startPoint x: 687, startPoint y: 402, endPoint x: 699, endPoint y: 396, distance: 13.6
click at [699, 396] on input "Min*" at bounding box center [685, 391] width 51 height 27
click at [707, 391] on input "**********" at bounding box center [685, 391] width 51 height 27
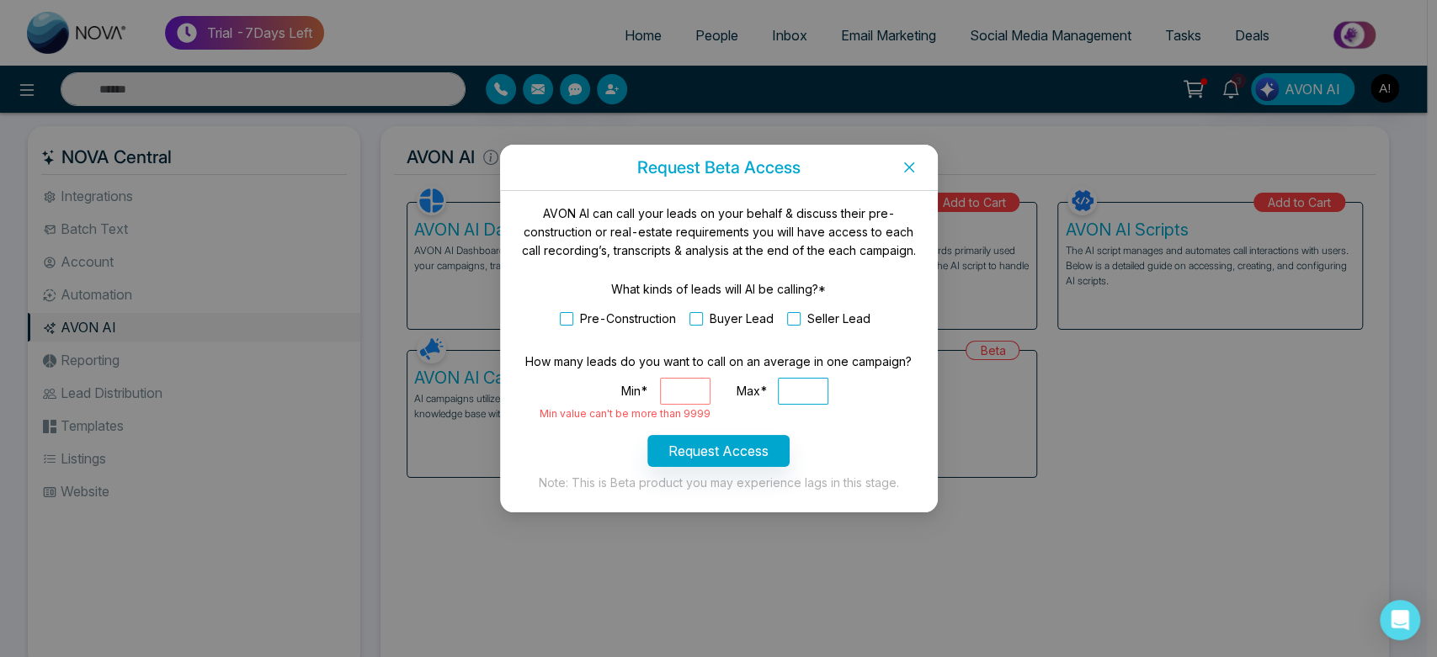
type input "*******"
click at [685, 391] on input "*******" at bounding box center [685, 391] width 51 height 27
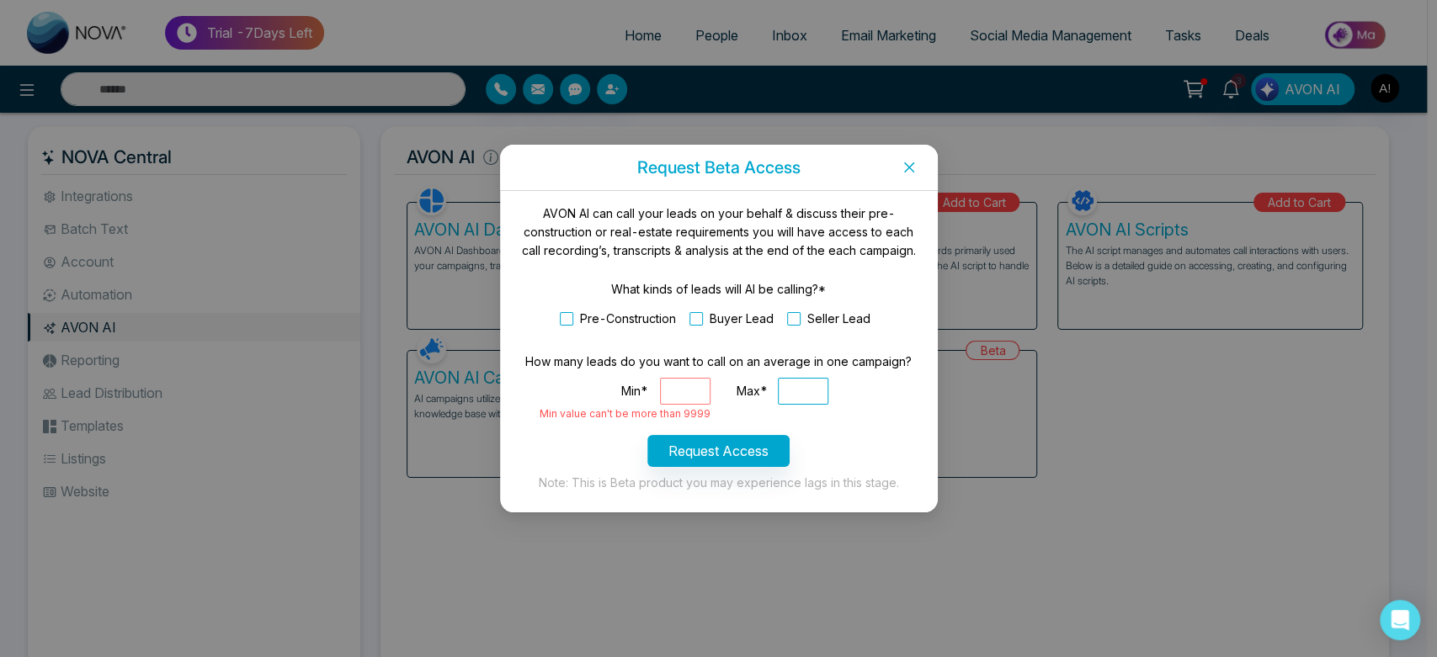
click at [685, 391] on input "*******" at bounding box center [685, 391] width 51 height 27
click at [681, 389] on input "**********" at bounding box center [685, 391] width 51 height 27
click at [705, 391] on input "******" at bounding box center [685, 391] width 51 height 27
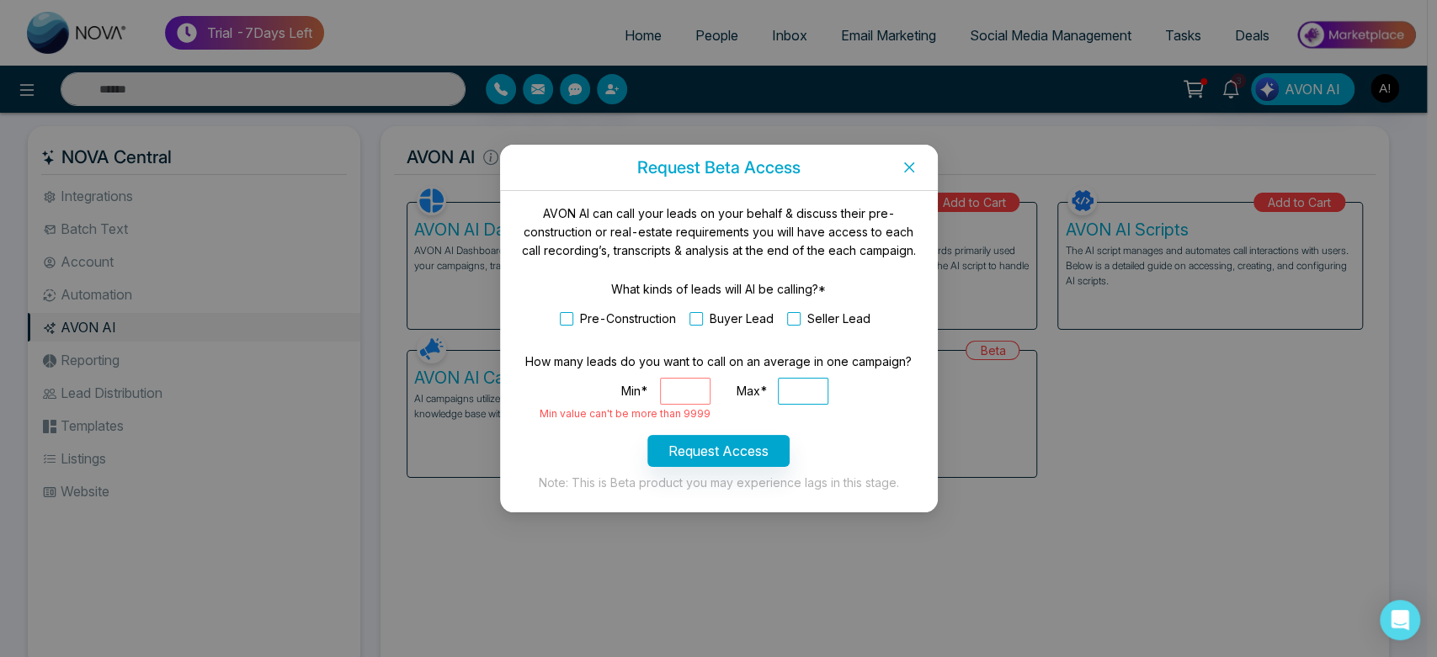
scroll to position [0, 0]
type input "*"
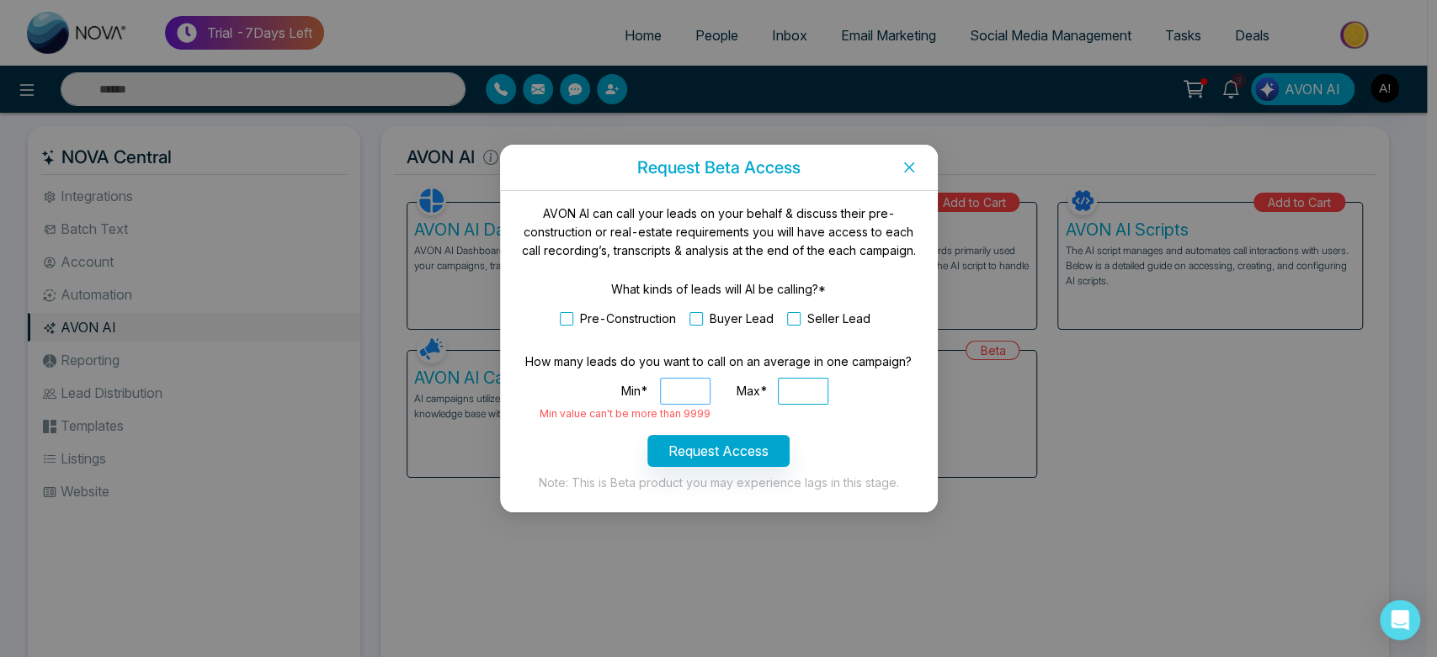
scroll to position [0, 0]
type input "*"
click at [903, 164] on icon "close" at bounding box center [908, 167] width 13 height 13
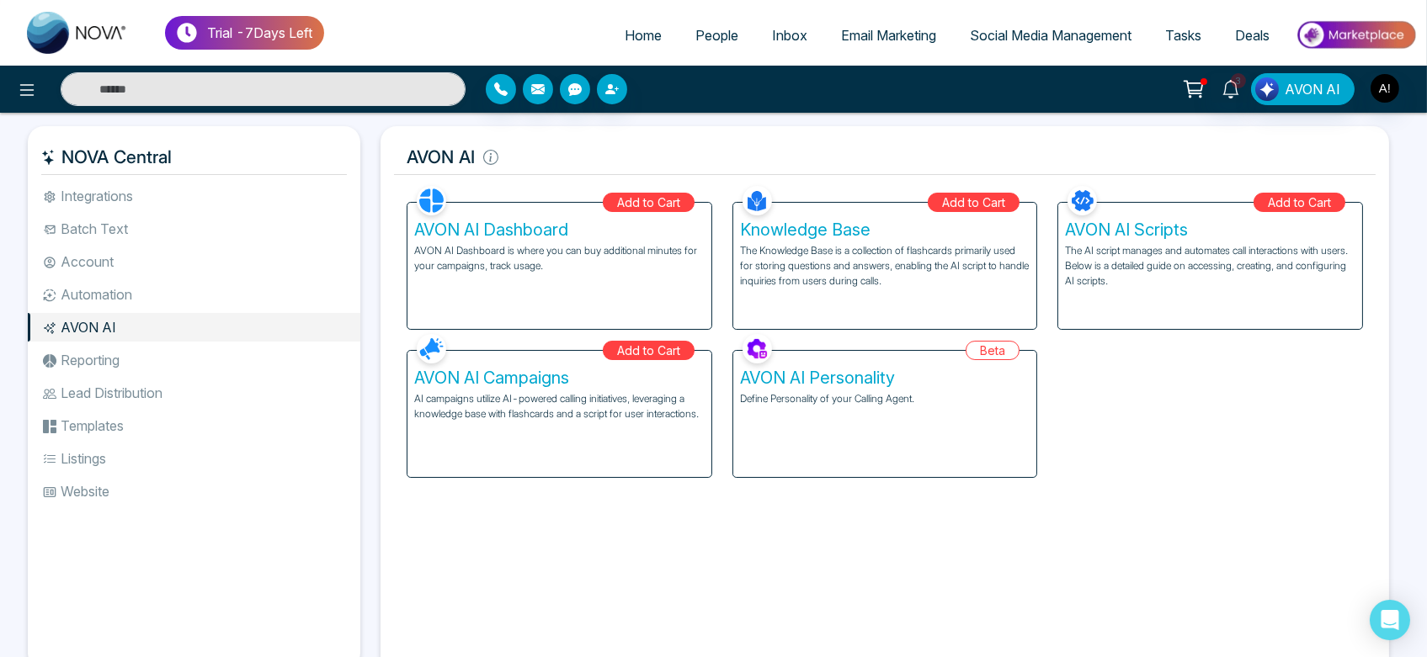
drag, startPoint x: 607, startPoint y: 362, endPoint x: 680, endPoint y: 341, distance: 76.2
click at [680, 350] on div "Add to Cart AVON AI Campaigns AI campaigns utilize AI-powered calling initiativ…" at bounding box center [560, 414] width 306 height 128
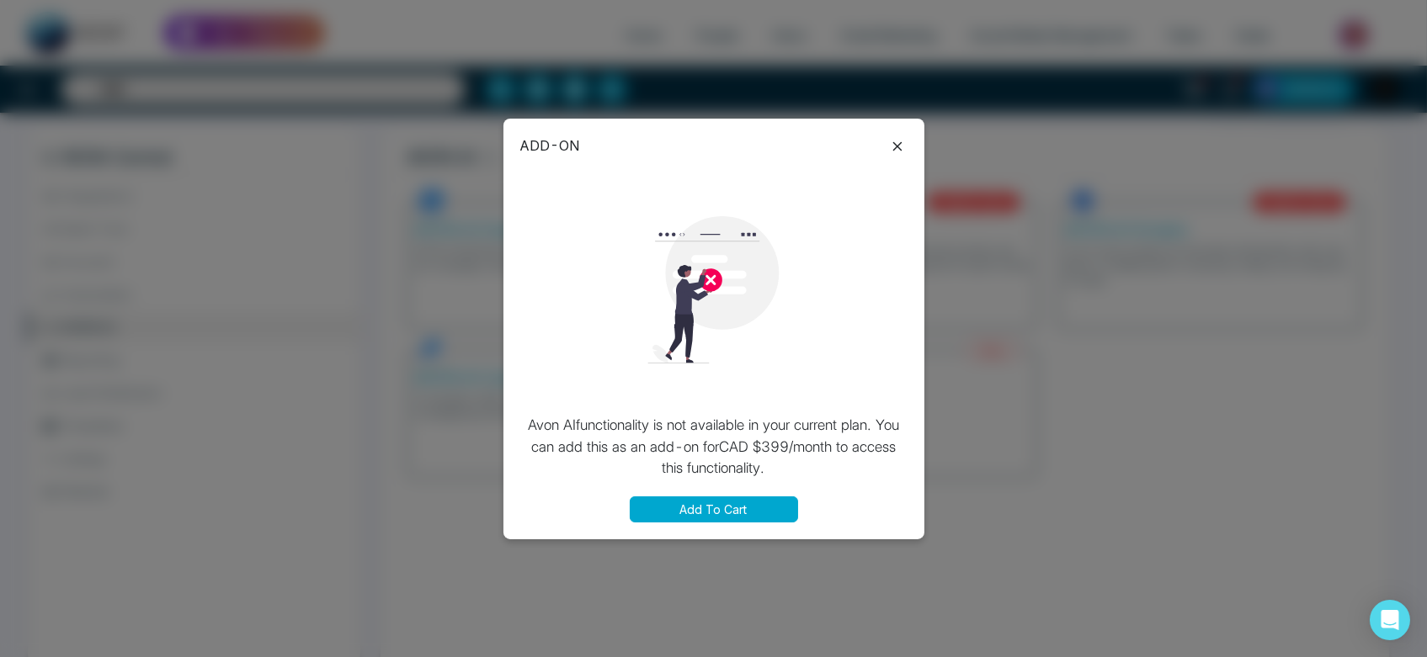
click at [892, 153] on icon at bounding box center [897, 146] width 20 height 20
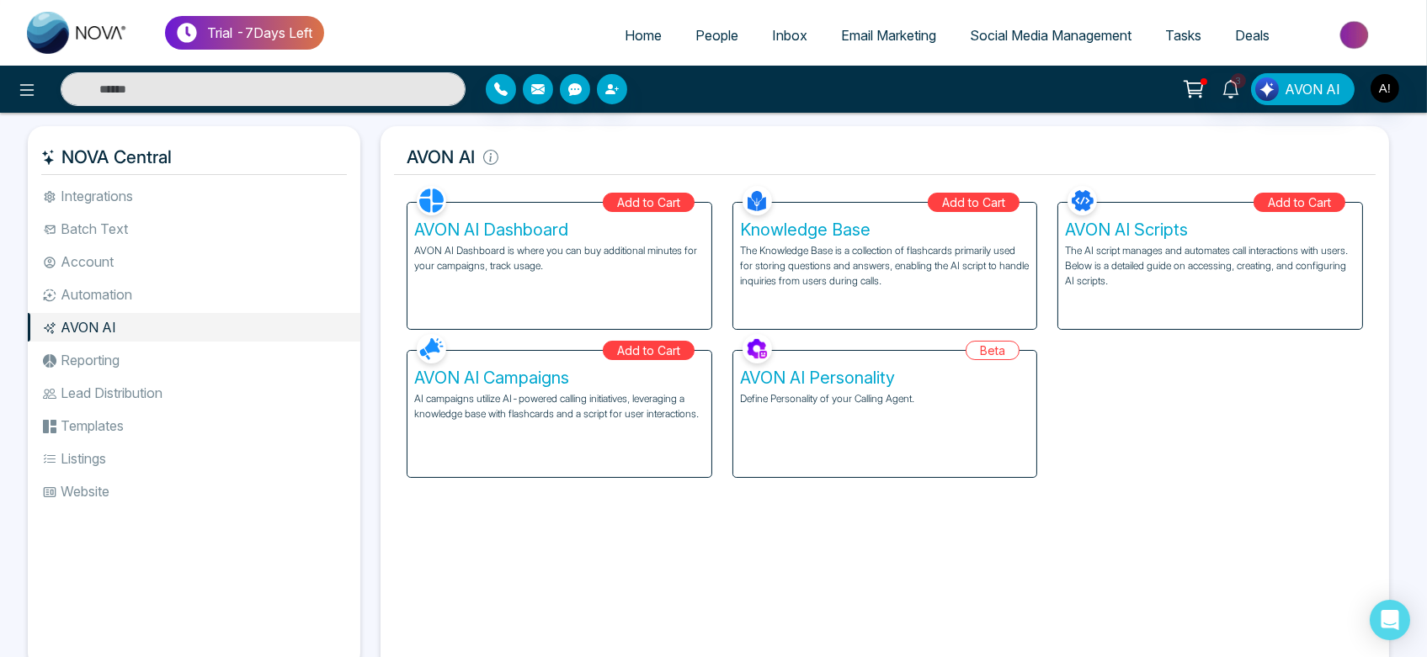
click at [186, 366] on li "Reporting" at bounding box center [194, 360] width 333 height 29
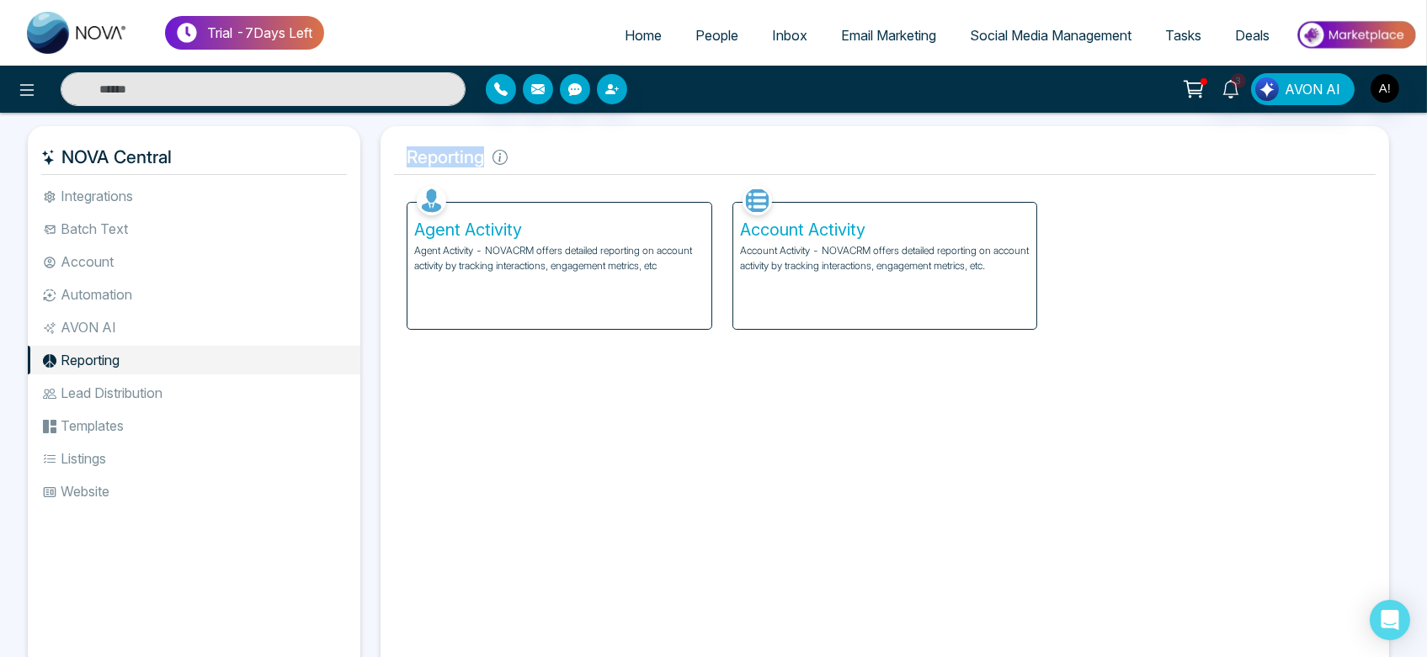
drag, startPoint x: 376, startPoint y: 154, endPoint x: 625, endPoint y: 145, distance: 249.4
click at [625, 145] on div "Reporting Facebook NOVACRM enables users to connect to Facebook to schedule soc…" at bounding box center [884, 400] width 1029 height 549
click at [625, 145] on h5 "Reporting" at bounding box center [885, 157] width 982 height 35
click at [758, 257] on p "Account Activity - NOVACRM offers detailed reporting on account activity by tra…" at bounding box center [885, 258] width 290 height 30
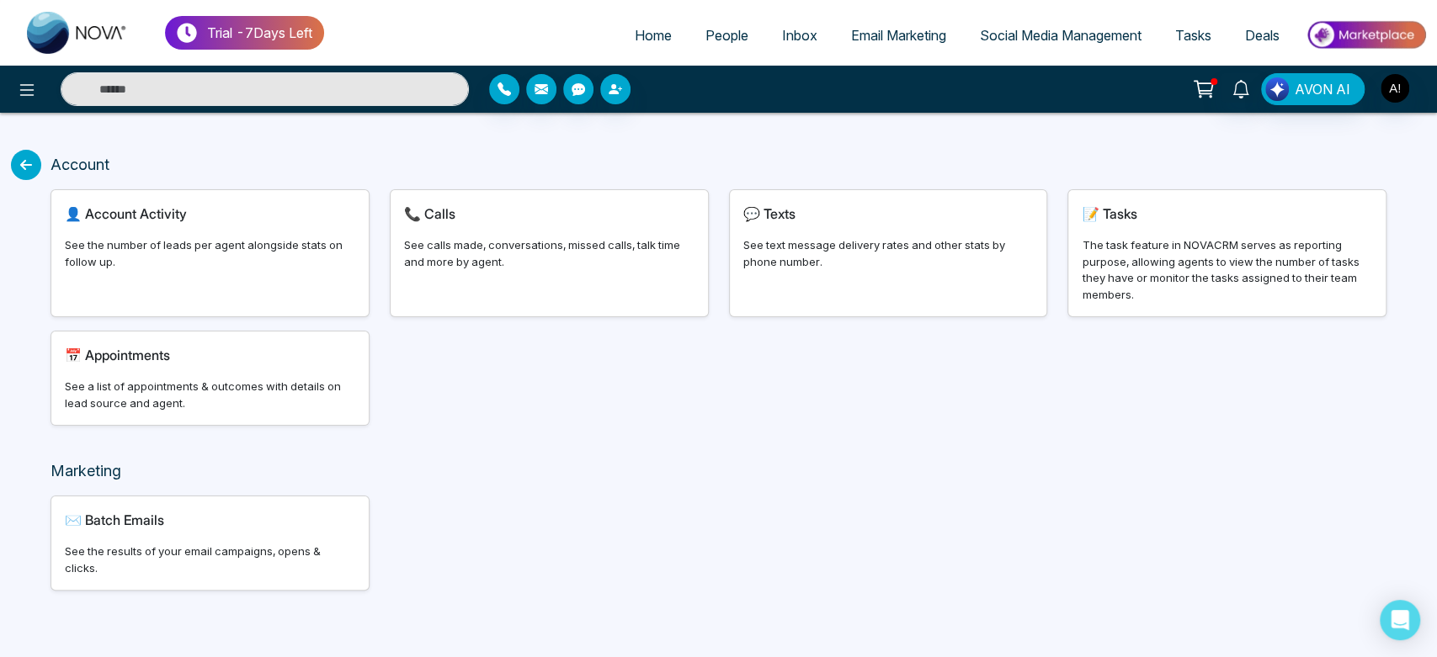
click at [189, 216] on div "👤 Account Activity" at bounding box center [210, 214] width 290 height 20
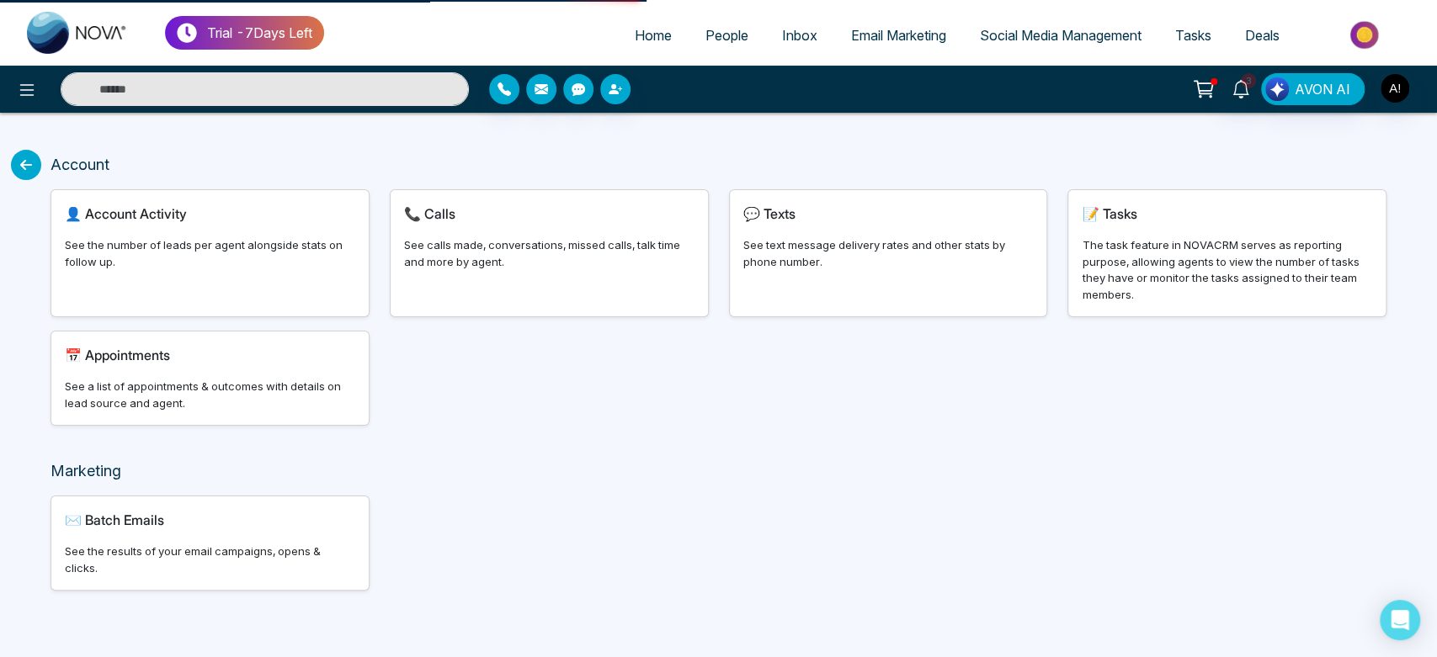
select select "***"
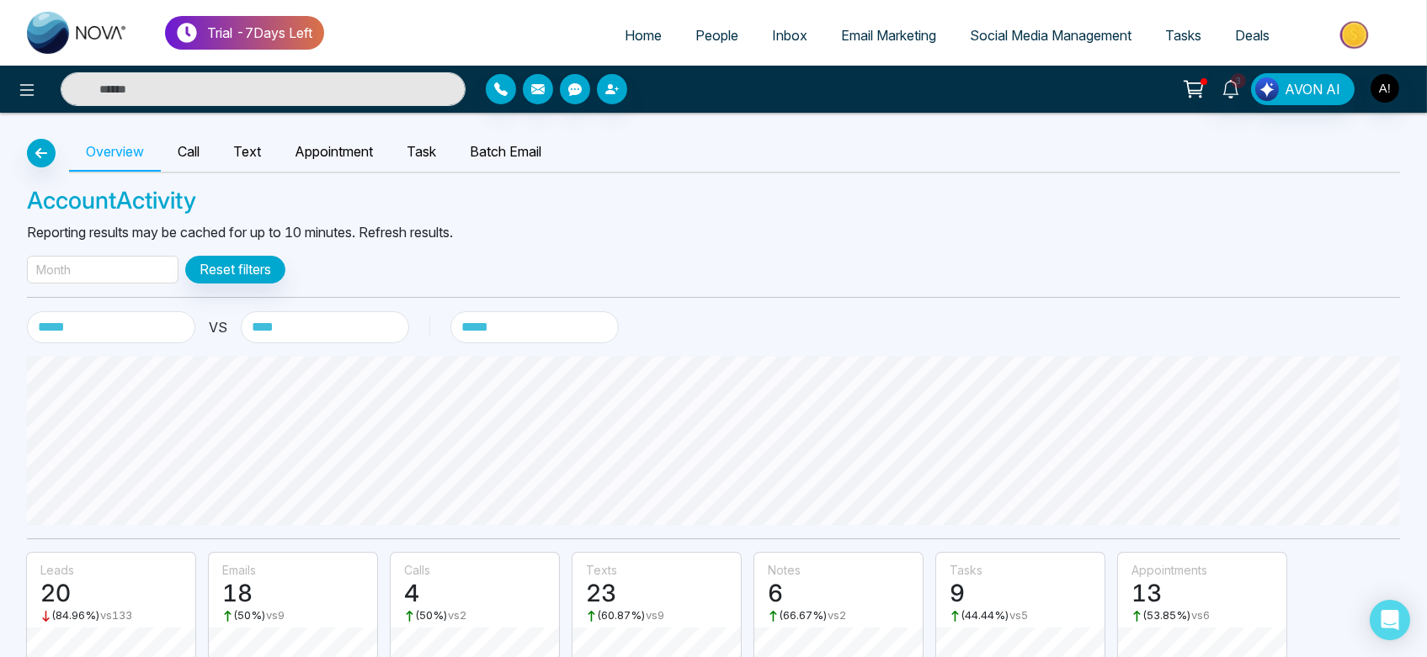
click at [105, 274] on div "Month" at bounding box center [103, 270] width 152 height 28
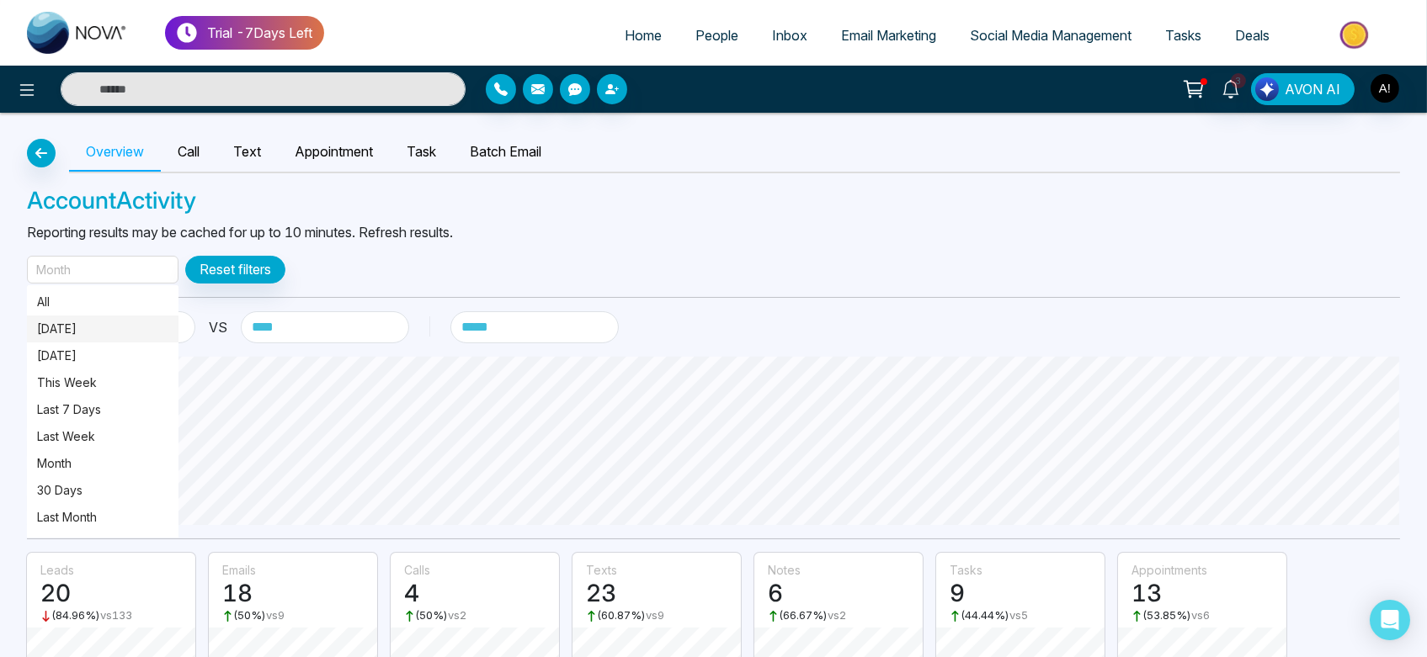
click at [106, 335] on p "[DATE]" at bounding box center [102, 329] width 131 height 19
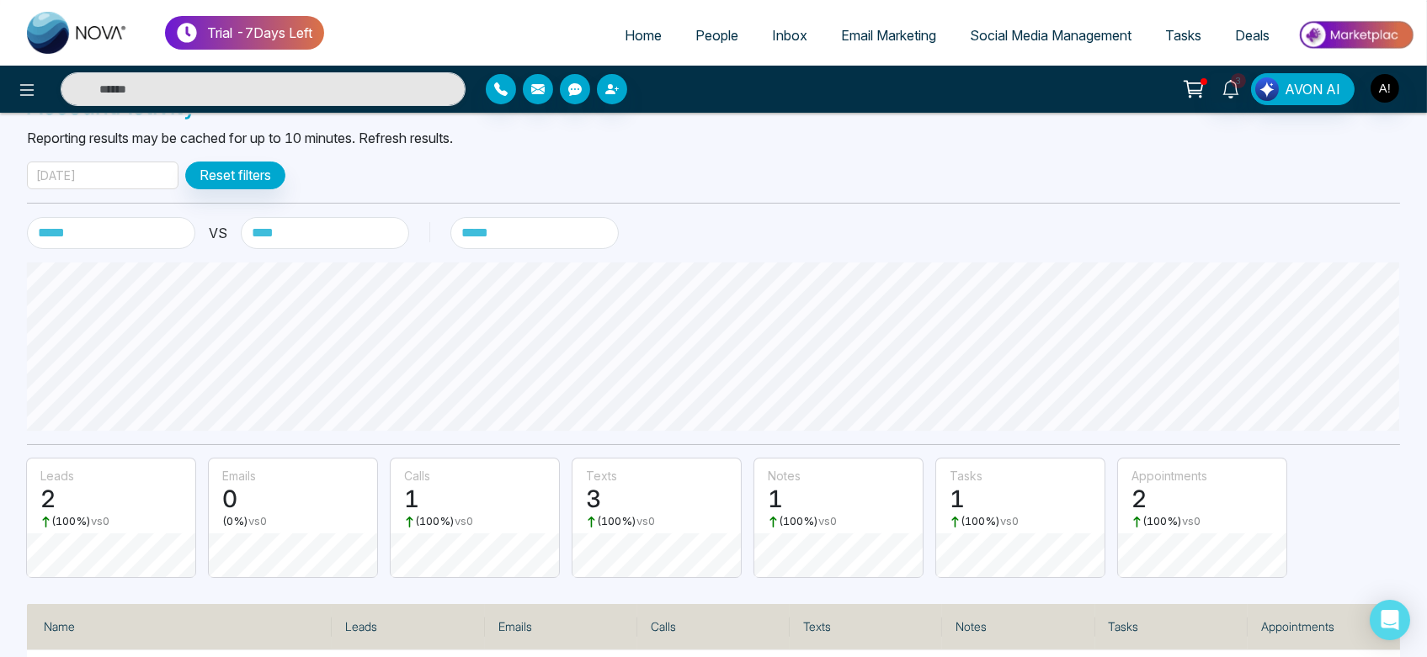
scroll to position [169, 0]
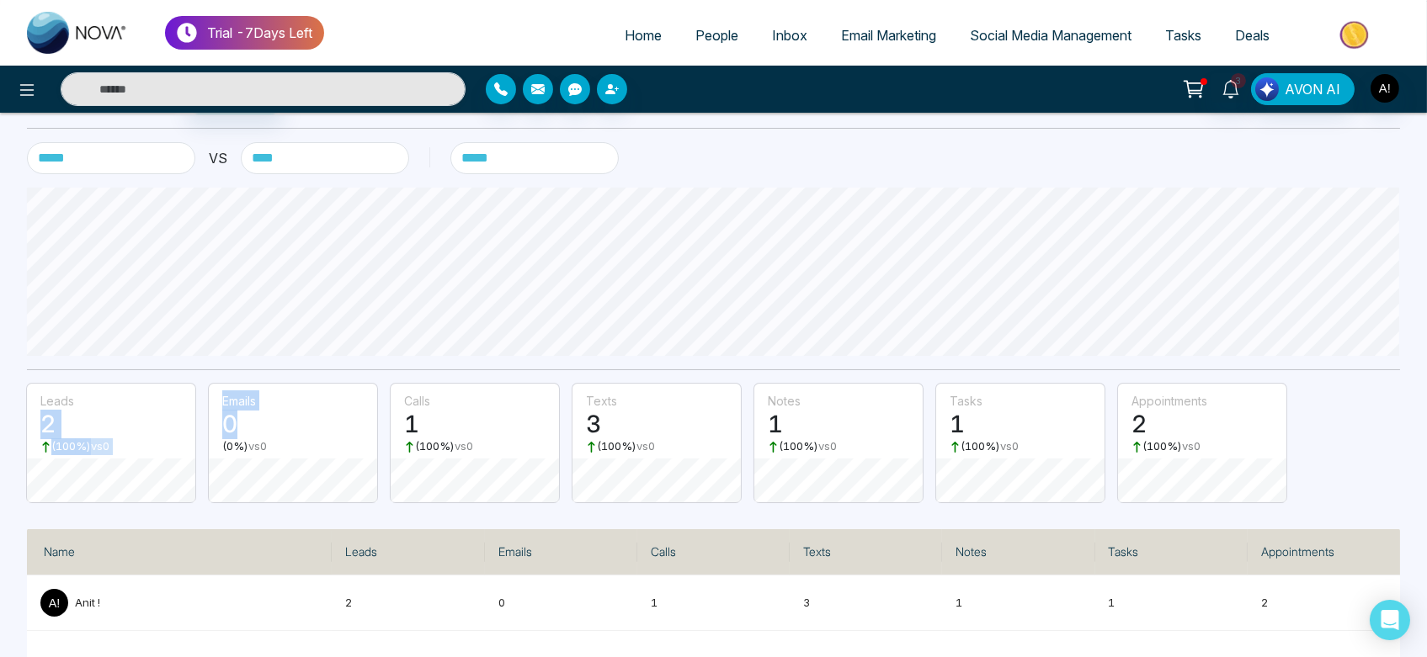
drag, startPoint x: 32, startPoint y: 417, endPoint x: 349, endPoint y: 423, distance: 317.4
click at [349, 423] on div "leads 2 ( 100 %) vs 0 emails 0 ( 0 %) vs 0 calls 1 ( 100 %) vs 0 texts 3 ( 100 …" at bounding box center [713, 450] width 1373 height 133
click at [683, 418] on h3 "3" at bounding box center [656, 425] width 141 height 29
drag, startPoint x: 42, startPoint y: 409, endPoint x: 603, endPoint y: 441, distance: 561.6
click at [603, 441] on div "leads 2 ( 100 %) vs 0 emails 0 ( 0 %) vs 0 calls 1 ( 100 %) vs 0 texts 3 ( 100 …" at bounding box center [713, 450] width 1373 height 133
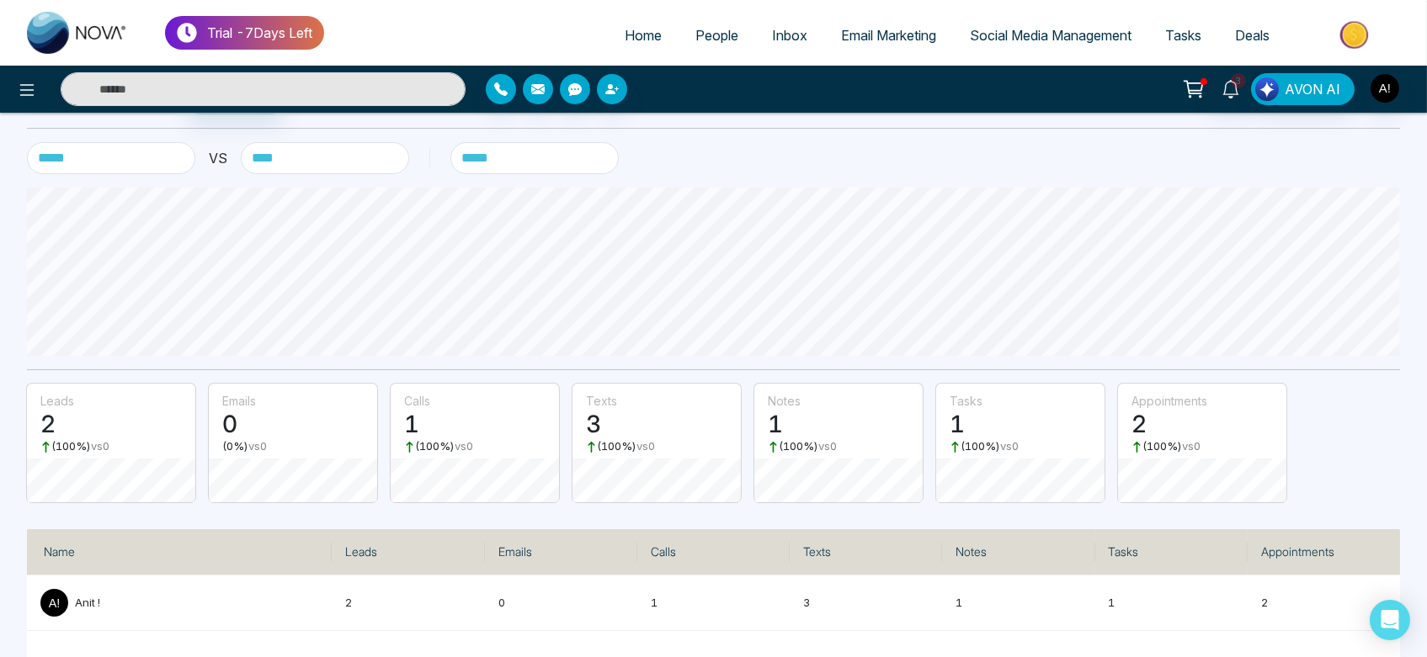
click at [760, 432] on div "notes 1" at bounding box center [838, 412] width 168 height 56
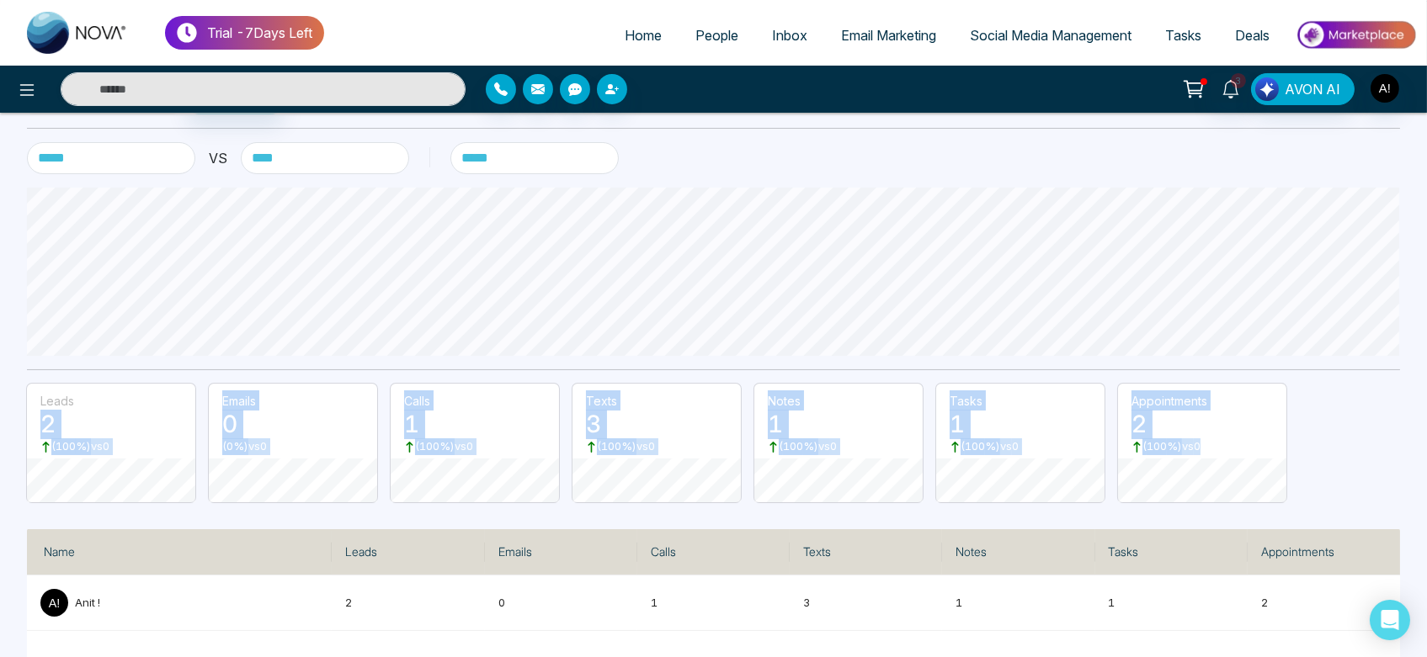
drag, startPoint x: 35, startPoint y: 418, endPoint x: 1250, endPoint y: 450, distance: 1215.1
click at [1250, 450] on div "leads 2 ( 100 %) vs 0 emails 0 ( 0 %) vs 0 calls 1 ( 100 %) vs 0 texts 3 ( 100 …" at bounding box center [713, 450] width 1373 height 133
click at [1268, 450] on div "( 100 %) vs 0" at bounding box center [1202, 447] width 168 height 17
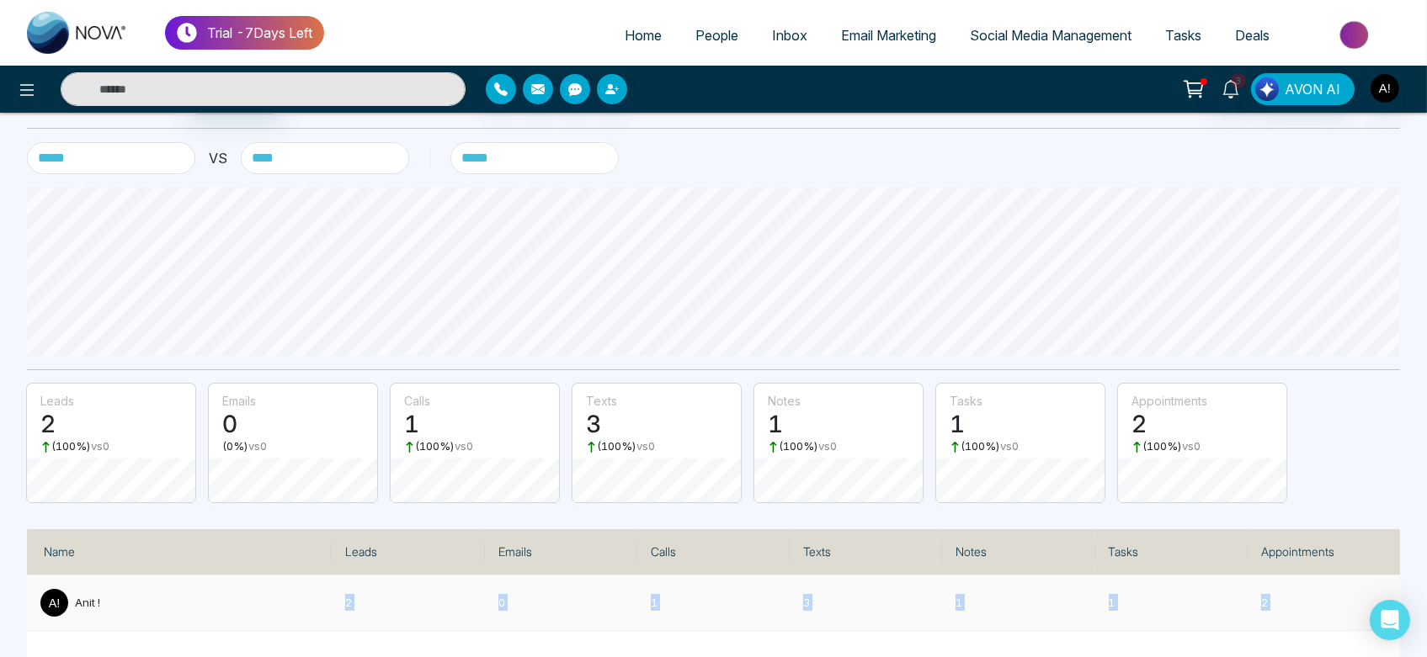
drag, startPoint x: 336, startPoint y: 601, endPoint x: 1301, endPoint y: 594, distance: 965.6
click at [1301, 594] on tr "Anit ! 2 0 1 3 1 1 2" at bounding box center [713, 604] width 1373 height 56
click at [1053, 576] on td "1" at bounding box center [1018, 604] width 152 height 56
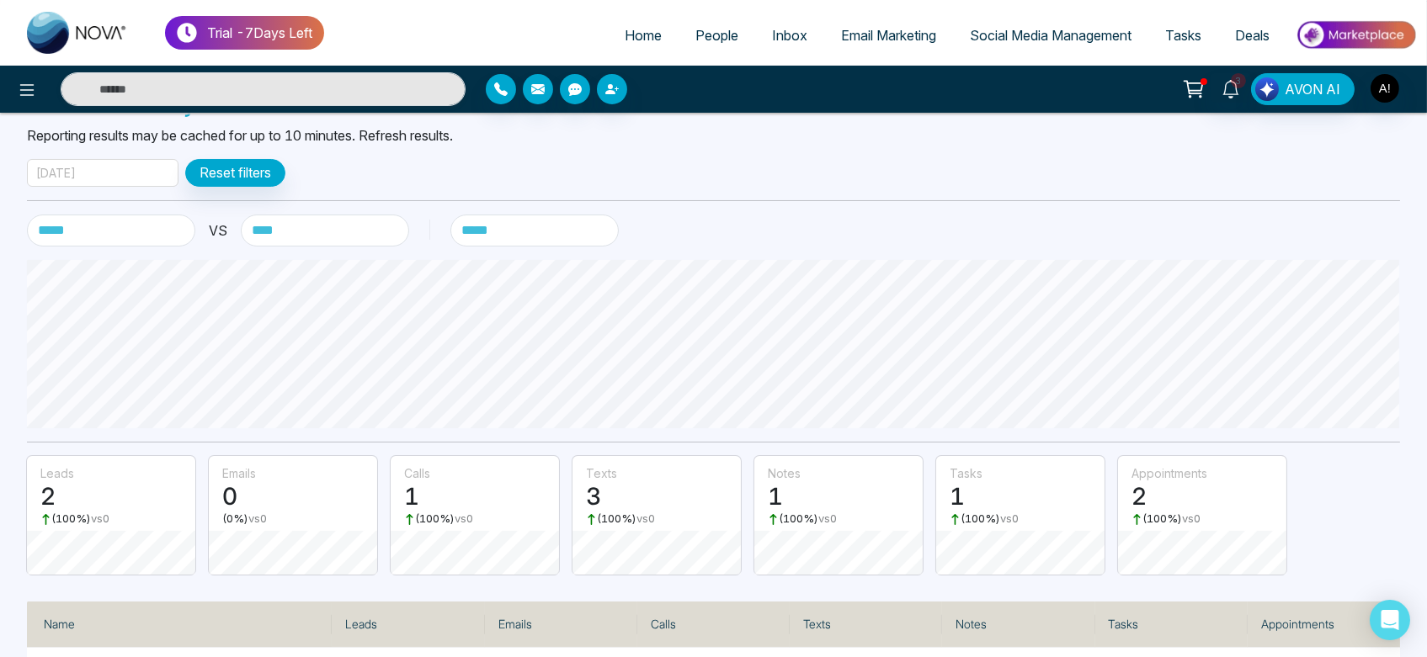
click at [131, 165] on div "[DATE]" at bounding box center [103, 173] width 152 height 28
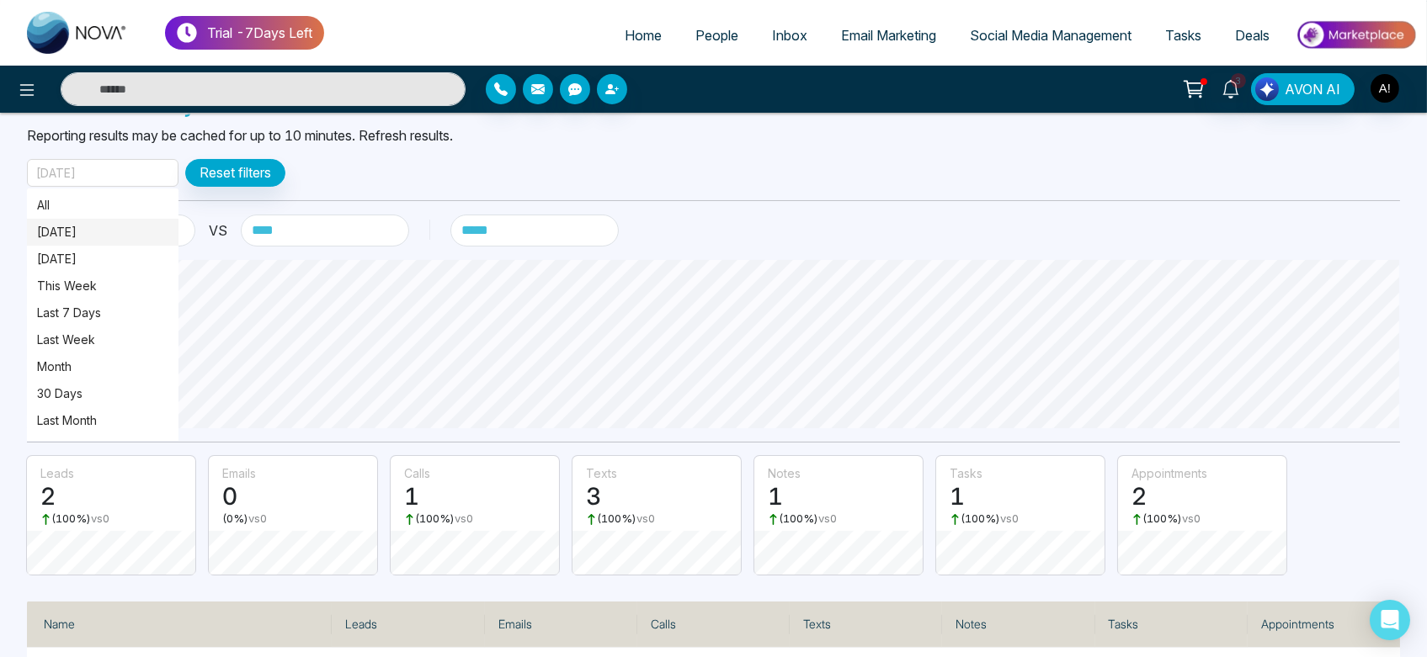
click at [121, 234] on p "[DATE]" at bounding box center [102, 232] width 131 height 19
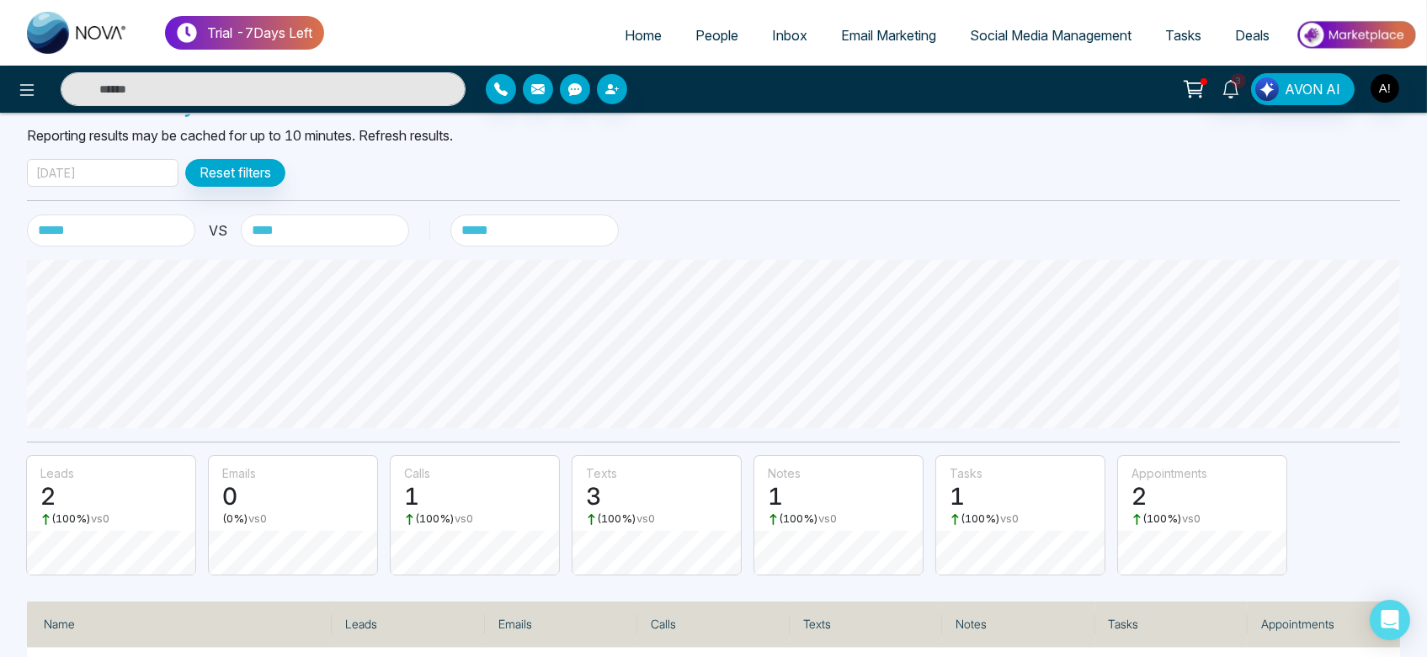
click at [129, 169] on div "[DATE]" at bounding box center [103, 173] width 152 height 28
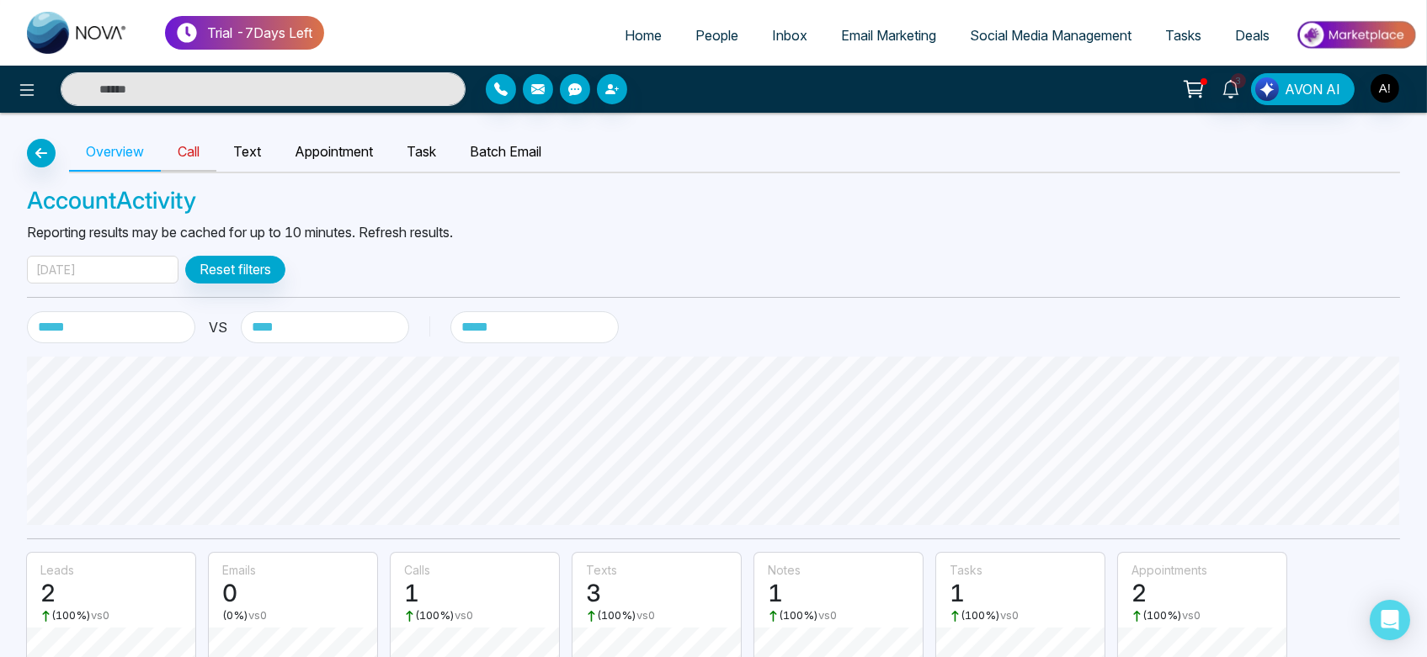
click at [194, 143] on link "Call" at bounding box center [189, 152] width 56 height 39
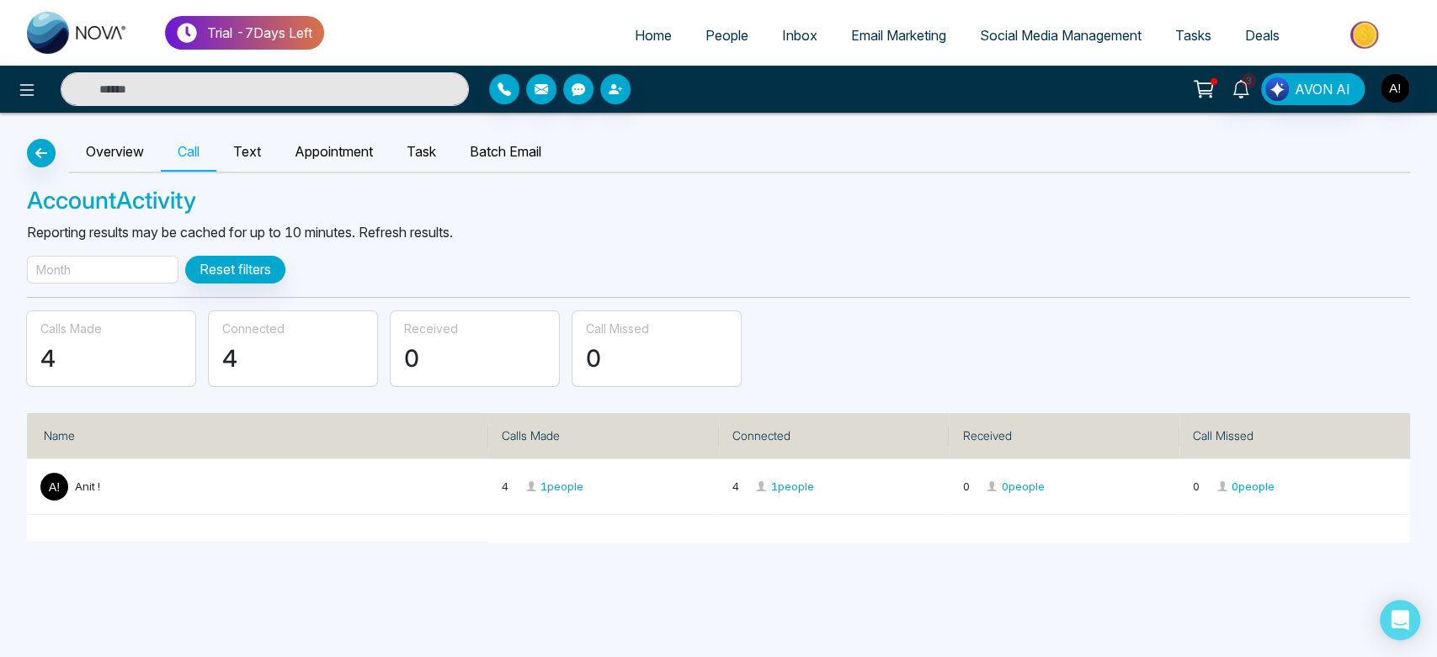
click at [109, 267] on div "Month" at bounding box center [103, 270] width 152 height 28
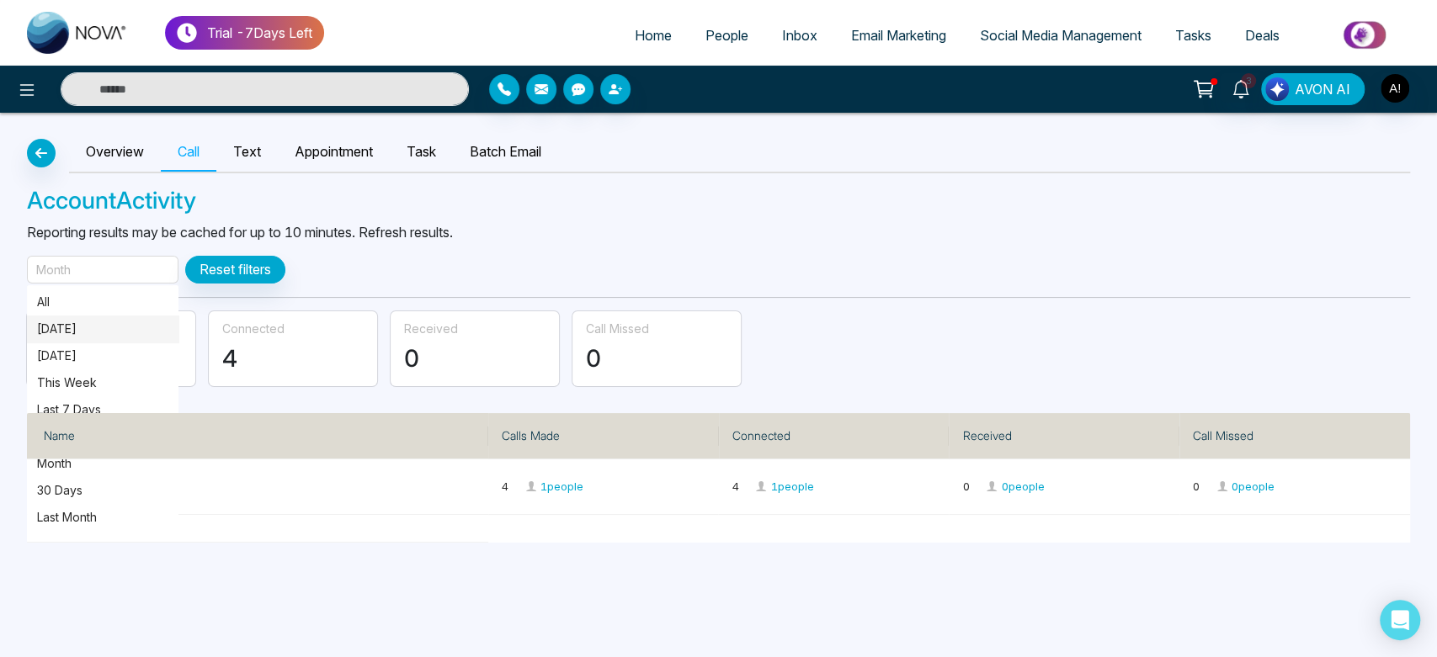
click at [98, 325] on p "[DATE]" at bounding box center [102, 329] width 131 height 19
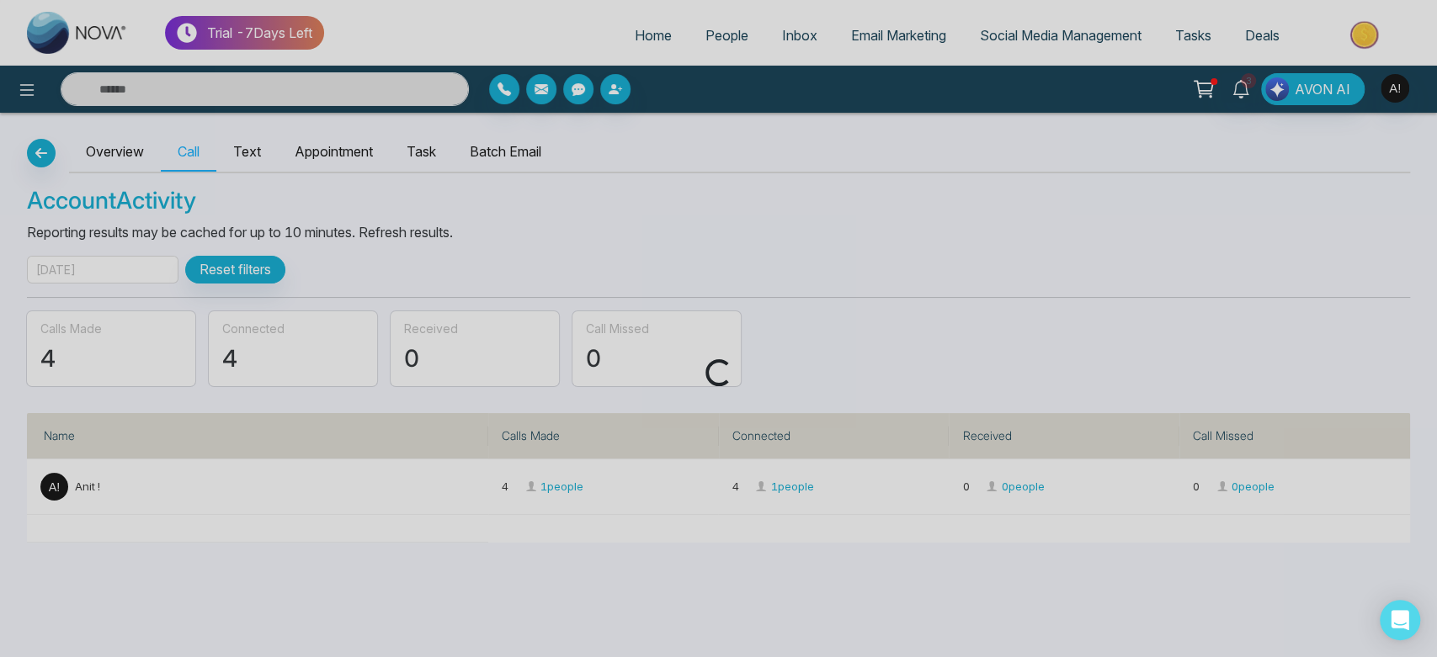
click at [98, 325] on div "Loading..." at bounding box center [718, 328] width 1437 height 657
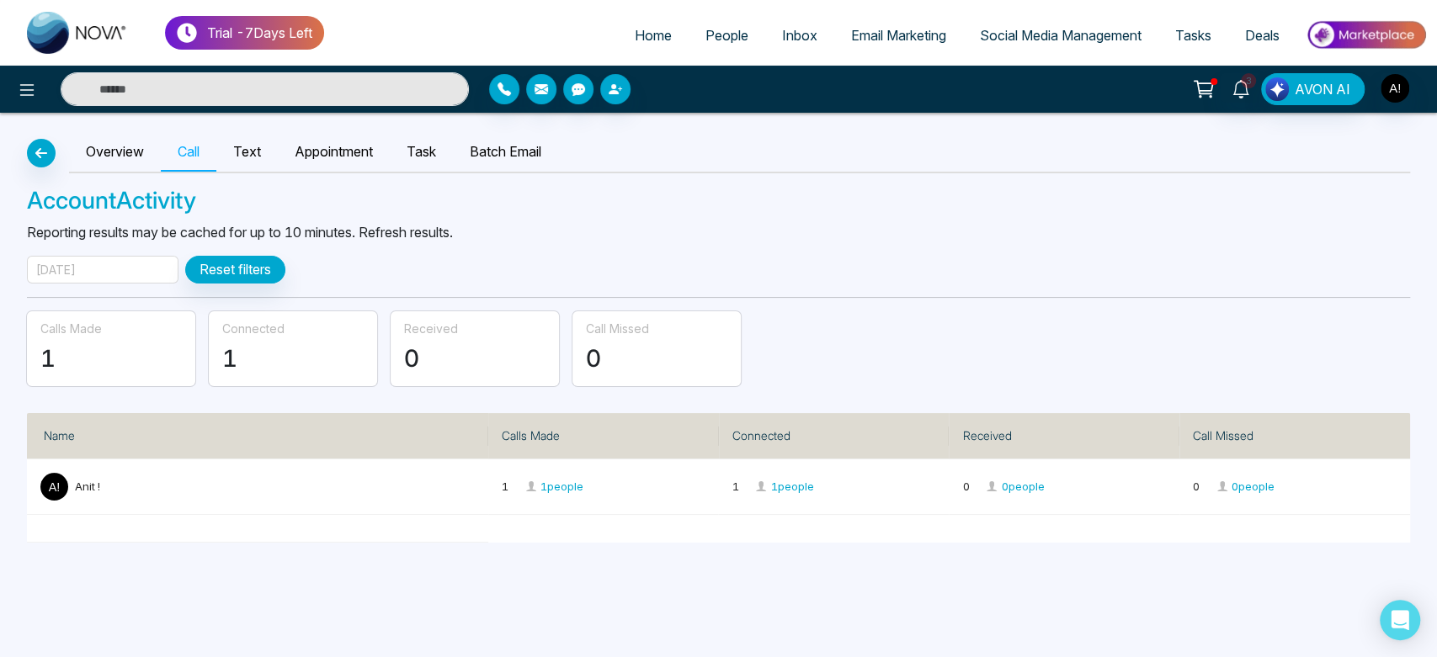
click at [125, 277] on div "[DATE]" at bounding box center [103, 270] width 152 height 28
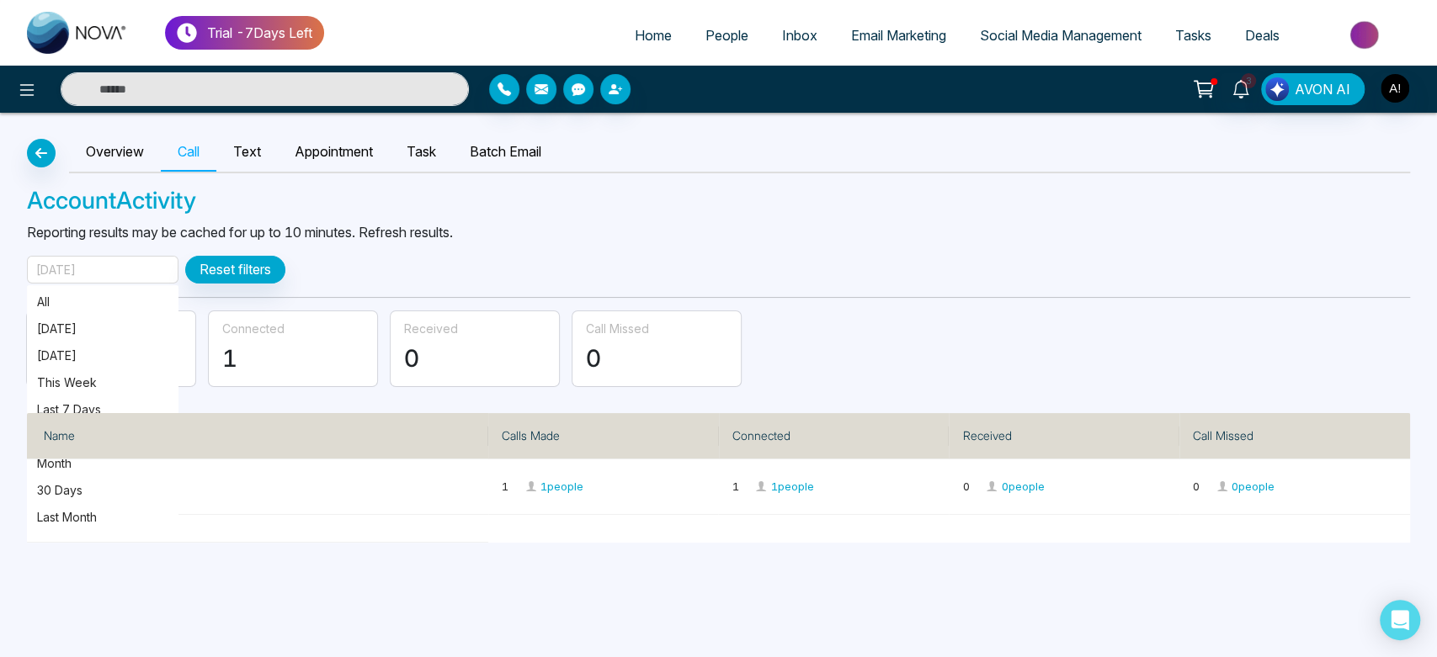
click at [125, 277] on div "[DATE]" at bounding box center [103, 270] width 152 height 28
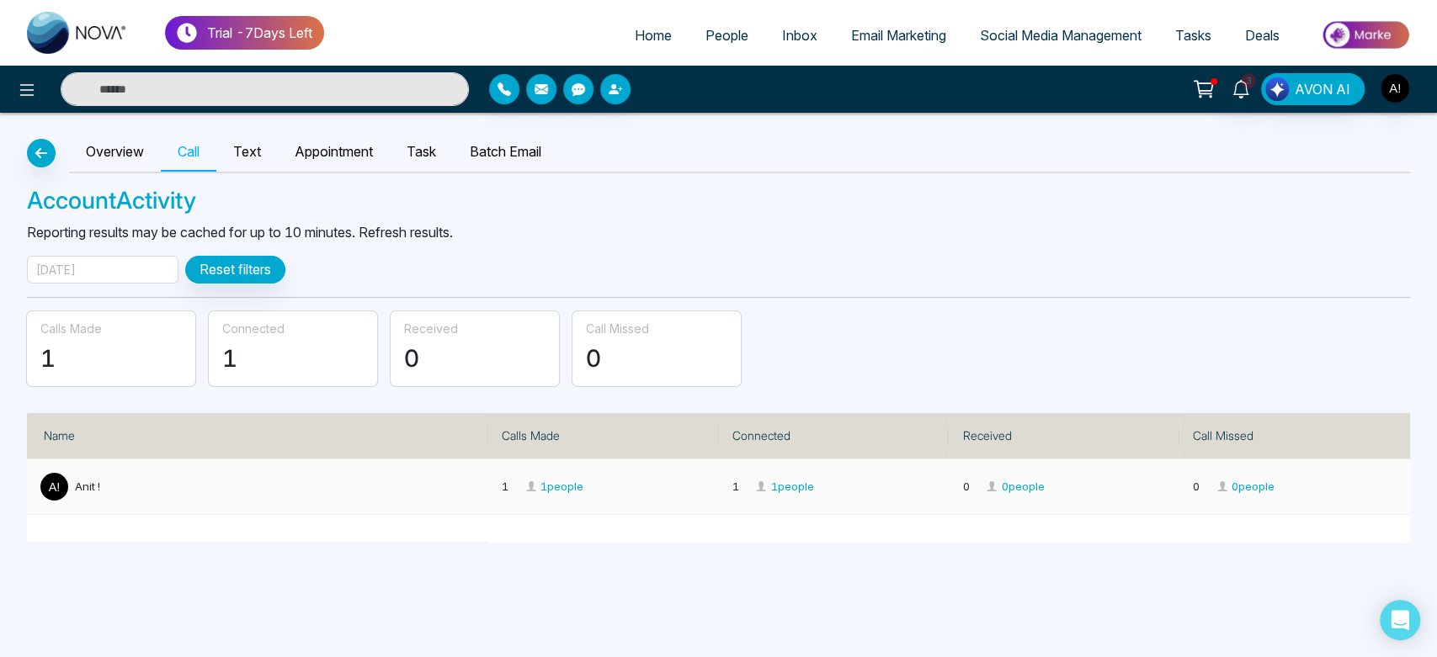
click at [546, 487] on span "1 people" at bounding box center [553, 486] width 59 height 13
click at [259, 154] on link "Text" at bounding box center [246, 152] width 61 height 39
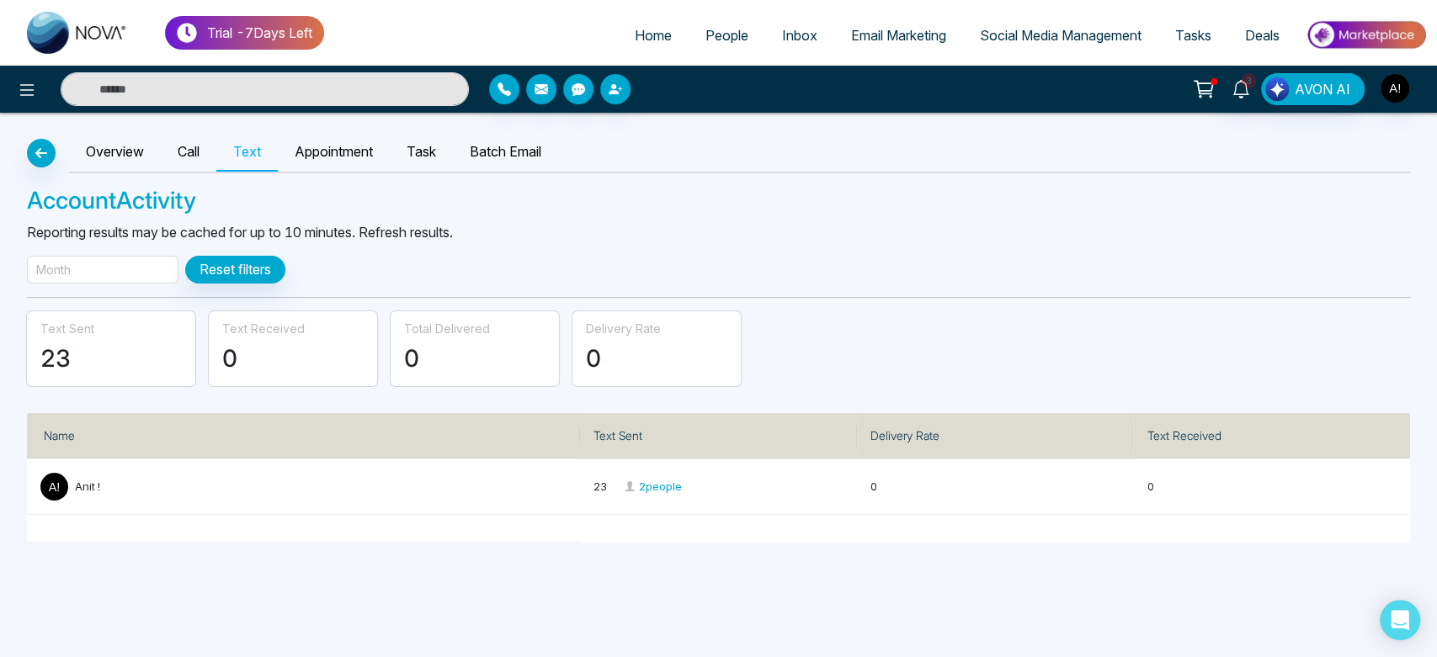
click at [117, 269] on div "Month" at bounding box center [103, 270] width 152 height 28
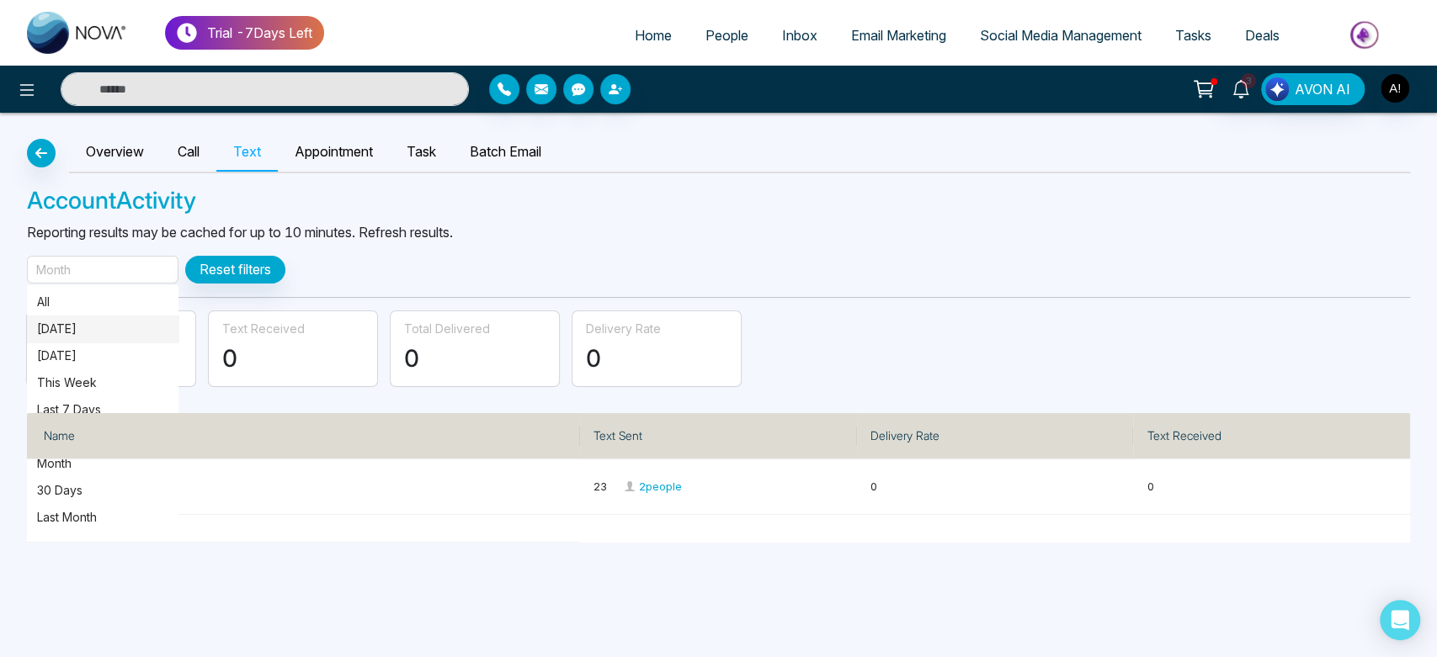
click at [120, 331] on p "[DATE]" at bounding box center [102, 329] width 131 height 19
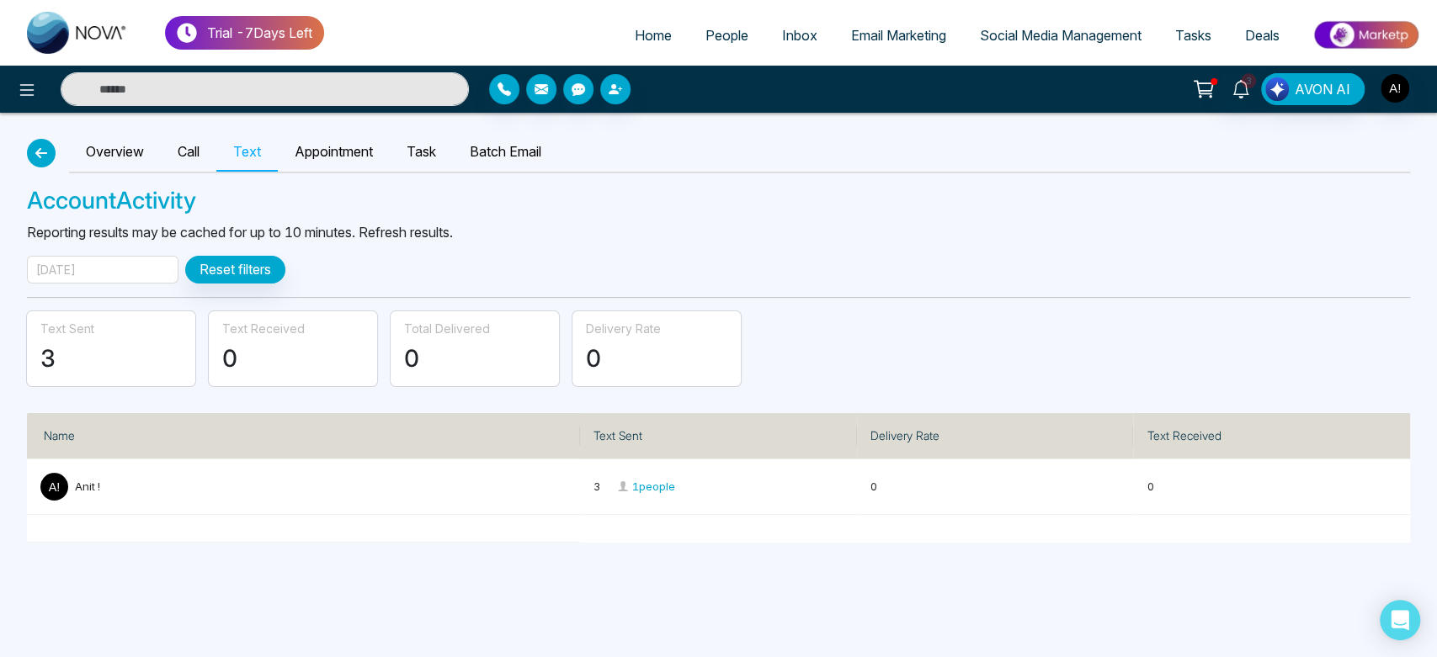
click at [46, 149] on icon "button" at bounding box center [41, 152] width 20 height 13
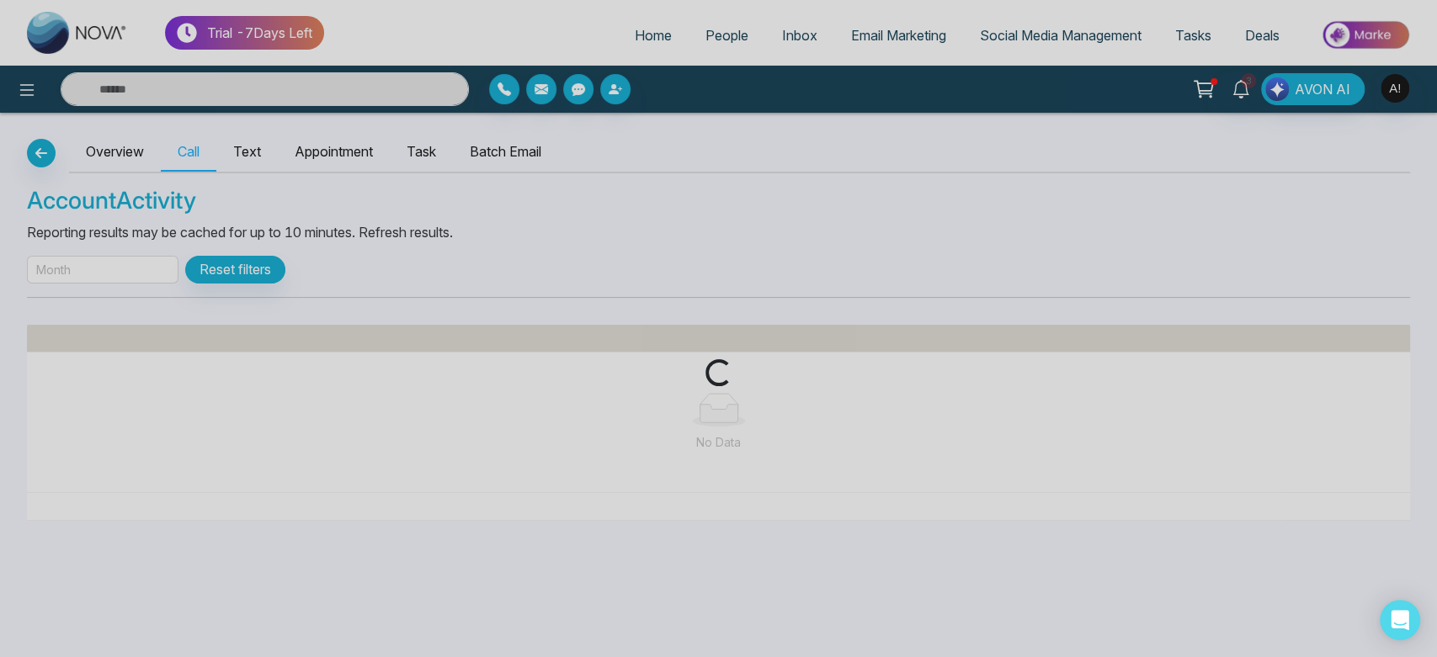
click at [46, 149] on div "Loading..." at bounding box center [718, 328] width 1437 height 657
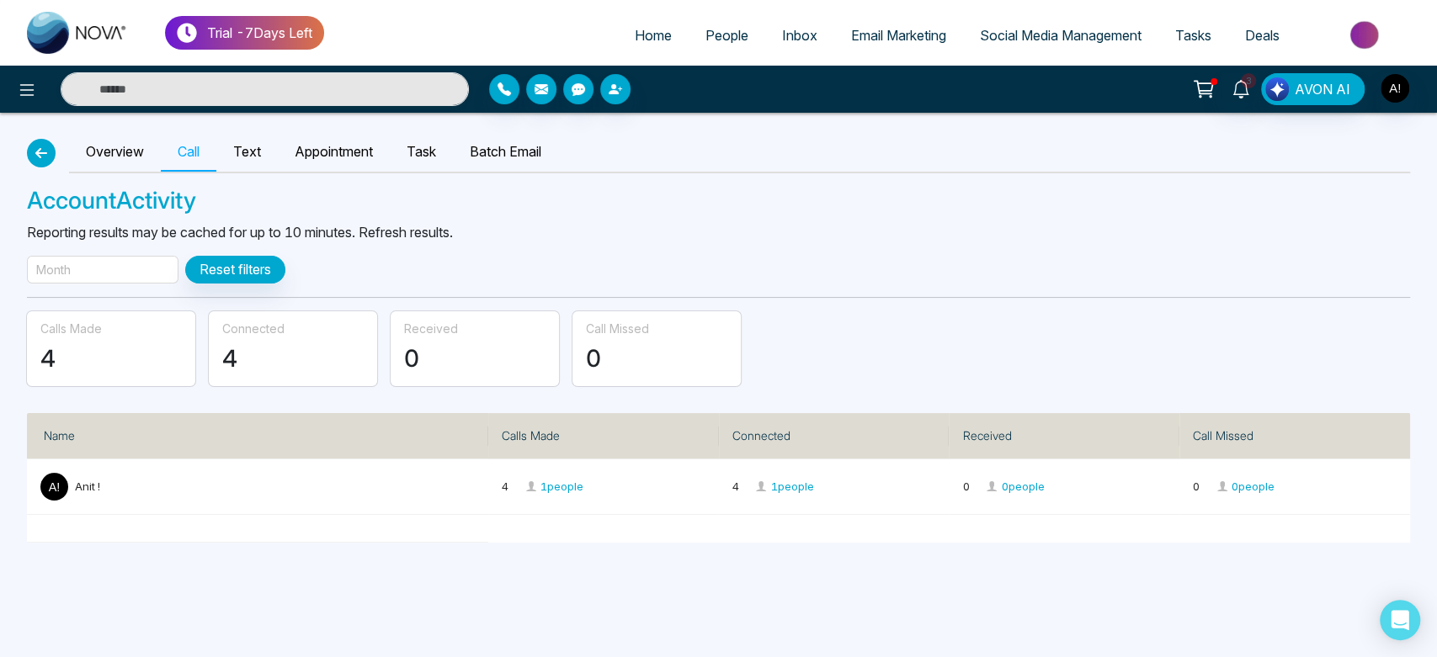
click at [46, 149] on icon "button" at bounding box center [41, 152] width 20 height 13
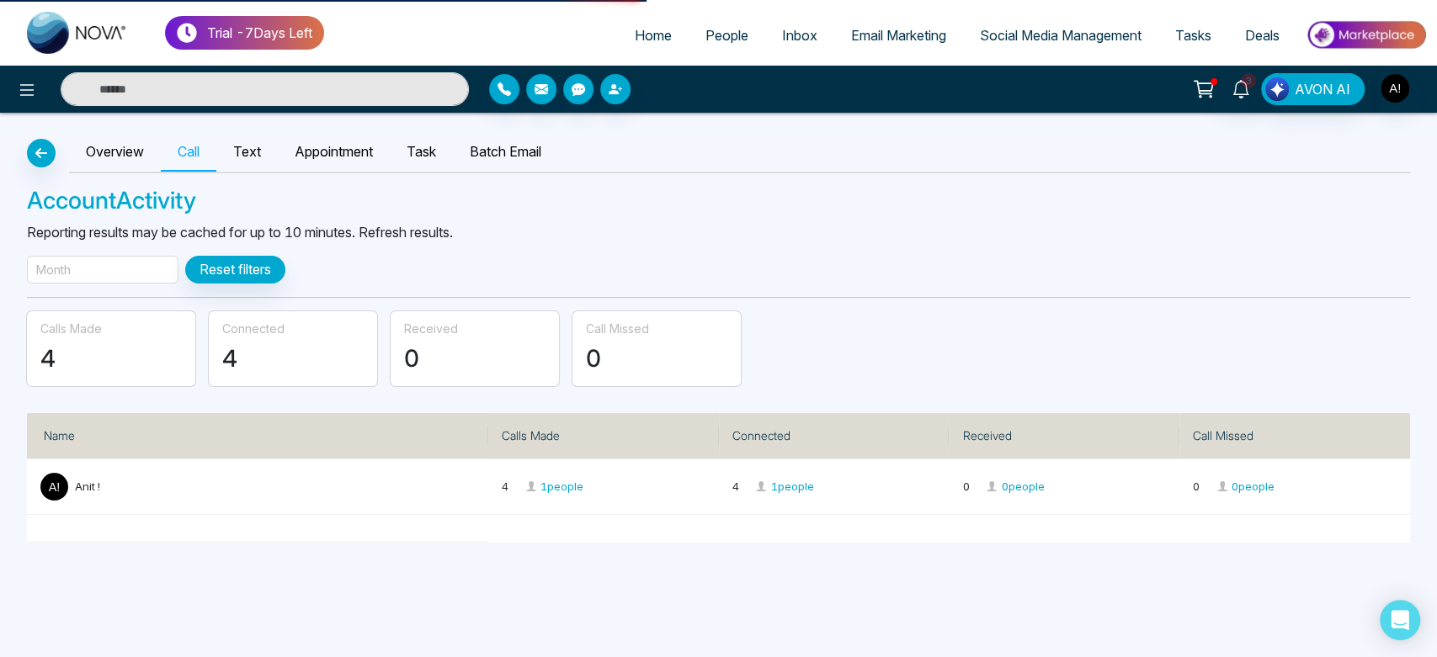
select select "***"
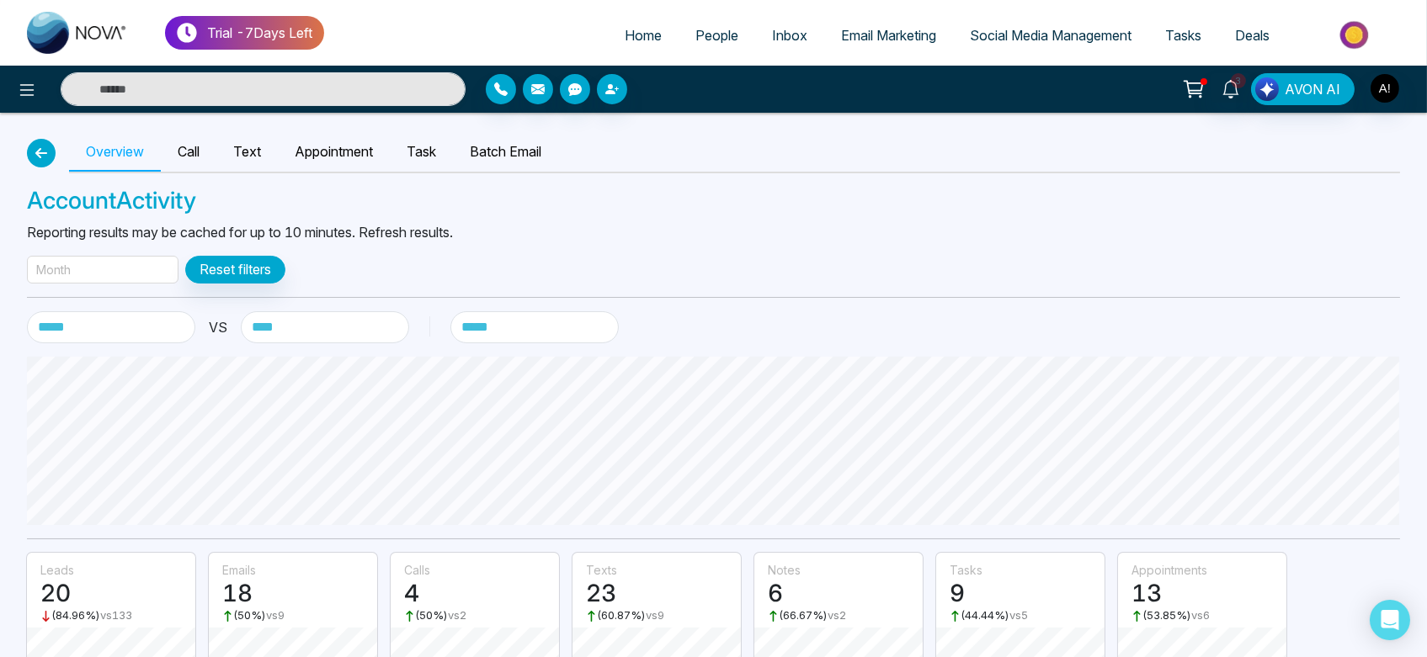
click at [46, 149] on icon "button" at bounding box center [41, 152] width 20 height 13
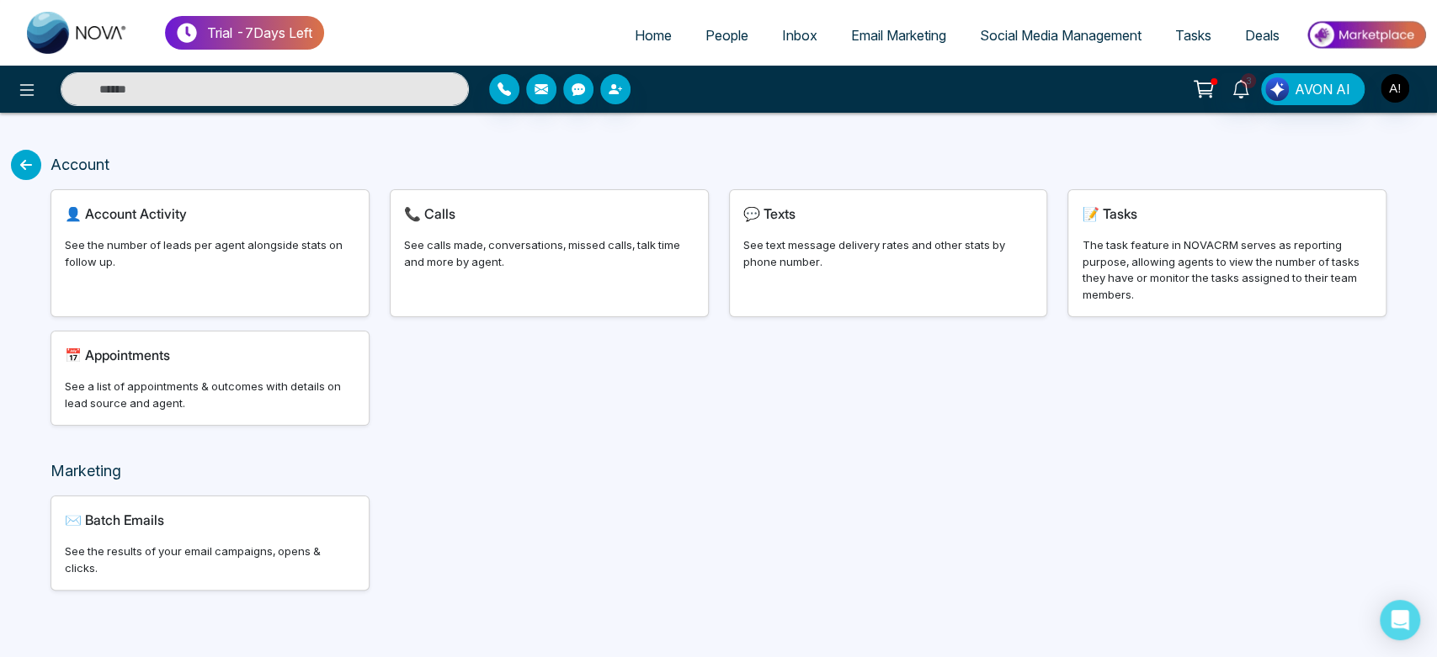
click at [27, 177] on icon at bounding box center [26, 165] width 30 height 30
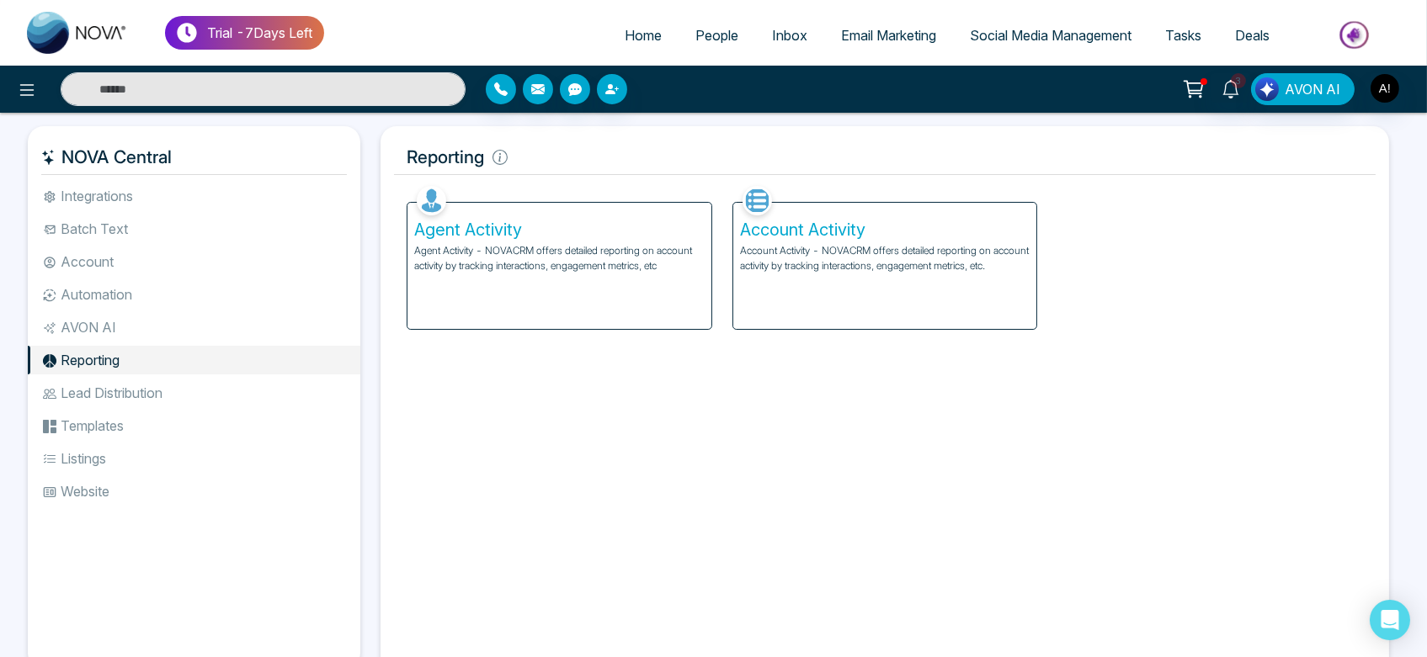
click at [869, 258] on p "Account Activity - NOVACRM offers detailed reporting on account activity by tra…" at bounding box center [885, 258] width 290 height 30
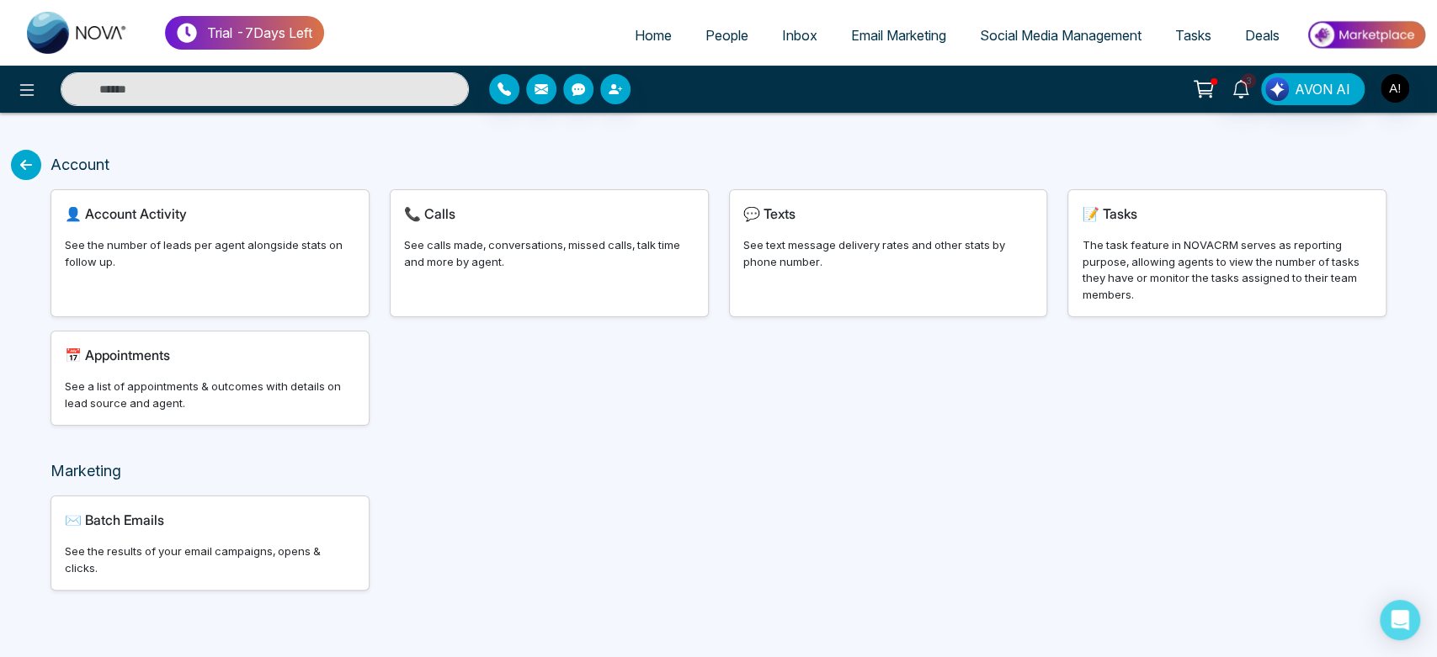
click at [205, 550] on div "See the results of your email campaigns, opens & clicks." at bounding box center [210, 560] width 290 height 33
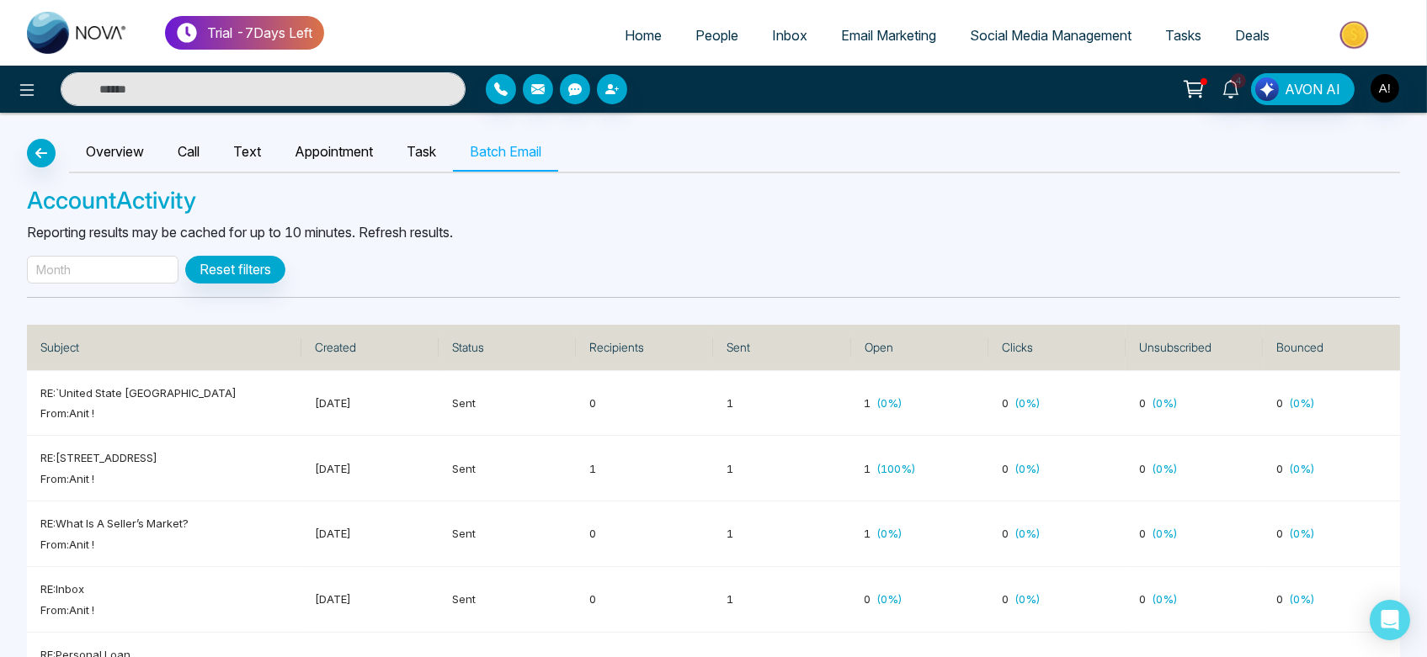
click at [451, 237] on p "Reporting results may be cached for up to 10 minutes. Refresh results." at bounding box center [713, 232] width 1373 height 20
click at [492, 238] on p "Reporting results may be cached for up to 10 minutes. Refresh results." at bounding box center [713, 232] width 1373 height 20
click at [55, 227] on p "Reporting results may be cached for up to 10 minutes. Refresh results." at bounding box center [713, 232] width 1373 height 20
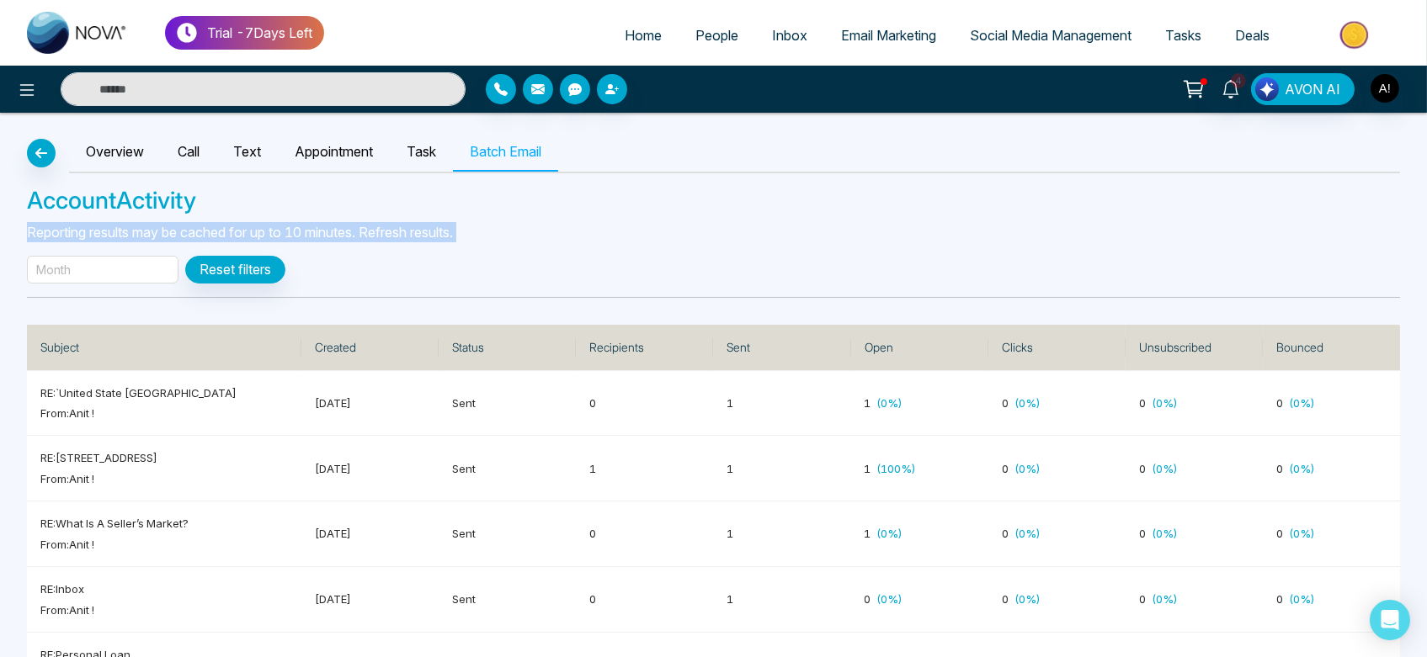
click at [55, 227] on p "Reporting results may be cached for up to 10 minutes. Refresh results." at bounding box center [713, 232] width 1373 height 20
click at [511, 194] on h3 "Account Activity" at bounding box center [713, 201] width 1373 height 29
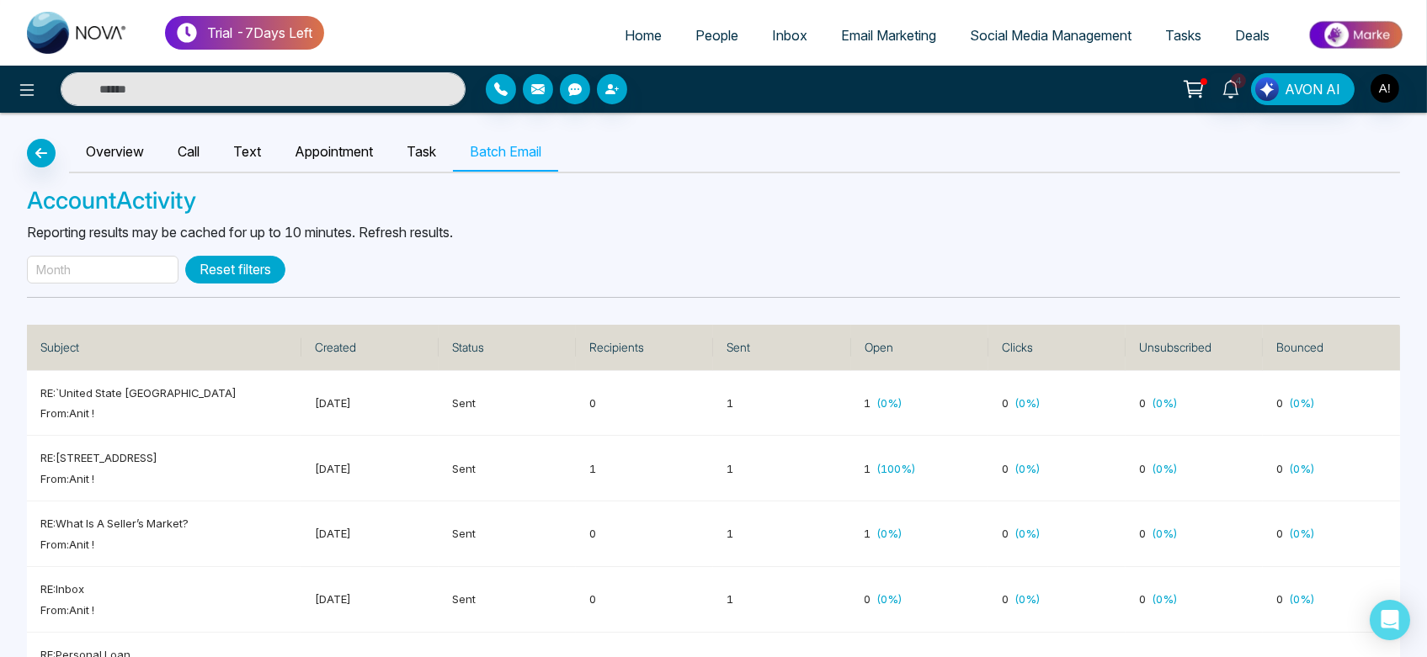
click at [235, 273] on button "Reset filters" at bounding box center [235, 270] width 100 height 28
click at [94, 262] on div "Month" at bounding box center [103, 270] width 152 height 28
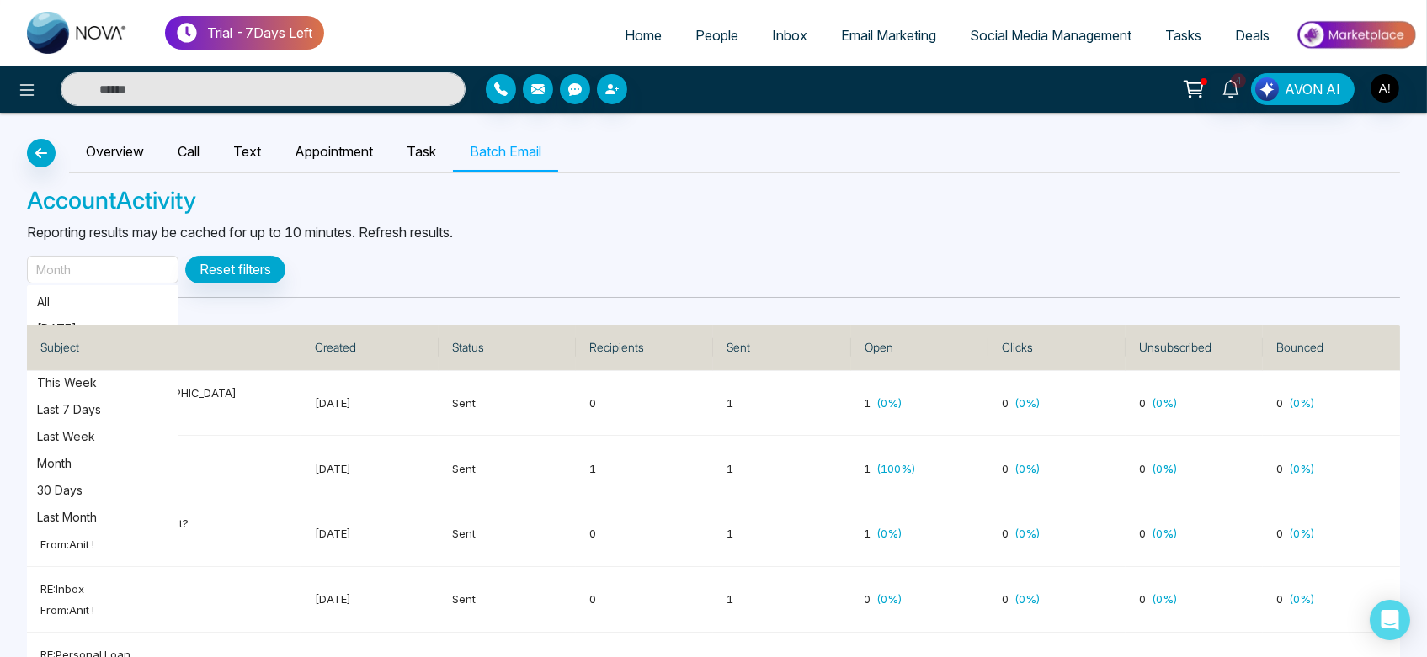
click at [88, 343] on th "Subject" at bounding box center [164, 348] width 274 height 46
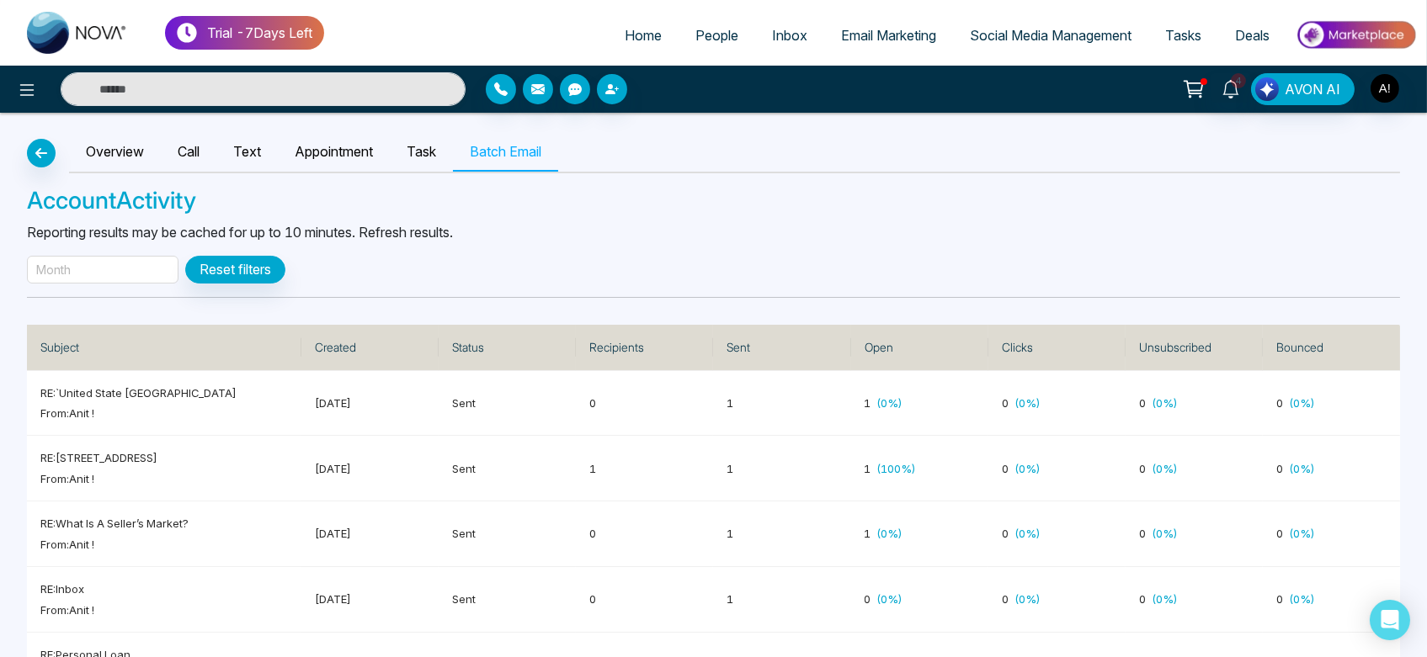
click at [136, 264] on div "Month" at bounding box center [103, 270] width 152 height 28
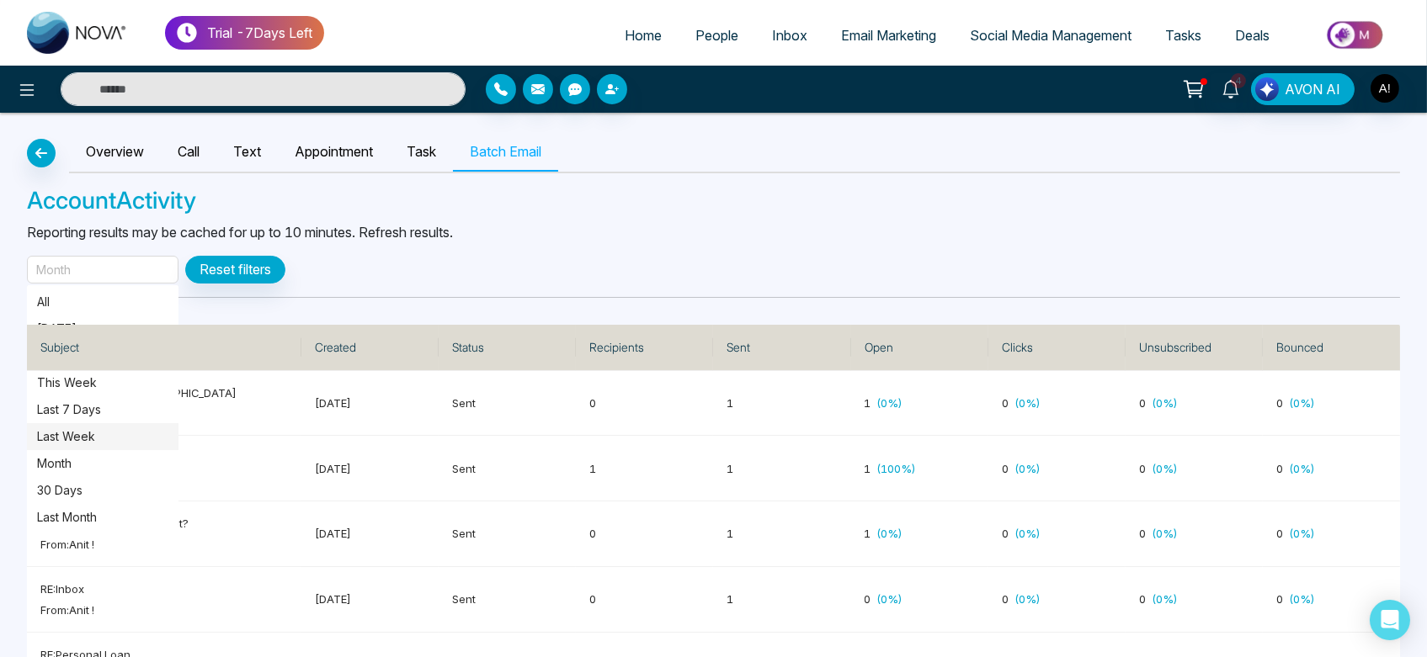
click at [109, 428] on p "Last Week" at bounding box center [102, 437] width 131 height 19
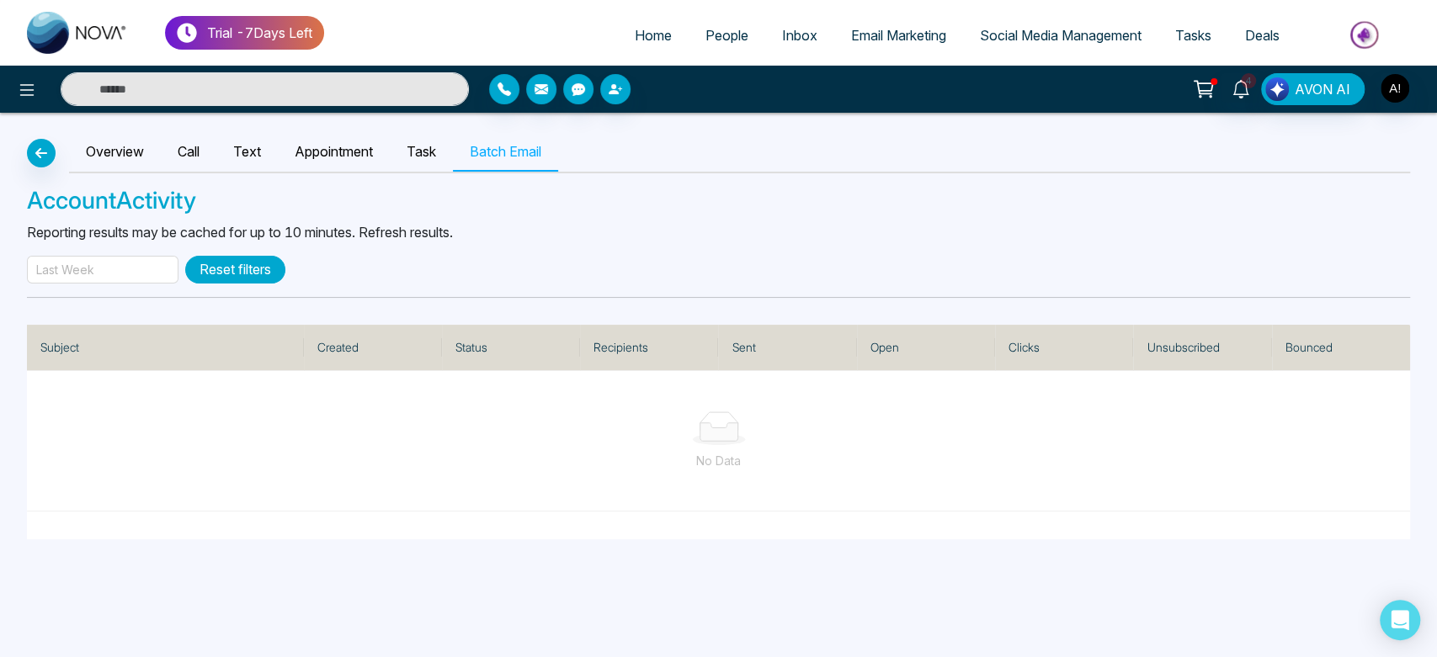
click at [242, 268] on button "Reset filters" at bounding box center [235, 270] width 100 height 28
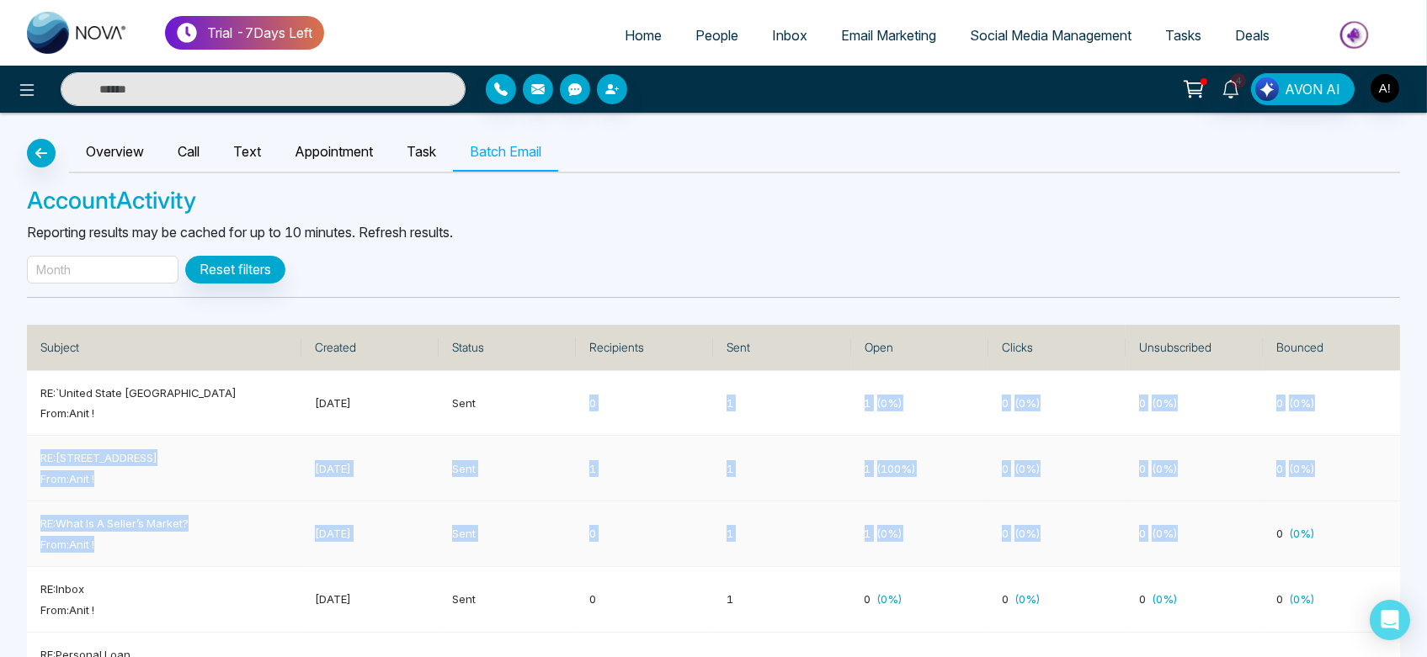
drag, startPoint x: 583, startPoint y: 411, endPoint x: 1108, endPoint y: 524, distance: 537.3
click at [1108, 524] on td "0 ( 0 %)" at bounding box center [1056, 535] width 137 height 66
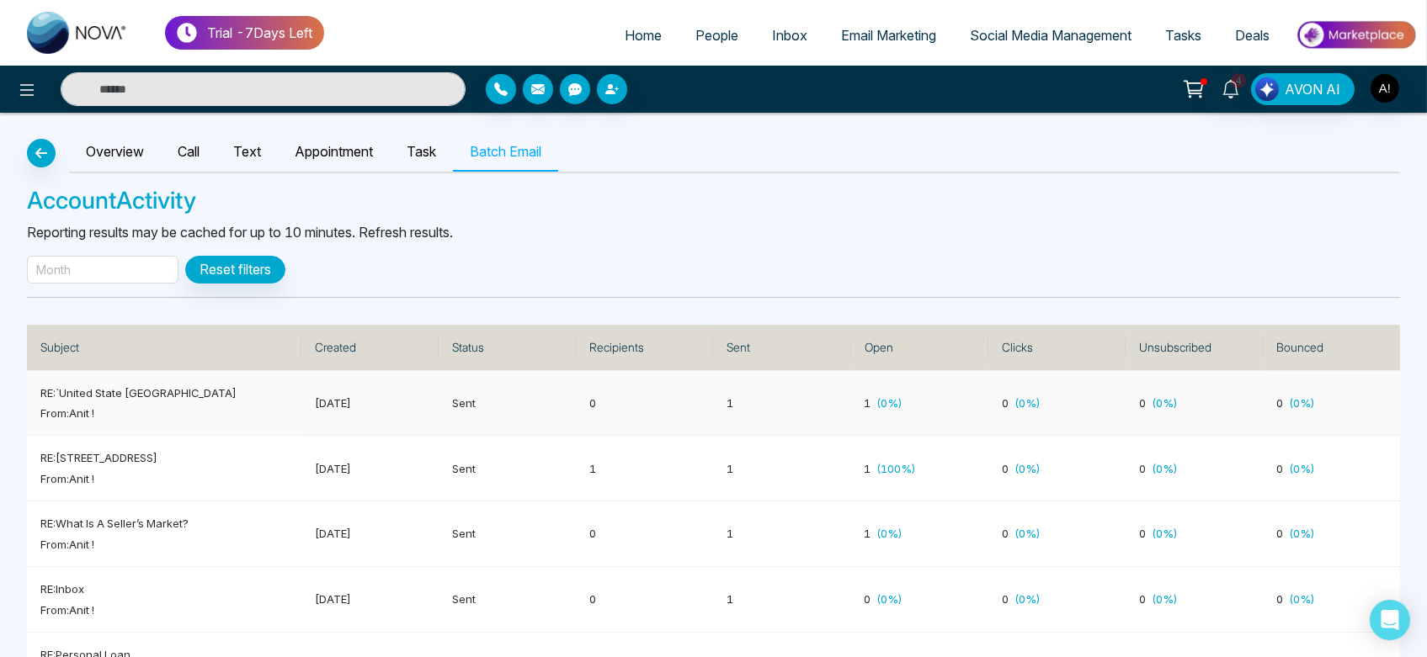
click at [418, 399] on p "[DATE]" at bounding box center [370, 403] width 110 height 17
click at [42, 160] on button "button" at bounding box center [41, 153] width 29 height 29
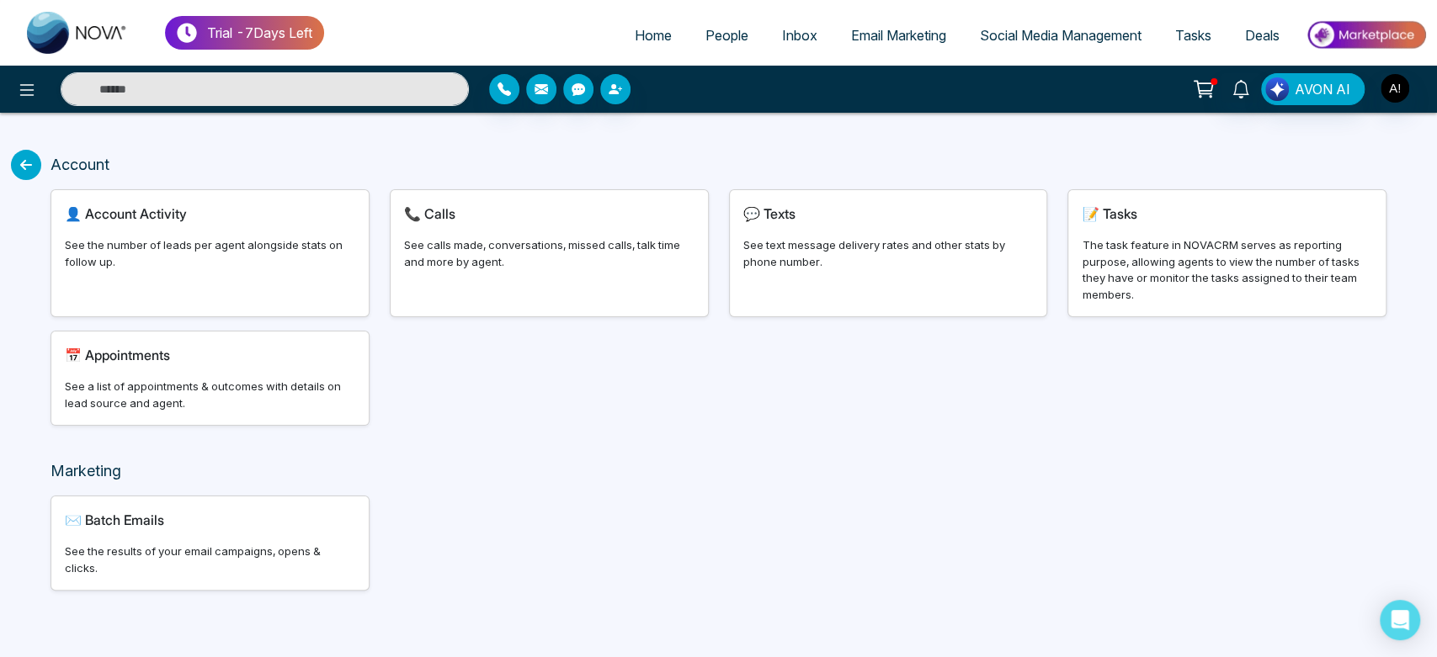
click at [42, 160] on div "Account" at bounding box center [718, 171] width 1356 height 36
click at [22, 166] on icon at bounding box center [26, 165] width 30 height 30
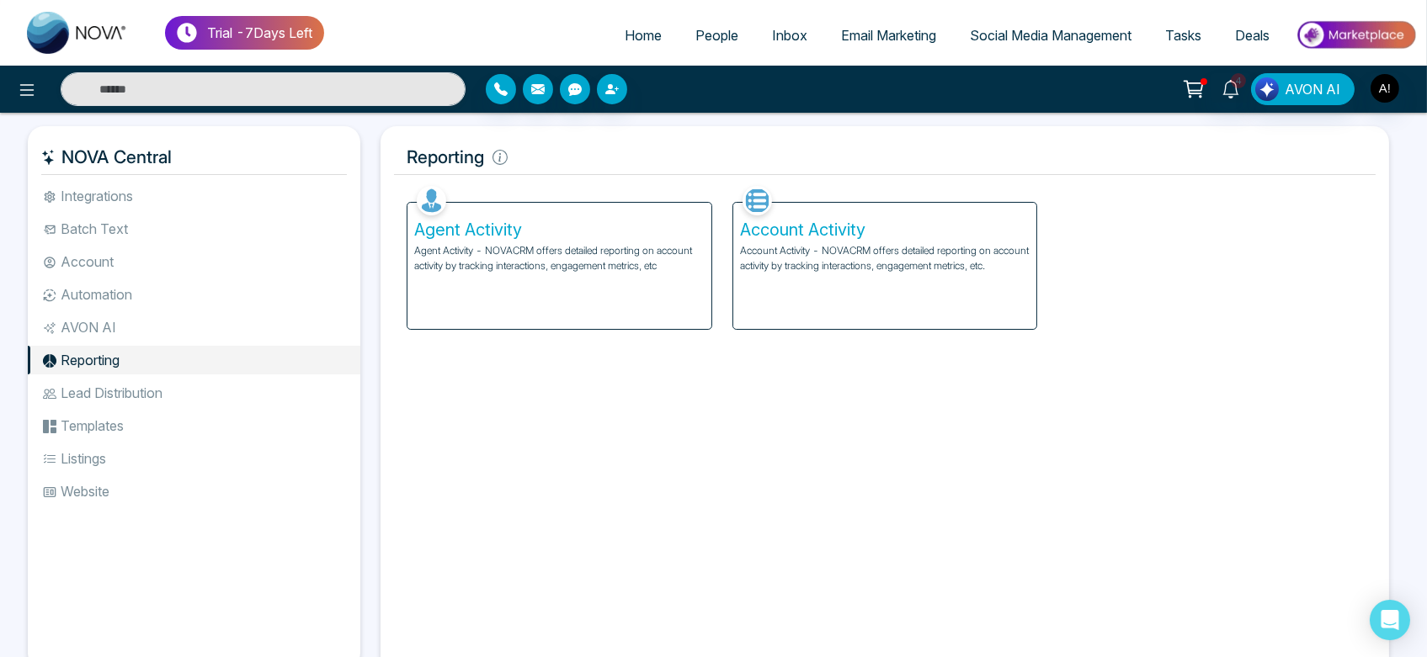
click at [152, 407] on li "Lead Distribution" at bounding box center [194, 393] width 333 height 29
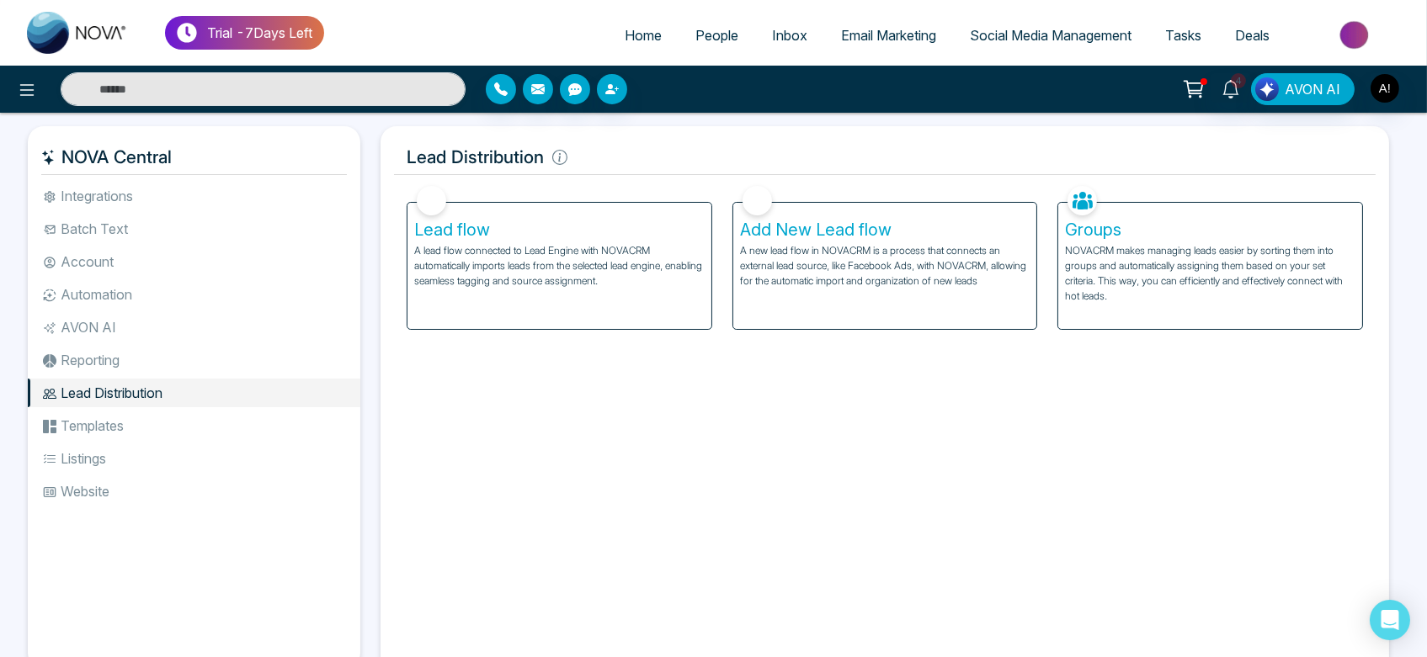
click at [1153, 220] on h5 "Groups" at bounding box center [1210, 230] width 290 height 20
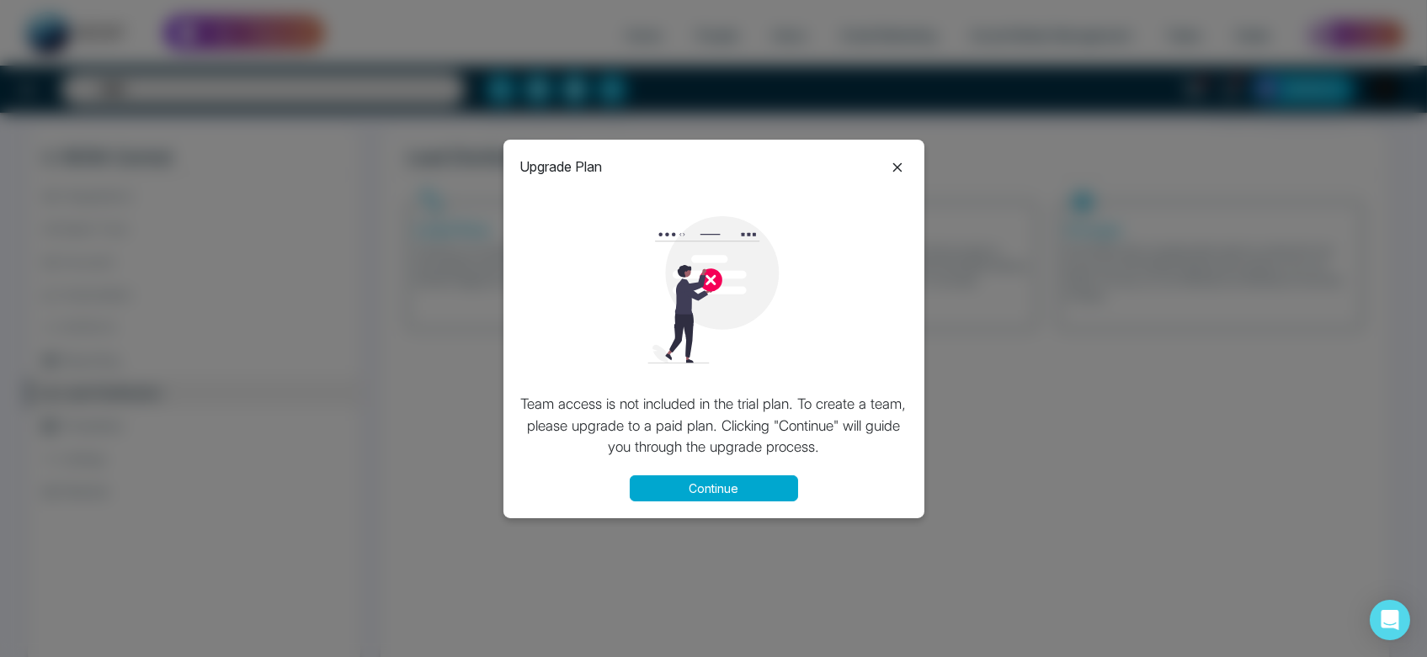
click at [893, 167] on icon at bounding box center [897, 167] width 20 height 20
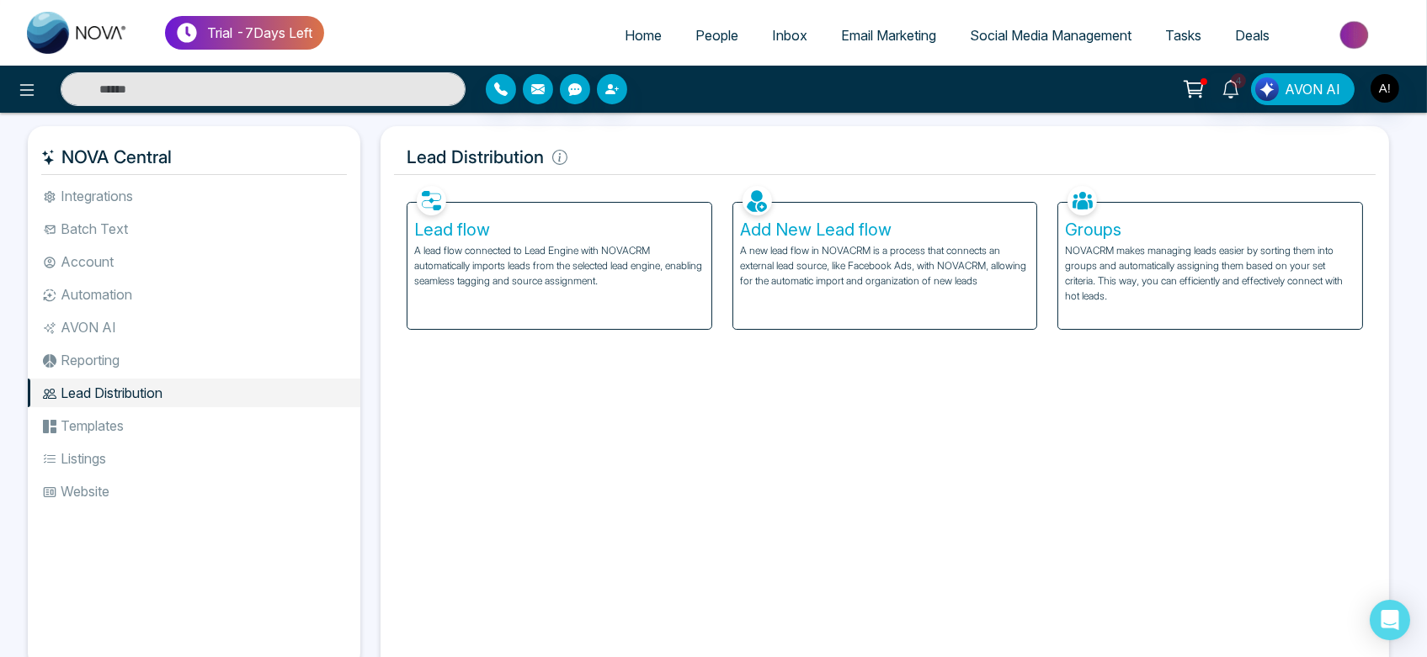
click at [114, 422] on li "Templates" at bounding box center [194, 426] width 333 height 29
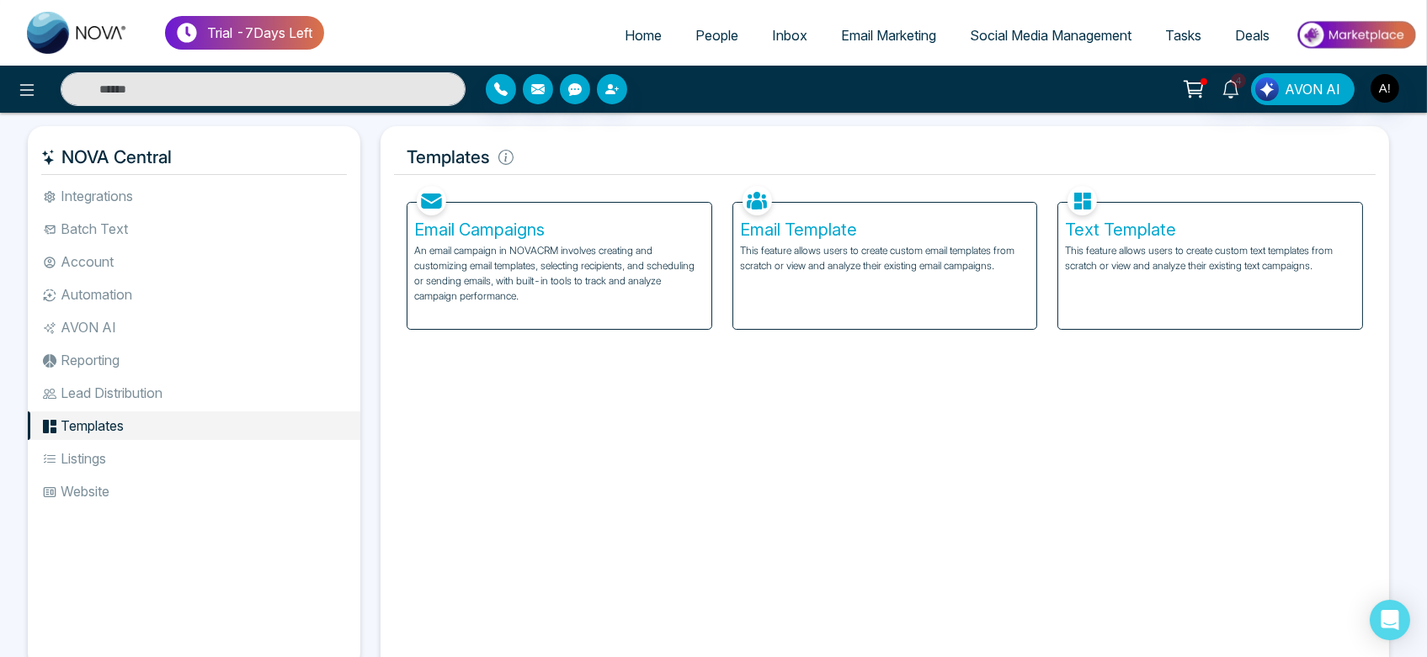
click at [526, 257] on p "An email campaign in NOVACRM involves creating and customizing email templates,…" at bounding box center [559, 273] width 290 height 61
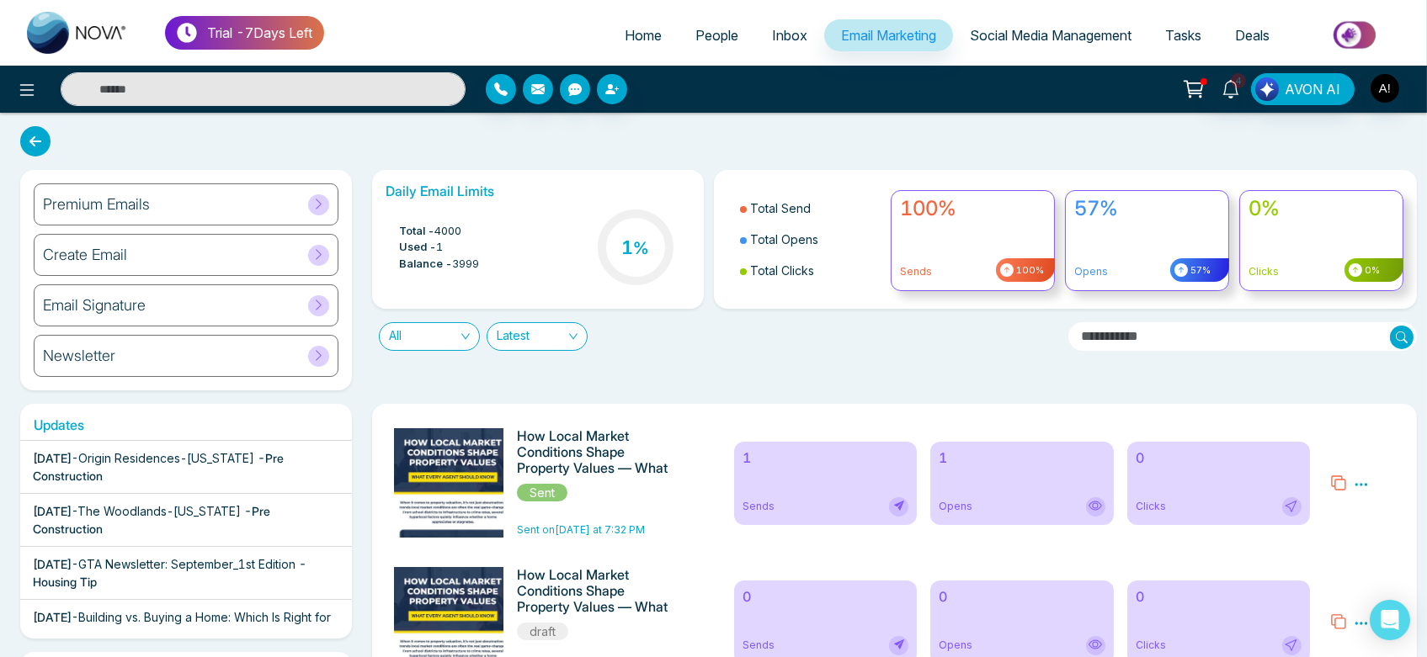
click at [178, 355] on div "Newsletter" at bounding box center [186, 356] width 305 height 42
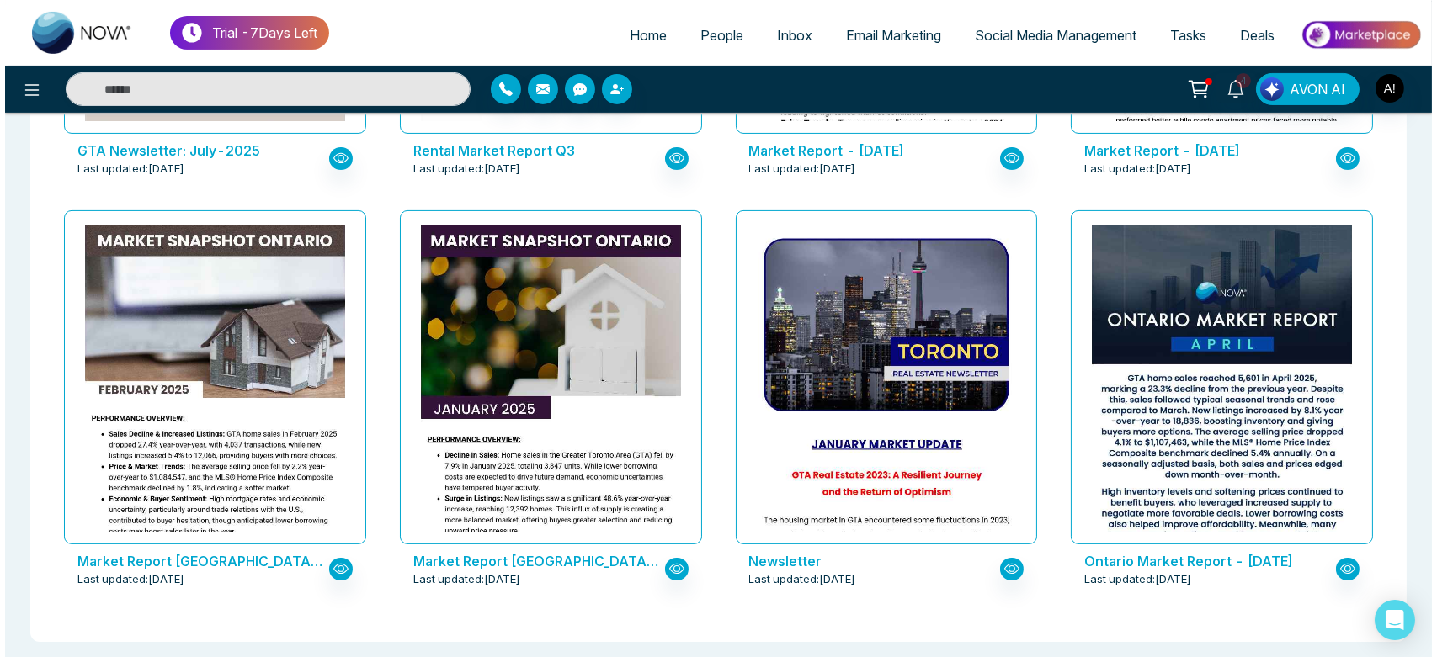
scroll to position [845, 0]
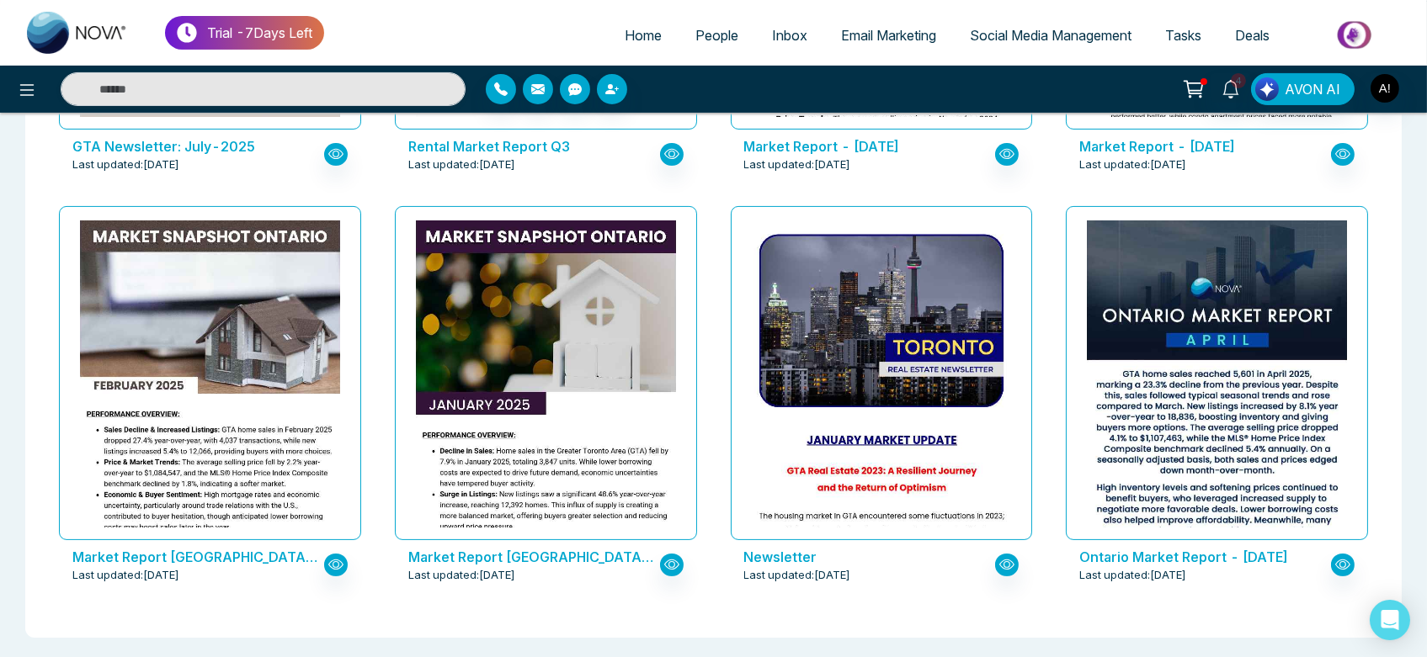
click at [837, 545] on div "Newsletter Last updated: [DATE]" at bounding box center [882, 565] width 302 height 51
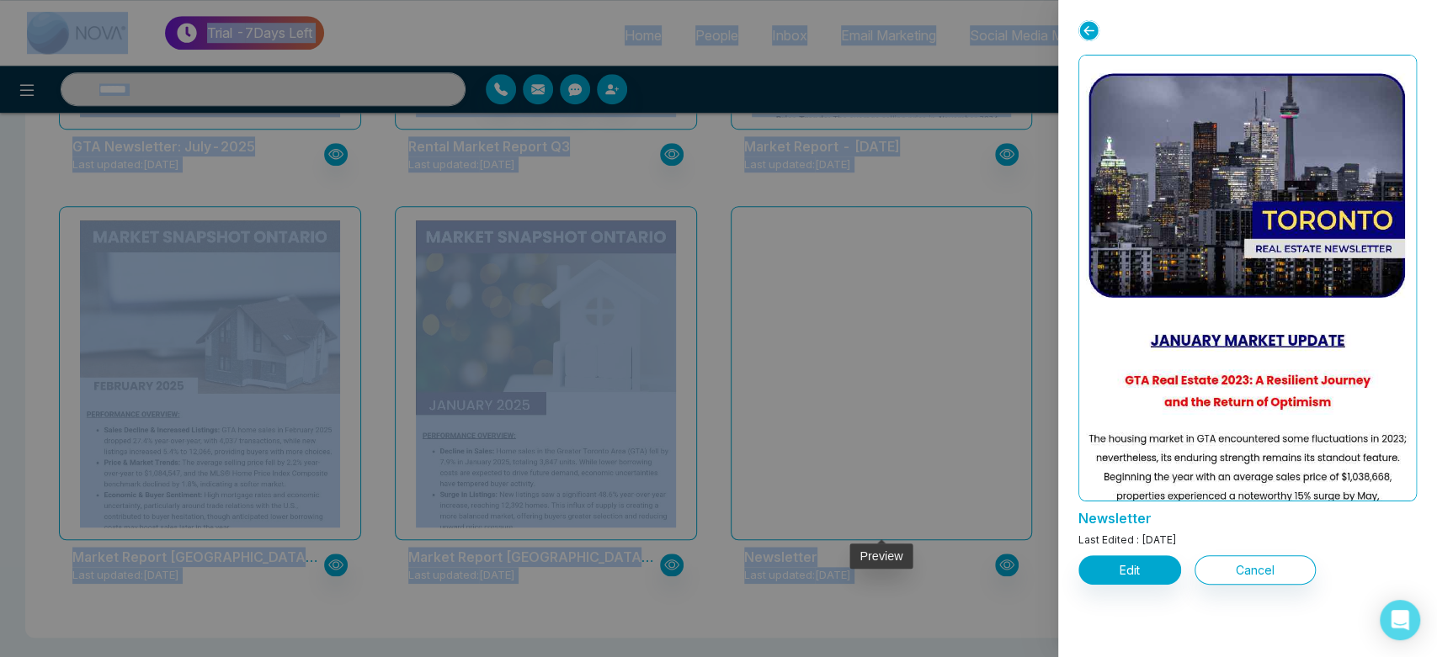
click at [879, 487] on div at bounding box center [718, 328] width 1437 height 657
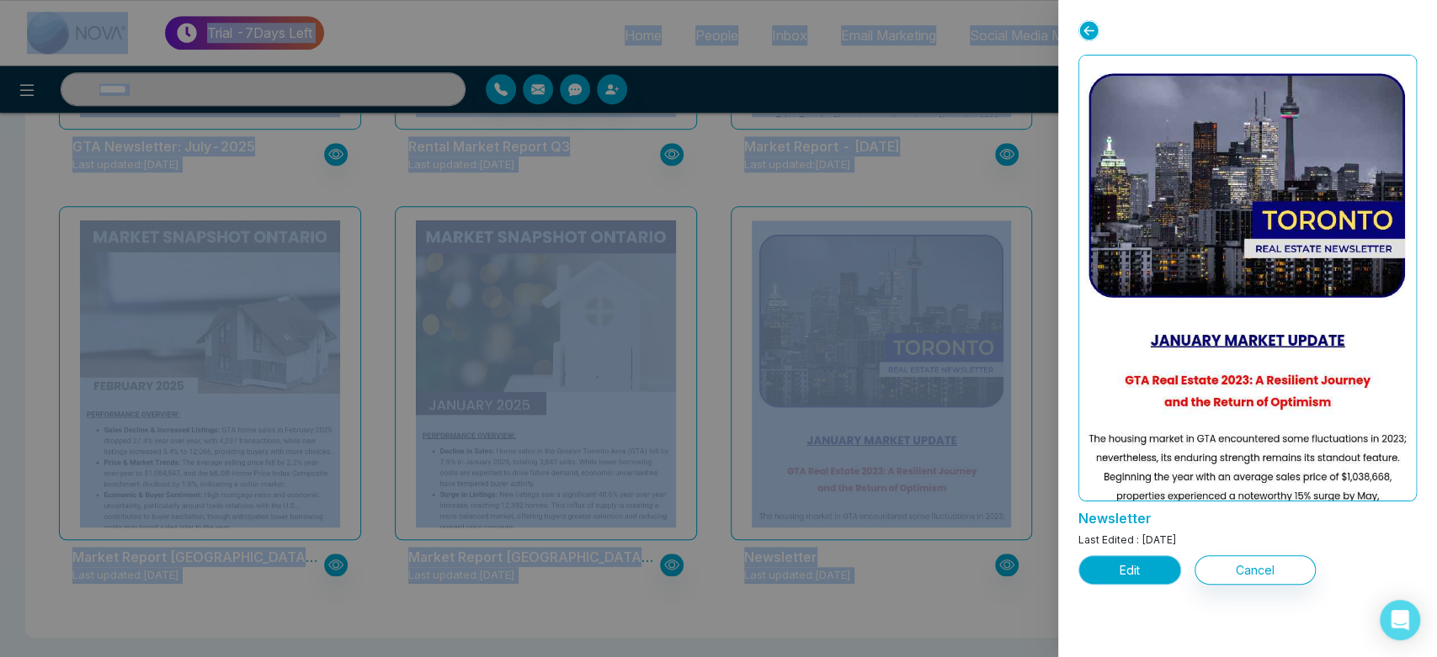
click at [1152, 579] on button "Edit" at bounding box center [1129, 570] width 103 height 29
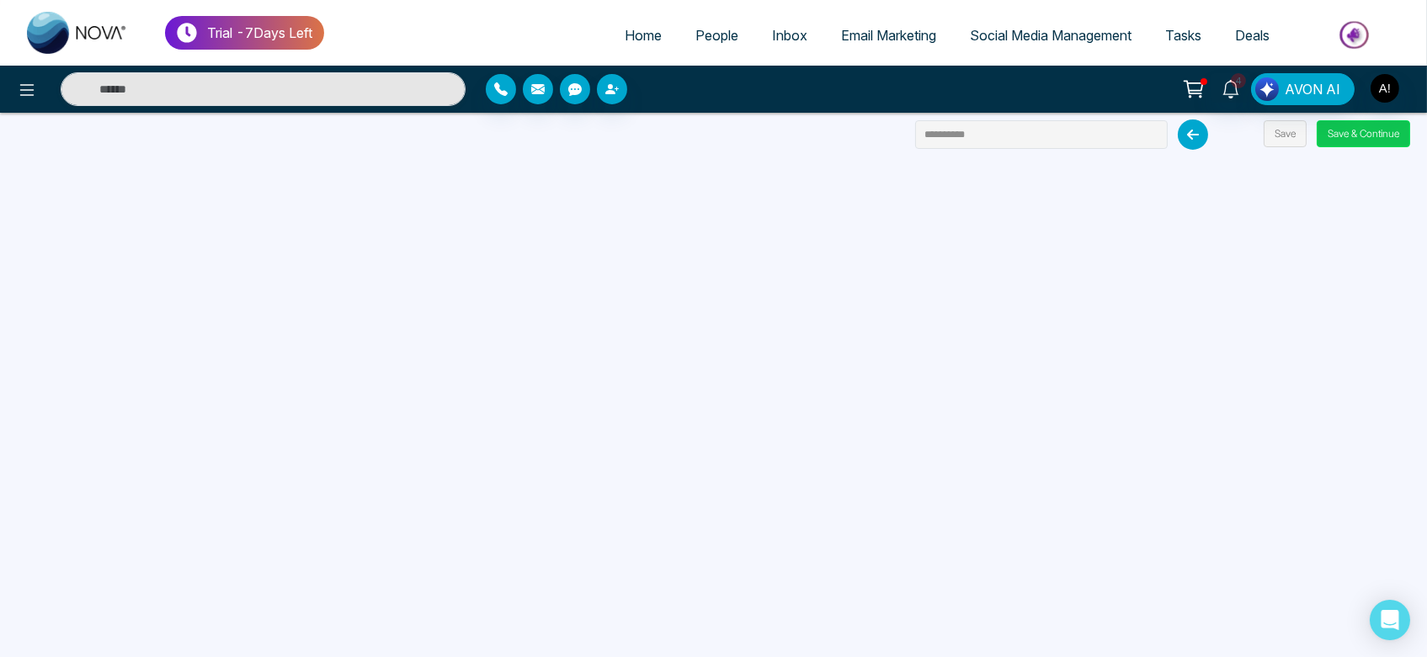
click at [1358, 136] on button "Save & Continue" at bounding box center [1363, 133] width 93 height 27
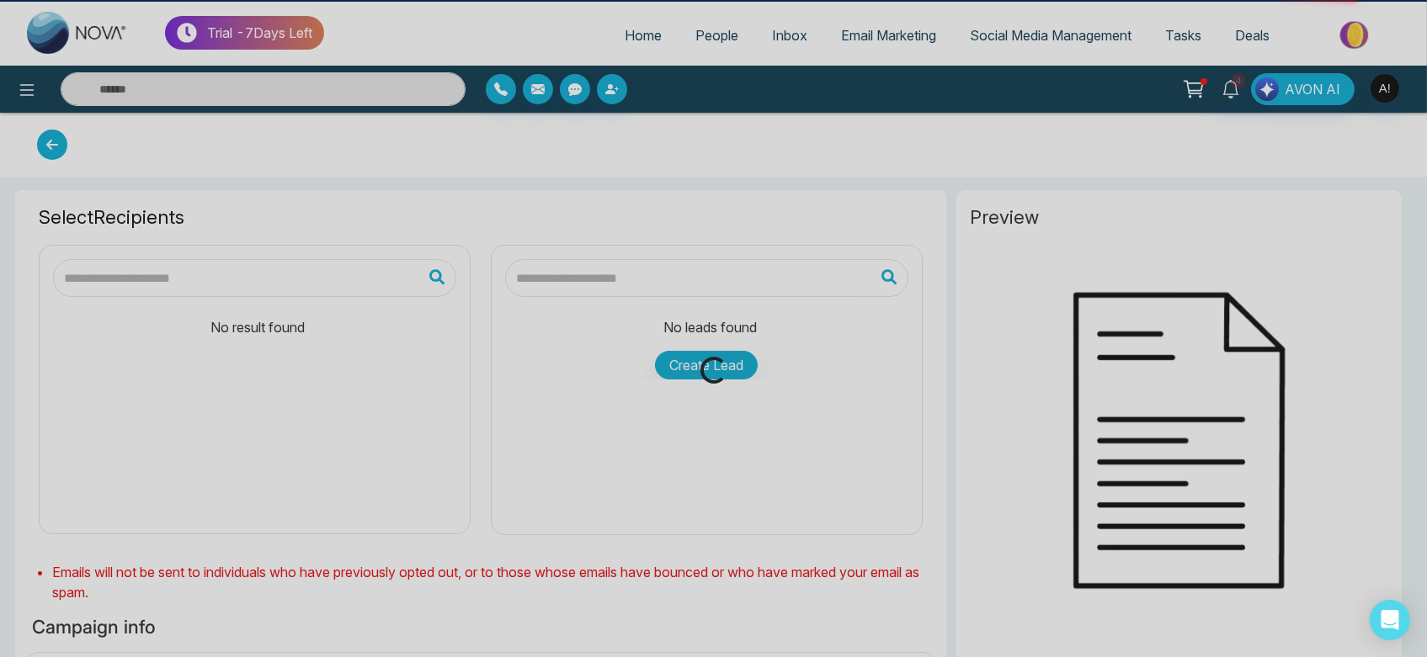
type input "**********"
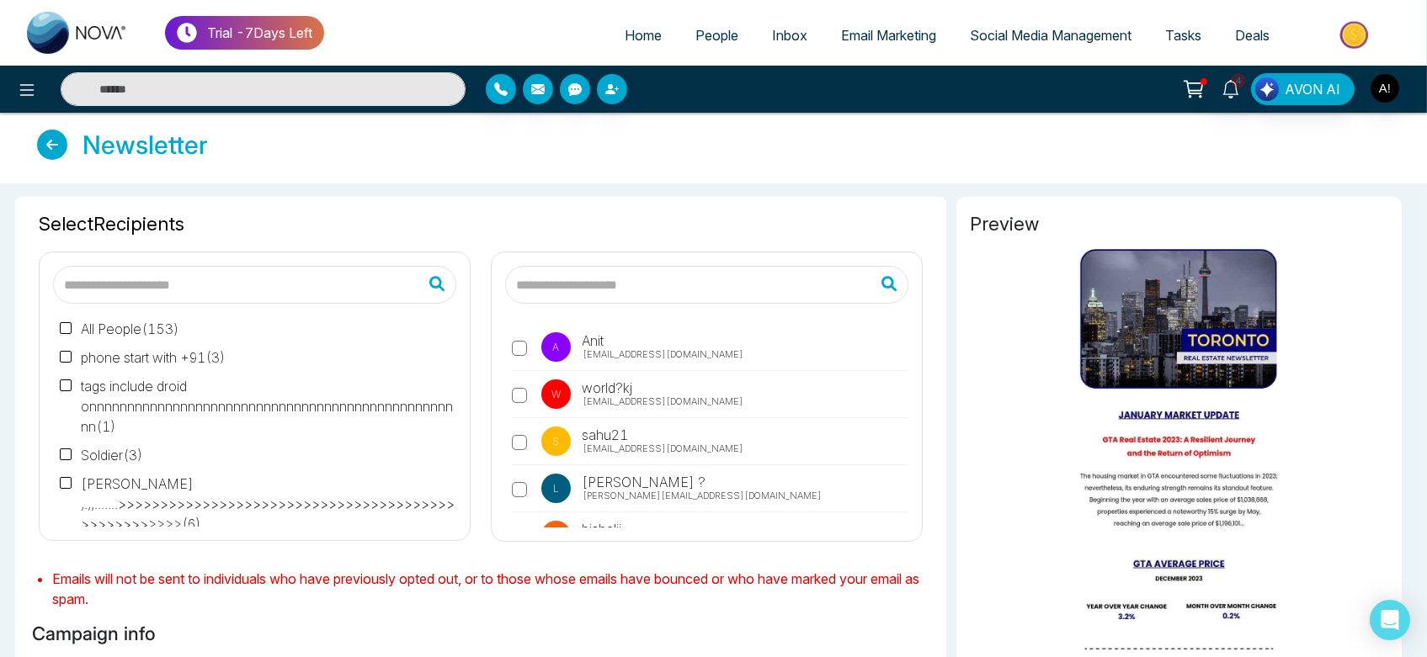
click at [512, 338] on label "A Anit [EMAIL_ADDRESS][DOMAIN_NAME]" at bounding box center [710, 352] width 396 height 39
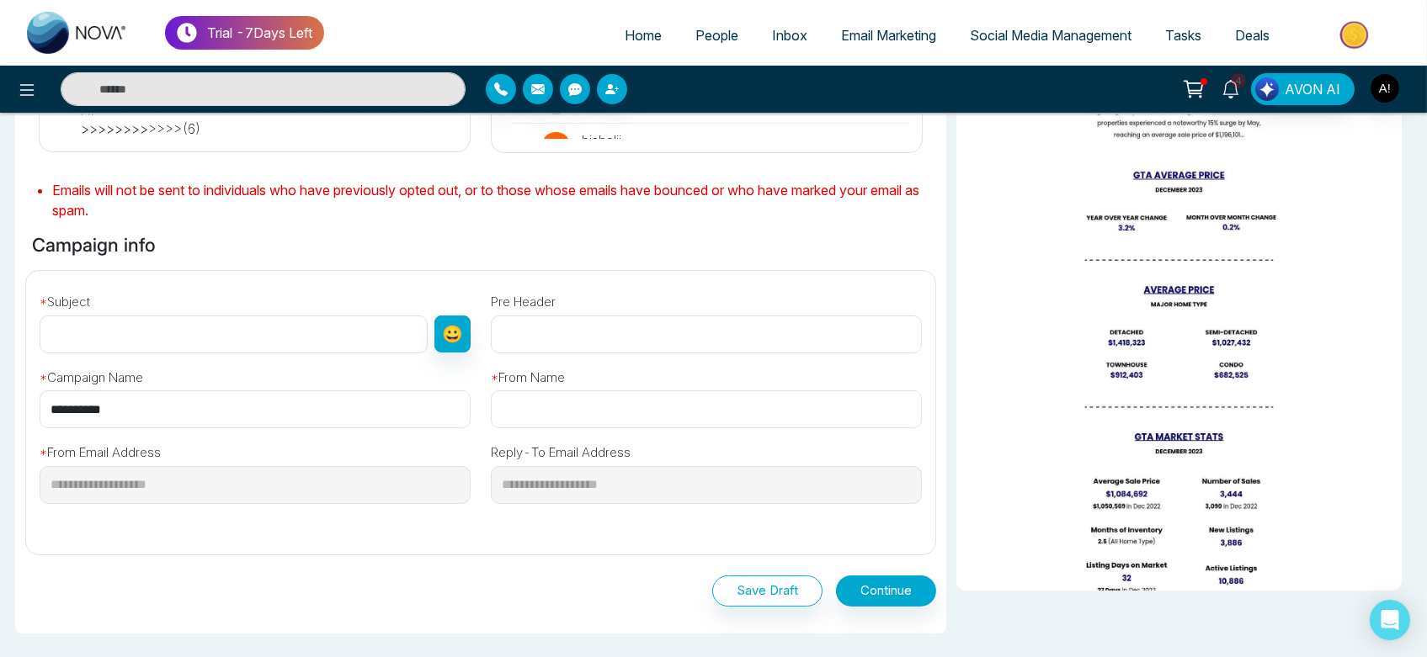
scroll to position [396, 0]
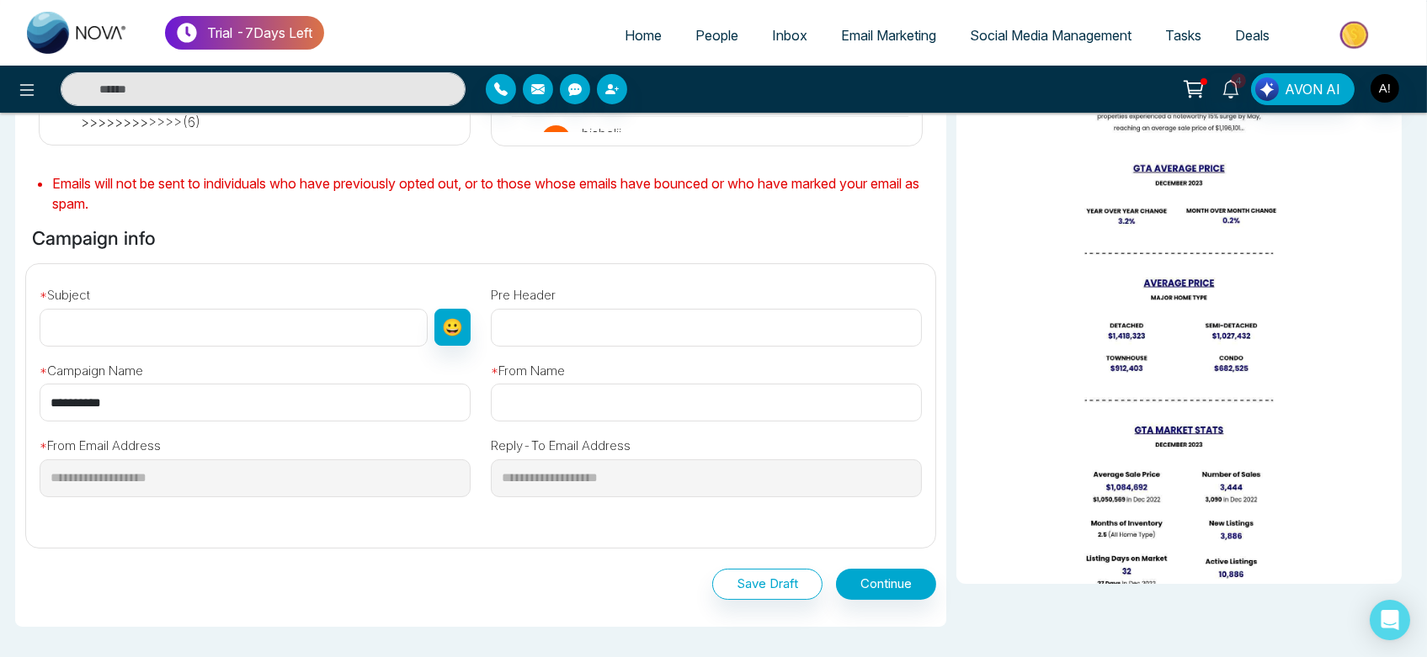
drag, startPoint x: 178, startPoint y: 407, endPoint x: 23, endPoint y: 402, distance: 155.8
click at [23, 402] on div "**********" at bounding box center [480, 399] width 929 height 270
click at [217, 330] on input "text" at bounding box center [234, 328] width 388 height 38
paste input "**********"
type input "**********"
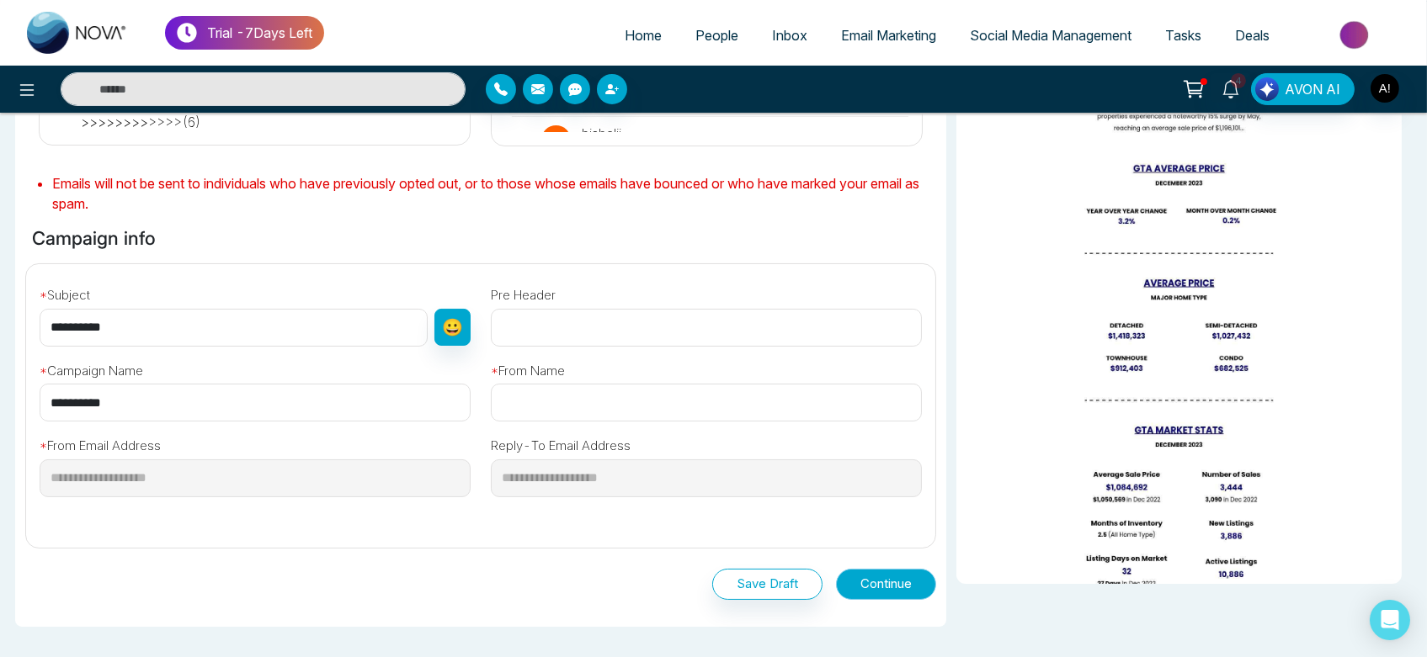
click at [875, 573] on button "Continue" at bounding box center [886, 584] width 100 height 31
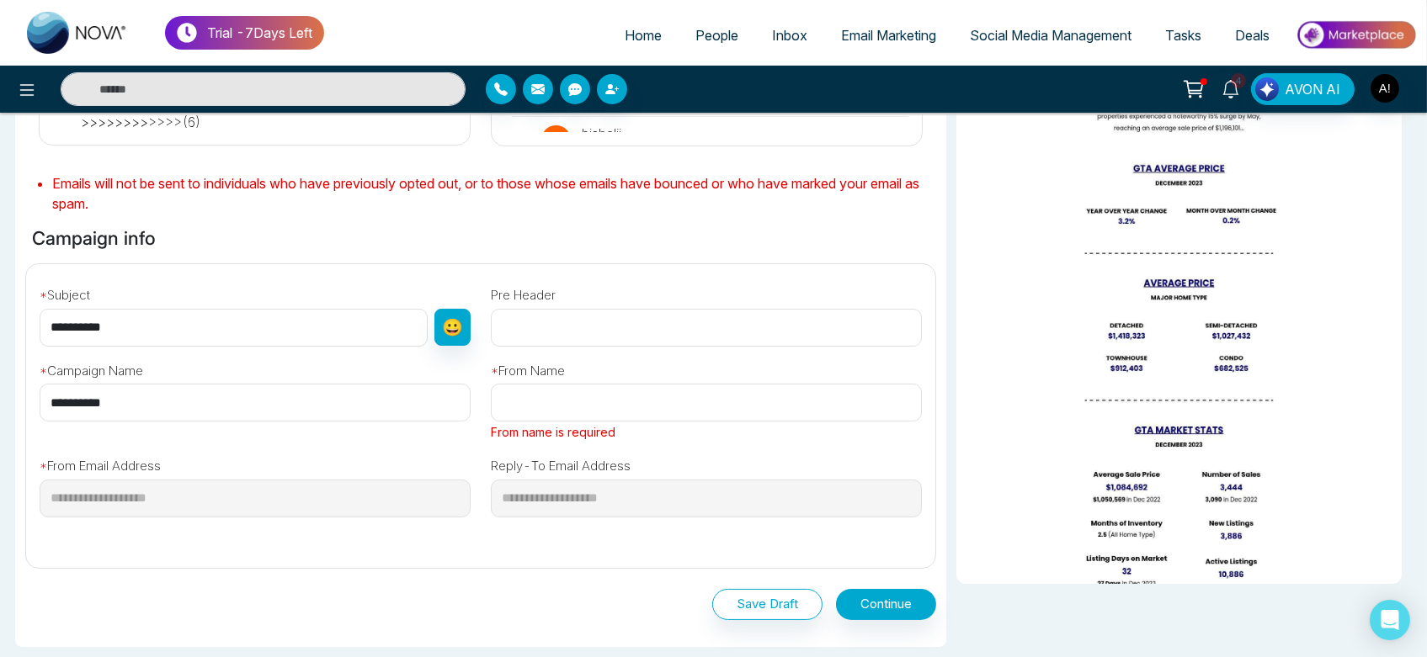
click at [652, 393] on input "text" at bounding box center [706, 403] width 431 height 38
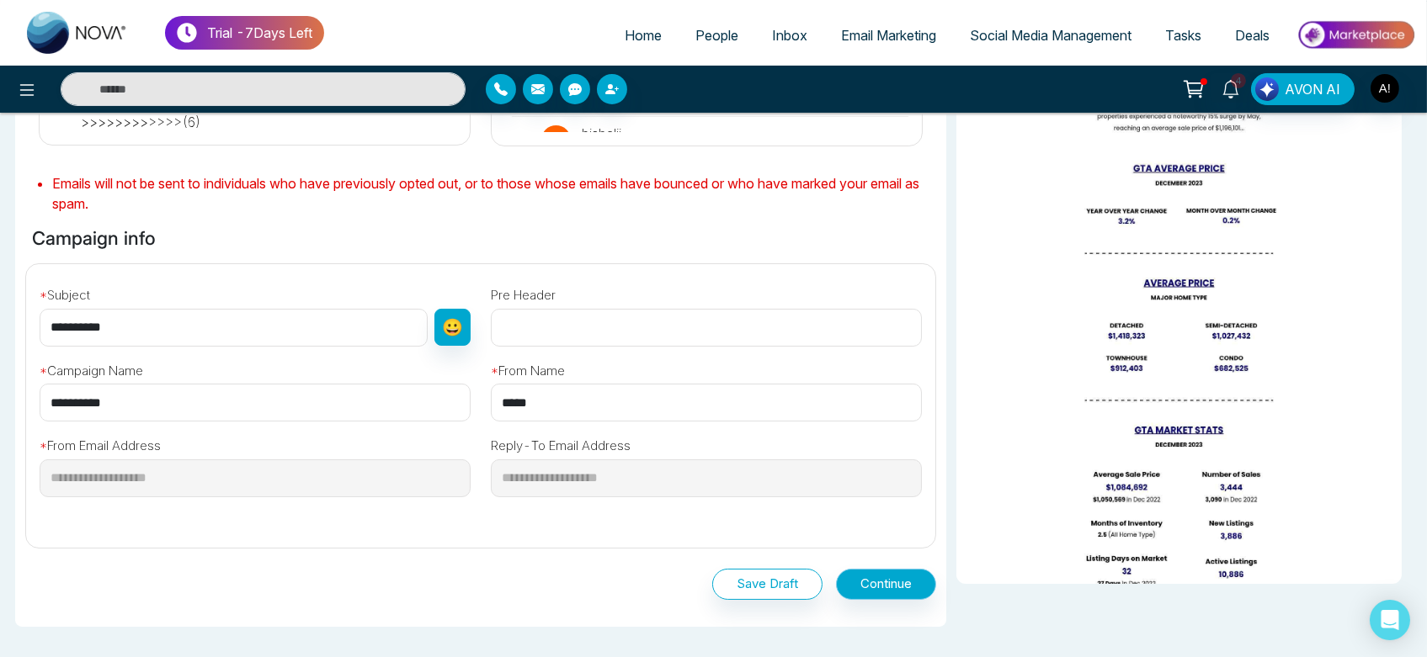
type input "*****"
click at [873, 585] on button "Continue" at bounding box center [886, 584] width 100 height 31
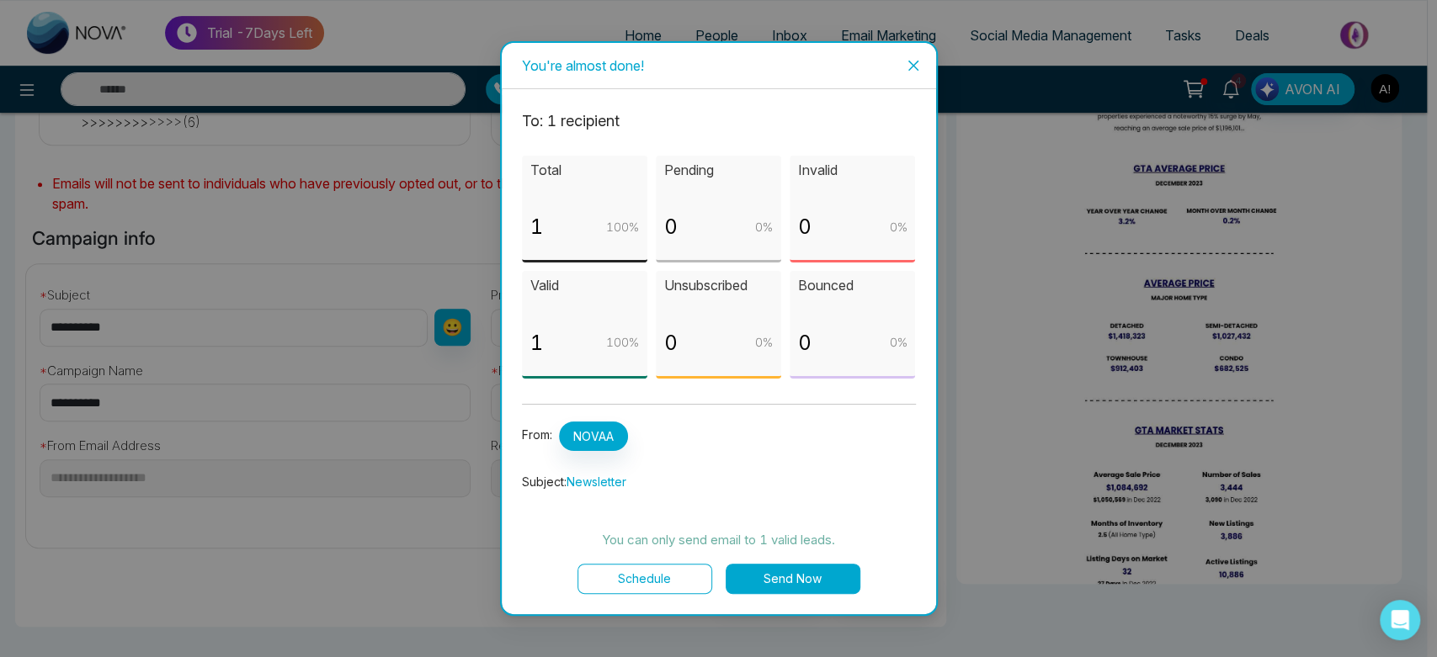
click at [769, 577] on button "Send Now" at bounding box center [793, 579] width 135 height 30
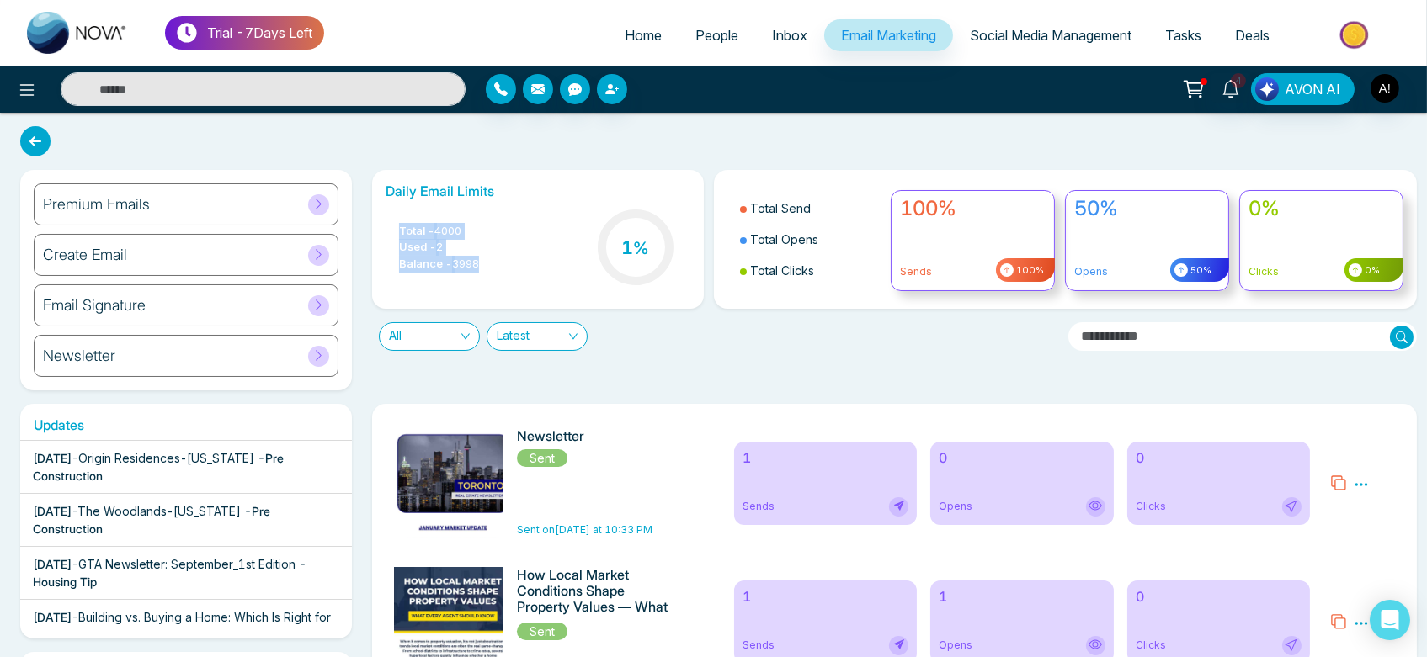
drag, startPoint x: 394, startPoint y: 216, endPoint x: 521, endPoint y: 295, distance: 149.7
click at [521, 295] on div "Daily Email Limits Total - 4000 Used - 2 Balance - 3998 1 %" at bounding box center [538, 239] width 332 height 139
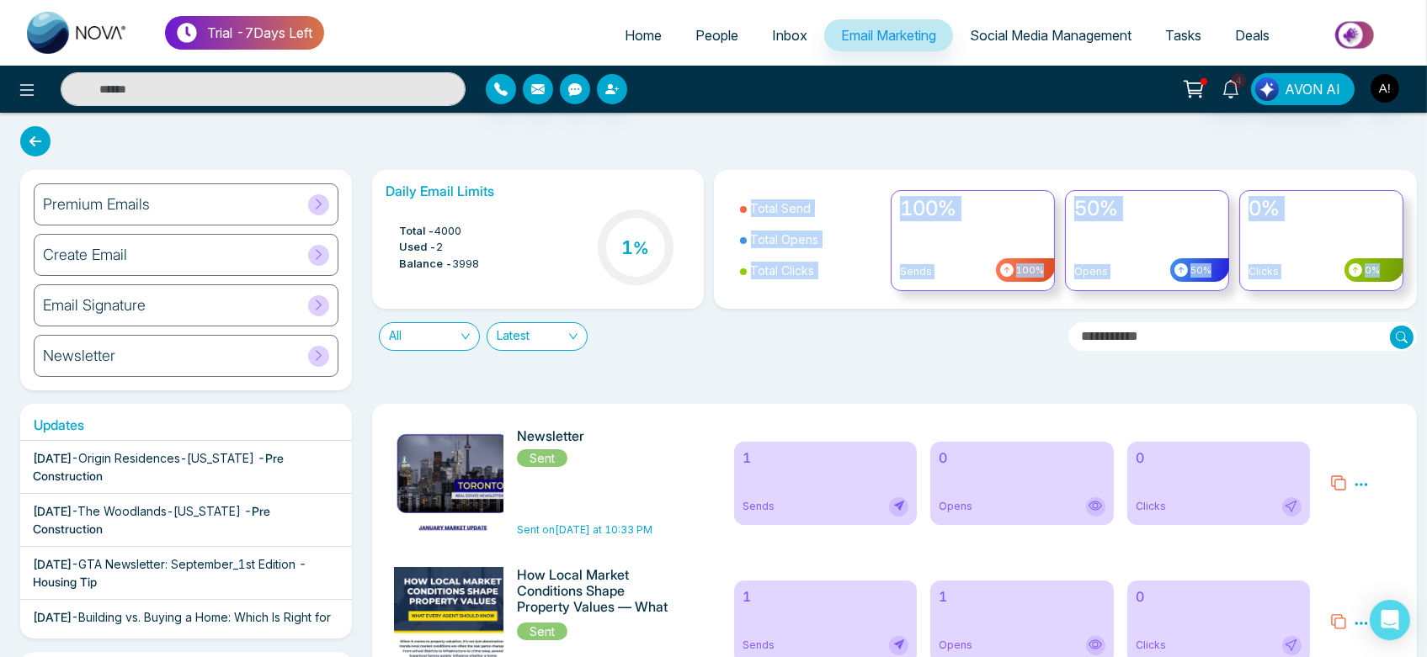
drag, startPoint x: 721, startPoint y: 221, endPoint x: 857, endPoint y: 326, distance: 172.3
click at [857, 326] on div "Daily Email Limits Total - 4000 Used - 2 Balance - 3998 1 % Total Send Total Op…" at bounding box center [889, 260] width 1055 height 181
click at [1001, 278] on div "100%" at bounding box center [1025, 270] width 59 height 24
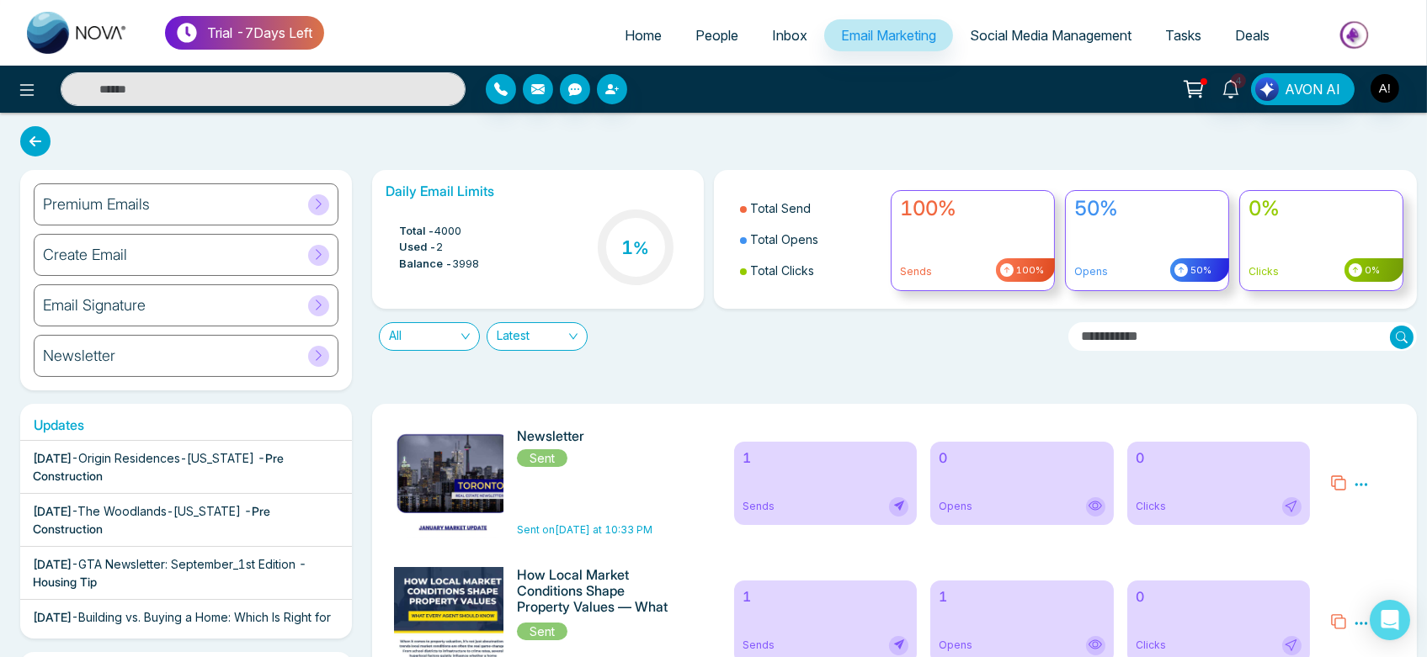
click at [1120, 253] on div "50% Opens 50%" at bounding box center [1147, 240] width 164 height 101
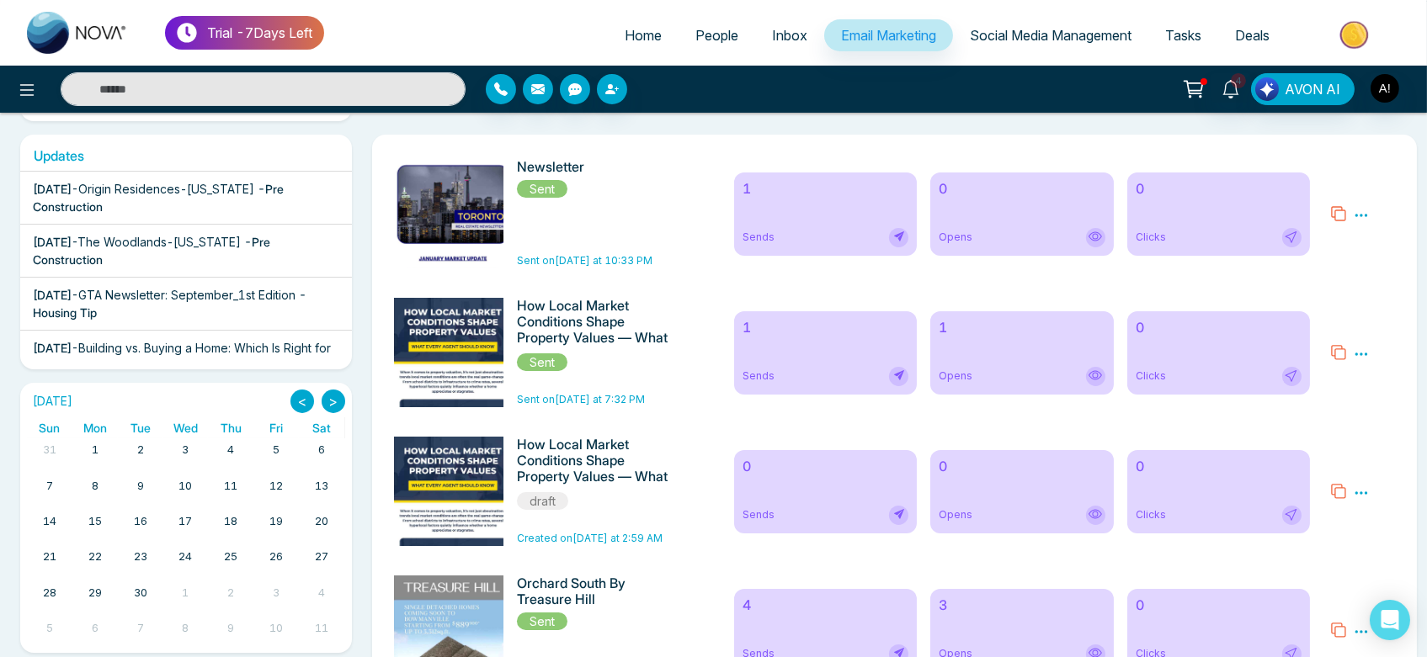
scroll to position [328, 0]
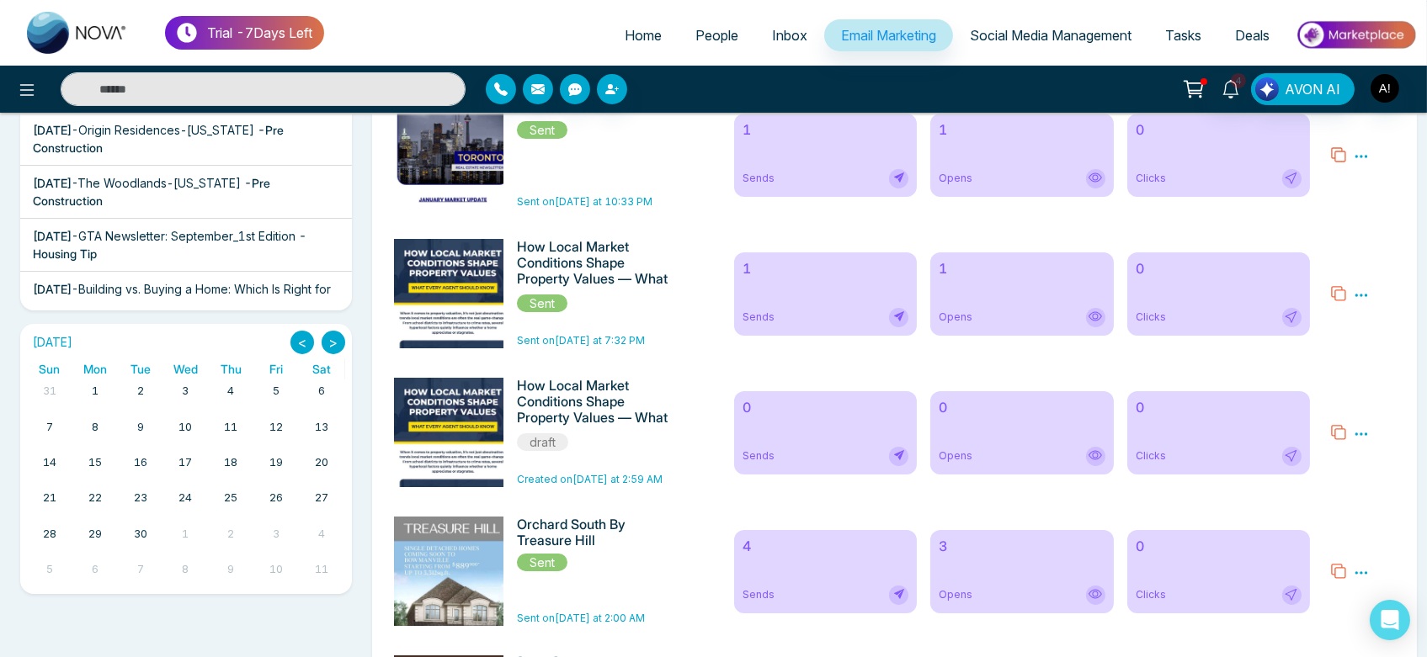
click at [272, 431] on link "12" at bounding box center [276, 428] width 20 height 24
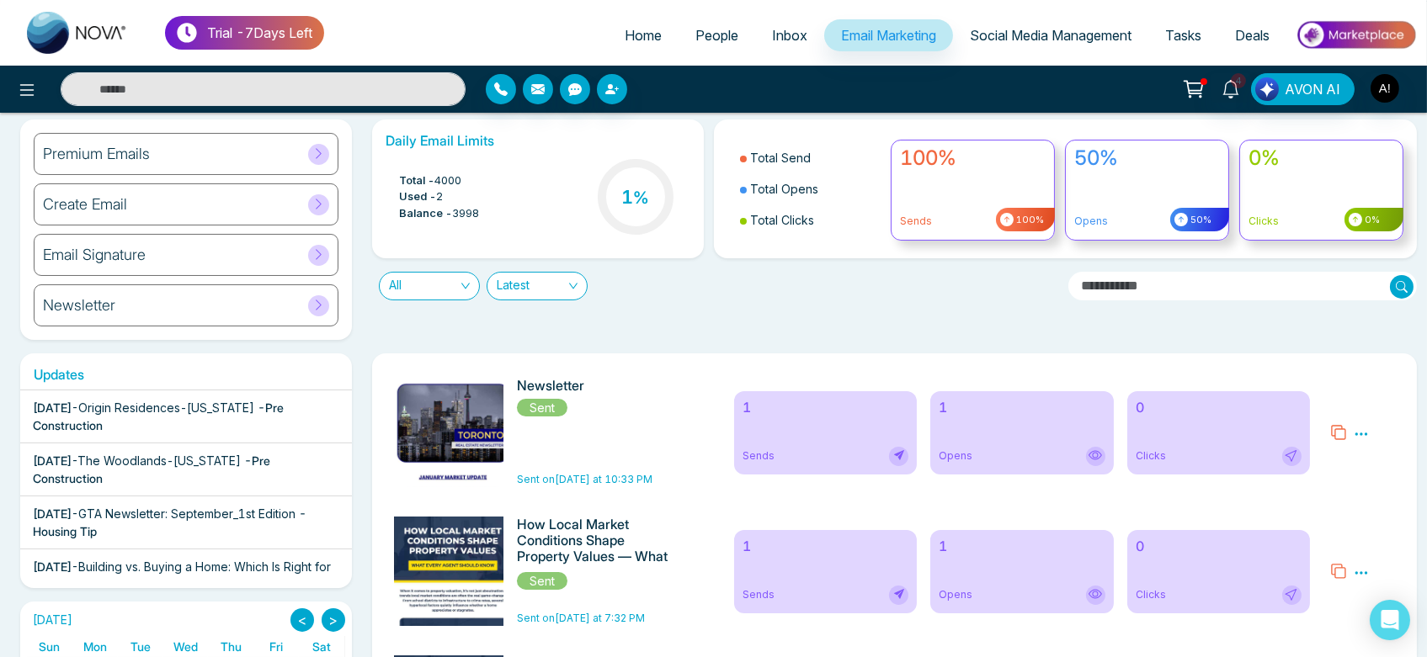
scroll to position [0, 0]
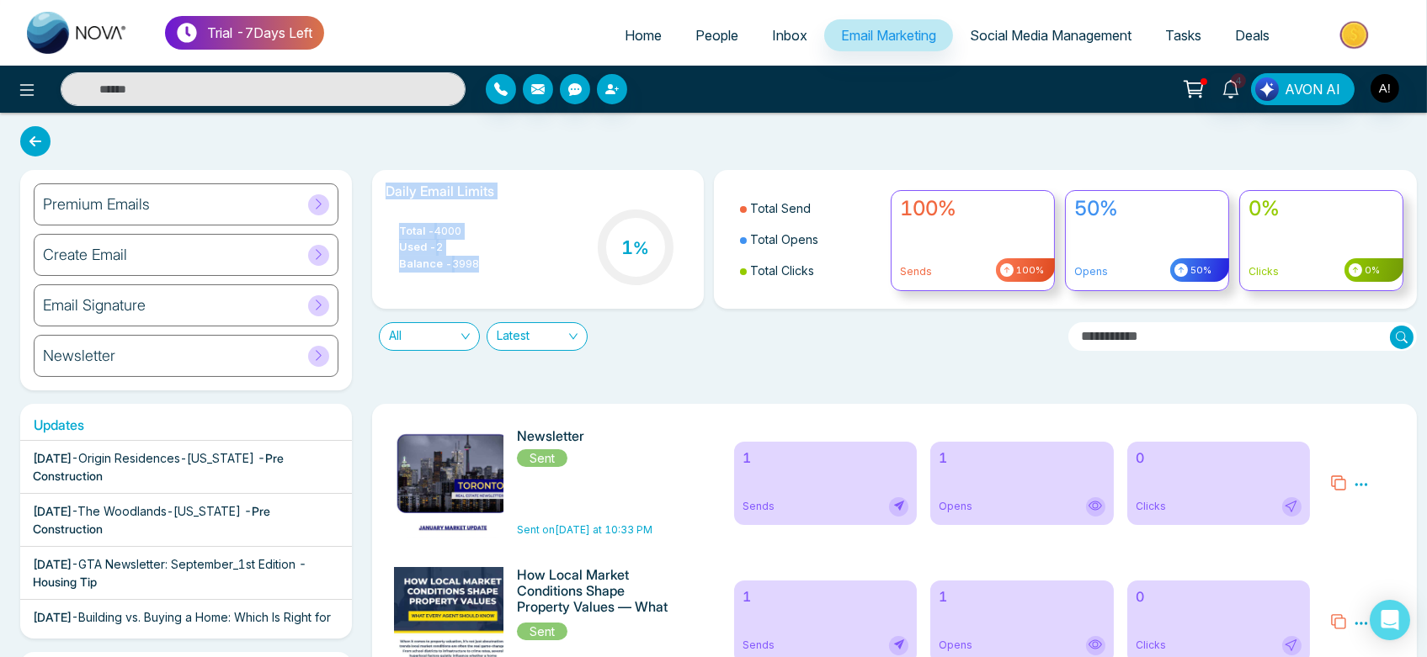
drag, startPoint x: 376, startPoint y: 195, endPoint x: 499, endPoint y: 290, distance: 155.4
click at [499, 290] on div "Daily Email Limits Total - 4000 Used - 2 Balance - 3998 1 %" at bounding box center [538, 239] width 332 height 139
click at [499, 290] on div "Total - 4000 Used - 2 Balance - 3998 1 %" at bounding box center [538, 249] width 305 height 86
click at [1038, 33] on span "Social Media Management" at bounding box center [1051, 35] width 162 height 17
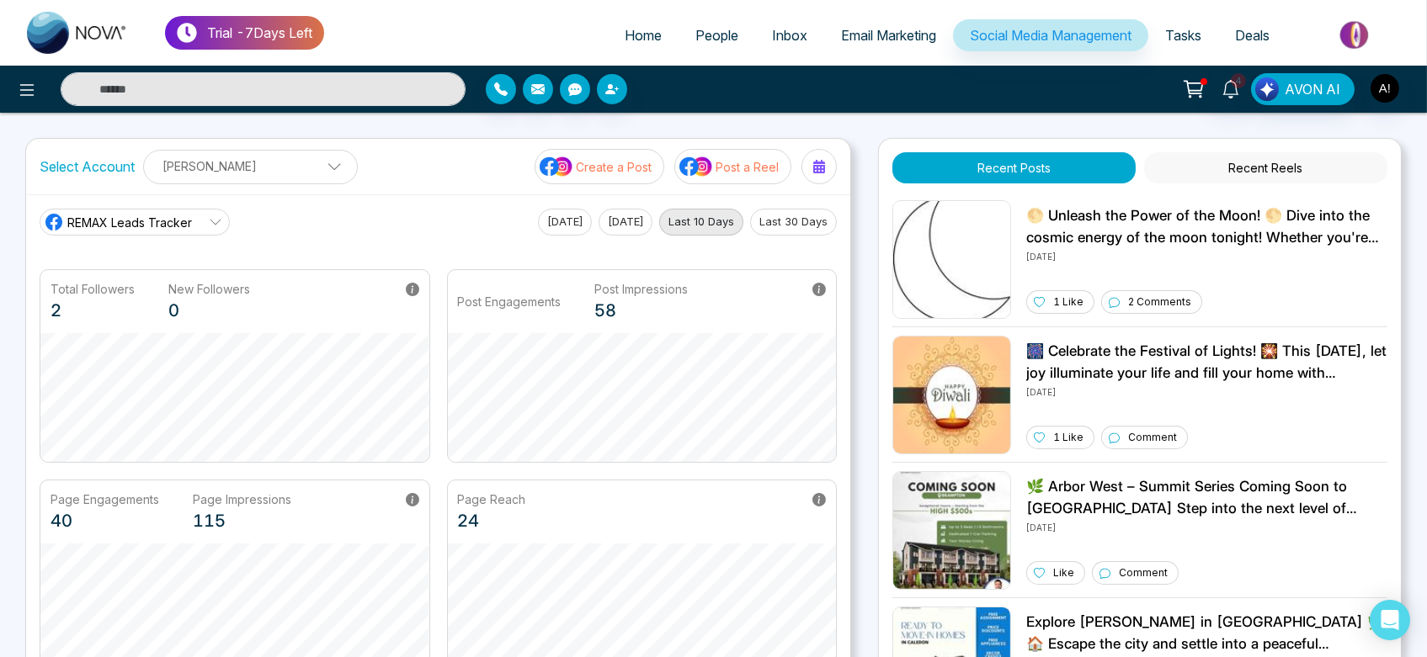
click at [717, 48] on link "People" at bounding box center [717, 35] width 77 height 32
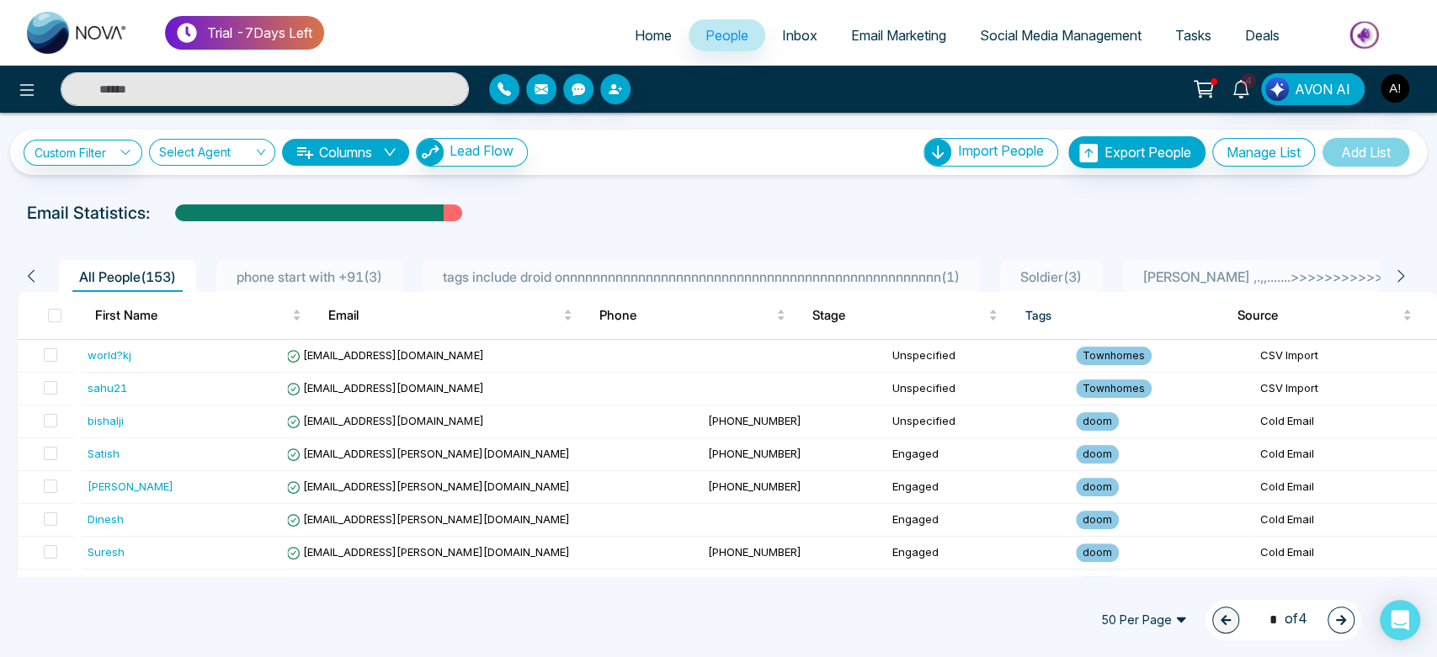
click at [326, 270] on span "phone start with +91 ( 3 )" at bounding box center [309, 277] width 159 height 17
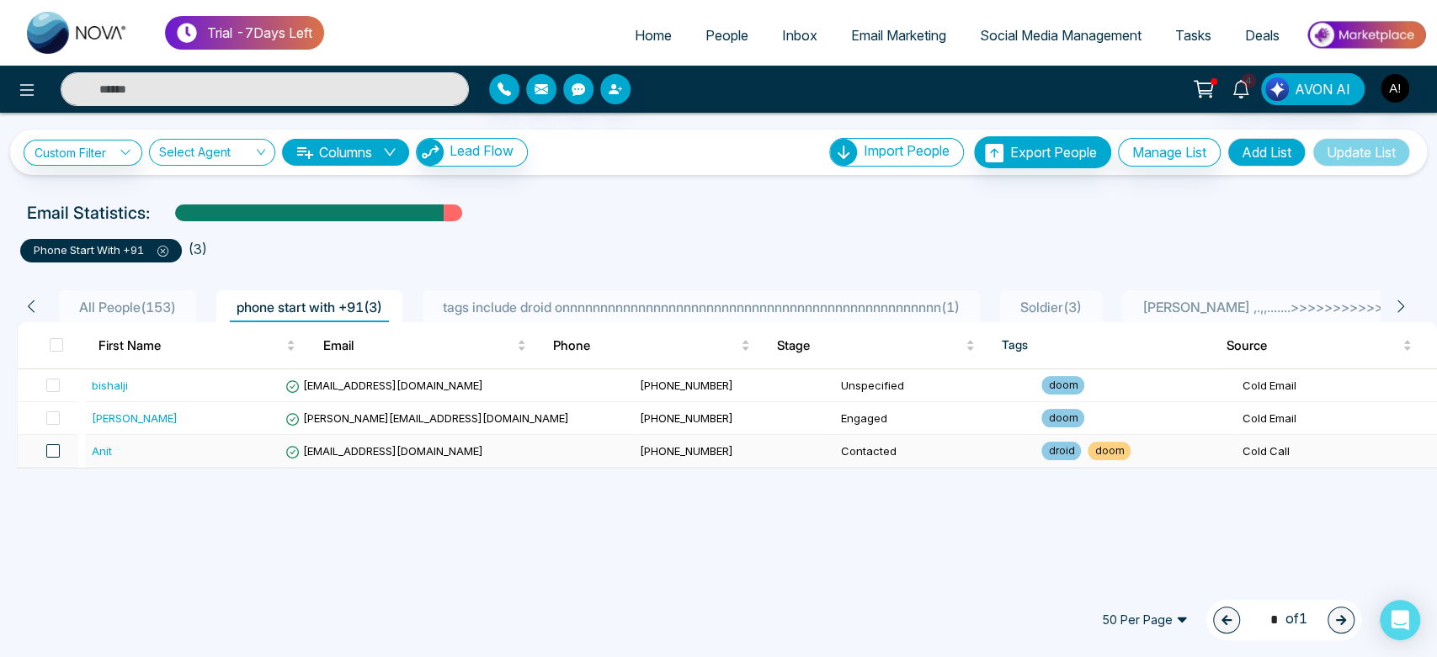
click at [57, 451] on span at bounding box center [52, 450] width 13 height 13
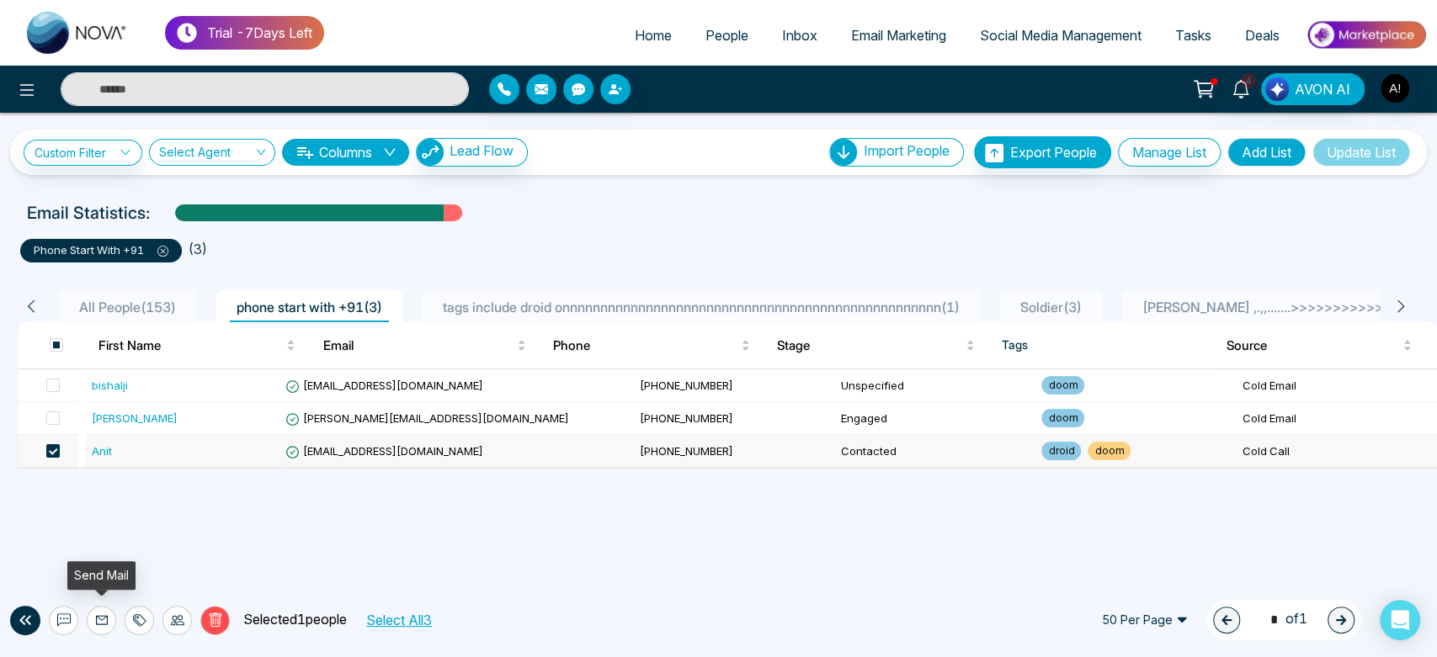
click at [100, 625] on icon at bounding box center [101, 620] width 13 height 13
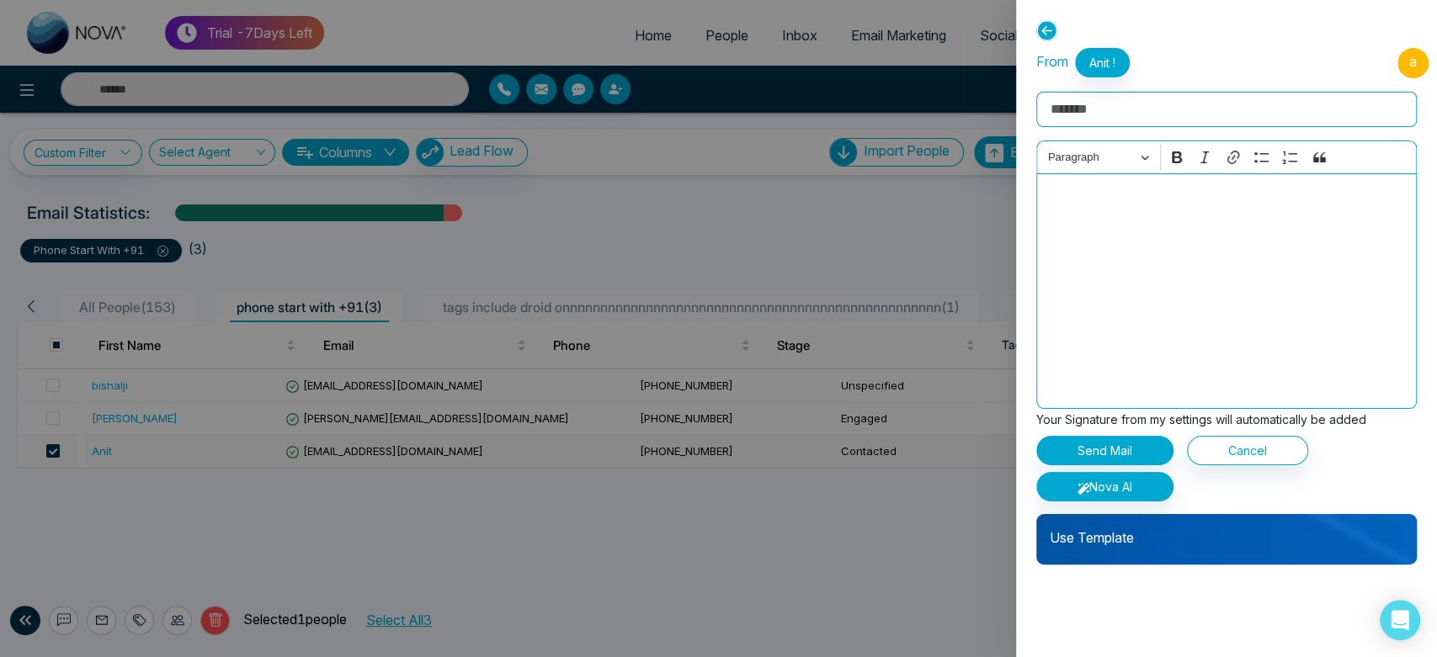
click at [1162, 546] on p "Use Template" at bounding box center [1226, 531] width 381 height 34
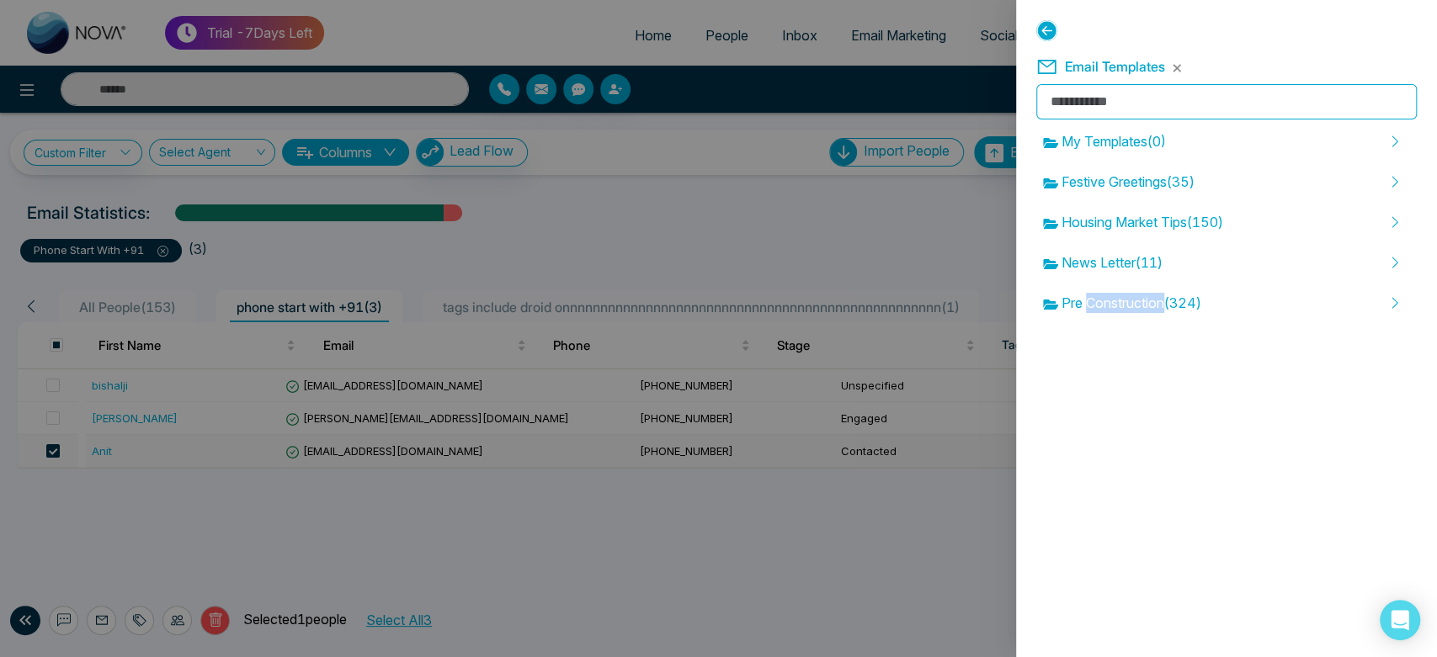
click at [1162, 546] on div "**********" at bounding box center [1226, 328] width 421 height 657
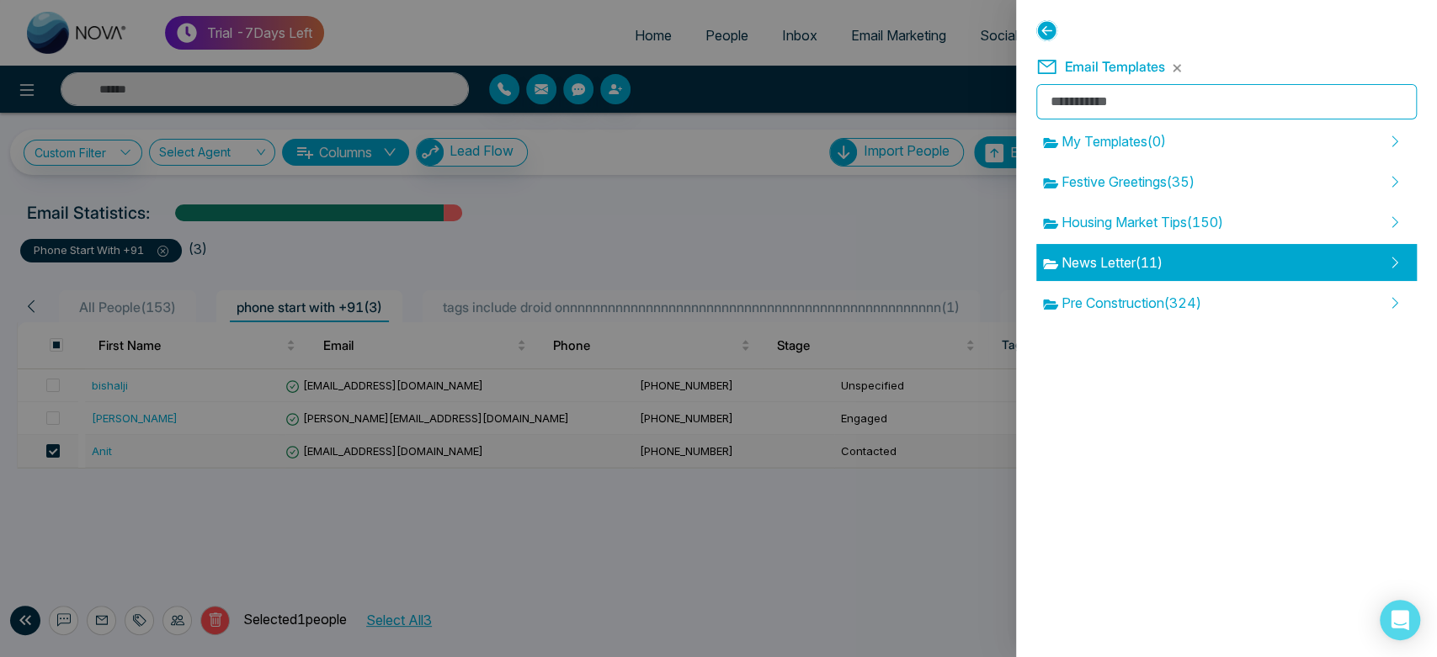
click at [1174, 256] on div "News Letter ( 11 )" at bounding box center [1226, 262] width 381 height 37
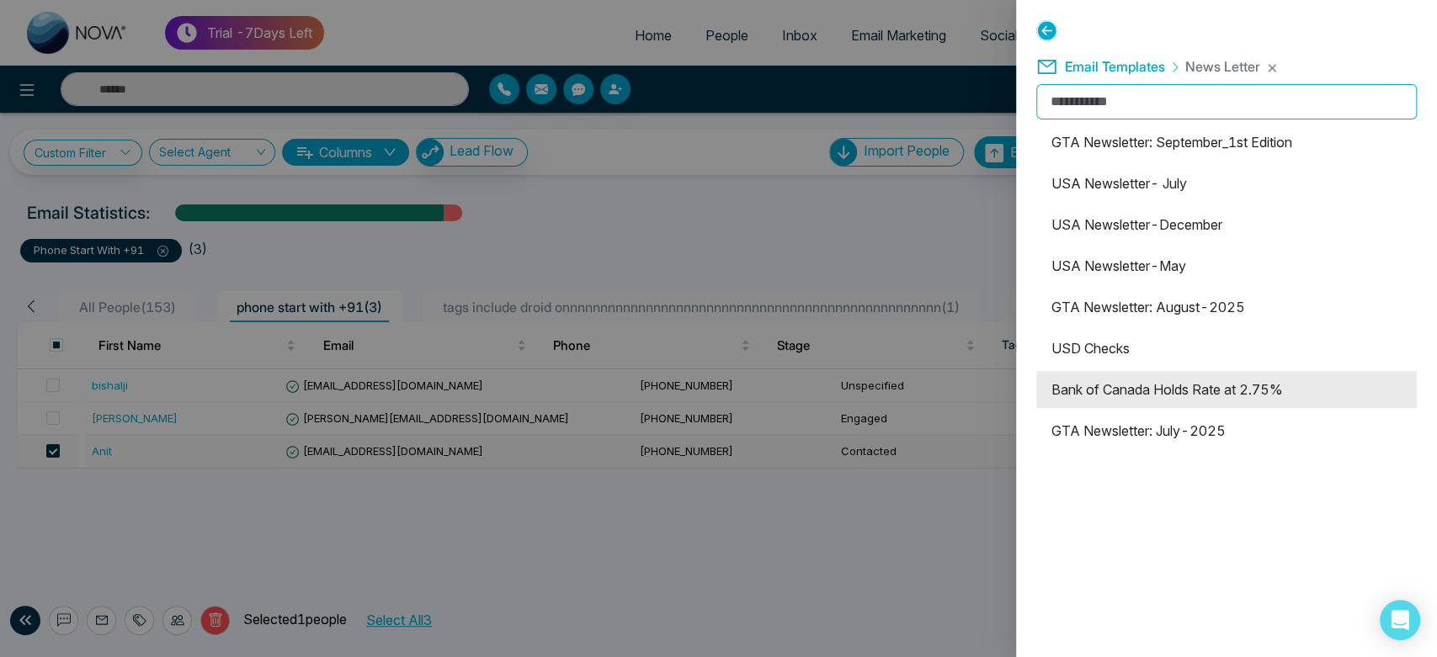
click at [1155, 391] on li "Bank of Canada Holds Rate at 2.75%" at bounding box center [1226, 389] width 381 height 37
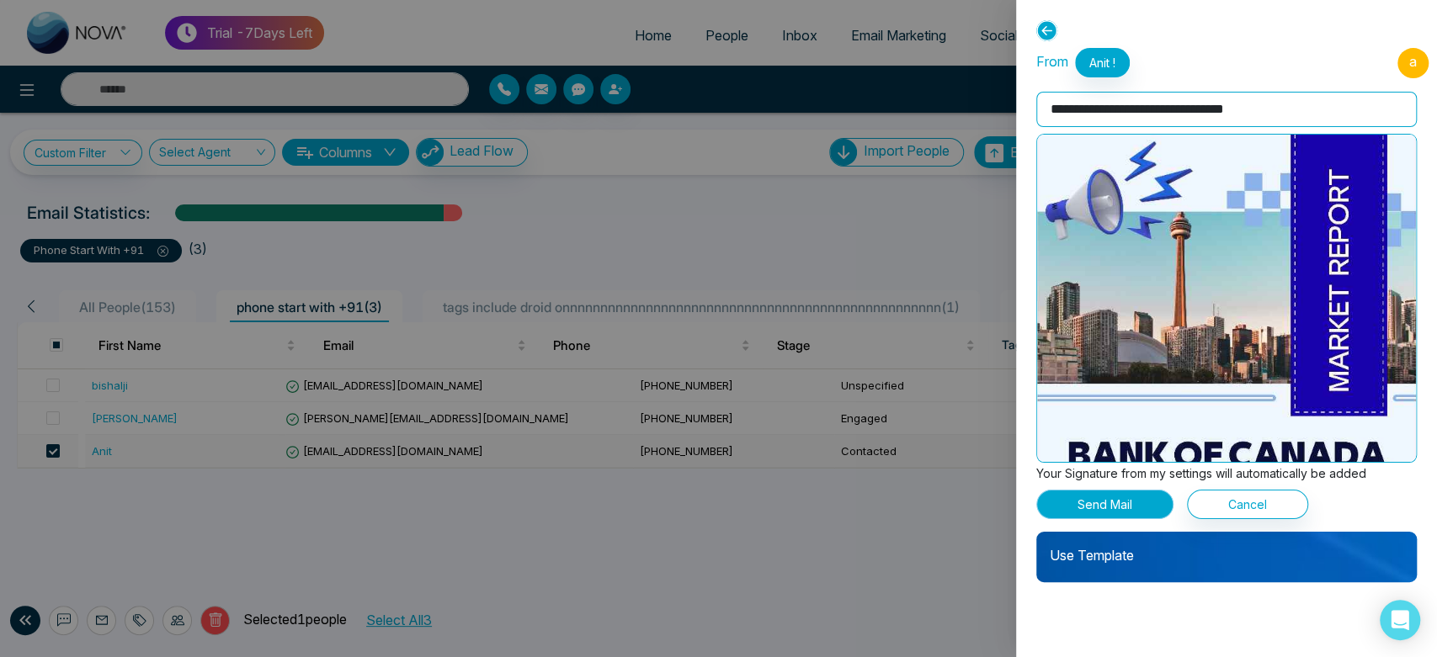
click at [1131, 491] on button "Send Mail" at bounding box center [1104, 504] width 137 height 29
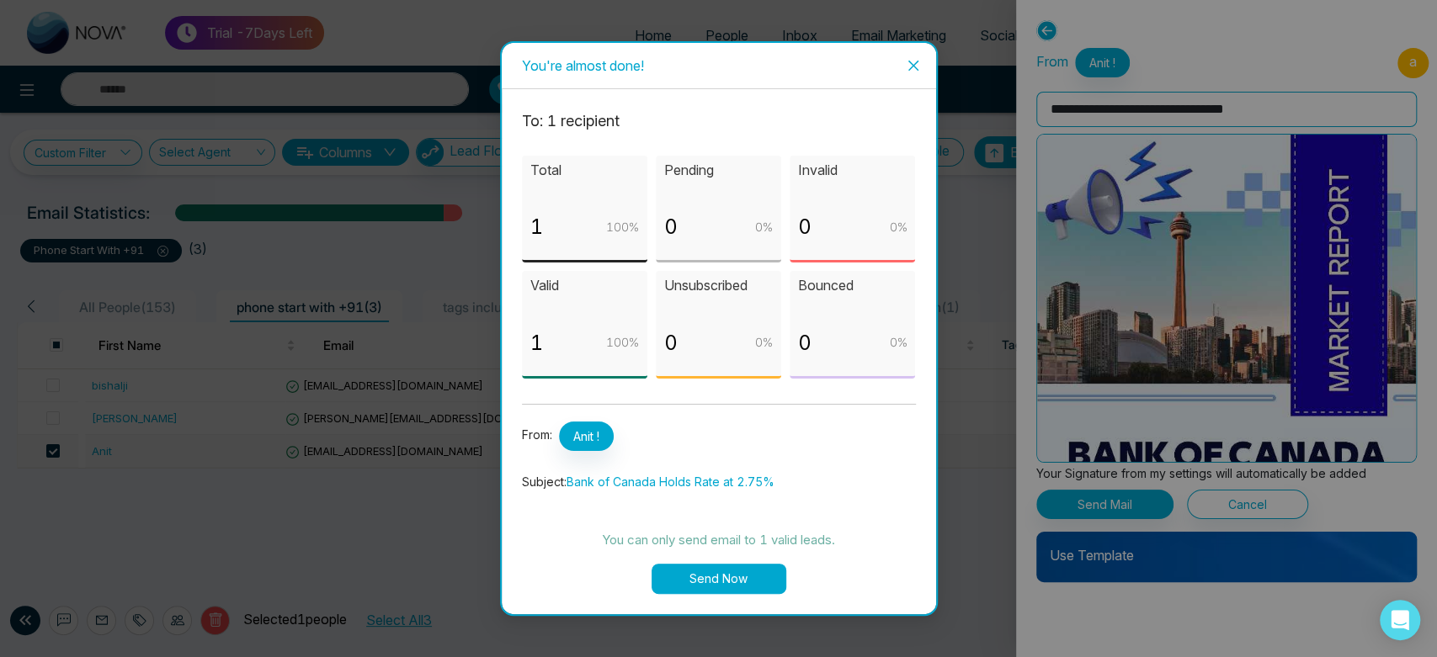
click at [748, 585] on button "Send Now" at bounding box center [719, 579] width 135 height 30
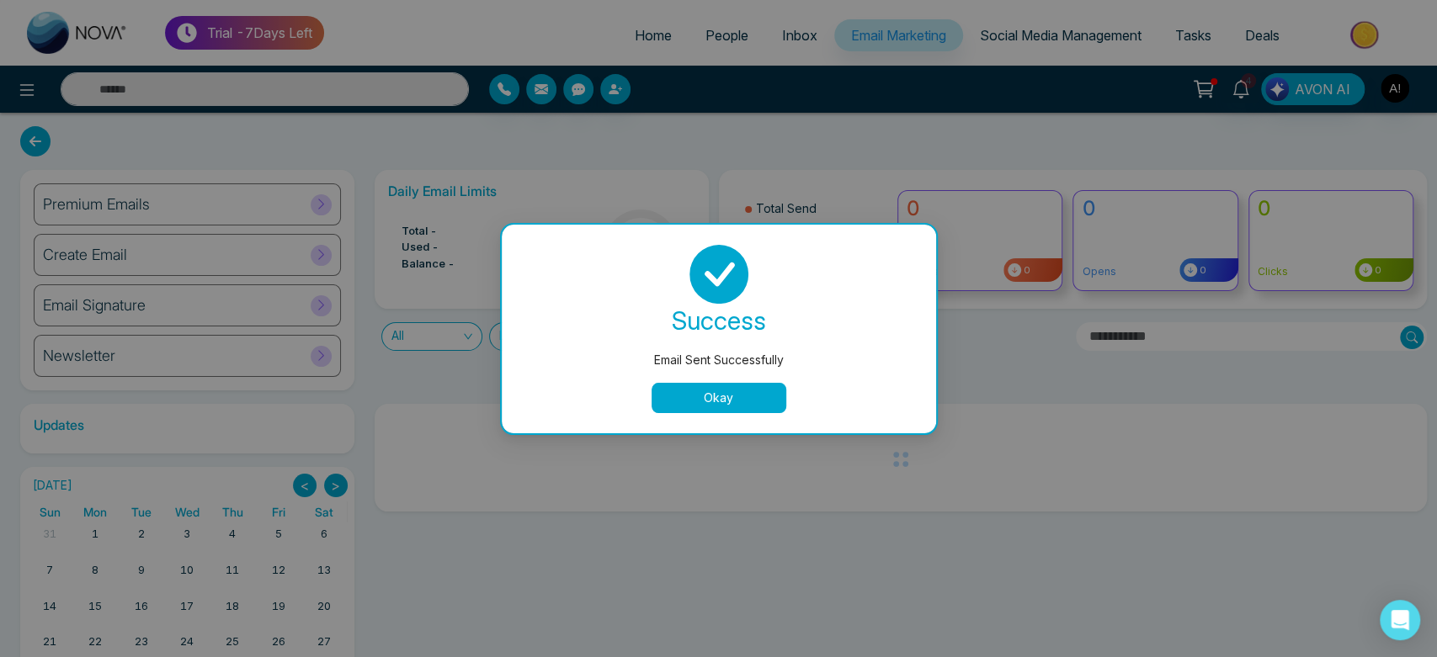
click at [737, 394] on button "Okay" at bounding box center [719, 398] width 135 height 30
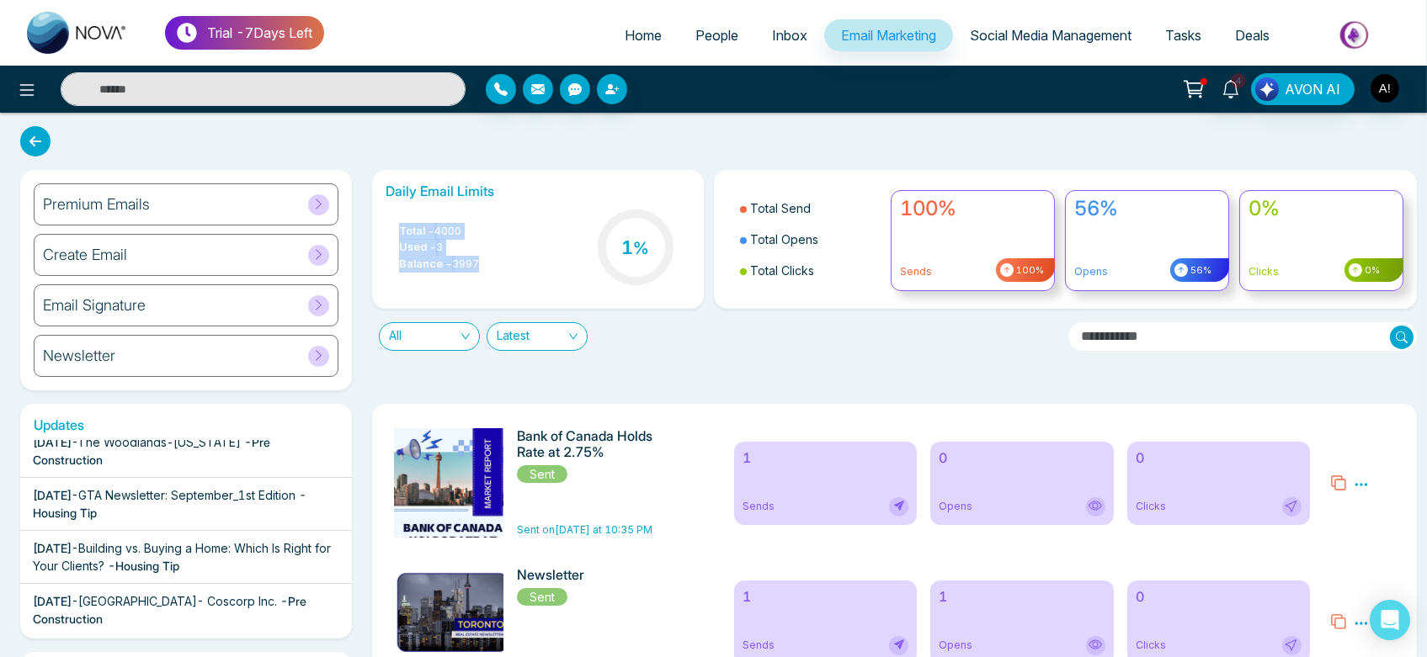
drag, startPoint x: 388, startPoint y: 227, endPoint x: 523, endPoint y: 282, distance: 145.4
click at [523, 282] on div "Total - 4000 Used - 3 Balance - 3997 1 %" at bounding box center [538, 249] width 305 height 86
click at [695, 32] on span "People" at bounding box center [716, 35] width 43 height 17
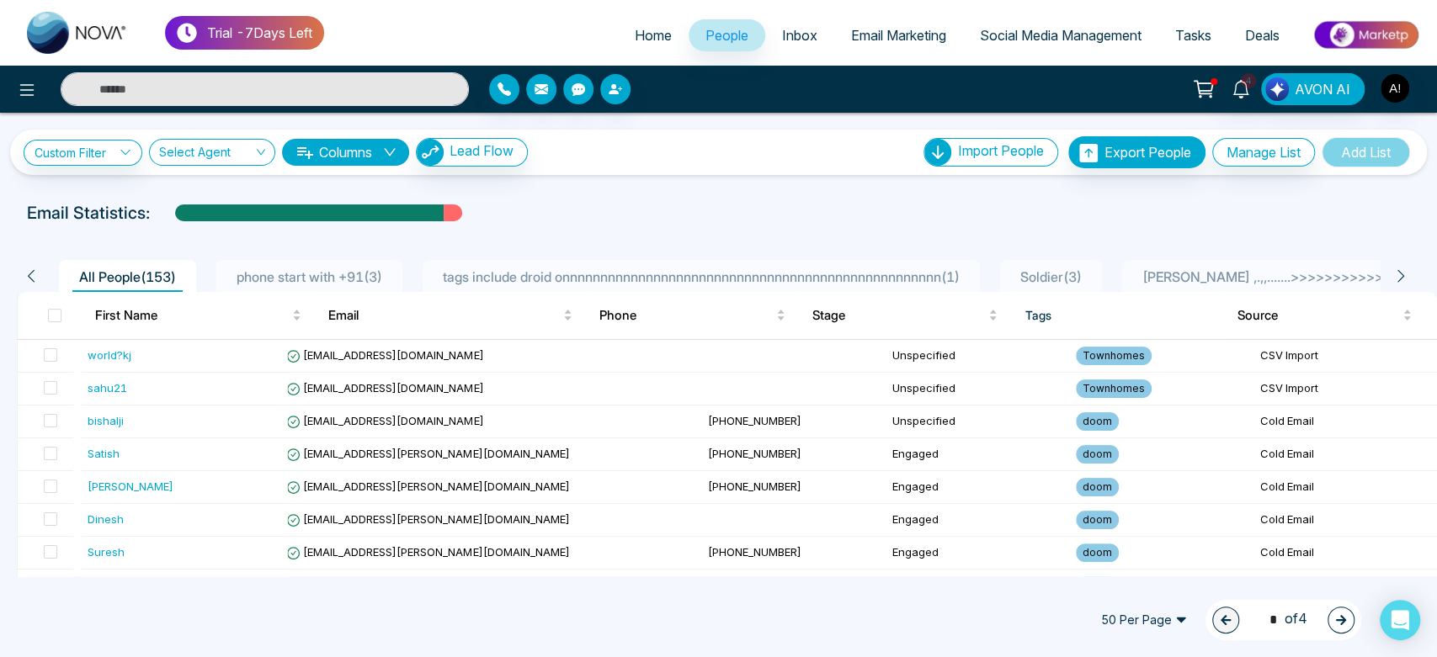
click at [642, 280] on span "tags include droid onnnnnnnnnnnnnnnnnnnnnnnnnnnnnnnnnnnnnnnnnnnnnnnnnn ( 1 )" at bounding box center [701, 277] width 530 height 17
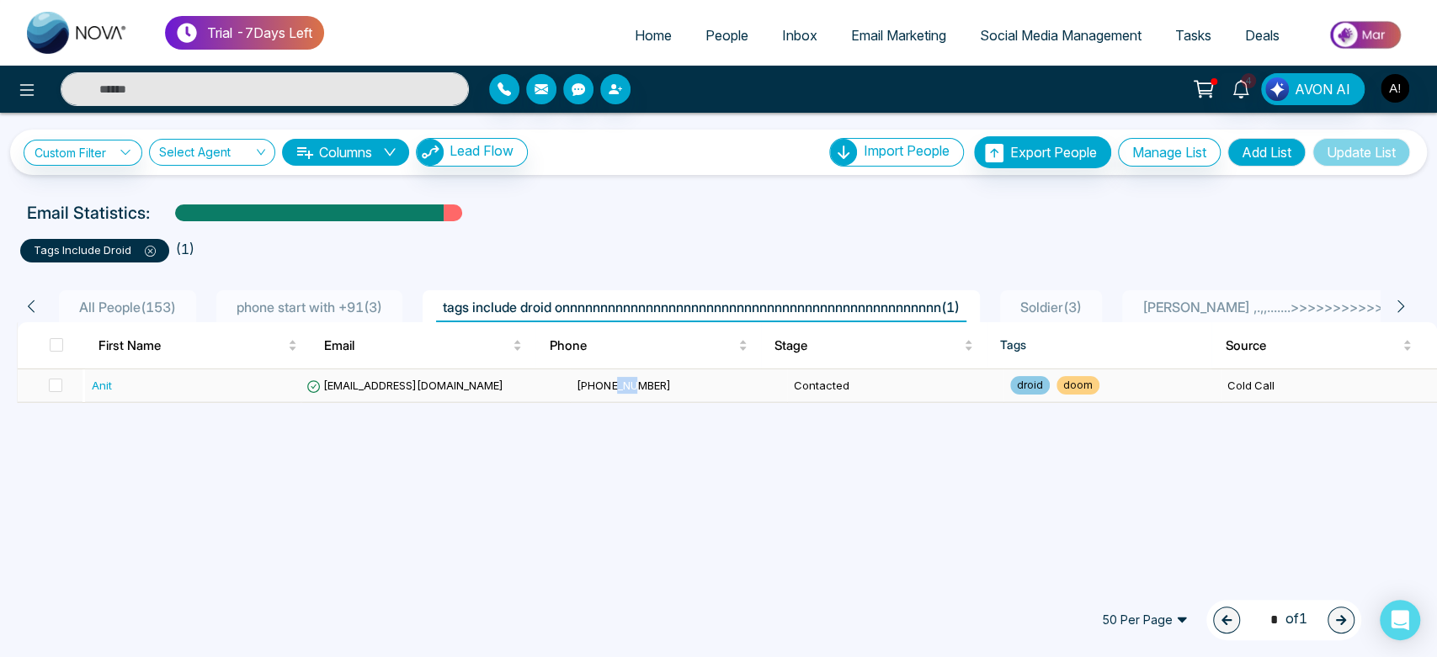
drag, startPoint x: 585, startPoint y: 402, endPoint x: 614, endPoint y: 380, distance: 36.5
click at [614, 380] on td "[PHONE_NUMBER]" at bounding box center [678, 386] width 216 height 33
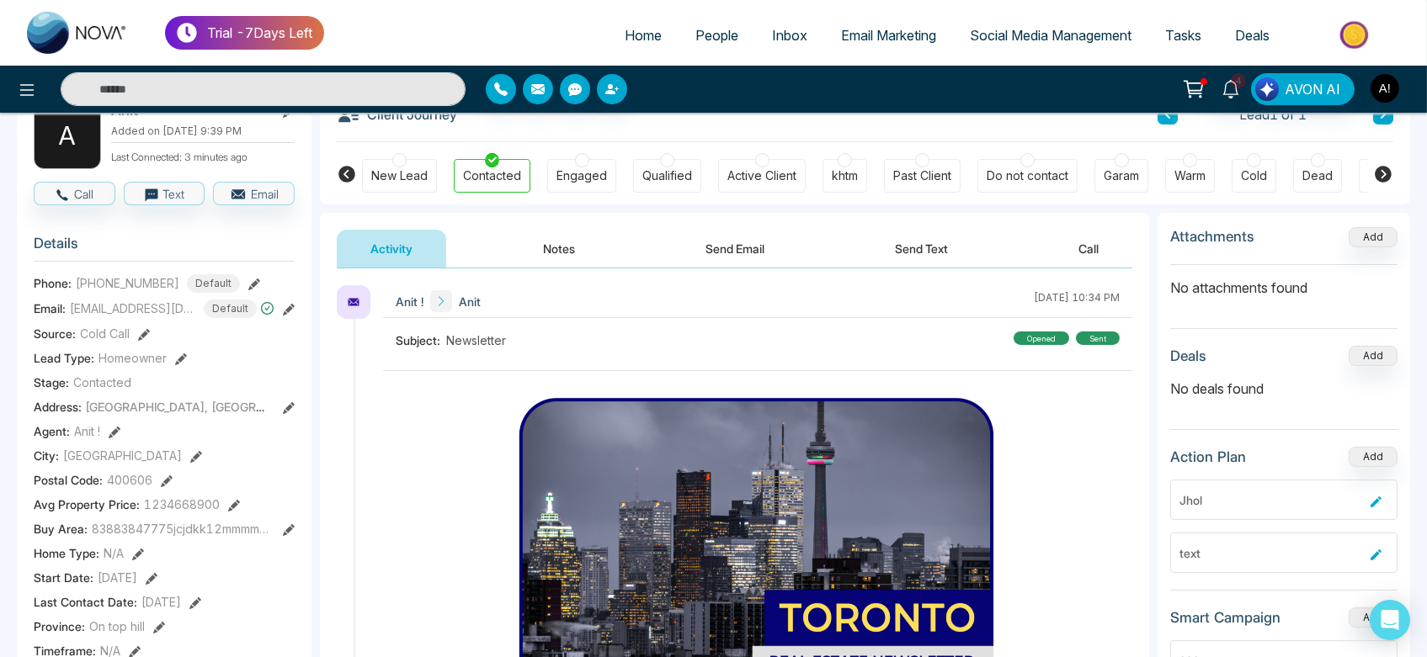
scroll to position [108, 0]
click at [287, 308] on icon at bounding box center [289, 310] width 12 height 12
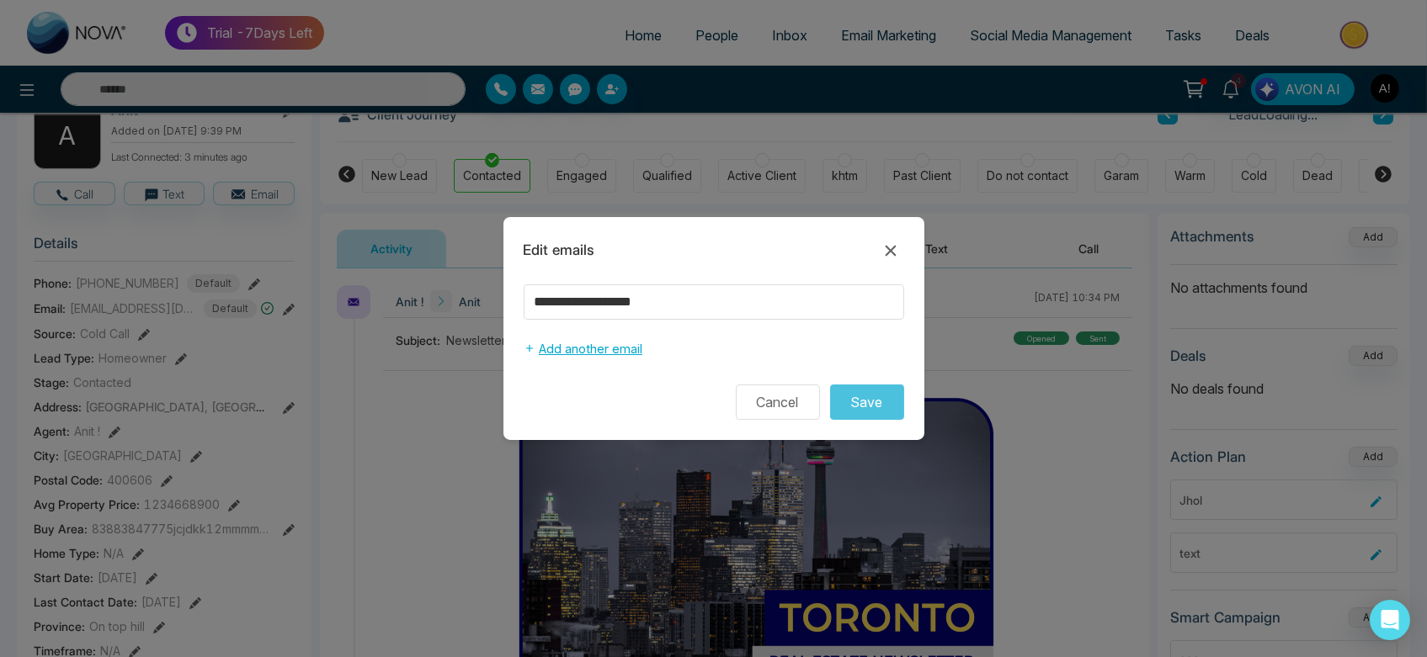
click at [592, 353] on button "Add another email" at bounding box center [583, 349] width 119 height 32
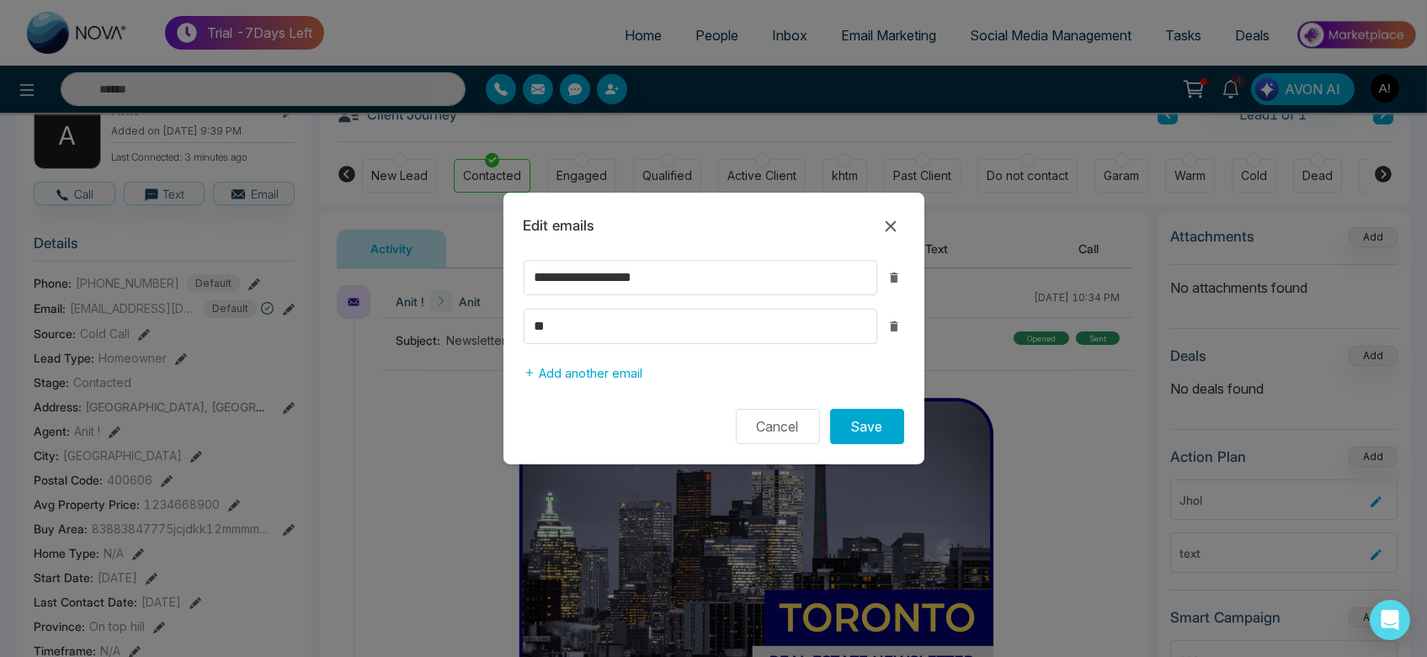
type input "**********"
click at [861, 433] on button "Save" at bounding box center [867, 426] width 74 height 35
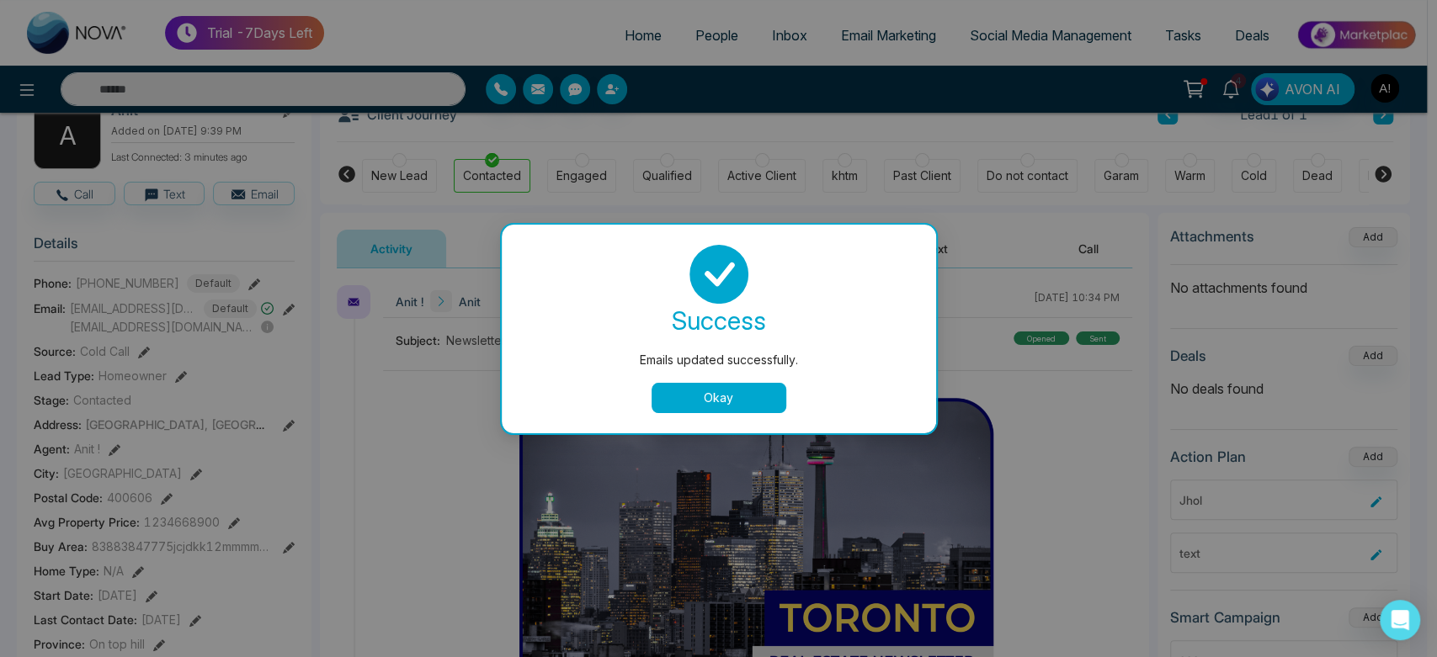
click at [716, 400] on button "Okay" at bounding box center [719, 398] width 135 height 30
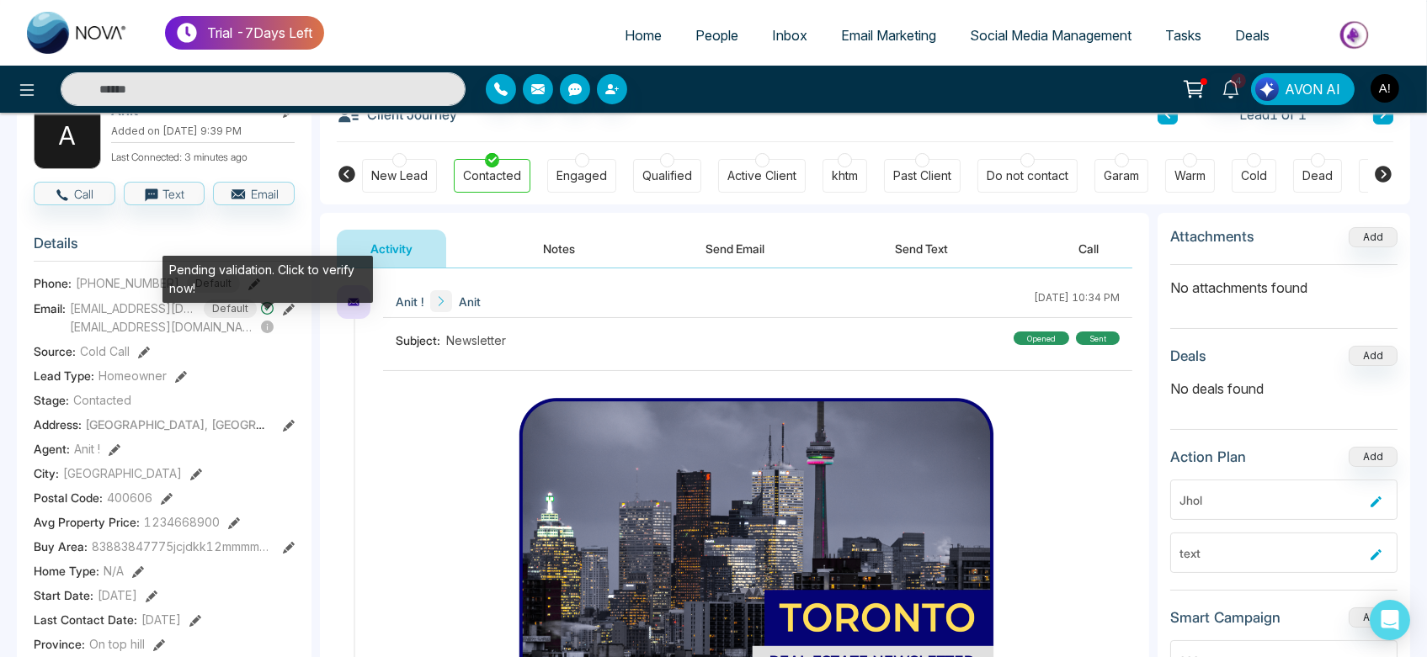
click at [273, 325] on icon at bounding box center [267, 327] width 13 height 13
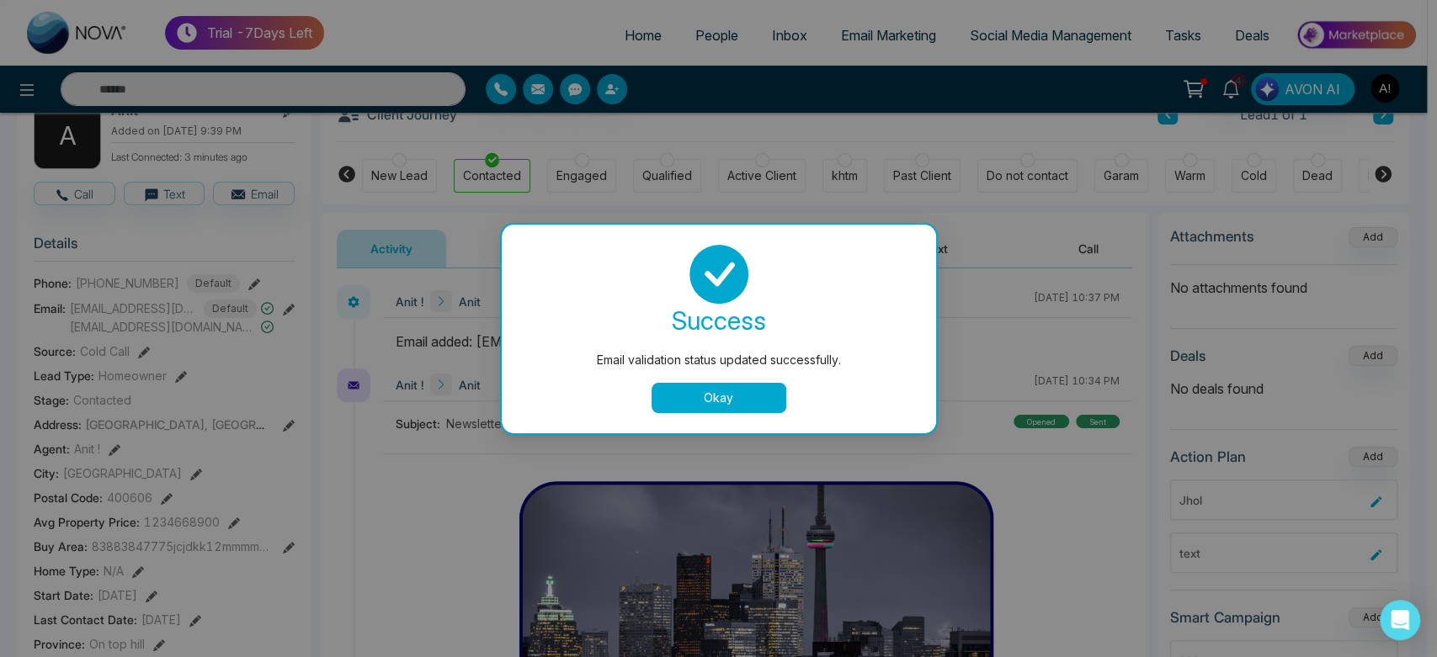
click at [701, 396] on button "Okay" at bounding box center [719, 398] width 135 height 30
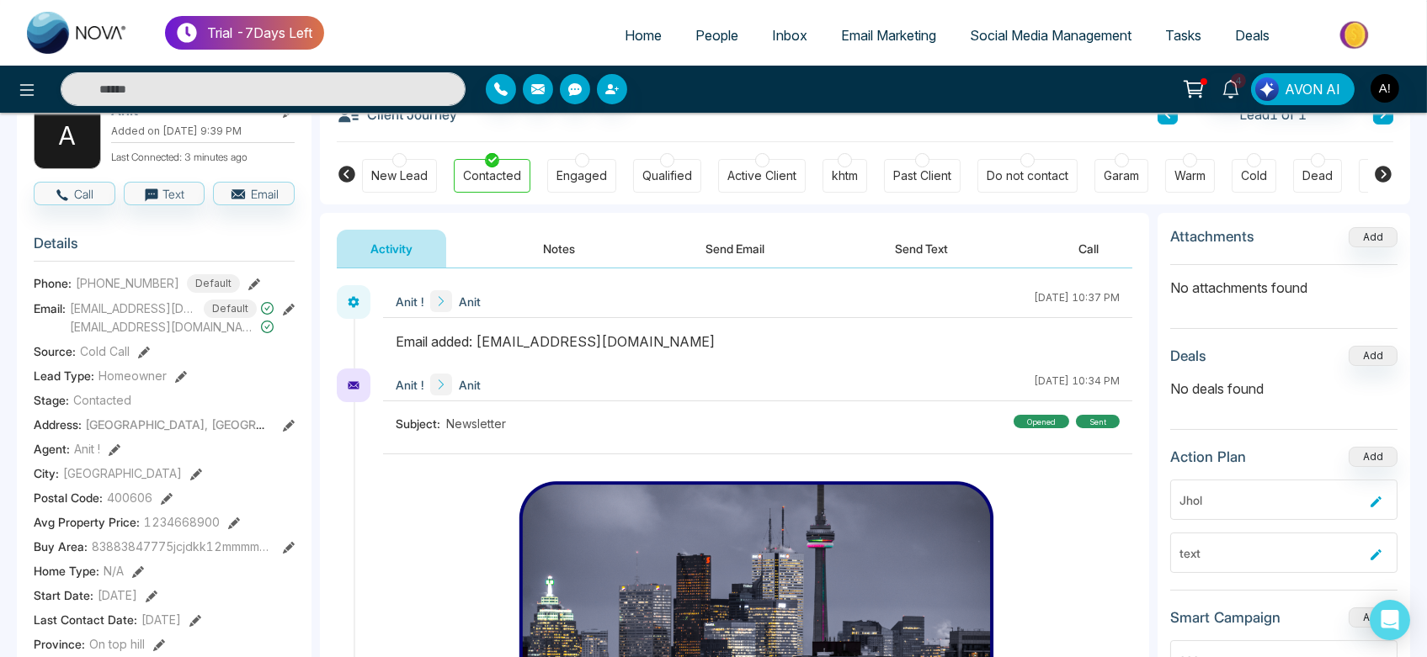
click at [248, 285] on icon at bounding box center [254, 285] width 12 height 12
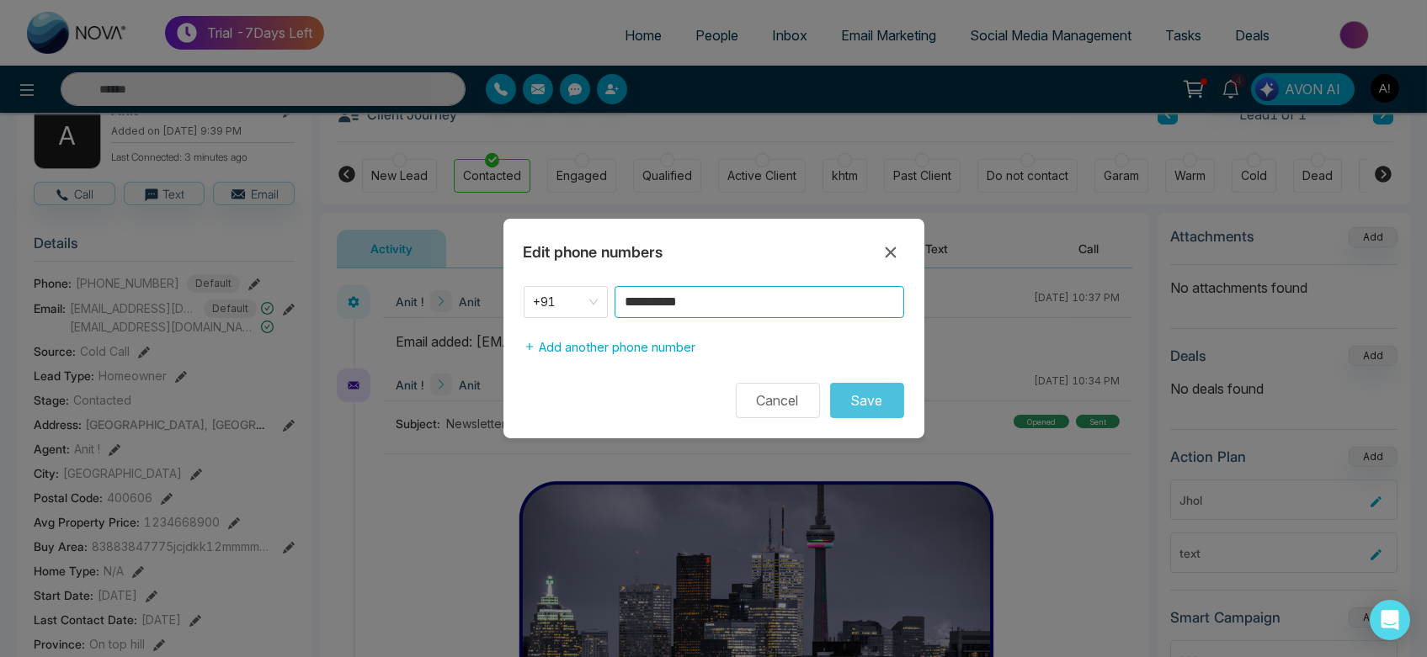
click at [773, 290] on input "**********" at bounding box center [760, 302] width 290 height 32
type input "*********"
click at [904, 412] on div "Cancel Save" at bounding box center [713, 400] width 421 height 35
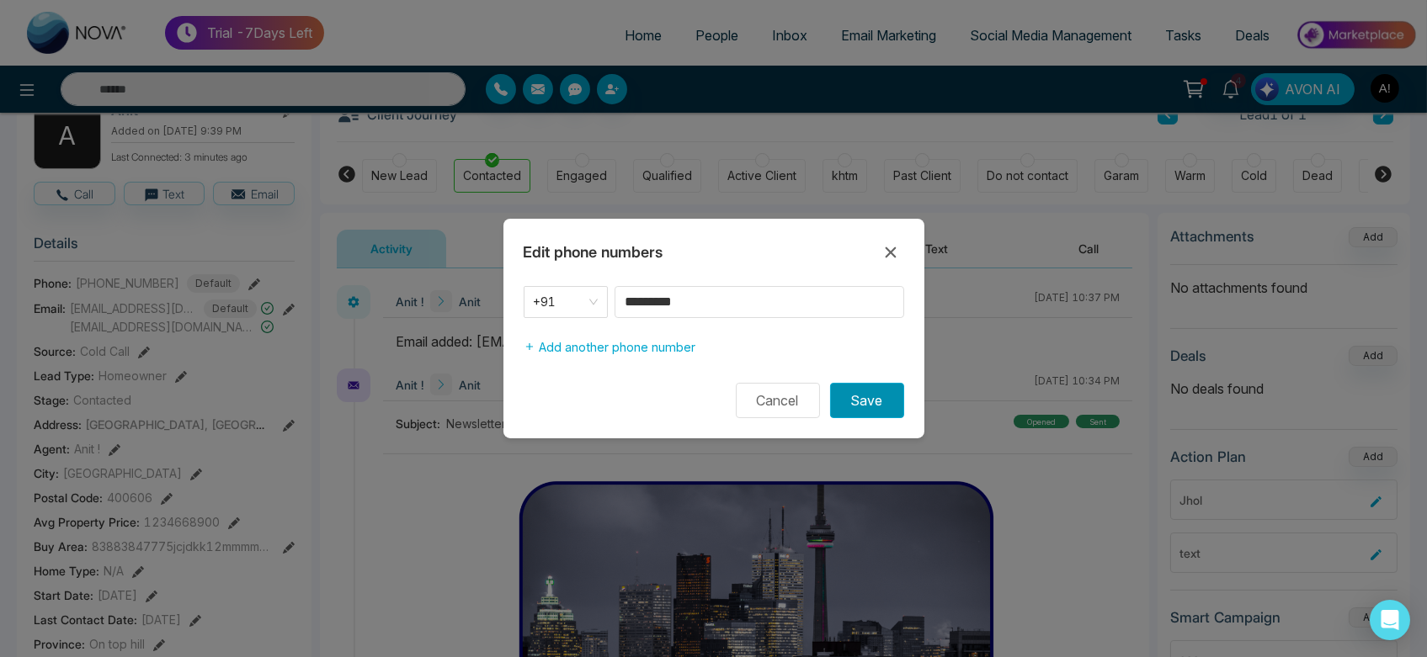
click at [897, 411] on button "Save" at bounding box center [867, 400] width 74 height 35
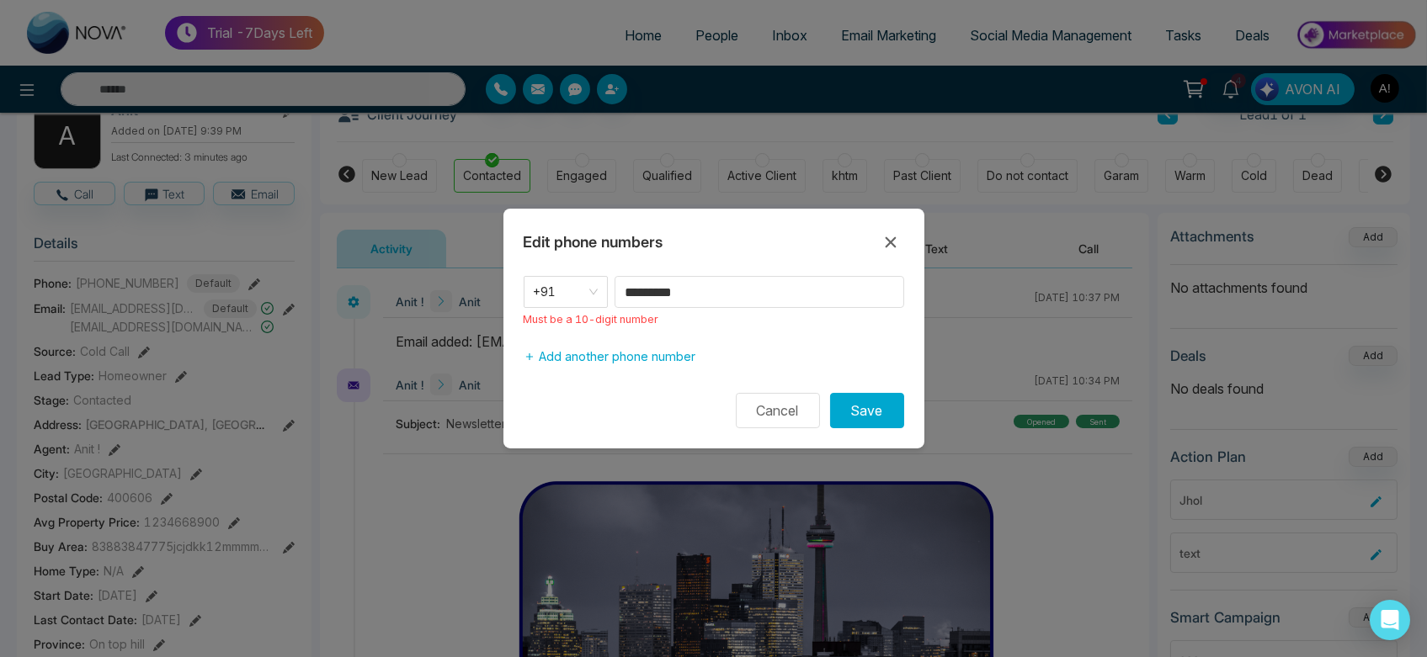
click at [912, 247] on div "Edit phone numbers" at bounding box center [713, 242] width 421 height 27
click at [897, 243] on icon at bounding box center [891, 242] width 20 height 20
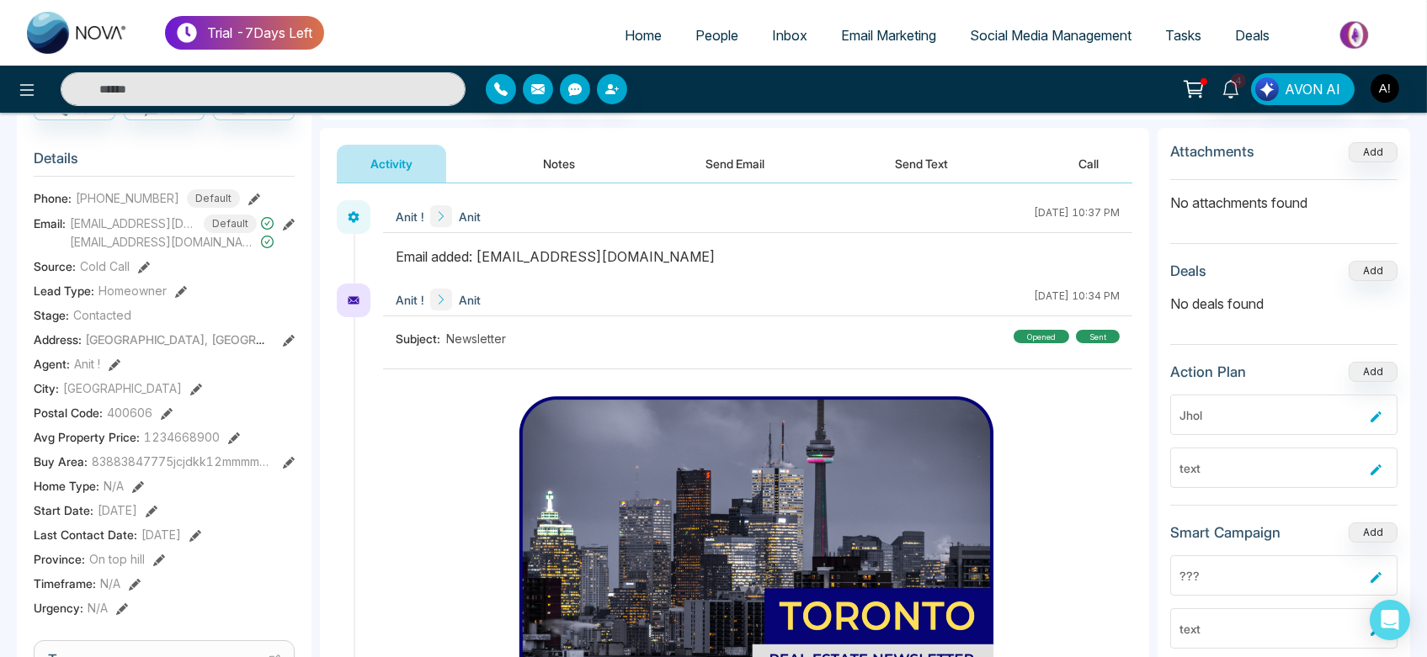
scroll to position [206, 0]
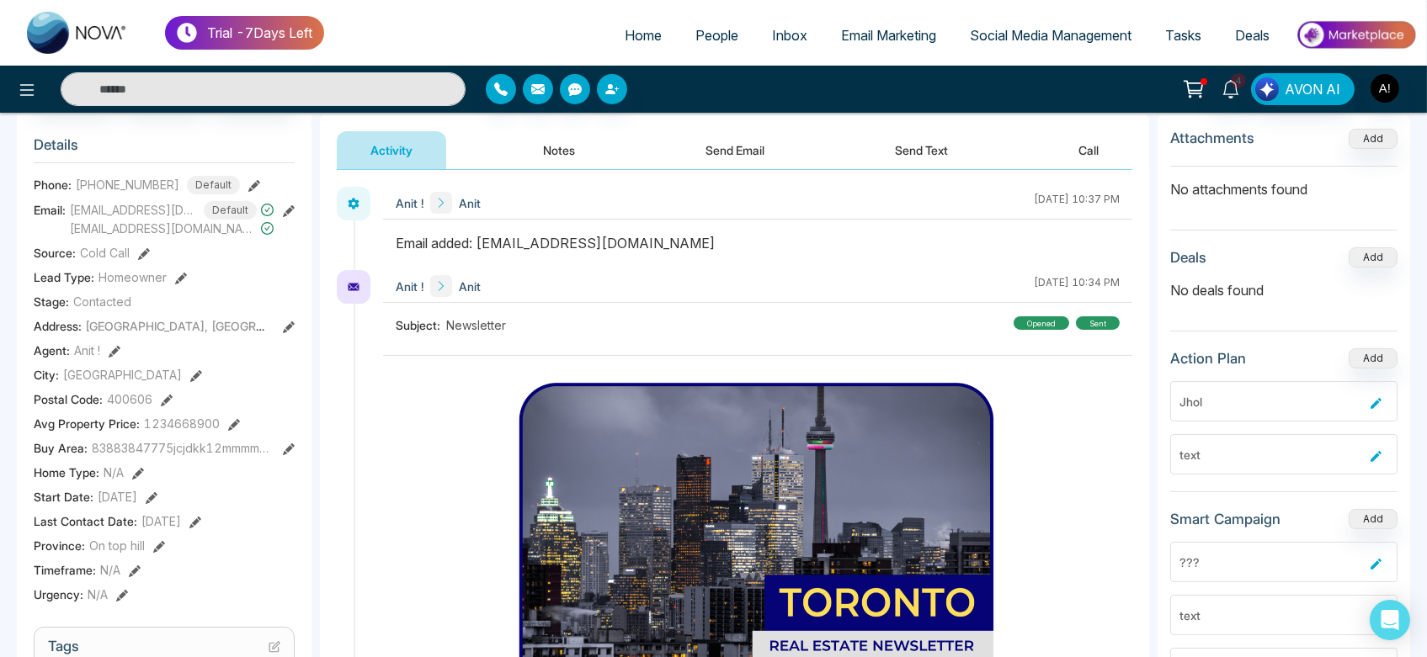
drag, startPoint x: 185, startPoint y: 279, endPoint x: 177, endPoint y: 275, distance: 9.4
click at [177, 275] on div "Lead Type: Homeowner" at bounding box center [164, 278] width 261 height 18
click at [177, 275] on icon at bounding box center [181, 279] width 12 height 12
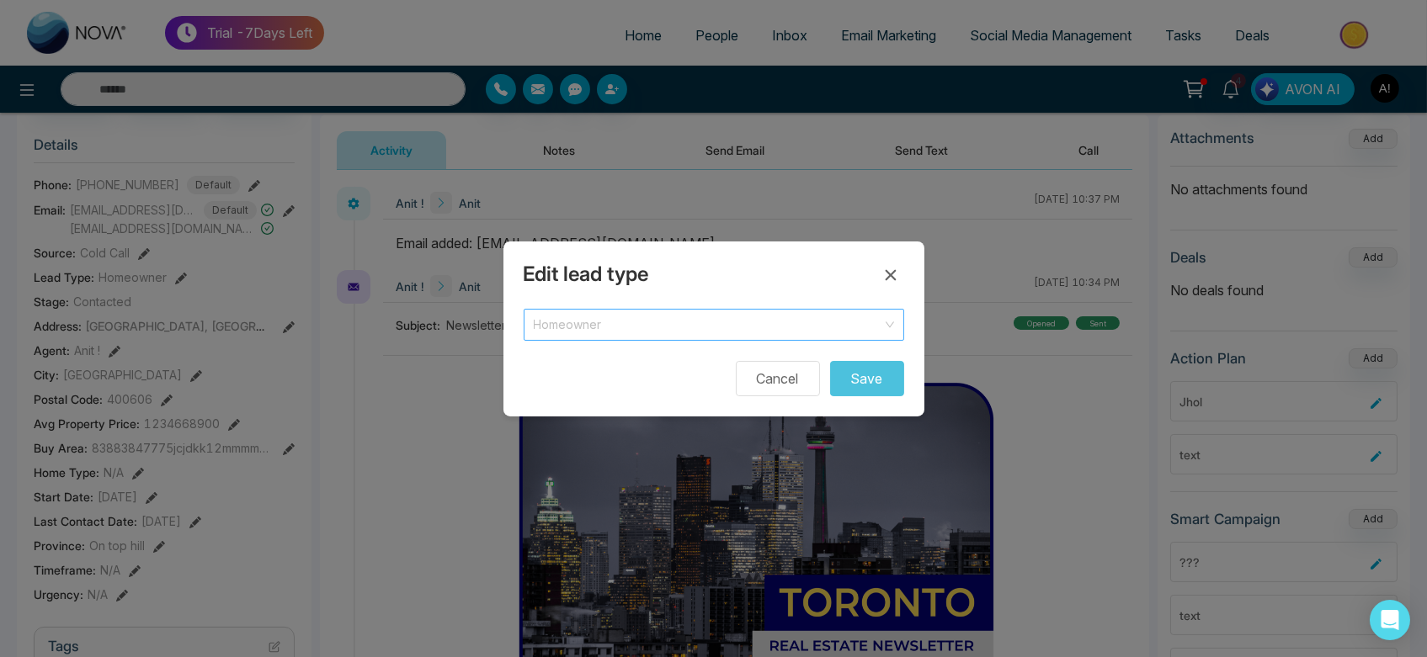
click at [684, 310] on input "search" at bounding box center [708, 322] width 349 height 25
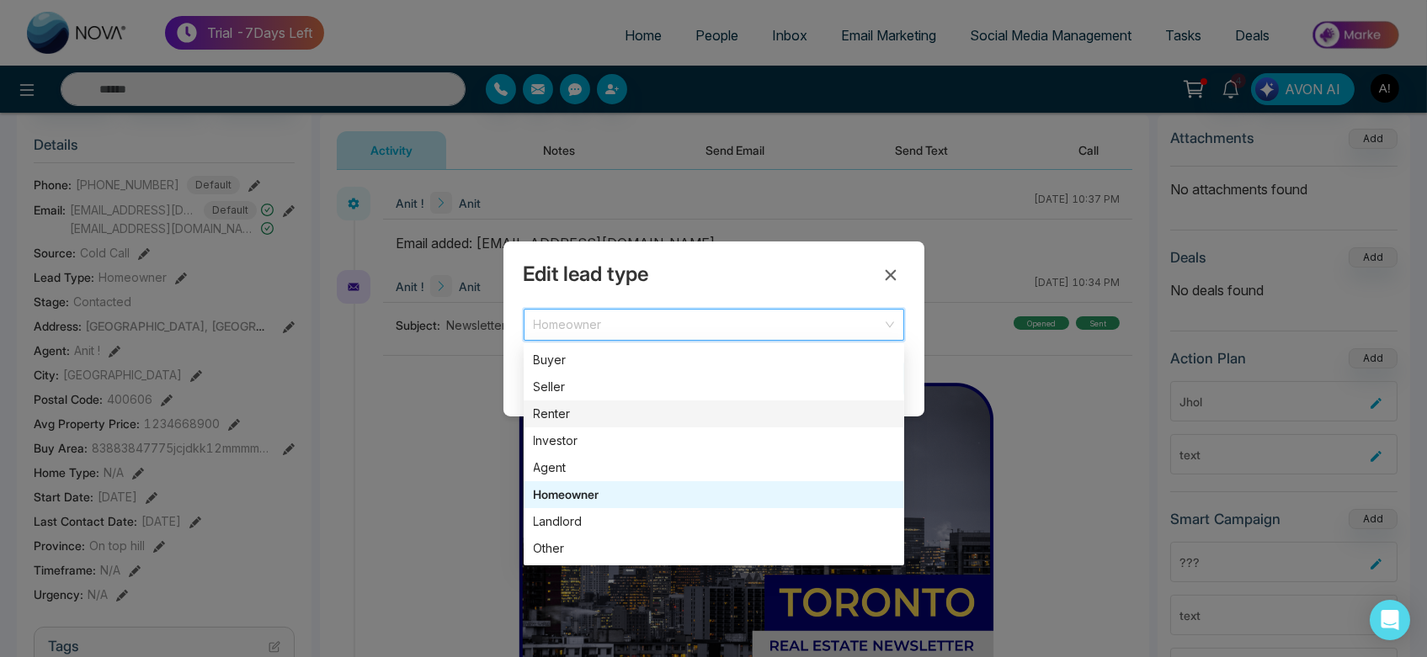
click at [587, 424] on div "Renter" at bounding box center [714, 414] width 381 height 27
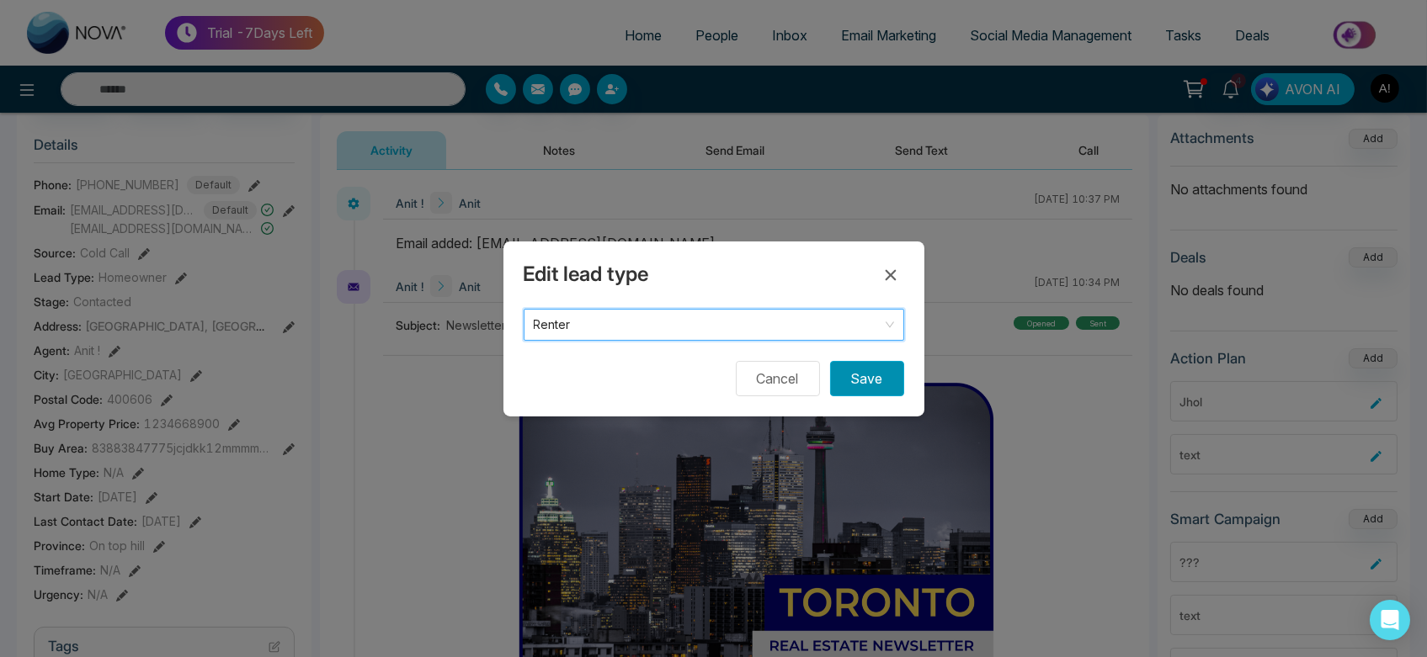
click at [866, 371] on button "Save" at bounding box center [867, 378] width 74 height 35
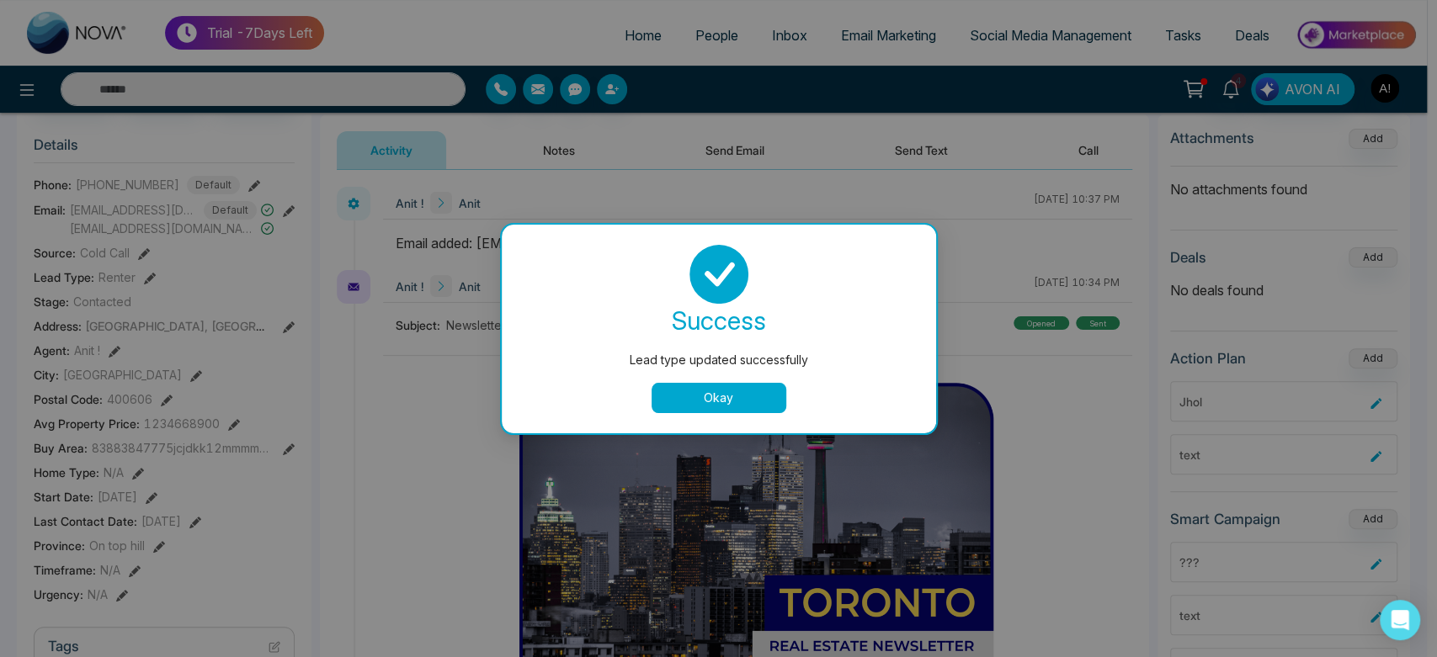
click at [726, 395] on button "Okay" at bounding box center [719, 398] width 135 height 30
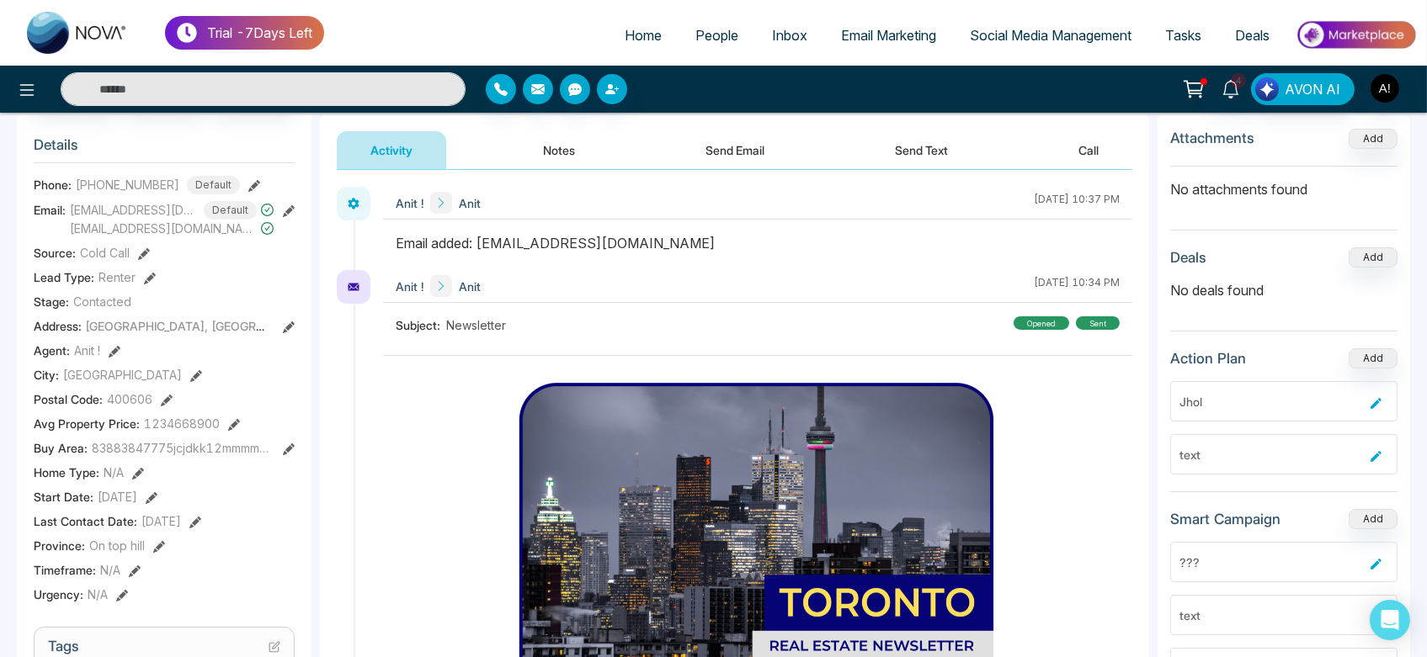
click at [146, 273] on icon at bounding box center [150, 279] width 12 height 12
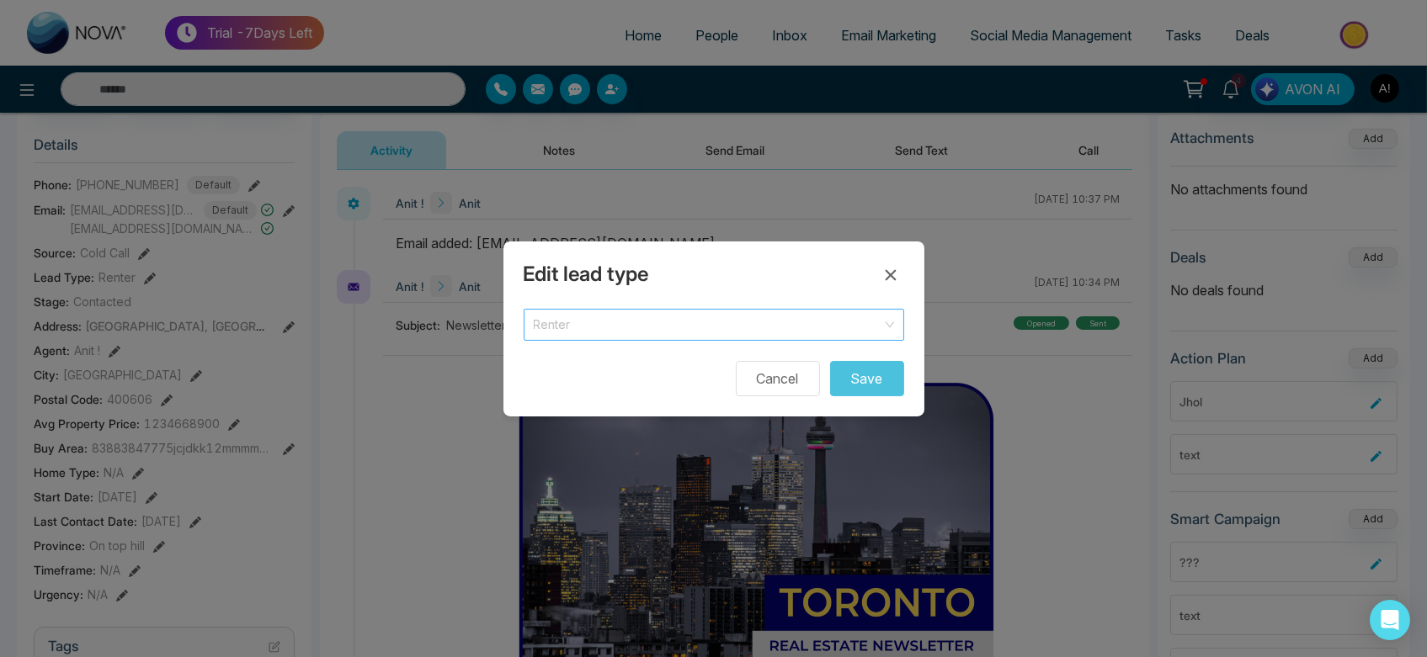
click at [639, 326] on span "Renter" at bounding box center [714, 325] width 360 height 24
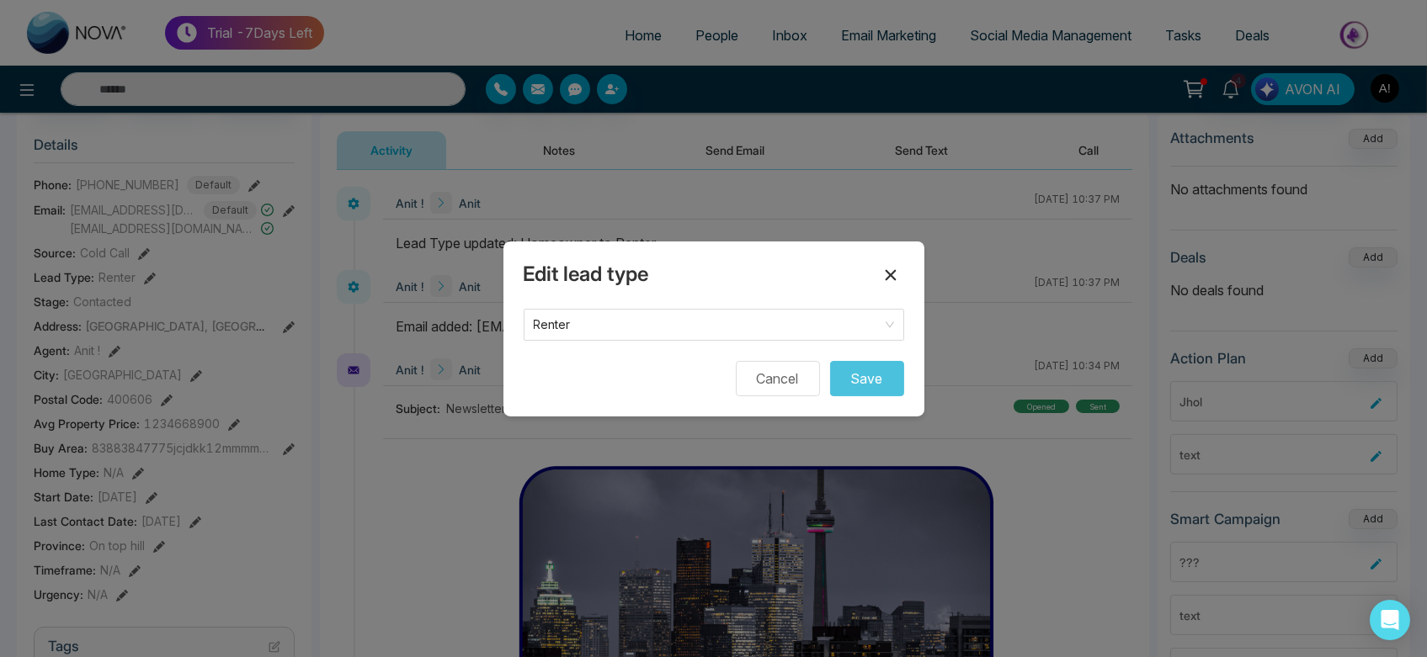
click at [888, 275] on icon at bounding box center [890, 274] width 11 height 11
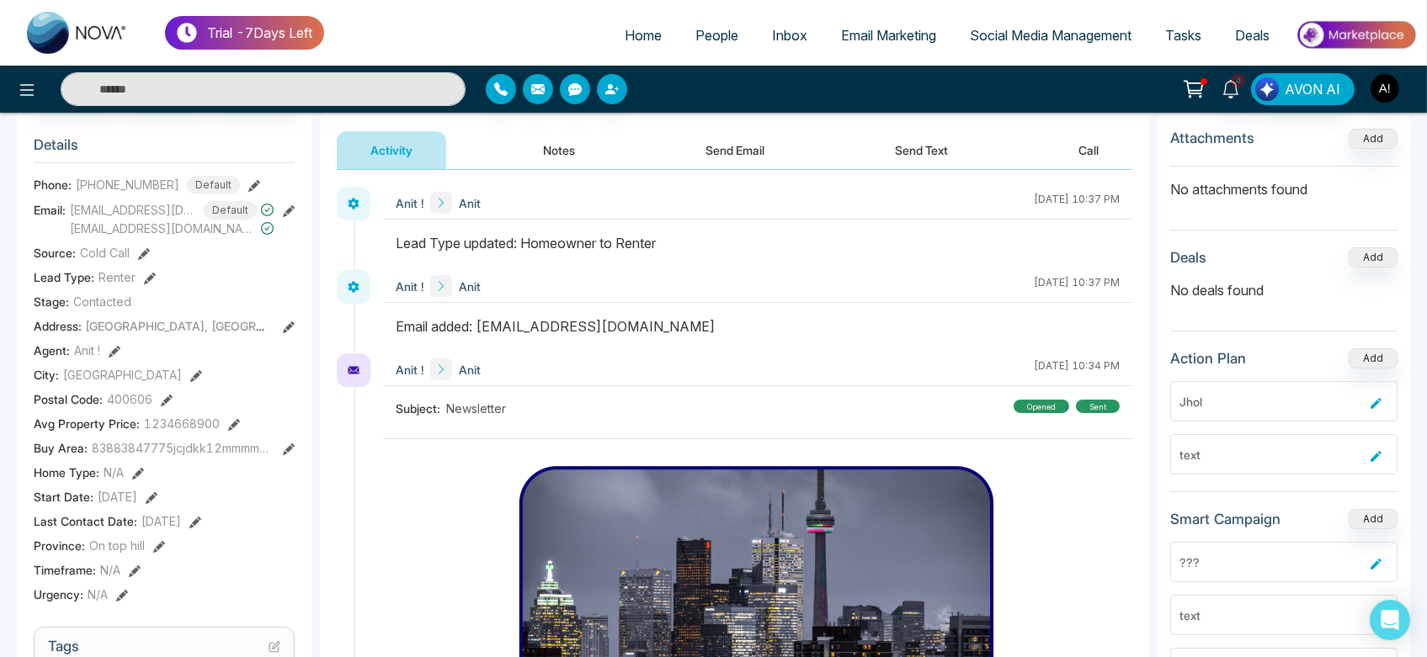
click at [285, 325] on icon at bounding box center [289, 328] width 12 height 12
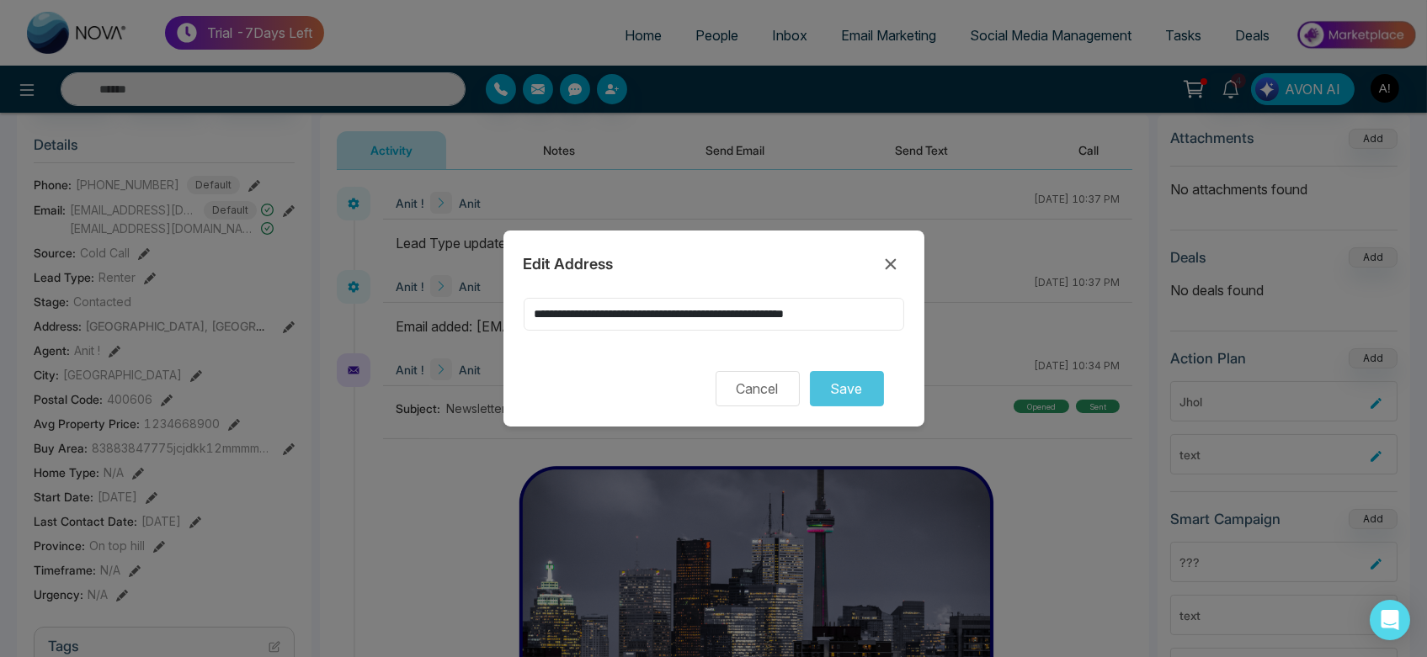
click at [634, 304] on input "**********" at bounding box center [714, 314] width 381 height 33
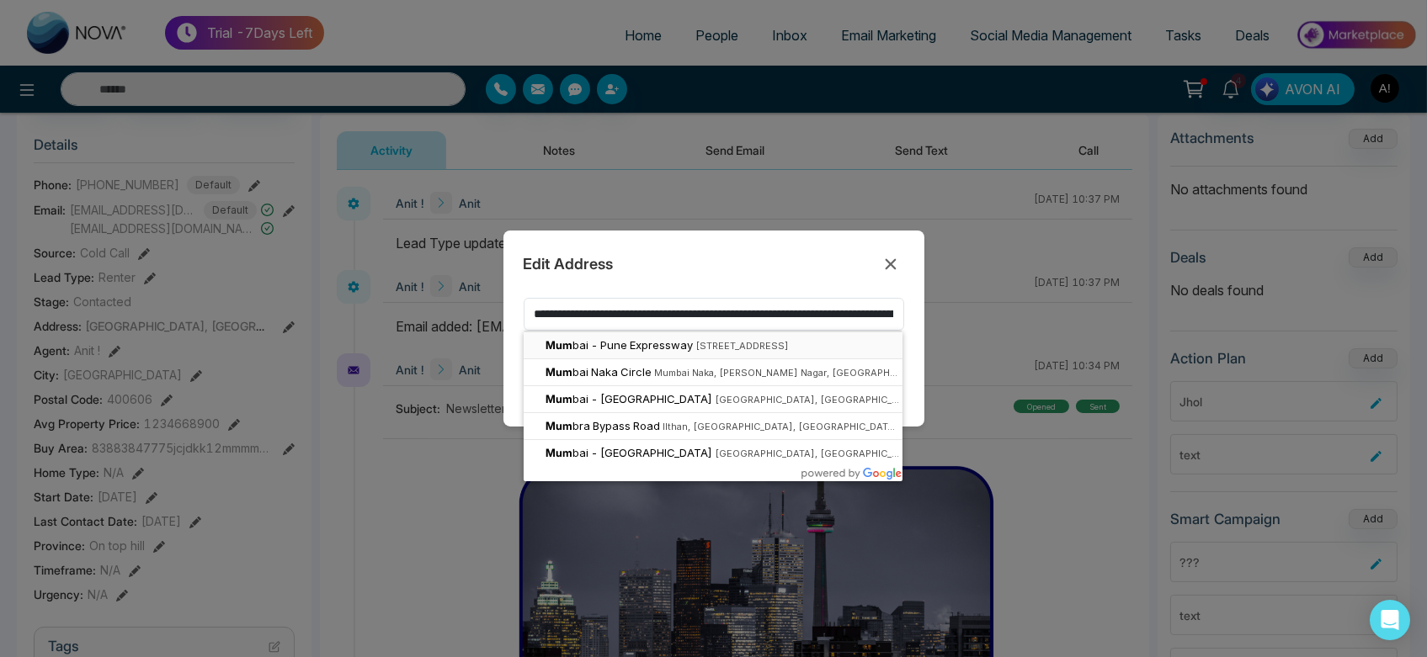
type input "***"
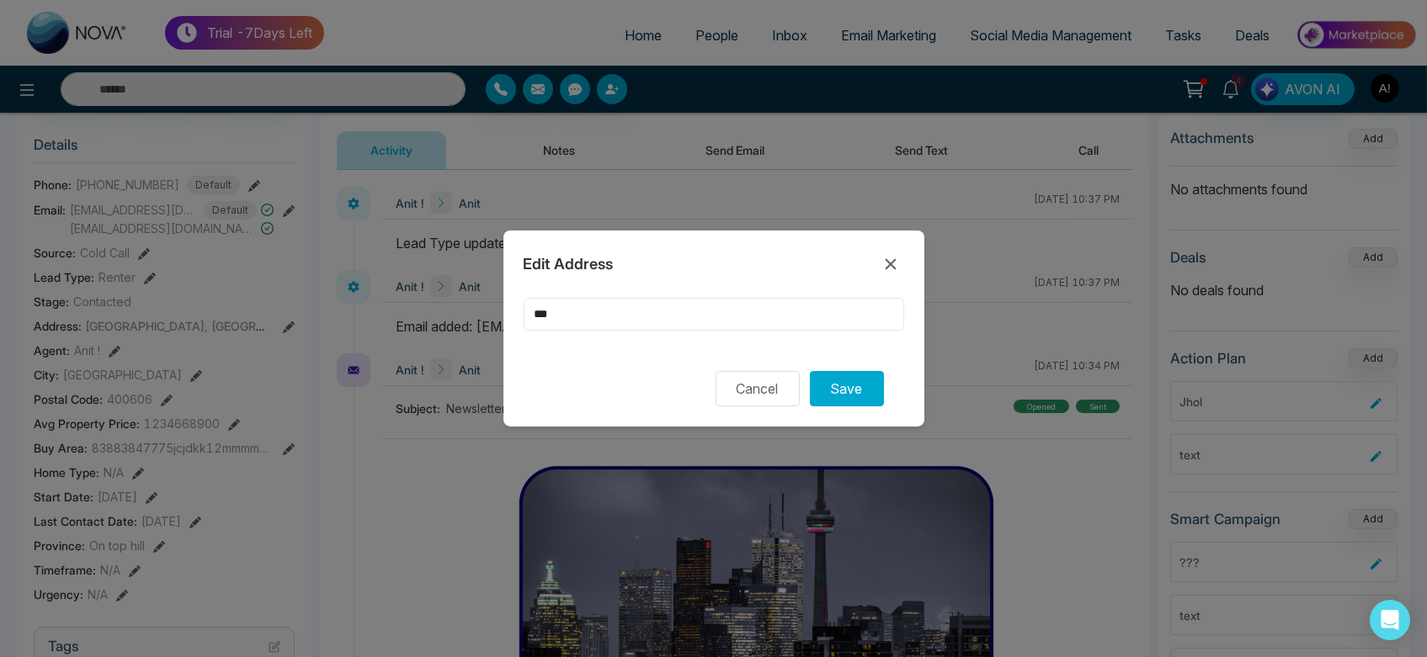
click at [631, 305] on input "***" at bounding box center [714, 314] width 381 height 33
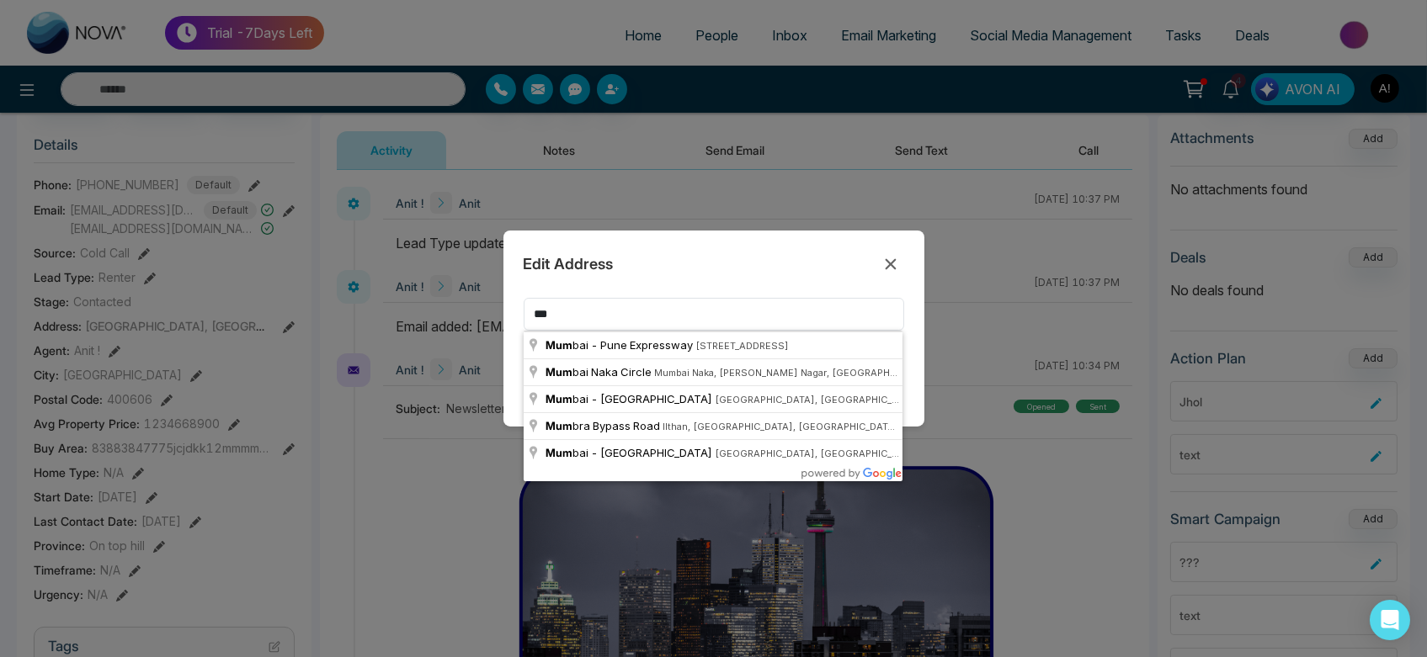
click at [735, 247] on div "Edit Address *** Cancel Save" at bounding box center [713, 329] width 421 height 196
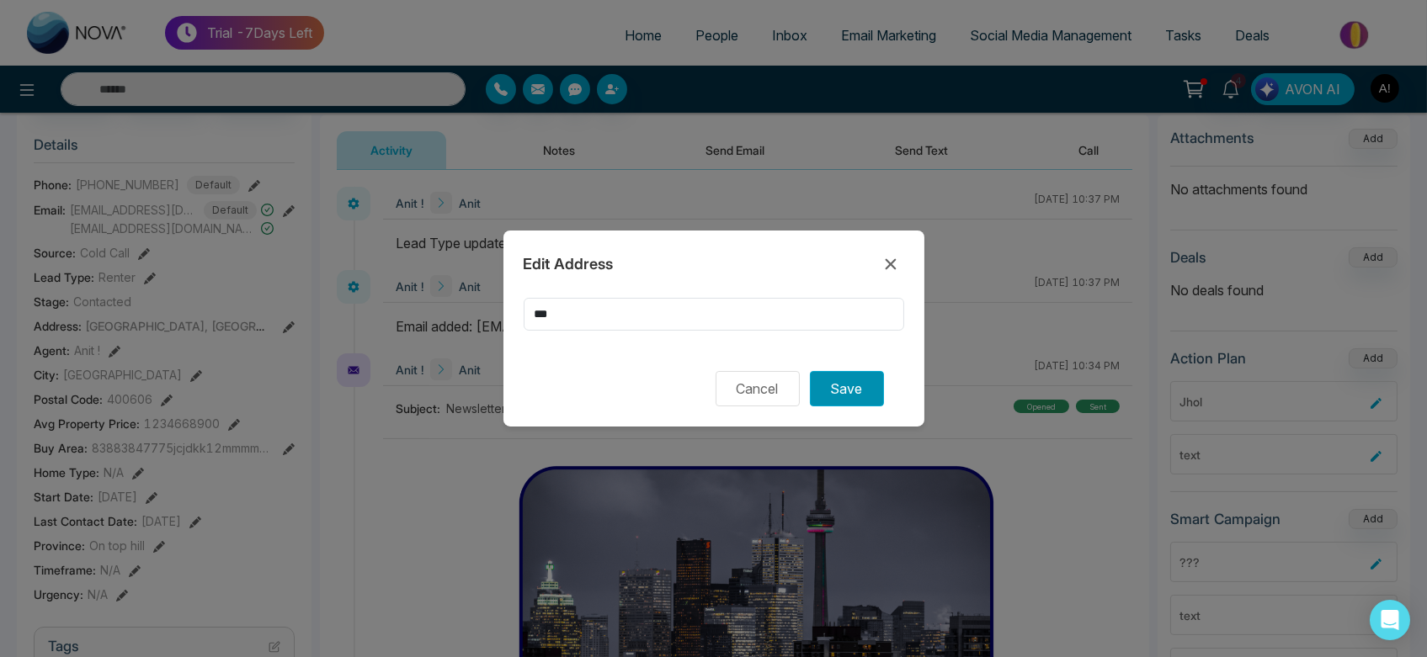
click at [854, 381] on button "Save" at bounding box center [847, 388] width 74 height 35
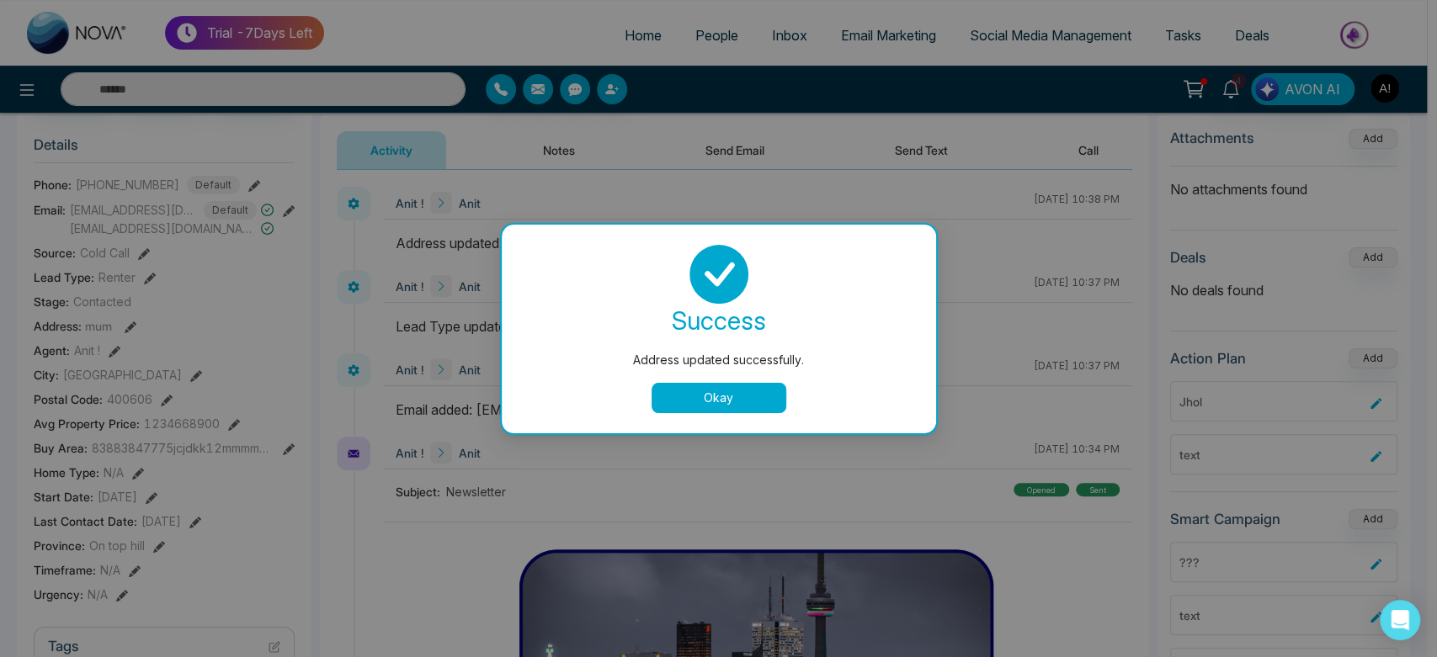
click at [737, 407] on button "Okay" at bounding box center [719, 398] width 135 height 30
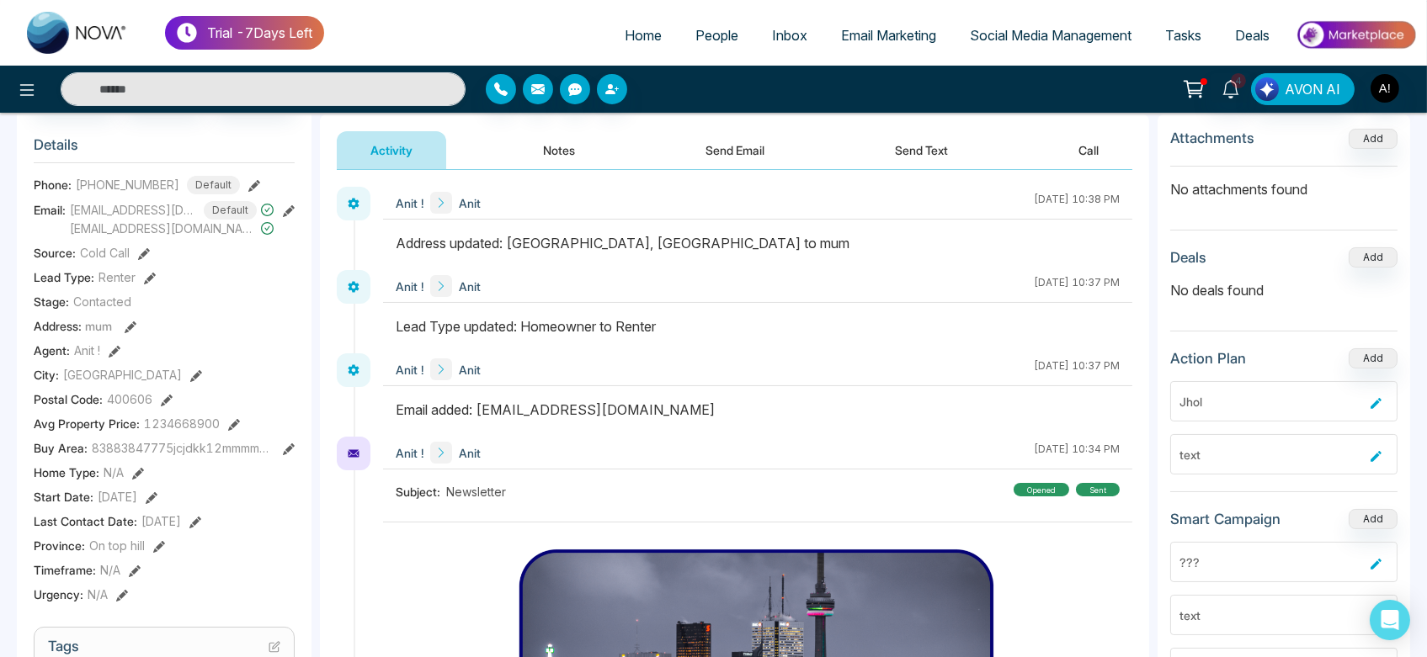
click at [125, 327] on icon at bounding box center [131, 328] width 12 height 12
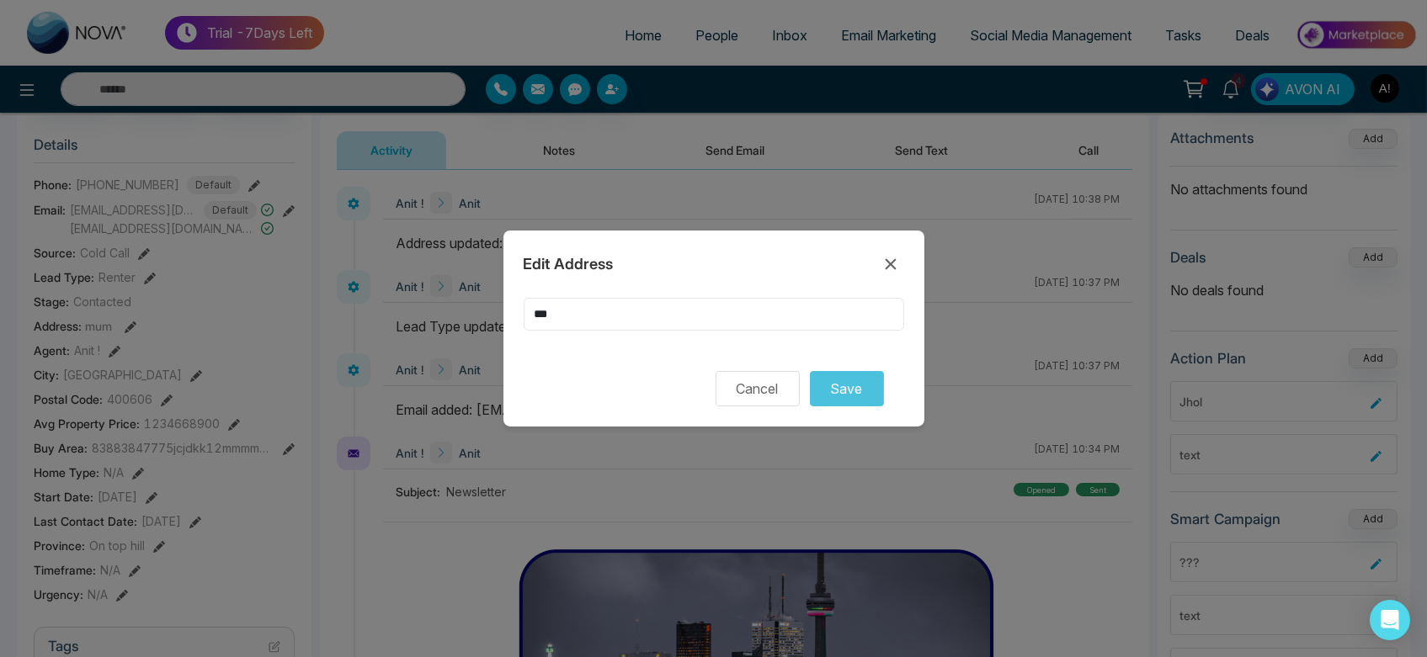
click at [620, 316] on input "***" at bounding box center [714, 314] width 381 height 33
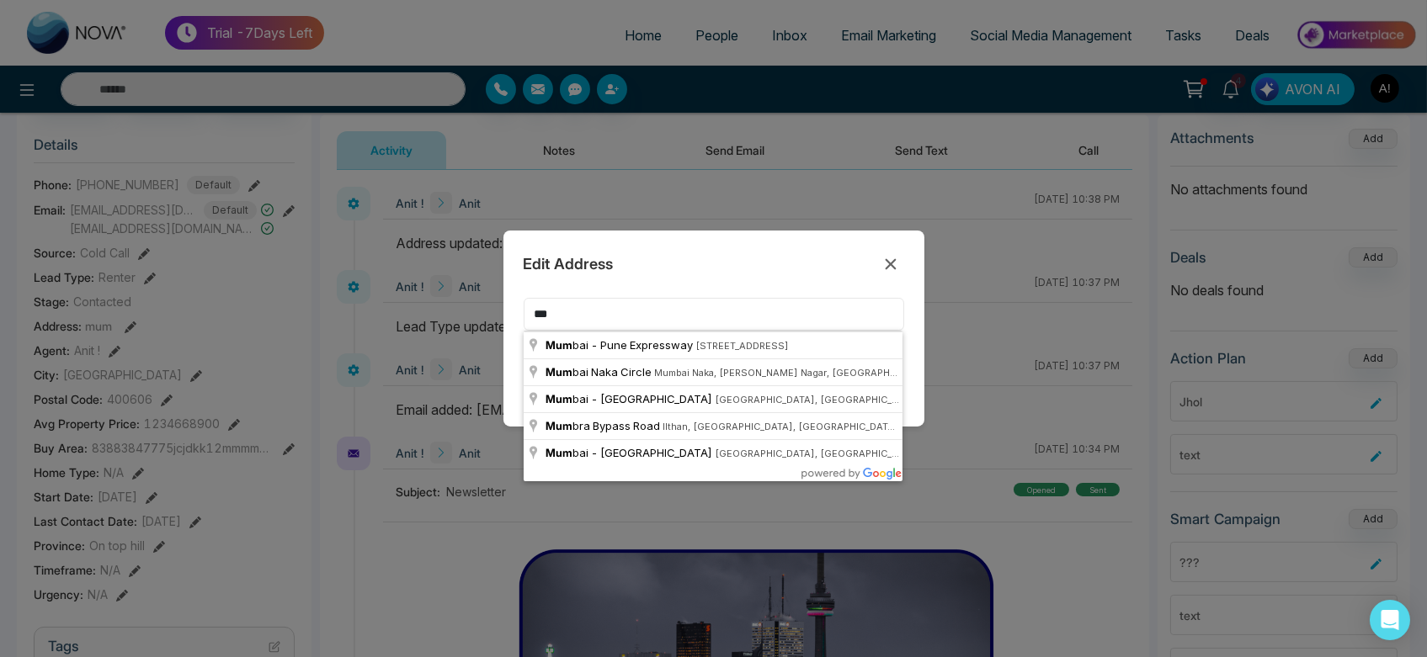
click at [620, 316] on input "***" at bounding box center [714, 314] width 381 height 33
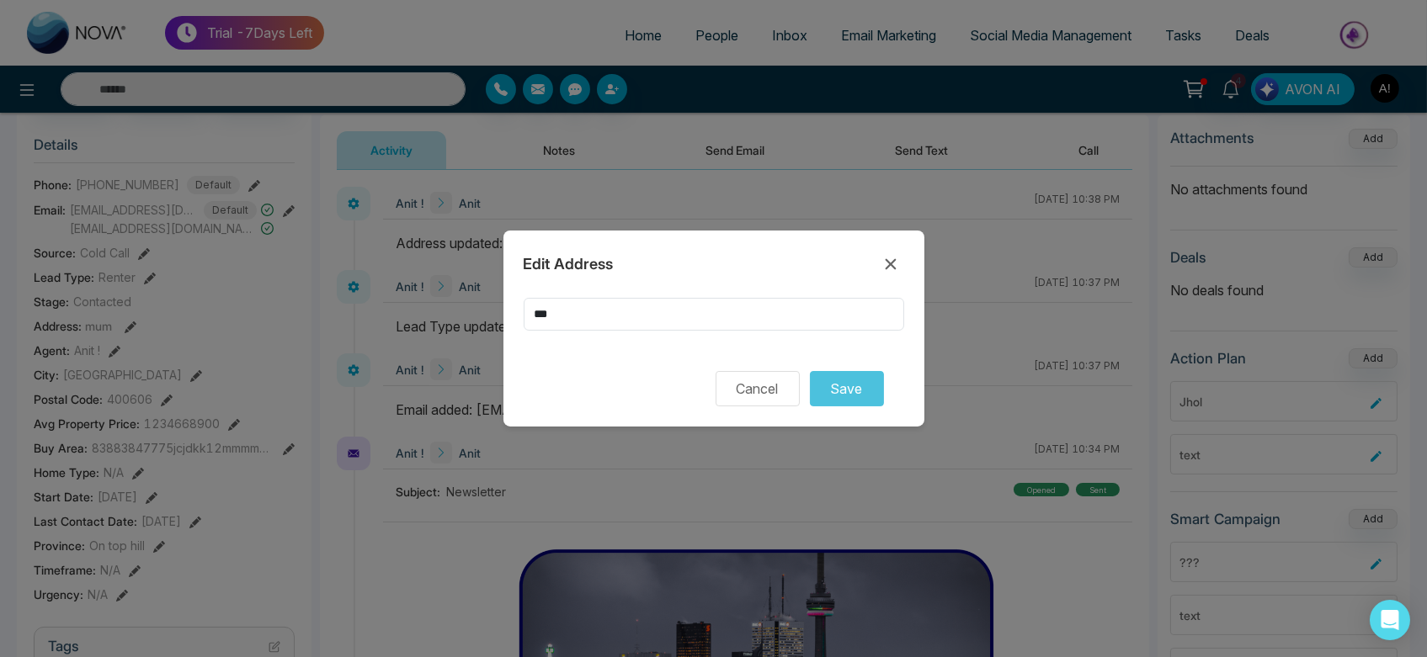
click at [918, 375] on div "Edit Address *** Cancel Save" at bounding box center [713, 329] width 421 height 196
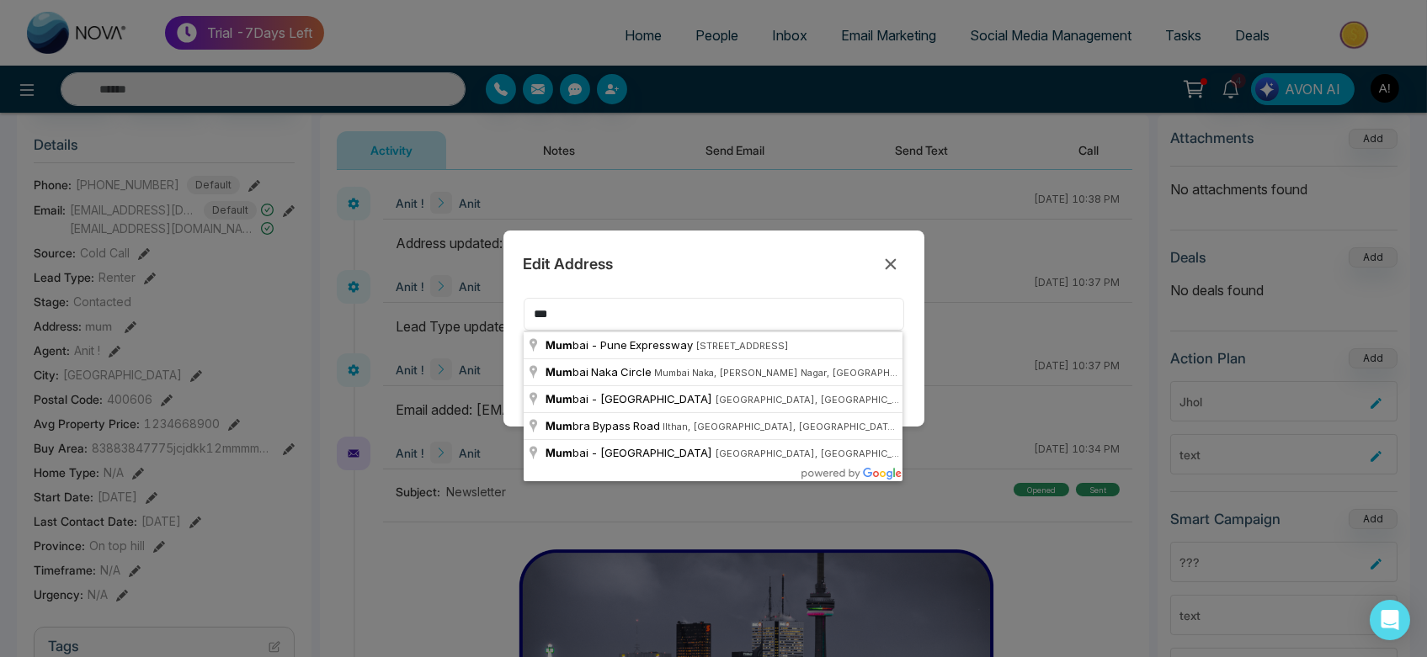
click at [645, 316] on input "***" at bounding box center [714, 314] width 381 height 33
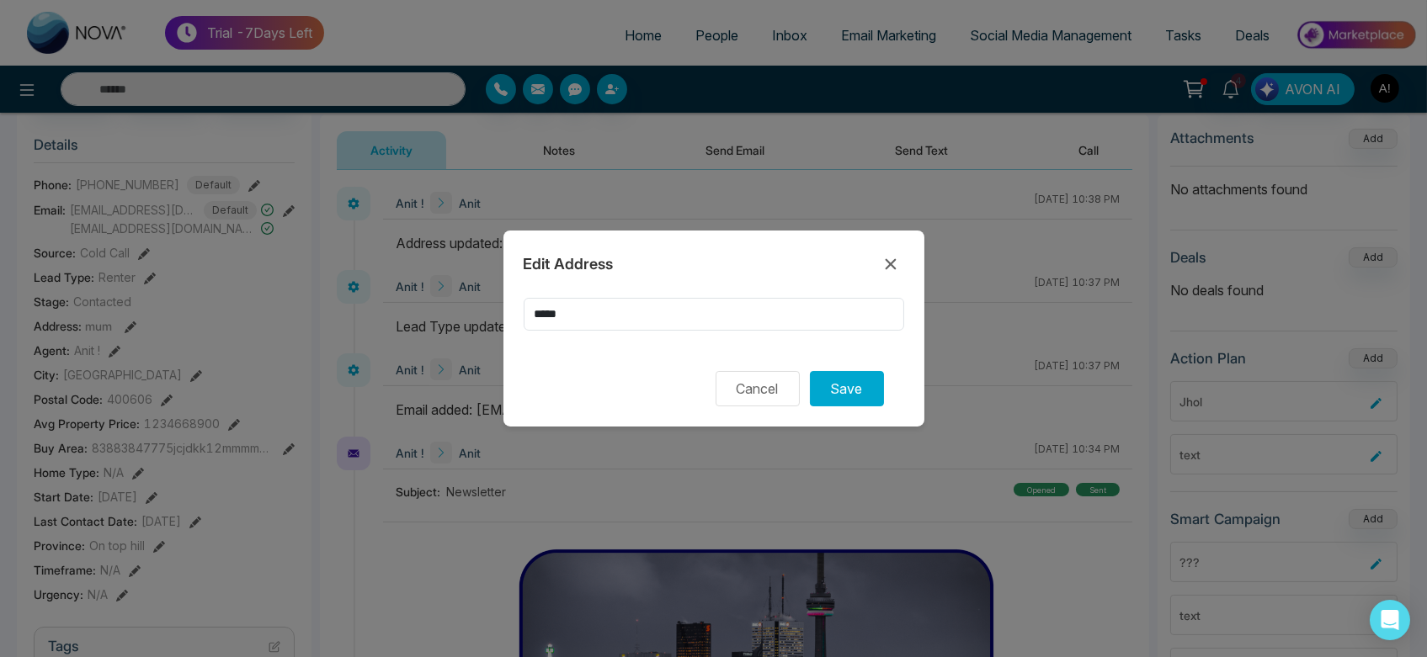
click at [508, 336] on div "Edit Address ***** Cancel Save" at bounding box center [713, 329] width 421 height 196
click at [858, 397] on button "Save" at bounding box center [847, 388] width 74 height 35
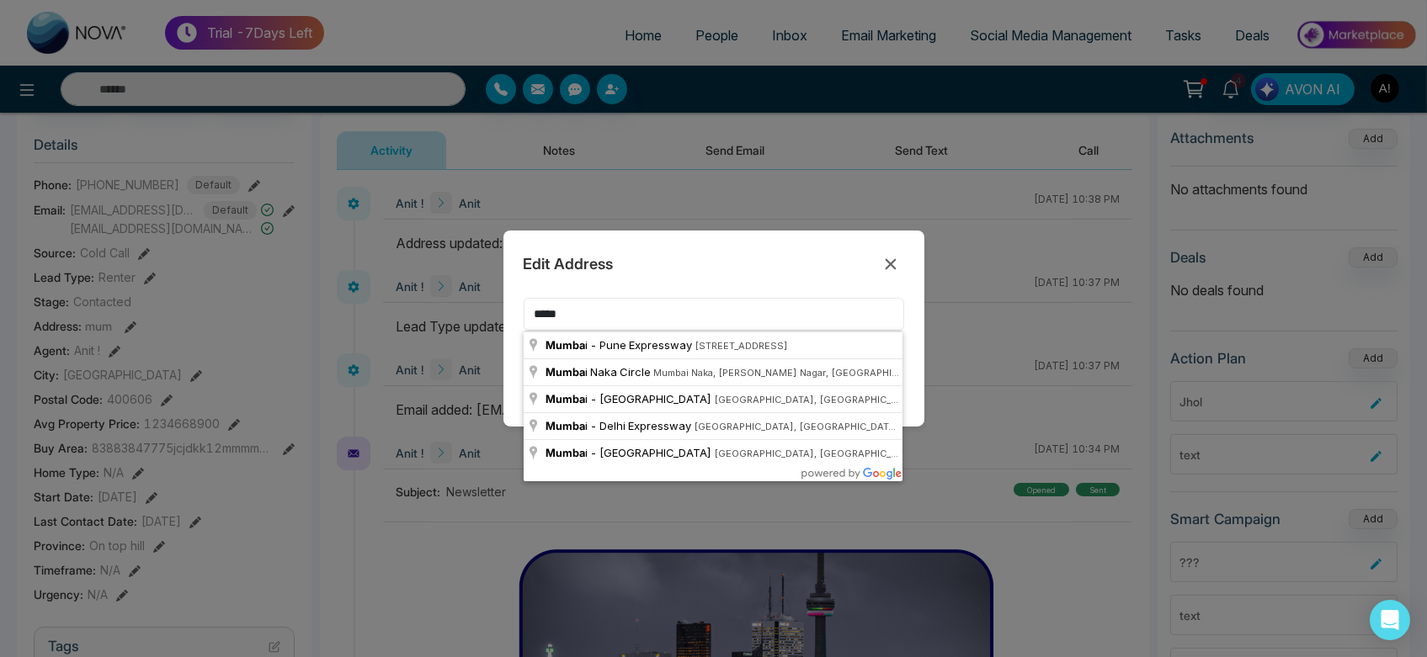
click at [602, 310] on input "*****" at bounding box center [714, 314] width 381 height 33
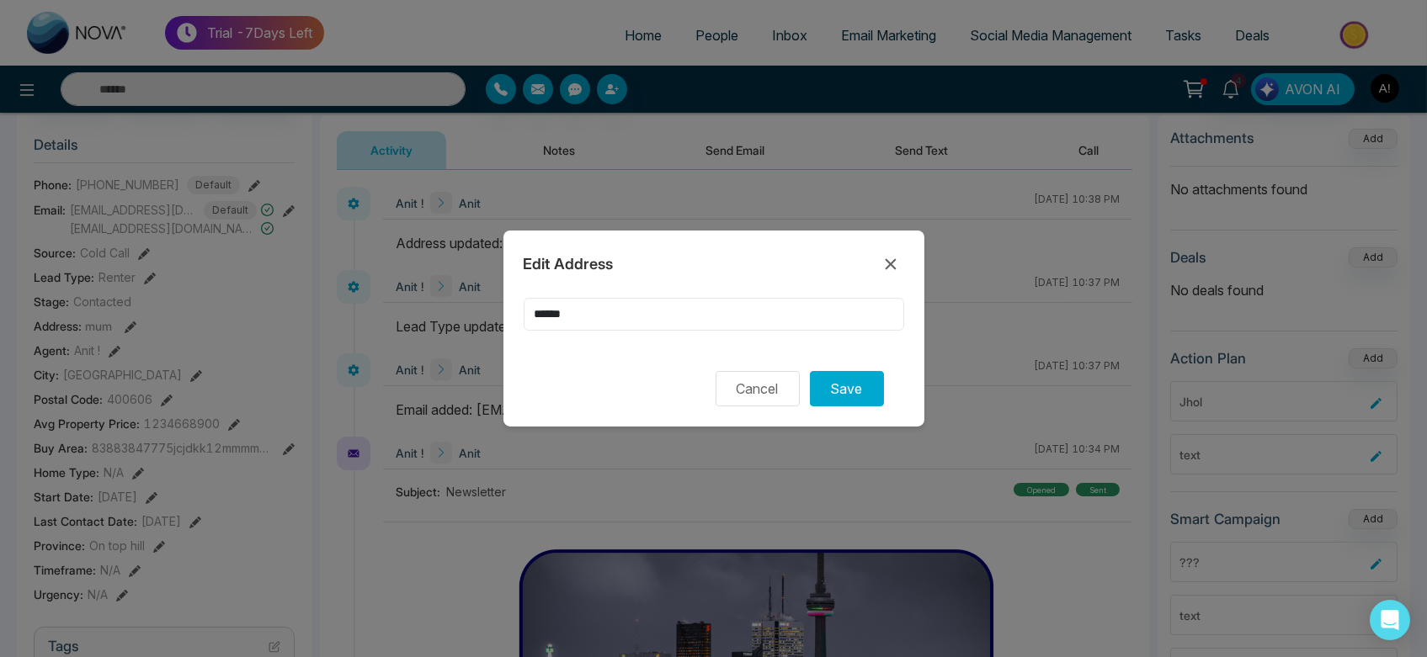
click at [626, 311] on input "******" at bounding box center [714, 314] width 381 height 33
click at [833, 374] on button "Save" at bounding box center [847, 388] width 74 height 35
click at [626, 298] on div "****" at bounding box center [714, 314] width 381 height 33
click at [582, 316] on input "****" at bounding box center [714, 314] width 381 height 33
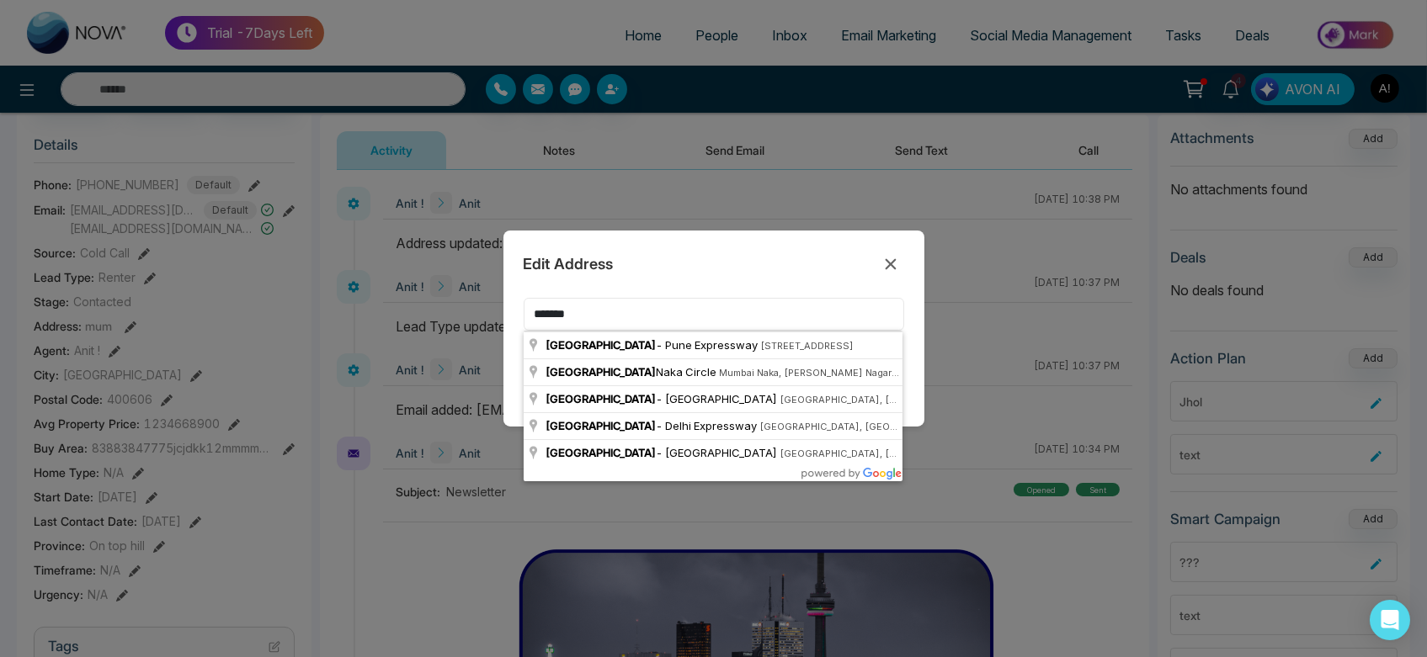
click at [598, 317] on input "*******" at bounding box center [714, 314] width 381 height 33
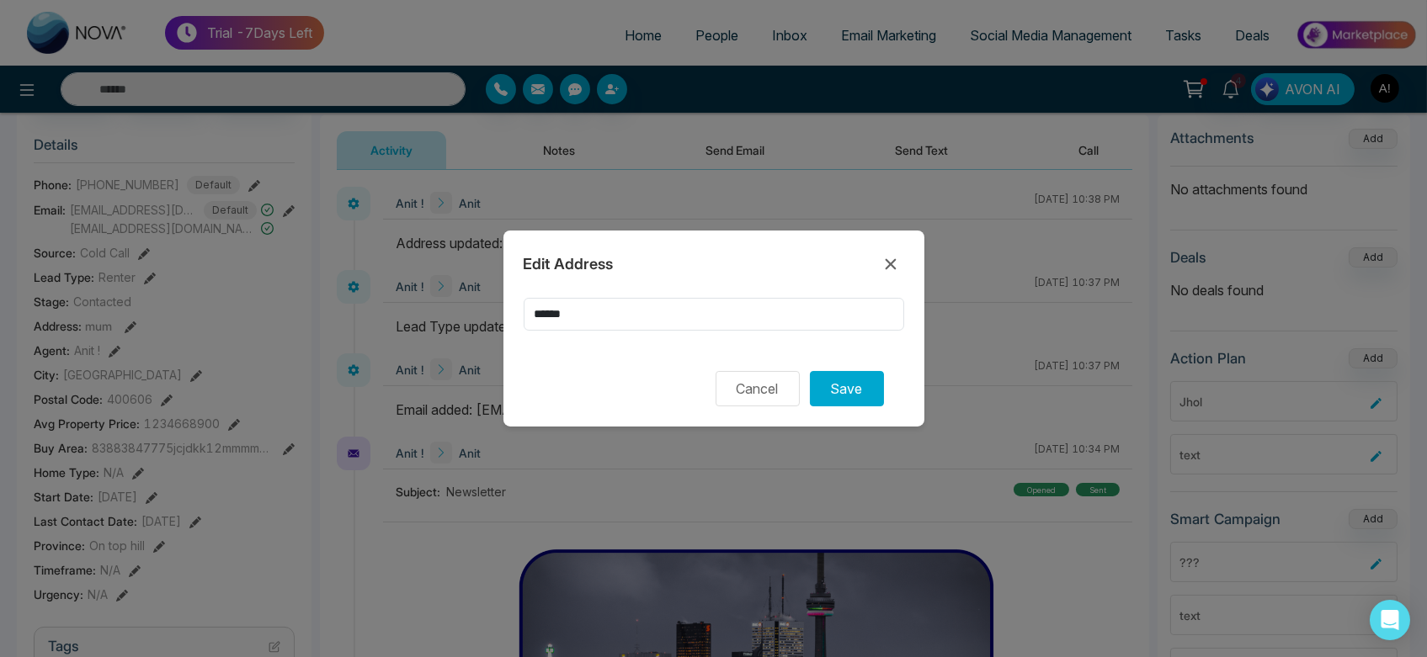
click at [923, 375] on div "Edit Address ****** Cancel Save" at bounding box center [713, 329] width 421 height 196
click at [864, 386] on button "Save" at bounding box center [847, 388] width 74 height 35
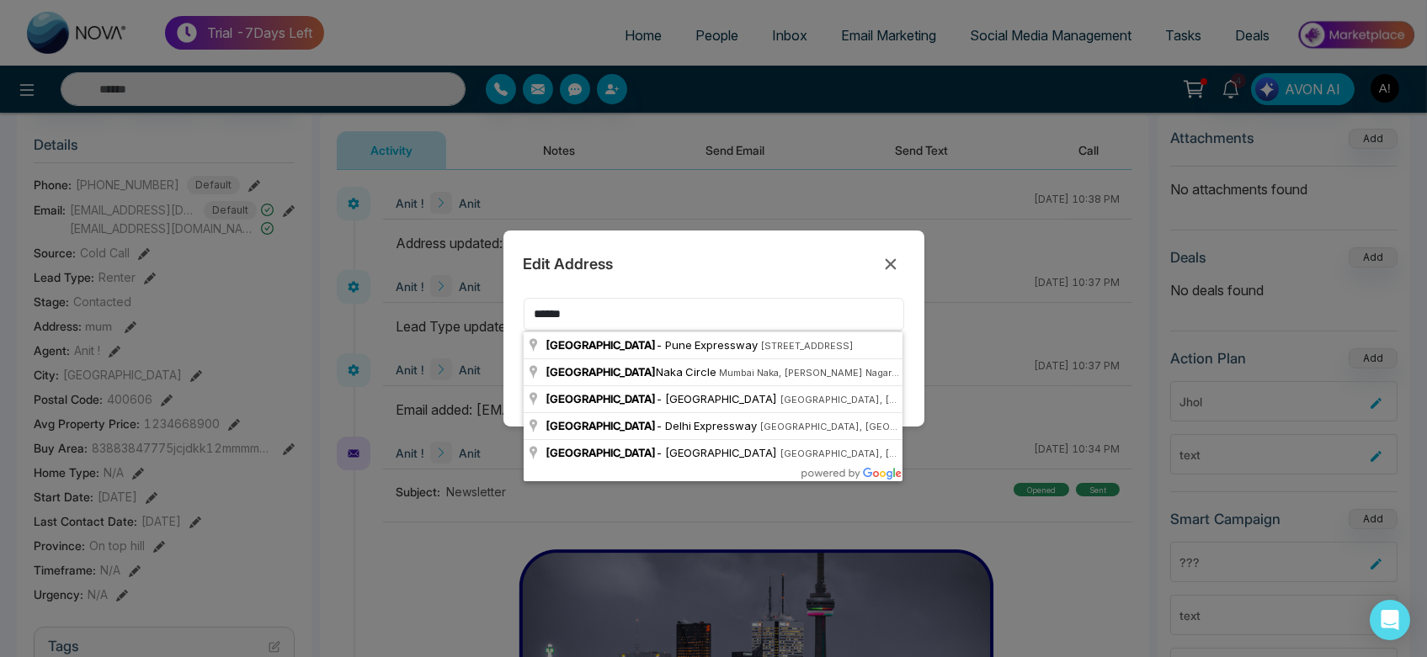
click at [636, 312] on input "******" at bounding box center [714, 314] width 381 height 33
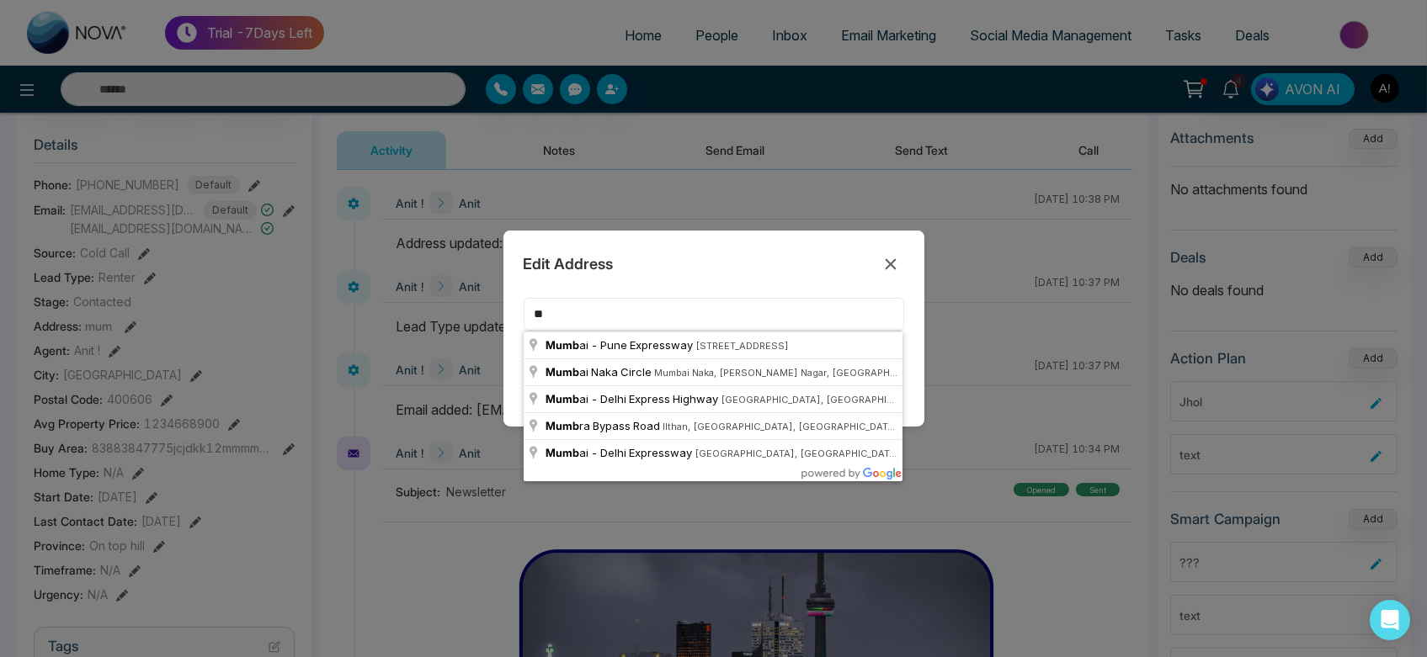
type input "*"
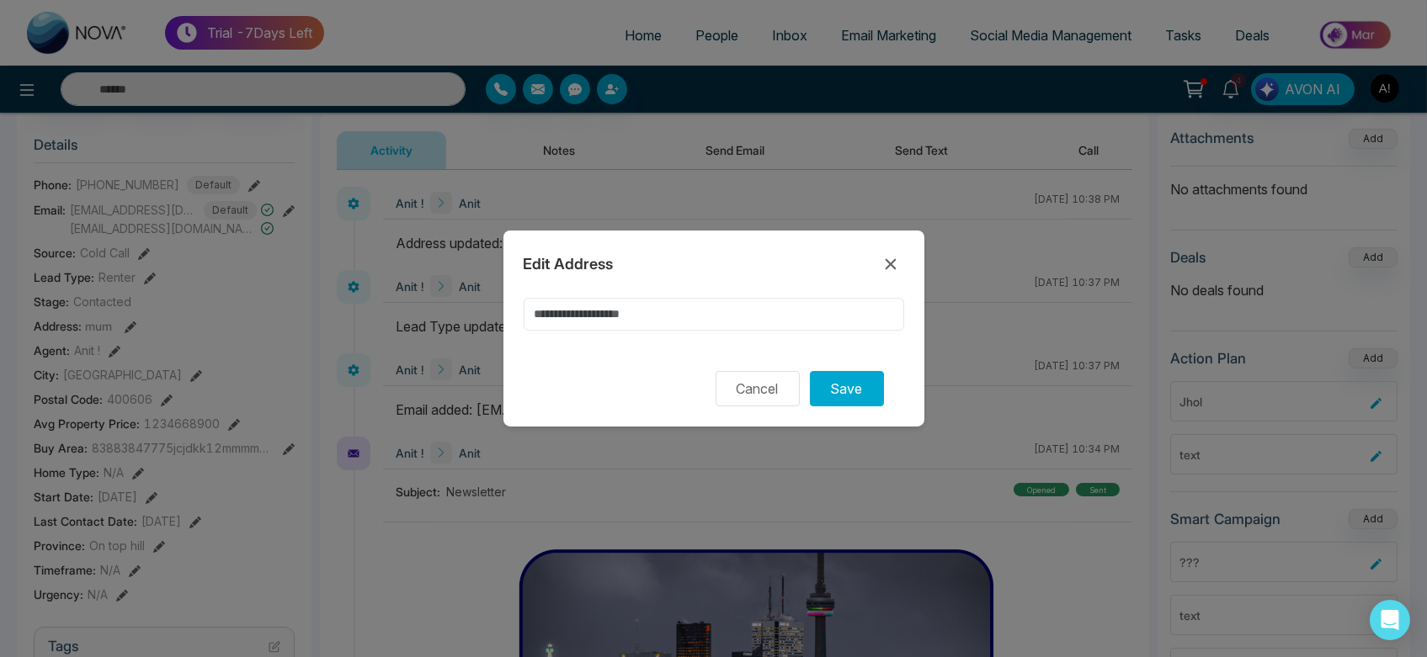
click at [637, 305] on input at bounding box center [714, 314] width 381 height 33
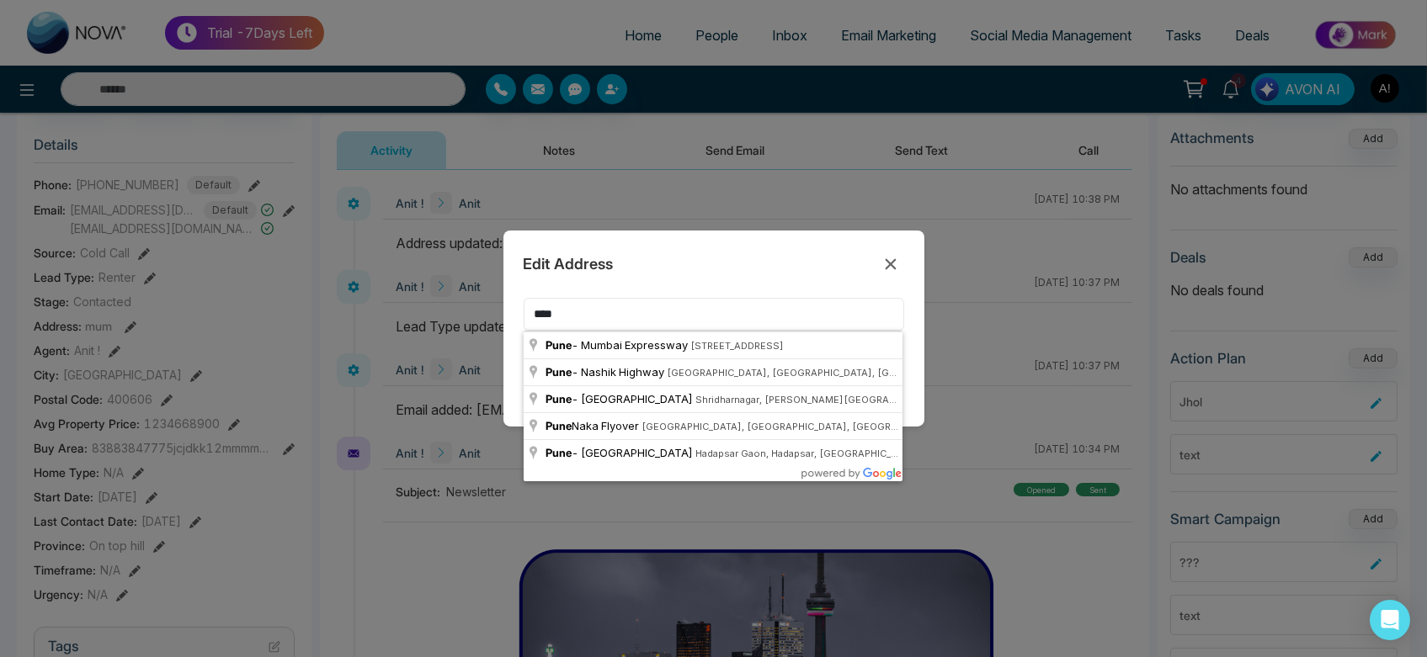
type input "****"
click at [491, 343] on div "Edit Address **** Cancel Save" at bounding box center [713, 328] width 1427 height 657
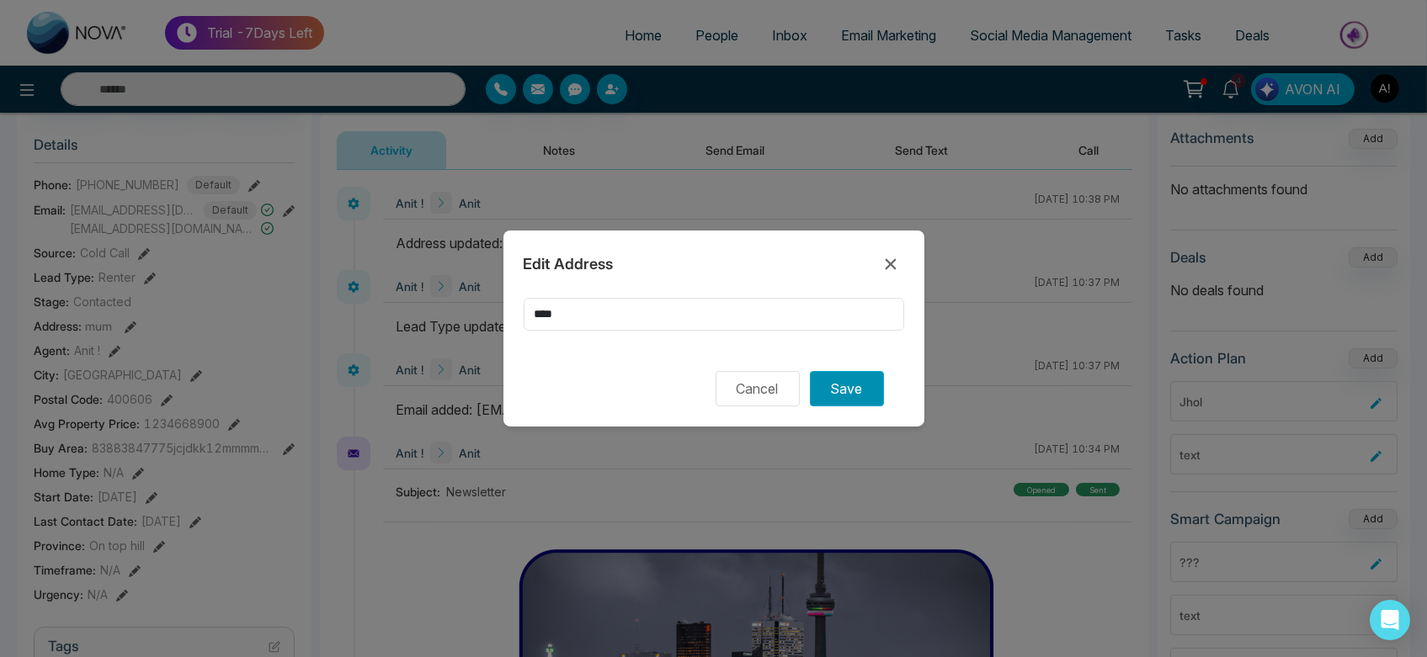
click at [854, 383] on button "Save" at bounding box center [847, 388] width 74 height 35
click at [853, 387] on button "Save" at bounding box center [847, 388] width 74 height 35
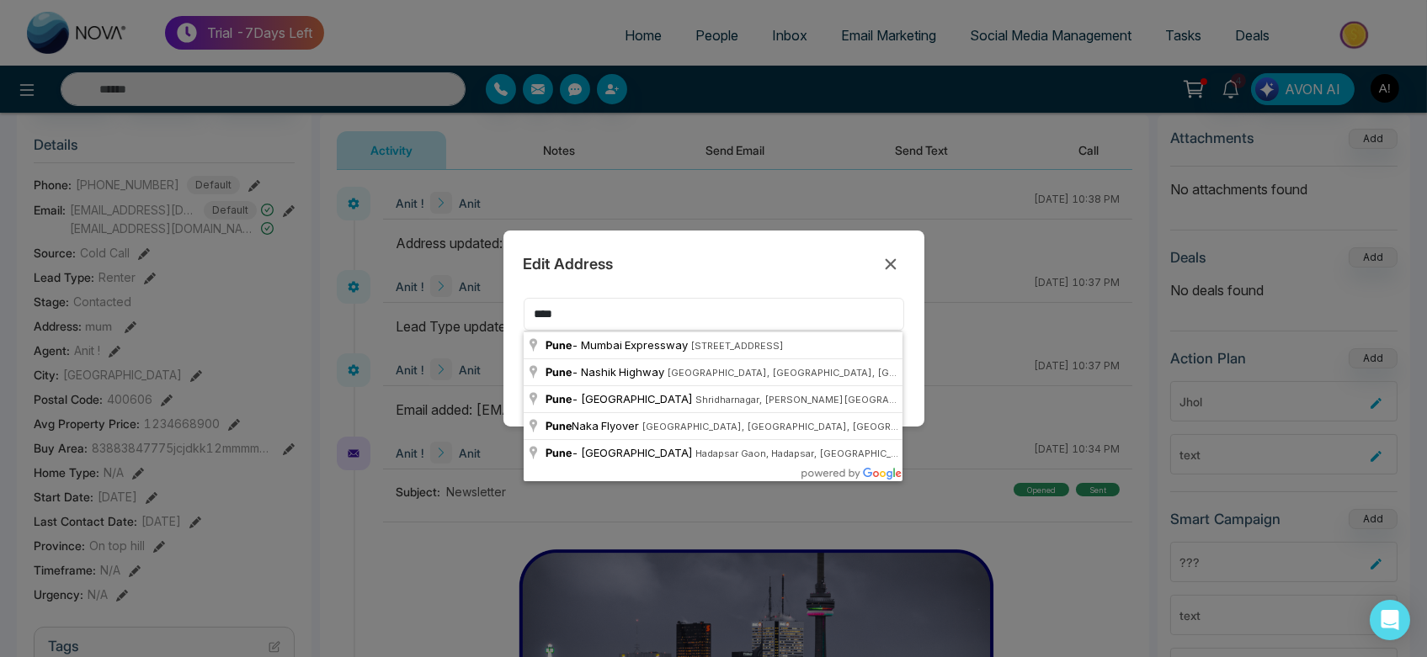
click at [649, 312] on input "****" at bounding box center [714, 314] width 381 height 33
type input "**********"
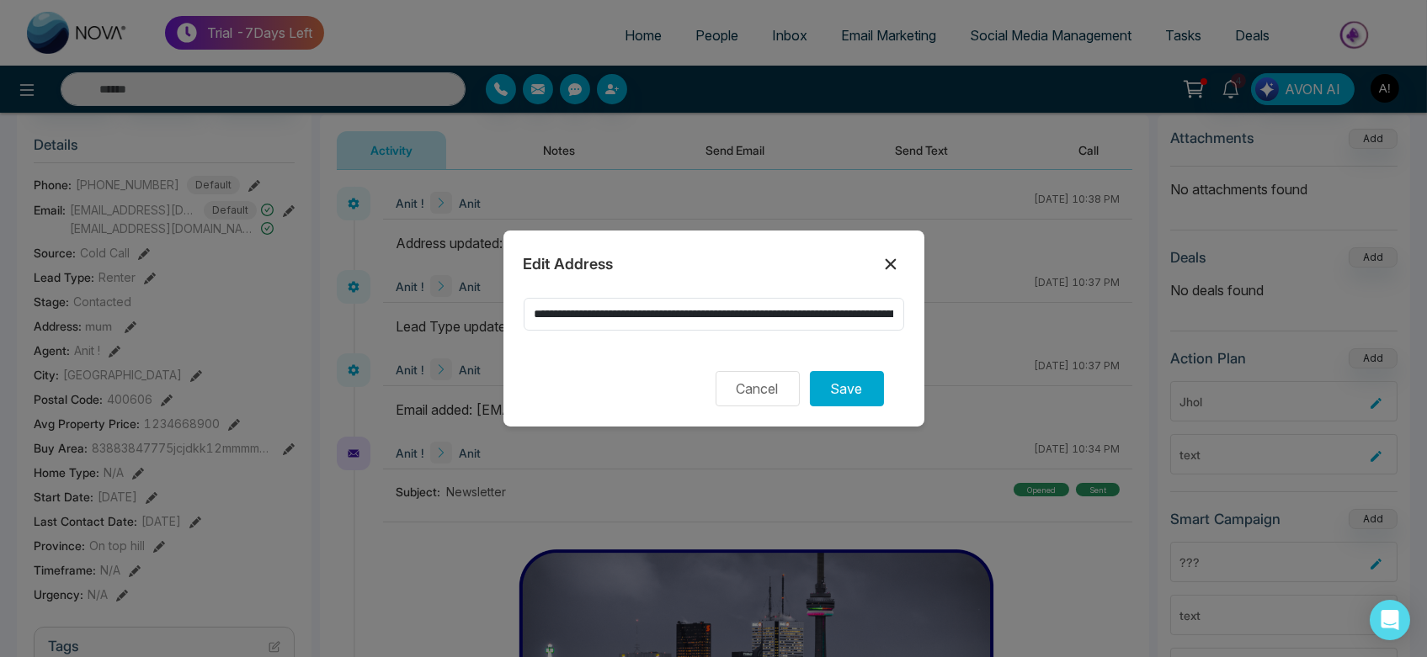
click at [899, 257] on icon at bounding box center [891, 264] width 20 height 20
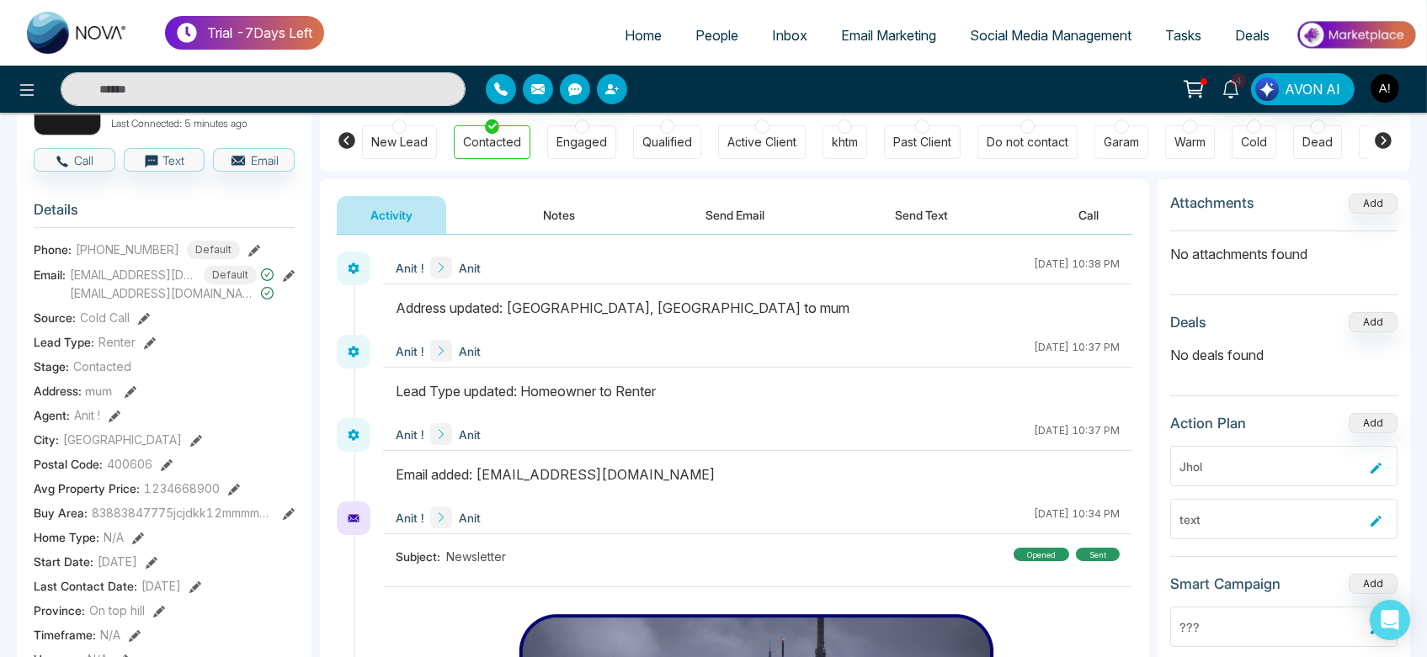
scroll to position [145, 0]
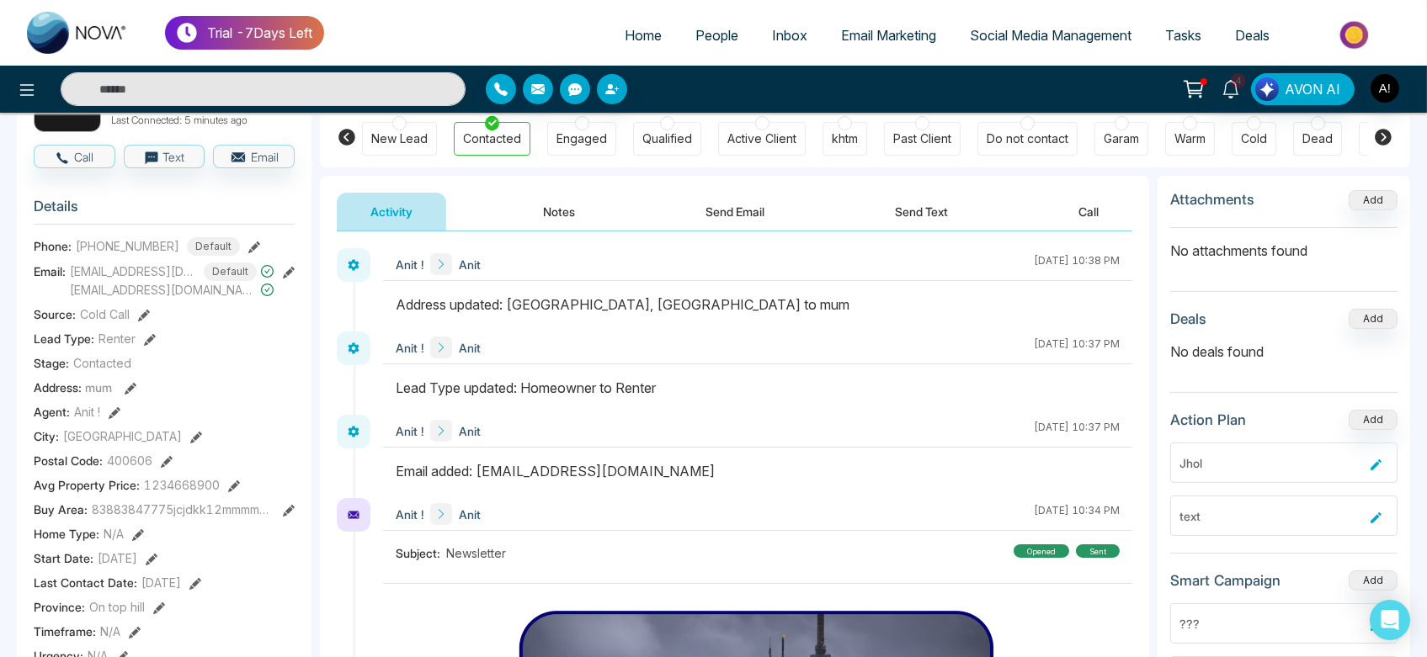
click at [127, 390] on icon at bounding box center [131, 389] width 12 height 12
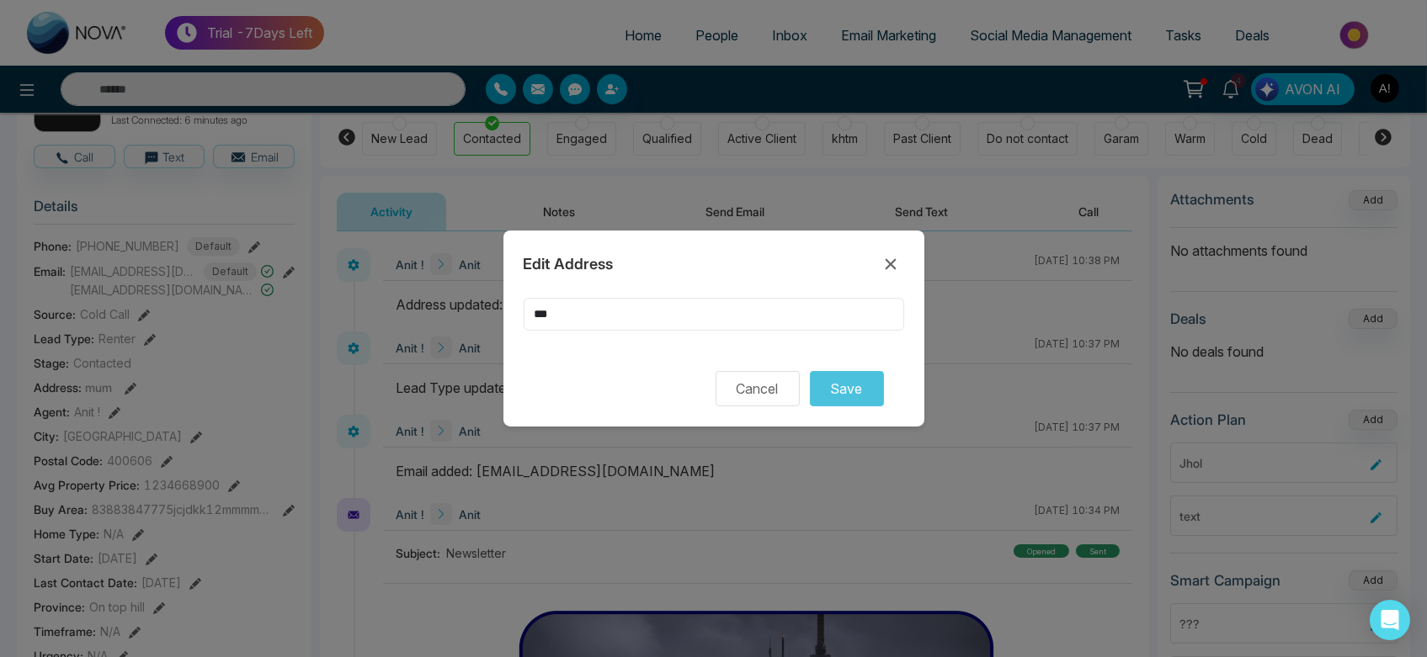
click at [640, 316] on input "***" at bounding box center [714, 314] width 381 height 33
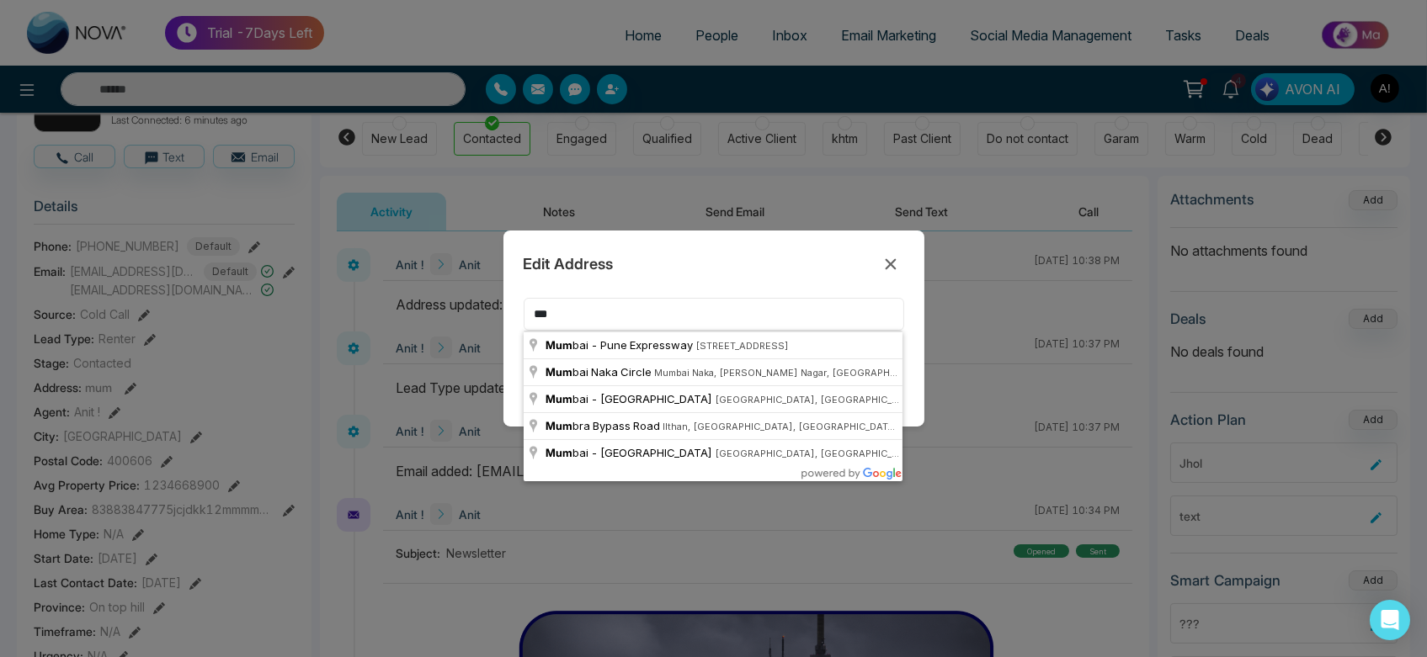
click at [640, 316] on input "***" at bounding box center [714, 314] width 381 height 33
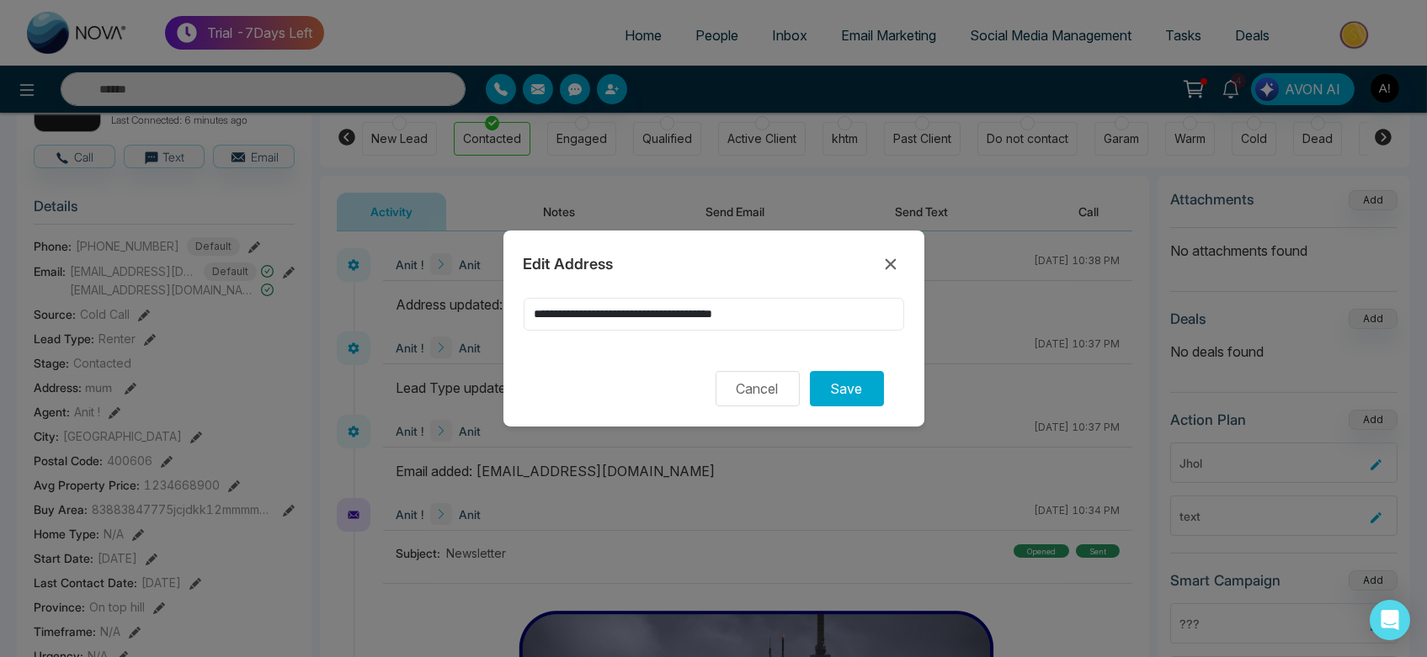
drag, startPoint x: 795, startPoint y: 316, endPoint x: 553, endPoint y: 316, distance: 241.6
click at [553, 316] on input "**********" at bounding box center [714, 314] width 381 height 33
click at [508, 351] on div "Edit Address *** Cancel Save" at bounding box center [713, 329] width 421 height 196
click at [866, 393] on button "Save" at bounding box center [847, 388] width 74 height 35
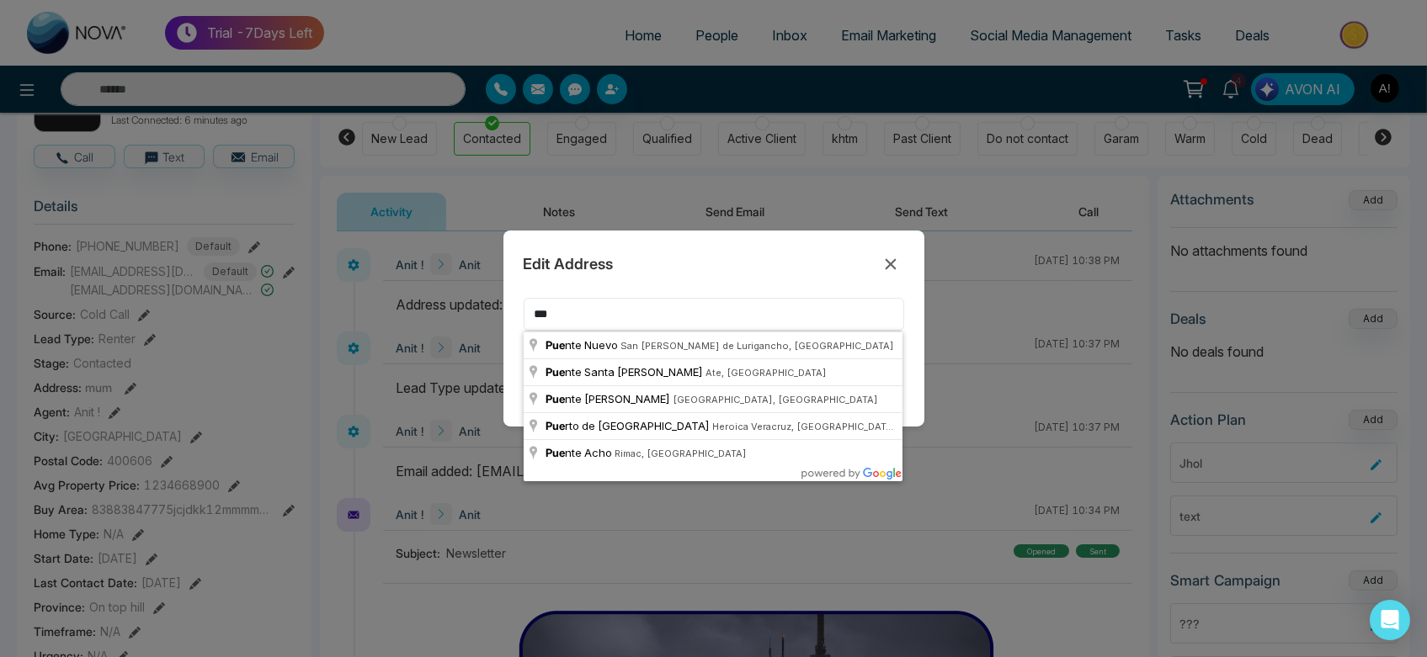
click at [590, 324] on input "***" at bounding box center [714, 314] width 381 height 33
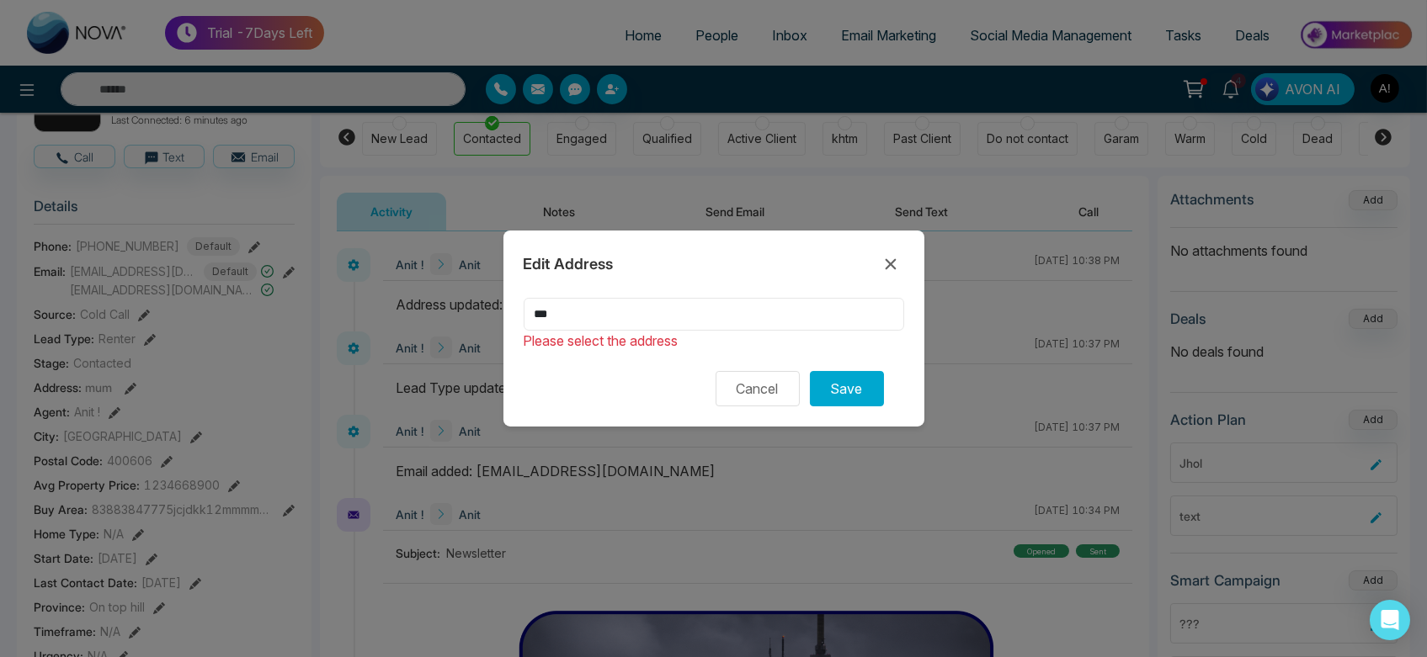
click at [589, 322] on input "***" at bounding box center [714, 314] width 381 height 33
click at [518, 374] on div "Edit Address ** Cancel Save" at bounding box center [713, 329] width 421 height 196
click at [822, 398] on button "Save" at bounding box center [847, 388] width 74 height 35
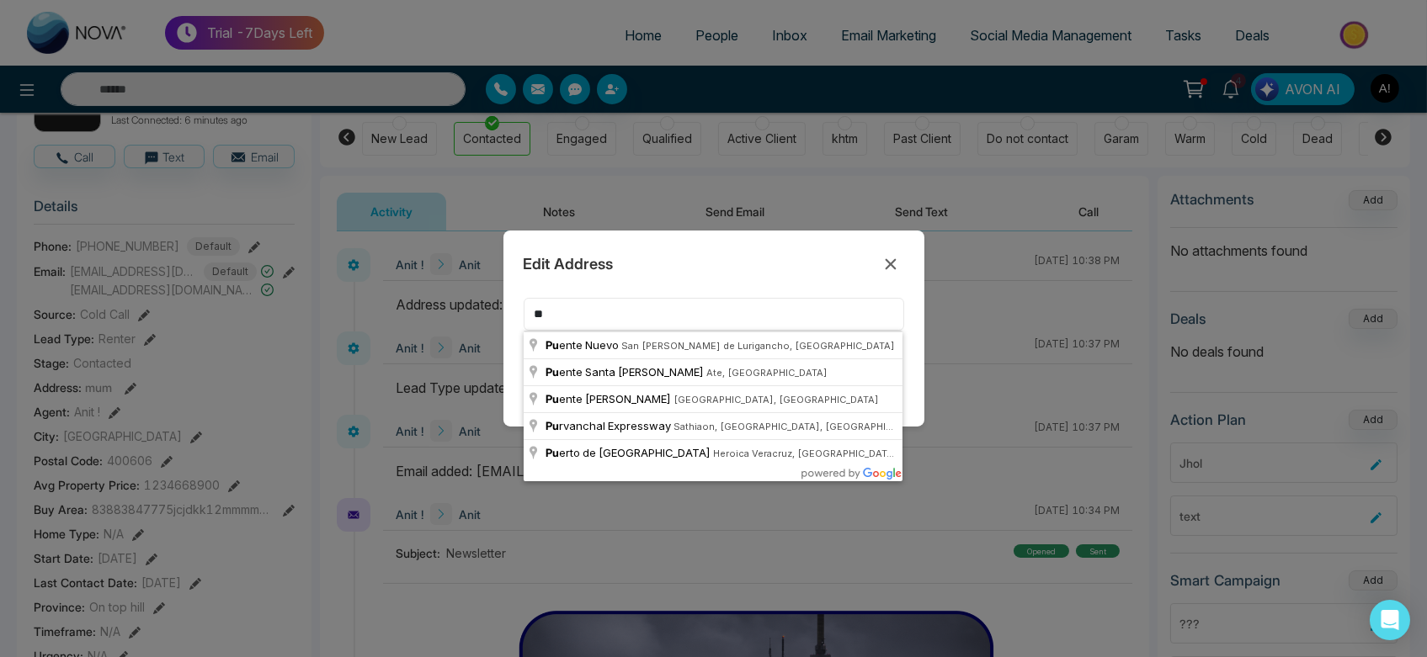
click at [656, 313] on input "**" at bounding box center [714, 314] width 381 height 33
type input "****"
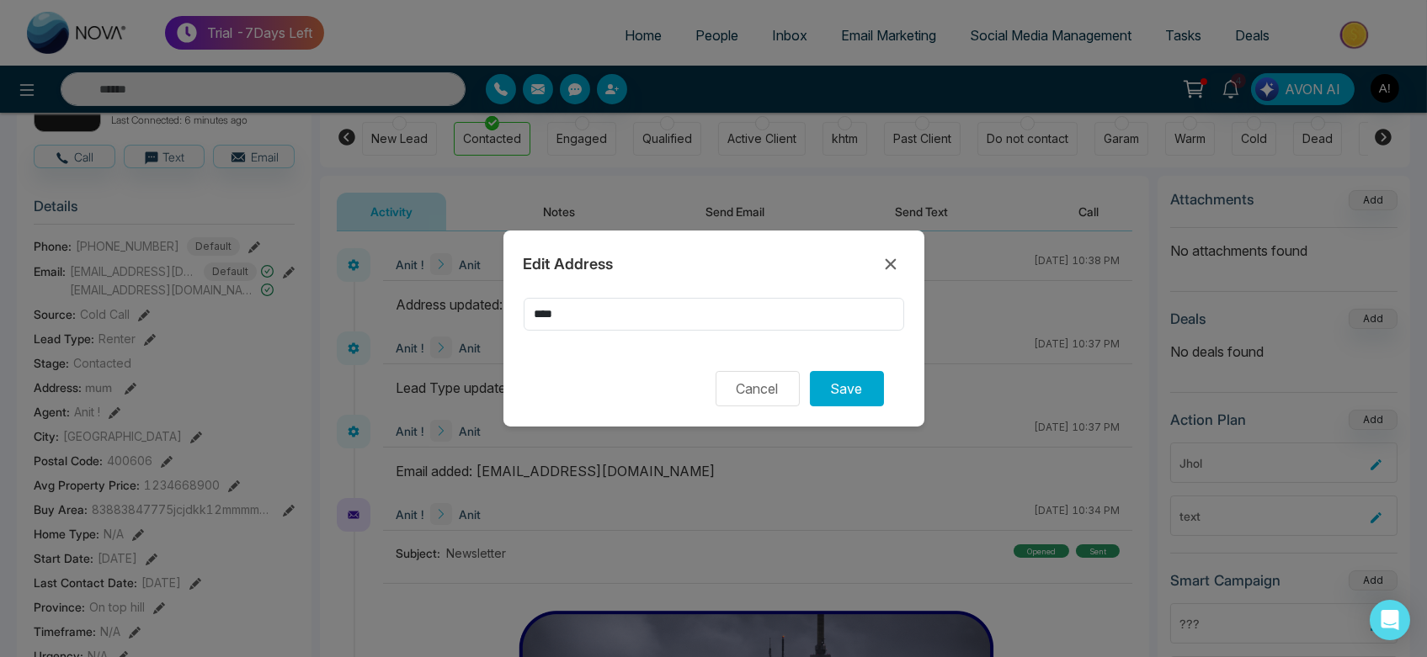
click at [509, 353] on div "Edit Address **** Cancel Save" at bounding box center [713, 329] width 421 height 196
click at [854, 395] on button "Save" at bounding box center [847, 388] width 74 height 35
click at [891, 265] on icon at bounding box center [890, 264] width 11 height 11
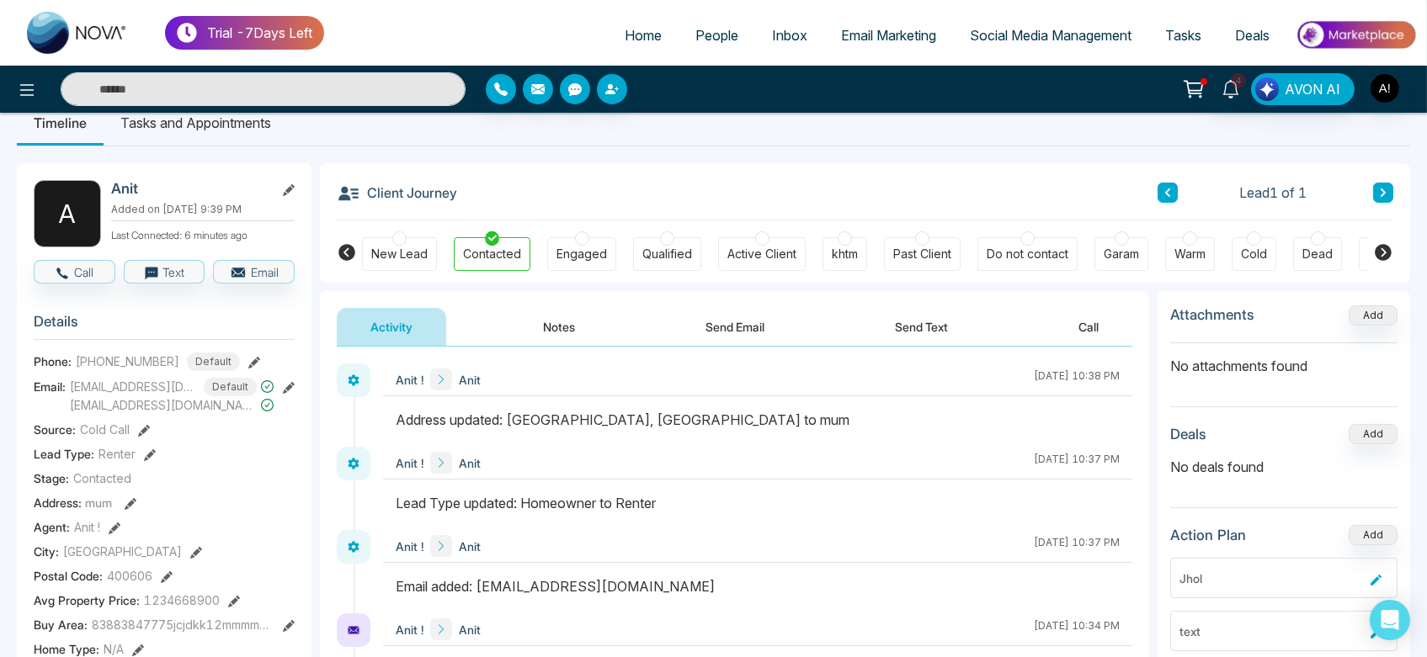
scroll to position [0, 0]
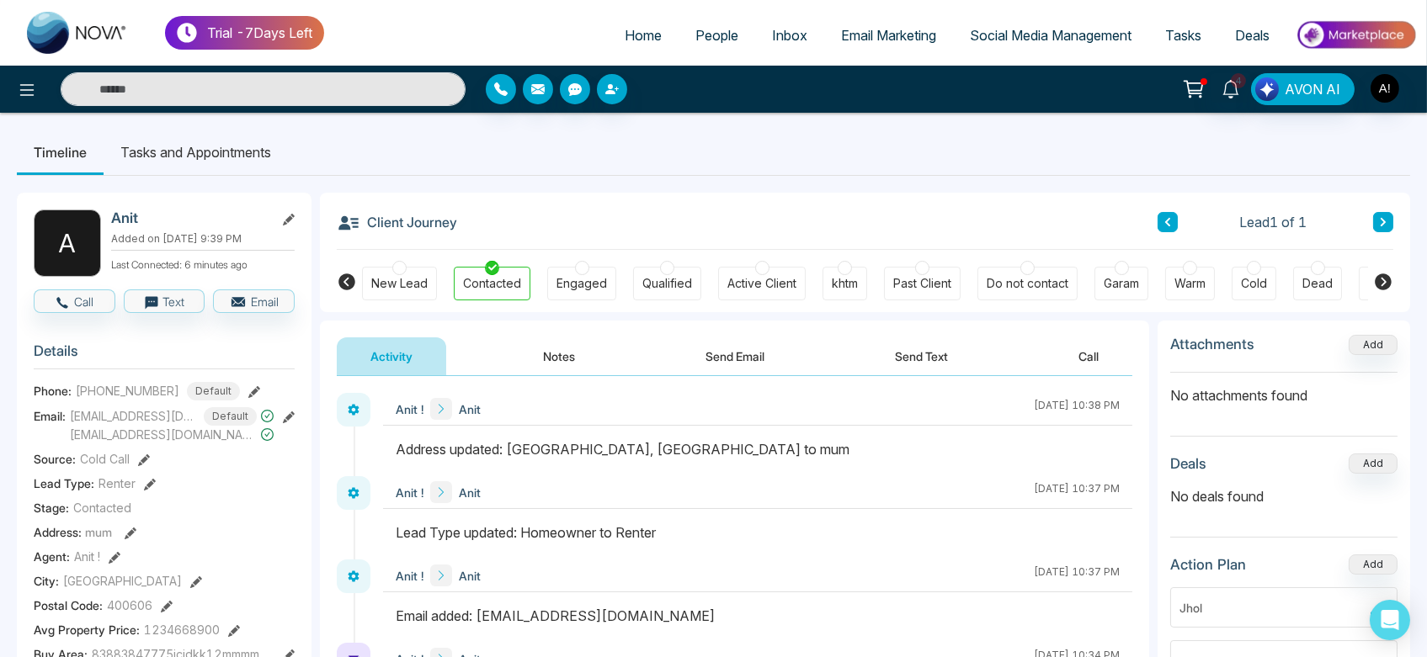
drag, startPoint x: 545, startPoint y: 338, endPoint x: 555, endPoint y: 370, distance: 33.5
click at [555, 370] on button "Notes" at bounding box center [558, 357] width 99 height 38
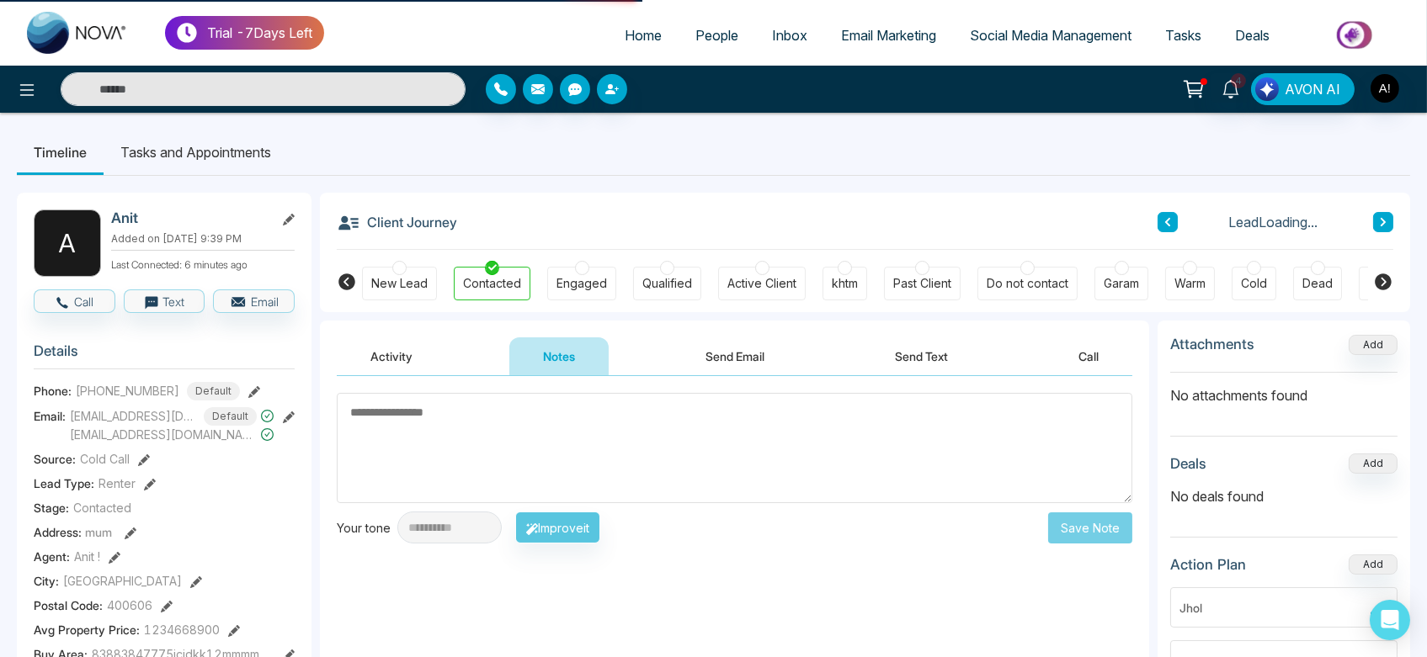
click at [555, 370] on button "Notes" at bounding box center [558, 357] width 99 height 38
click at [497, 425] on textarea at bounding box center [735, 448] width 796 height 110
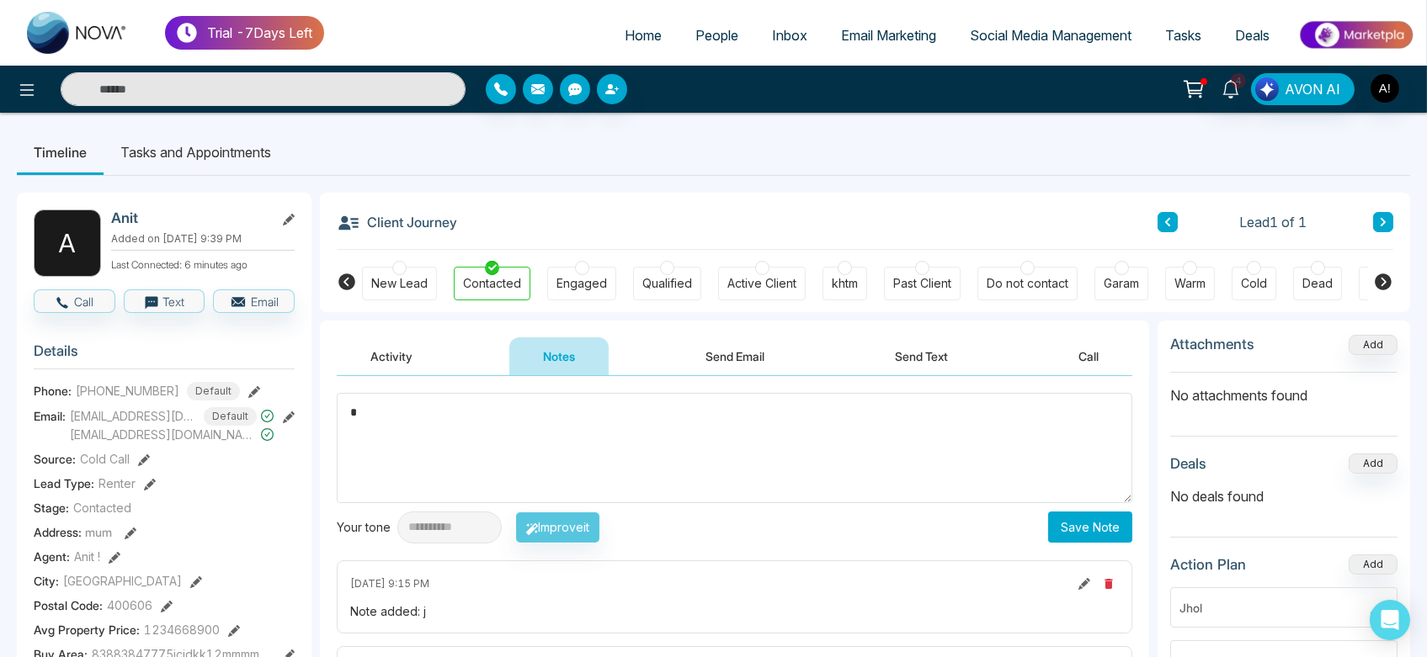
type textarea "*"
click at [1117, 534] on button "Save Note" at bounding box center [1090, 527] width 84 height 31
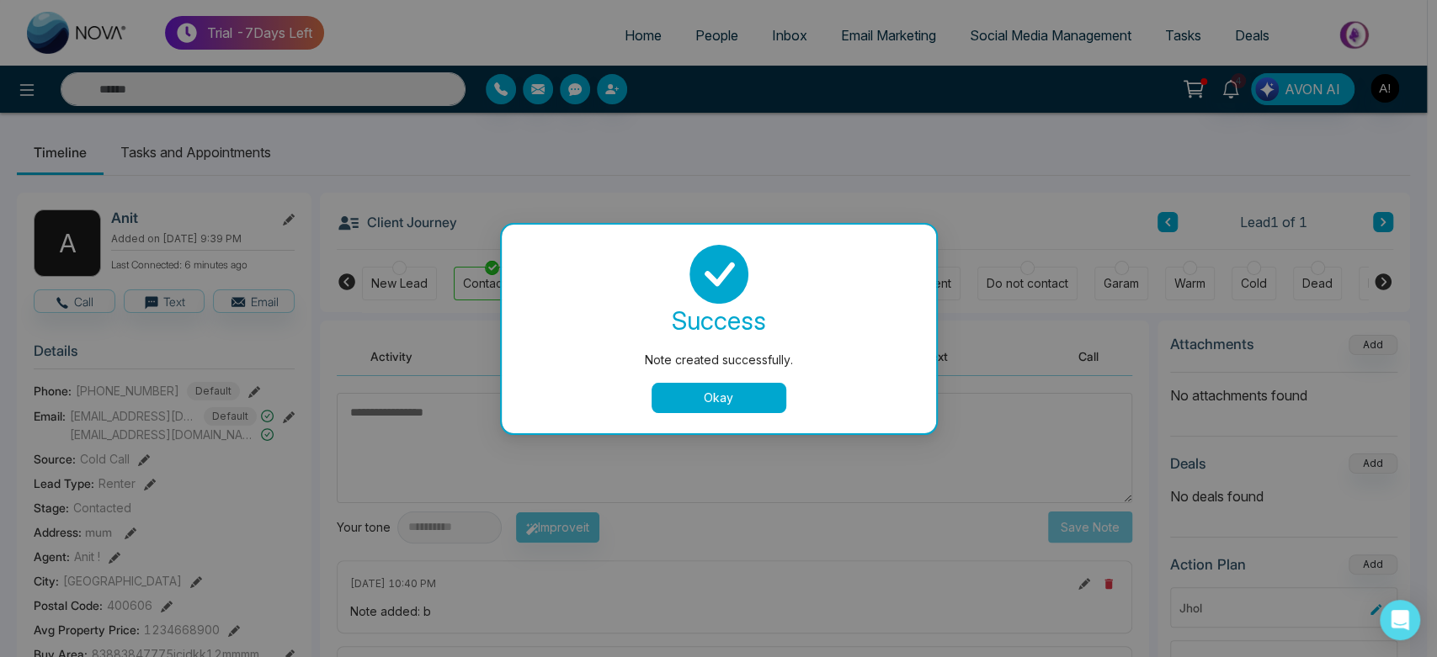
click at [734, 396] on button "Okay" at bounding box center [719, 398] width 135 height 30
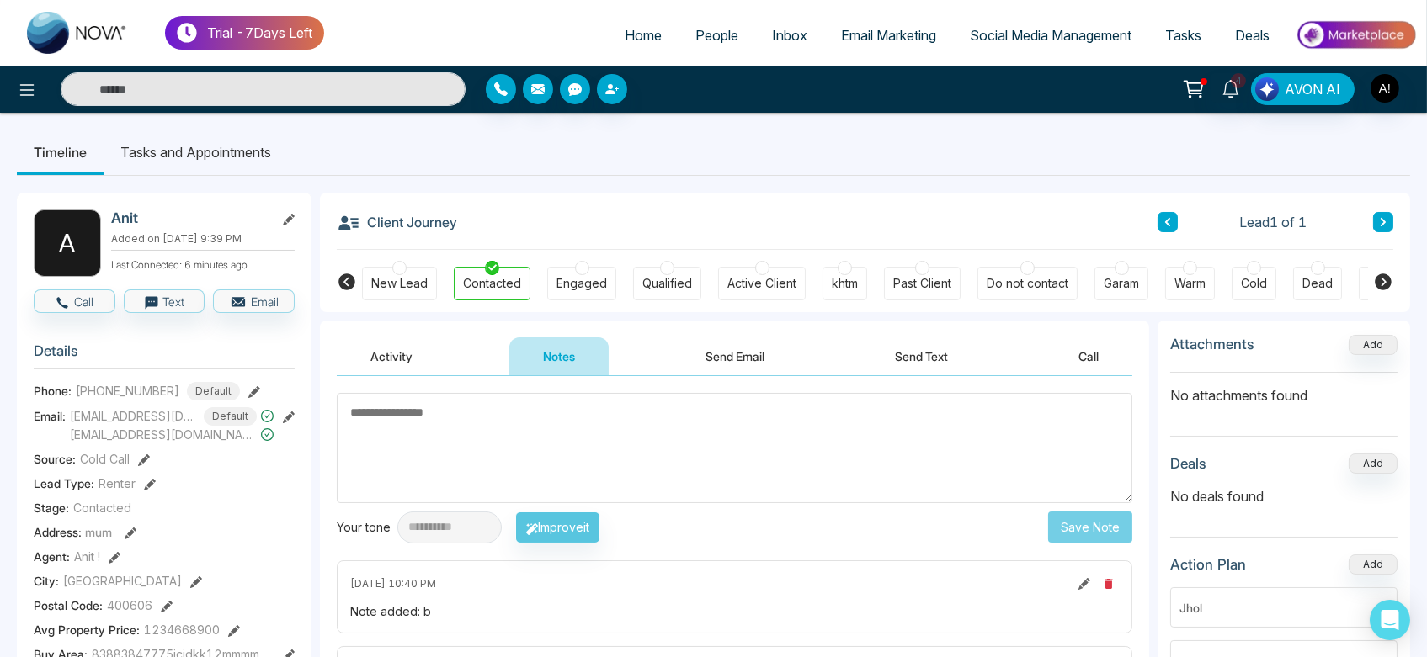
click at [715, 343] on button "Send Email" at bounding box center [735, 357] width 126 height 38
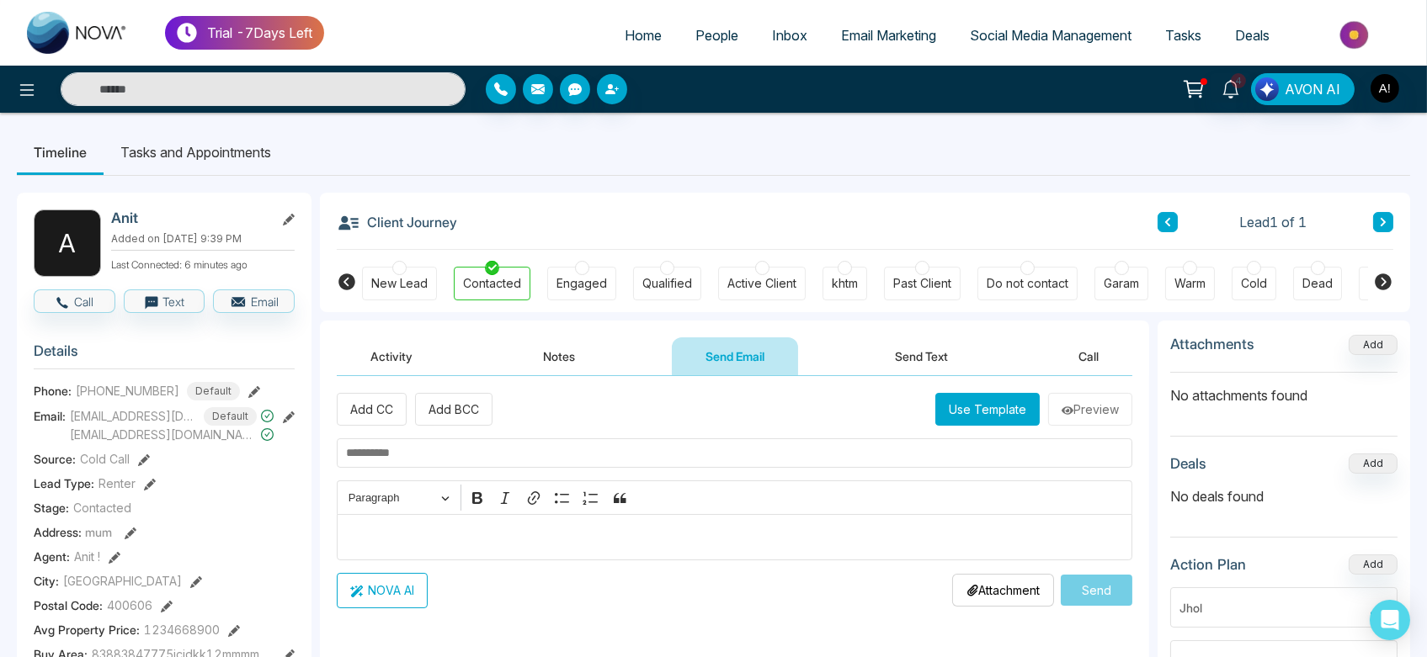
click at [967, 407] on button "Use Template" at bounding box center [987, 409] width 104 height 33
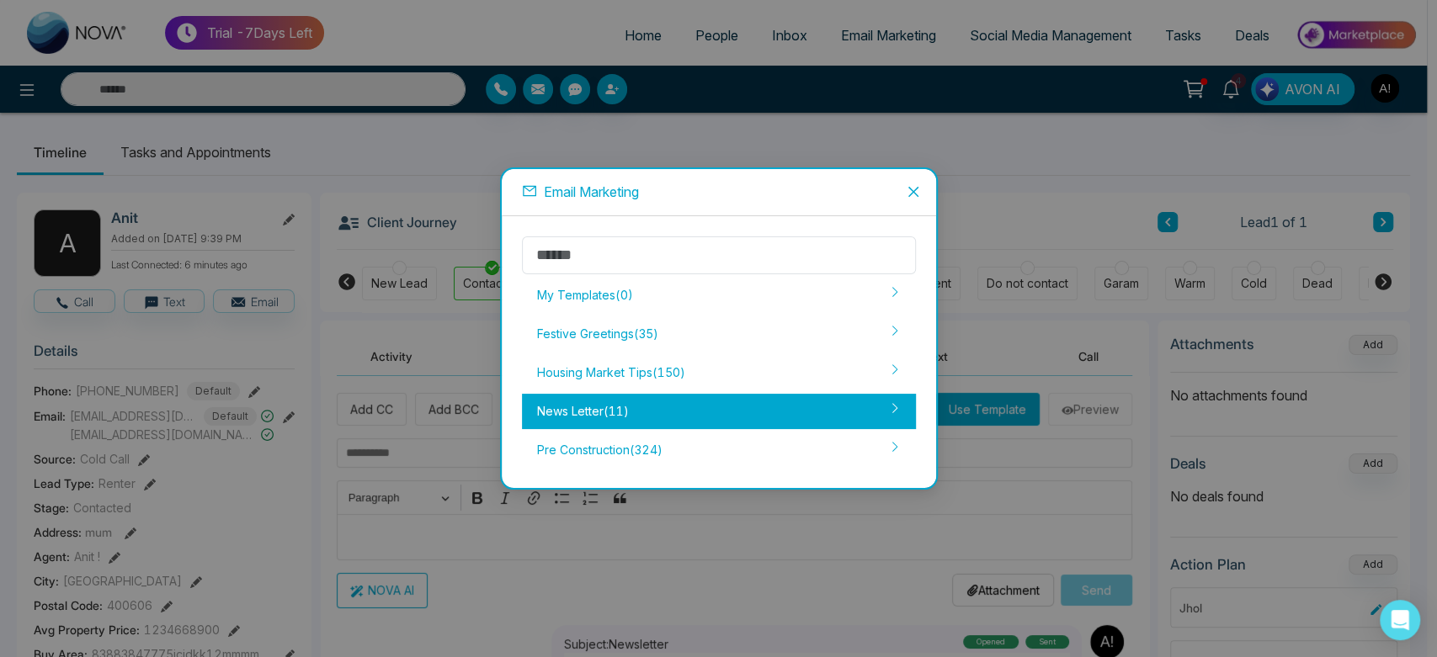
click at [667, 403] on div "News Letter ( 11 )" at bounding box center [719, 411] width 394 height 35
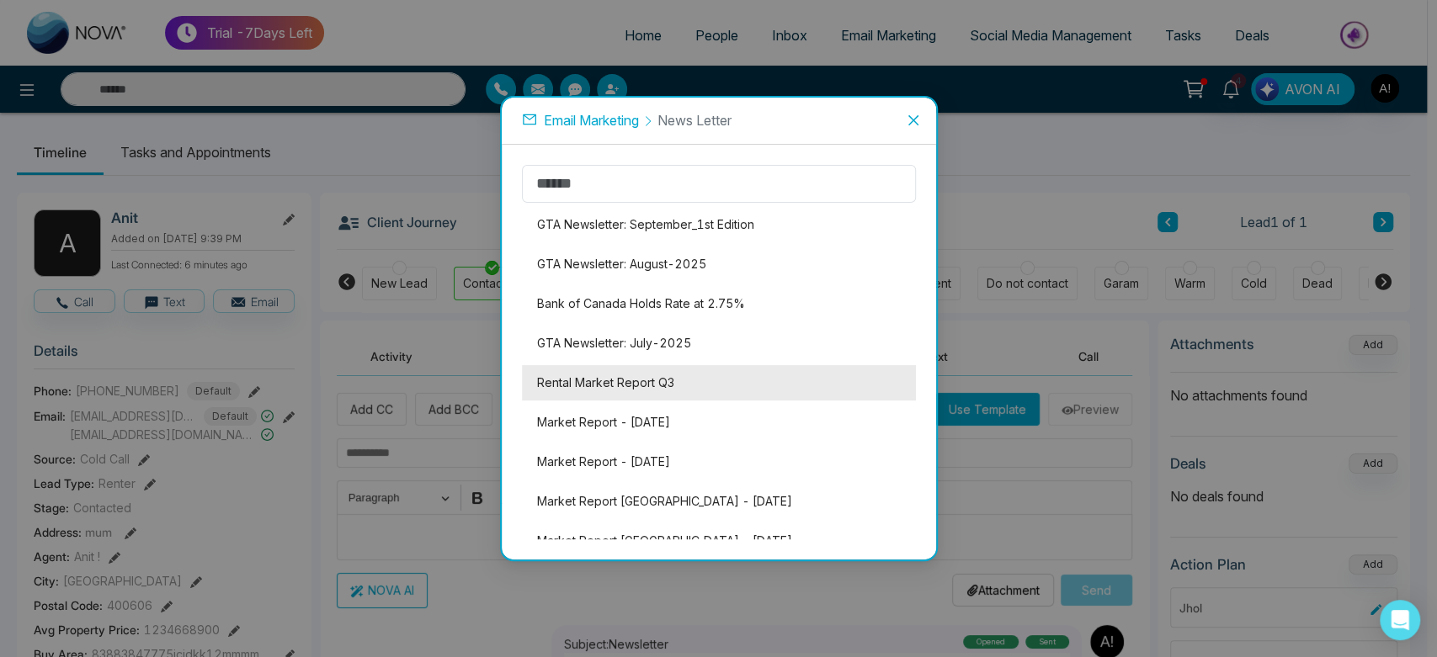
click at [618, 381] on li "Rental Market Report Q3" at bounding box center [719, 382] width 394 height 35
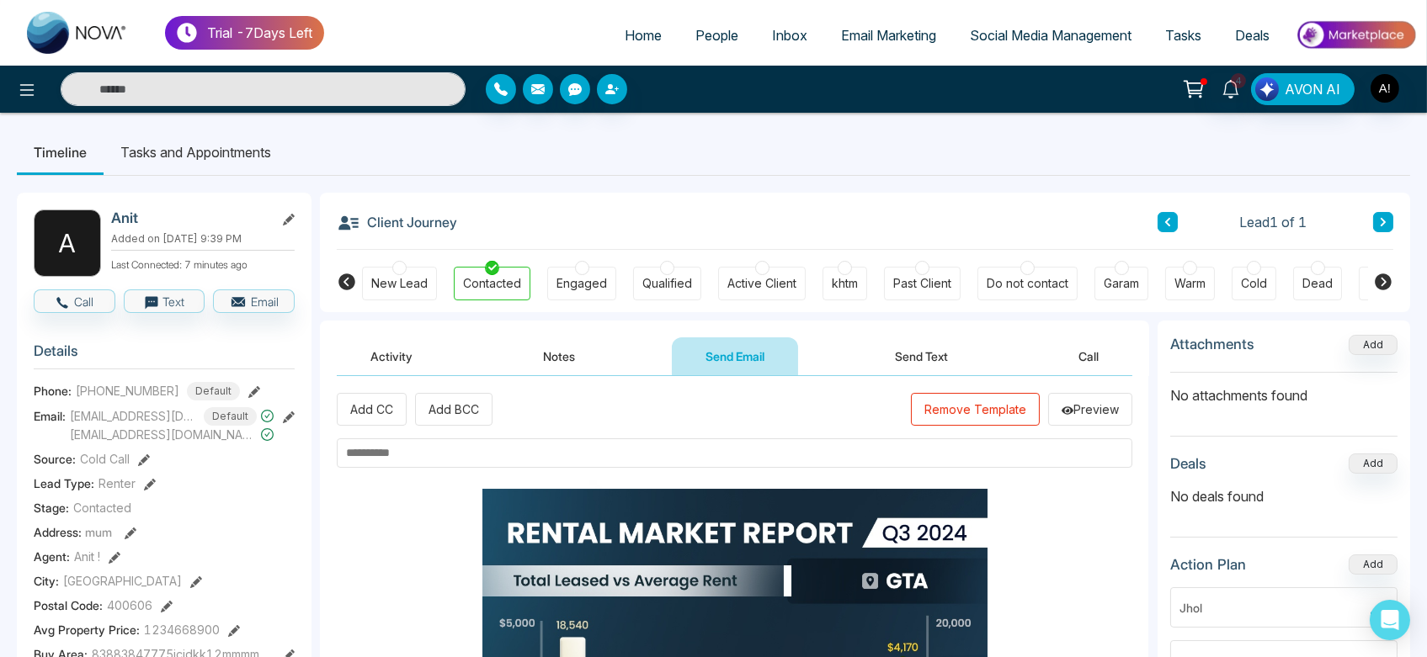
click at [420, 453] on input "text" at bounding box center [735, 453] width 796 height 29
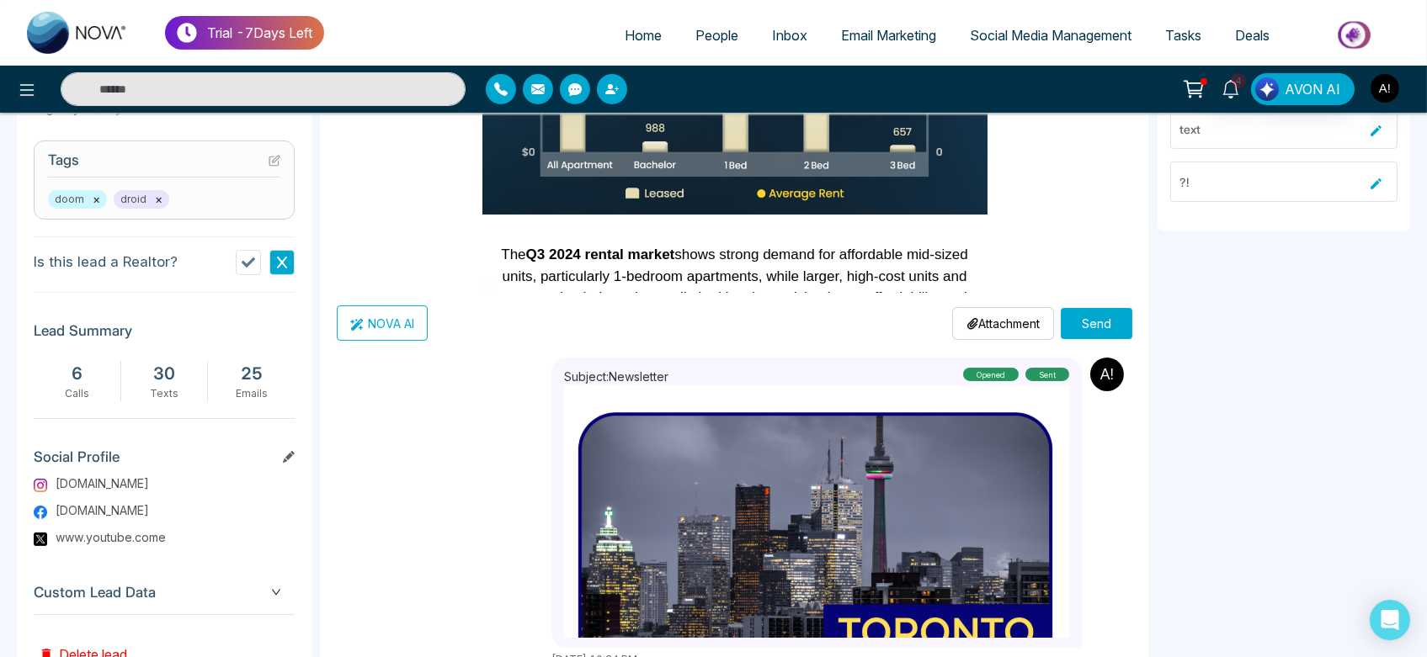
scroll to position [722, 0]
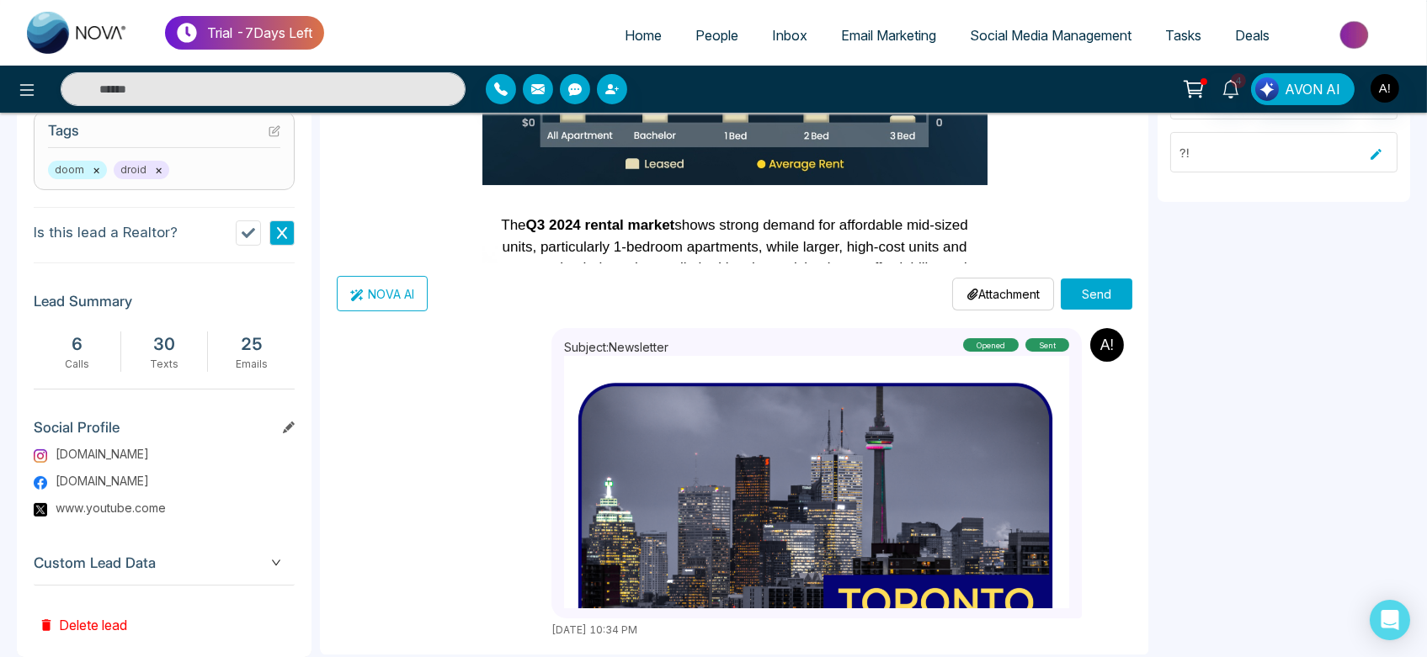
type input "******"
click at [1010, 289] on p "Attachment" at bounding box center [1002, 294] width 73 height 18
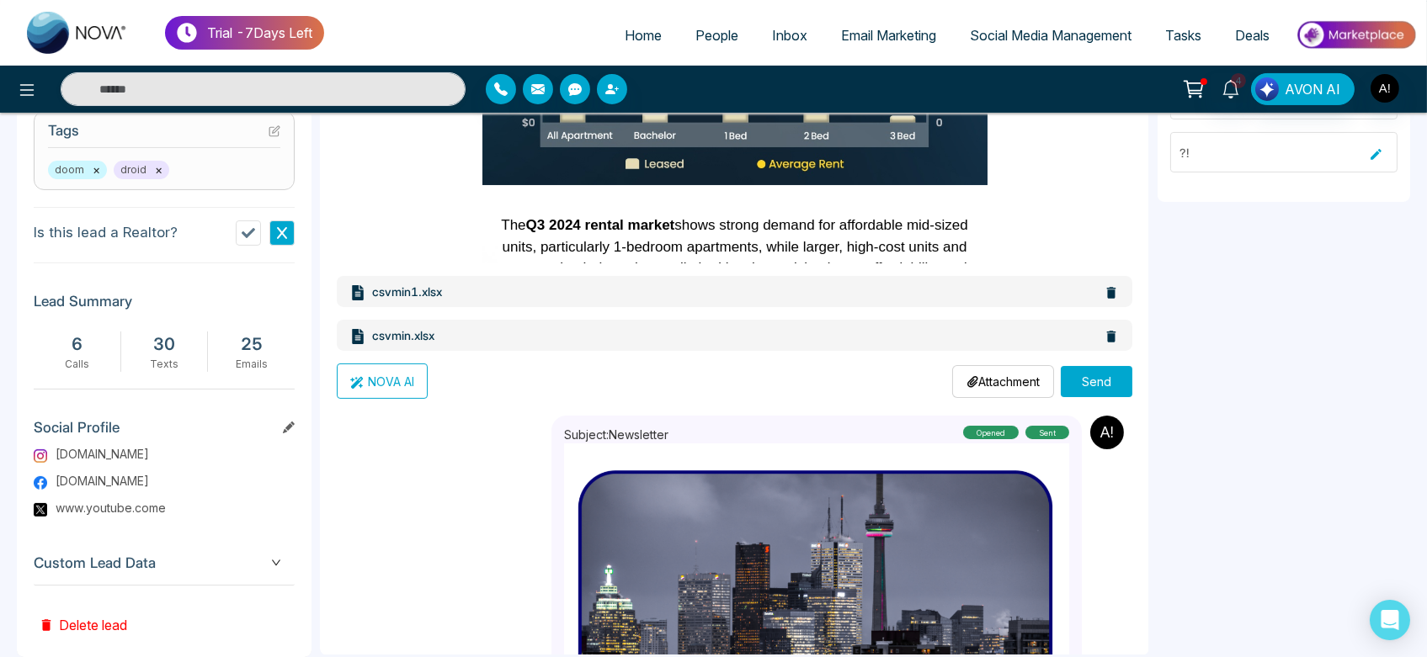
click at [1108, 373] on button "Send" at bounding box center [1097, 381] width 72 height 31
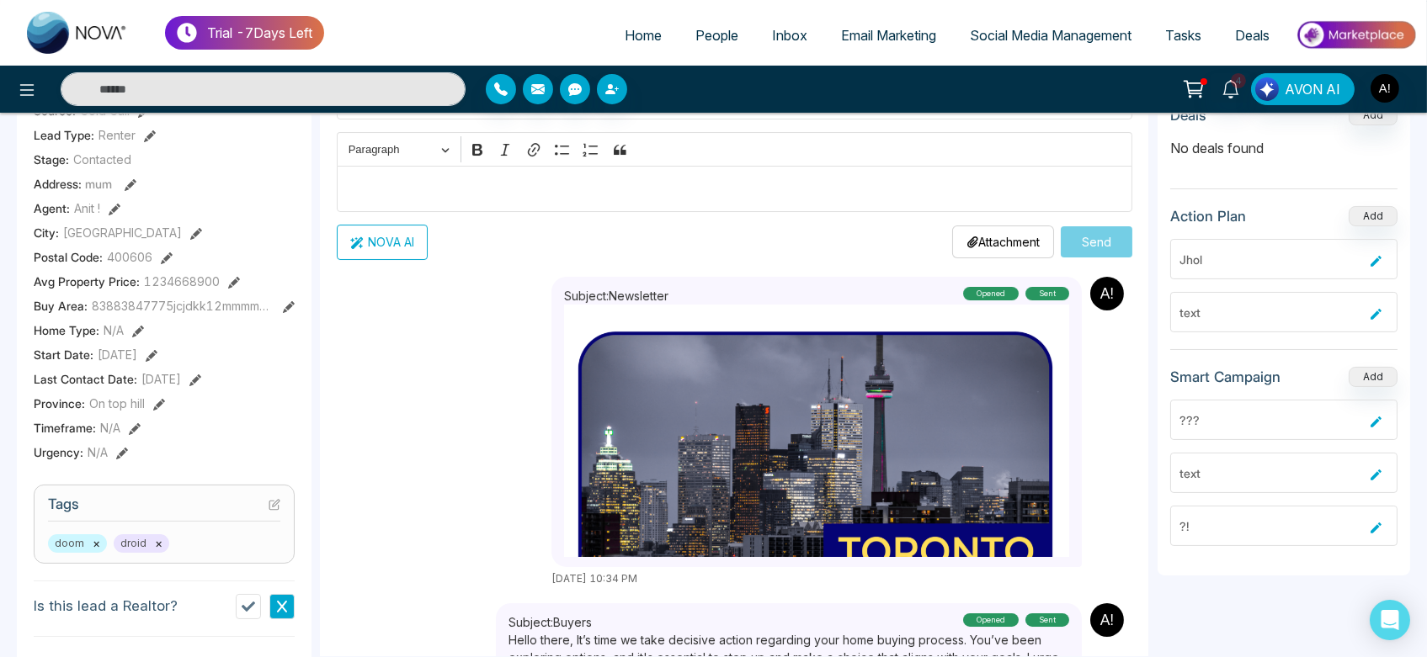
scroll to position [0, 0]
